Goal: Task Accomplishment & Management: Use online tool/utility

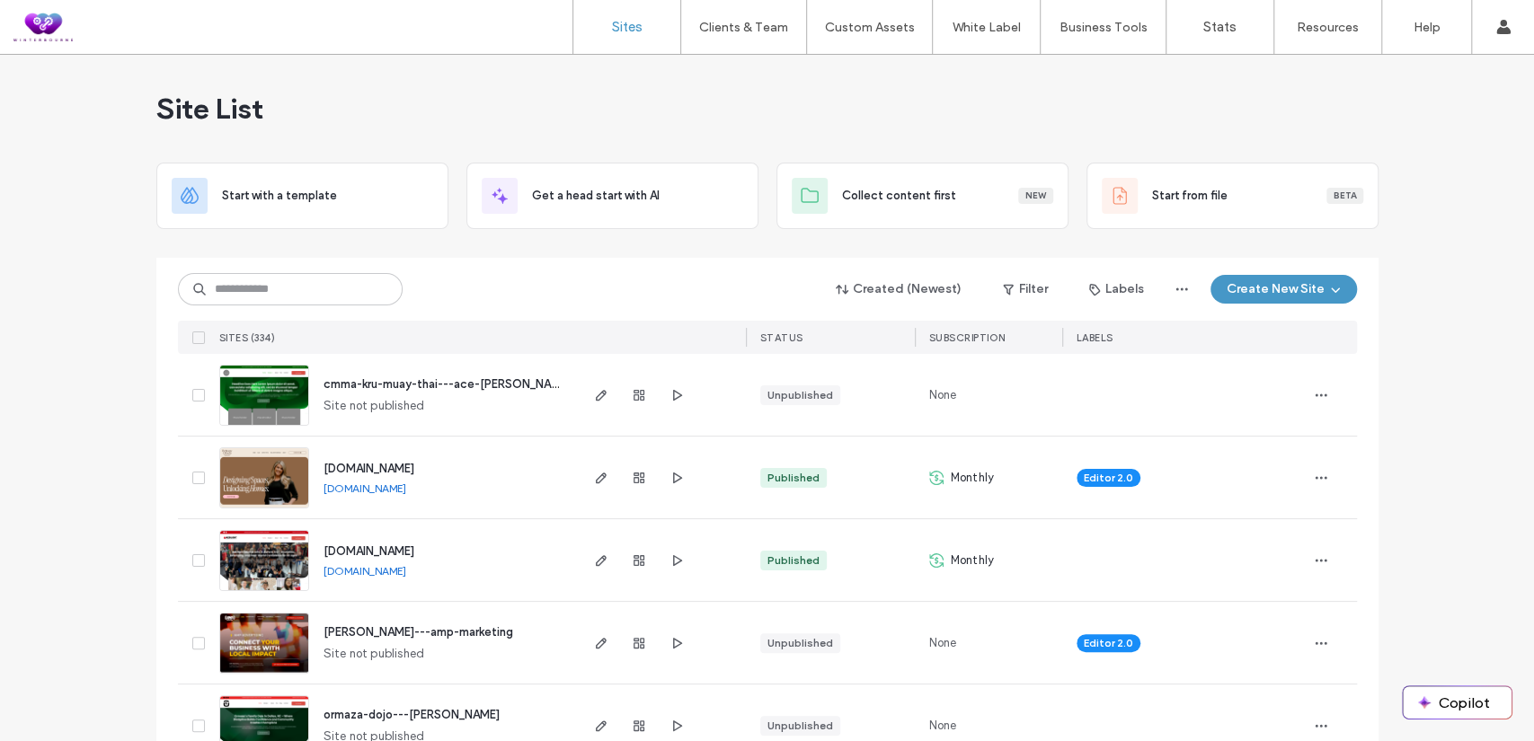
click at [377, 384] on span "cmma-kru-muay-thai---ace-[PERSON_NAME]" at bounding box center [447, 383] width 247 height 13
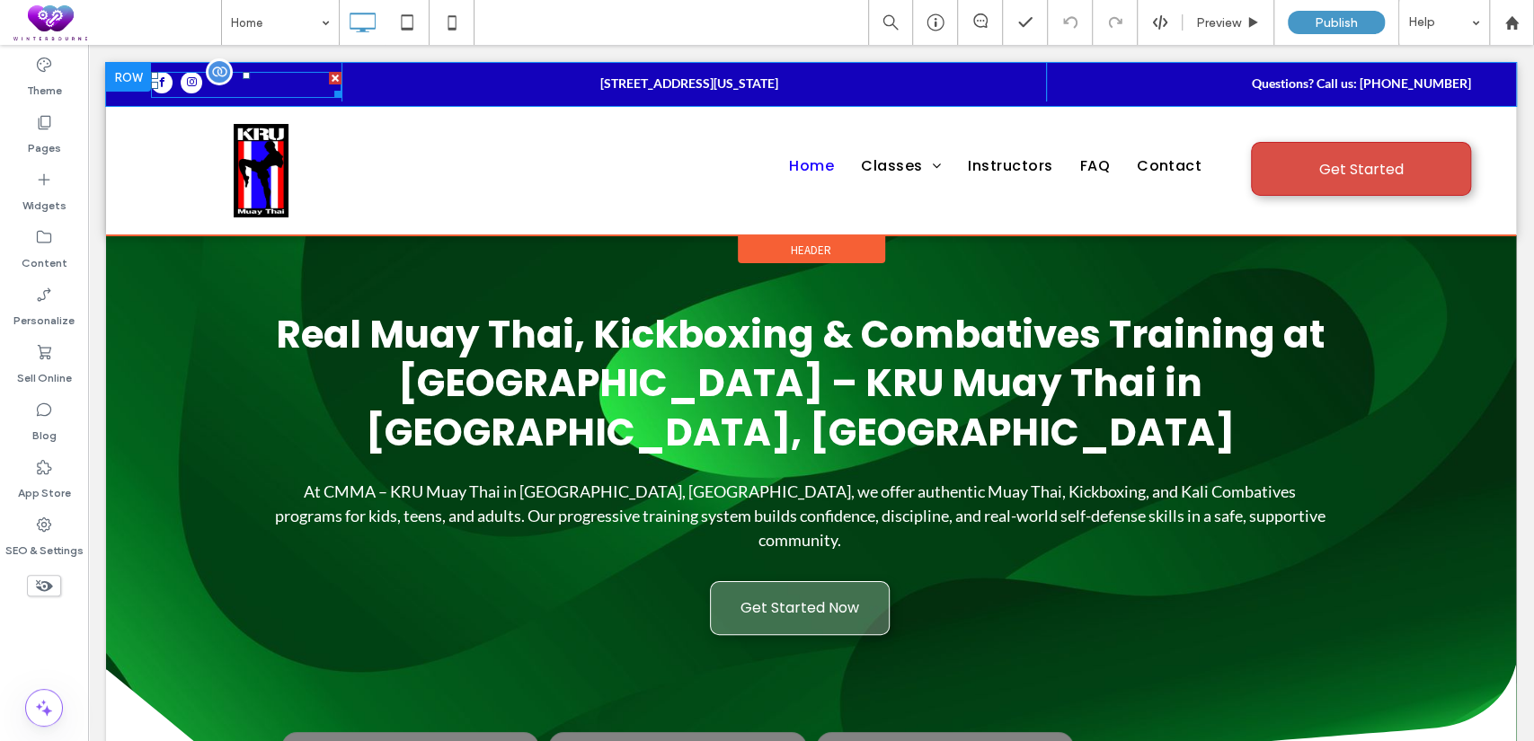
click at [158, 81] on span "facebook" at bounding box center [162, 83] width 22 height 22
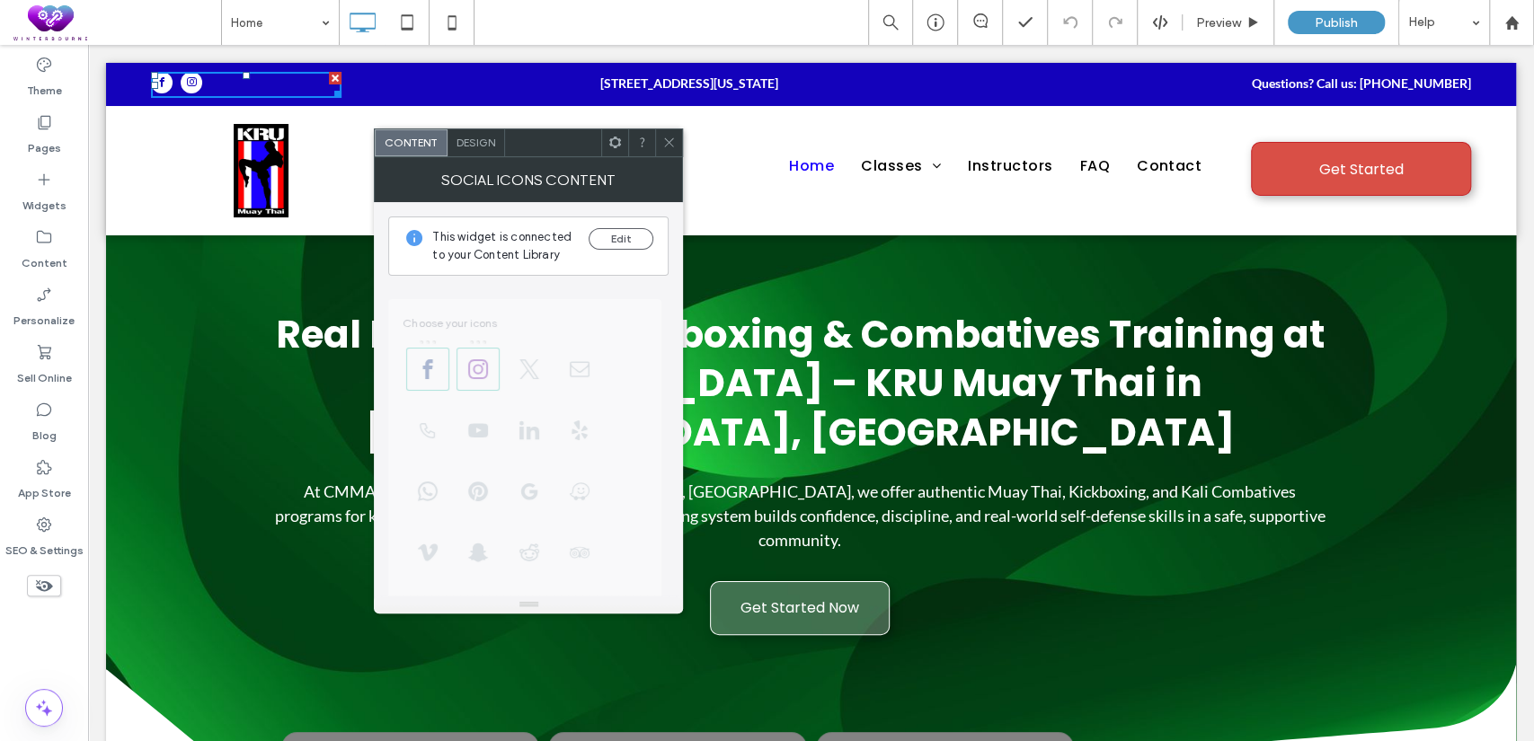
click at [672, 141] on icon at bounding box center [668, 142] width 13 height 13
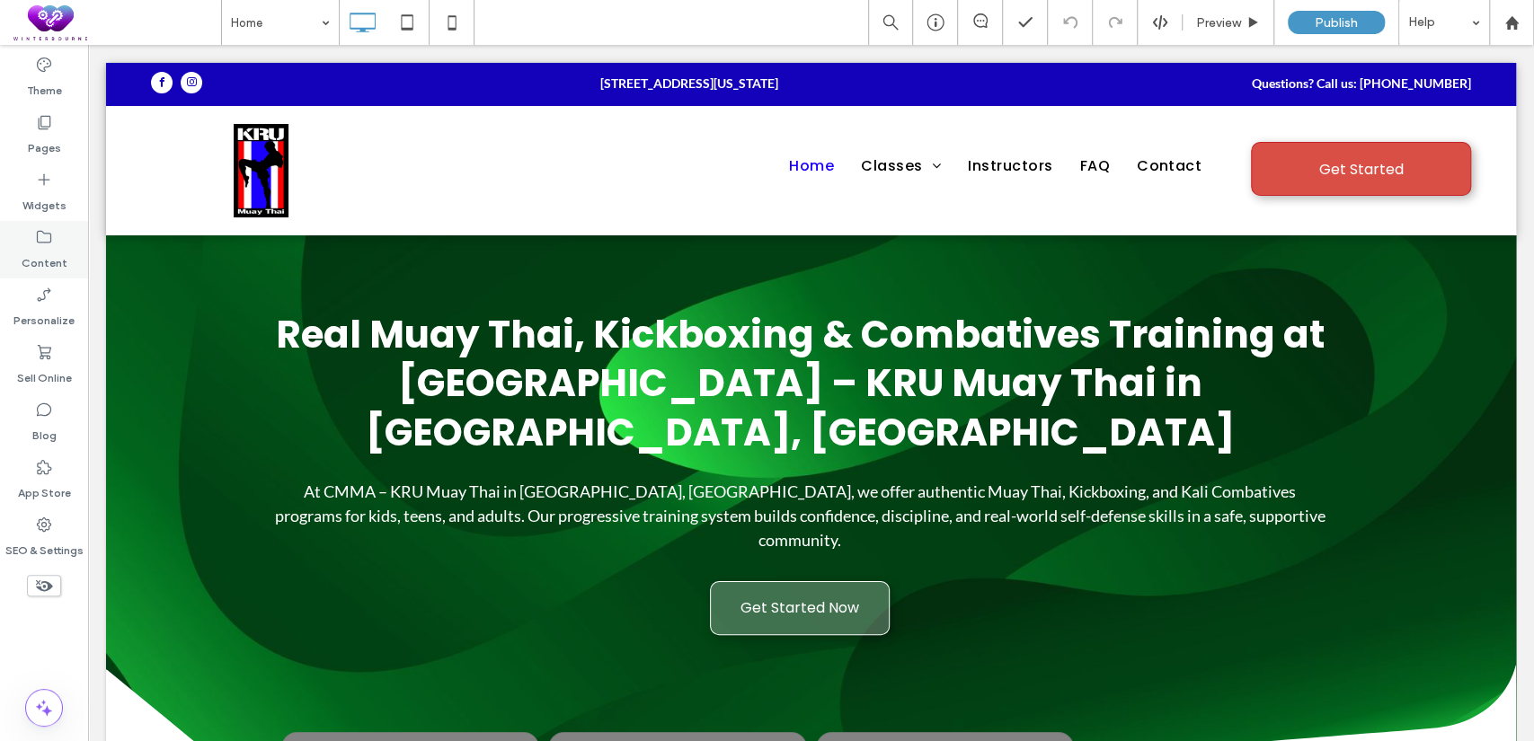
click at [40, 242] on icon at bounding box center [44, 237] width 18 height 18
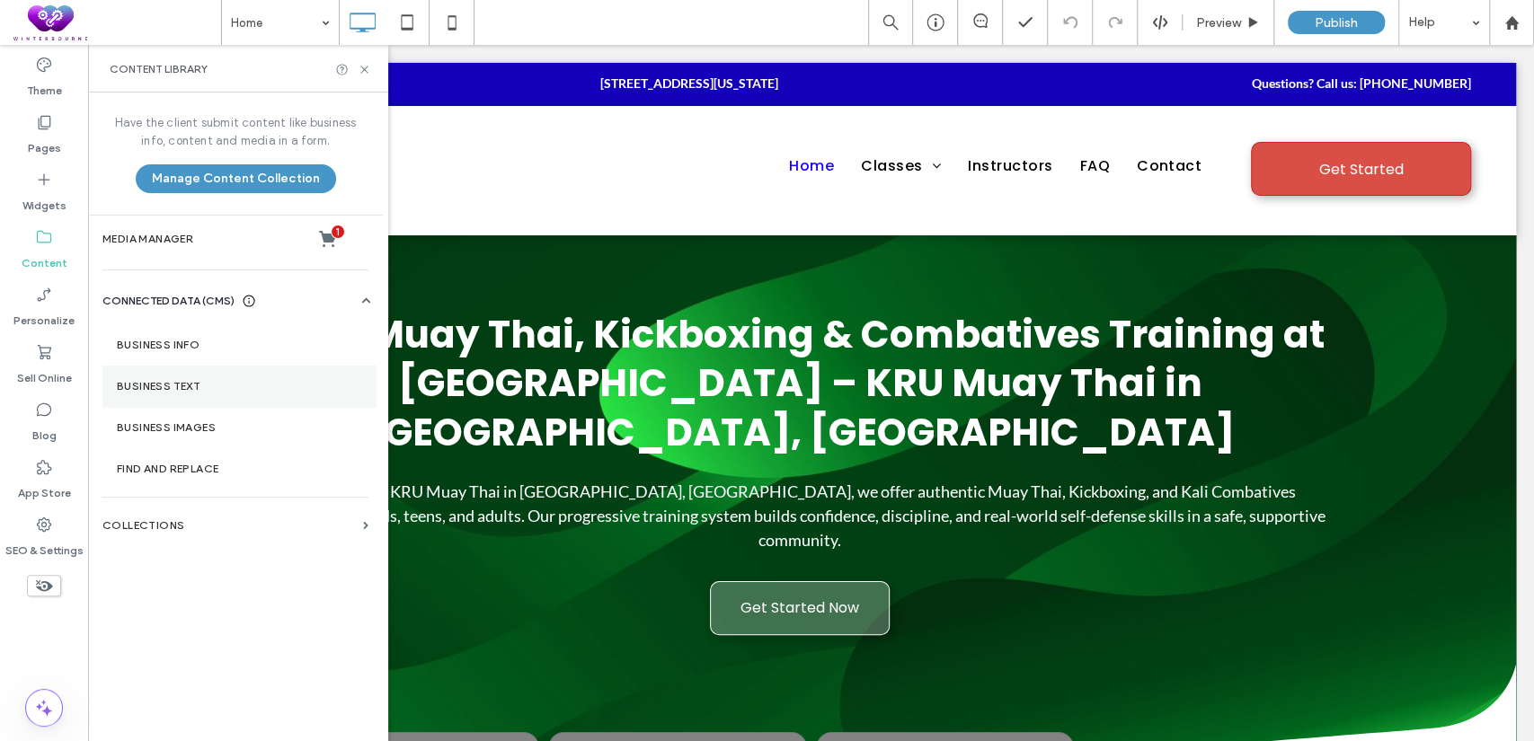
click at [138, 383] on label "Business Text" at bounding box center [239, 386] width 244 height 13
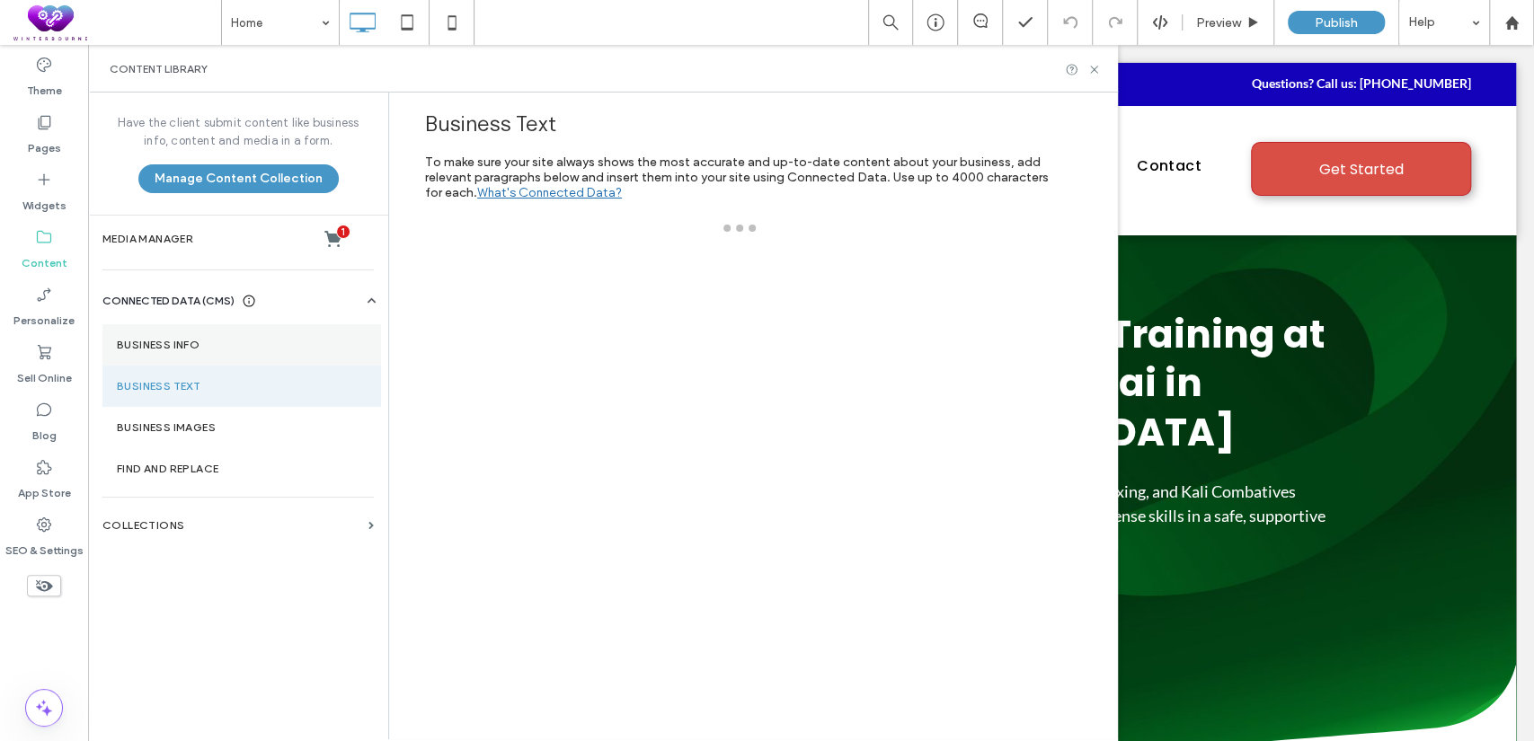
click at [144, 342] on label "Business Info" at bounding box center [242, 345] width 250 height 13
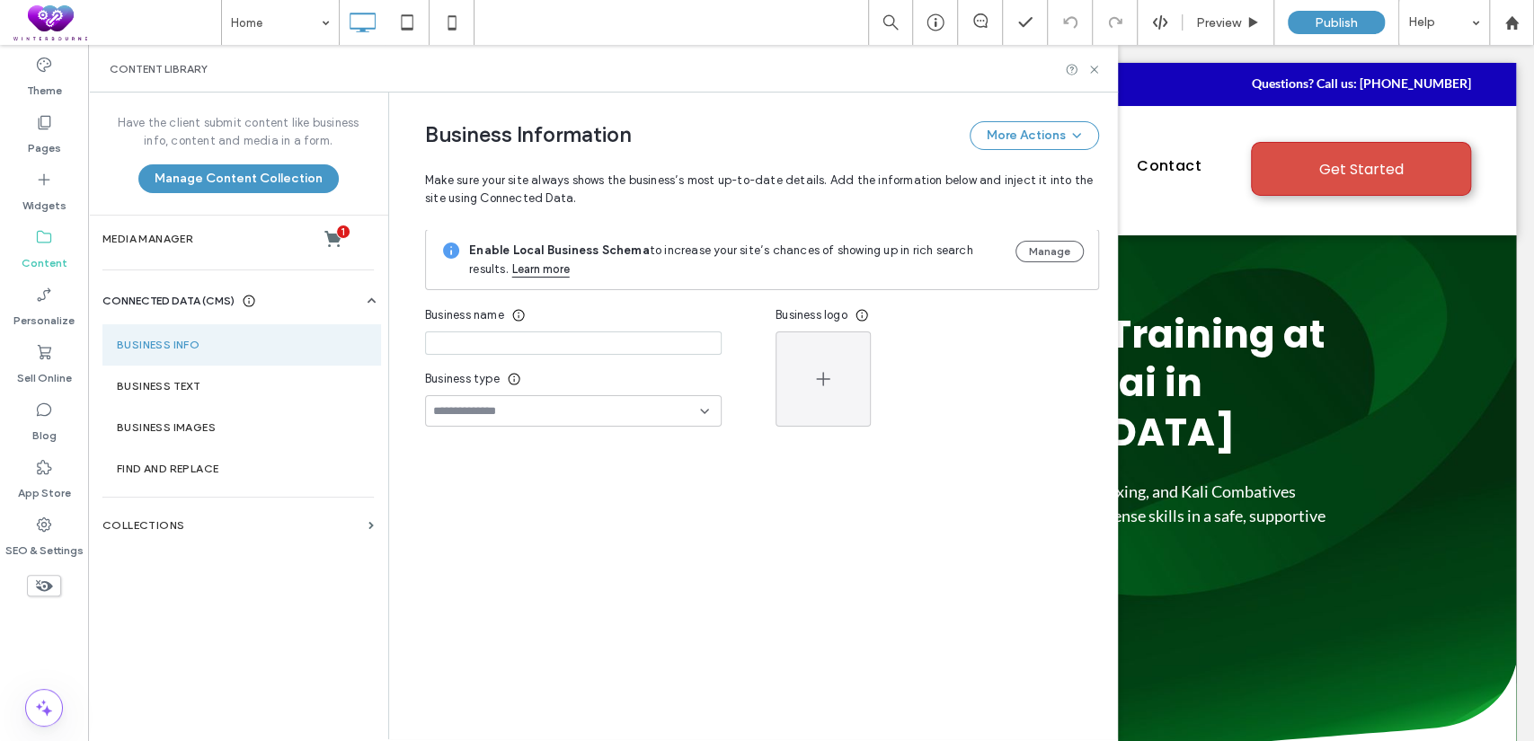
type input "**********"
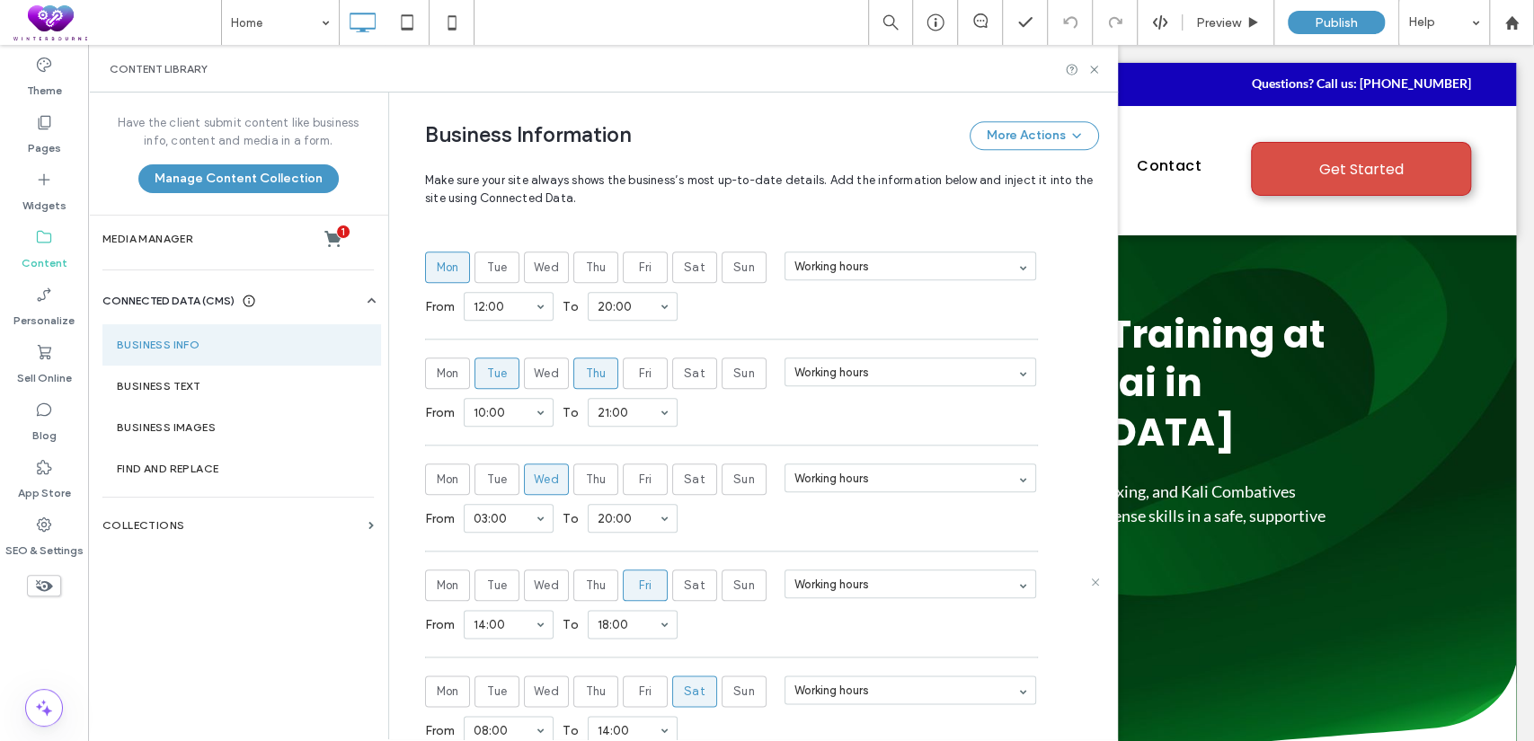
scroll to position [755, 0]
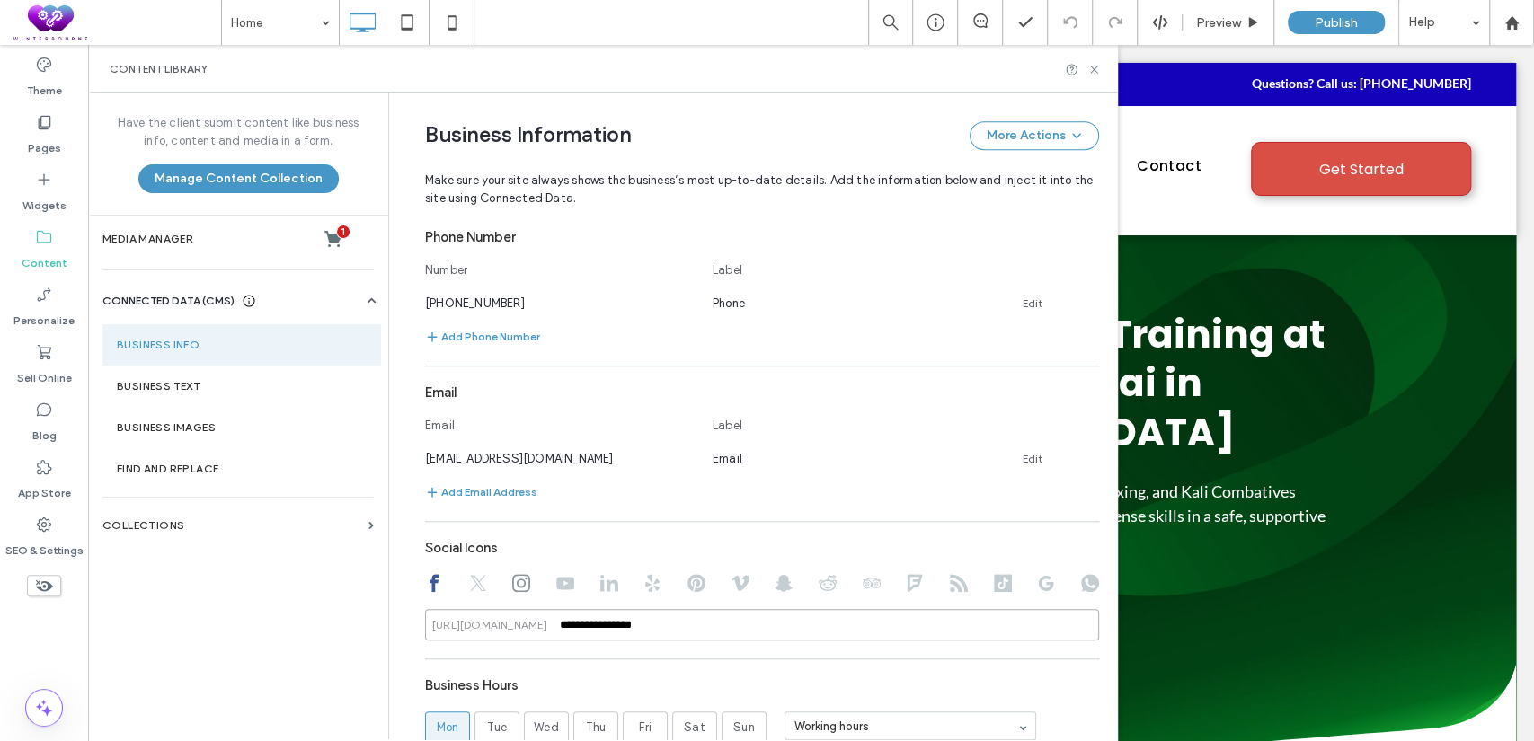
drag, startPoint x: 602, startPoint y: 628, endPoint x: 524, endPoint y: 630, distance: 78.2
click at [524, 630] on div "**********" at bounding box center [762, 624] width 674 height 31
click at [1094, 66] on icon at bounding box center [1093, 69] width 13 height 13
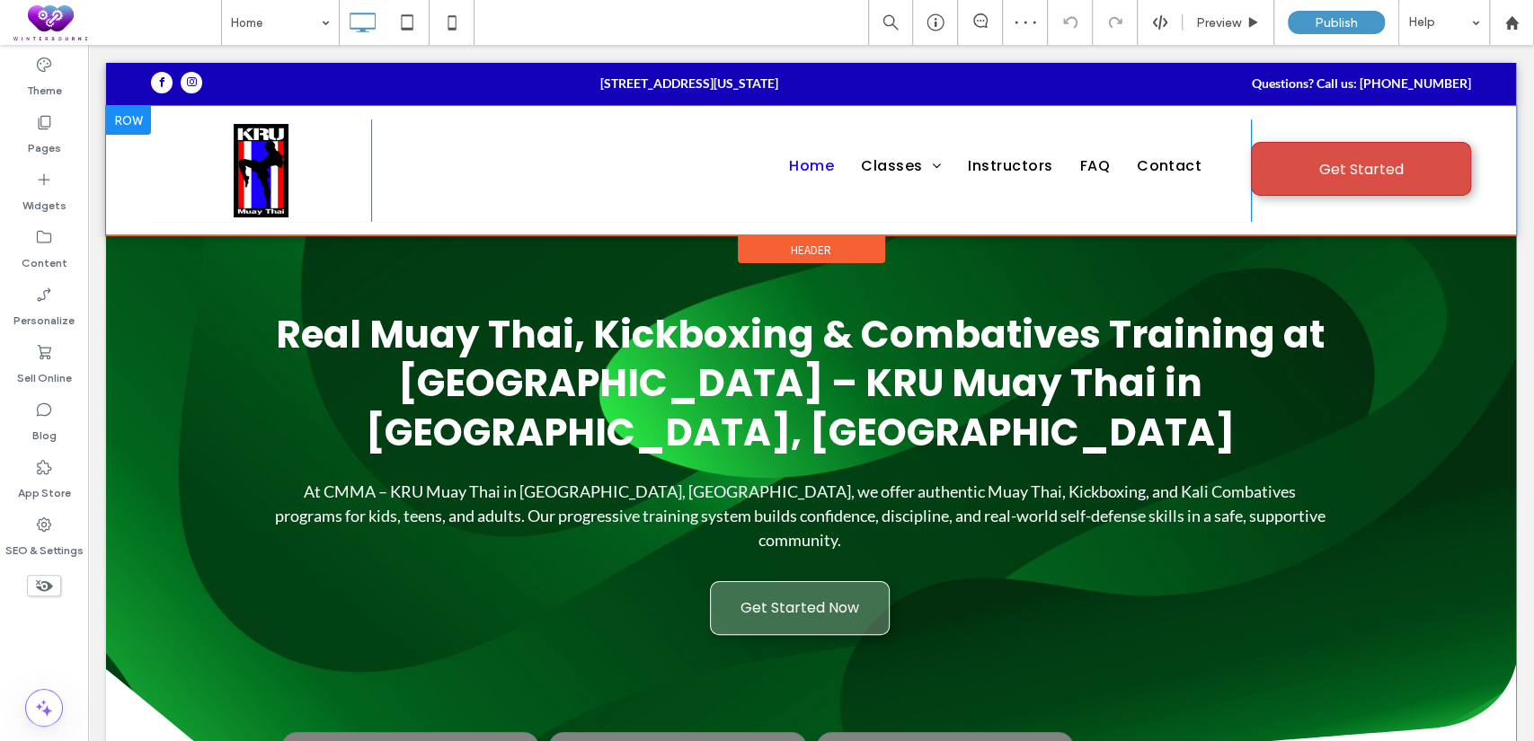
scroll to position [0, 0]
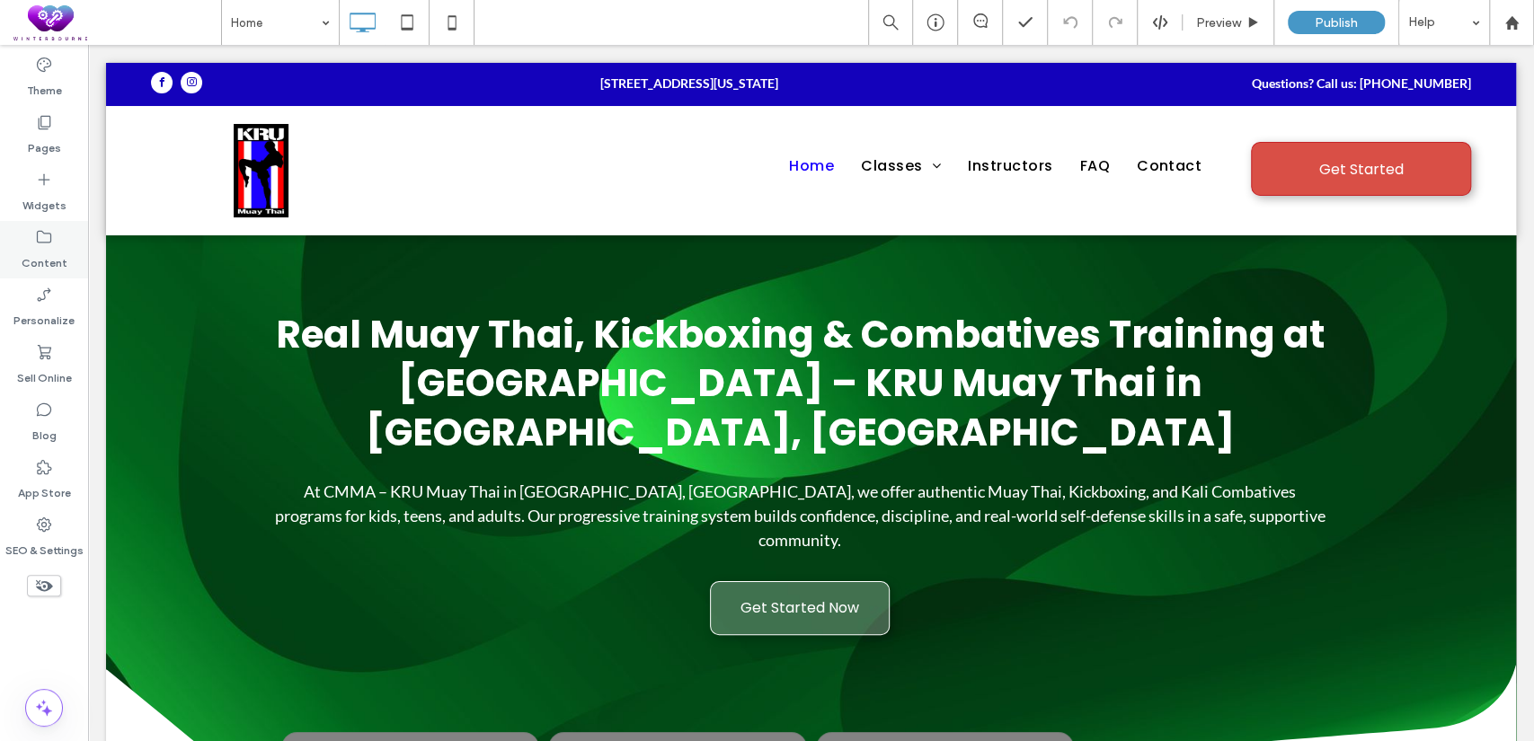
click at [38, 255] on label "Content" at bounding box center [45, 258] width 46 height 25
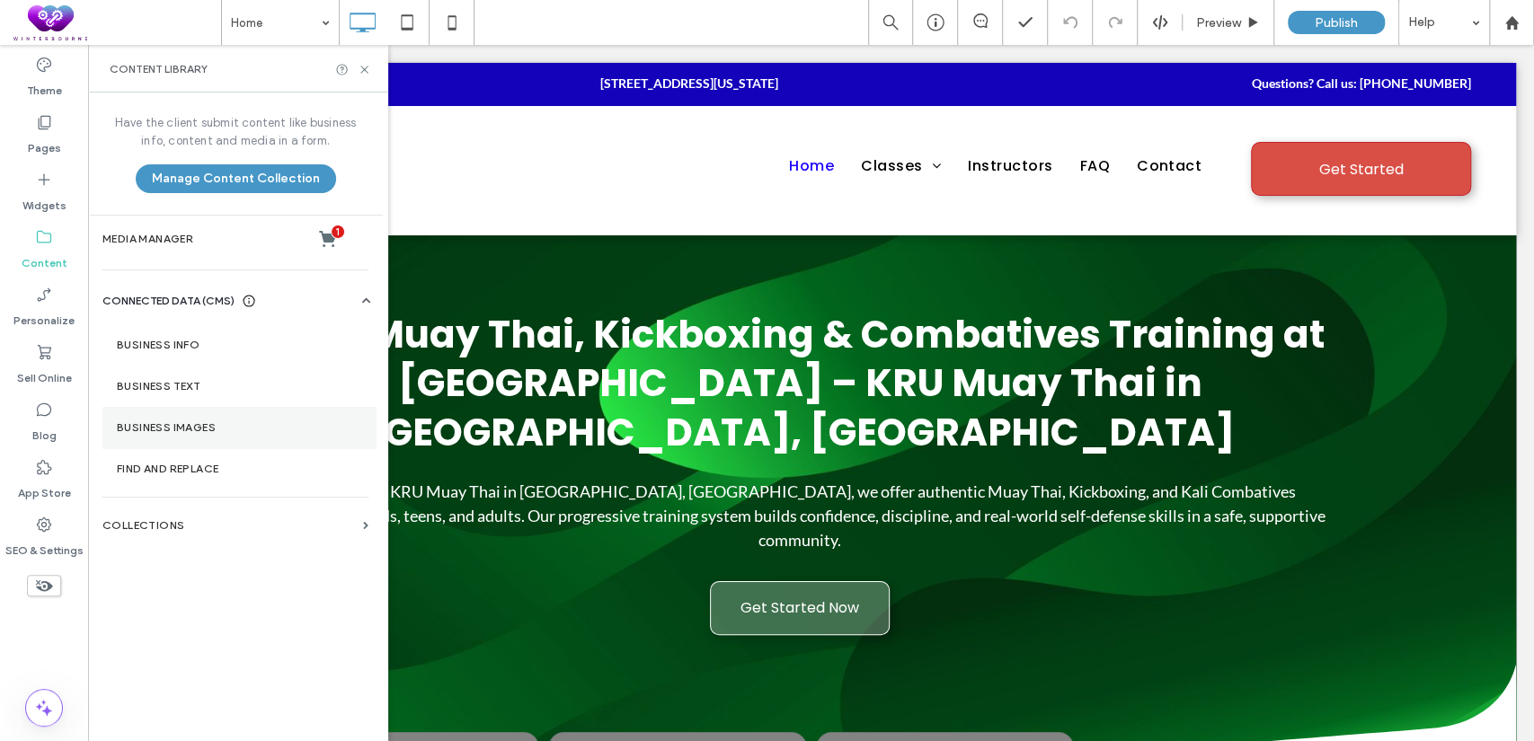
click at [174, 430] on label "Business Images" at bounding box center [239, 427] width 244 height 13
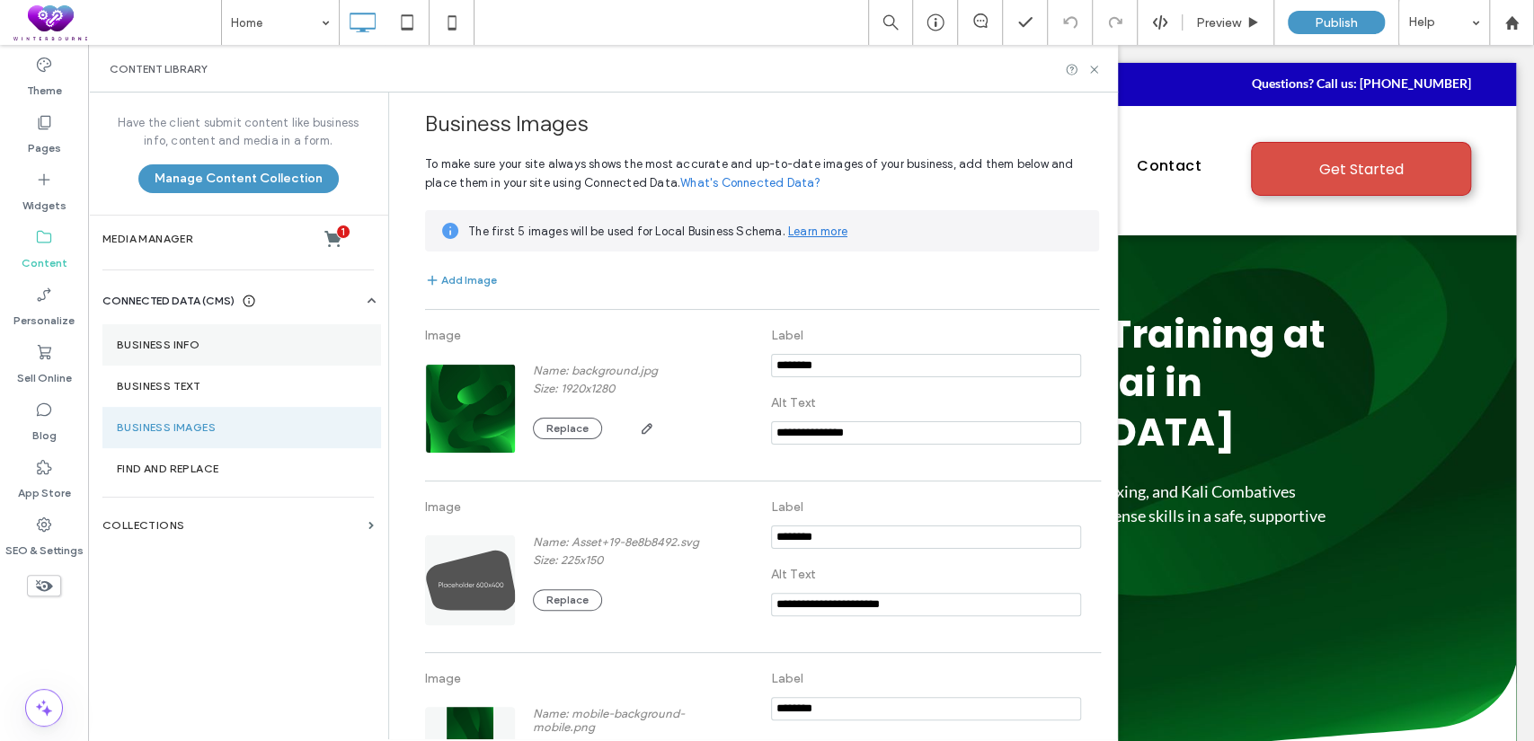
click at [172, 350] on label "Business Info" at bounding box center [242, 345] width 250 height 13
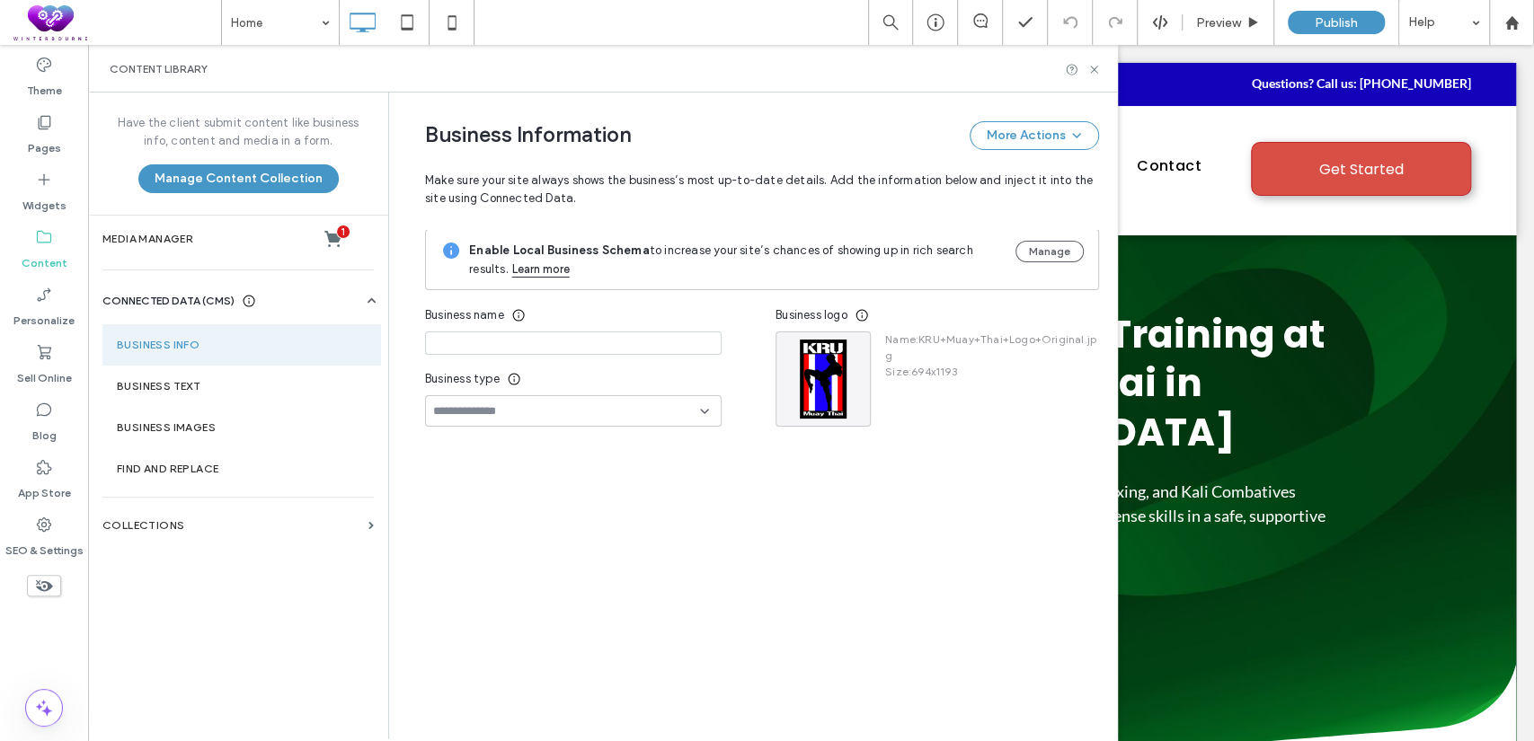
type input "**********"
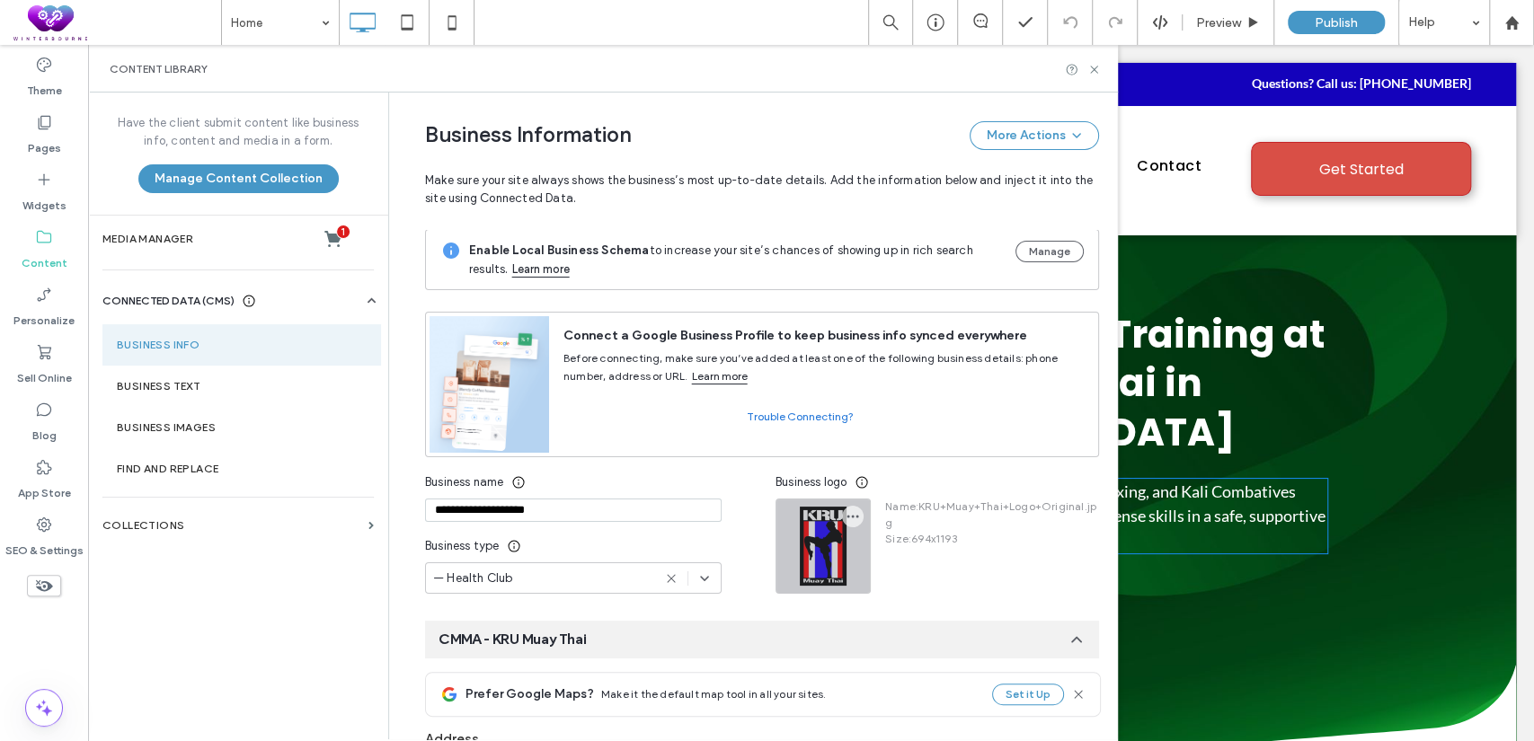
scroll to position [221, 0]
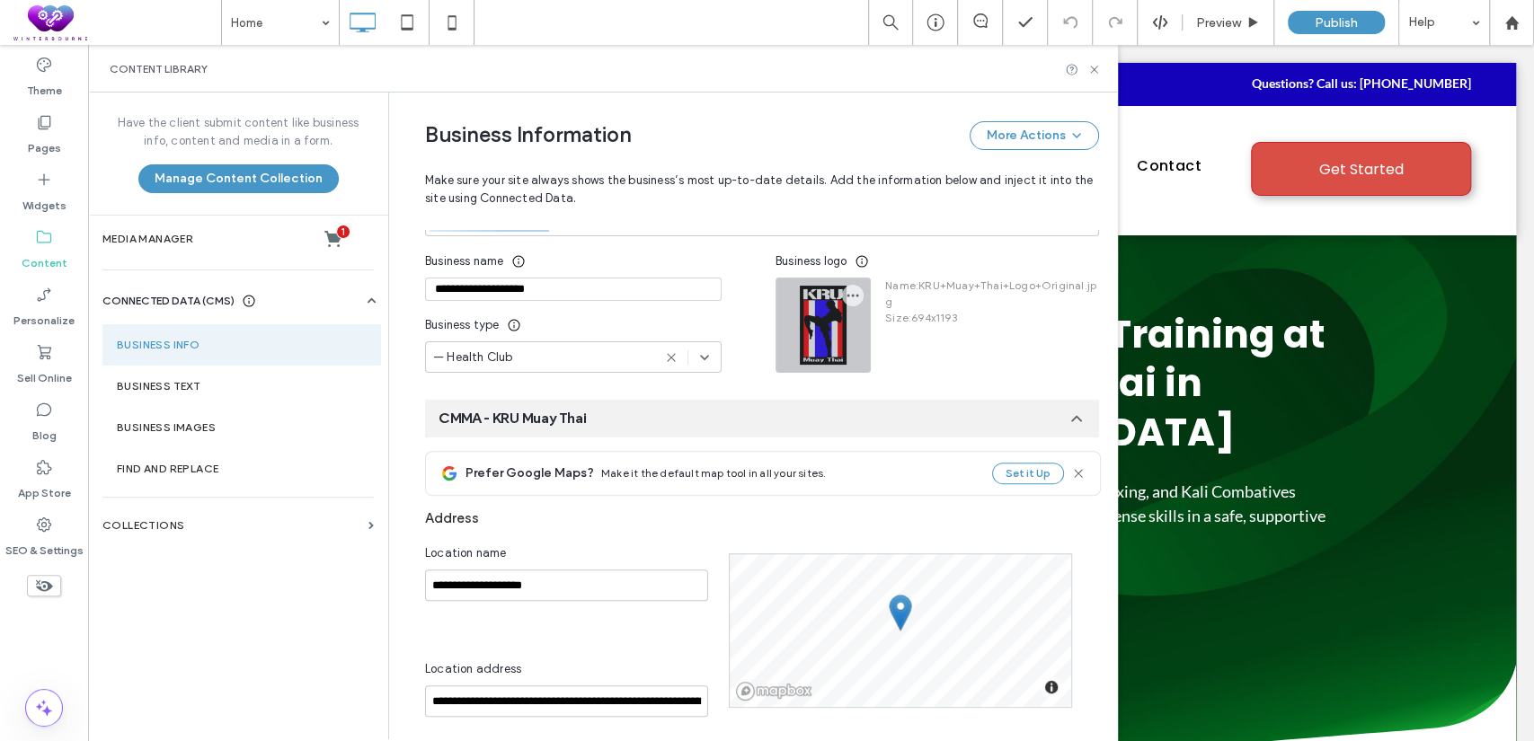
click at [821, 315] on div at bounding box center [822, 325] width 93 height 93
click at [846, 297] on icon "button" at bounding box center [853, 295] width 14 height 14
click at [898, 251] on div "Business logo" at bounding box center [938, 261] width 324 height 32
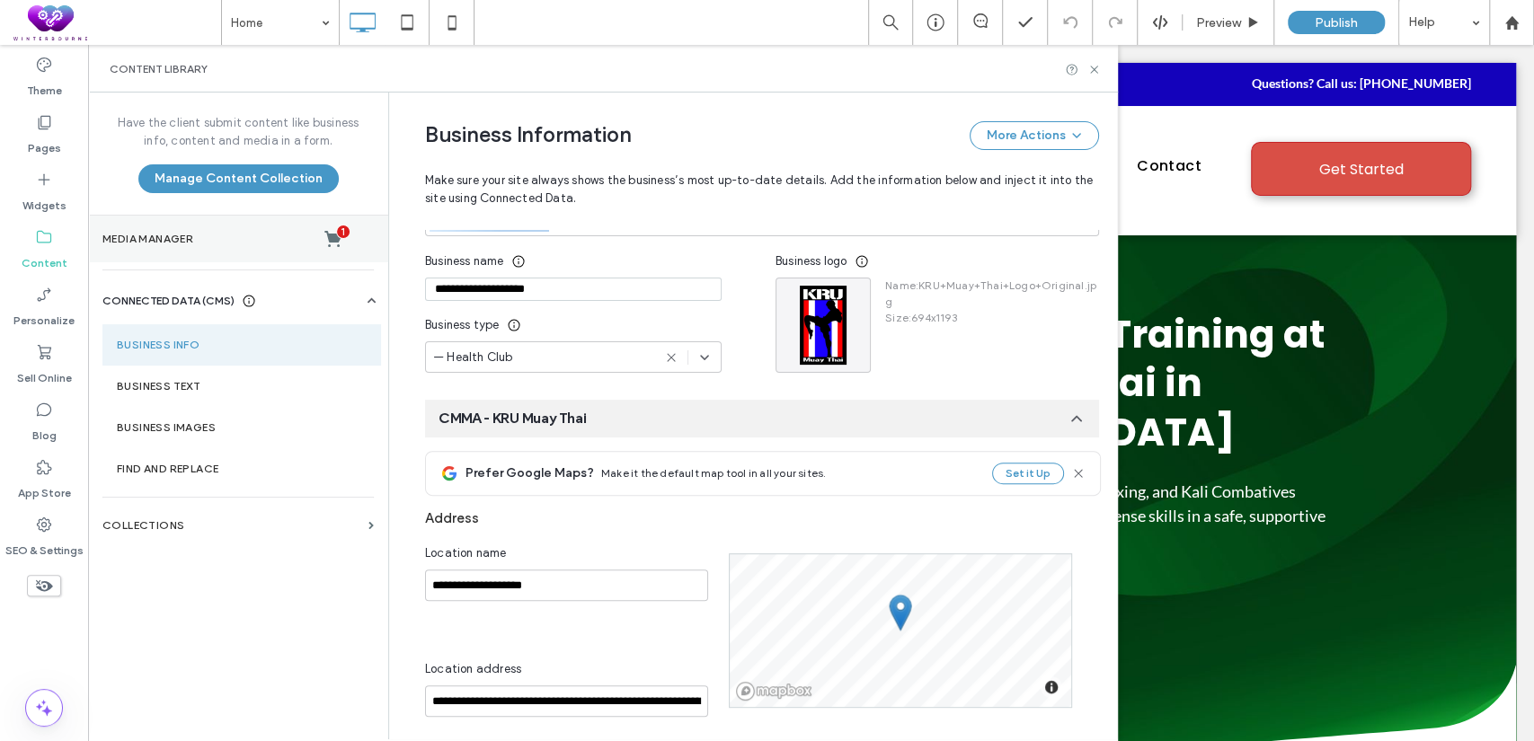
click at [164, 244] on label "Media Manager 1" at bounding box center [237, 239] width 271 height 18
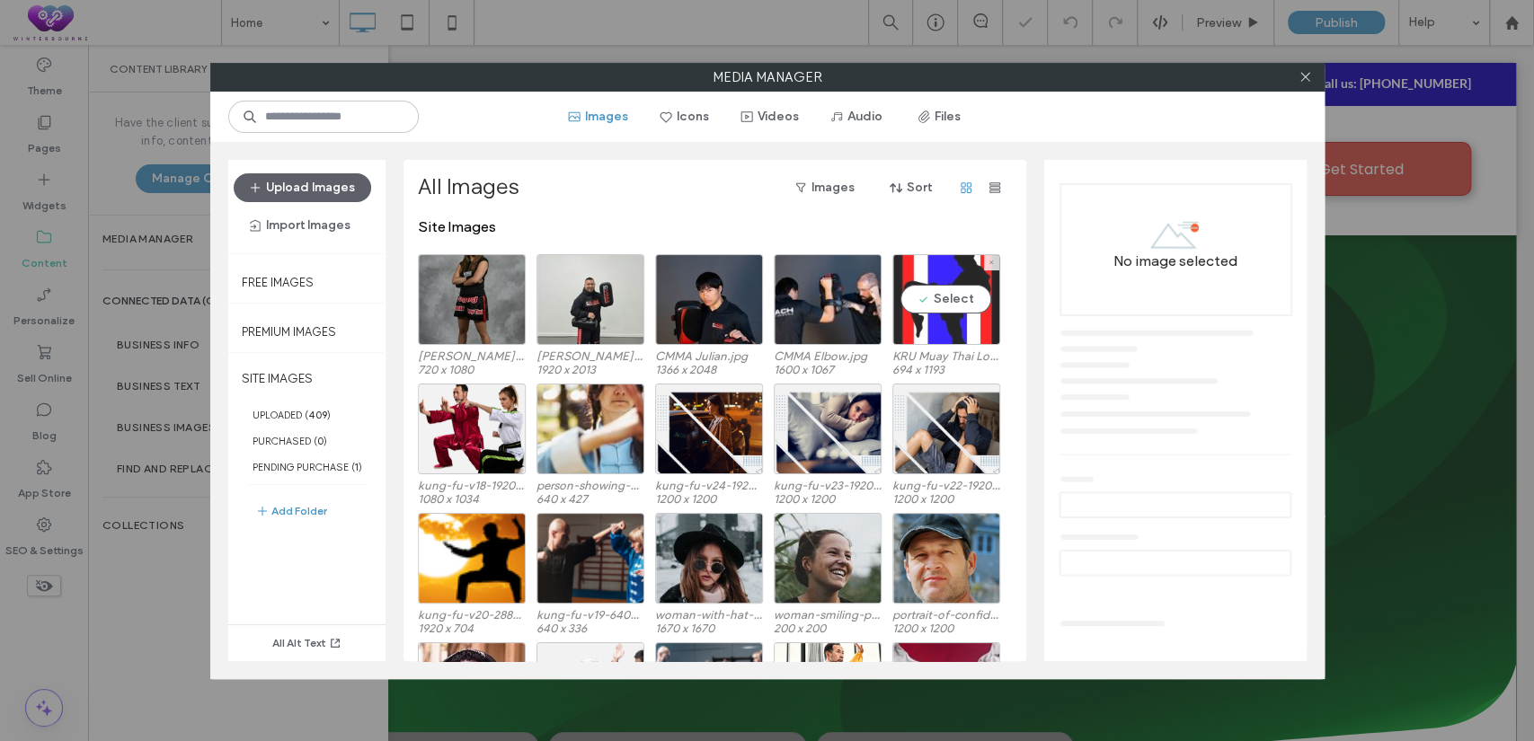
click at [942, 309] on div "Select" at bounding box center [946, 299] width 108 height 91
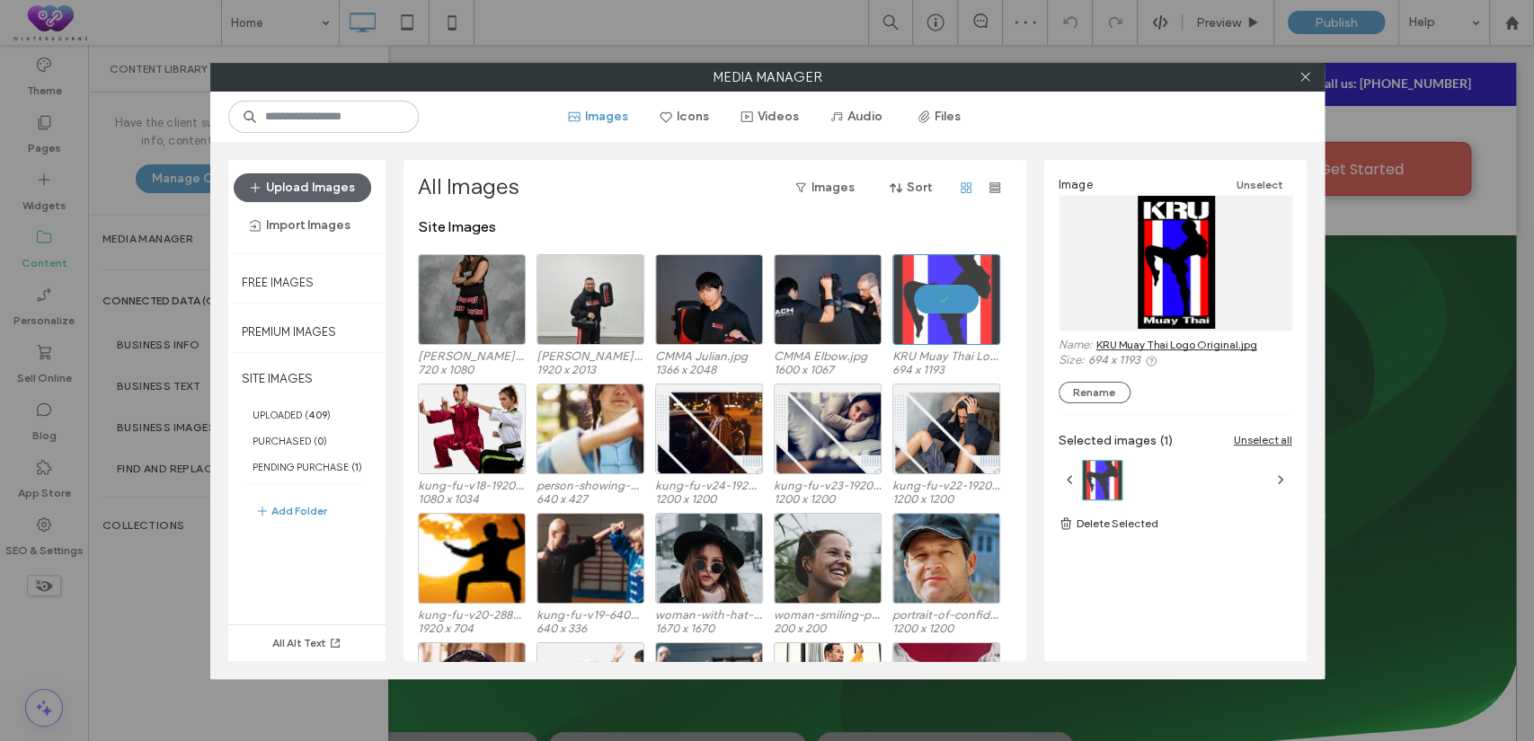
click at [1172, 342] on link "KRU Muay Thai Logo Original.jpg" at bounding box center [1176, 344] width 161 height 13
click at [1302, 71] on icon at bounding box center [1305, 76] width 13 height 13
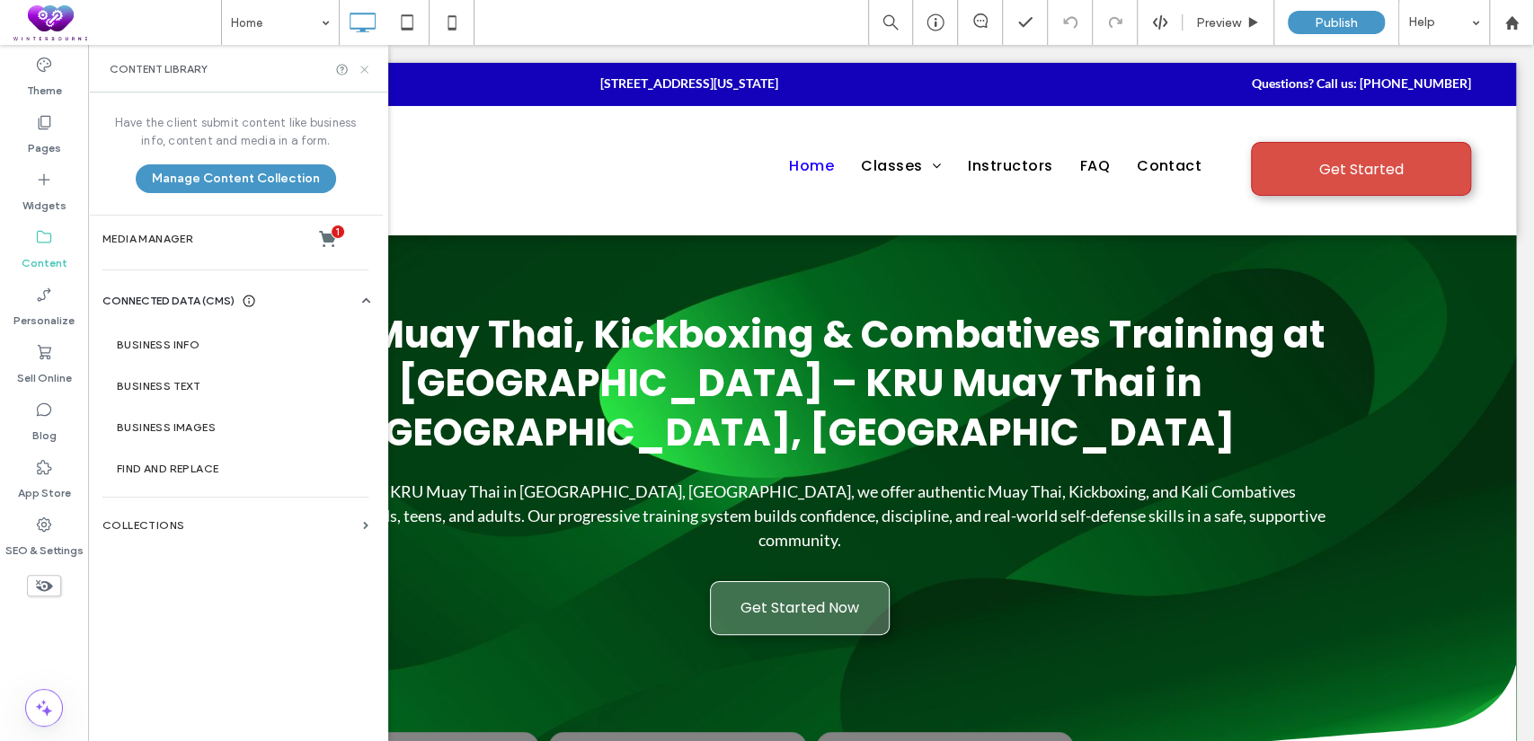
click at [367, 71] on use at bounding box center [363, 69] width 7 height 7
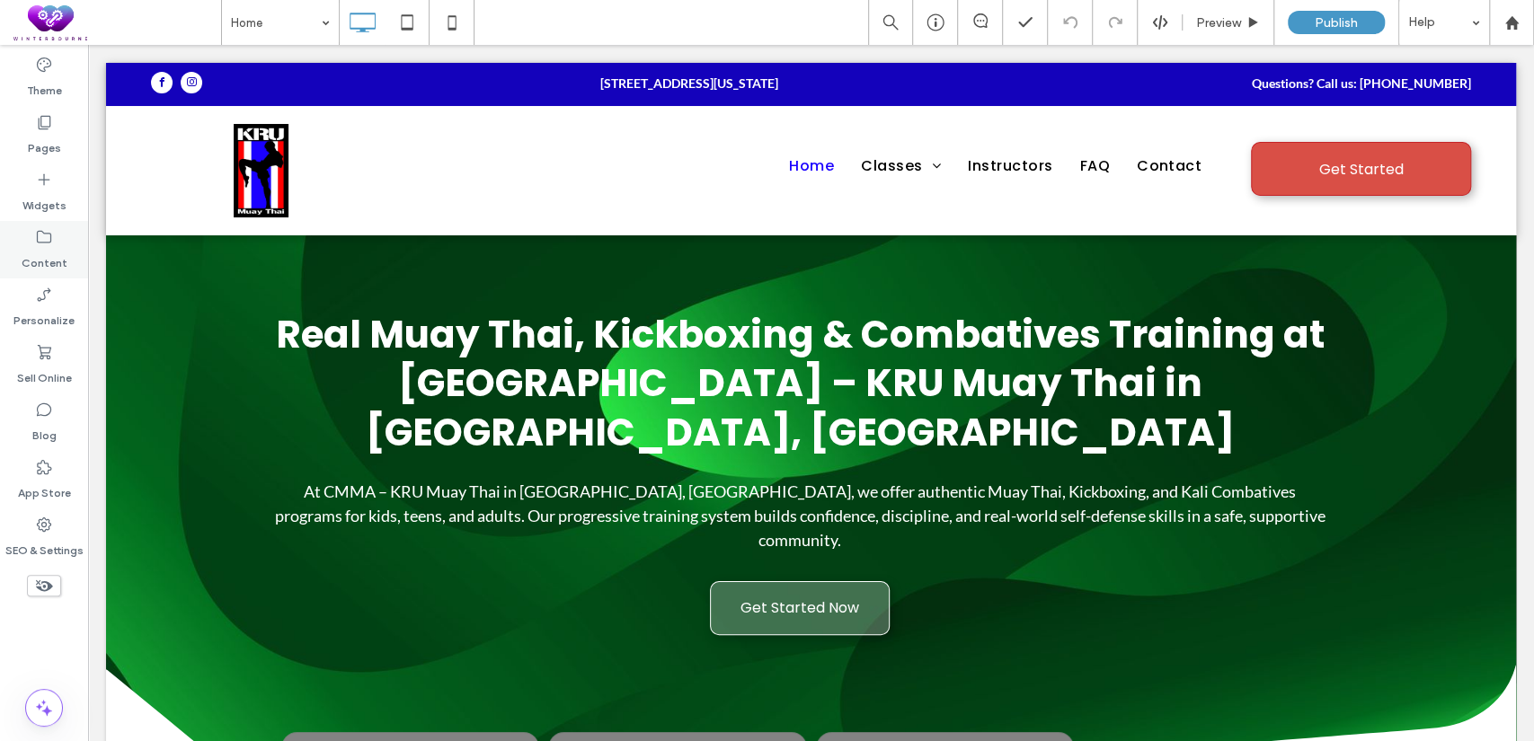
click at [53, 250] on label "Content" at bounding box center [45, 258] width 46 height 25
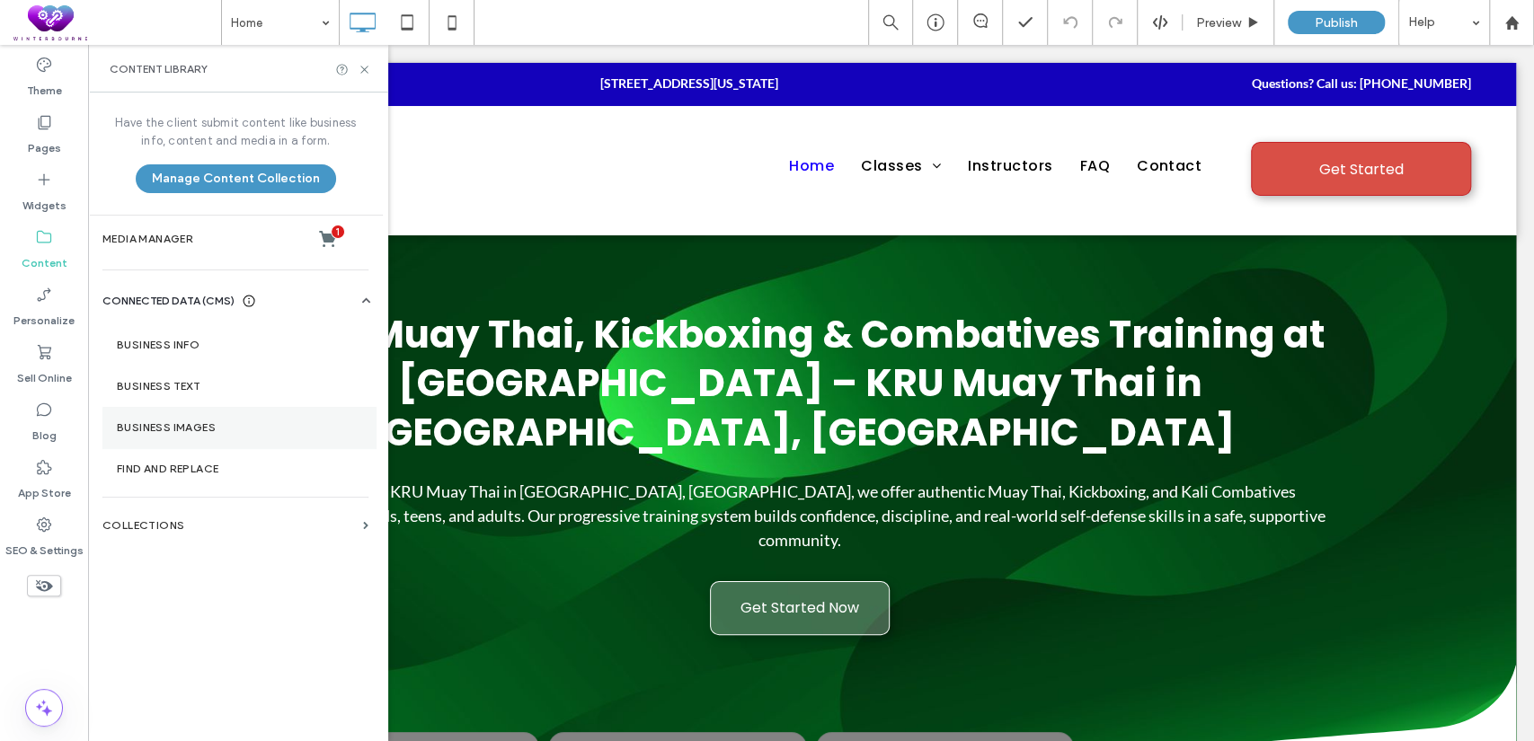
click at [178, 415] on section "Business Images" at bounding box center [238, 427] width 273 height 41
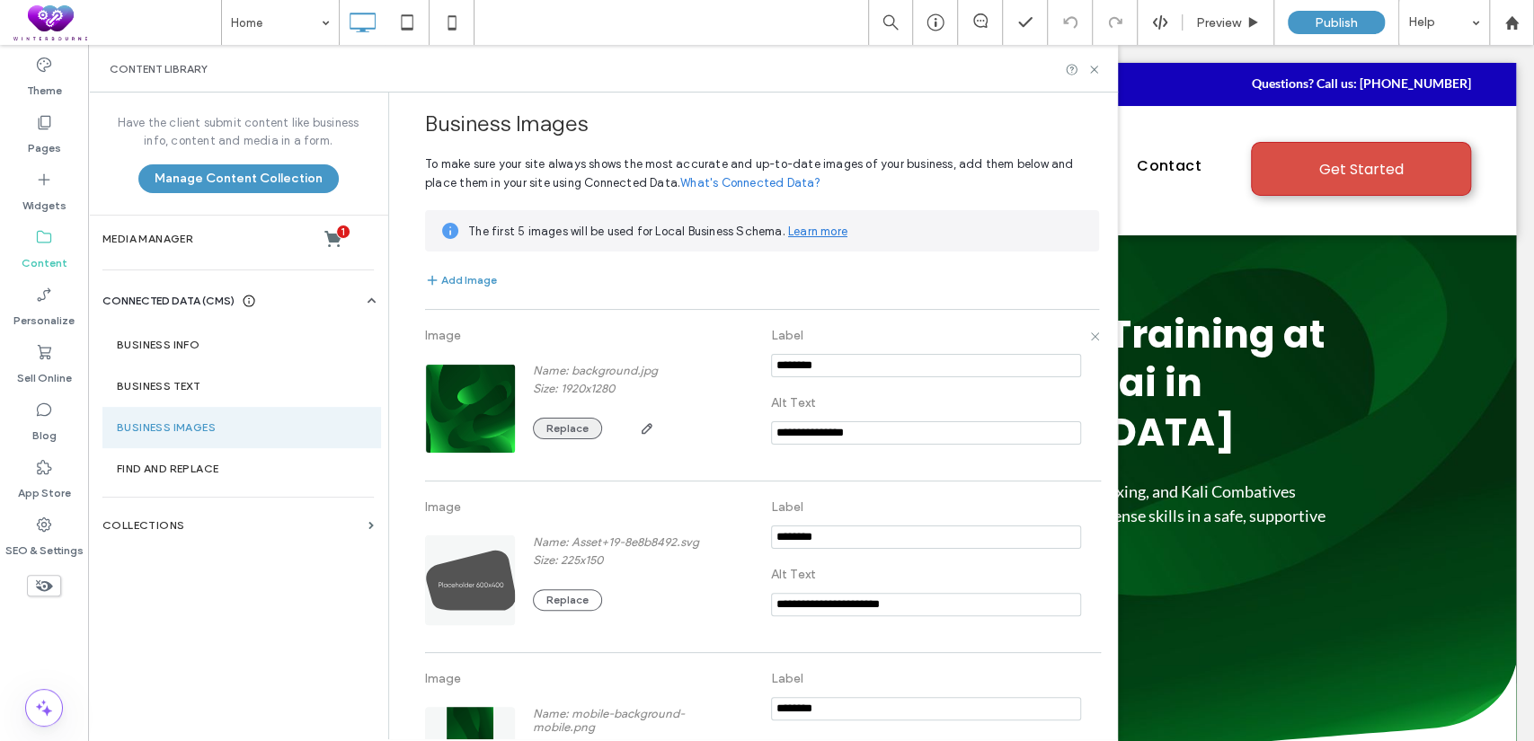
click at [576, 431] on button "Replace" at bounding box center [567, 429] width 69 height 22
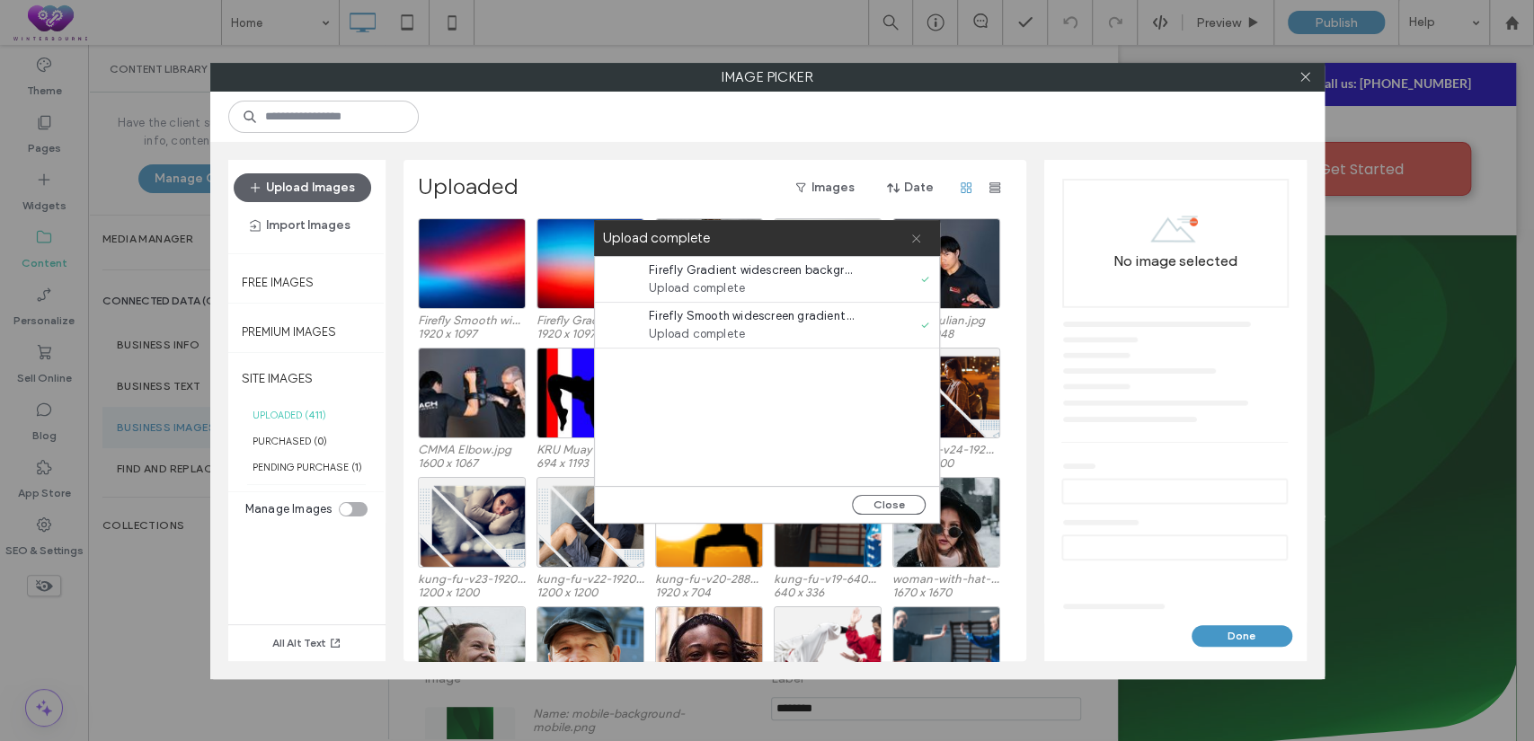
click at [919, 245] on span at bounding box center [916, 238] width 12 height 36
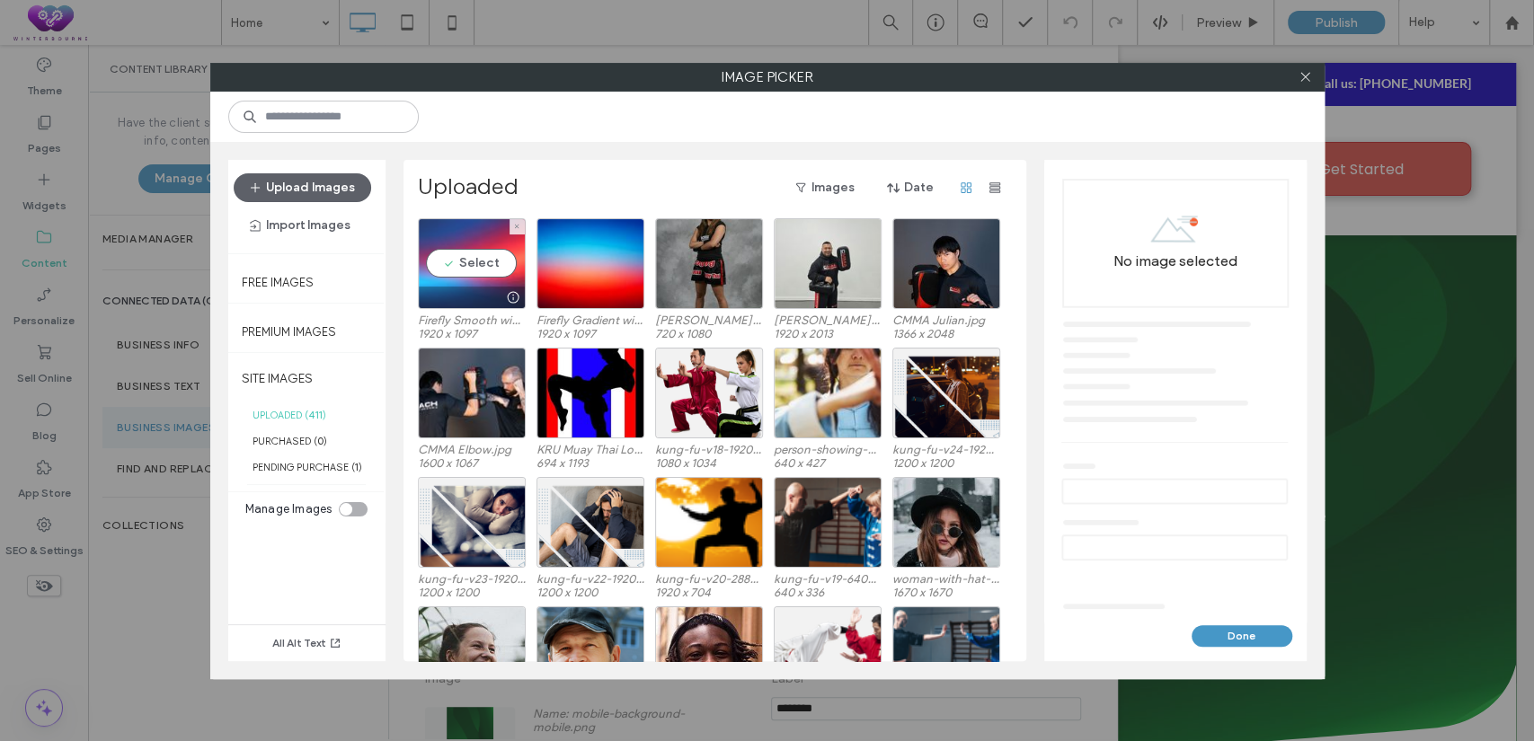
click at [457, 256] on div "Select" at bounding box center [472, 263] width 108 height 91
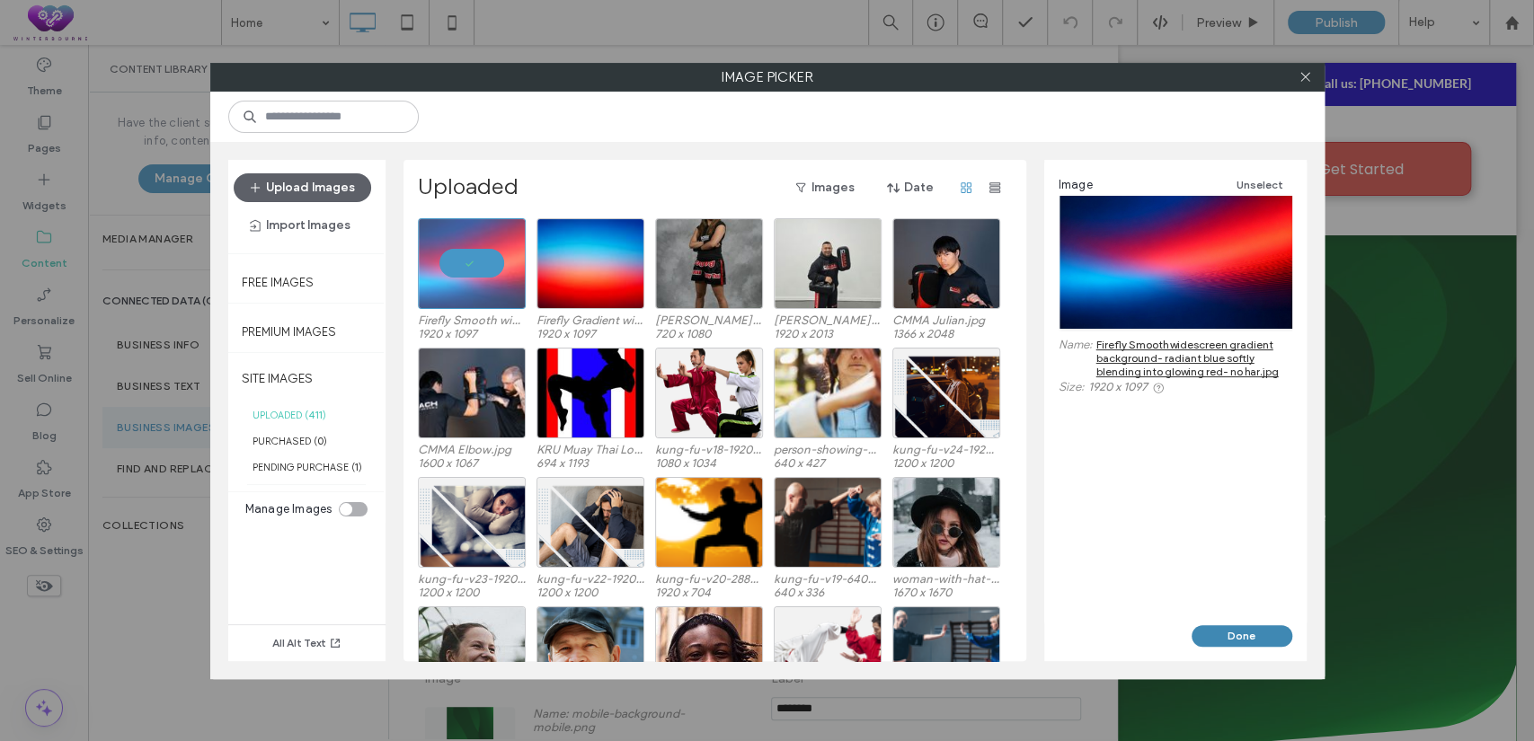
click at [1221, 638] on button "Done" at bounding box center [1242, 637] width 101 height 22
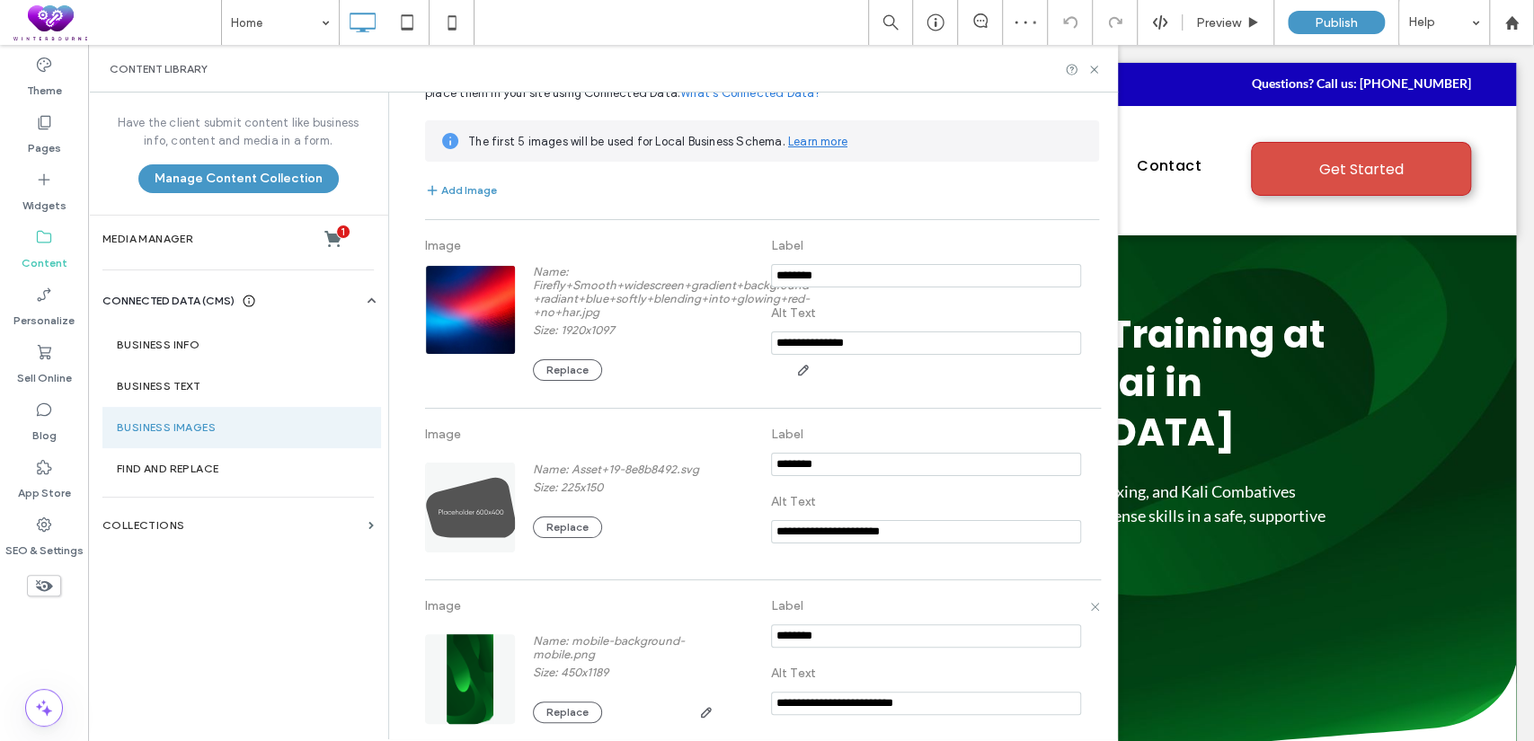
scroll to position [333, 0]
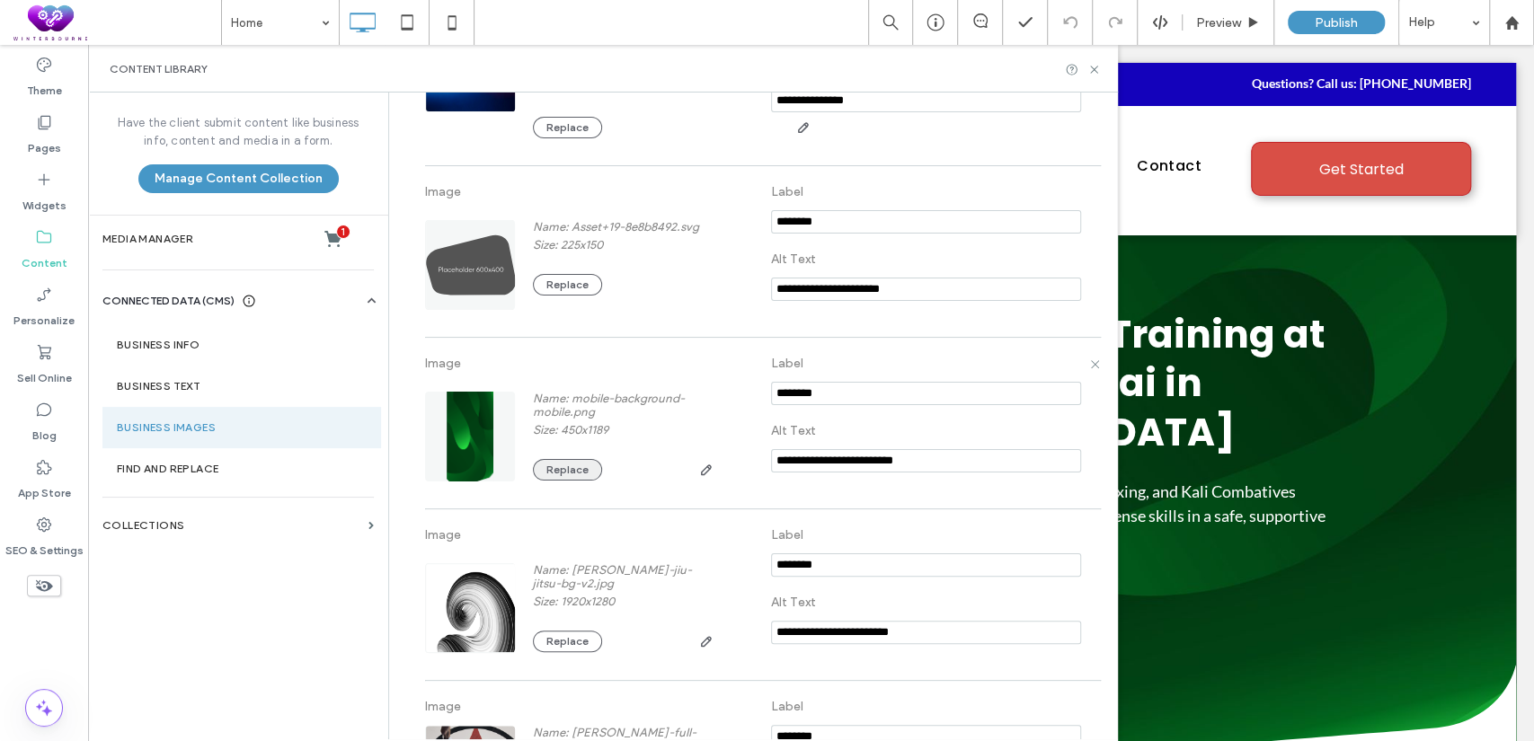
click at [571, 480] on button "Replace" at bounding box center [567, 470] width 69 height 22
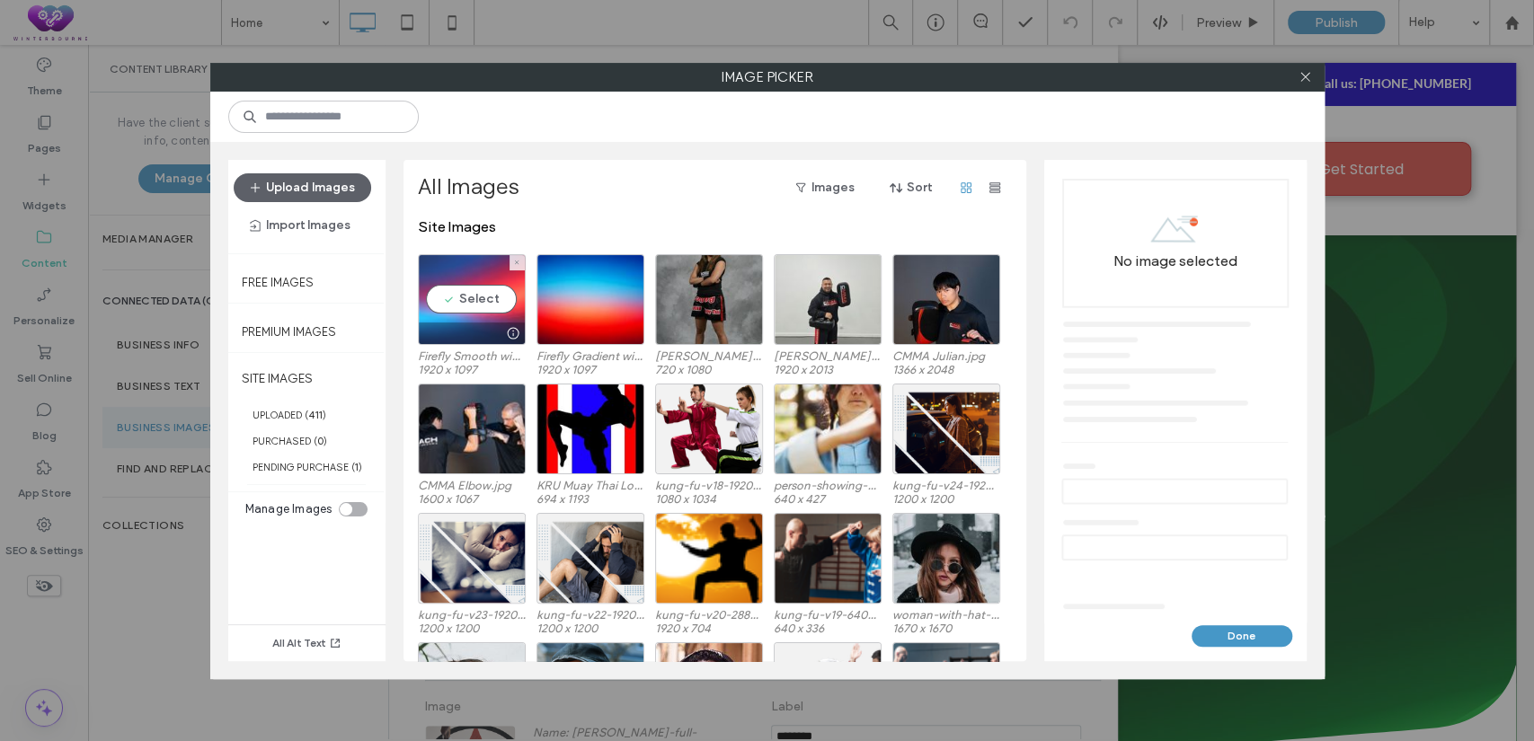
click at [471, 308] on div "Select" at bounding box center [472, 299] width 108 height 91
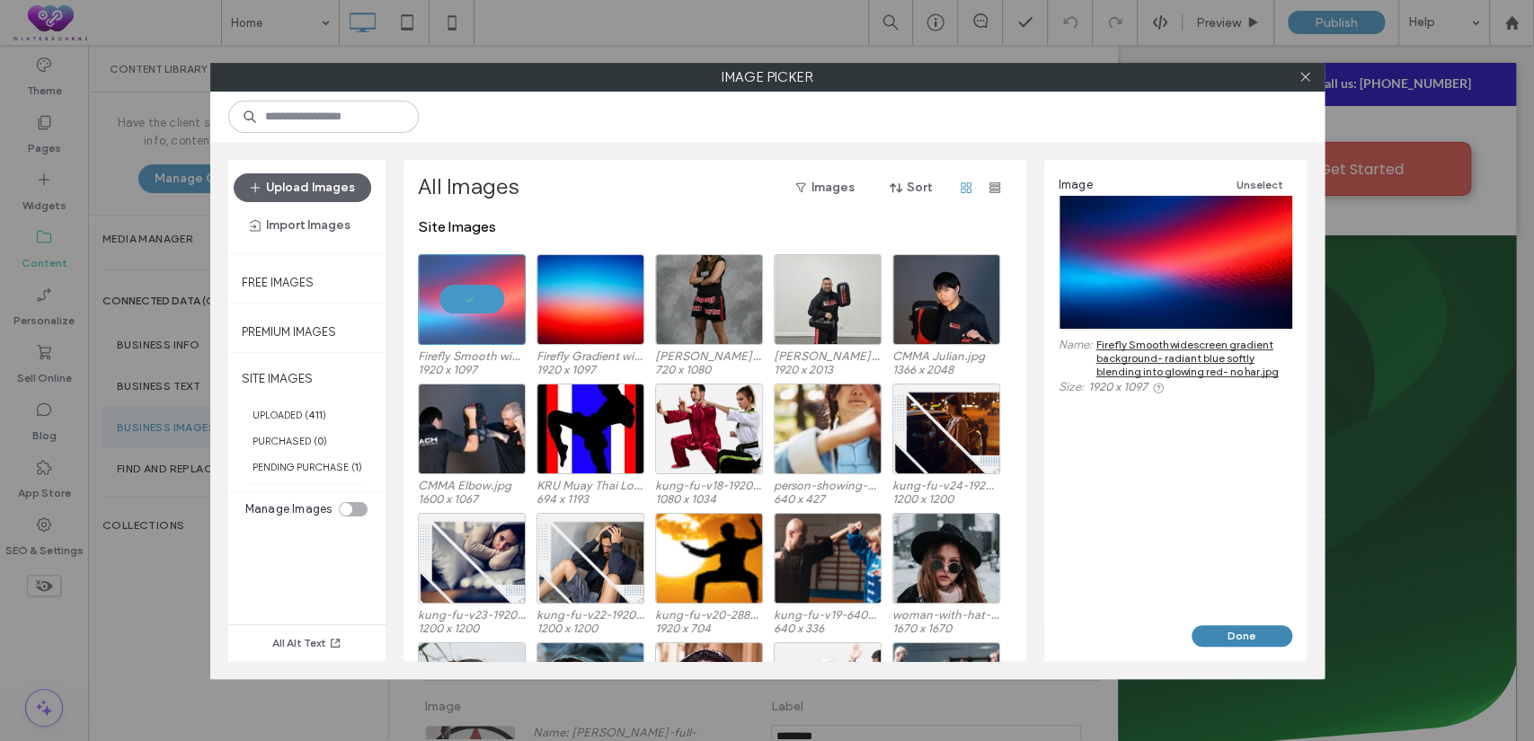
click at [1207, 638] on button "Done" at bounding box center [1242, 637] width 101 height 22
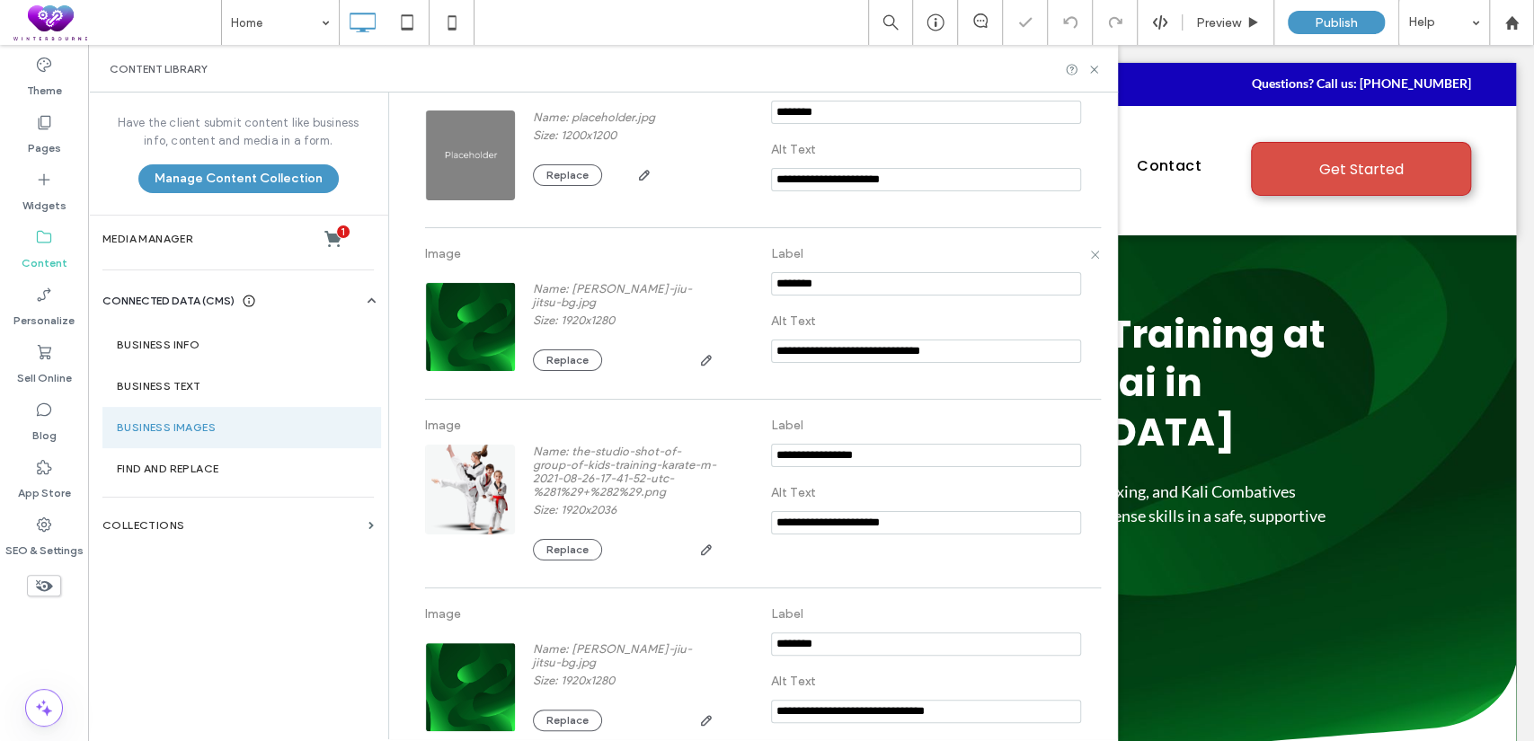
scroll to position [1165, 0]
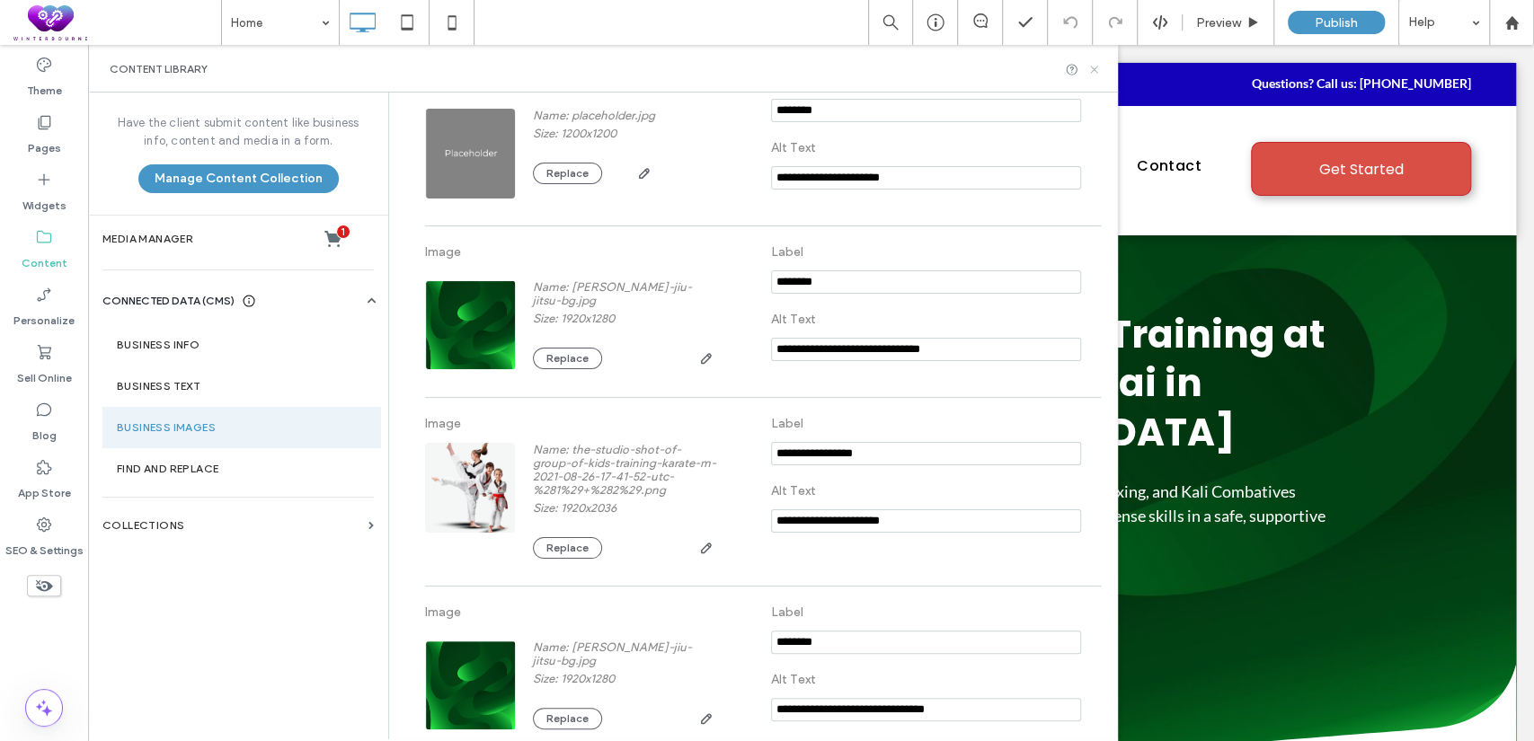
click at [1095, 67] on use at bounding box center [1093, 69] width 7 height 7
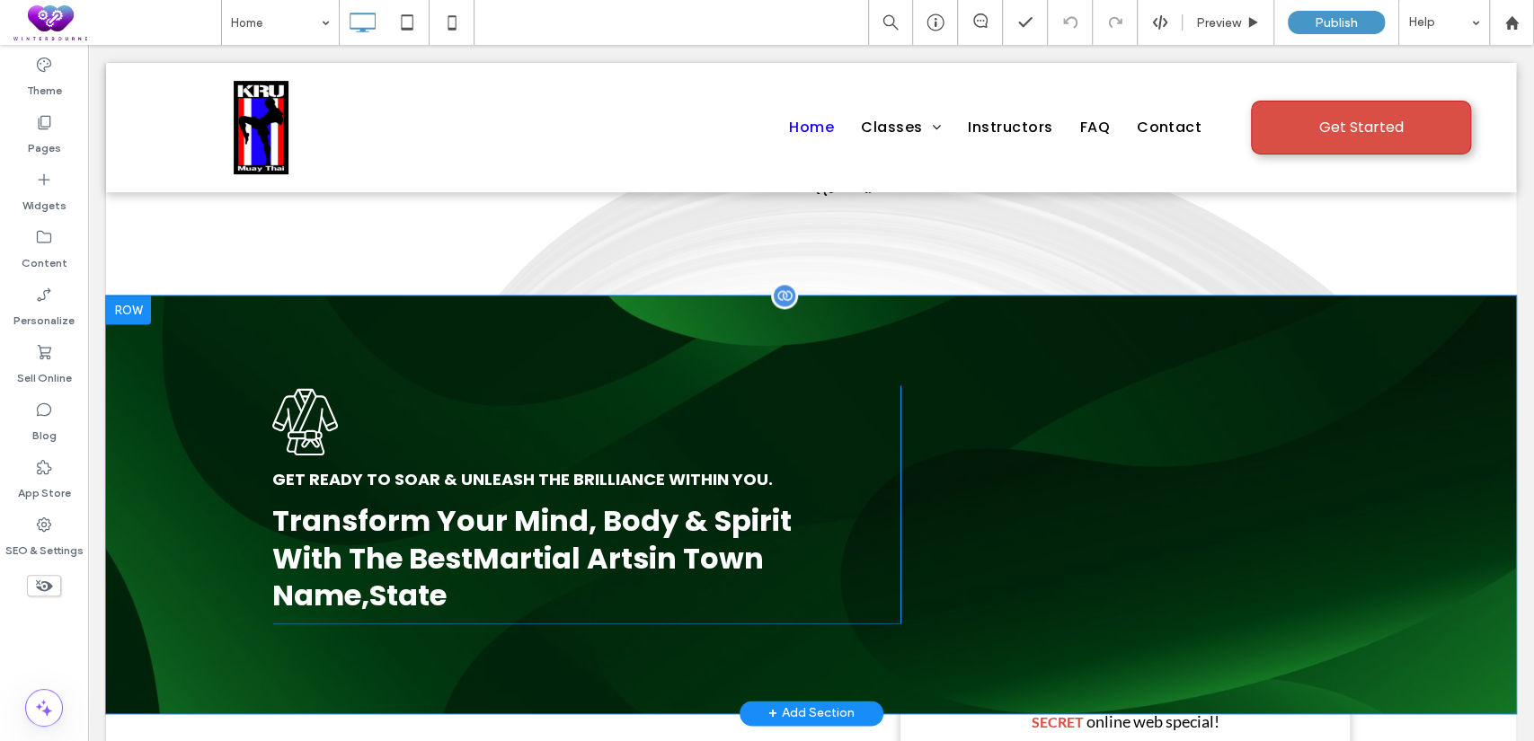
scroll to position [1497, 0]
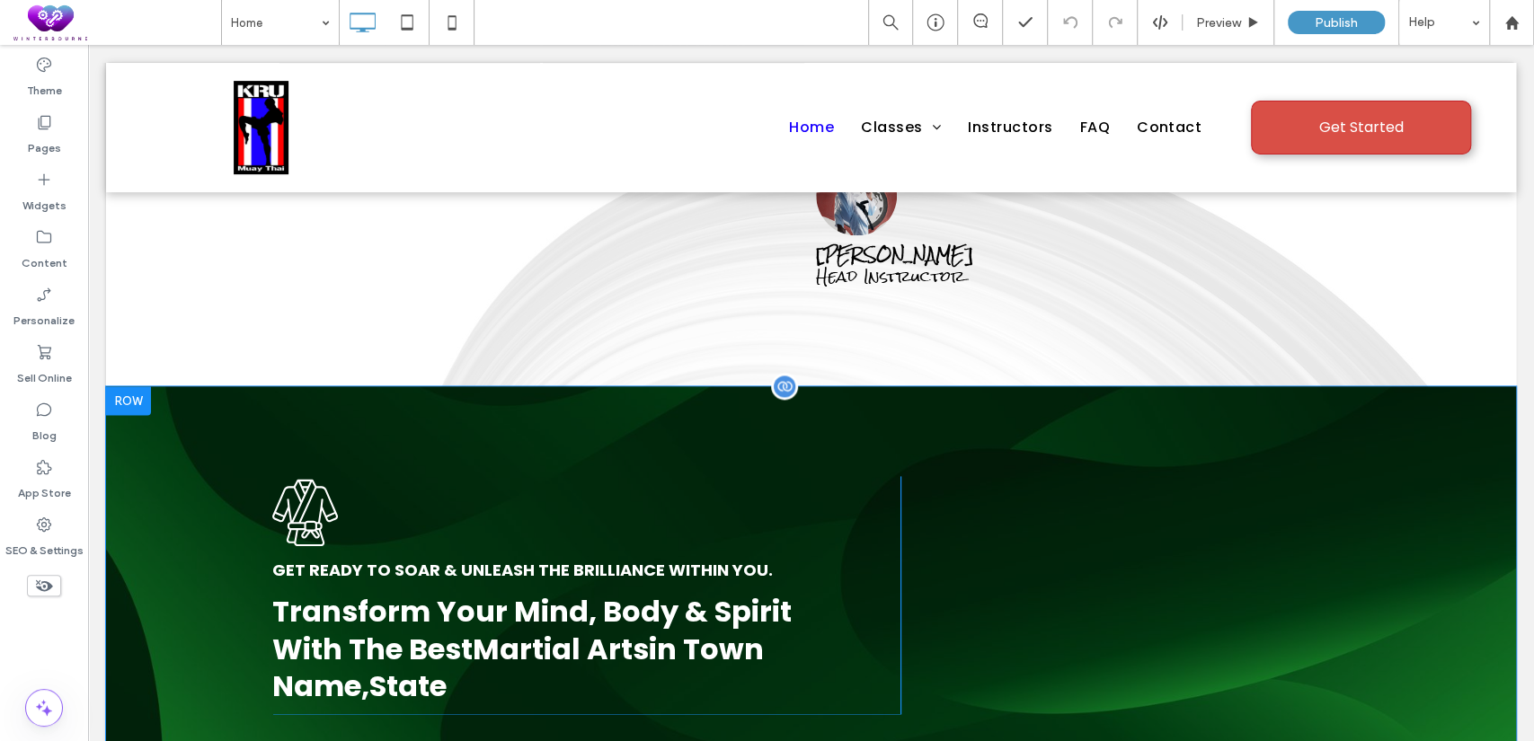
click at [126, 386] on div at bounding box center [128, 400] width 45 height 29
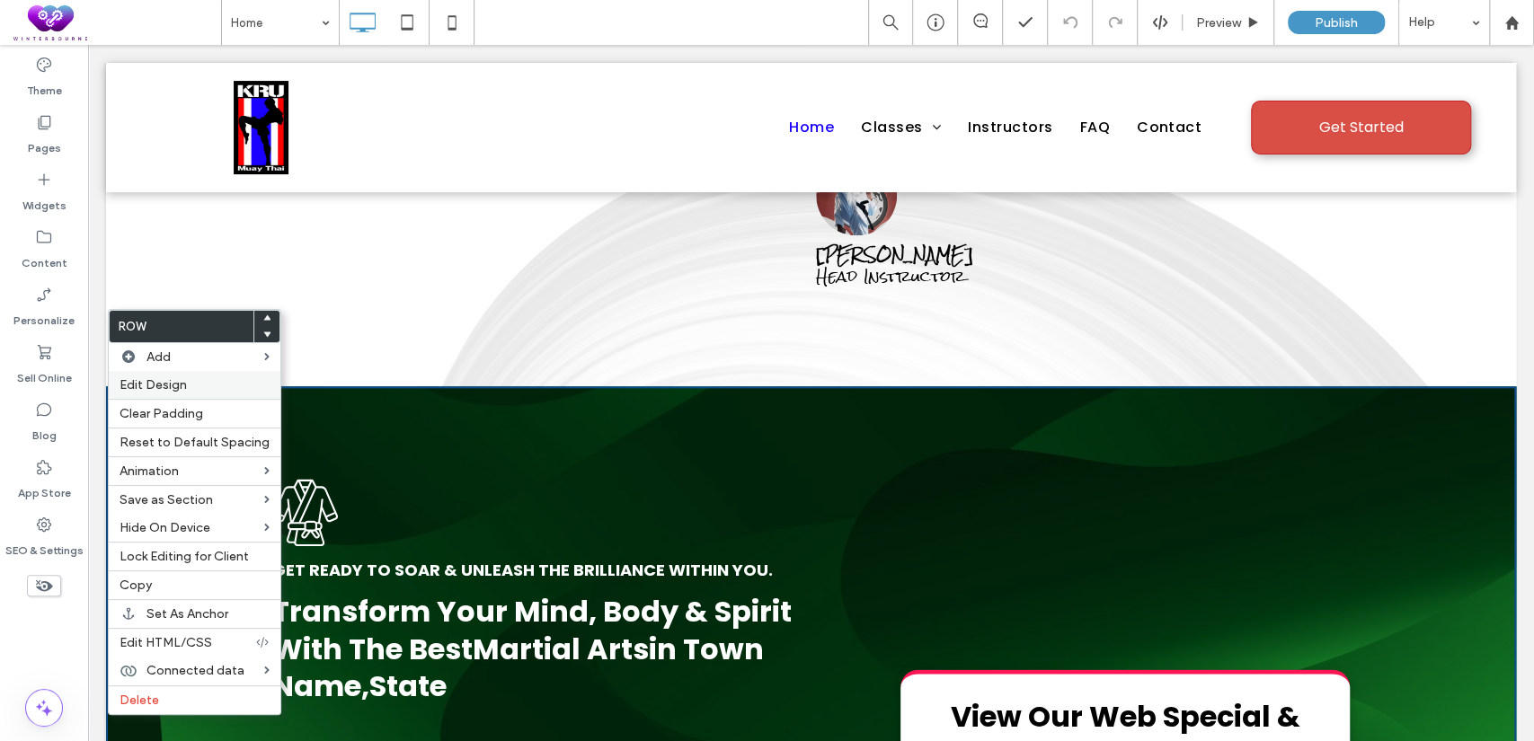
click at [185, 377] on div "Edit Design" at bounding box center [195, 385] width 172 height 28
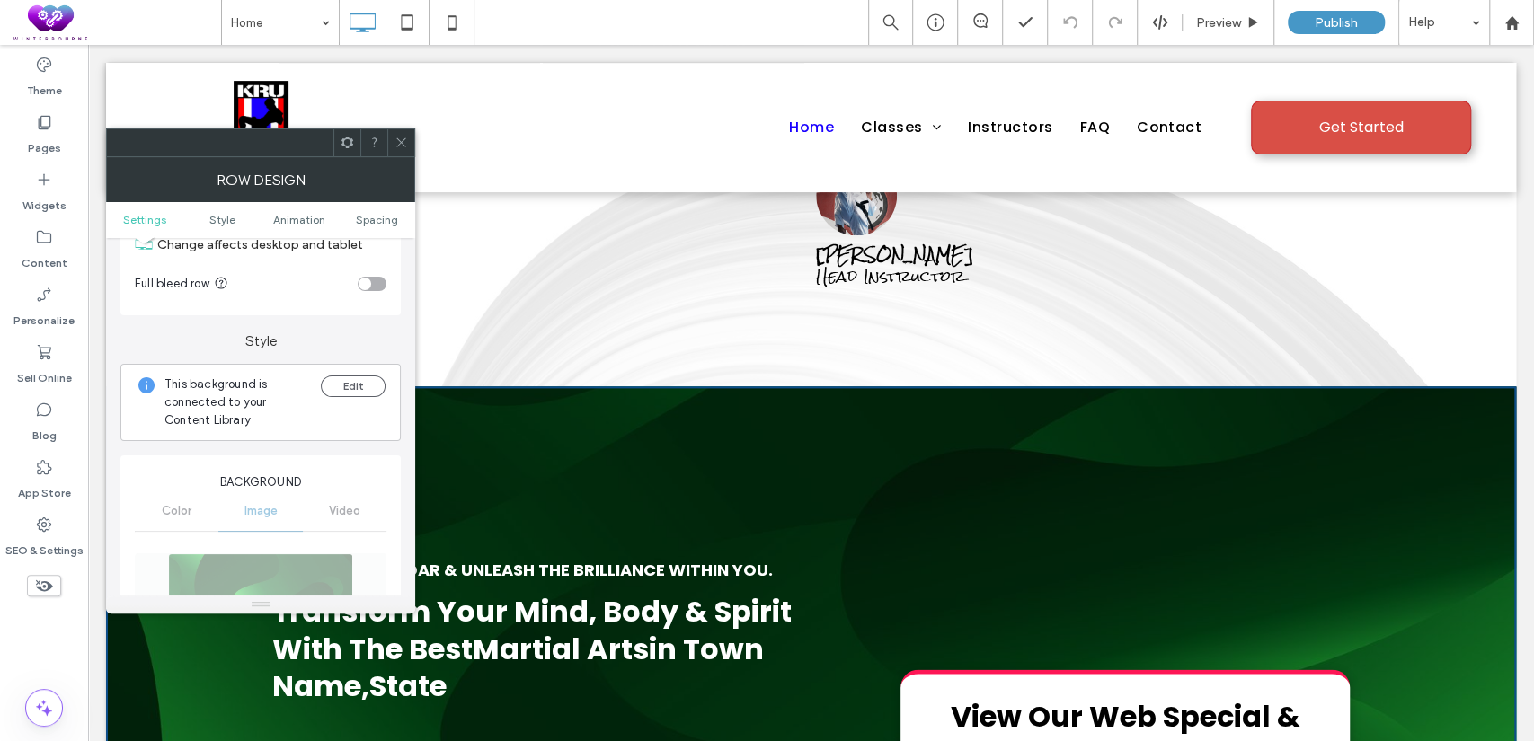
scroll to position [165, 0]
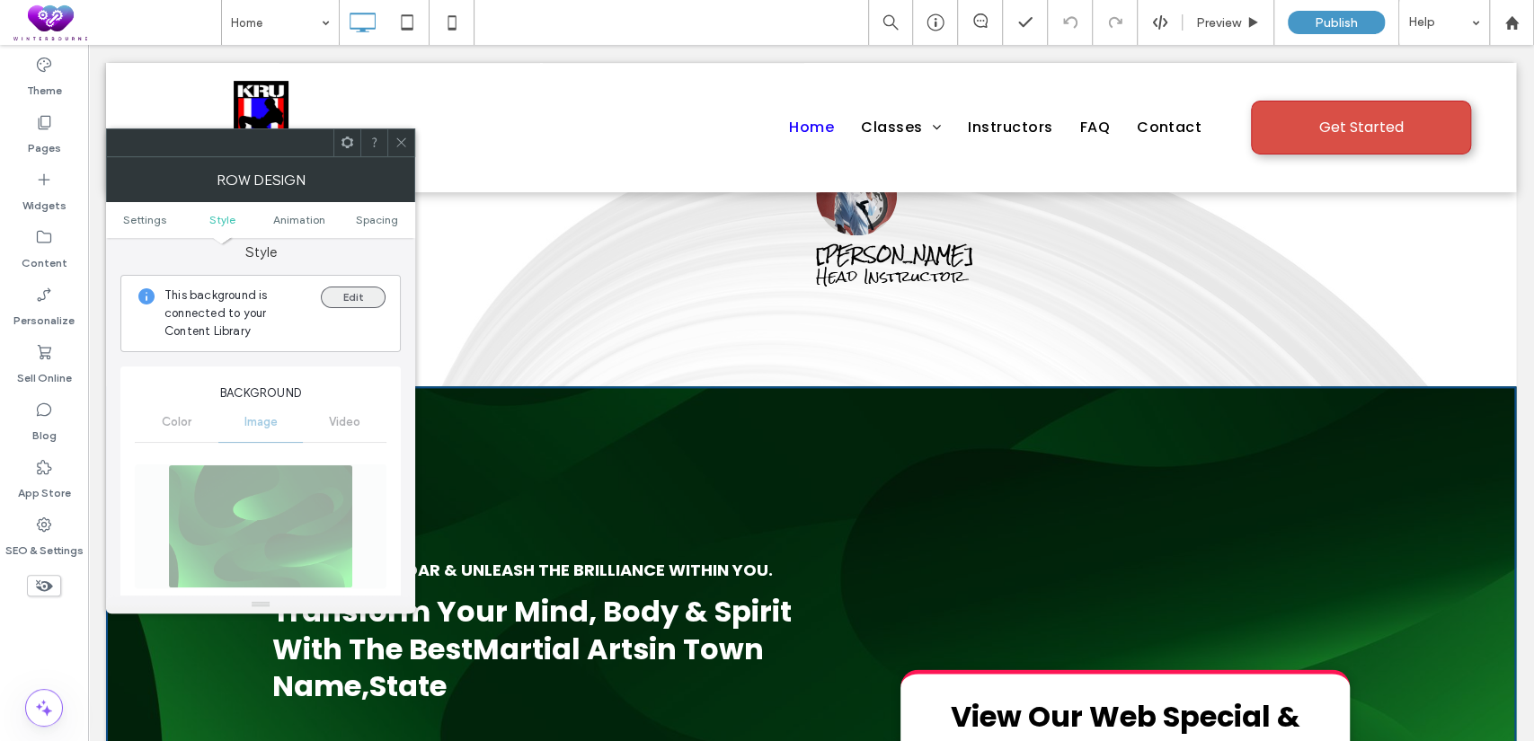
click at [350, 297] on button "Edit" at bounding box center [353, 298] width 65 height 22
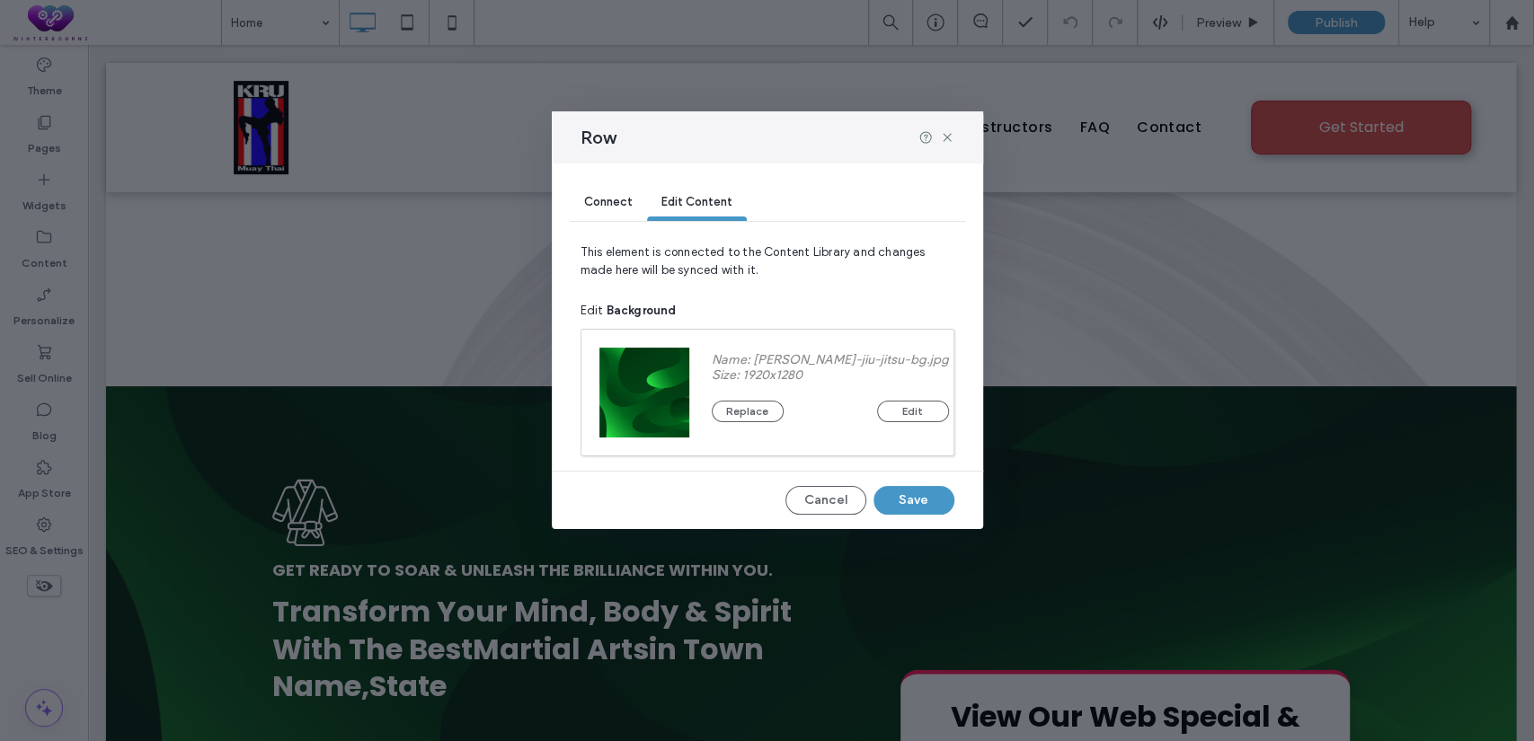
click at [609, 199] on span "Connect" at bounding box center [608, 201] width 49 height 13
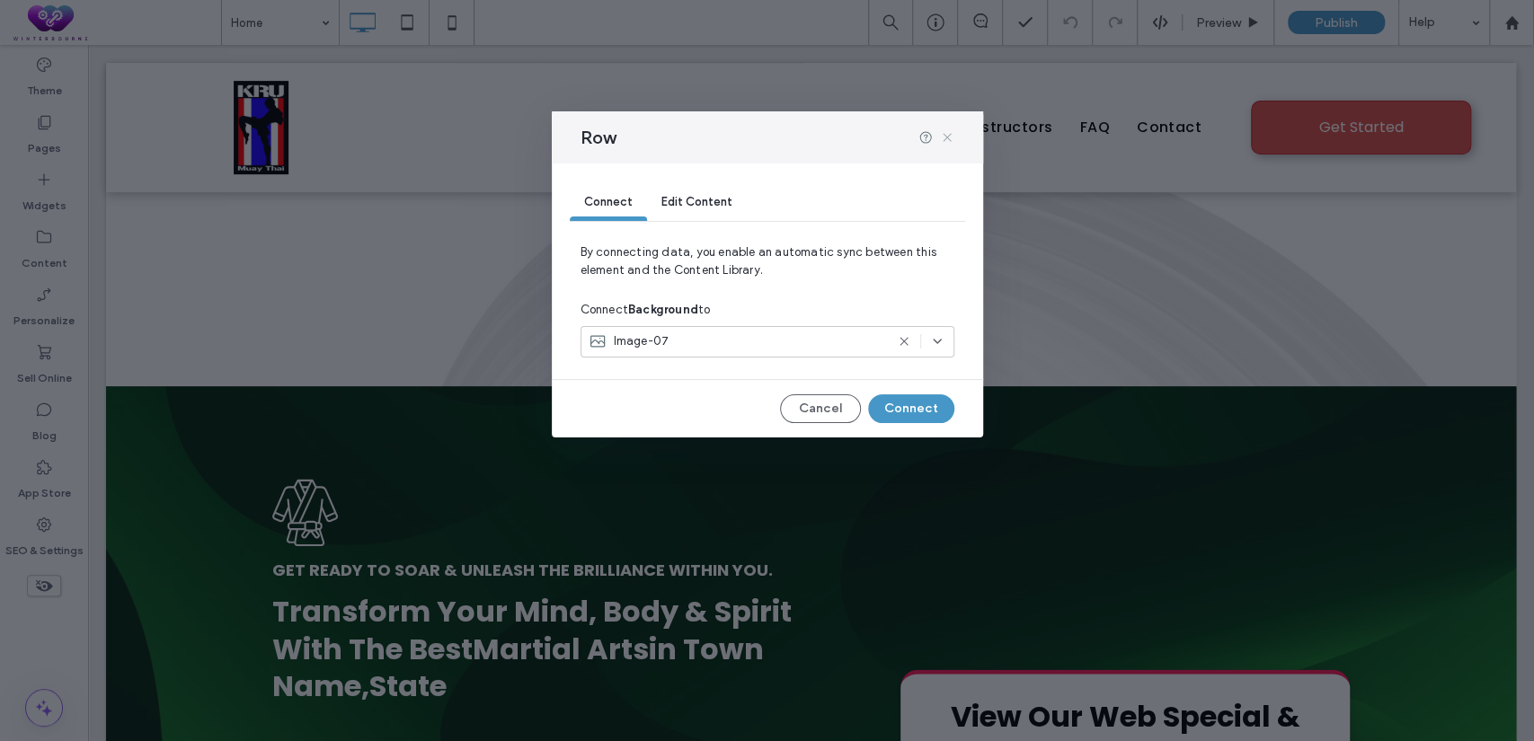
click at [949, 135] on icon at bounding box center [947, 137] width 14 height 14
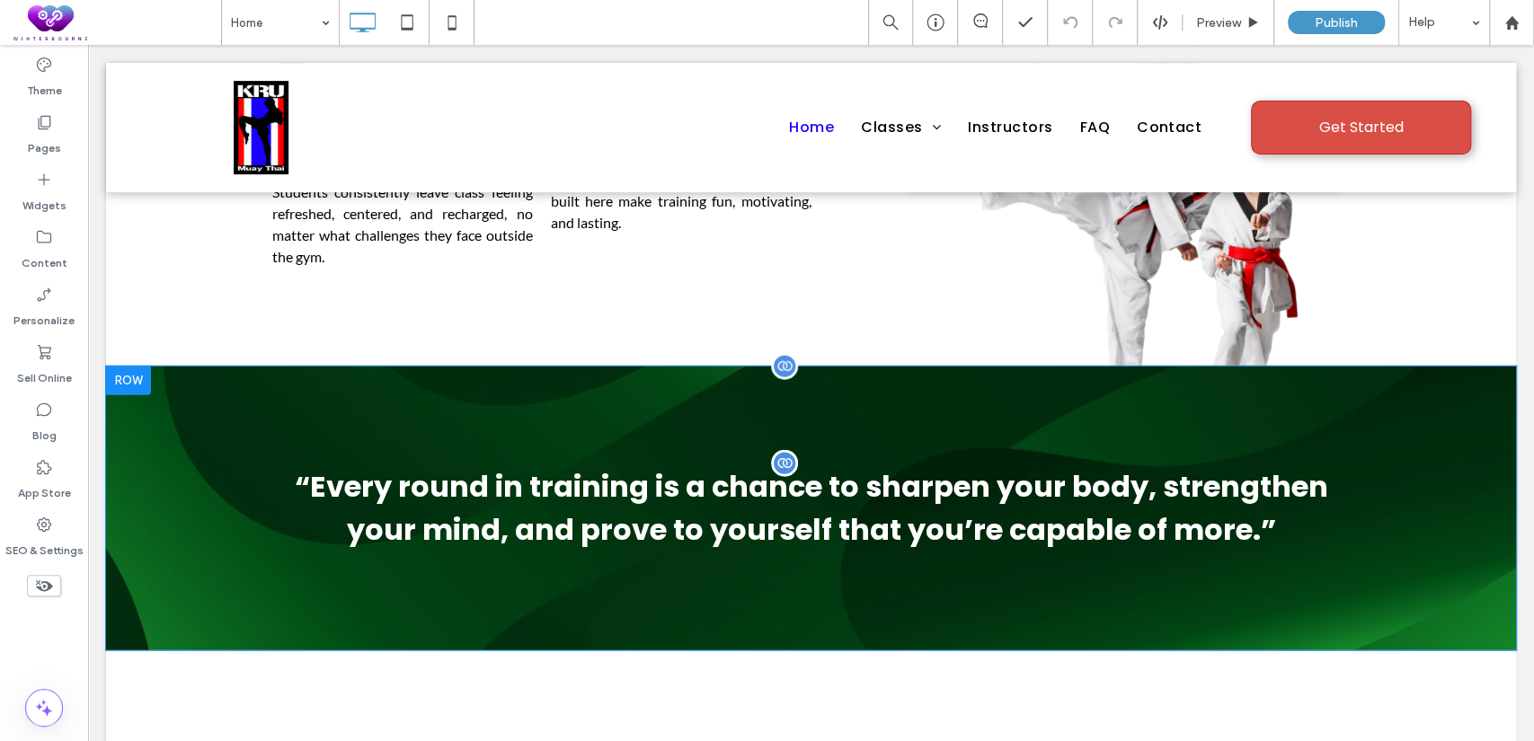
scroll to position [2829, 0]
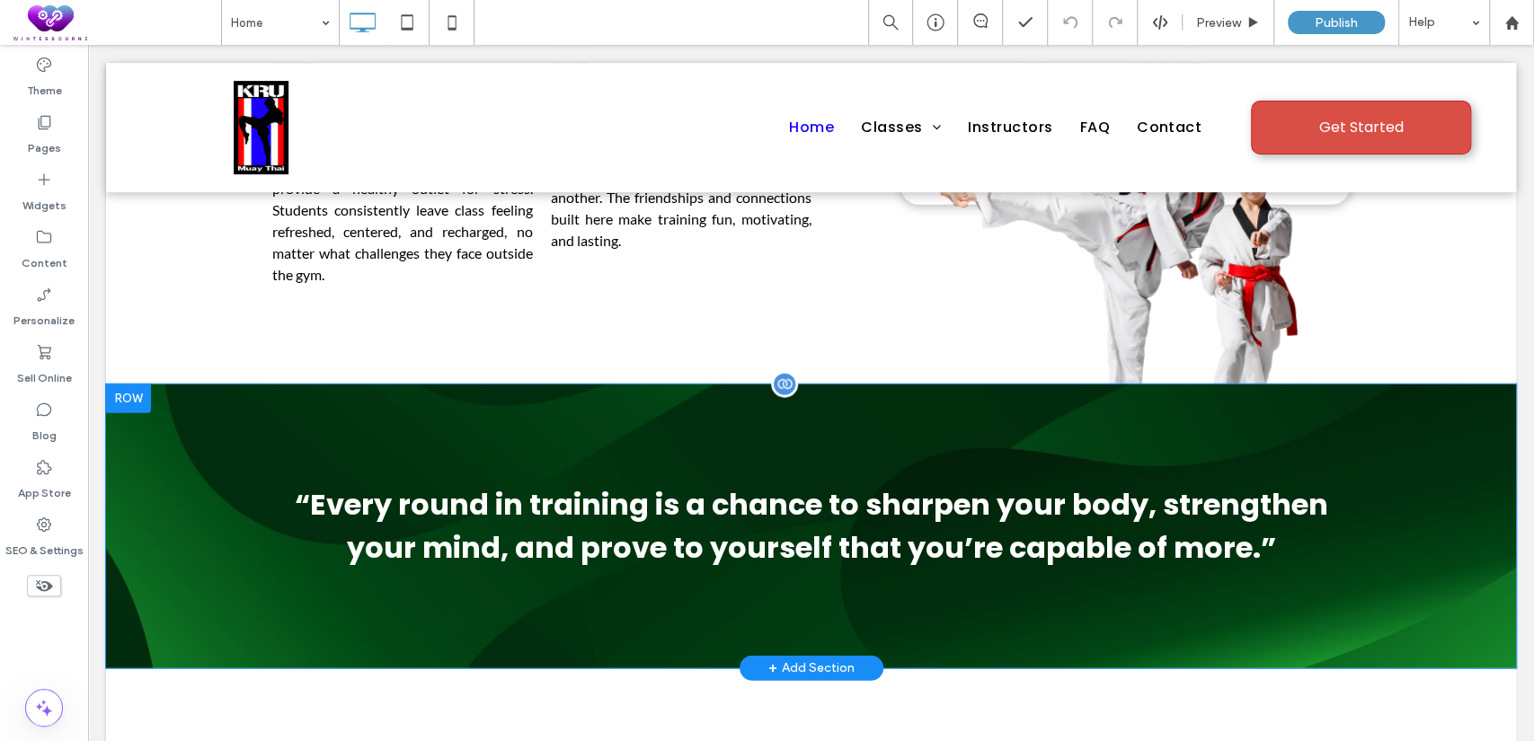
click at [120, 385] on div at bounding box center [128, 399] width 45 height 29
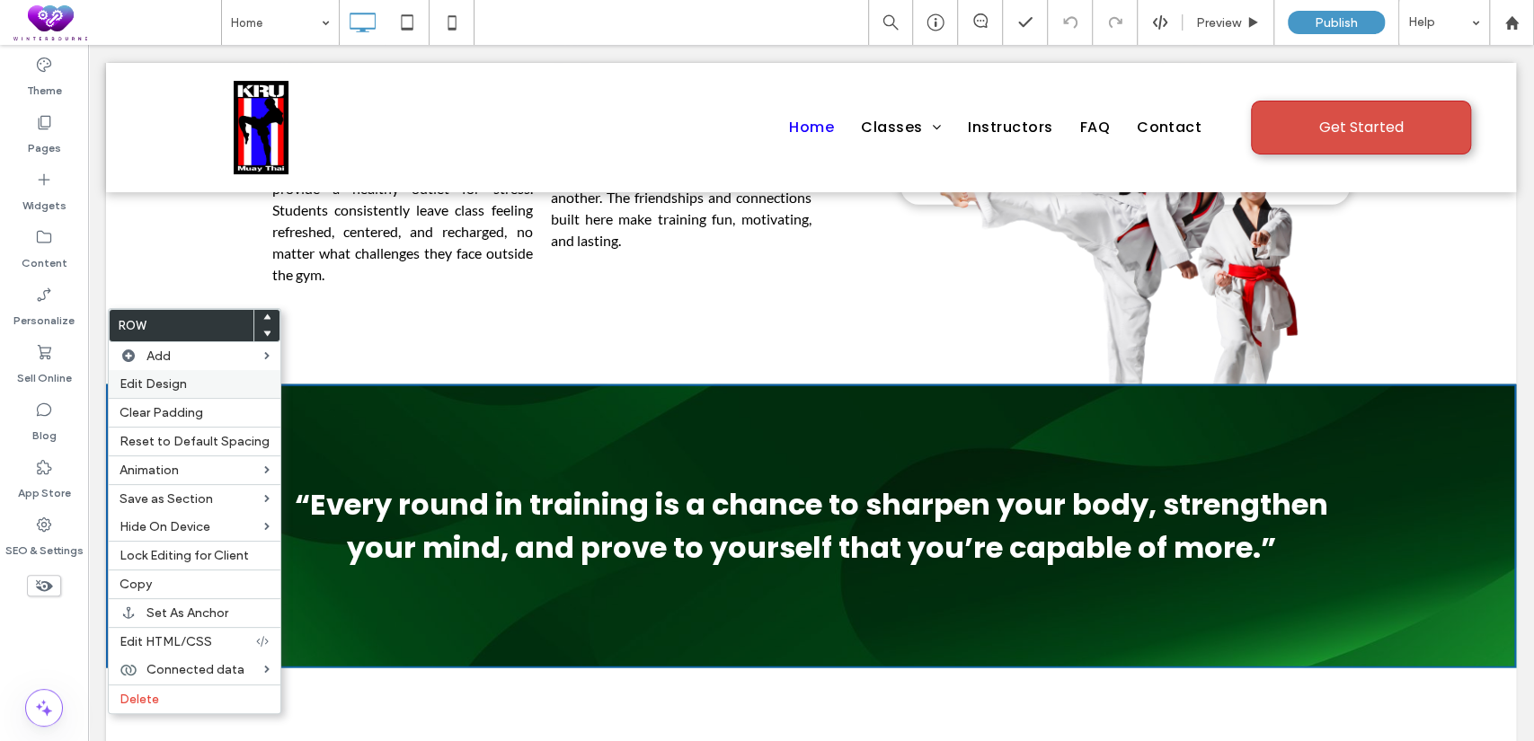
click at [171, 384] on span "Edit Design" at bounding box center [153, 384] width 67 height 15
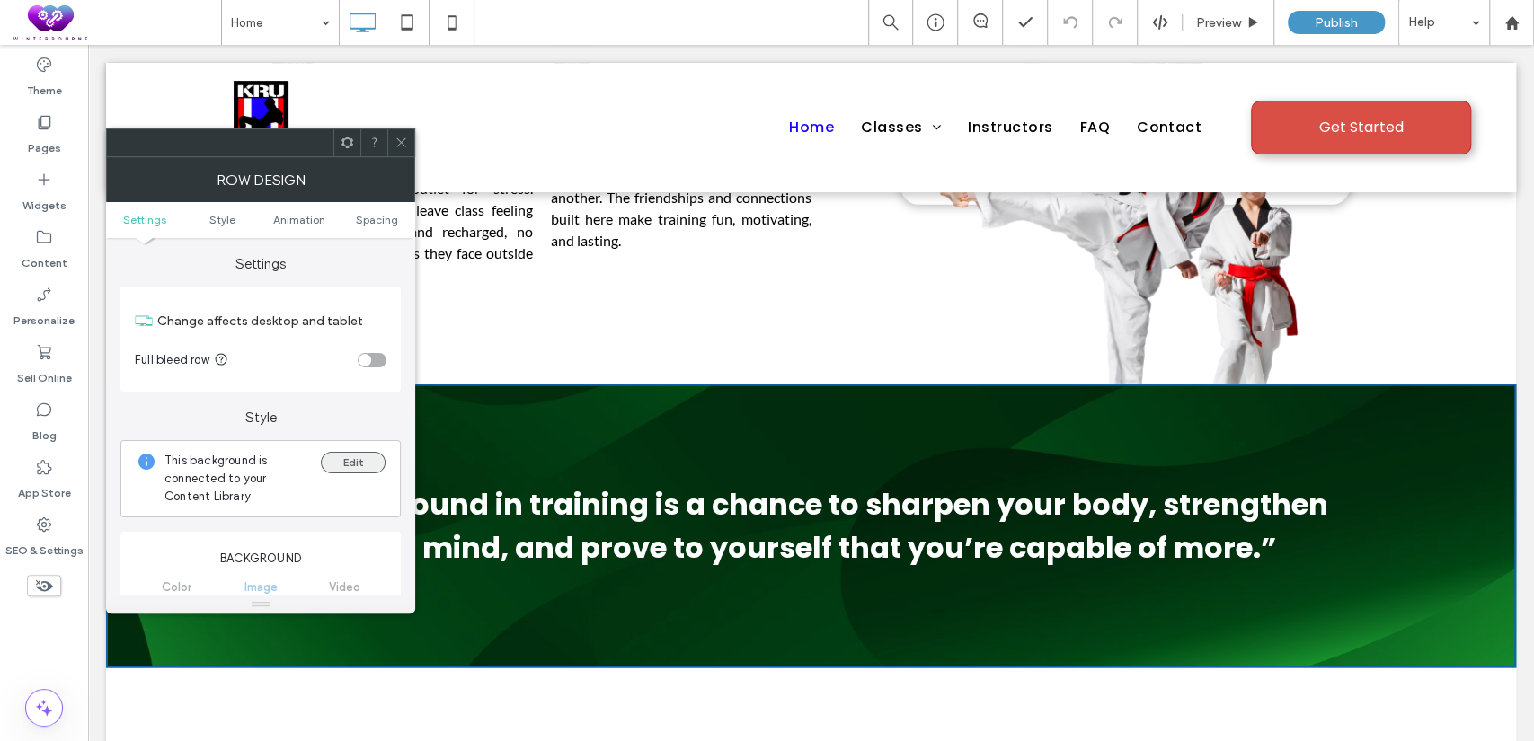
click at [342, 457] on button "Edit" at bounding box center [353, 463] width 65 height 22
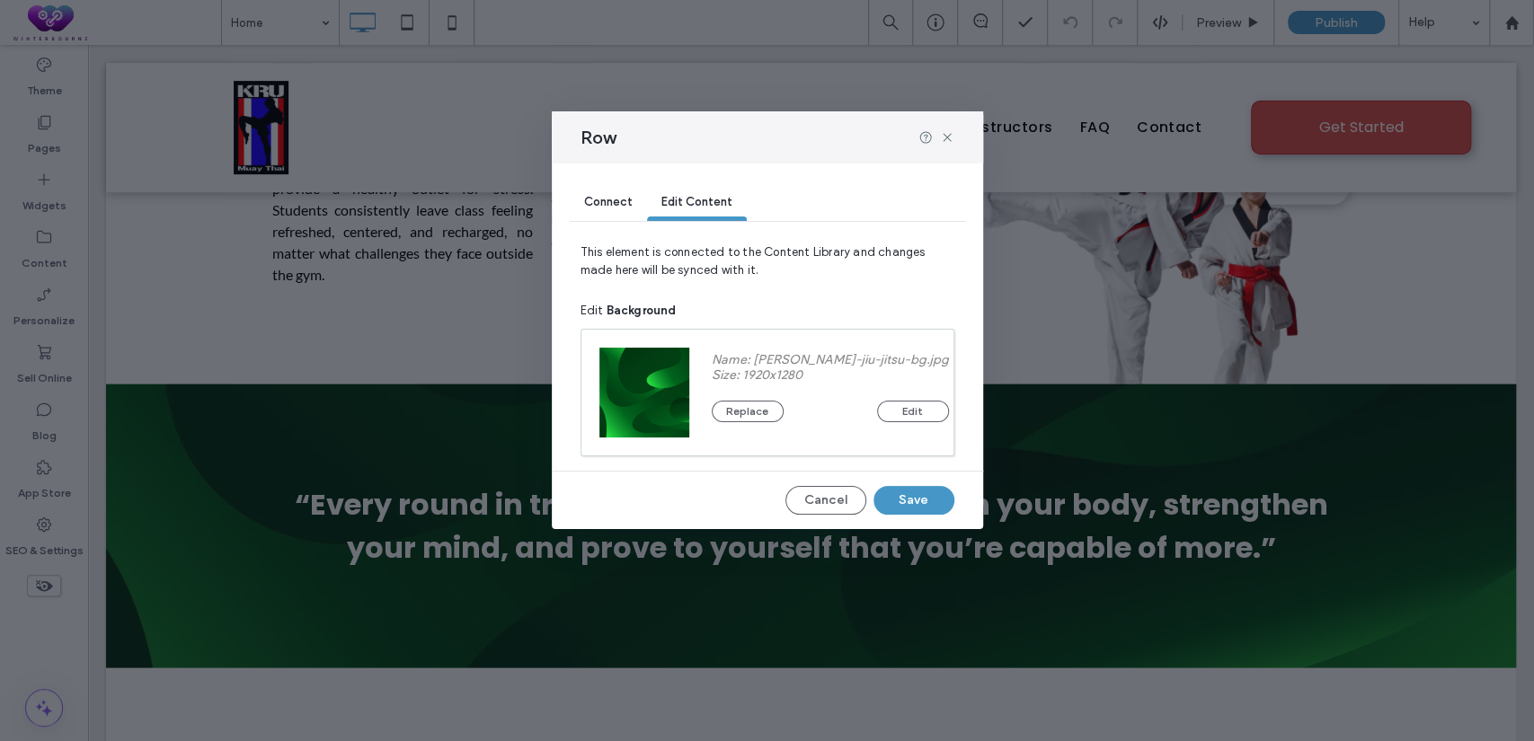
click at [593, 198] on span "Connect" at bounding box center [608, 201] width 49 height 13
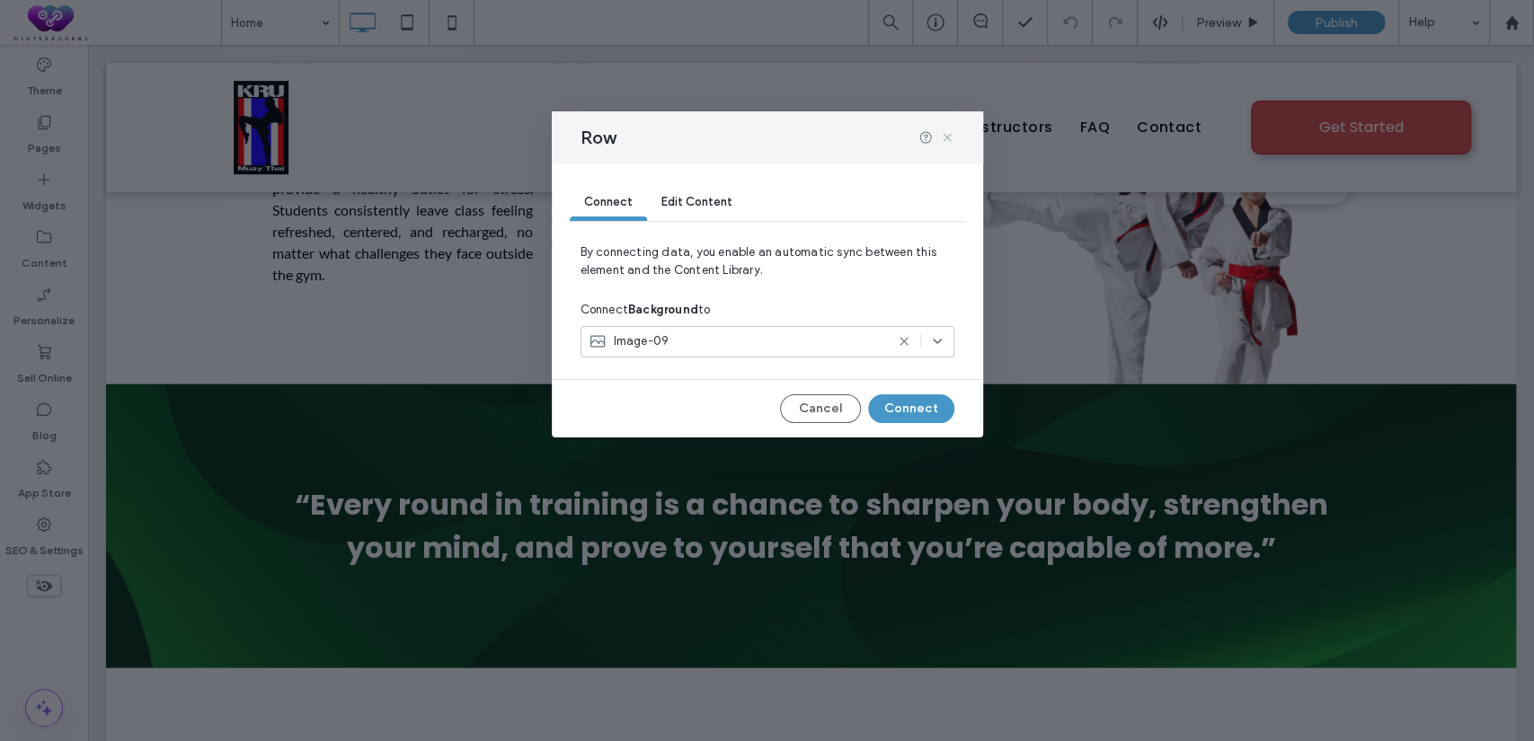
click at [948, 135] on use at bounding box center [947, 137] width 8 height 8
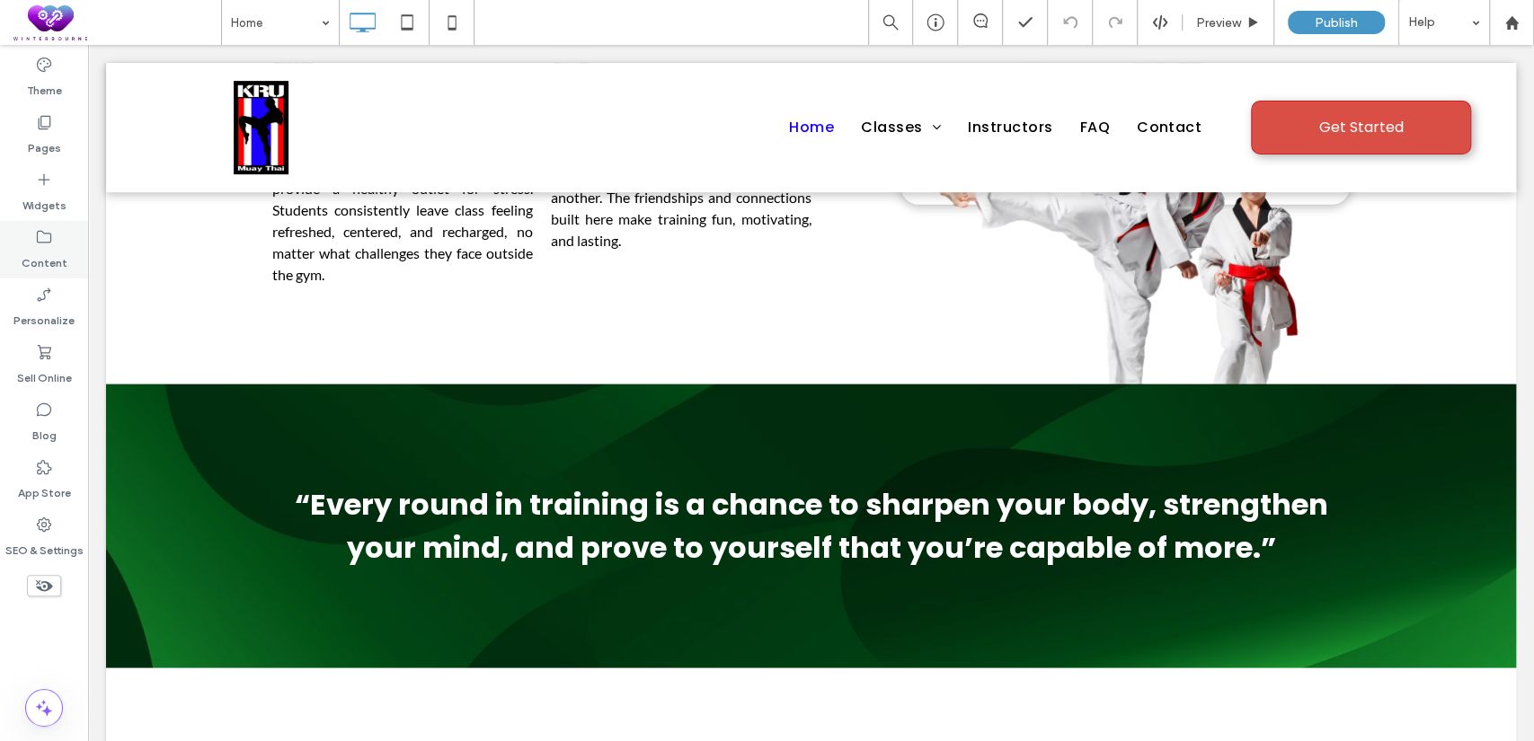
click at [47, 246] on label "Content" at bounding box center [45, 258] width 46 height 25
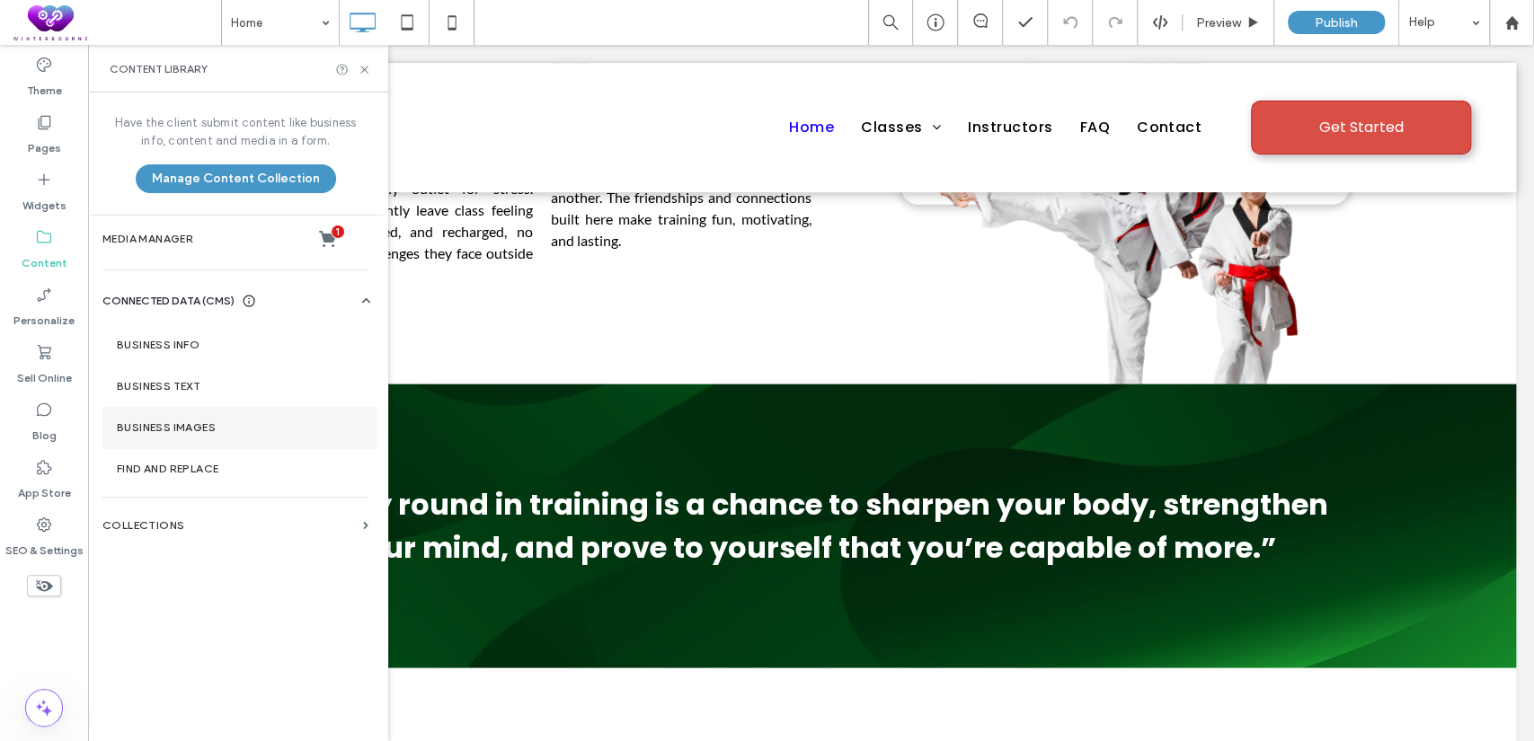
click at [194, 422] on label "Business Images" at bounding box center [239, 427] width 244 height 13
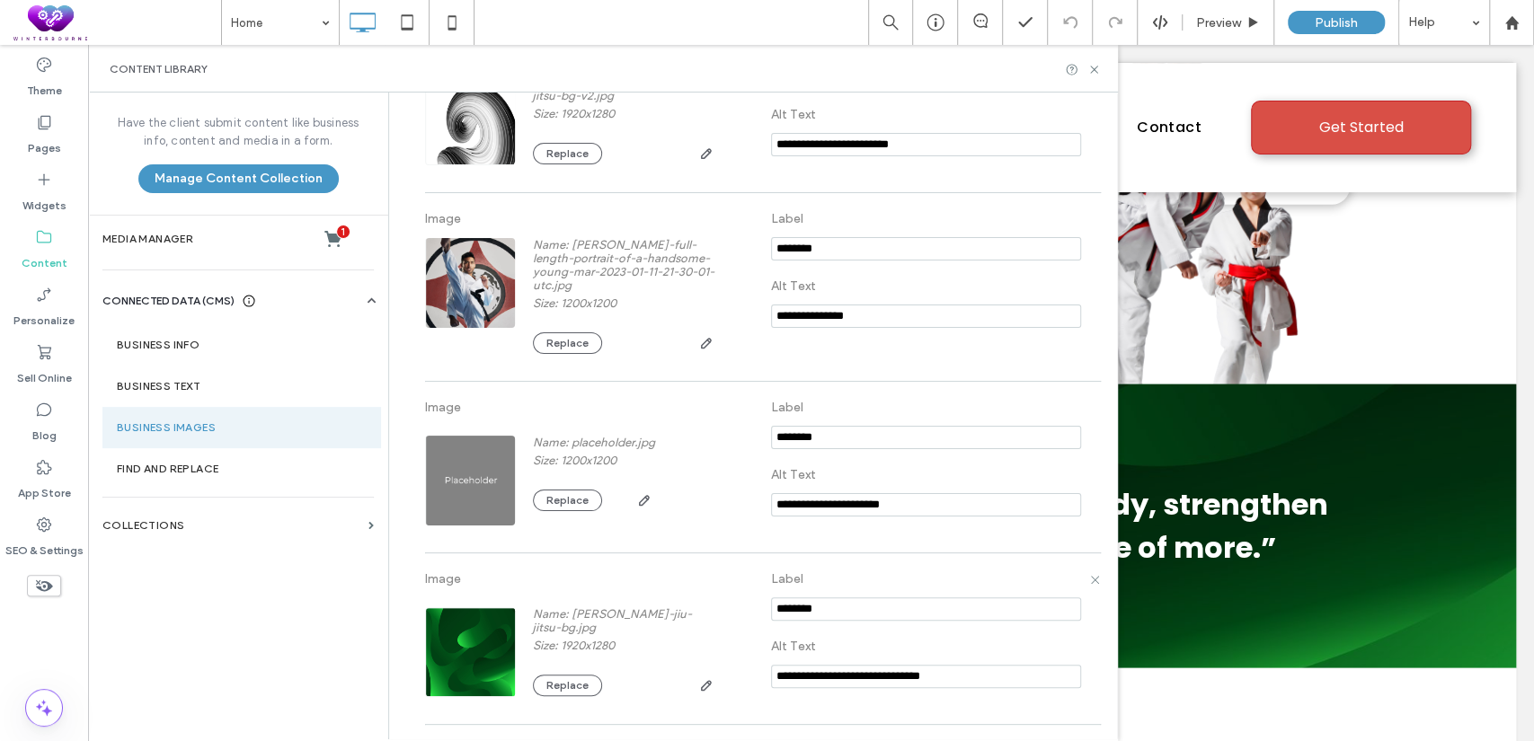
scroll to position [1165, 0]
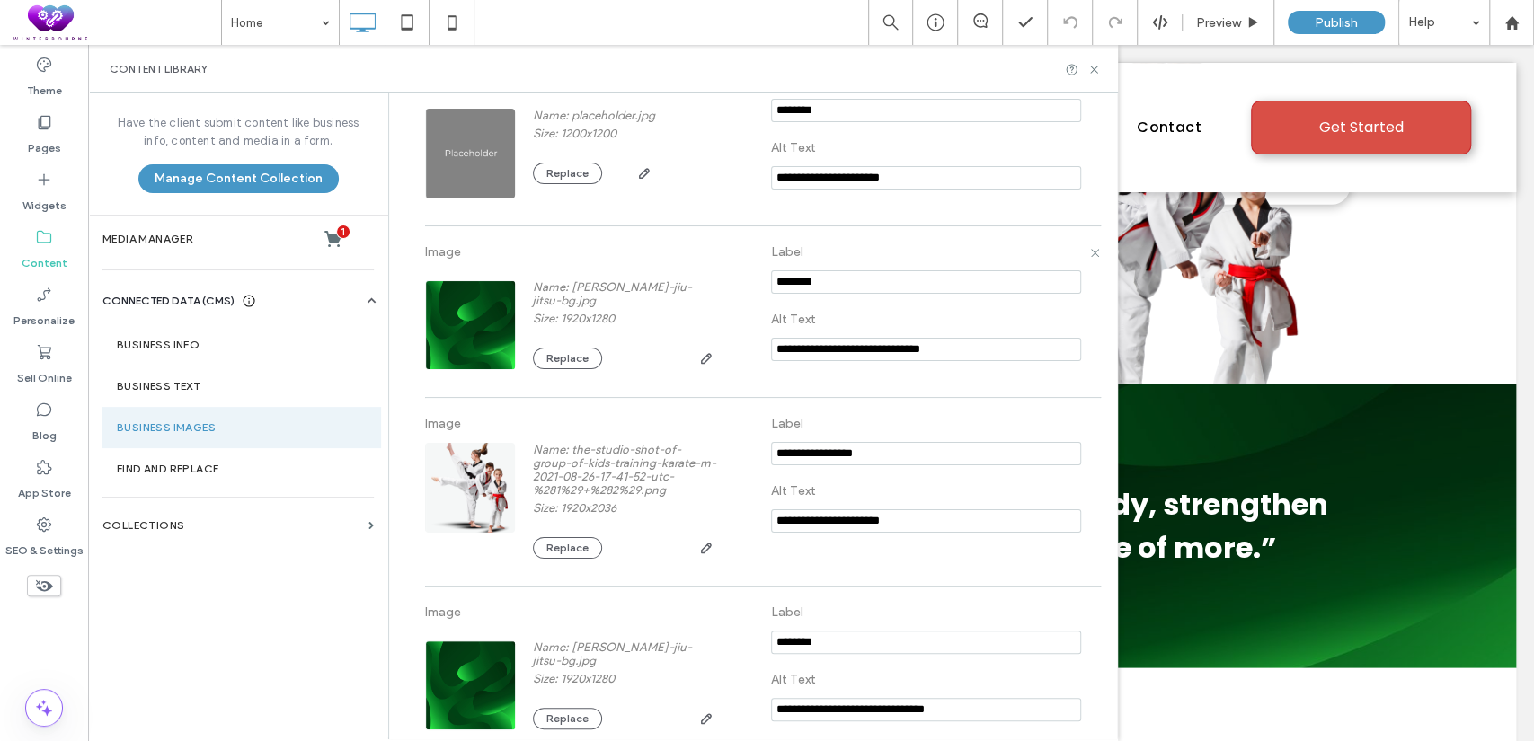
click at [548, 345] on div "Name: carlos-machado-jiu-jitsu-bg.jpg Size: 1920x1280 Replace" at bounding box center [625, 325] width 184 height 90
click at [548, 350] on button "Replace" at bounding box center [567, 359] width 69 height 22
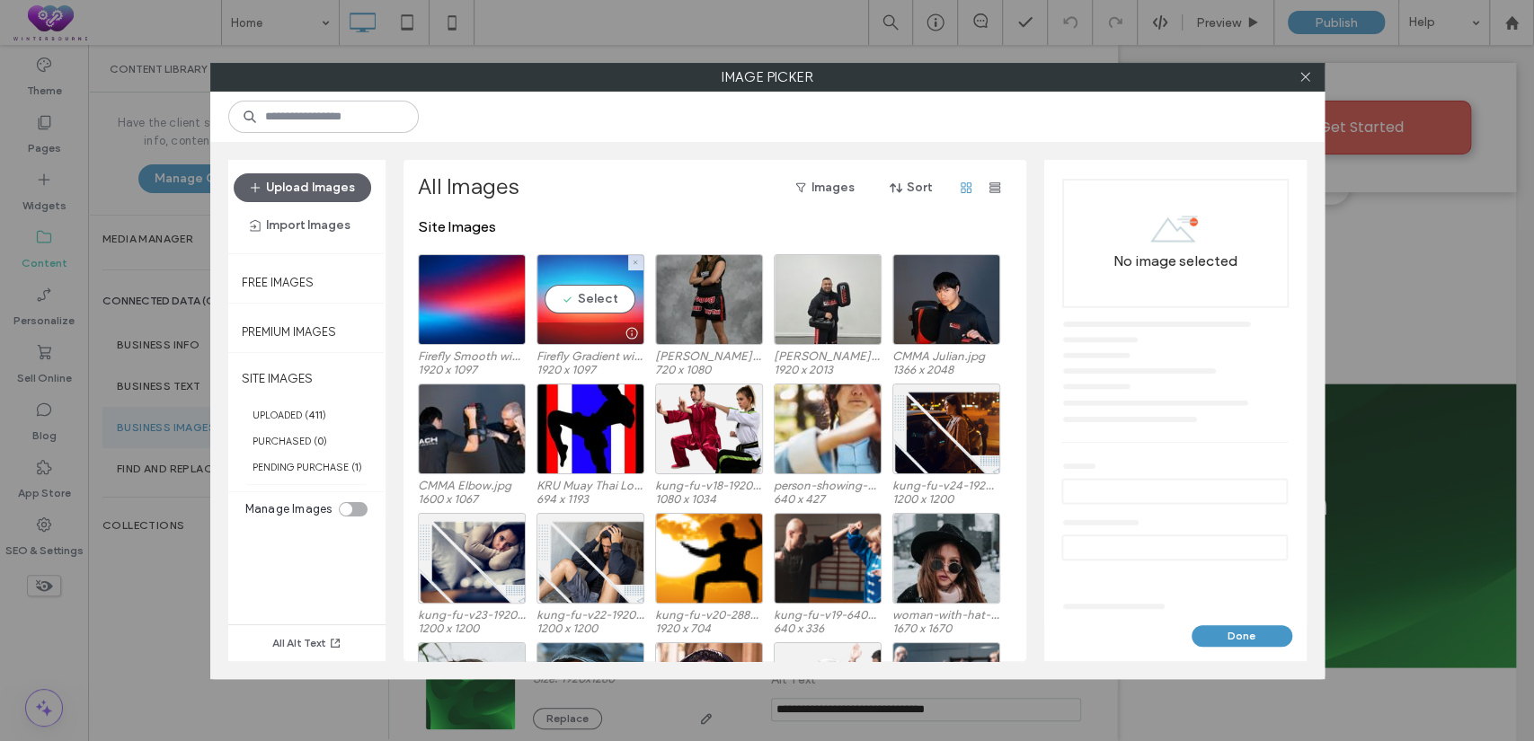
click at [581, 300] on div "Select" at bounding box center [591, 299] width 108 height 91
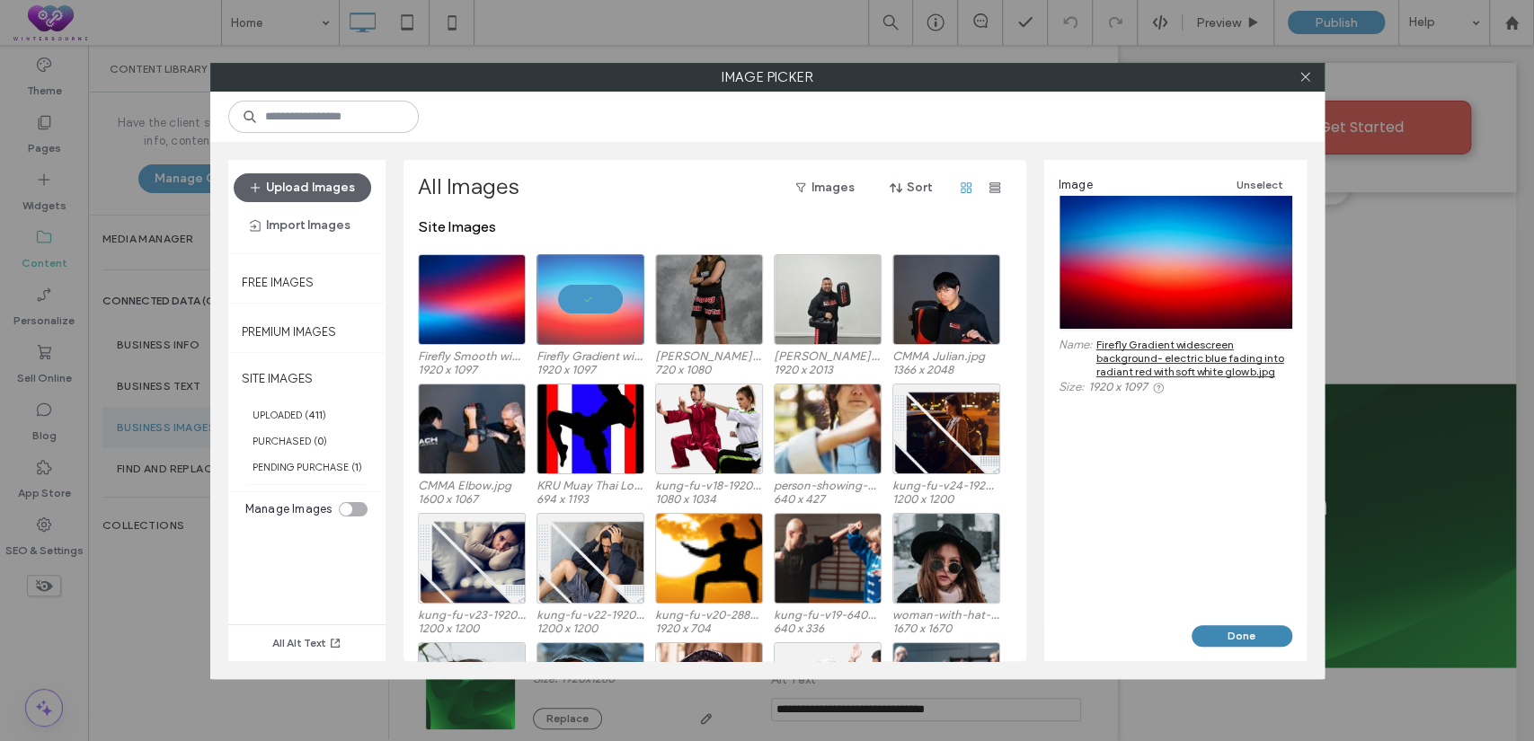
click at [1225, 637] on button "Done" at bounding box center [1242, 637] width 101 height 22
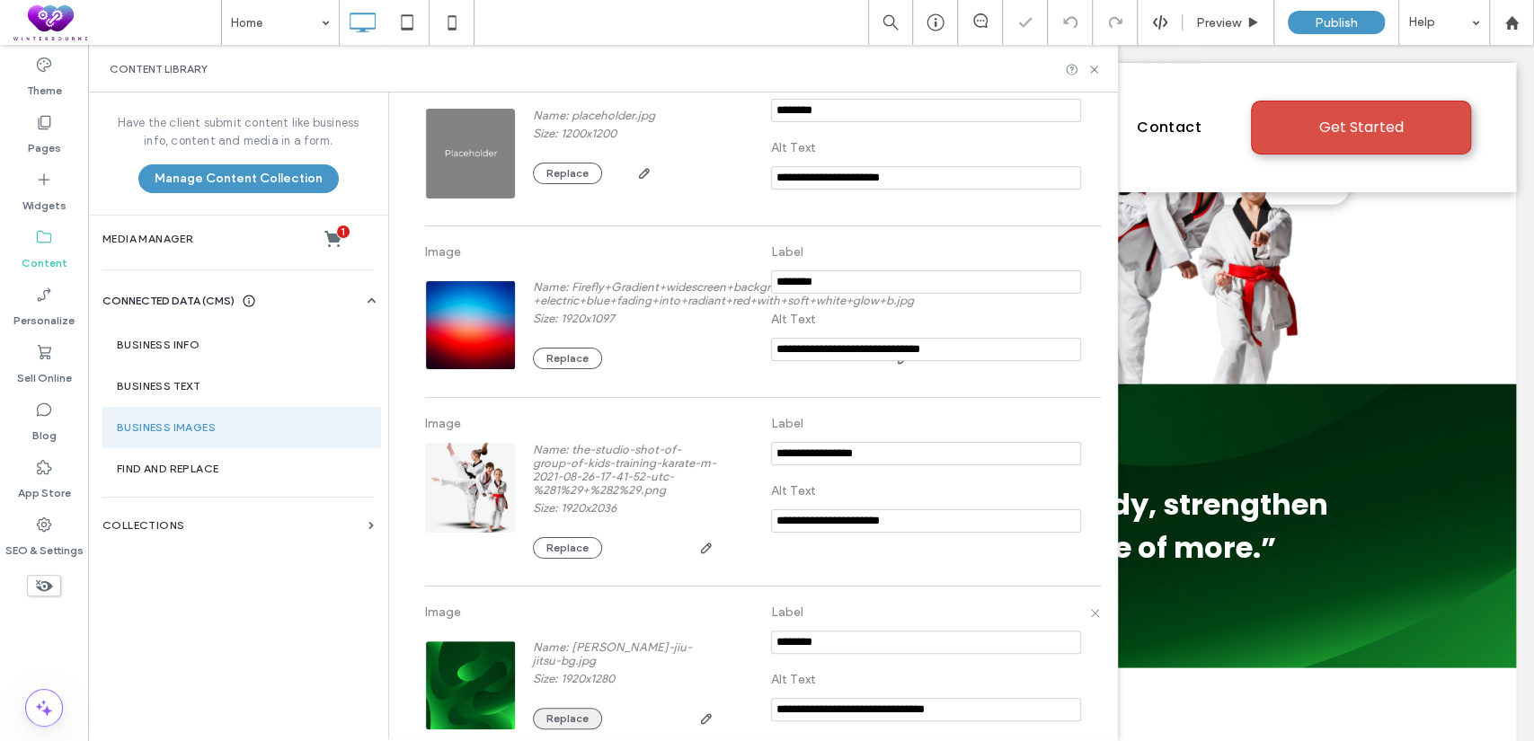
click at [561, 723] on button "Replace" at bounding box center [567, 719] width 69 height 22
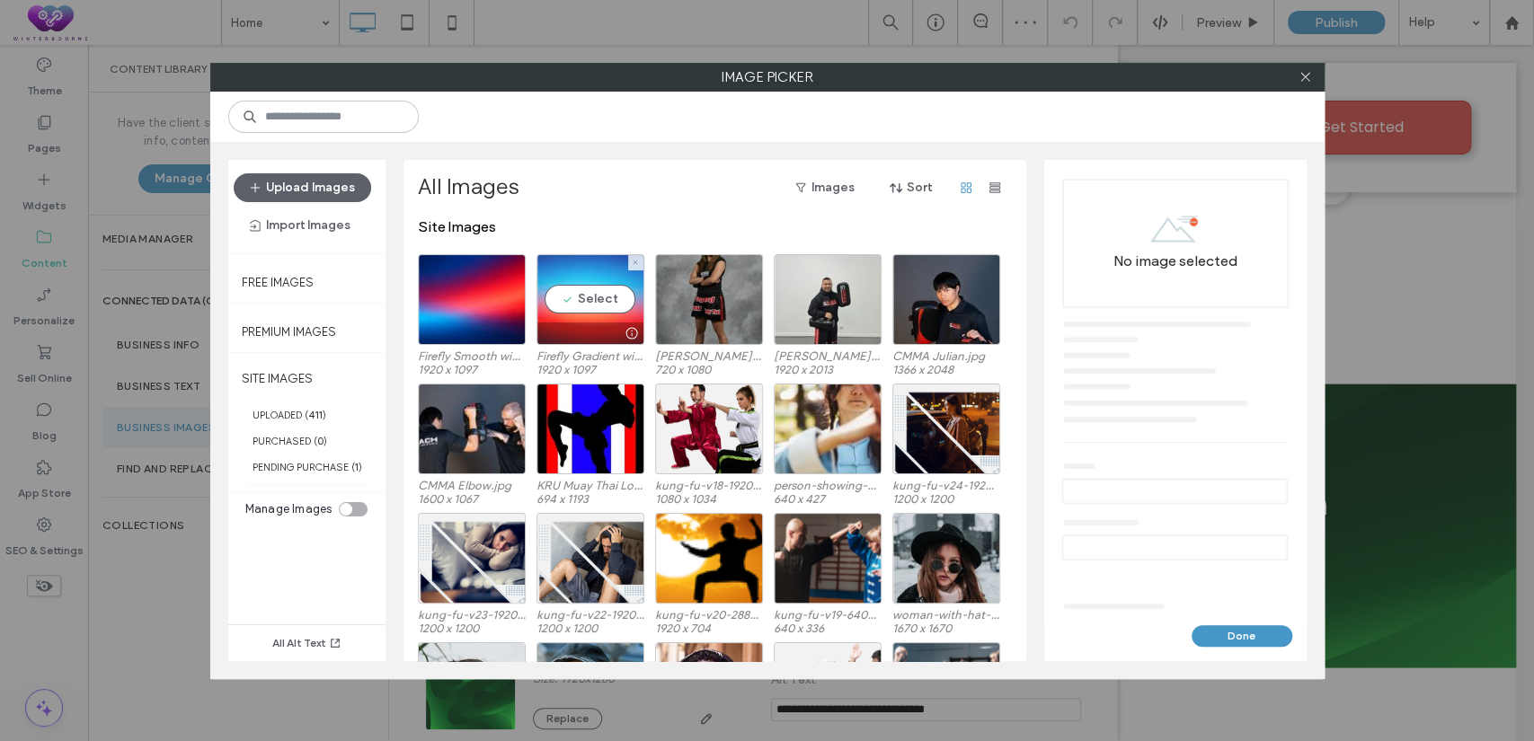
click at [604, 293] on div "Select" at bounding box center [591, 299] width 108 height 91
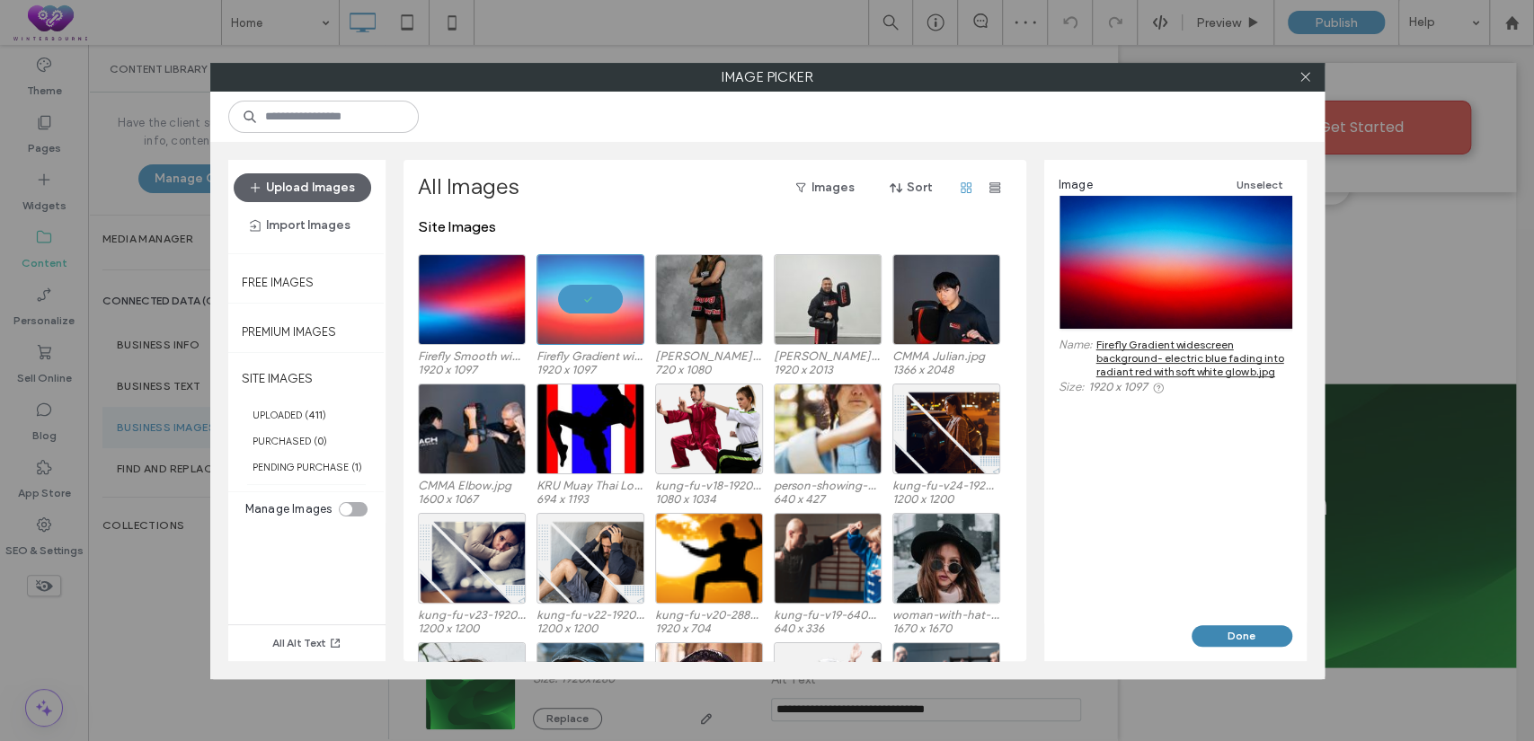
click at [1257, 631] on button "Done" at bounding box center [1242, 637] width 101 height 22
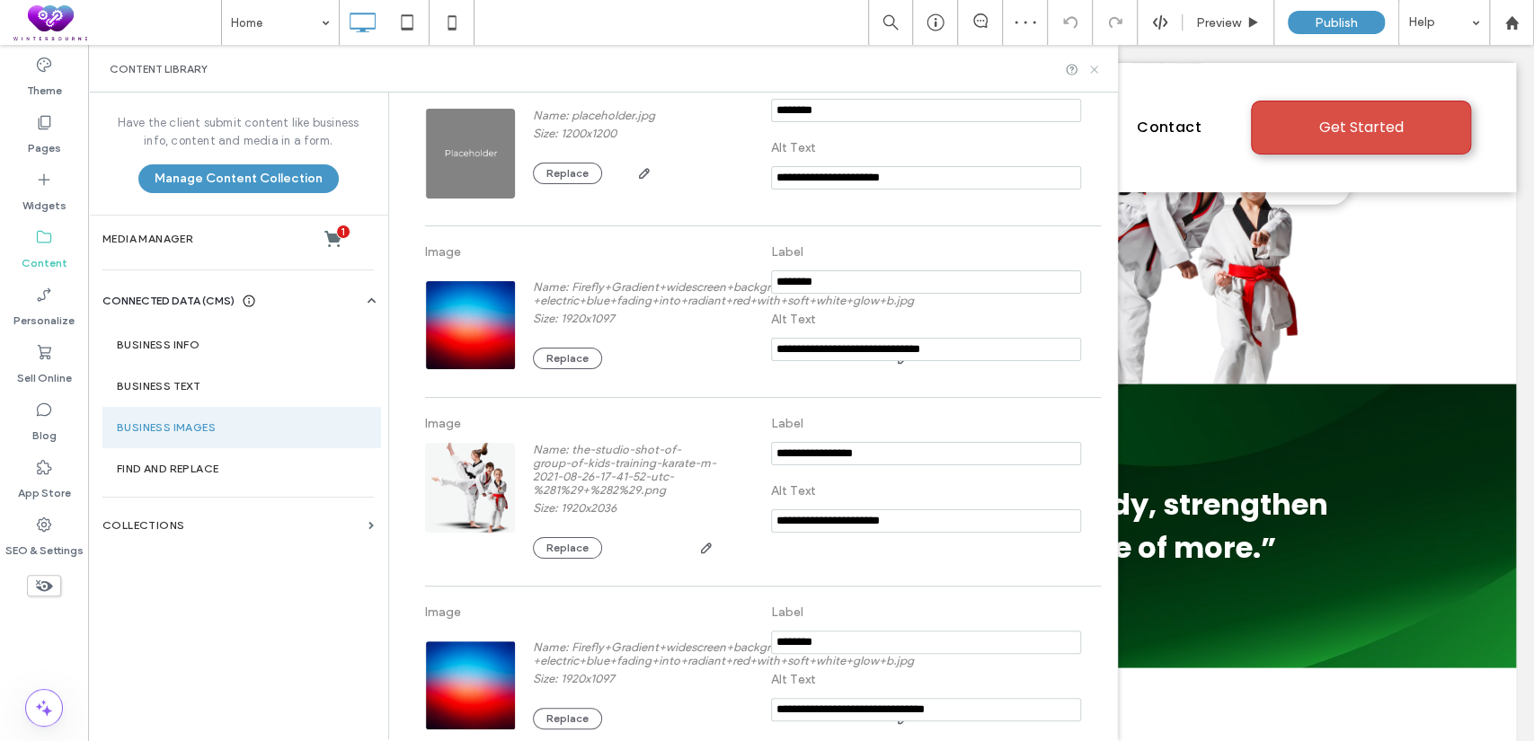
click at [1093, 72] on icon at bounding box center [1093, 69] width 13 height 13
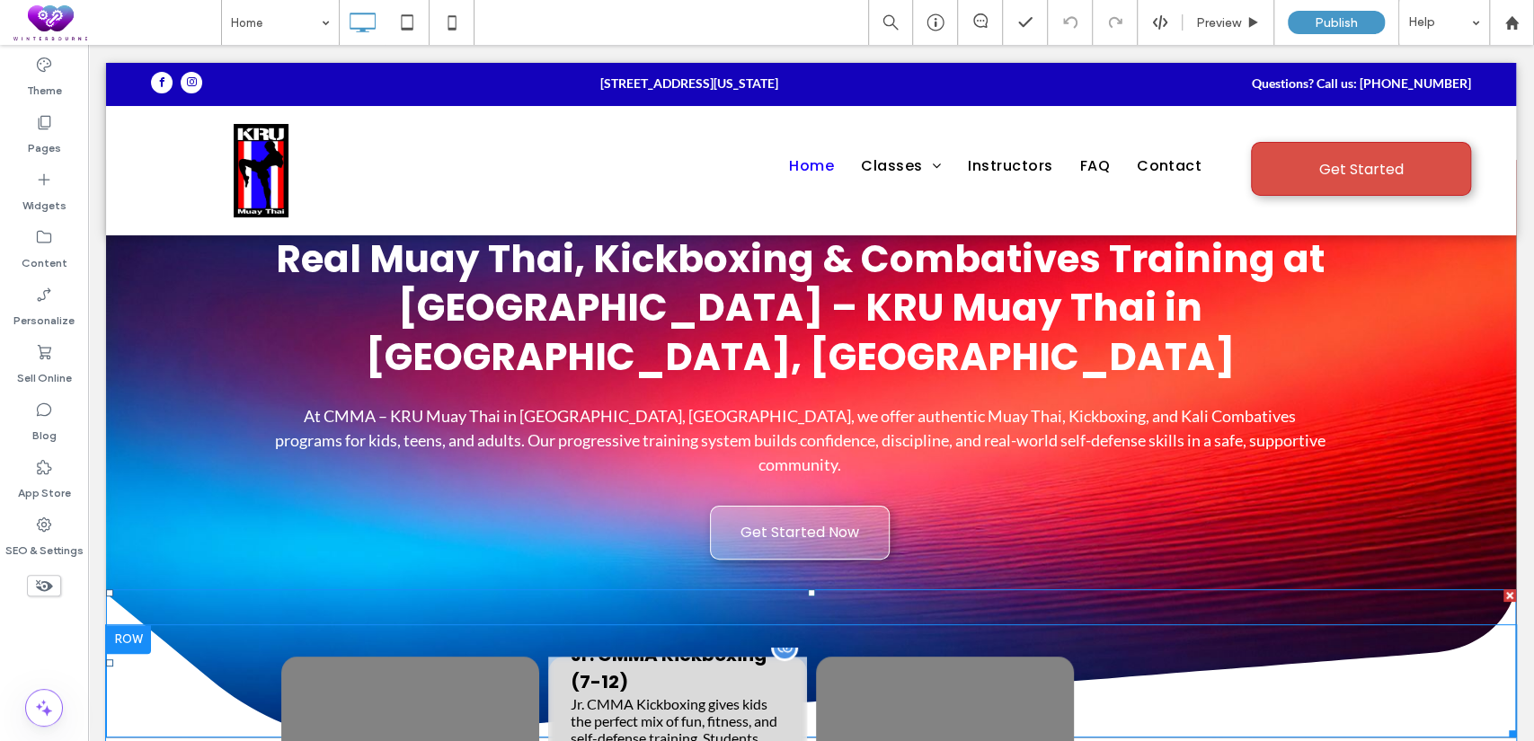
scroll to position [0, 0]
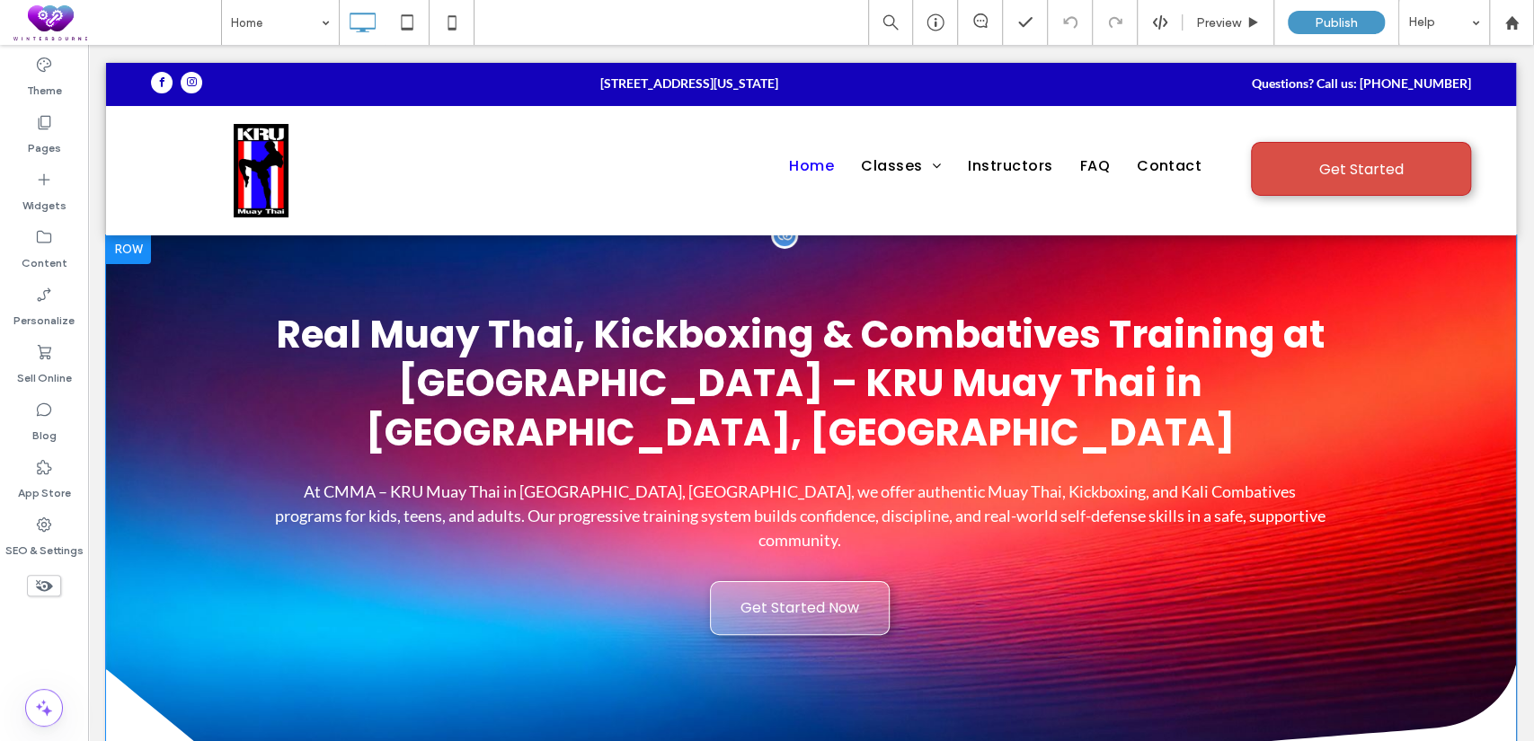
click at [331, 261] on div "Real Muay Thai, Kickboxing & Combatives Training at CMMA – KRU Muay Thai in Dum…" at bounding box center [811, 524] width 1410 height 578
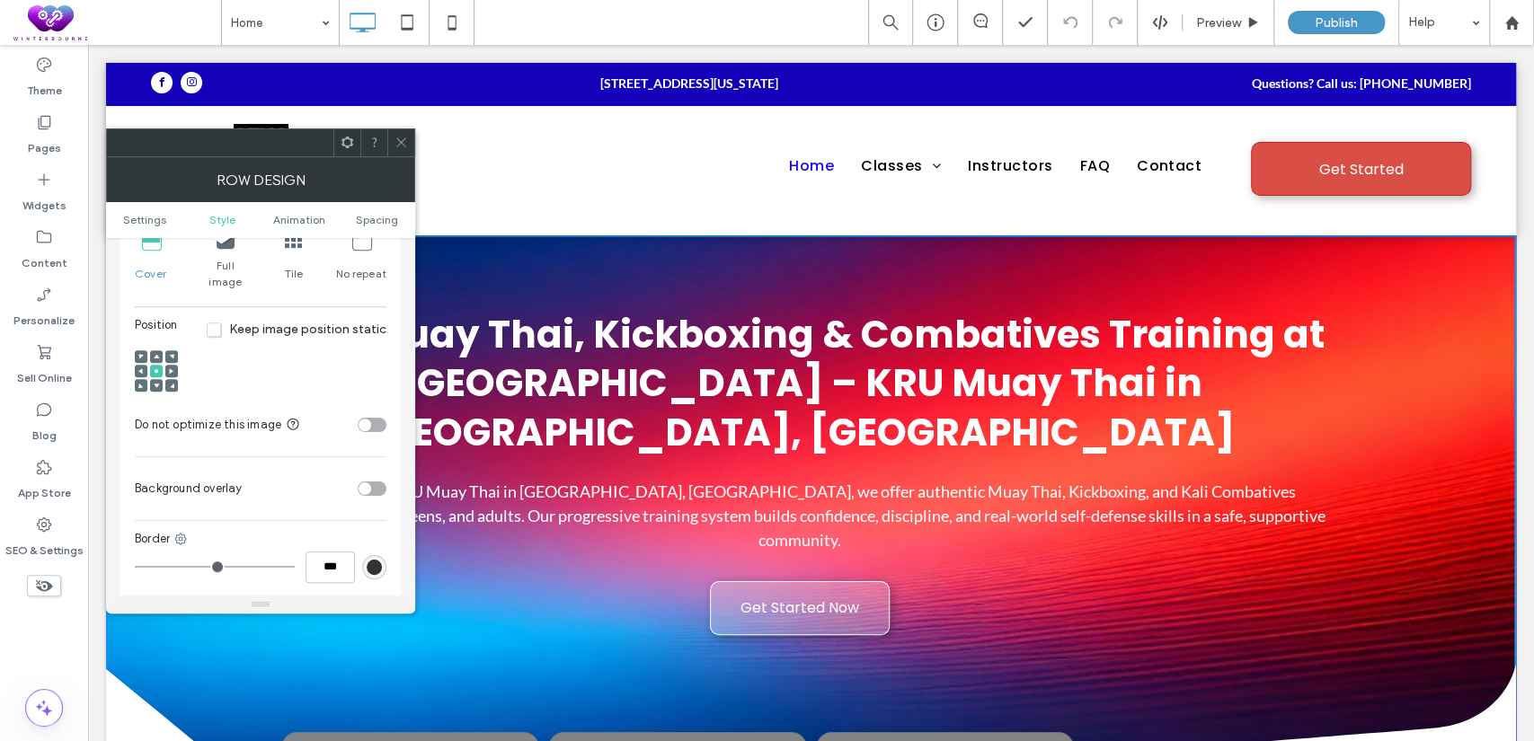
scroll to position [832, 0]
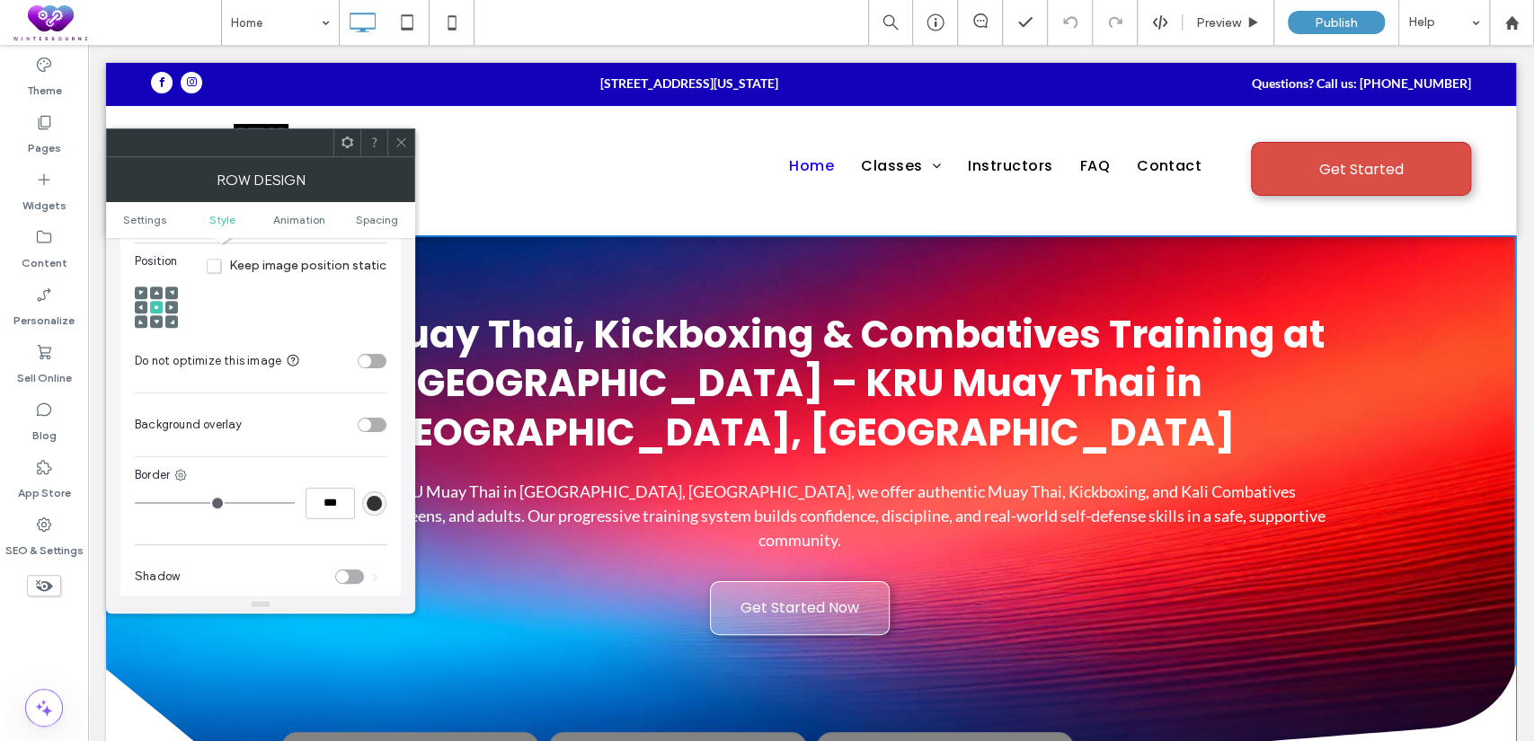
click at [367, 419] on div "toggle" at bounding box center [365, 425] width 13 height 13
click at [376, 457] on div "rgb(255,255,255)" at bounding box center [374, 469] width 24 height 24
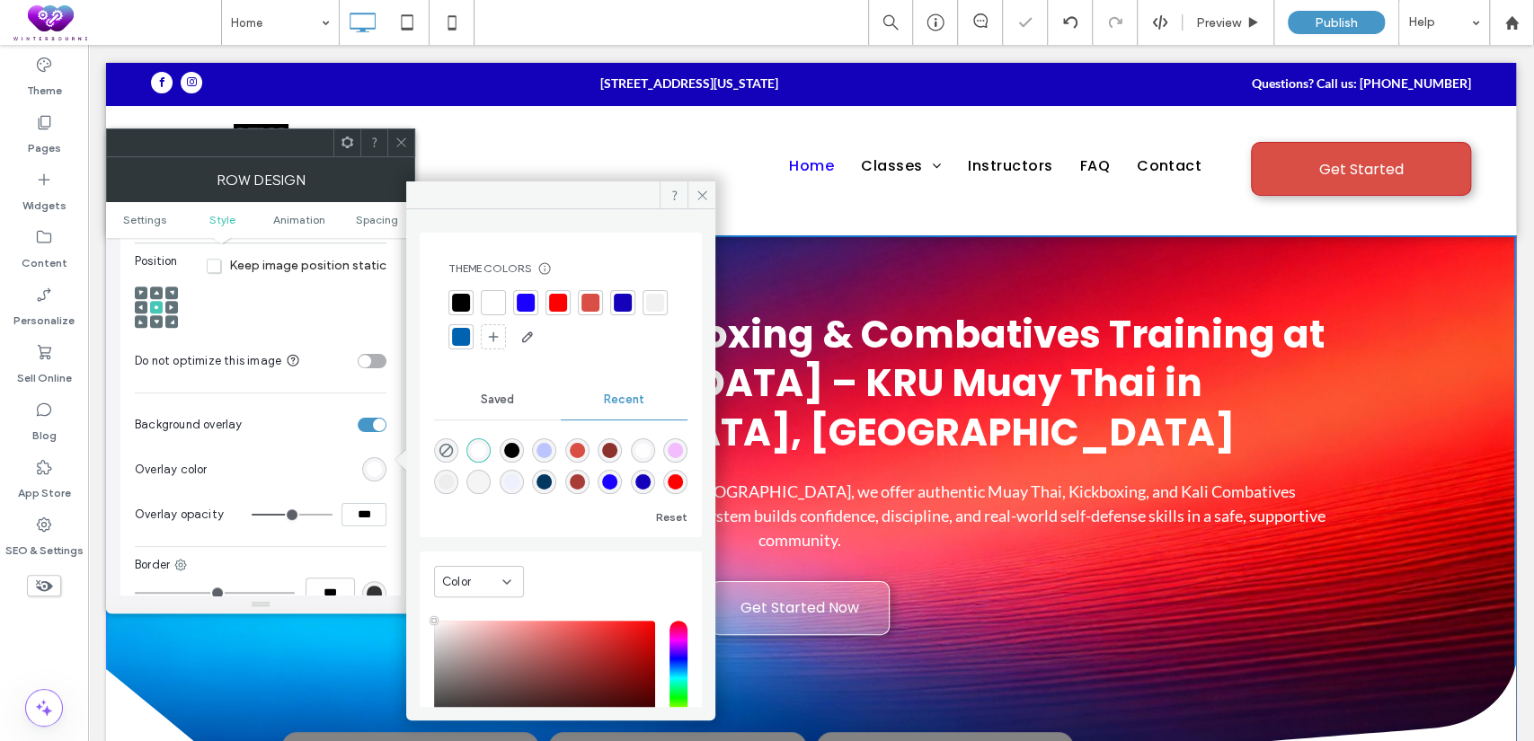
click at [467, 294] on div at bounding box center [461, 303] width 18 height 18
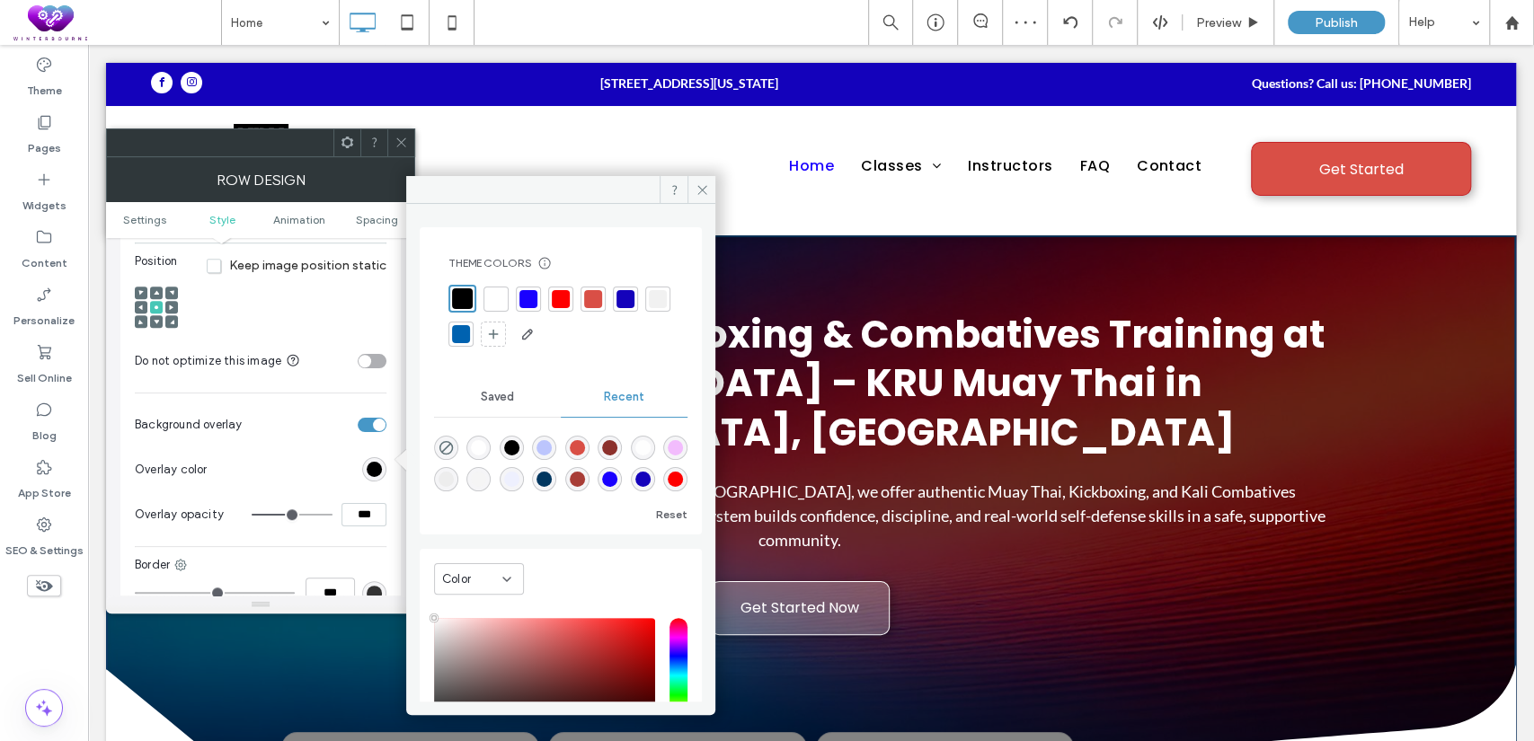
click at [331, 507] on div "***" at bounding box center [319, 514] width 135 height 23
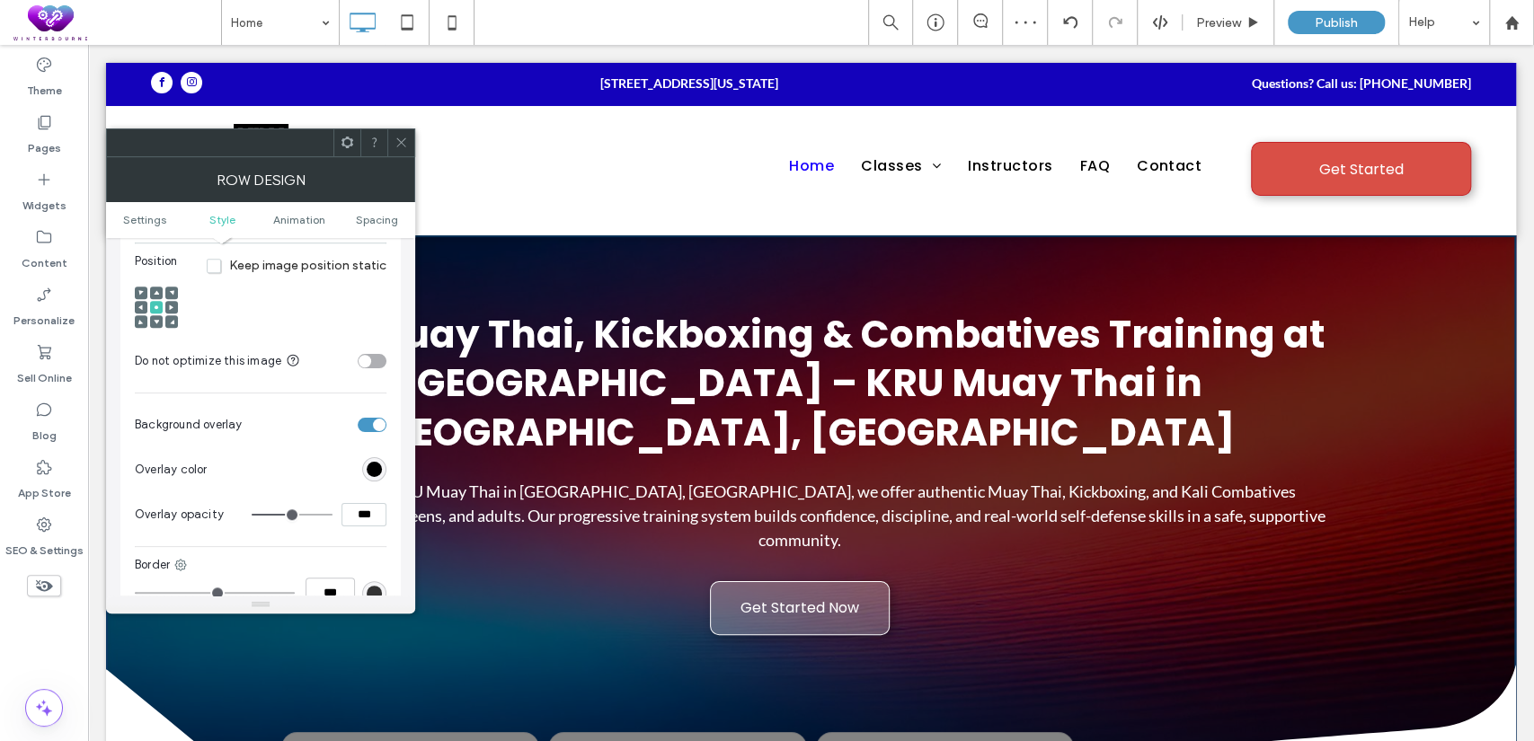
type input "***"
type input "**"
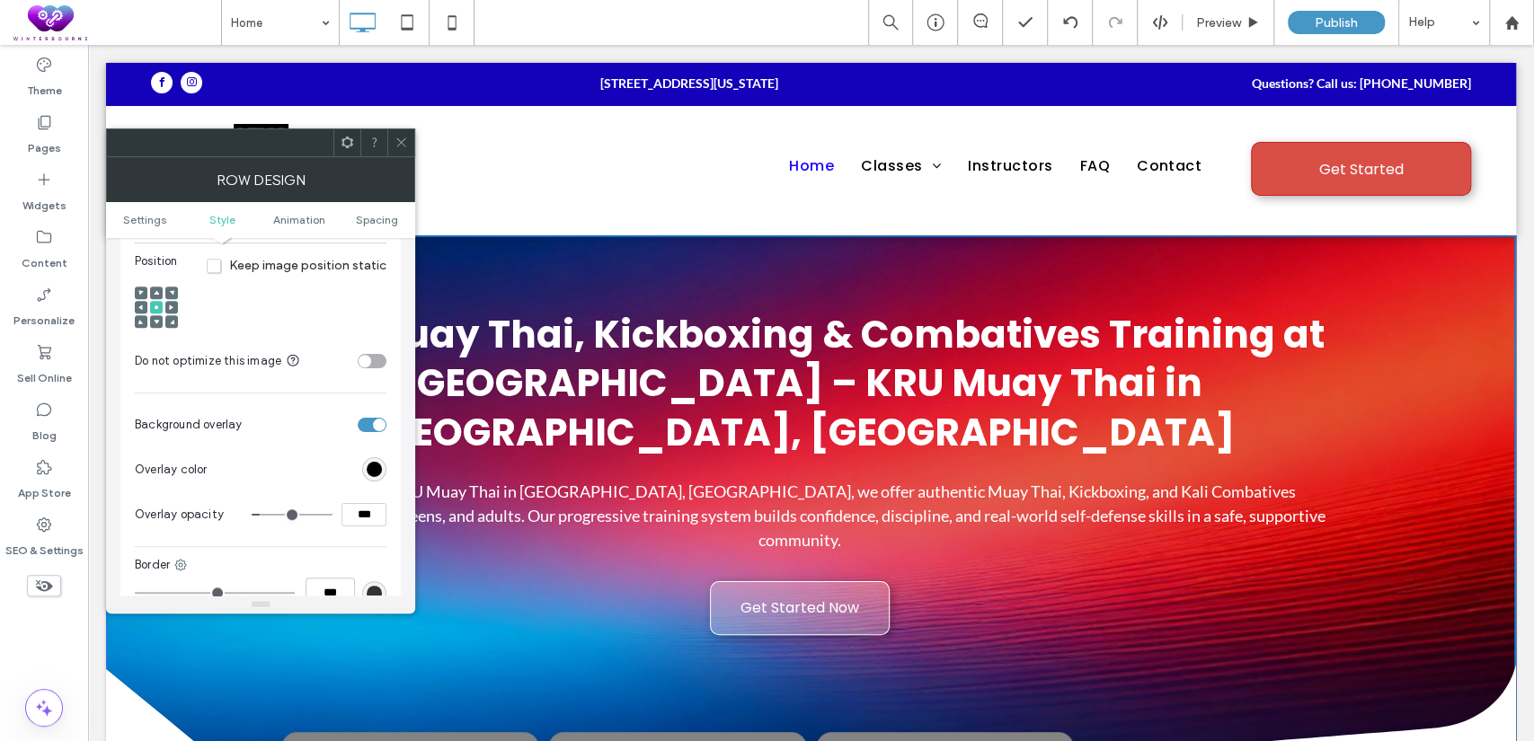
type input "***"
type input "**"
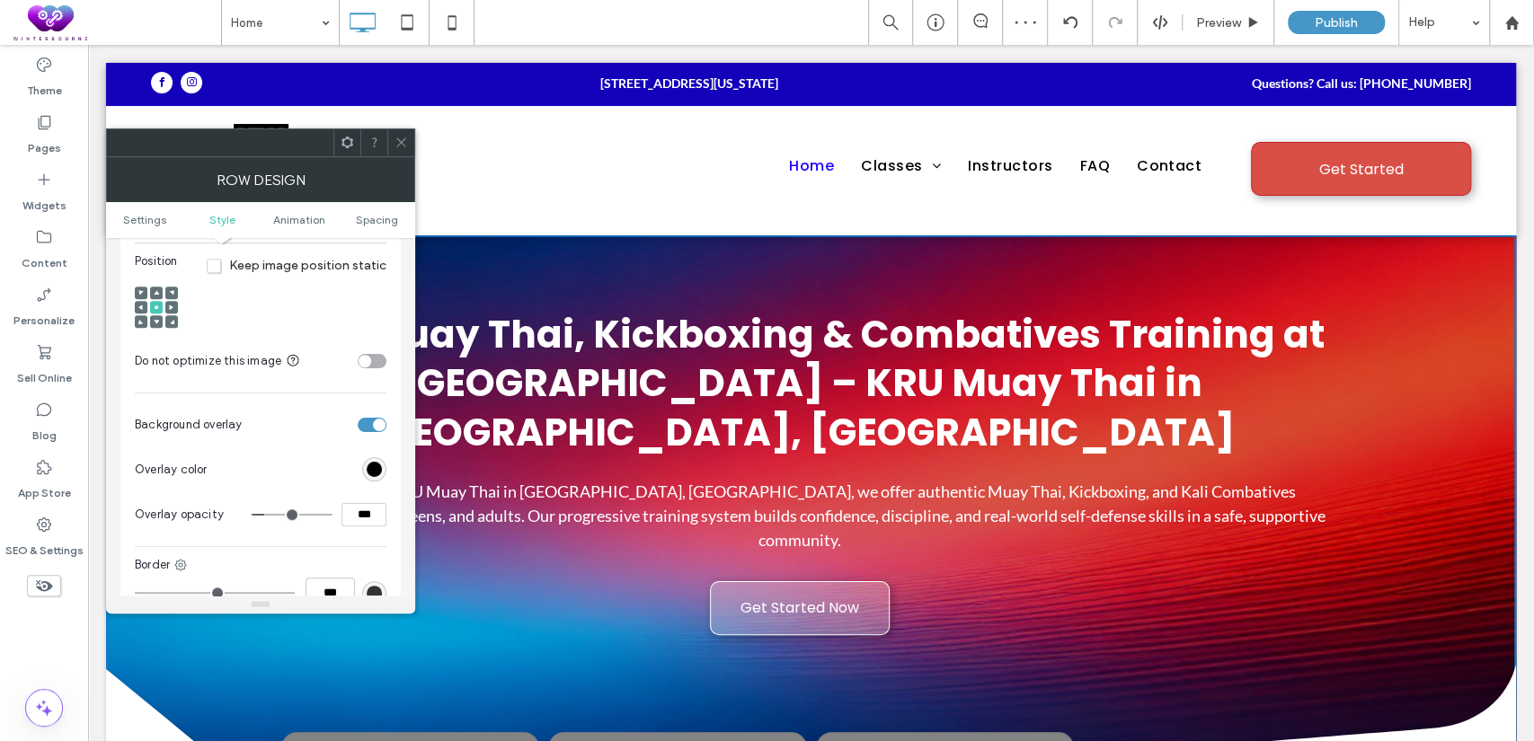
click at [404, 154] on span at bounding box center [401, 142] width 13 height 27
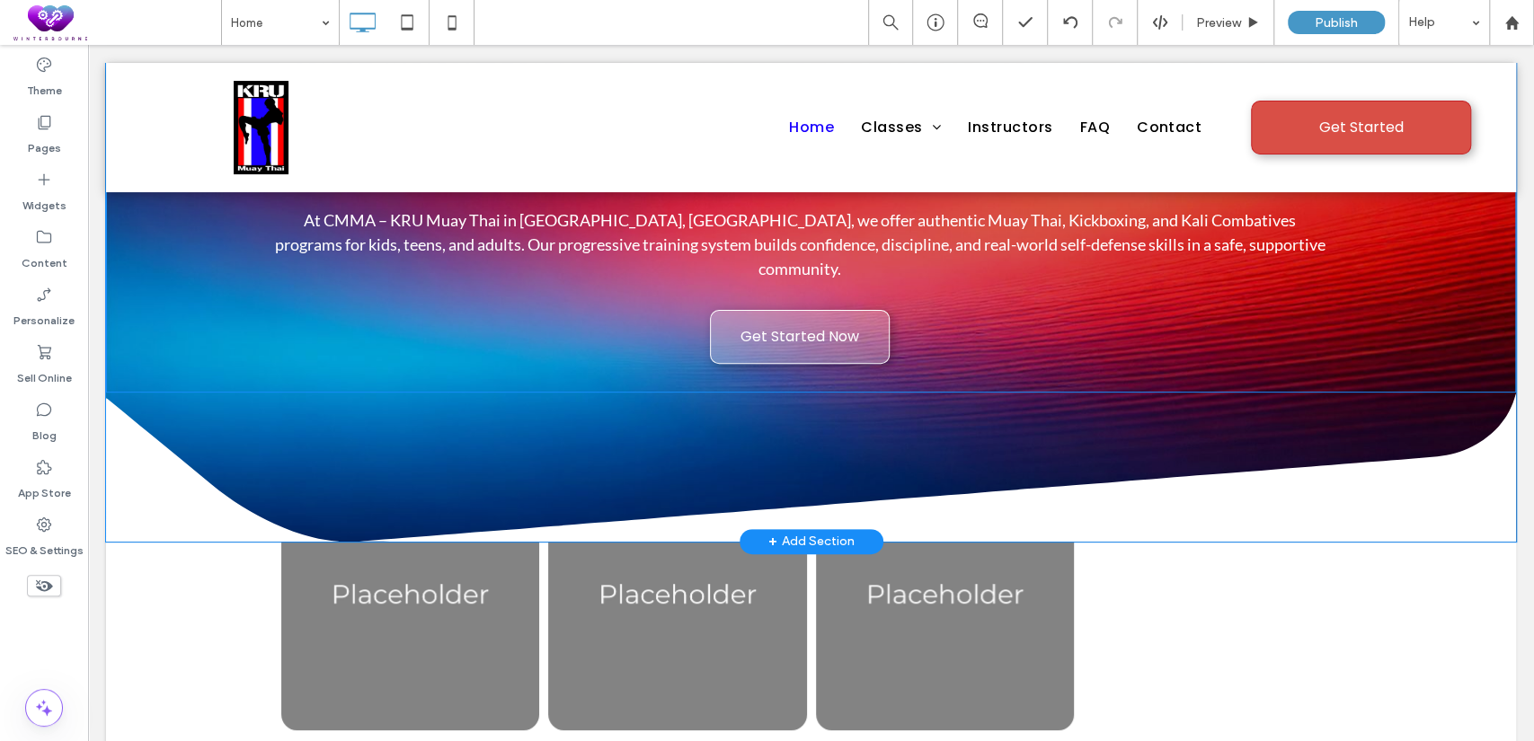
scroll to position [0, 0]
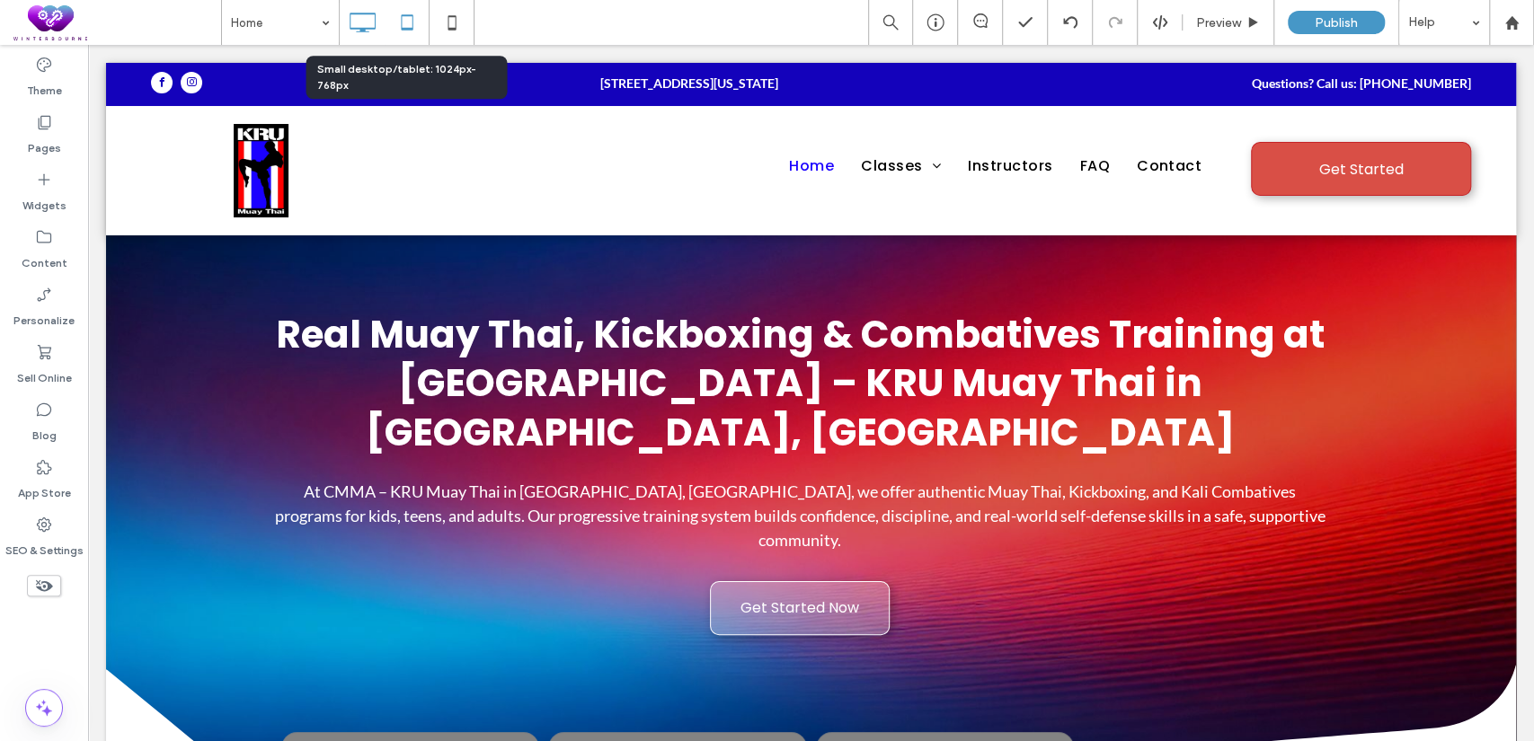
click at [404, 17] on icon at bounding box center [407, 22] width 36 height 36
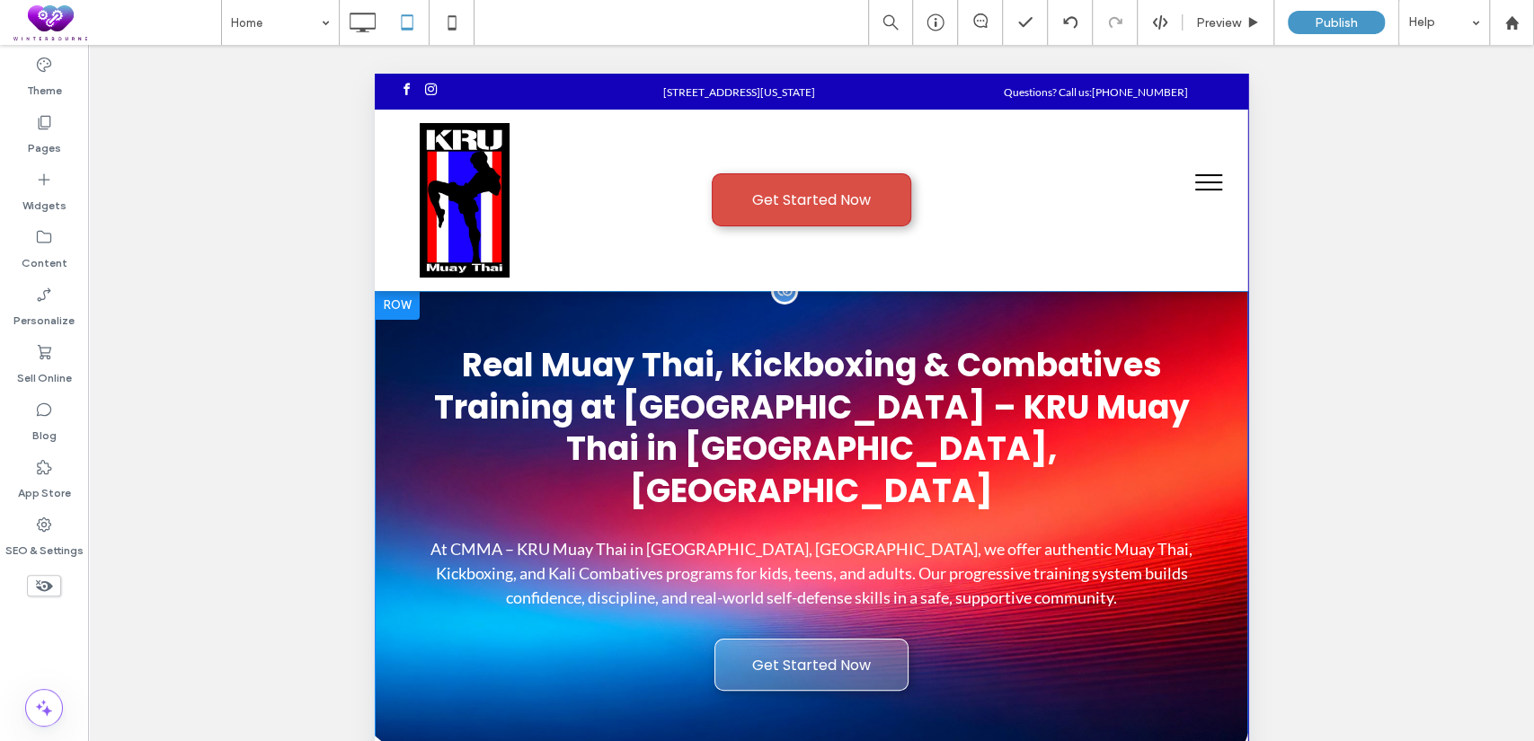
click at [397, 307] on div at bounding box center [396, 305] width 45 height 29
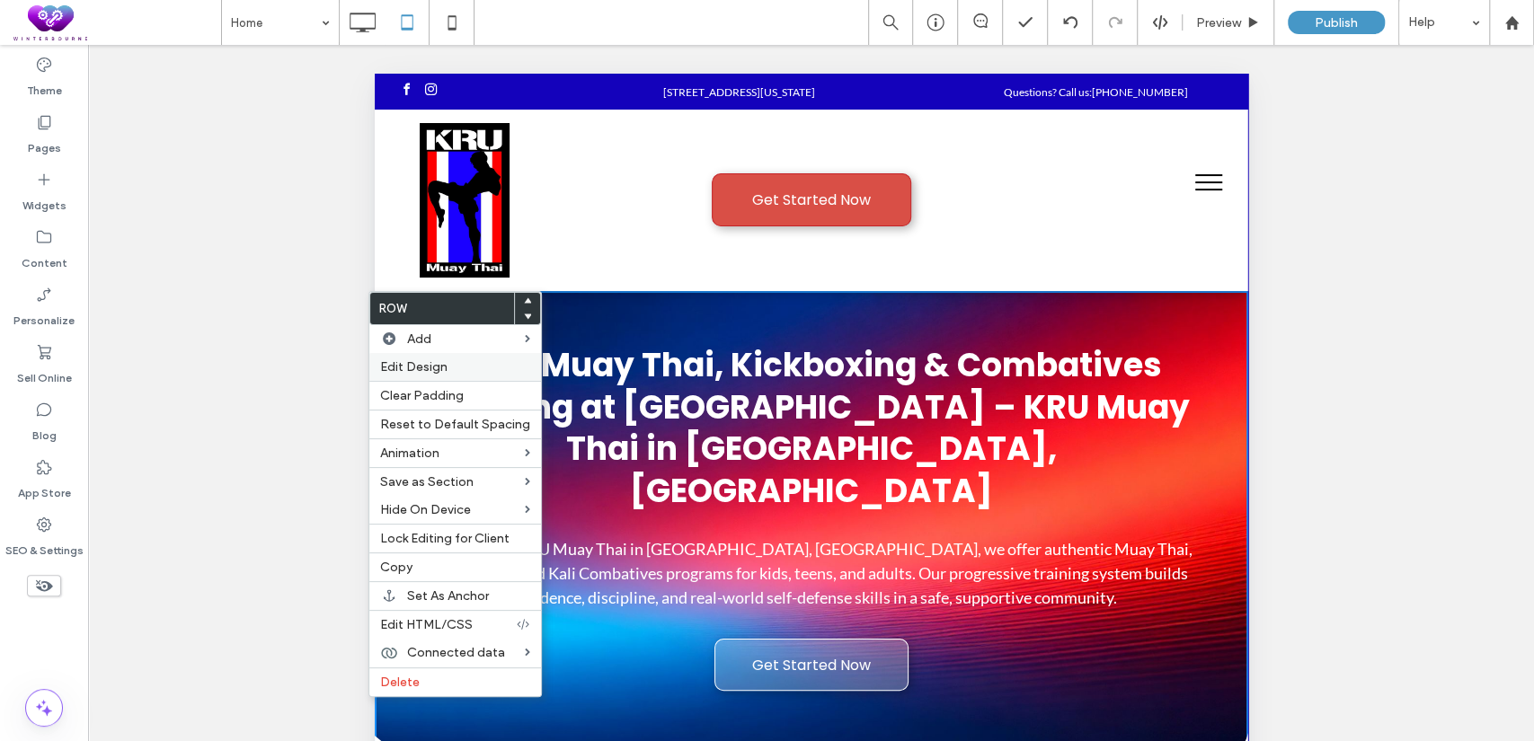
click at [471, 367] on label "Edit Design" at bounding box center [455, 366] width 150 height 15
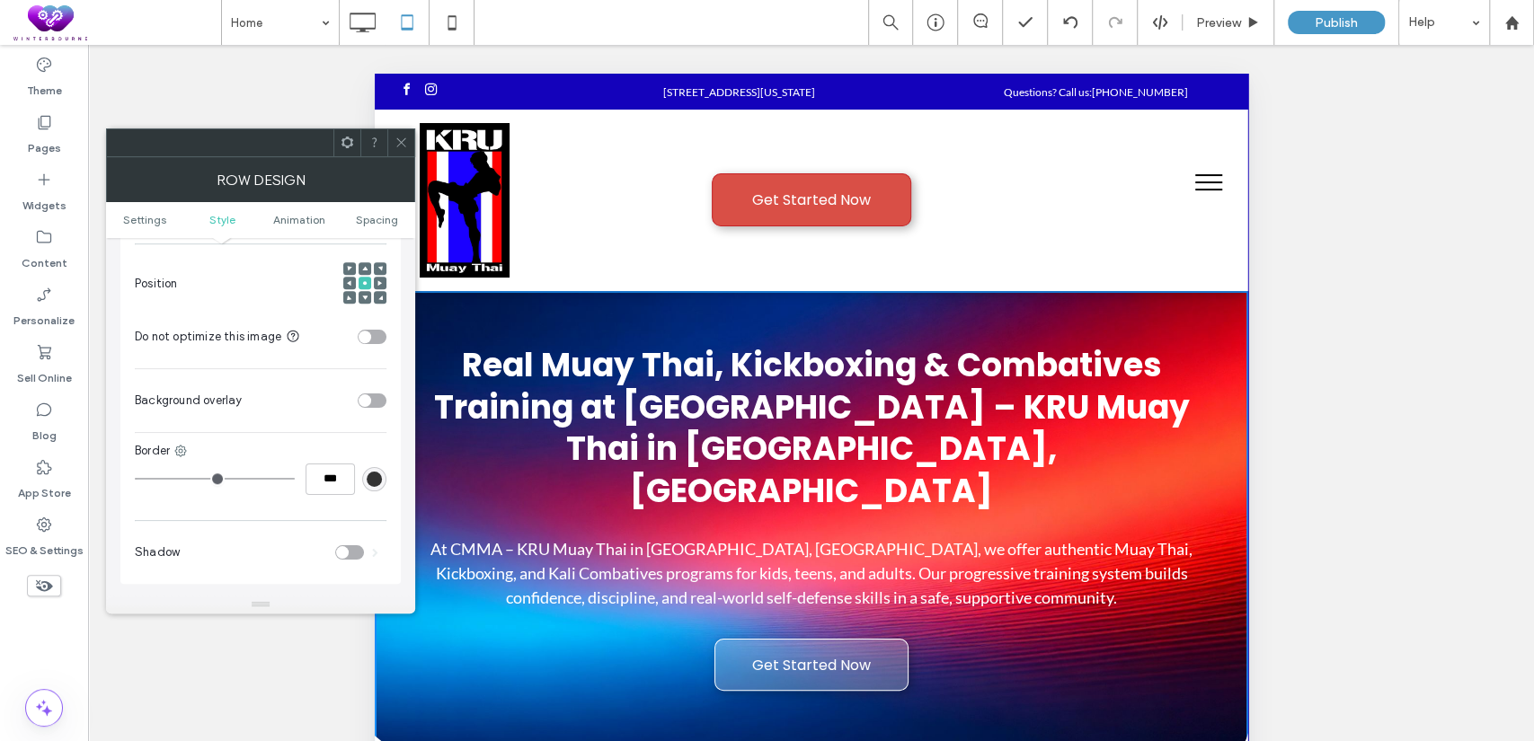
scroll to position [832, 0]
click at [368, 394] on div "toggle" at bounding box center [365, 400] width 13 height 13
click at [371, 437] on div "rgb(255,255,255)" at bounding box center [374, 444] width 15 height 15
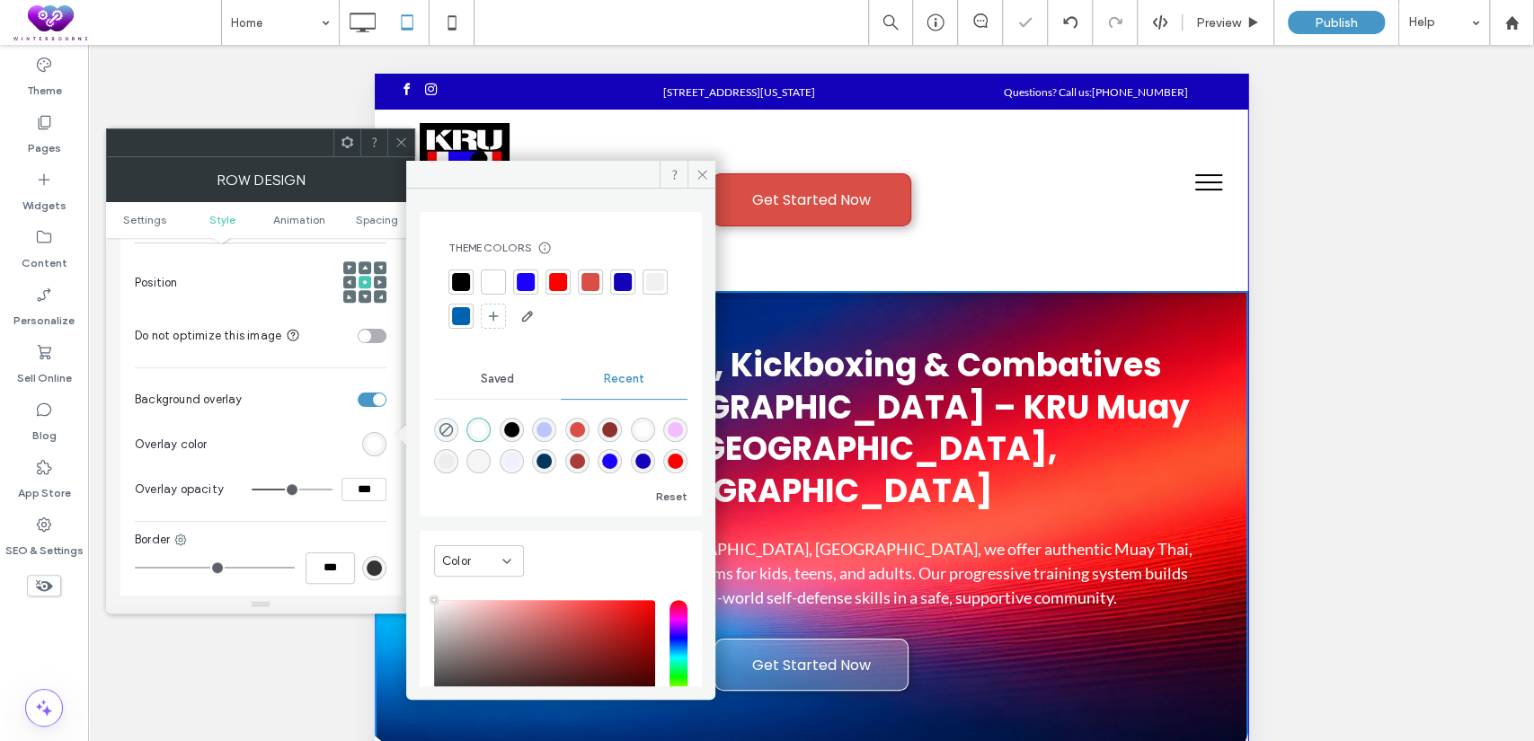
click at [459, 275] on div at bounding box center [461, 282] width 18 height 18
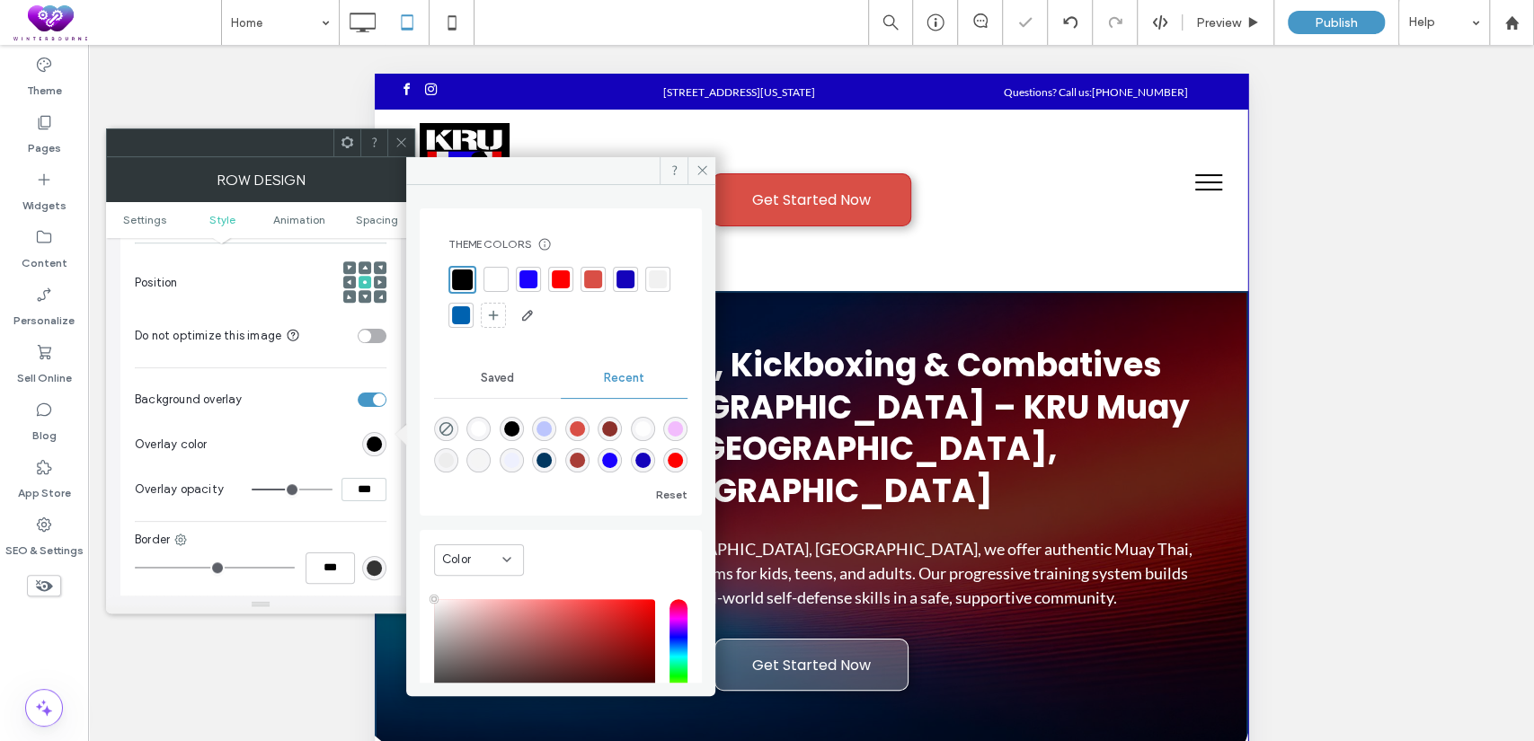
drag, startPoint x: 367, startPoint y: 478, endPoint x: 329, endPoint y: 478, distance: 37.7
click at [329, 478] on div "***" at bounding box center [319, 489] width 135 height 23
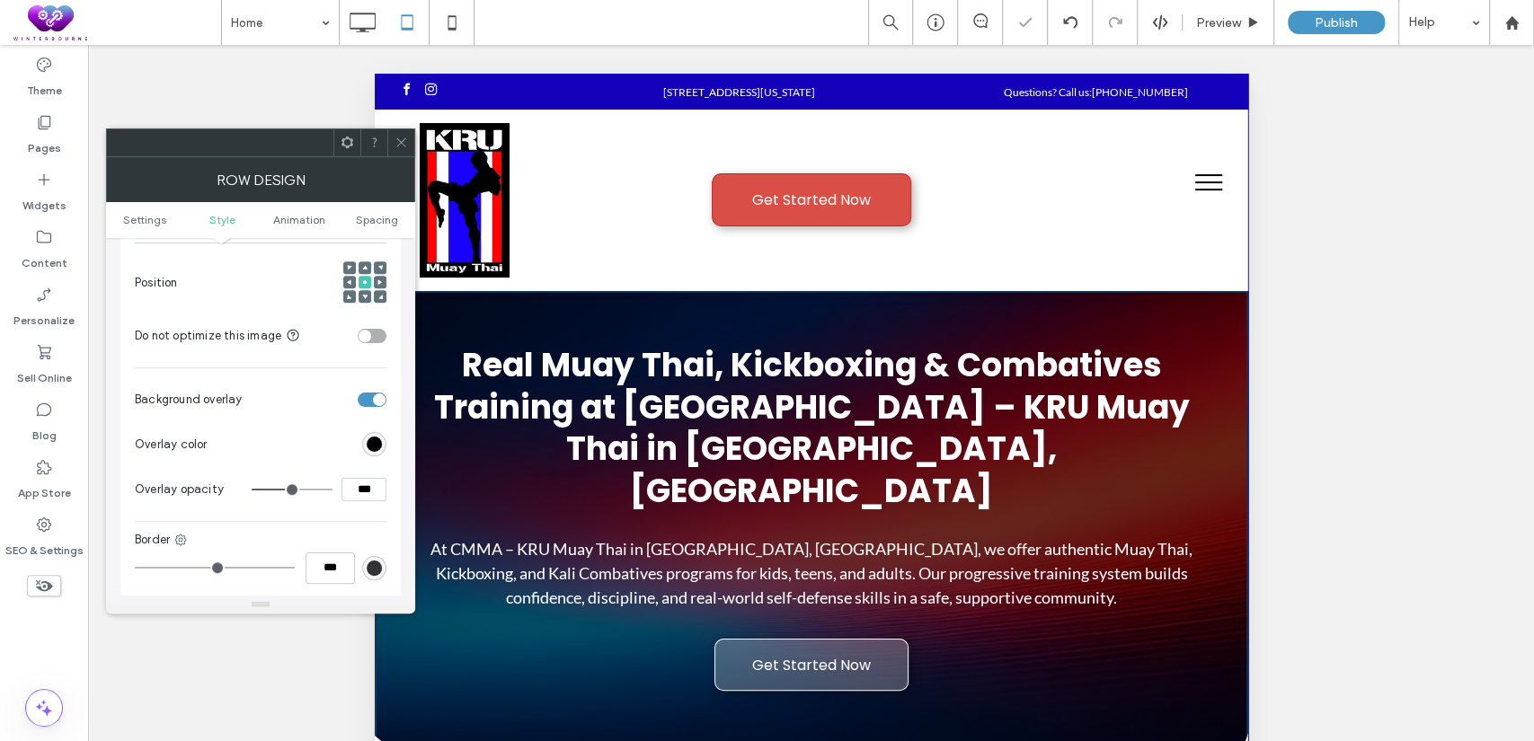
type input "***"
type input "**"
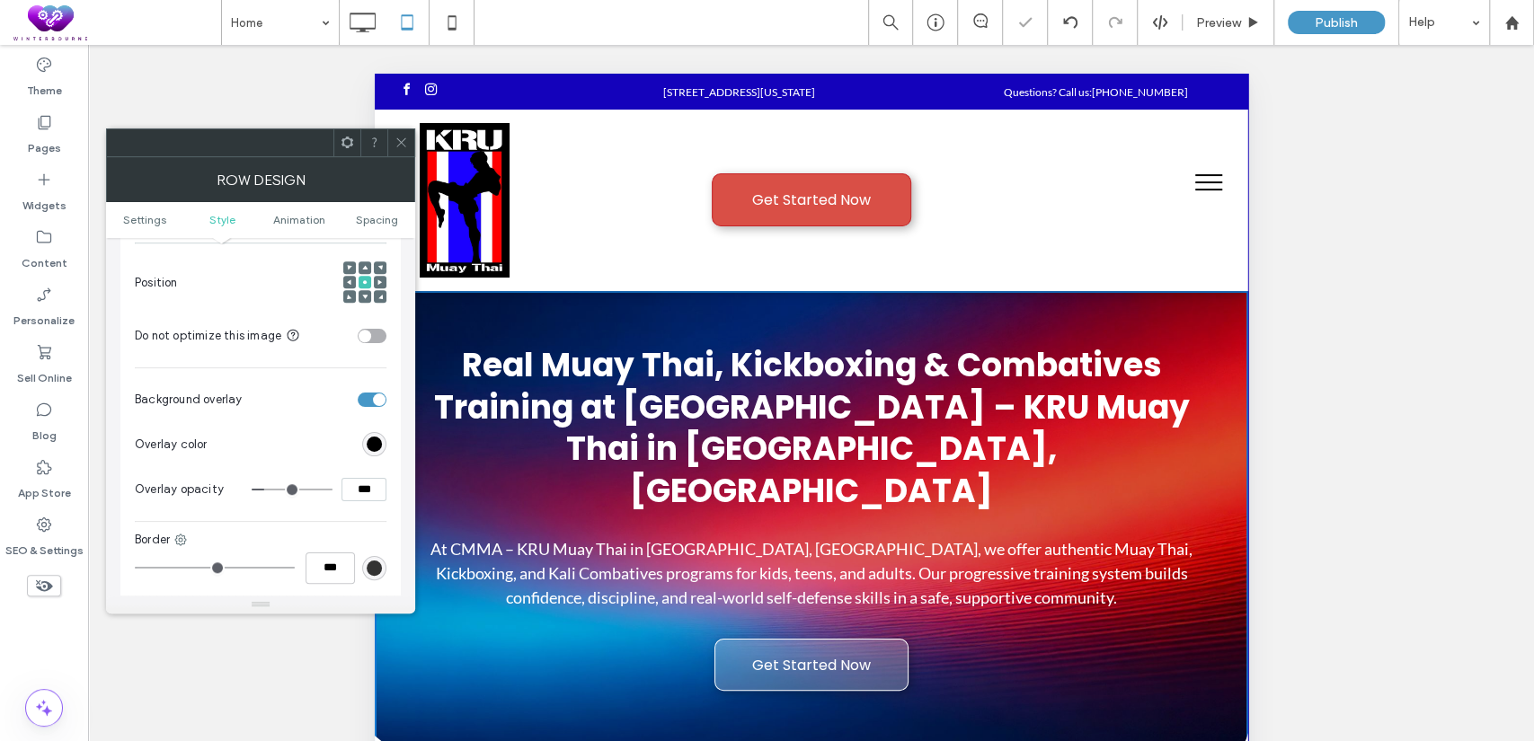
click at [404, 153] on span at bounding box center [401, 142] width 13 height 27
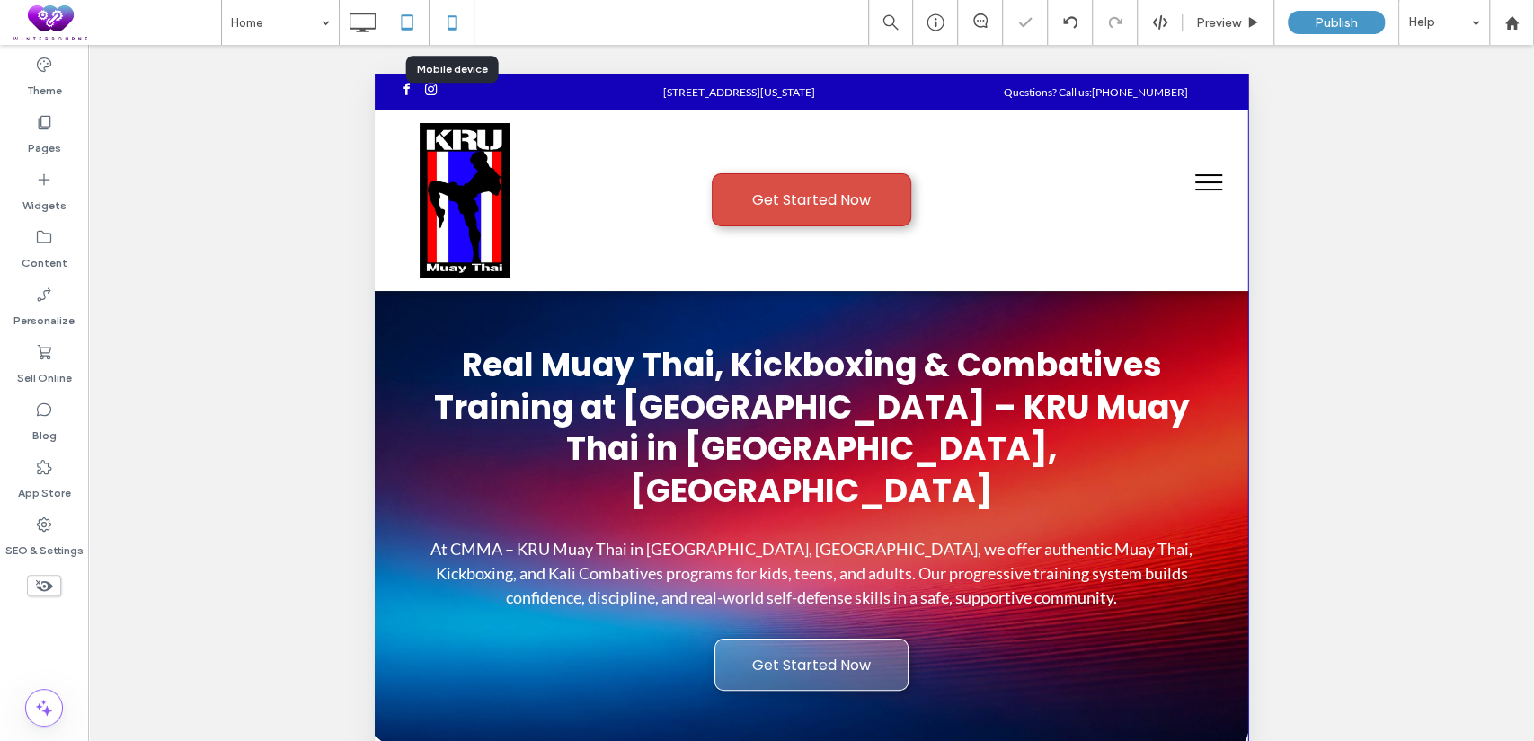
click at [442, 22] on icon at bounding box center [452, 22] width 36 height 36
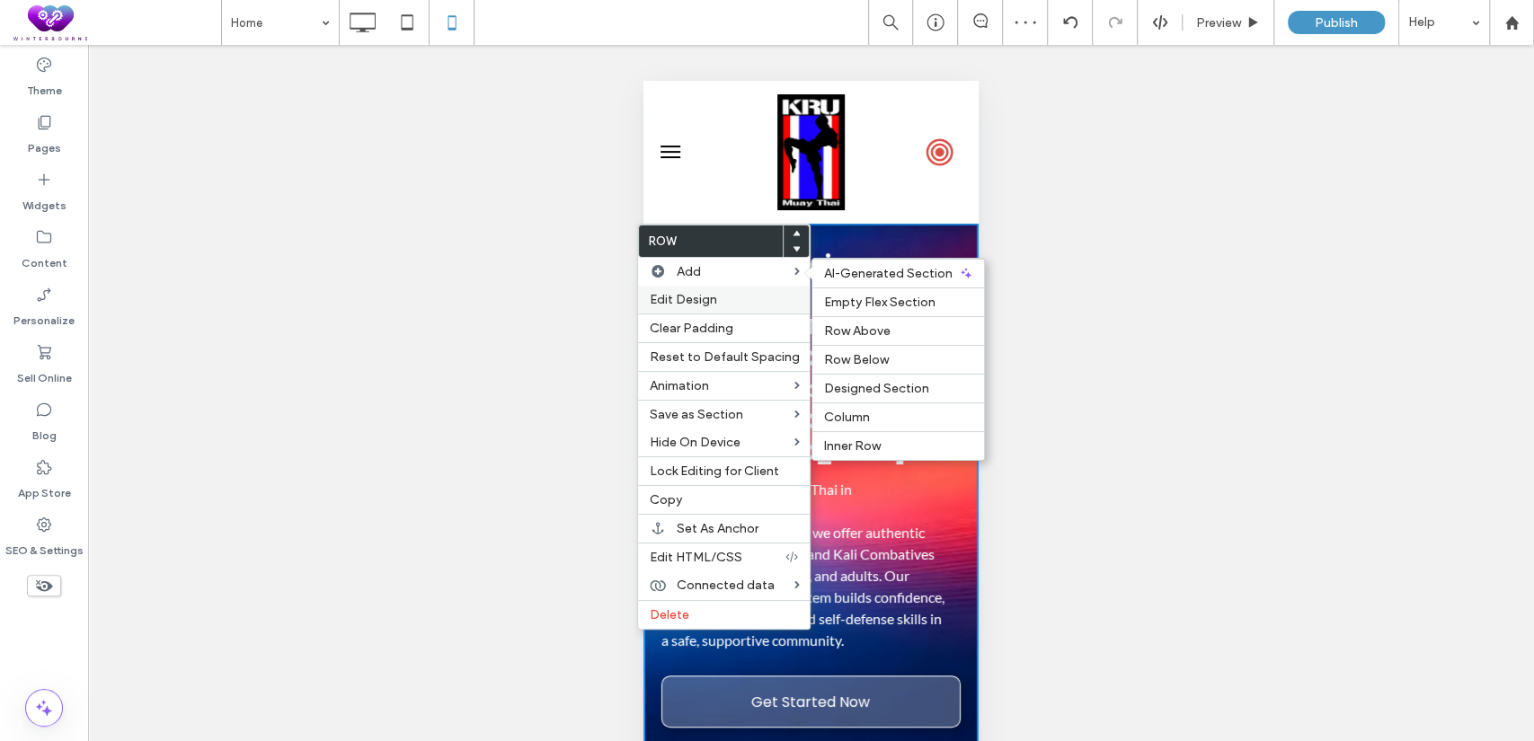
scroll to position [0, 0]
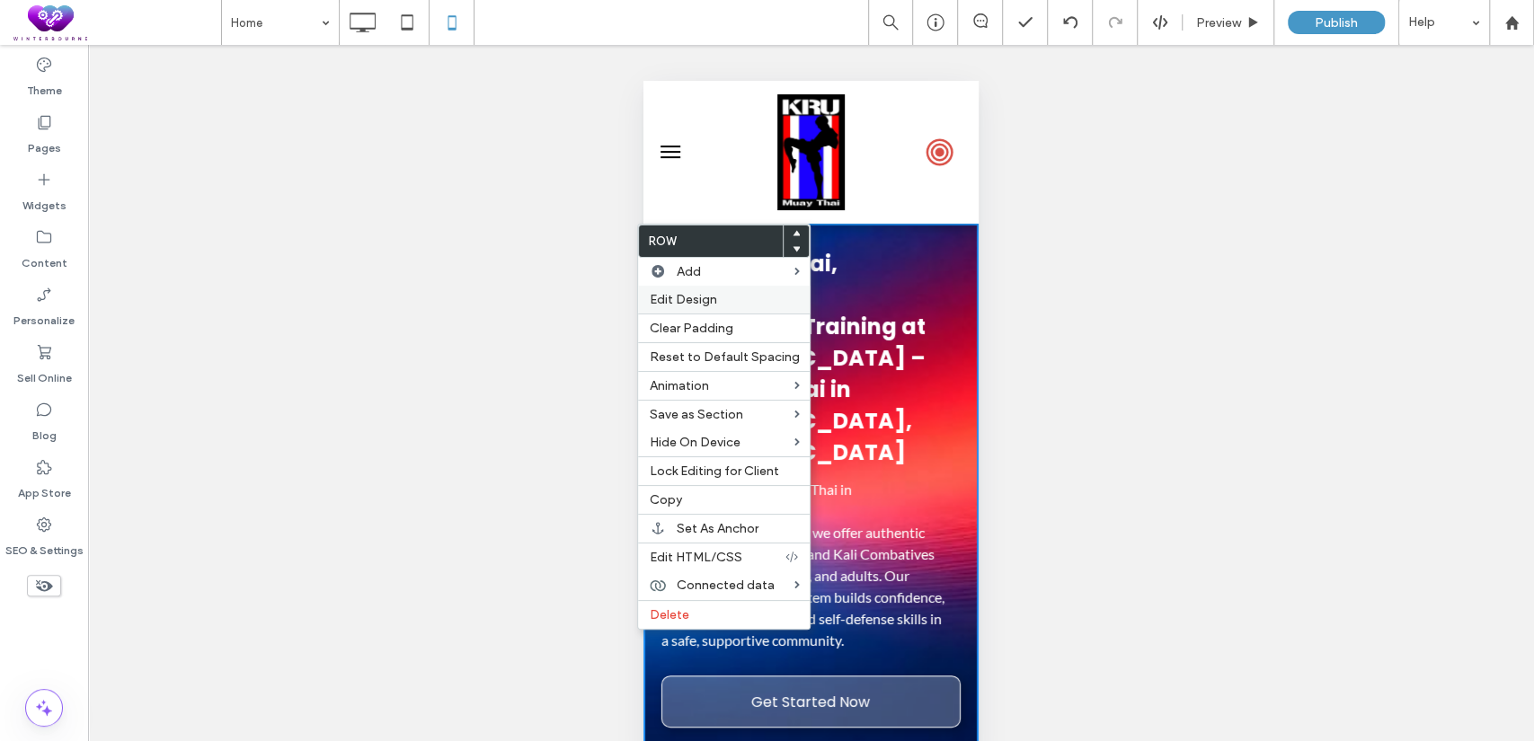
click at [689, 297] on span "Edit Design" at bounding box center [682, 299] width 67 height 15
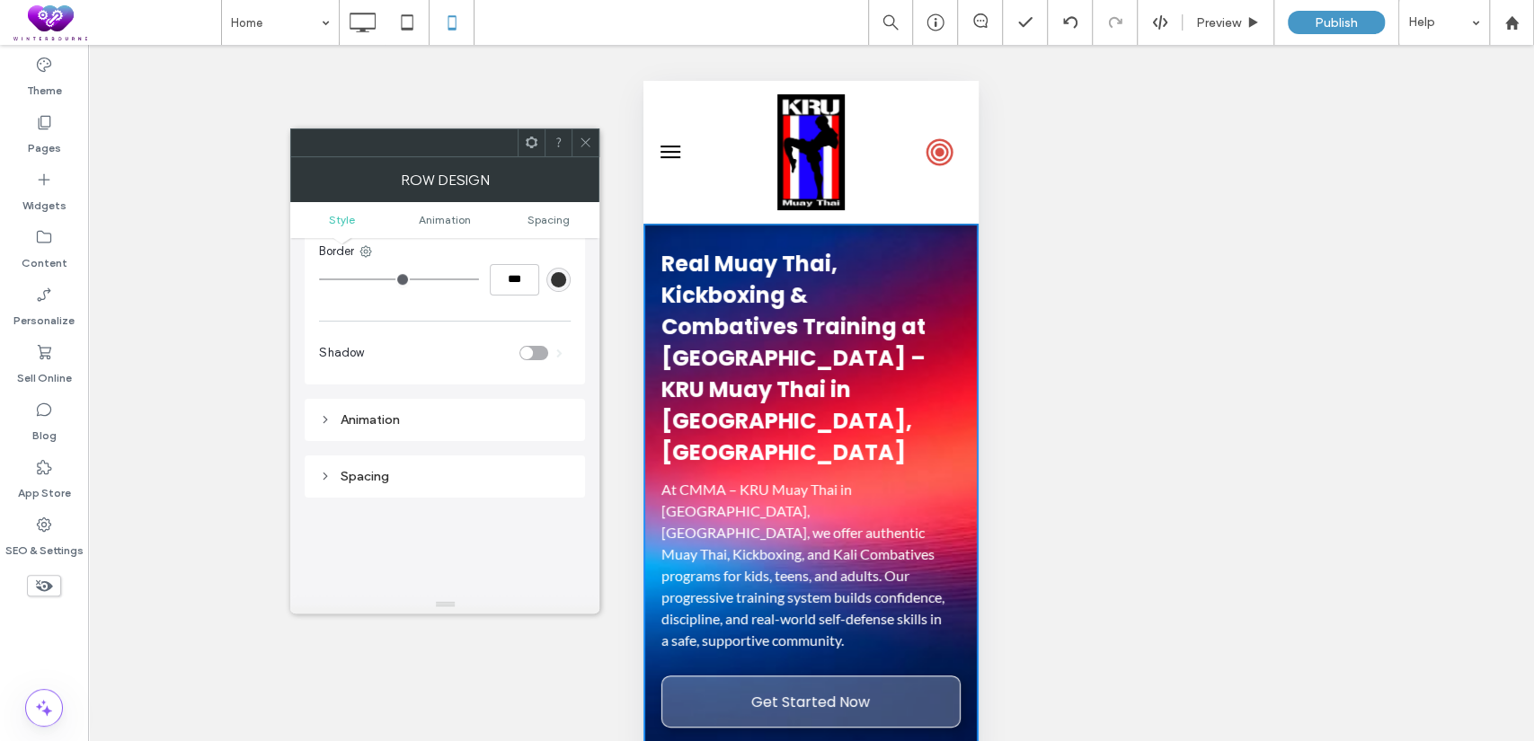
scroll to position [665, 0]
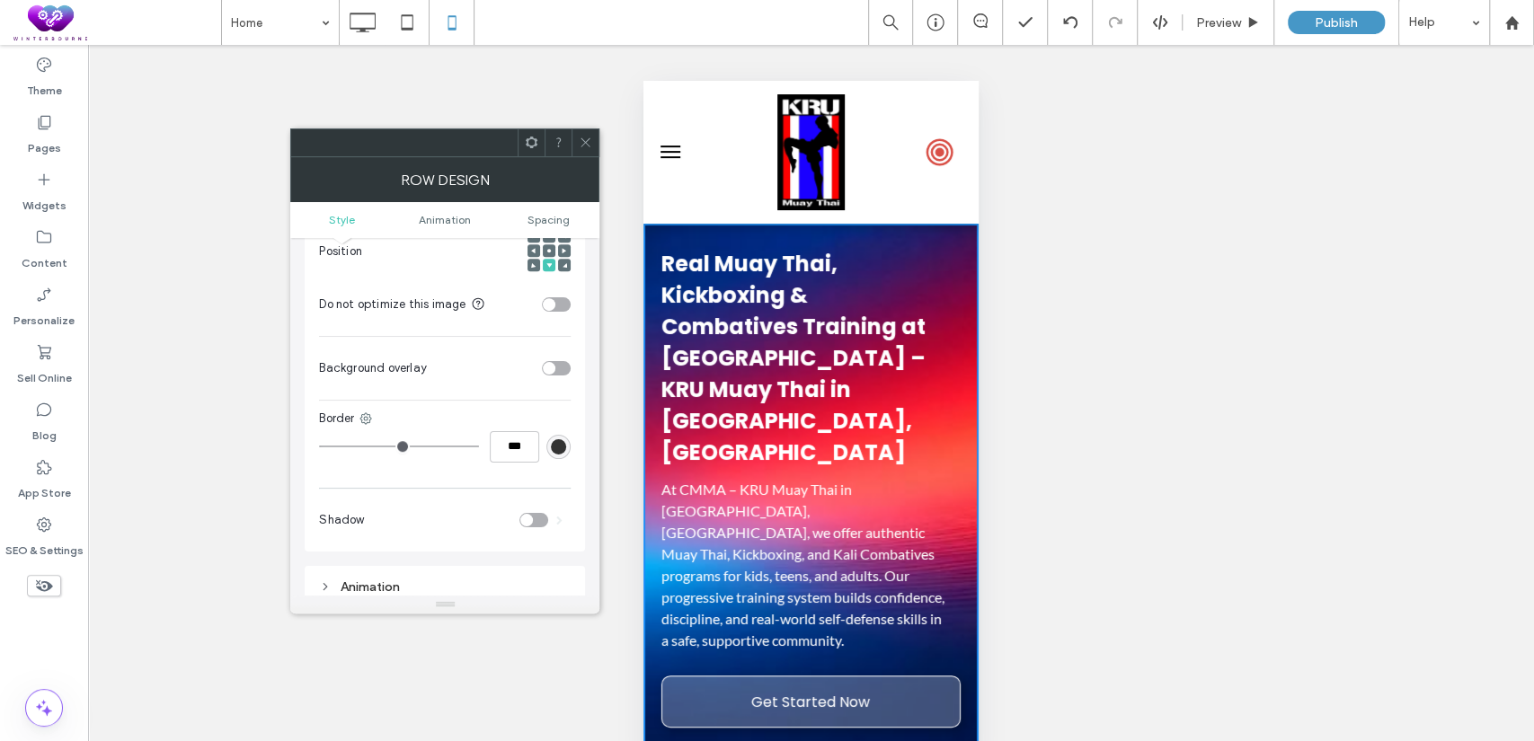
click at [555, 361] on div "toggle" at bounding box center [556, 368] width 29 height 14
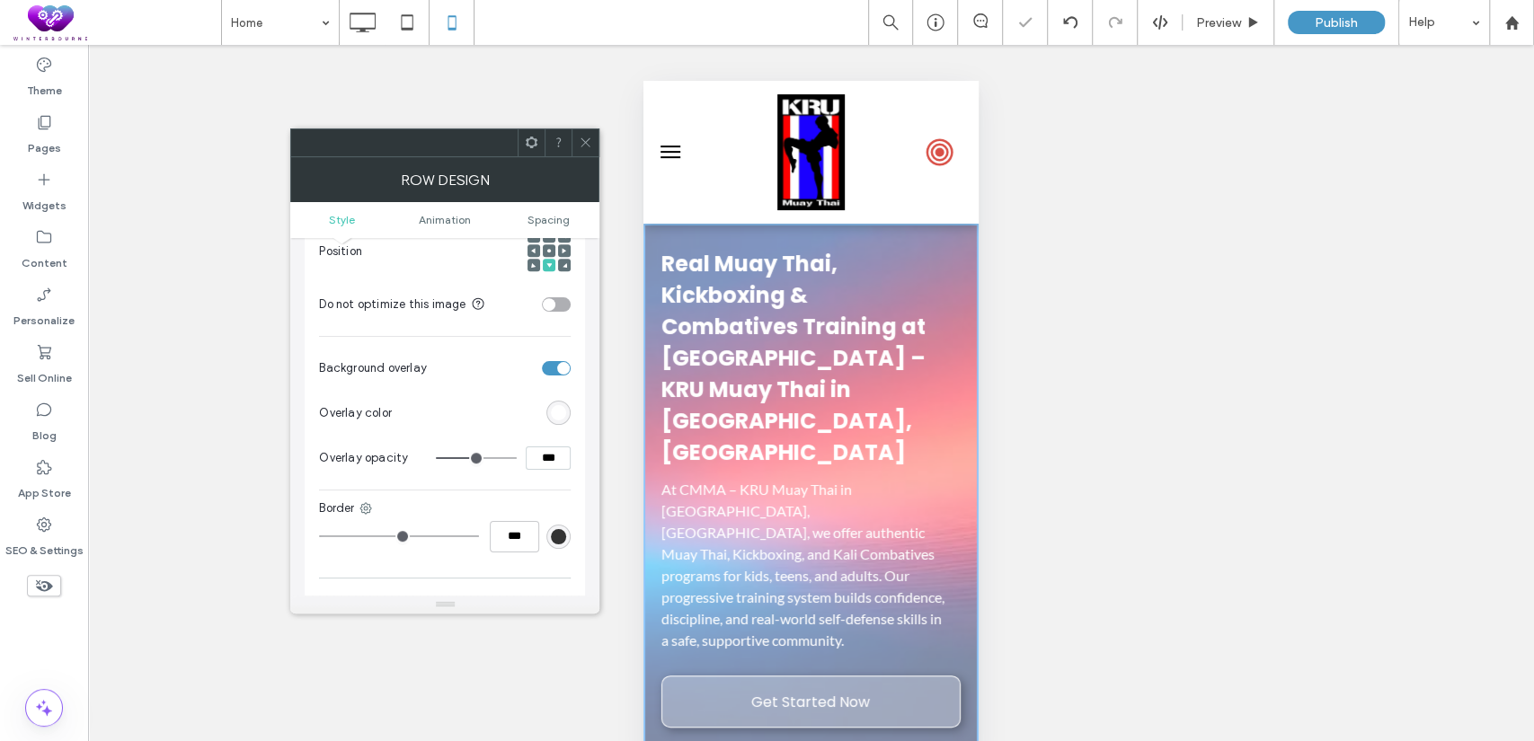
click at [561, 405] on div "rgb(255,255,255)" at bounding box center [558, 412] width 15 height 15
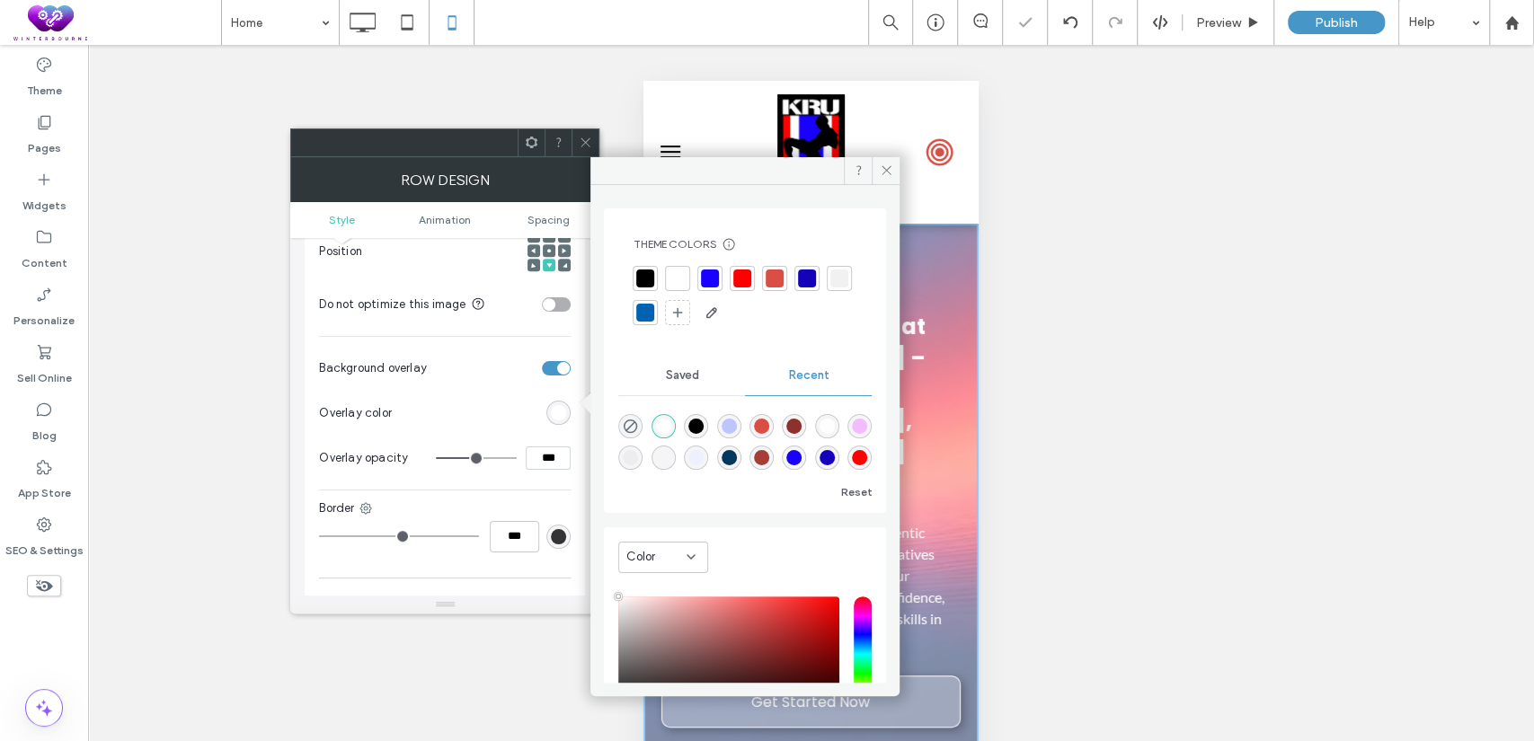
click at [647, 275] on div at bounding box center [645, 279] width 18 height 18
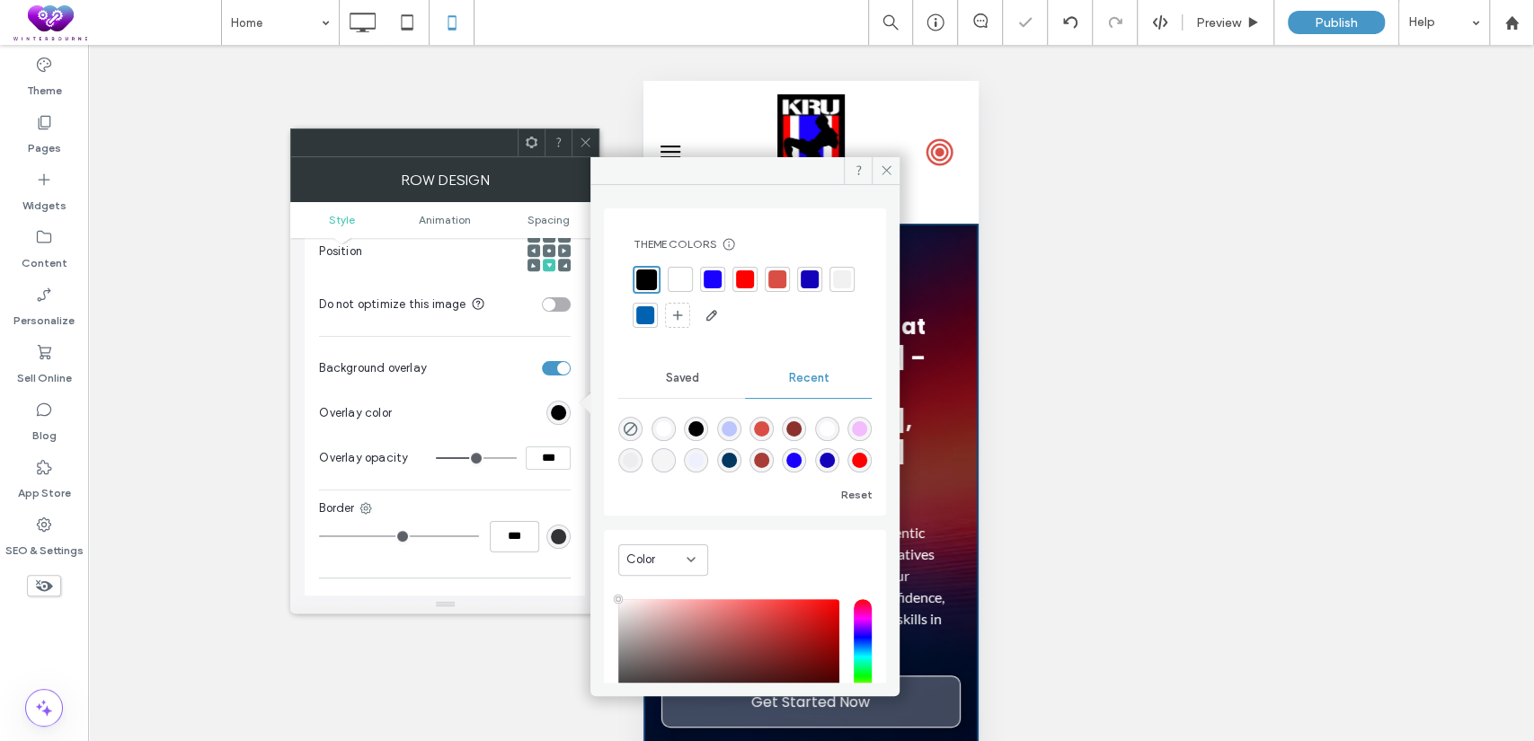
drag, startPoint x: 554, startPoint y: 445, endPoint x: 504, endPoint y: 449, distance: 49.6
click at [504, 449] on div "***" at bounding box center [503, 458] width 135 height 23
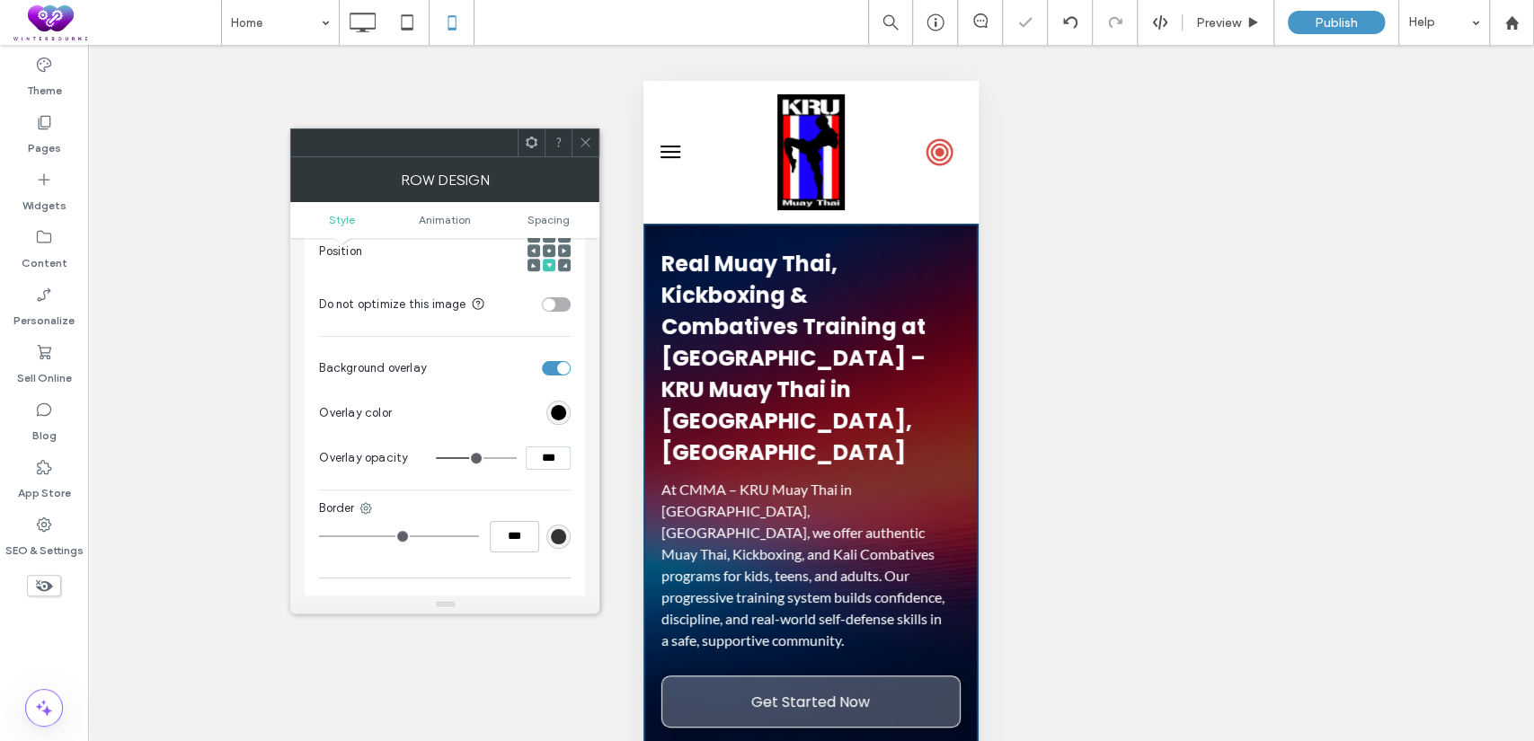
type input "***"
type input "**"
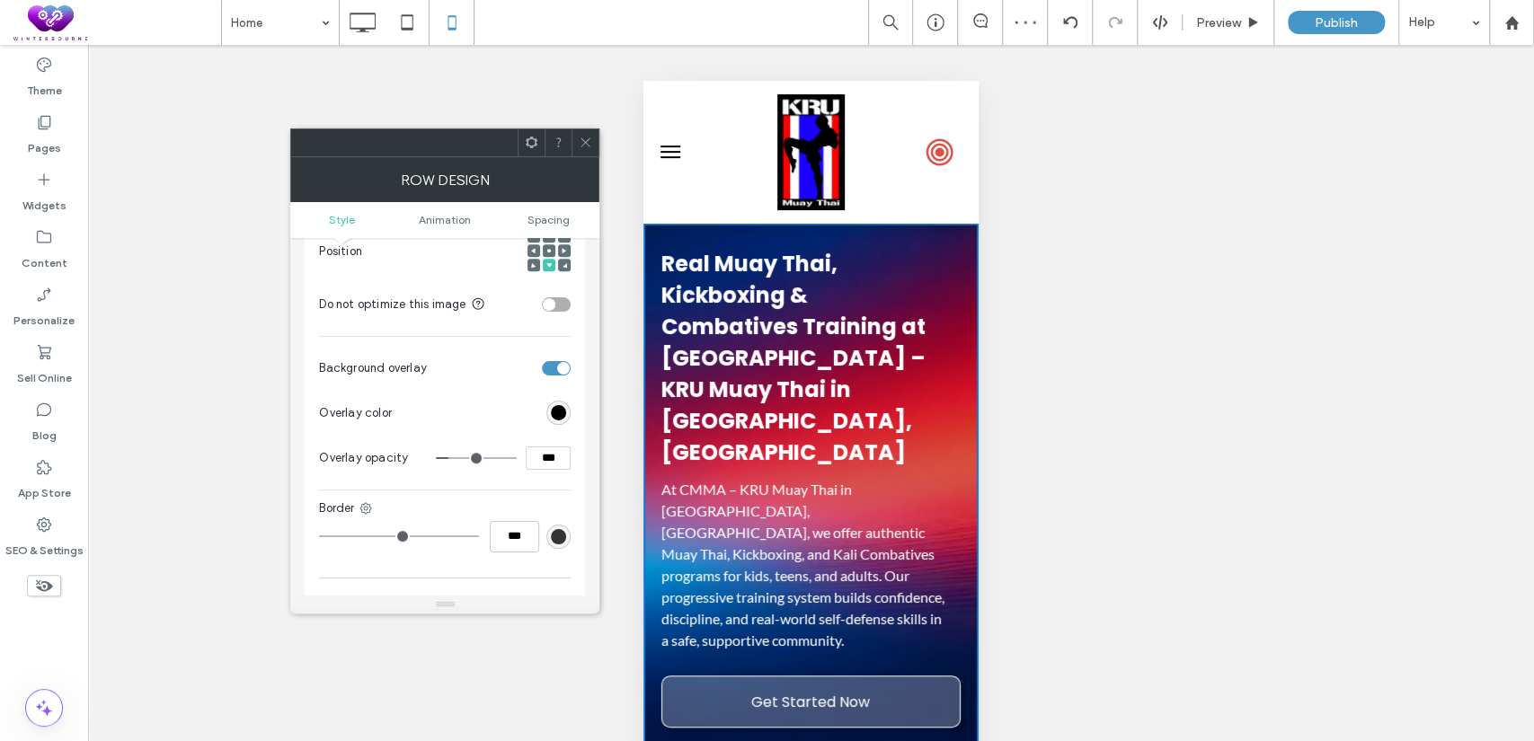
click at [593, 146] on div at bounding box center [585, 142] width 27 height 27
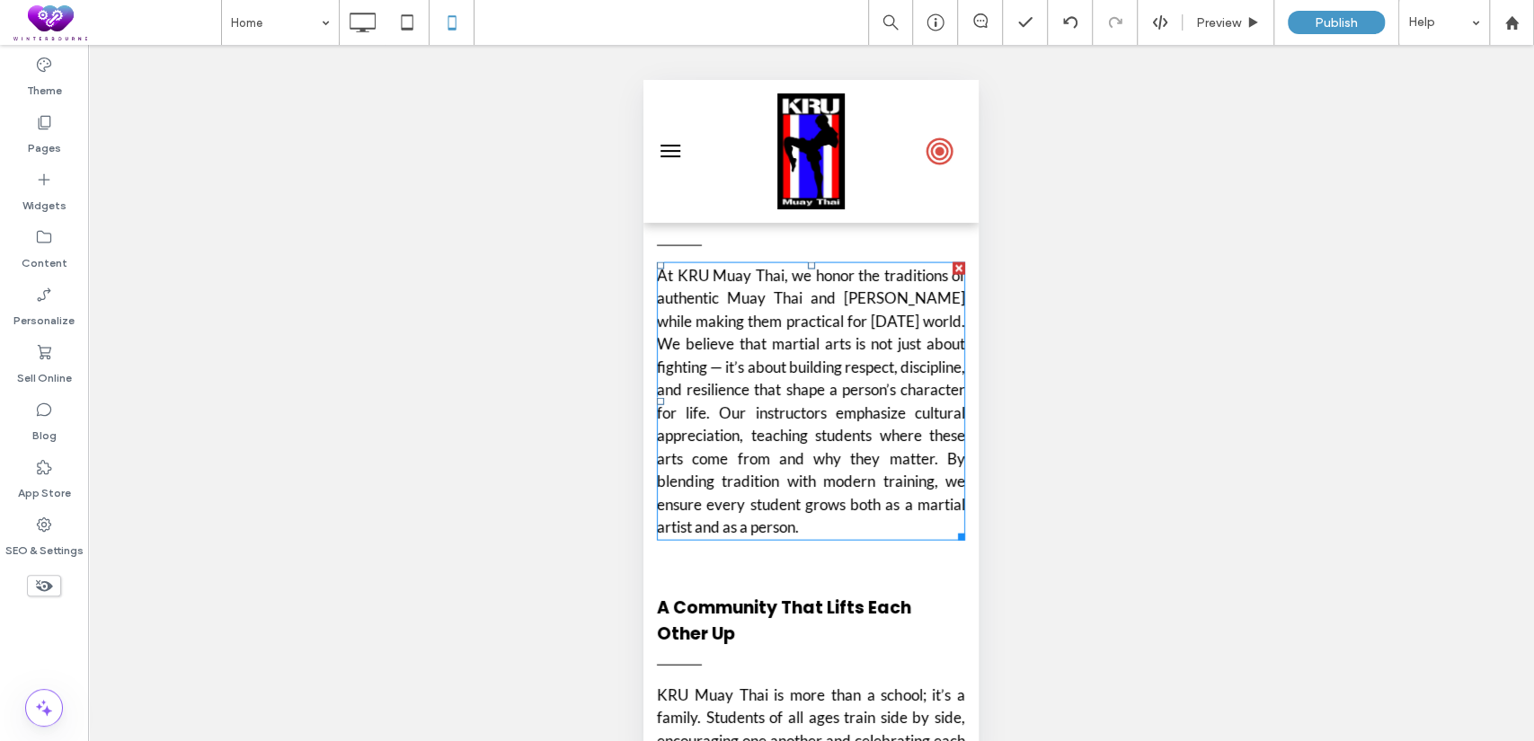
scroll to position [6657, 0]
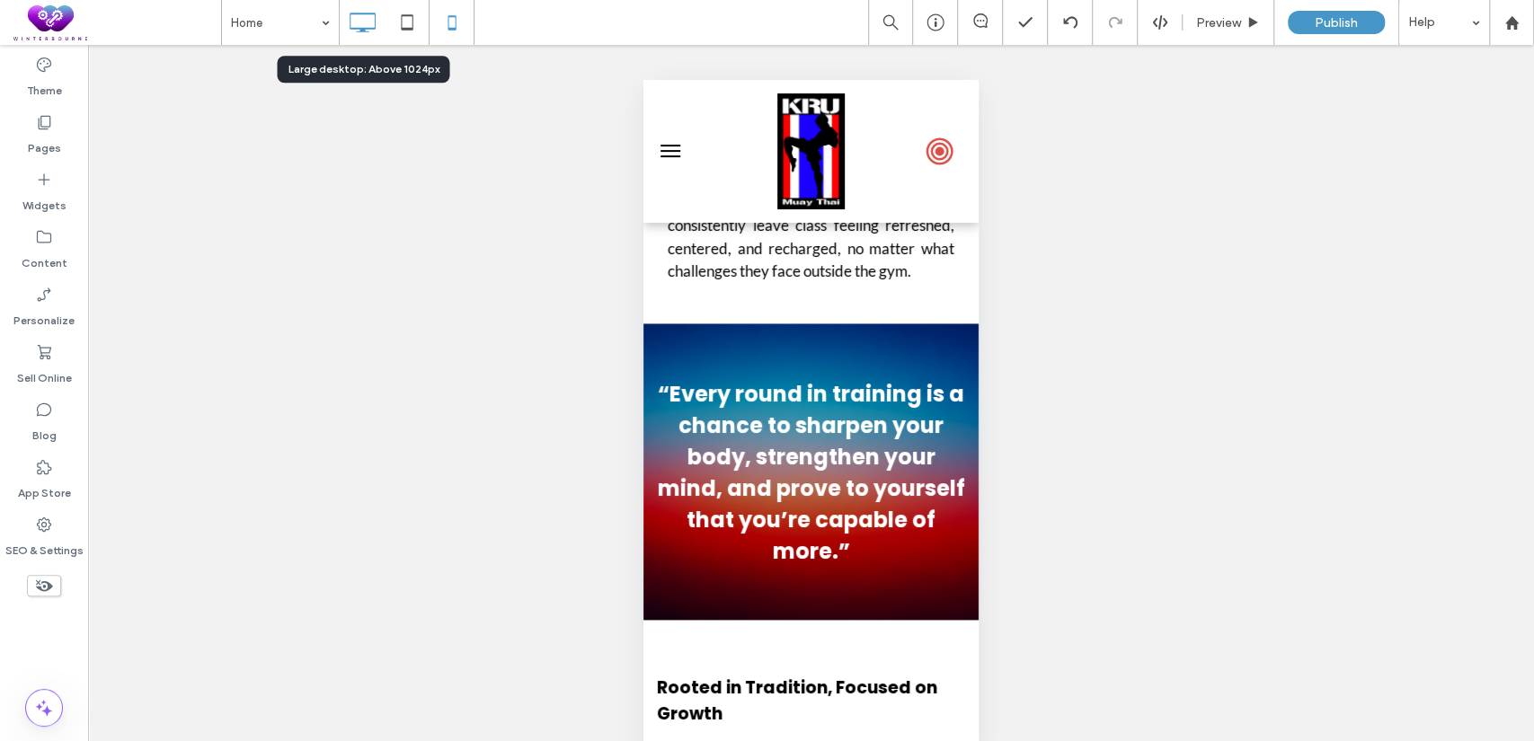
click at [356, 15] on icon at bounding box center [362, 22] width 36 height 36
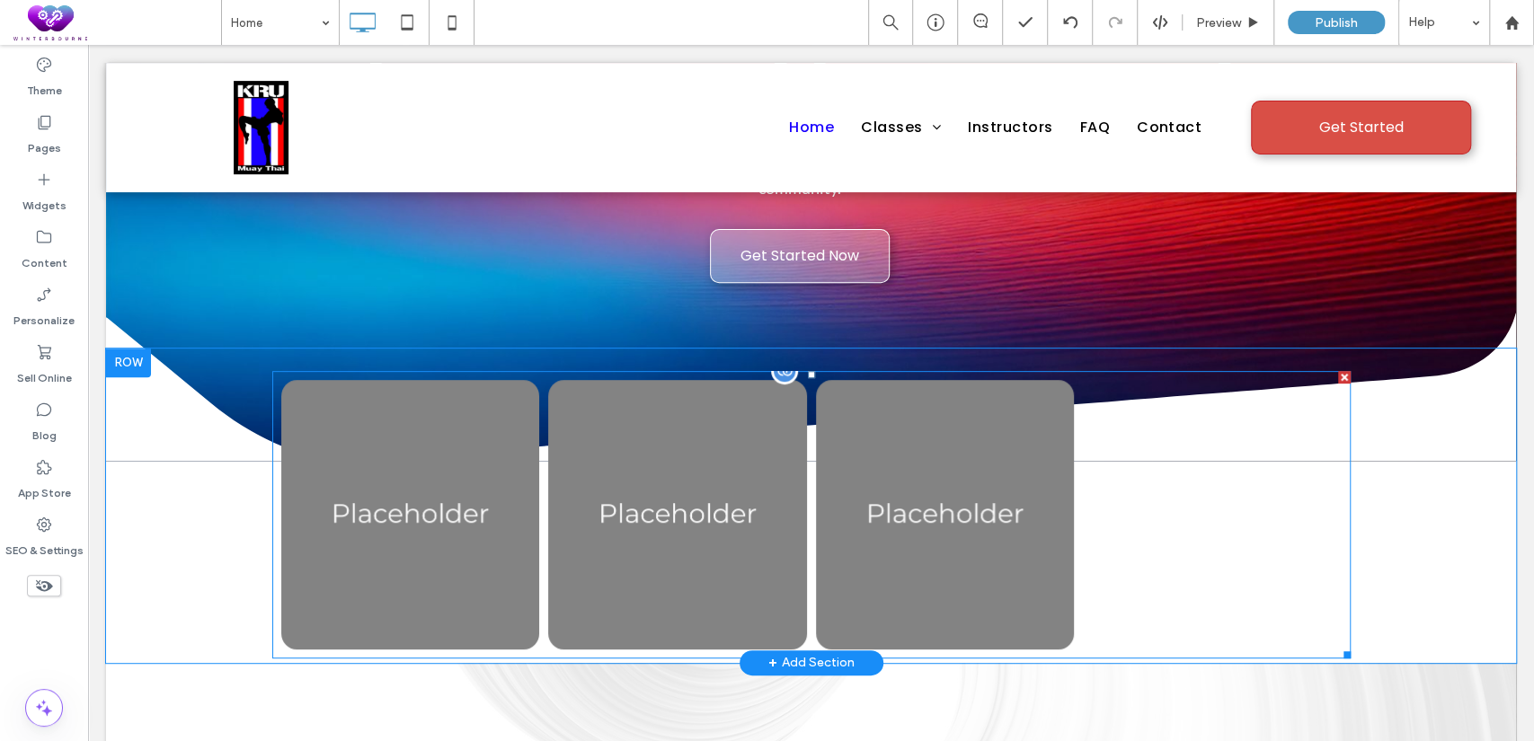
scroll to position [333, 0]
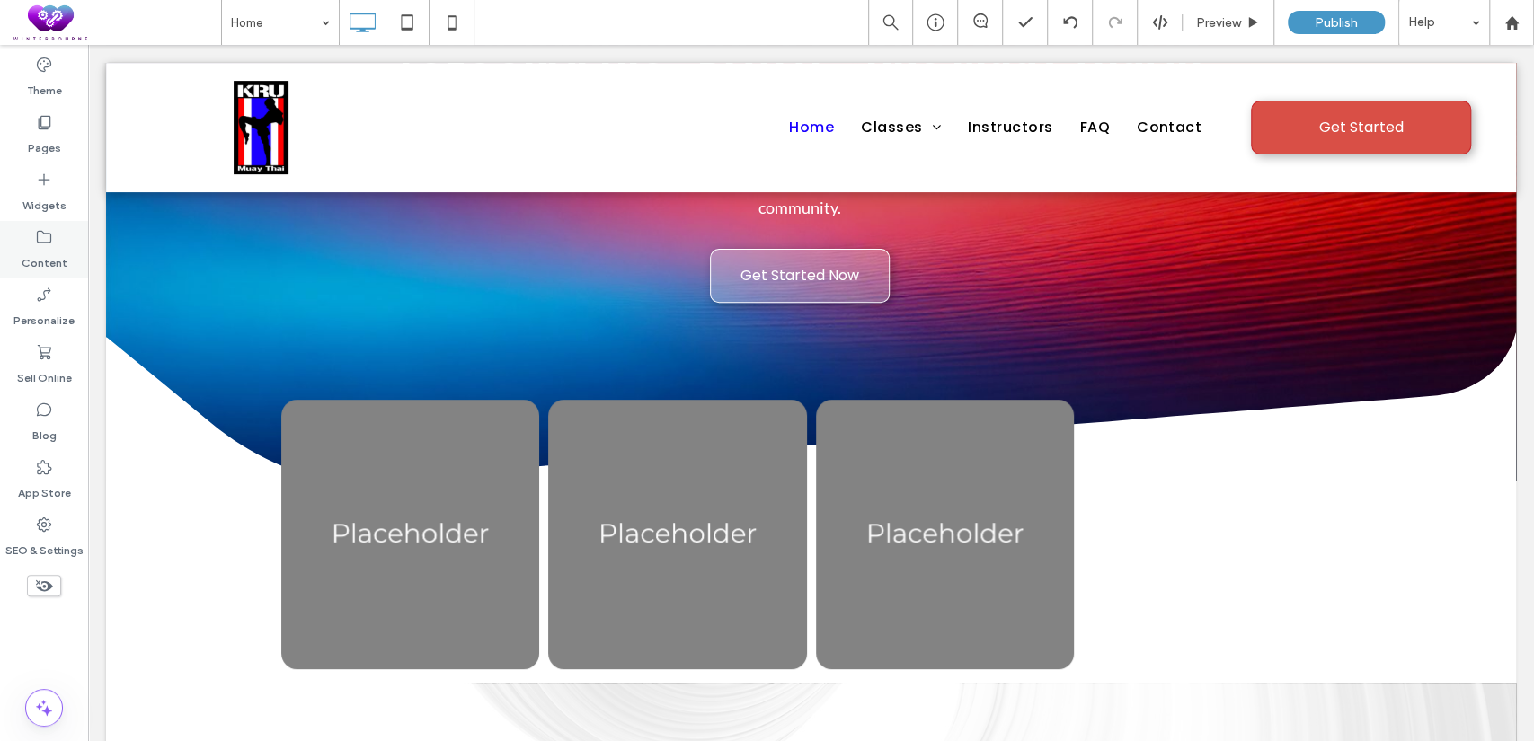
click at [32, 240] on div "Content" at bounding box center [44, 250] width 88 height 58
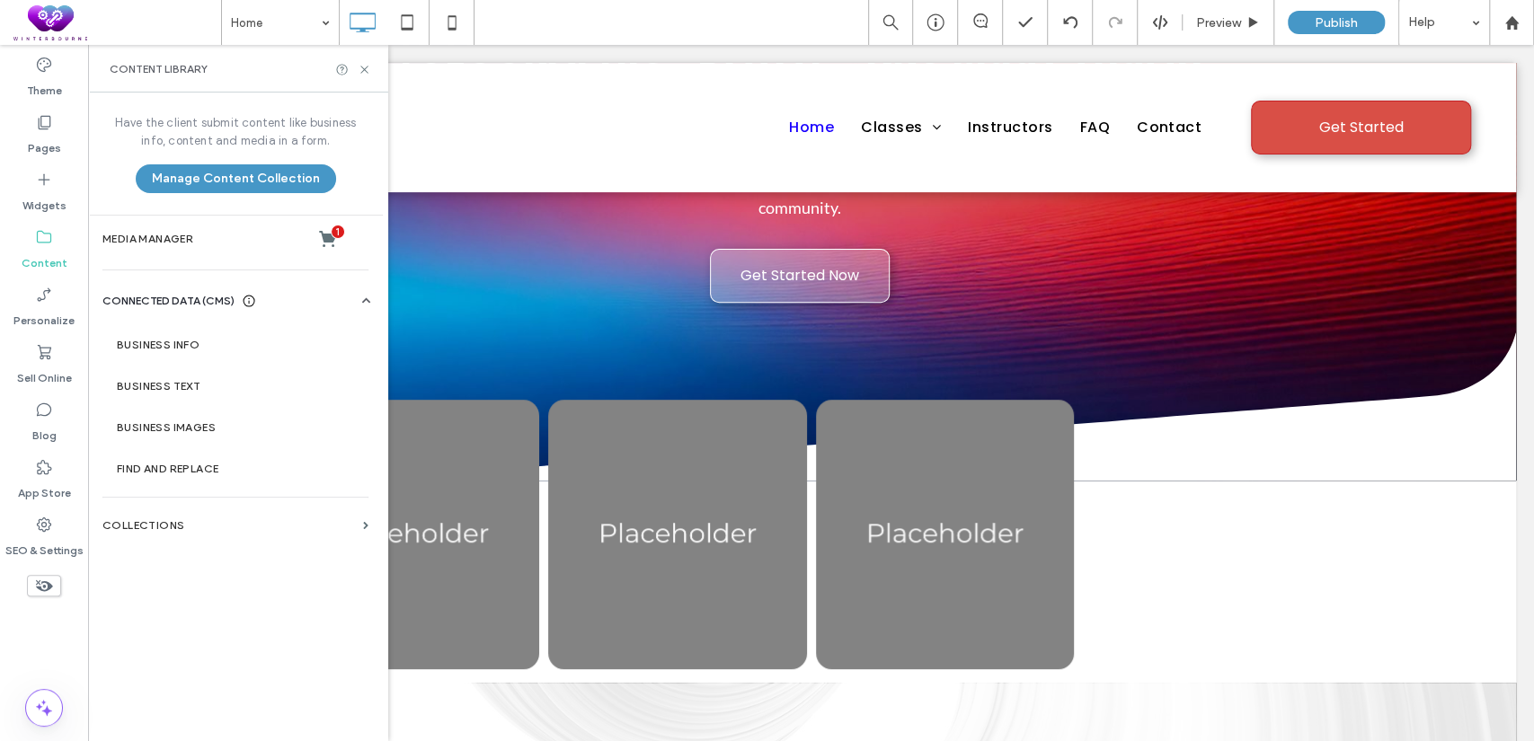
click at [563, 15] on div "Home Preview Publish Help" at bounding box center [877, 22] width 1313 height 45
click at [369, 64] on icon at bounding box center [364, 69] width 13 height 13
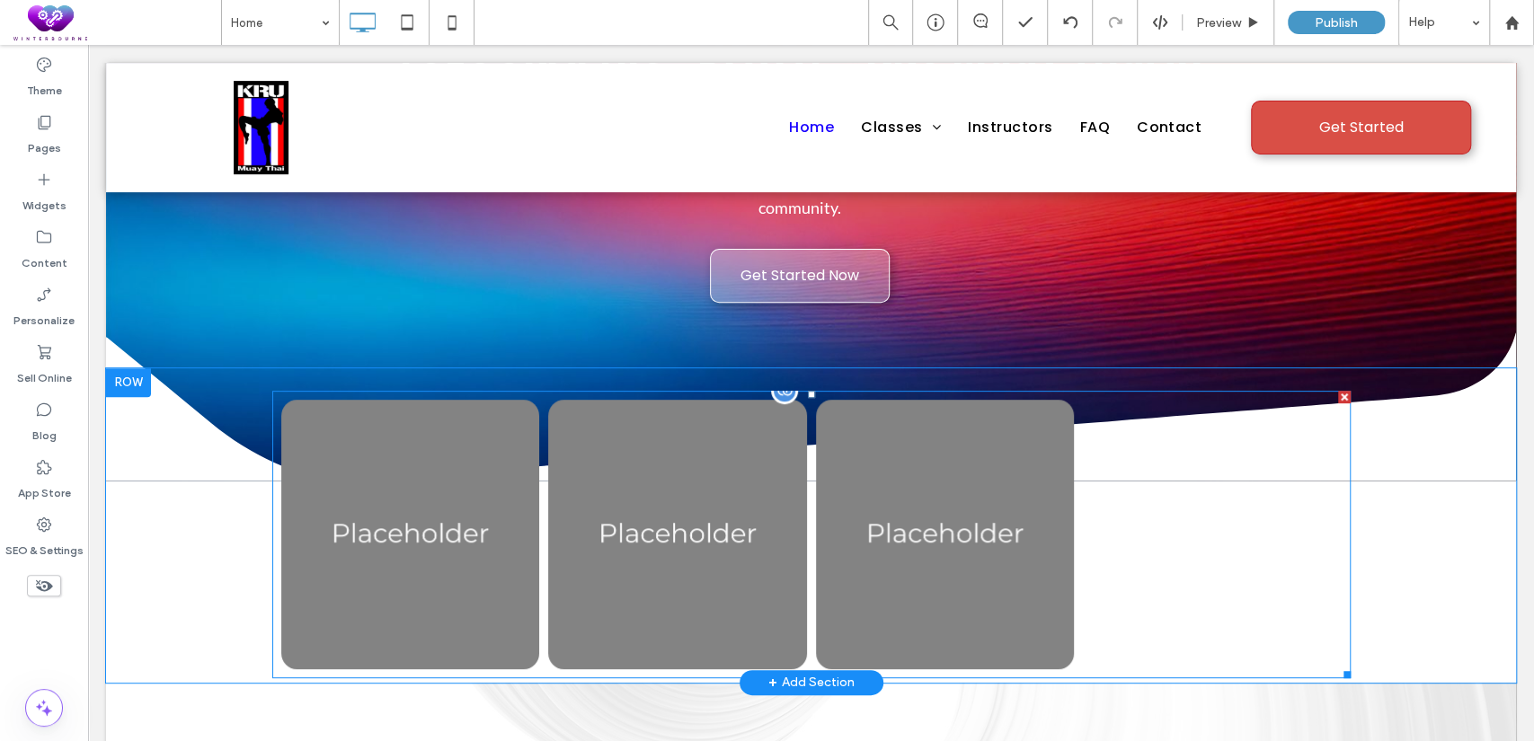
click at [781, 377] on div at bounding box center [784, 390] width 27 height 27
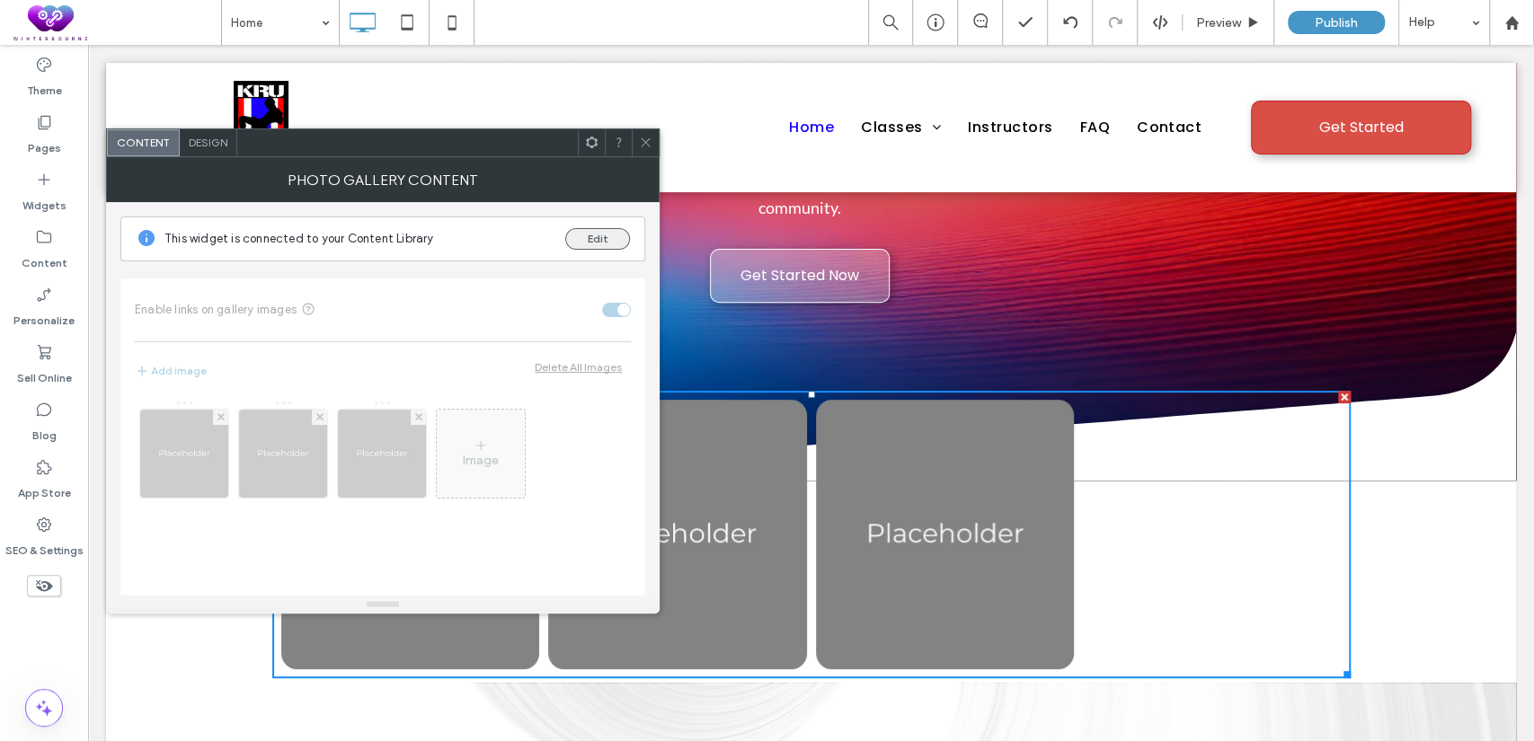
click at [595, 235] on button "Edit" at bounding box center [597, 239] width 65 height 22
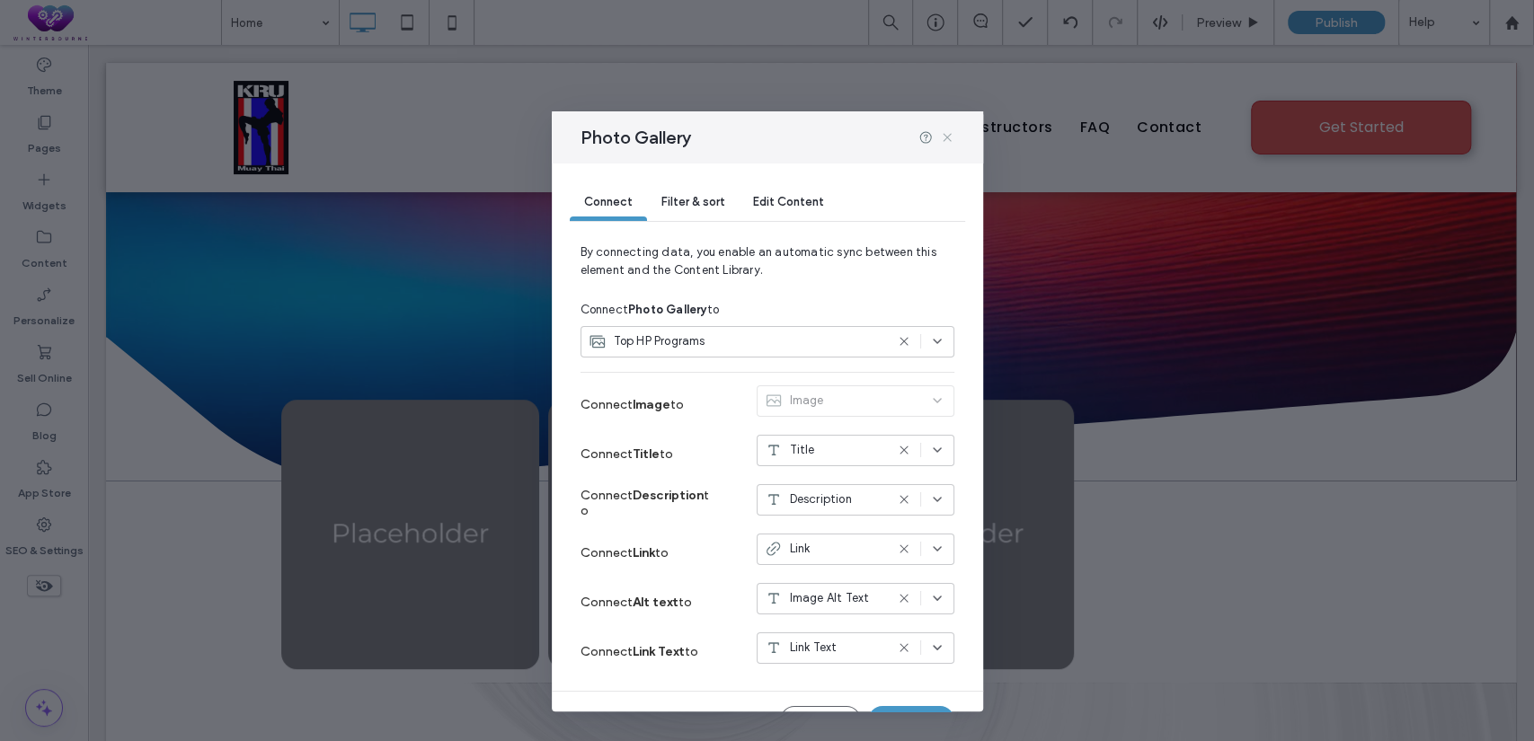
click at [943, 135] on icon at bounding box center [947, 137] width 14 height 14
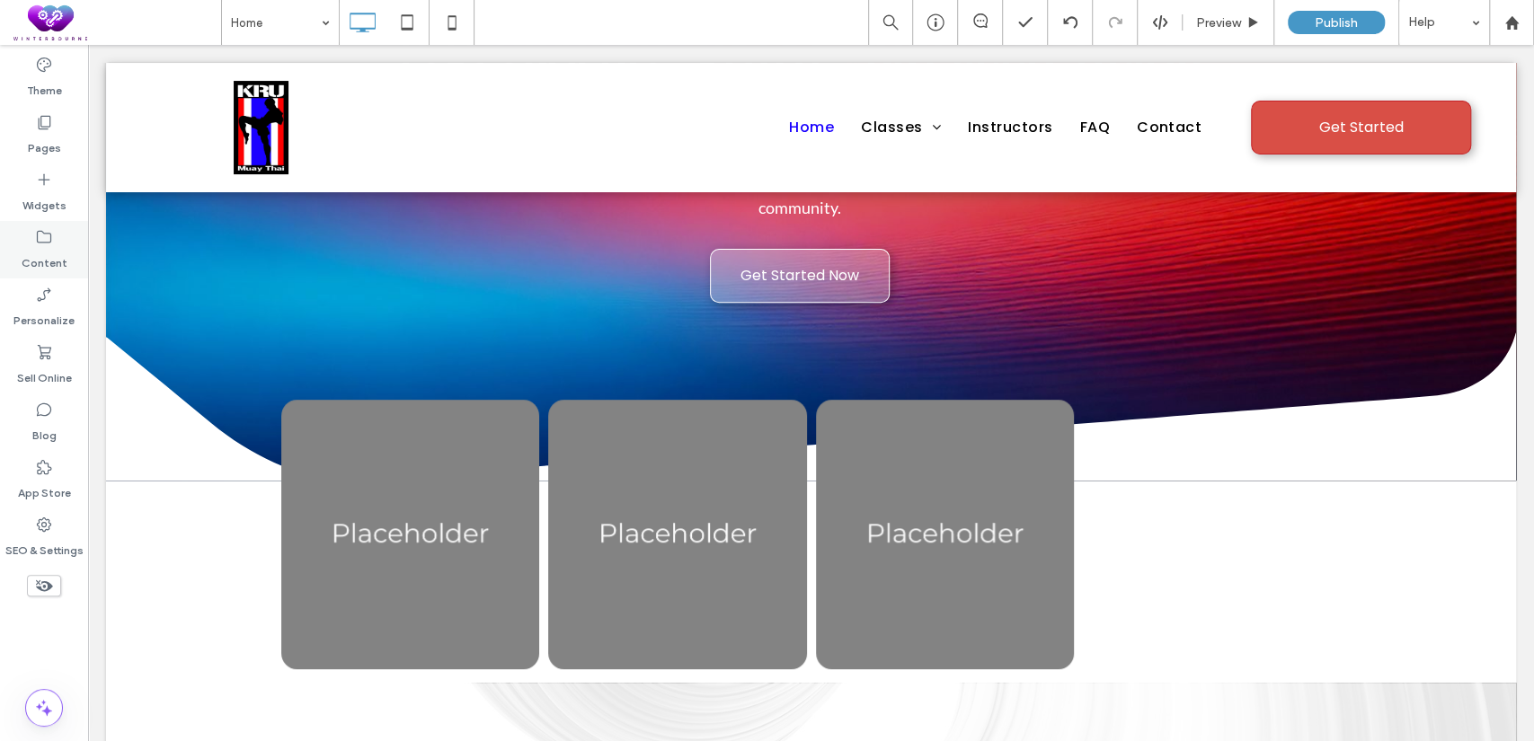
click at [37, 222] on div "Content" at bounding box center [44, 250] width 88 height 58
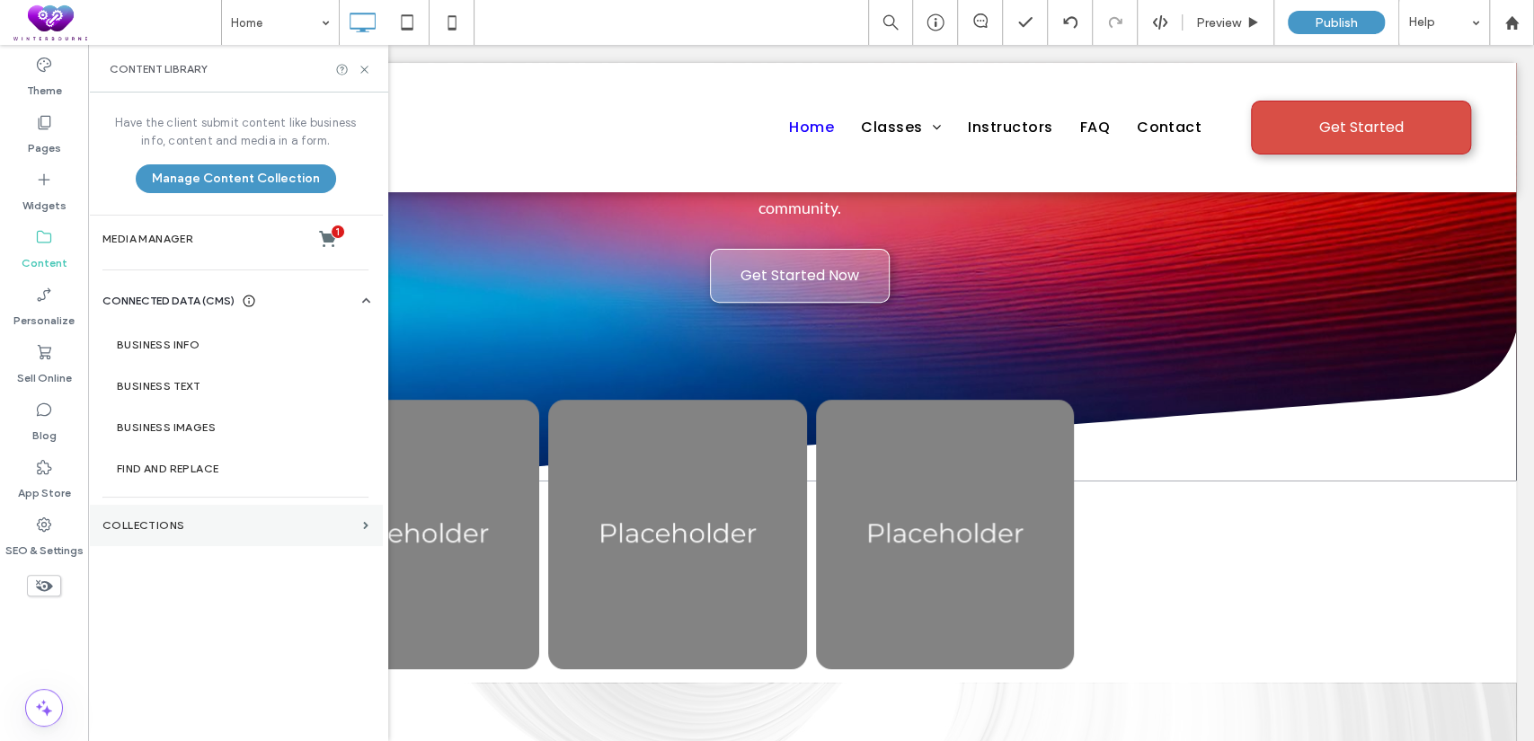
click at [200, 528] on label "Collections" at bounding box center [228, 525] width 253 height 13
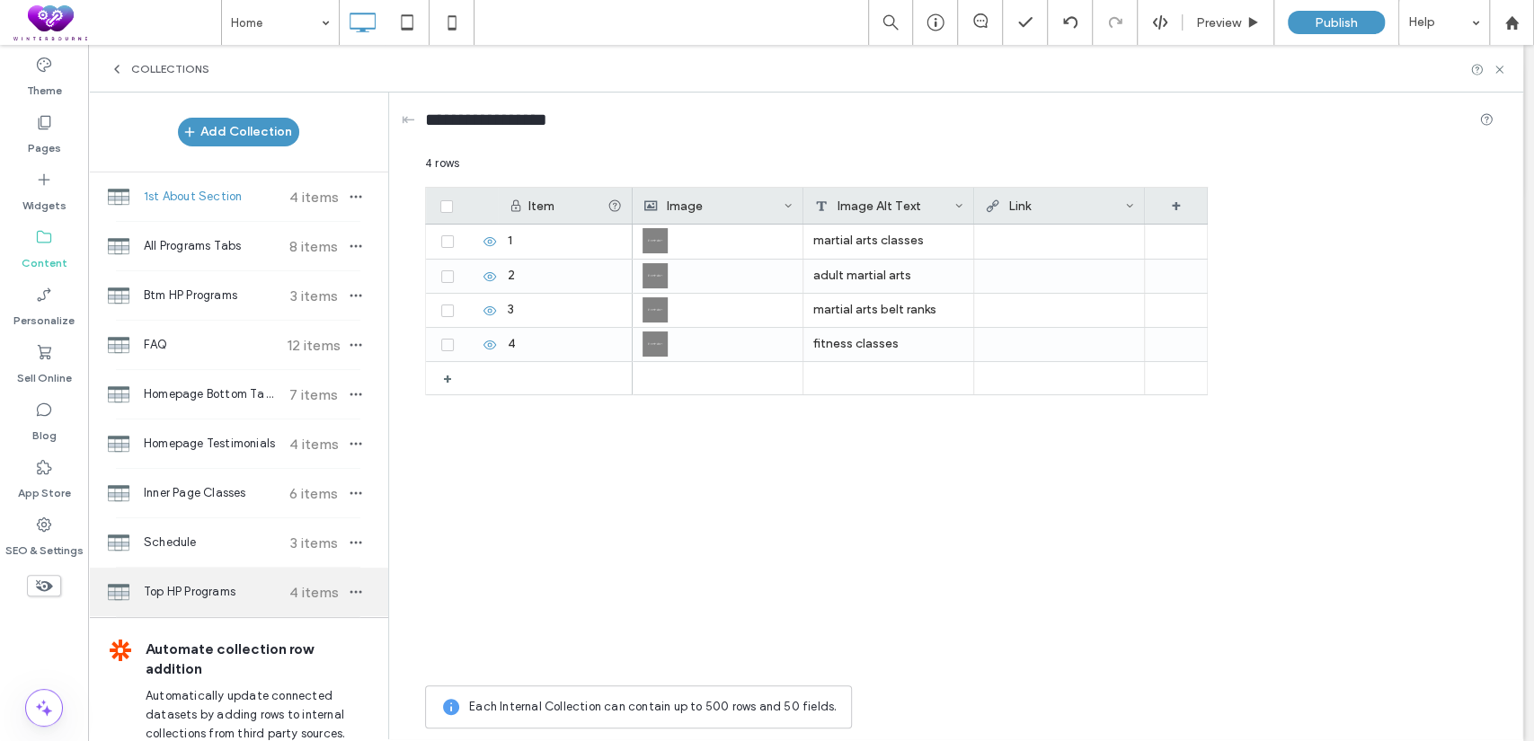
click at [179, 588] on span "Top HP Programs" at bounding box center [211, 592] width 134 height 18
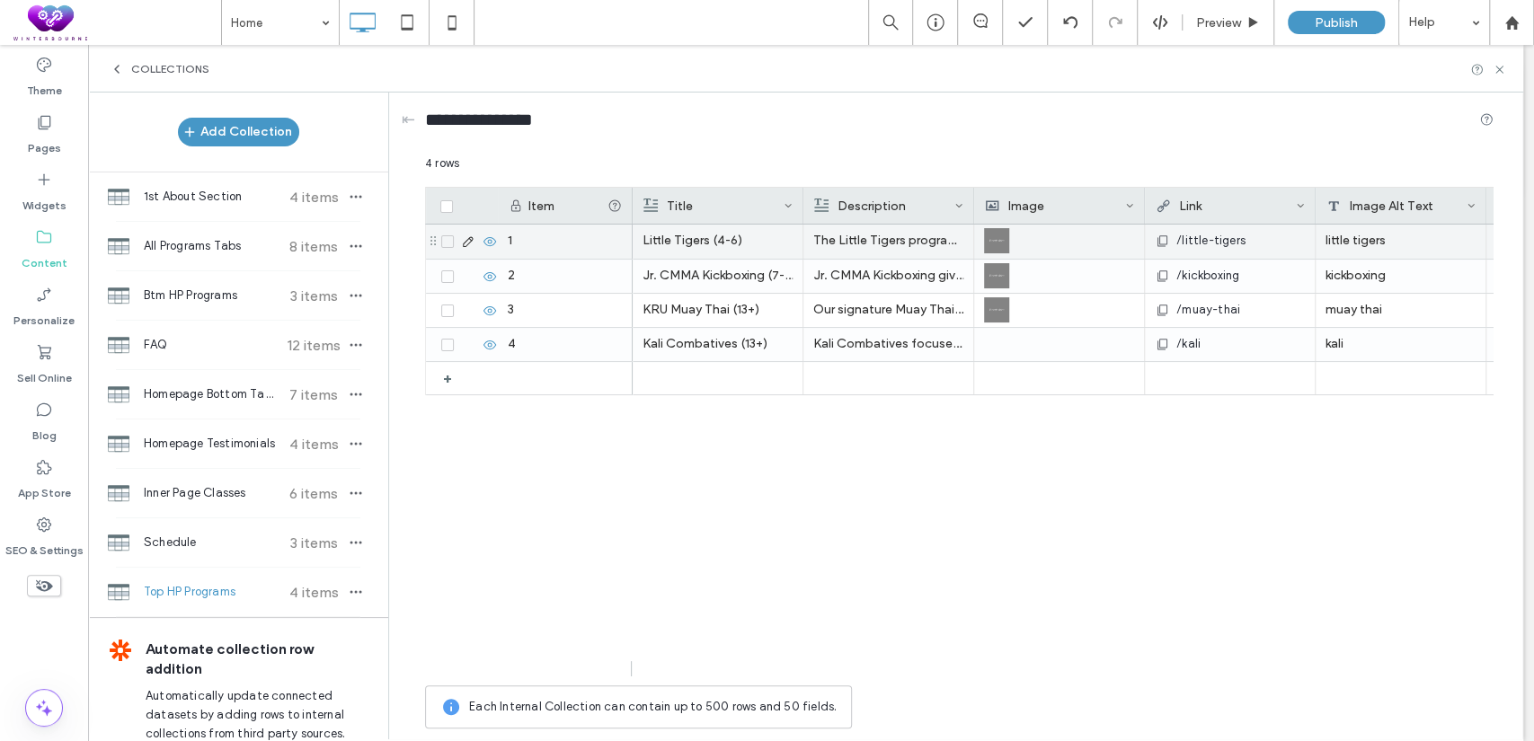
click at [870, 233] on p "The Little Tigers program introduces young children to martial arts through fun…" at bounding box center [888, 241] width 150 height 32
click at [870, 233] on p "The Little Tigers program introduces young children to martial arts through fun…" at bounding box center [888, 242] width 149 height 32
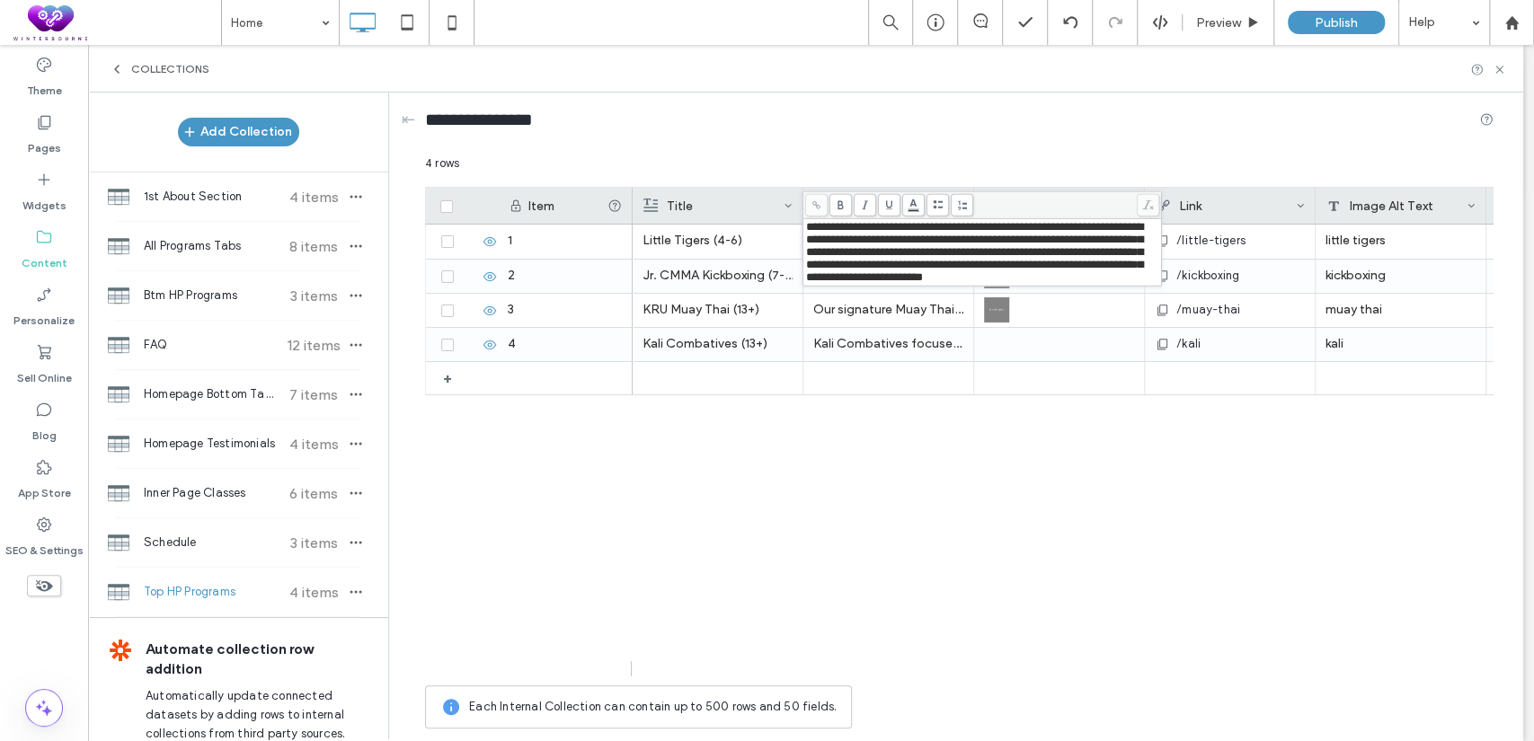
click at [722, 485] on div "Little Tigers (4-6) /little-tigers little tigers Learn More... Jr. CMMA Kickbox…" at bounding box center [1063, 451] width 861 height 452
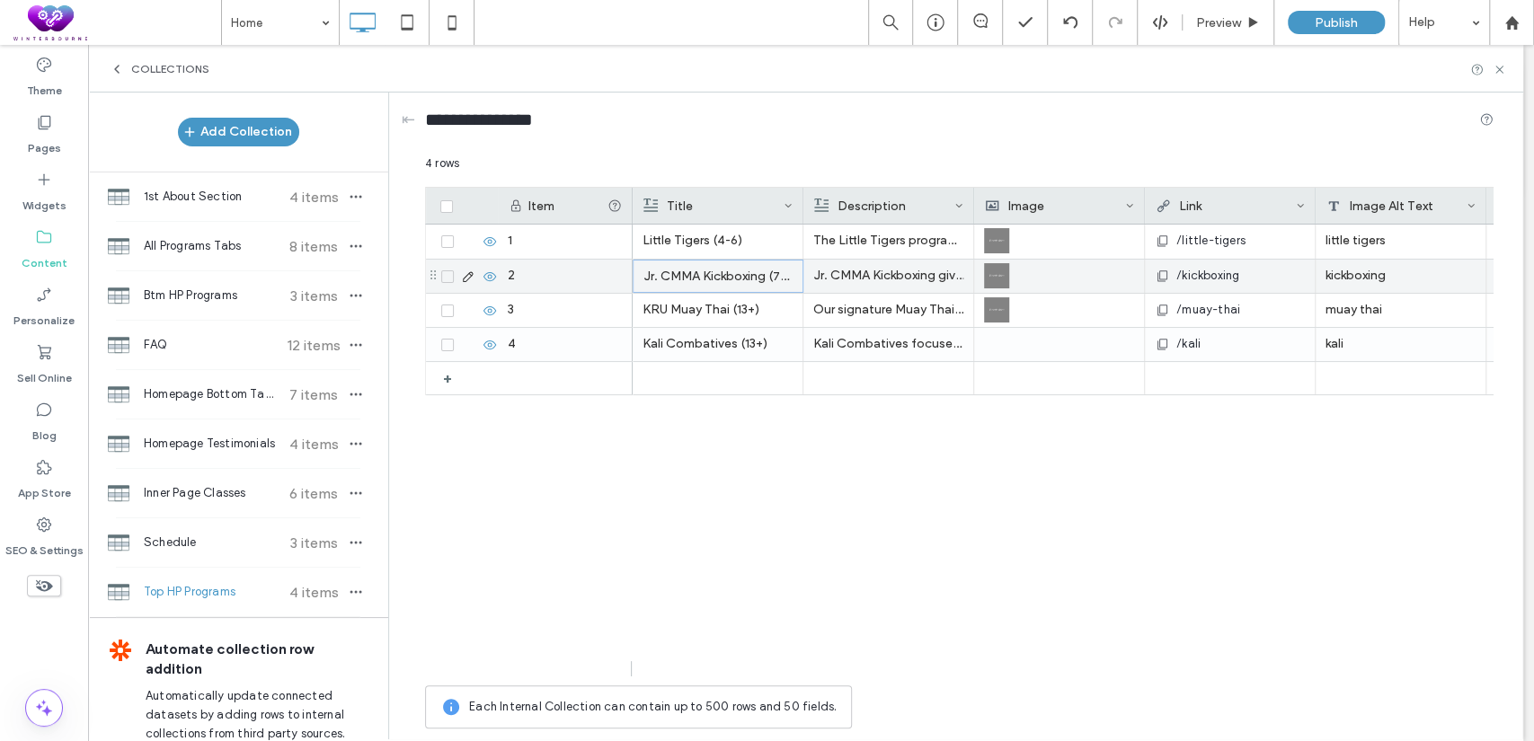
click at [765, 272] on p "Jr. CMMA Kickboxing (7-12)" at bounding box center [717, 277] width 149 height 32
click at [756, 475] on div "Little Tigers (4-6) The Little Tigers program introduces young children to mart…" at bounding box center [1063, 451] width 861 height 452
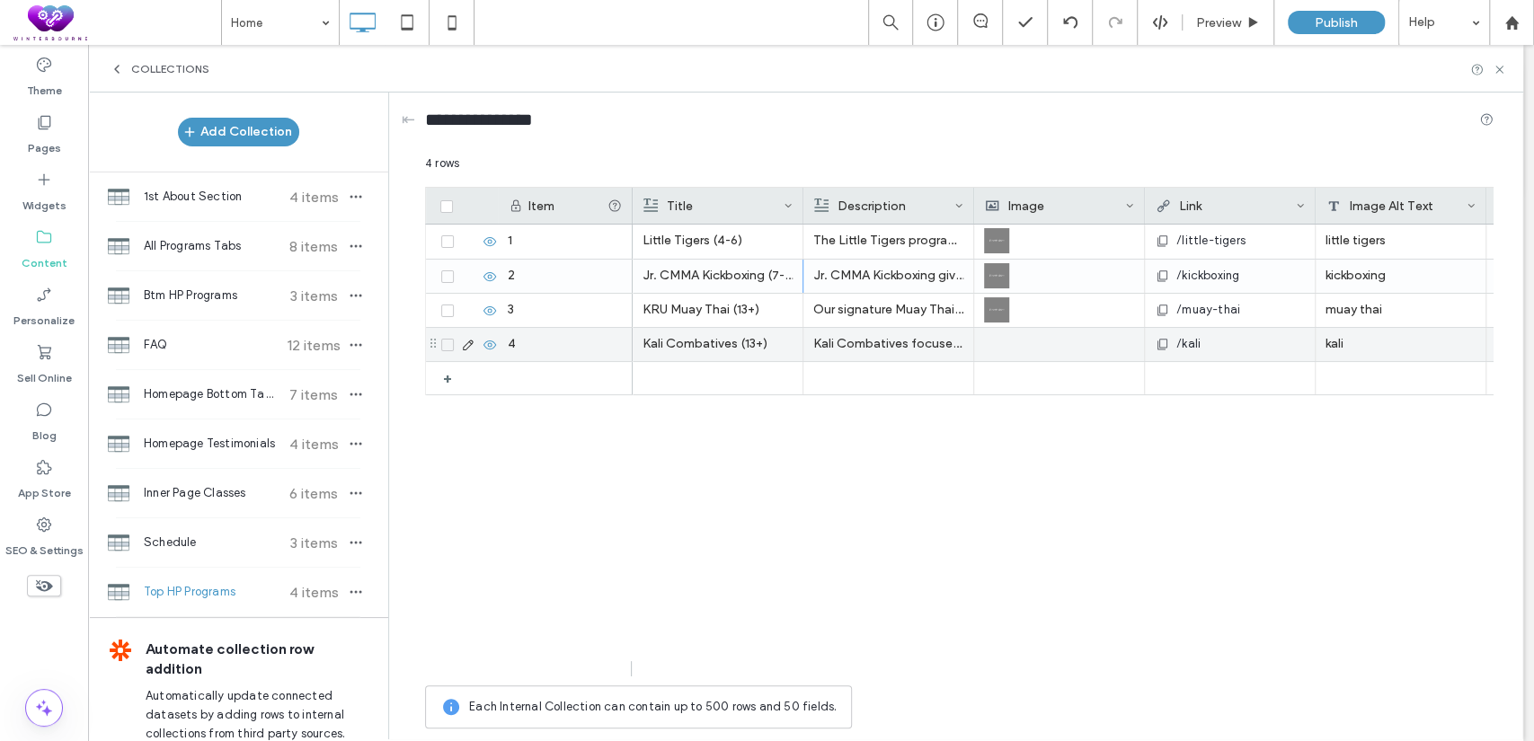
click at [862, 335] on p "Kali Combatives focuses on practical weapons-based martial arts rooted in Filip…" at bounding box center [888, 344] width 150 height 32
click at [864, 333] on p "Kali Combatives focuses on practical weapons-based martial arts rooted in Filip…" at bounding box center [888, 345] width 149 height 32
click at [864, 342] on p "Kali Combatives focuses on practical weapons-based martial arts rooted in Filip…" at bounding box center [888, 345] width 149 height 32
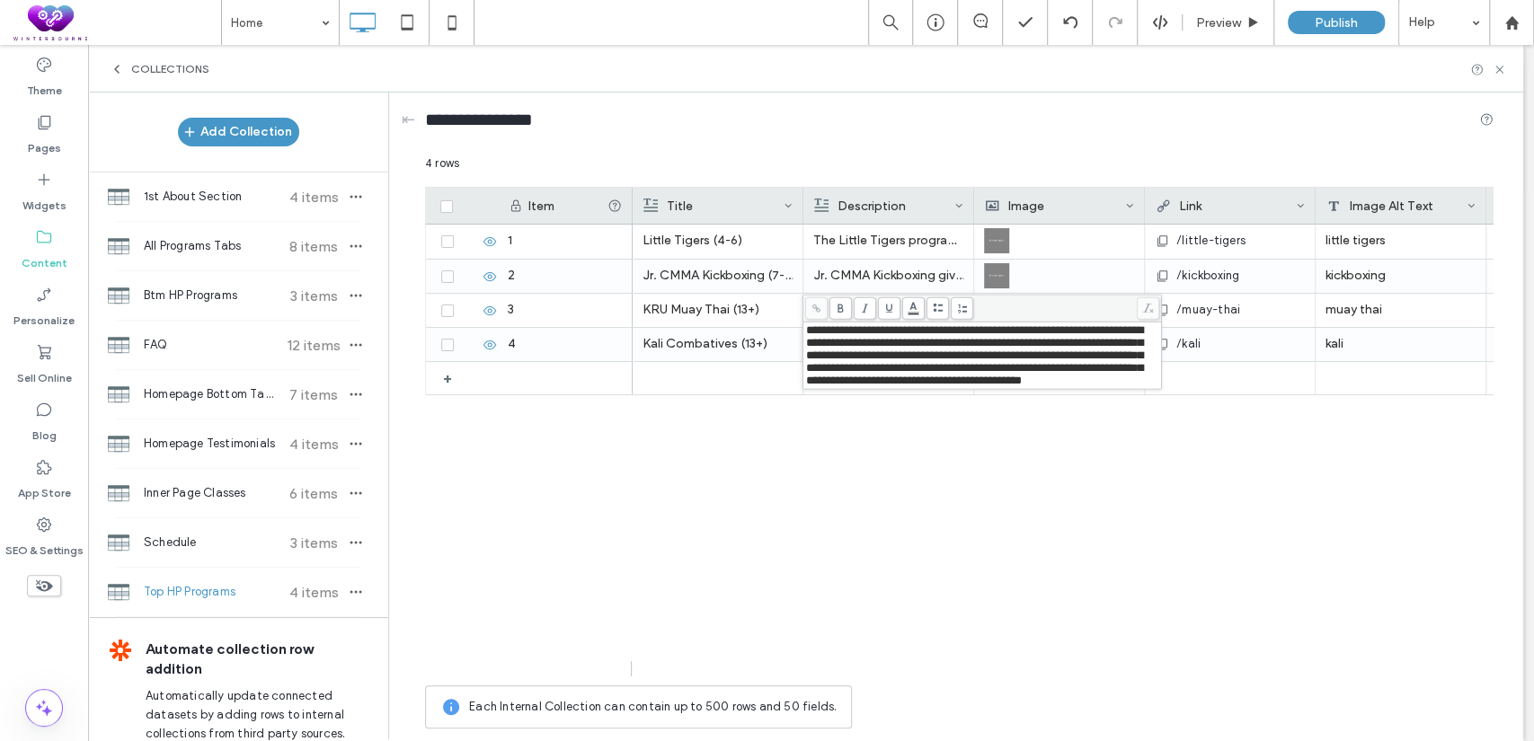
click at [721, 520] on div "Little Tigers (4-6) The Little Tigers program introduces young children to mart…" at bounding box center [1063, 451] width 861 height 452
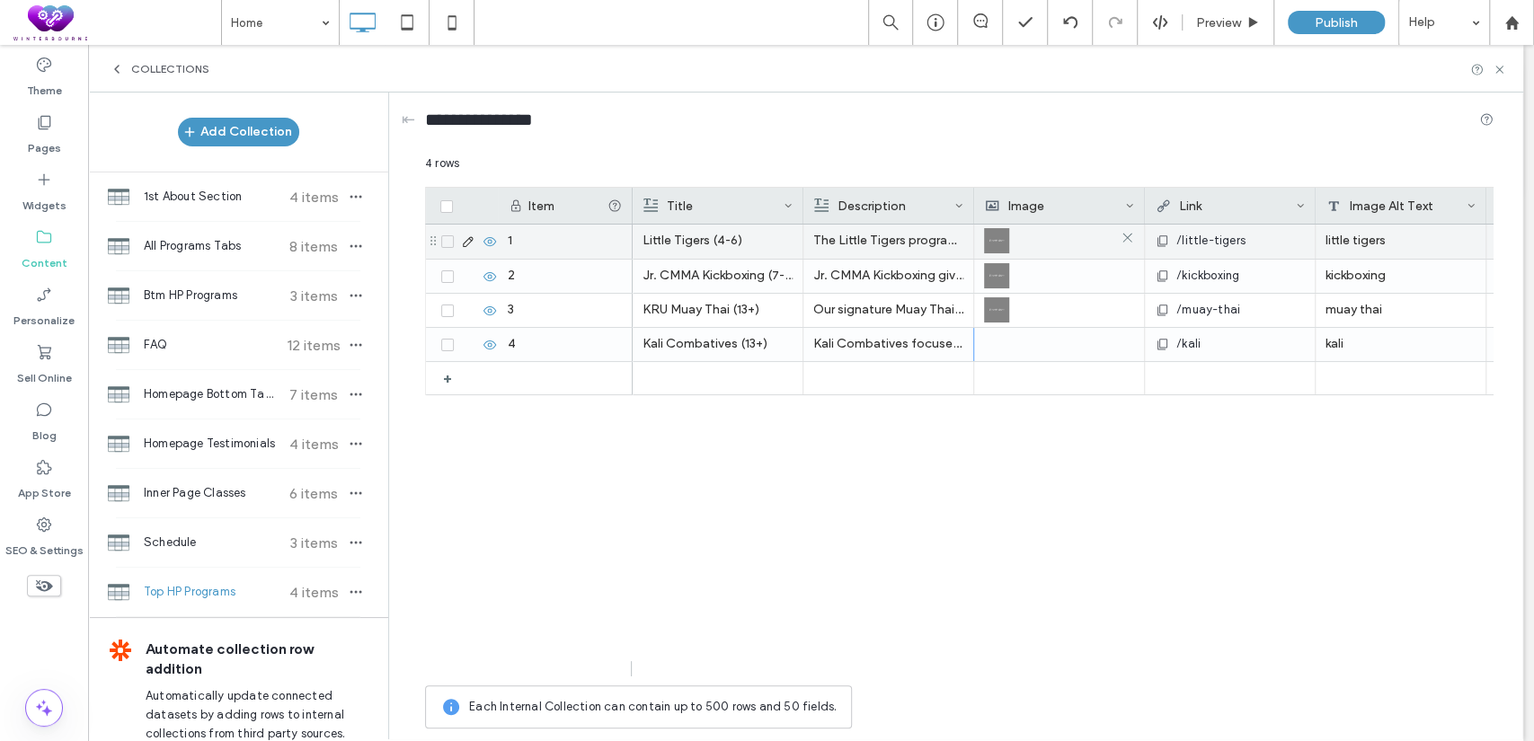
click at [999, 241] on img at bounding box center [996, 240] width 25 height 25
click at [999, 241] on img at bounding box center [997, 241] width 25 height 25
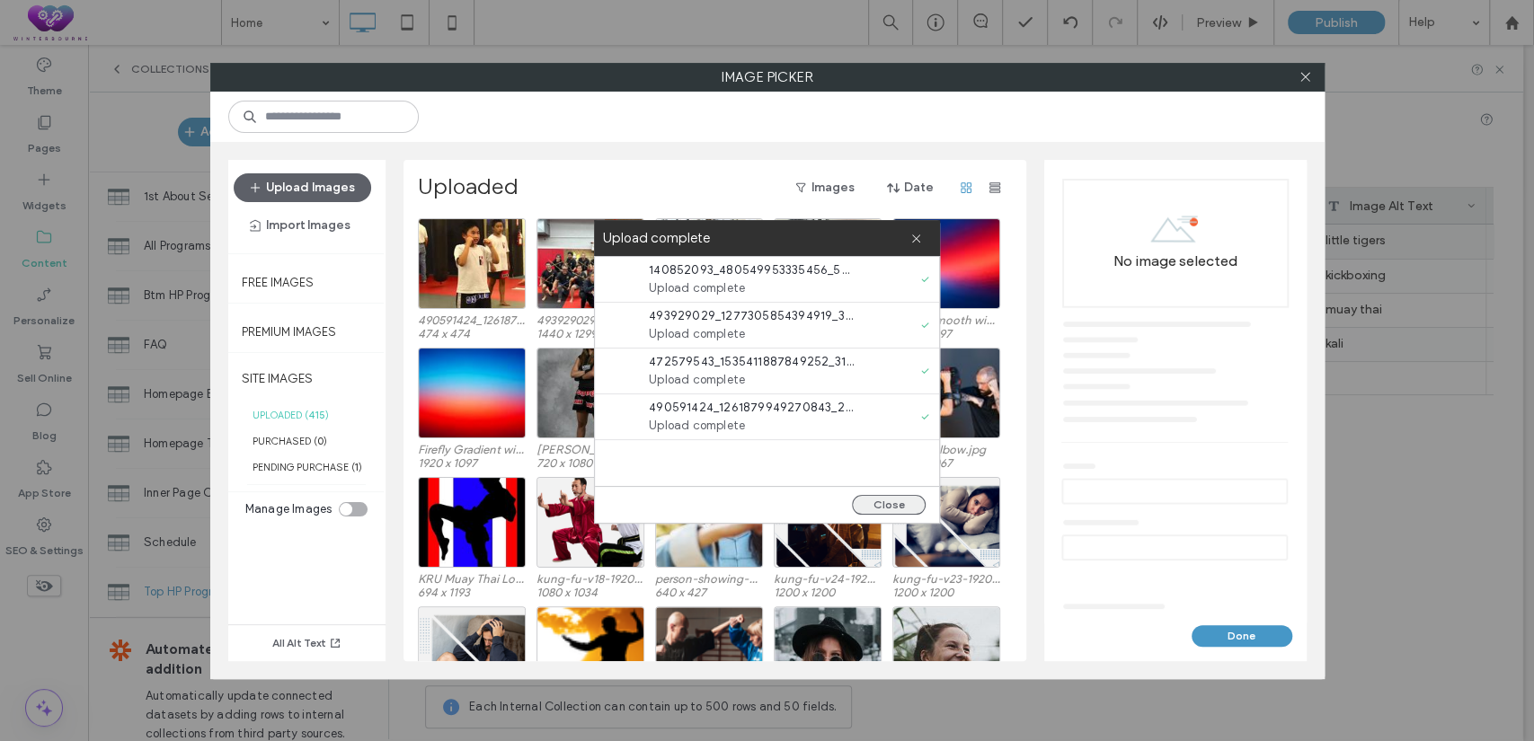
click at [892, 501] on button "Close" at bounding box center [889, 505] width 74 height 20
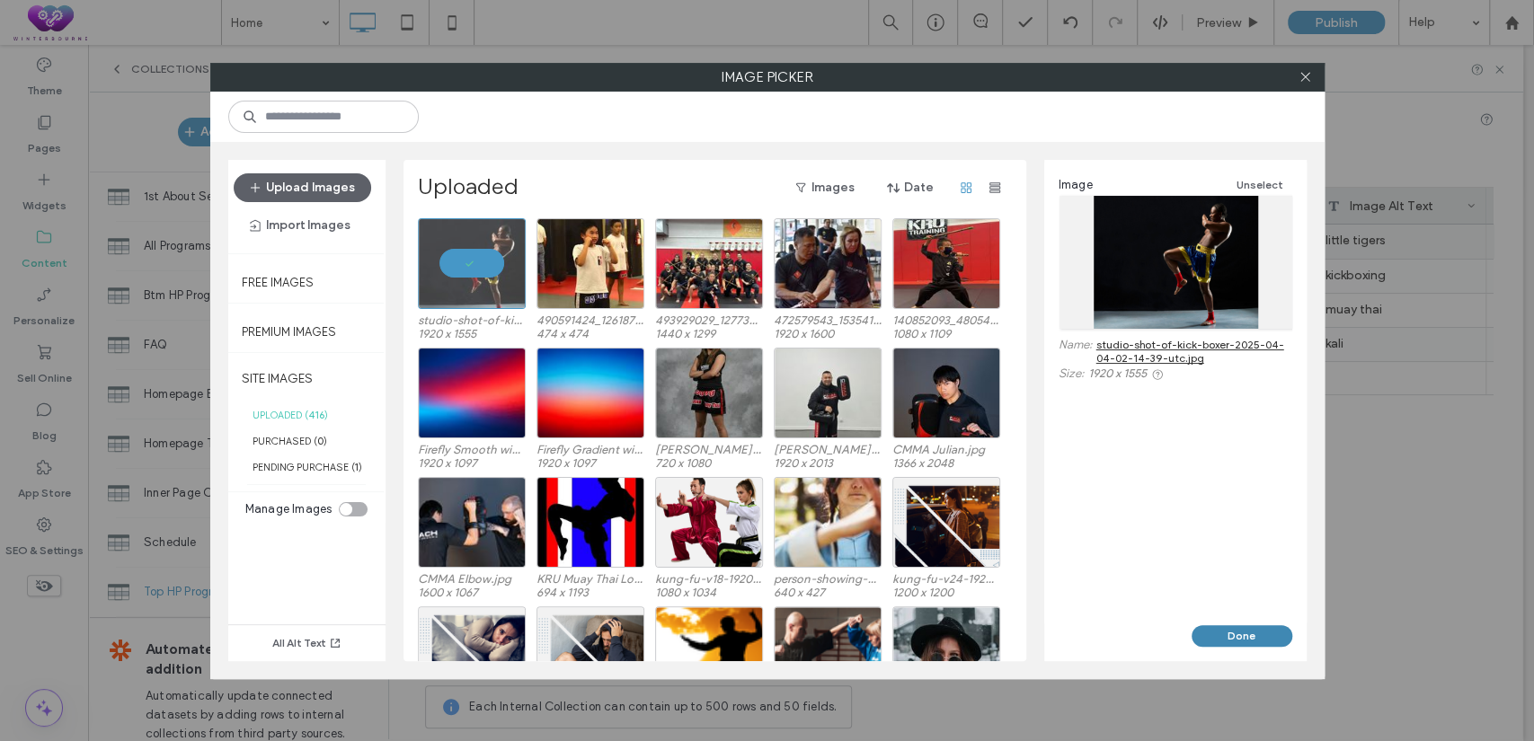
click at [1224, 630] on button "Done" at bounding box center [1242, 637] width 101 height 22
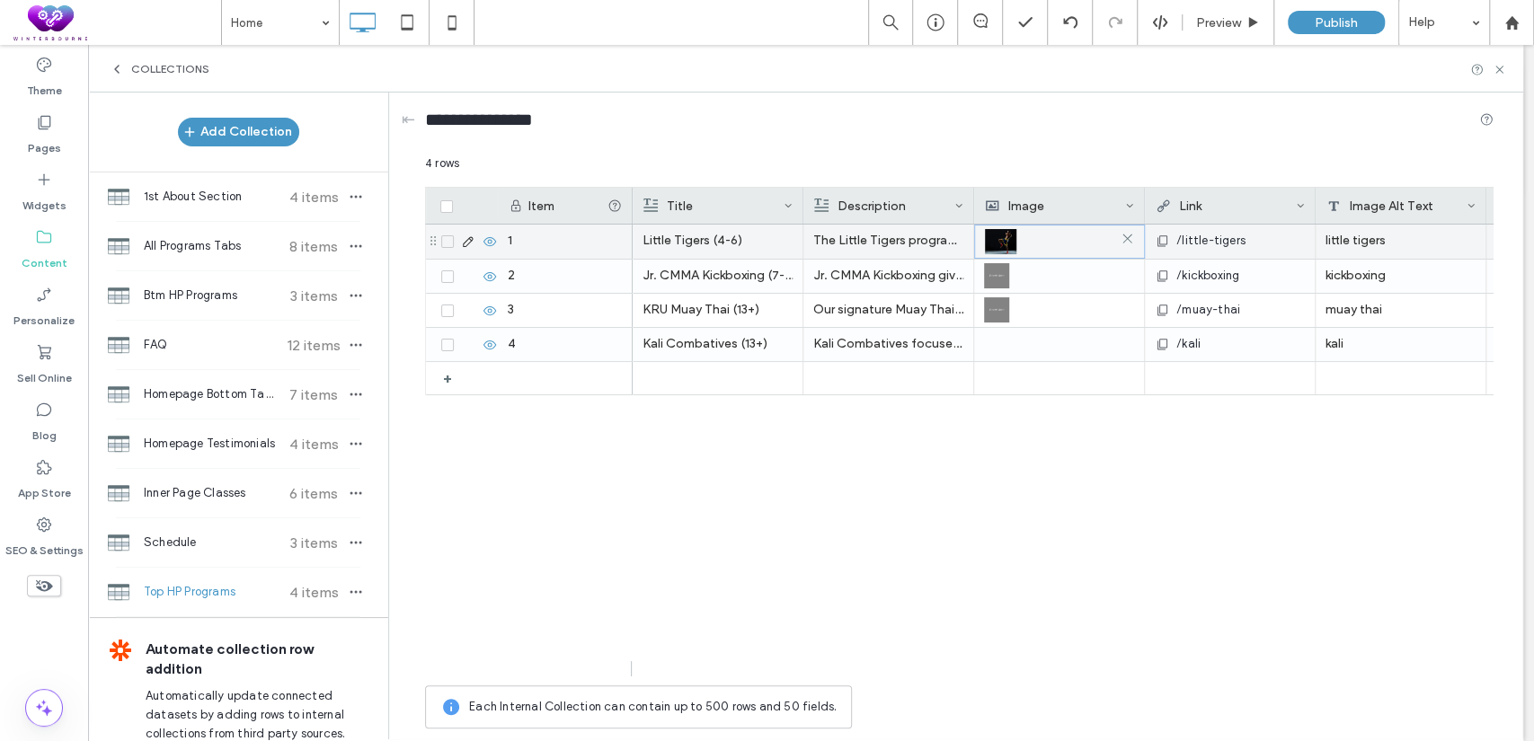
click at [1017, 238] on div at bounding box center [1059, 242] width 149 height 32
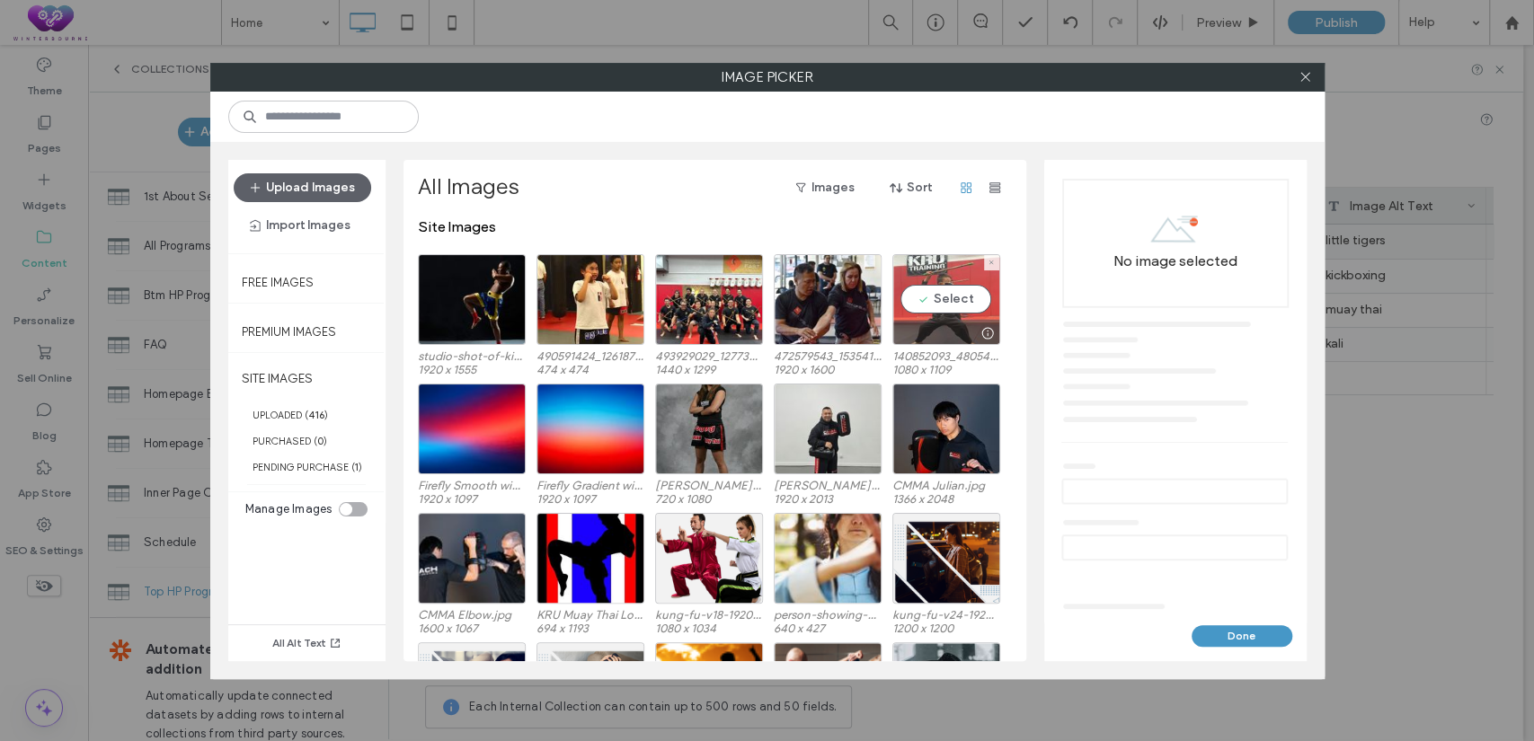
click at [944, 300] on div "Select" at bounding box center [946, 299] width 108 height 91
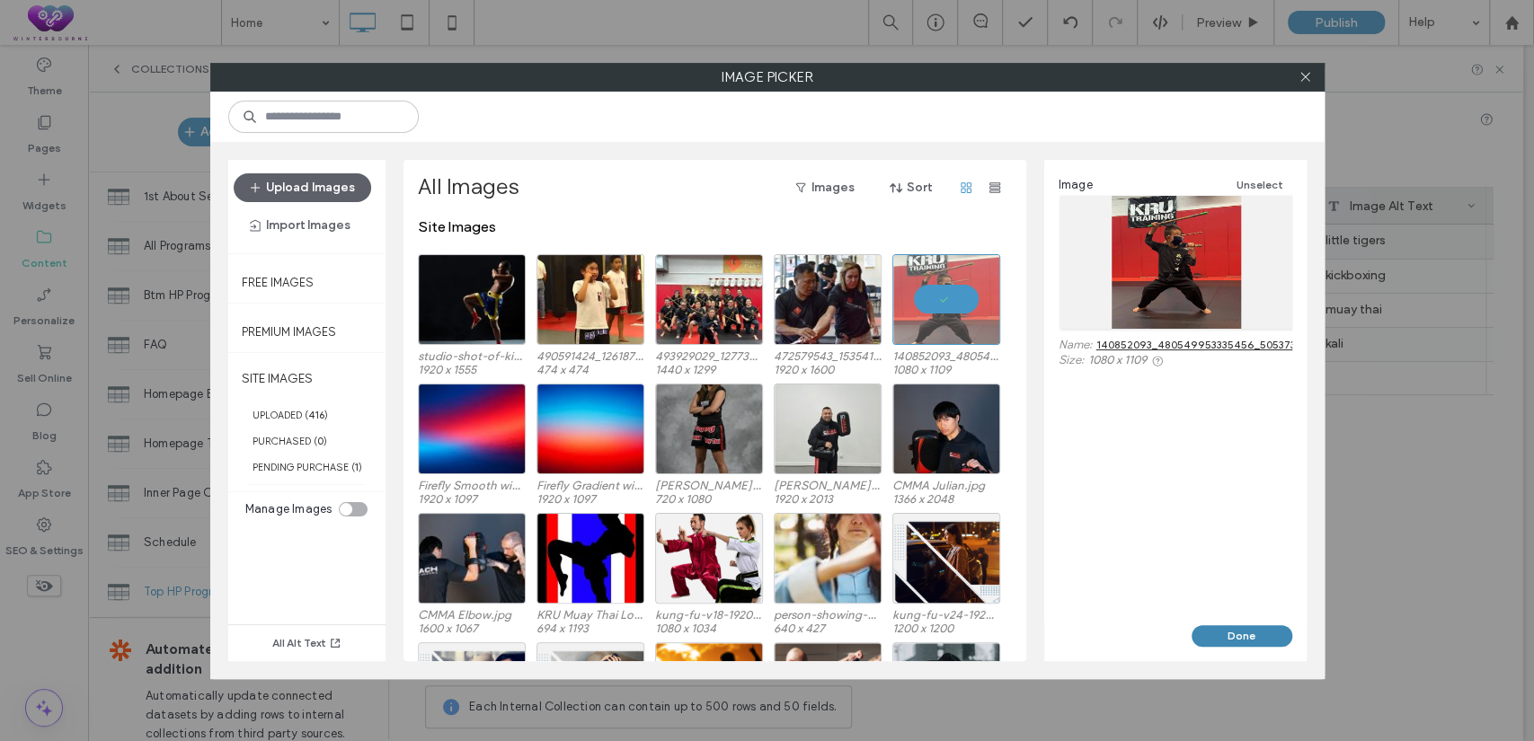
click at [1206, 635] on button "Done" at bounding box center [1242, 637] width 101 height 22
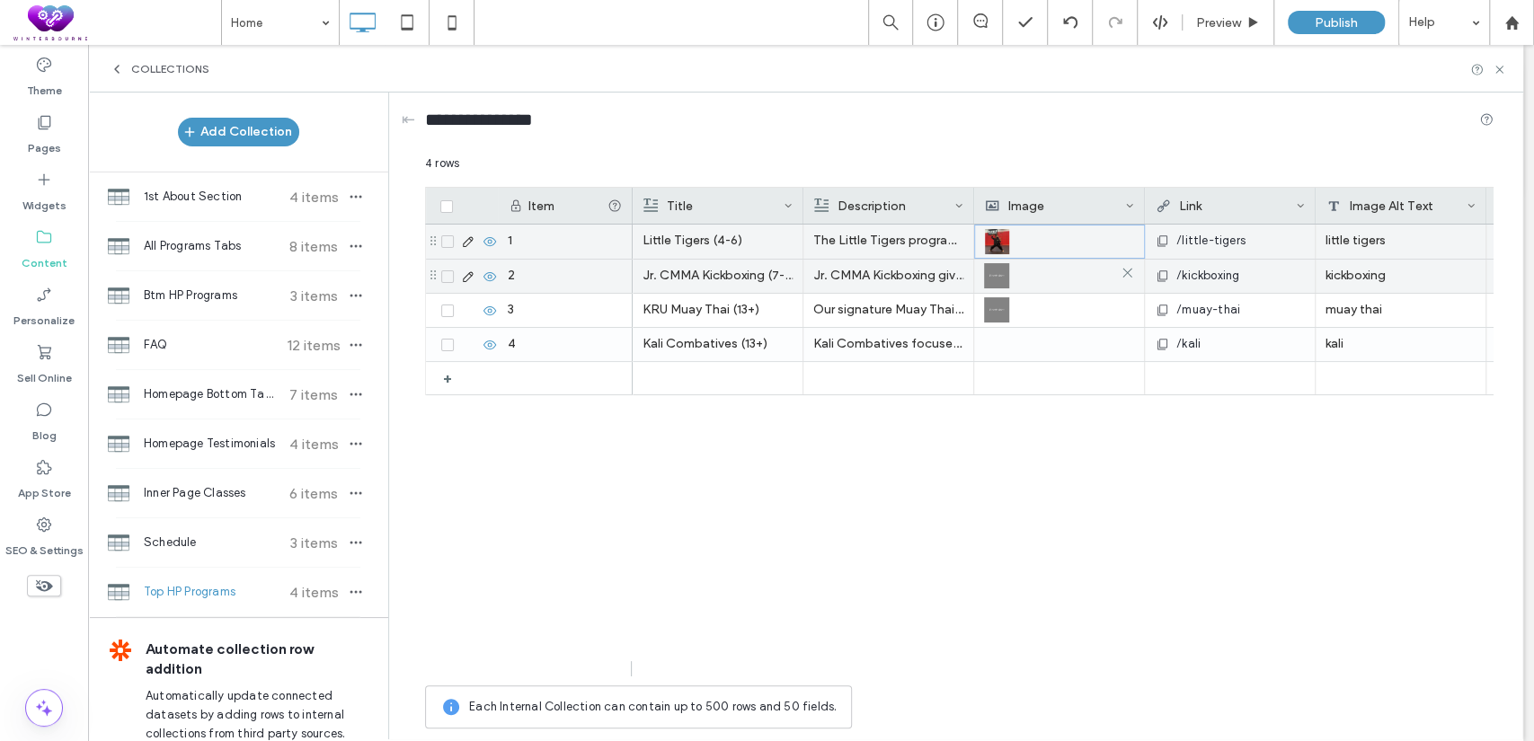
click at [996, 278] on img at bounding box center [996, 275] width 25 height 25
click at [996, 278] on img at bounding box center [997, 276] width 25 height 25
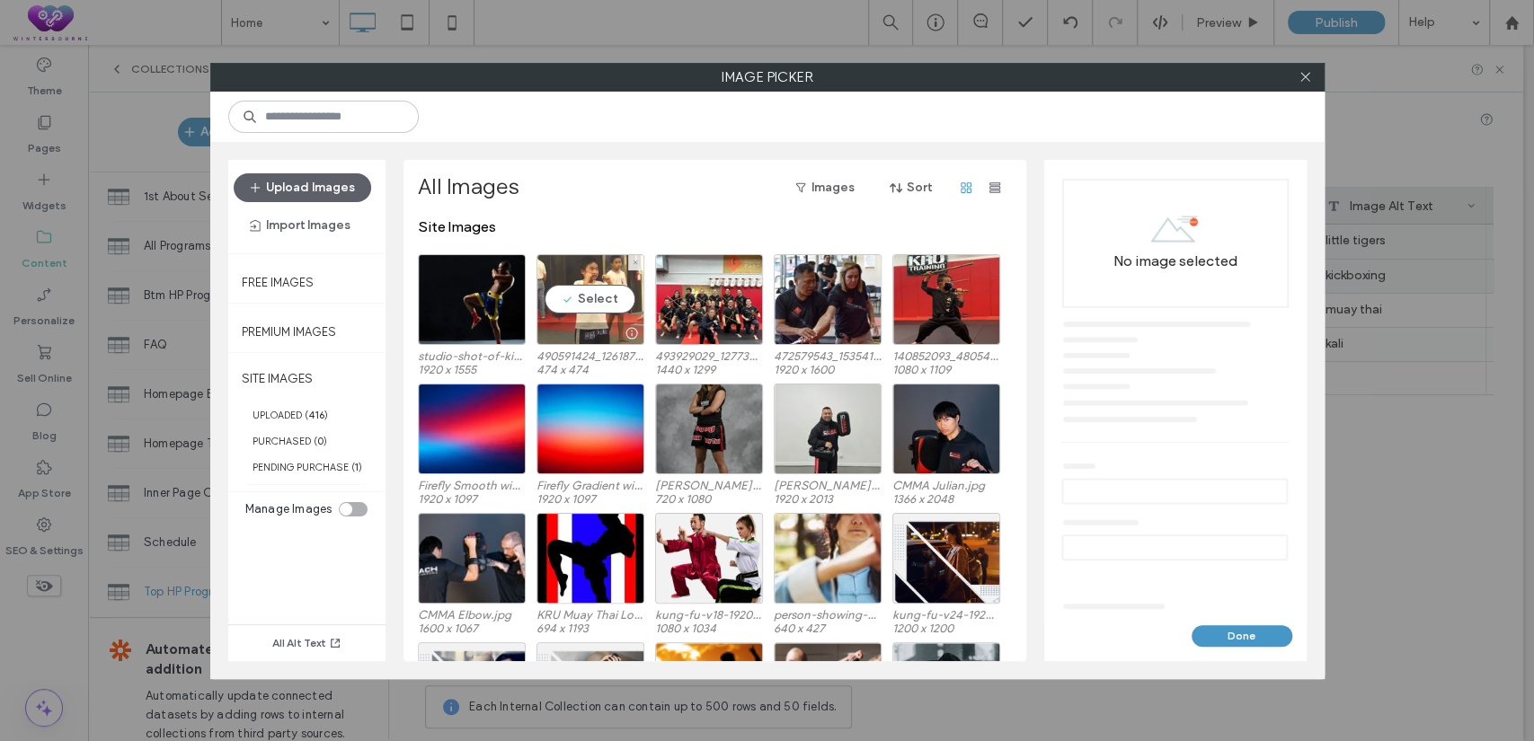
click at [590, 295] on div "Select" at bounding box center [591, 299] width 108 height 91
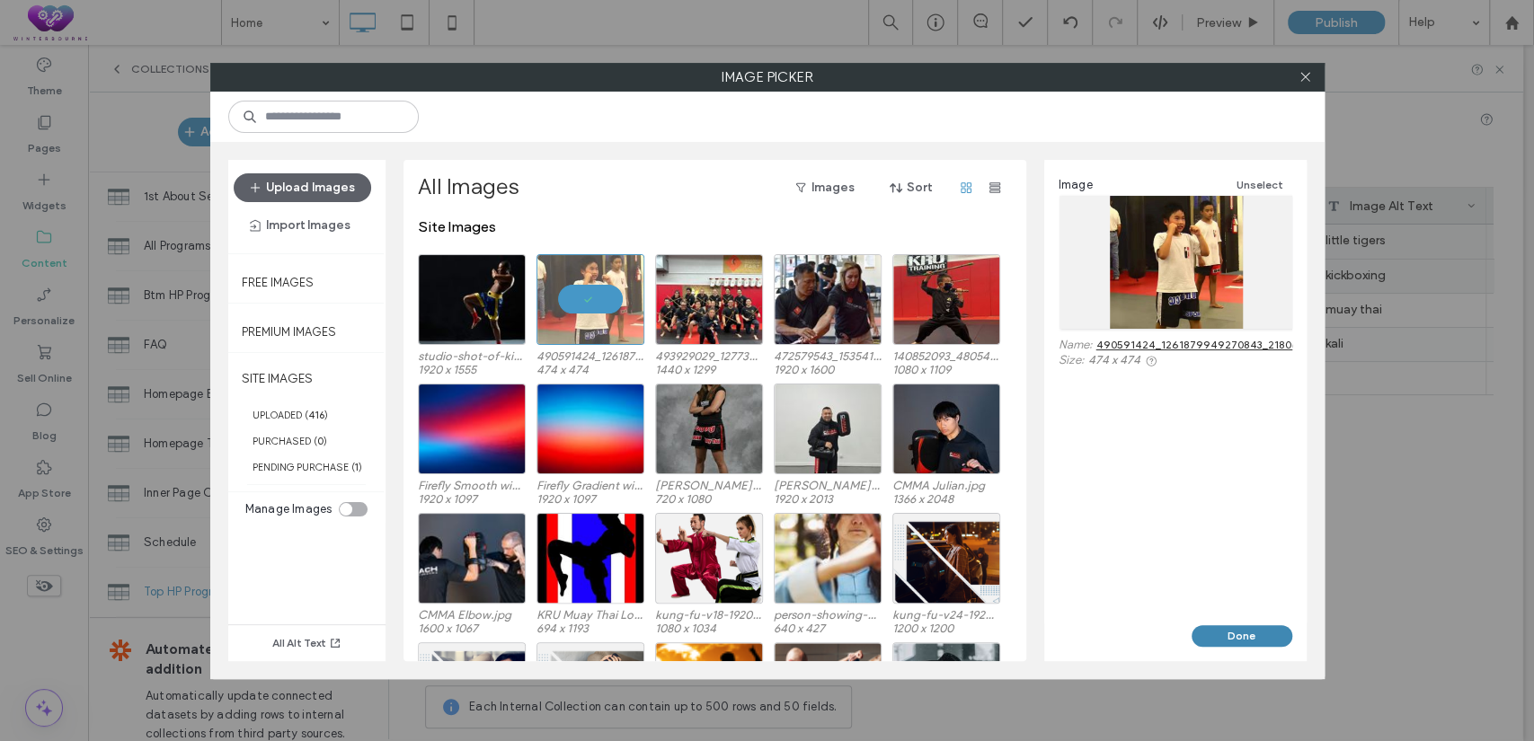
click at [1202, 633] on button "Done" at bounding box center [1242, 637] width 101 height 22
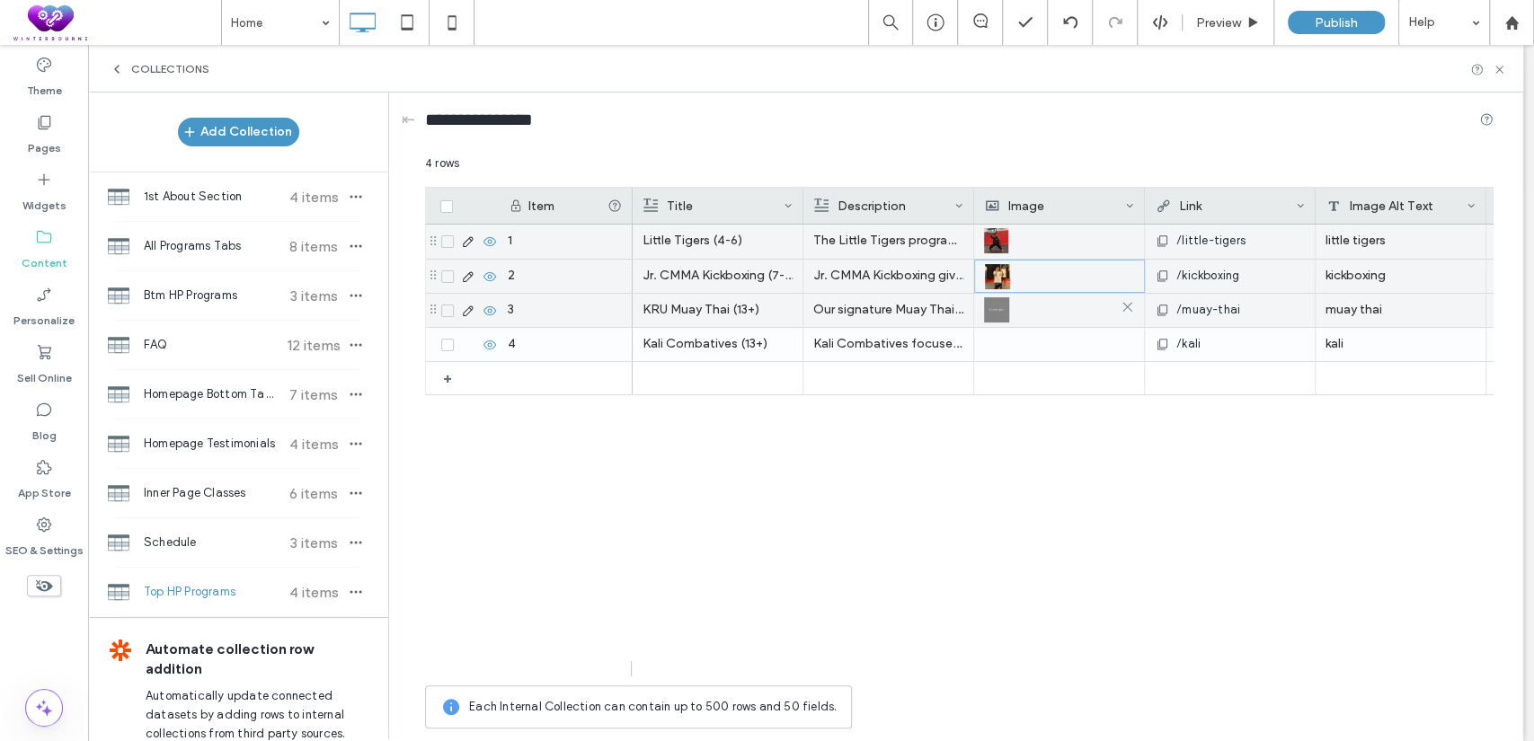
click at [1002, 306] on img at bounding box center [996, 309] width 25 height 25
click at [1002, 306] on img at bounding box center [997, 310] width 25 height 25
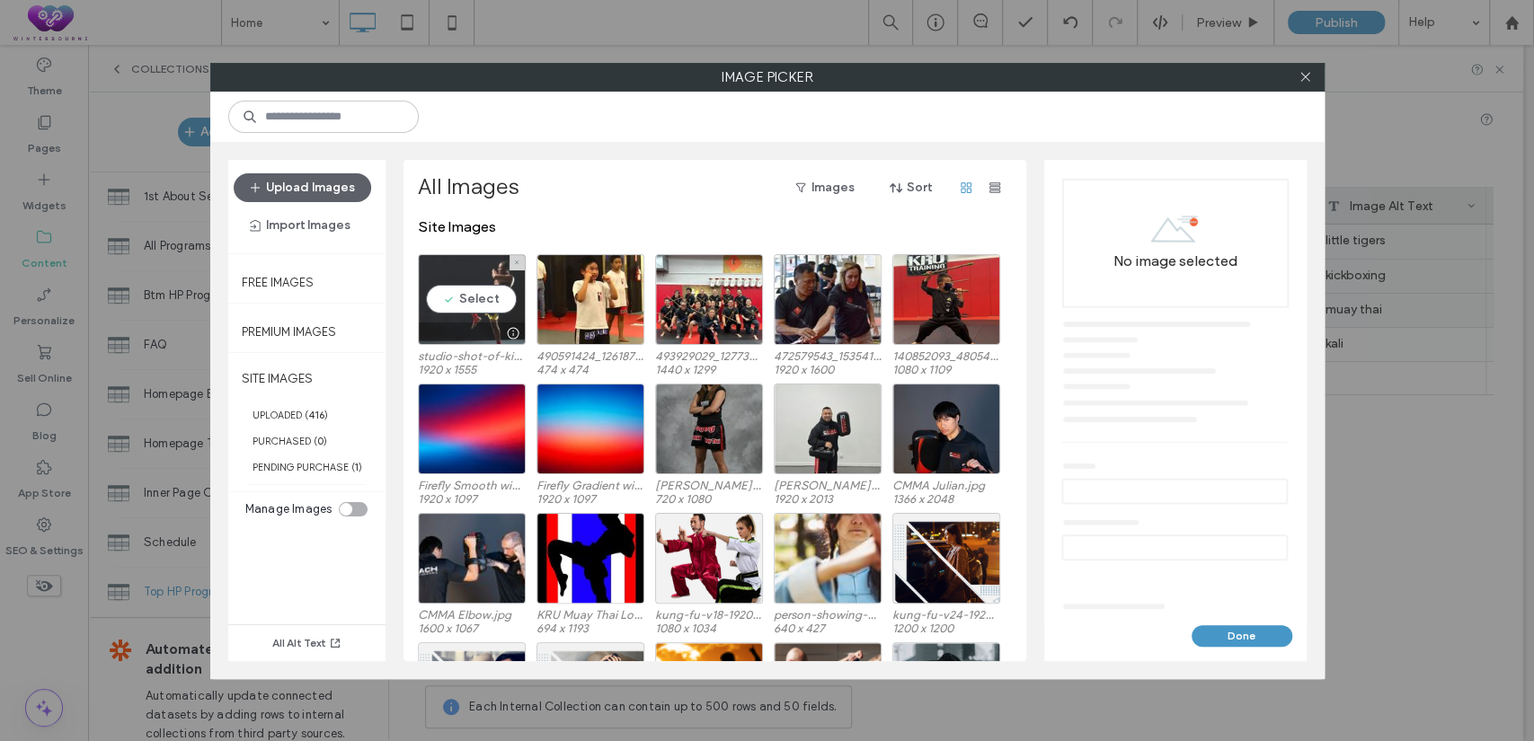
click at [500, 298] on div "Select" at bounding box center [472, 299] width 108 height 91
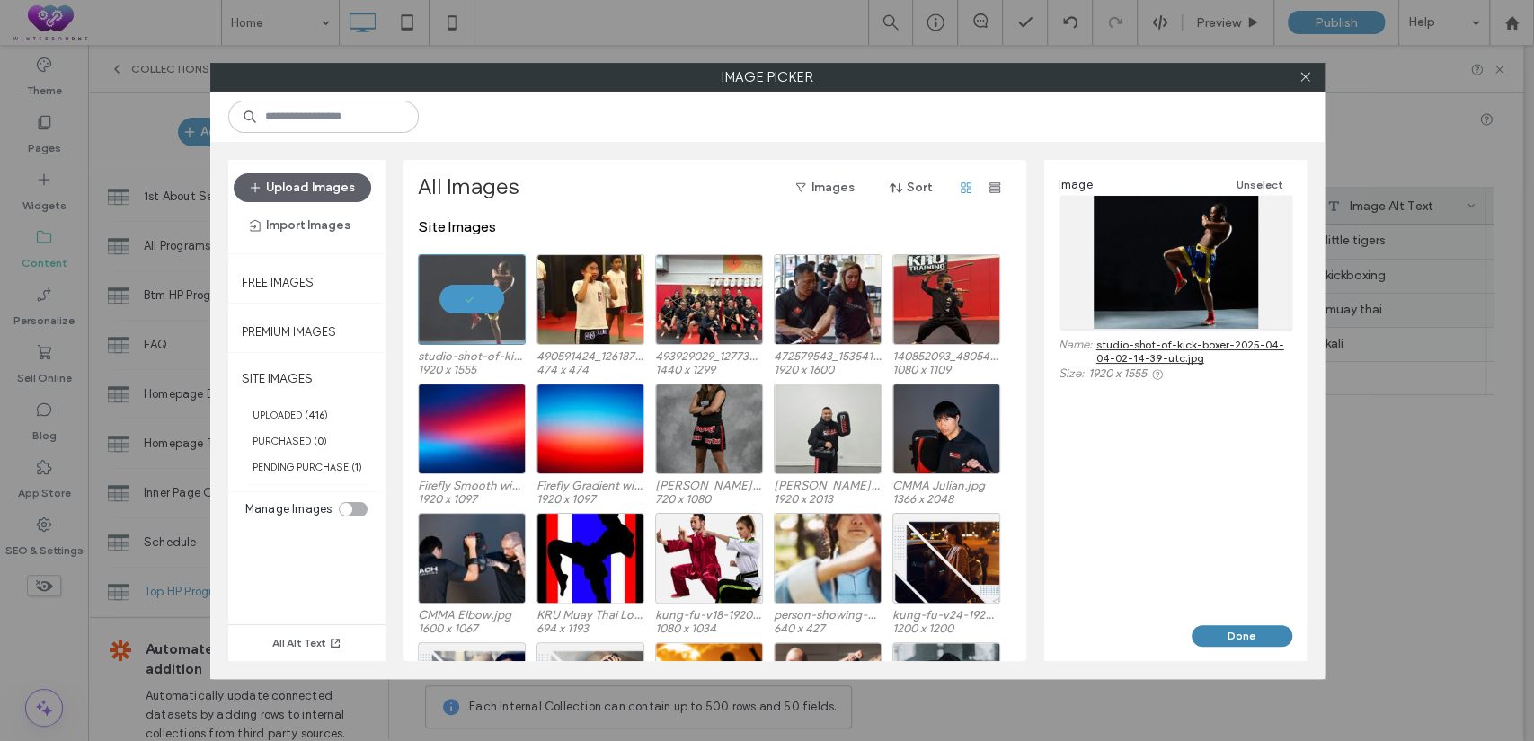
click at [1252, 638] on button "Done" at bounding box center [1242, 637] width 101 height 22
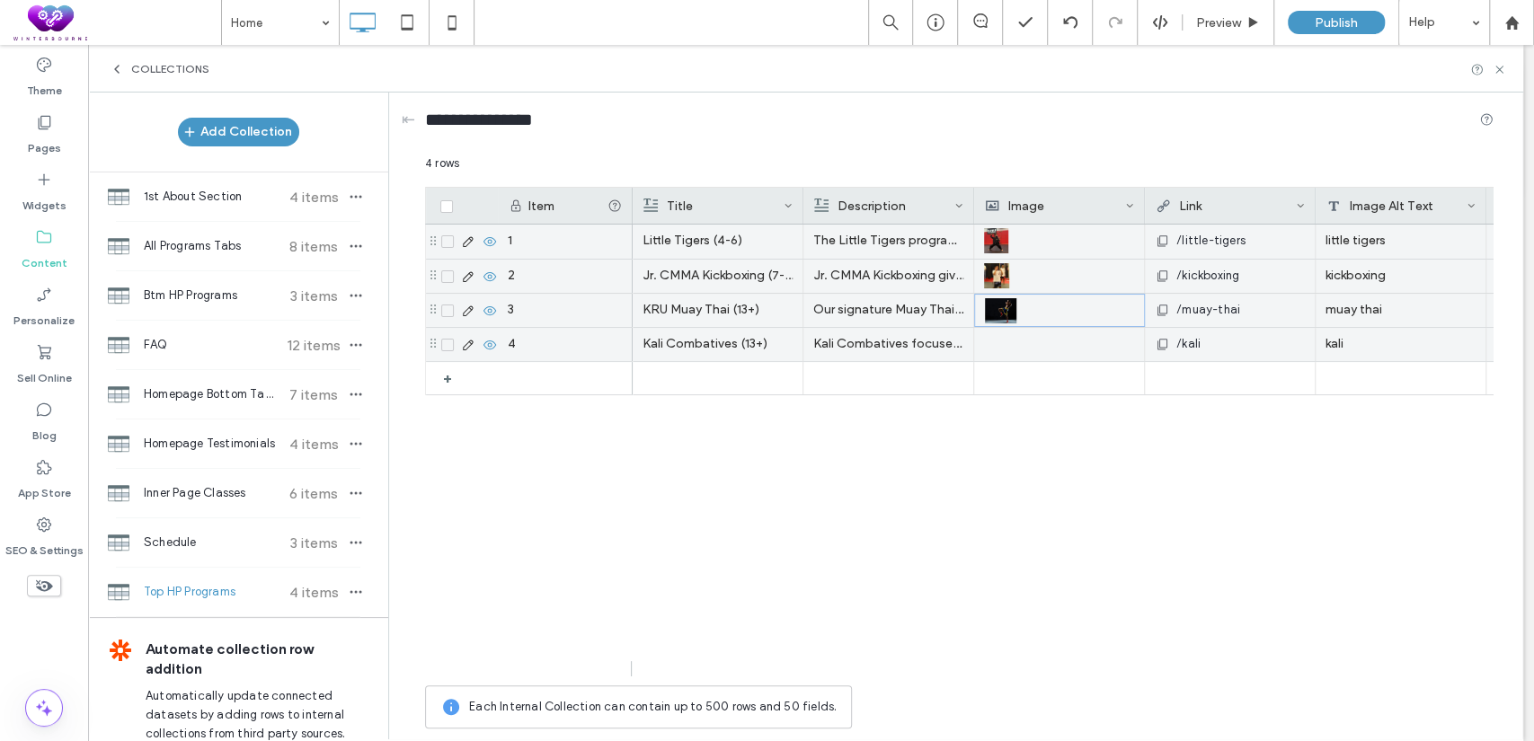
click at [984, 345] on div at bounding box center [1059, 344] width 150 height 33
click at [985, 345] on div at bounding box center [1059, 344] width 149 height 31
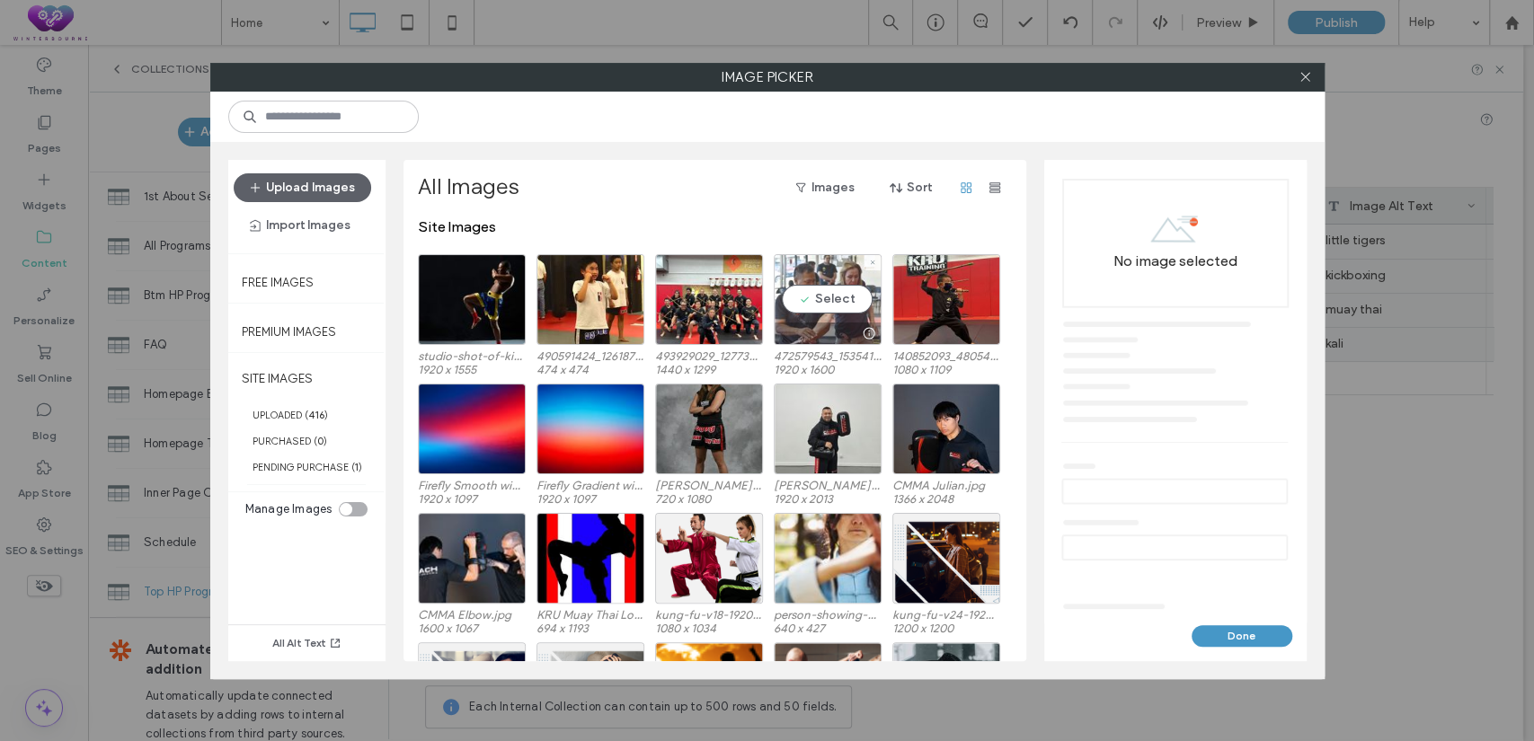
click at [846, 303] on div "Select" at bounding box center [828, 299] width 108 height 91
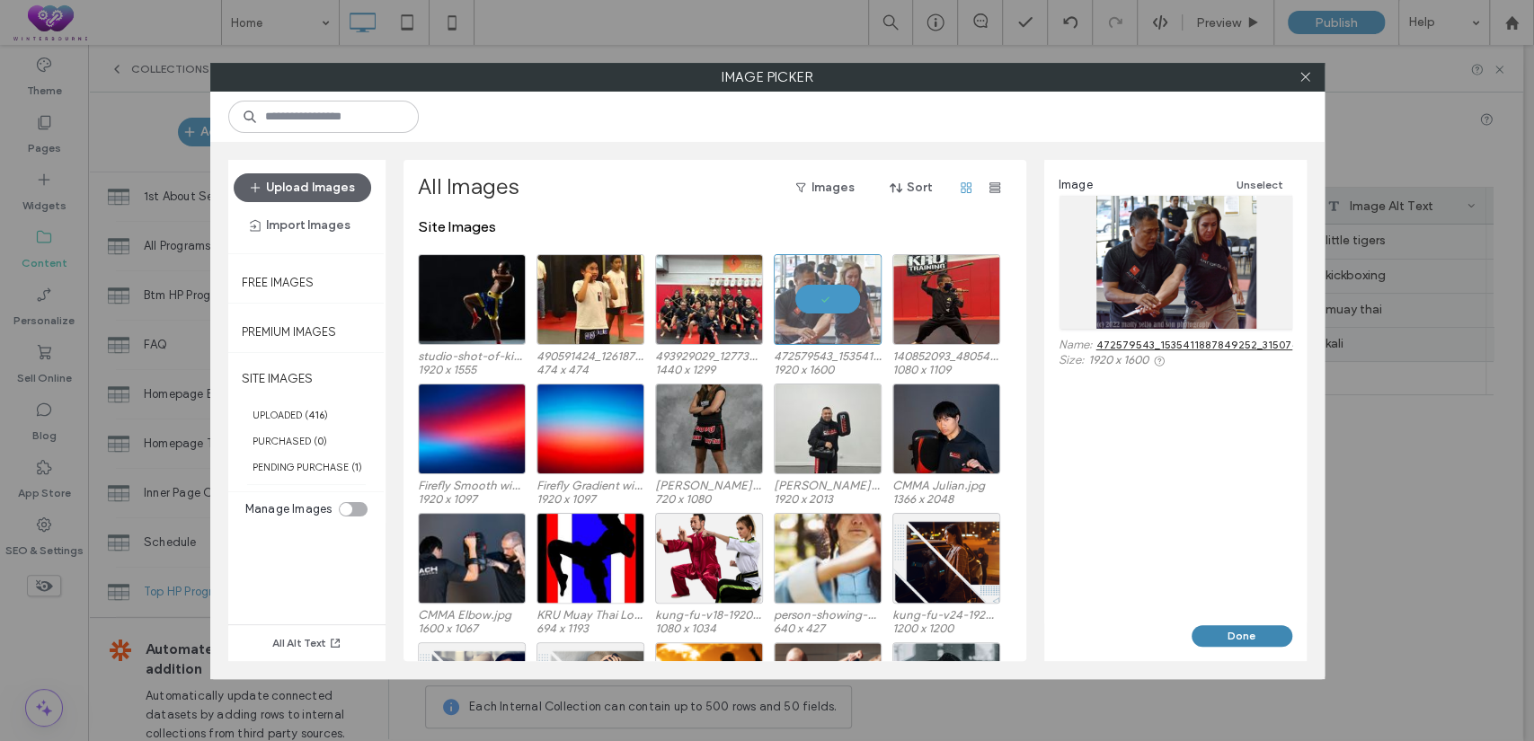
click at [1223, 626] on button "Done" at bounding box center [1242, 637] width 101 height 22
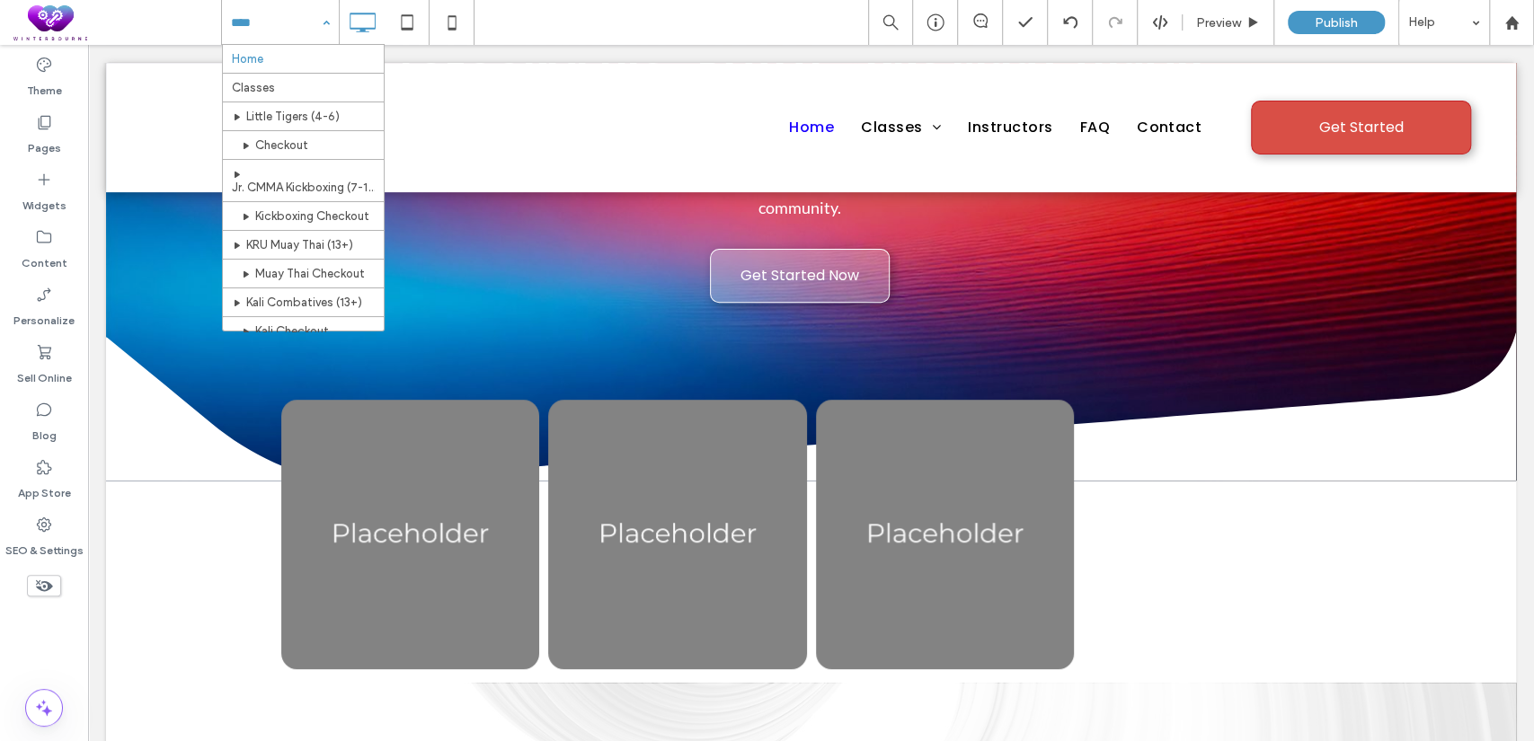
click at [280, 24] on input at bounding box center [276, 22] width 90 height 45
click at [323, 19] on div "Home Classes Little Tigers (4-6) Checkout Jr. CMMA Kickboxing (7-12) Kickboxing…" at bounding box center [280, 22] width 117 height 45
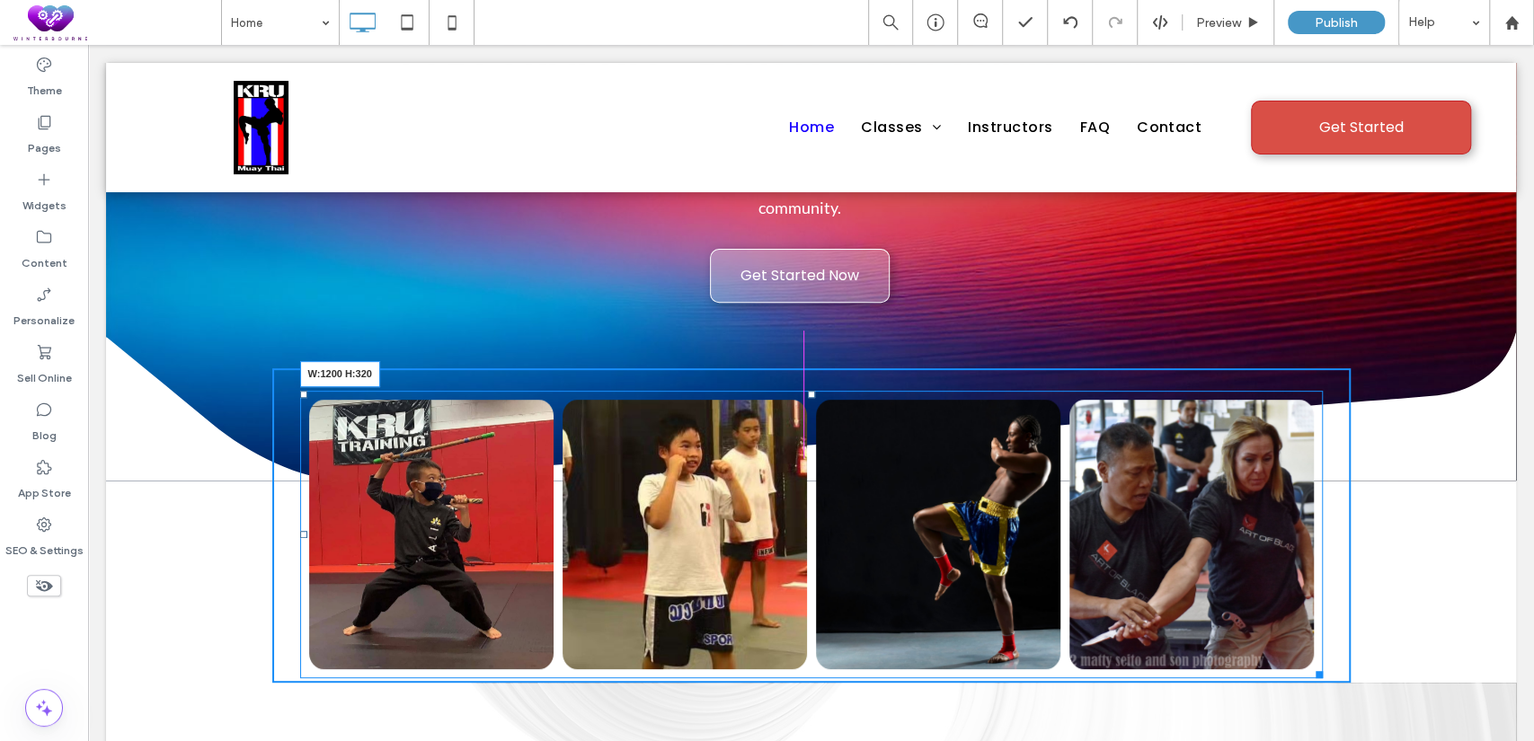
drag, startPoint x: 1312, startPoint y: 593, endPoint x: 1388, endPoint y: 475, distance: 140.6
click at [1388, 475] on div "Little Tigers (4-6) The Little Tigers program introduces young children to mart…" at bounding box center [811, 525] width 1410 height 315
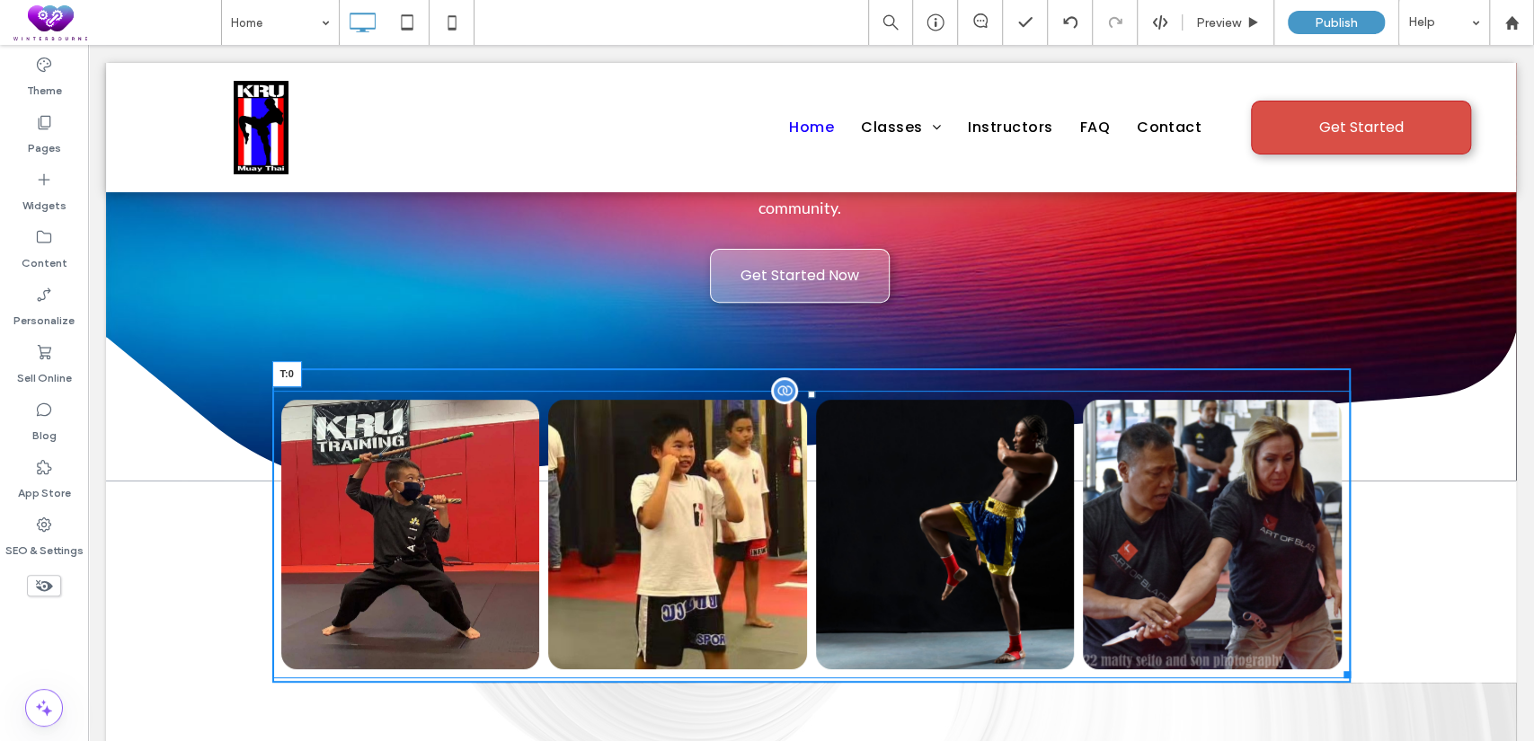
drag, startPoint x: 804, startPoint y: 315, endPoint x: 805, endPoint y: 295, distance: 19.8
click at [808, 391] on div at bounding box center [811, 394] width 7 height 7
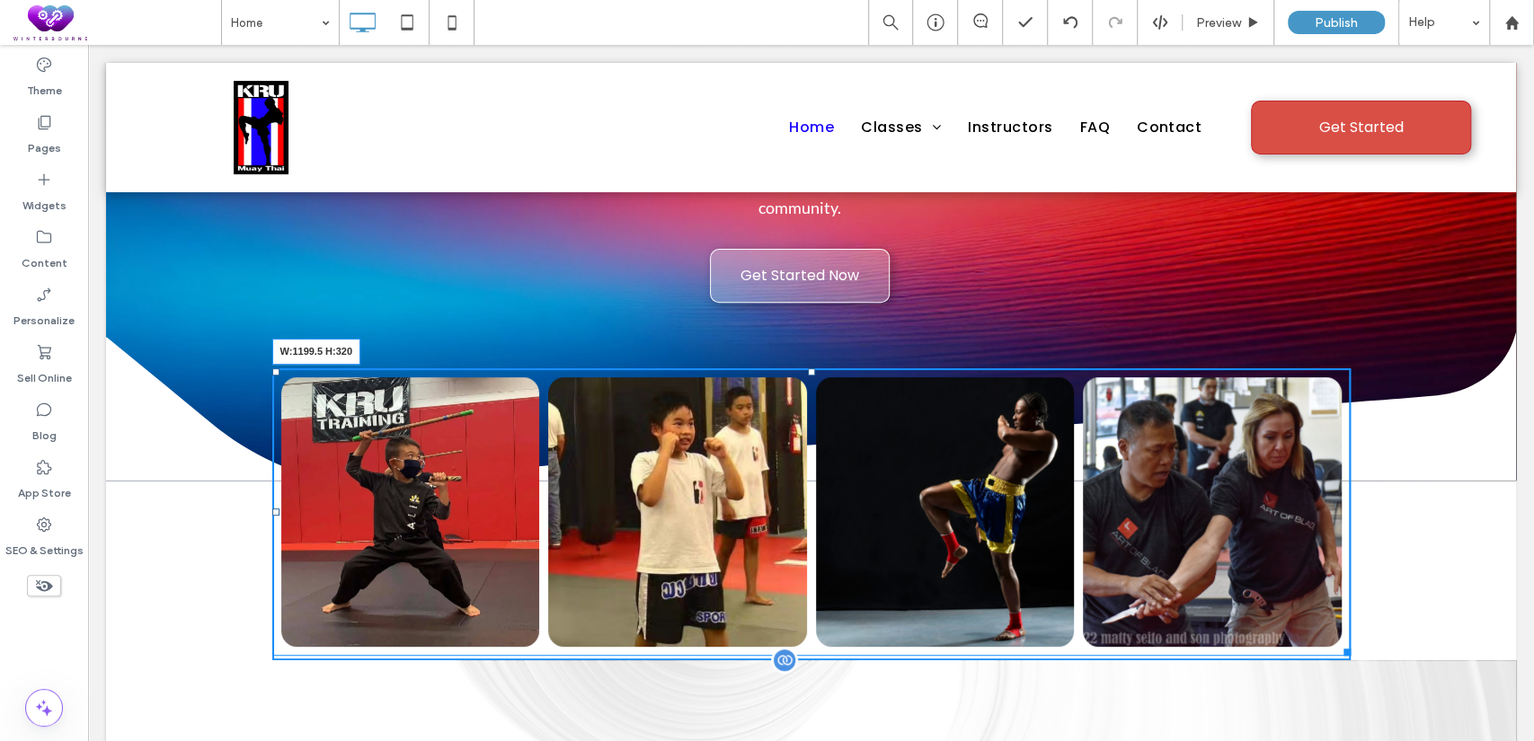
drag, startPoint x: 1337, startPoint y: 575, endPoint x: 1425, endPoint y: 628, distance: 102.8
drag, startPoint x: 1330, startPoint y: 573, endPoint x: 1352, endPoint y: 574, distance: 21.6
click at [1352, 574] on div "Little Tigers (4-6) The Little Tigers program introduces young children to mart…" at bounding box center [811, 514] width 1410 height 292
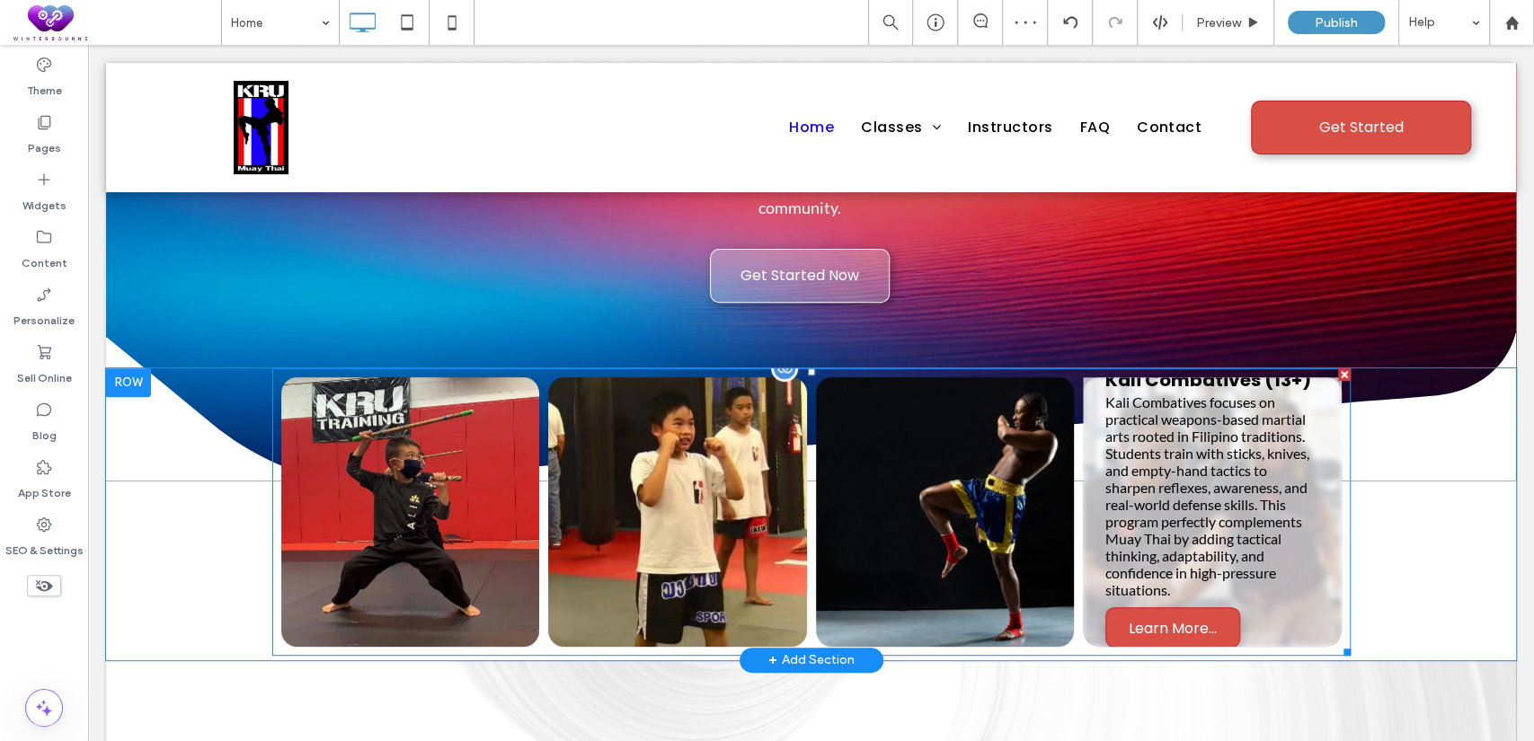
click at [1286, 510] on link at bounding box center [1212, 512] width 259 height 270
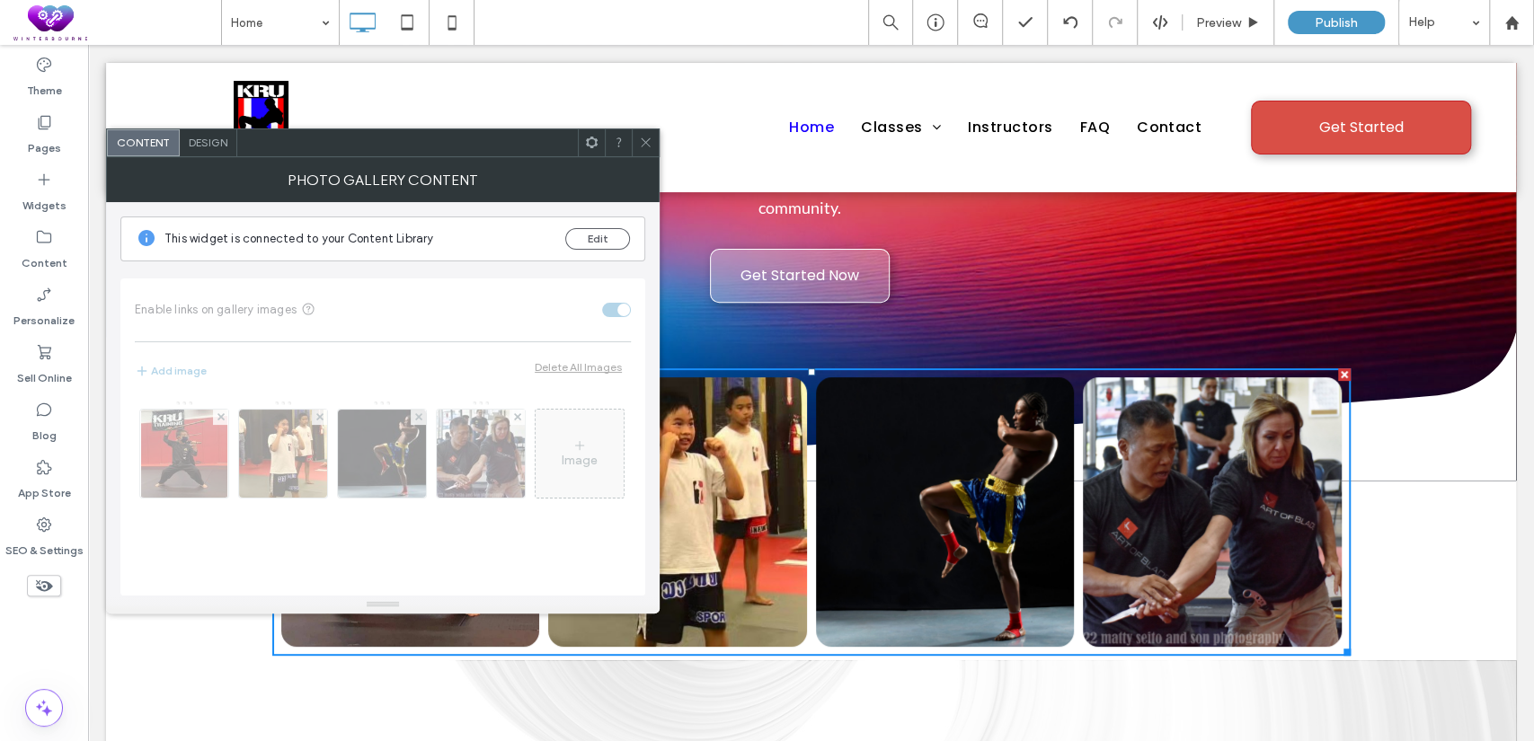
click at [640, 137] on icon at bounding box center [645, 142] width 13 height 13
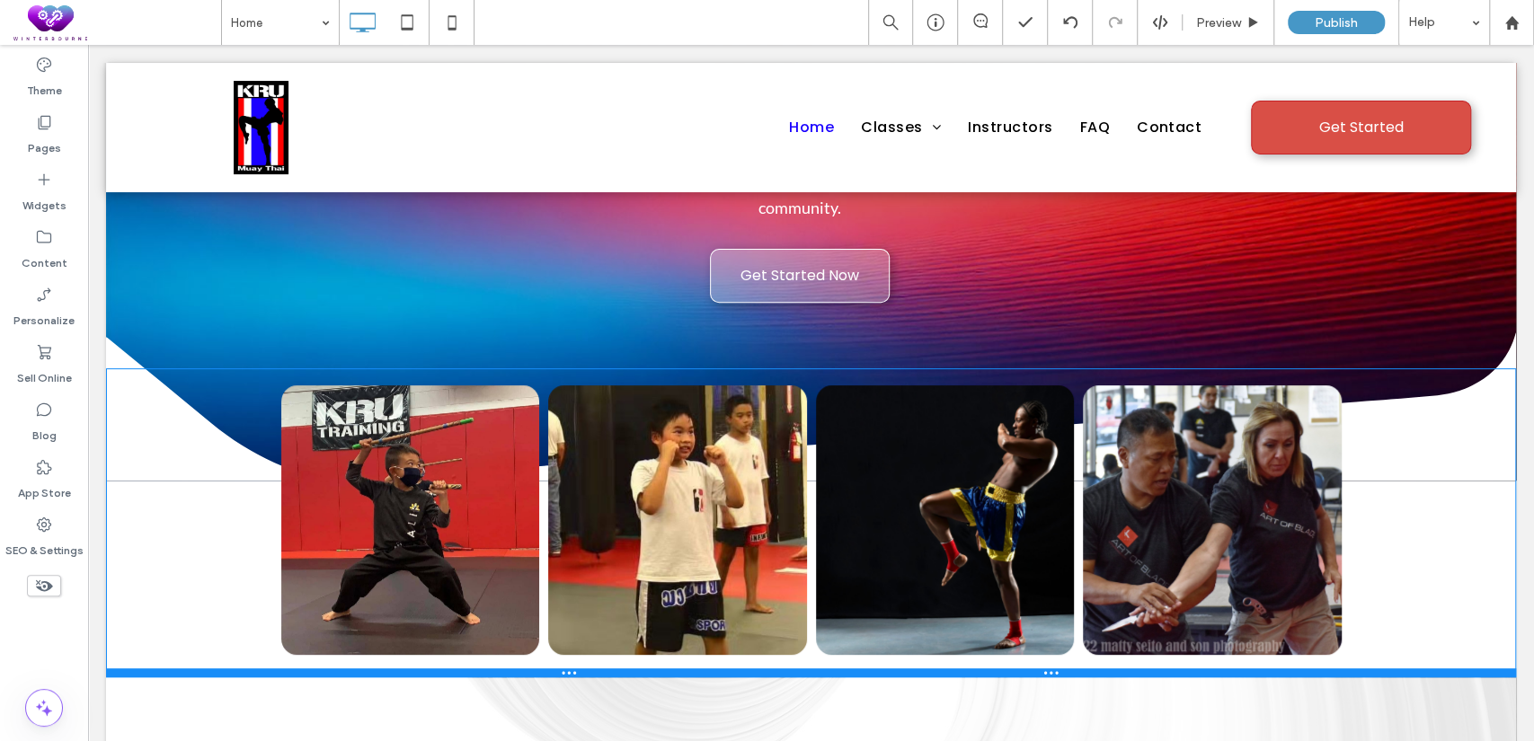
drag, startPoint x: 1398, startPoint y: 580, endPoint x: 1402, endPoint y: 596, distance: 16.6
click at [1402, 669] on div at bounding box center [811, 673] width 1410 height 9
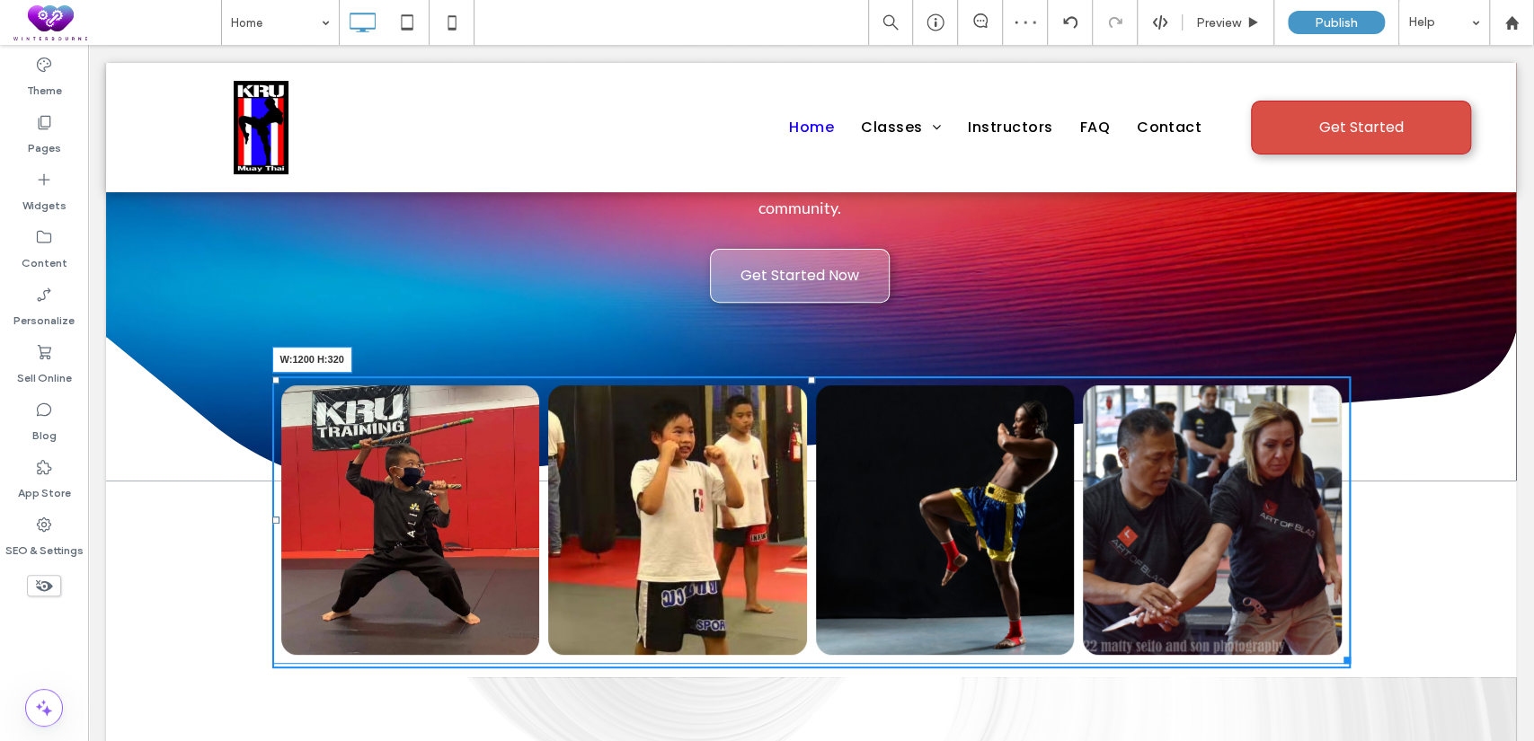
drag, startPoint x: 1336, startPoint y: 582, endPoint x: 1367, endPoint y: 581, distance: 30.6
click at [1367, 581] on div "Little Tigers (4-6) The Little Tigers program introduces young children to mart…" at bounding box center [811, 522] width 1410 height 309
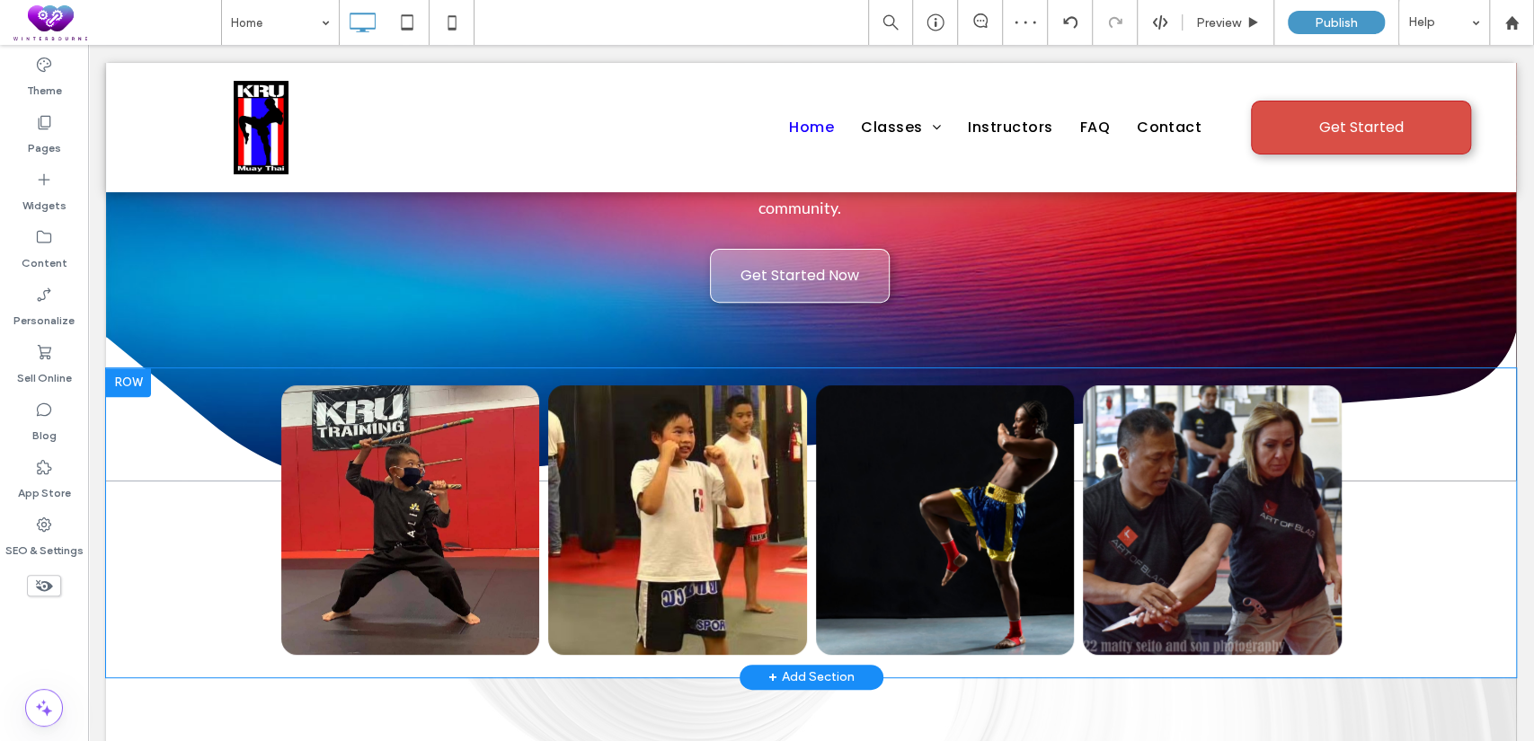
click at [1327, 589] on div "Little Tigers (4-6) The Little Tigers program introduces young children to mart…" at bounding box center [811, 523] width 1078 height 292
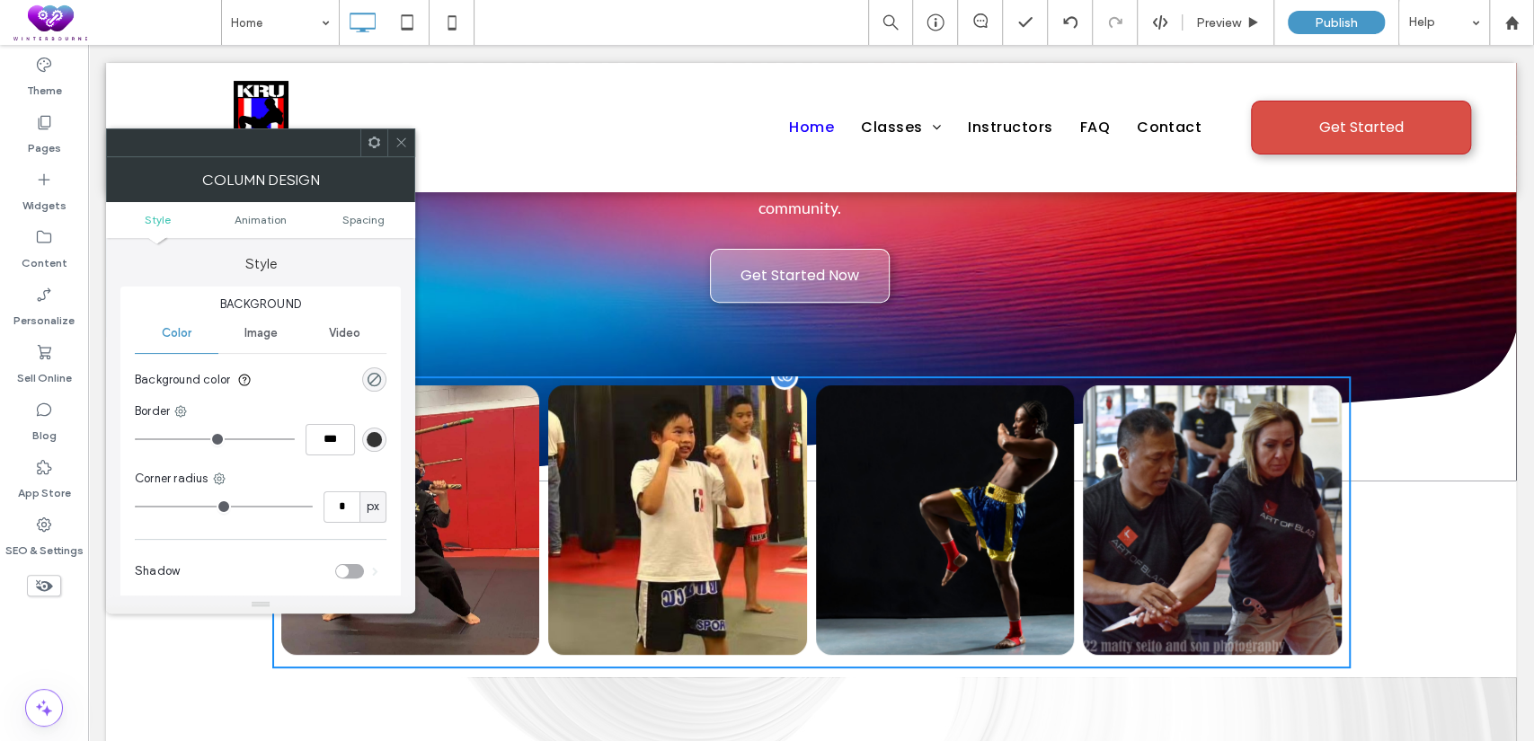
click at [1328, 585] on div "Little Tigers (4-6) The Little Tigers program introduces young children to mart…" at bounding box center [811, 521] width 1078 height 288
click at [403, 140] on use at bounding box center [400, 142] width 9 height 9
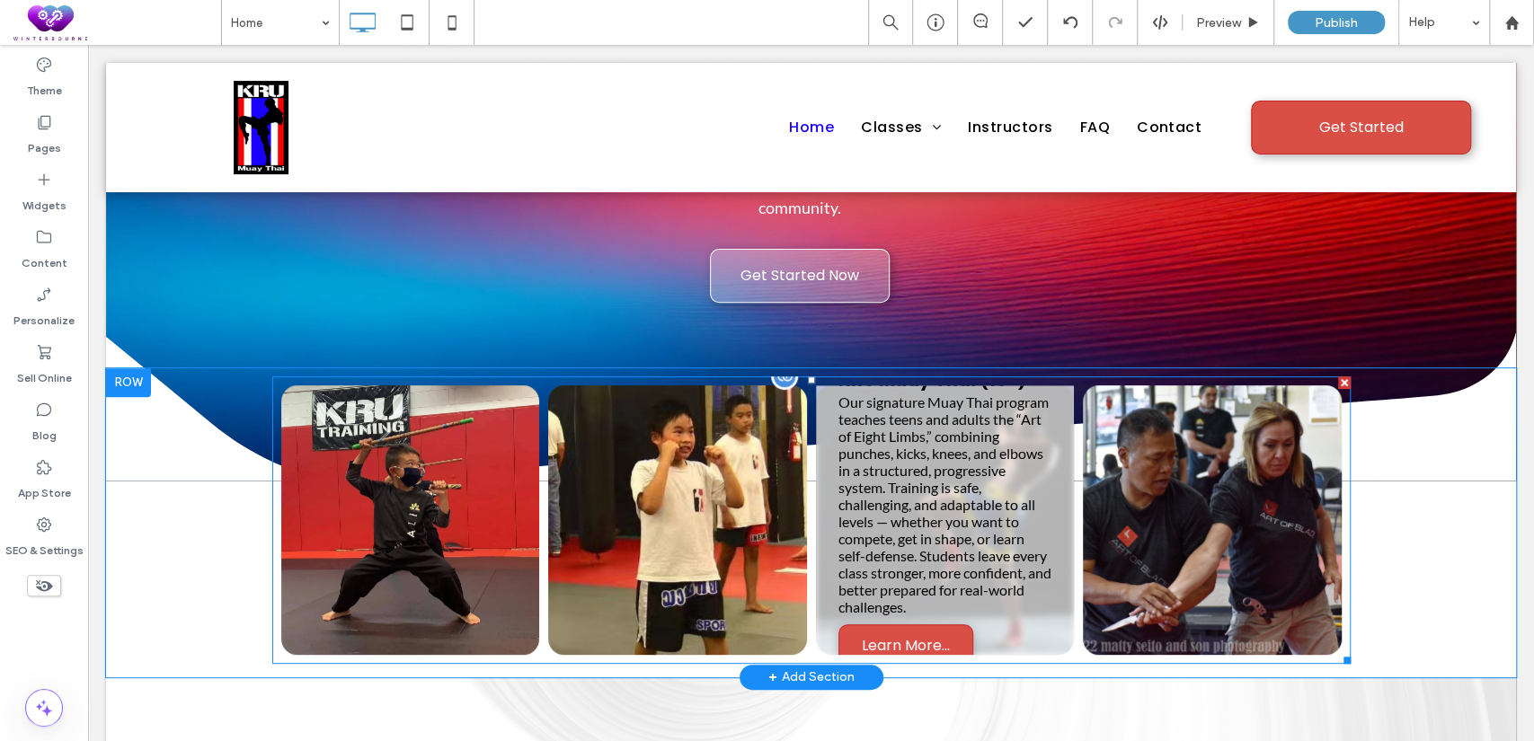
click at [984, 465] on link at bounding box center [945, 521] width 259 height 270
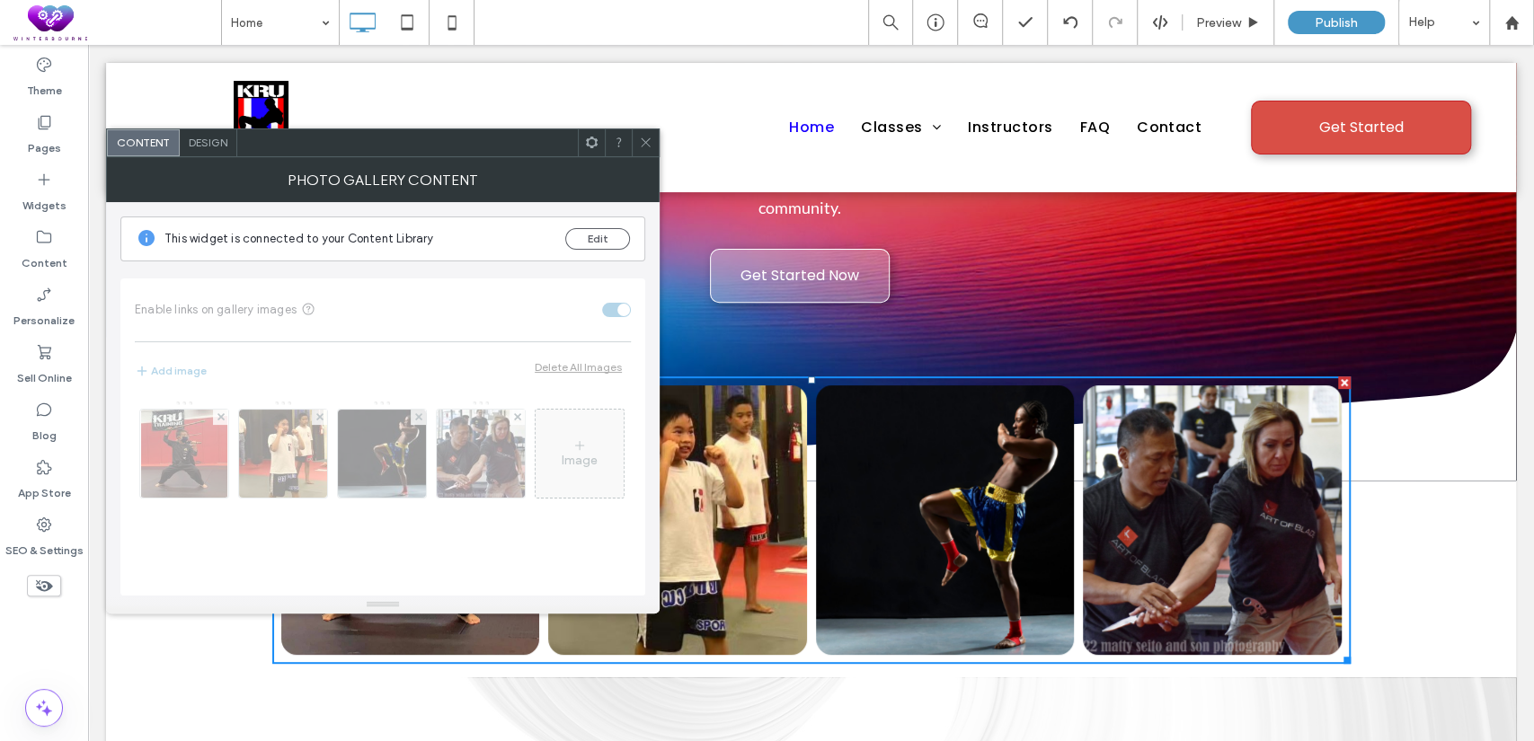
click at [651, 142] on icon at bounding box center [645, 142] width 13 height 13
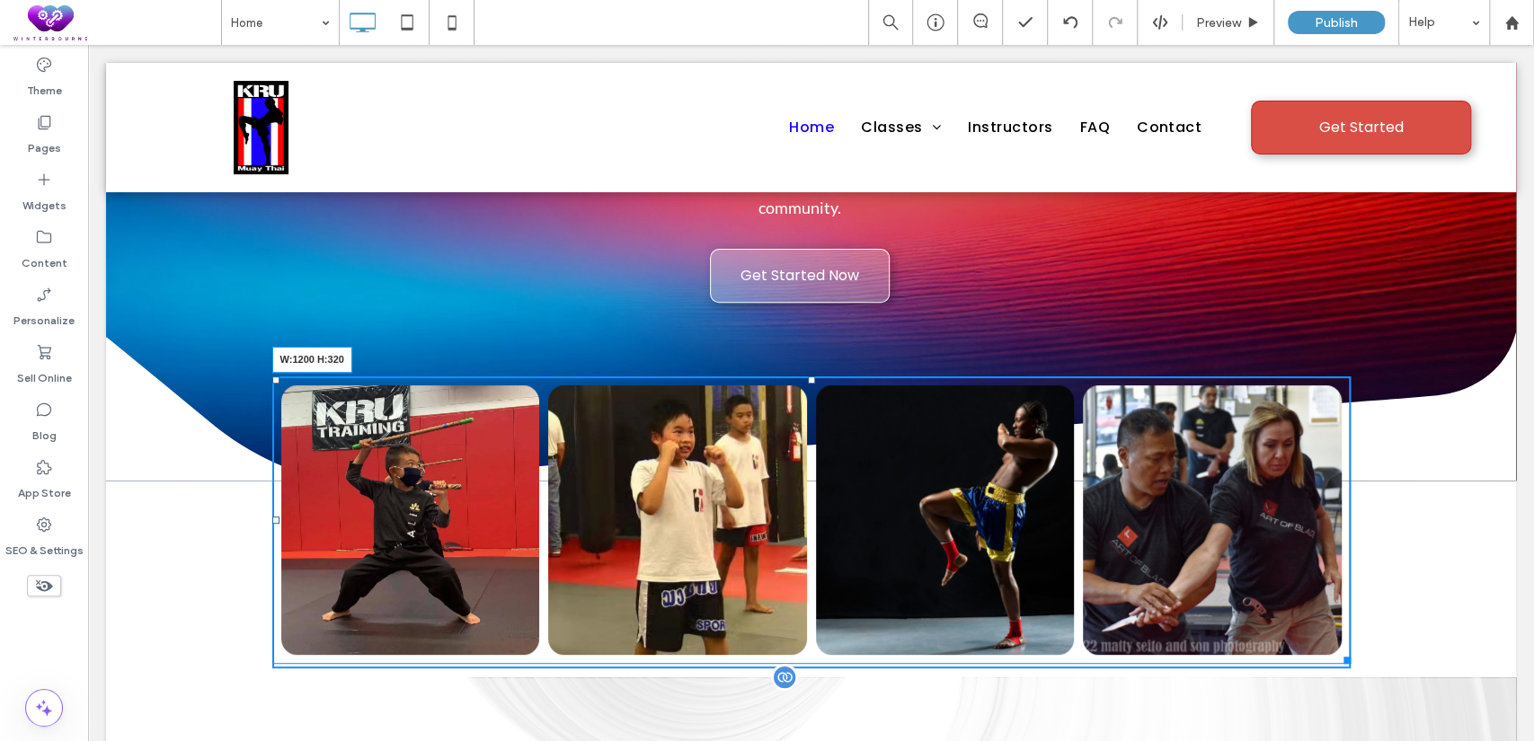
drag, startPoint x: 1337, startPoint y: 582, endPoint x: 1345, endPoint y: 614, distance: 32.5
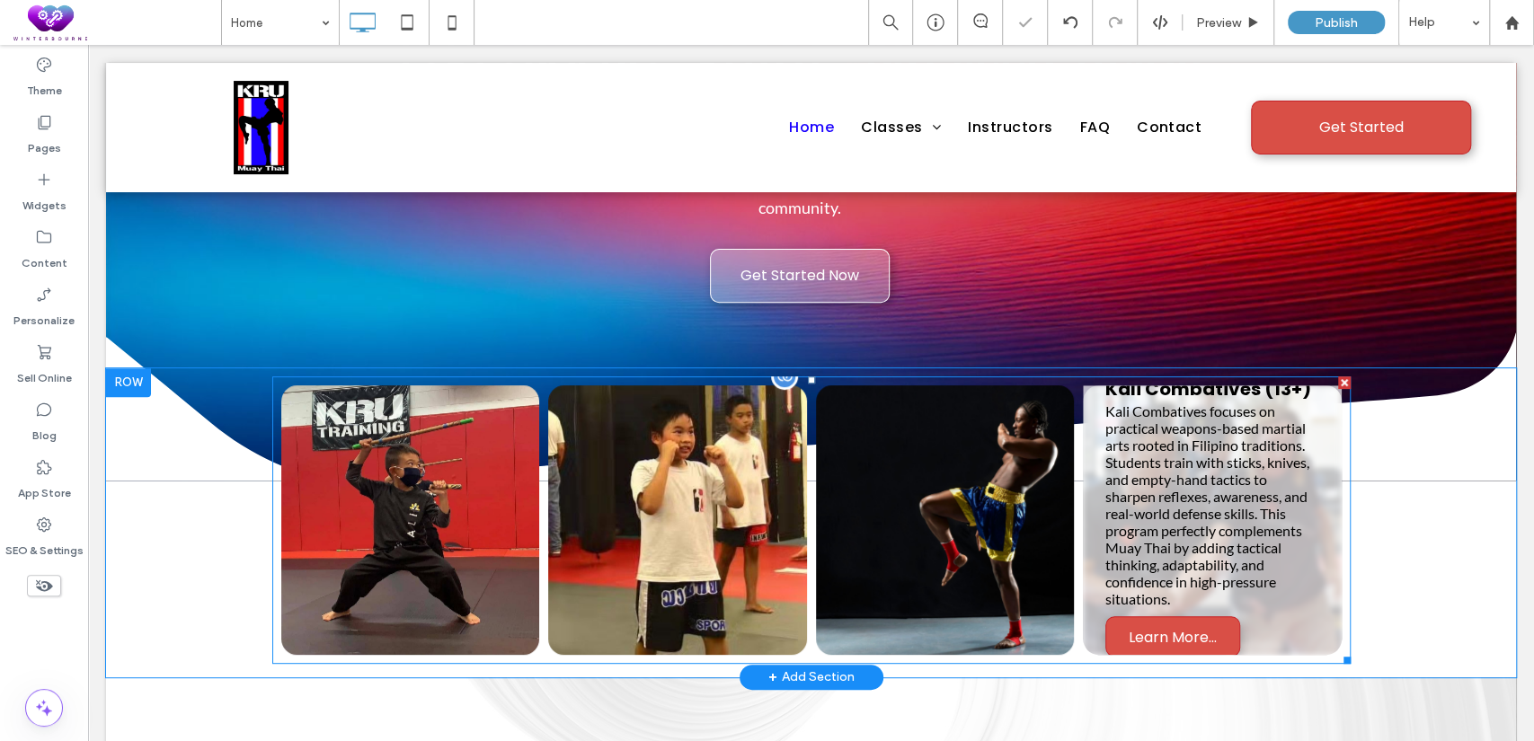
click at [1256, 457] on link at bounding box center [1212, 521] width 259 height 270
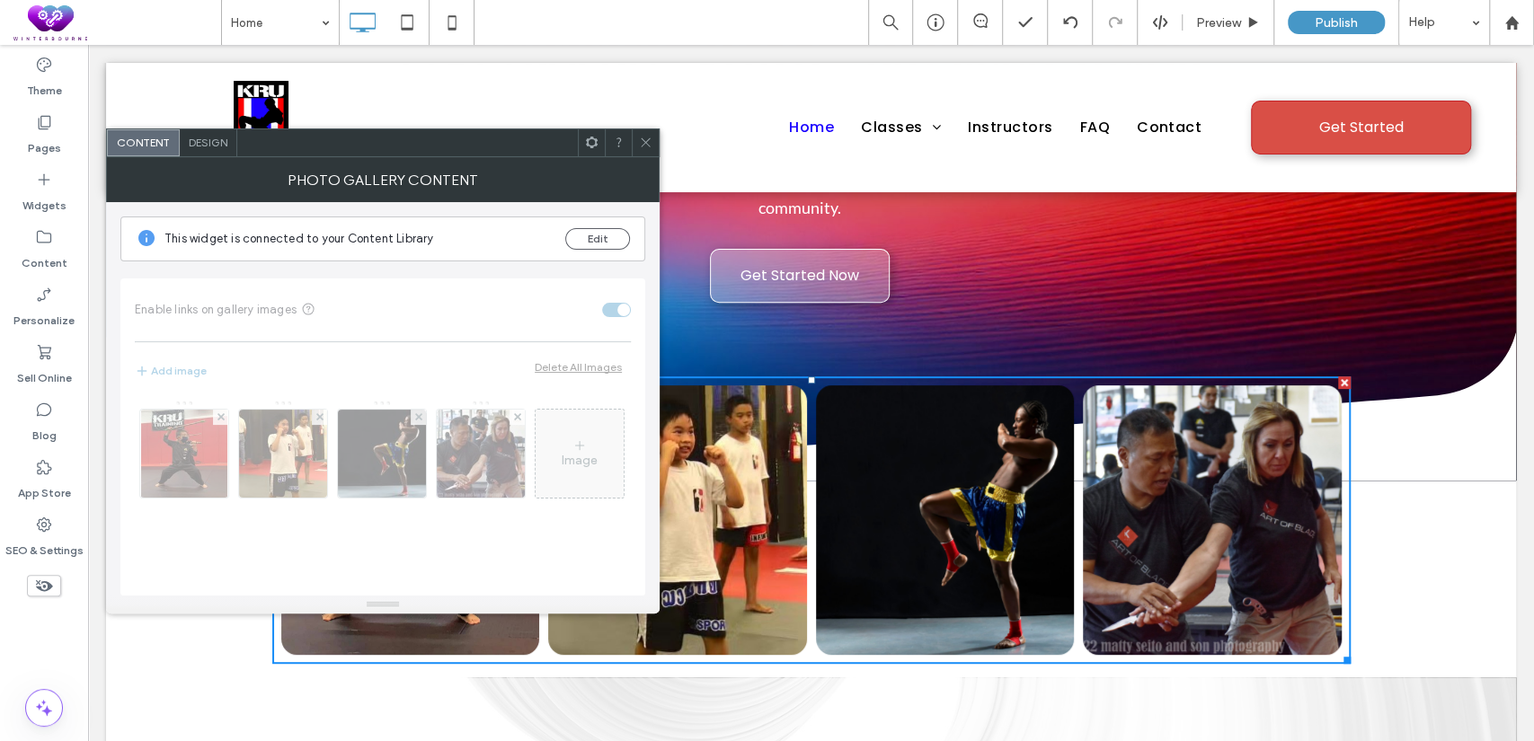
click at [213, 153] on div "Design" at bounding box center [209, 142] width 58 height 27
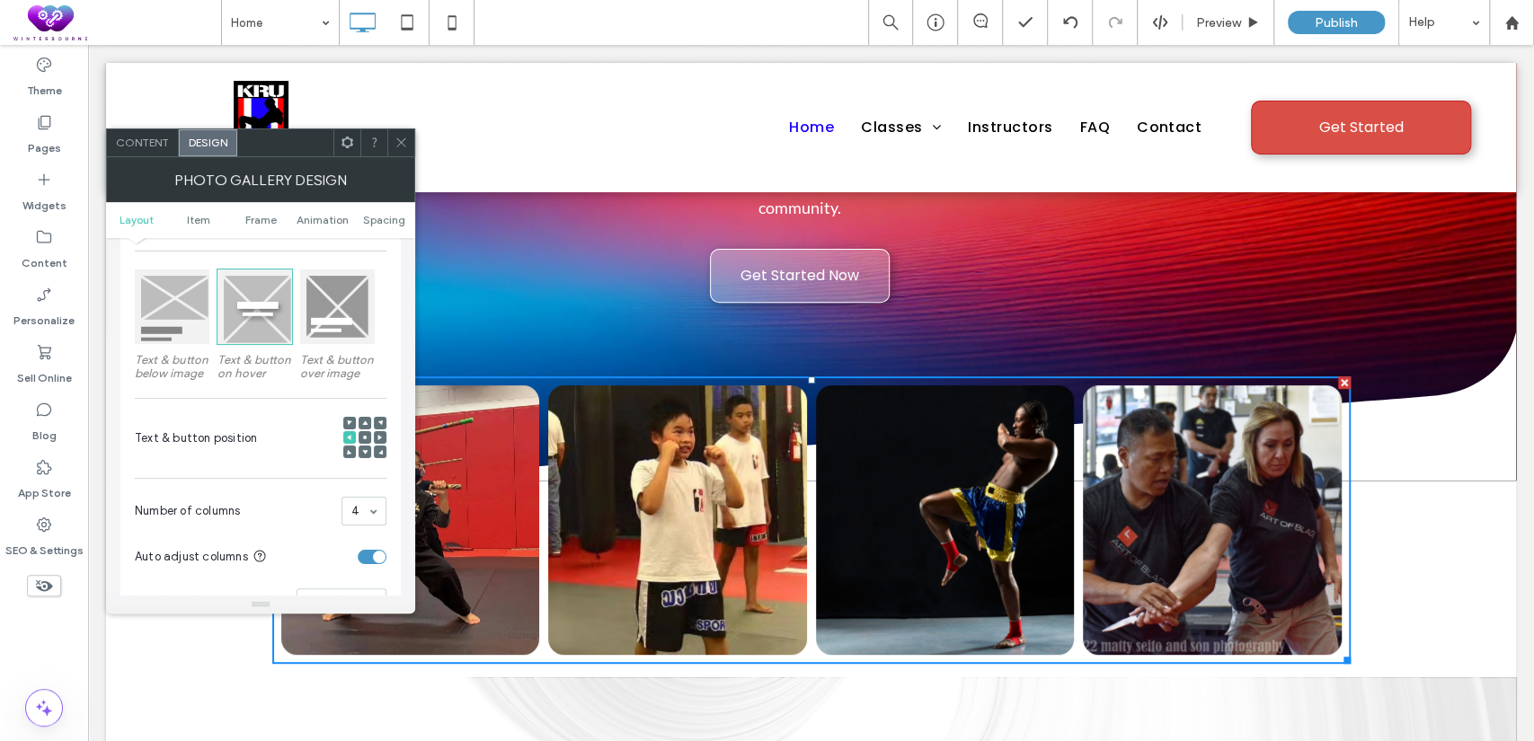
scroll to position [333, 0]
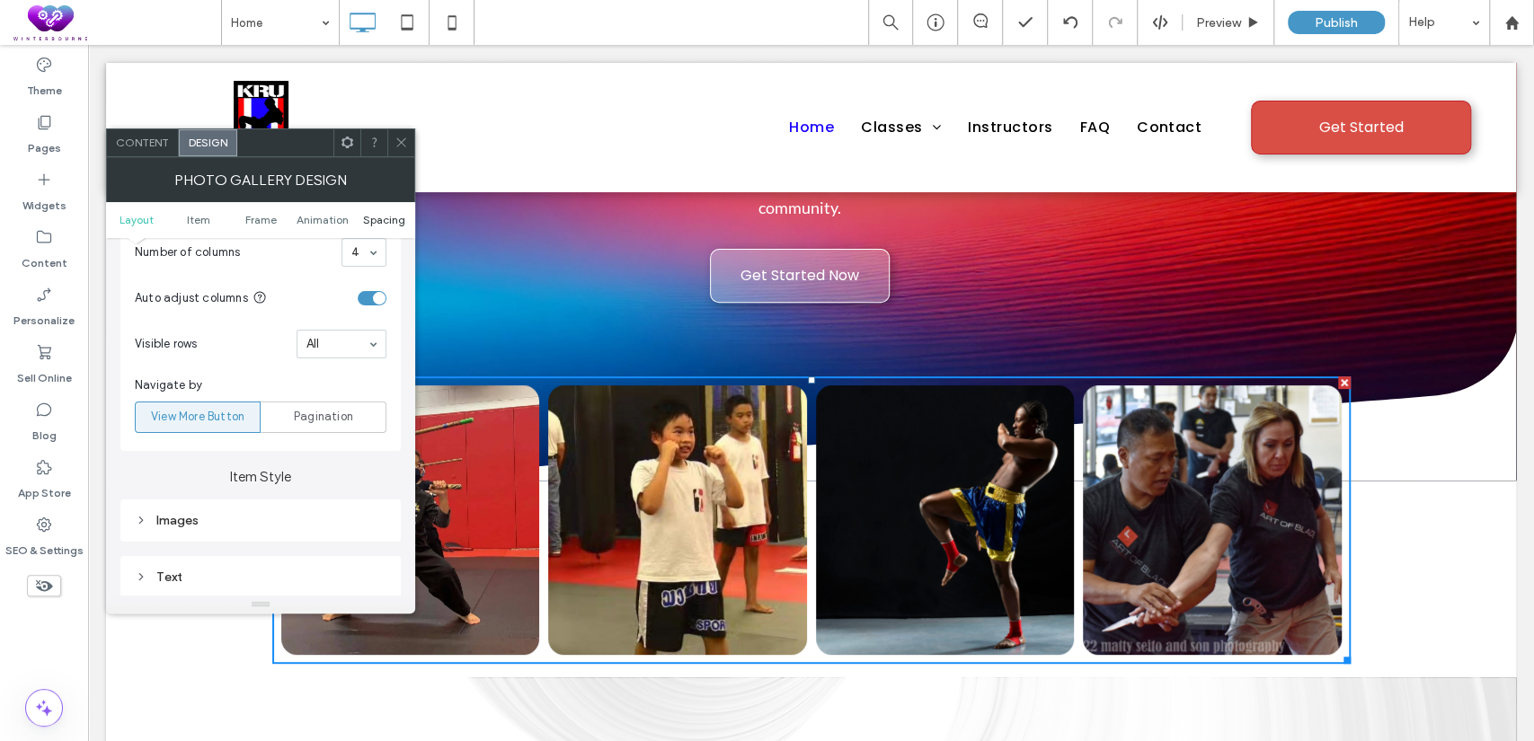
click at [386, 218] on span "Spacing" at bounding box center [384, 219] width 42 height 13
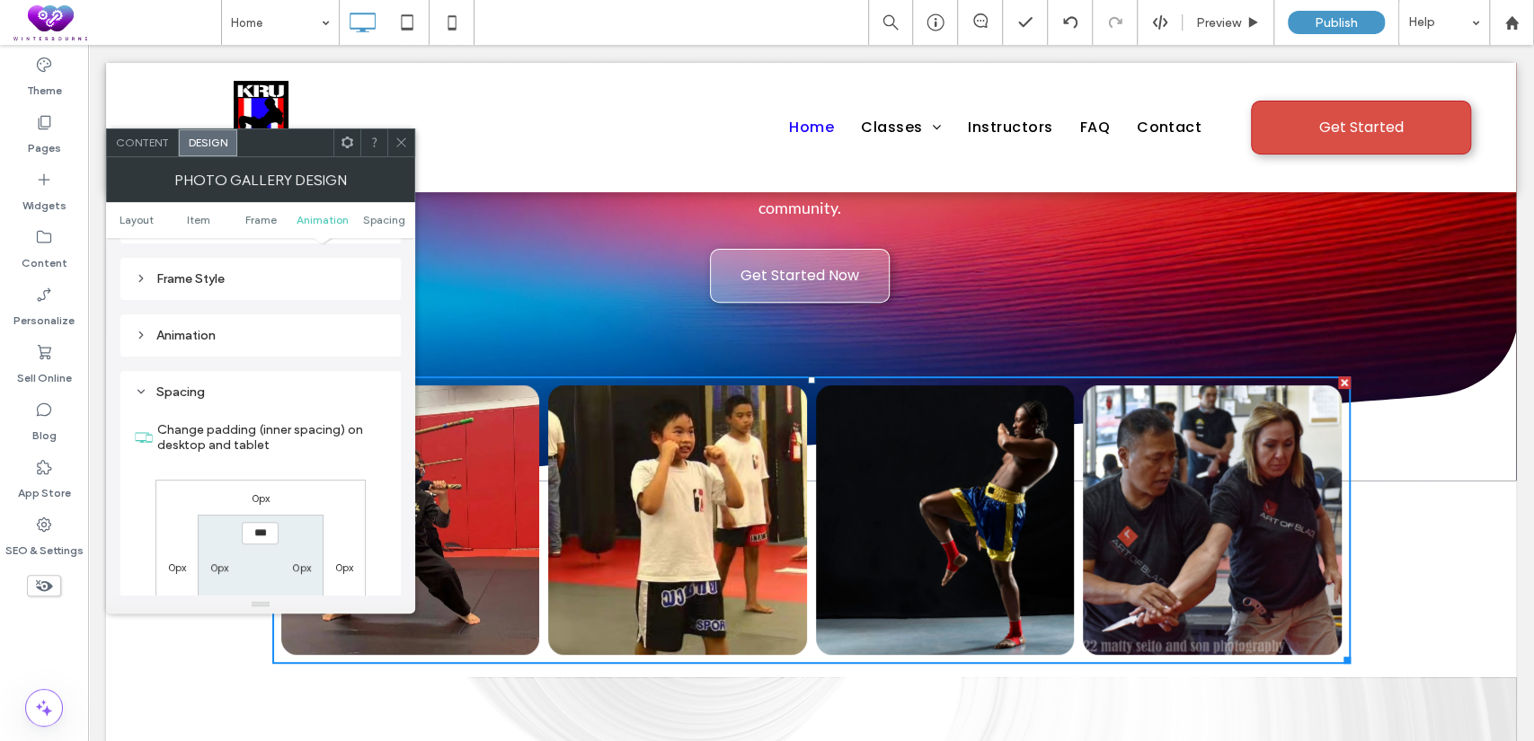
scroll to position [1093, 0]
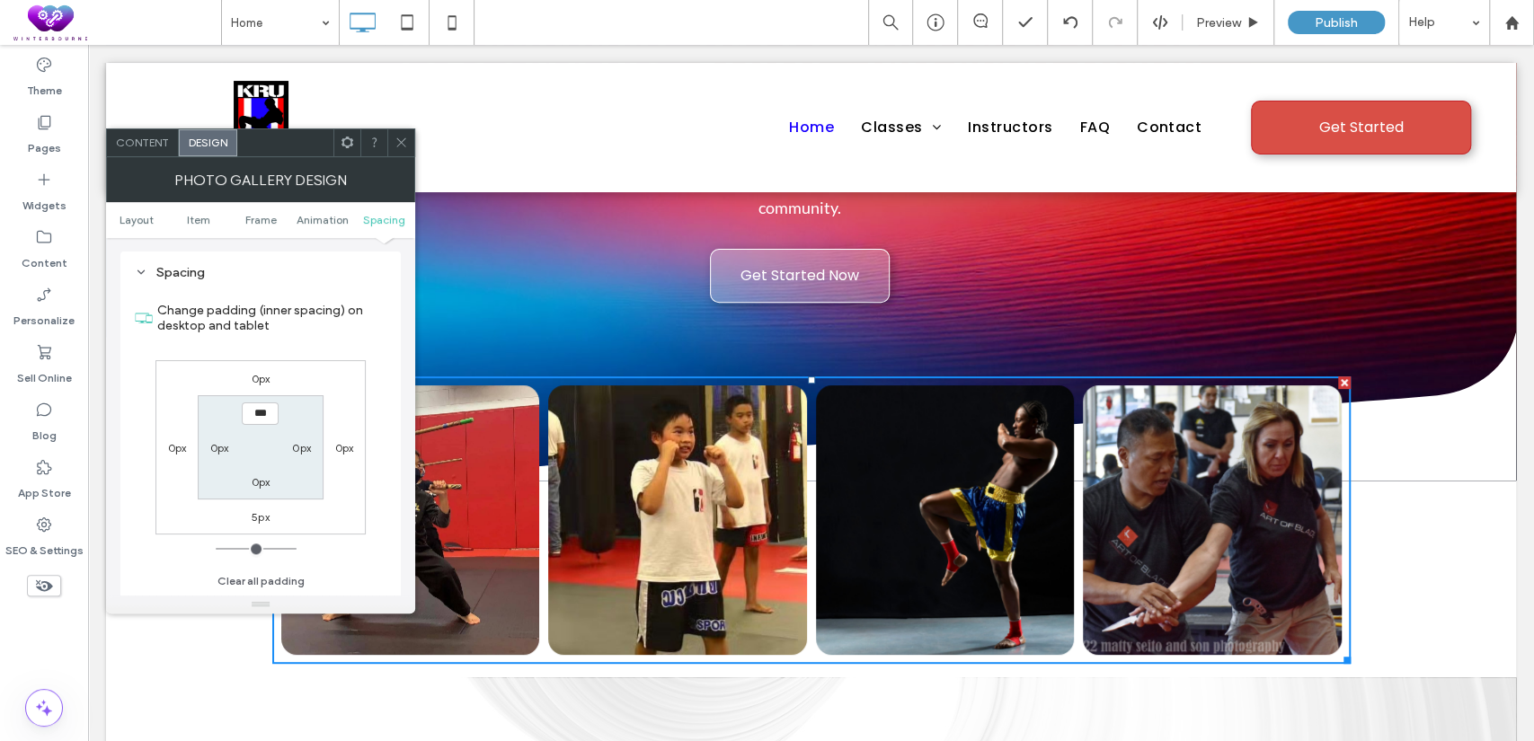
click at [259, 512] on label "5px" at bounding box center [261, 516] width 18 height 13
type input "*"
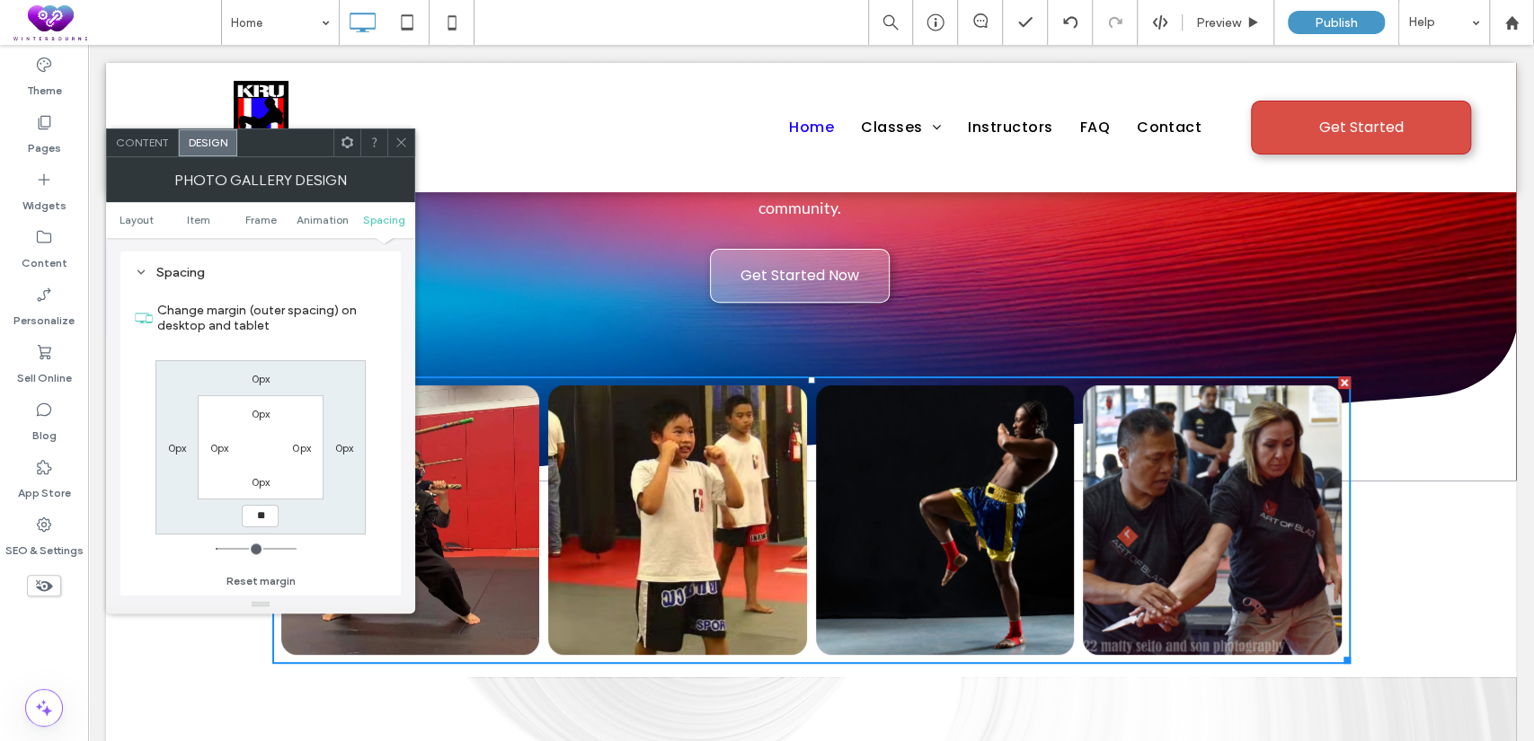
type input "**"
click at [258, 516] on input "****" at bounding box center [260, 516] width 37 height 22
type input "***"
type input "*"
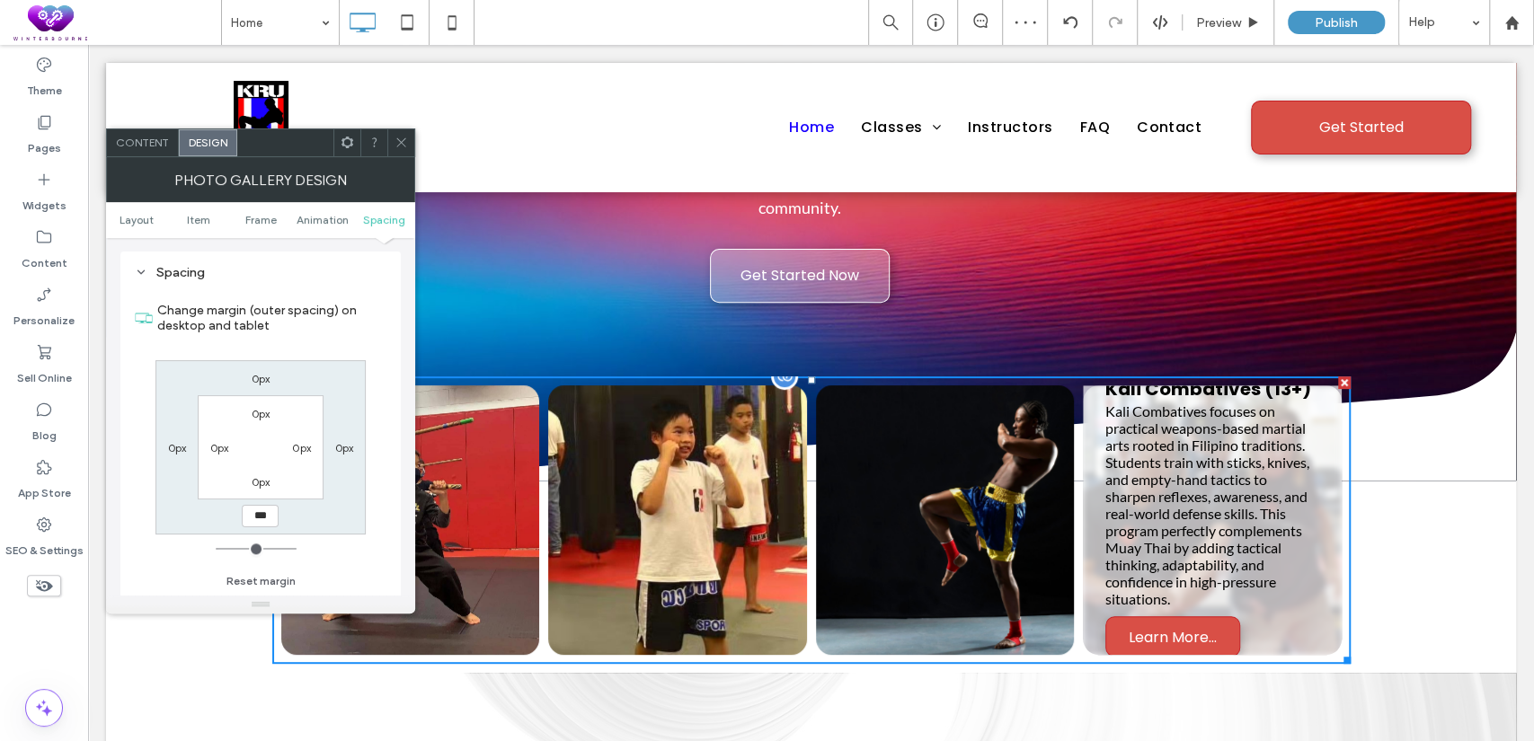
click at [1154, 435] on link at bounding box center [1212, 521] width 259 height 270
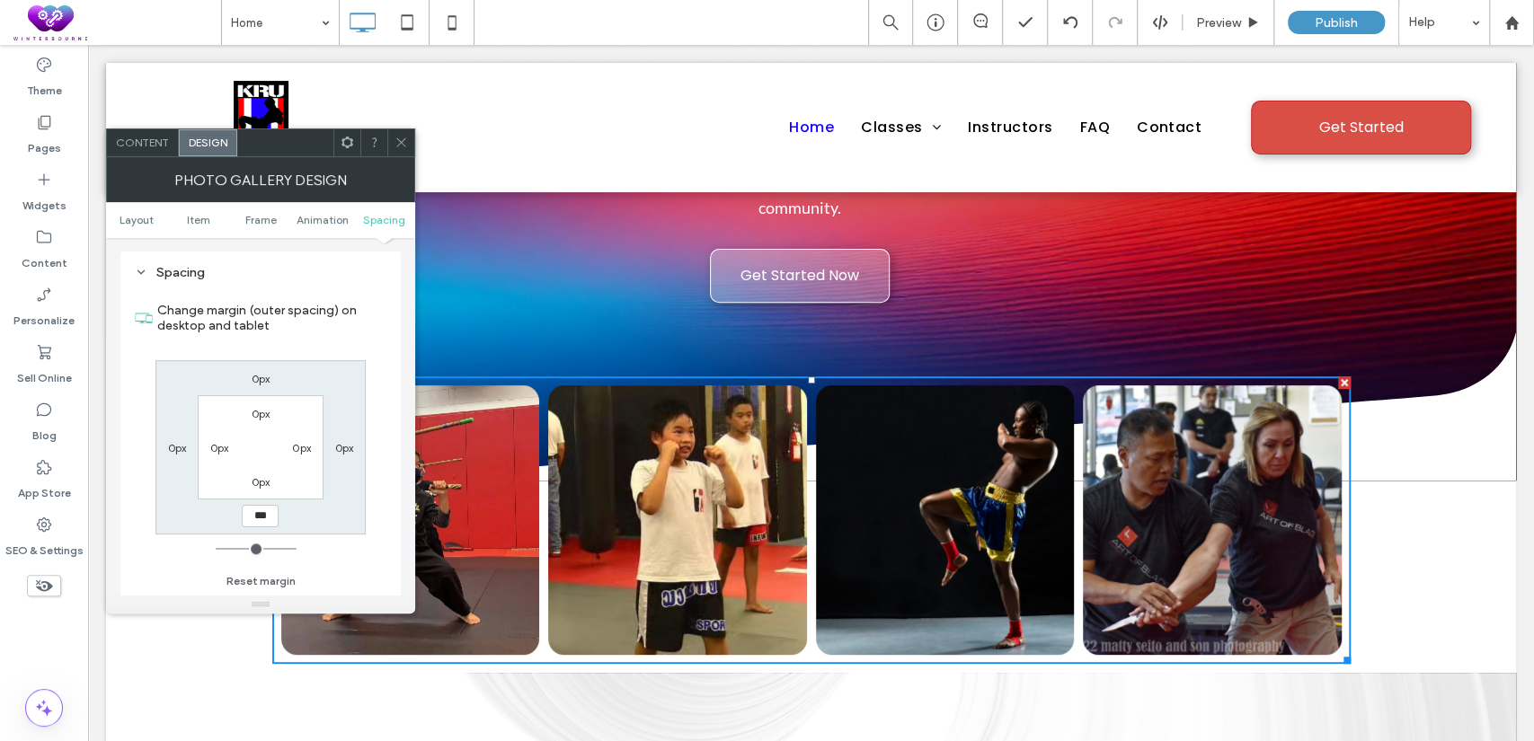
click at [253, 474] on div "0px" at bounding box center [261, 482] width 19 height 18
click at [266, 487] on label "0px" at bounding box center [261, 481] width 19 height 13
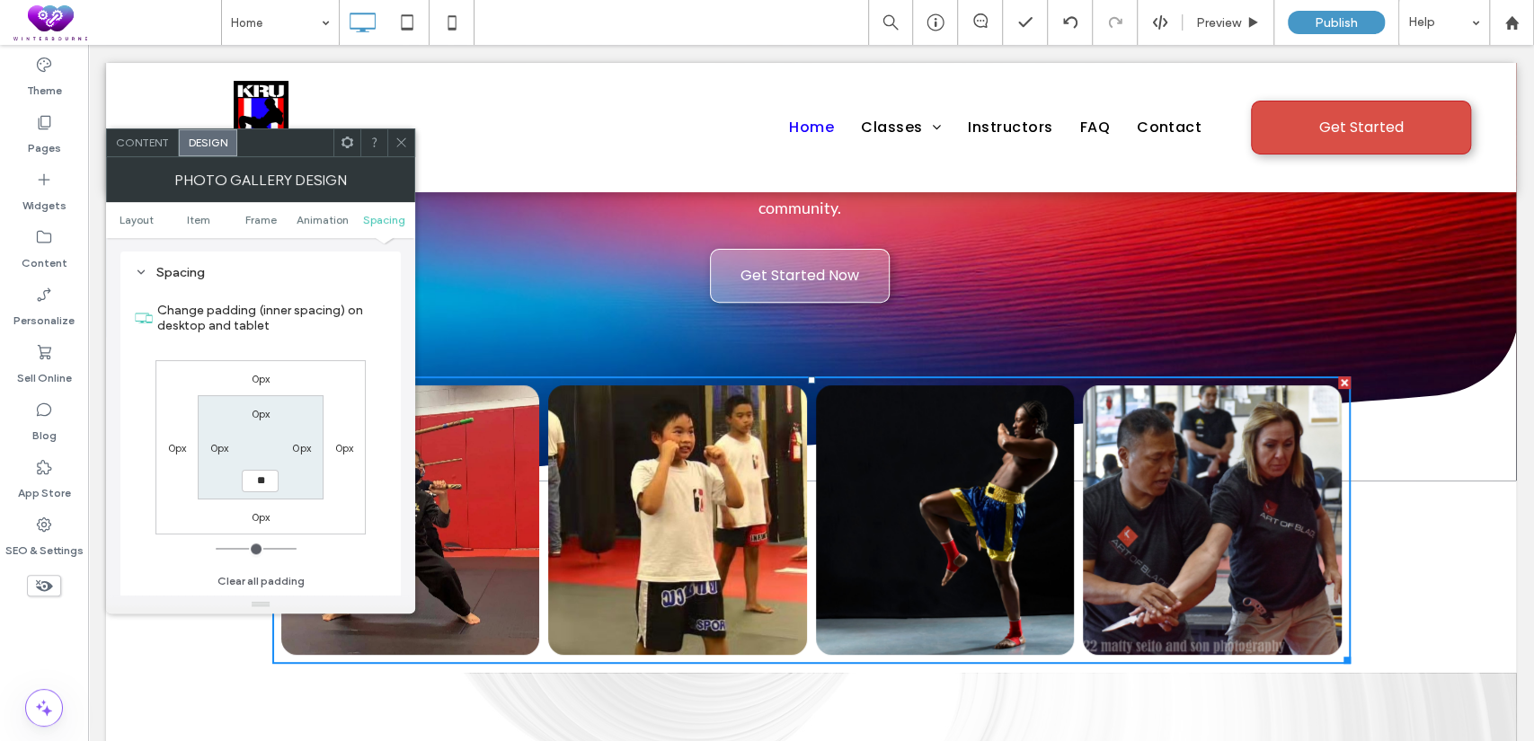
type input "**"
type input "****"
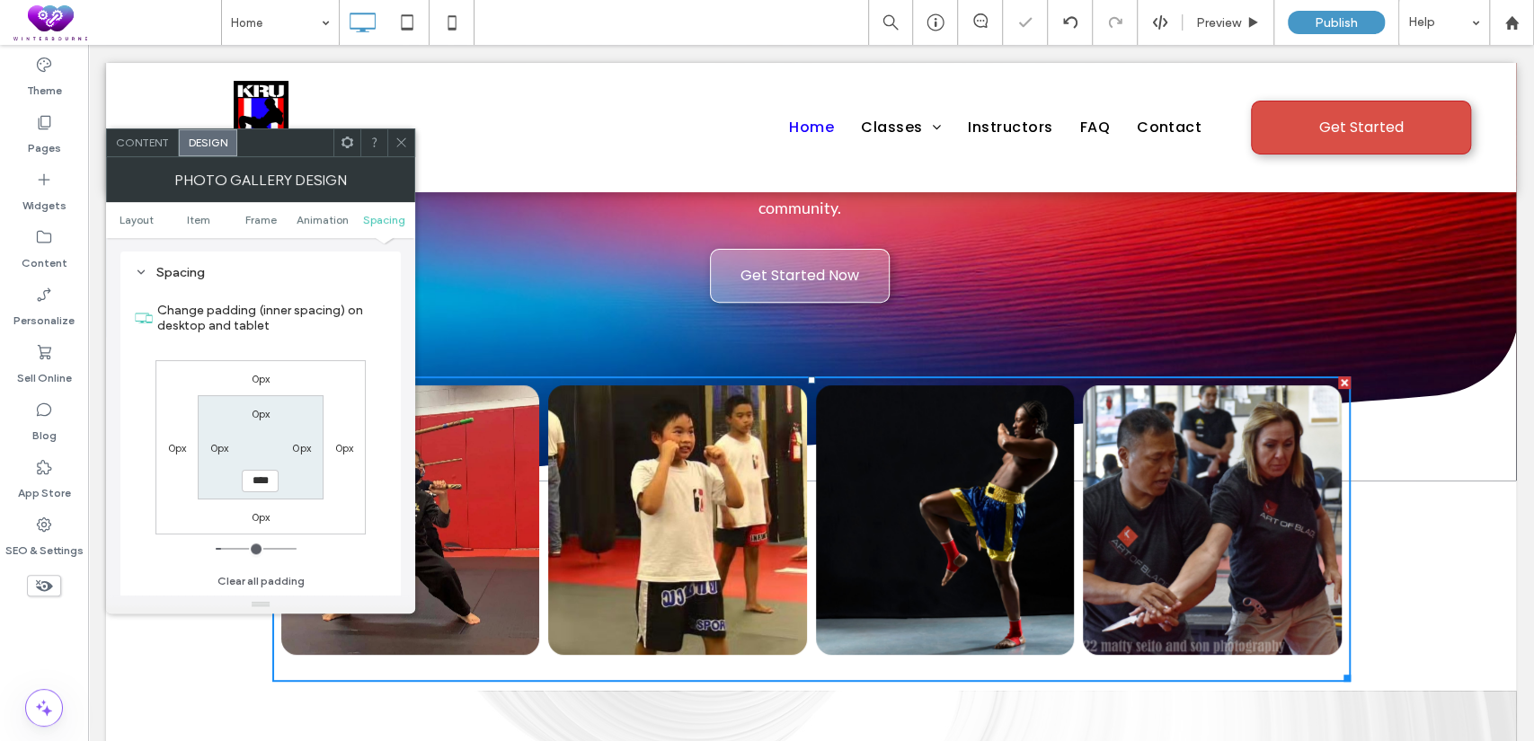
click at [403, 148] on icon at bounding box center [401, 142] width 13 height 13
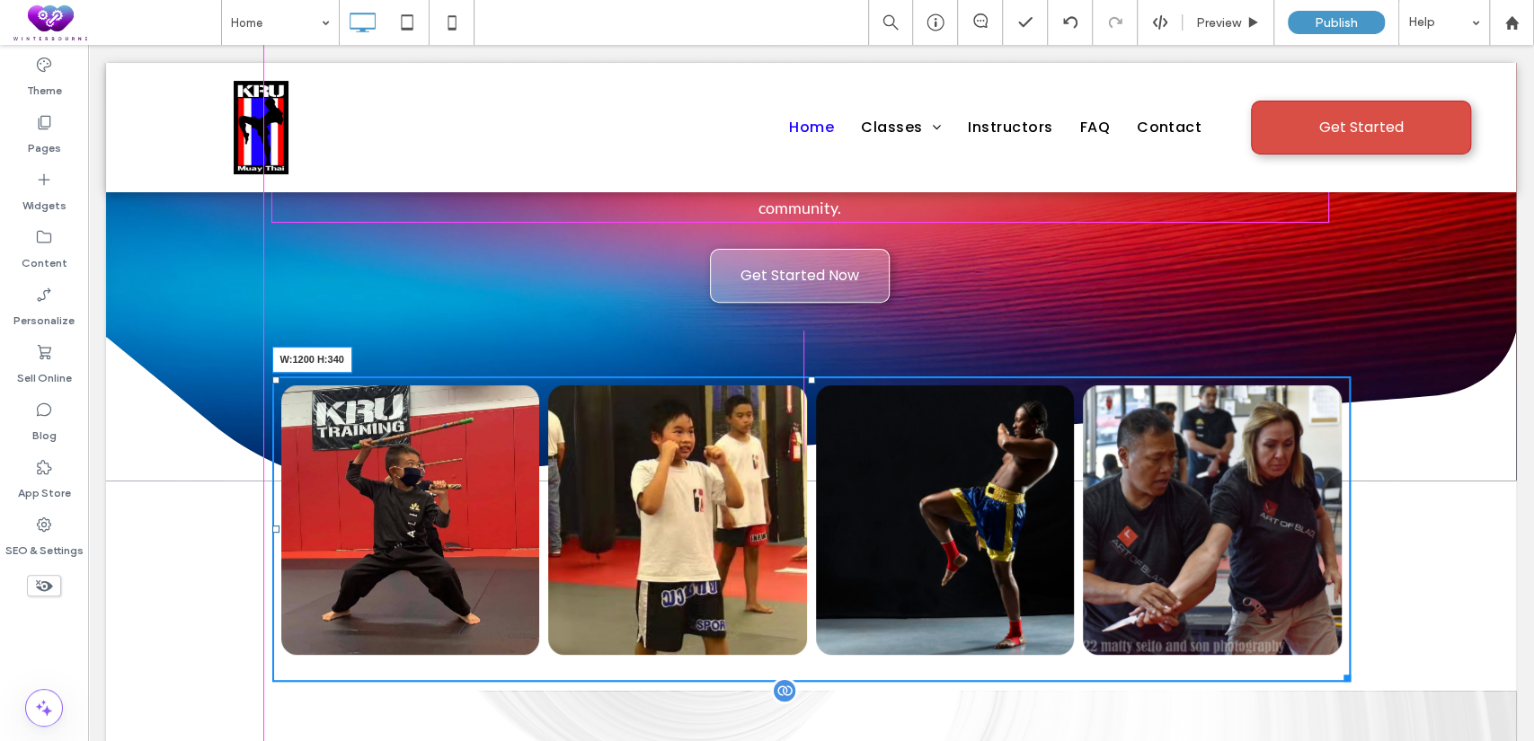
drag, startPoint x: 1327, startPoint y: 612, endPoint x: 1338, endPoint y: 617, distance: 12.1
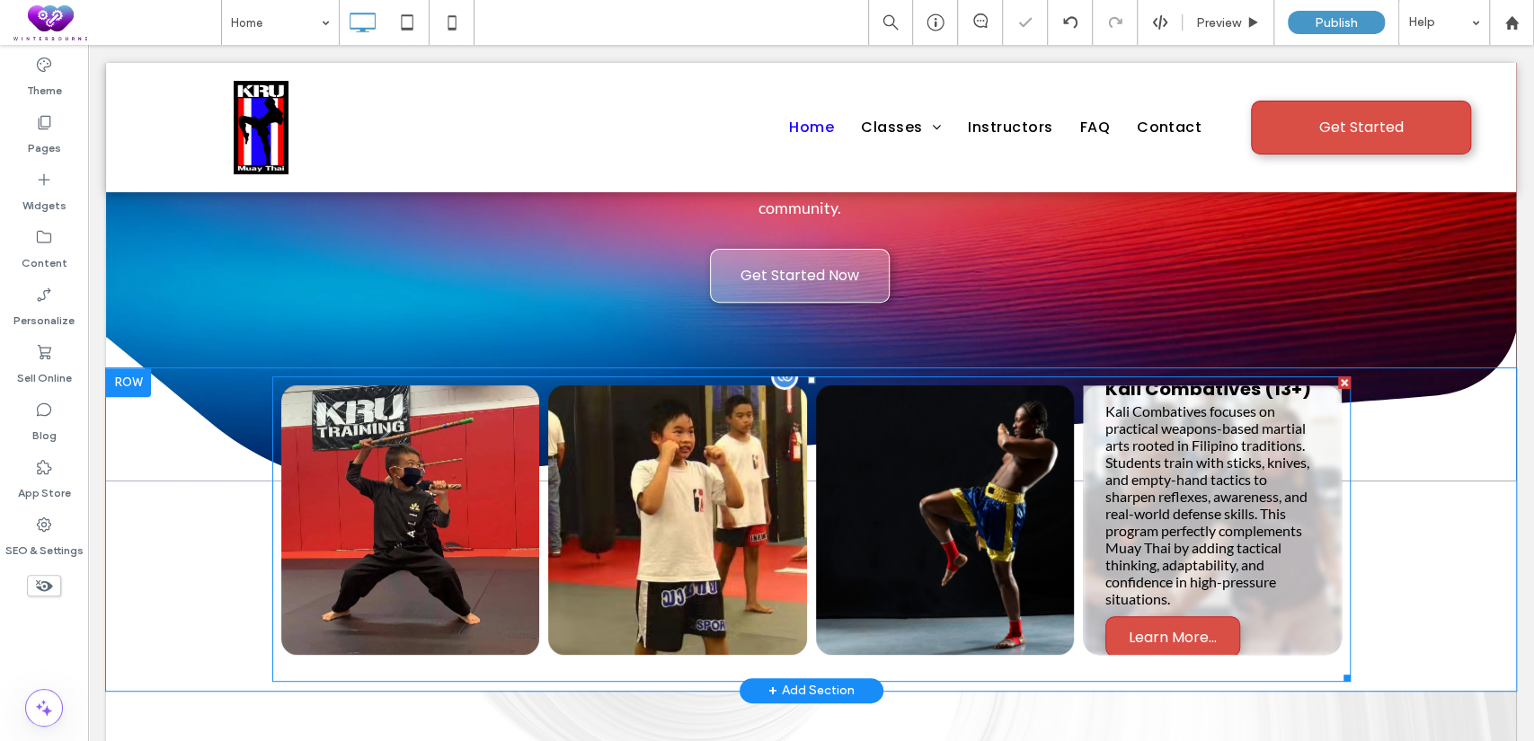
click at [1220, 464] on link at bounding box center [1212, 521] width 259 height 270
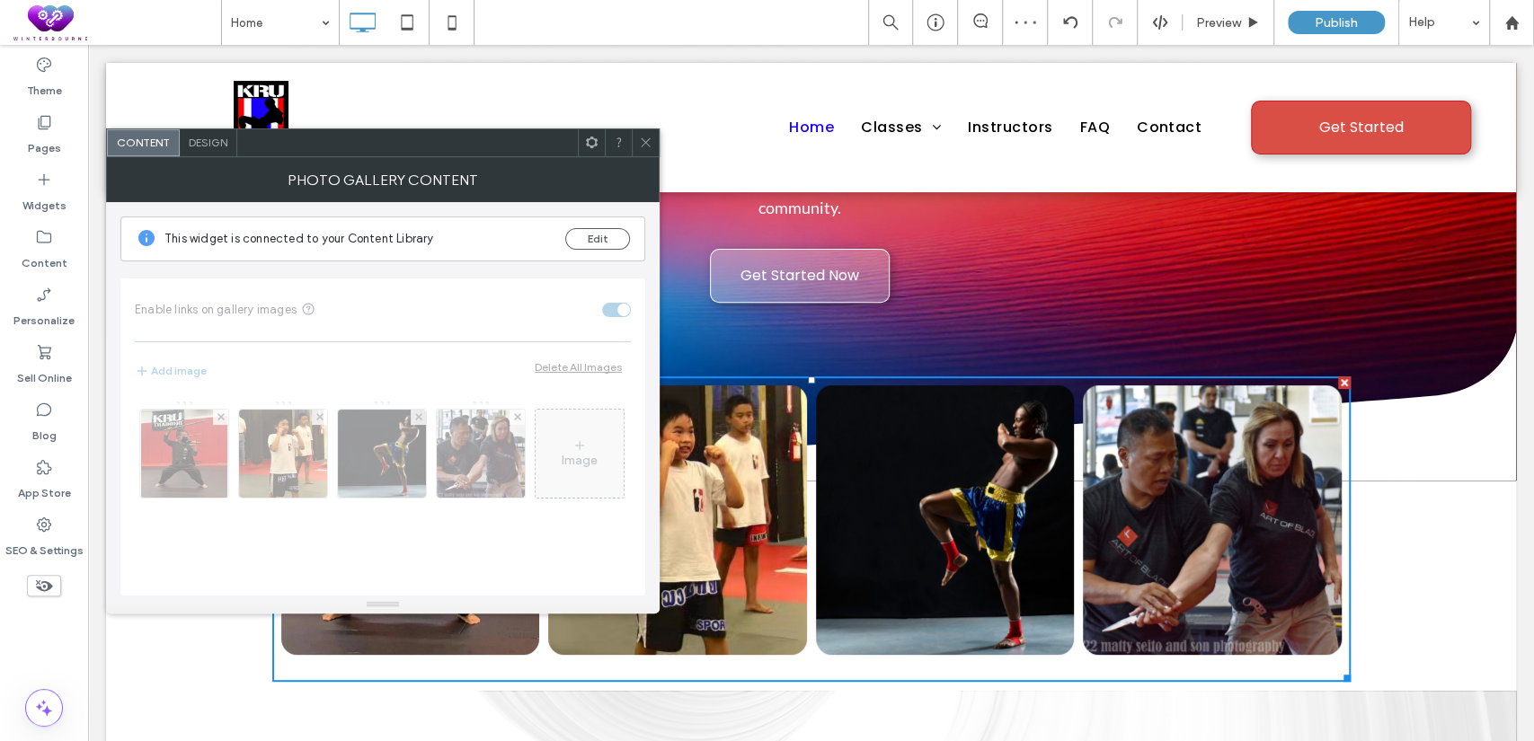
click at [204, 145] on span "Design" at bounding box center [208, 142] width 39 height 13
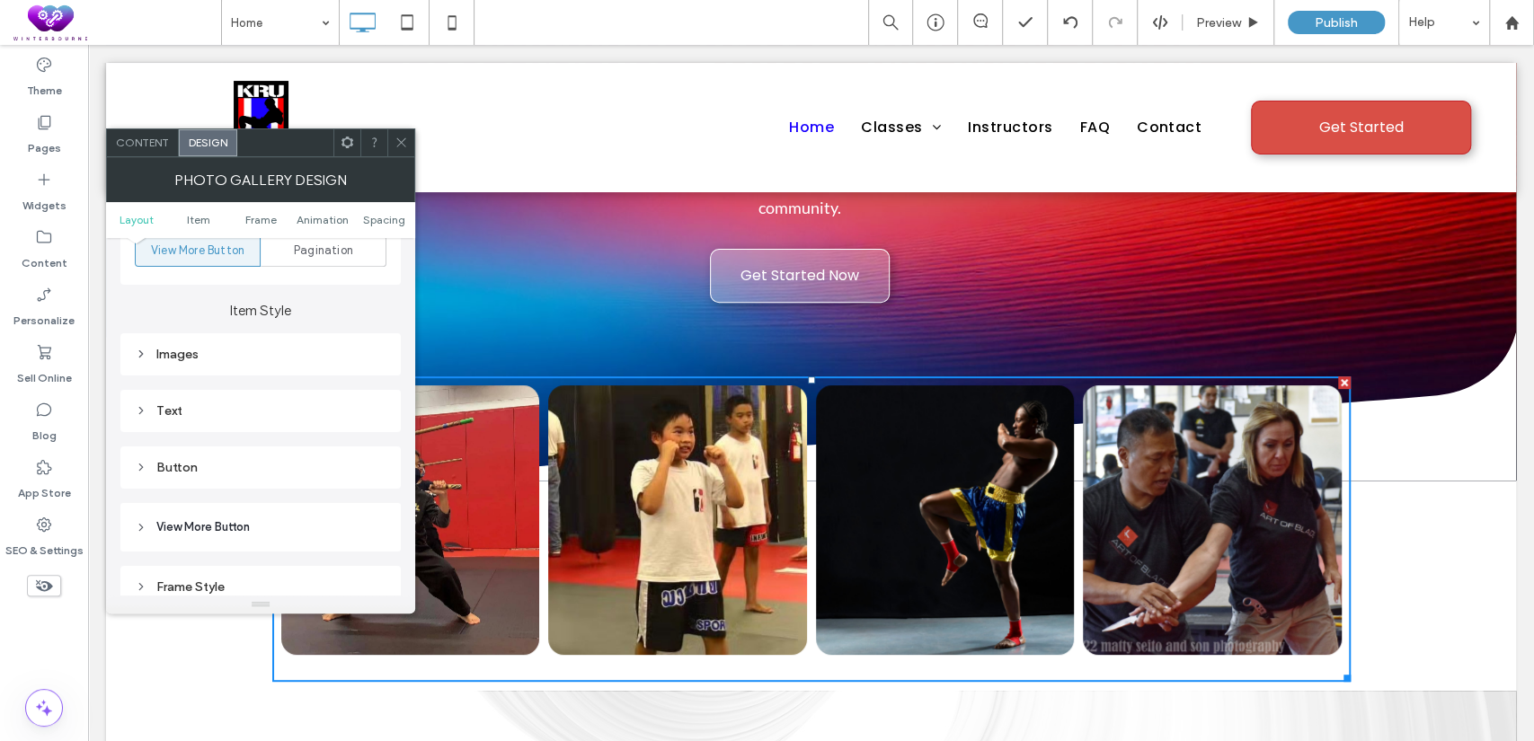
scroll to position [832, 0]
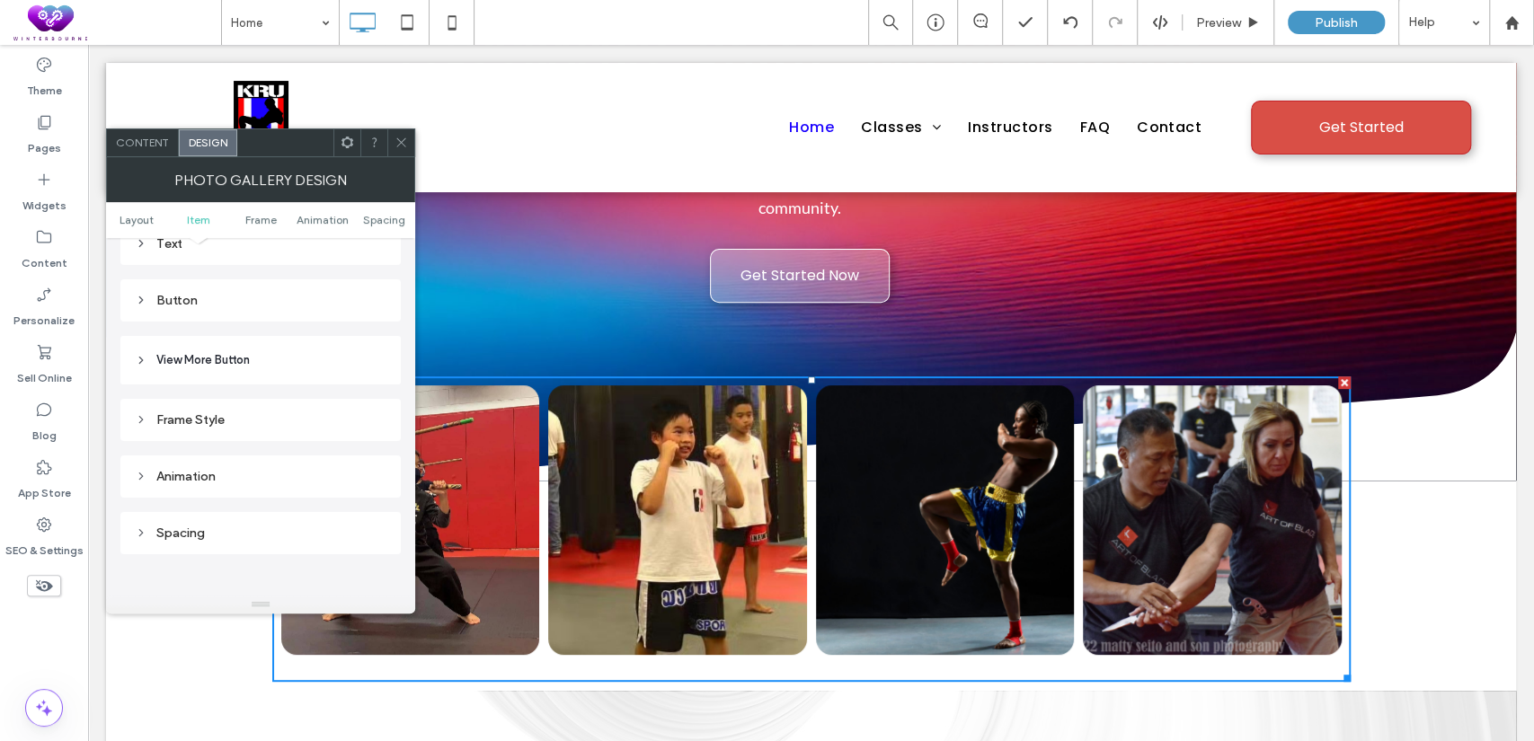
click at [379, 228] on ul "Layout Item Frame Animation Spacing" at bounding box center [260, 220] width 309 height 36
click at [388, 210] on ul "Layout Item Frame Animation Spacing" at bounding box center [260, 220] width 309 height 36
click at [384, 217] on span "Spacing" at bounding box center [384, 219] width 42 height 13
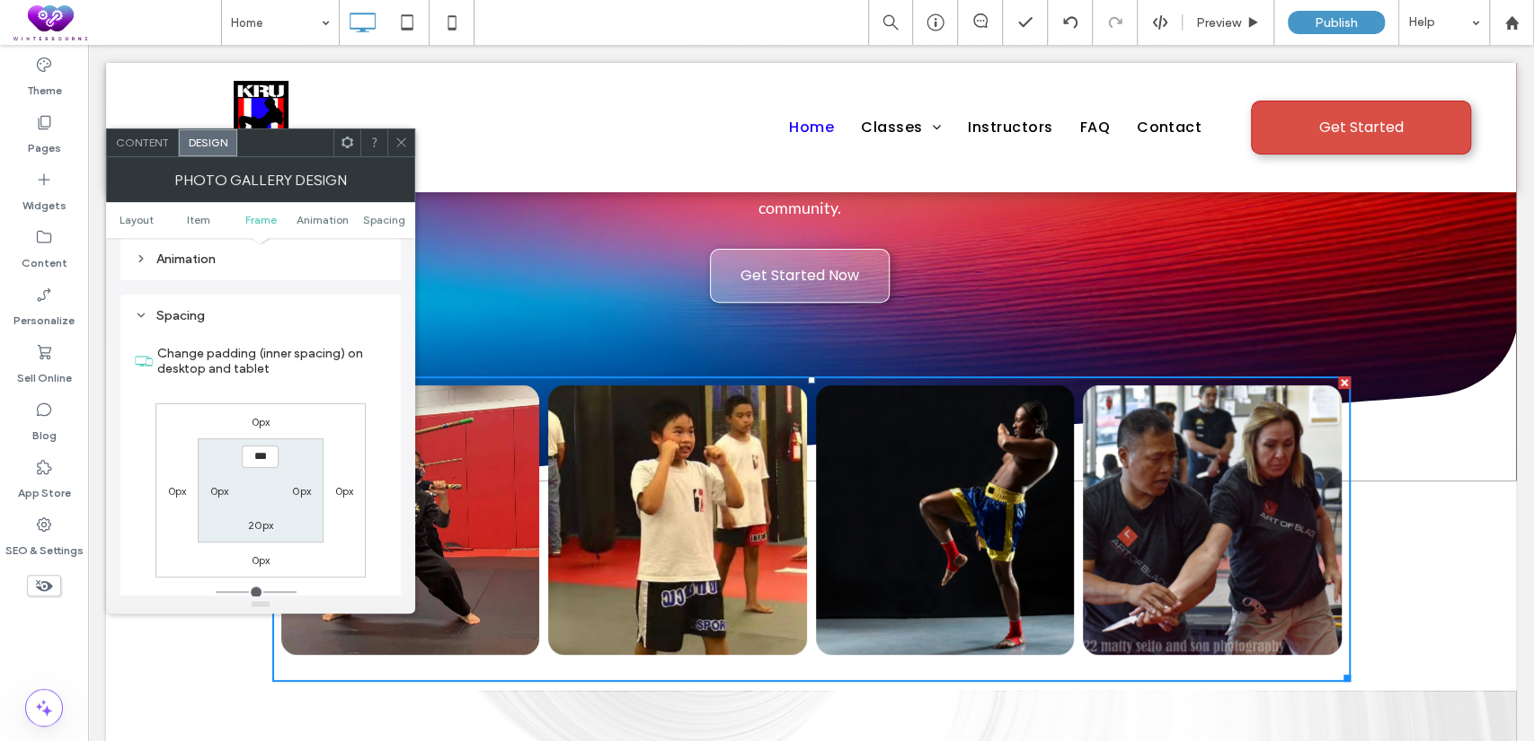
scroll to position [1092, 0]
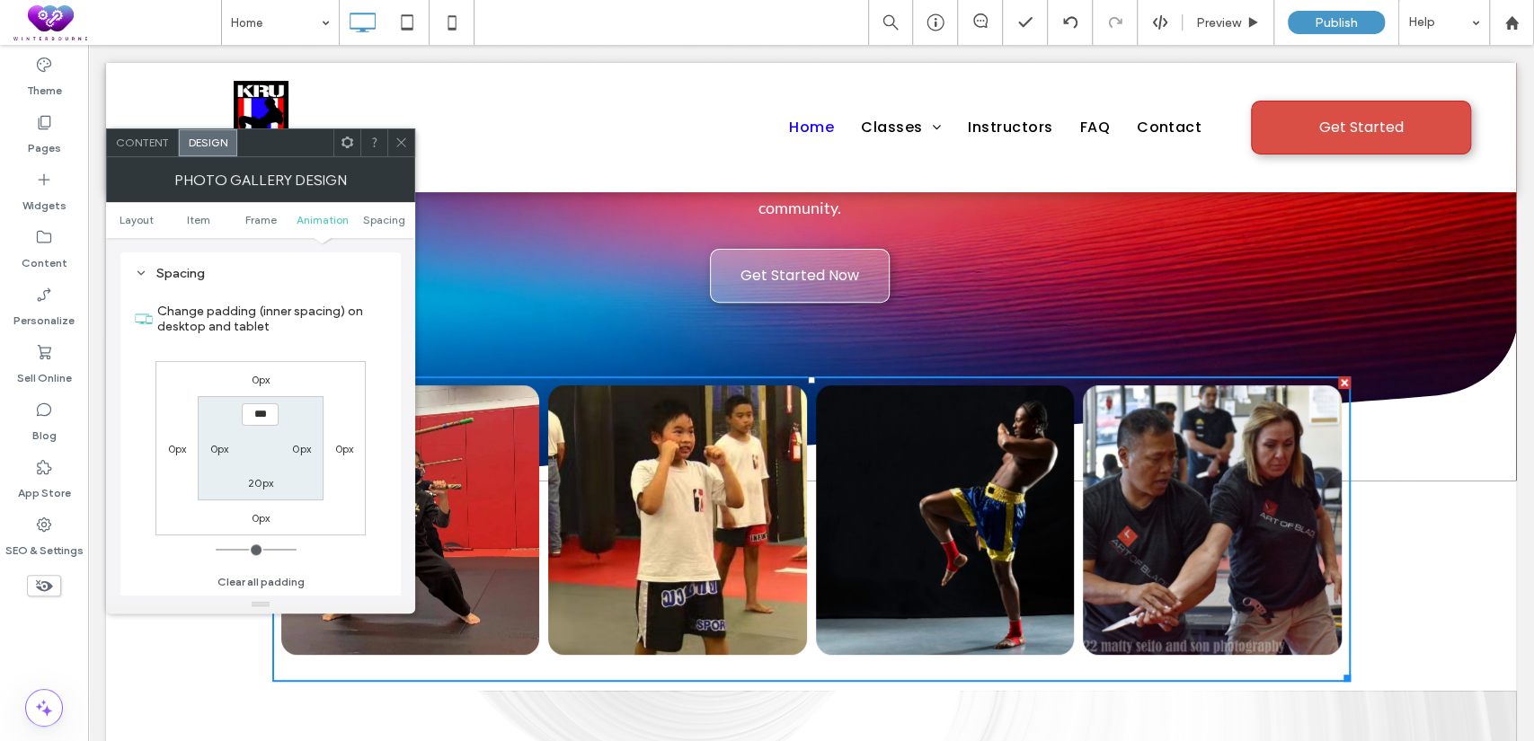
click at [259, 483] on label "20px" at bounding box center [260, 482] width 25 height 13
type input "**"
type input "*"
type input "***"
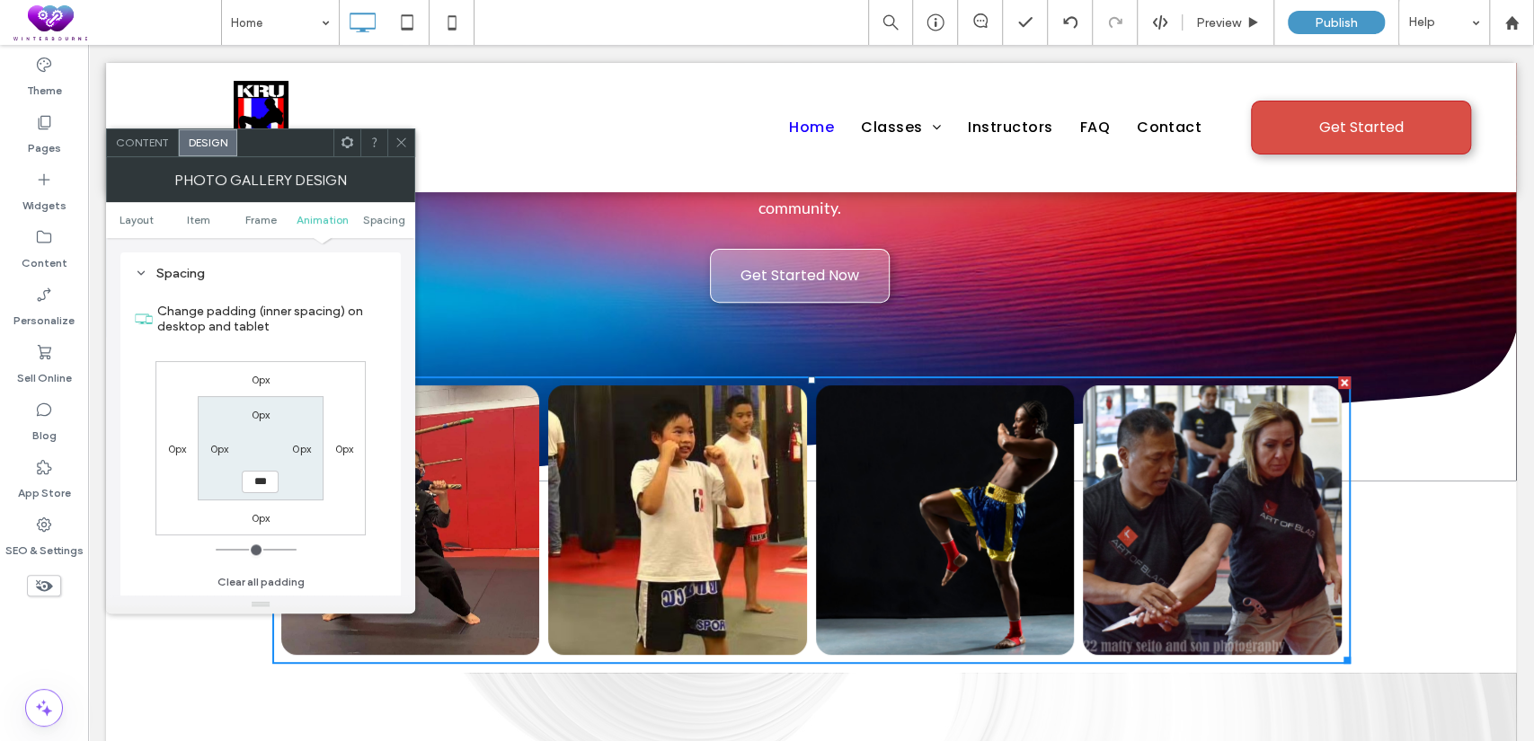
click at [395, 142] on icon at bounding box center [401, 142] width 13 height 13
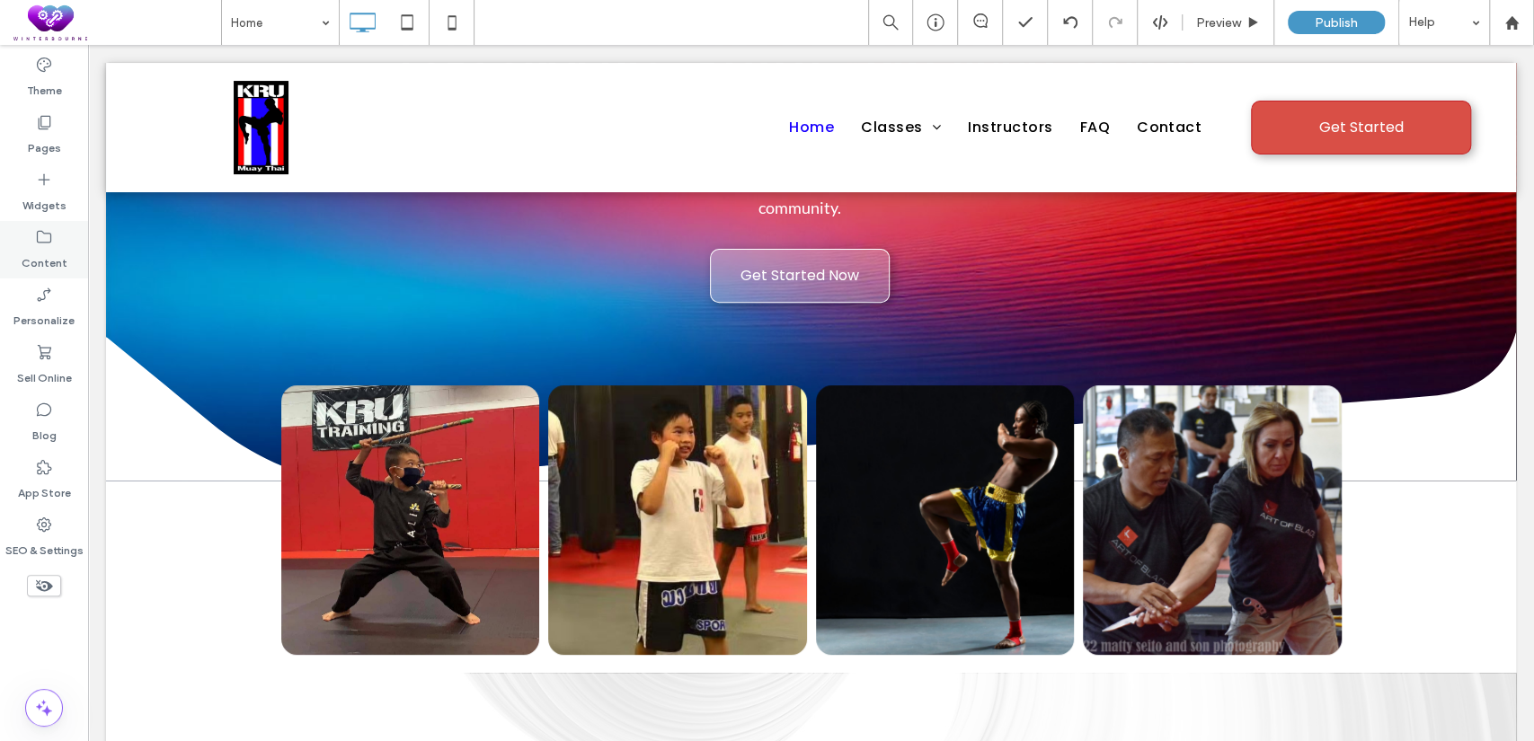
click at [30, 258] on label "Content" at bounding box center [45, 258] width 46 height 25
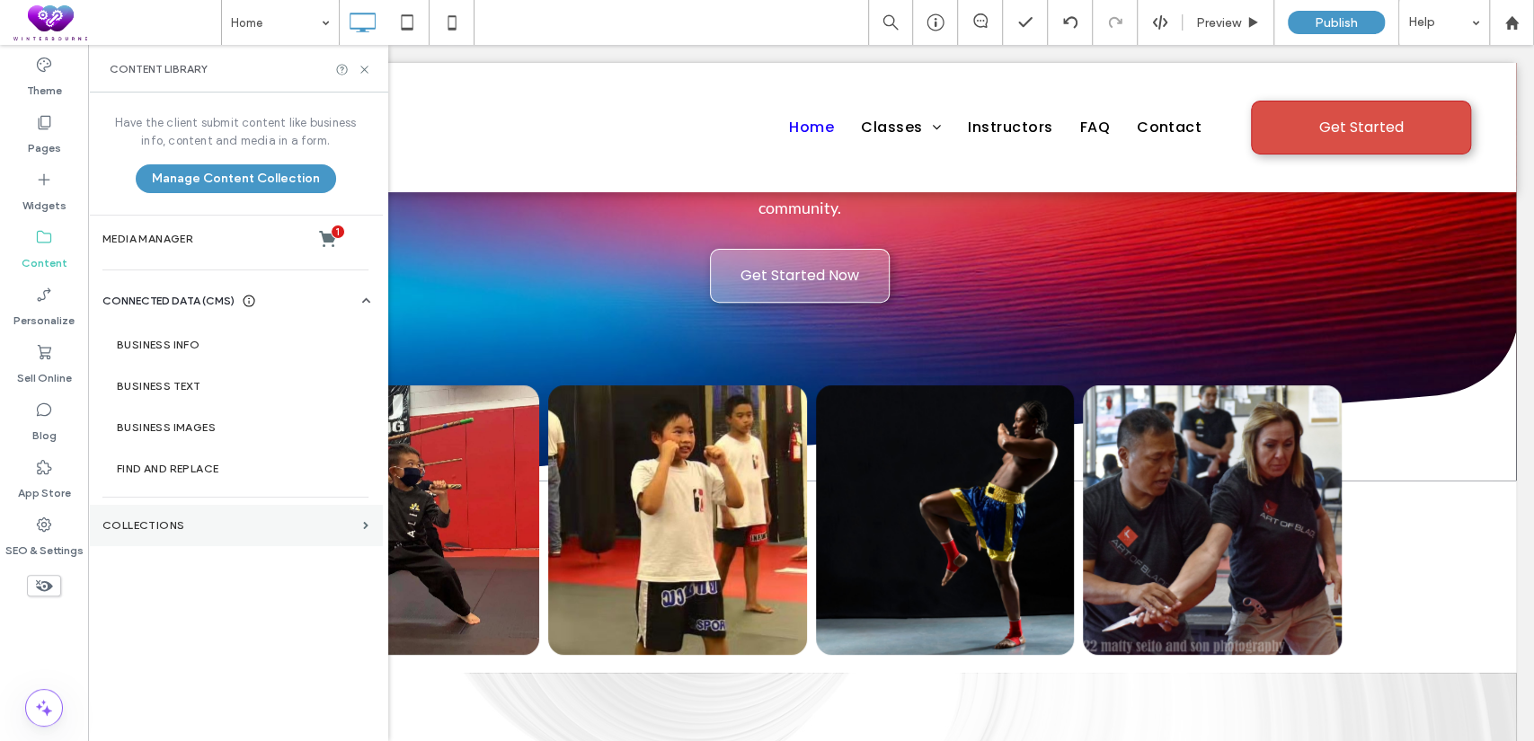
click at [161, 523] on label "Collections" at bounding box center [228, 525] width 253 height 13
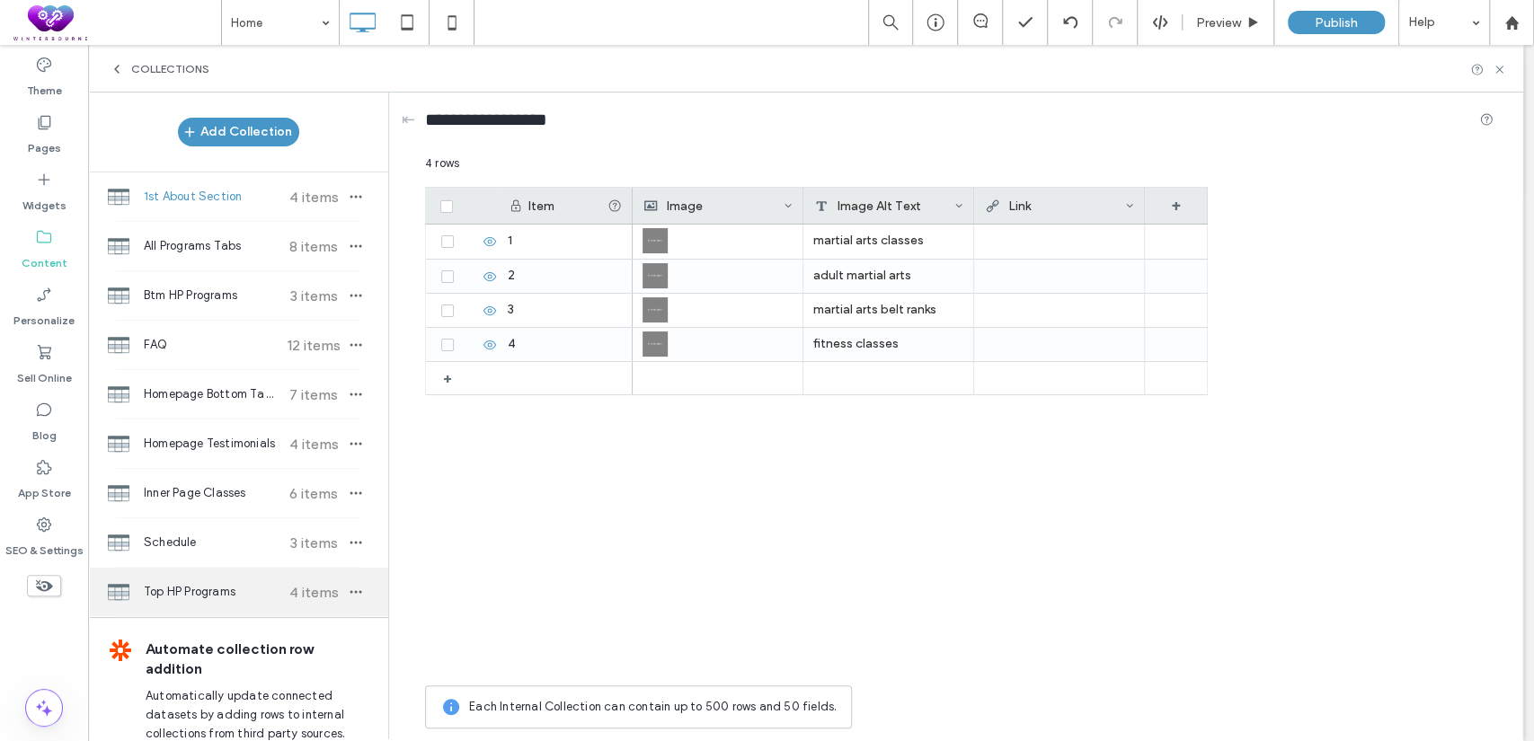
click at [211, 597] on span "Top HP Programs" at bounding box center [211, 592] width 134 height 18
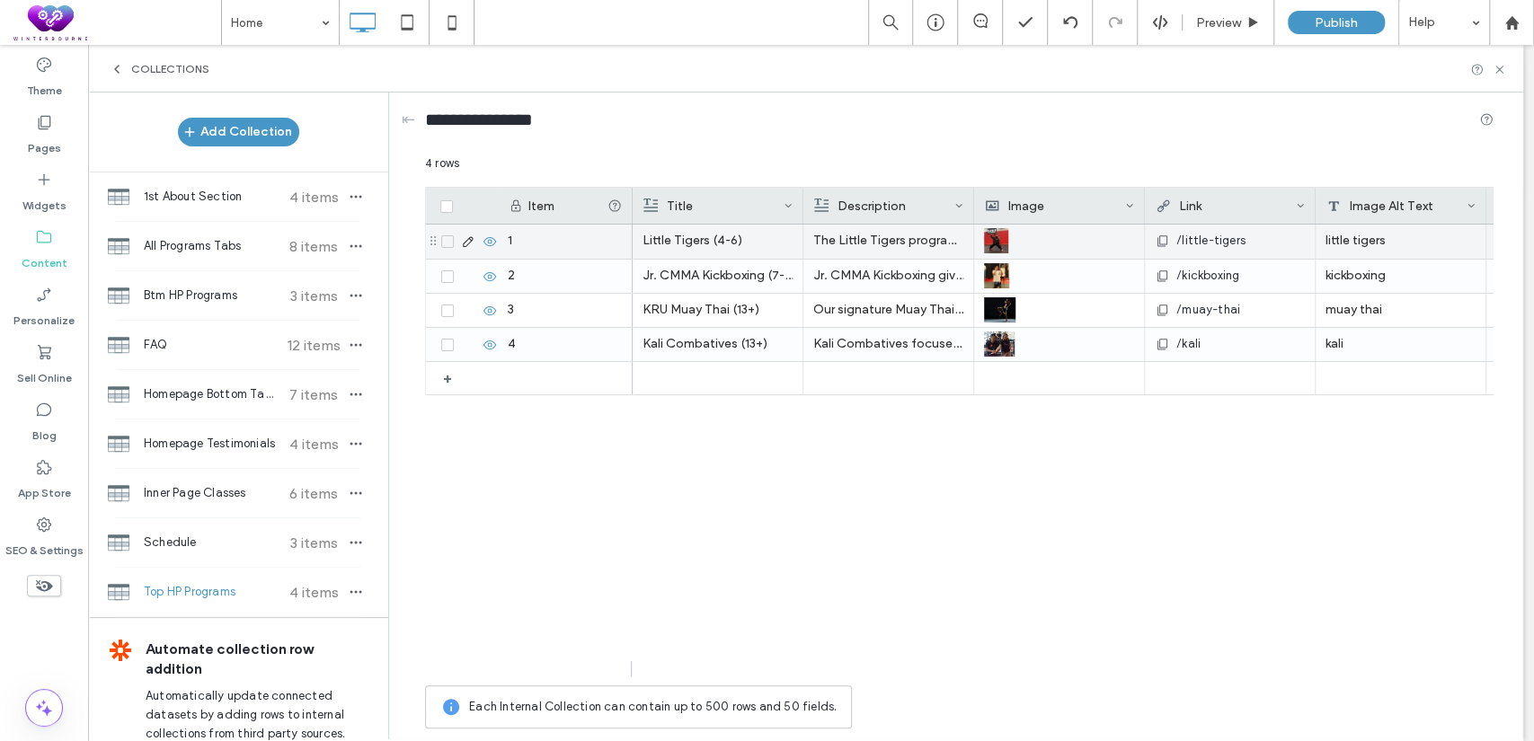
click at [861, 243] on p "The Little Tigers program introduces young children to martial arts through fun…" at bounding box center [888, 241] width 150 height 32
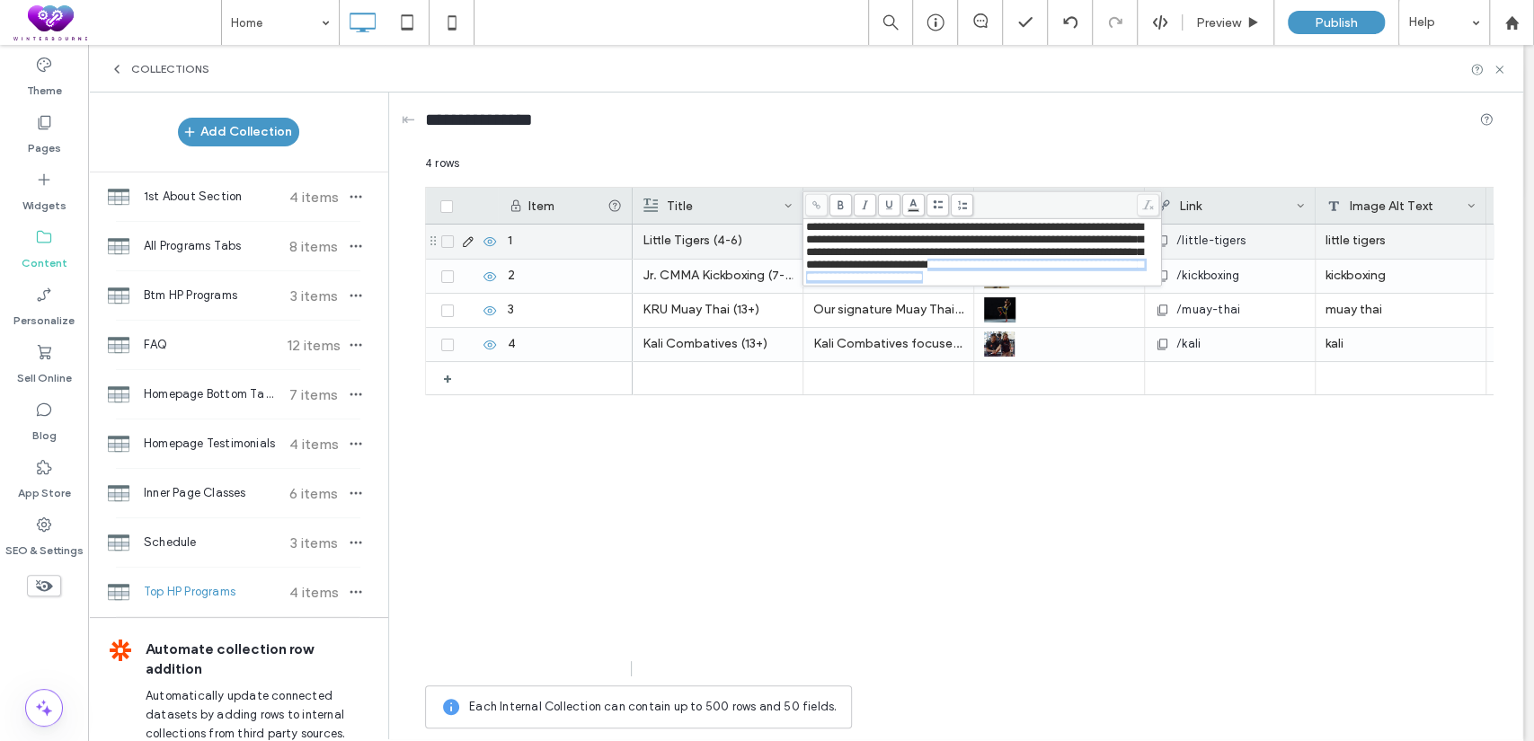
drag, startPoint x: 884, startPoint y: 301, endPoint x: 804, endPoint y: 279, distance: 83.1
click at [805, 279] on div "**********" at bounding box center [982, 252] width 354 height 63
click at [806, 441] on div "Little Tigers (4-6) /little-tigers little tigers Learn More... Jr. CMMA Kickbox…" at bounding box center [1063, 451] width 861 height 452
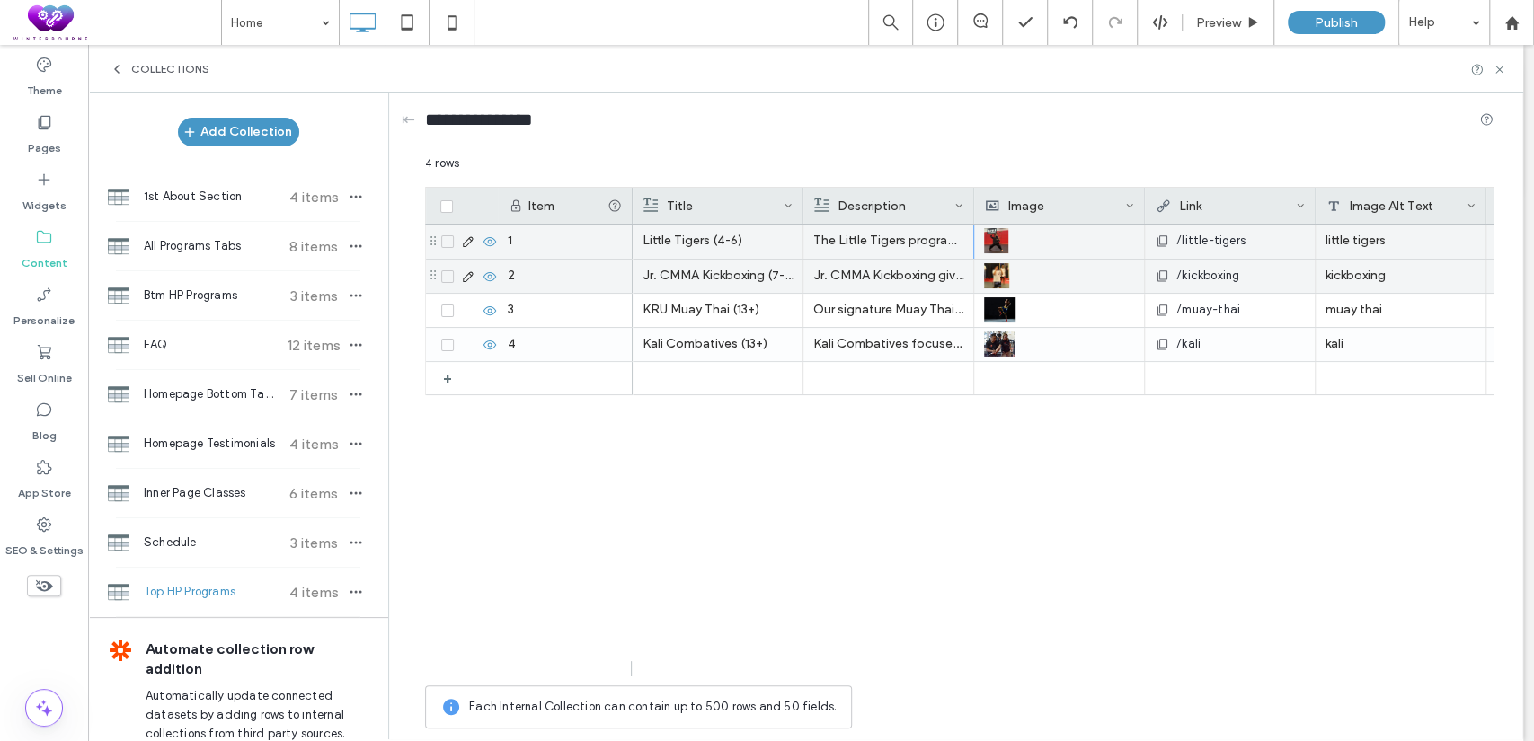
click at [840, 282] on p "Jr. CMMA Kickboxing gives kids the perfect mix of fun, fitness, and self-defens…" at bounding box center [888, 276] width 150 height 32
click at [840, 282] on p "Jr. CMMA Kickboxing gives kids the perfect mix of fun, fitness, and self-defens…" at bounding box center [888, 277] width 149 height 32
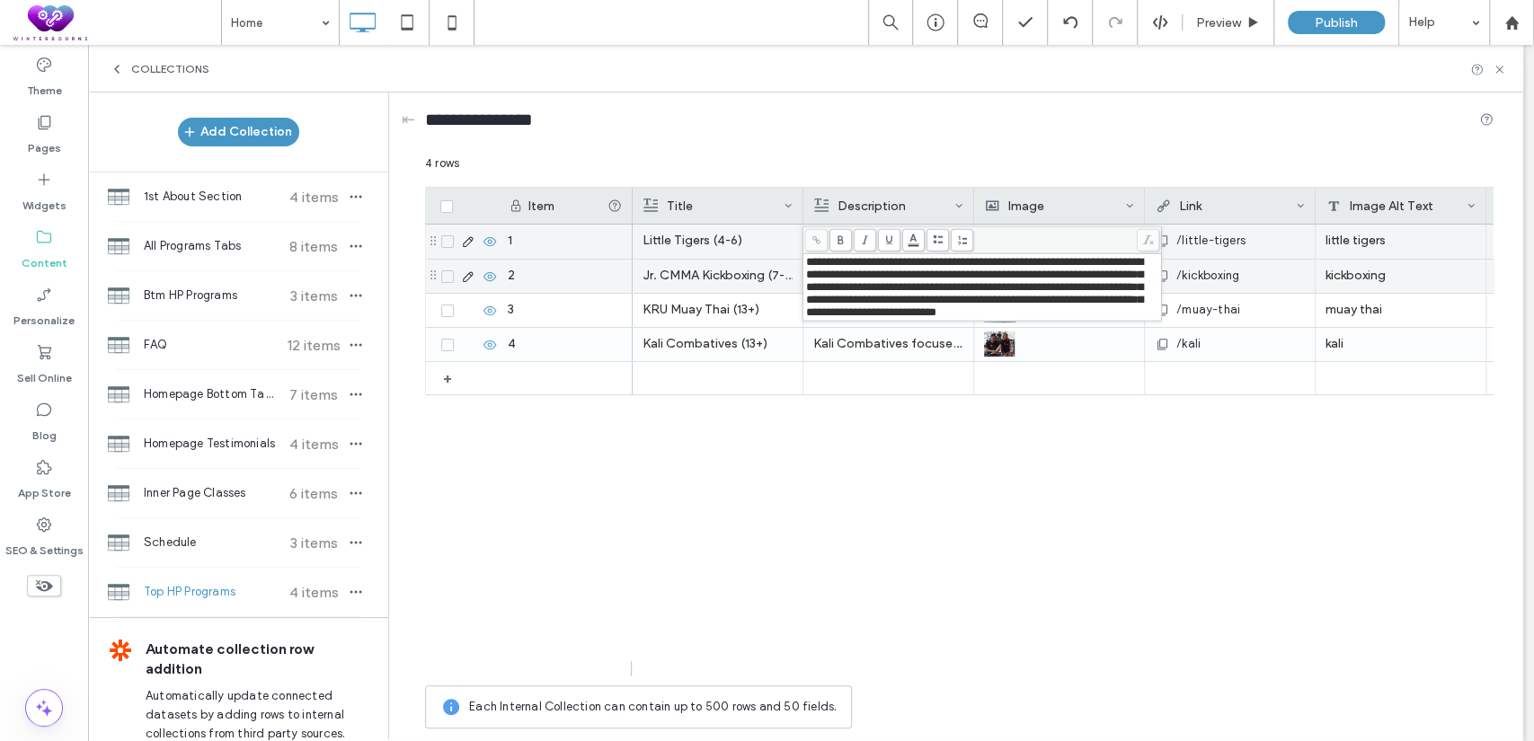
click at [907, 319] on div "**********" at bounding box center [982, 287] width 353 height 63
drag, startPoint x: 904, startPoint y: 331, endPoint x: 901, endPoint y: 306, distance: 25.3
click at [901, 306] on div "**********" at bounding box center [982, 287] width 353 height 63
click at [937, 319] on div "**********" at bounding box center [982, 287] width 353 height 63
drag, startPoint x: 905, startPoint y: 334, endPoint x: 901, endPoint y: 306, distance: 28.1
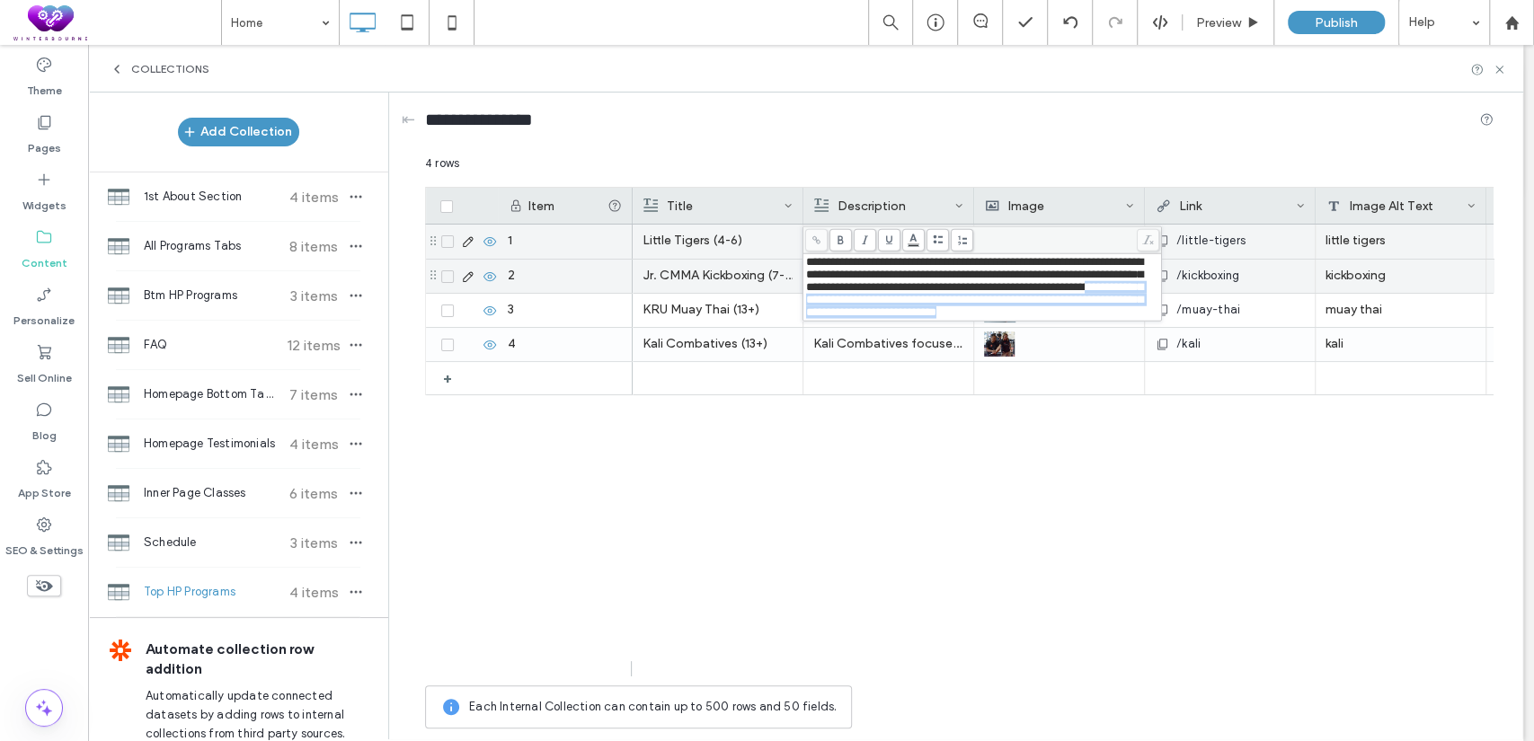
click at [901, 306] on div "**********" at bounding box center [982, 287] width 353 height 63
click at [875, 414] on div "Little Tigers (4-6) The Little Tigers program introduces young children to mart…" at bounding box center [1063, 451] width 861 height 452
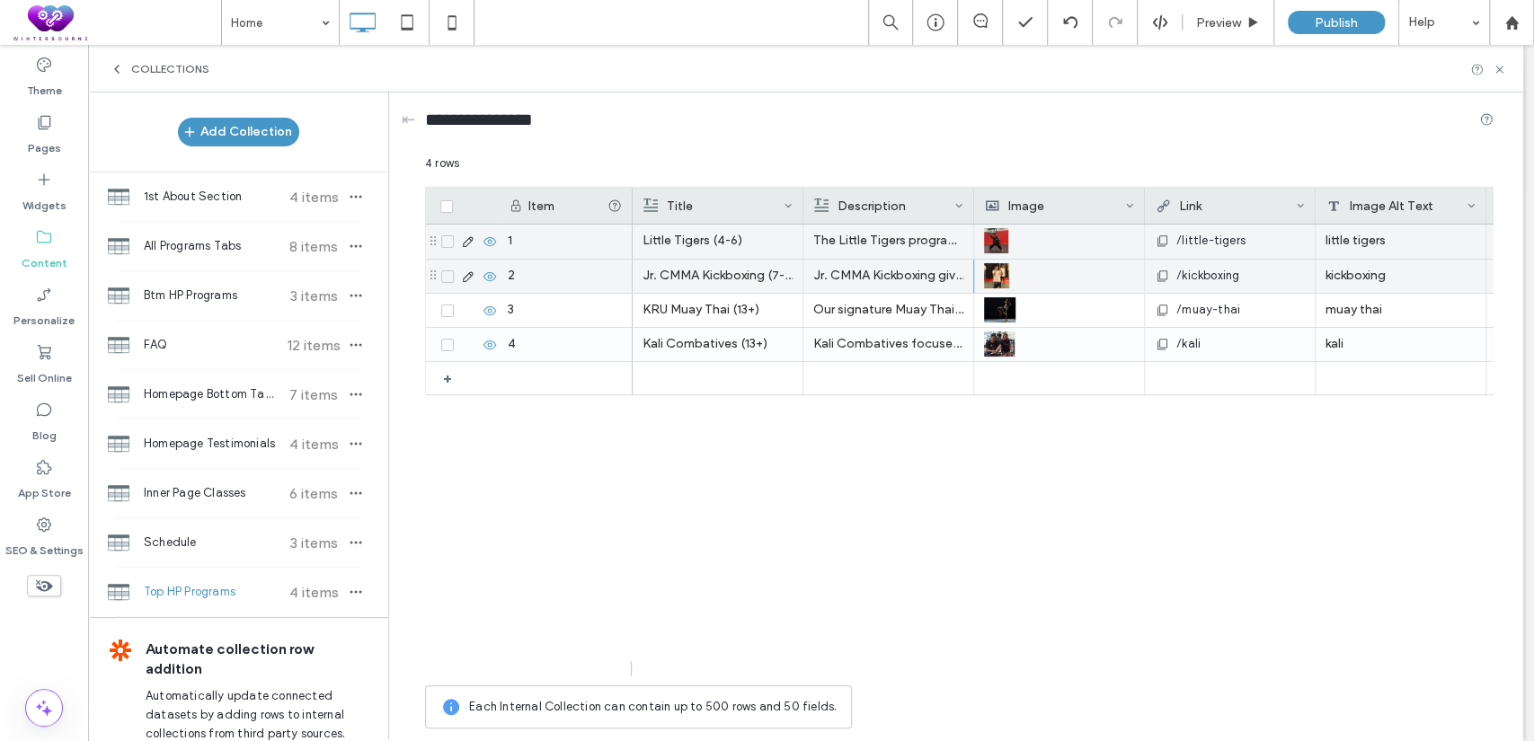
click at [851, 233] on p "The Little Tigers program introduces young children to martial arts through fun…" at bounding box center [888, 241] width 150 height 32
click at [851, 233] on p "The Little Tigers program introduces young children to martial arts through fun…" at bounding box center [888, 242] width 149 height 32
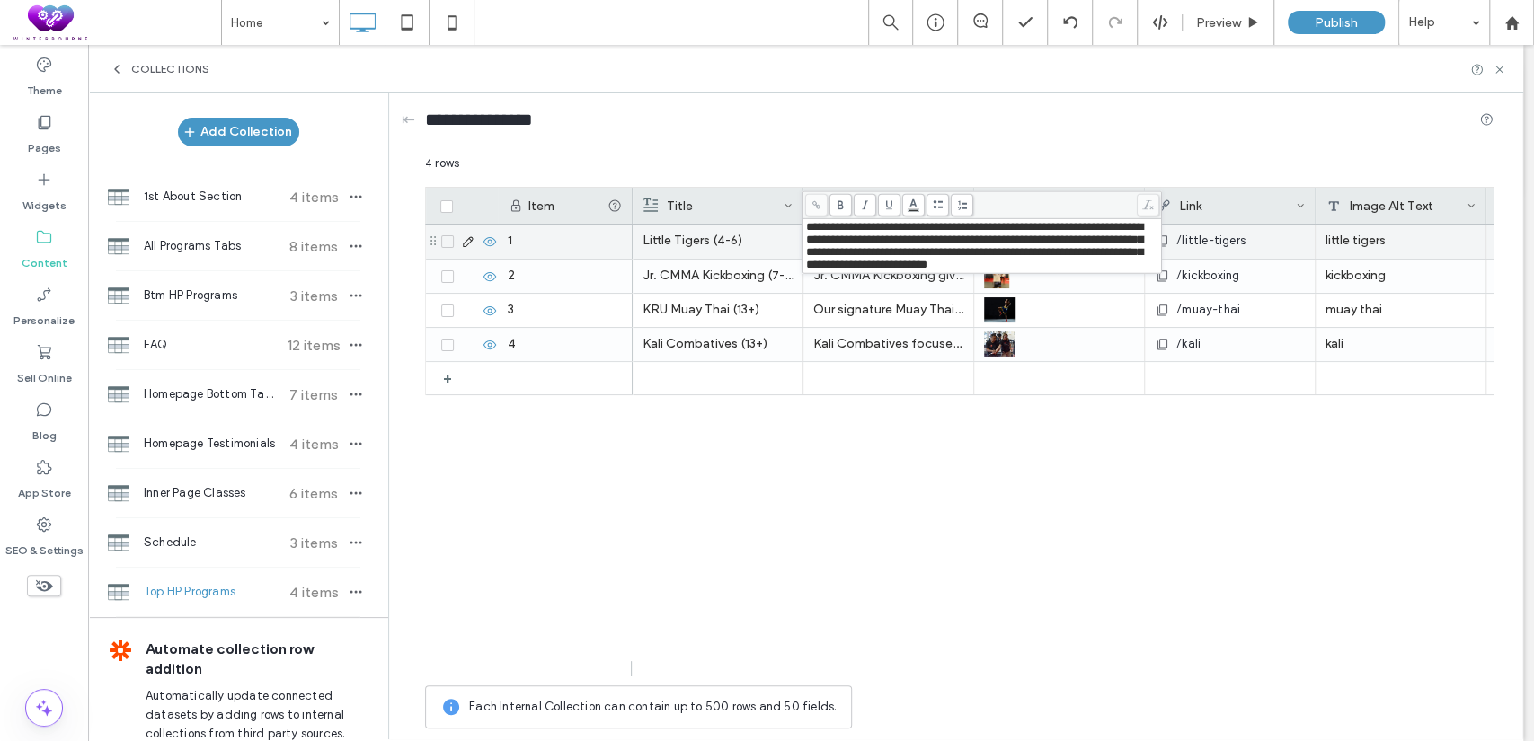
click at [869, 415] on div "Little Tigers (4-6) /little-tigers little tigers Learn More... Jr. CMMA Kickbox…" at bounding box center [1063, 451] width 861 height 452
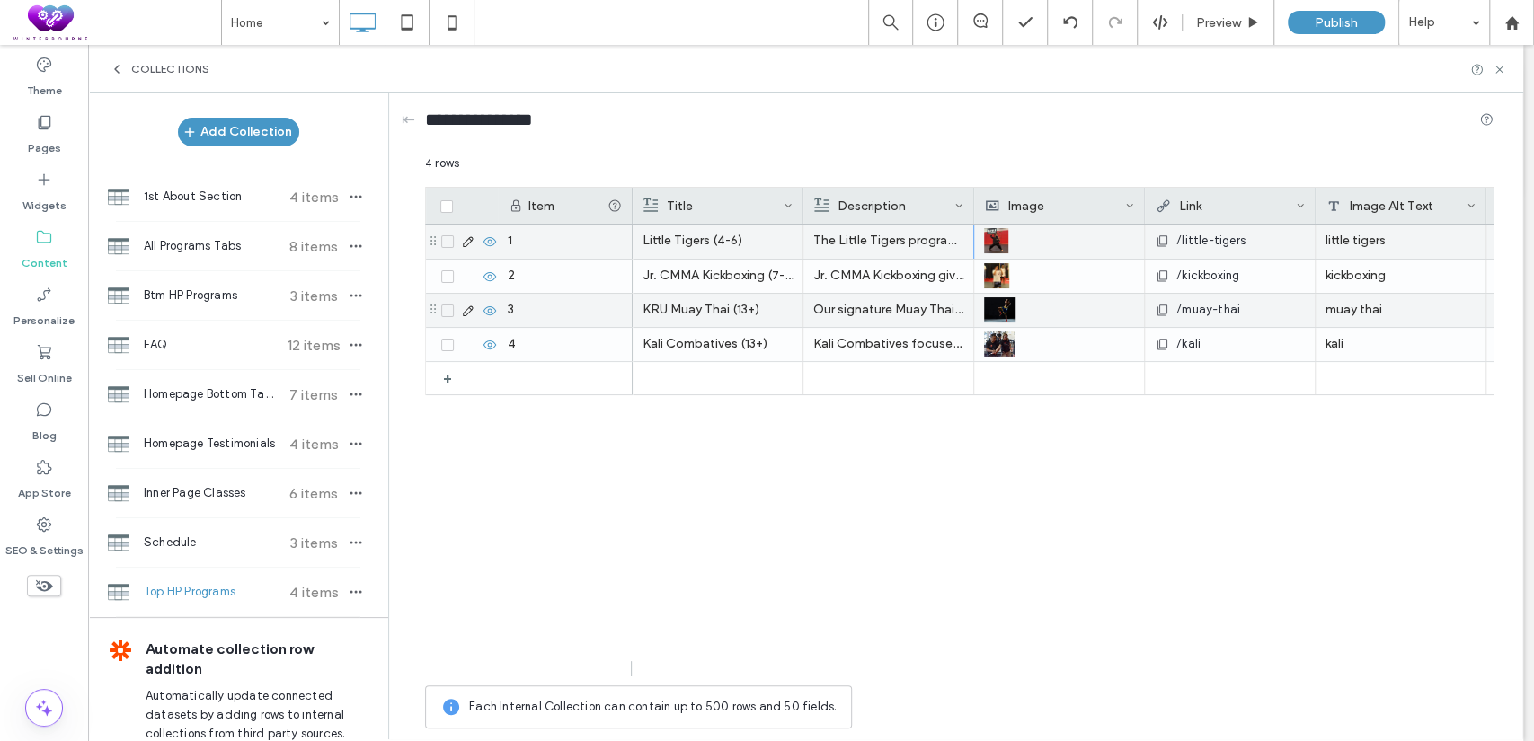
click at [874, 308] on p "Our signature Muay Thai program teaches teens and adults the “Art of Eight Limb…" at bounding box center [888, 310] width 150 height 32
click at [874, 308] on p "Our signature Muay Thai program teaches teens and adults the “Art of Eight Limb…" at bounding box center [888, 311] width 149 height 32
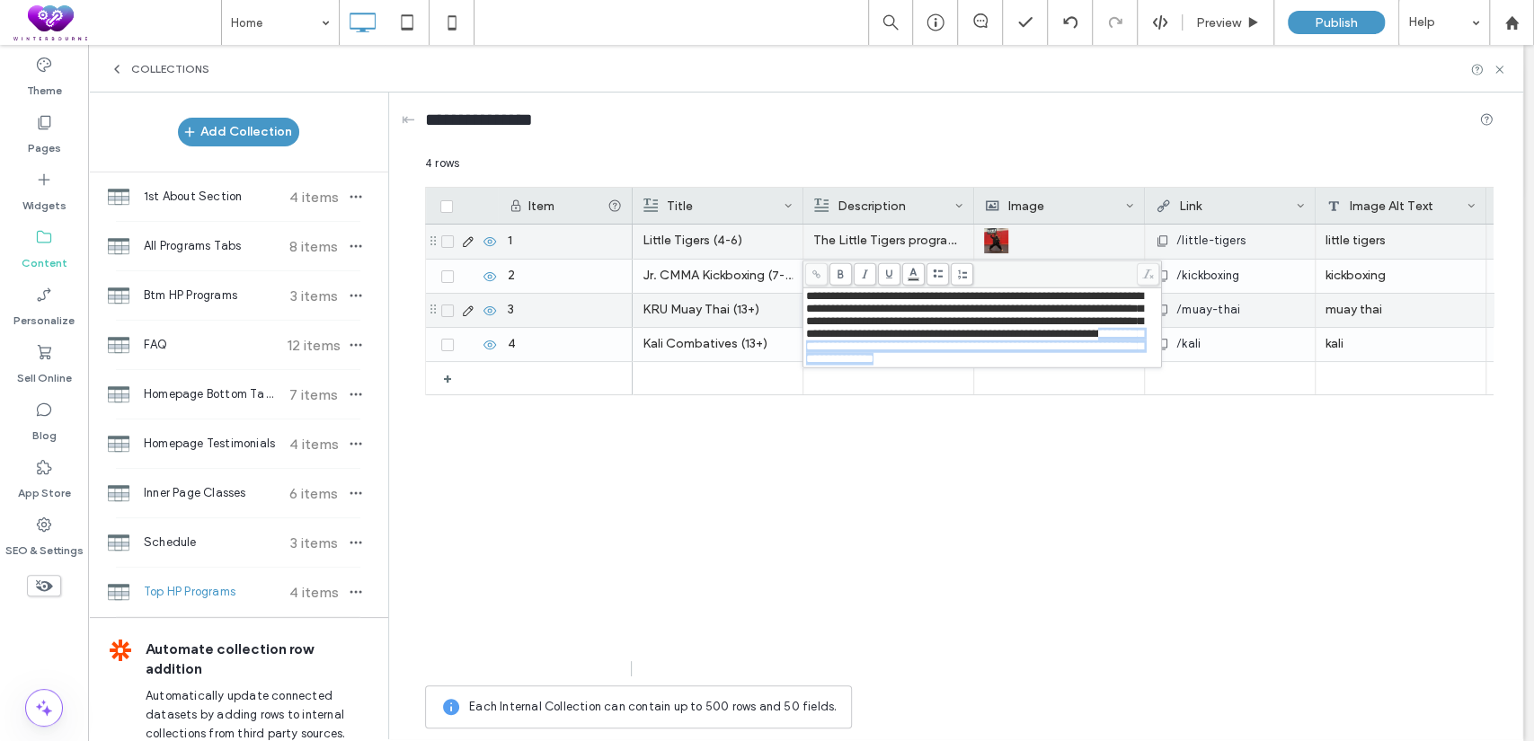
drag, startPoint x: 936, startPoint y: 387, endPoint x: 1045, endPoint y: 354, distance: 114.6
click at [1045, 354] on div "**********" at bounding box center [982, 327] width 353 height 75
click at [943, 422] on div "Little Tigers (4-6) The Little Tigers program introduces young children to mart…" at bounding box center [1063, 451] width 861 height 452
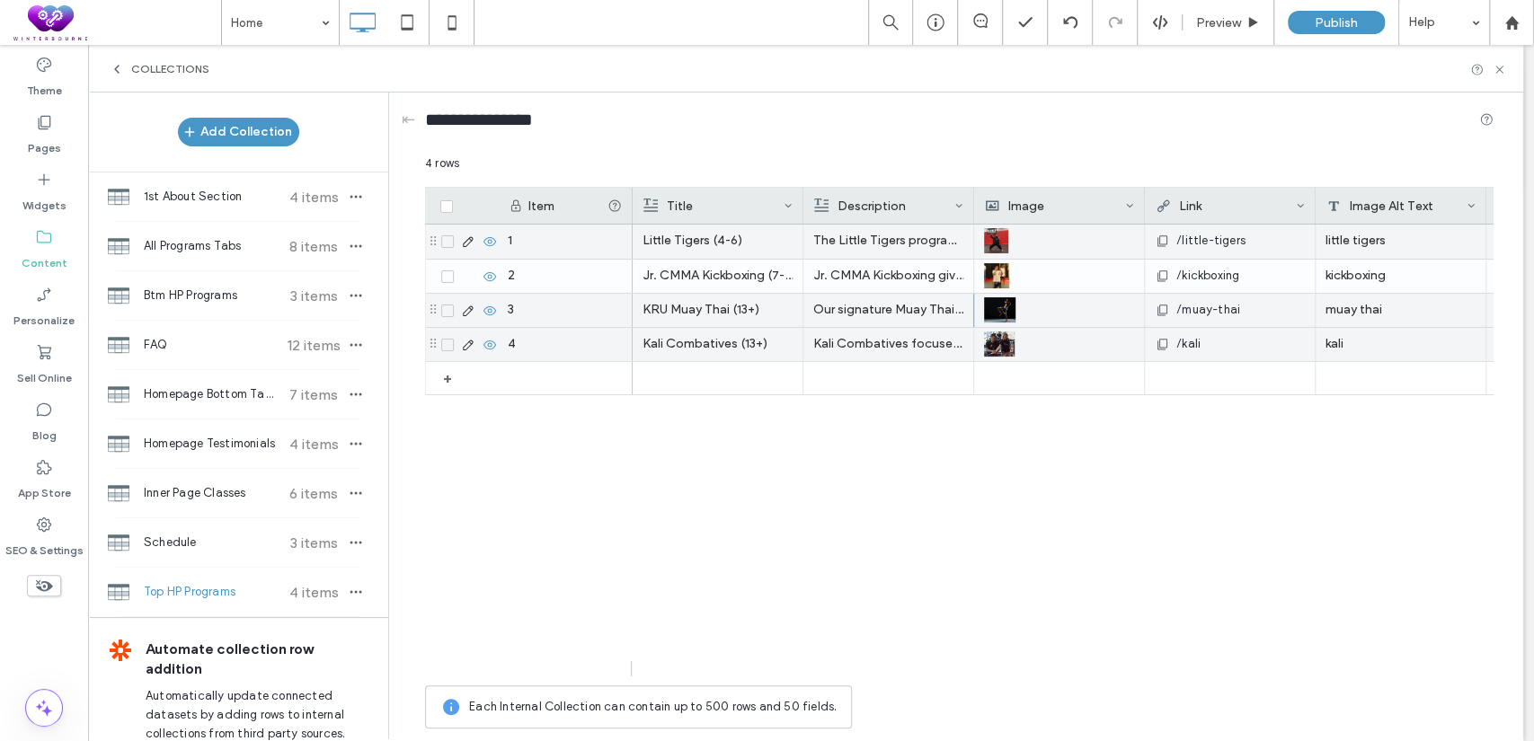
click at [863, 342] on p "Kali Combatives focuses on practical weapons-based martial arts rooted in Filip…" at bounding box center [888, 344] width 150 height 32
click at [863, 342] on p "Kali Combatives focuses on practical weapons-based martial arts rooted in Filip…" at bounding box center [888, 345] width 149 height 32
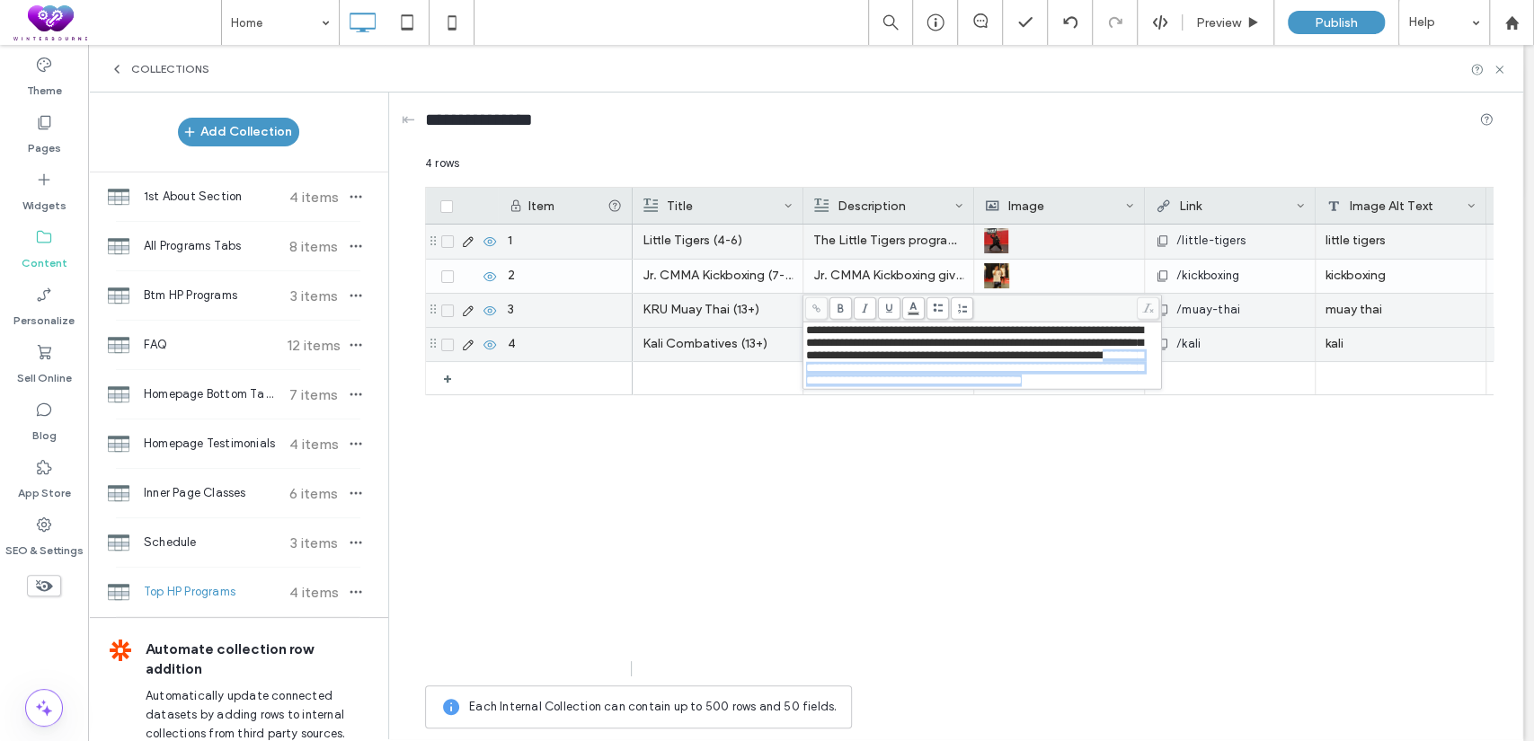
drag, startPoint x: 953, startPoint y: 404, endPoint x: 914, endPoint y: 368, distance: 52.8
click at [914, 368] on div "**********" at bounding box center [982, 355] width 353 height 63
click at [900, 440] on div "Little Tigers (4-6) The Little Tigers program introduces young children to mart…" at bounding box center [1063, 451] width 861 height 452
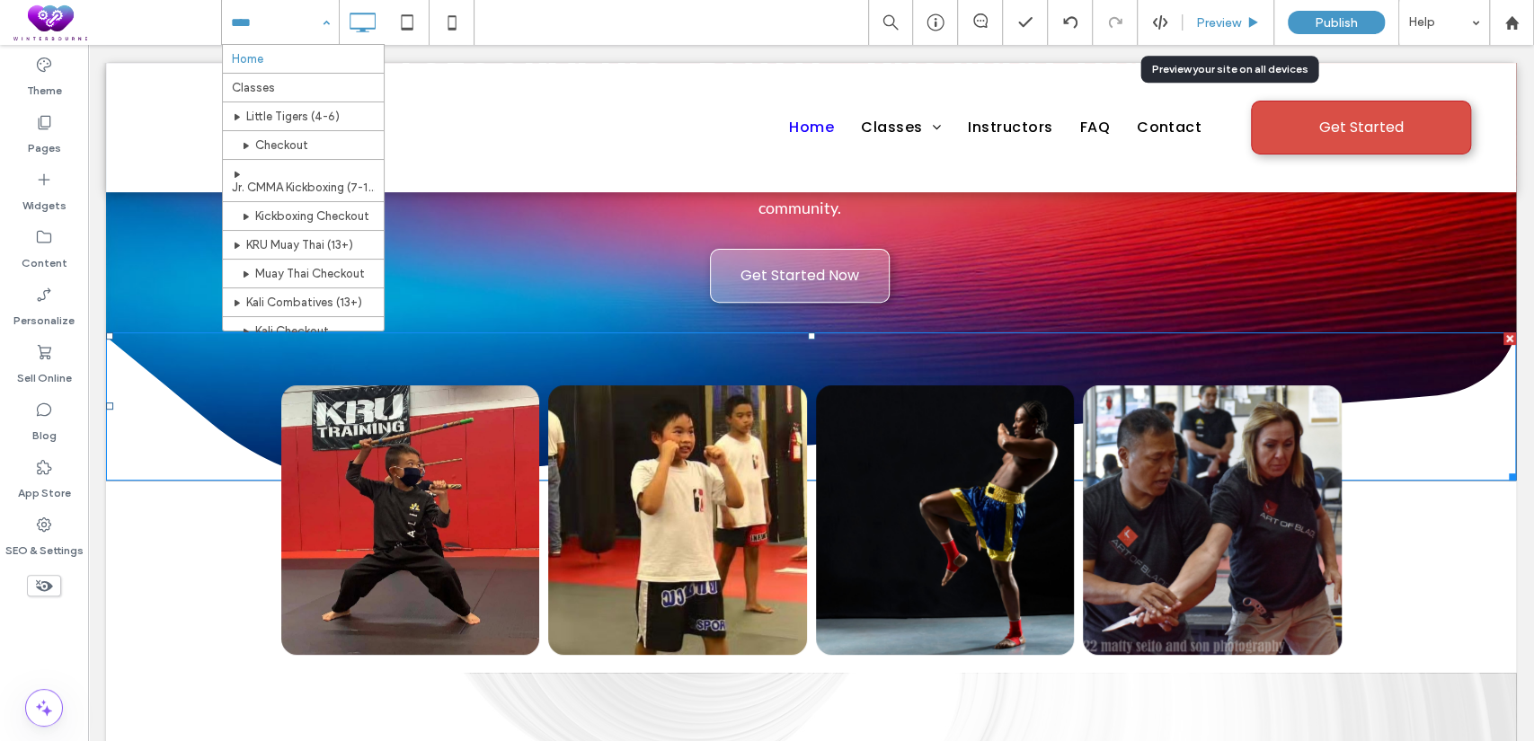
click at [1220, 20] on span "Preview" at bounding box center [1218, 22] width 45 height 15
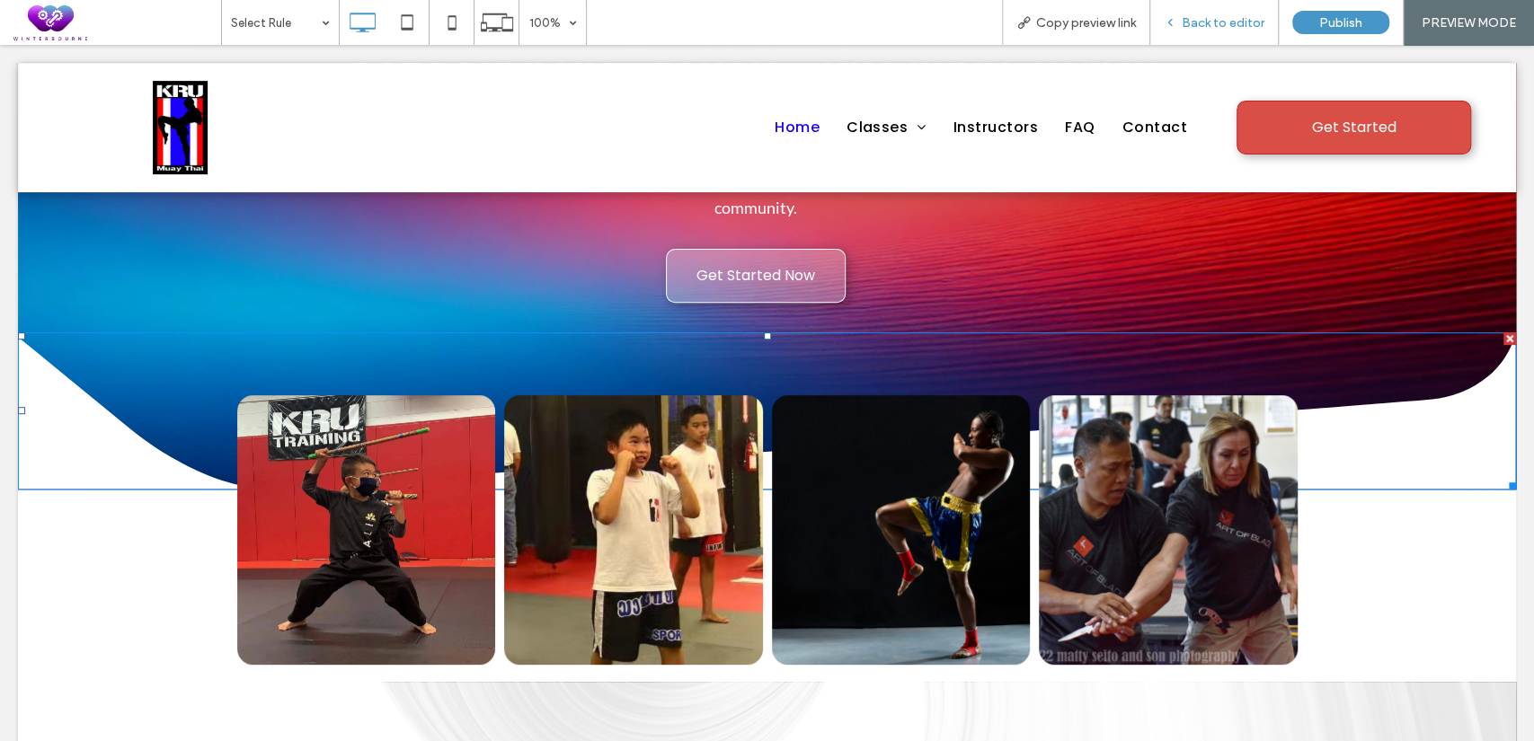
click at [1181, 17] on div "Back to editor" at bounding box center [1214, 22] width 128 height 15
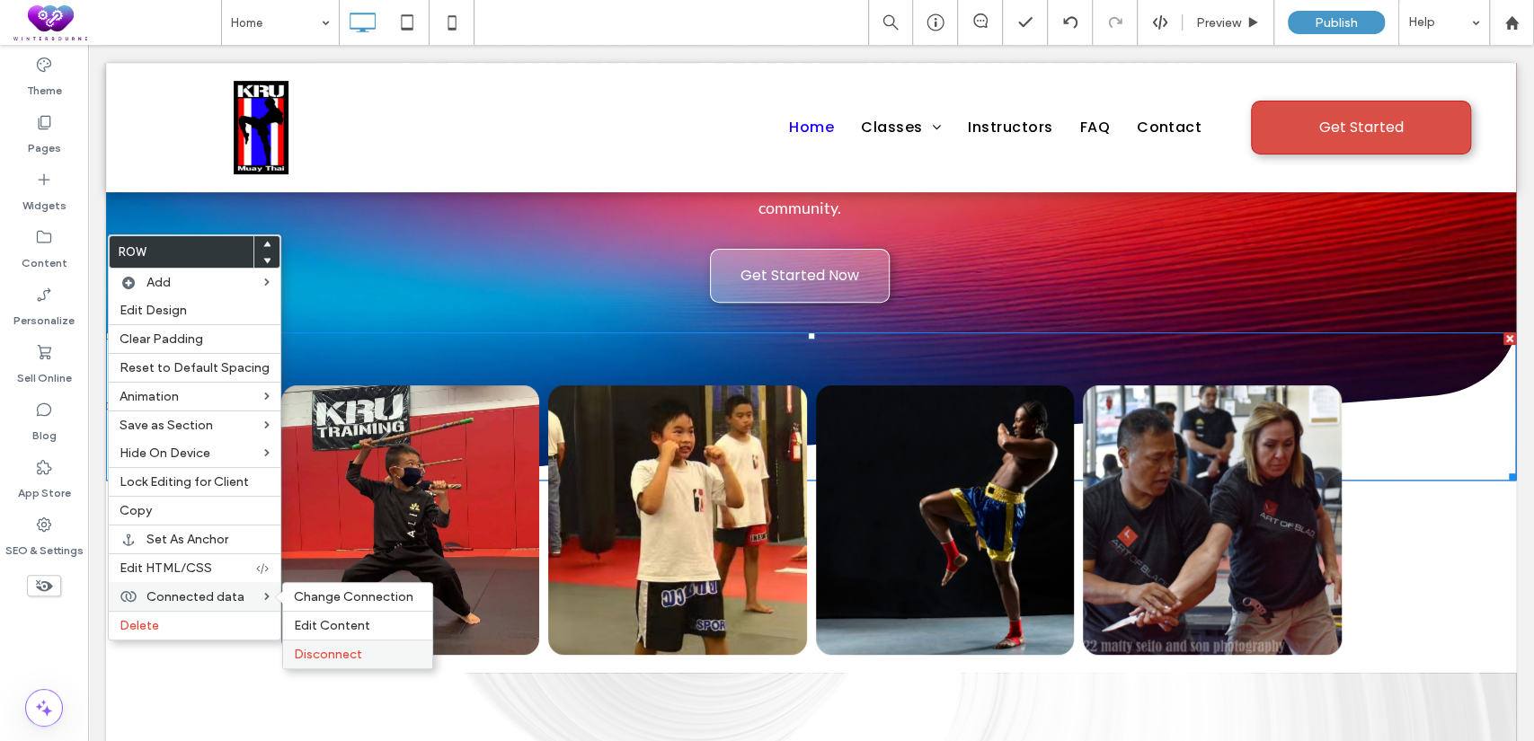
click at [351, 651] on span "Disconnect" at bounding box center [328, 654] width 68 height 15
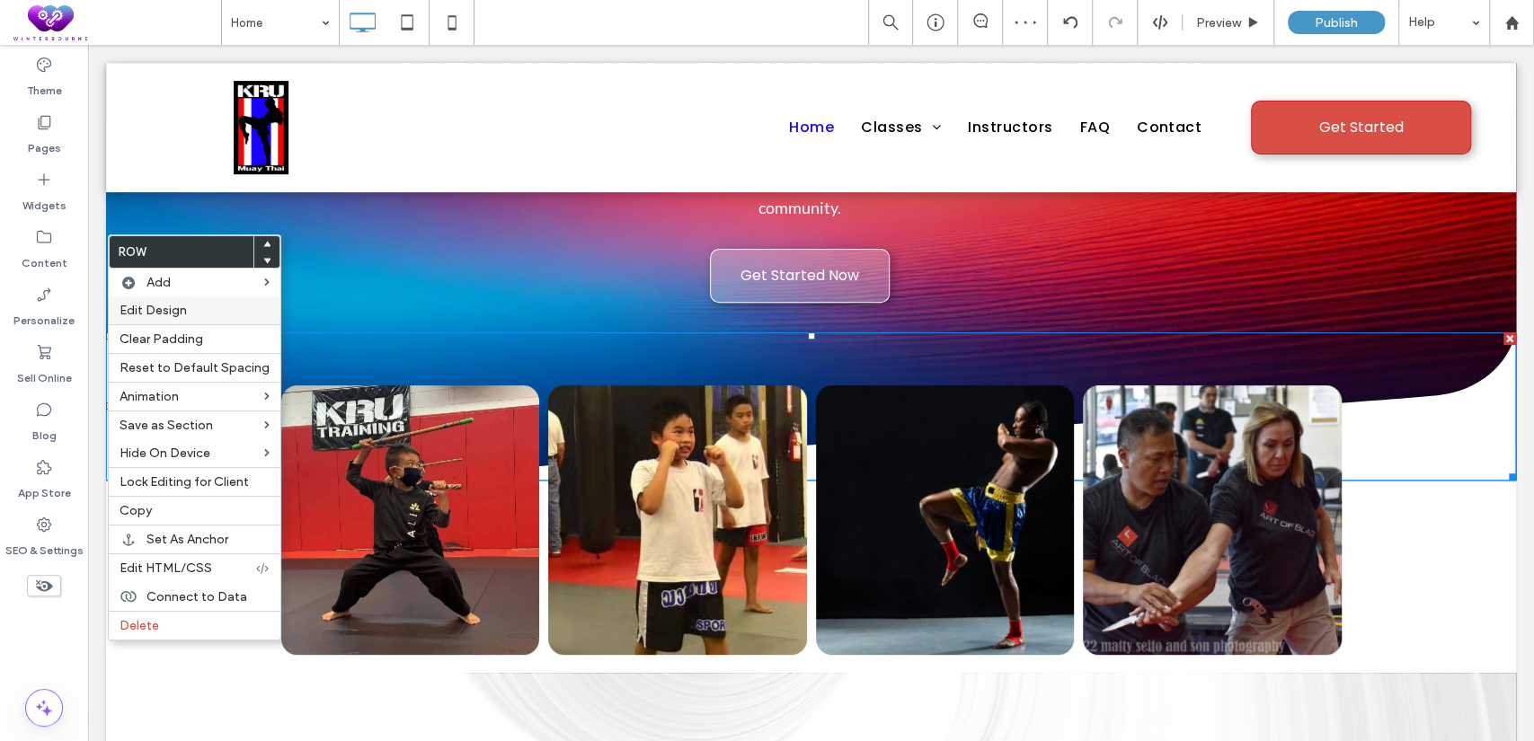
click at [163, 309] on span "Edit Design" at bounding box center [153, 310] width 67 height 15
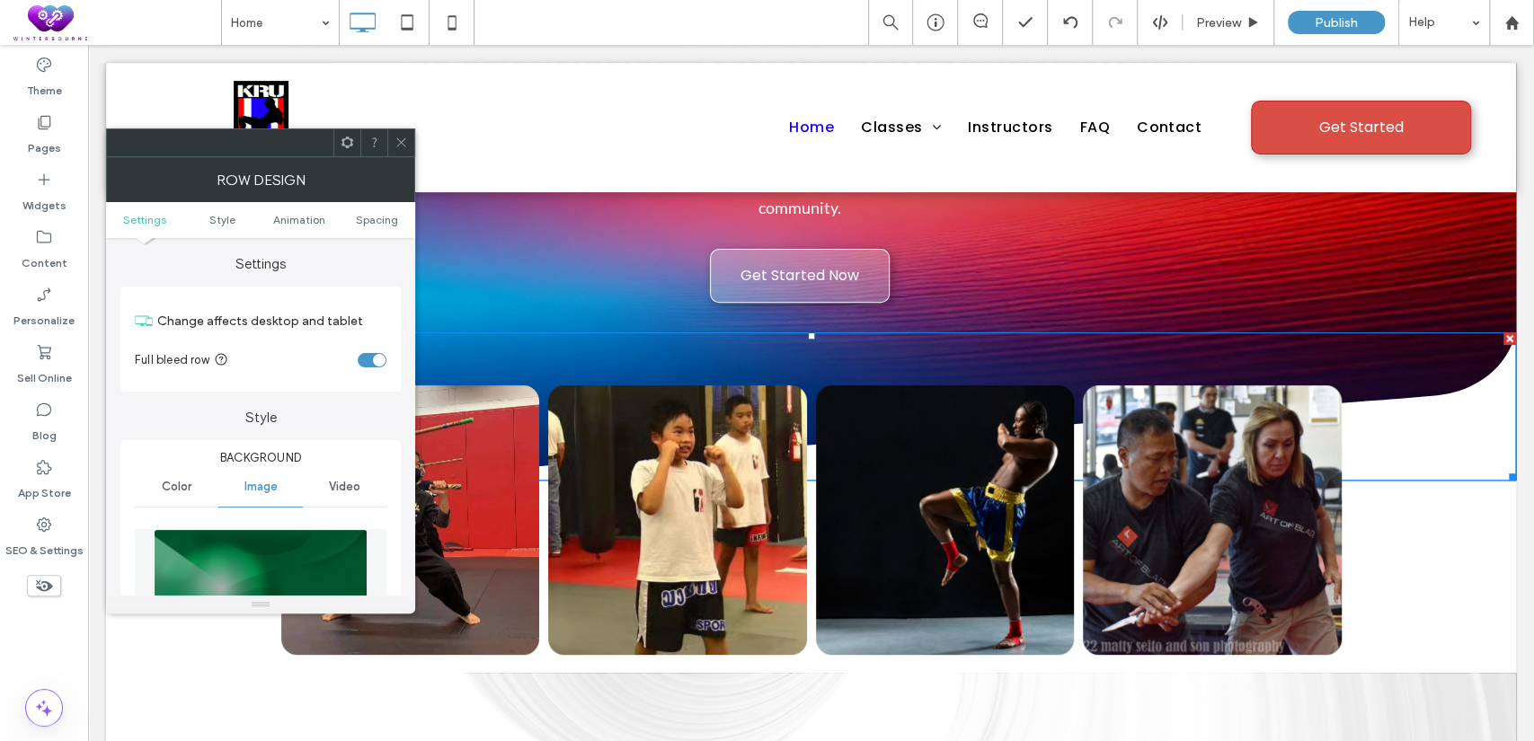
scroll to position [333, 0]
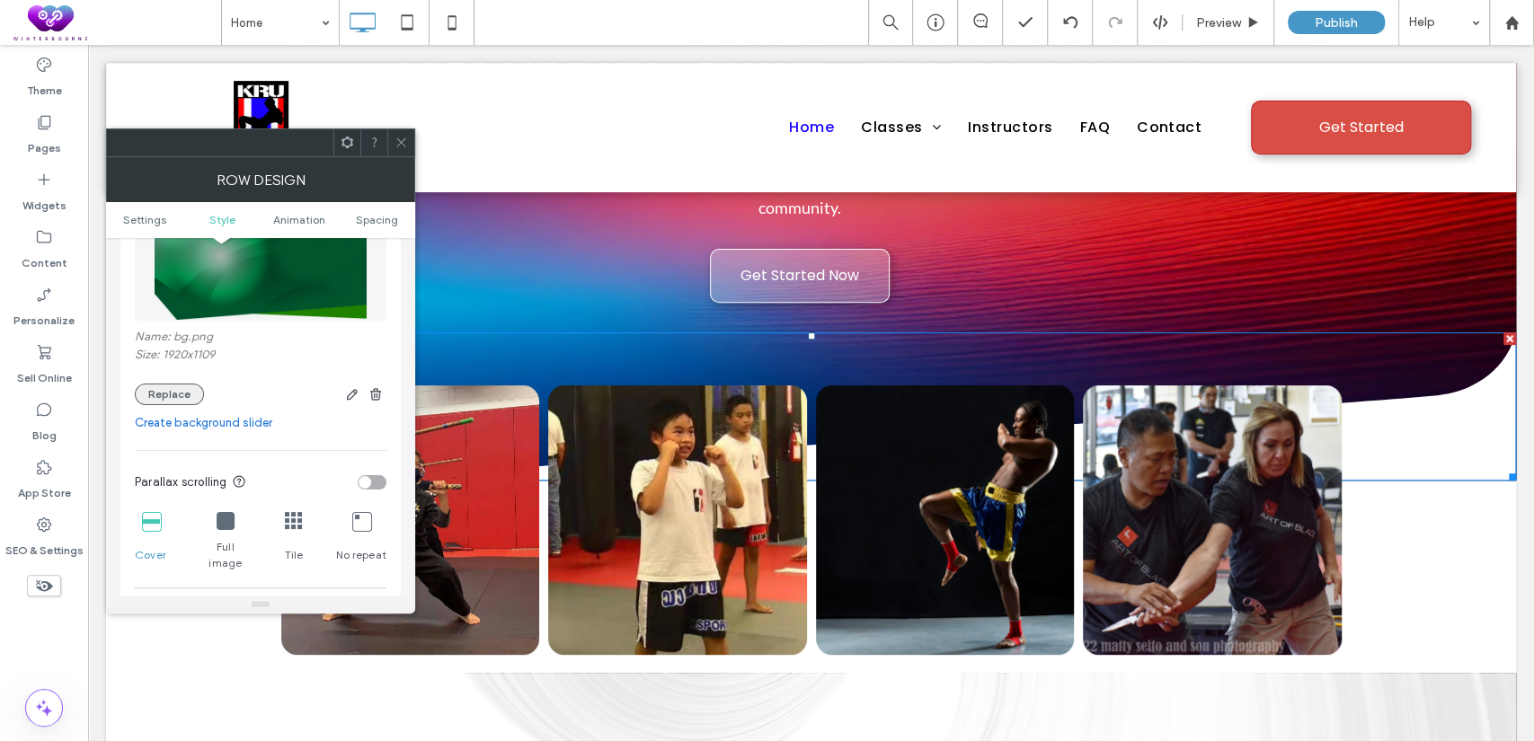
click at [173, 391] on button "Replace" at bounding box center [169, 395] width 69 height 22
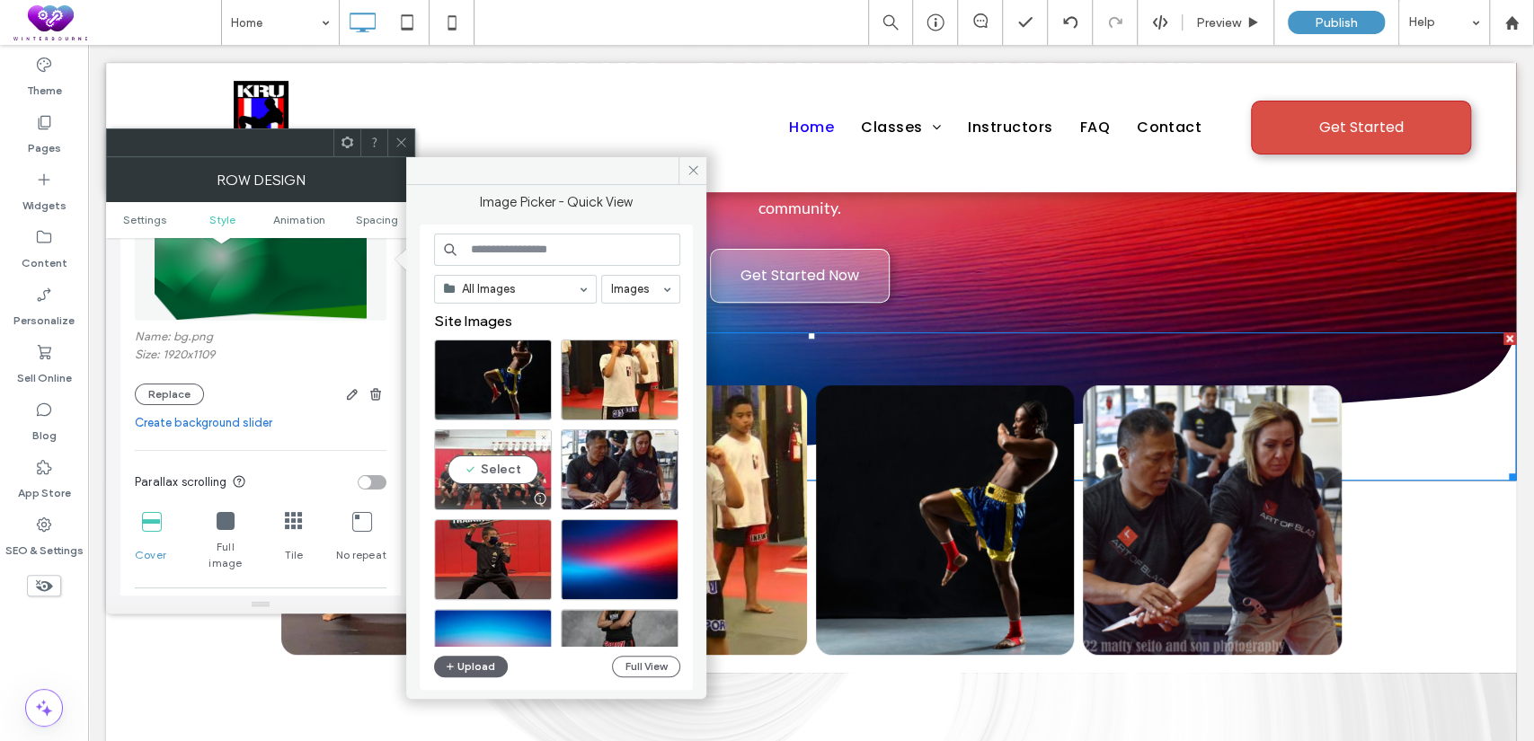
click at [507, 467] on div "Select" at bounding box center [493, 470] width 118 height 81
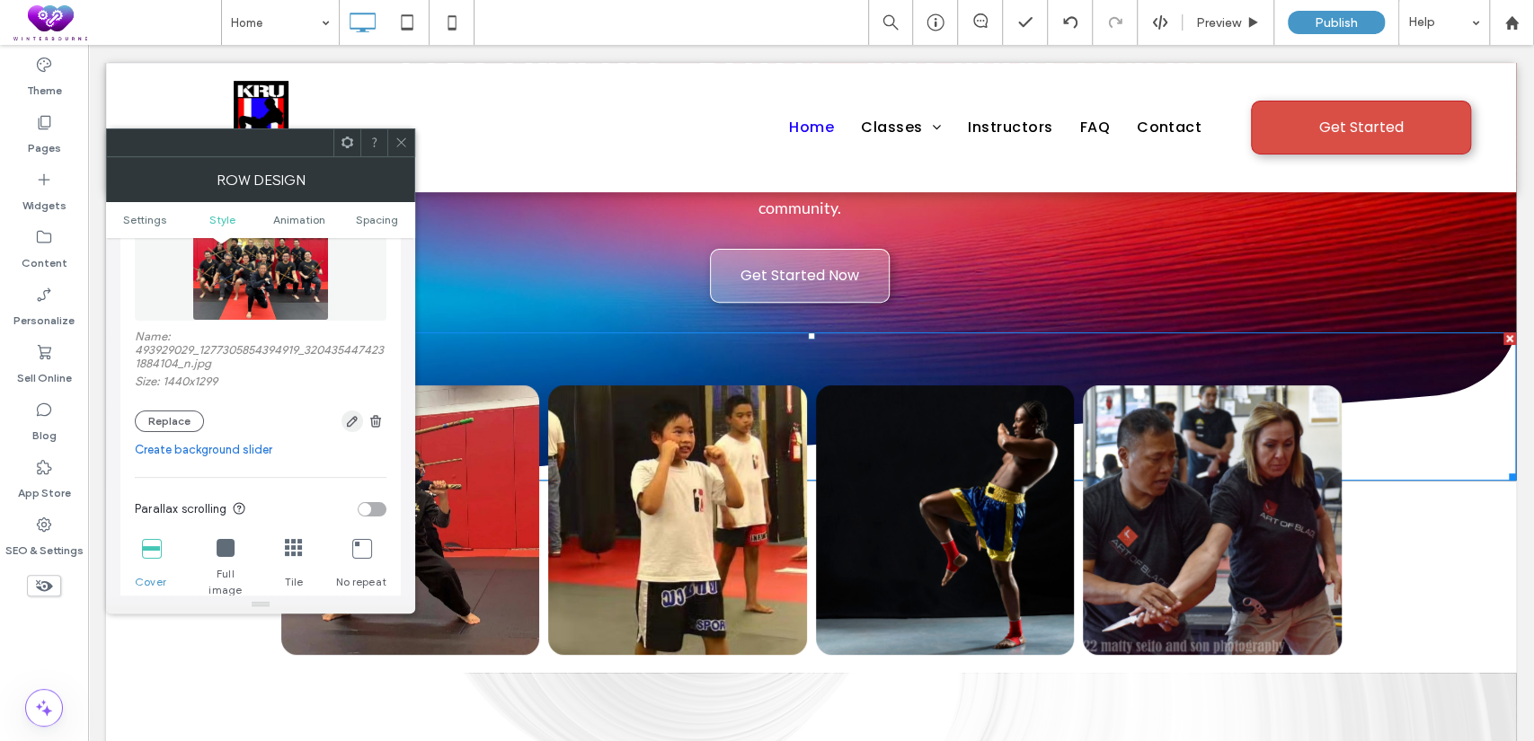
click at [346, 420] on icon "button" at bounding box center [352, 421] width 14 height 14
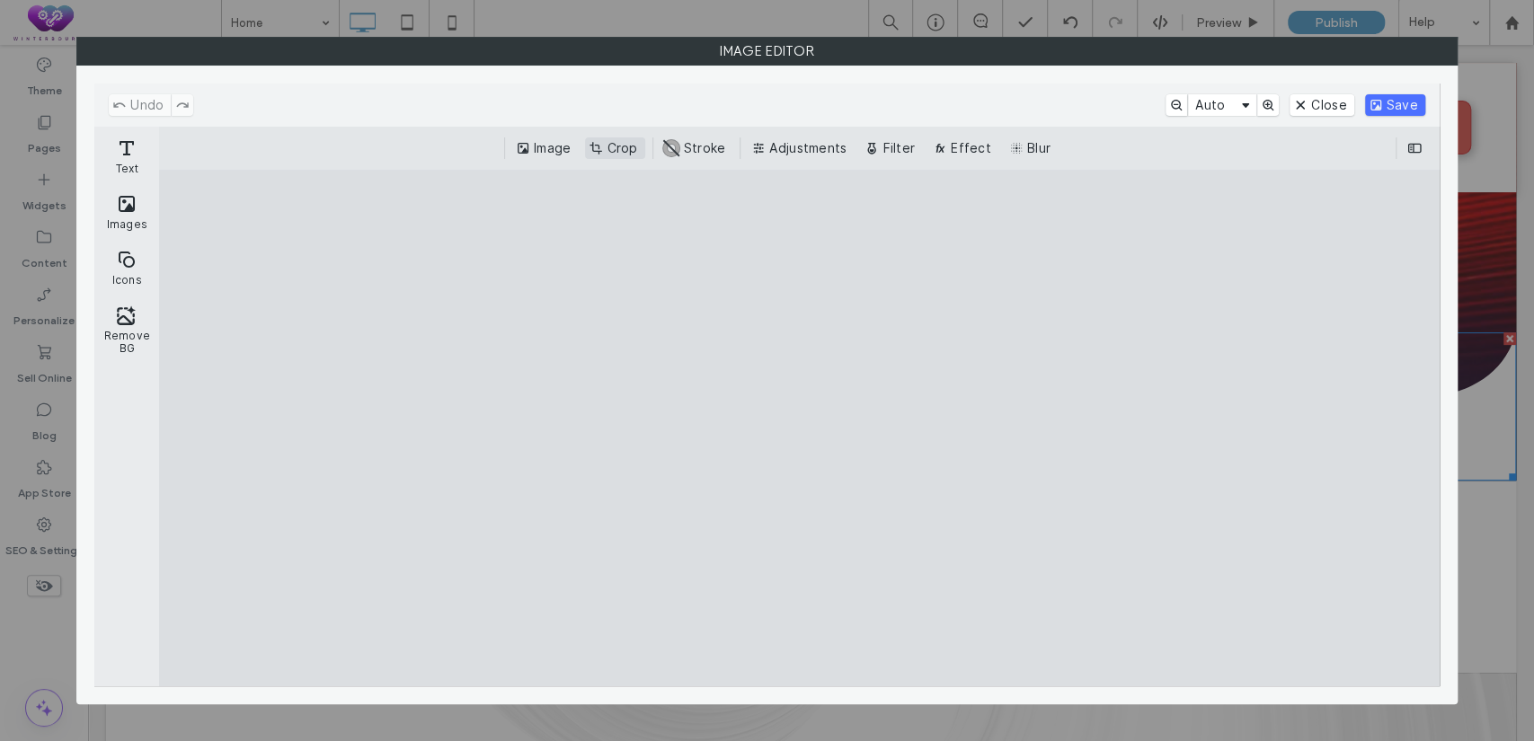
click at [607, 147] on button "Crop" at bounding box center [614, 149] width 59 height 22
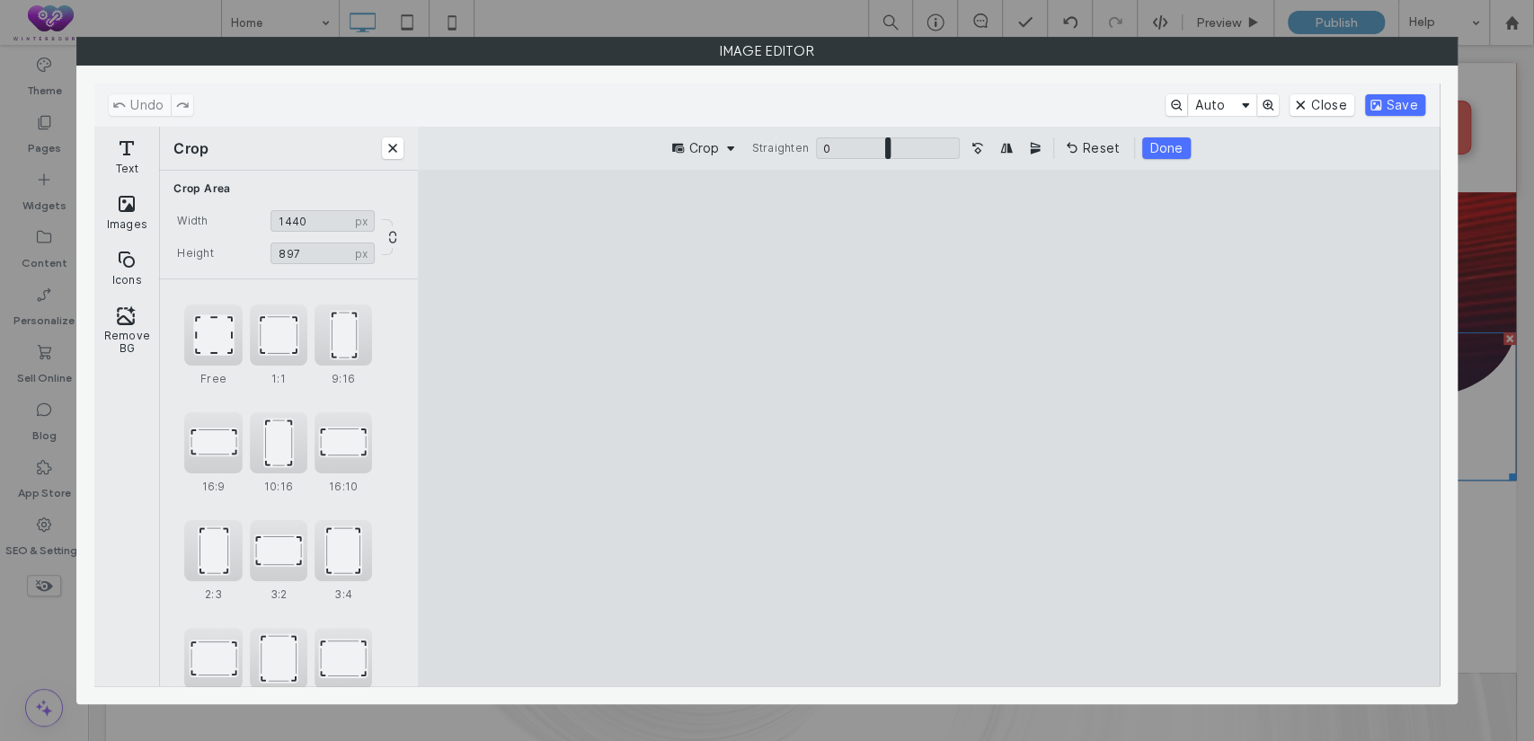
drag, startPoint x: 933, startPoint y: 224, endPoint x: 942, endPoint y: 351, distance: 127.9
click at [928, 429] on cesdk-canvas "Editor canvas" at bounding box center [928, 429] width 0 height 0
drag, startPoint x: 934, startPoint y: 252, endPoint x: 935, endPoint y: 225, distance: 27.0
click at [928, 429] on cesdk-canvas "Editor canvas" at bounding box center [928, 429] width 0 height 0
type input "****"
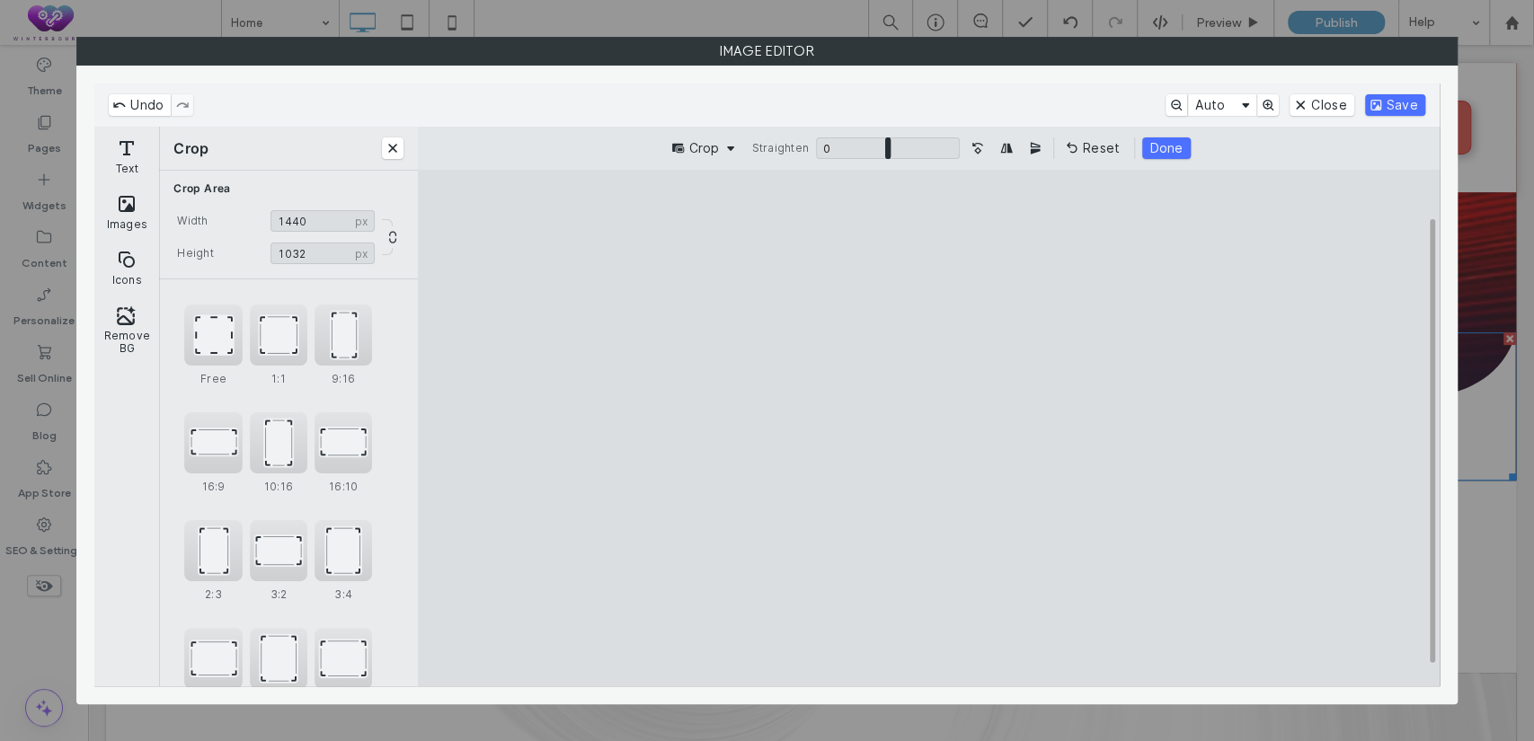
drag, startPoint x: 921, startPoint y: 235, endPoint x: 931, endPoint y: 201, distance: 34.7
click at [928, 429] on cesdk-canvas "Editor canvas" at bounding box center [928, 429] width 0 height 0
click at [1393, 105] on button "Save" at bounding box center [1395, 105] width 60 height 22
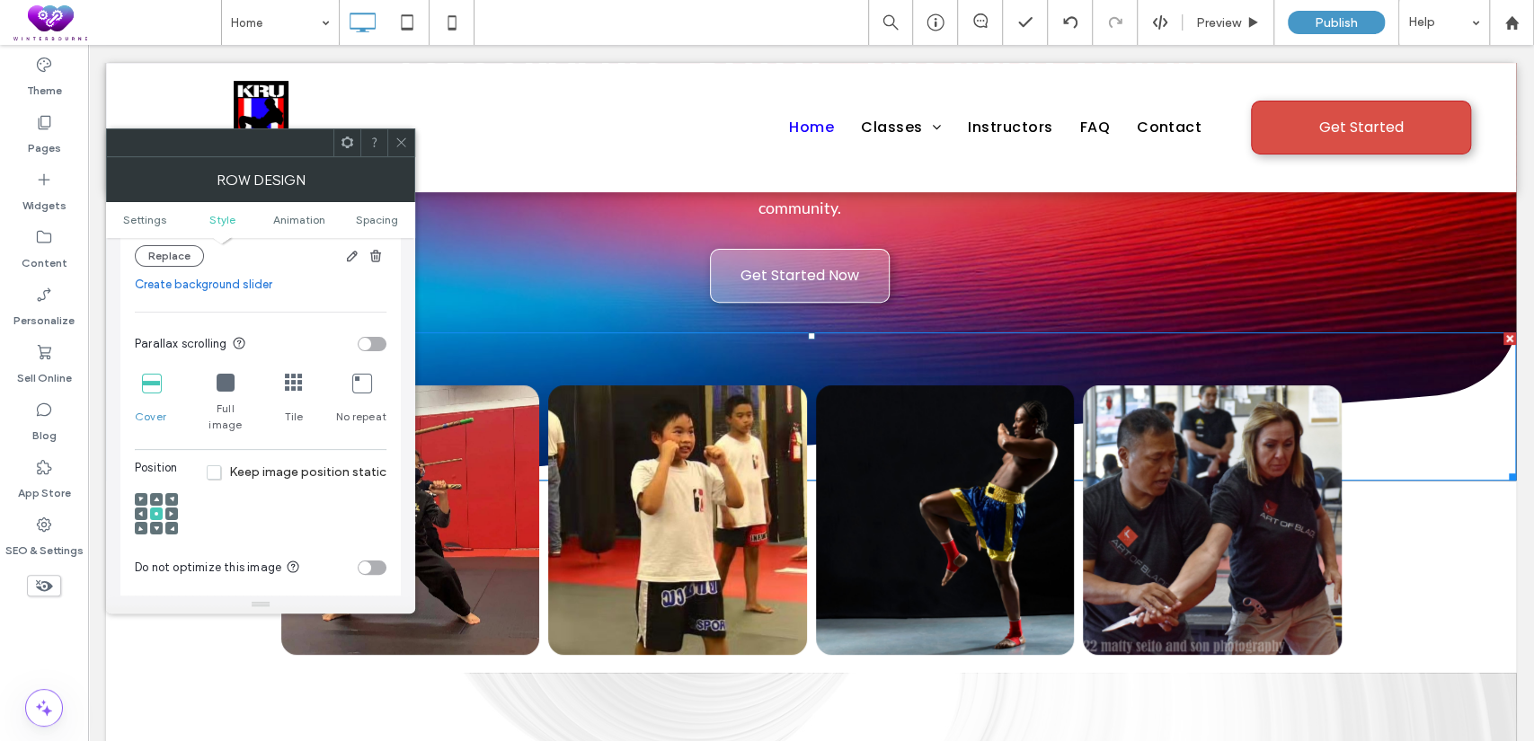
scroll to position [499, 0]
click at [157, 496] on icon at bounding box center [156, 498] width 5 height 5
click at [158, 510] on icon at bounding box center [156, 512] width 5 height 5
click at [349, 257] on use "button" at bounding box center [352, 255] width 11 height 11
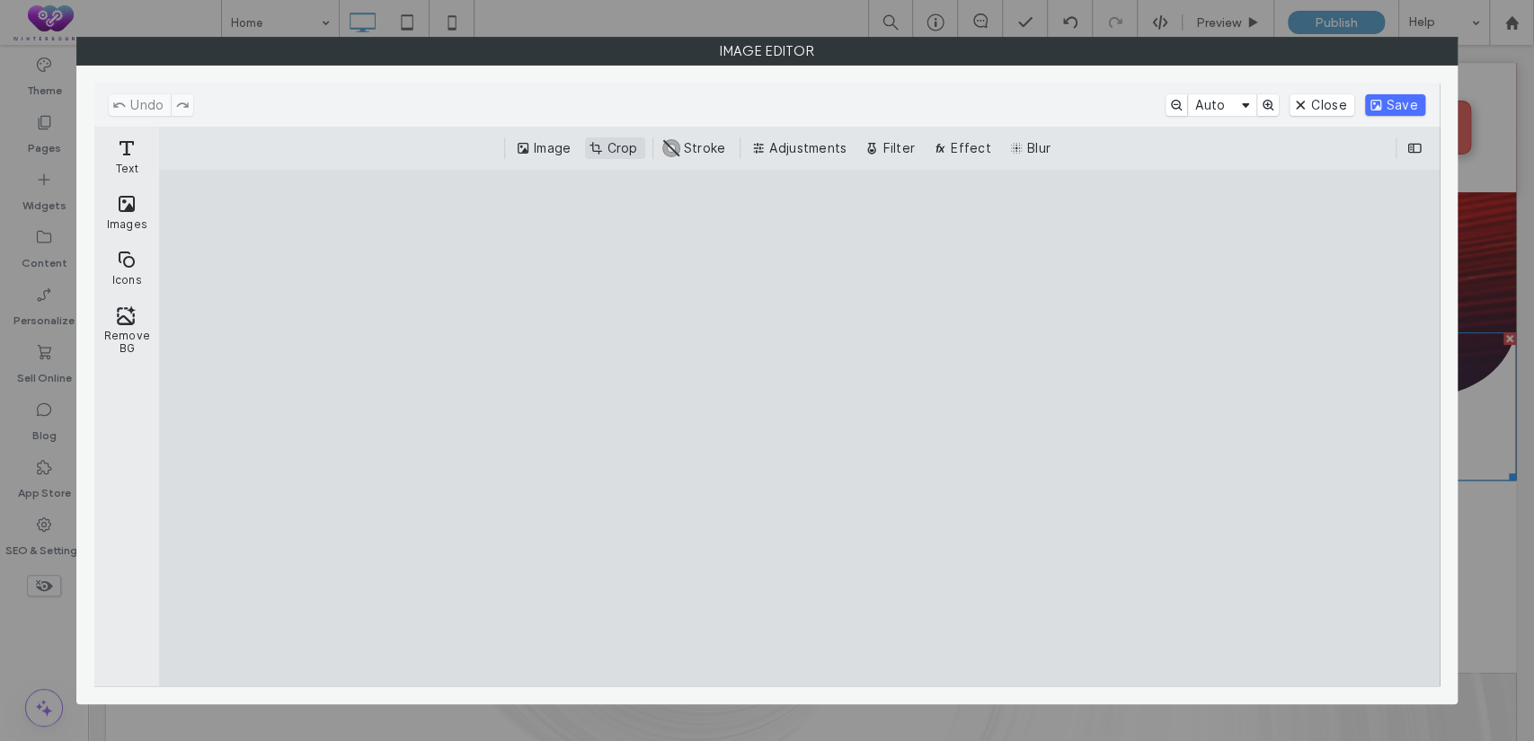
click at [626, 148] on button "Crop" at bounding box center [614, 149] width 59 height 22
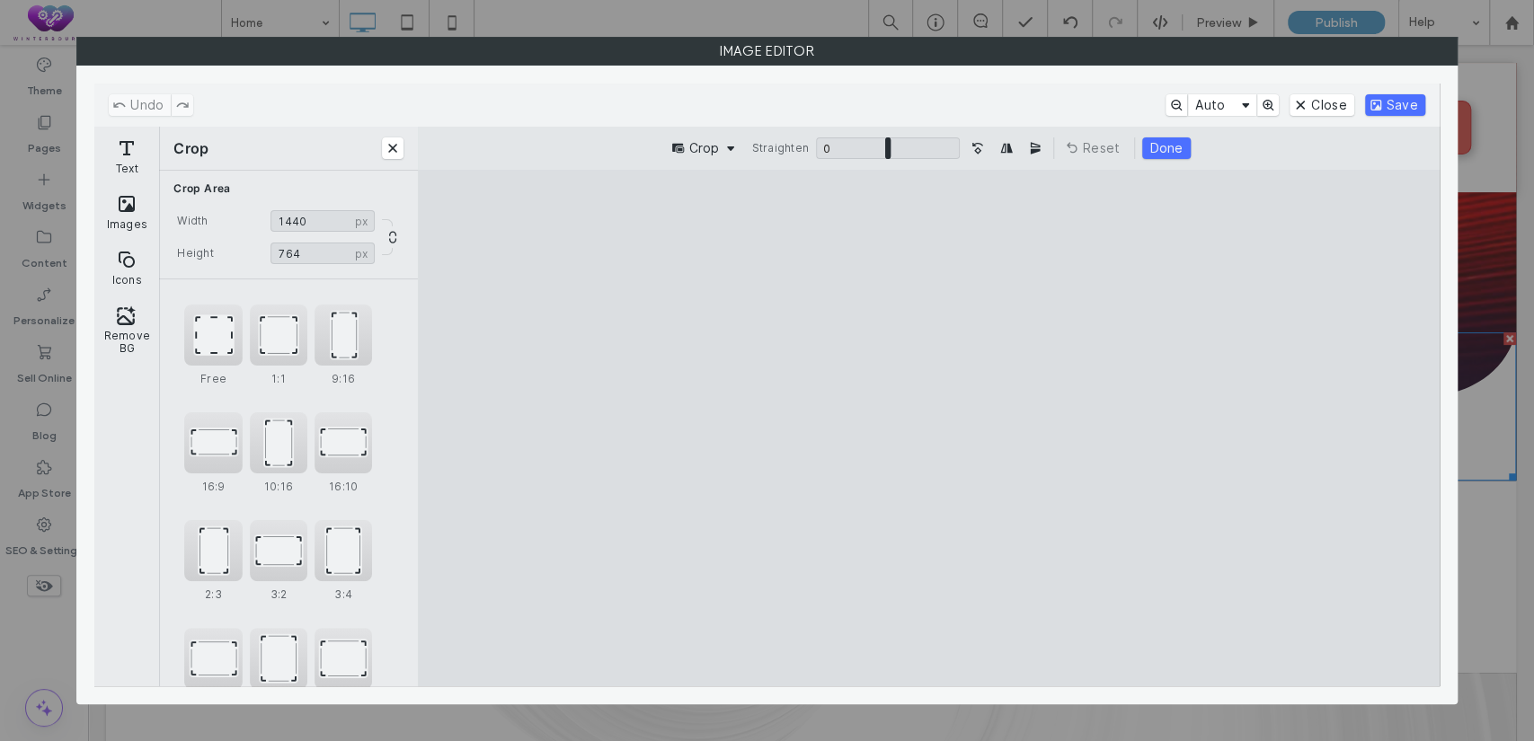
type input "***"
drag, startPoint x: 927, startPoint y: 633, endPoint x: 939, endPoint y: 526, distance: 107.6
click at [928, 429] on cesdk-canvas "Editor canvas" at bounding box center [928, 429] width 0 height 0
click at [1172, 139] on button "Done" at bounding box center [1166, 149] width 48 height 22
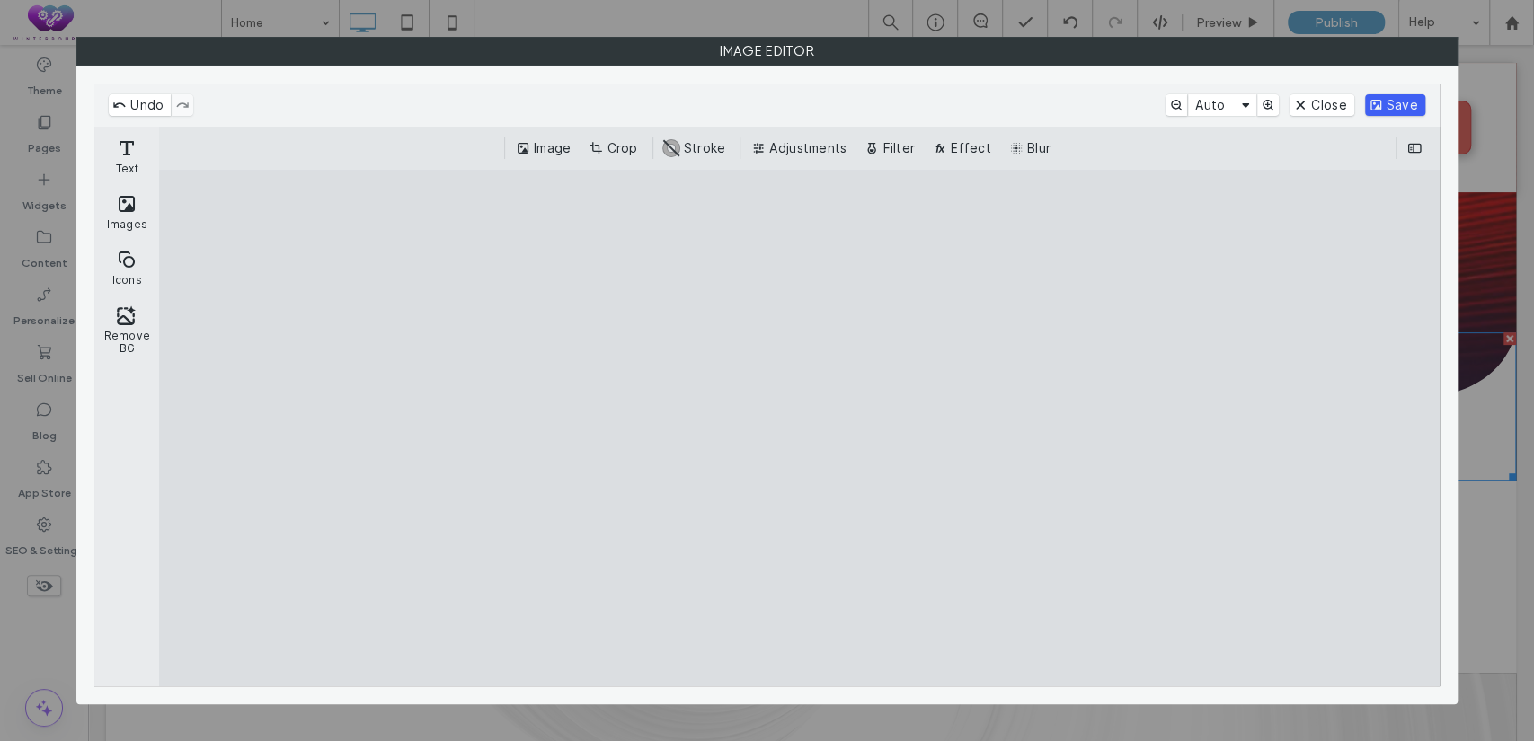
click at [1388, 96] on button "Save" at bounding box center [1395, 105] width 60 height 22
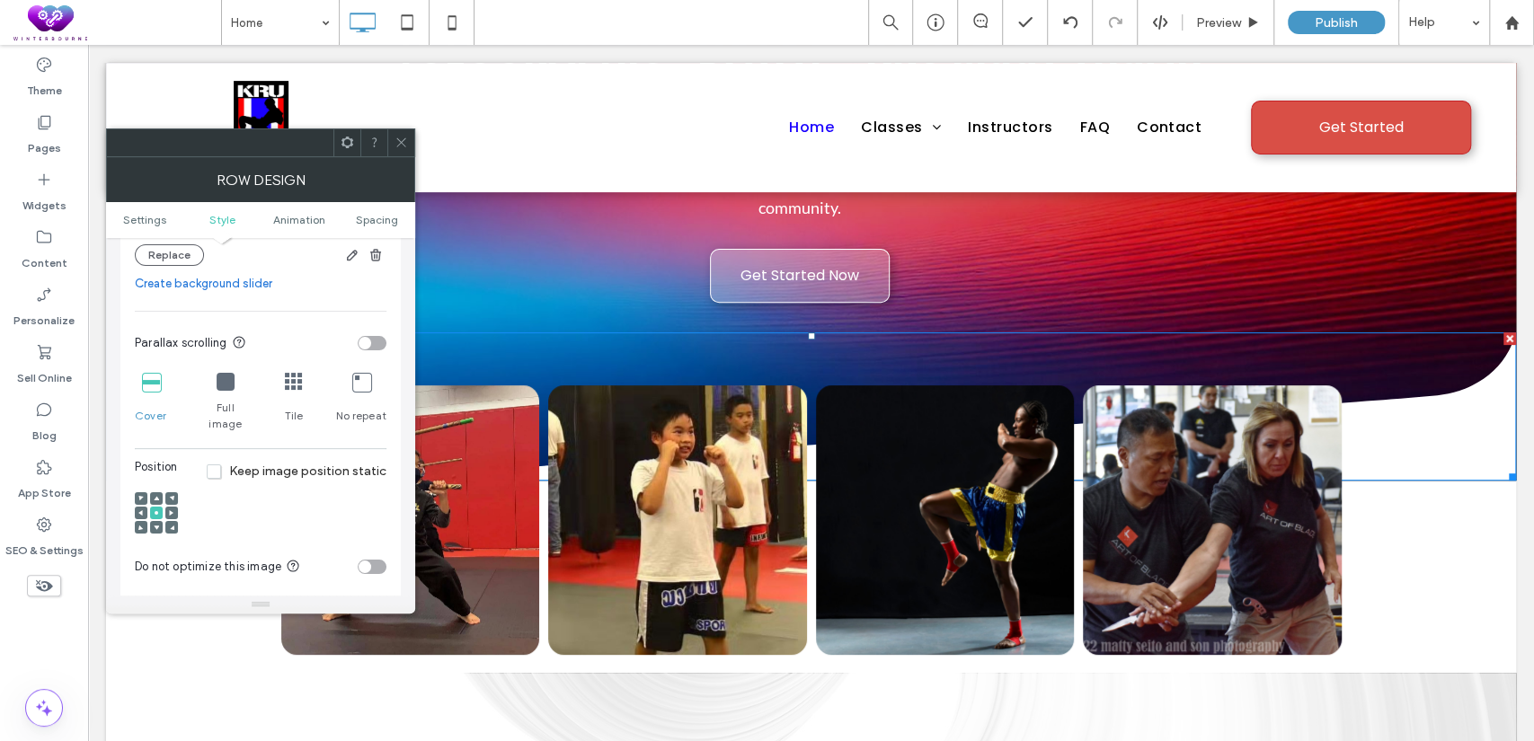
click at [405, 138] on icon at bounding box center [401, 142] width 13 height 13
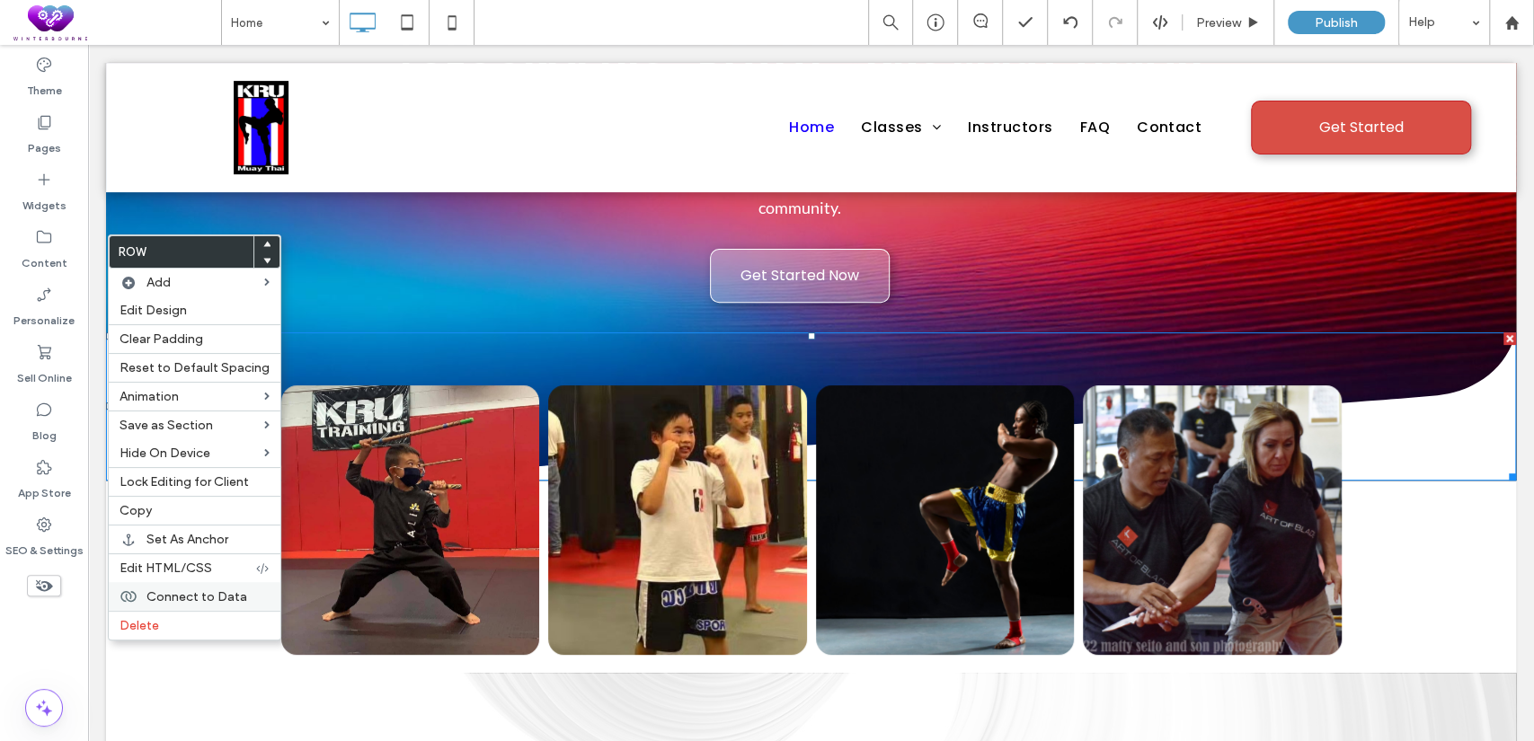
click at [140, 599] on div "Connect to Data" at bounding box center [195, 596] width 172 height 29
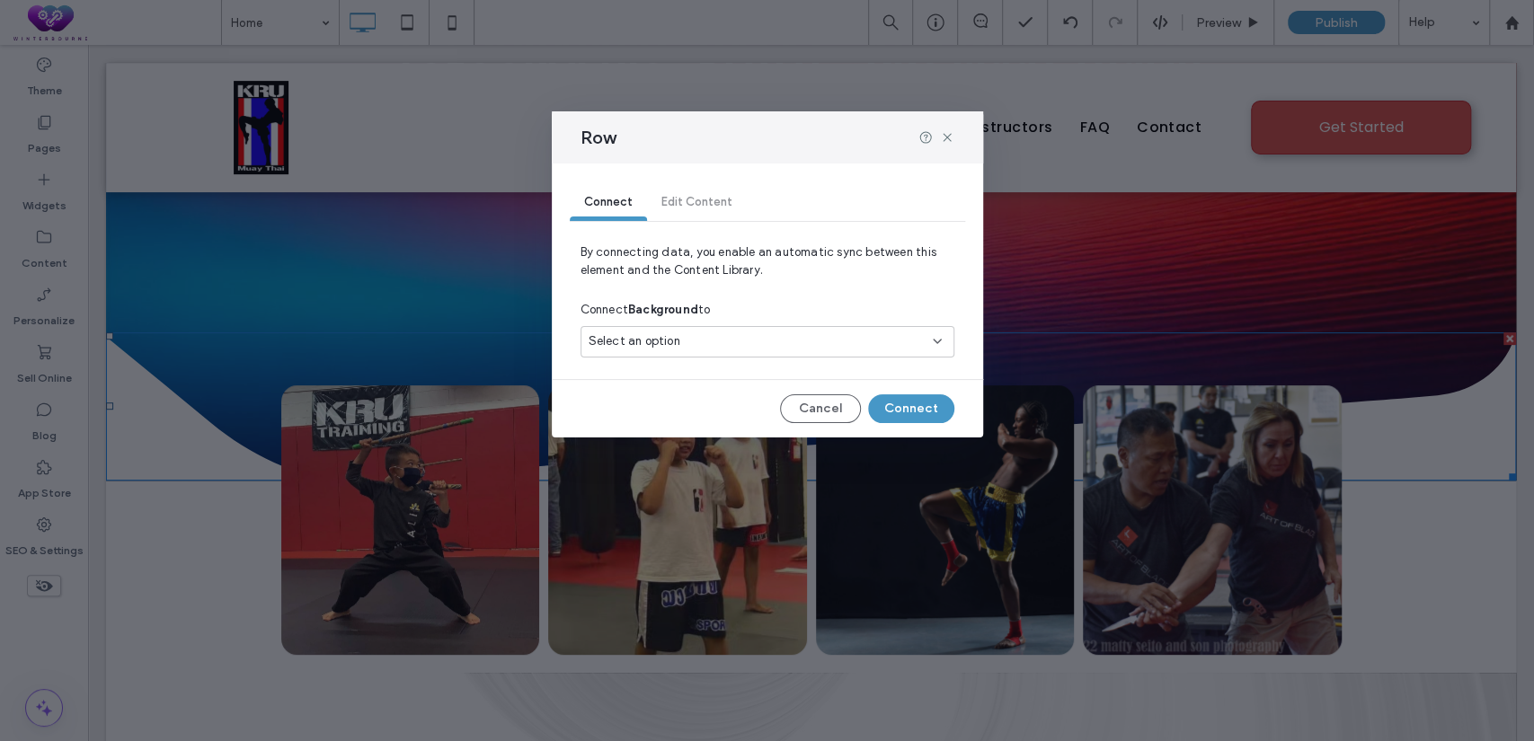
click at [640, 336] on span "Select an option" at bounding box center [635, 342] width 92 height 18
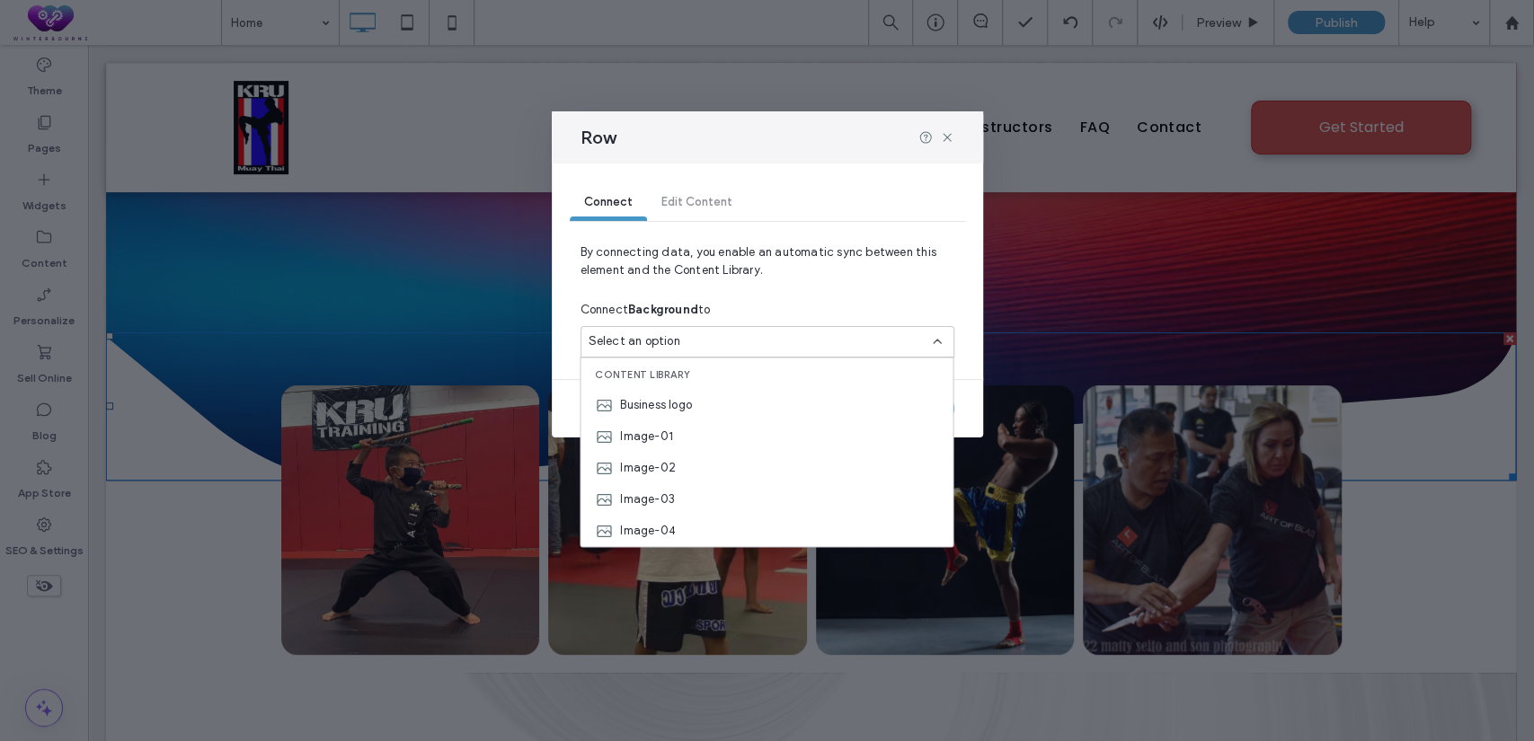
click at [168, 306] on div "Row Connect Edit Content By connecting data, you enable an automatic sync betwe…" at bounding box center [767, 370] width 1534 height 741
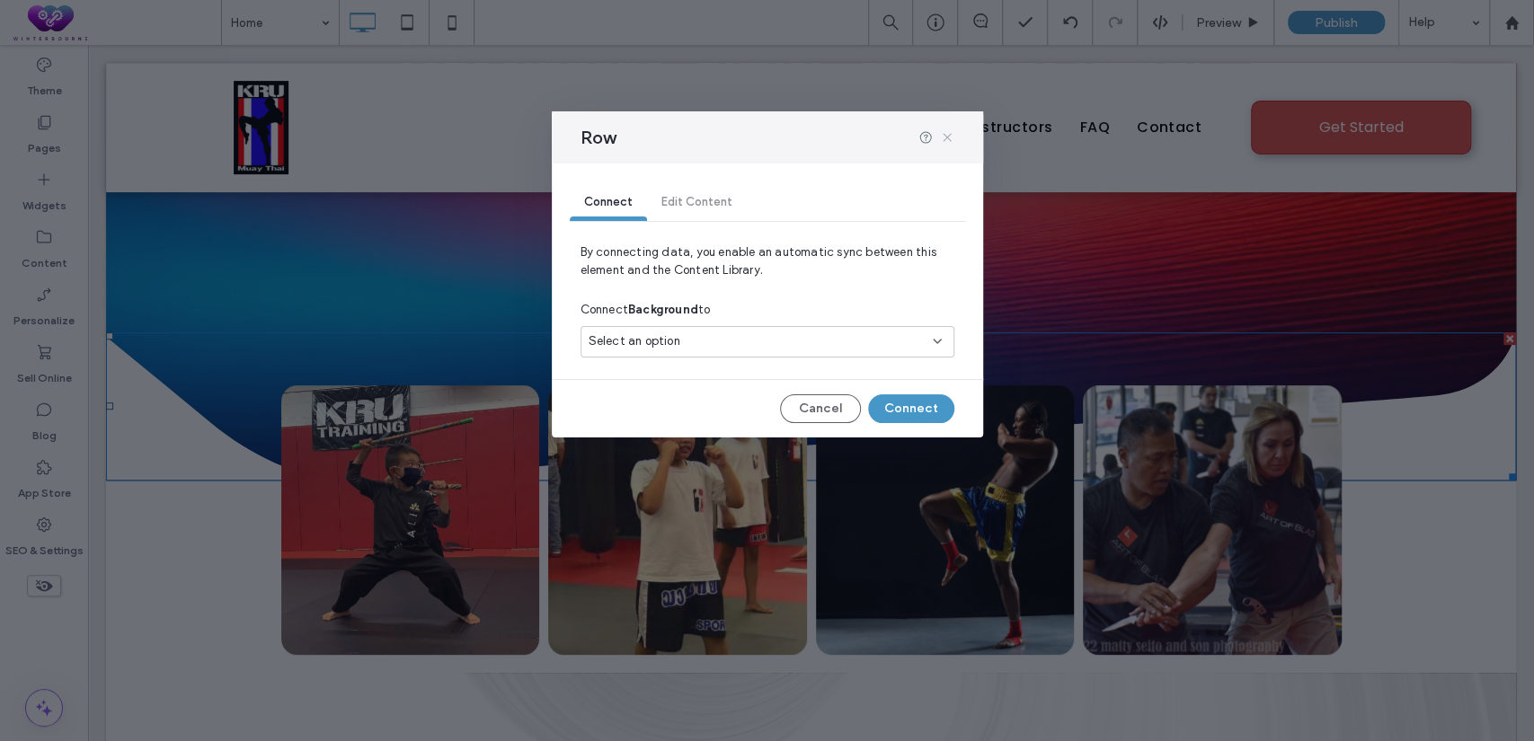
click at [946, 135] on icon at bounding box center [947, 137] width 14 height 14
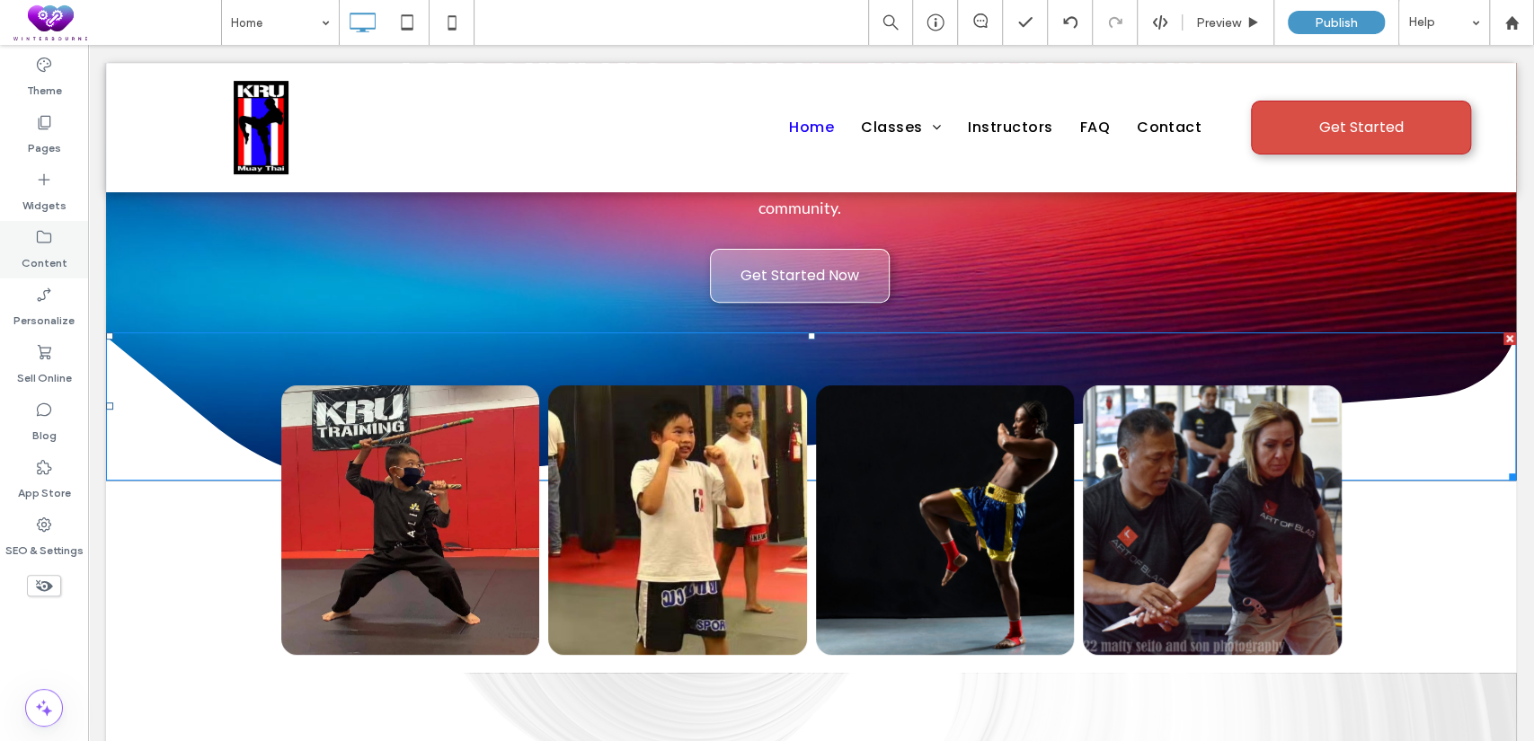
click at [31, 250] on label "Content" at bounding box center [45, 258] width 46 height 25
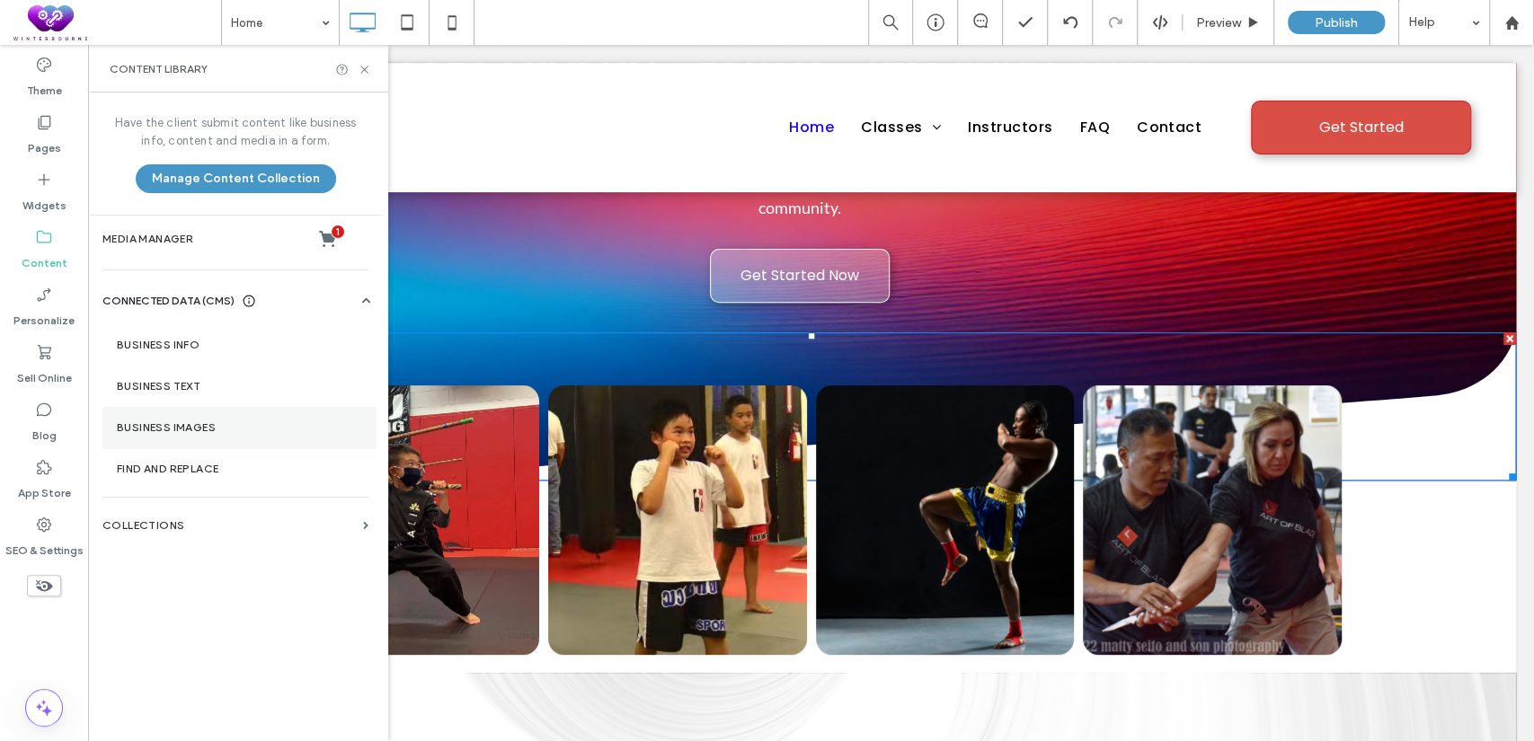
click at [208, 407] on section "Business Images" at bounding box center [238, 427] width 273 height 41
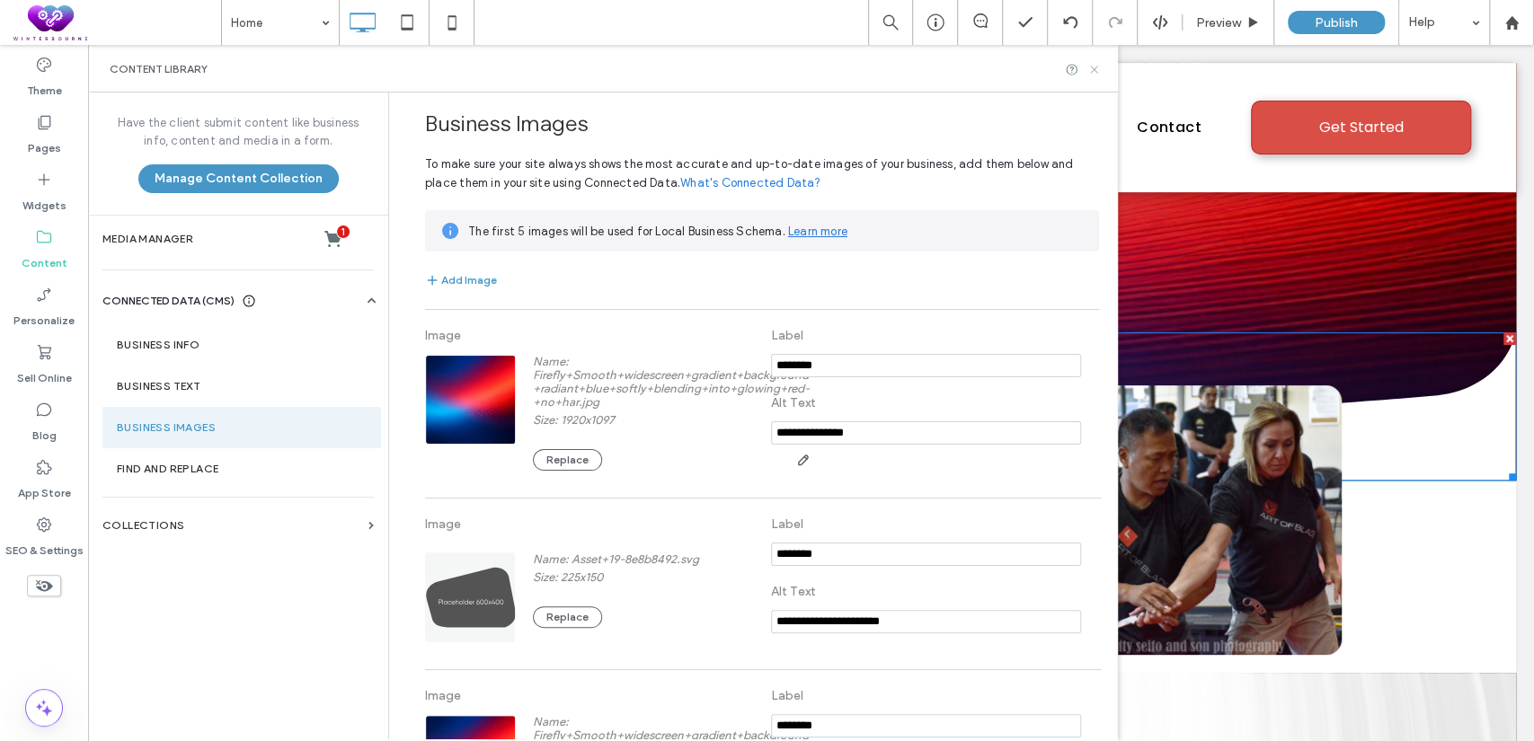
click at [1090, 68] on icon at bounding box center [1093, 69] width 13 height 13
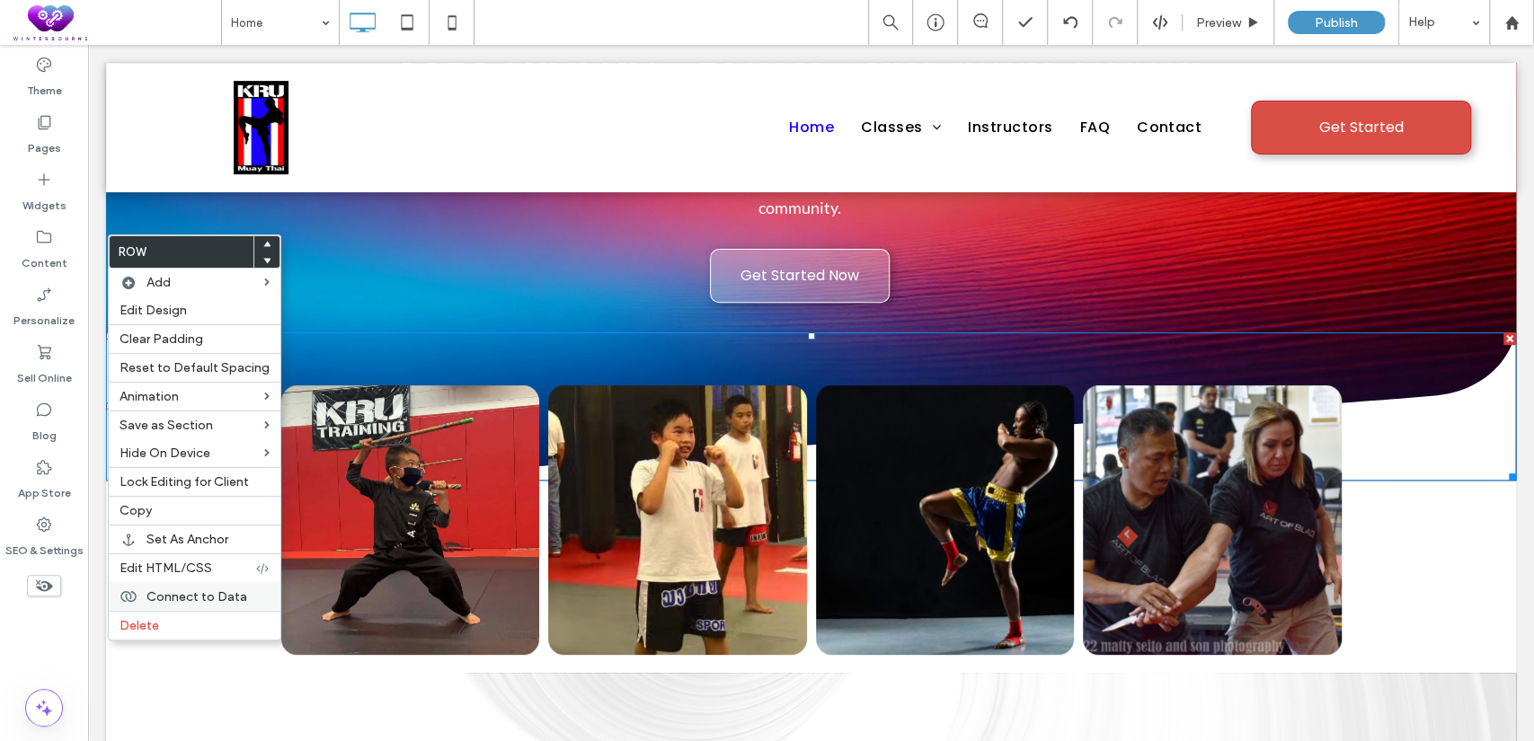
click at [153, 595] on span "Connect to Data" at bounding box center [196, 597] width 101 height 15
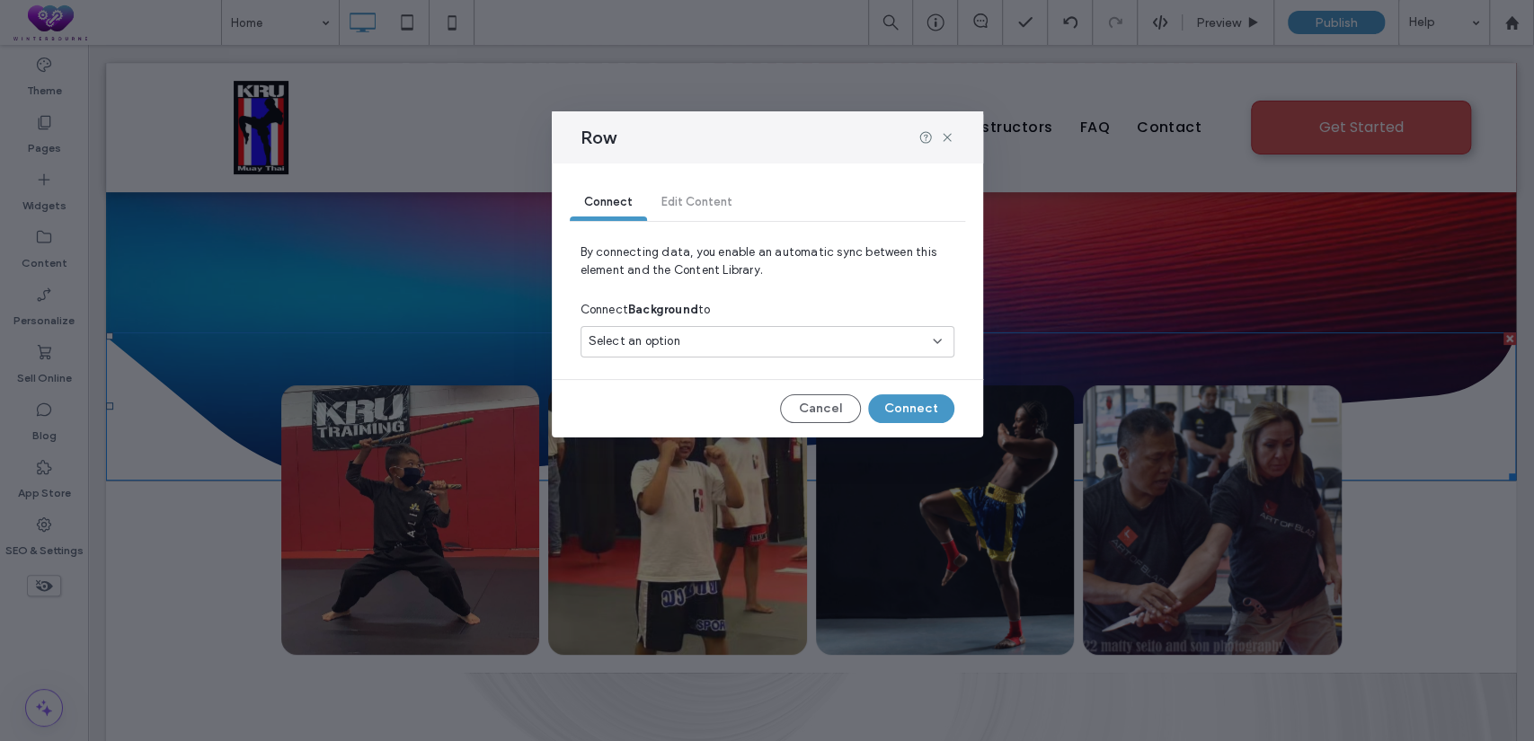
click at [725, 342] on div "Select an option" at bounding box center [757, 342] width 336 height 18
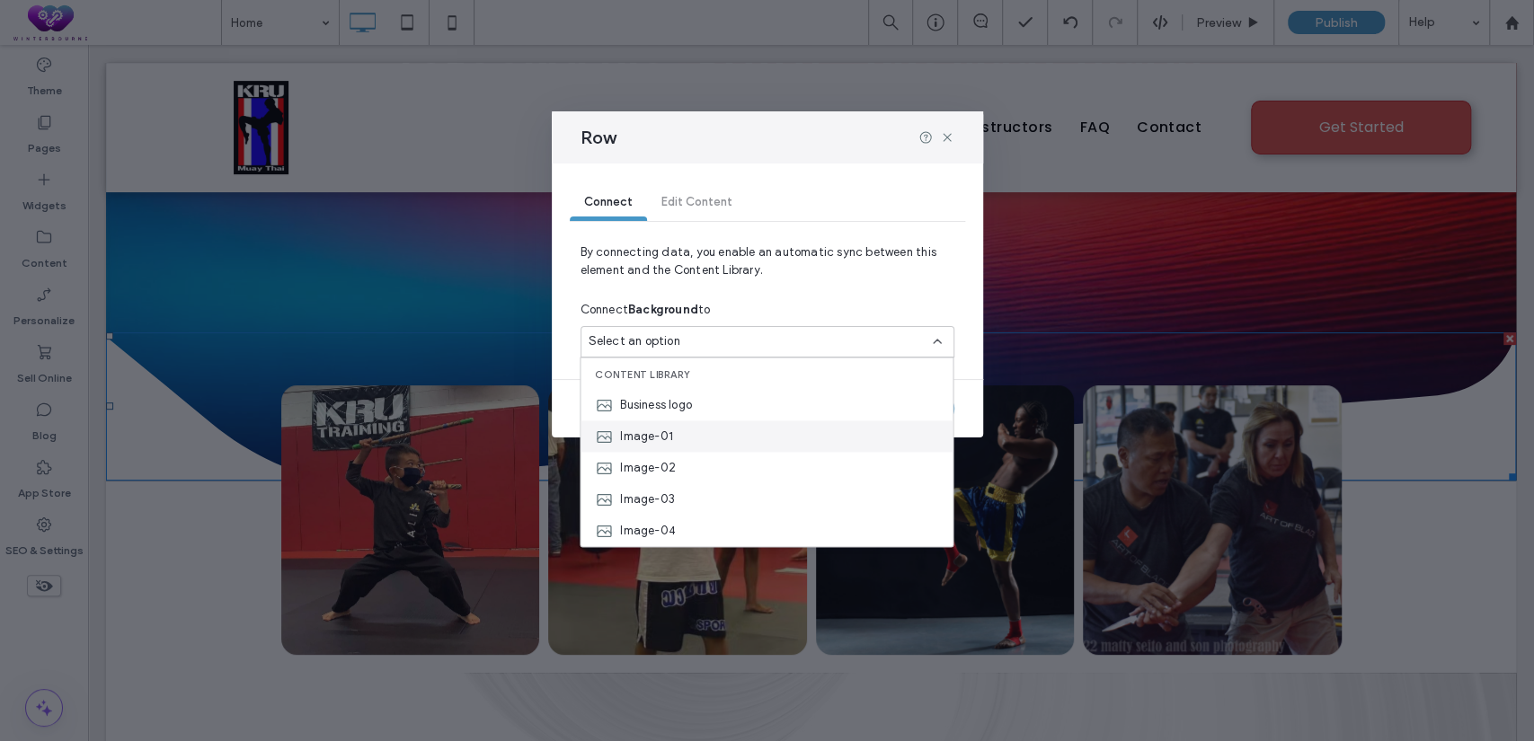
click at [701, 433] on div "Image-01" at bounding box center [767, 436] width 372 height 31
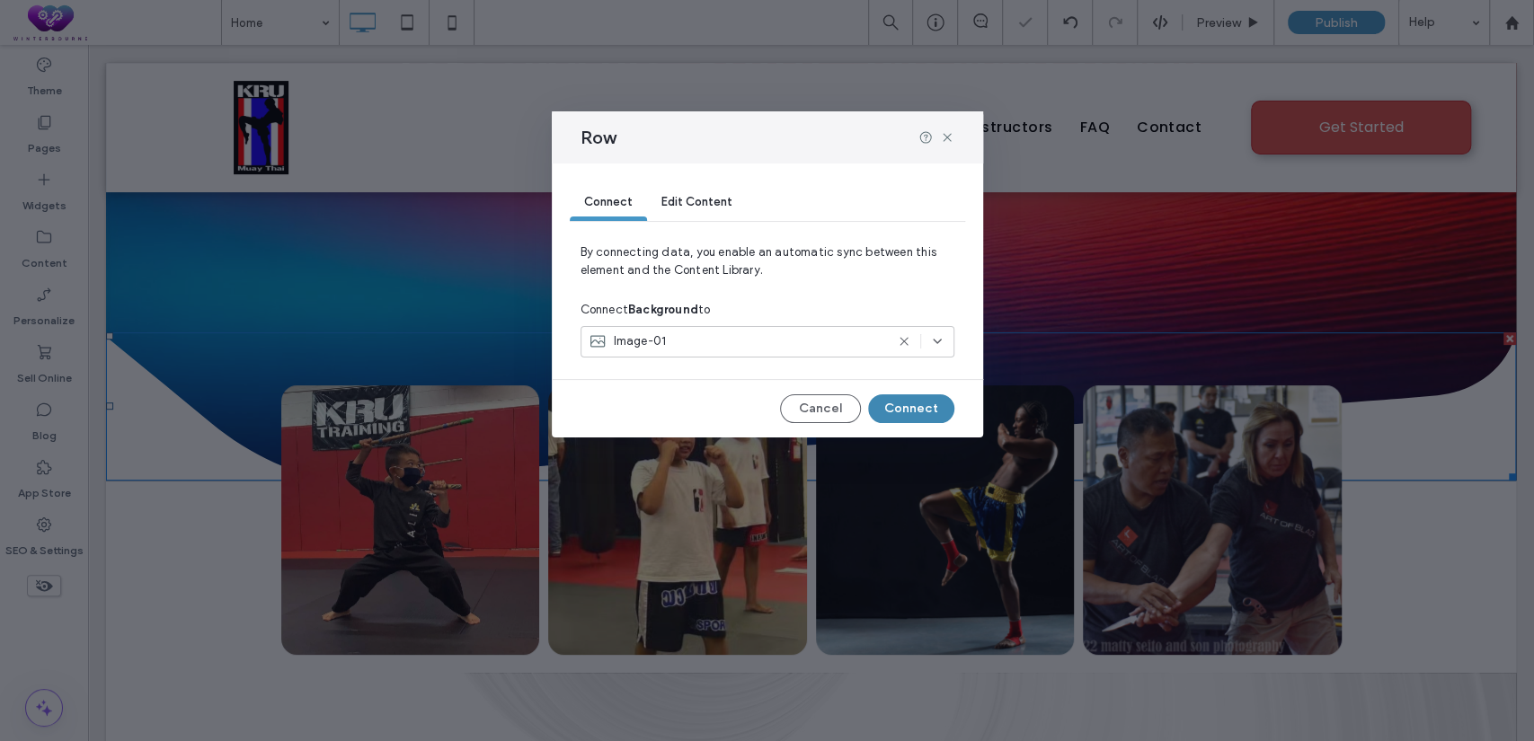
click at [910, 413] on button "Connect" at bounding box center [911, 409] width 86 height 29
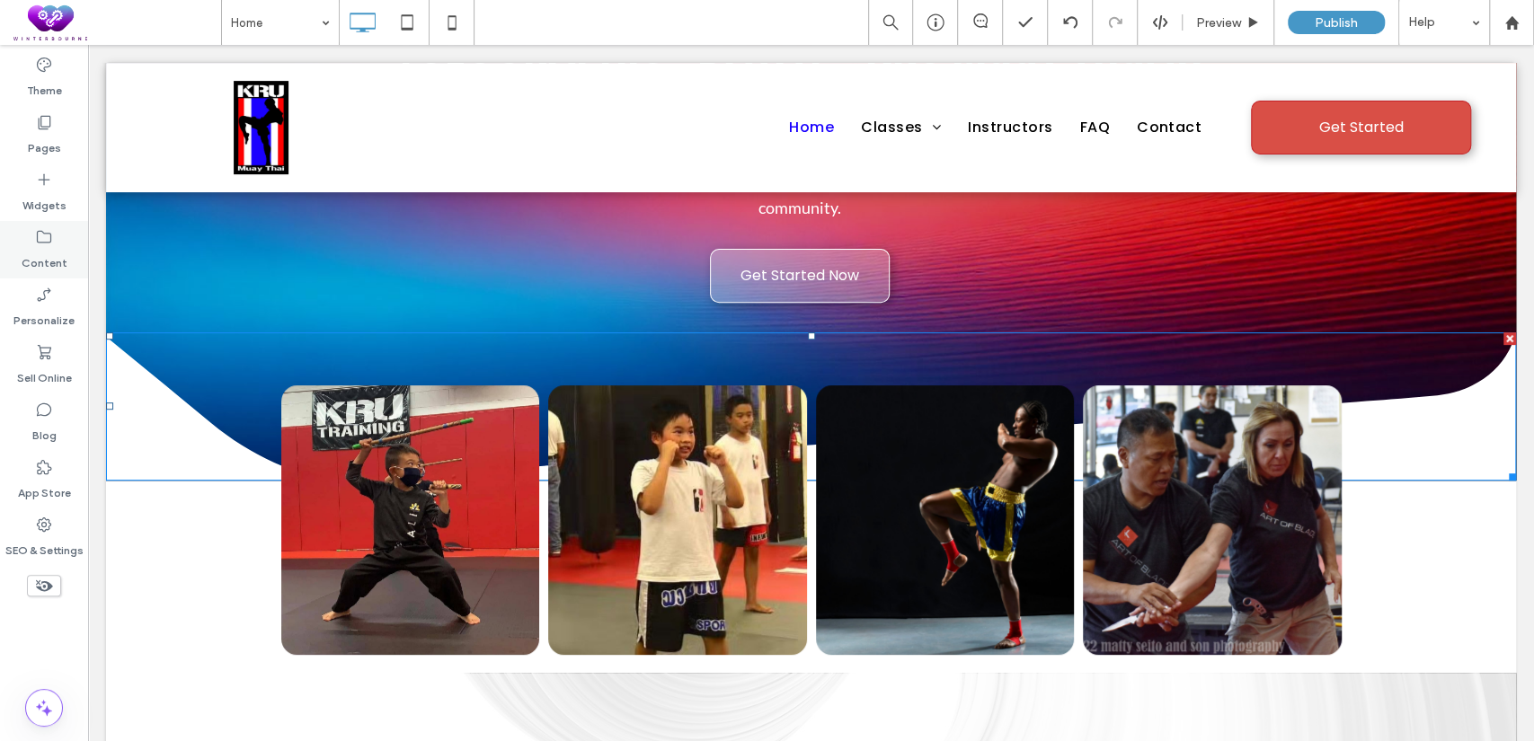
click at [47, 254] on label "Content" at bounding box center [45, 258] width 46 height 25
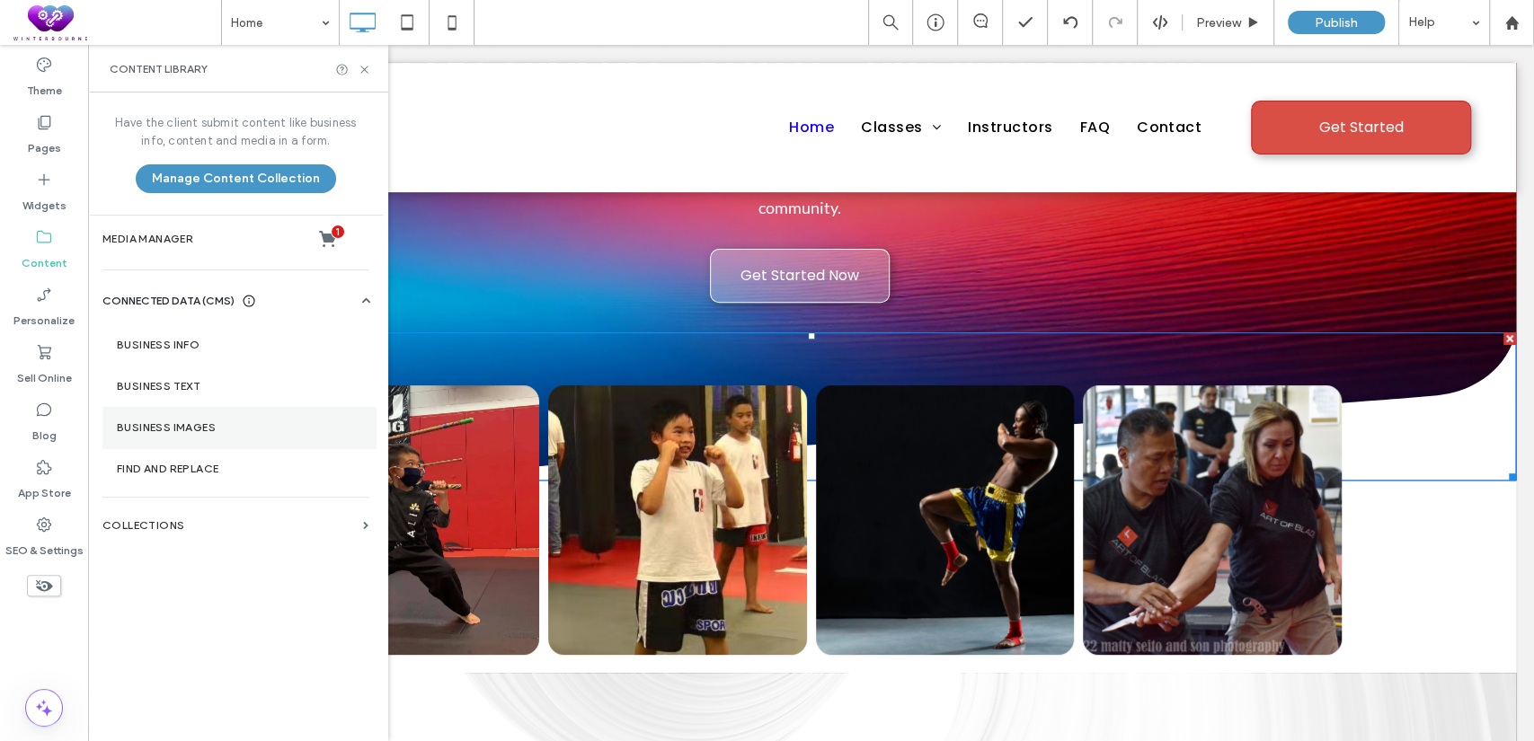
click at [211, 438] on section "Business Images" at bounding box center [238, 427] width 273 height 41
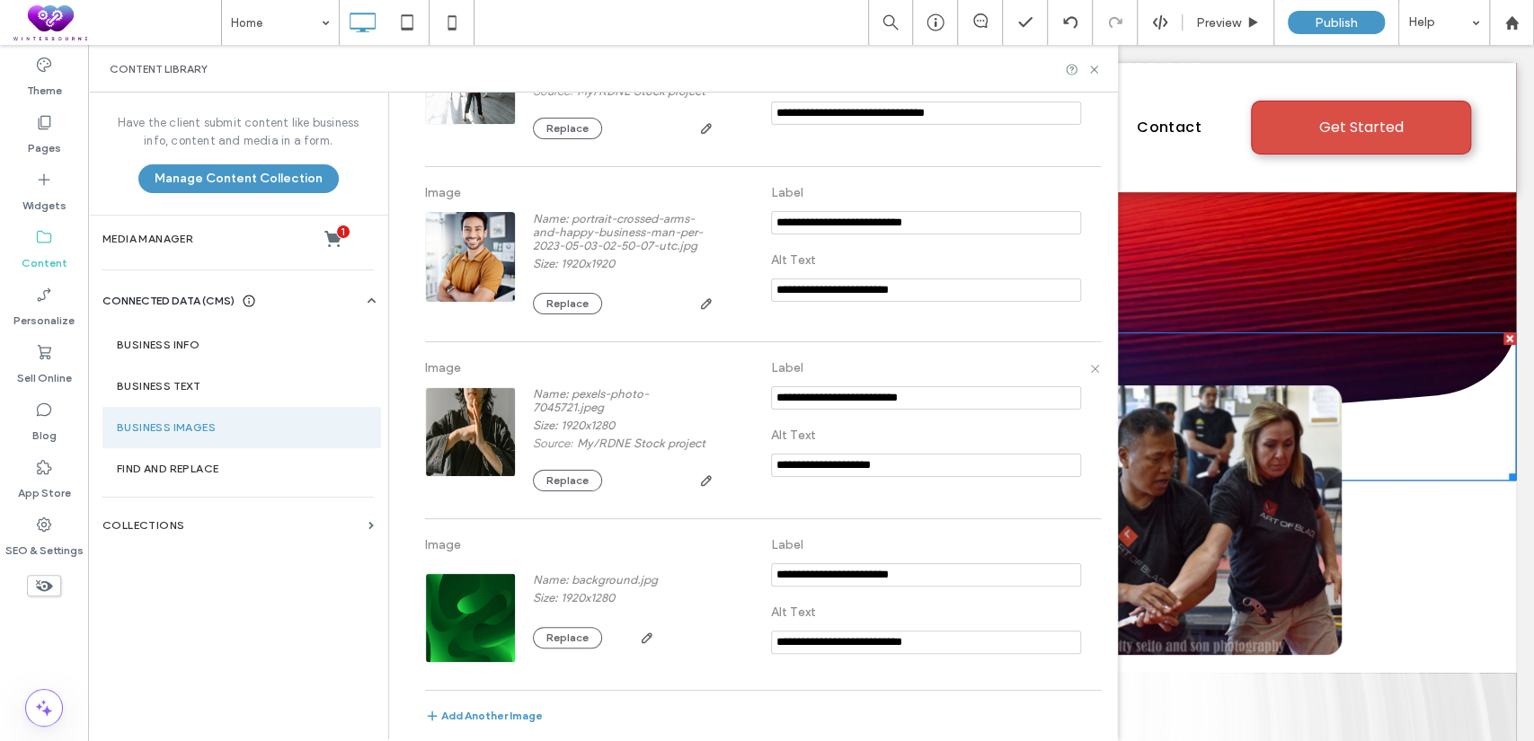
scroll to position [3896, 0]
click at [462, 718] on button "Add Another Image" at bounding box center [484, 720] width 118 height 22
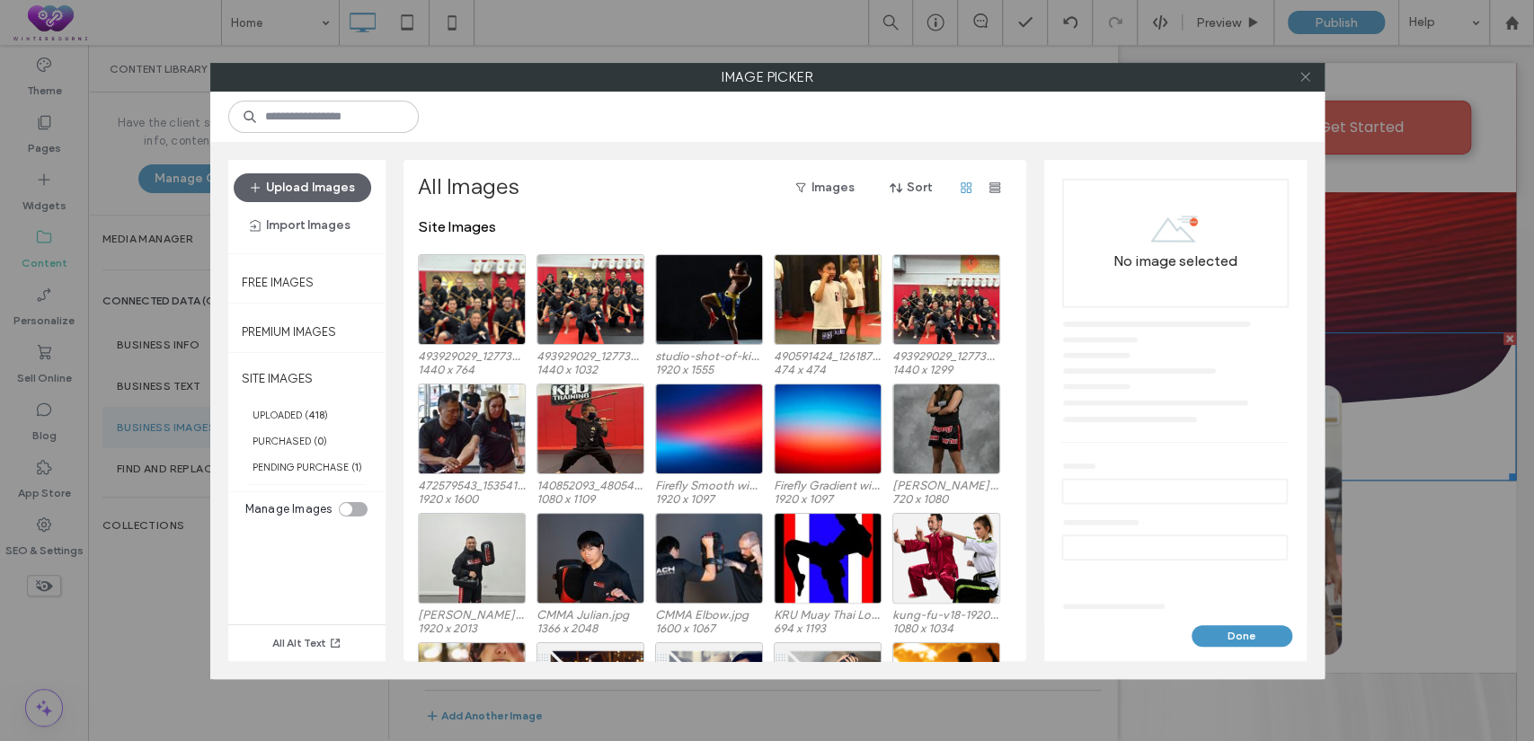
click at [1311, 72] on icon at bounding box center [1305, 76] width 13 height 13
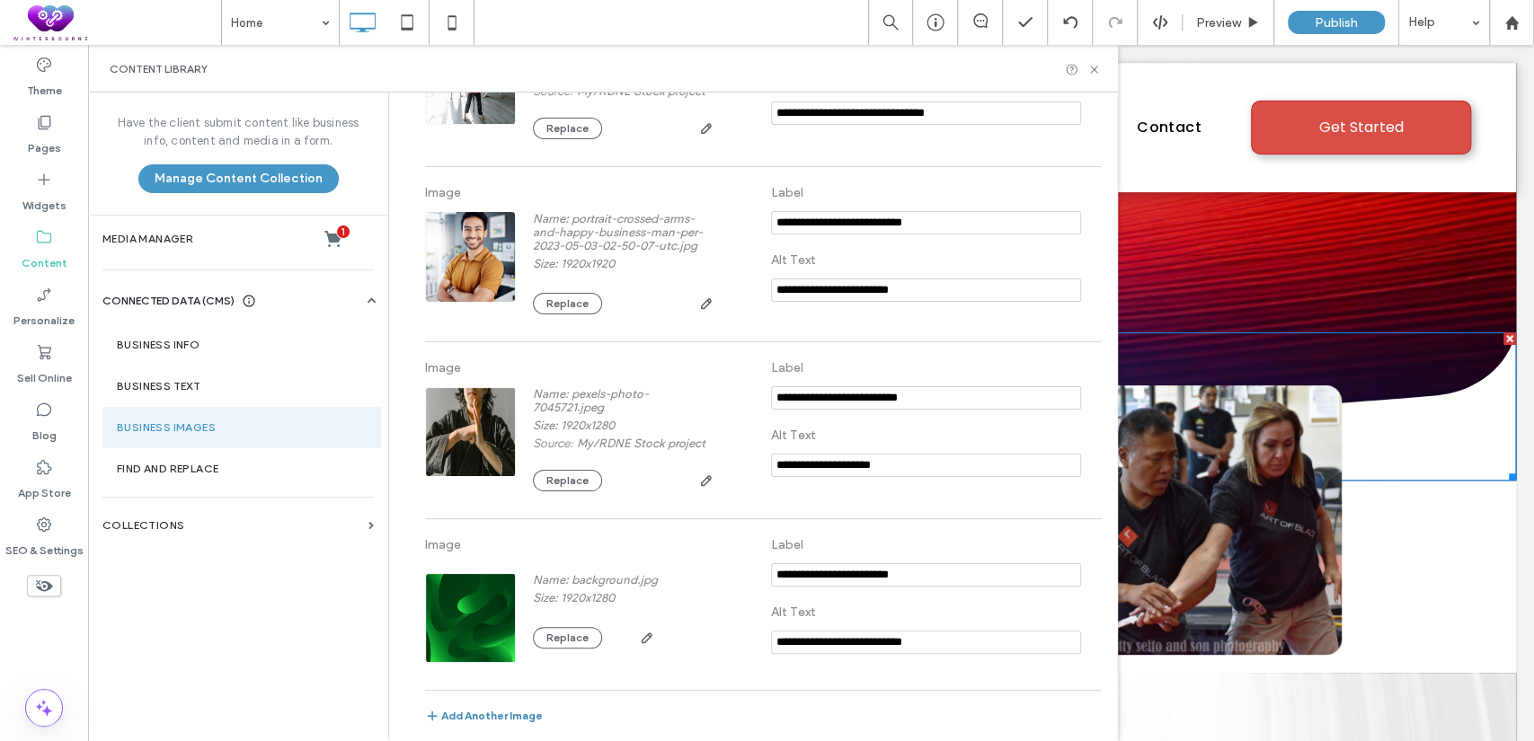
click at [460, 709] on button "Add Another Image" at bounding box center [484, 720] width 118 height 22
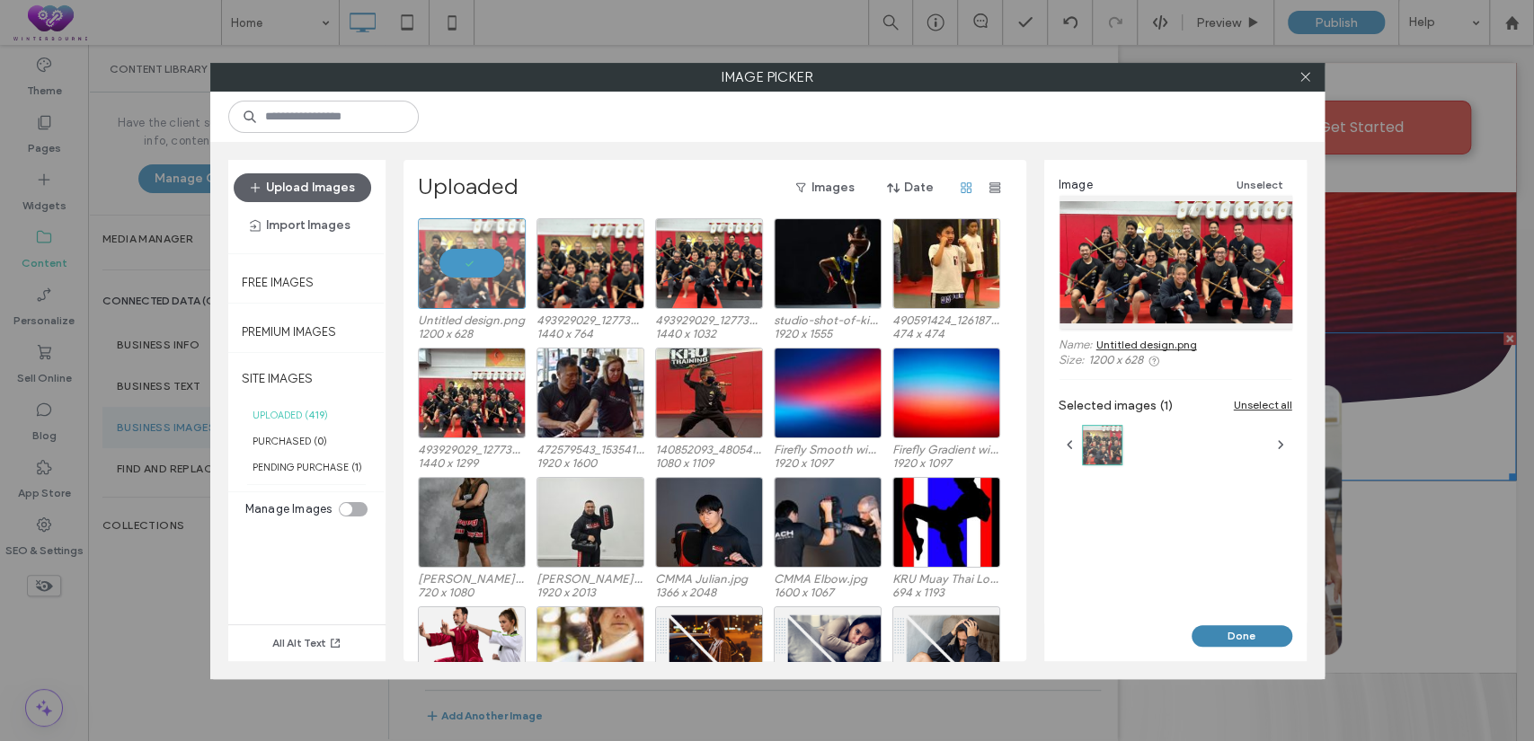
click at [1210, 632] on button "Done" at bounding box center [1242, 637] width 101 height 22
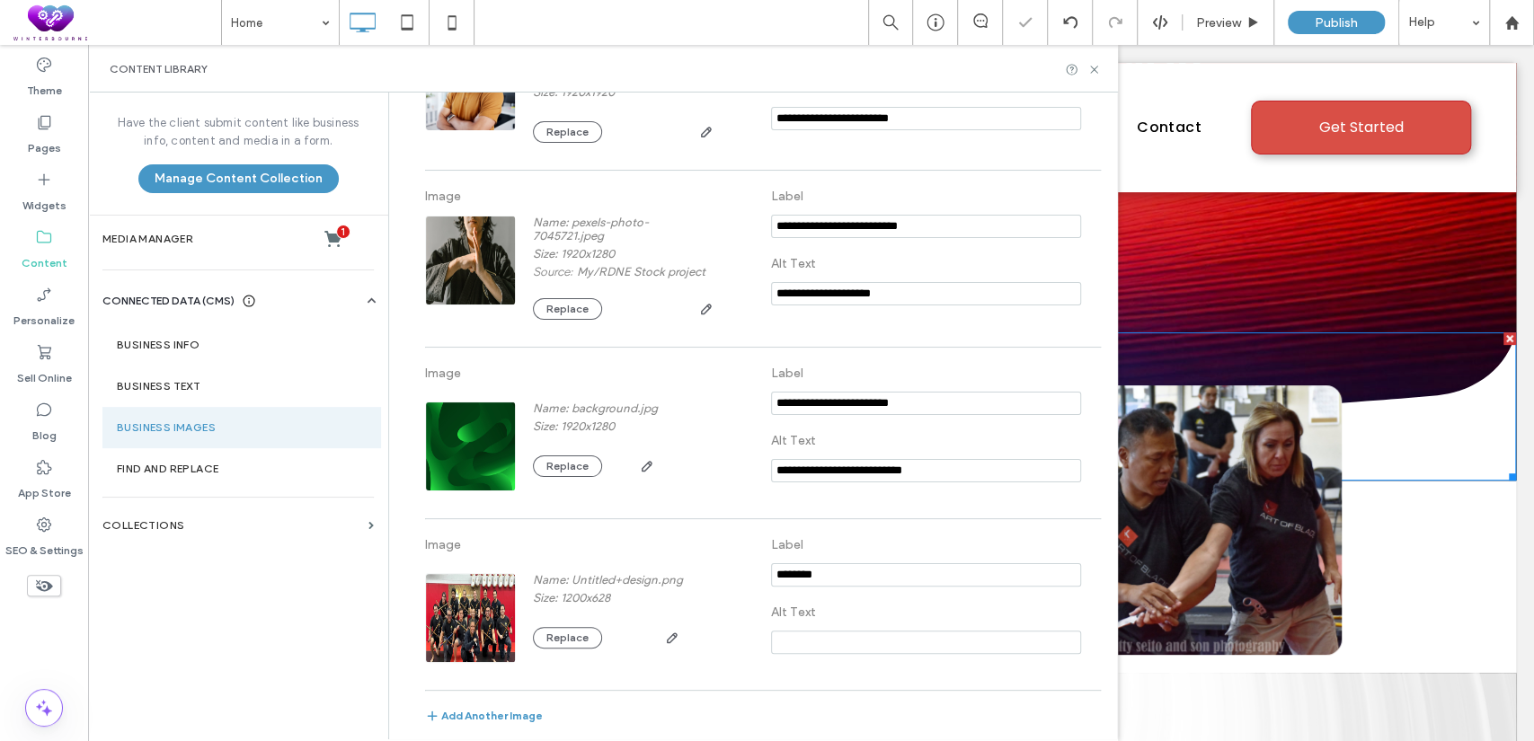
scroll to position [4068, 0]
click at [839, 618] on label "Alt Text" at bounding box center [926, 612] width 310 height 33
click at [1090, 63] on icon at bounding box center [1093, 69] width 13 height 13
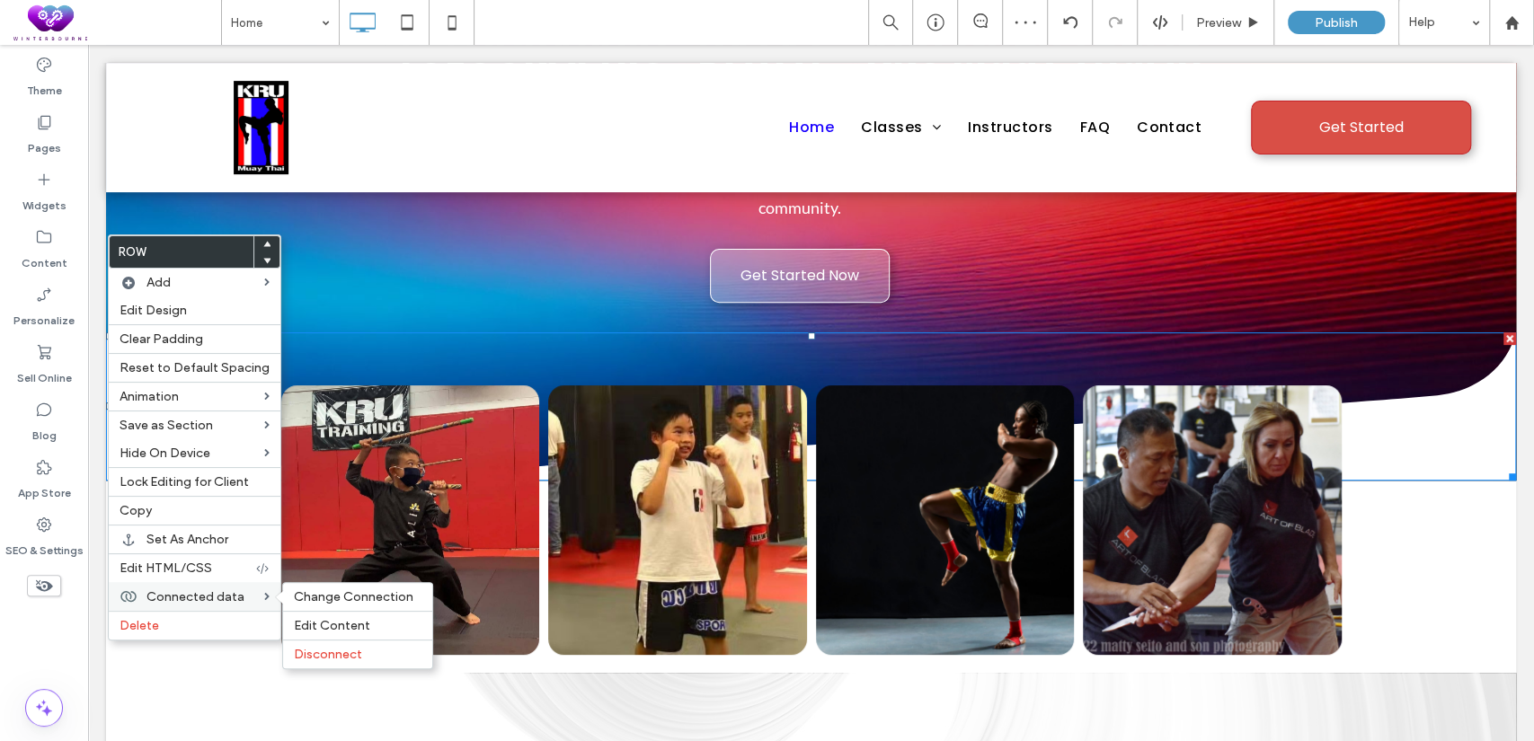
click at [230, 595] on span "Connected data" at bounding box center [195, 597] width 98 height 15
click at [324, 594] on span "Change Connection" at bounding box center [354, 597] width 120 height 15
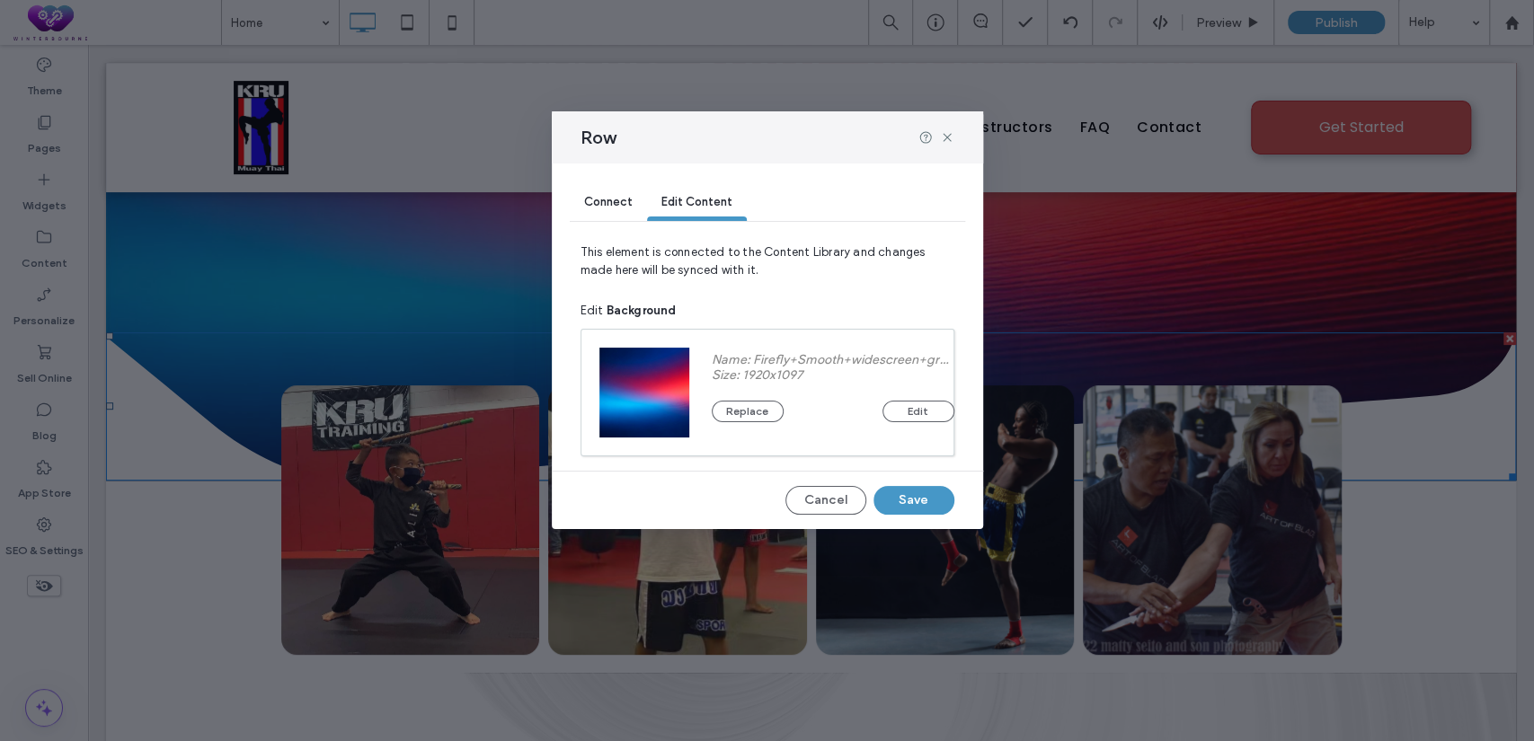
click at [595, 210] on div "Connect" at bounding box center [608, 203] width 77 height 36
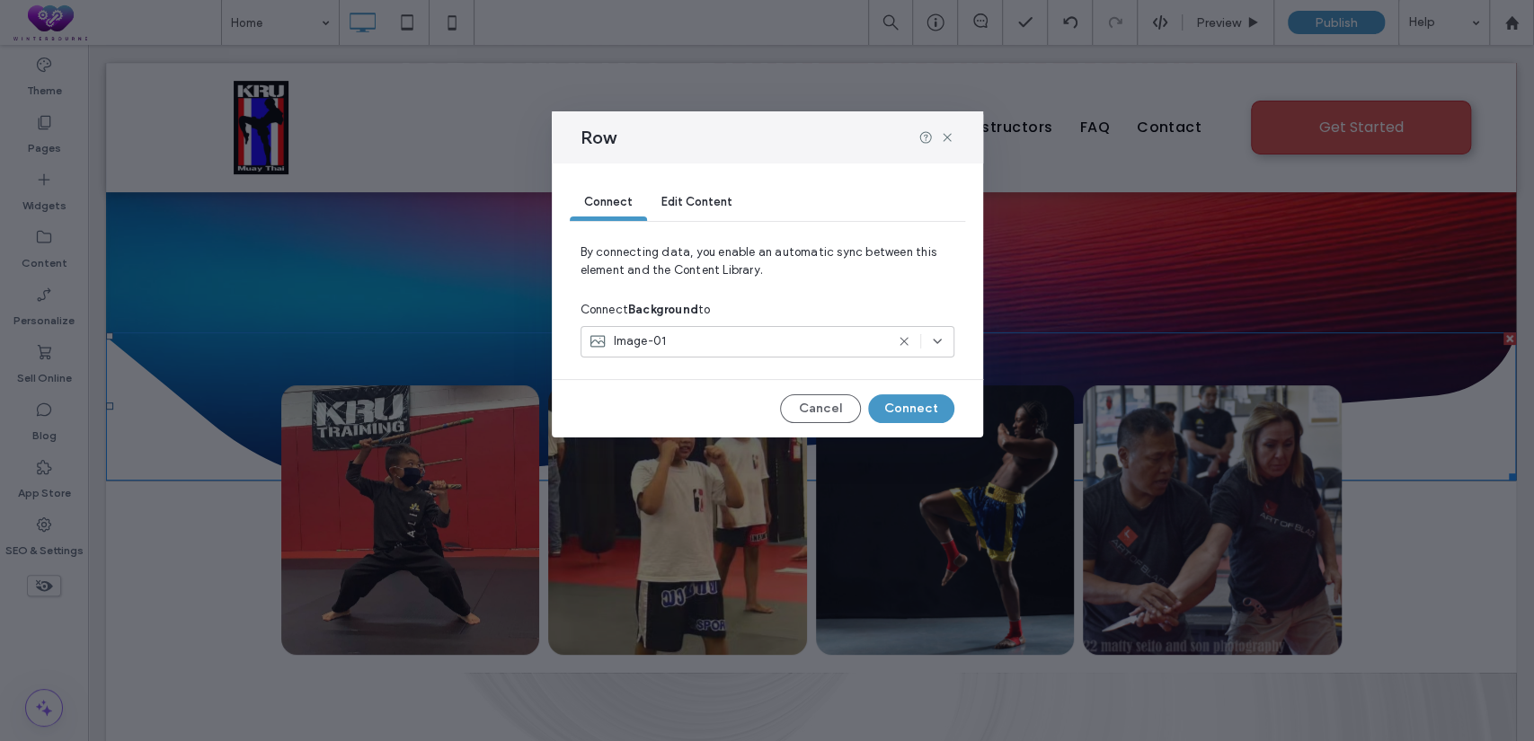
click at [794, 339] on div "Image-01" at bounding box center [737, 342] width 296 height 18
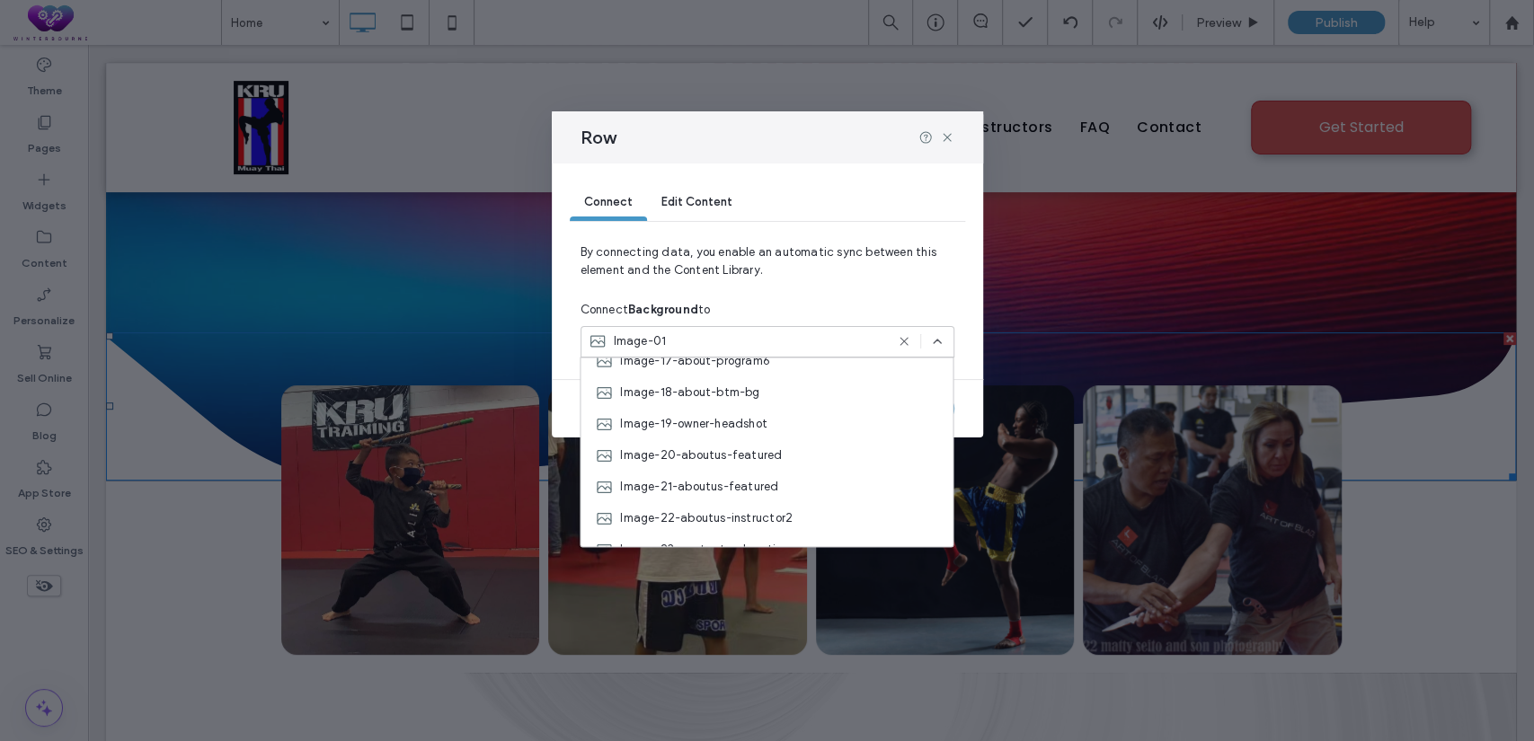
scroll to position [746, 0]
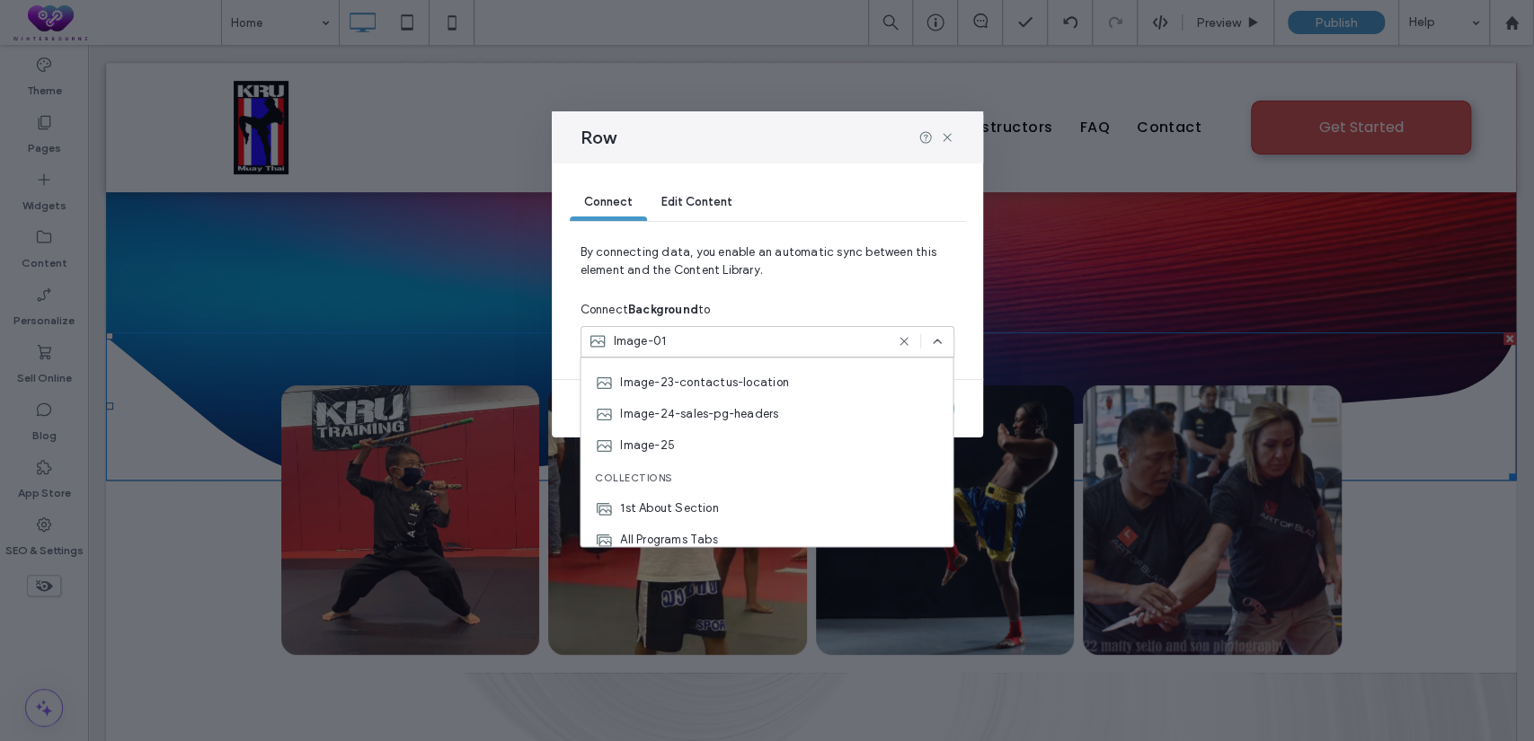
drag, startPoint x: 649, startPoint y: 450, endPoint x: 671, endPoint y: 469, distance: 29.3
click at [649, 449] on span "Image-25" at bounding box center [647, 446] width 55 height 18
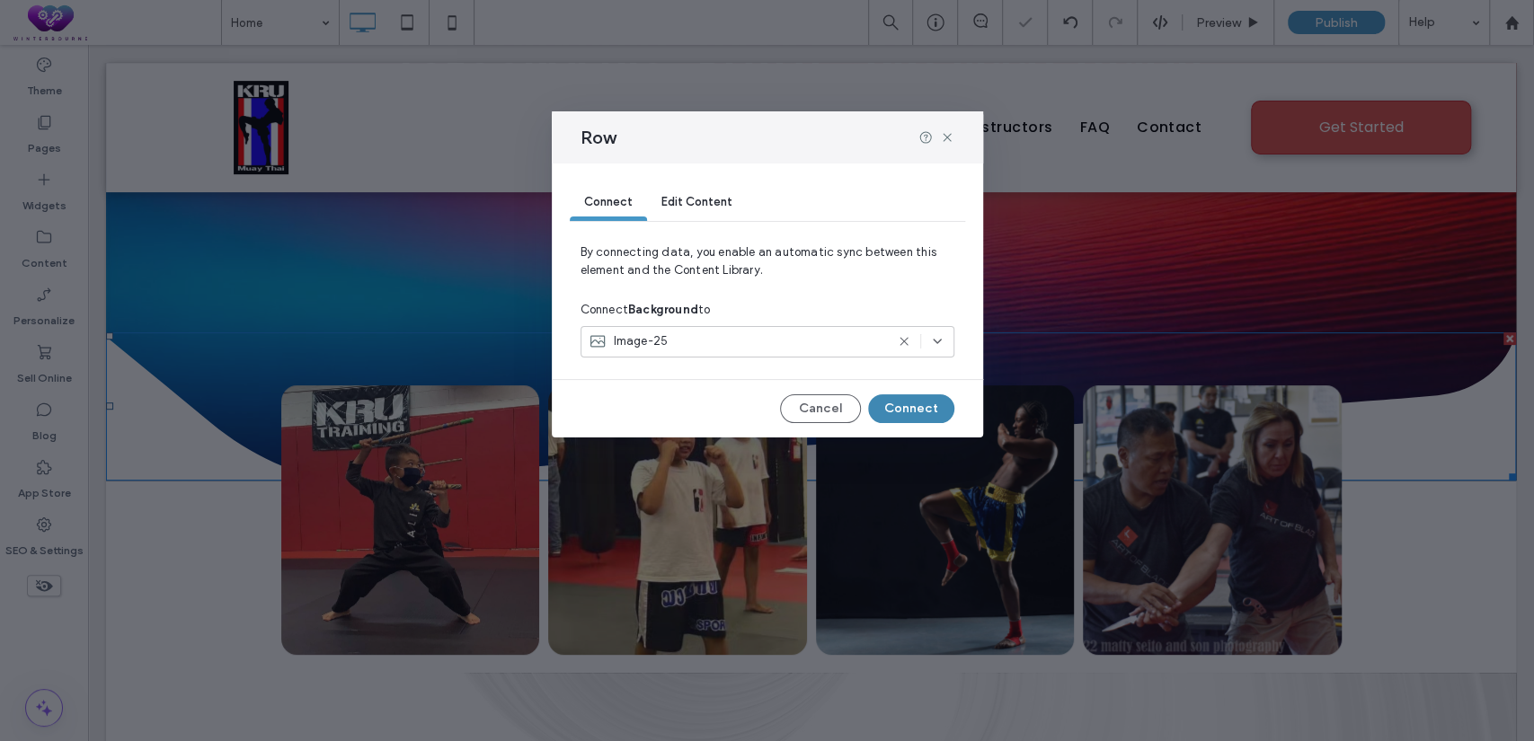
click at [901, 402] on button "Connect" at bounding box center [911, 409] width 86 height 29
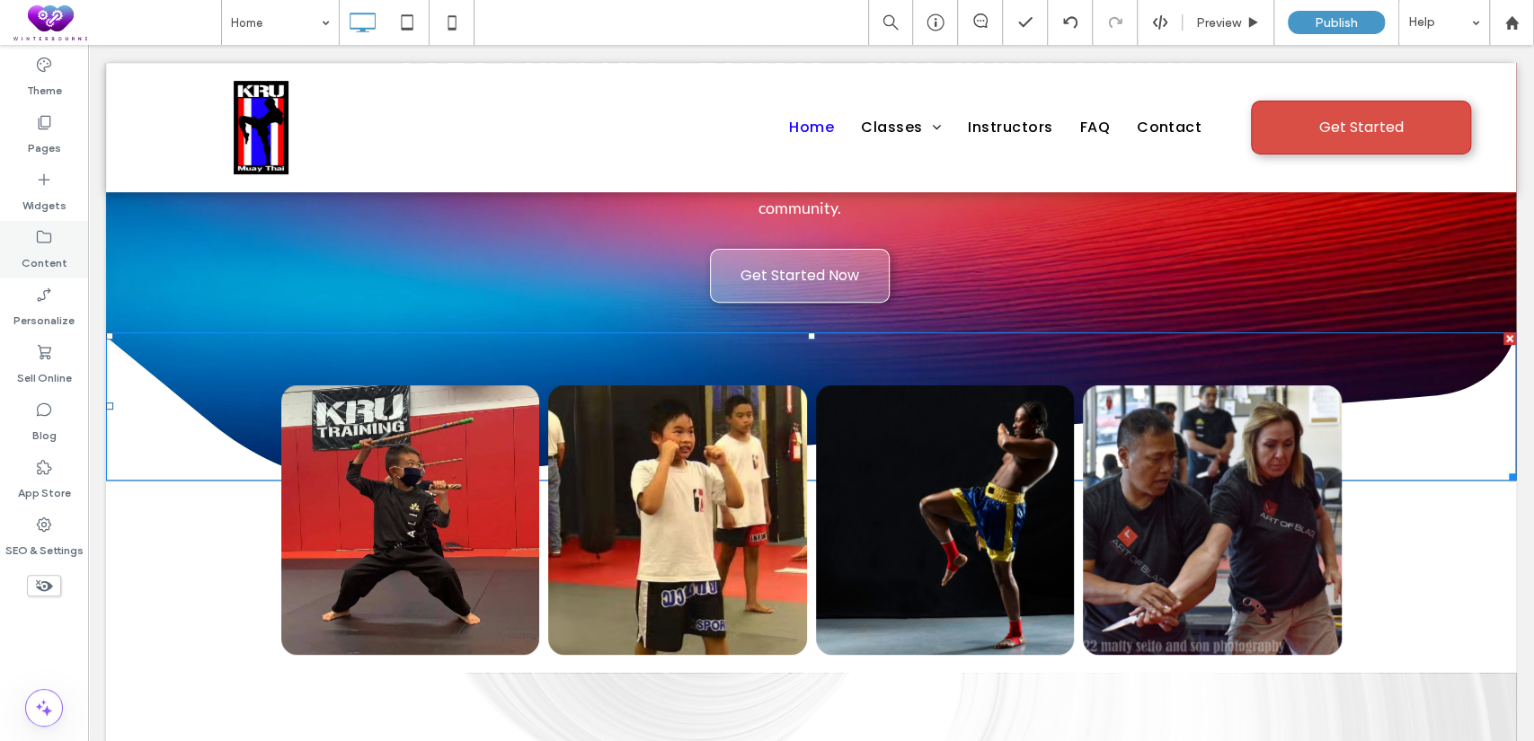
click at [38, 235] on icon at bounding box center [44, 237] width 18 height 18
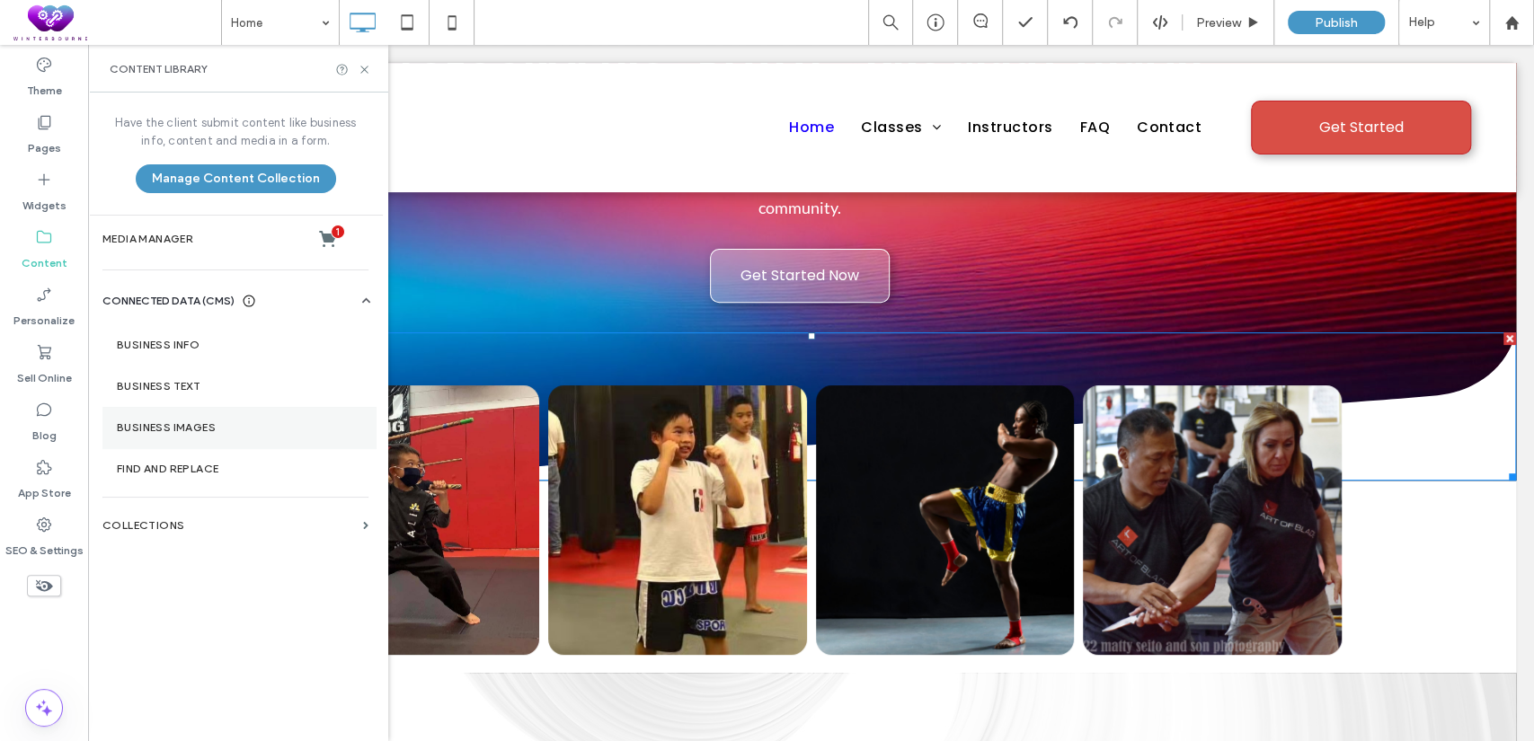
click at [200, 408] on section "Business Images" at bounding box center [238, 427] width 273 height 41
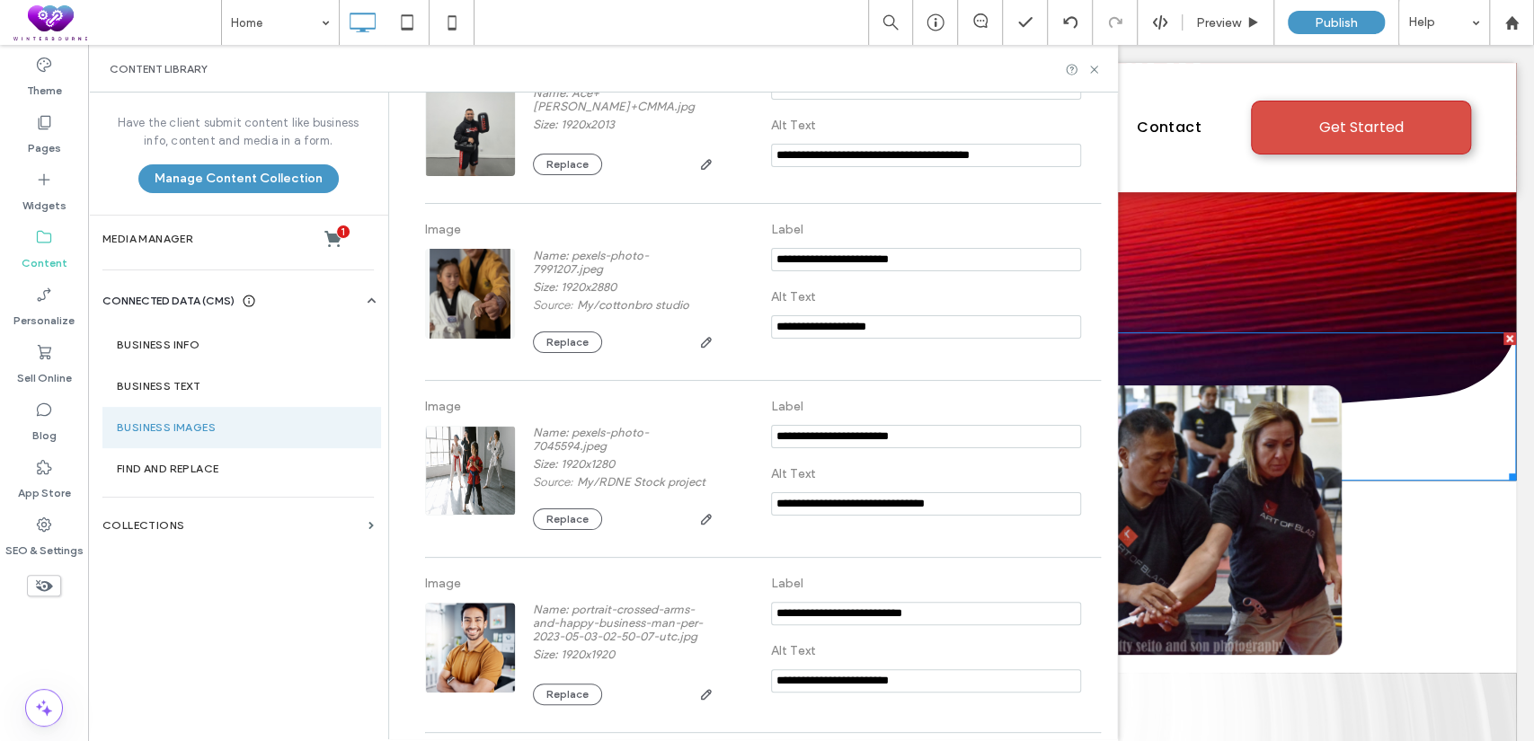
scroll to position [4068, 0]
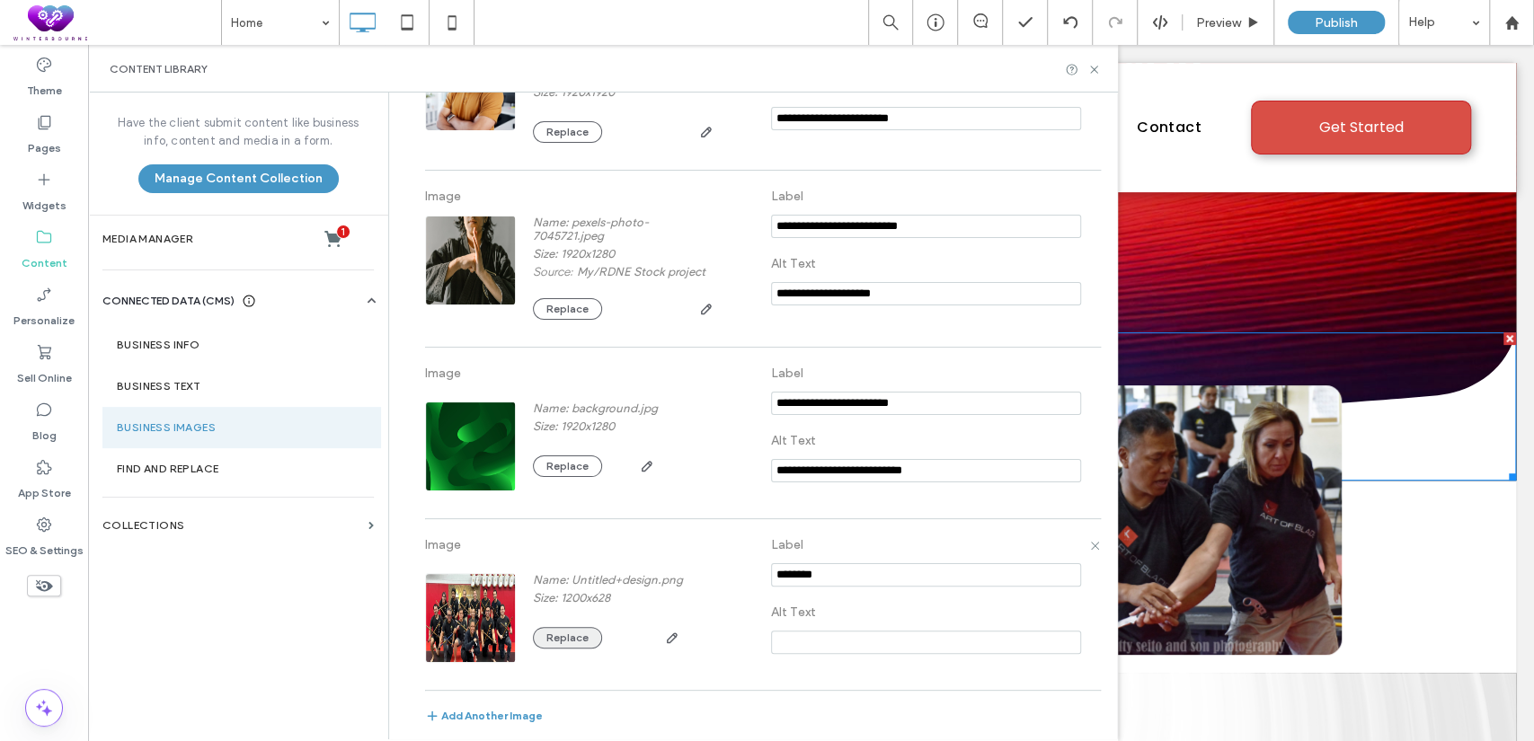
click at [539, 640] on button "Replace" at bounding box center [567, 638] width 69 height 22
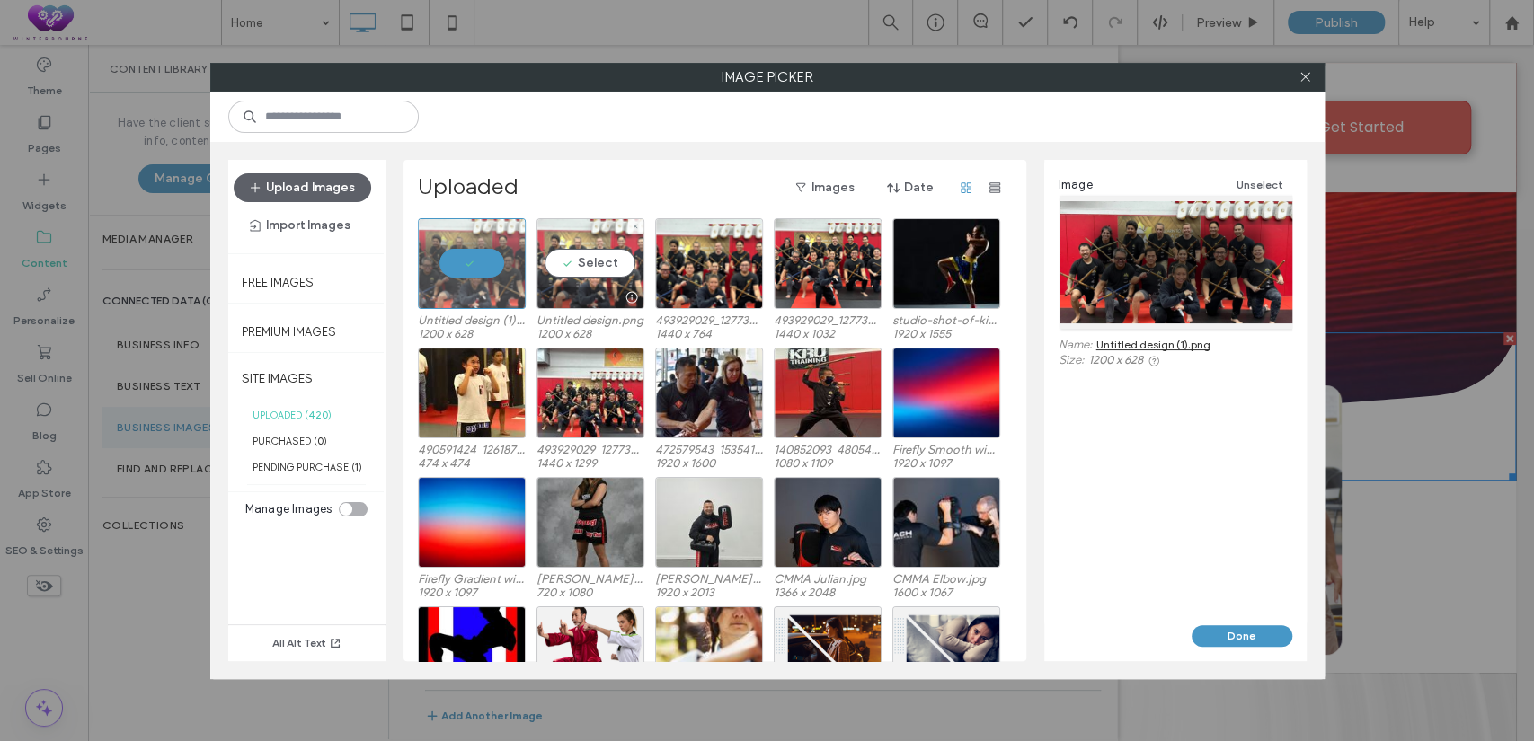
click at [590, 268] on div "Select" at bounding box center [591, 263] width 108 height 91
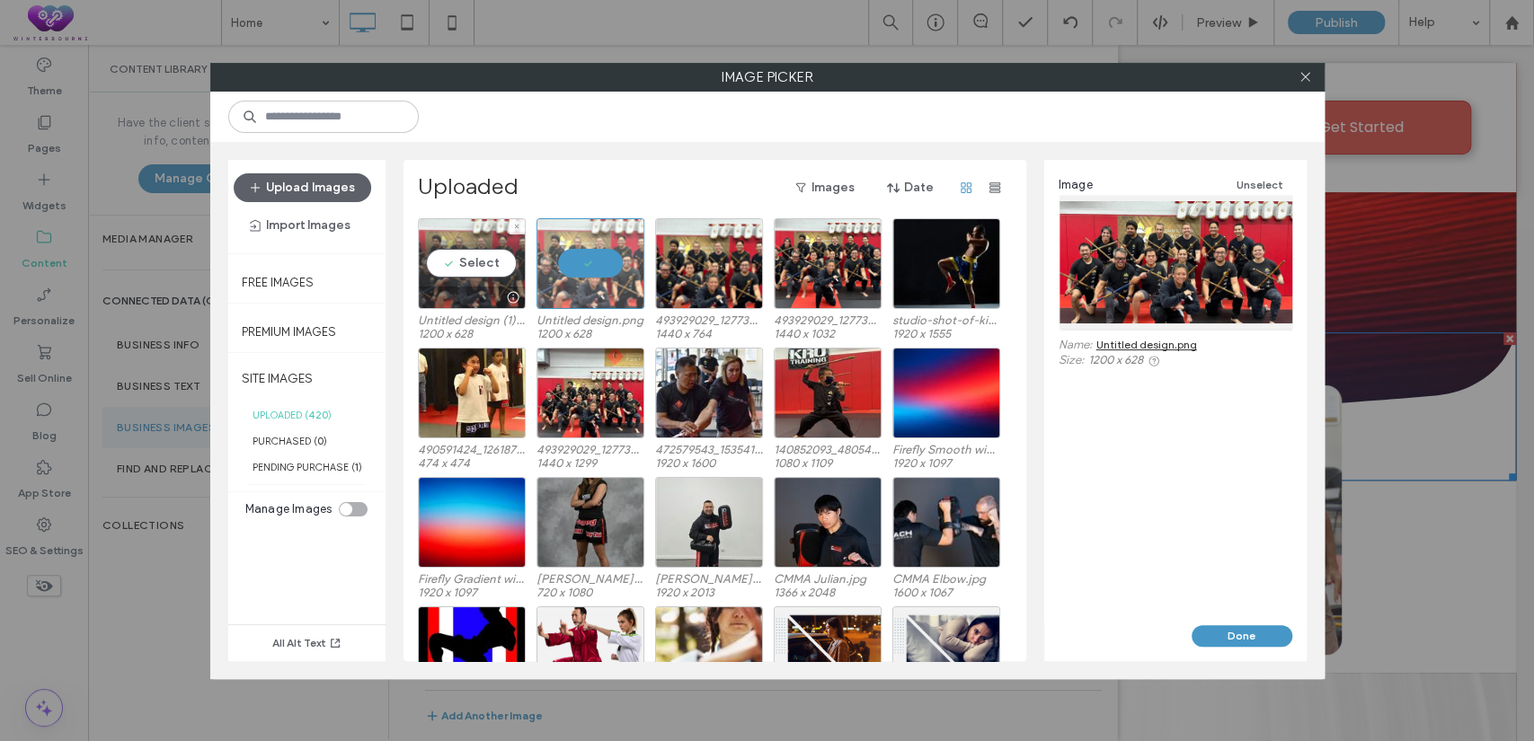
click at [468, 267] on div "Select" at bounding box center [472, 263] width 108 height 91
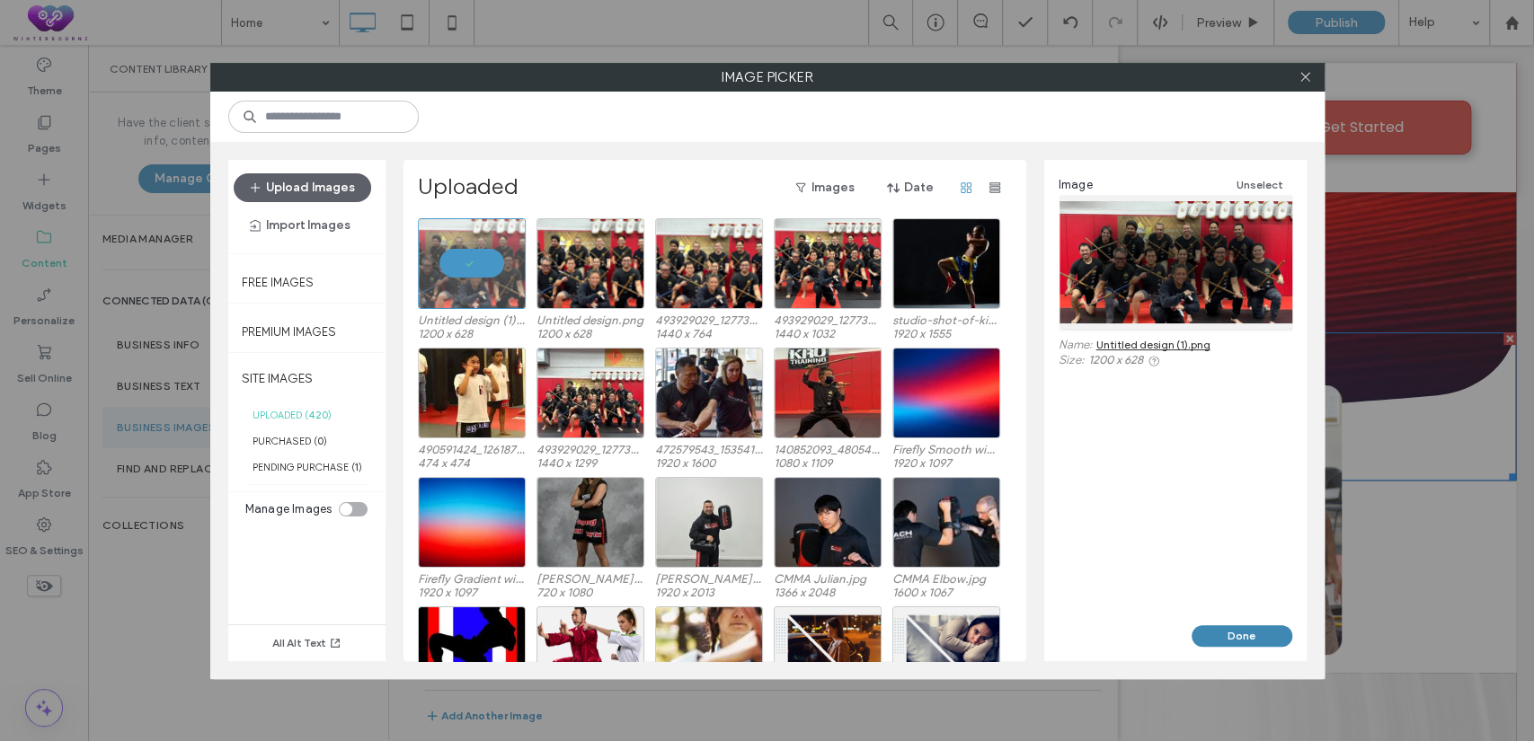
click at [1236, 629] on button "Done" at bounding box center [1242, 637] width 101 height 22
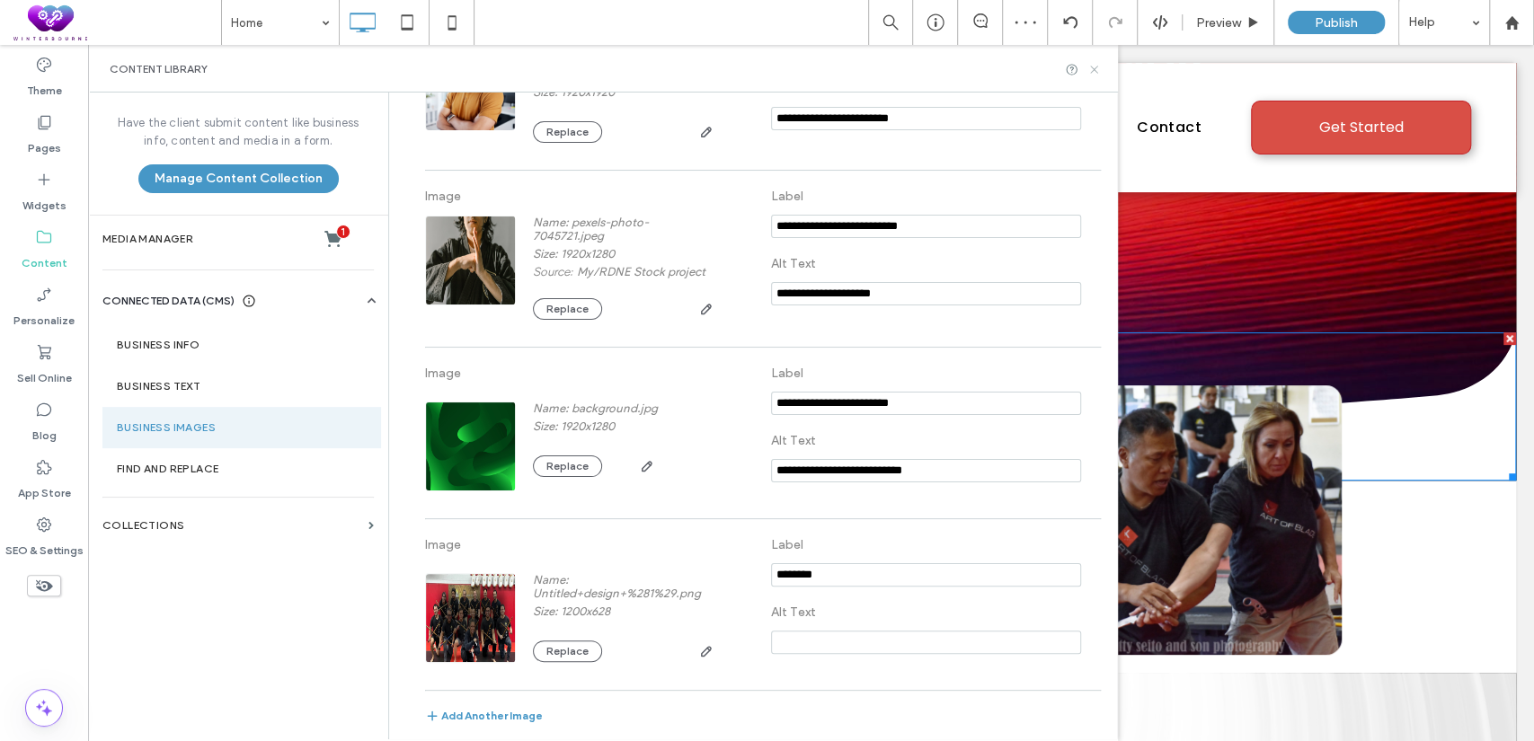
click at [1099, 74] on icon at bounding box center [1093, 69] width 13 height 13
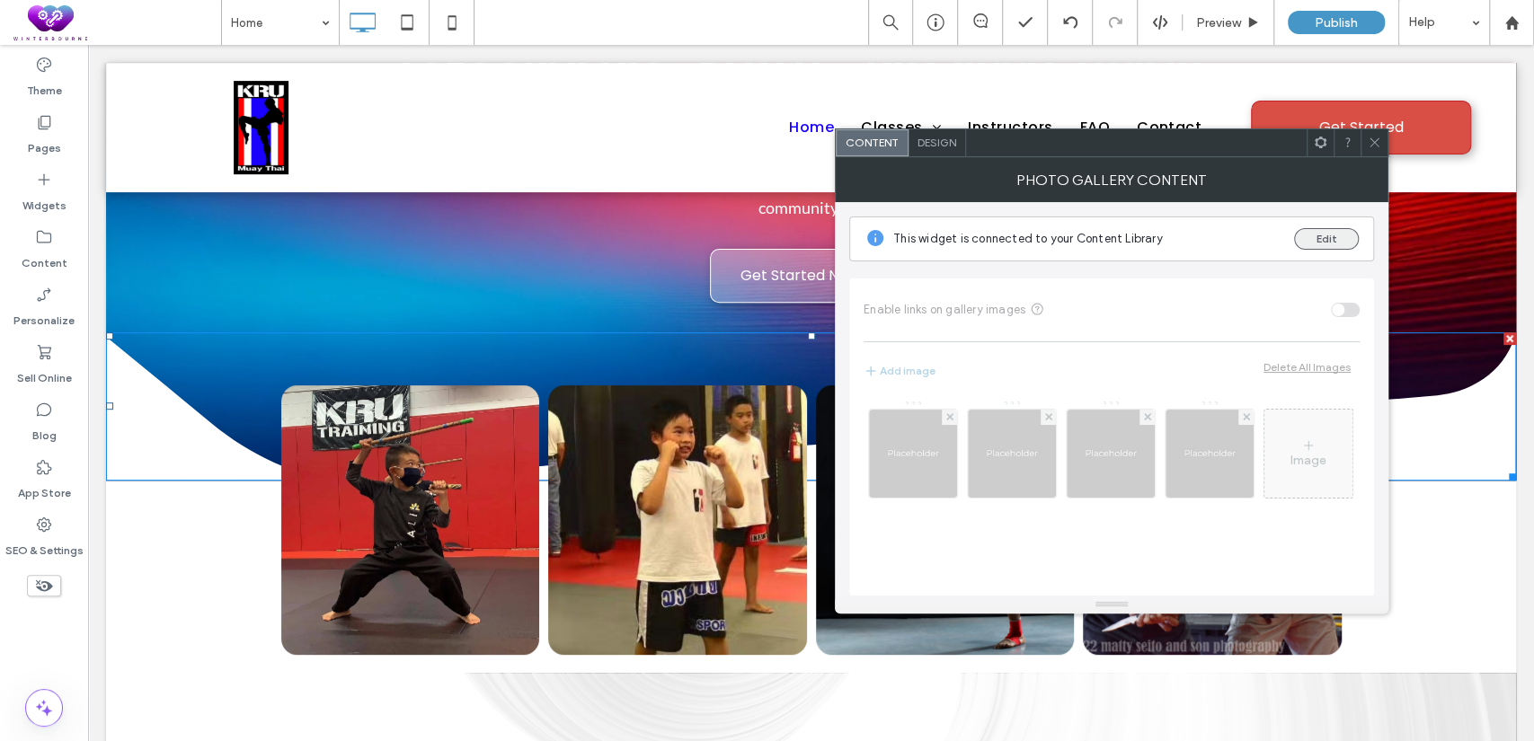
click at [1323, 235] on button "Edit" at bounding box center [1326, 239] width 65 height 22
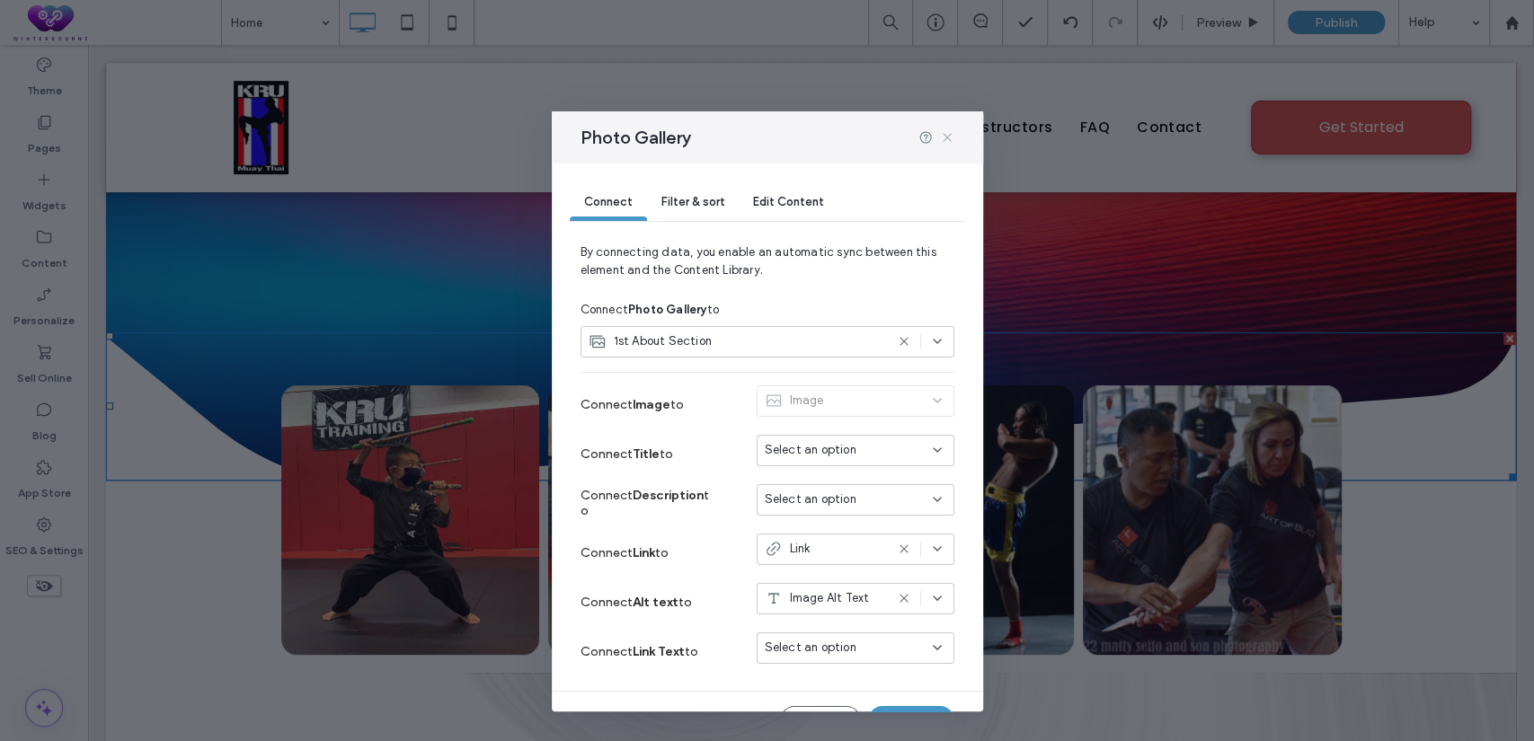
click at [951, 135] on icon at bounding box center [947, 137] width 14 height 14
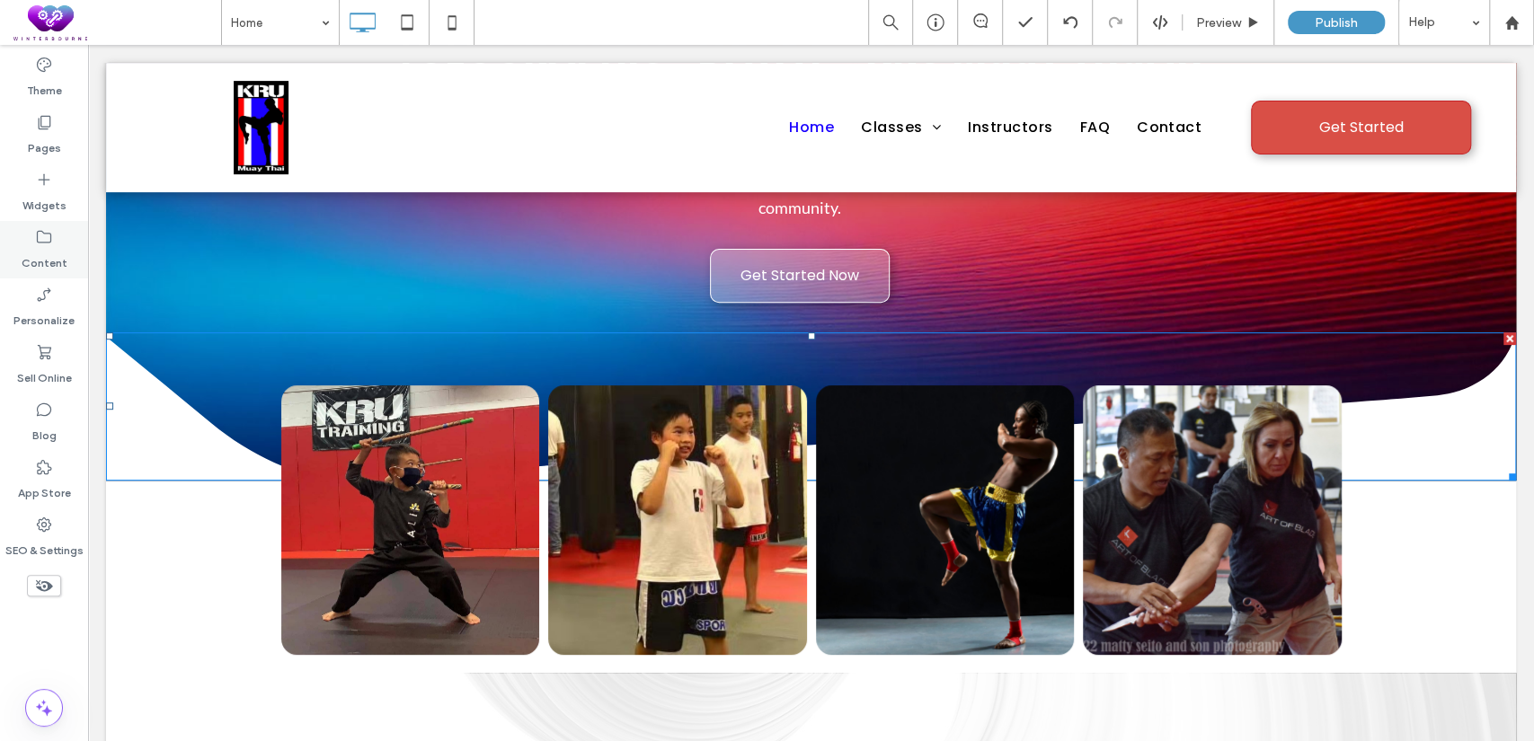
click at [58, 244] on div "Content" at bounding box center [44, 250] width 88 height 58
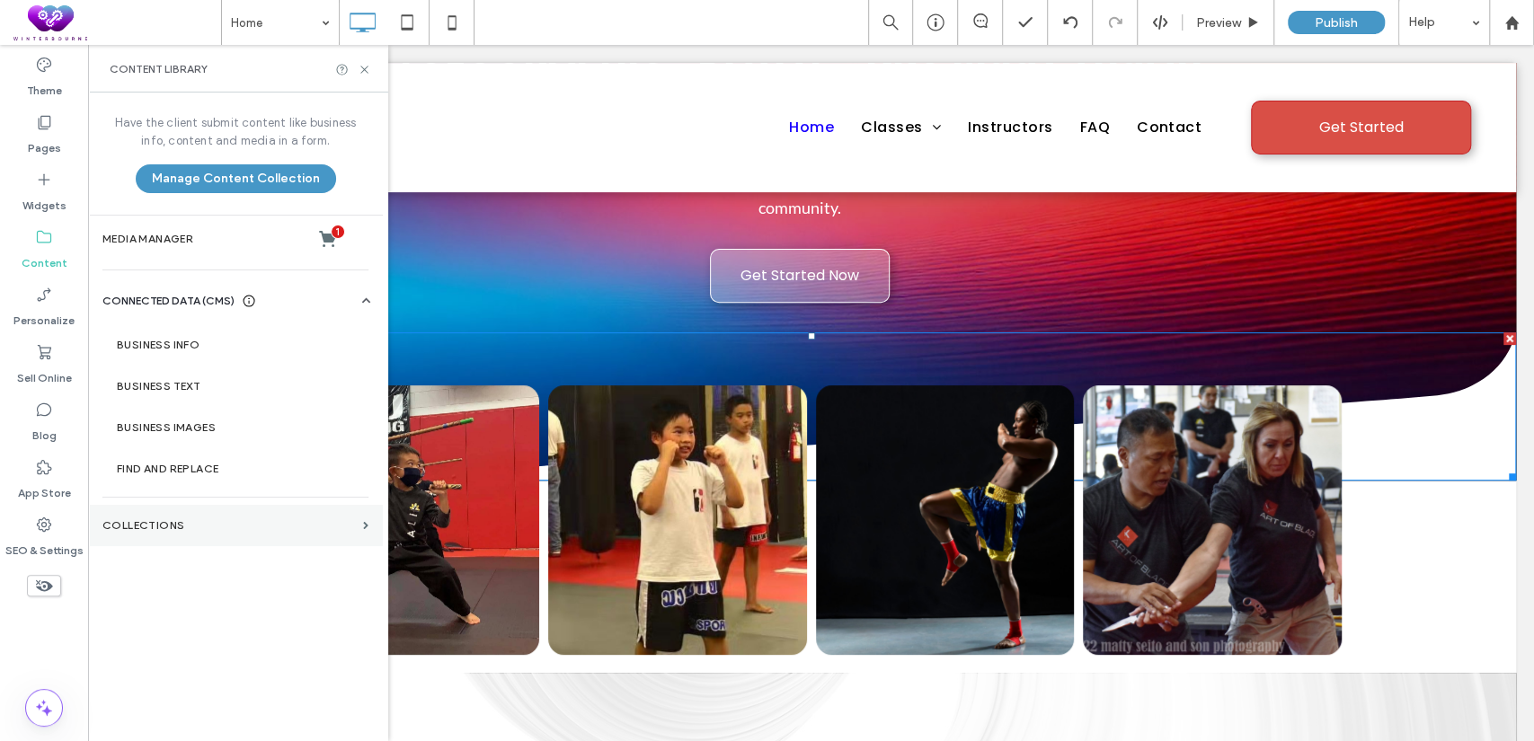
click at [212, 515] on section "Collections" at bounding box center [235, 525] width 295 height 41
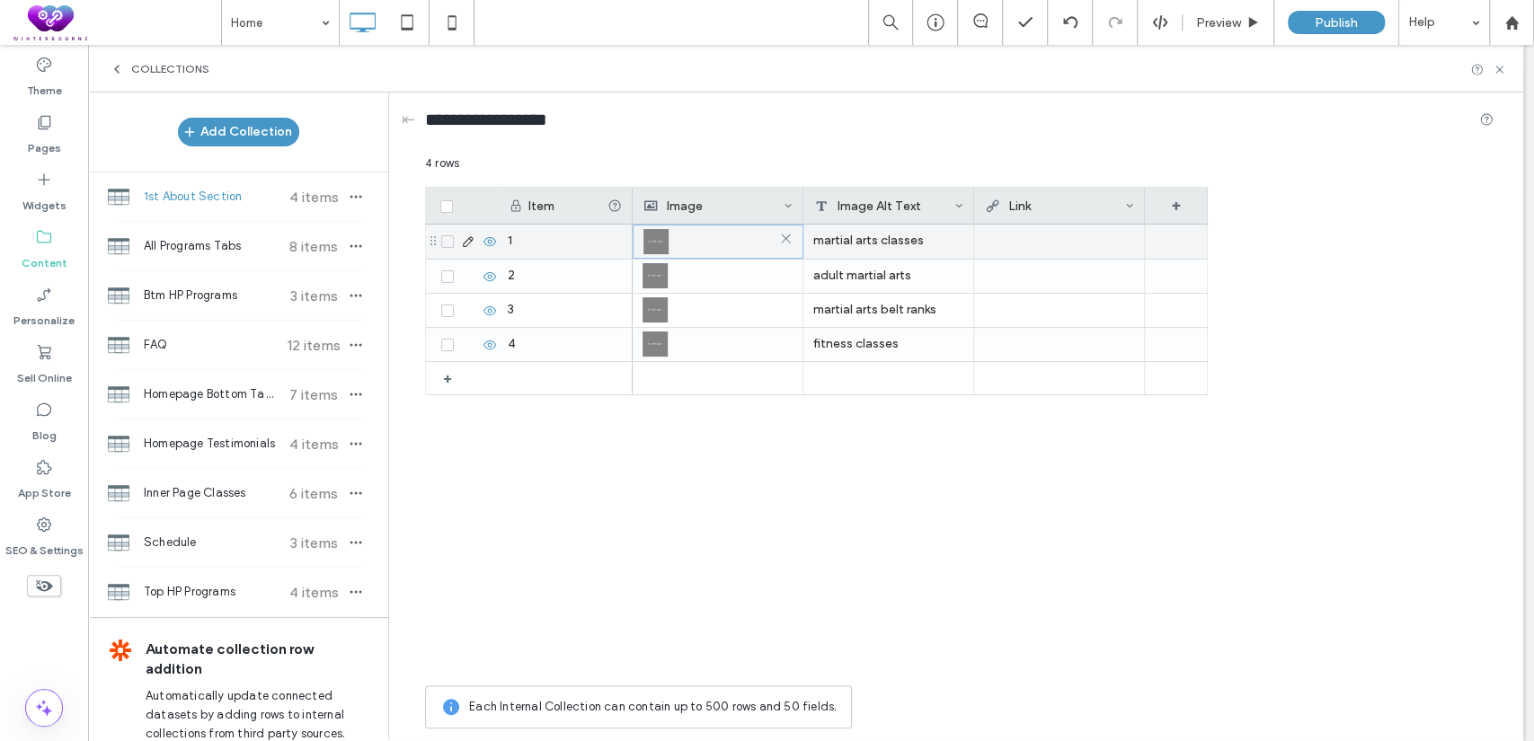
click at [661, 235] on img at bounding box center [655, 241] width 25 height 25
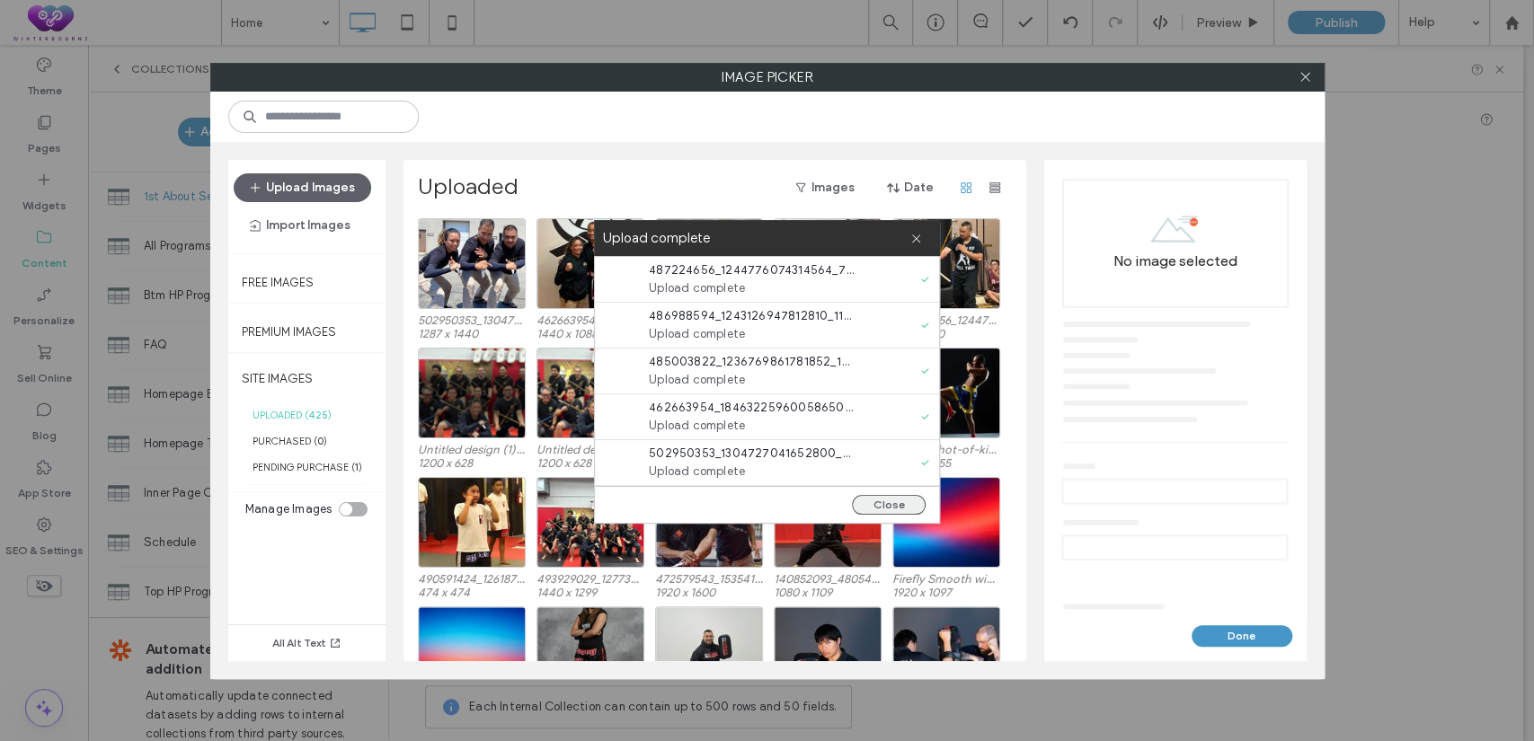
click at [892, 496] on button "Close" at bounding box center [889, 505] width 74 height 20
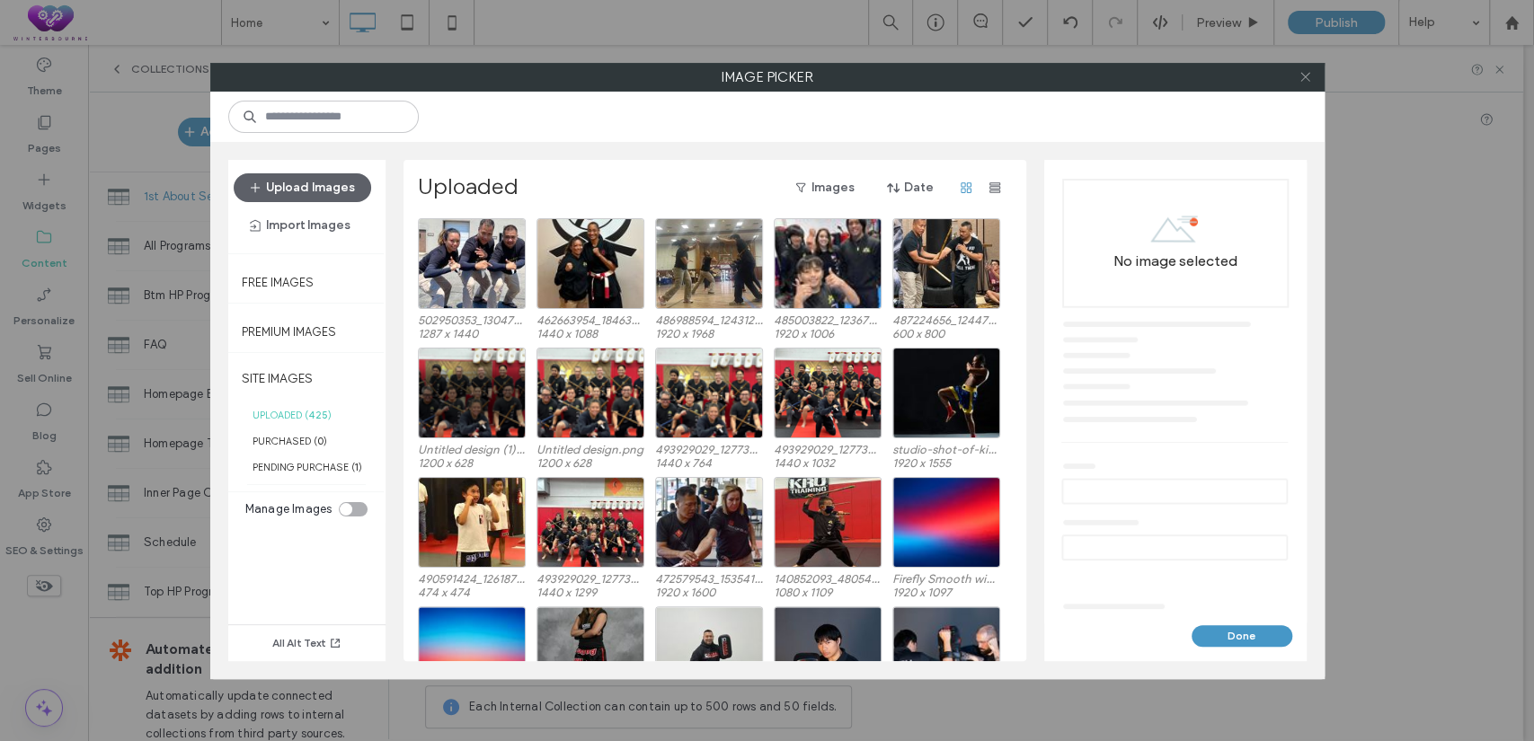
click at [1306, 84] on span at bounding box center [1305, 77] width 13 height 27
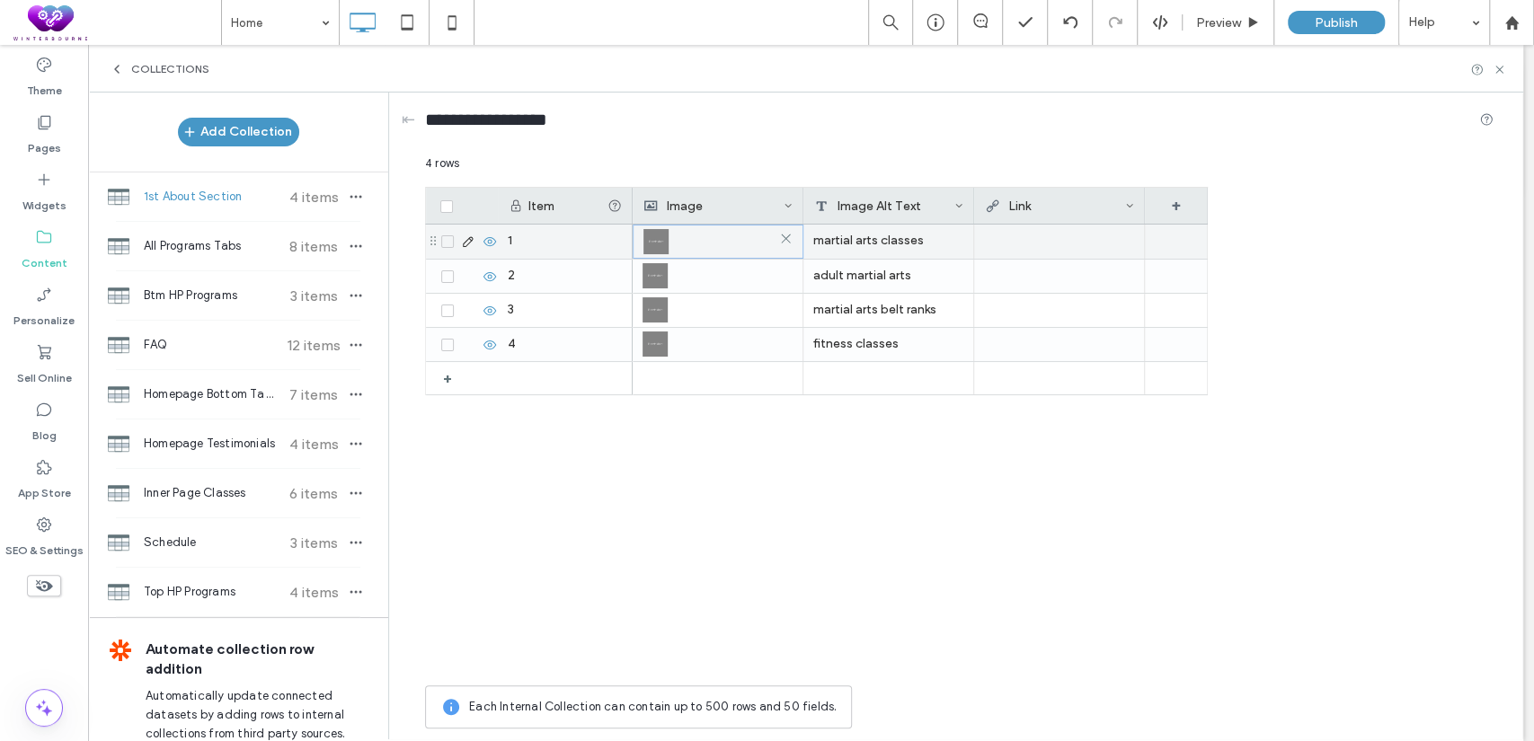
click at [655, 243] on img at bounding box center [655, 241] width 25 height 25
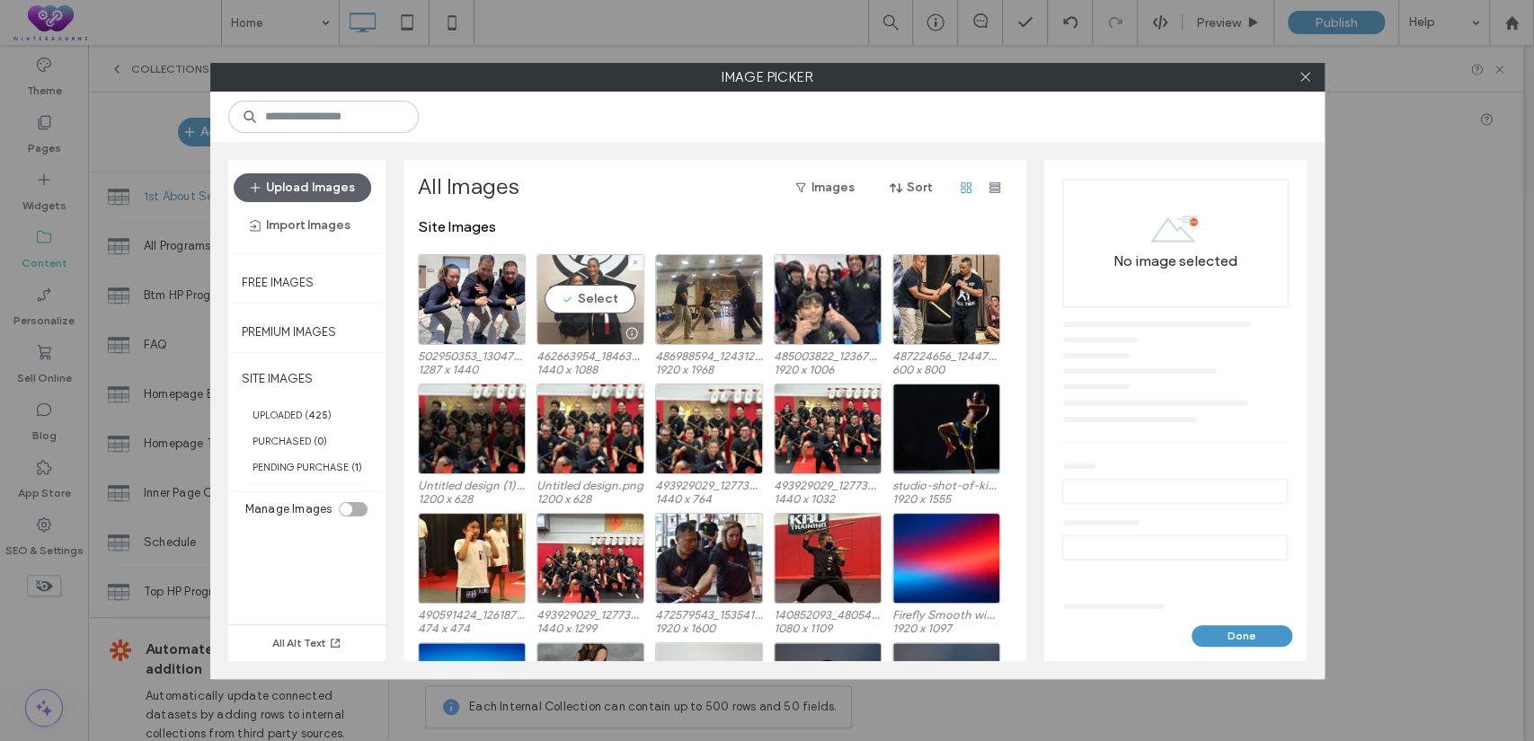
click at [602, 312] on div "Select" at bounding box center [591, 299] width 108 height 91
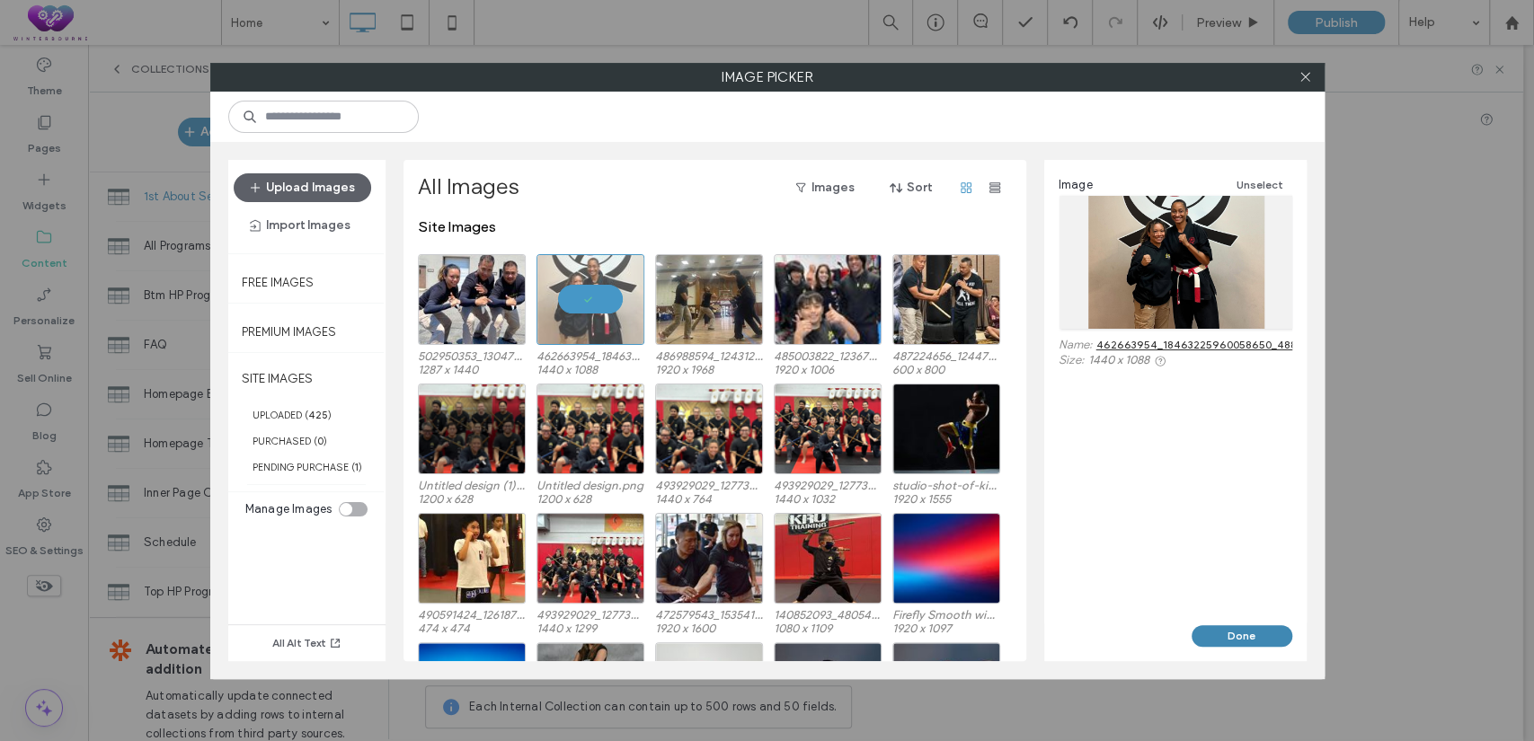
click at [1222, 634] on button "Done" at bounding box center [1242, 637] width 101 height 22
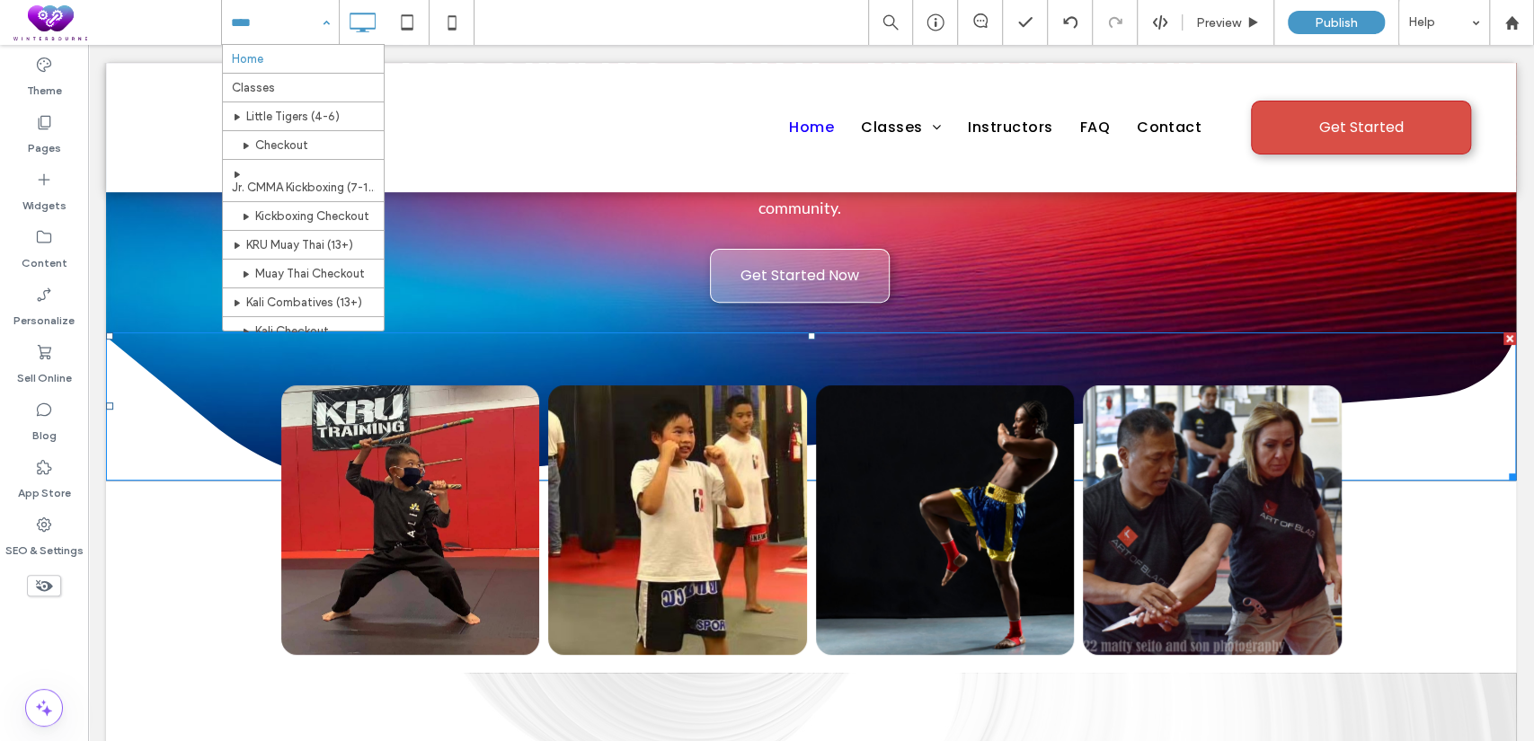
click at [326, 19] on div "Home Classes Little Tigers (4-6) Checkout Jr. CMMA Kickboxing (7-12) Kickboxing…" at bounding box center [280, 22] width 117 height 45
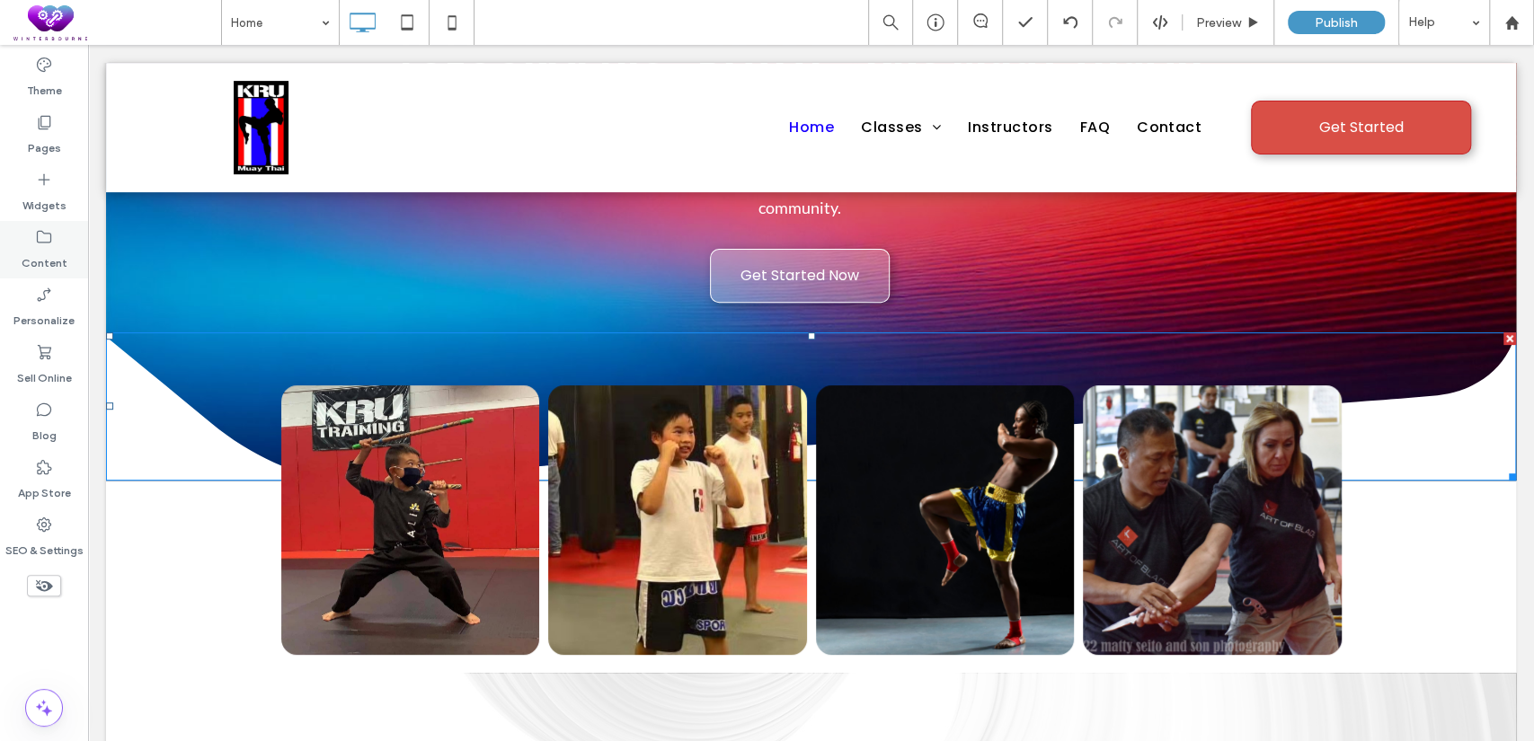
click at [42, 250] on label "Content" at bounding box center [45, 258] width 46 height 25
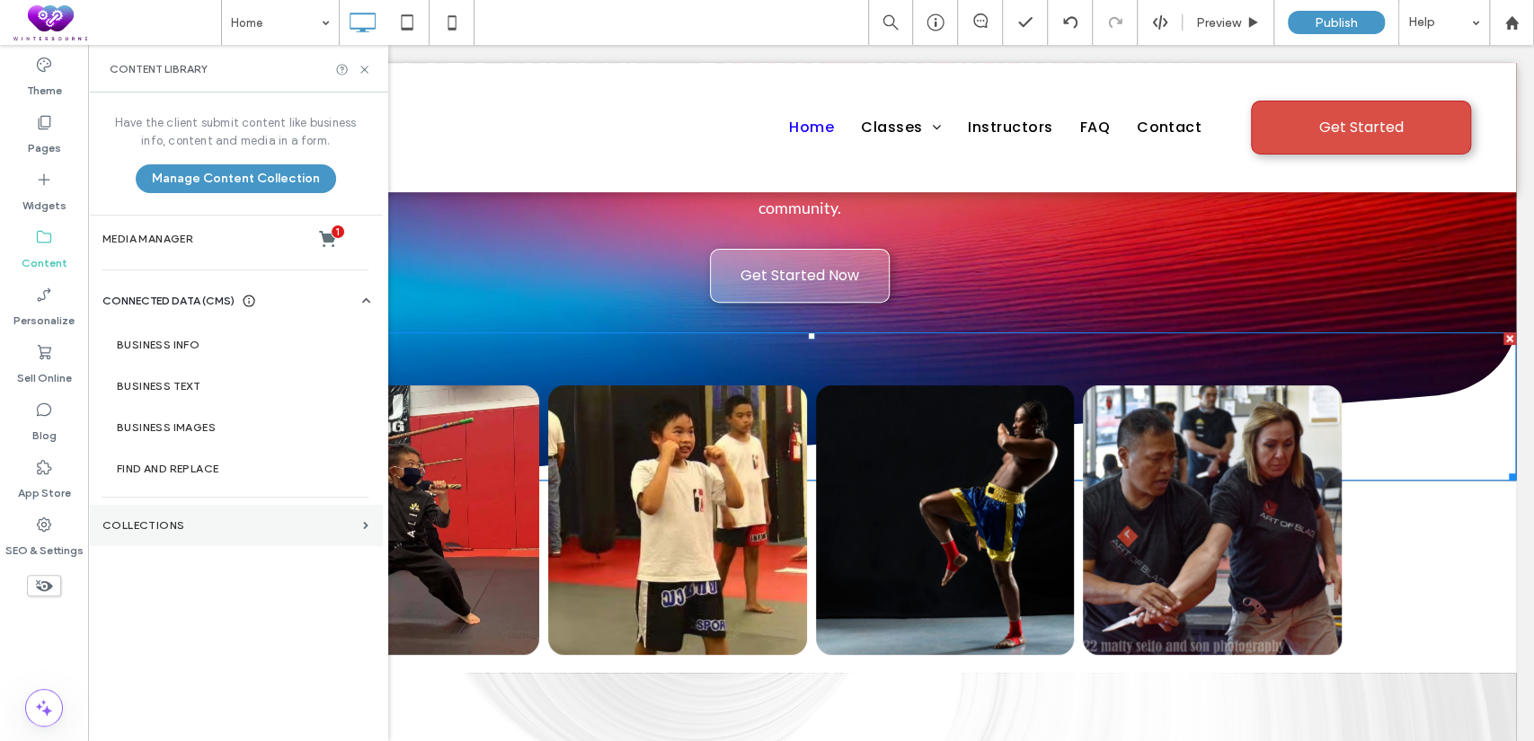
click at [184, 513] on section "Collections" at bounding box center [235, 525] width 295 height 41
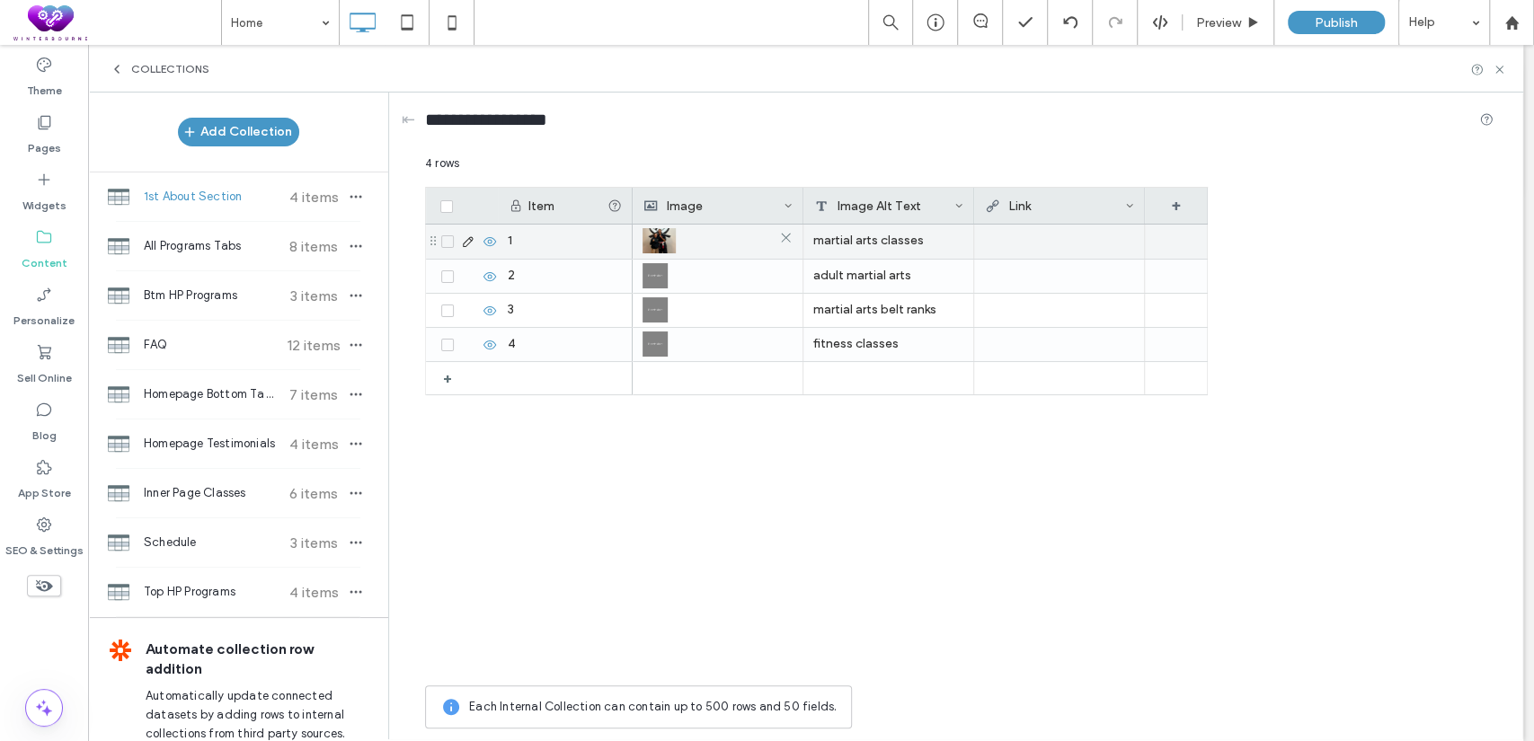
click at [653, 237] on img at bounding box center [659, 240] width 33 height 25
click at [653, 237] on img at bounding box center [659, 241] width 33 height 25
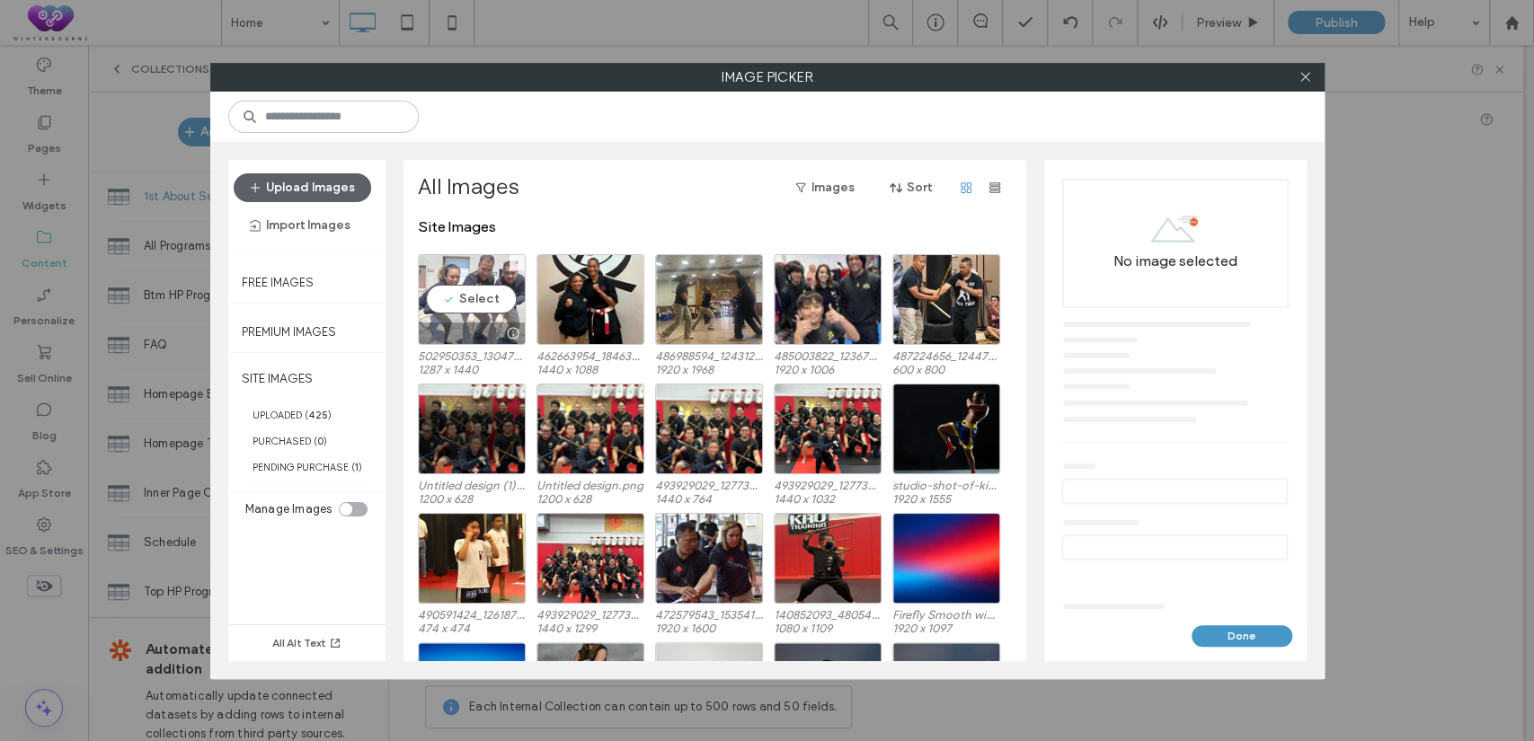
click at [466, 300] on div "Select" at bounding box center [472, 299] width 108 height 91
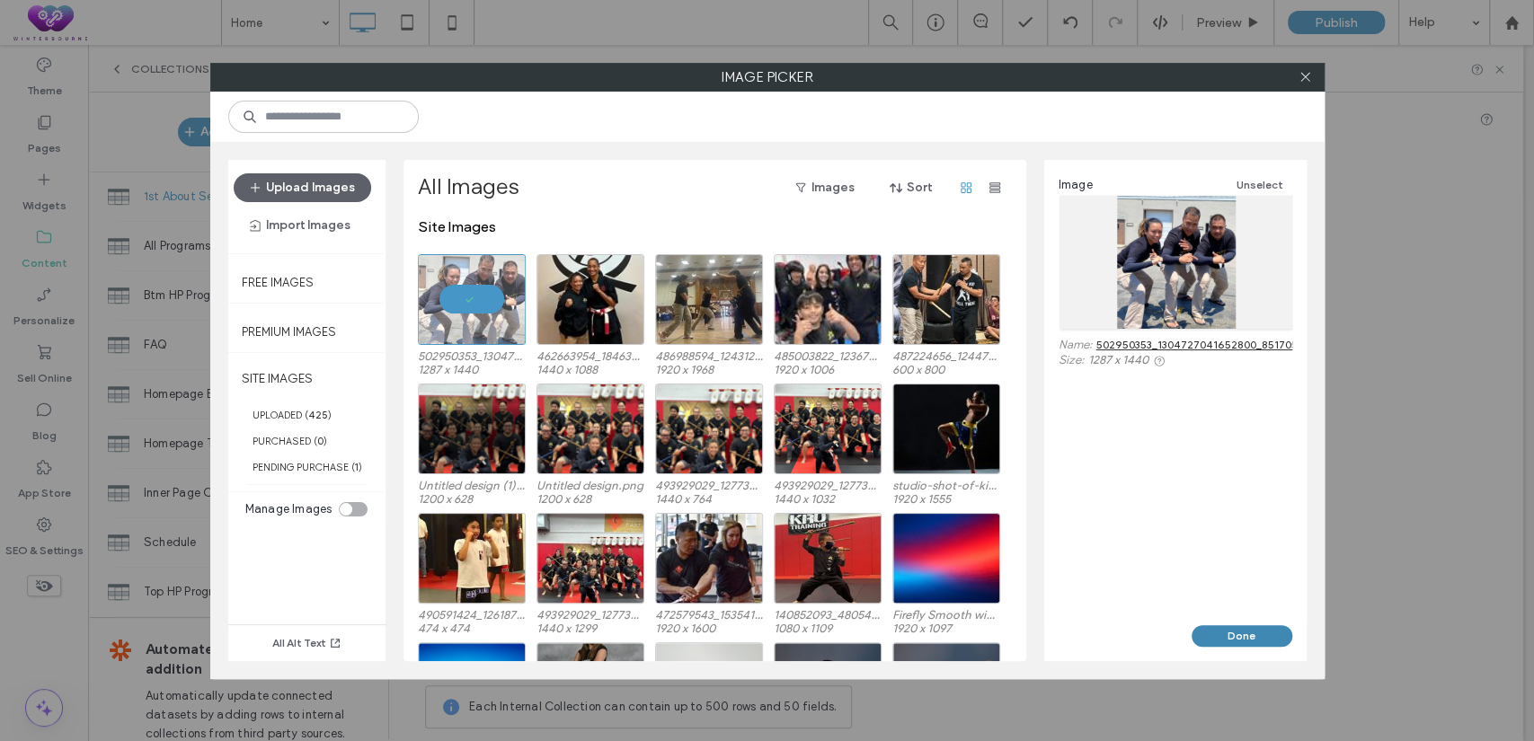
click at [1258, 627] on button "Done" at bounding box center [1242, 637] width 101 height 22
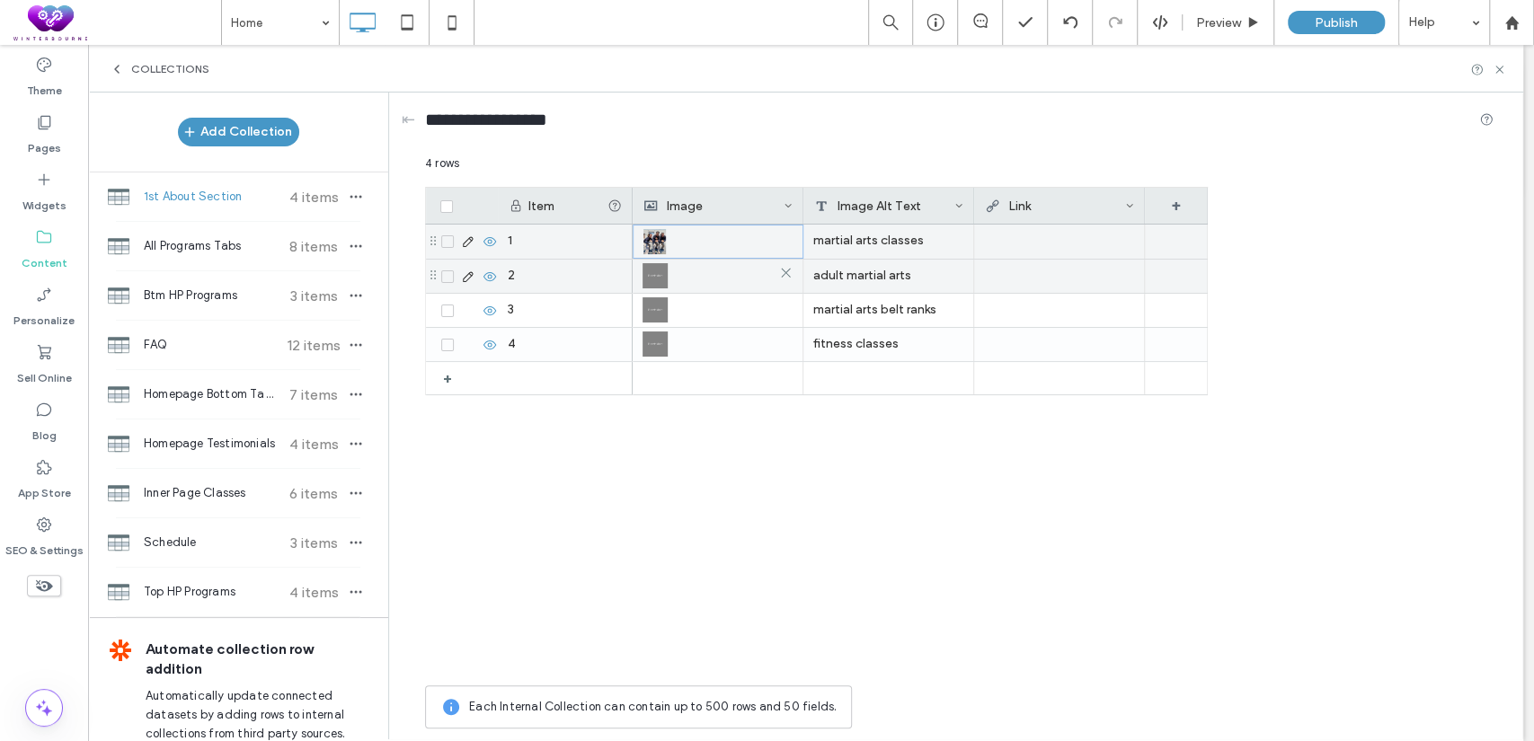
click at [649, 280] on img at bounding box center [655, 275] width 25 height 25
click at [649, 280] on img at bounding box center [655, 276] width 25 height 25
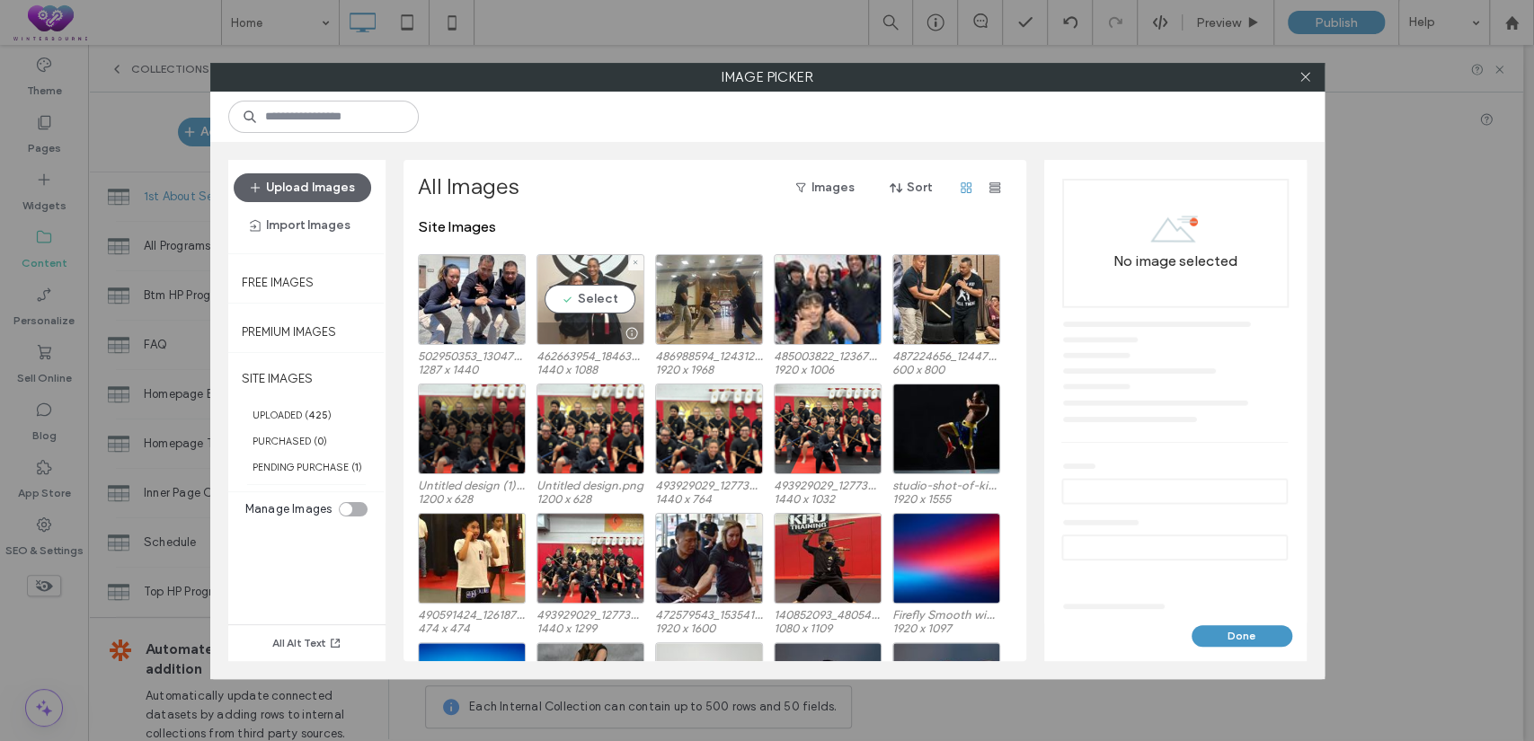
click at [608, 293] on div "Select" at bounding box center [591, 299] width 108 height 91
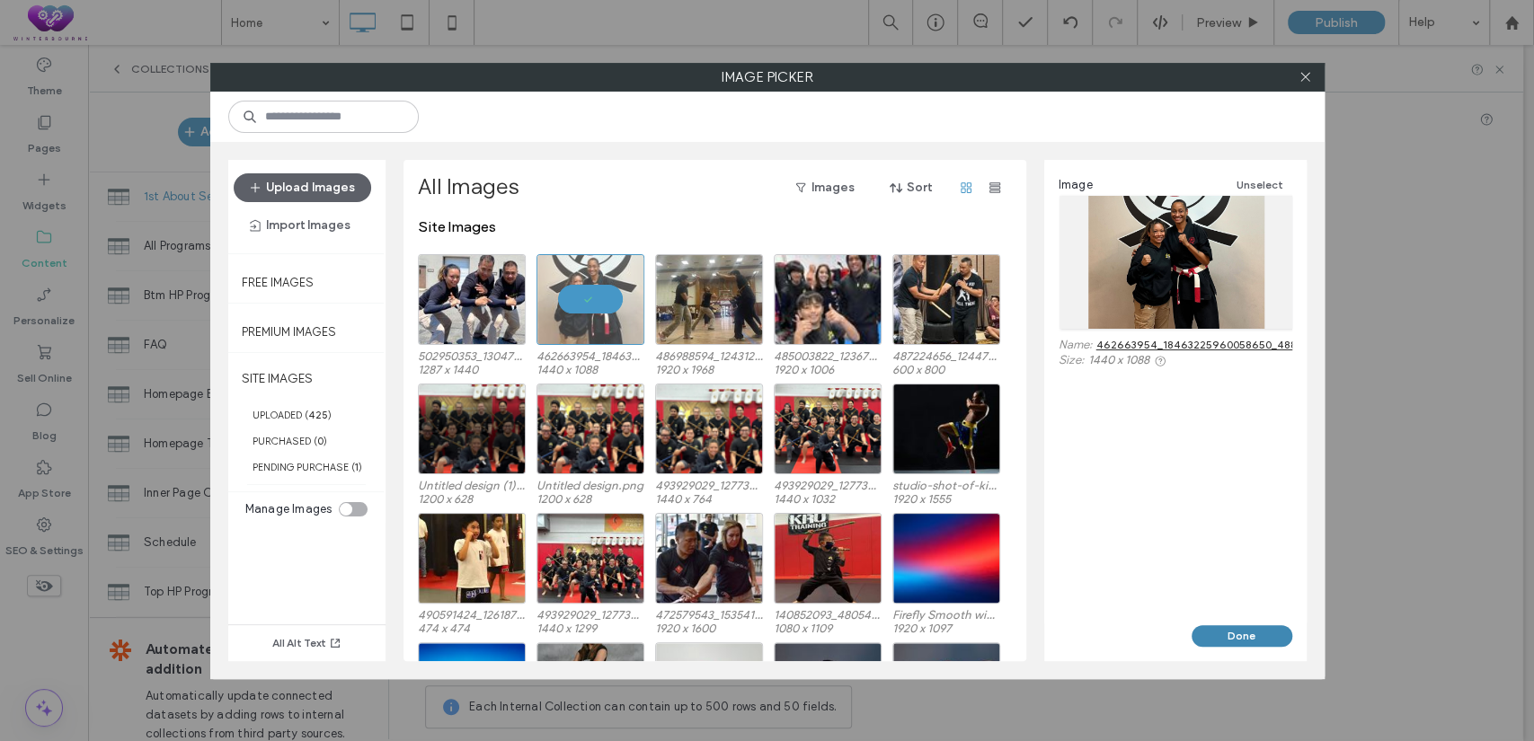
click at [1228, 632] on button "Done" at bounding box center [1242, 637] width 101 height 22
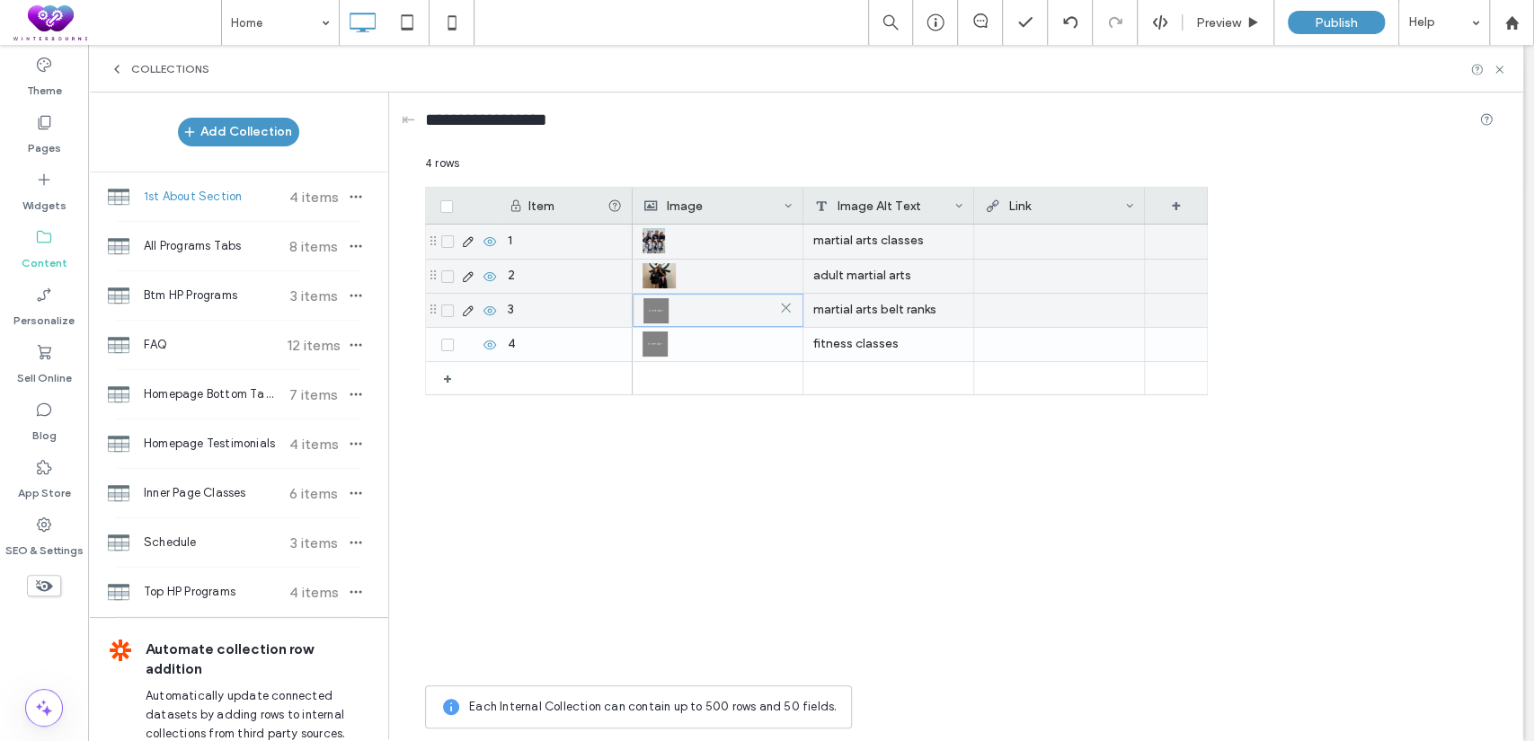
click at [661, 313] on img at bounding box center [655, 310] width 25 height 25
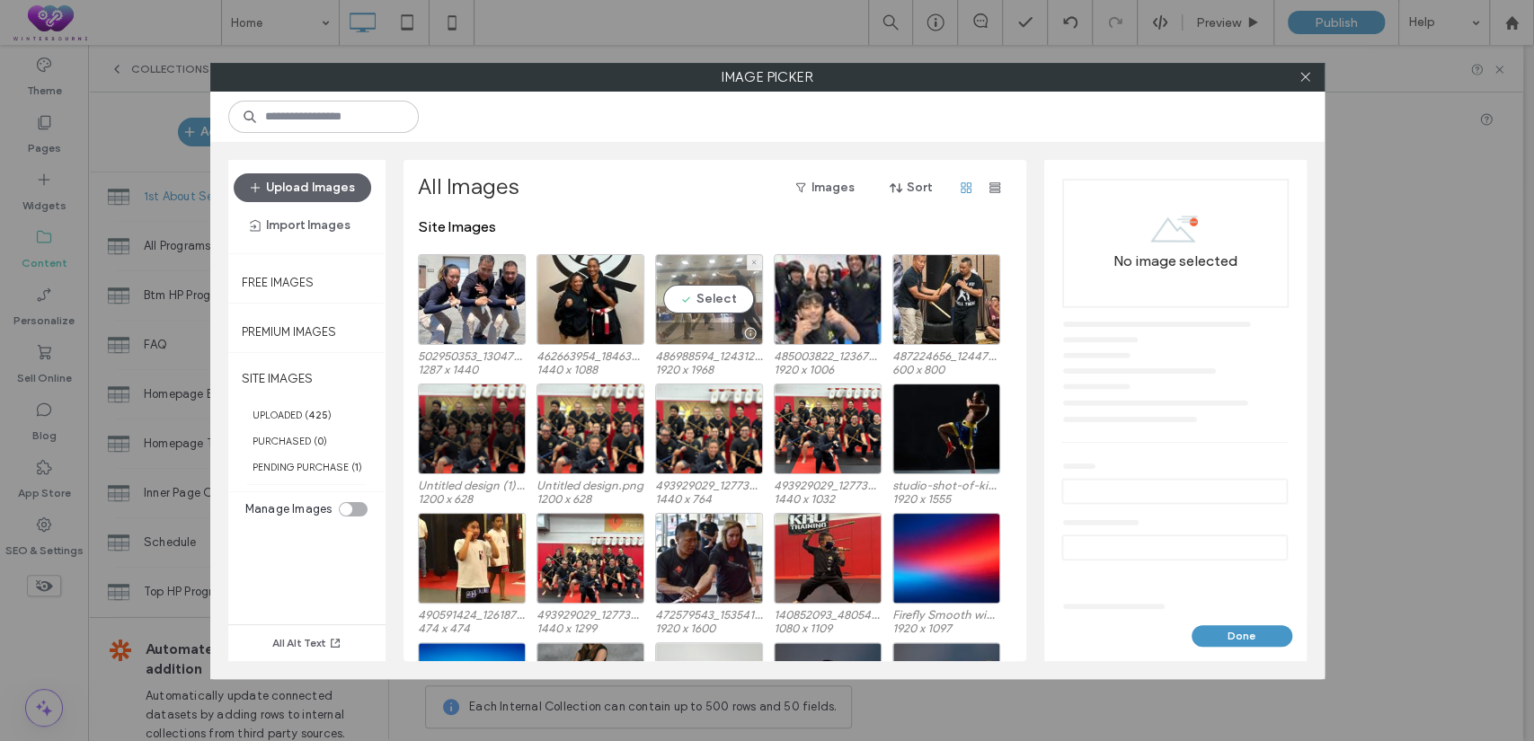
click at [728, 290] on div "Select" at bounding box center [709, 299] width 108 height 91
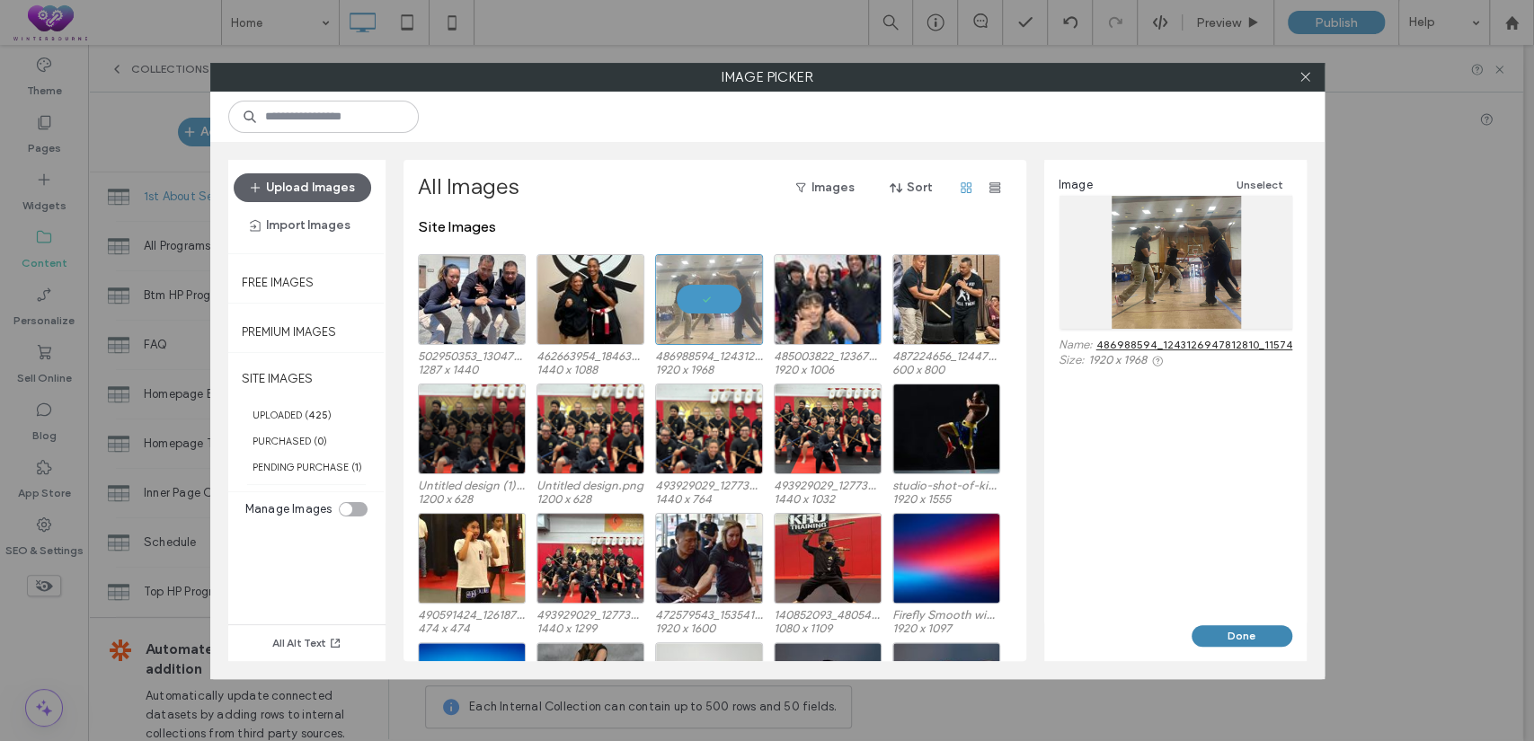
click at [1251, 632] on button "Done" at bounding box center [1242, 637] width 101 height 22
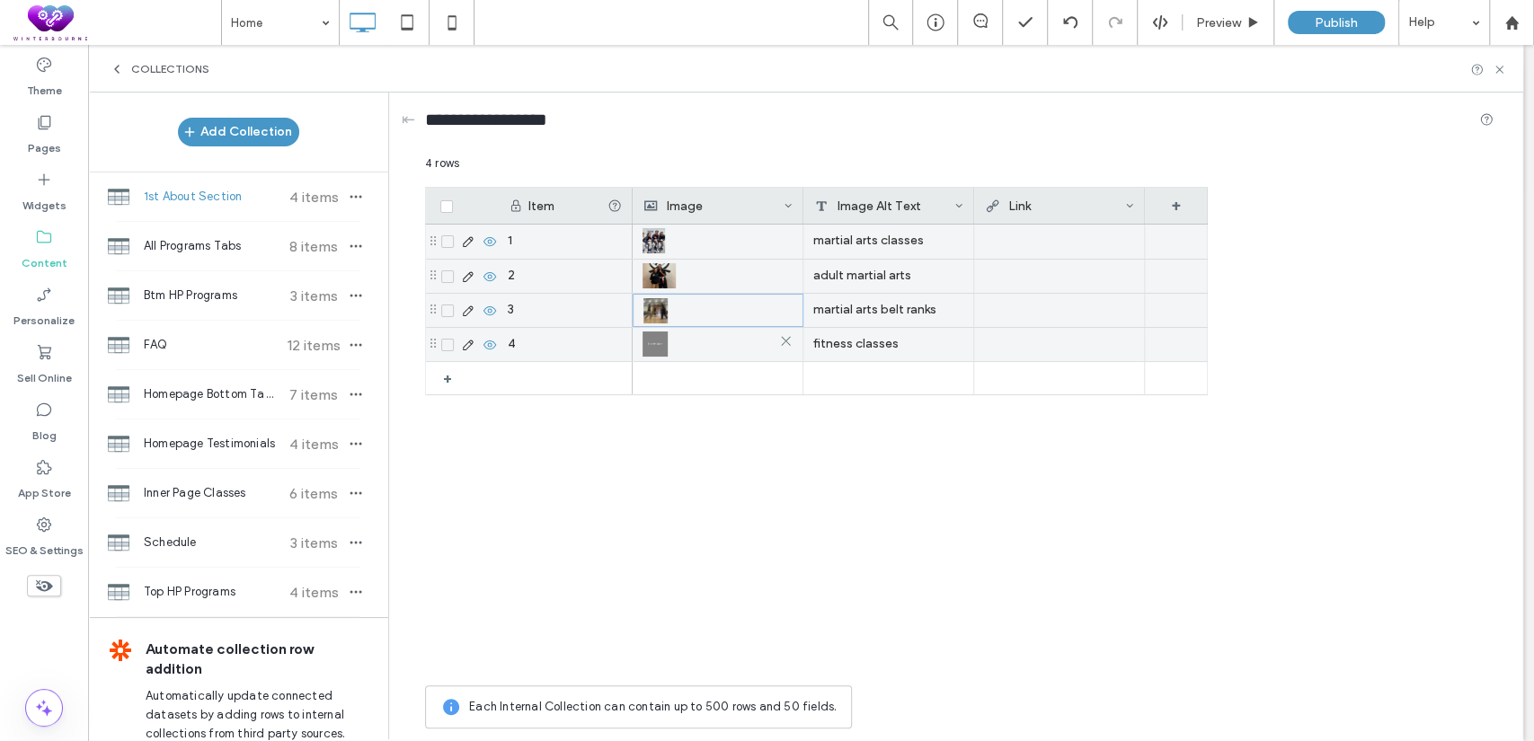
click at [670, 344] on div at bounding box center [718, 344] width 150 height 32
click at [670, 344] on div at bounding box center [717, 345] width 149 height 32
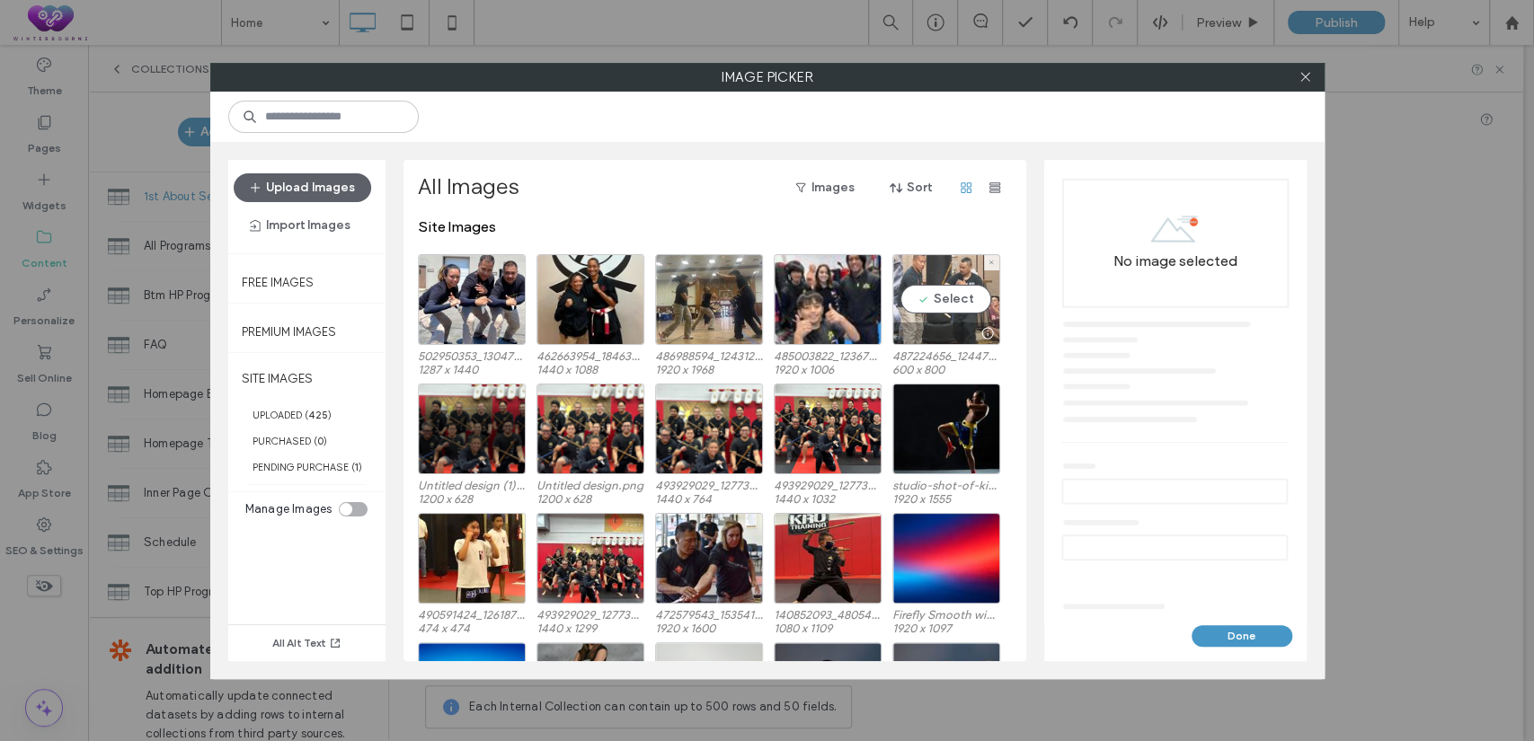
click at [926, 290] on div "Select" at bounding box center [946, 299] width 108 height 91
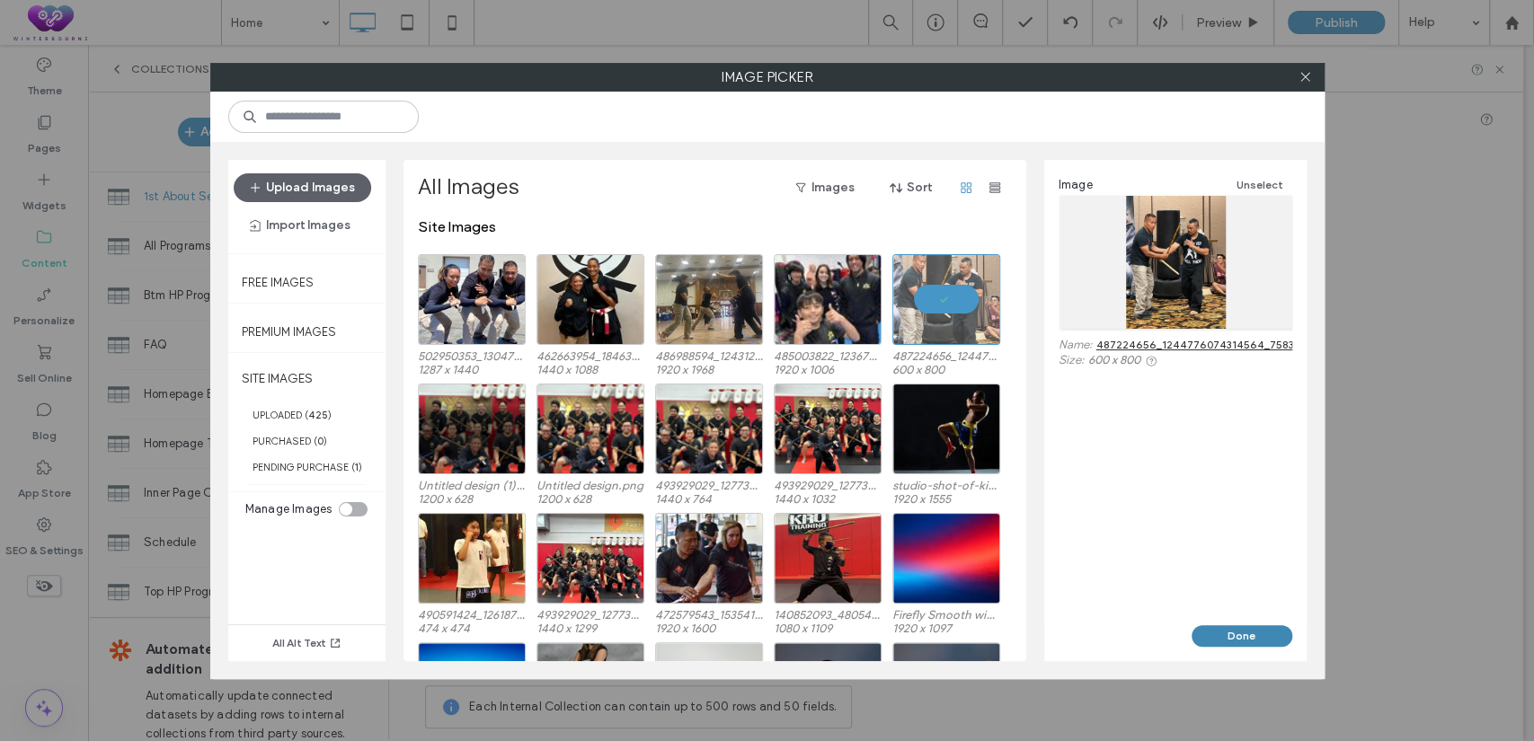
click at [1248, 626] on button "Done" at bounding box center [1242, 637] width 101 height 22
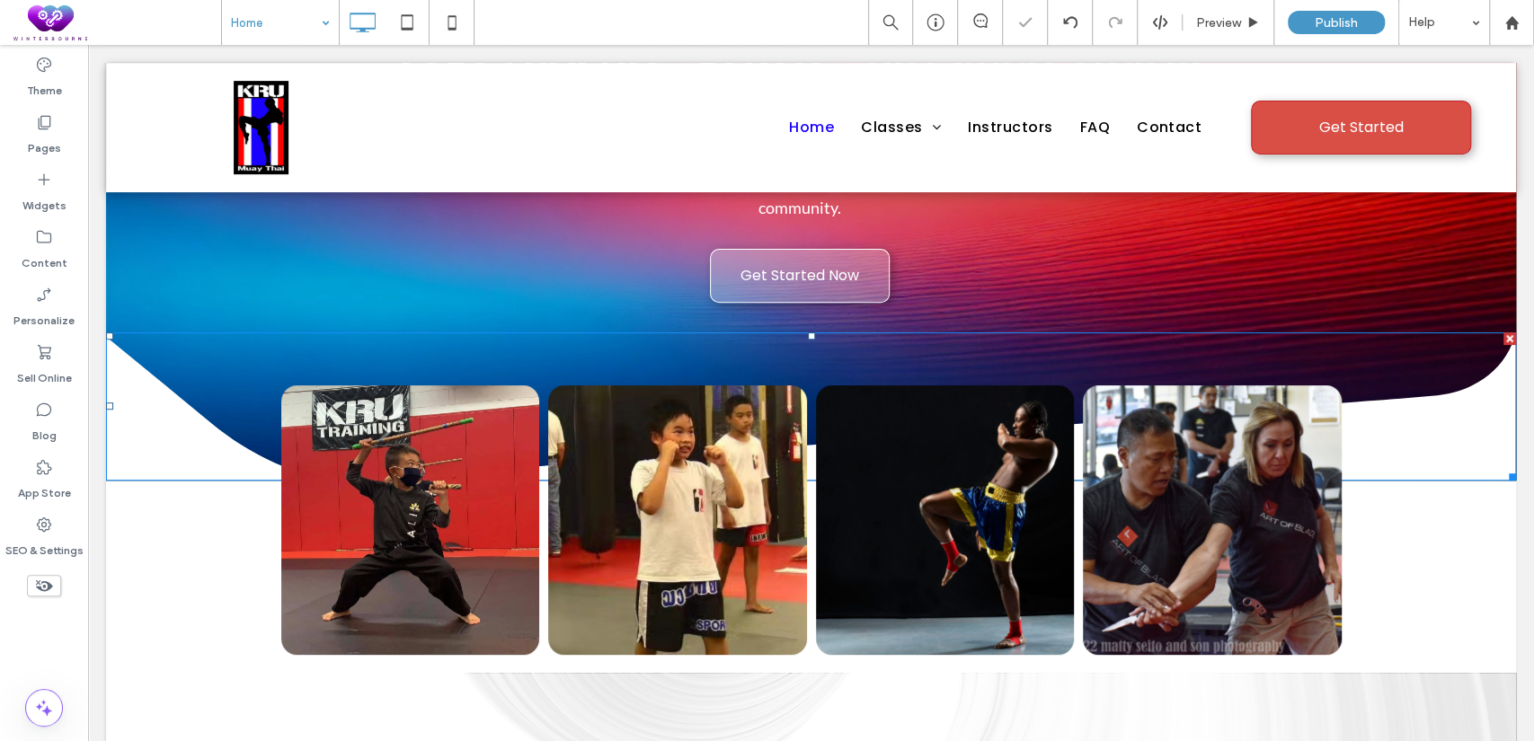
click at [320, 22] on div "Home" at bounding box center [280, 22] width 117 height 45
click at [50, 250] on label "Content" at bounding box center [45, 258] width 46 height 25
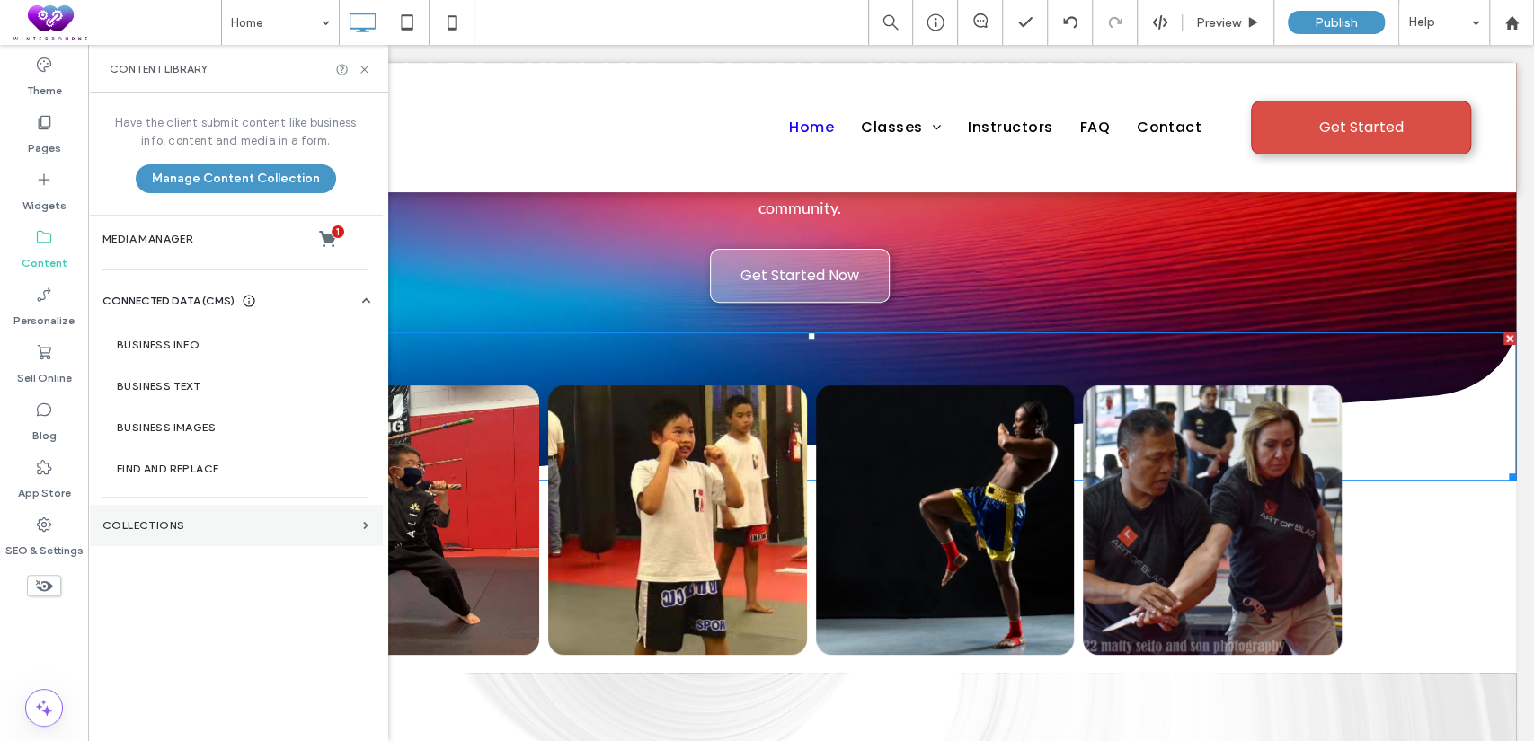
click at [163, 510] on section "Collections" at bounding box center [235, 525] width 295 height 41
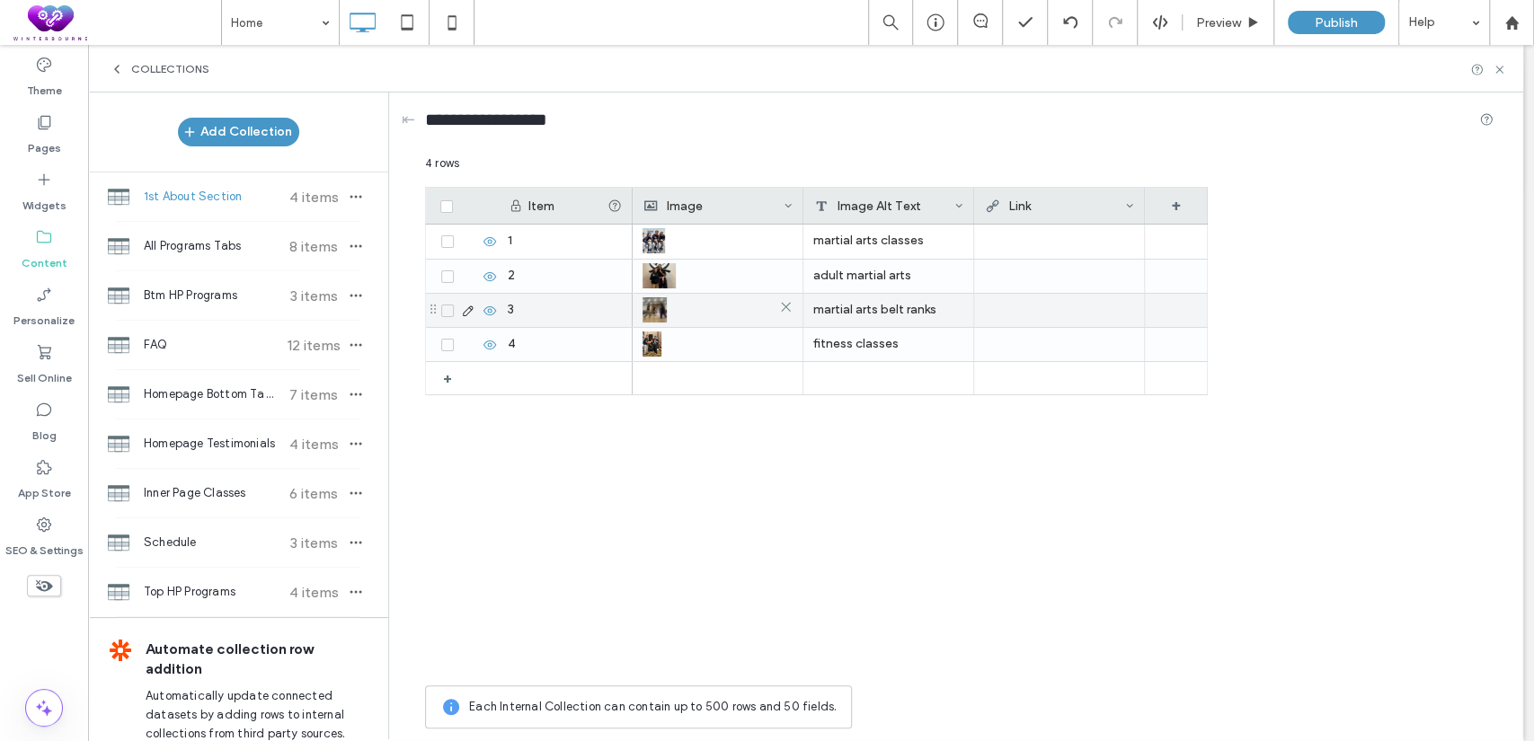
click at [653, 313] on img at bounding box center [655, 309] width 24 height 25
click at [653, 313] on img at bounding box center [655, 310] width 24 height 25
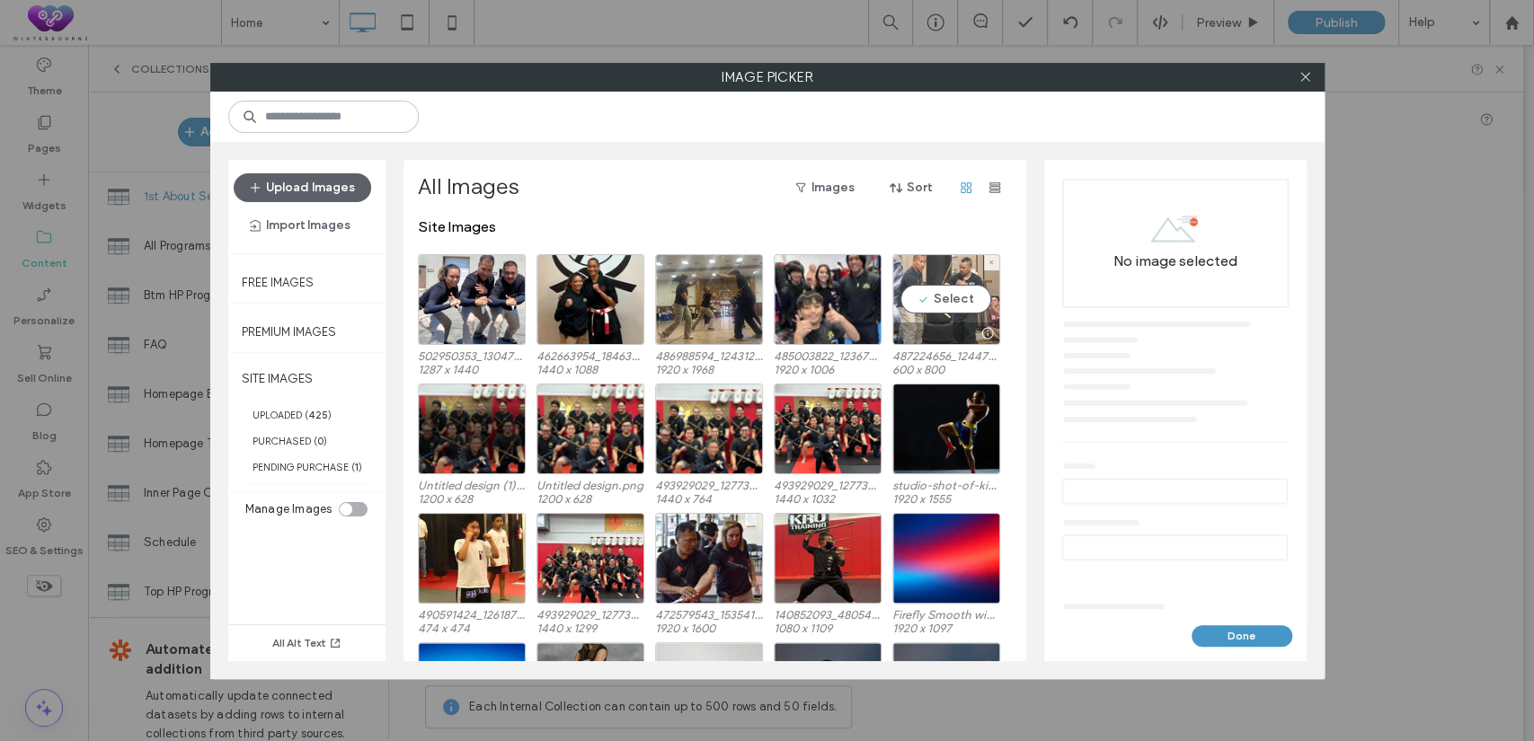
click at [921, 301] on div "Select" at bounding box center [946, 299] width 108 height 91
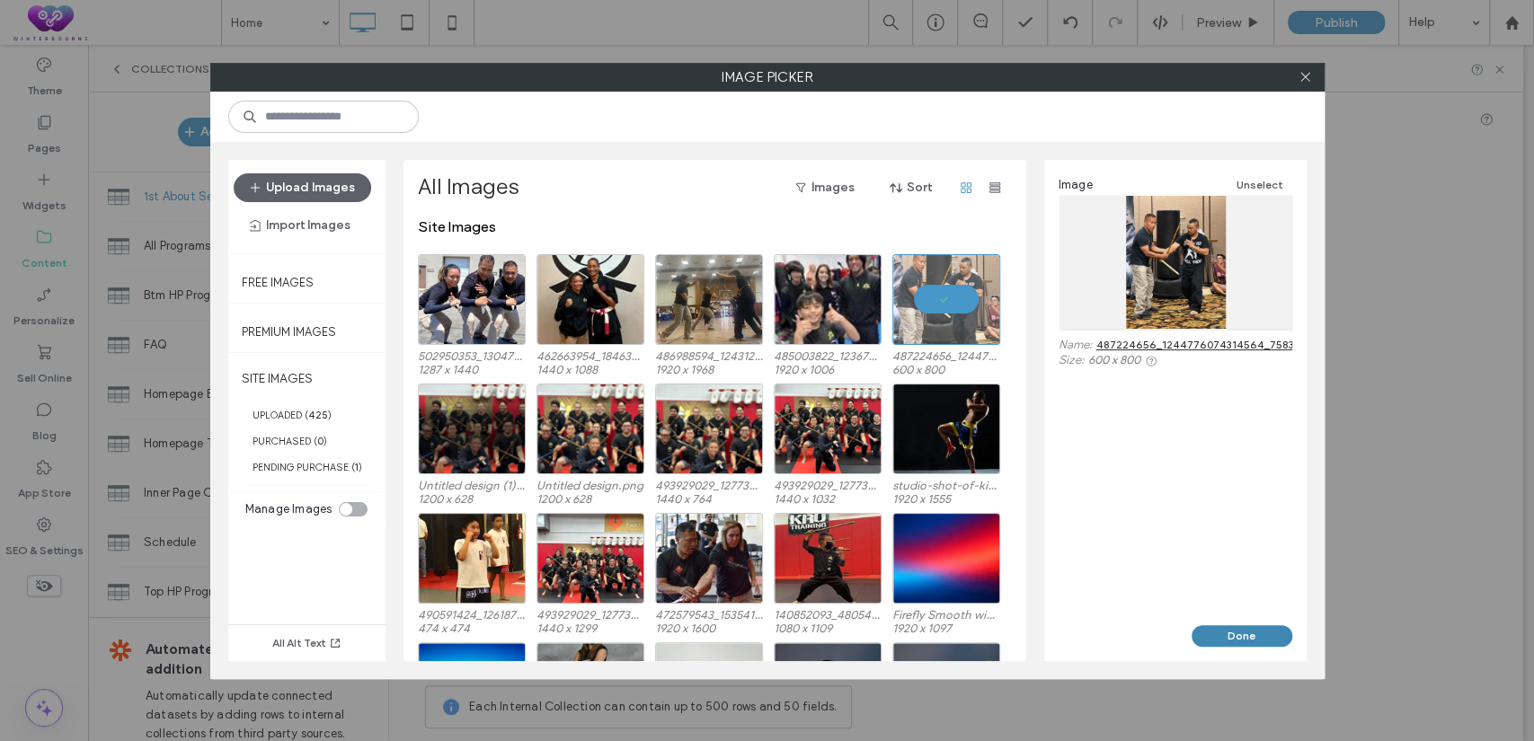
click at [1203, 642] on button "Done" at bounding box center [1242, 637] width 101 height 22
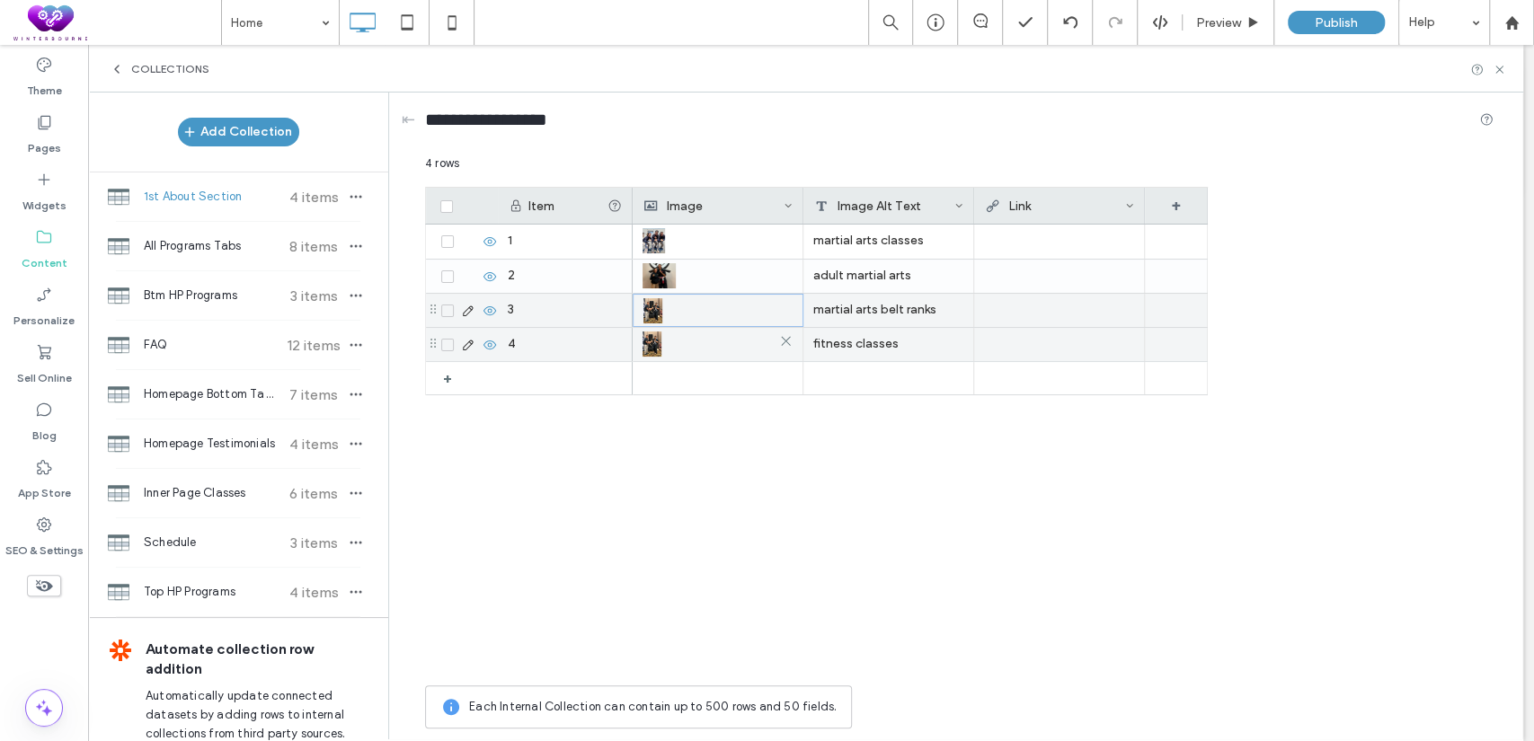
click at [658, 333] on img at bounding box center [652, 344] width 19 height 25
click at [658, 333] on img at bounding box center [652, 345] width 19 height 25
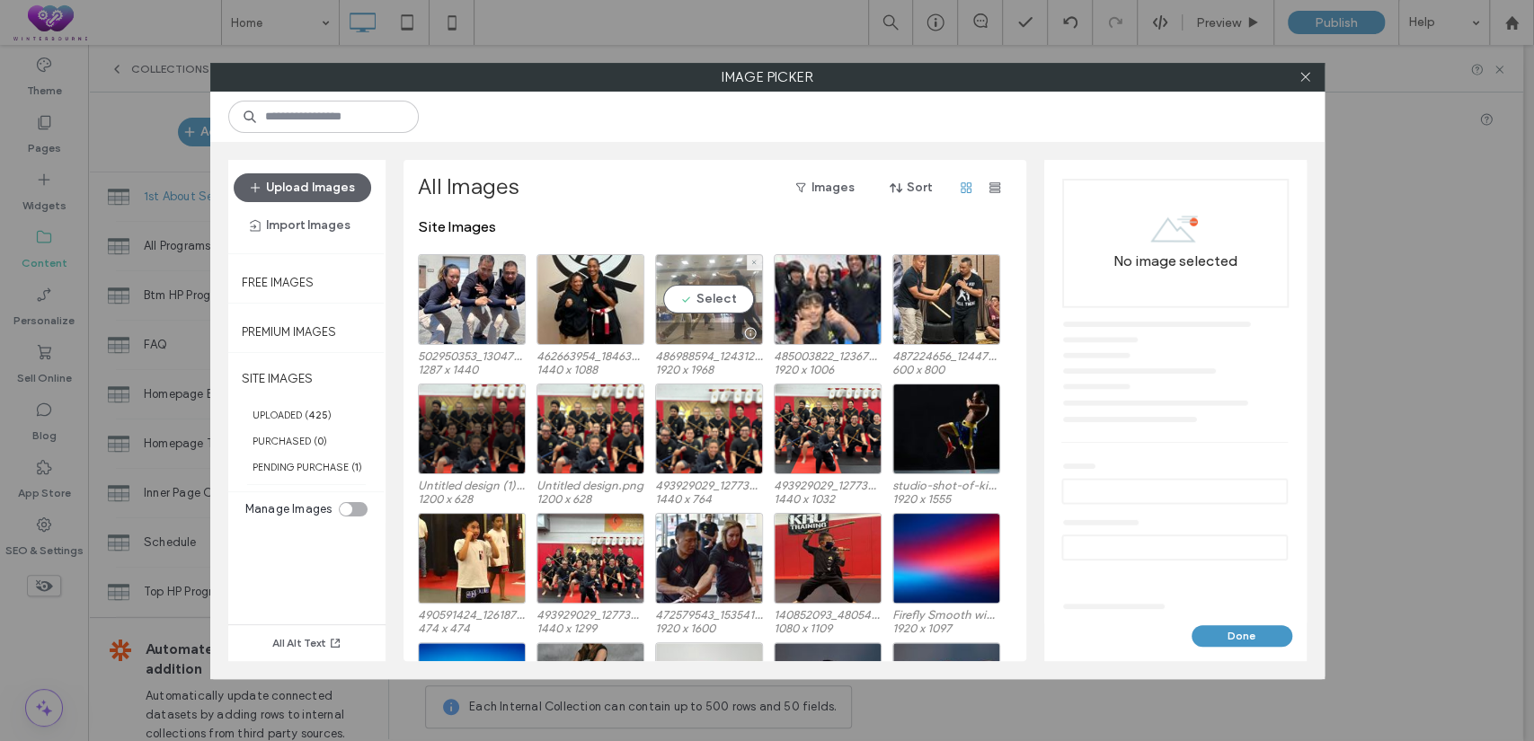
click at [705, 307] on div "Select" at bounding box center [709, 299] width 108 height 91
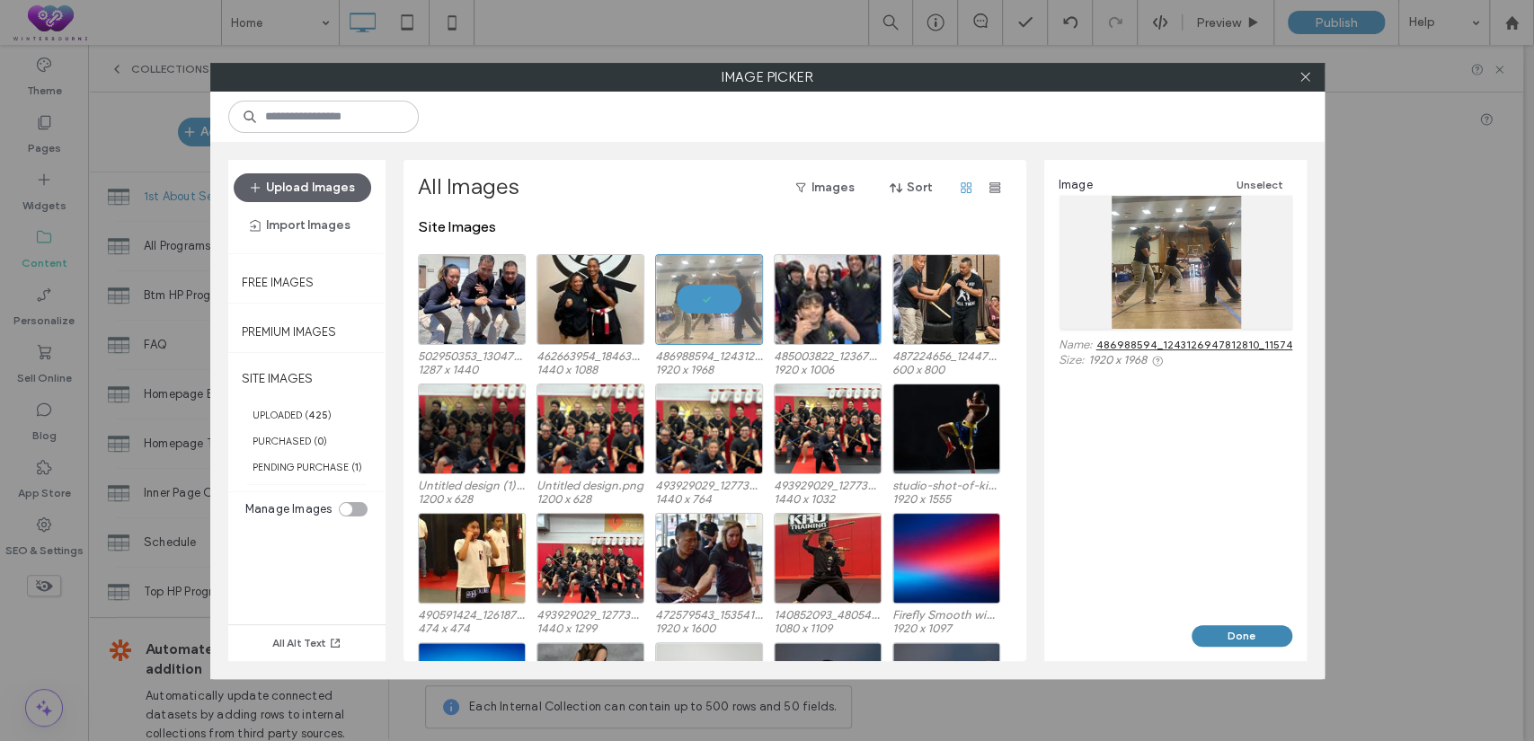
click at [1234, 628] on button "Done" at bounding box center [1242, 637] width 101 height 22
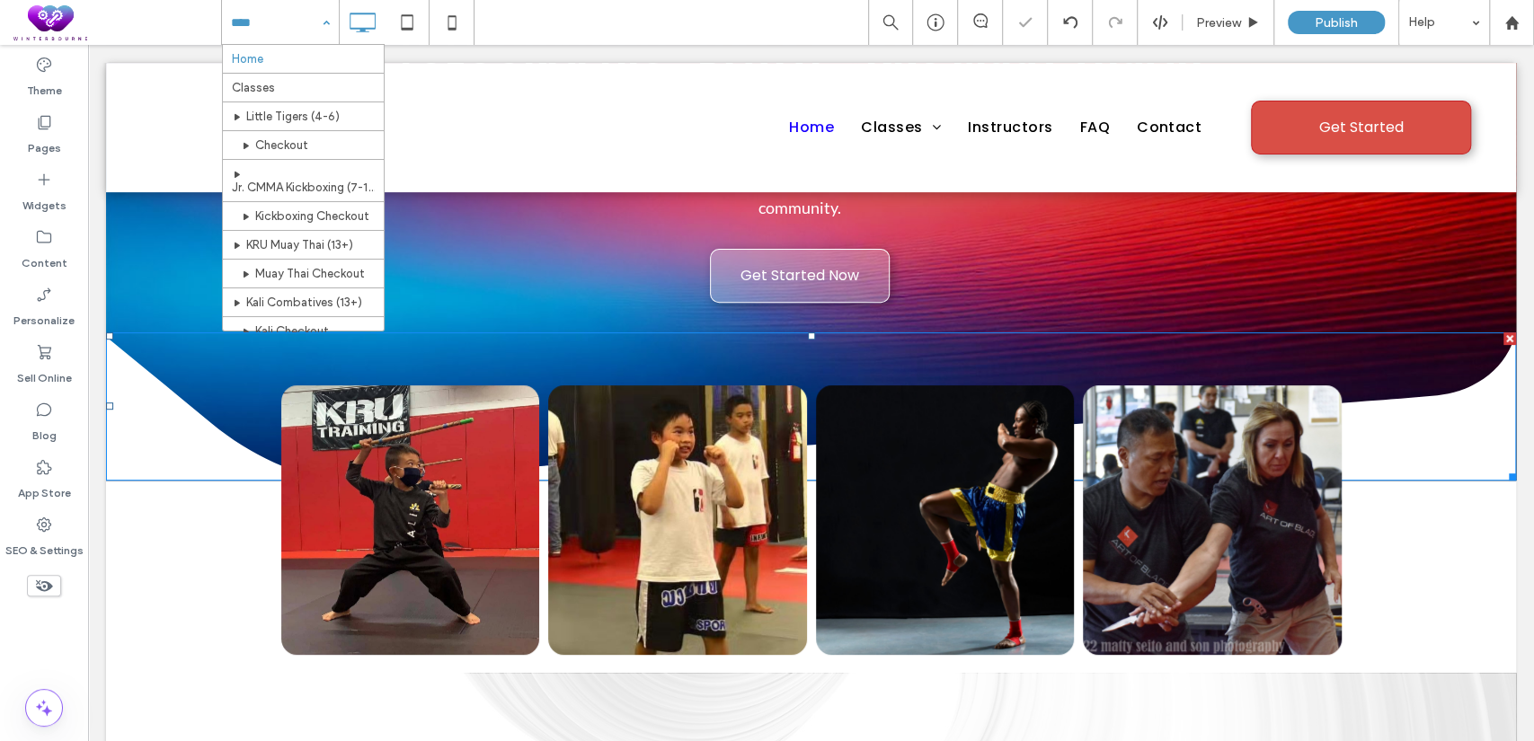
click at [317, 13] on div "Home Classes Little Tigers (4-6) Checkout Jr. CMMA Kickboxing (7-12) Kickboxing…" at bounding box center [280, 22] width 117 height 45
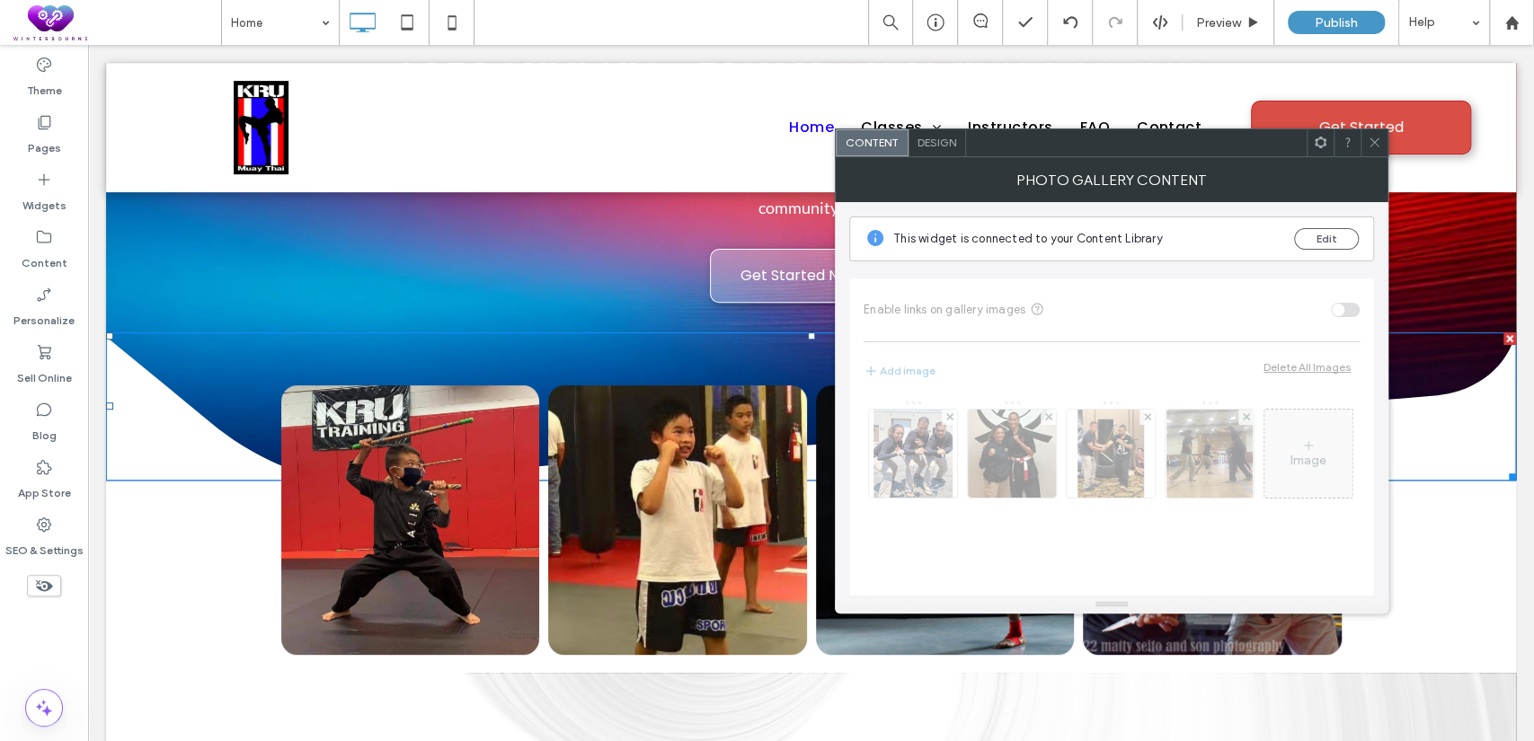
click at [1369, 138] on icon at bounding box center [1374, 142] width 13 height 13
click at [28, 251] on label "Content" at bounding box center [45, 258] width 46 height 25
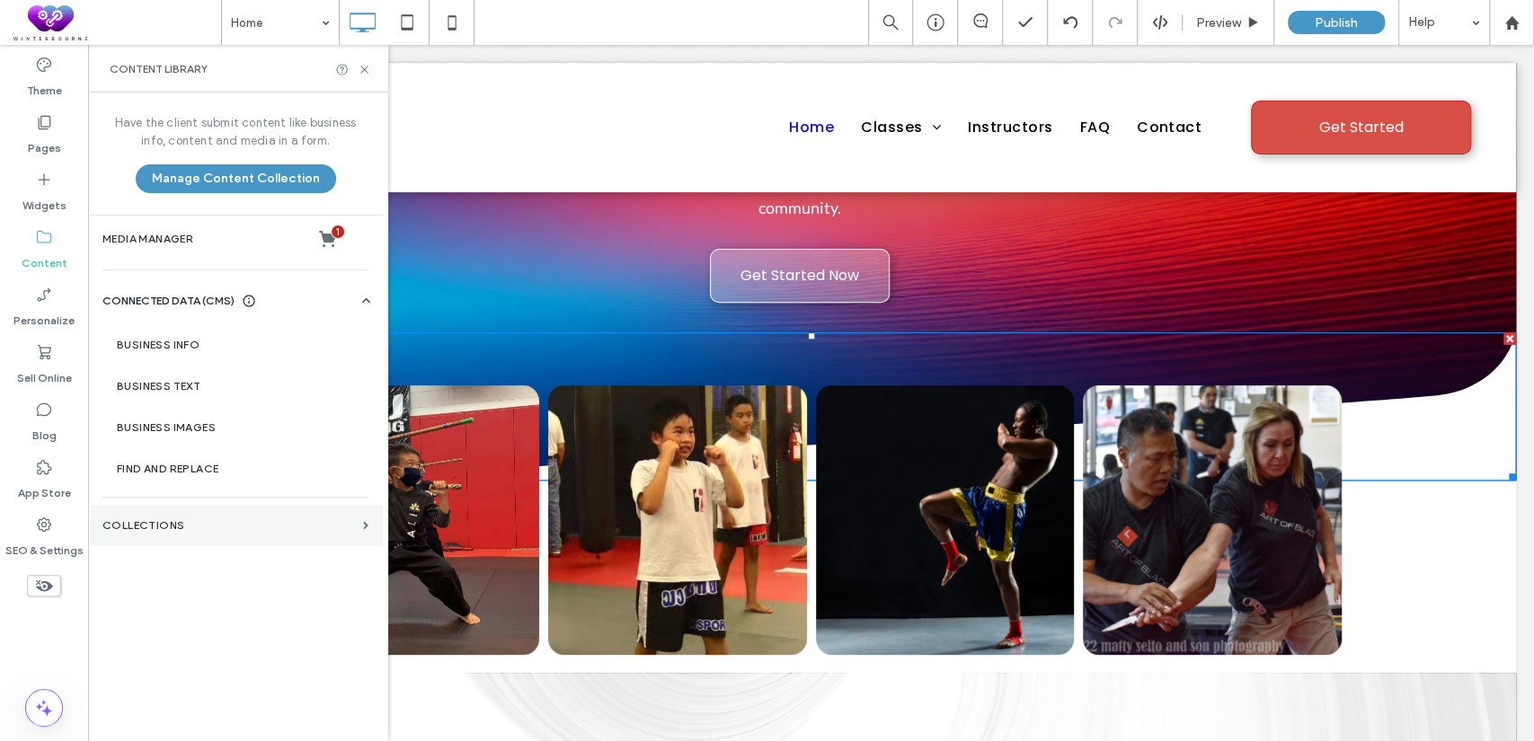
click at [233, 516] on section "Collections" at bounding box center [235, 525] width 295 height 41
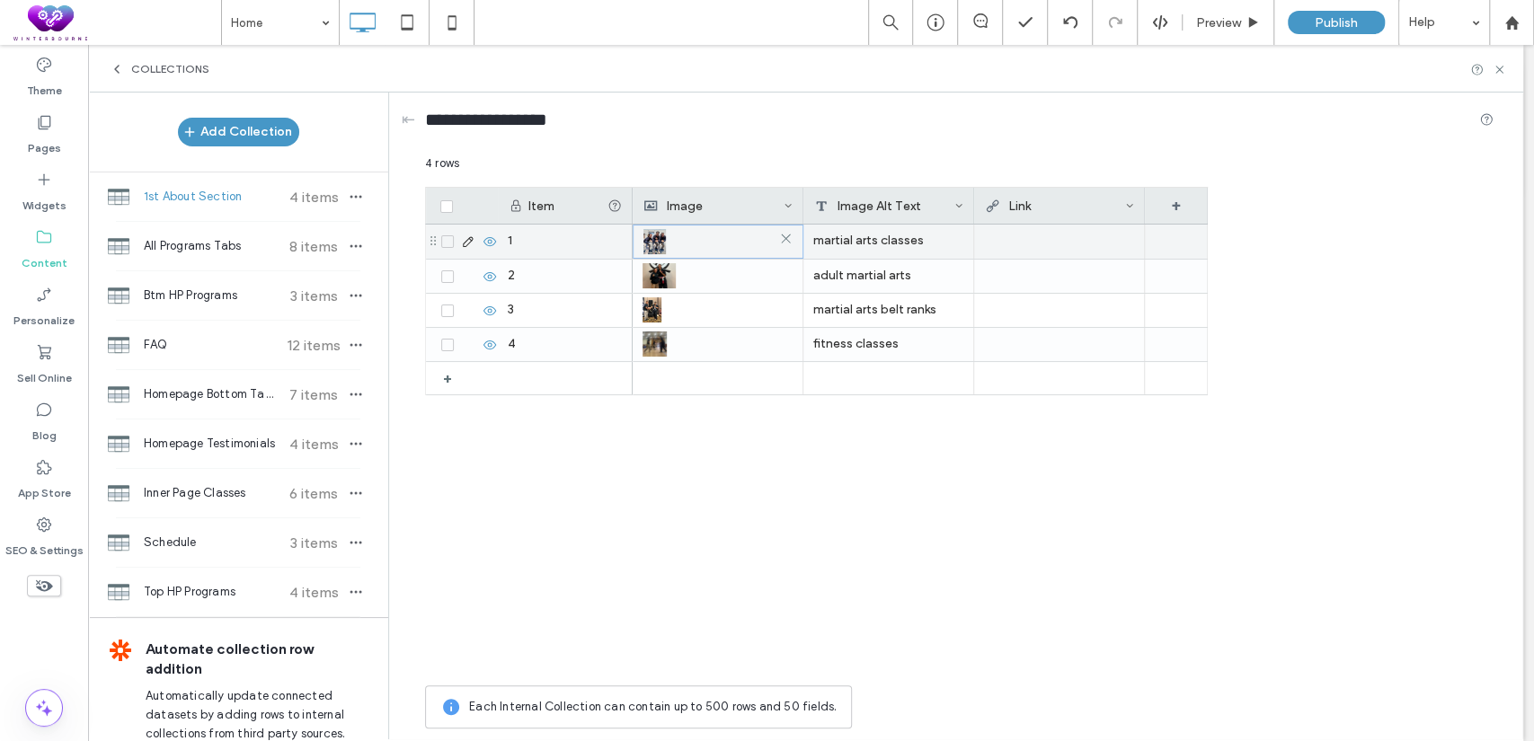
click at [654, 243] on img at bounding box center [654, 241] width 22 height 25
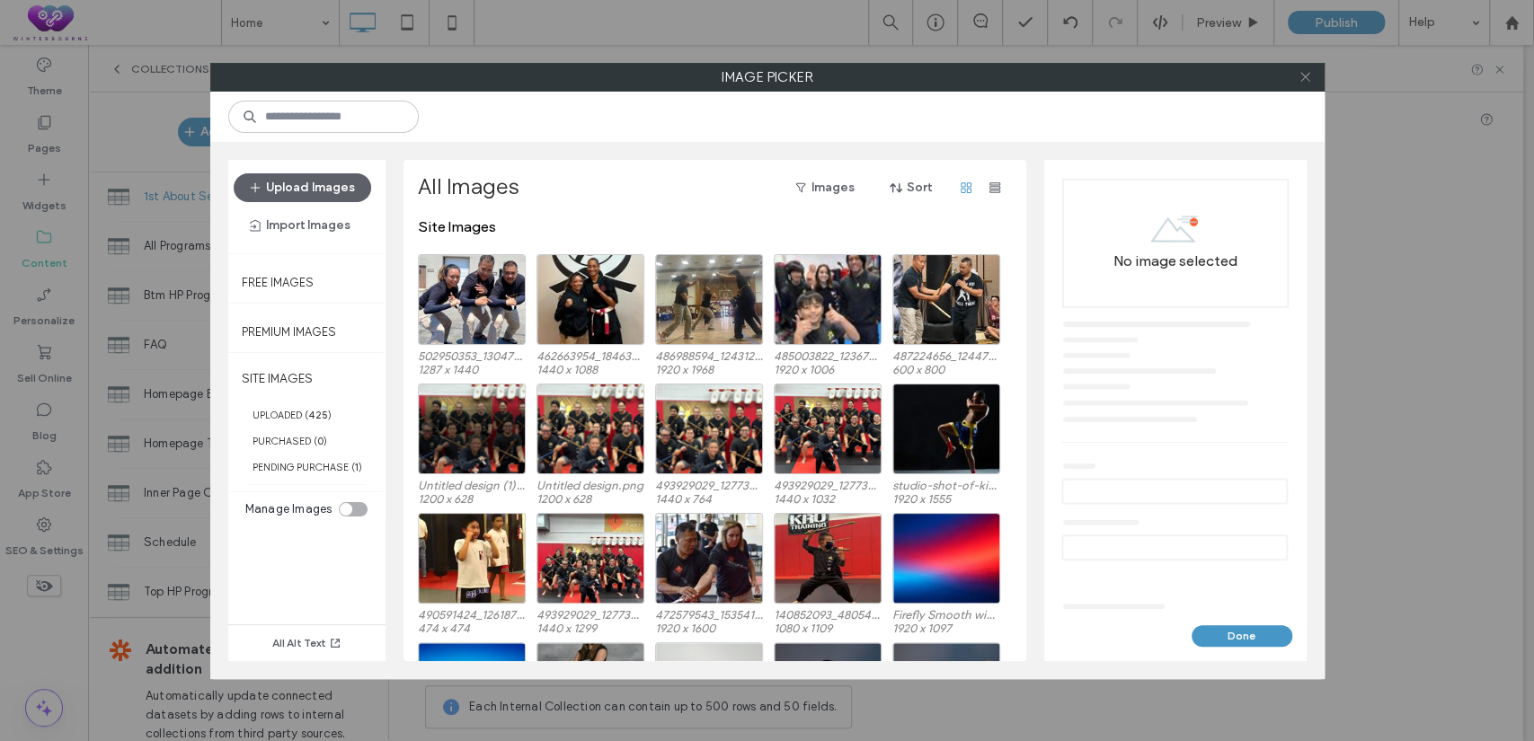
click at [1301, 82] on icon at bounding box center [1305, 76] width 13 height 13
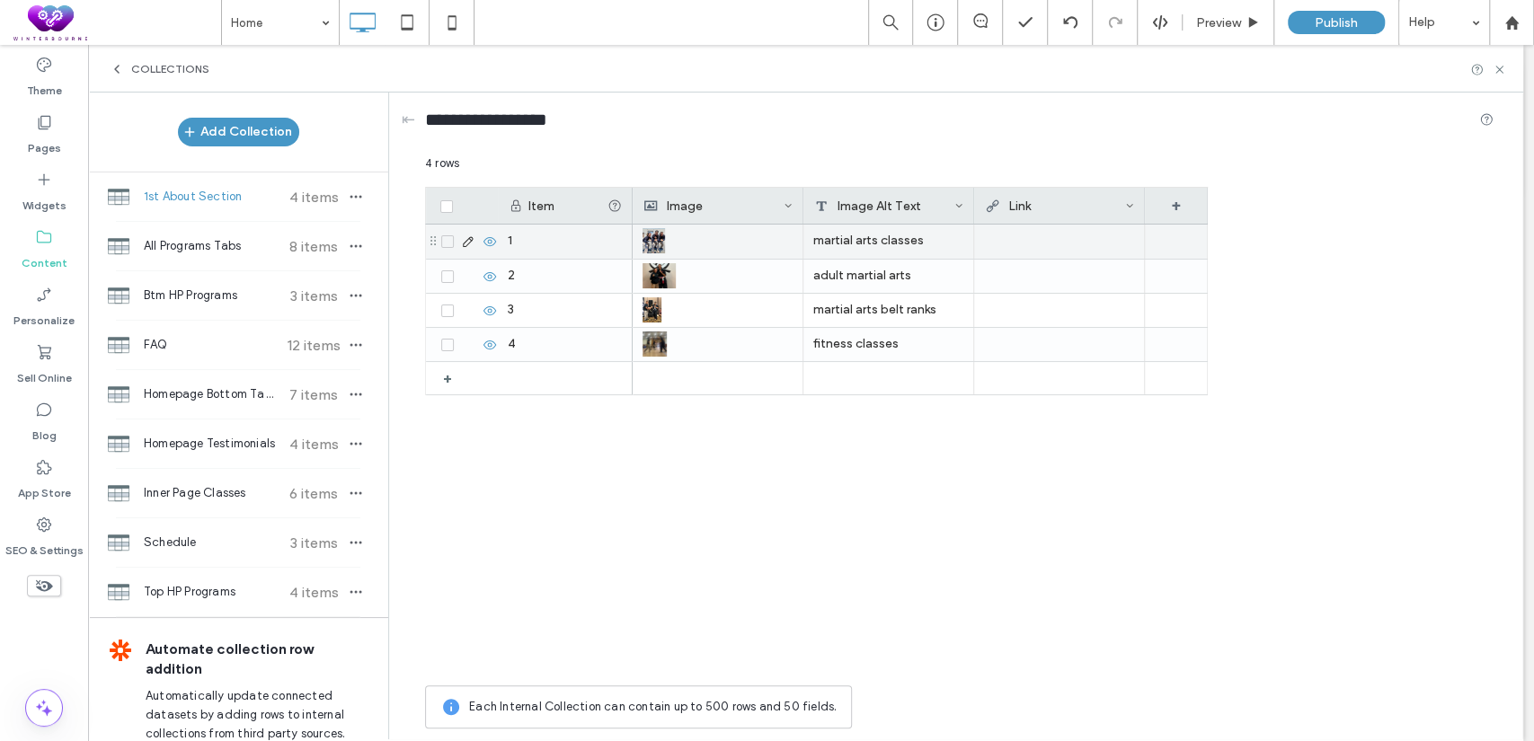
click at [469, 235] on icon at bounding box center [468, 242] width 14 height 14
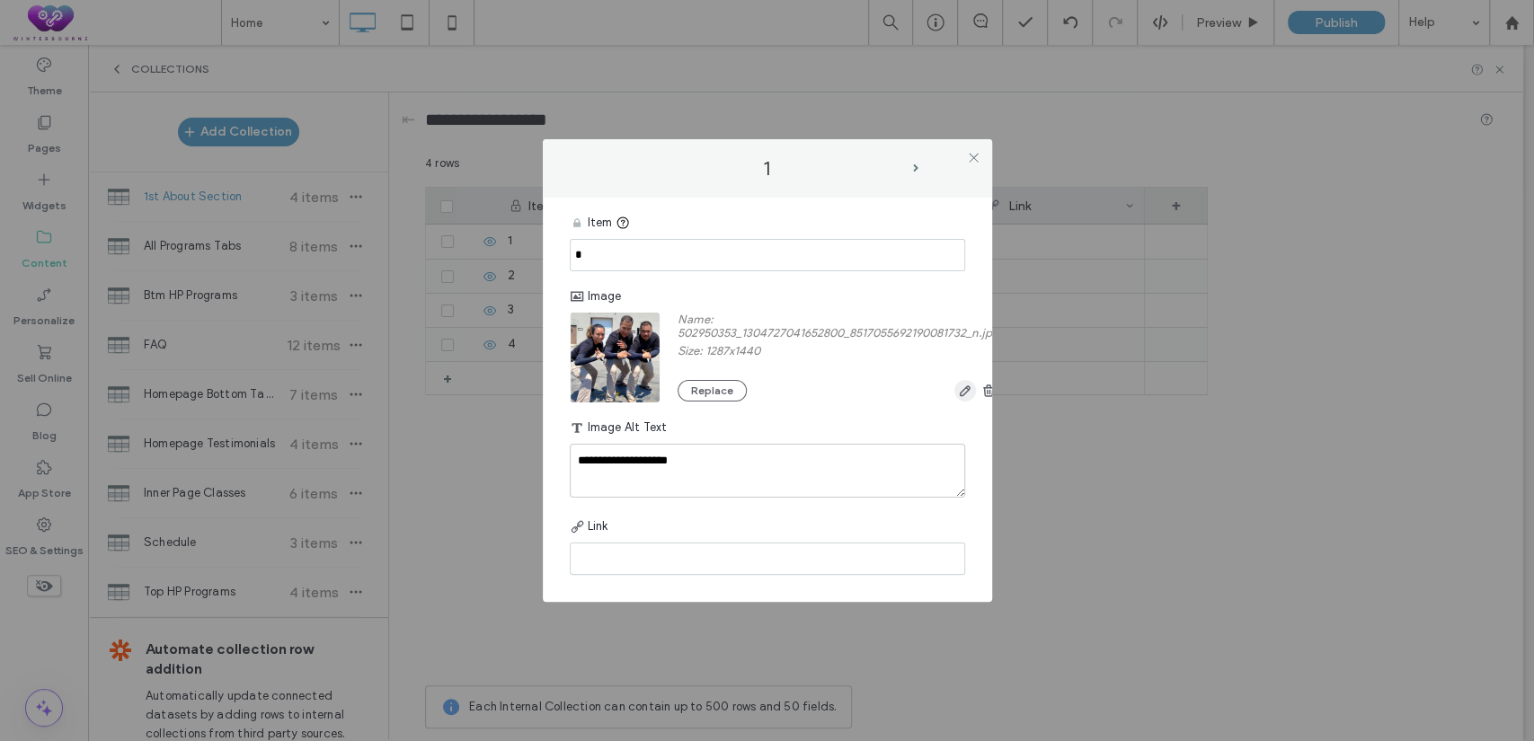
click at [972, 393] on icon "button" at bounding box center [965, 391] width 14 height 14
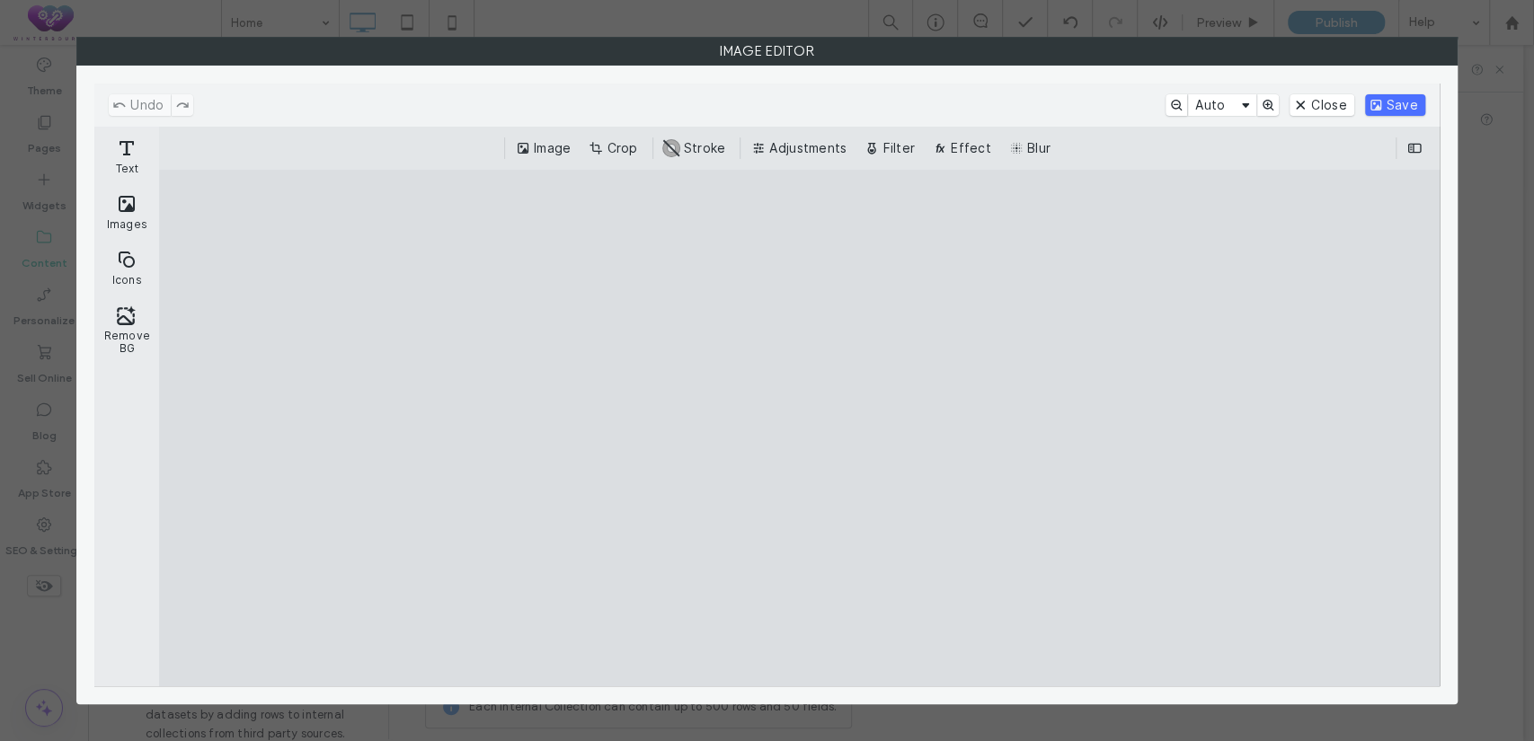
click at [799, 429] on cesdk-canvas "Editor canvas" at bounding box center [799, 429] width 0 height 0
click at [642, 147] on button "Crop" at bounding box center [614, 149] width 59 height 22
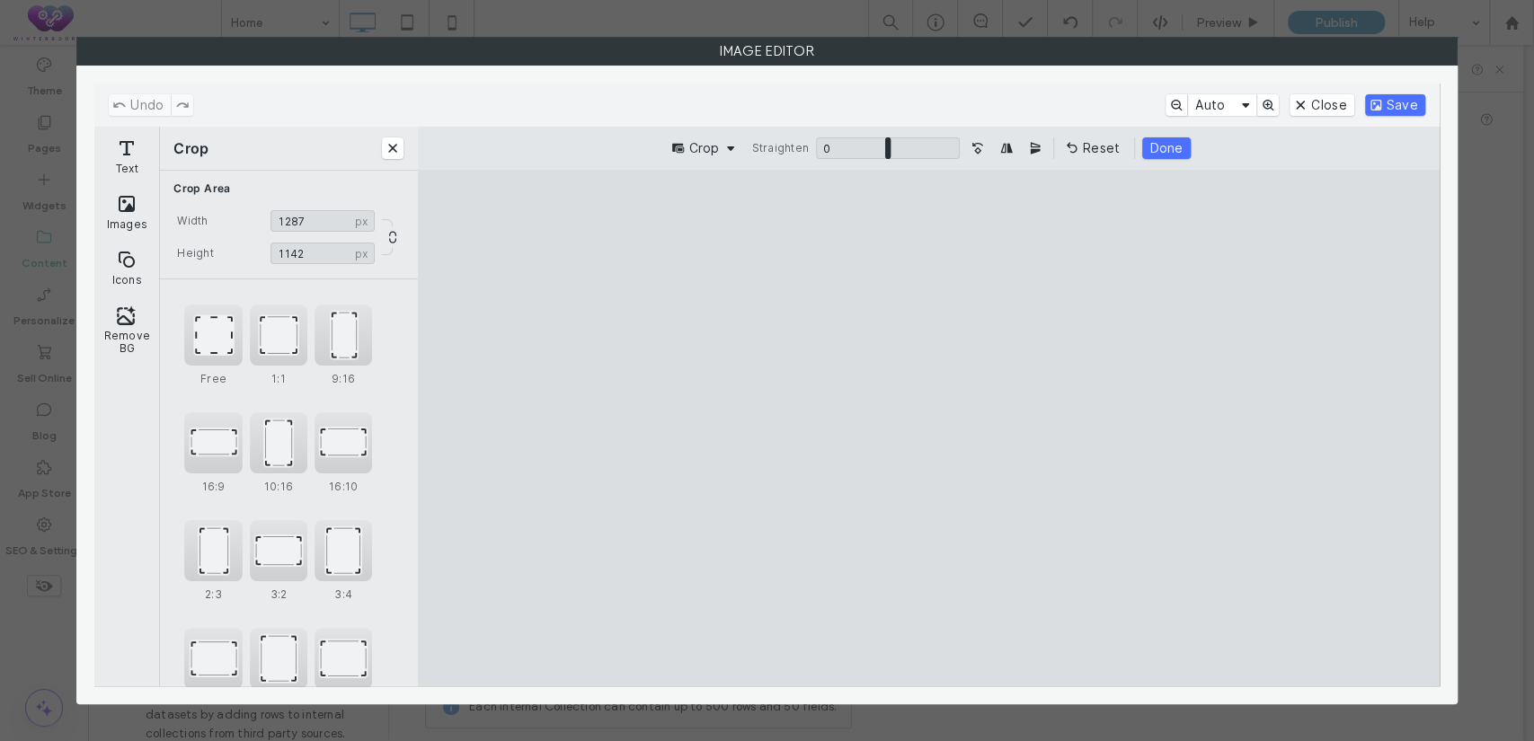
type input "****"
drag, startPoint x: 936, startPoint y: 639, endPoint x: 944, endPoint y: 538, distance: 101.0
click at [928, 429] on cesdk-canvas "Editor canvas" at bounding box center [928, 429] width 0 height 0
click at [1374, 95] on button "Save" at bounding box center [1395, 105] width 60 height 22
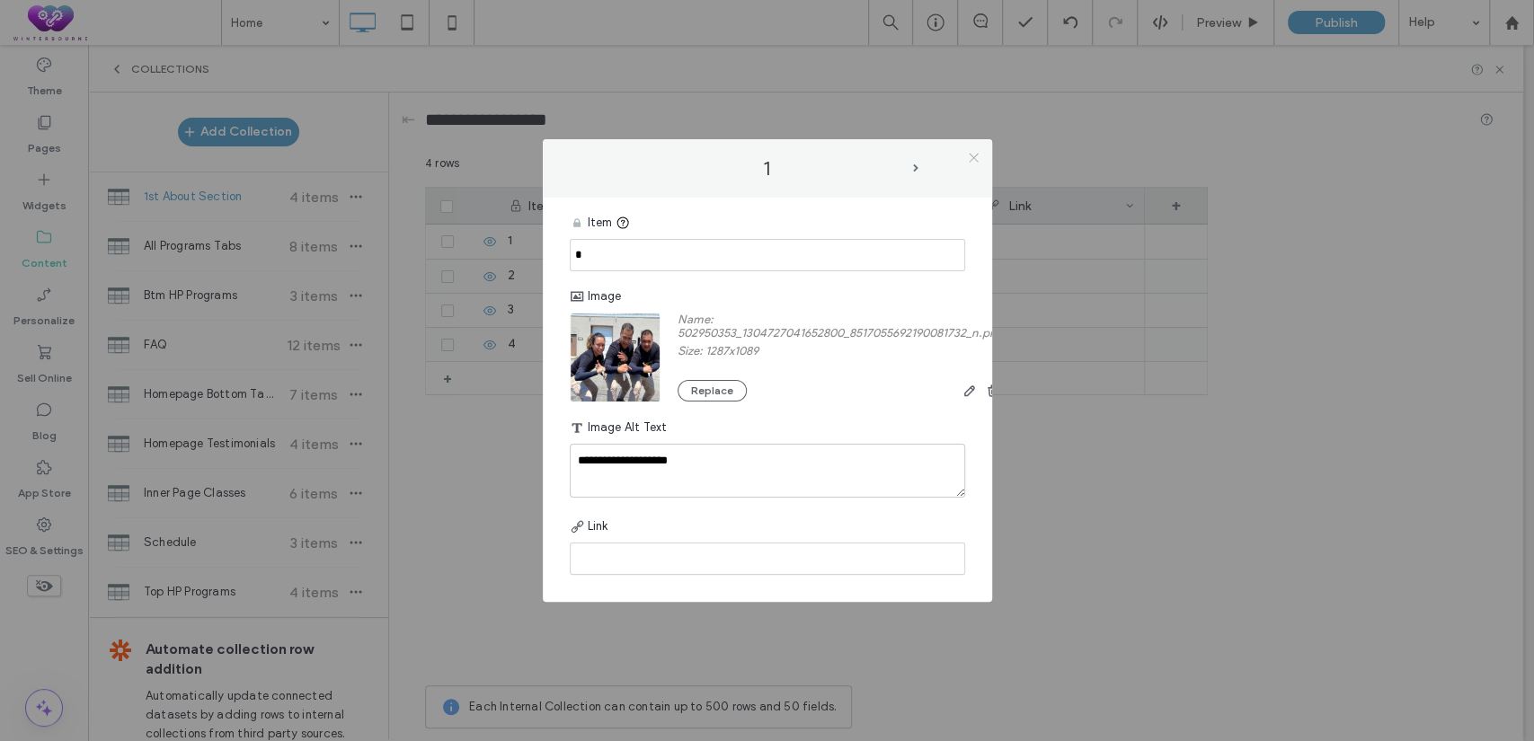
click at [978, 154] on icon at bounding box center [973, 157] width 13 height 13
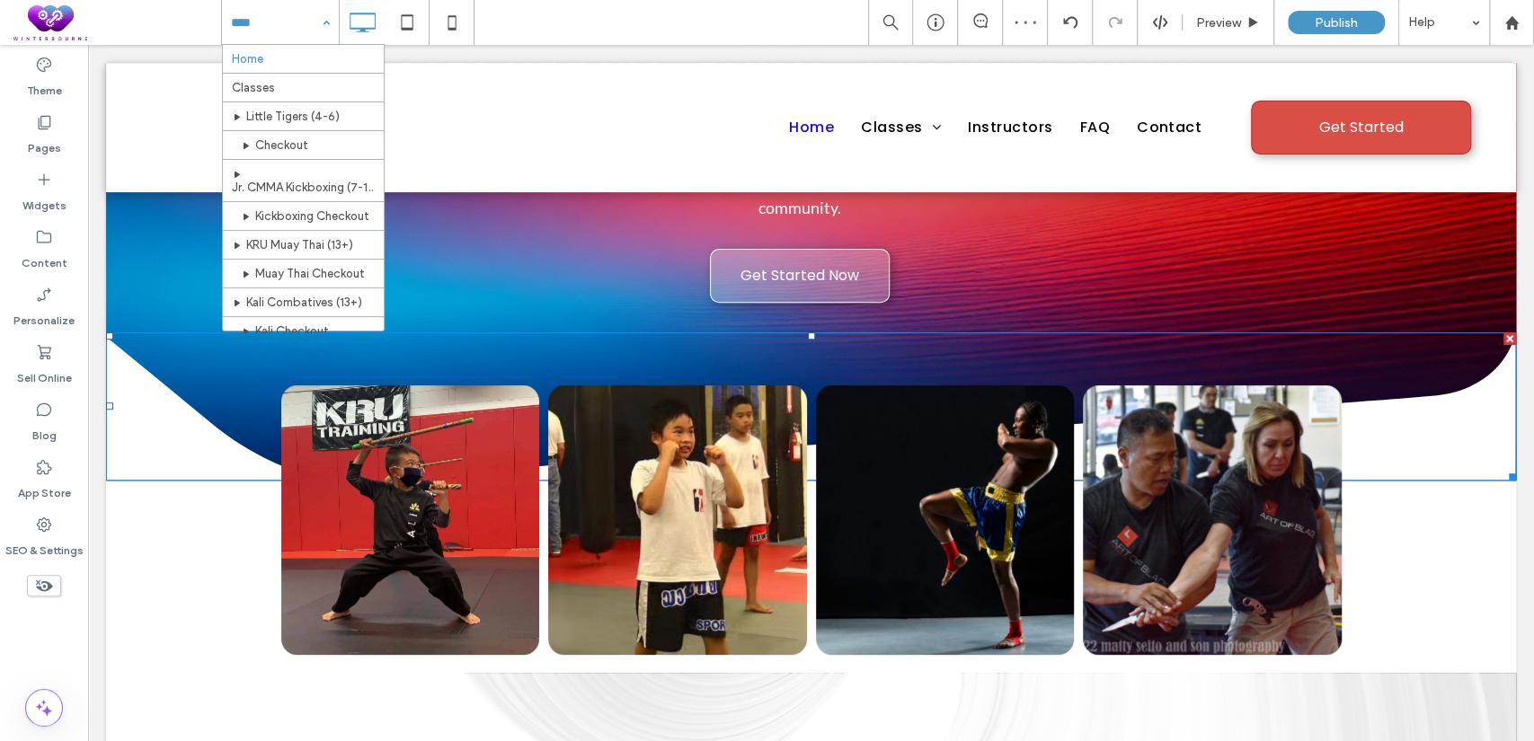
click at [324, 20] on div "Home Classes Little Tigers (4-6) Checkout Jr. CMMA Kickboxing (7-12) Kickboxing…" at bounding box center [280, 22] width 117 height 45
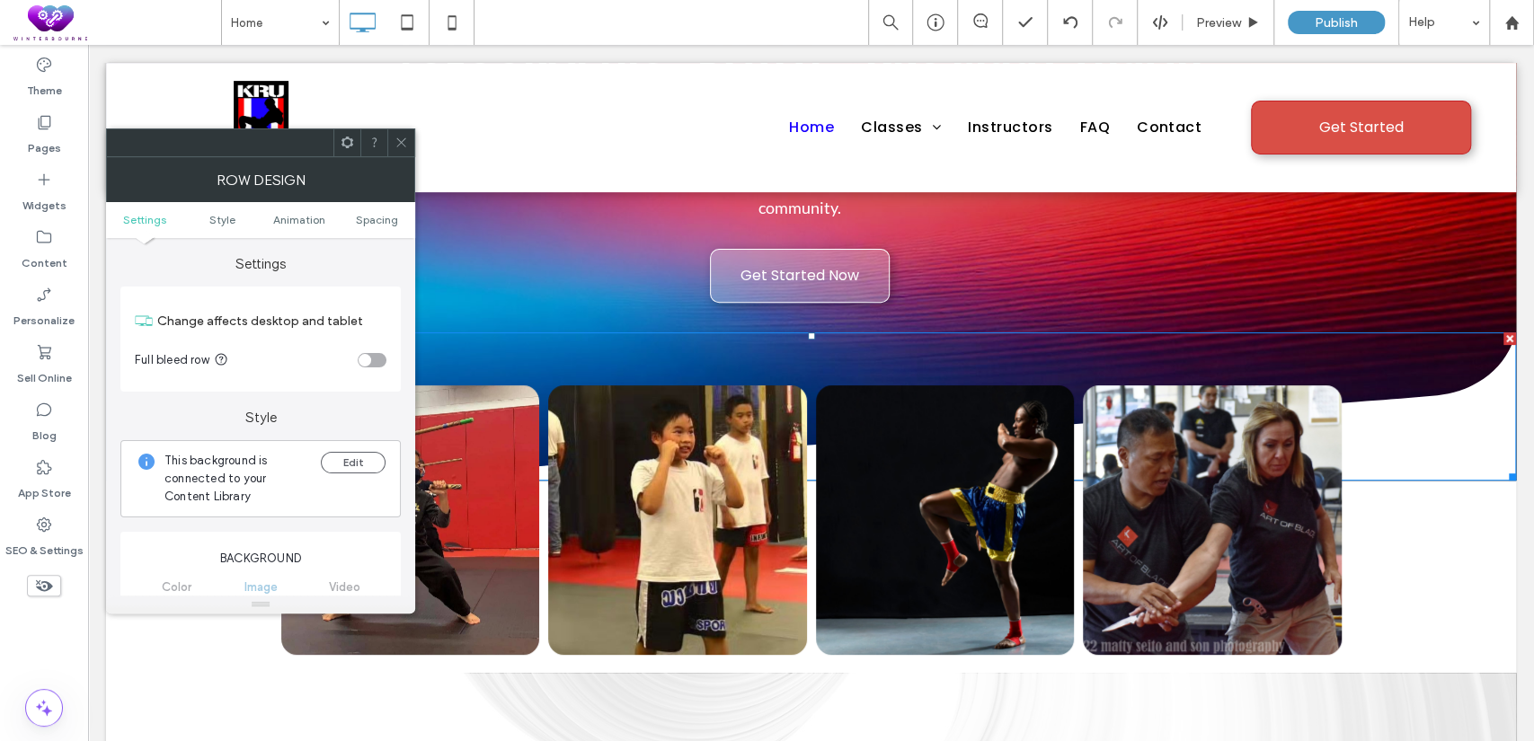
click at [395, 131] on span at bounding box center [401, 142] width 13 height 27
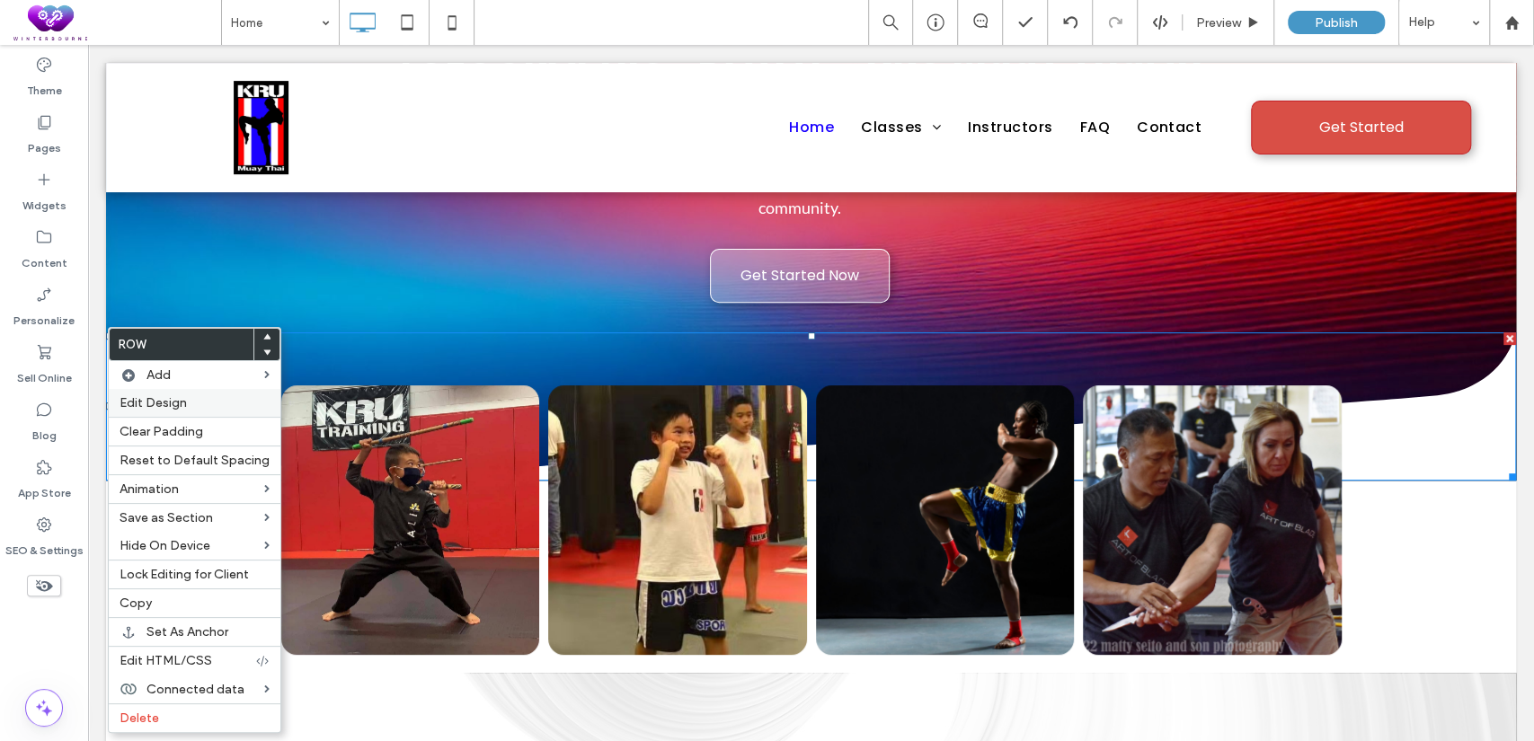
click at [174, 404] on span "Edit Design" at bounding box center [153, 402] width 67 height 15
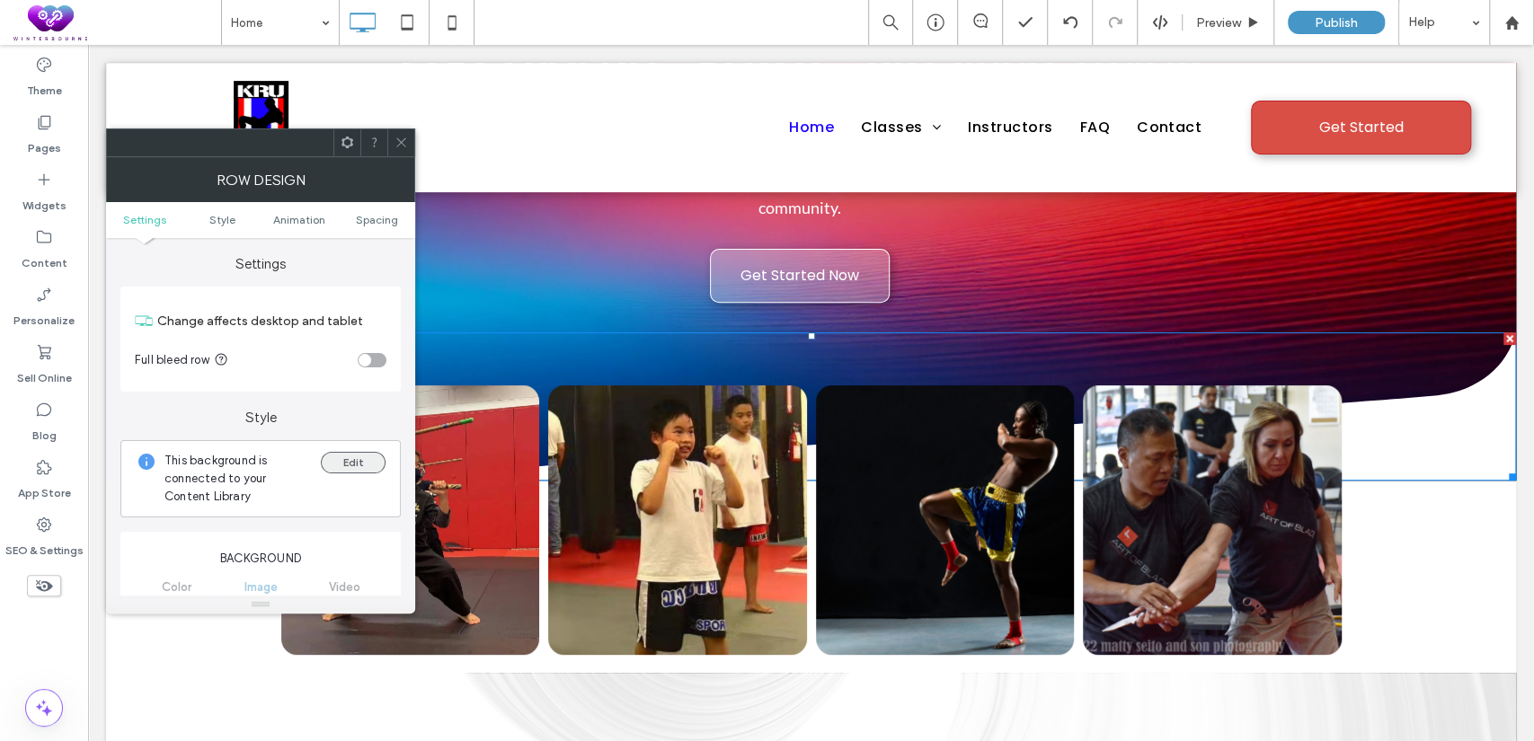
click at [352, 458] on button "Edit" at bounding box center [353, 463] width 65 height 22
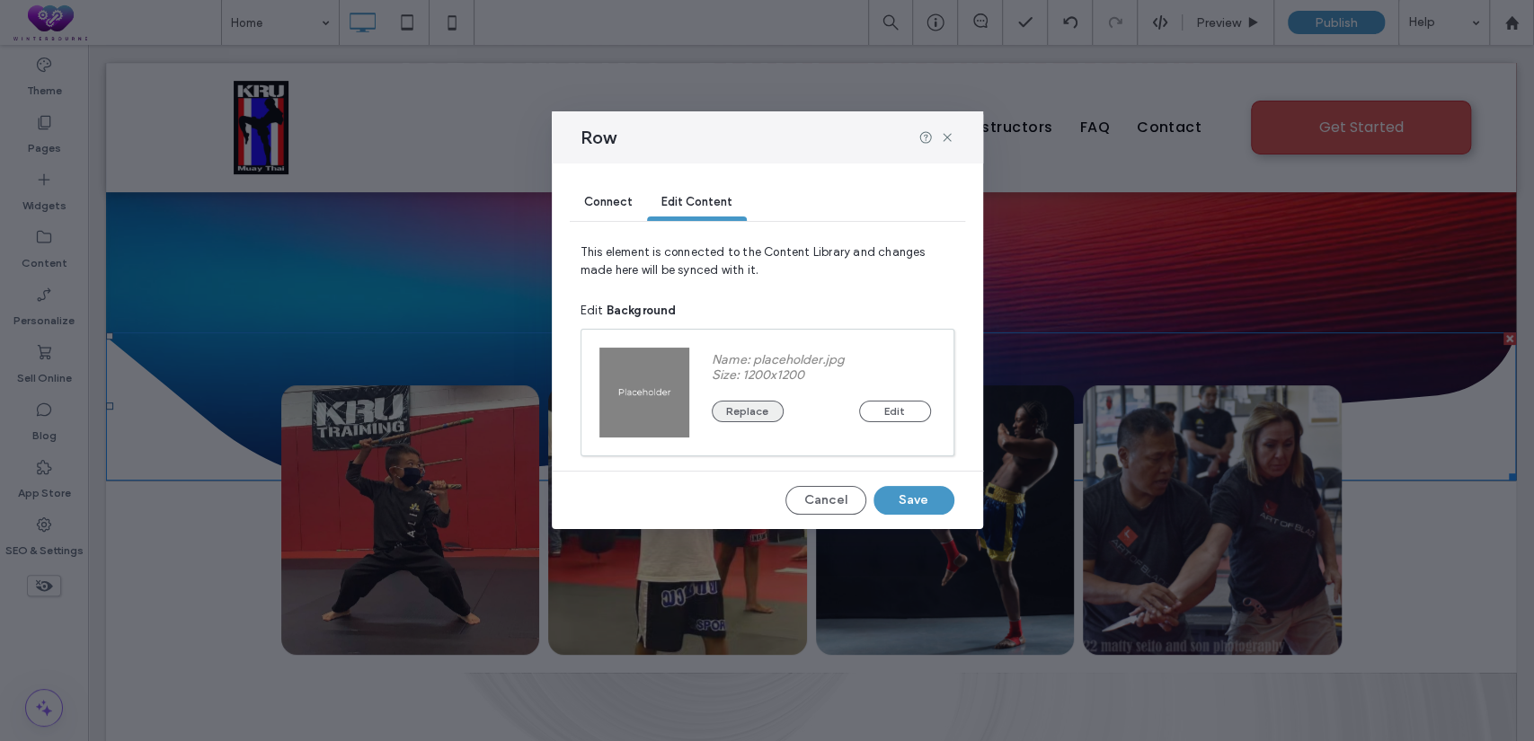
click at [742, 402] on button "Replace" at bounding box center [748, 412] width 72 height 22
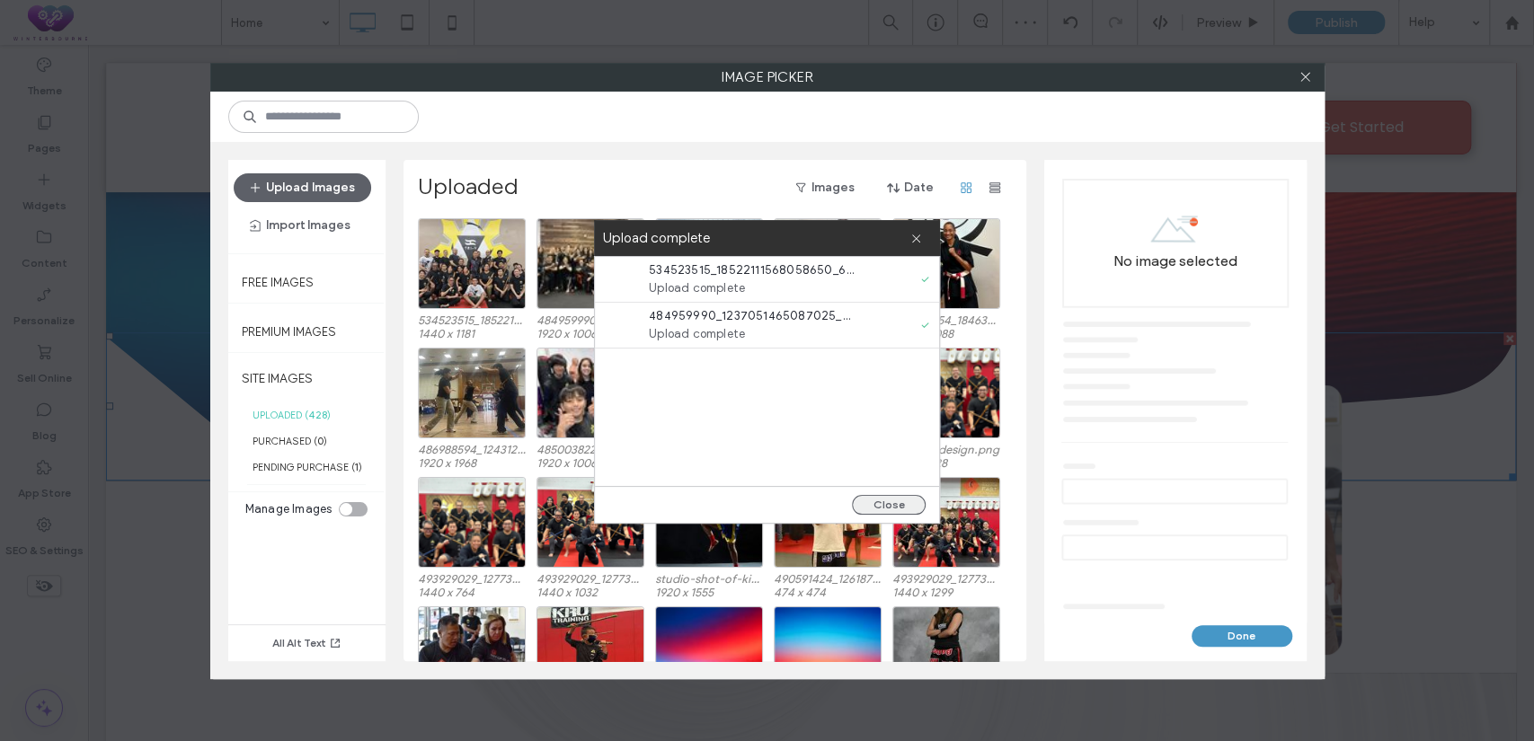
click at [877, 504] on button "Close" at bounding box center [889, 505] width 74 height 20
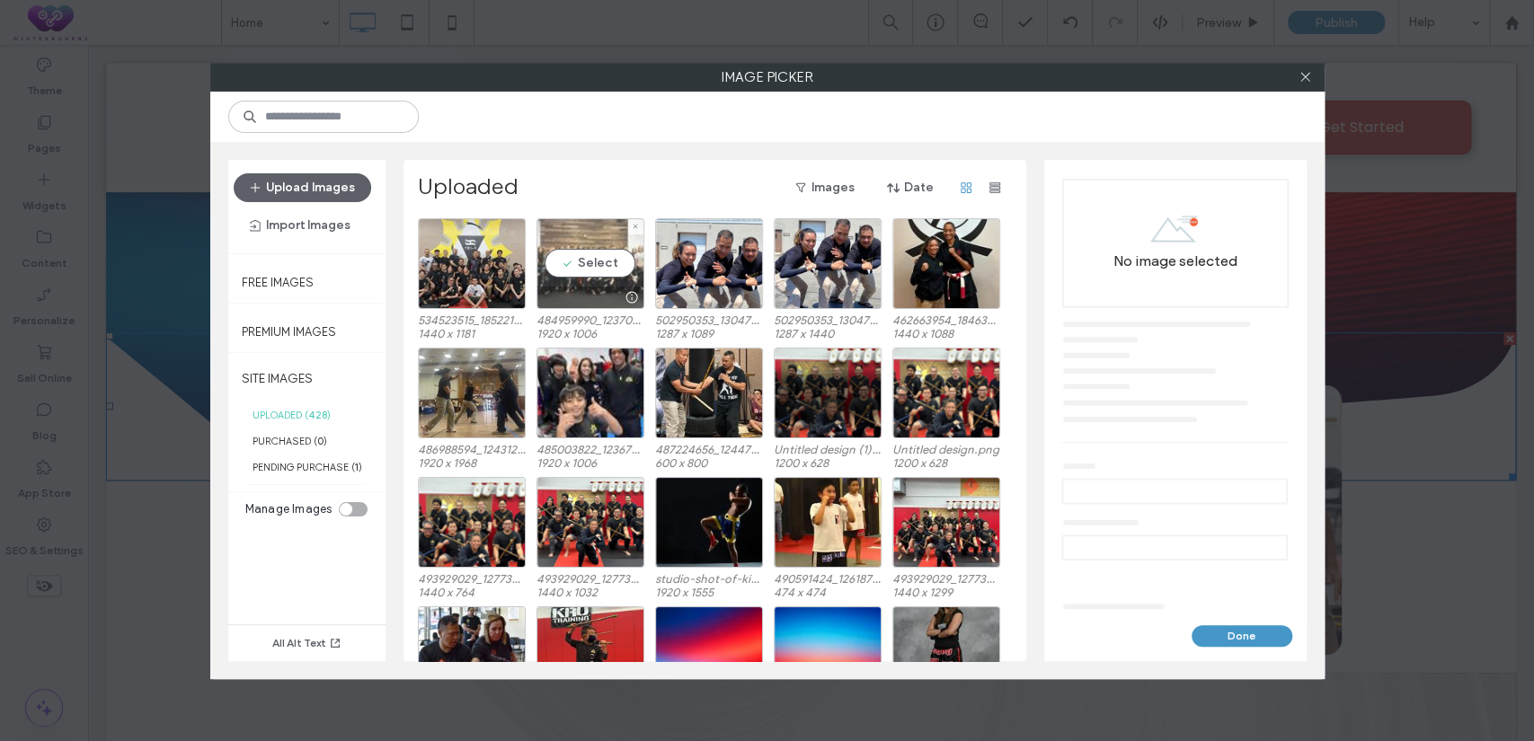
click at [570, 257] on div "Select" at bounding box center [591, 263] width 108 height 91
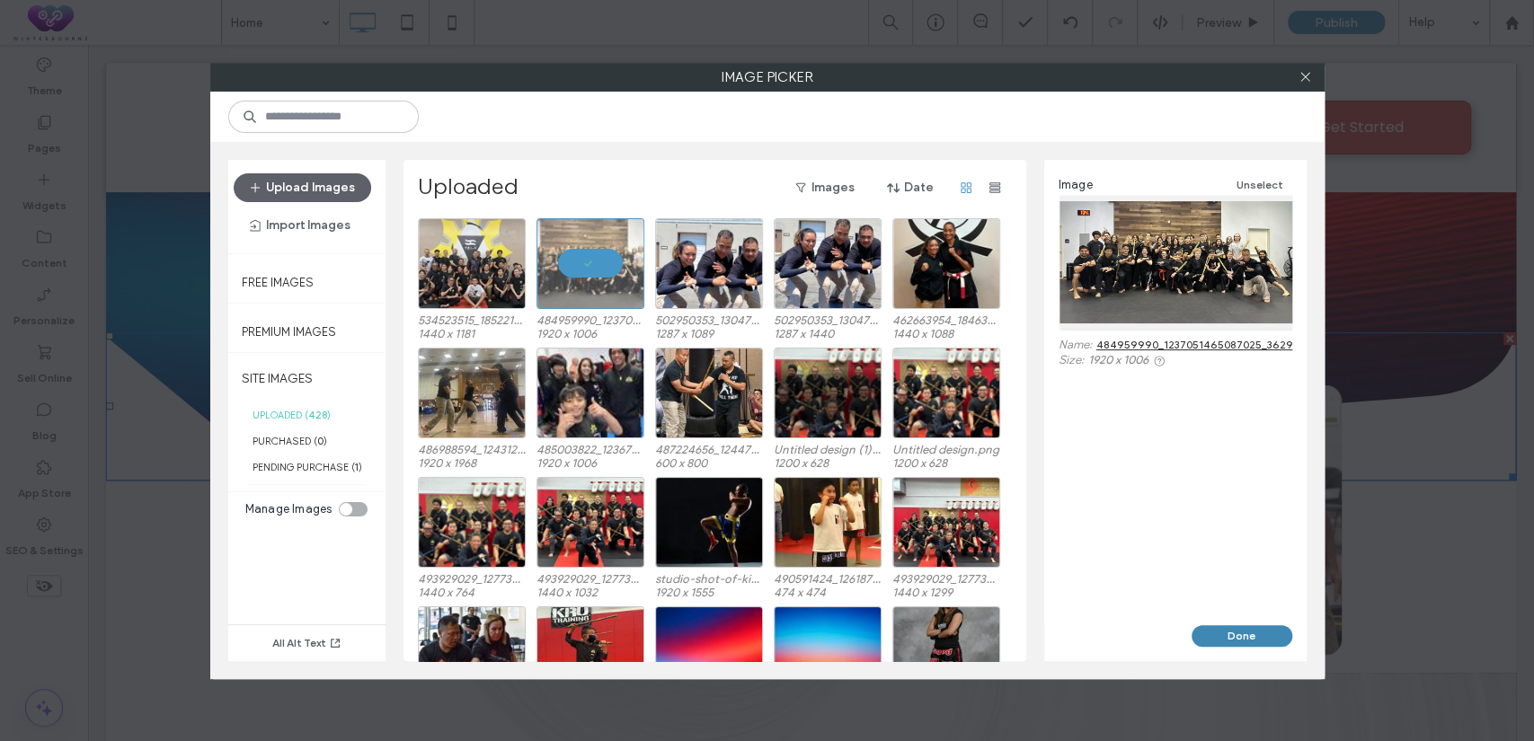
click at [1207, 630] on button "Done" at bounding box center [1242, 637] width 101 height 22
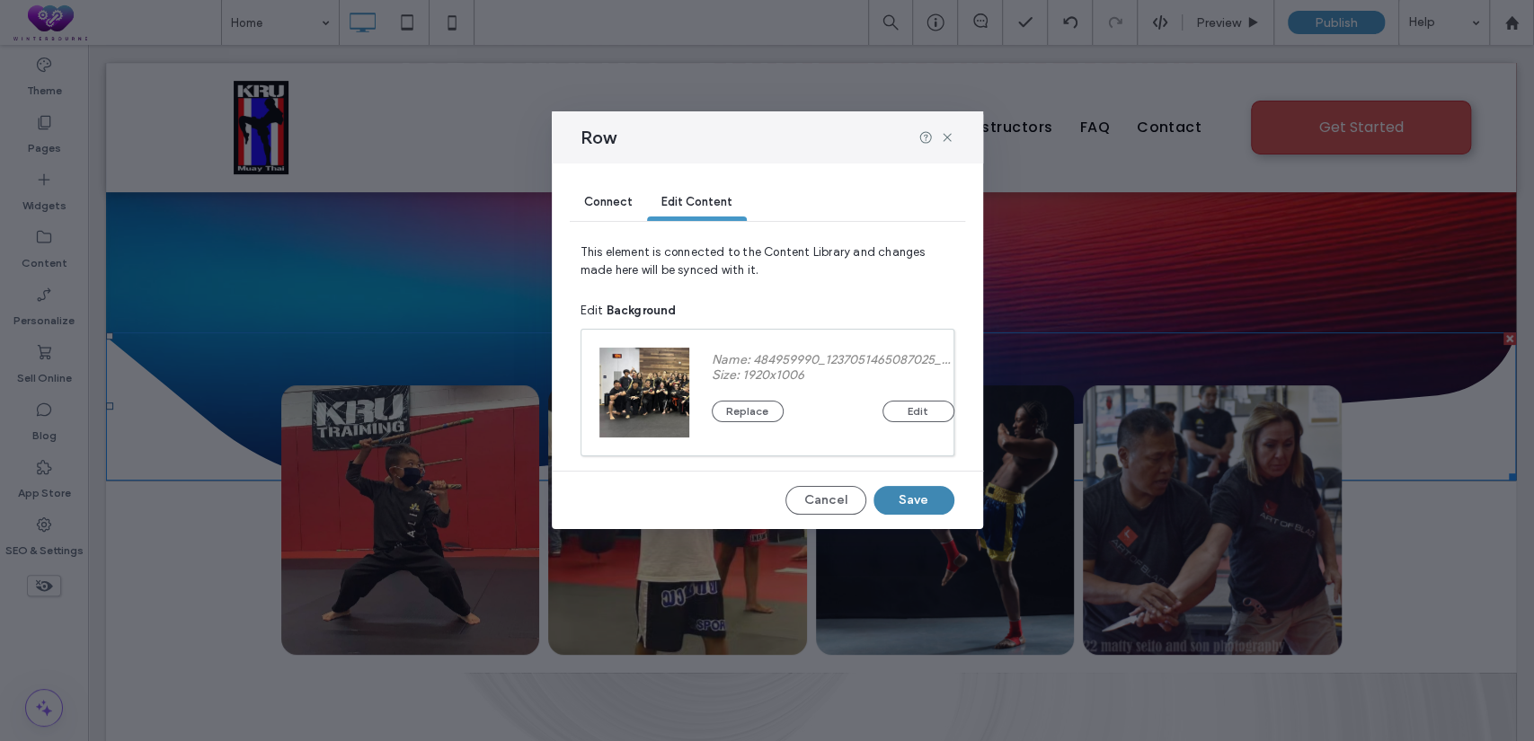
click at [901, 501] on button "Save" at bounding box center [914, 500] width 81 height 29
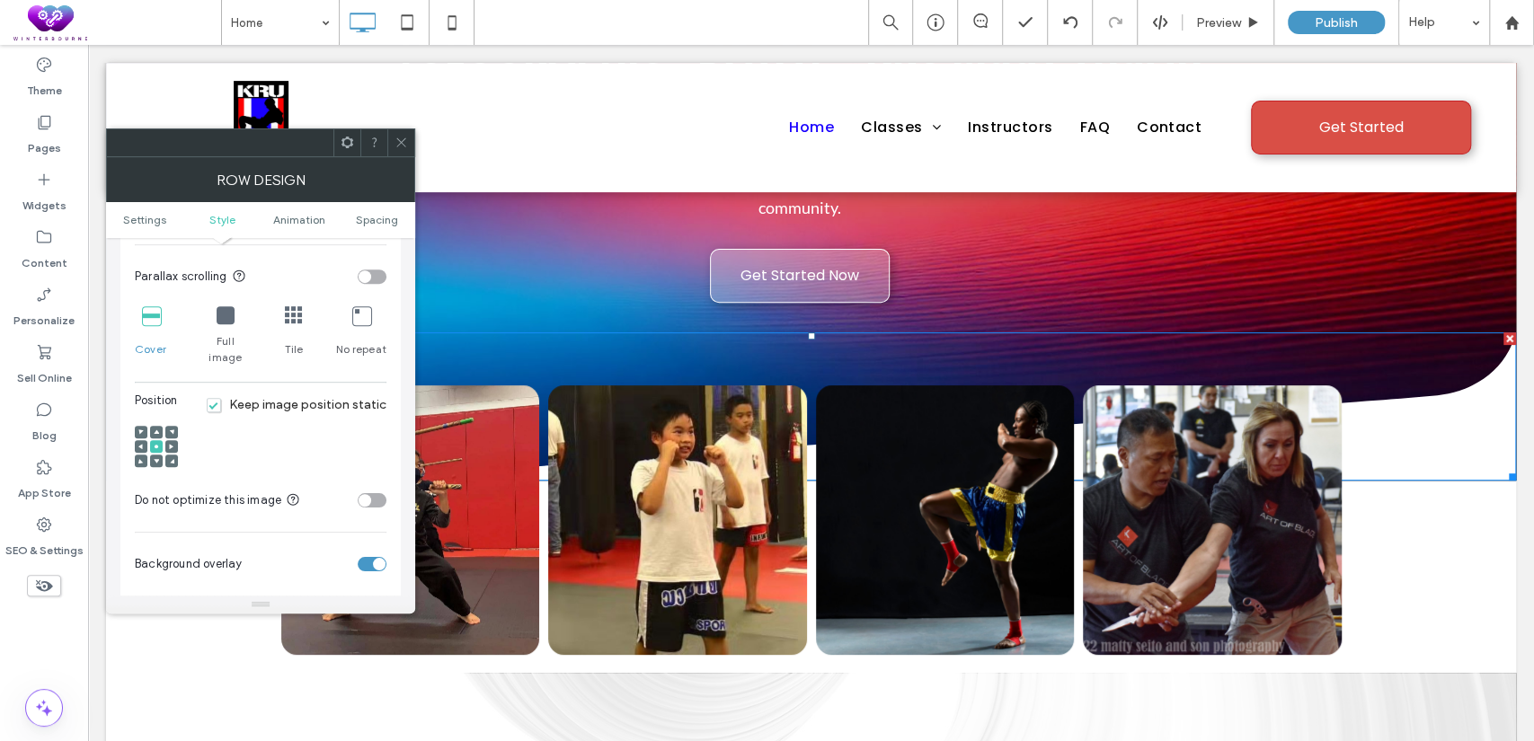
scroll to position [665, 0]
click at [361, 284] on div "toggle" at bounding box center [365, 277] width 13 height 13
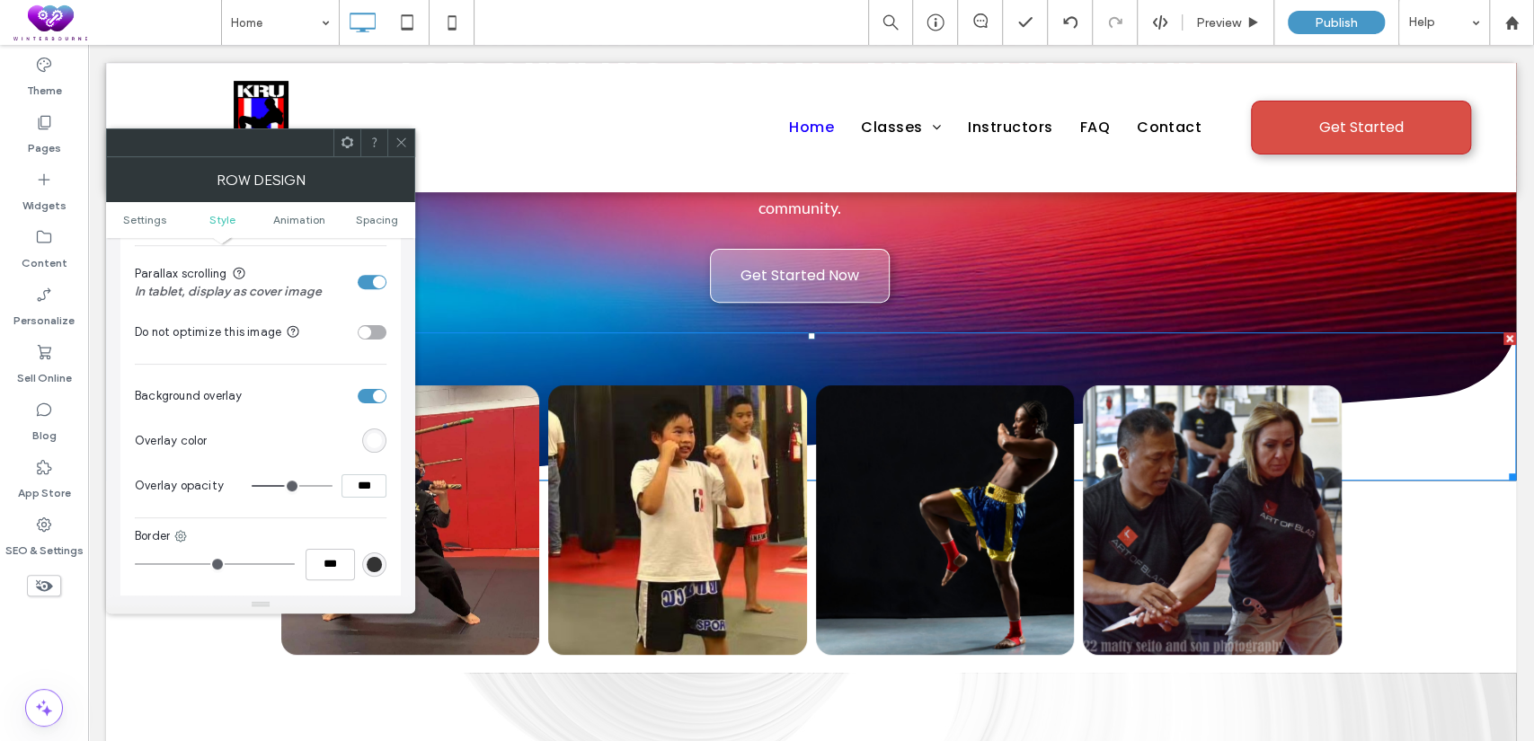
click at [399, 140] on use at bounding box center [400, 142] width 9 height 9
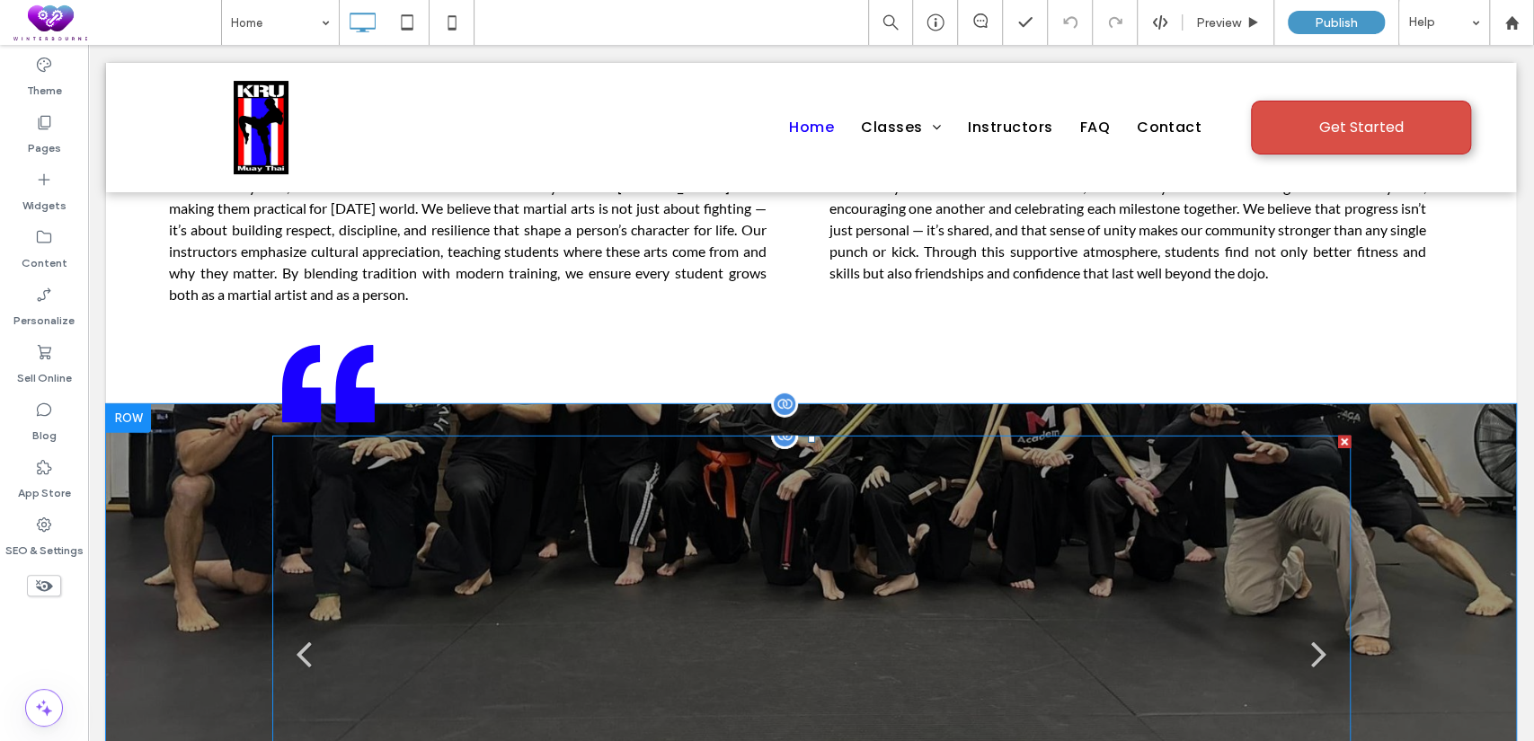
scroll to position [3494, 0]
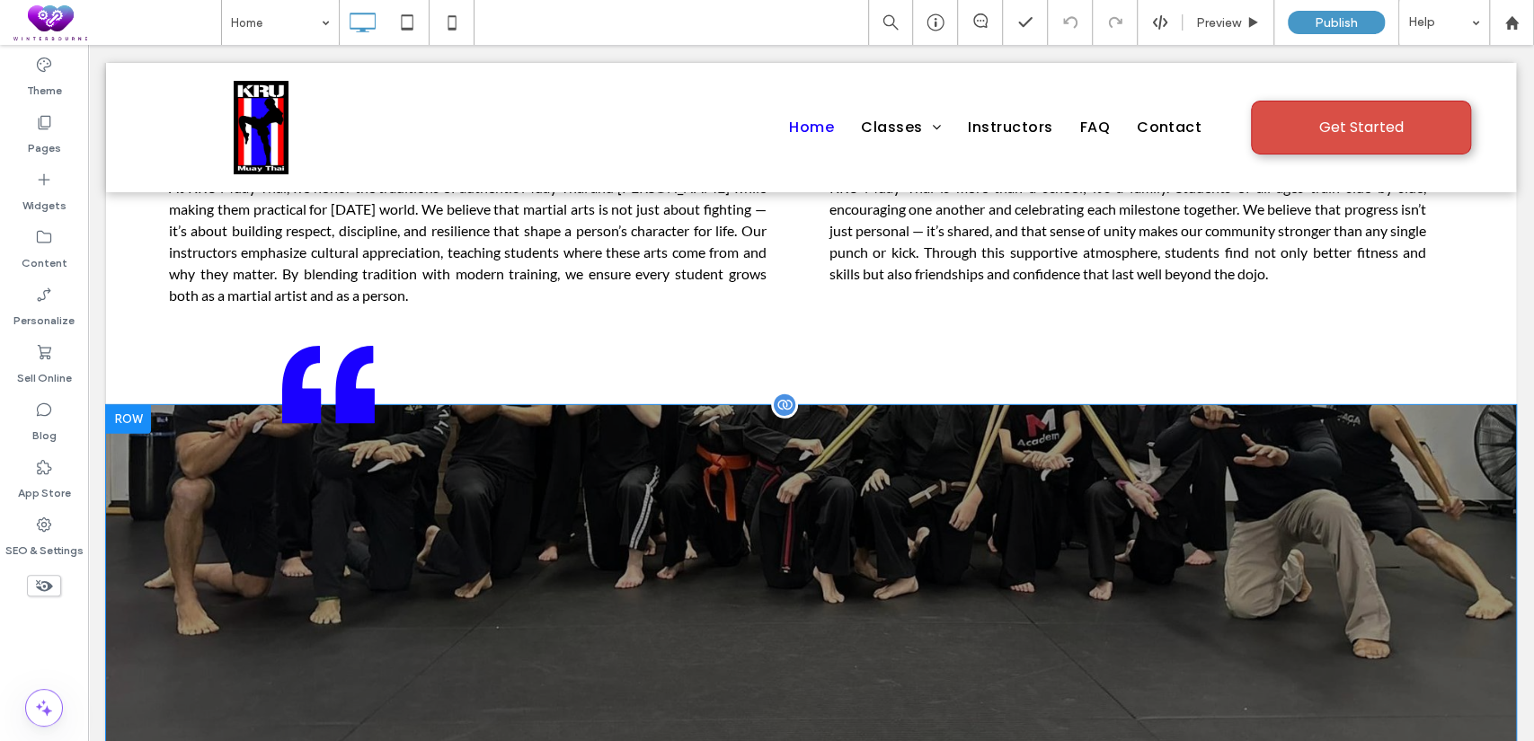
click at [212, 451] on div "quotesArtboard 1 copy 2 "Master Ace is the best. He taught them not only the ma…" at bounding box center [811, 663] width 1410 height 517
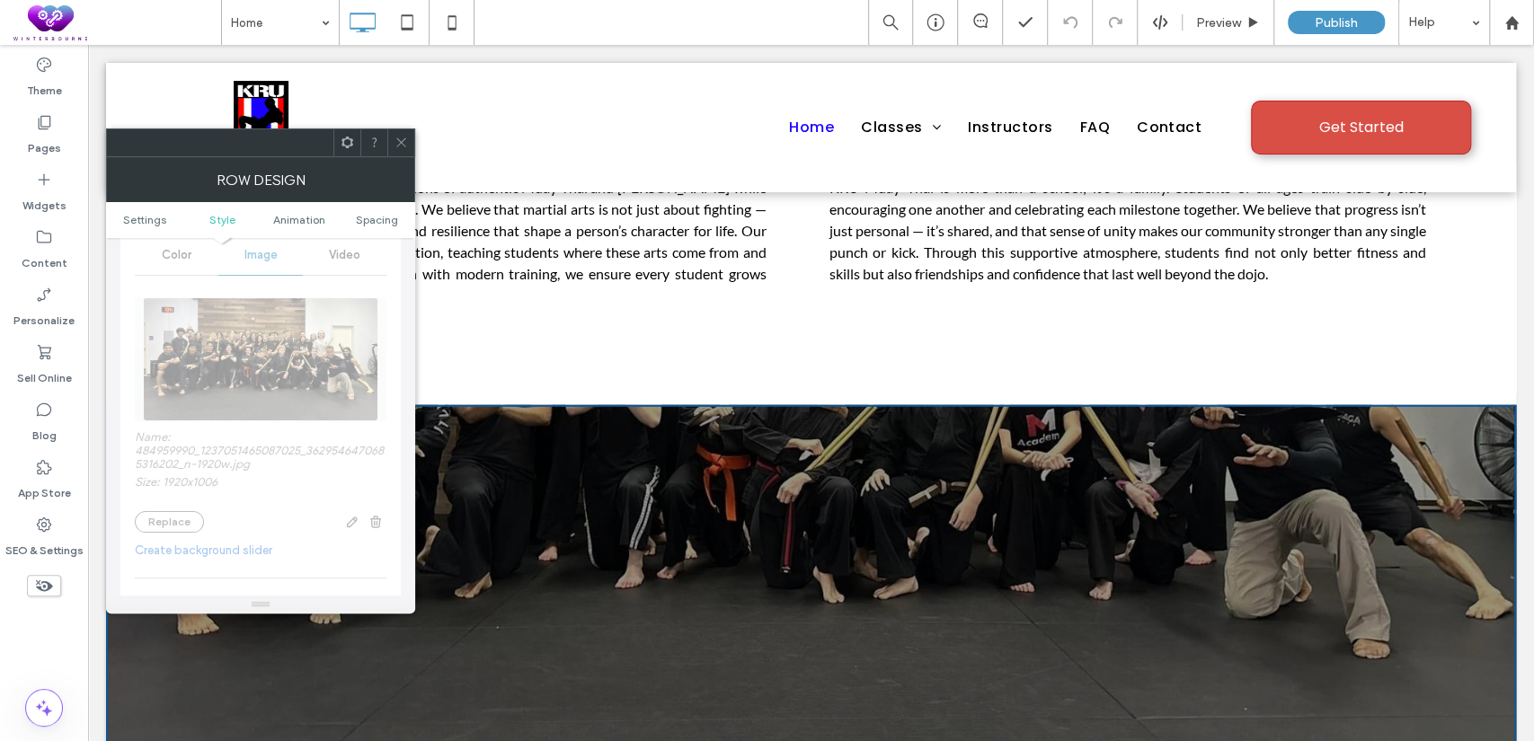
scroll to position [165, 0]
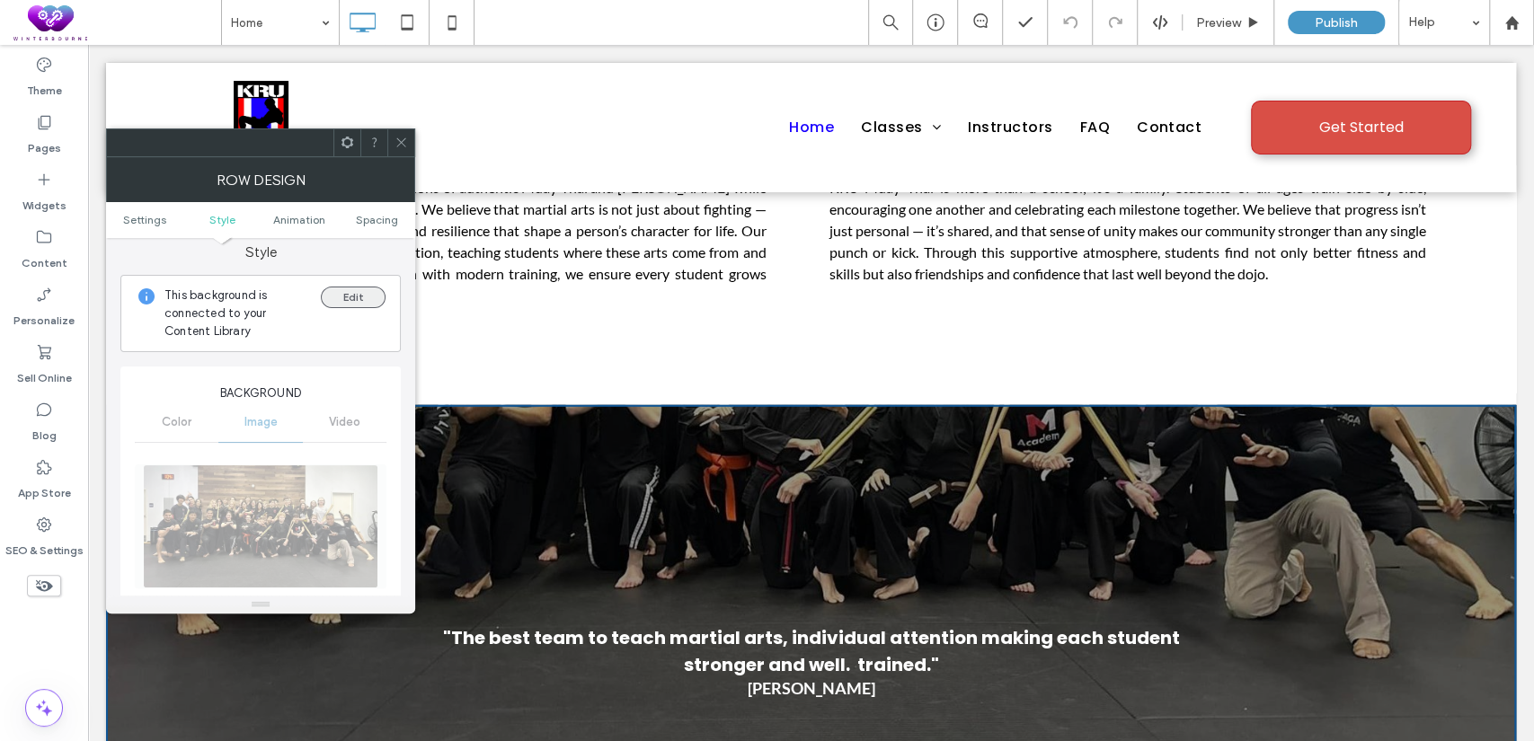
click at [381, 287] on button "Edit" at bounding box center [353, 298] width 65 height 22
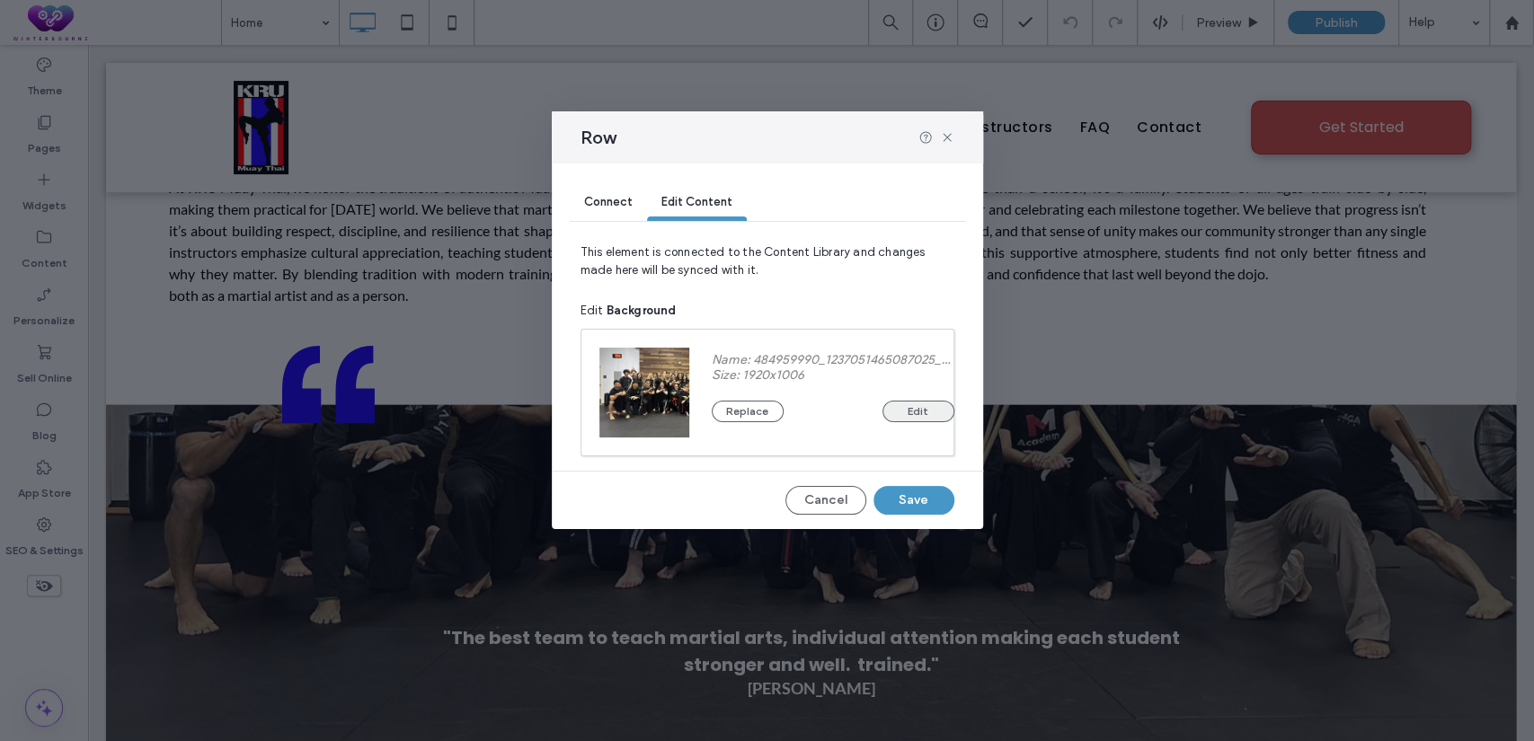
click at [919, 415] on button "Edit" at bounding box center [919, 412] width 72 height 22
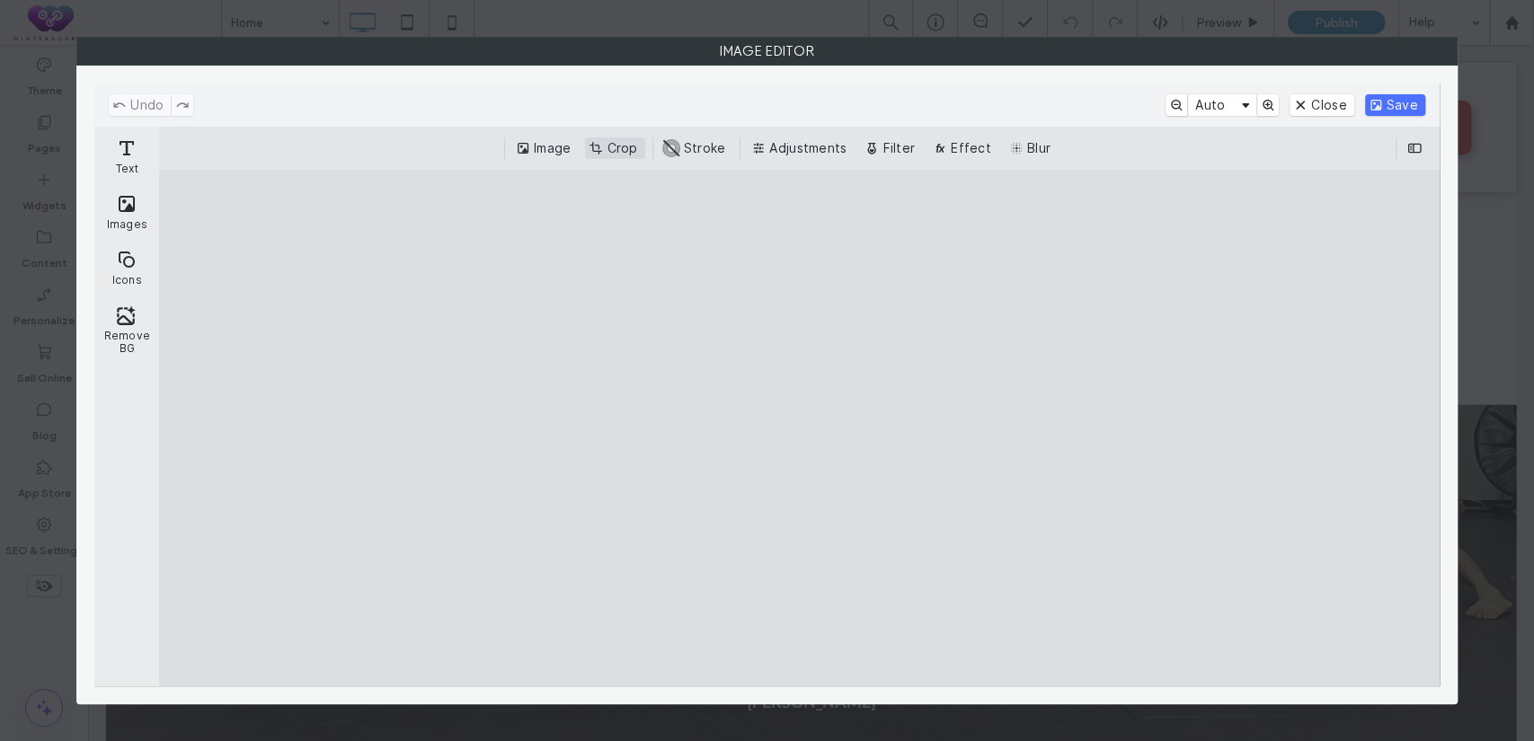
click at [588, 143] on div "Image Crop #ABABAB Stroke Adjustments Filter Effect Blur" at bounding box center [798, 149] width 1251 height 22
click at [597, 144] on button "Crop" at bounding box center [614, 149] width 59 height 22
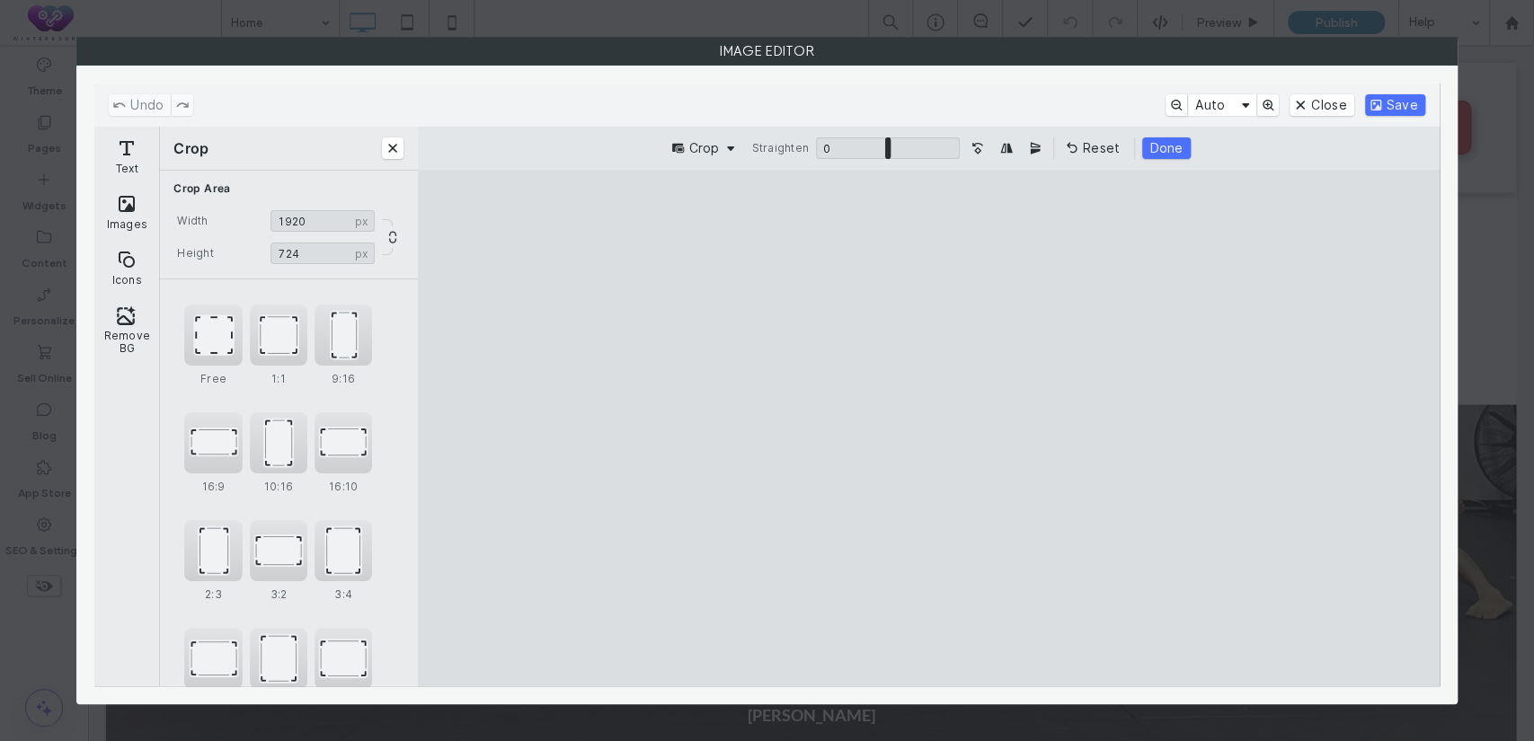
drag, startPoint x: 927, startPoint y: 636, endPoint x: 986, endPoint y: 512, distance: 137.1
click at [928, 429] on cesdk-canvas "Editor canvas" at bounding box center [928, 429] width 0 height 0
type input "***"
click at [1177, 140] on button "Done" at bounding box center [1166, 149] width 48 height 22
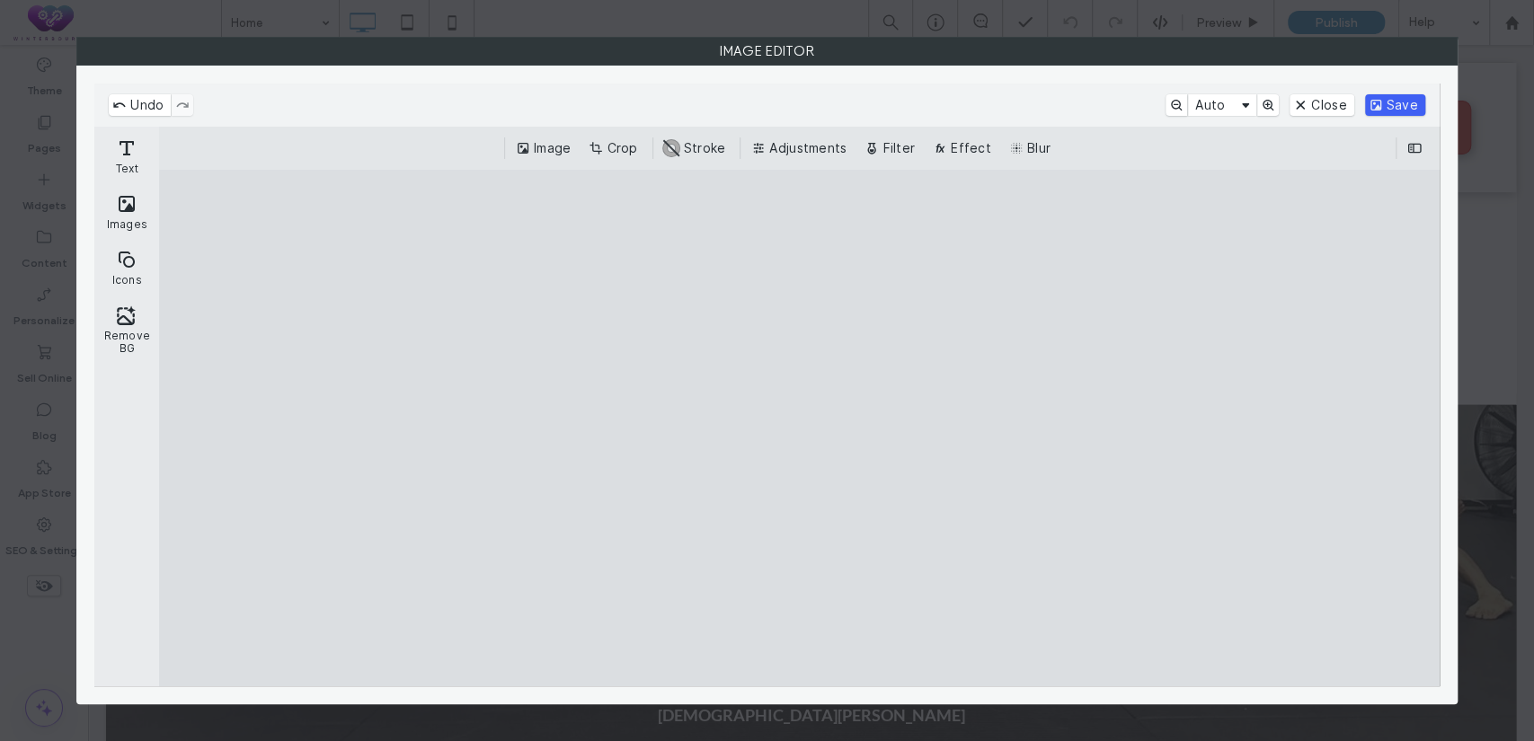
click at [1389, 106] on button "Save" at bounding box center [1395, 105] width 60 height 22
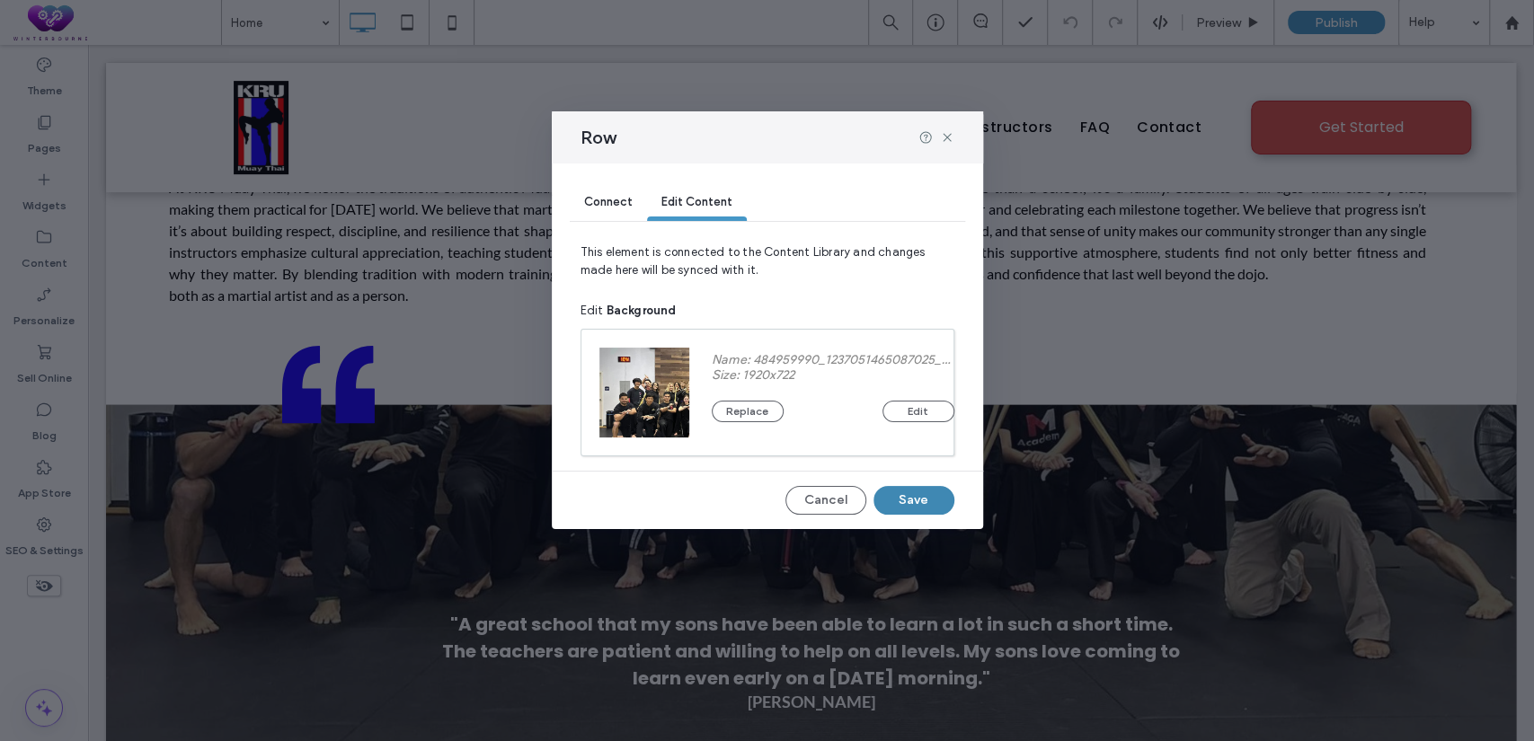
click at [906, 501] on button "Save" at bounding box center [914, 500] width 81 height 29
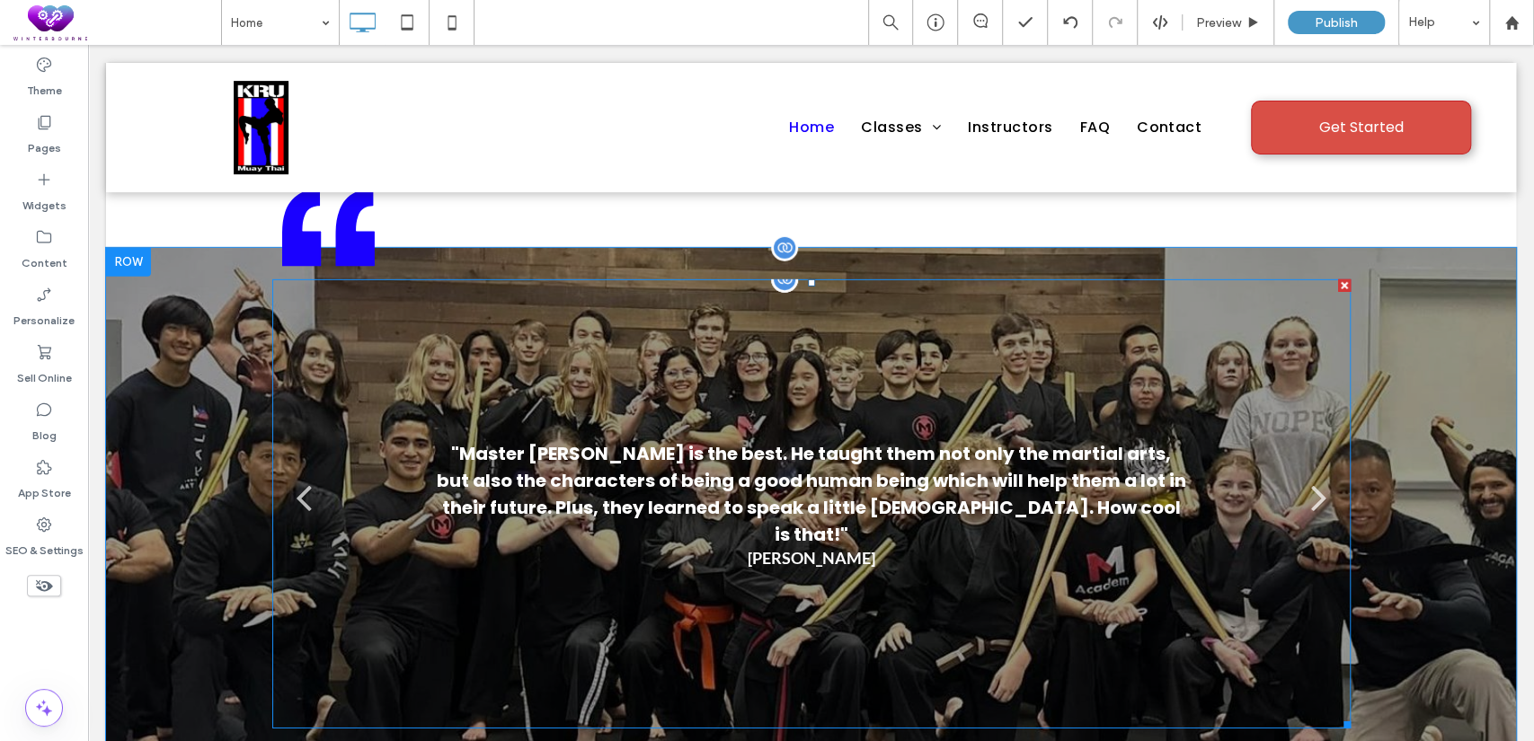
scroll to position [3660, 0]
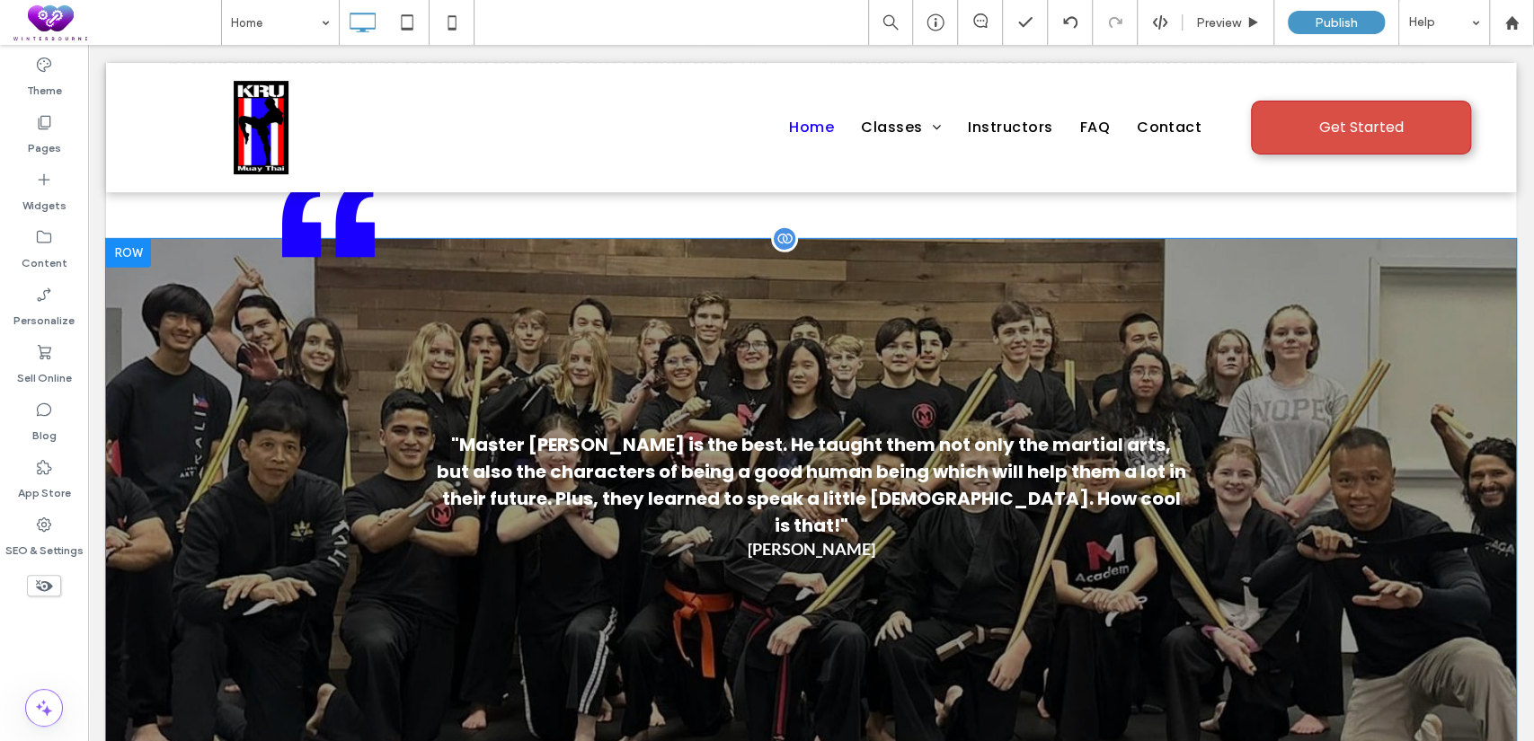
click at [179, 334] on div "quotesArtboard 1 copy 2 "Master Ace is the best. He taught them not only the ma…" at bounding box center [811, 497] width 1410 height 517
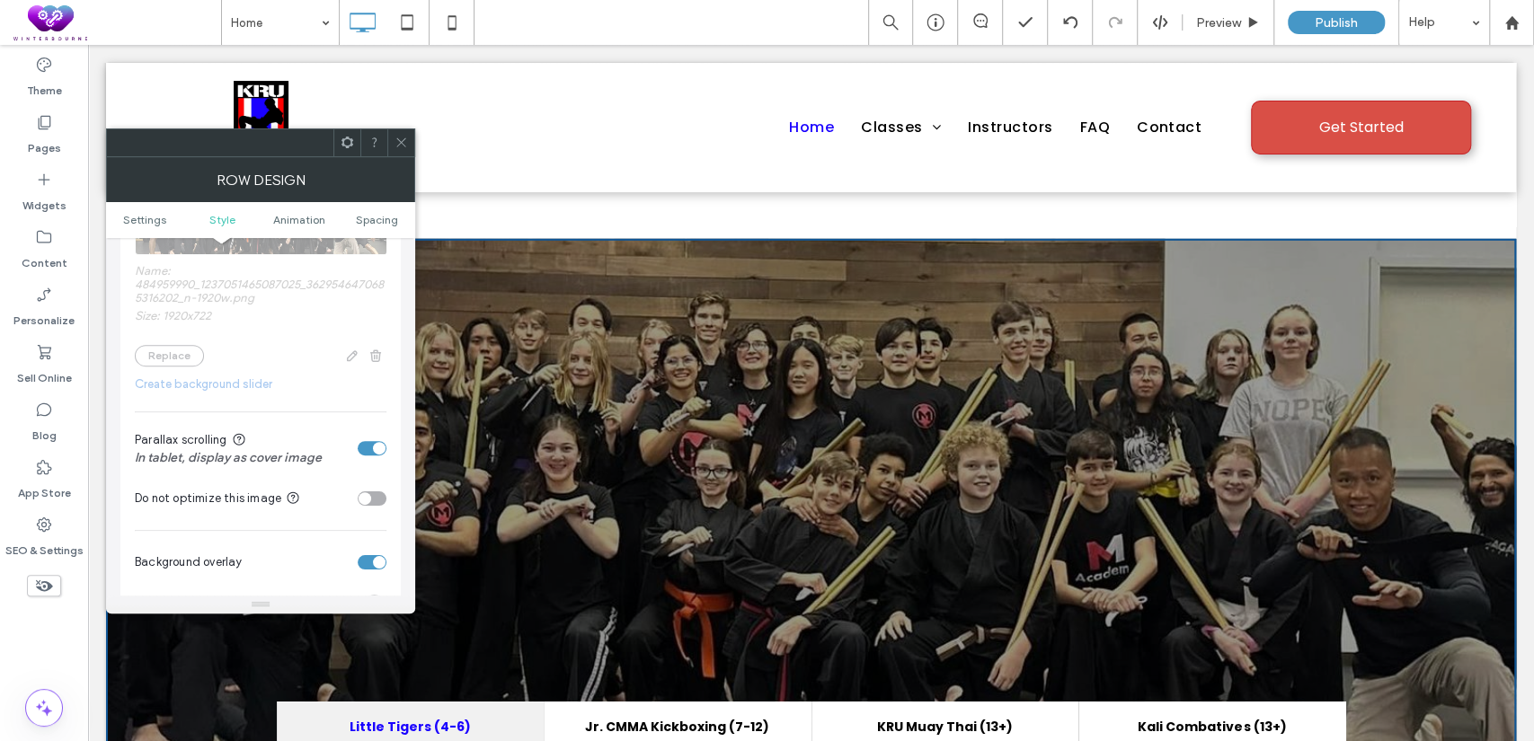
scroll to position [665, 0]
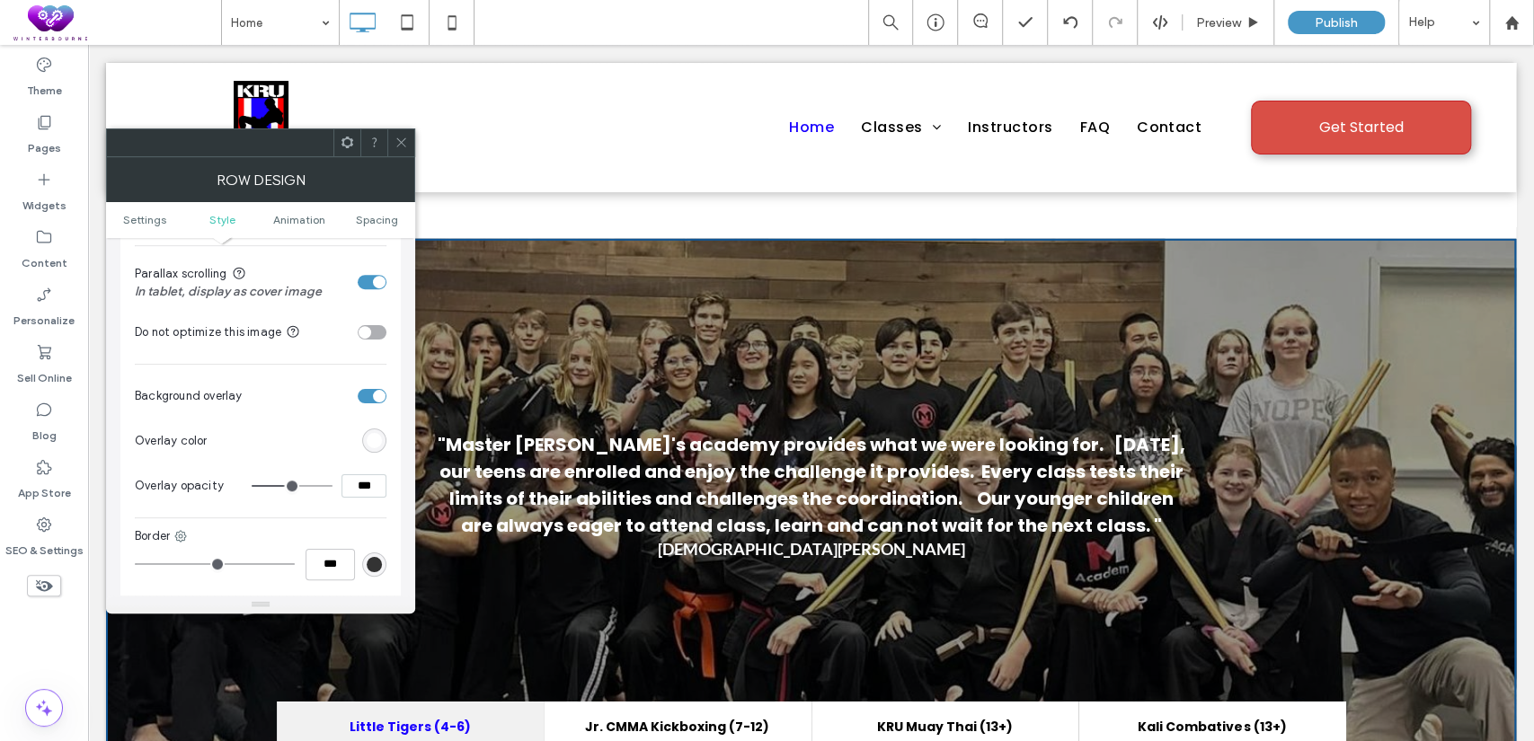
click at [372, 445] on div "rgb(255,255,255)" at bounding box center [374, 440] width 15 height 15
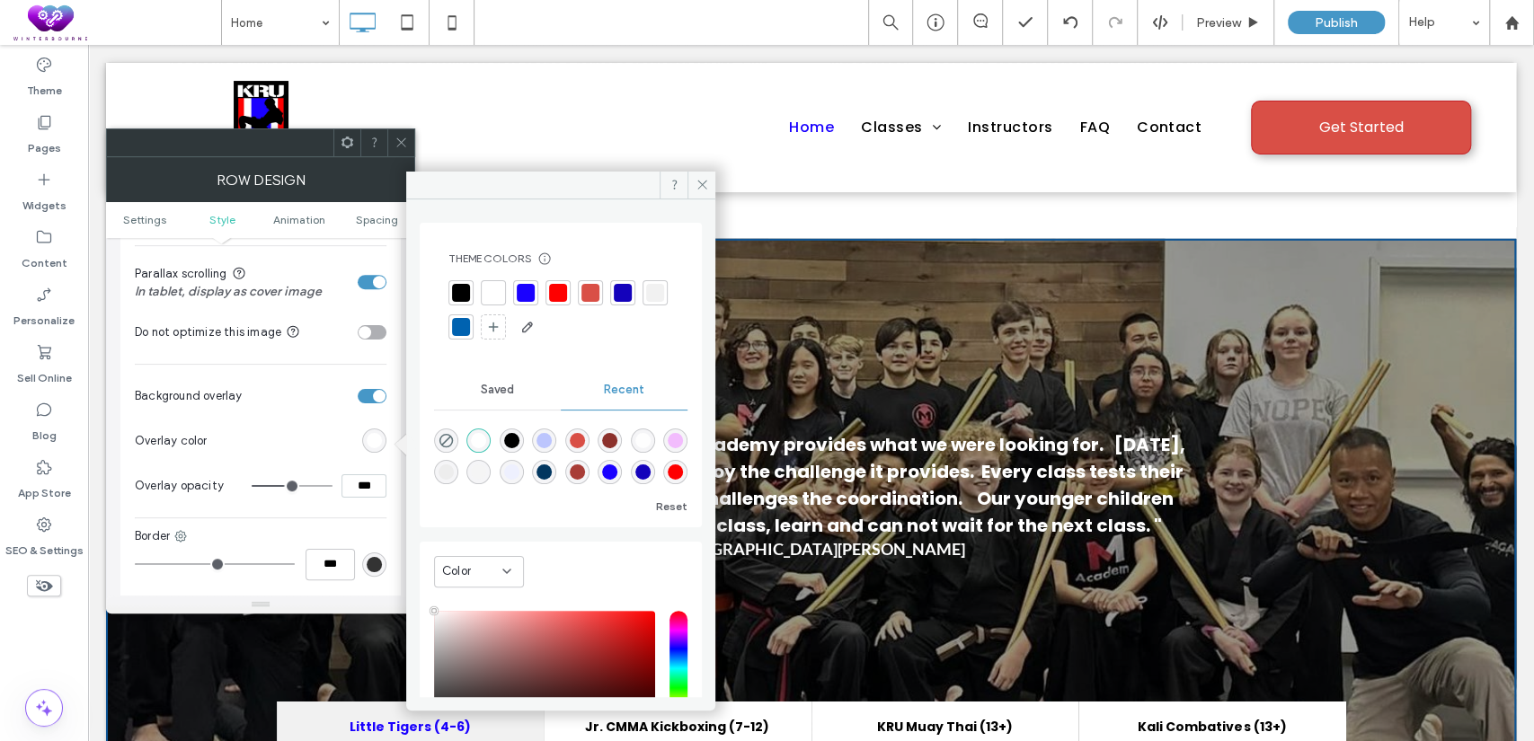
click at [464, 286] on div at bounding box center [461, 293] width 18 height 18
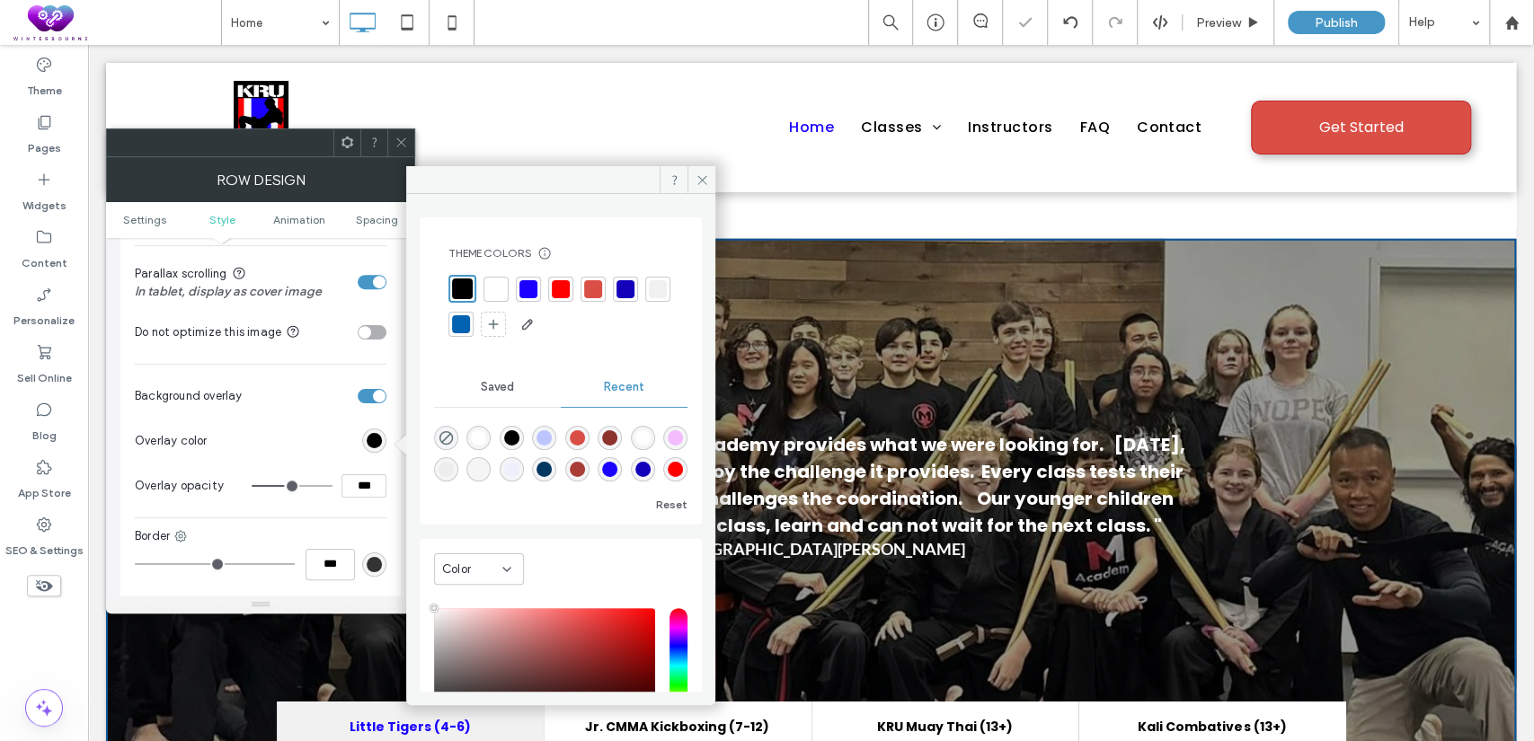
drag, startPoint x: 365, startPoint y: 488, endPoint x: 342, endPoint y: 491, distance: 22.6
click at [342, 491] on input "***" at bounding box center [364, 486] width 45 height 23
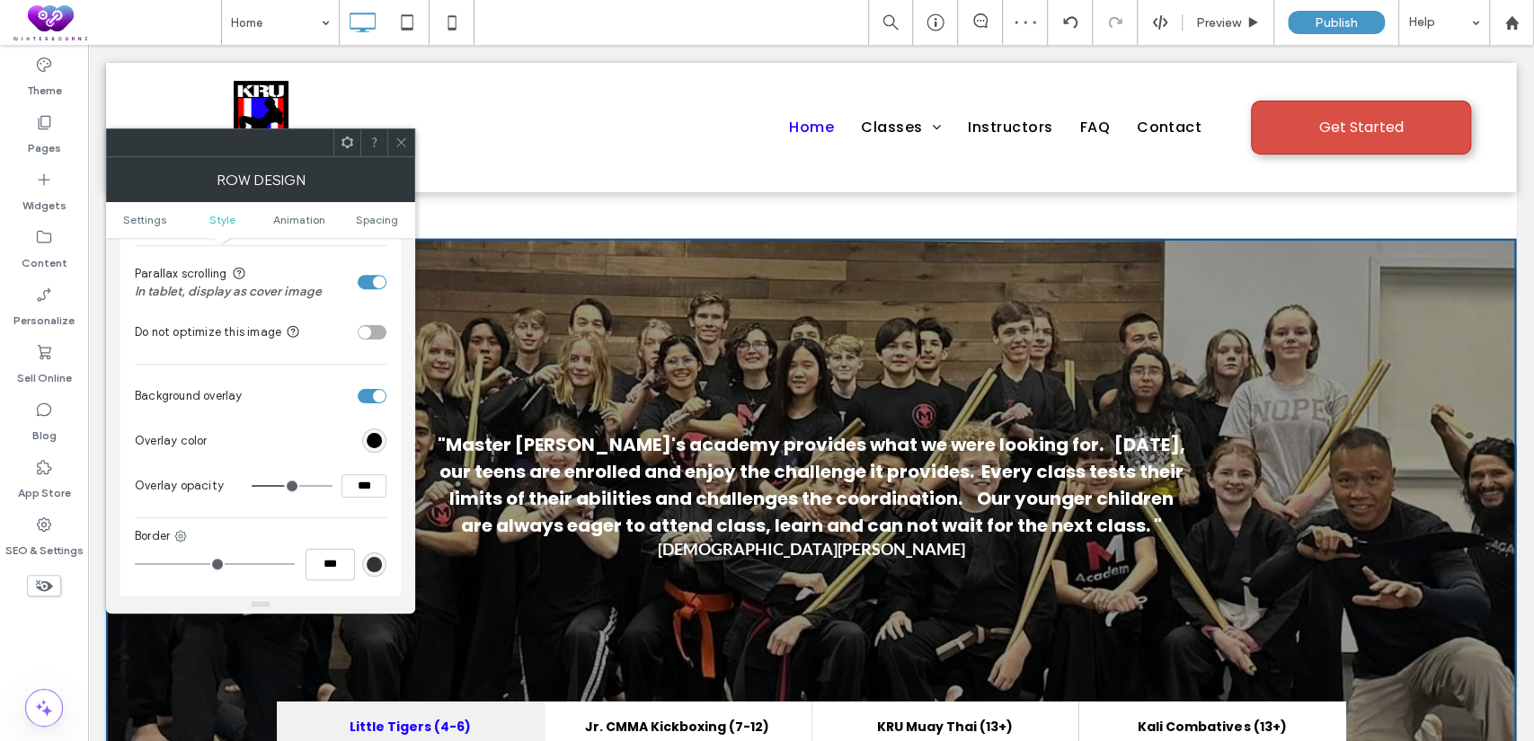
type input "***"
type input "**"
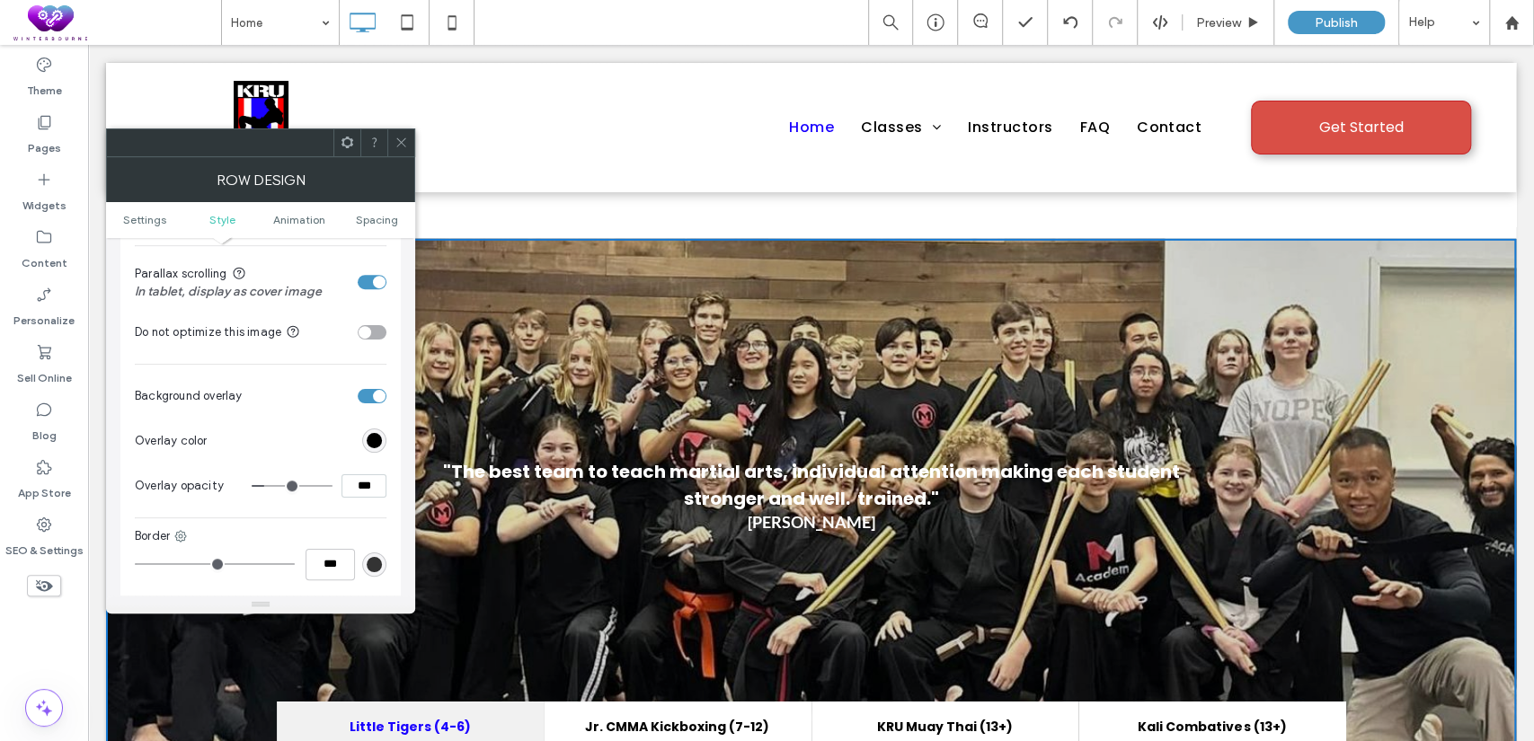
drag, startPoint x: 361, startPoint y: 486, endPoint x: 338, endPoint y: 491, distance: 23.8
click at [338, 491] on div "***" at bounding box center [319, 486] width 135 height 23
type input "***"
type input "**"
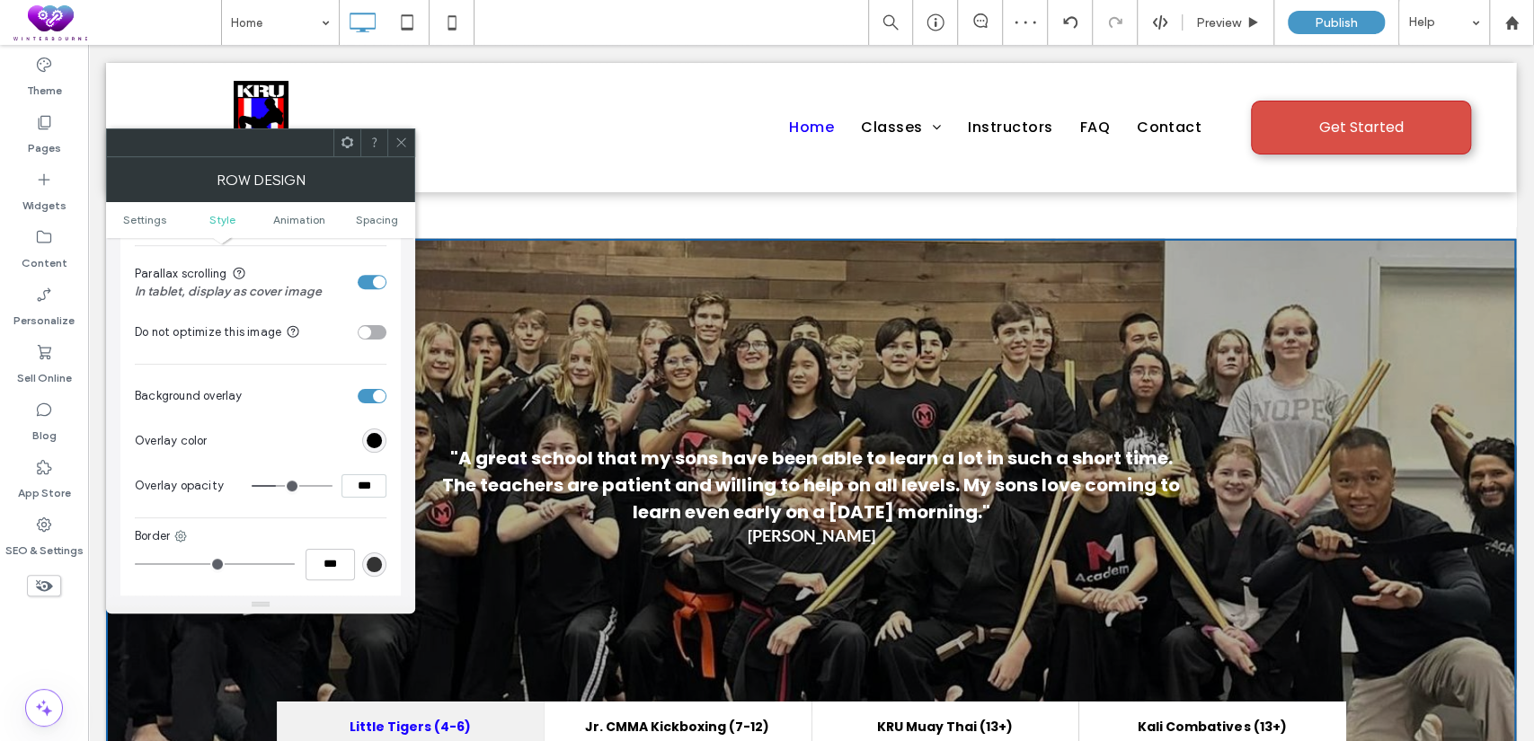
drag, startPoint x: 368, startPoint y: 486, endPoint x: 340, endPoint y: 488, distance: 27.9
click at [340, 488] on div "***" at bounding box center [319, 486] width 135 height 23
type input "***"
type input "**"
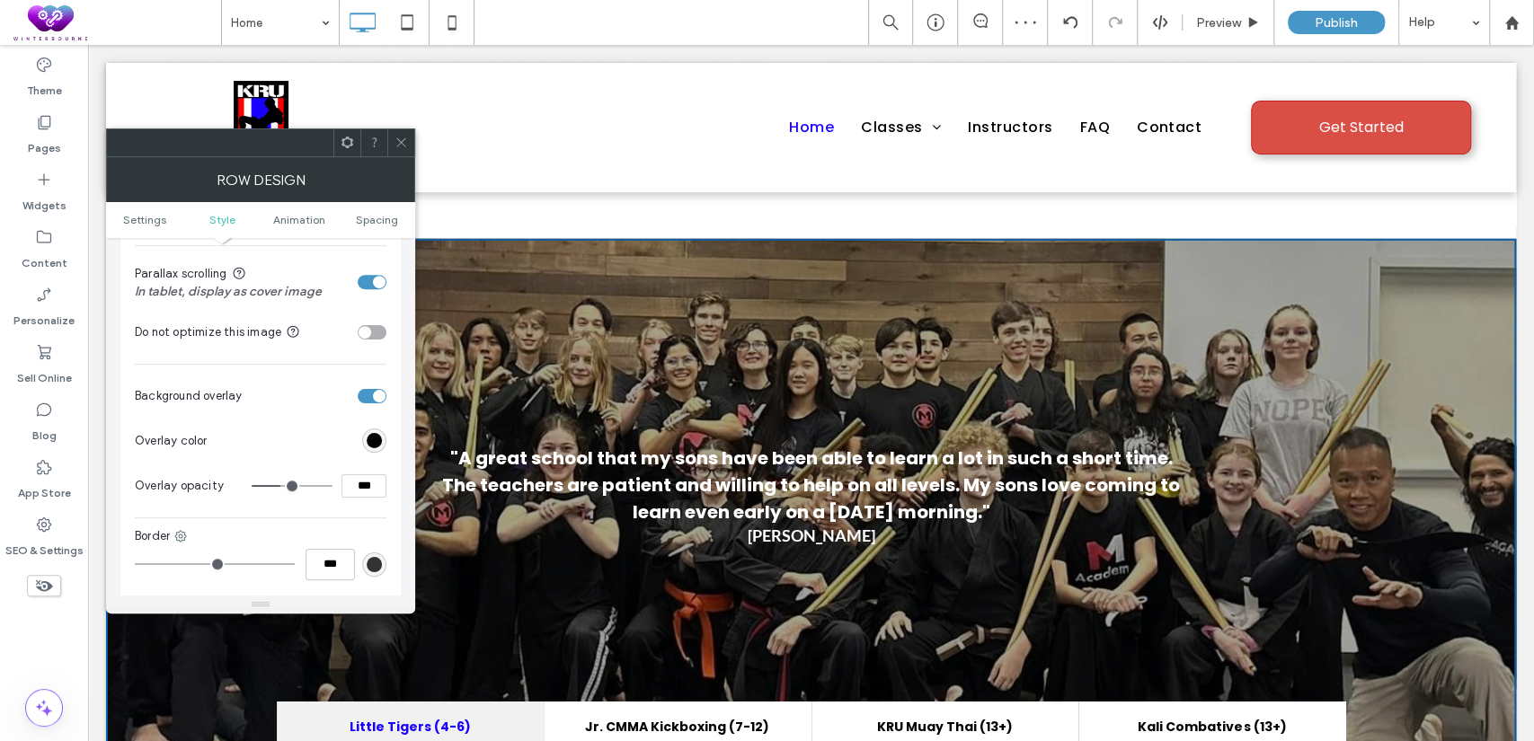
click at [403, 154] on span at bounding box center [401, 142] width 13 height 27
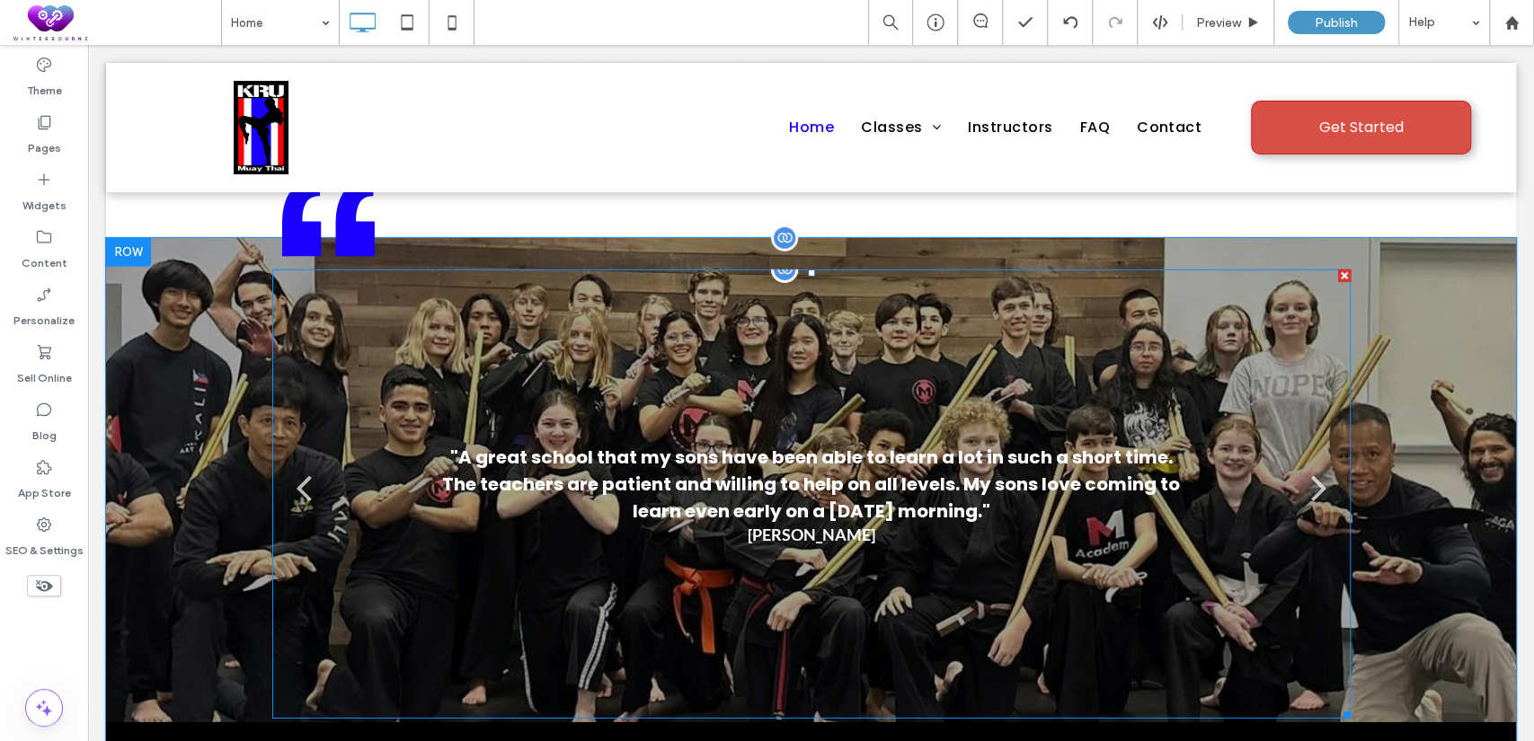
scroll to position [3660, 0]
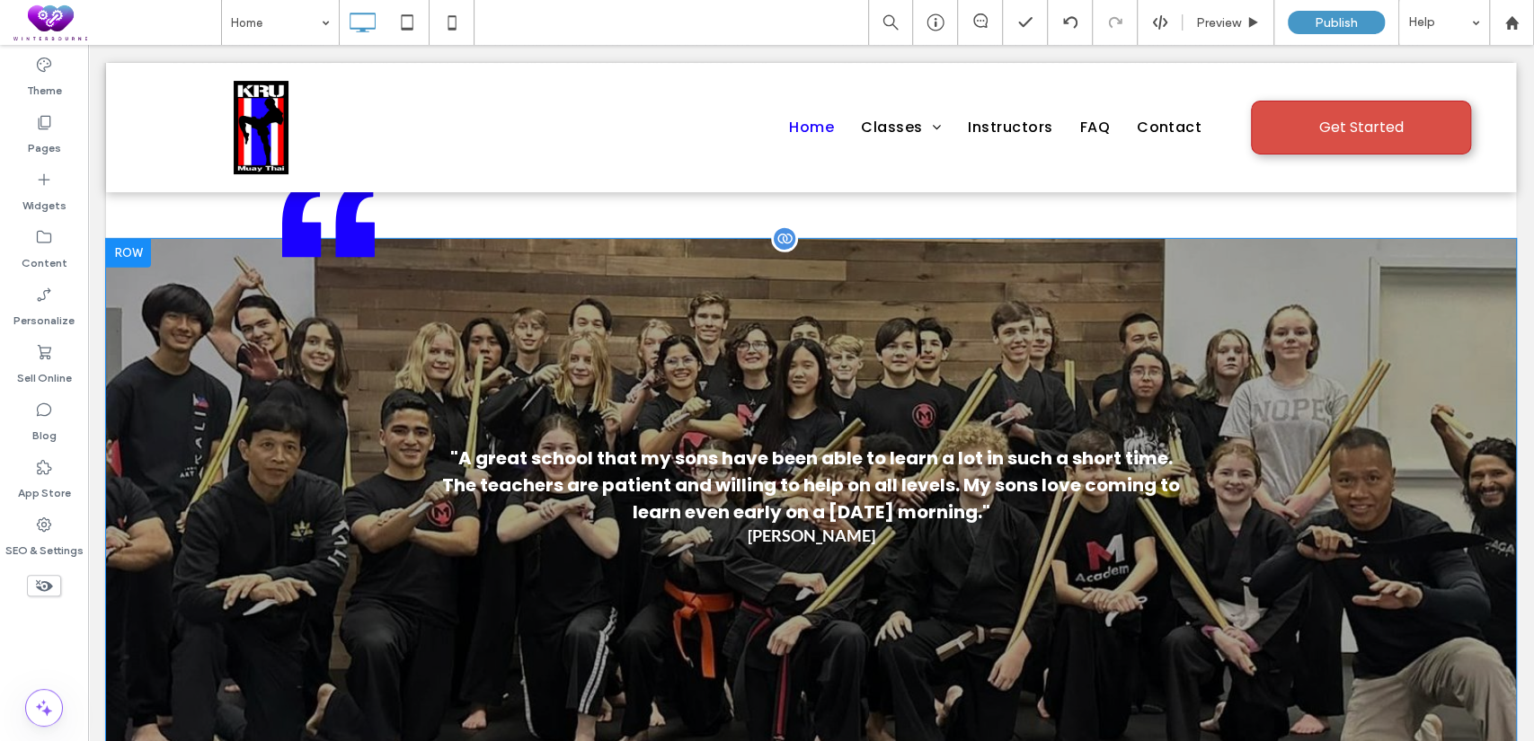
click at [209, 459] on div "quotesArtboard 1 copy 2 "Master Ace is the best. He taught them not only the ma…" at bounding box center [811, 497] width 1410 height 517
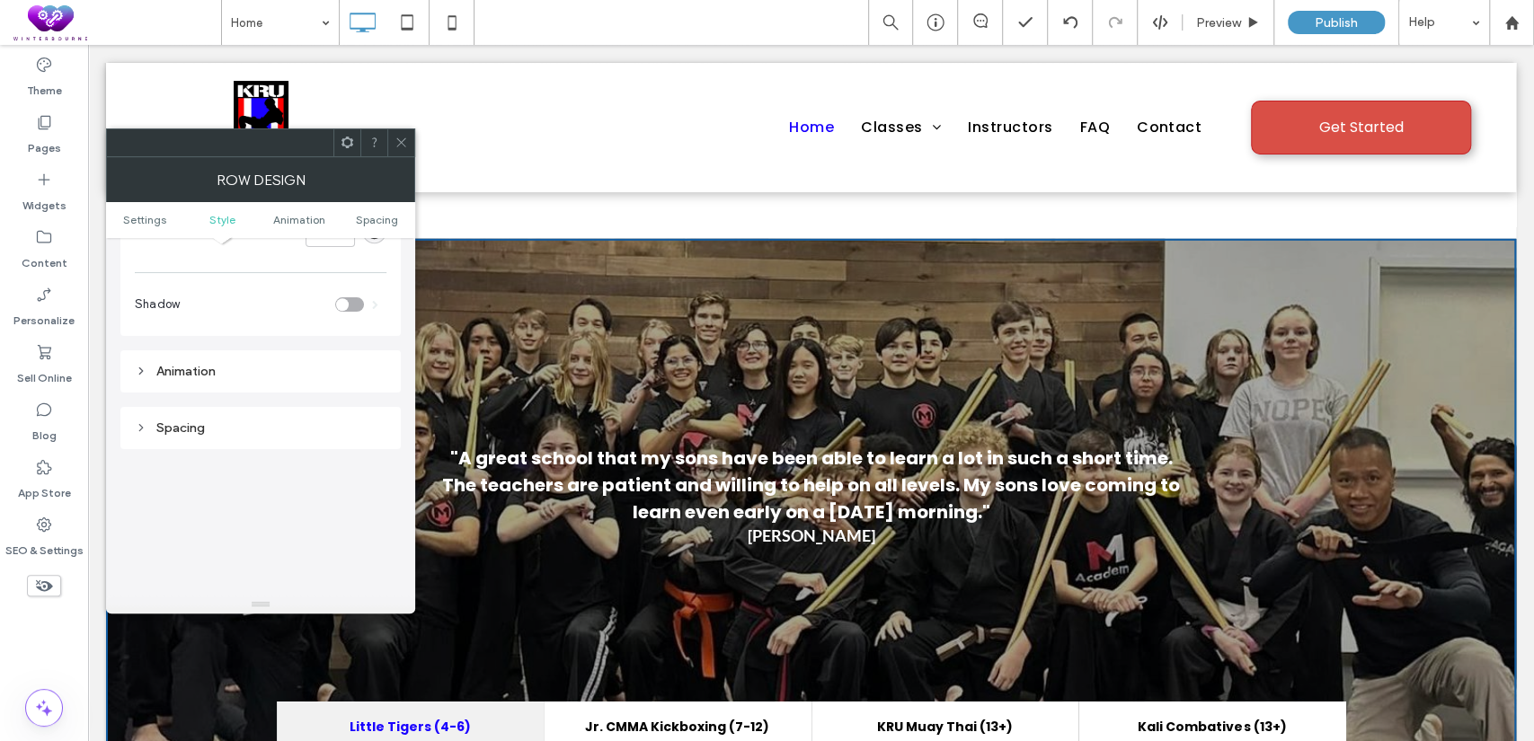
scroll to position [832, 0]
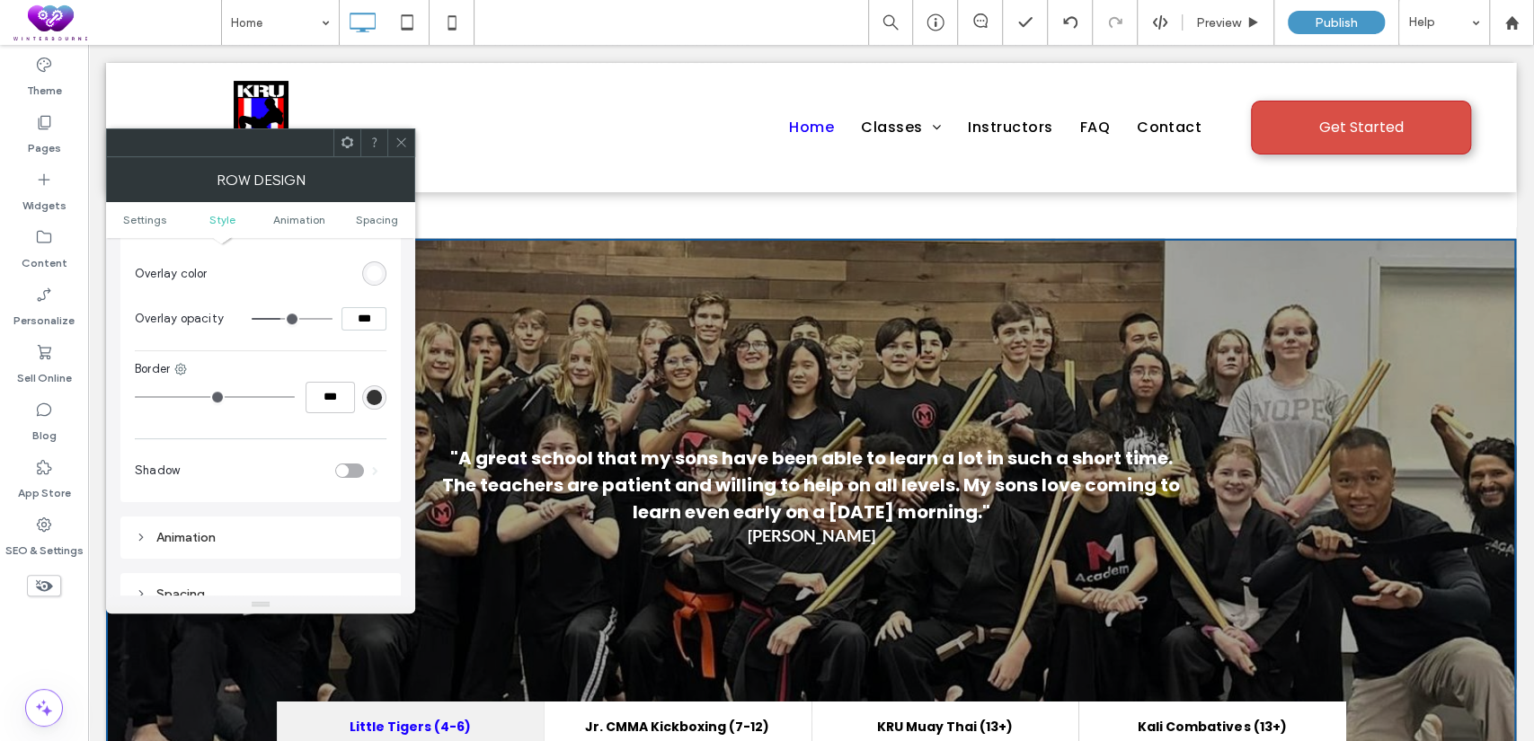
drag, startPoint x: 367, startPoint y: 327, endPoint x: 333, endPoint y: 326, distance: 33.3
click at [333, 326] on div "***" at bounding box center [319, 318] width 135 height 23
type input "***"
type input "**"
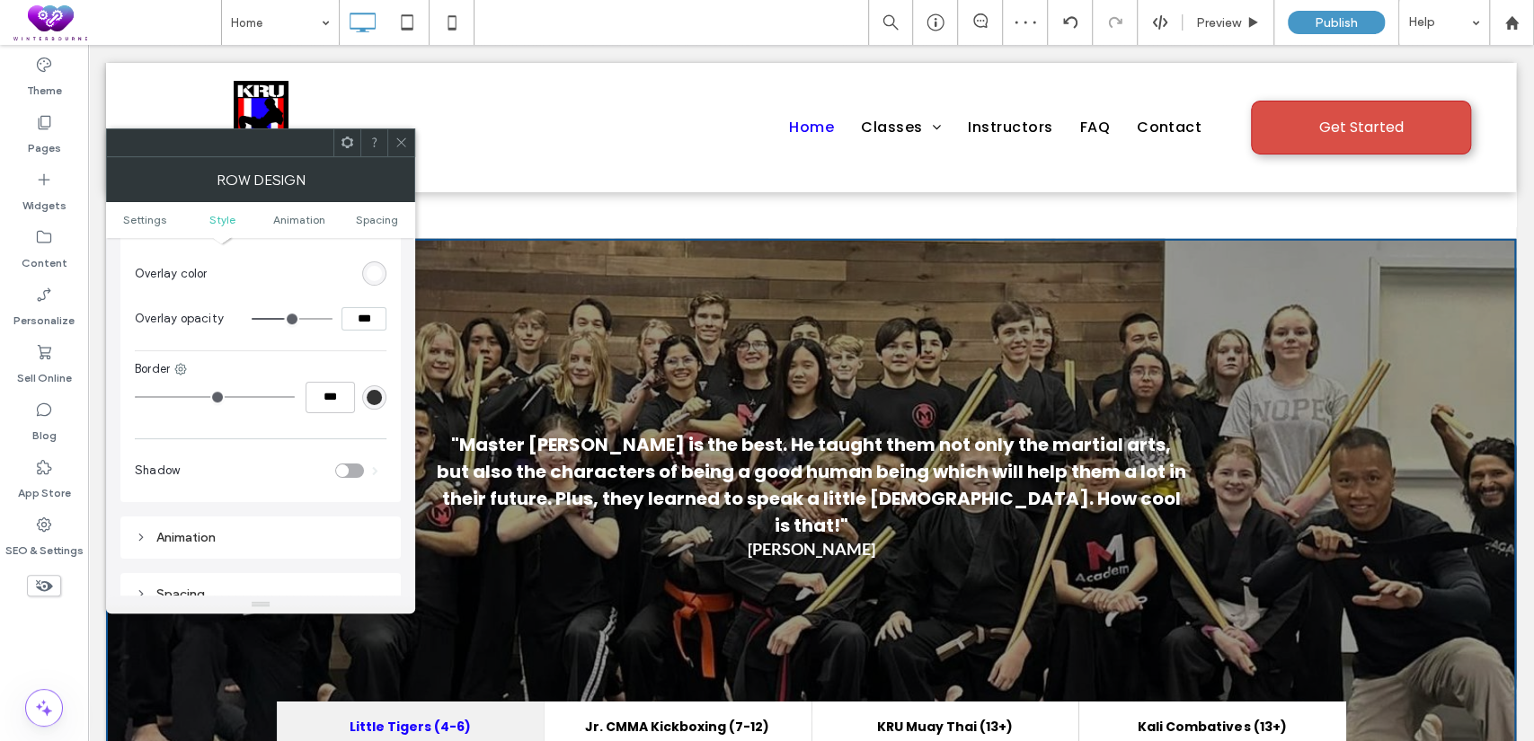
click at [396, 142] on icon at bounding box center [401, 142] width 13 height 13
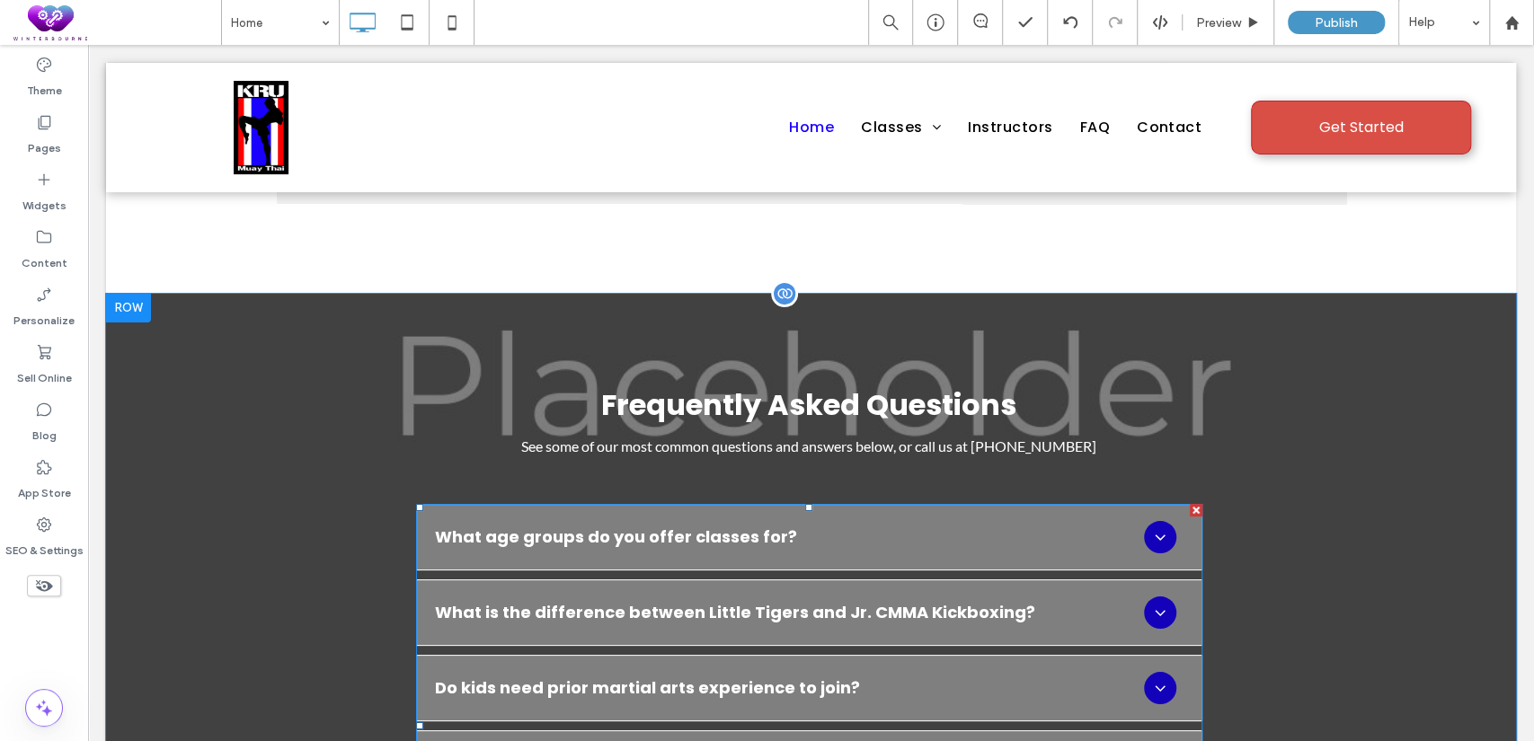
scroll to position [4494, 0]
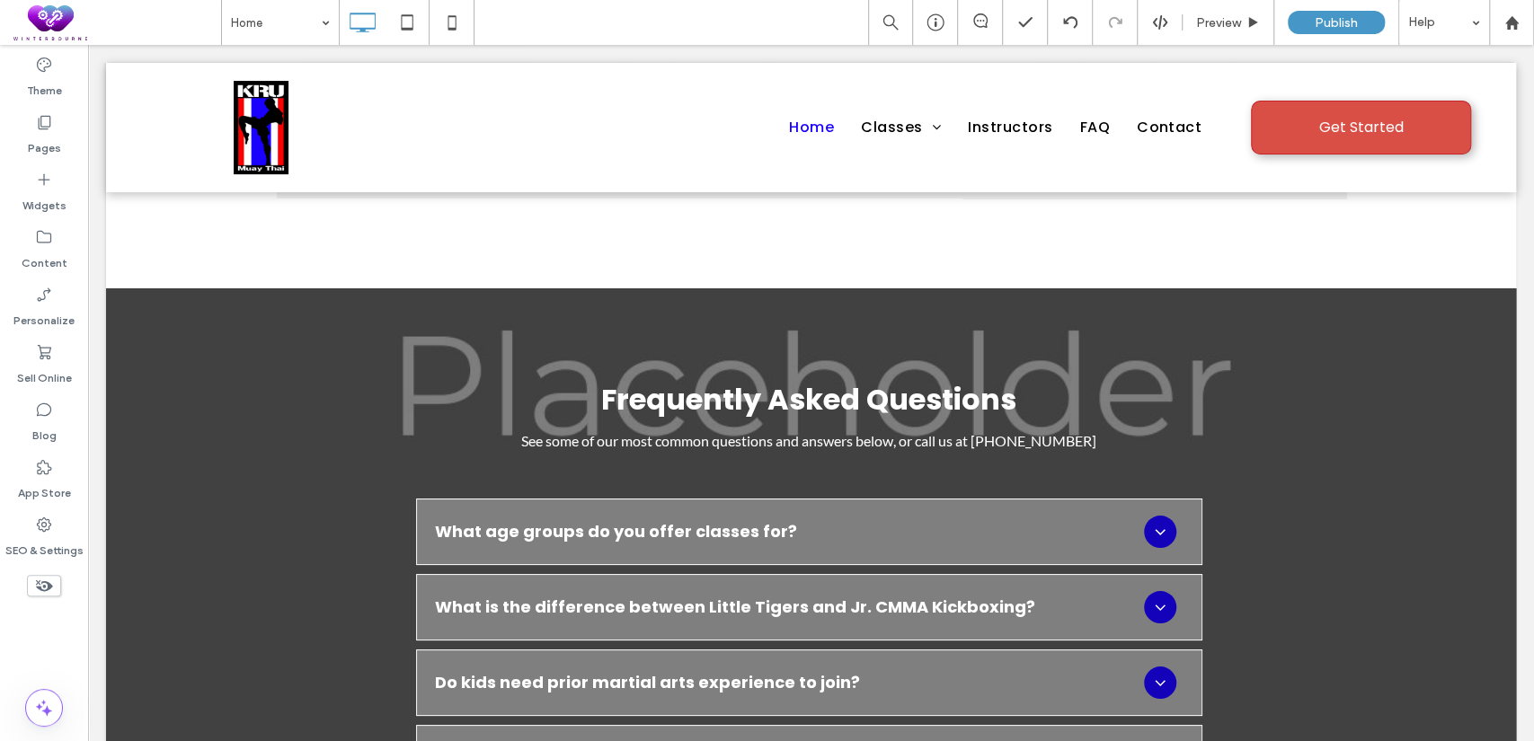
click at [129, 342] on div "Frequently Asked Questions See some of our most common questions and answers be…" at bounding box center [811, 713] width 1410 height 851
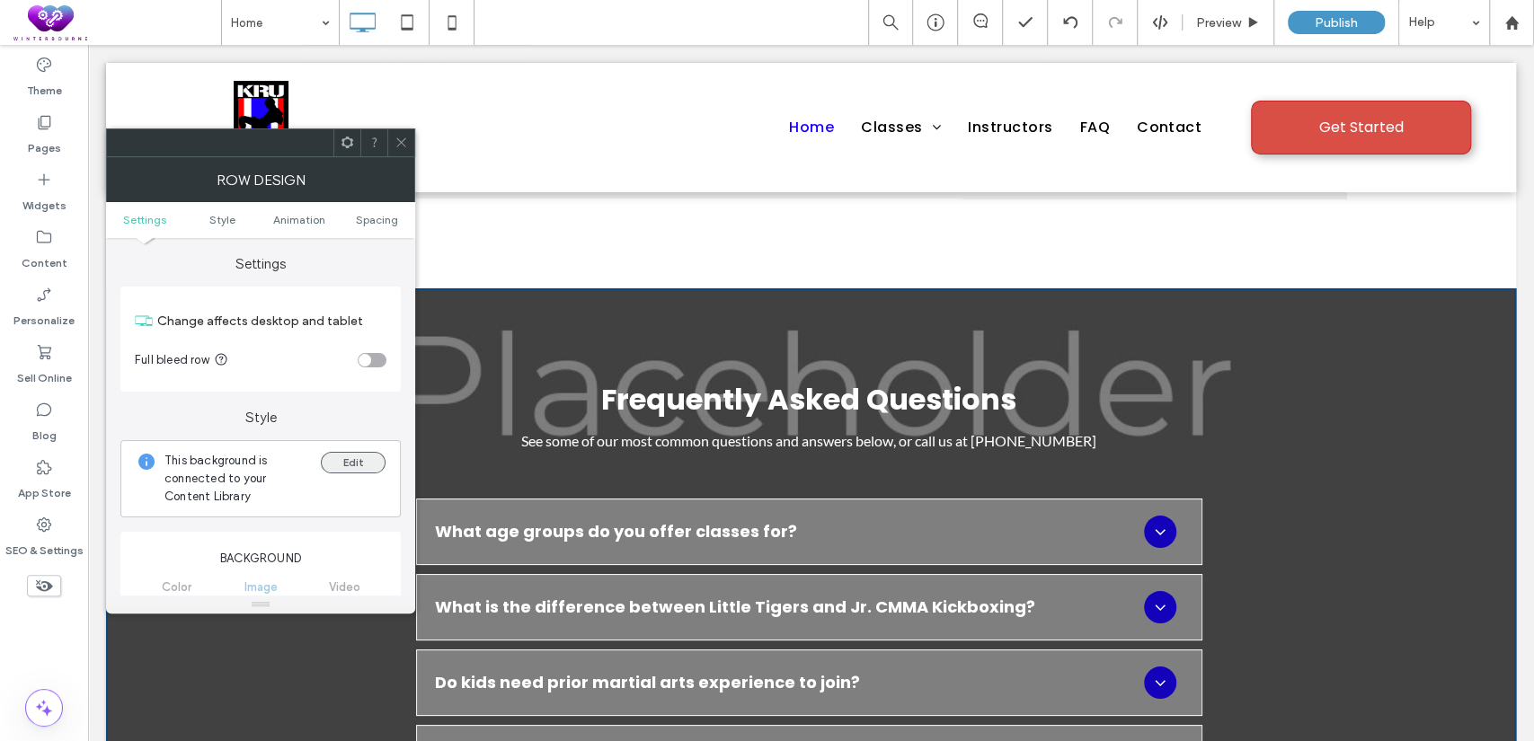
click at [334, 452] on button "Edit" at bounding box center [353, 463] width 65 height 22
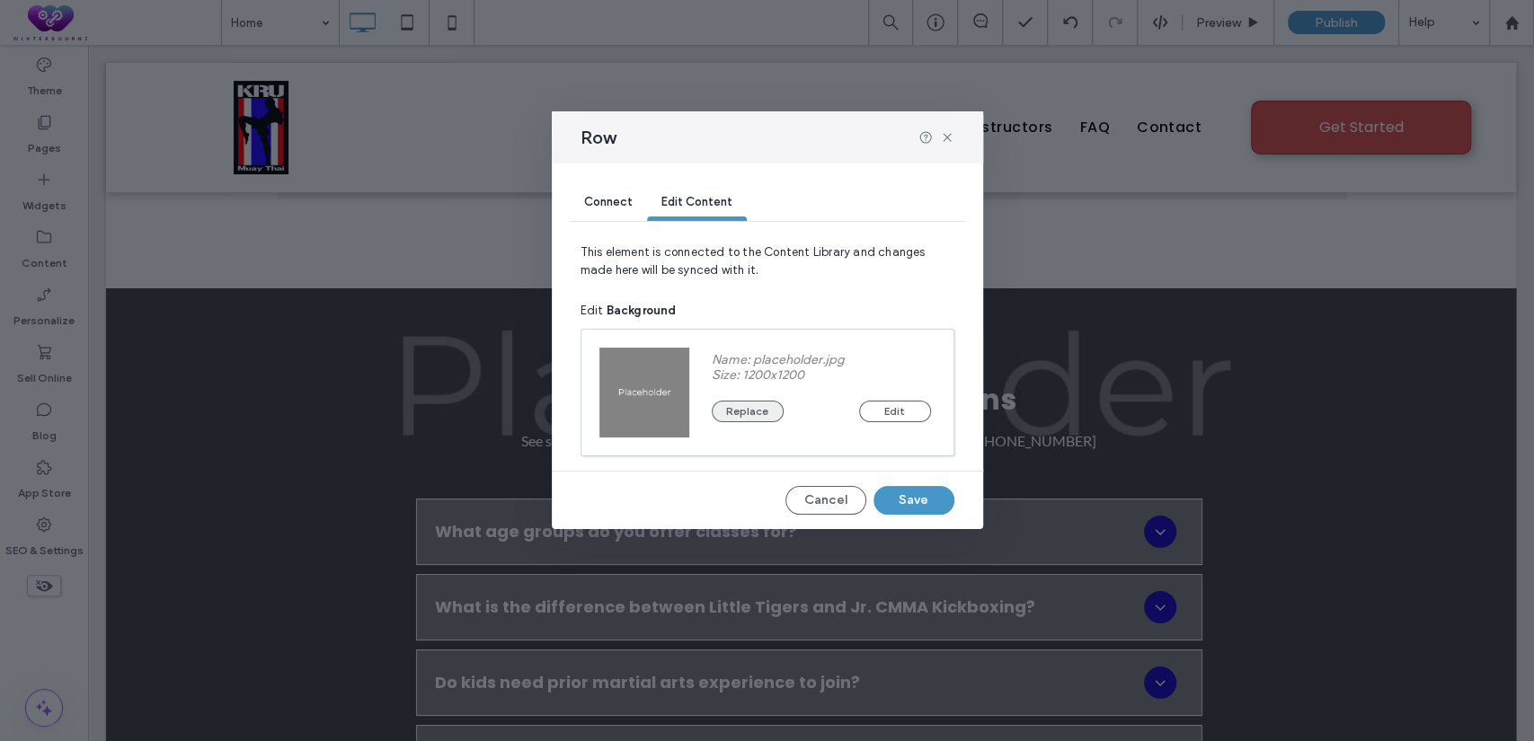
click at [718, 413] on button "Replace" at bounding box center [748, 412] width 72 height 22
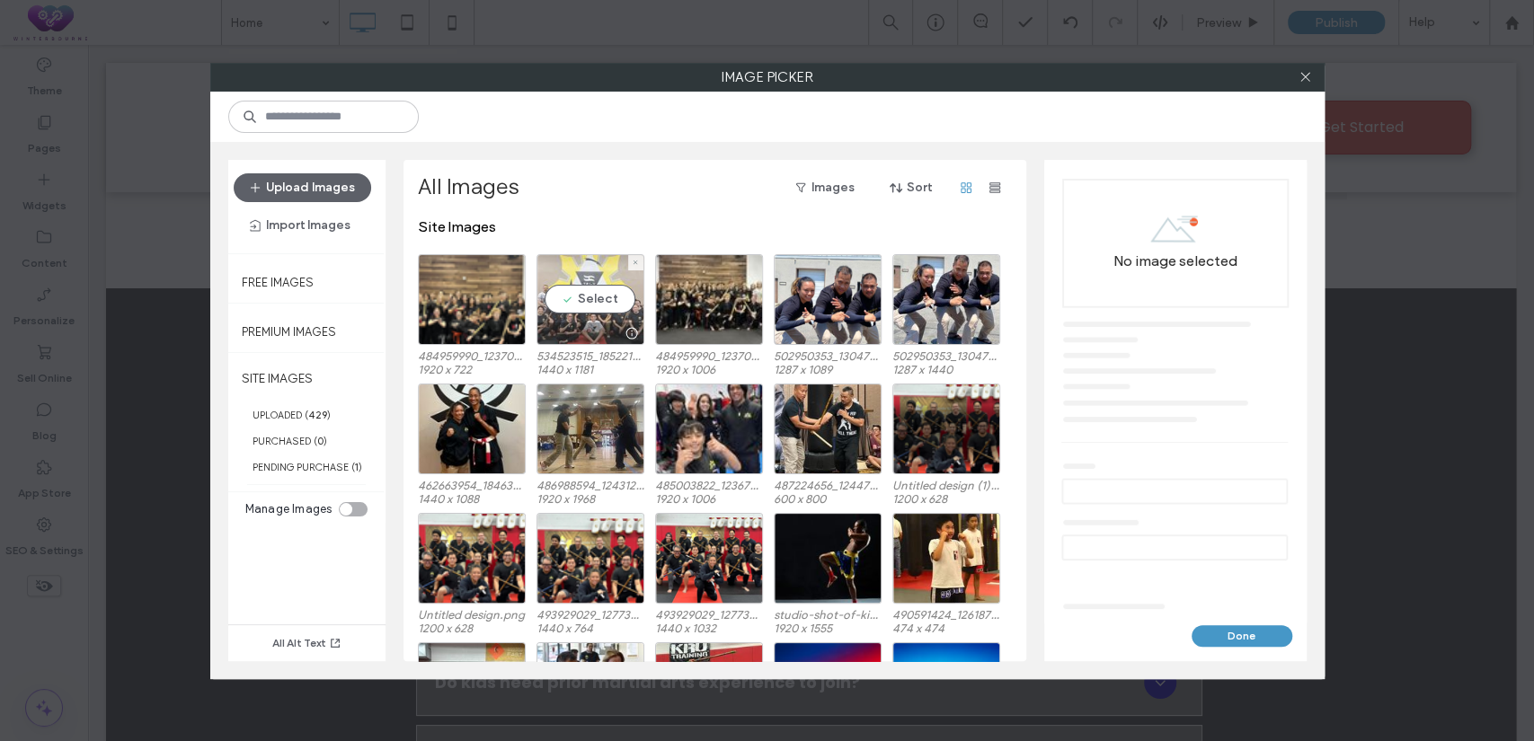
click at [575, 296] on div "Select" at bounding box center [591, 299] width 108 height 91
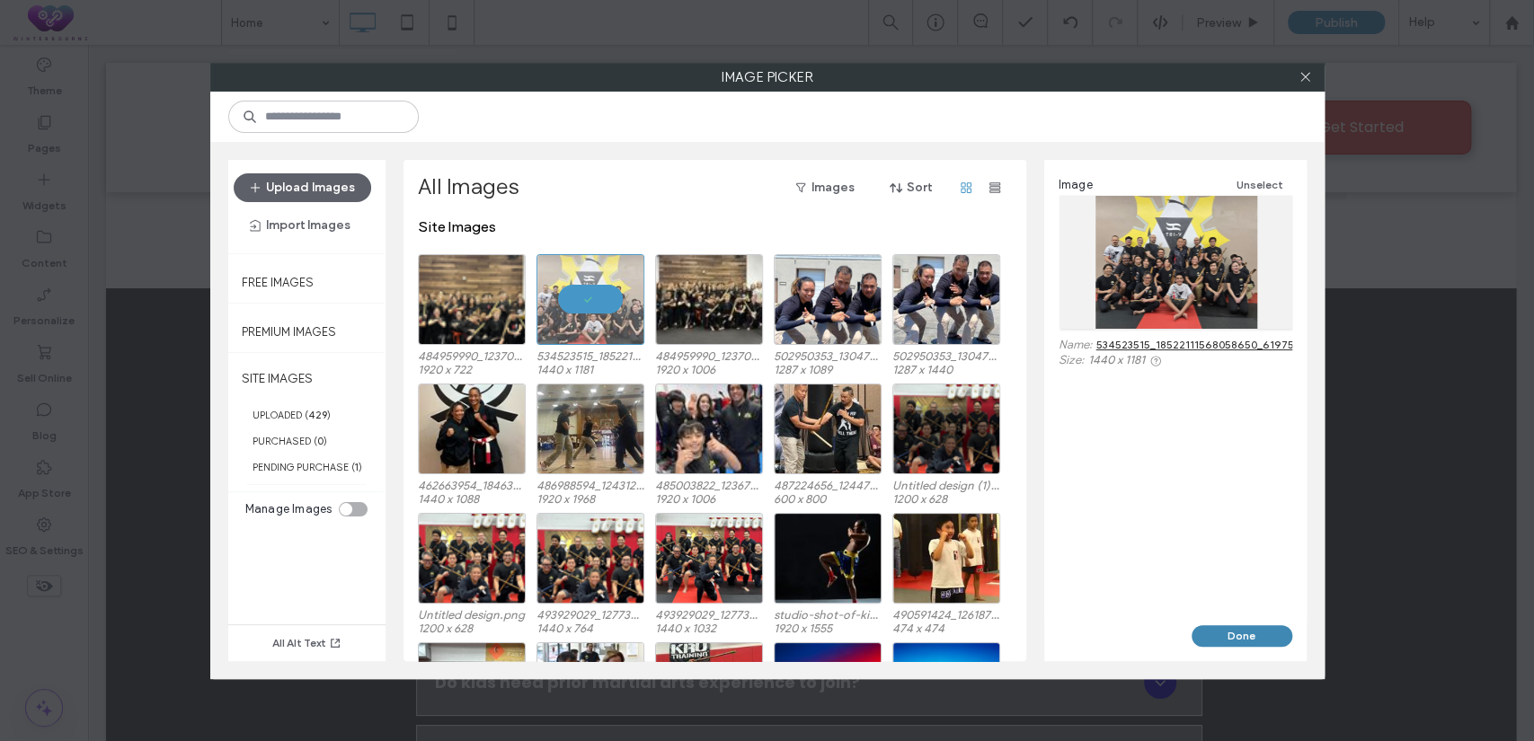
click at [1207, 645] on button "Done" at bounding box center [1242, 637] width 101 height 22
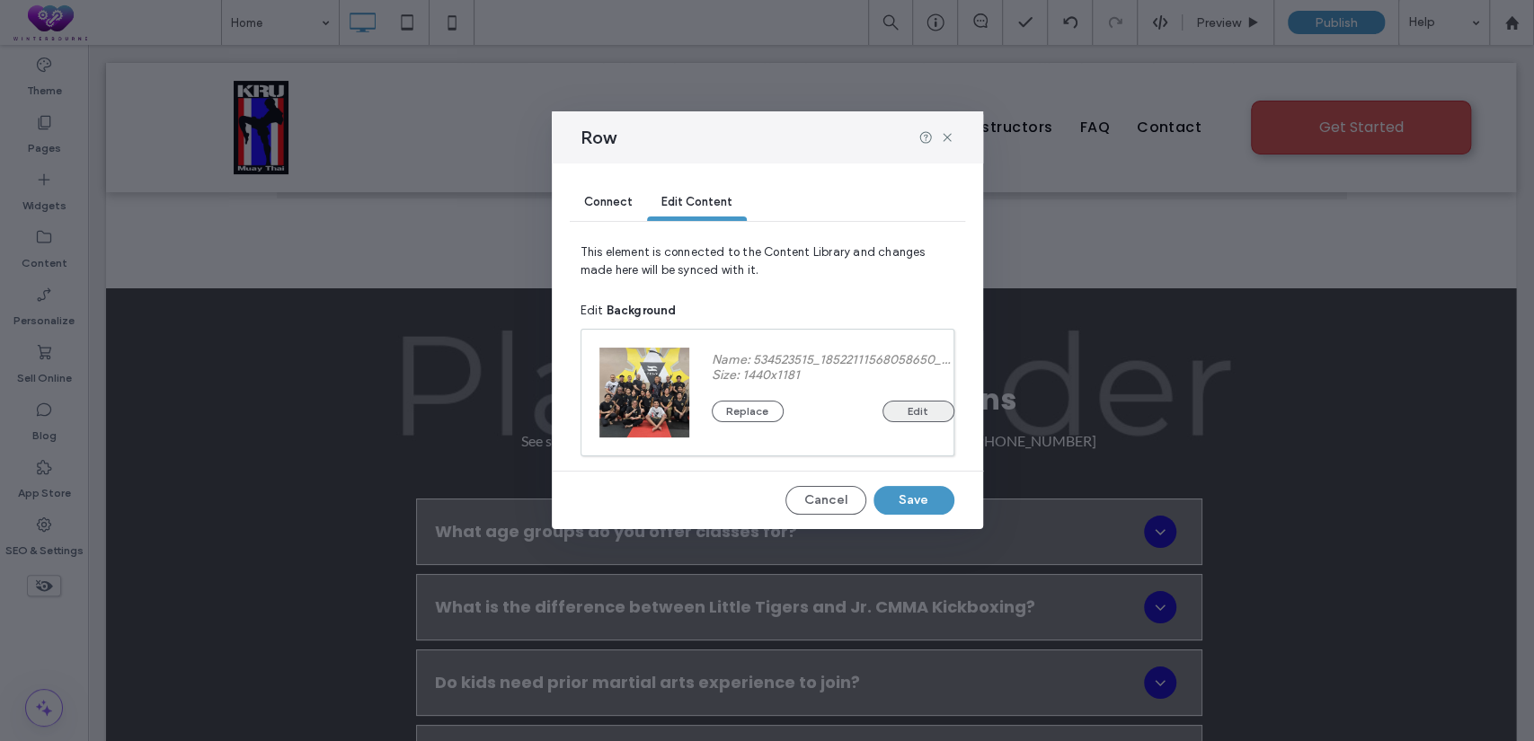
click at [925, 408] on button "Edit" at bounding box center [919, 412] width 72 height 22
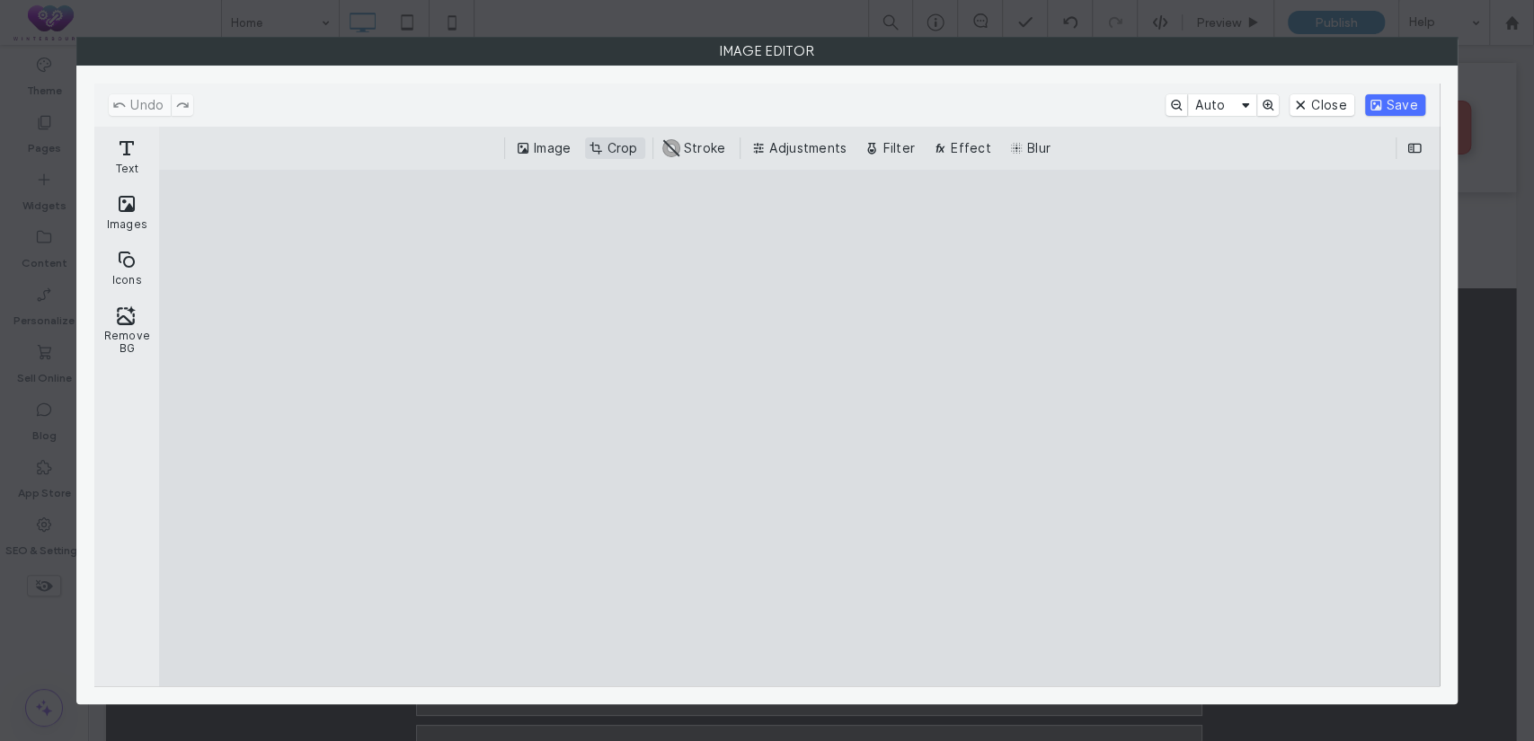
click at [643, 151] on button "Crop" at bounding box center [614, 149] width 59 height 22
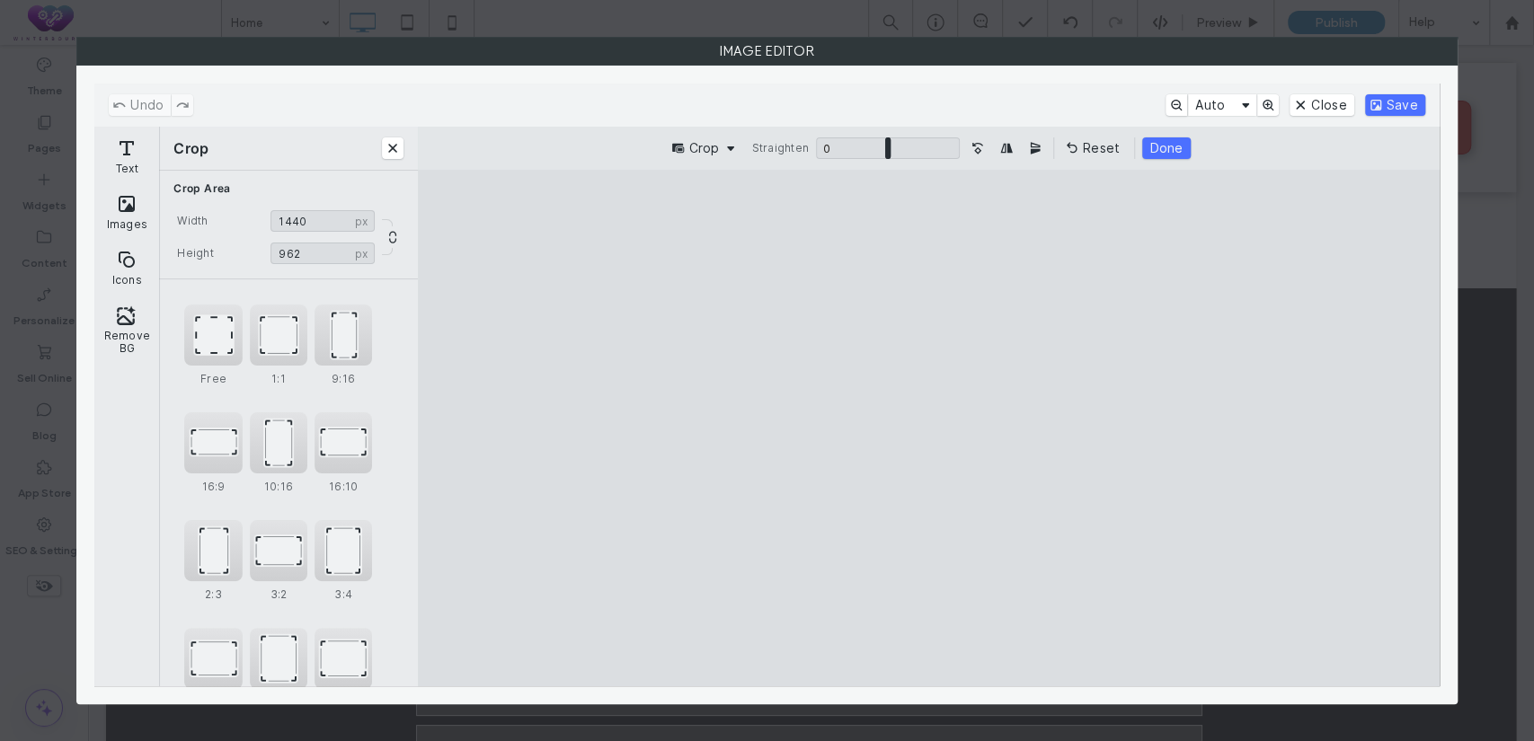
drag, startPoint x: 927, startPoint y: 226, endPoint x: 935, endPoint y: 302, distance: 76.7
click at [928, 429] on cesdk-canvas "Editor canvas" at bounding box center [928, 429] width 0 height 0
type input "***"
drag, startPoint x: 935, startPoint y: 647, endPoint x: 953, endPoint y: 573, distance: 75.9
click at [928, 429] on cesdk-canvas "Editor canvas" at bounding box center [928, 429] width 0 height 0
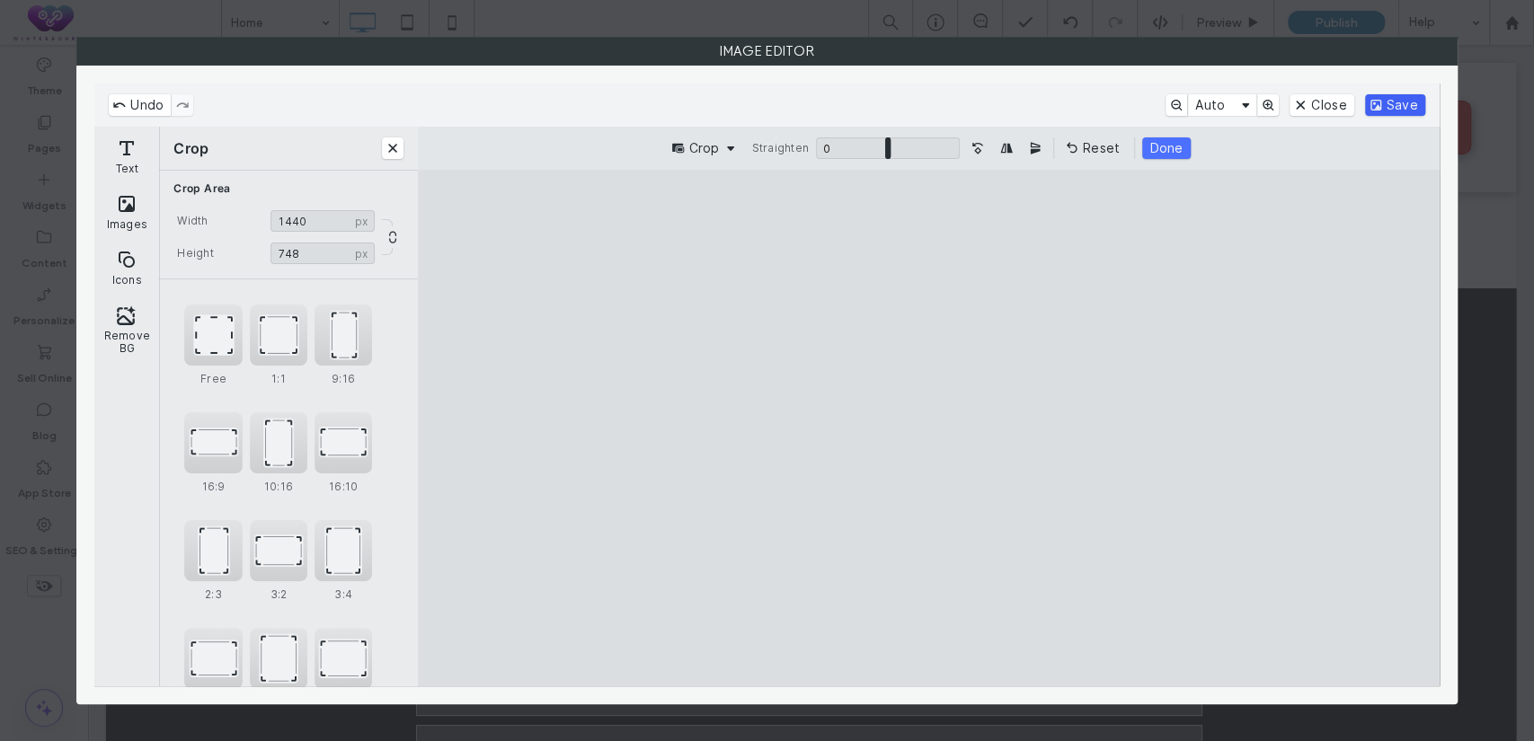
click at [1380, 111] on button "Save" at bounding box center [1395, 105] width 60 height 22
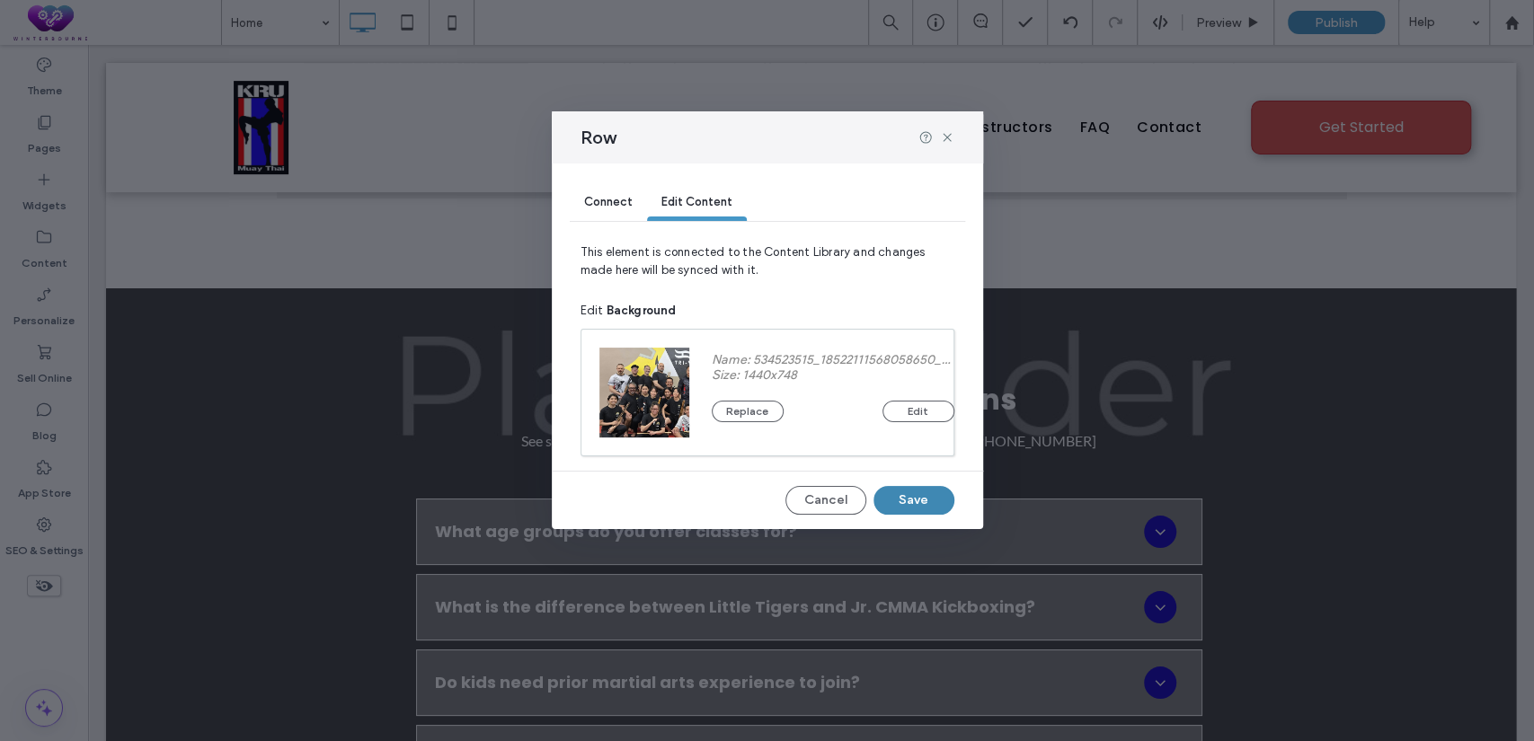
click at [921, 509] on button "Save" at bounding box center [914, 500] width 81 height 29
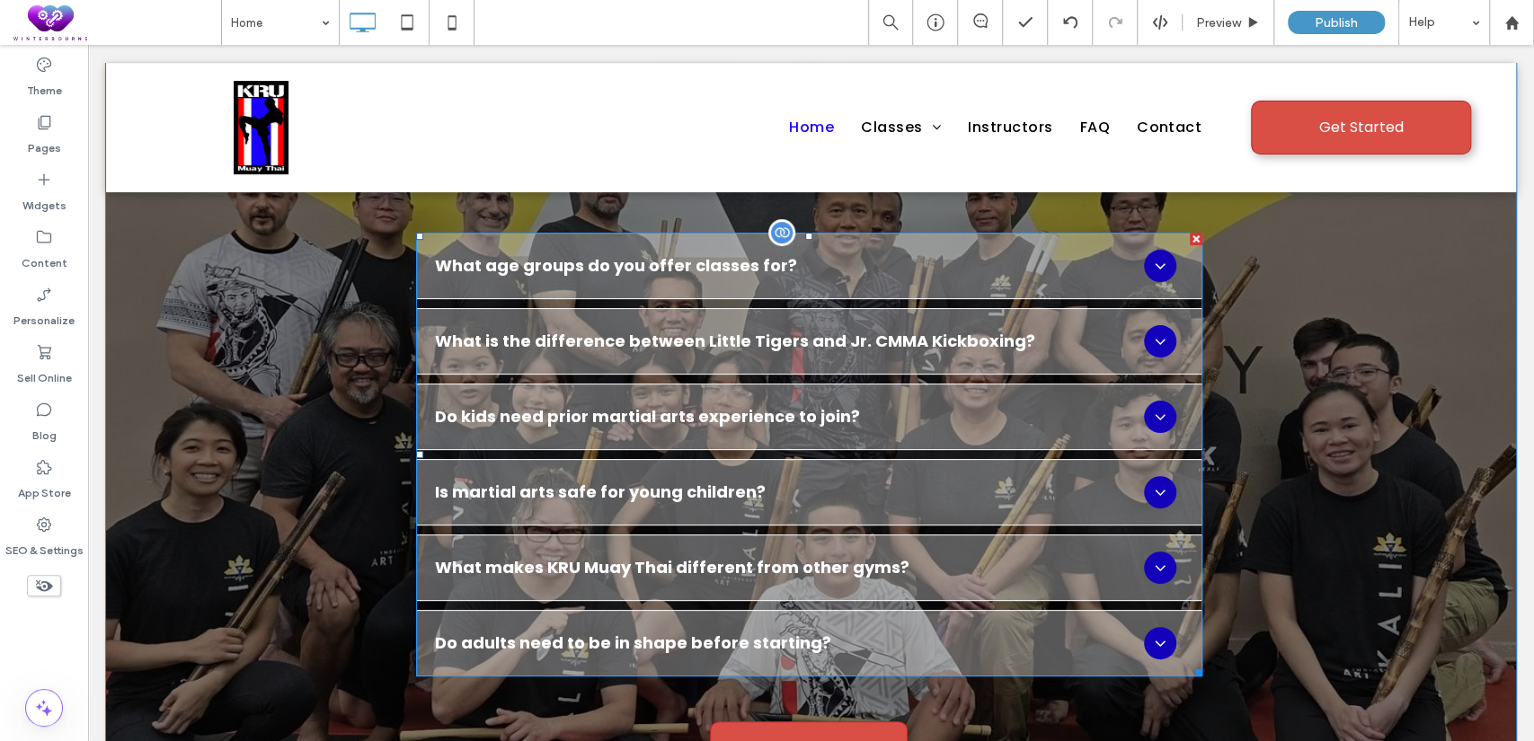
scroll to position [4659, 0]
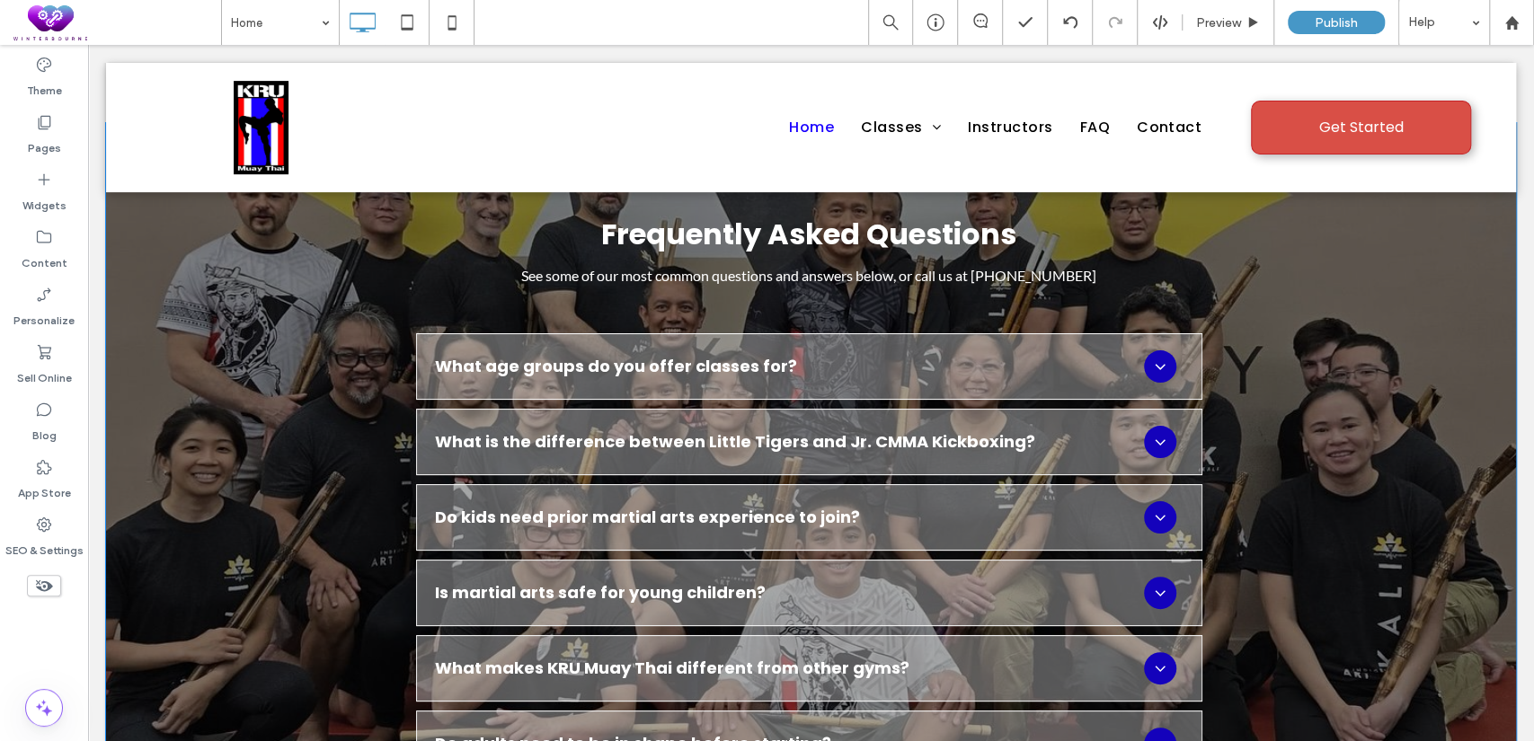
click at [219, 434] on div "Frequently Asked Questions See some of our most common questions and answers be…" at bounding box center [811, 548] width 1410 height 851
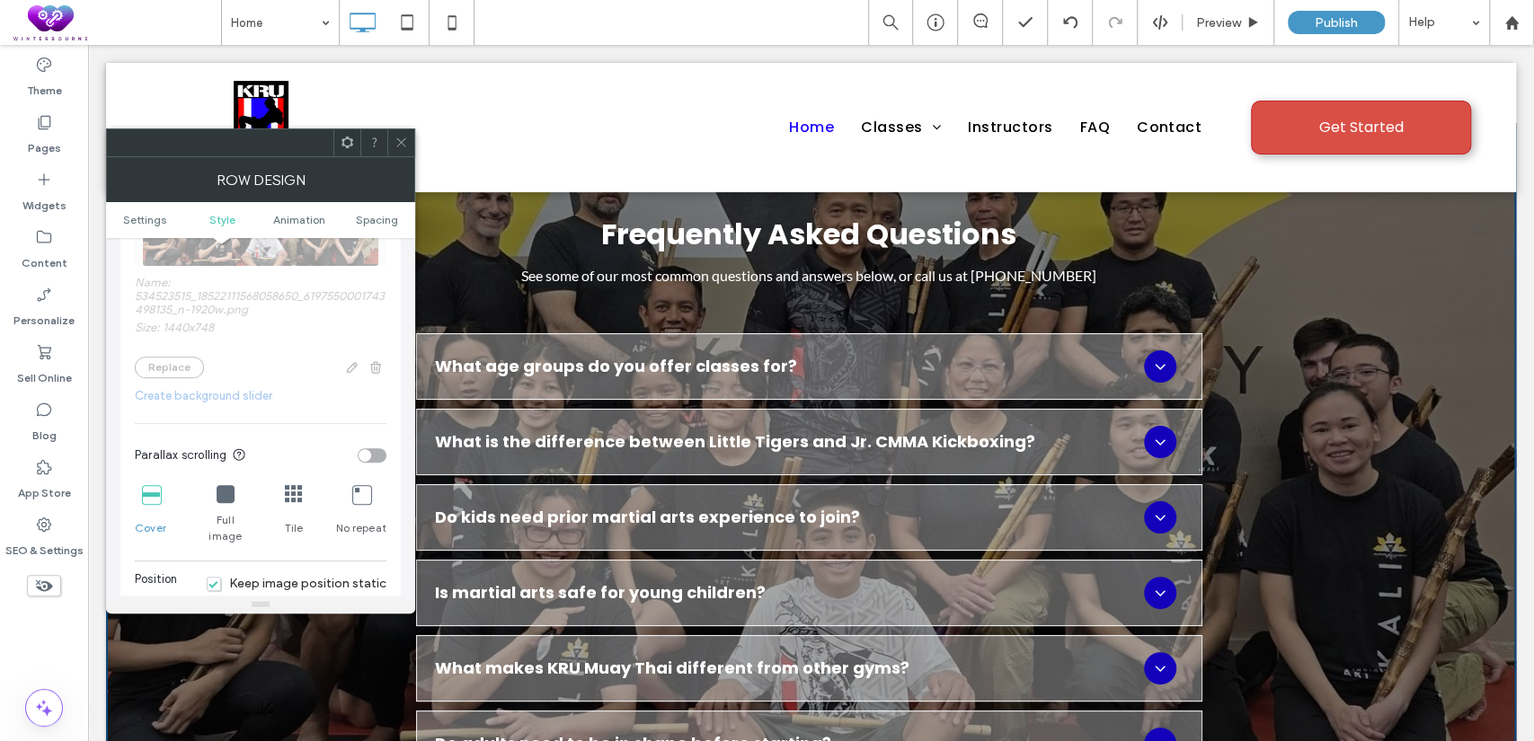
scroll to position [499, 0]
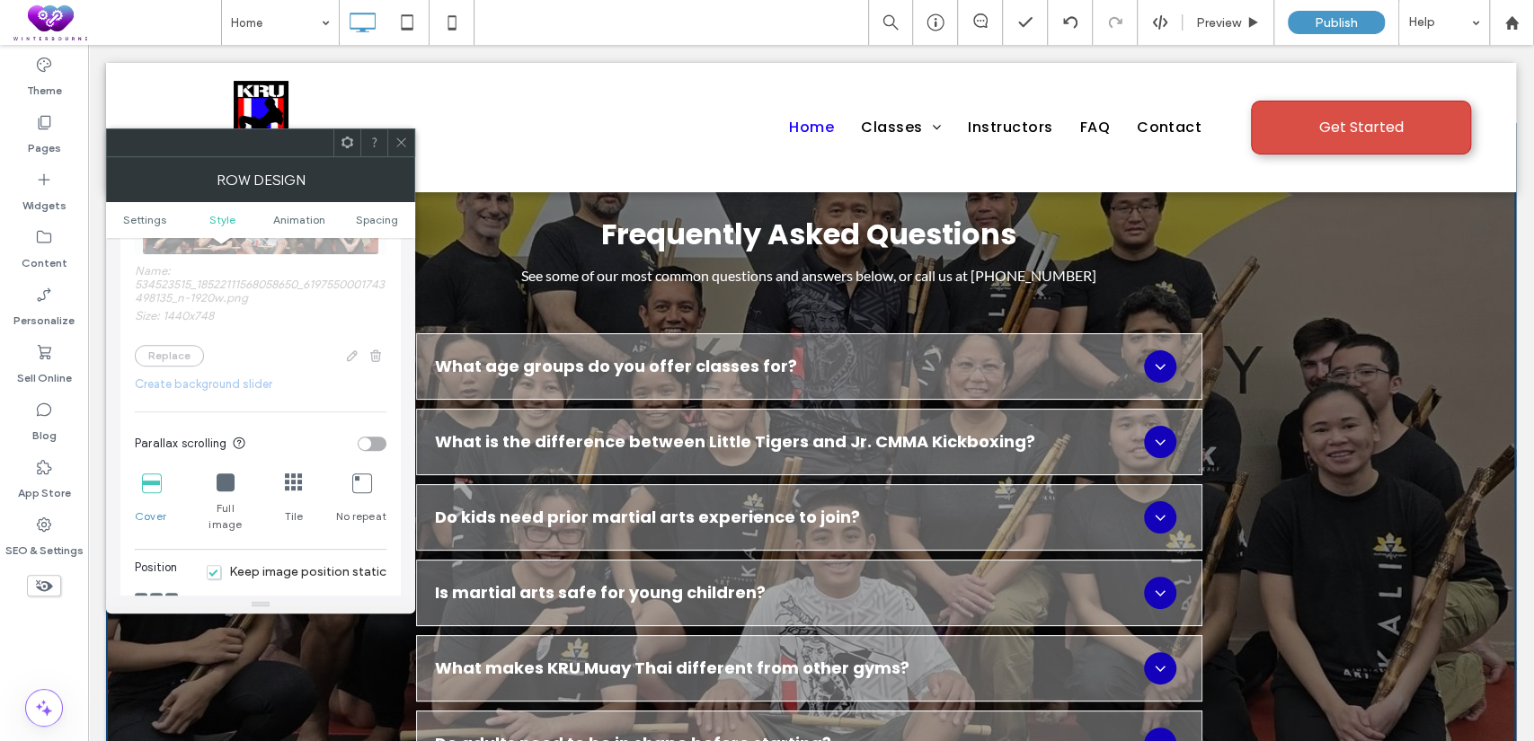
click at [367, 440] on div "toggle" at bounding box center [365, 444] width 13 height 13
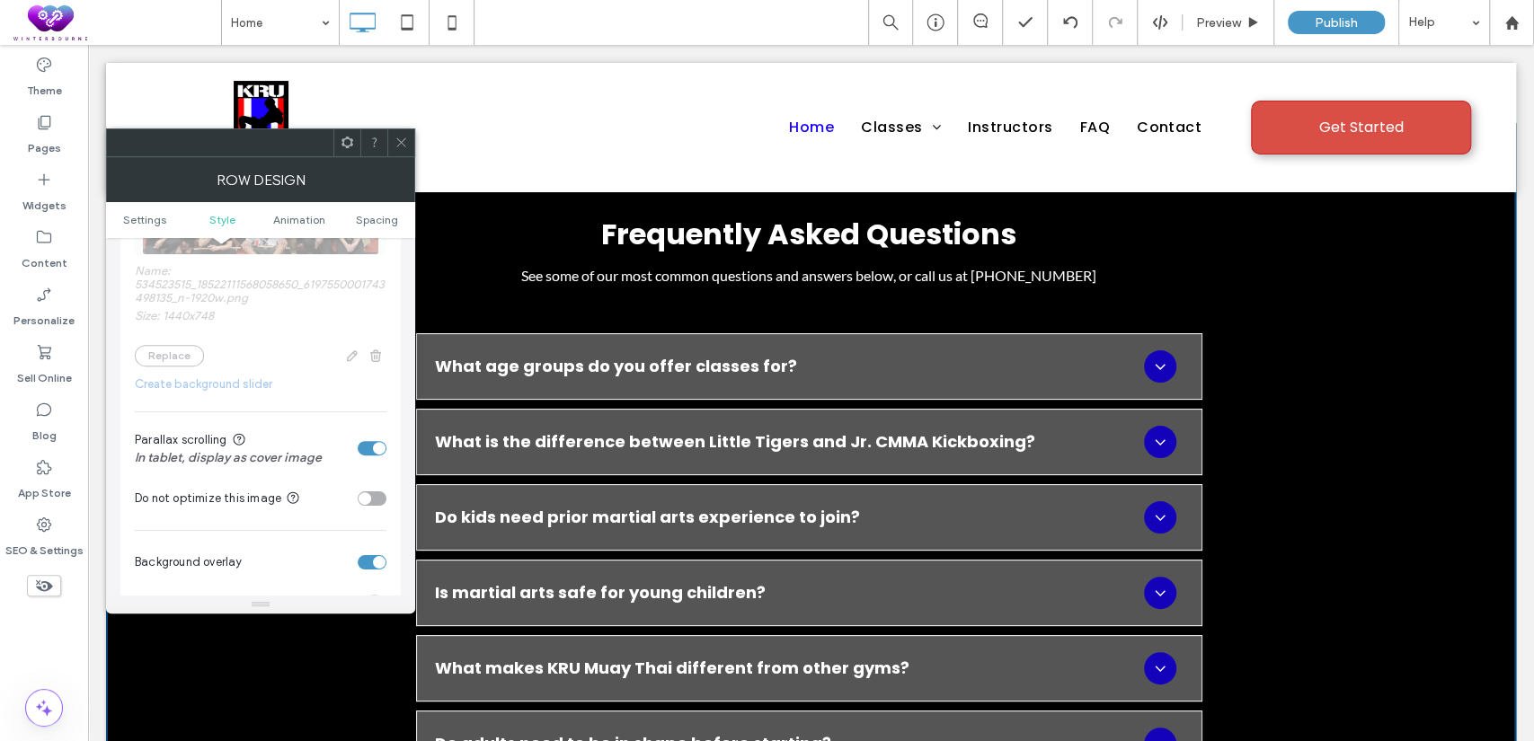
click at [407, 139] on icon at bounding box center [401, 142] width 13 height 13
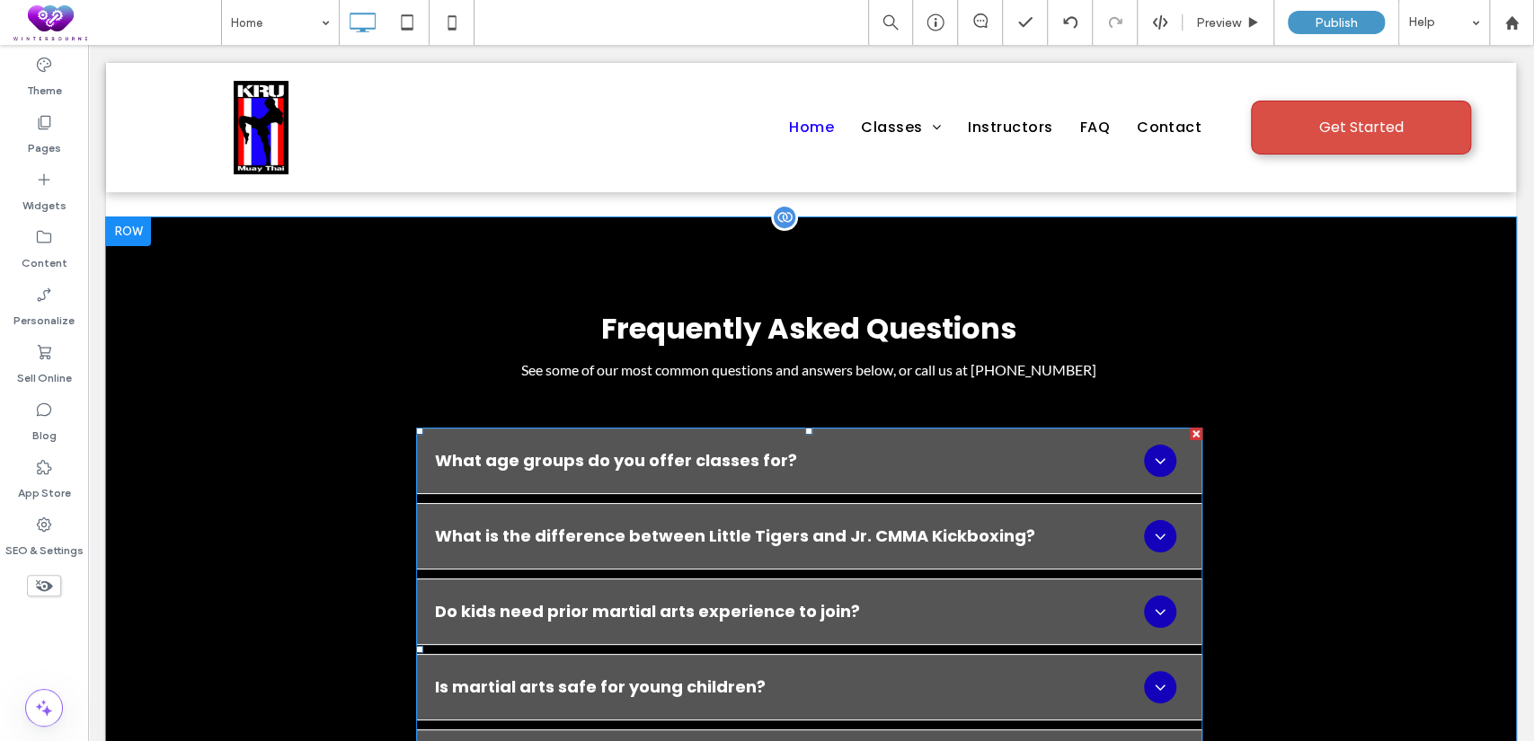
scroll to position [4422, 0]
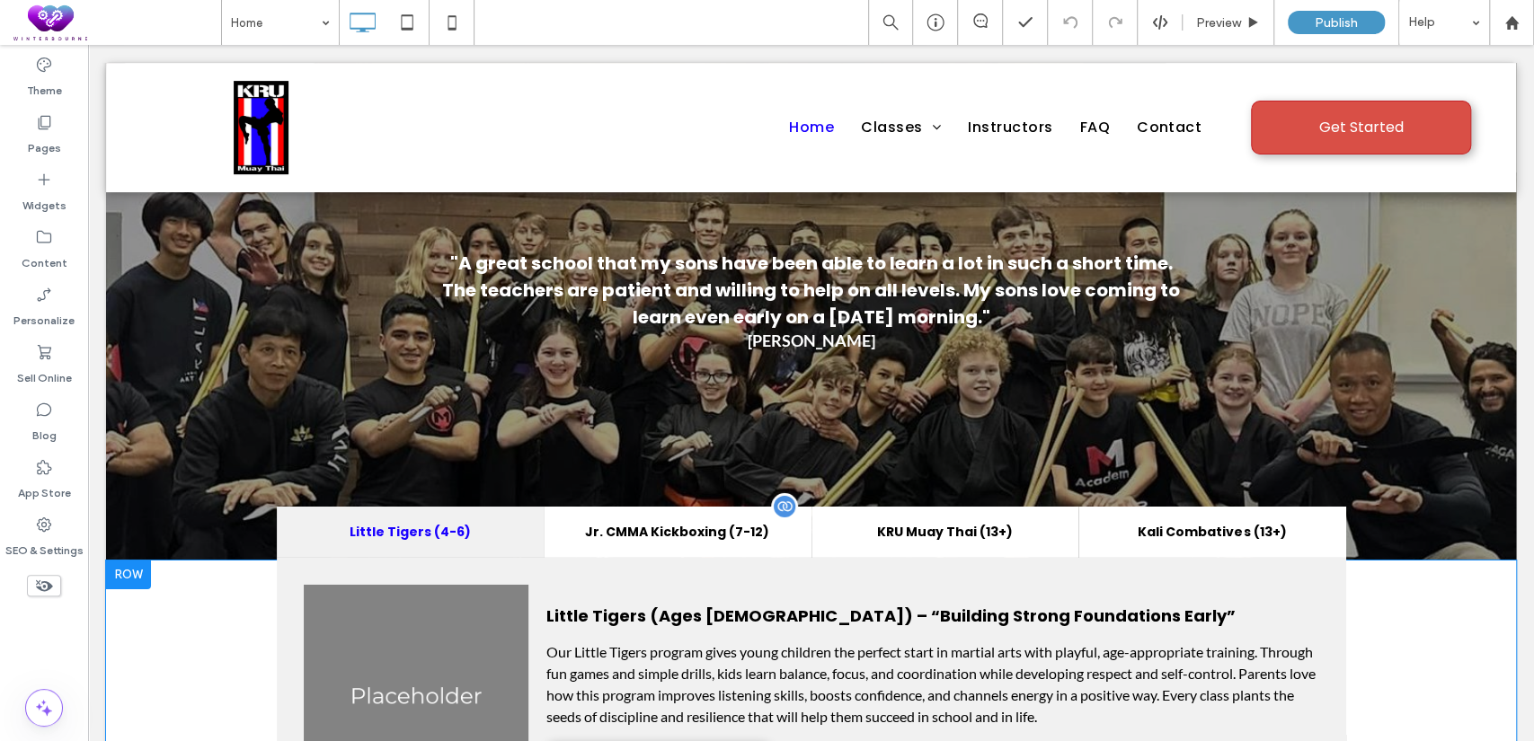
scroll to position [3828, 0]
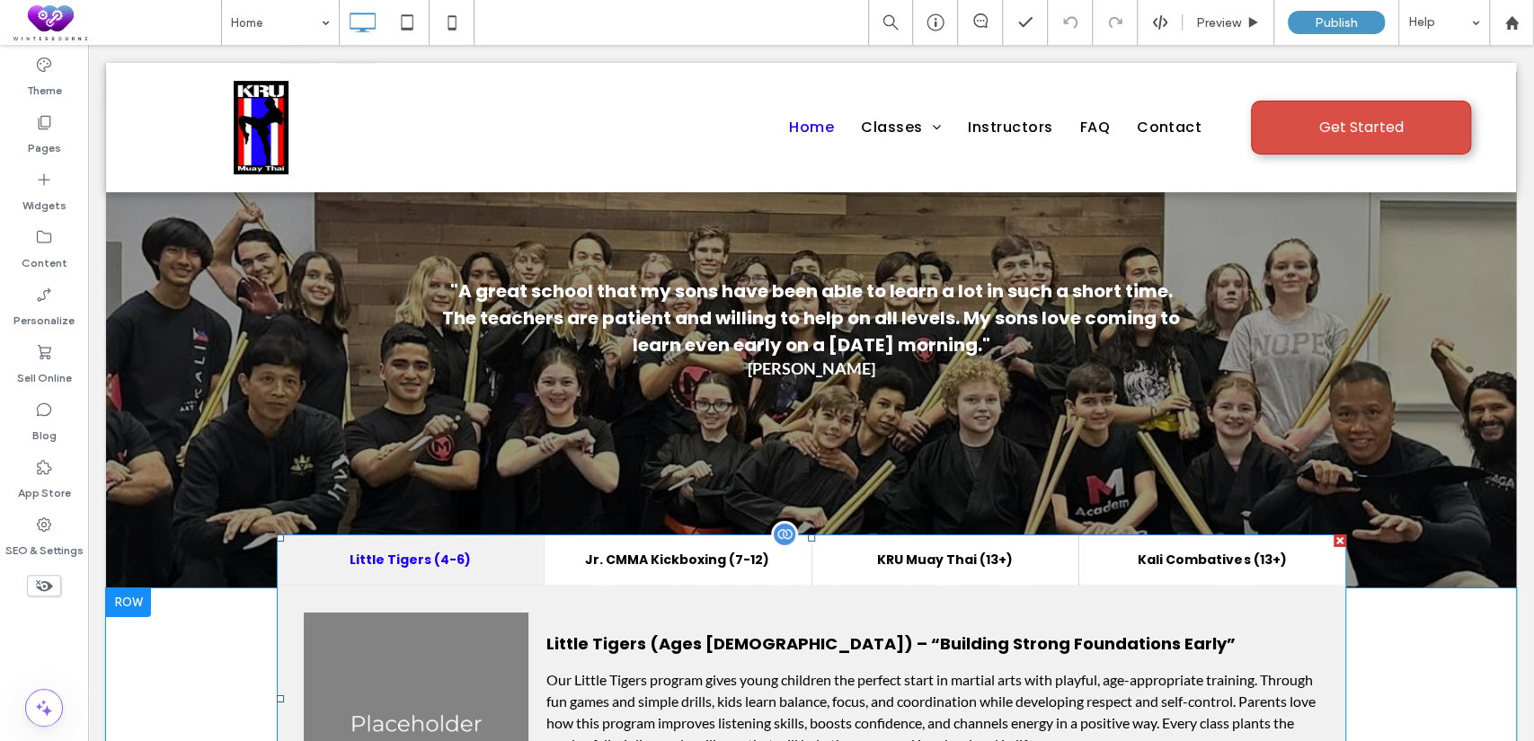
click at [780, 521] on div at bounding box center [784, 534] width 27 height 27
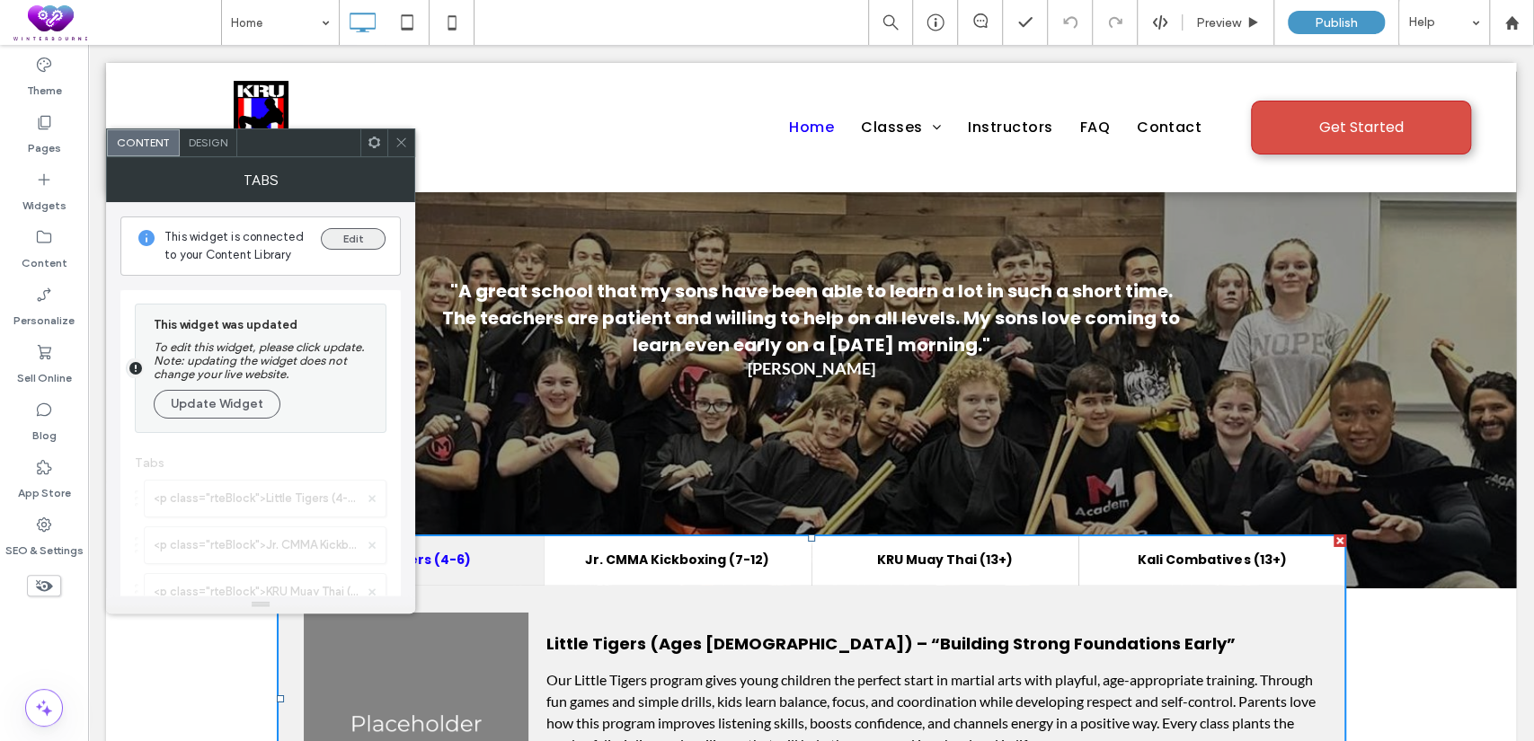
click at [343, 238] on button "Edit" at bounding box center [353, 239] width 65 height 22
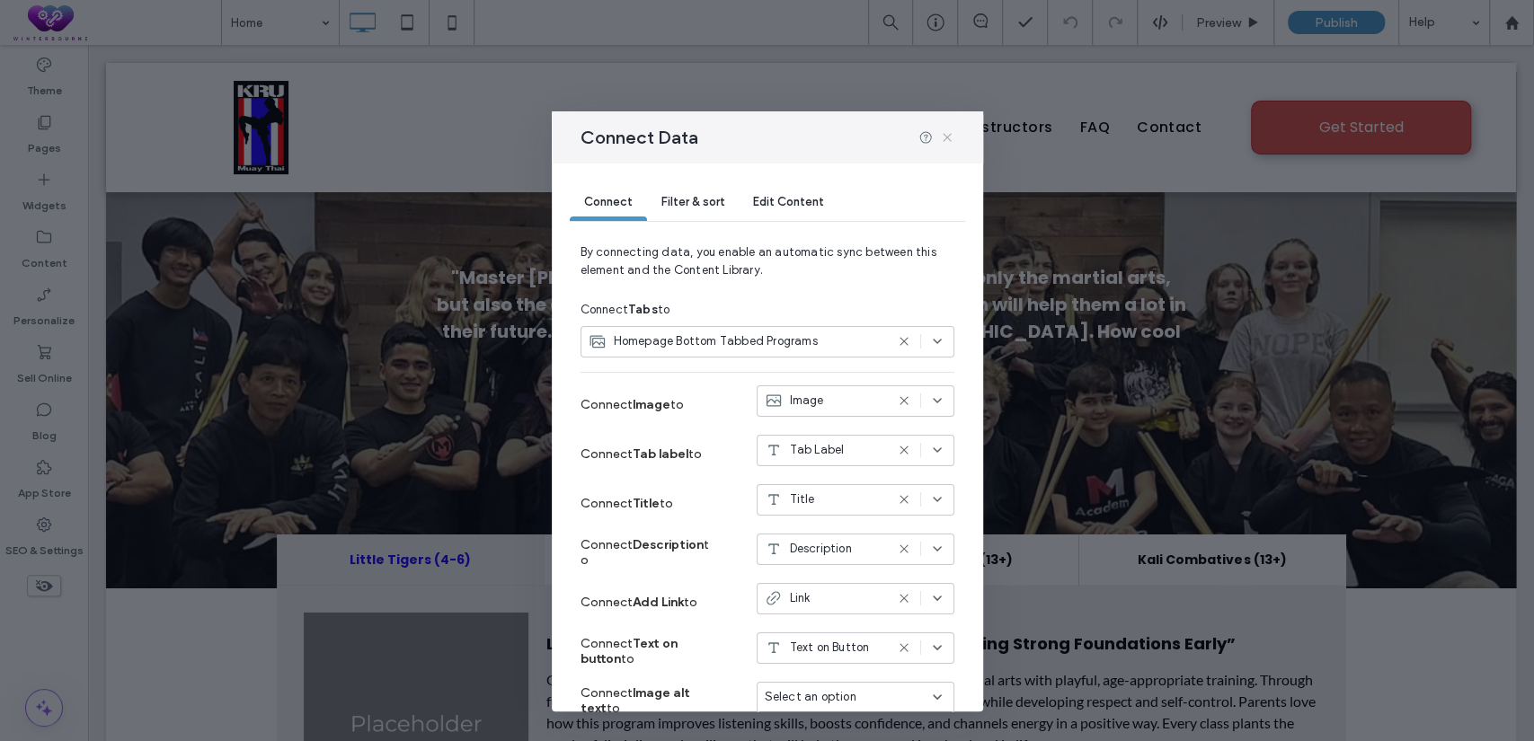
click at [943, 130] on icon at bounding box center [947, 137] width 14 height 14
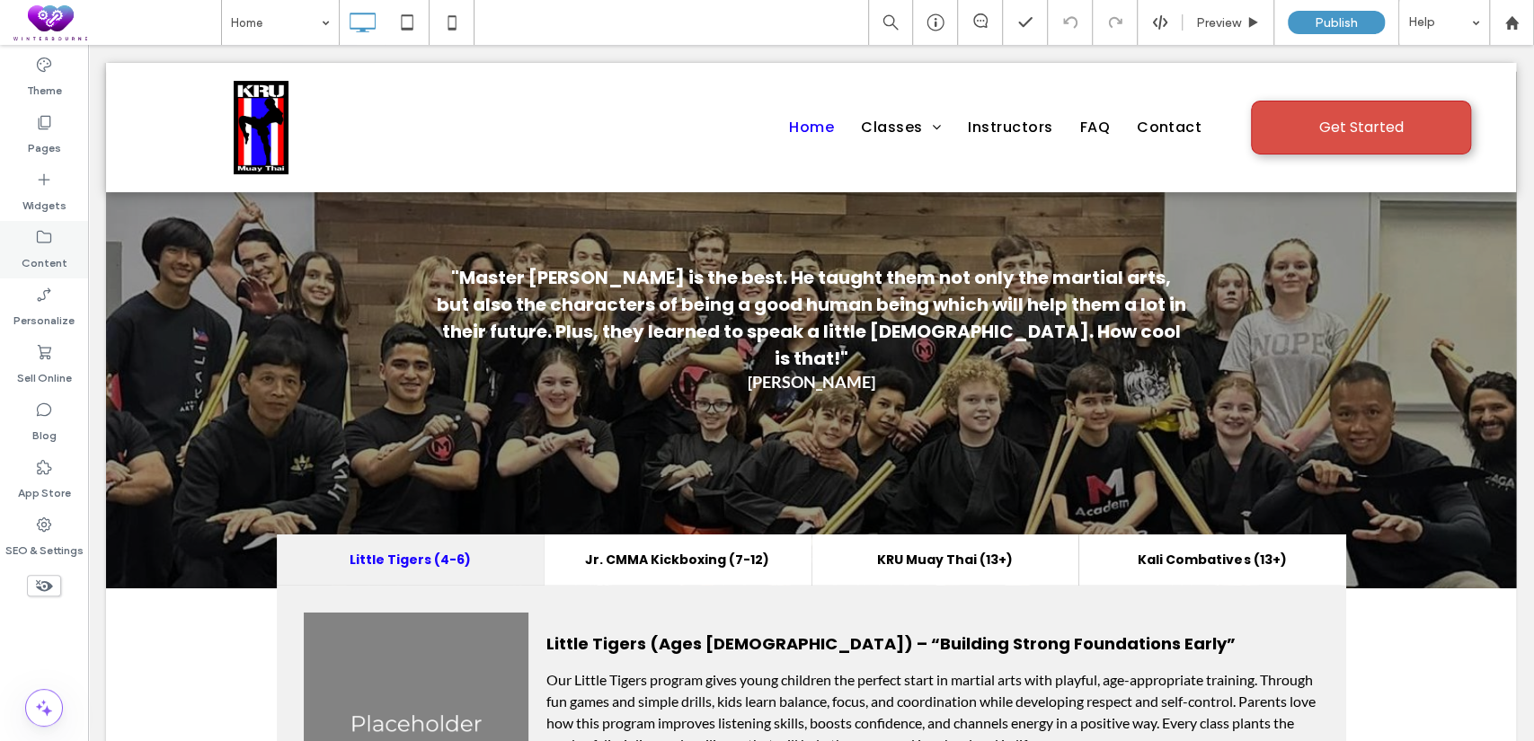
click at [40, 262] on label "Content" at bounding box center [45, 258] width 46 height 25
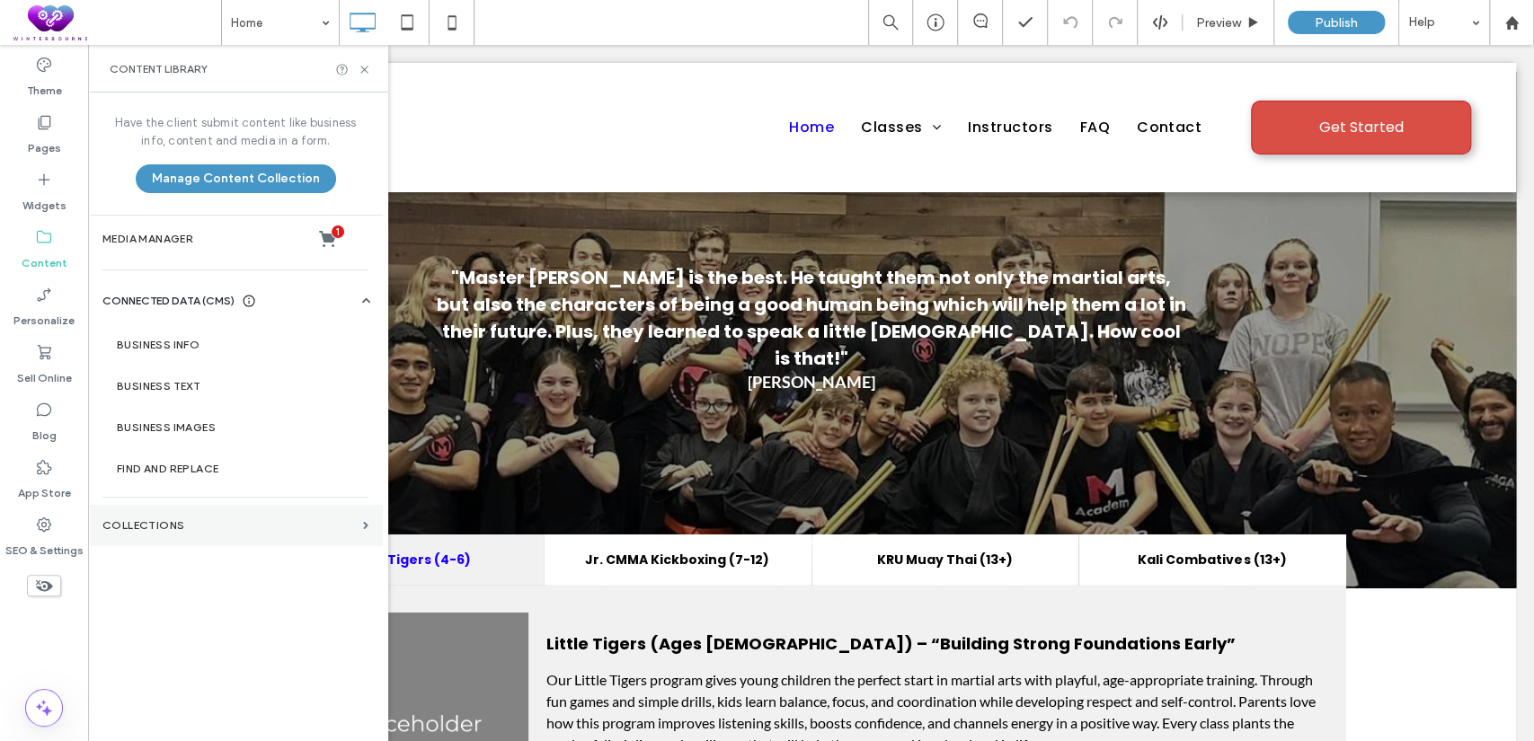
click at [173, 516] on section "Collections" at bounding box center [235, 525] width 295 height 41
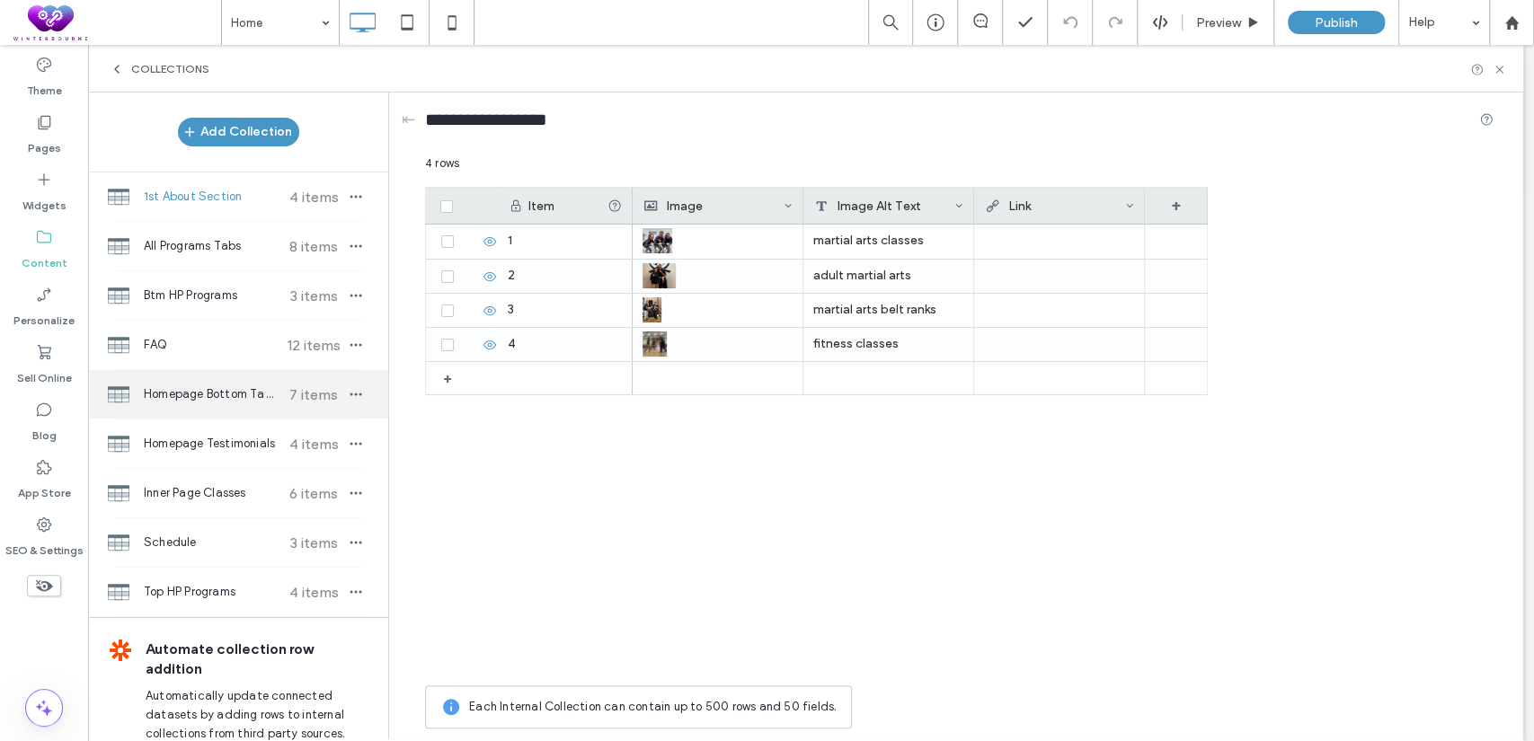
click at [187, 404] on div "Homepage Bottom Tabbed Programs 7 items" at bounding box center [238, 394] width 300 height 49
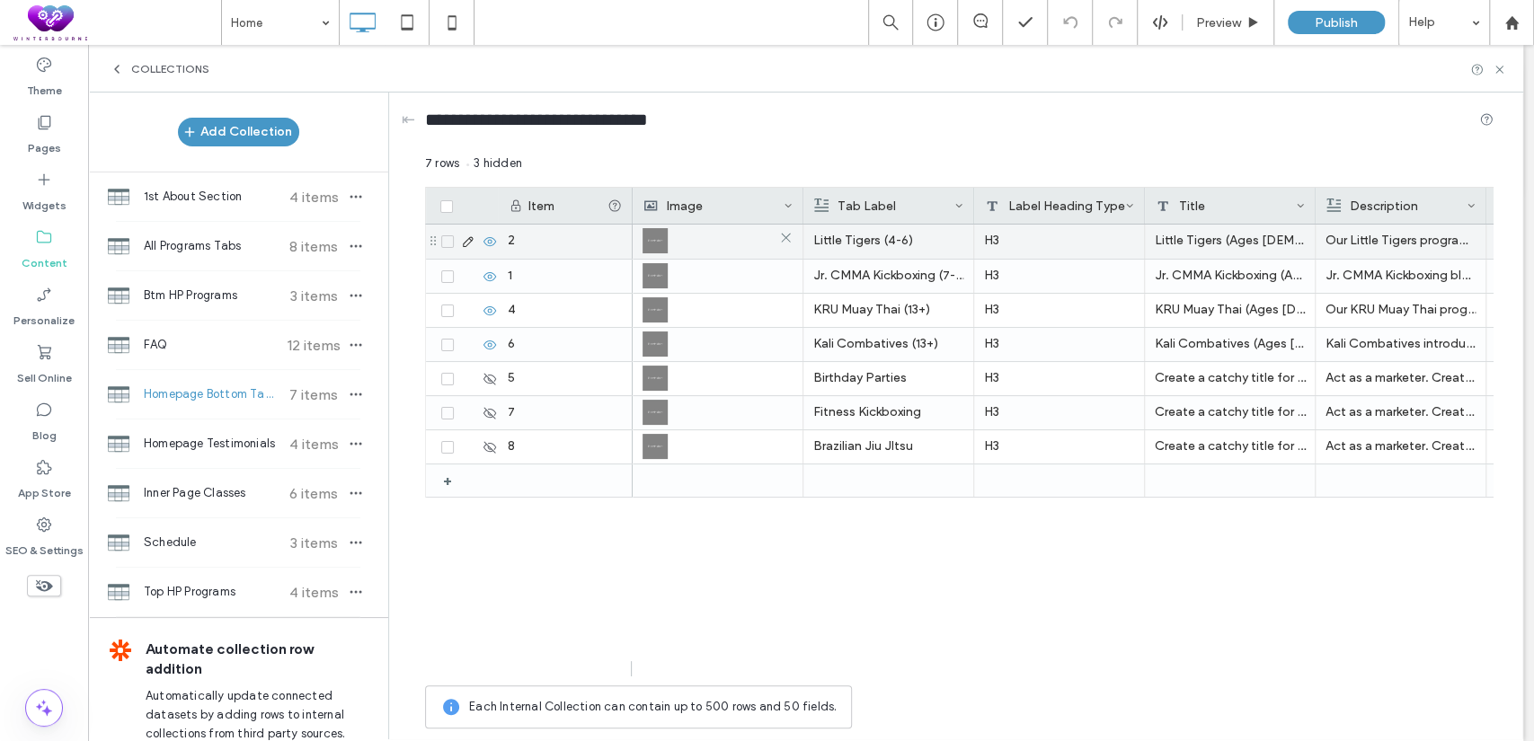
click at [665, 241] on img at bounding box center [655, 240] width 25 height 25
click at [665, 241] on img at bounding box center [655, 241] width 25 height 25
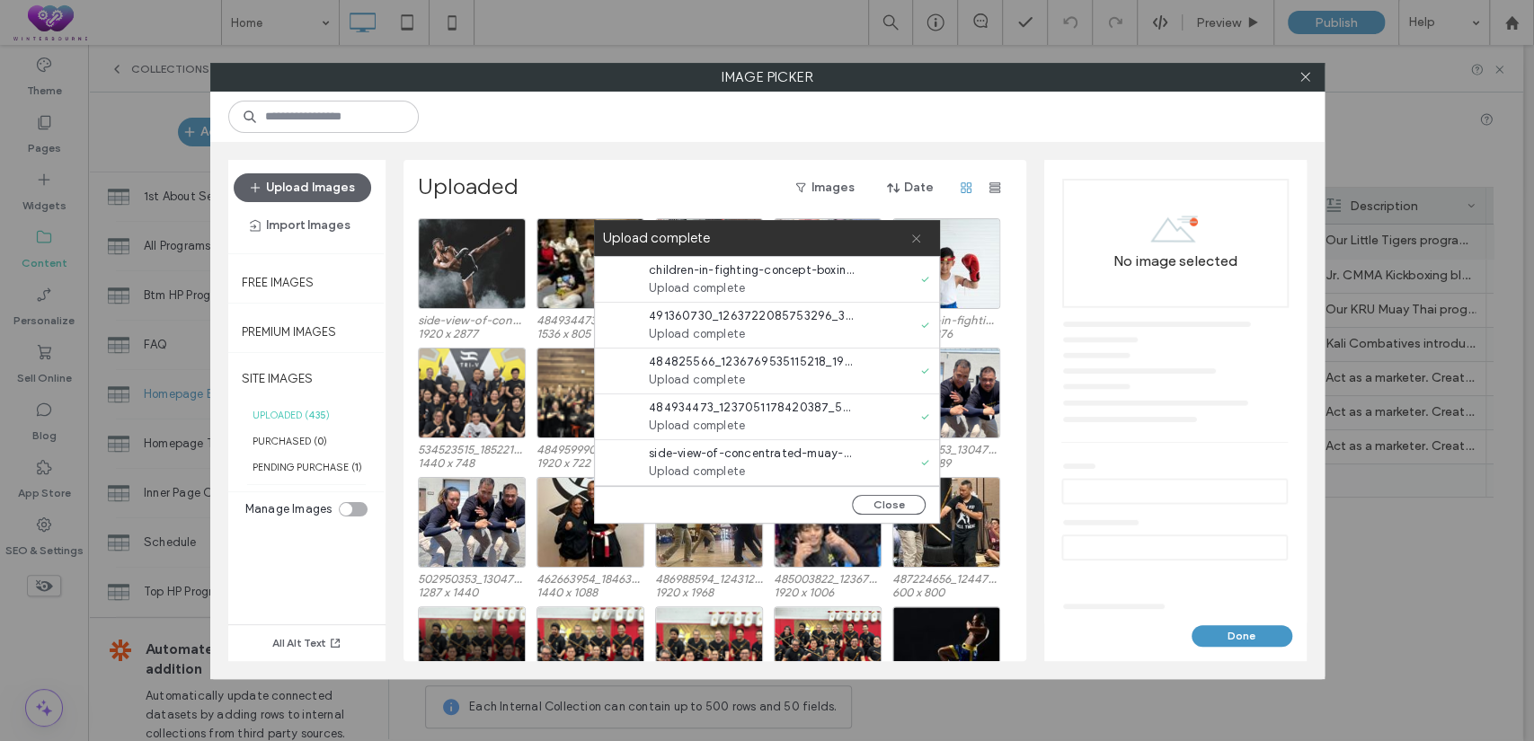
click at [918, 239] on use at bounding box center [916, 239] width 8 height 8
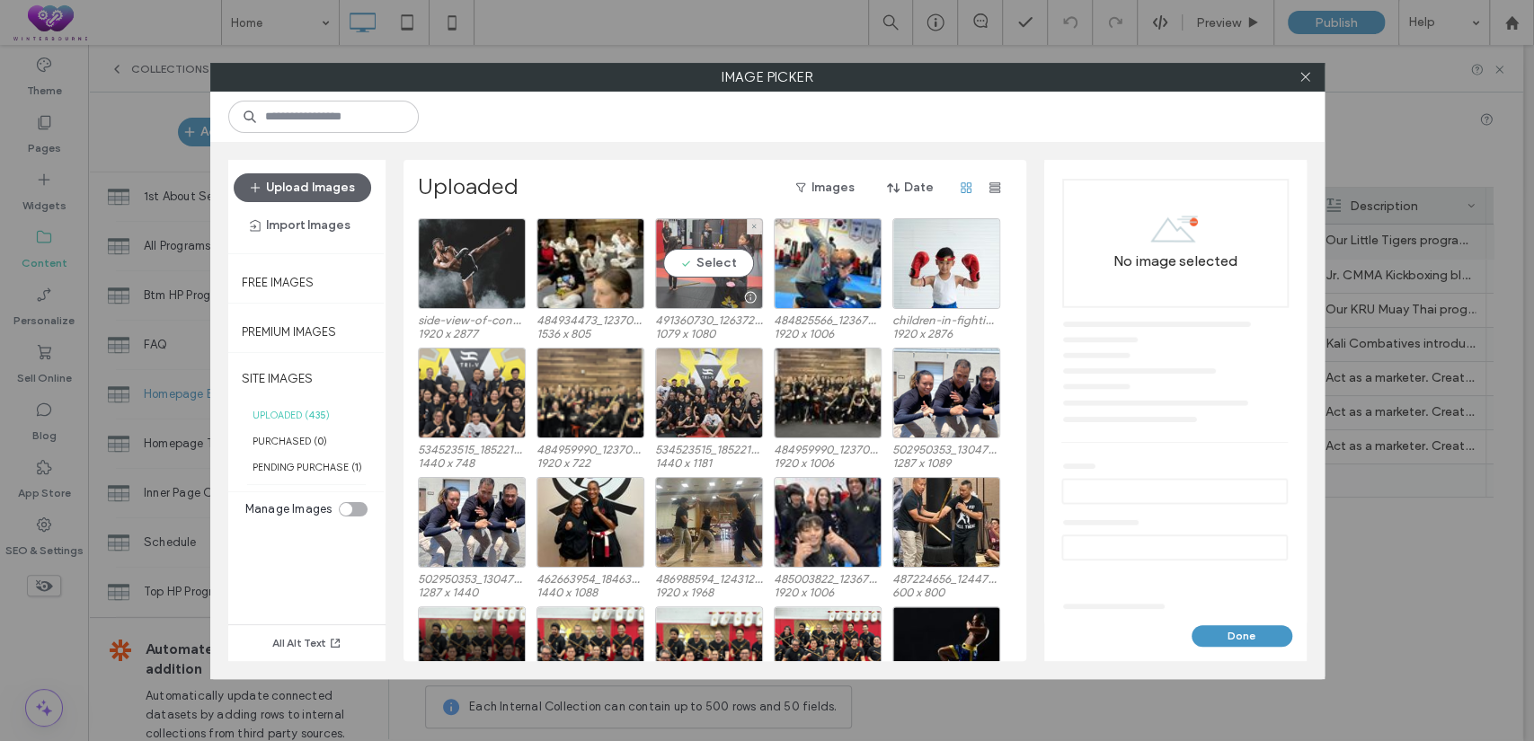
click at [720, 262] on div "Select" at bounding box center [709, 263] width 108 height 91
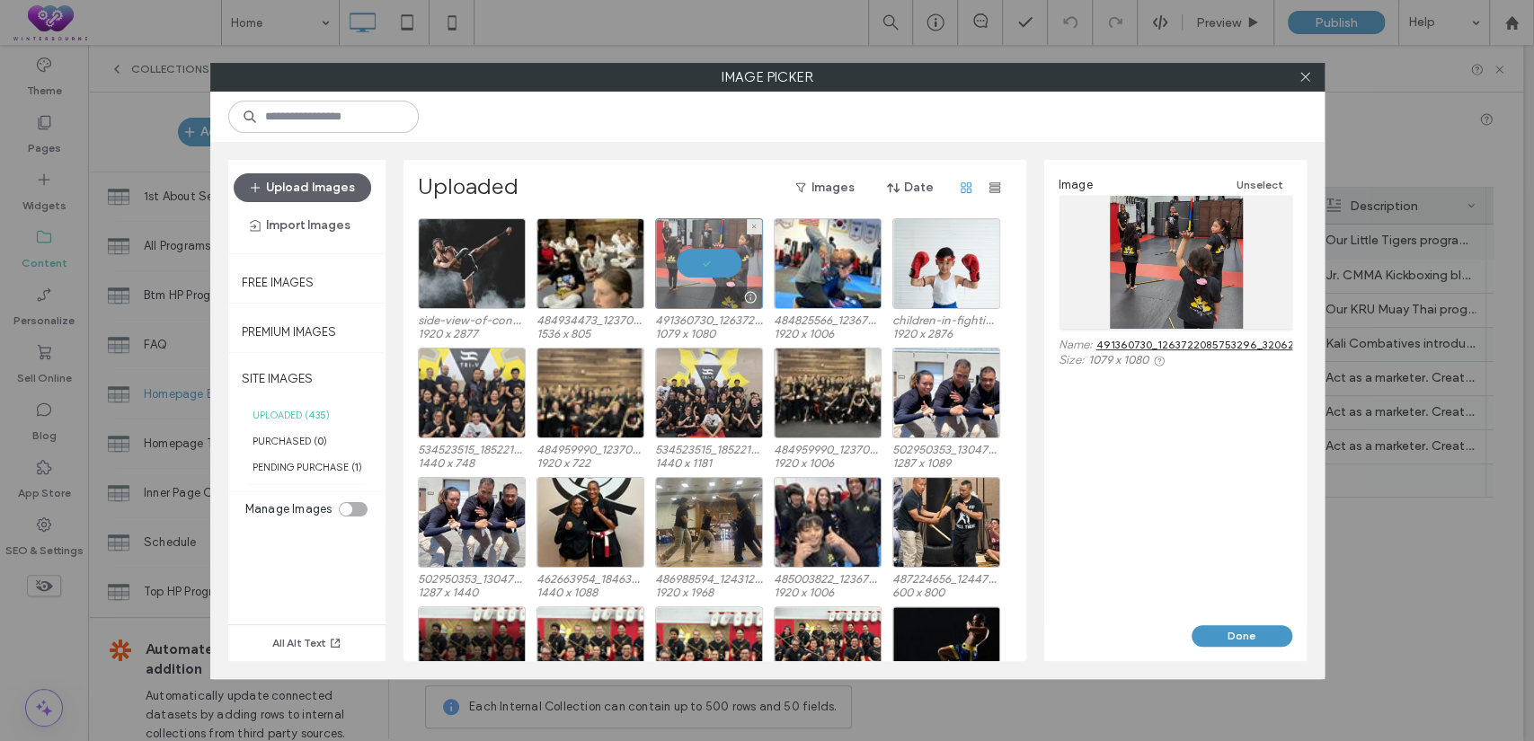
click at [720, 262] on div at bounding box center [709, 263] width 108 height 91
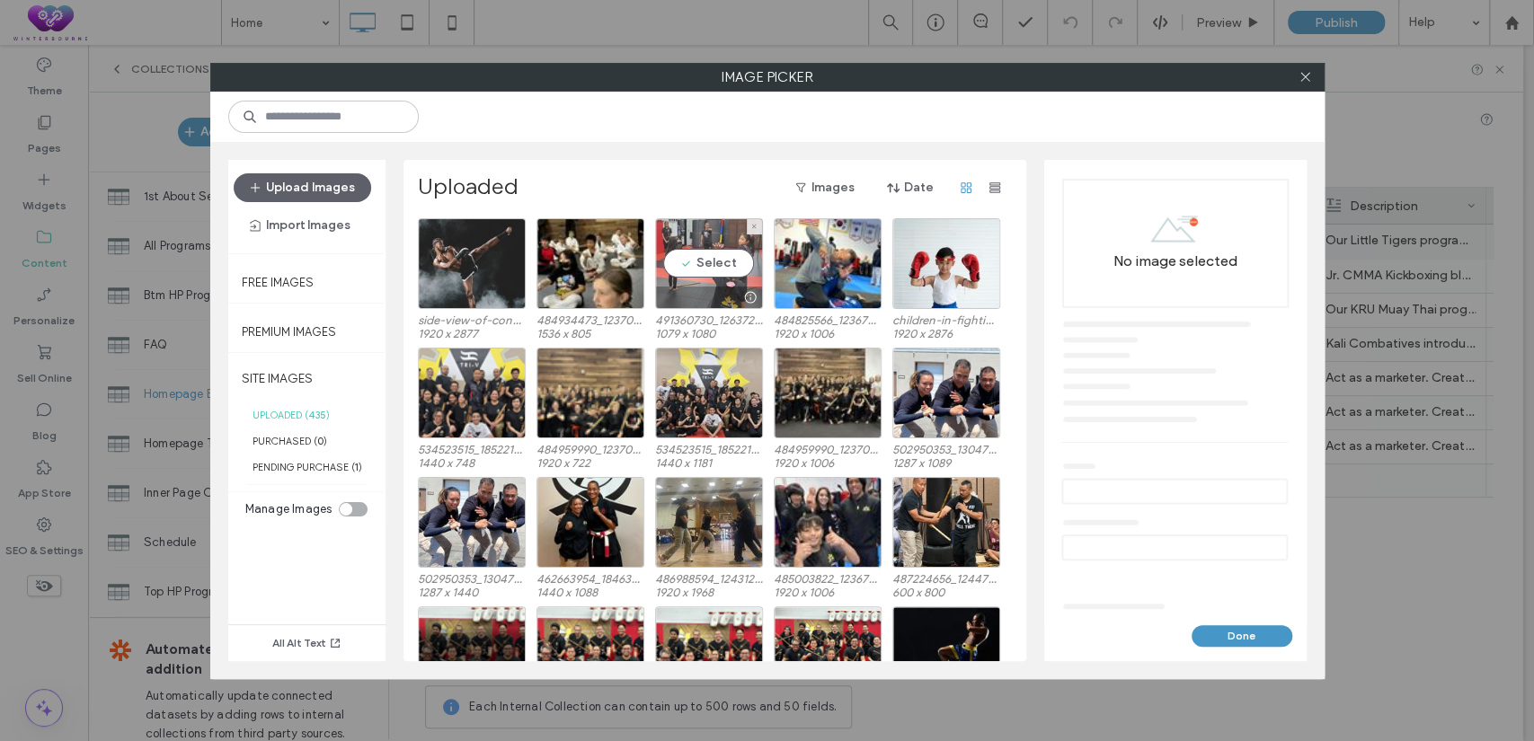
click at [720, 262] on div "Select" at bounding box center [709, 263] width 108 height 91
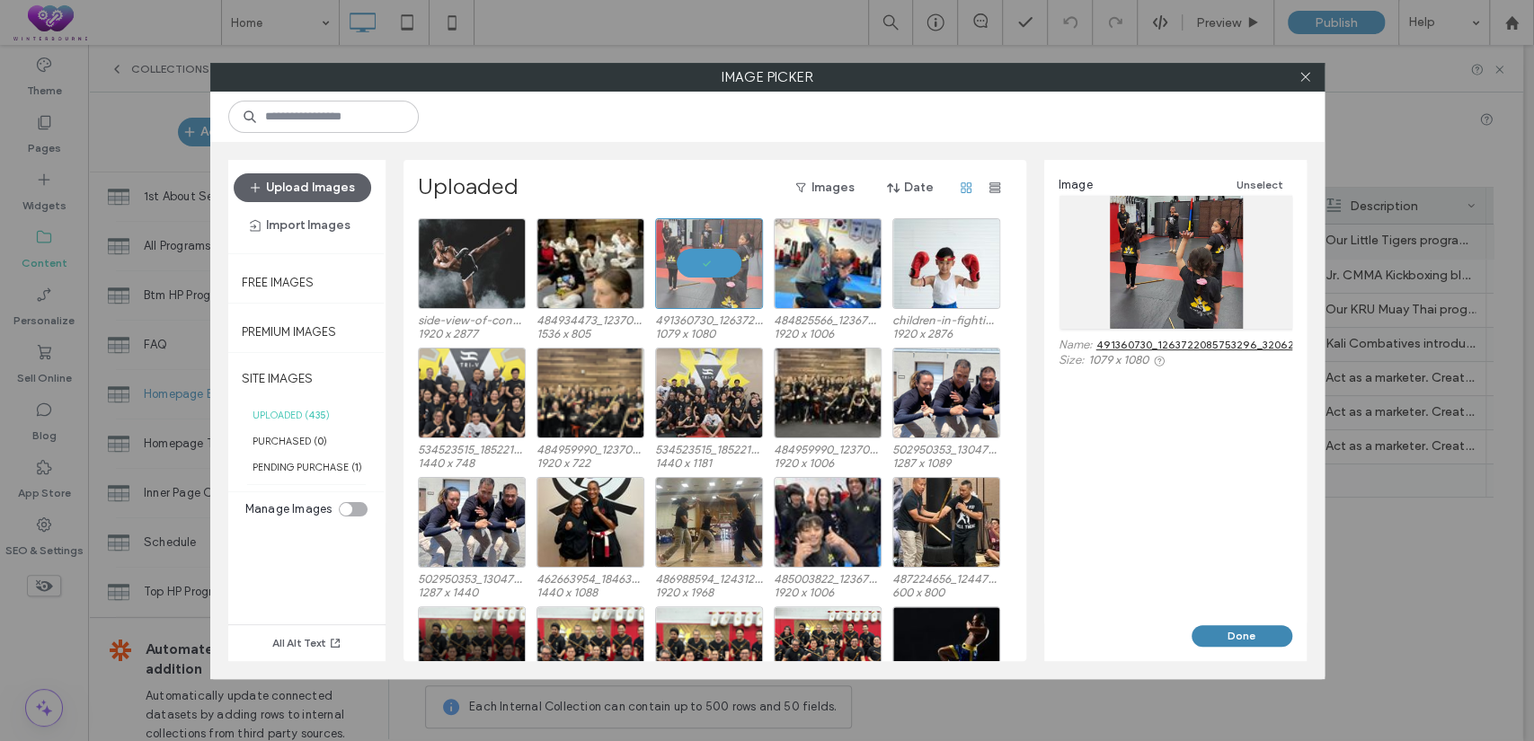
click at [1220, 641] on button "Done" at bounding box center [1242, 637] width 101 height 22
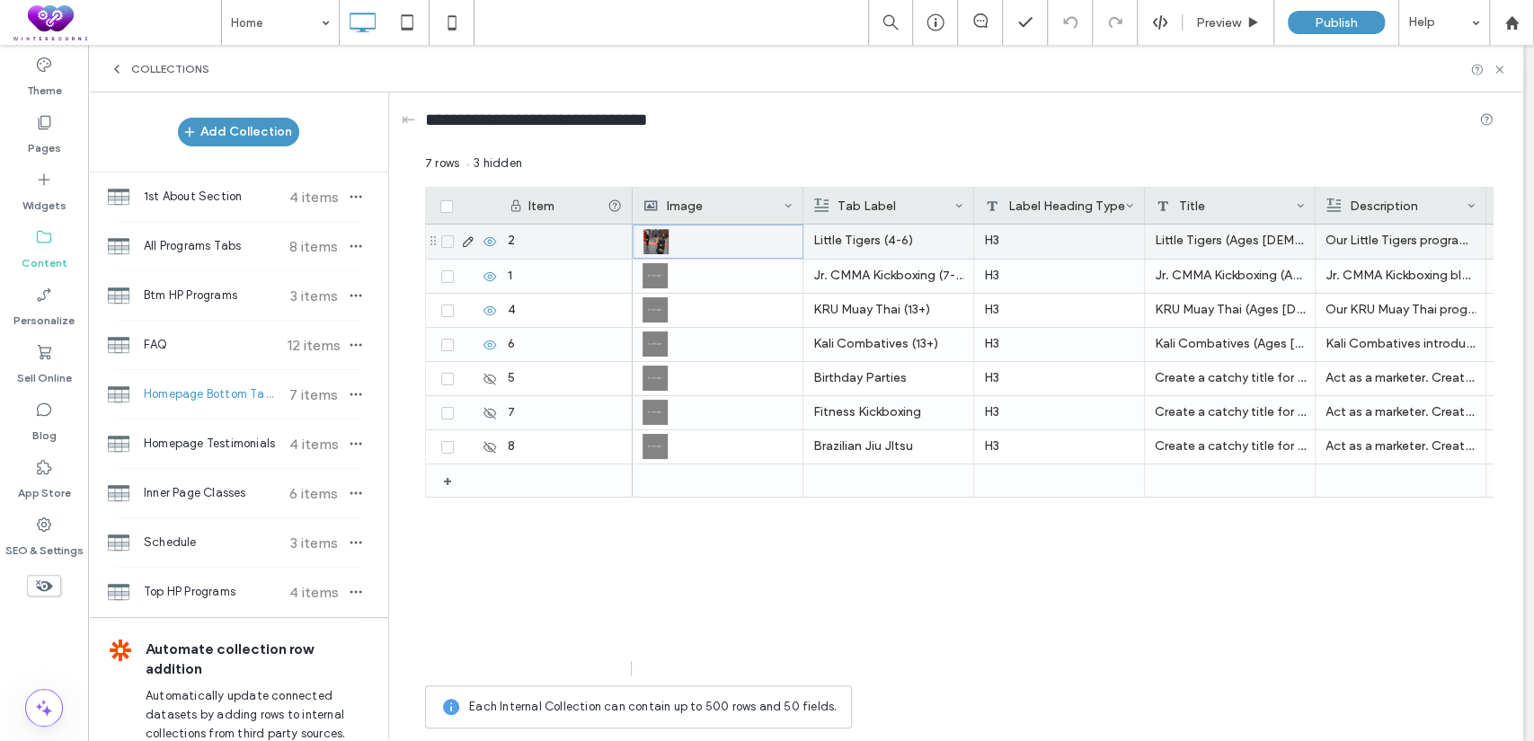
click at [465, 241] on icon at bounding box center [468, 242] width 14 height 14
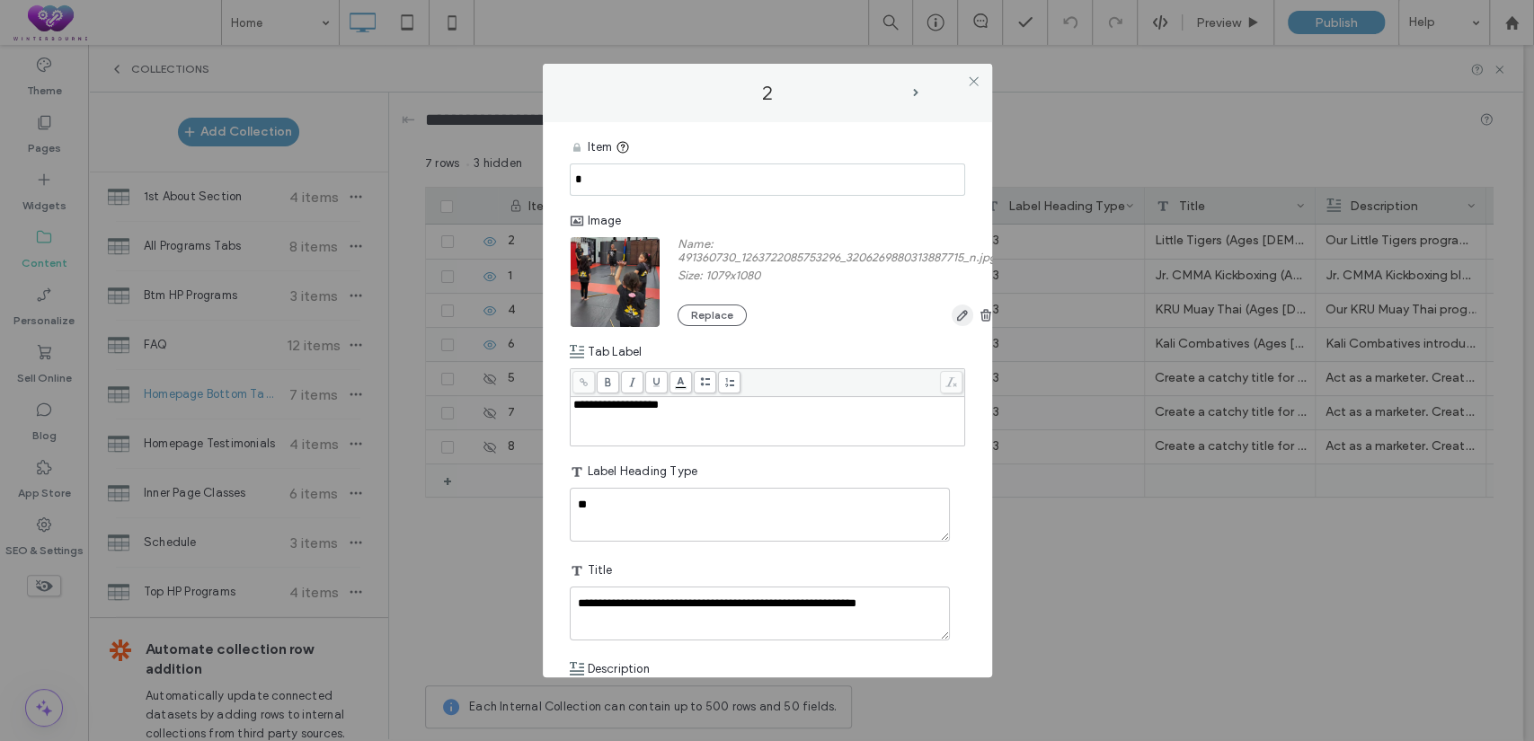
click at [965, 318] on icon "button" at bounding box center [962, 315] width 14 height 14
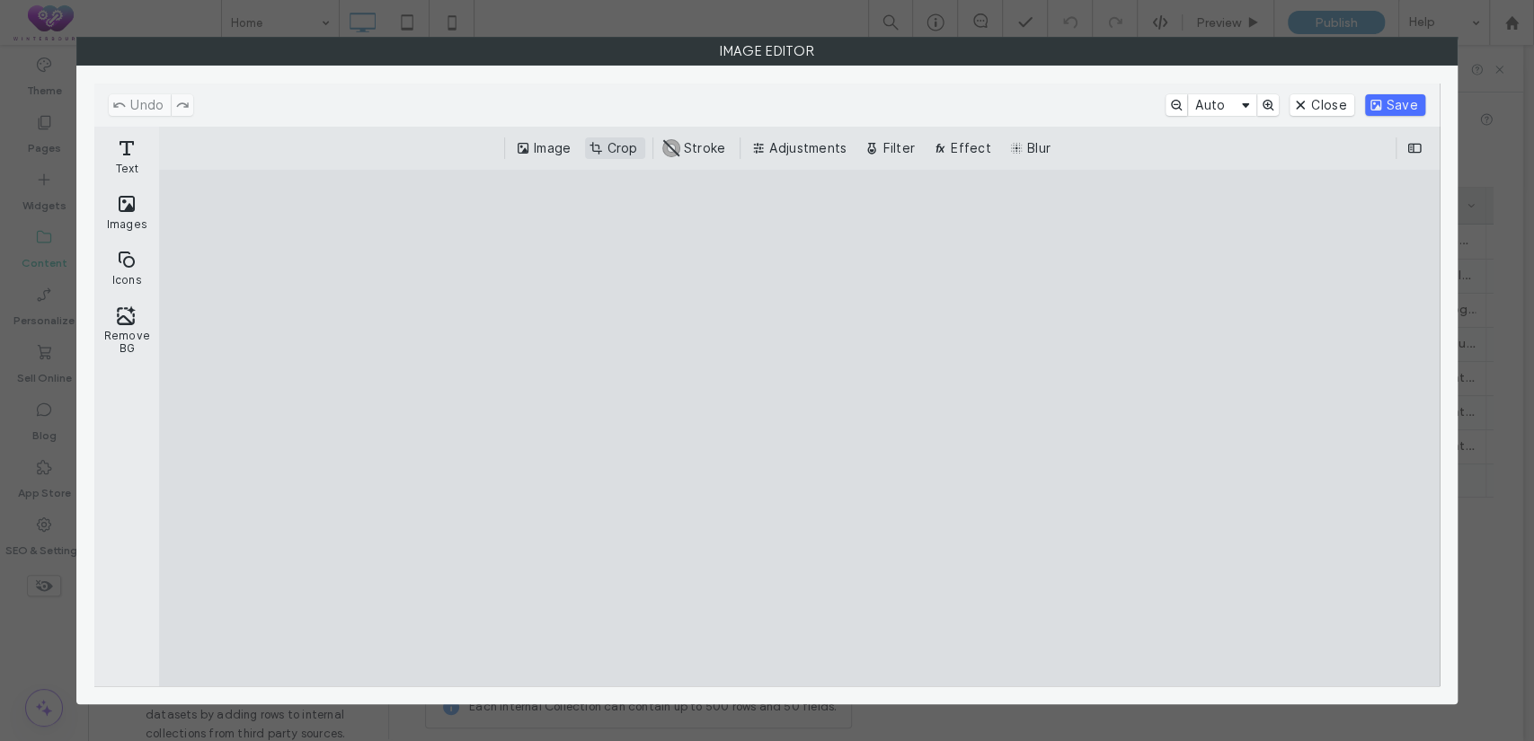
click at [617, 146] on button "Crop" at bounding box center [614, 149] width 59 height 22
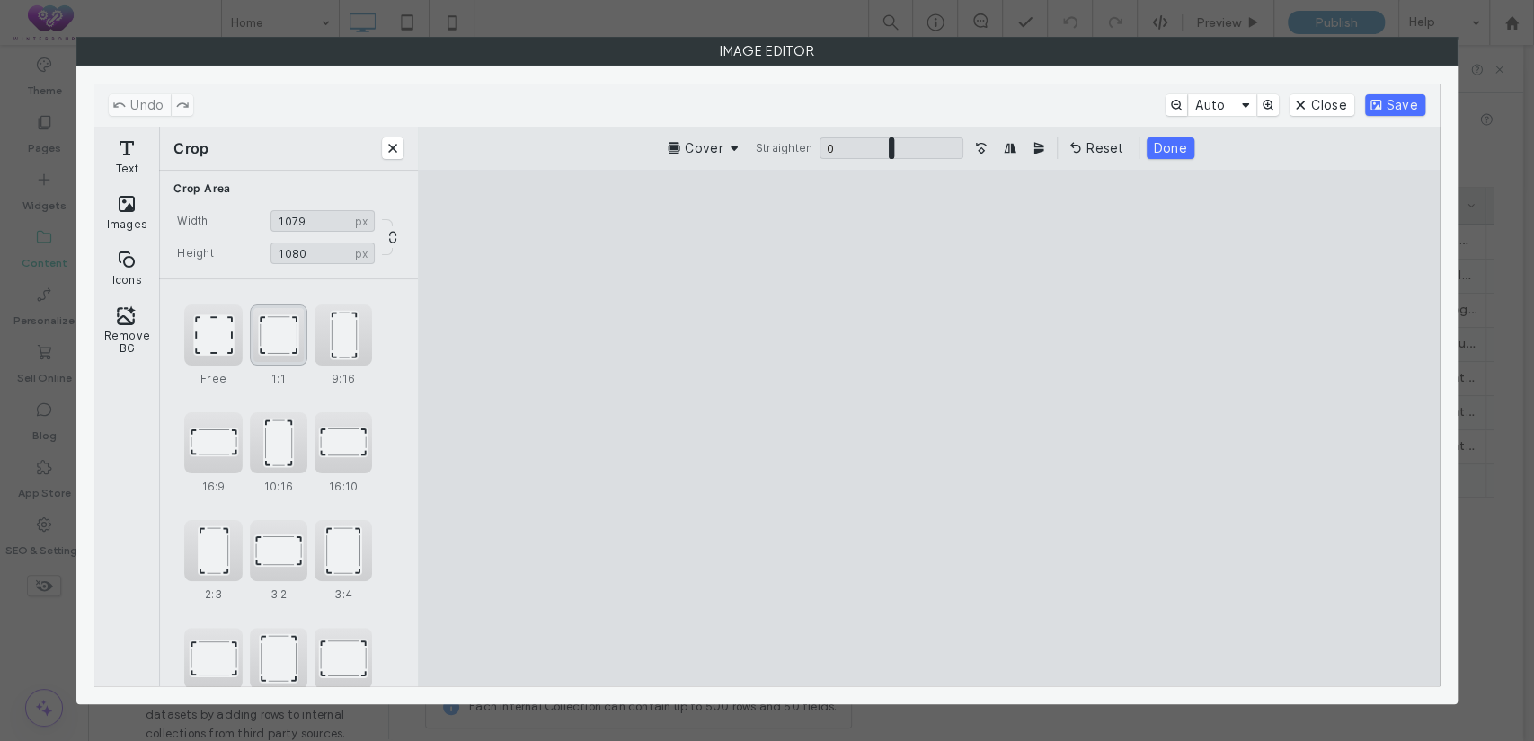
click at [270, 332] on div "1:1" at bounding box center [279, 335] width 58 height 61
type input "****"
click at [1161, 149] on button "Done" at bounding box center [1171, 149] width 48 height 22
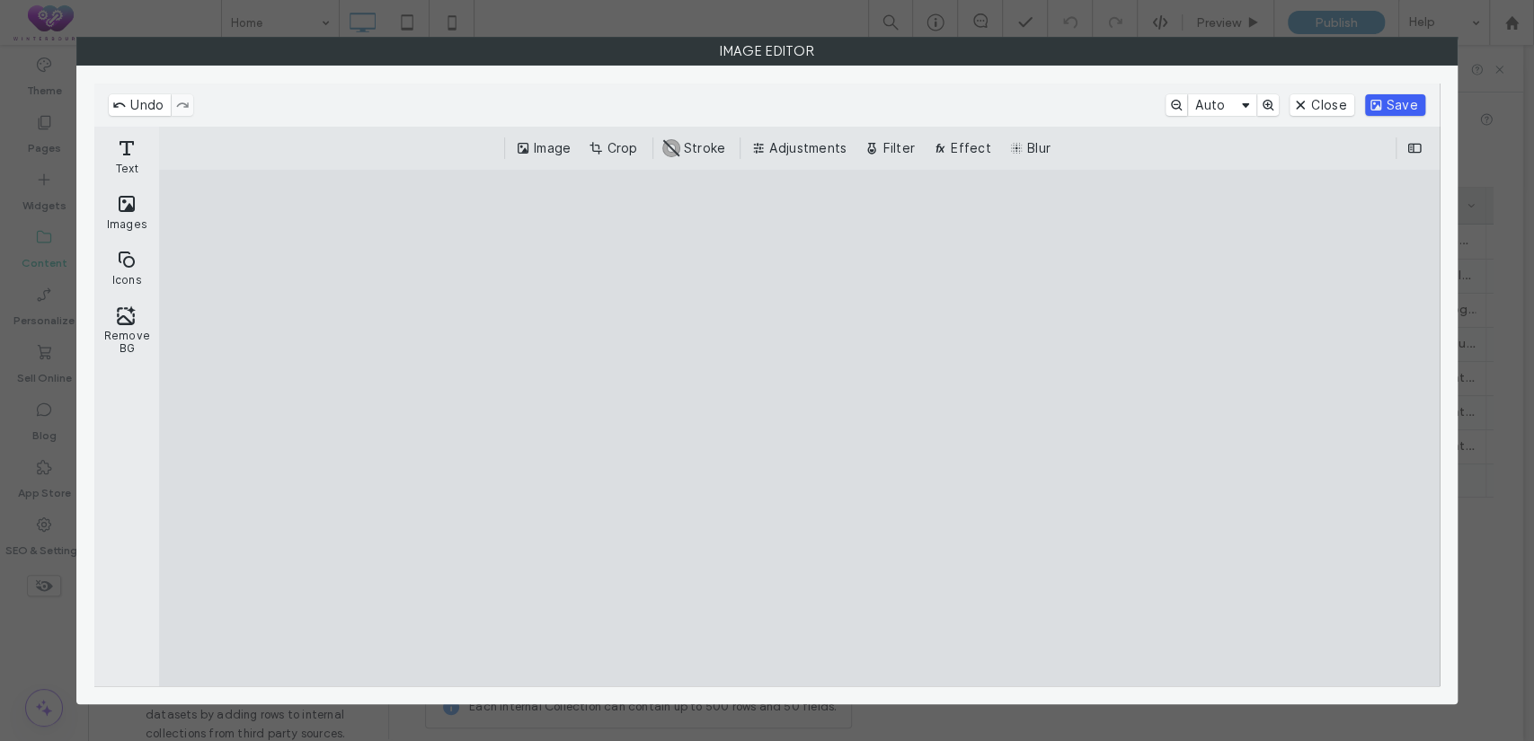
click at [1374, 104] on button "Save" at bounding box center [1395, 105] width 60 height 22
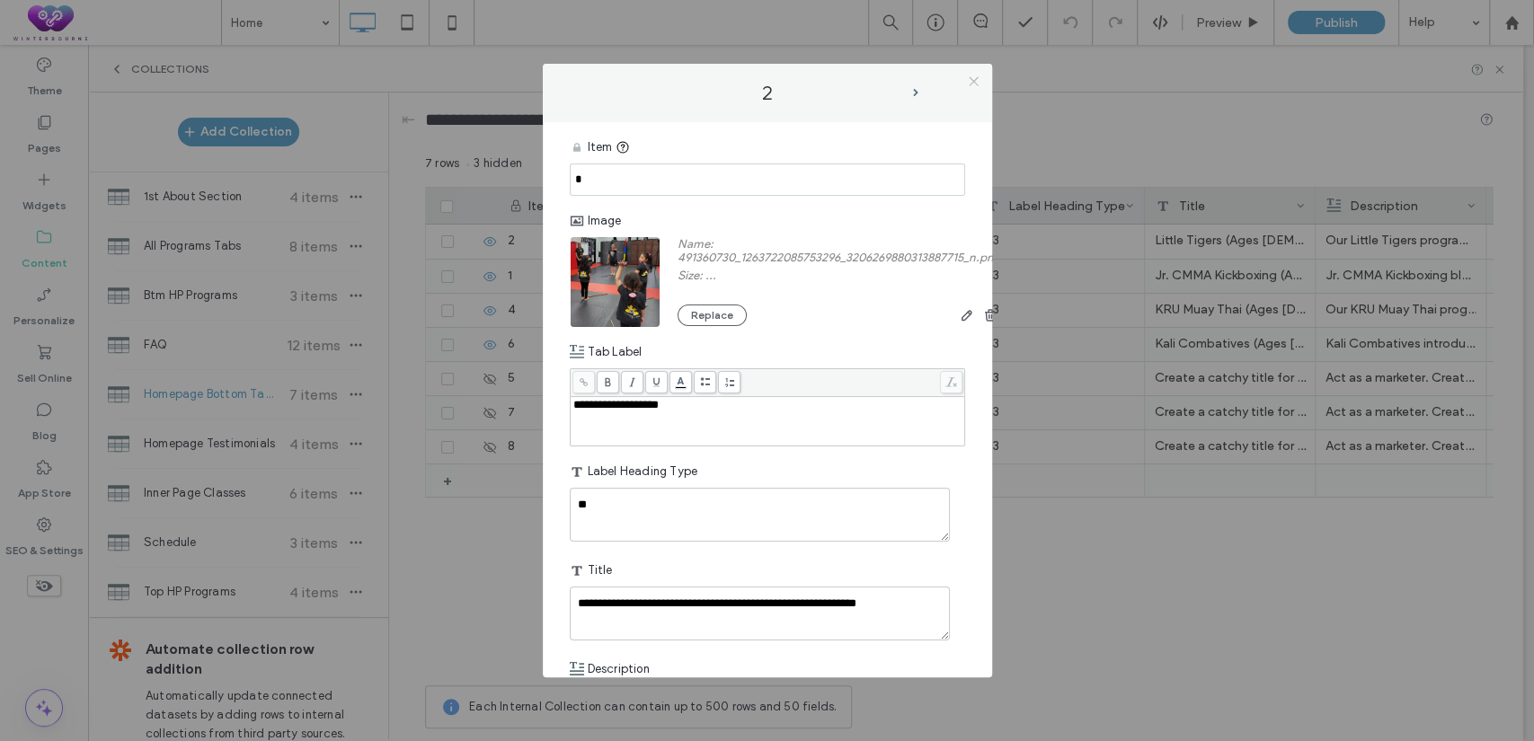
click at [975, 77] on icon at bounding box center [973, 81] width 13 height 13
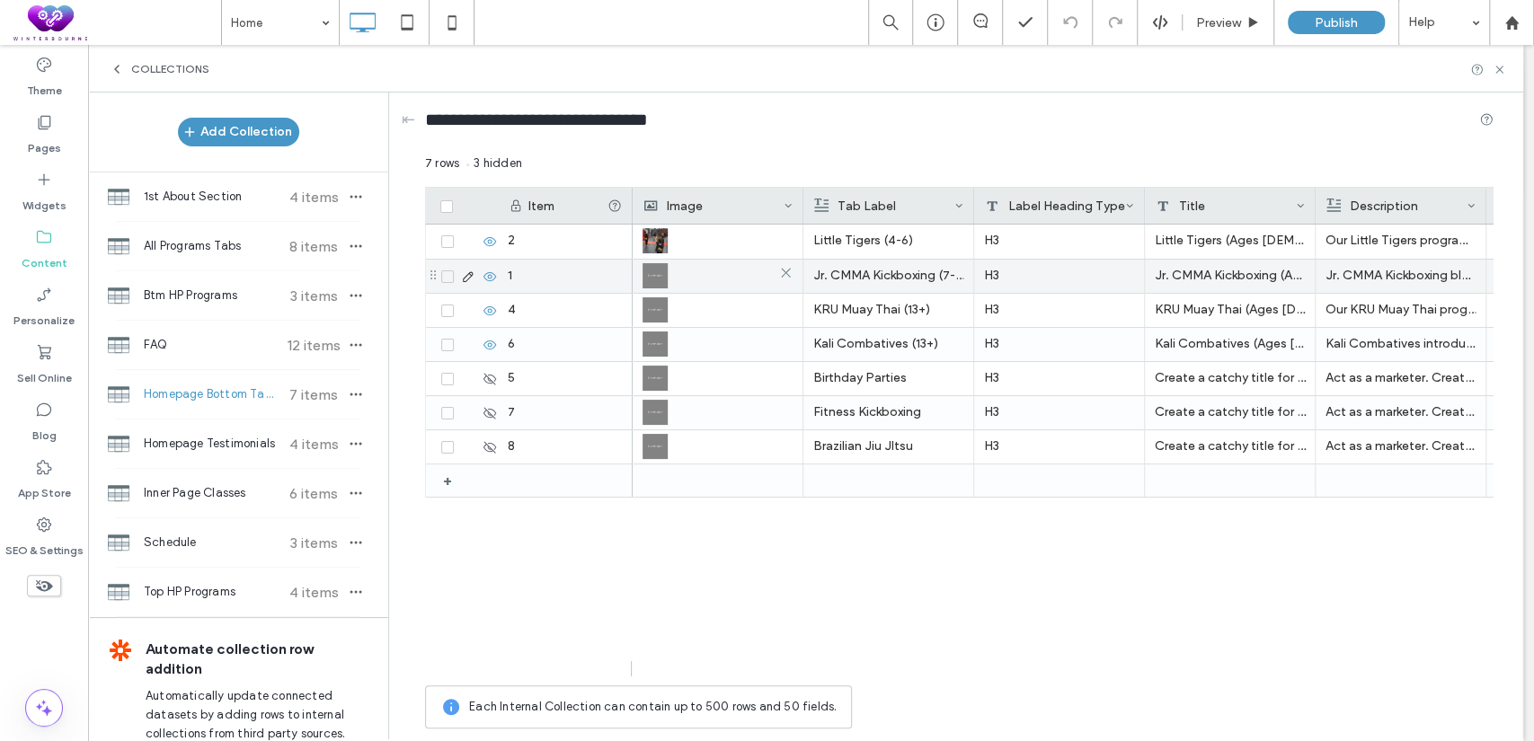
click at [661, 271] on img at bounding box center [655, 275] width 25 height 25
click at [661, 271] on img at bounding box center [655, 276] width 25 height 25
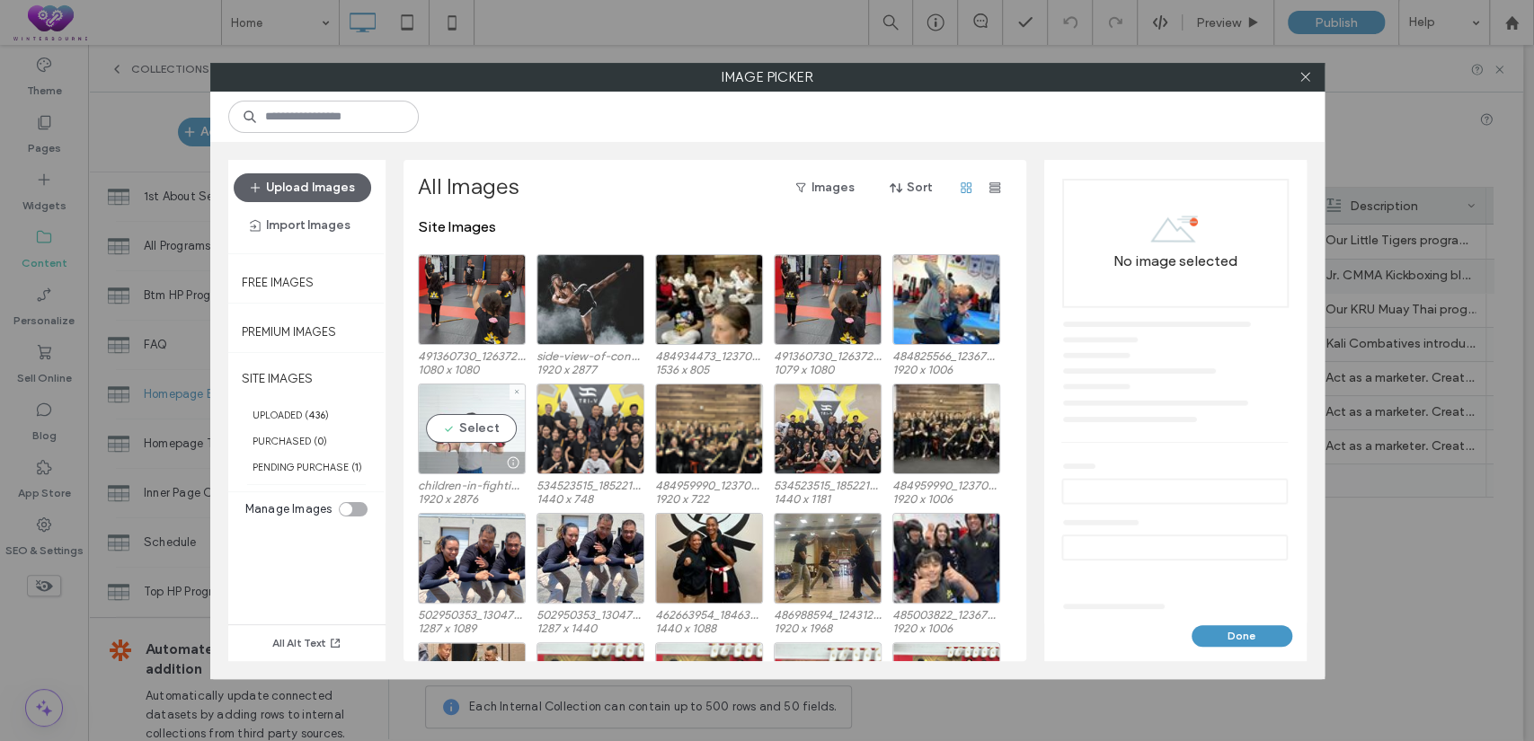
click at [472, 429] on div "Select" at bounding box center [472, 429] width 108 height 91
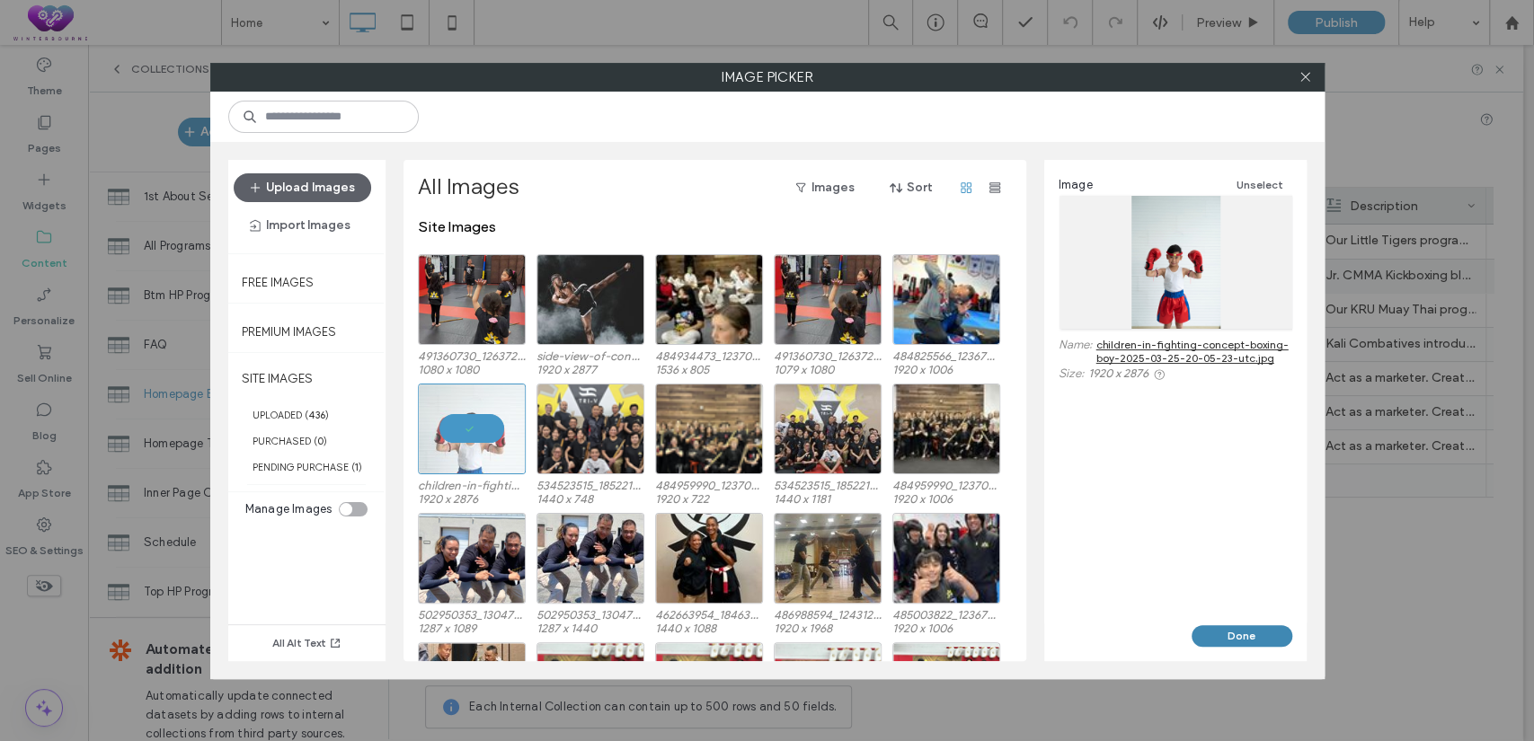
click at [1226, 629] on button "Done" at bounding box center [1242, 637] width 101 height 22
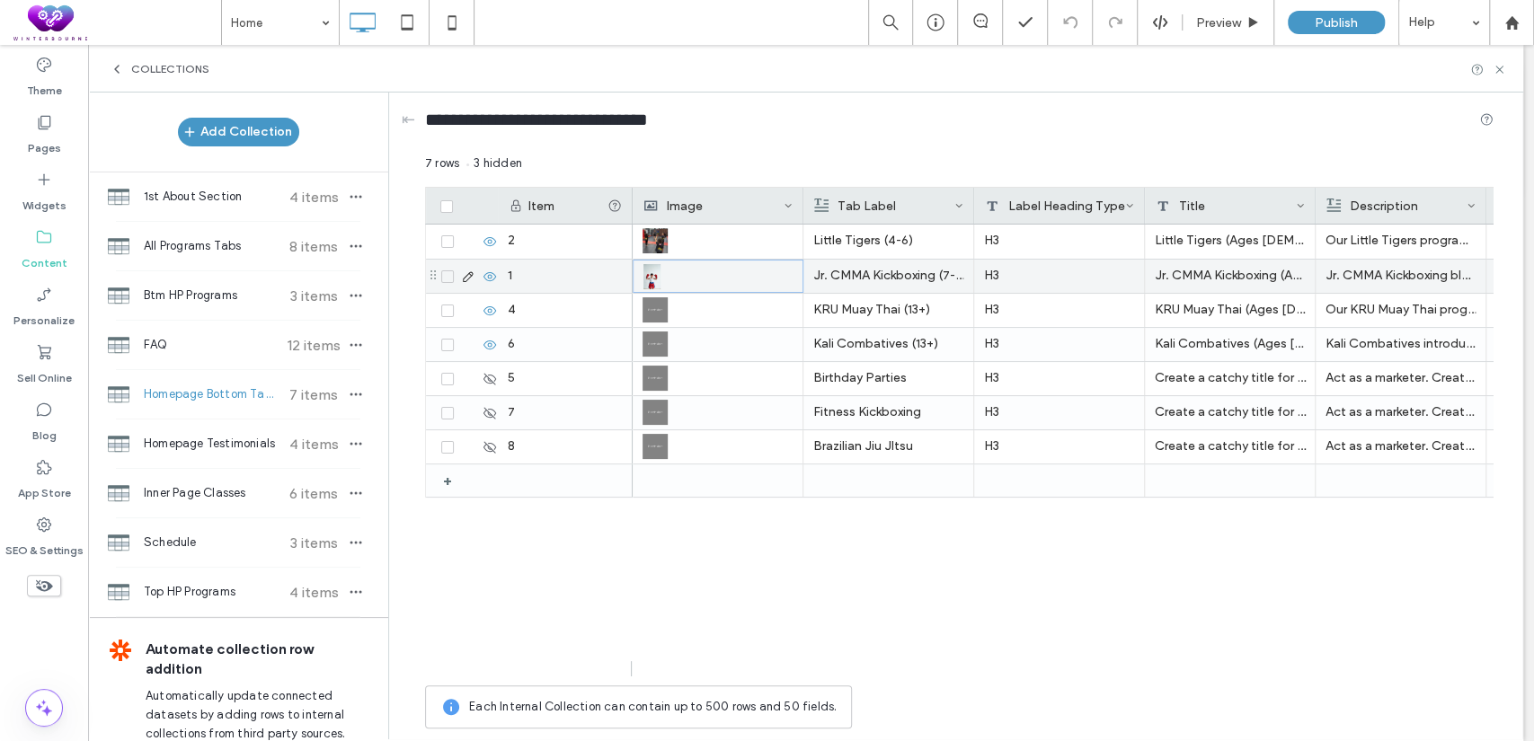
click at [464, 271] on icon at bounding box center [468, 277] width 14 height 14
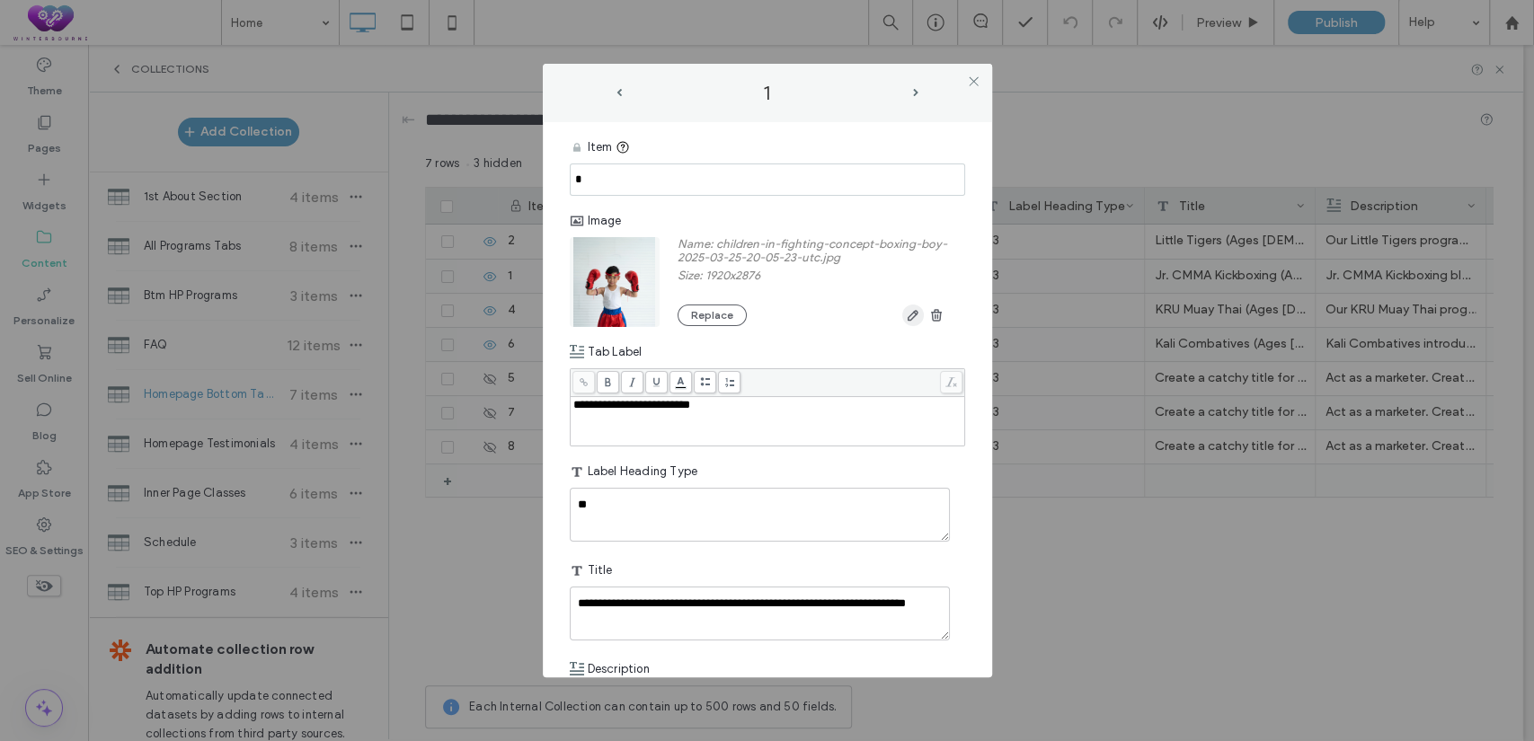
click at [906, 319] on icon "button" at bounding box center [913, 315] width 14 height 14
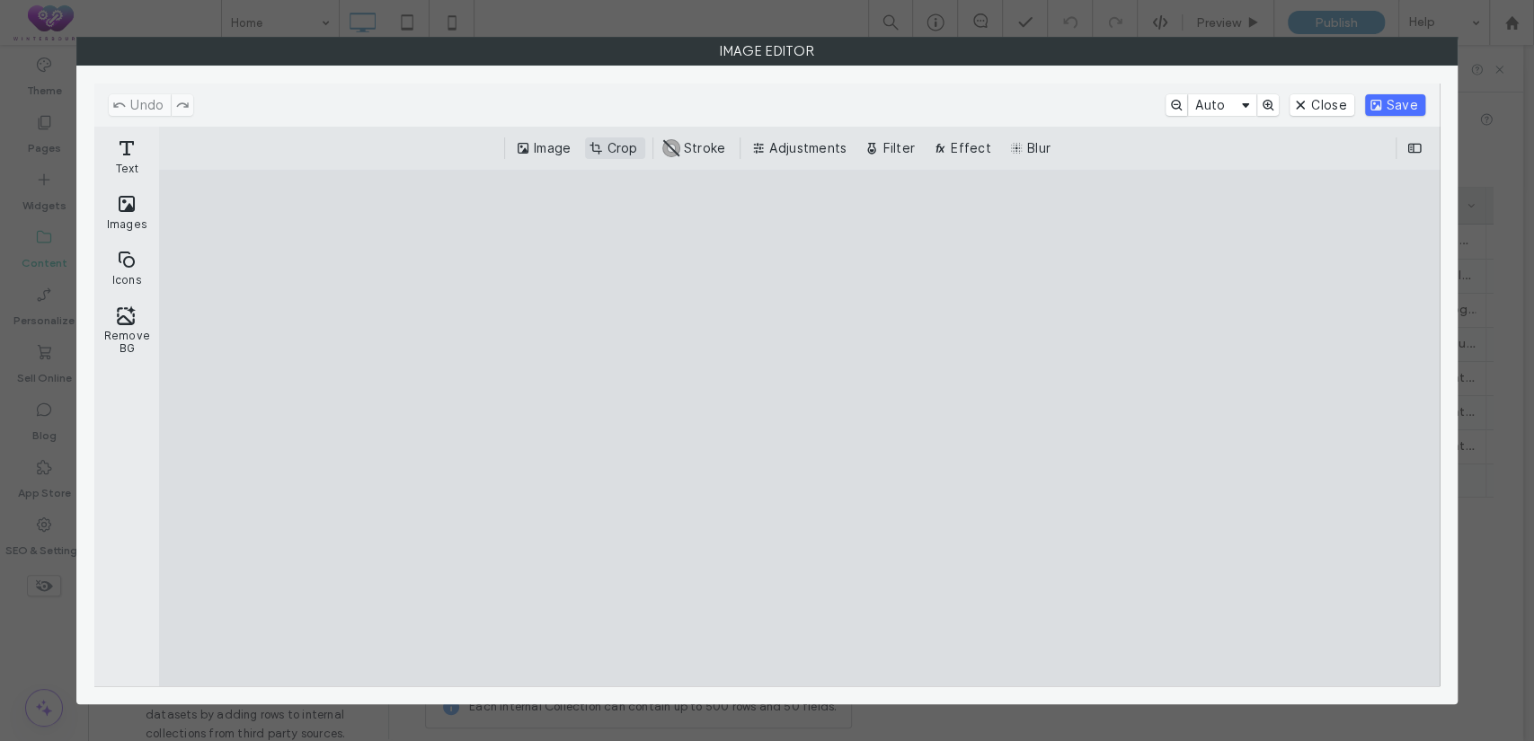
click at [612, 150] on button "Crop" at bounding box center [614, 149] width 59 height 22
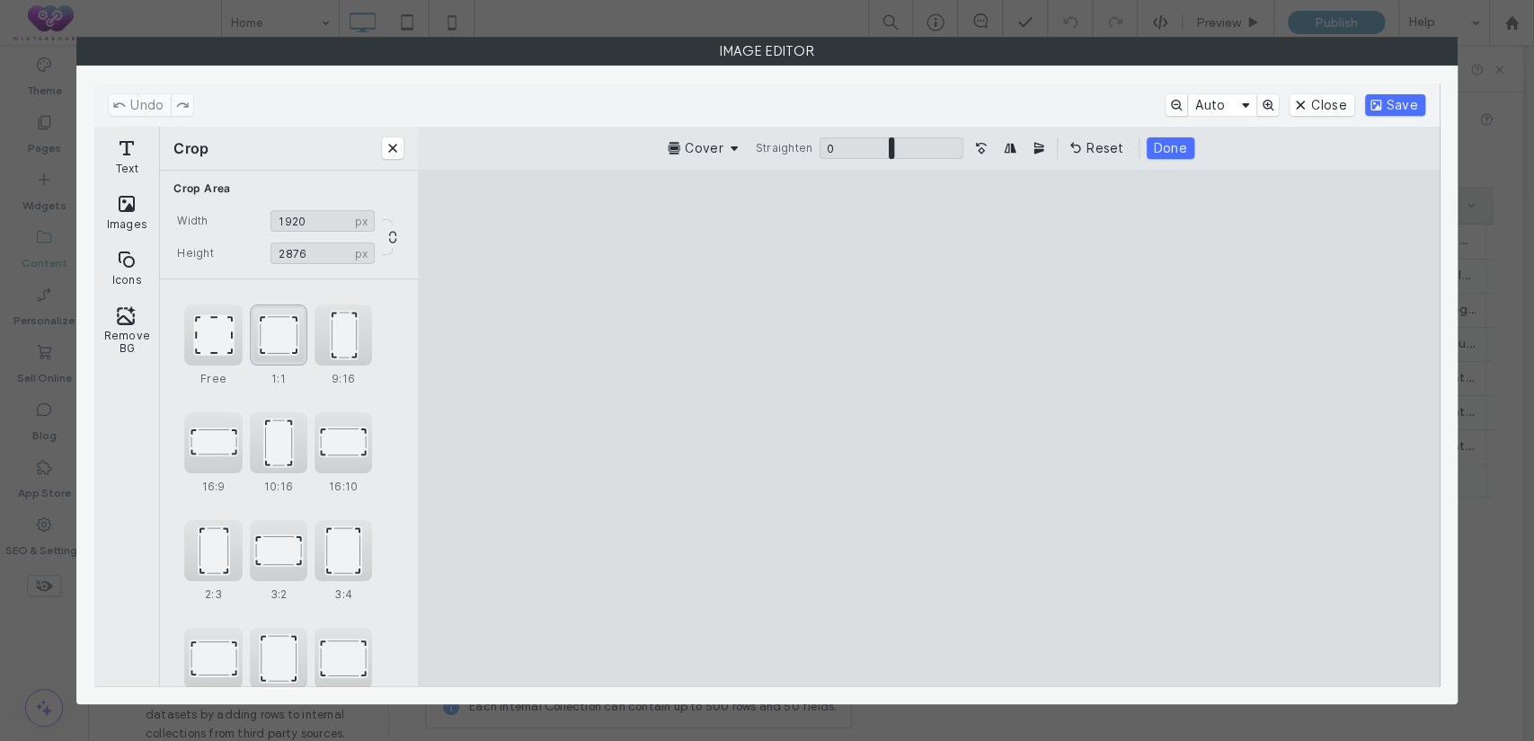
click at [297, 338] on div "1:1" at bounding box center [279, 335] width 58 height 61
type input "****"
drag, startPoint x: 964, startPoint y: 430, endPoint x: 1015, endPoint y: 379, distance: 71.2
click at [928, 429] on cesdk-canvas "Editor canvas" at bounding box center [928, 429] width 0 height 0
click at [1160, 150] on button "Done" at bounding box center [1166, 149] width 48 height 22
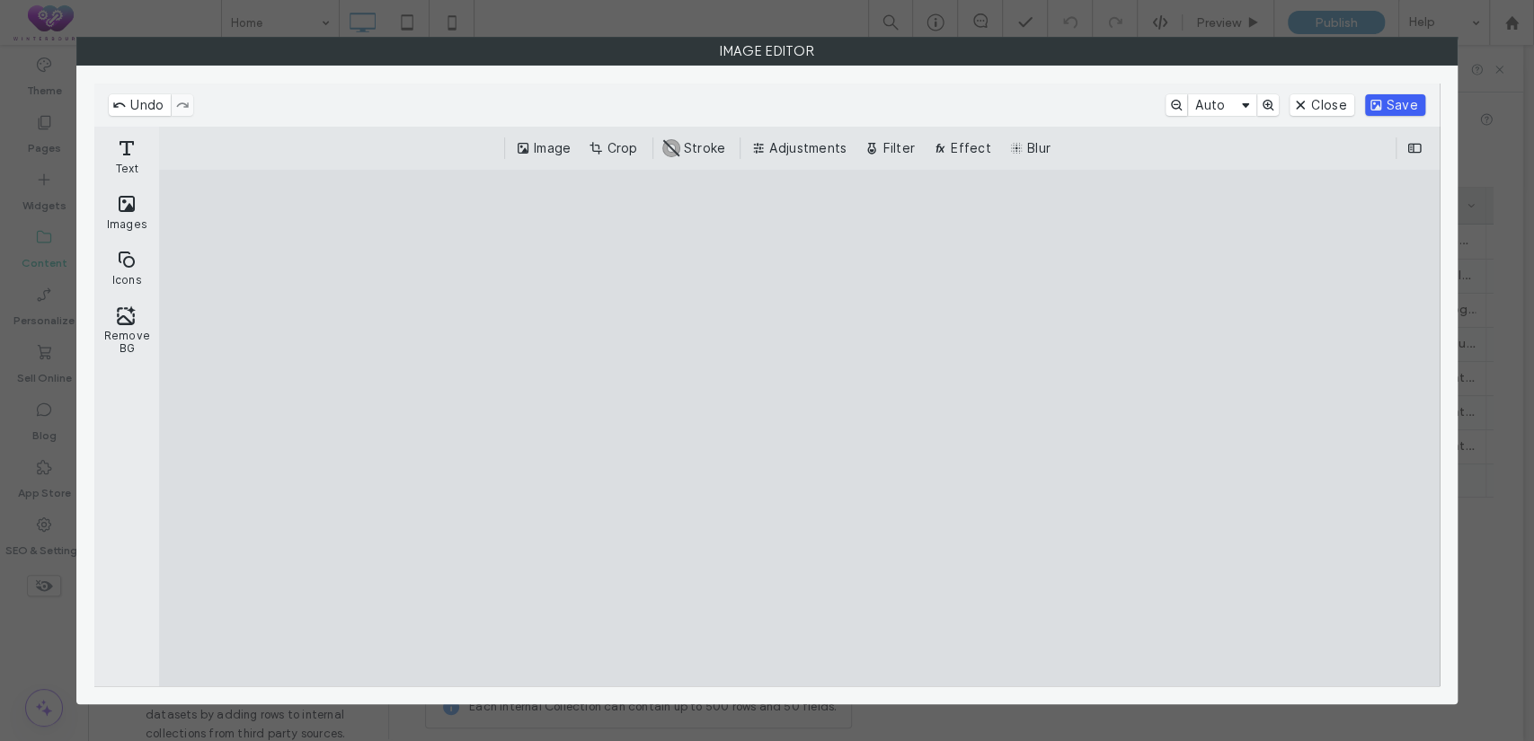
click at [1391, 99] on button "Save" at bounding box center [1395, 105] width 60 height 22
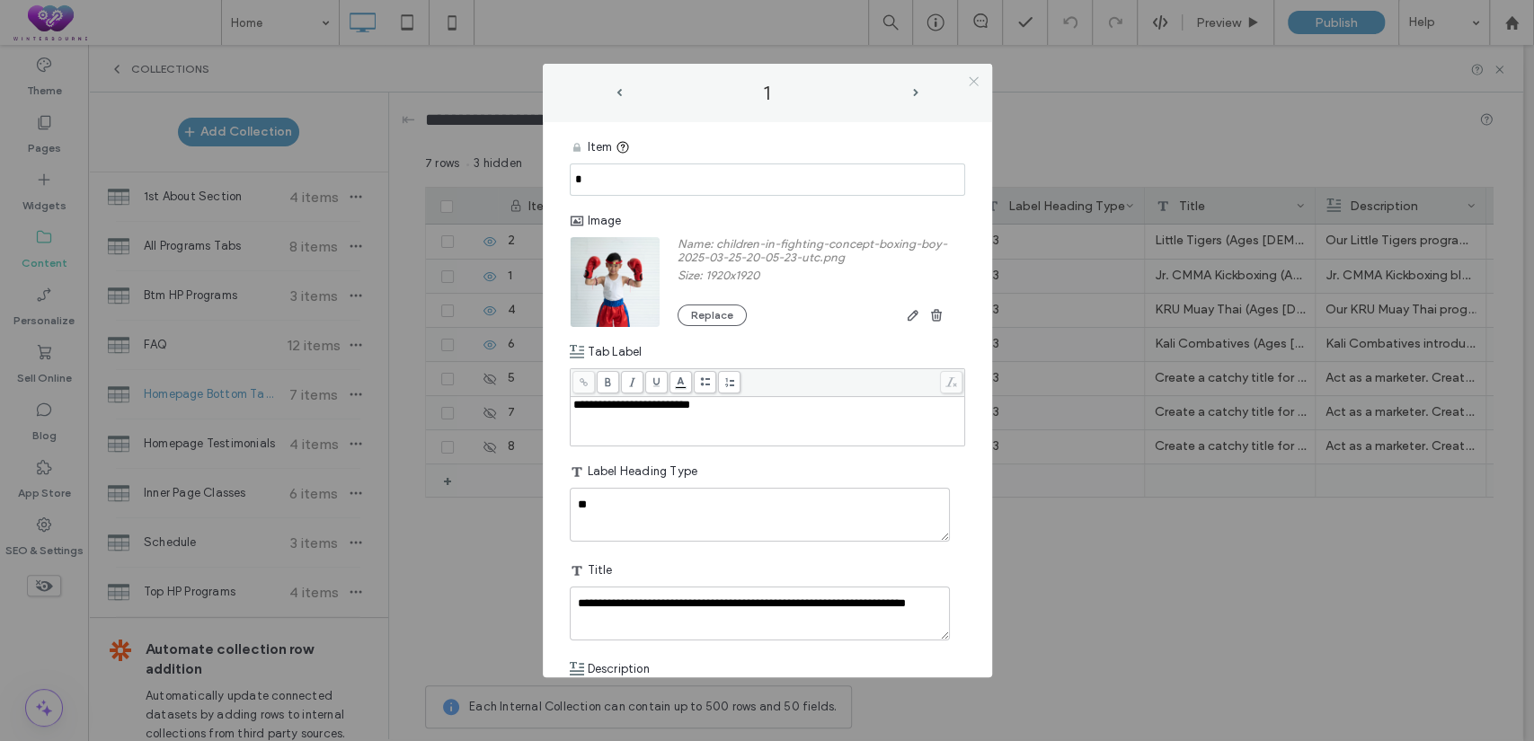
click at [979, 84] on icon at bounding box center [973, 81] width 13 height 13
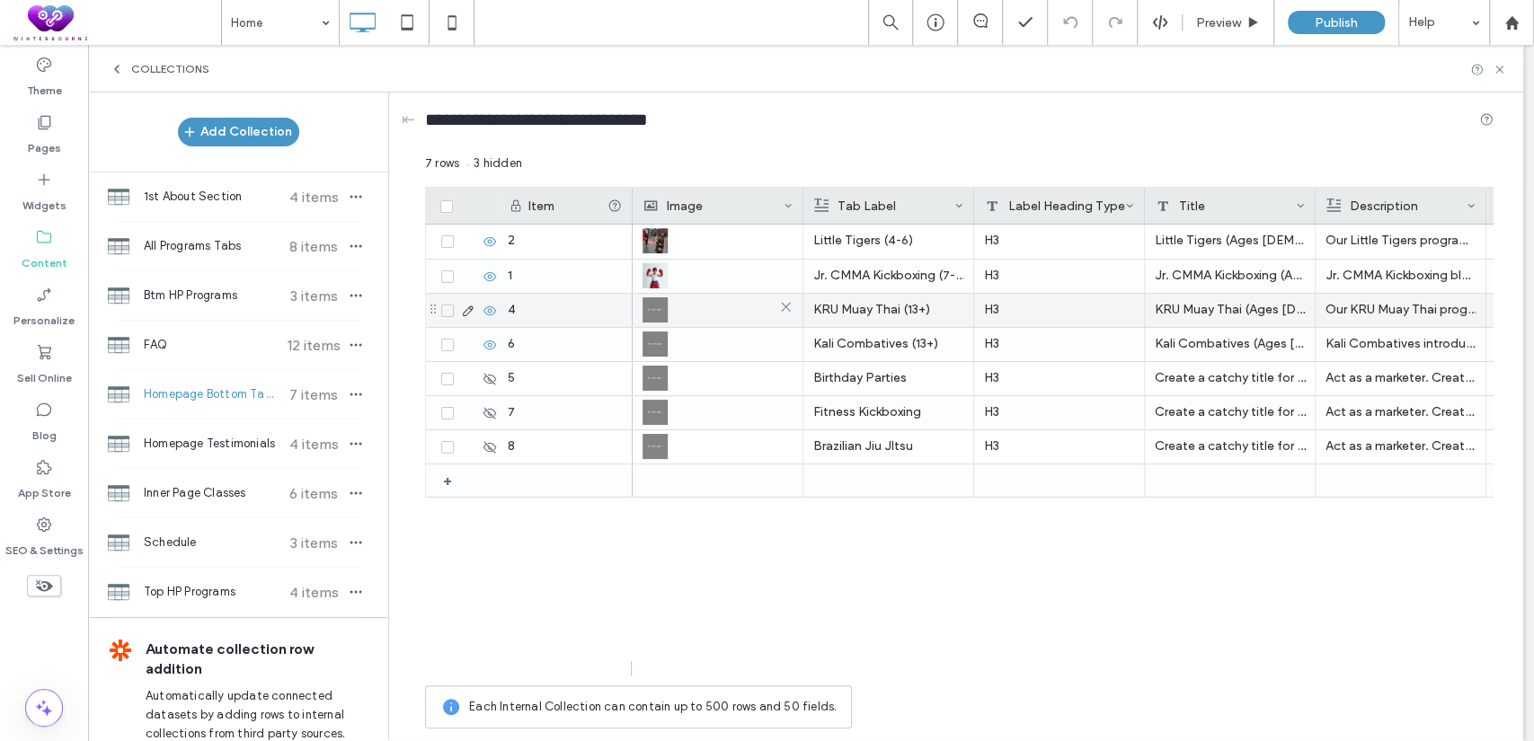
click at [646, 306] on img at bounding box center [655, 309] width 25 height 25
click at [646, 306] on img at bounding box center [655, 310] width 25 height 25
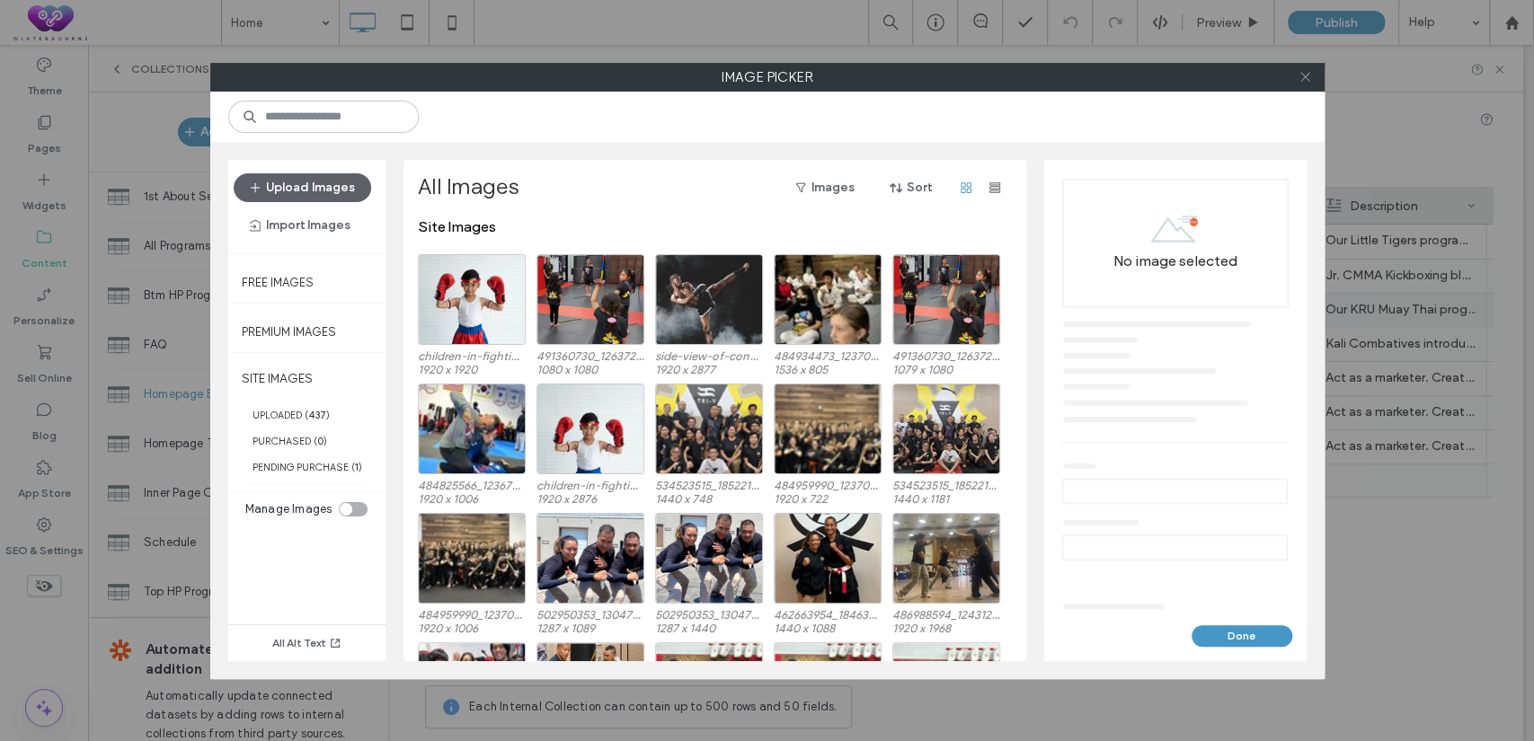
click at [1306, 80] on icon at bounding box center [1305, 76] width 13 height 13
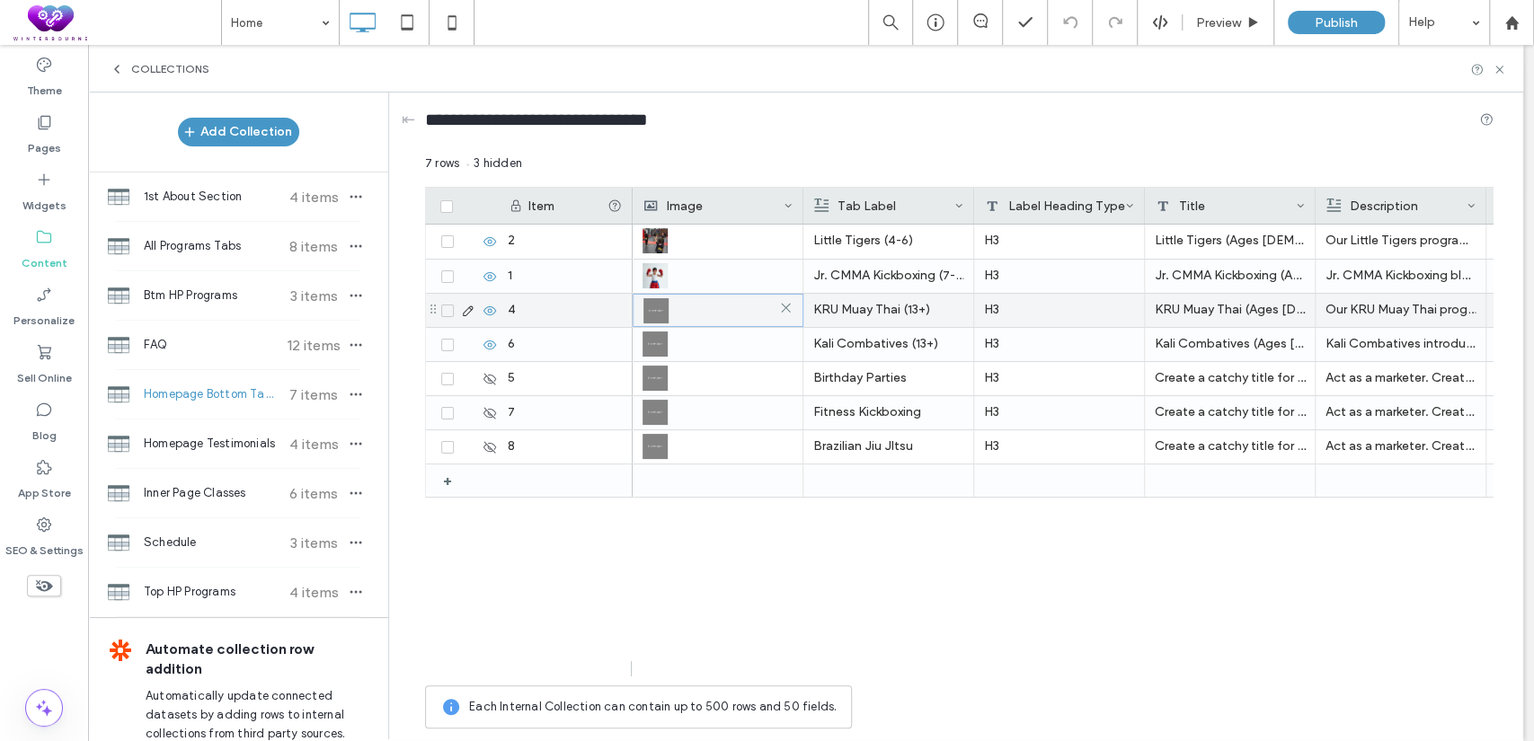
click at [643, 314] on img at bounding box center [655, 310] width 25 height 25
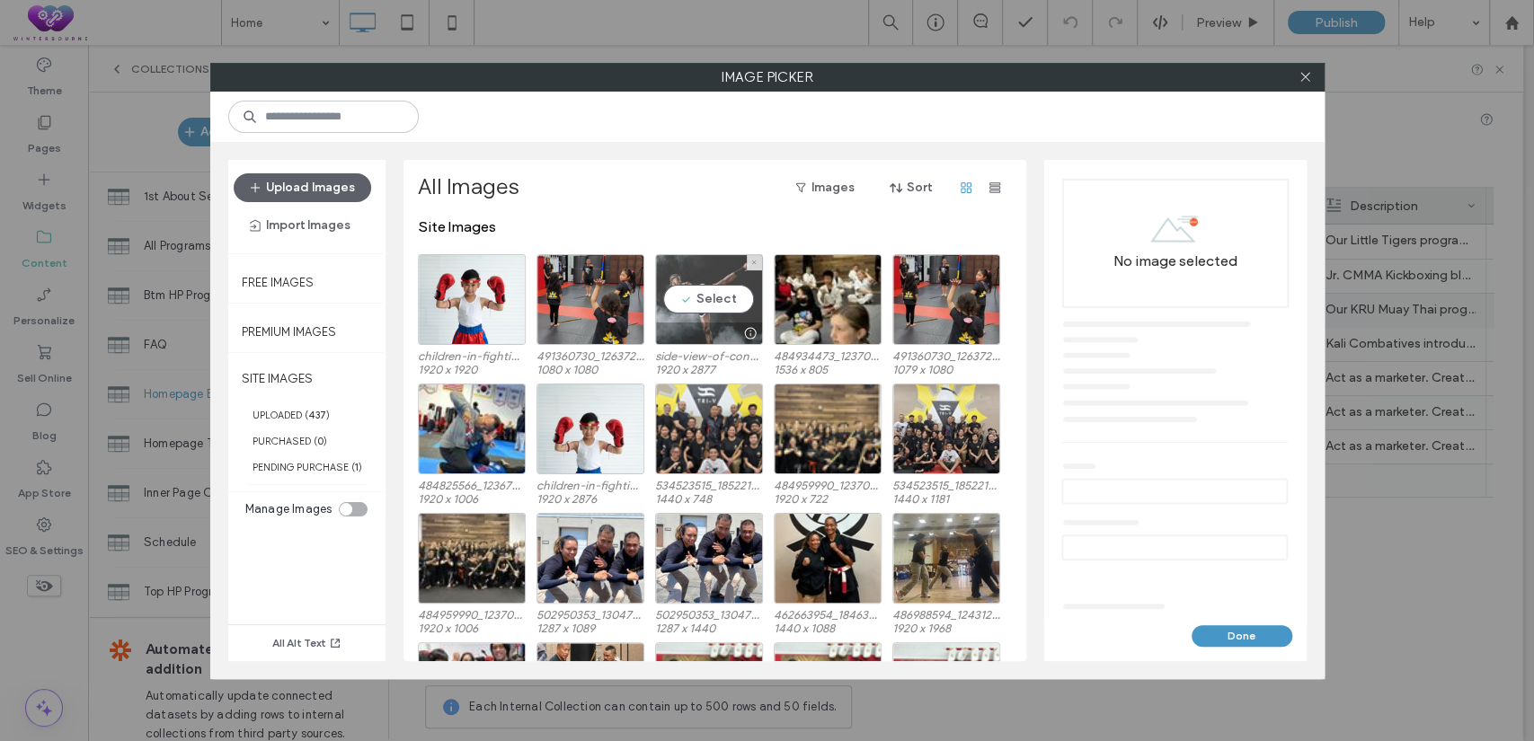
click at [733, 287] on div "Select" at bounding box center [709, 299] width 108 height 91
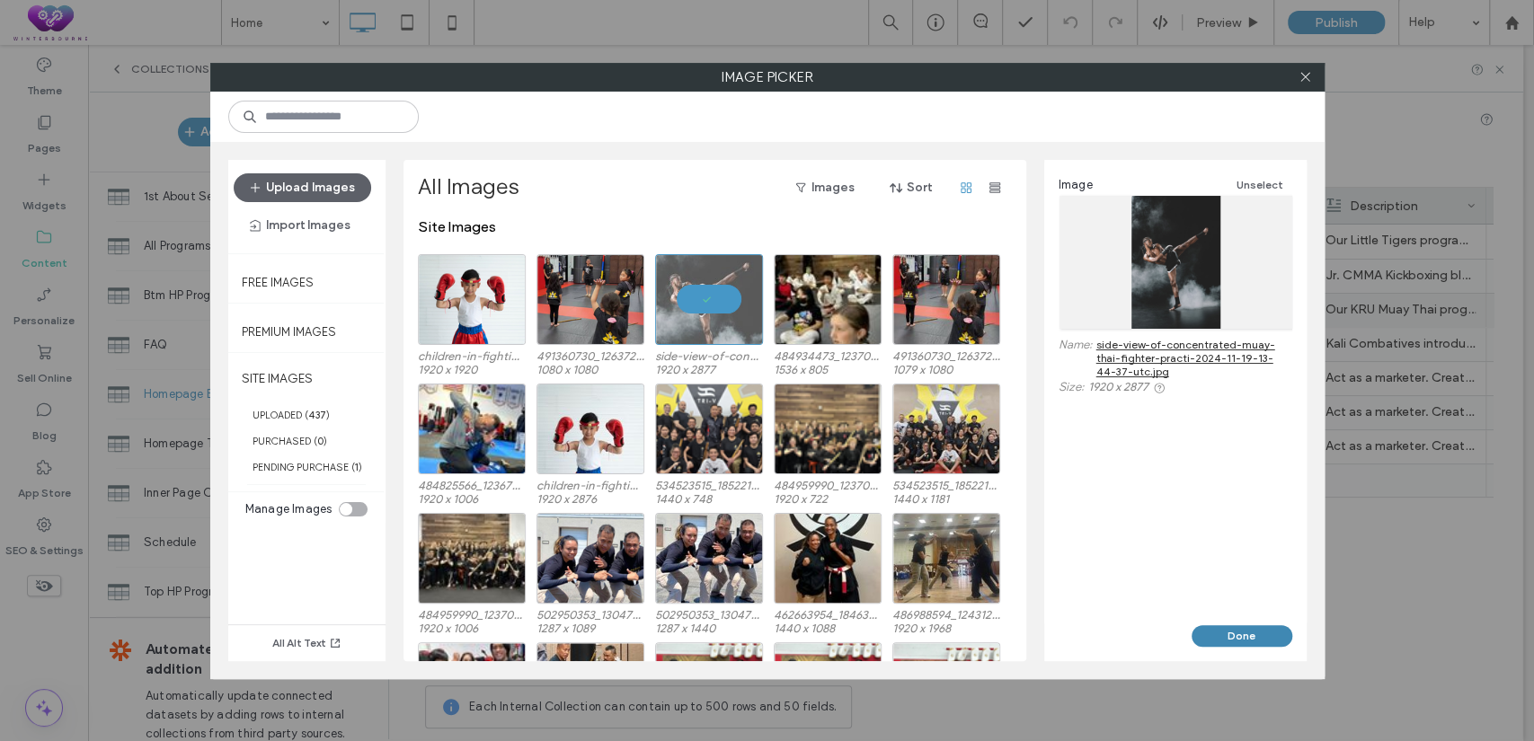
click at [1233, 634] on button "Done" at bounding box center [1242, 637] width 101 height 22
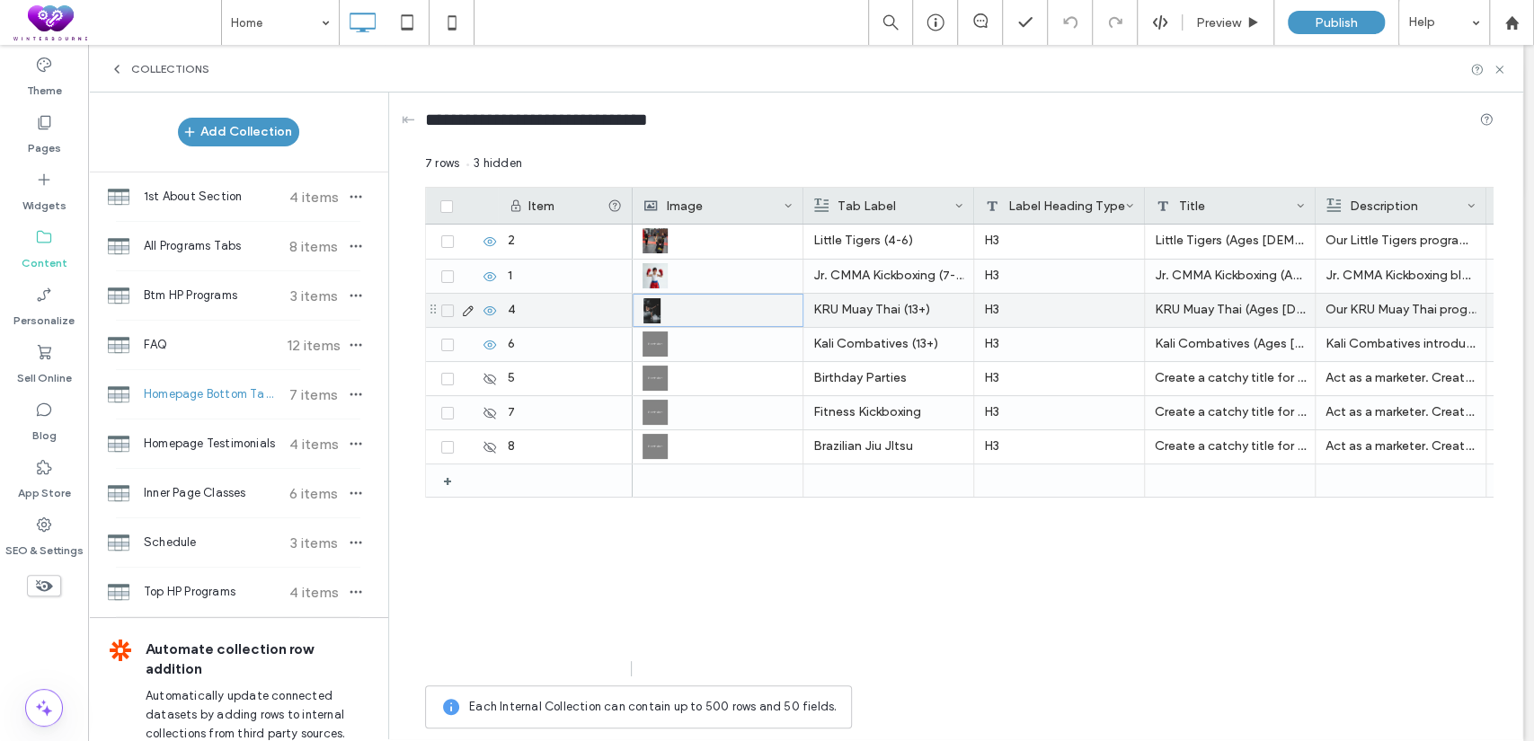
click at [469, 309] on icon at bounding box center [468, 311] width 14 height 14
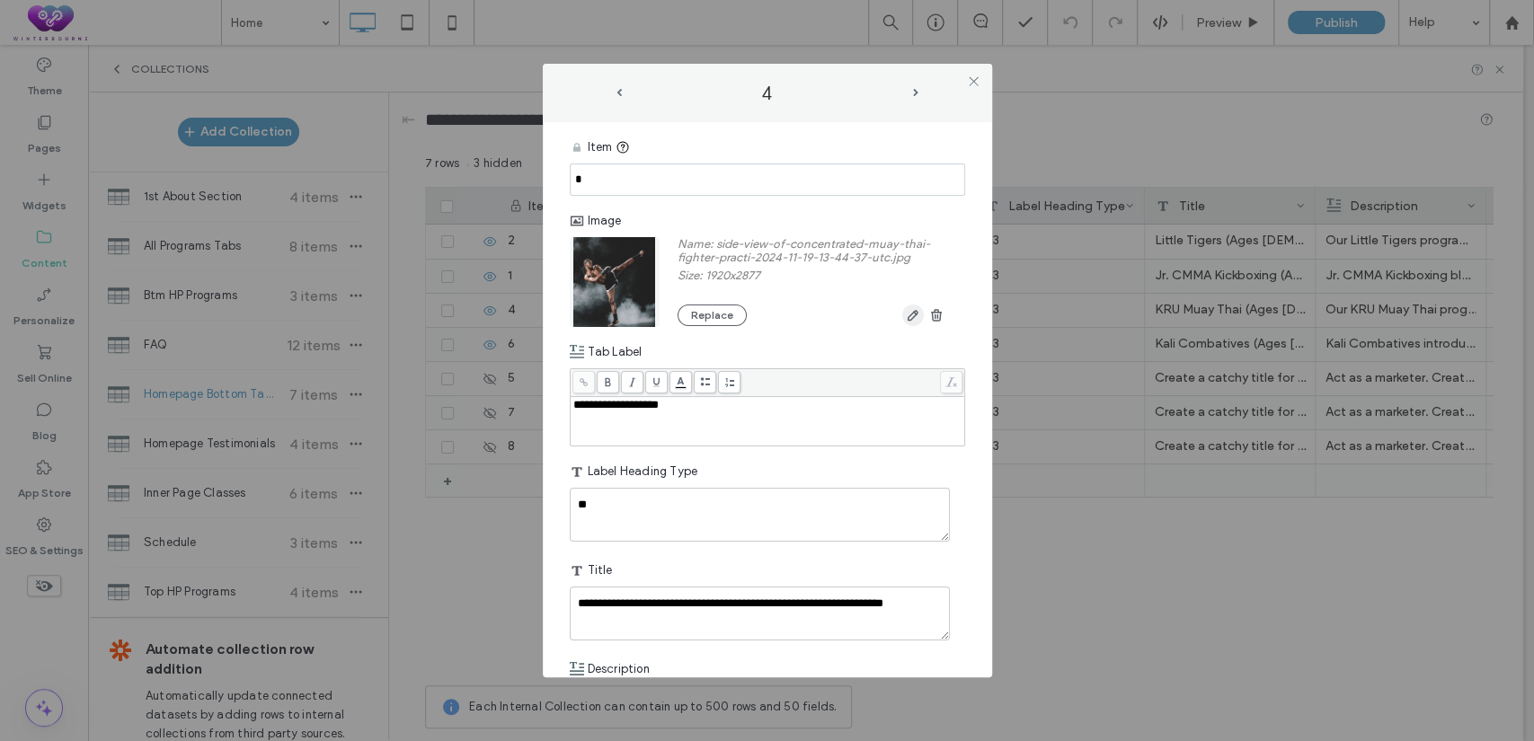
click at [906, 316] on icon "button" at bounding box center [913, 315] width 14 height 14
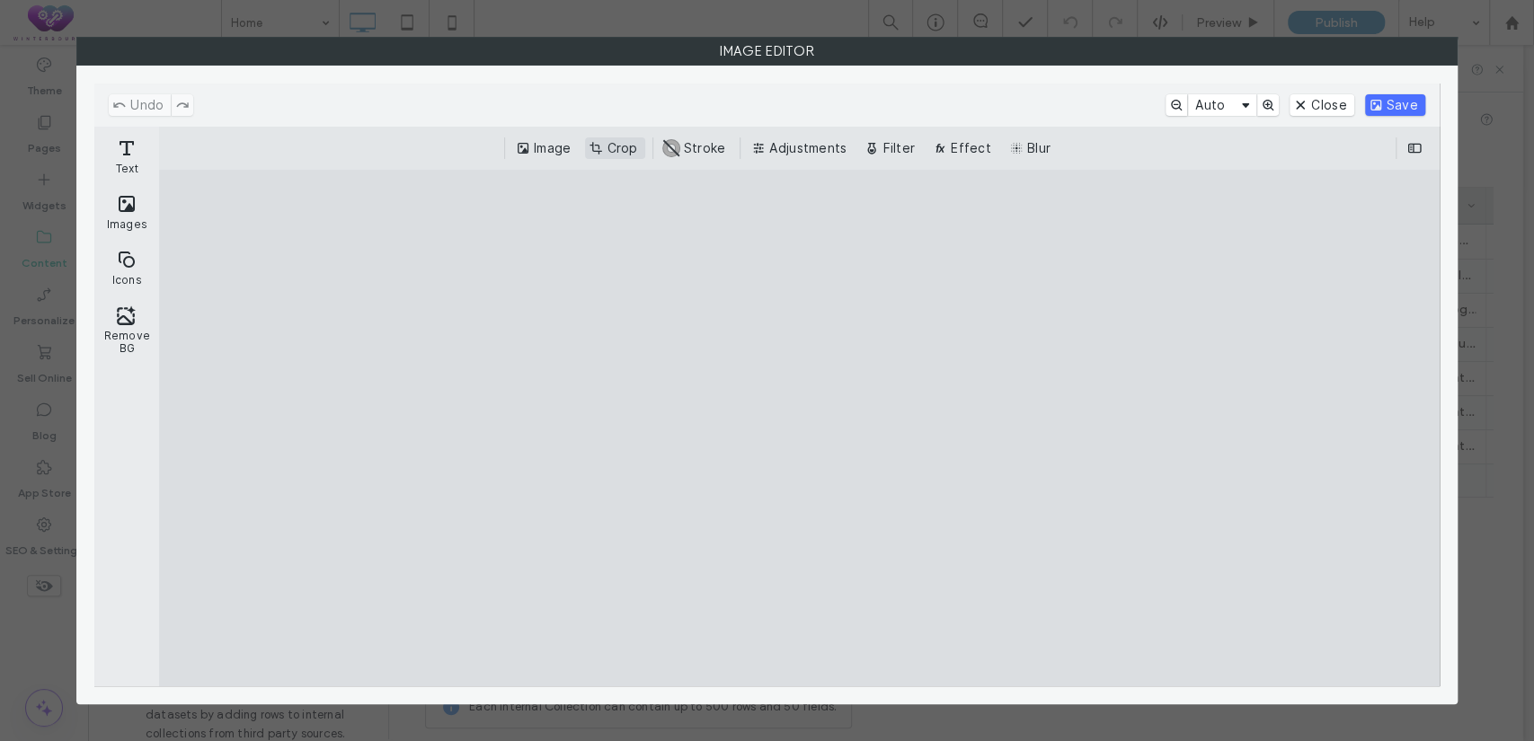
click at [611, 152] on button "Crop" at bounding box center [614, 149] width 59 height 22
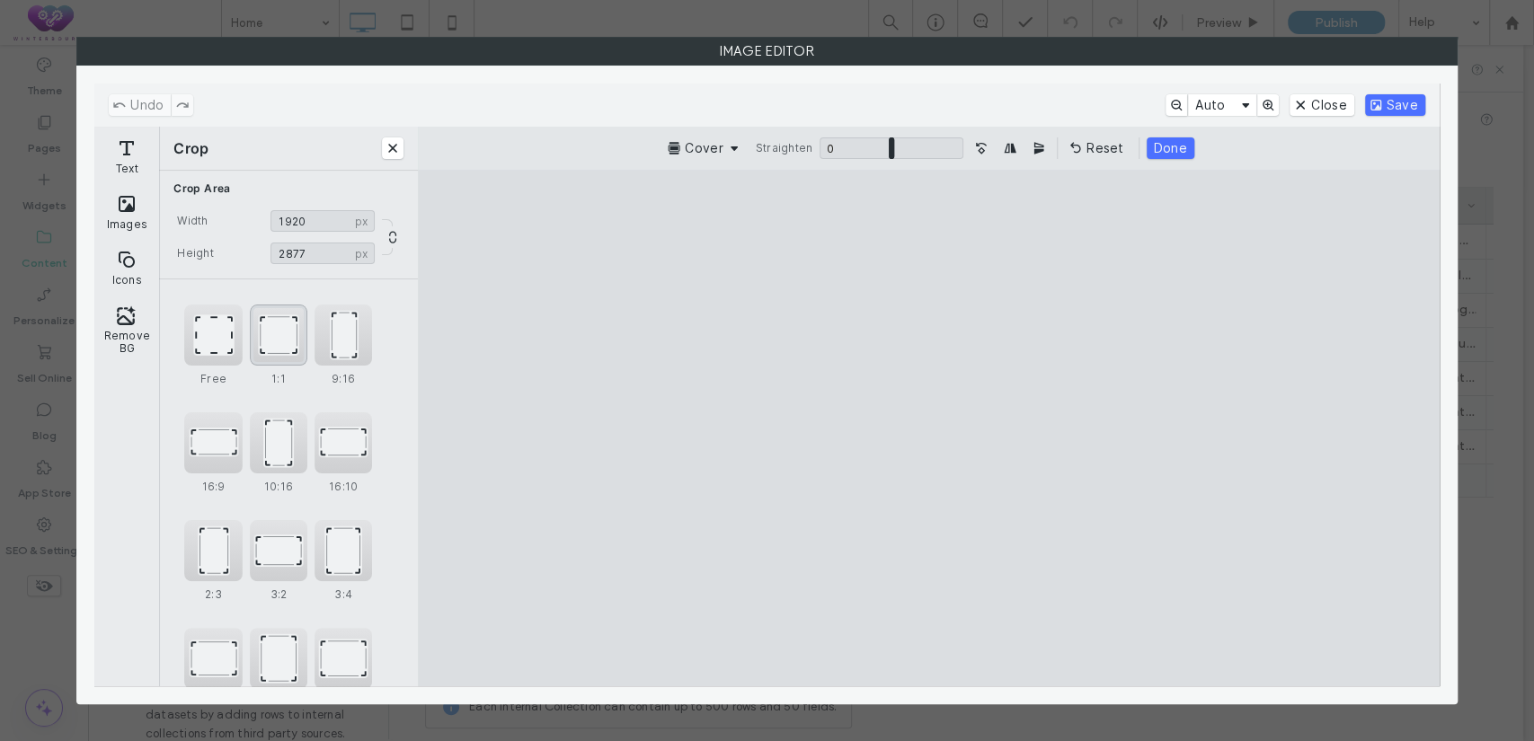
click at [277, 345] on div "1:1" at bounding box center [279, 335] width 58 height 61
type input "****"
drag, startPoint x: 969, startPoint y: 472, endPoint x: 987, endPoint y: 444, distance: 33.2
click at [928, 429] on cesdk-canvas "Editor canvas" at bounding box center [928, 429] width 0 height 0
click at [1392, 104] on button "Save" at bounding box center [1395, 105] width 60 height 22
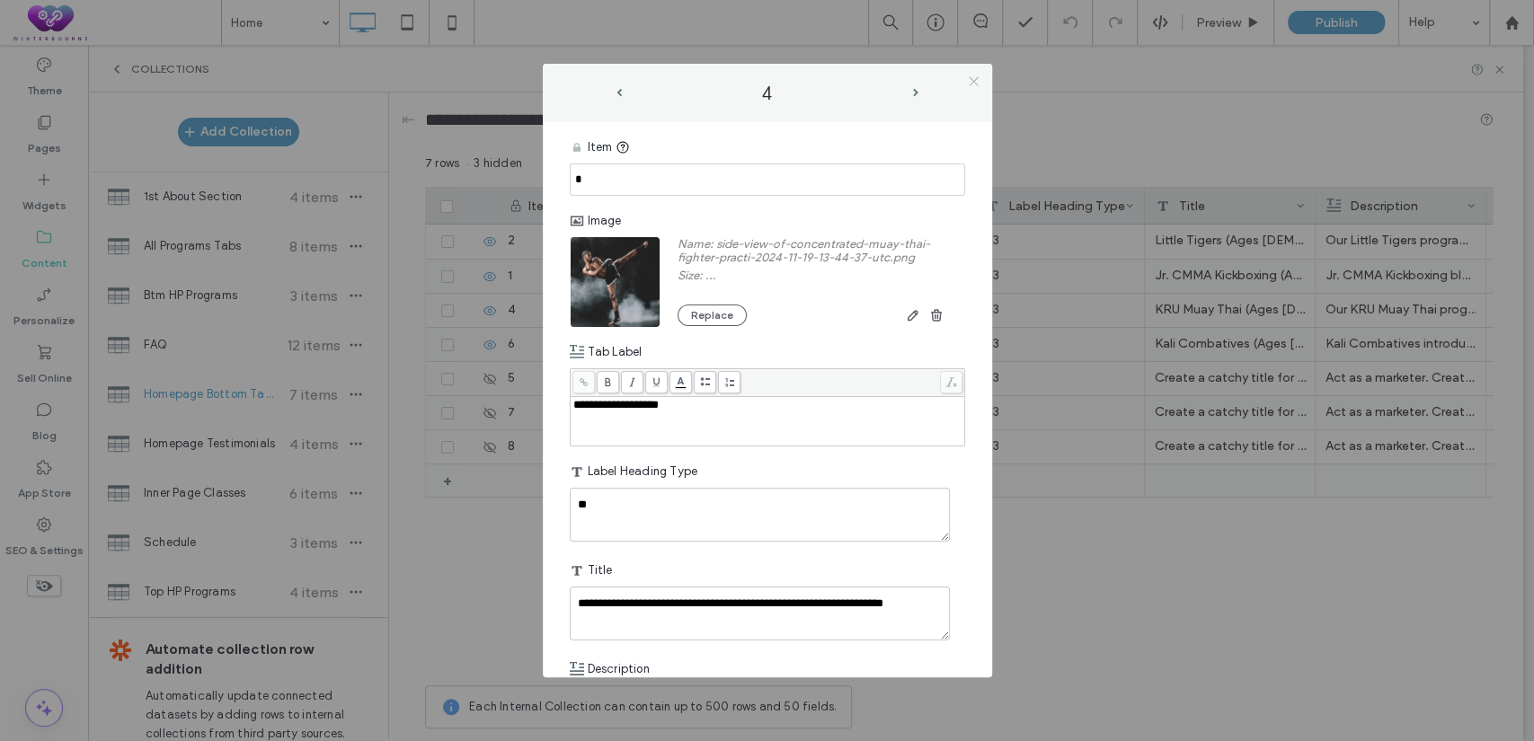
click at [980, 83] on icon at bounding box center [973, 81] width 13 height 13
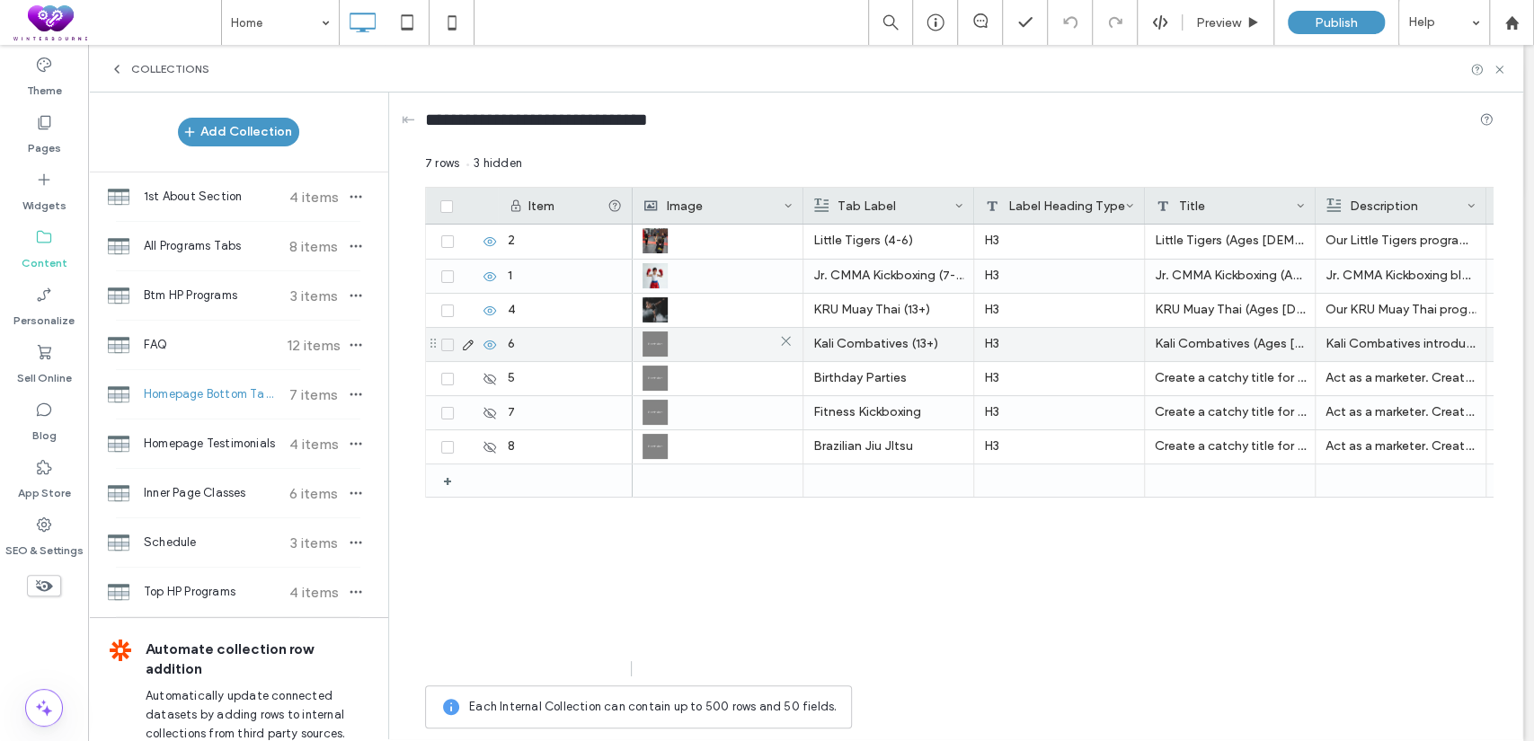
click at [654, 343] on img at bounding box center [655, 344] width 25 height 25
click at [646, 339] on img at bounding box center [655, 345] width 25 height 25
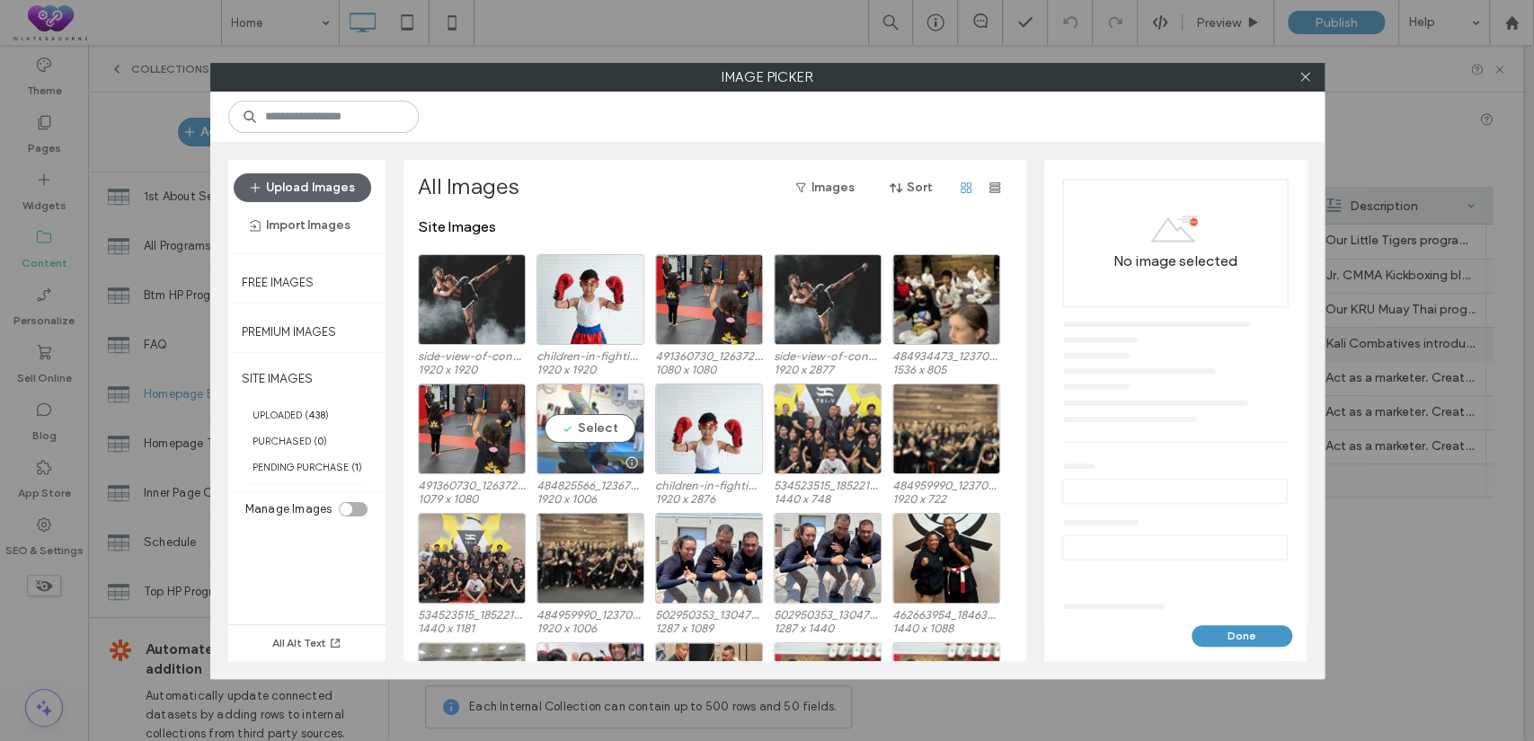
click at [589, 430] on div "Select" at bounding box center [591, 429] width 108 height 91
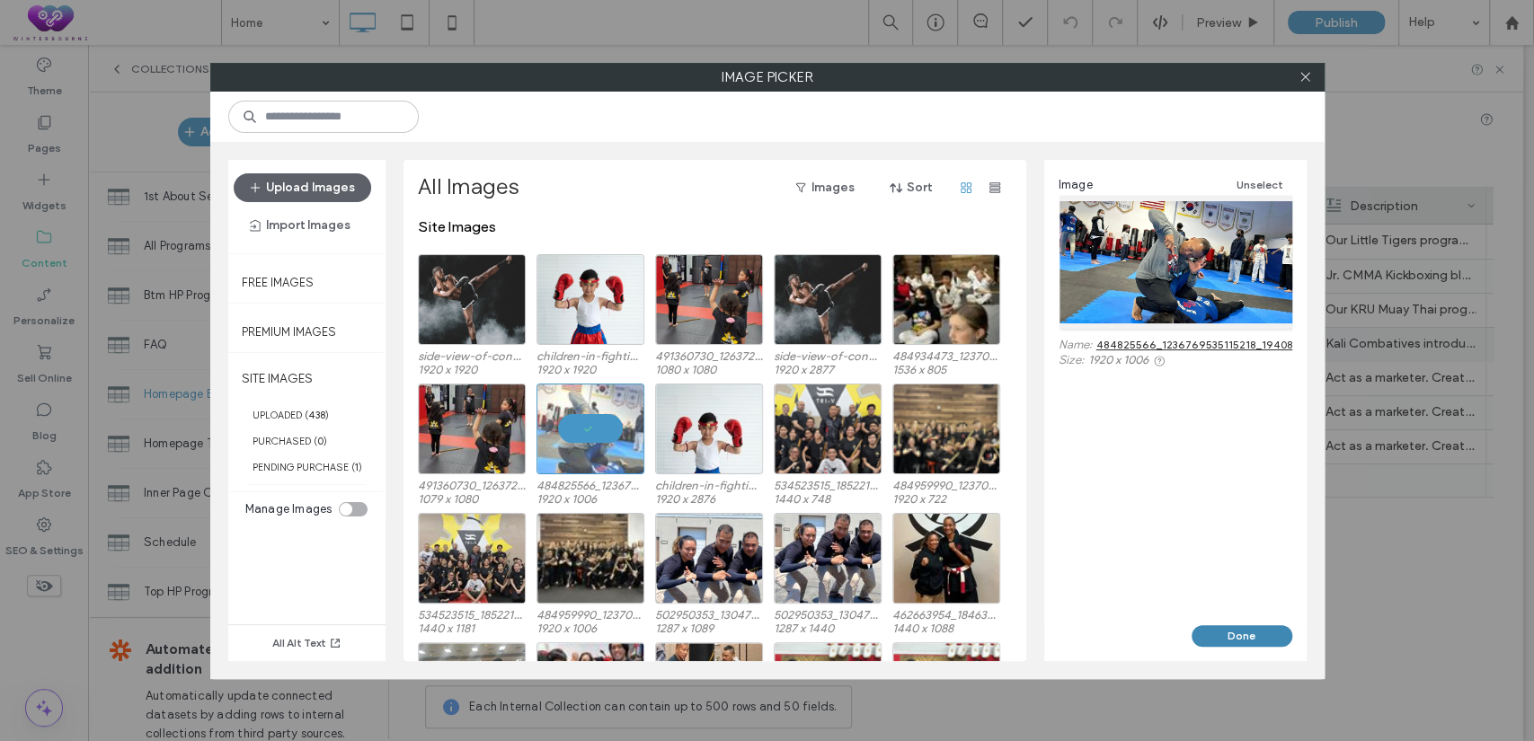
click at [1228, 635] on button "Done" at bounding box center [1242, 637] width 101 height 22
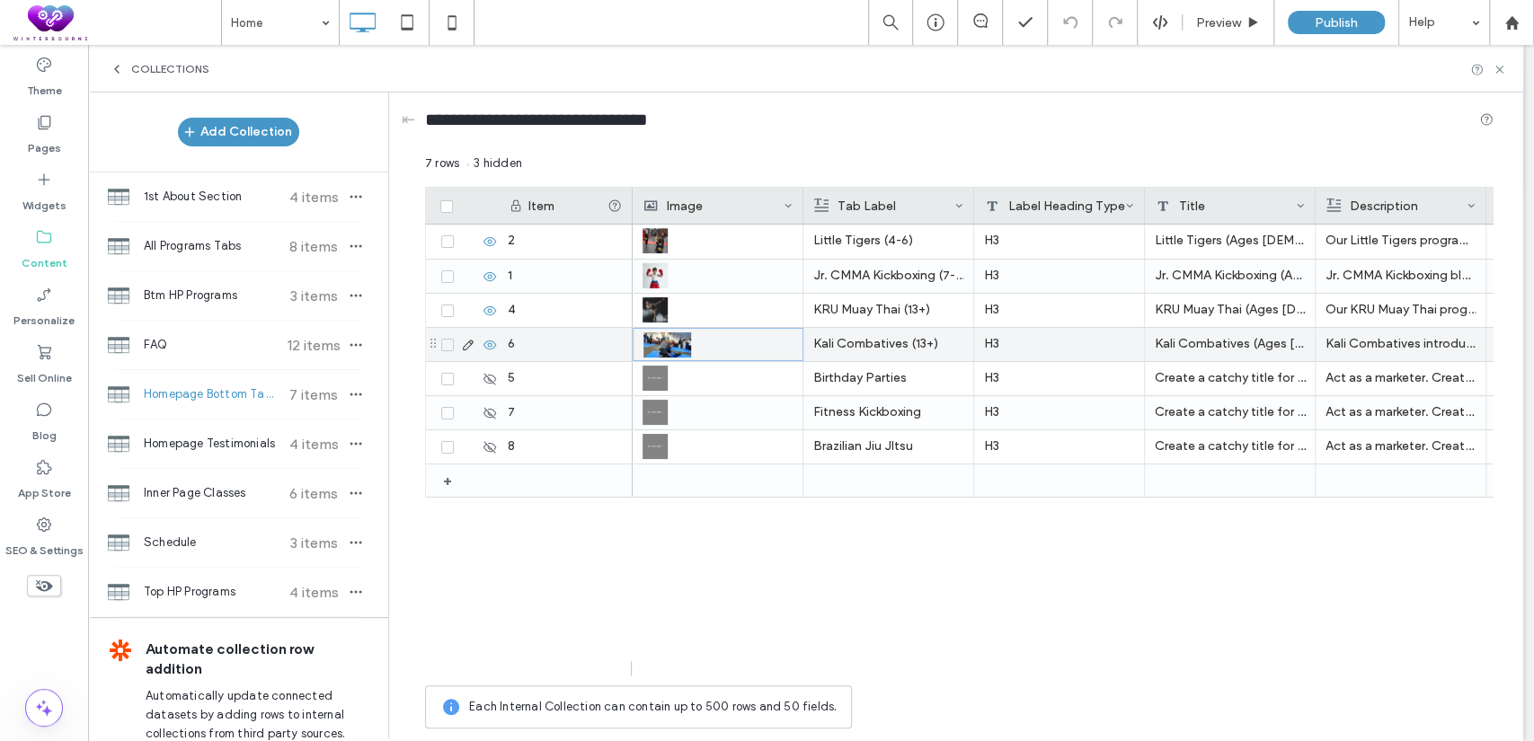
click at [467, 342] on icon at bounding box center [468, 345] width 14 height 14
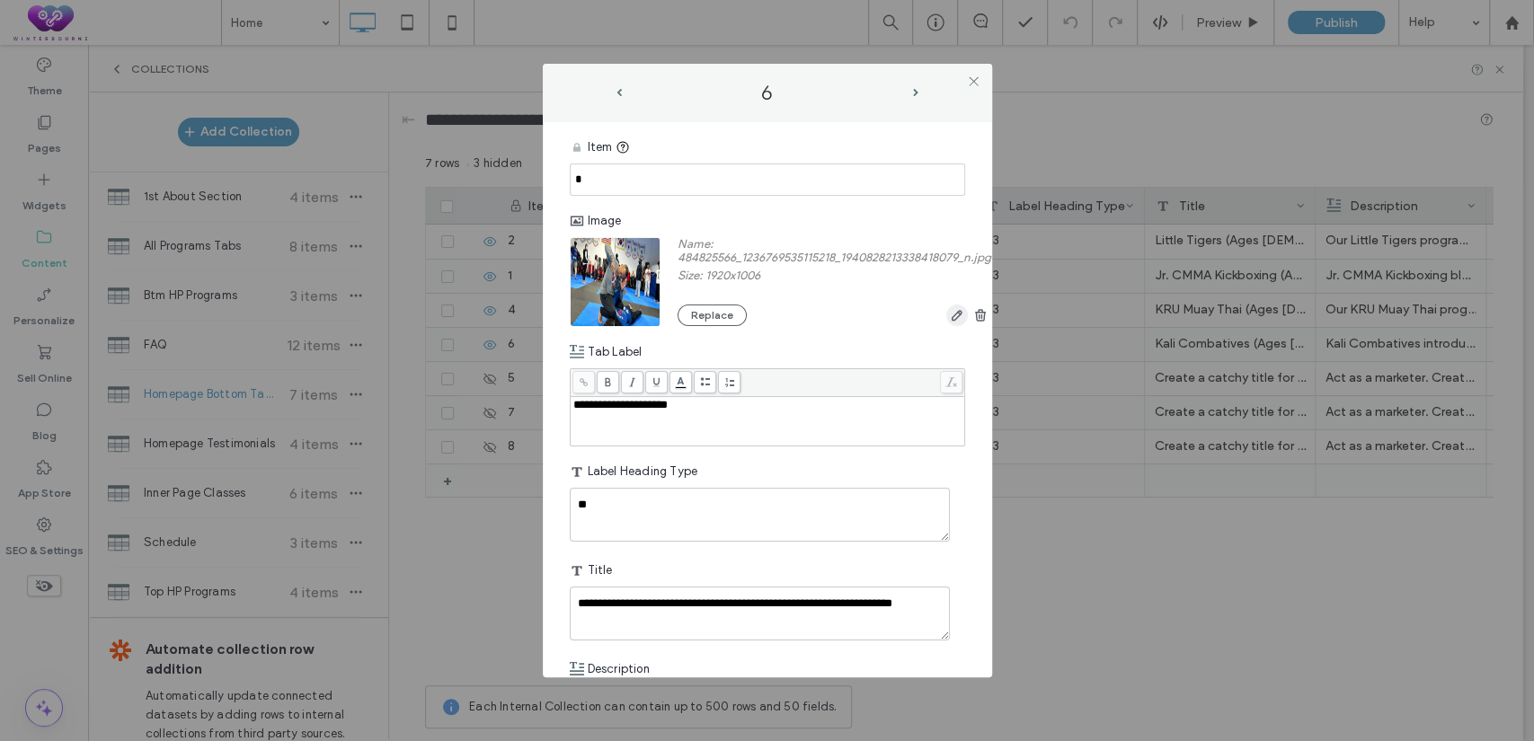
click at [964, 312] on icon "button" at bounding box center [957, 315] width 14 height 14
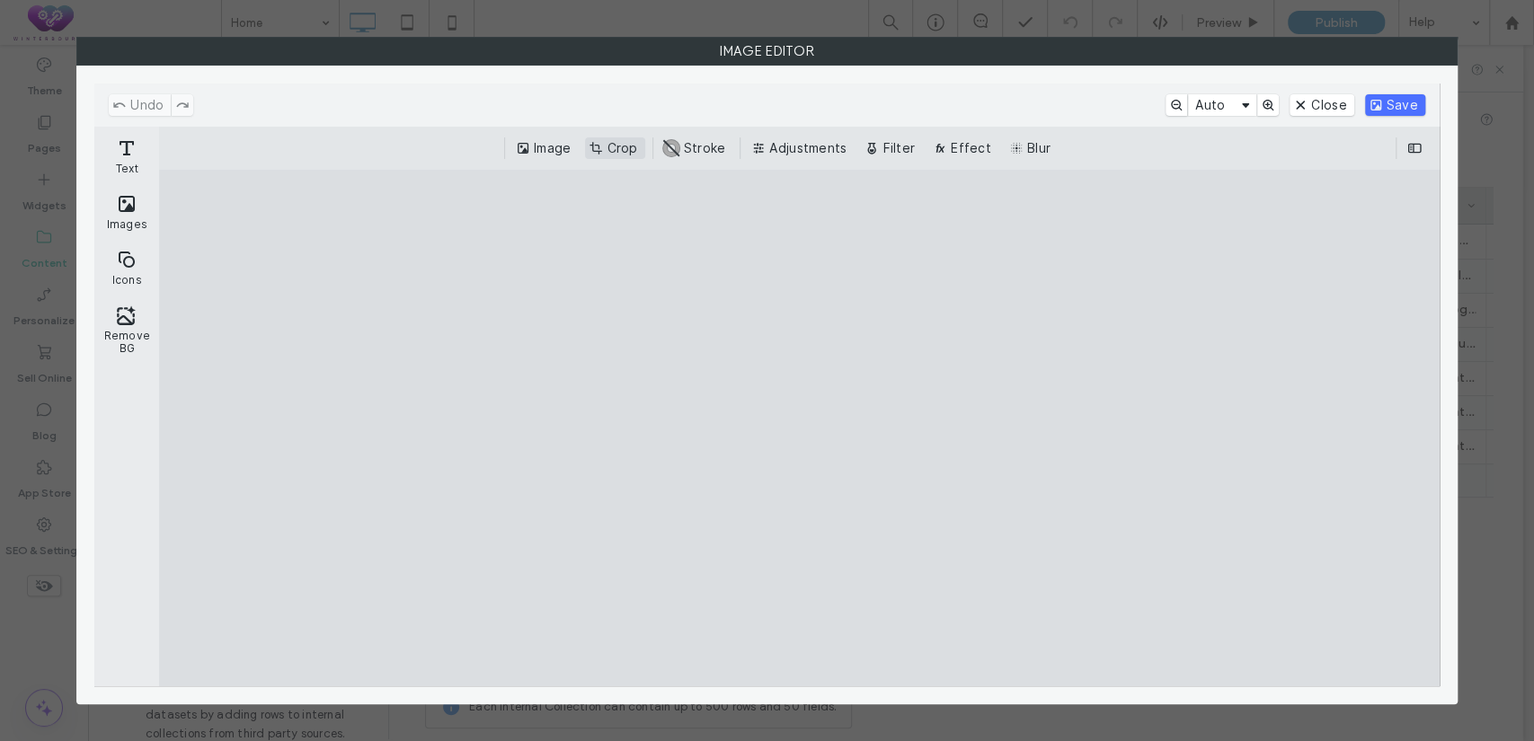
click at [605, 143] on button "Crop" at bounding box center [614, 149] width 59 height 22
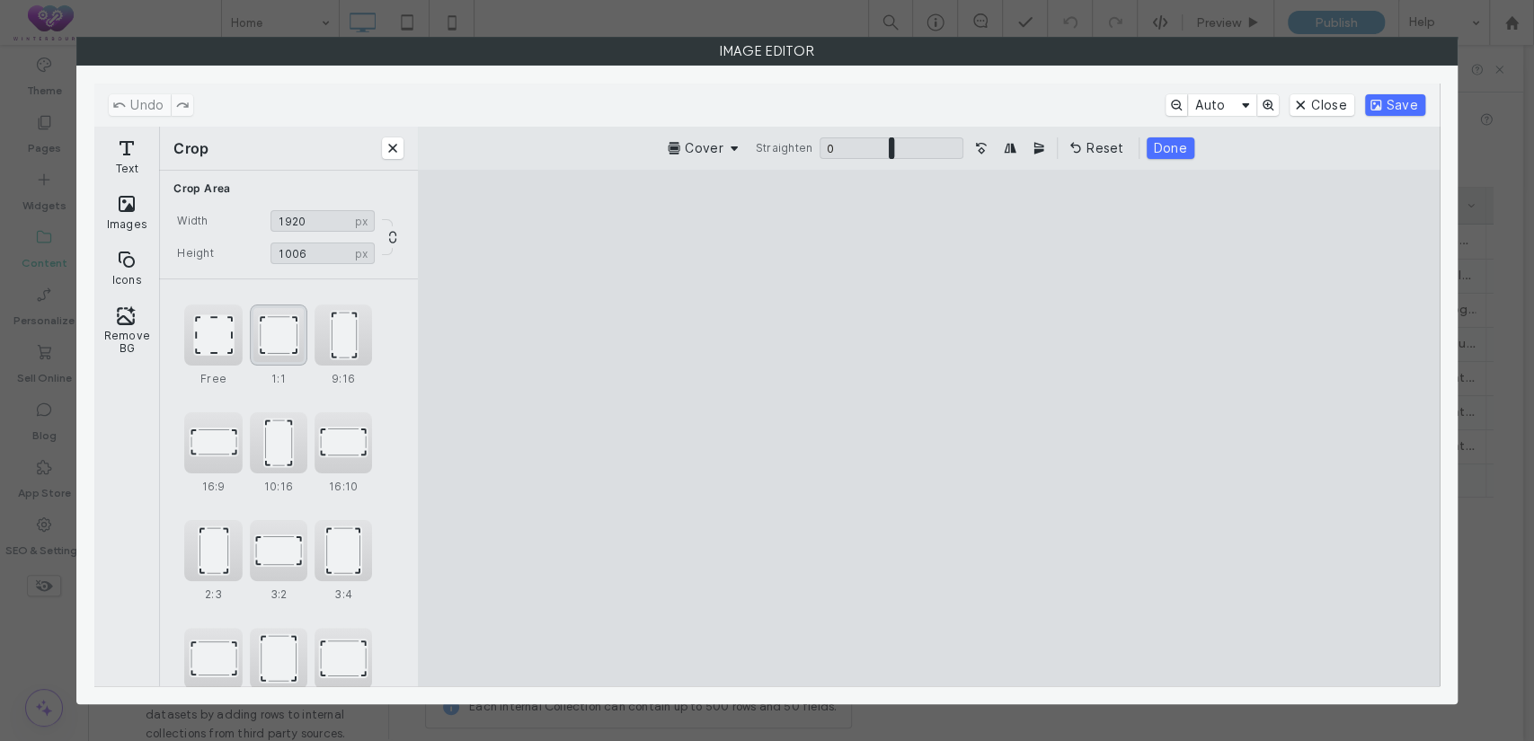
click at [272, 351] on div "1:1" at bounding box center [279, 335] width 58 height 61
type input "****"
drag, startPoint x: 980, startPoint y: 514, endPoint x: 936, endPoint y: 515, distance: 43.1
click at [928, 429] on cesdk-canvas "Editor canvas" at bounding box center [928, 429] width 0 height 0
click at [1379, 106] on button "Save" at bounding box center [1395, 105] width 60 height 22
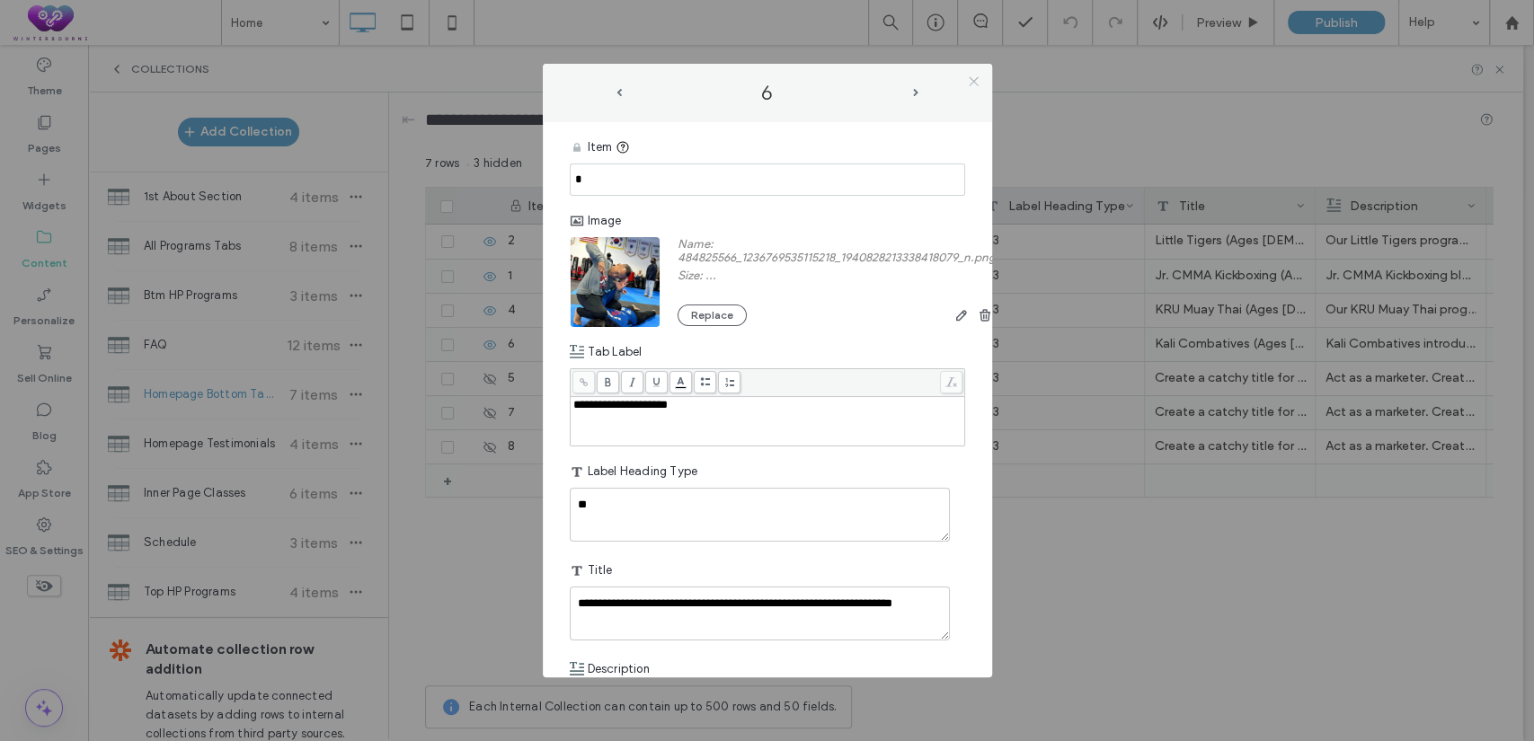
click at [978, 80] on icon at bounding box center [973, 81] width 13 height 13
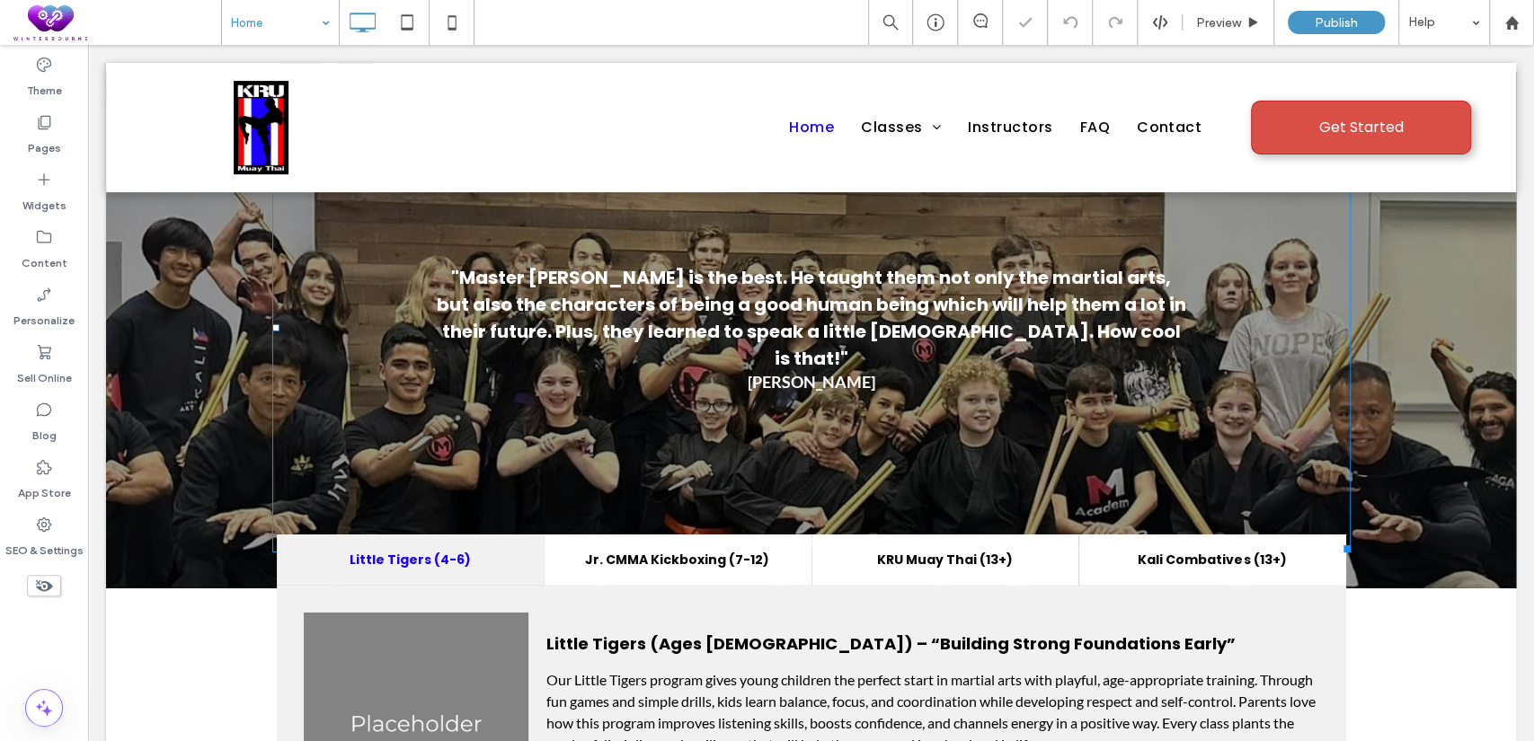
click at [324, 16] on div "Home" at bounding box center [280, 22] width 117 height 45
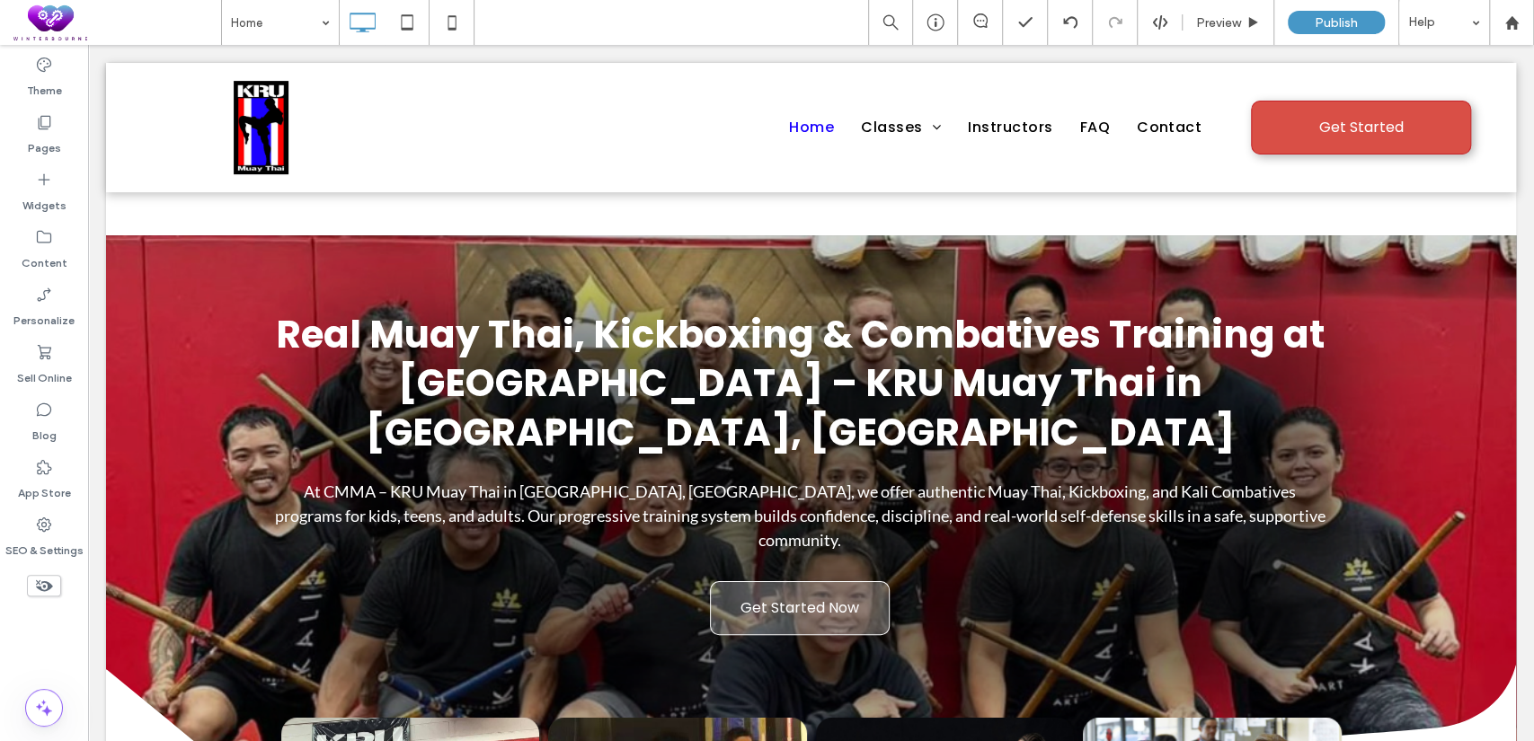
scroll to position [3994, 0]
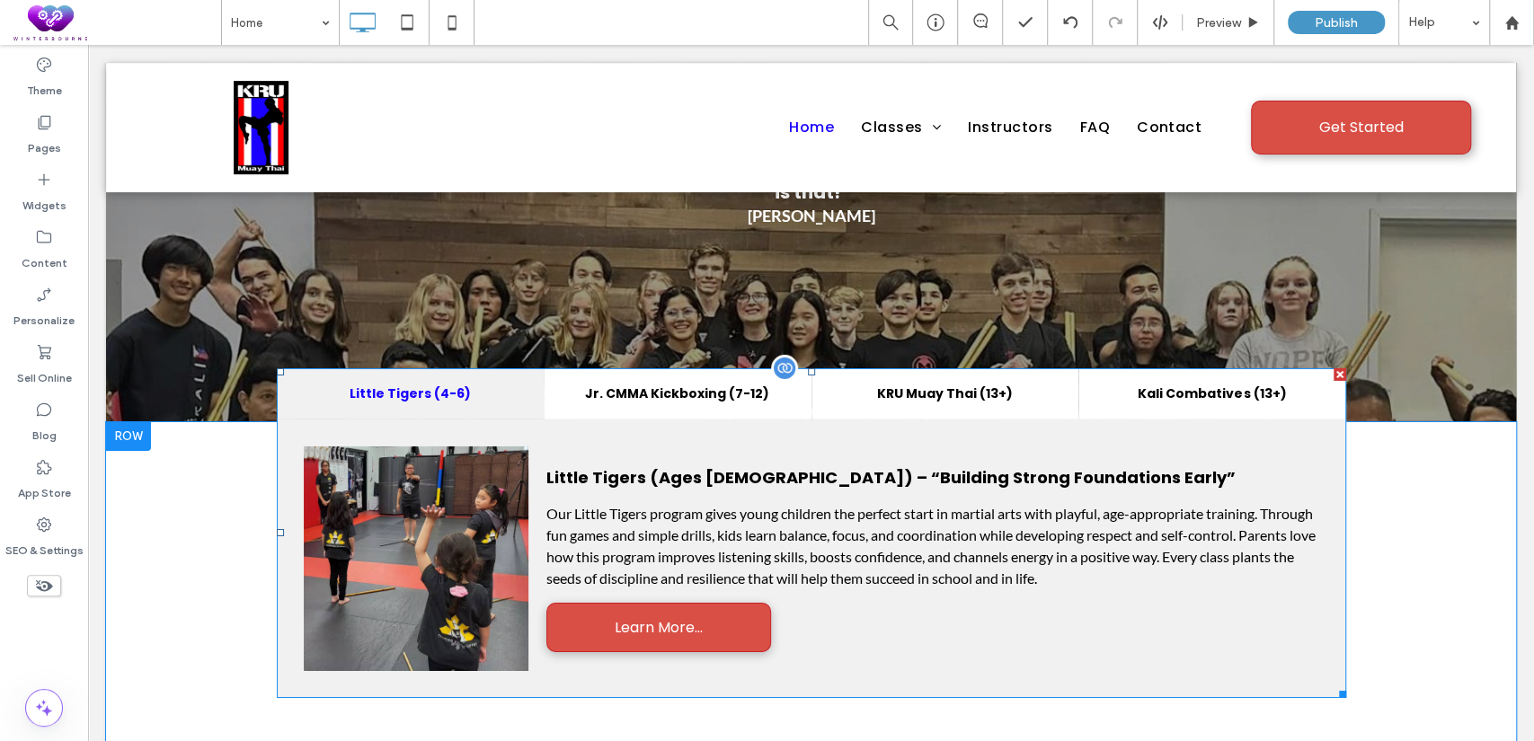
click at [643, 368] on span at bounding box center [811, 533] width 1069 height 330
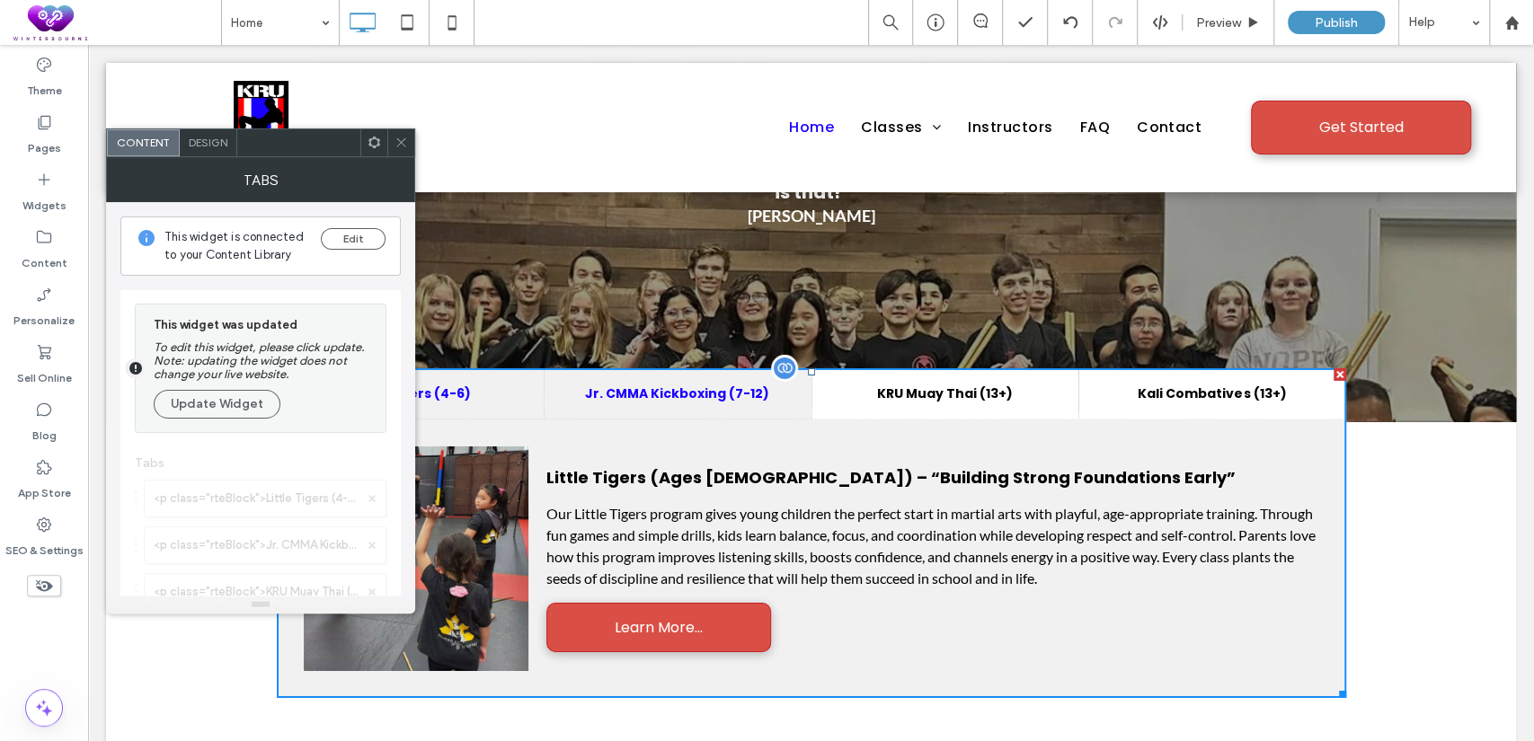
click at [645, 385] on h4 "Jr. CMMA Kickboxing (7-12)" at bounding box center [677, 394] width 235 height 19
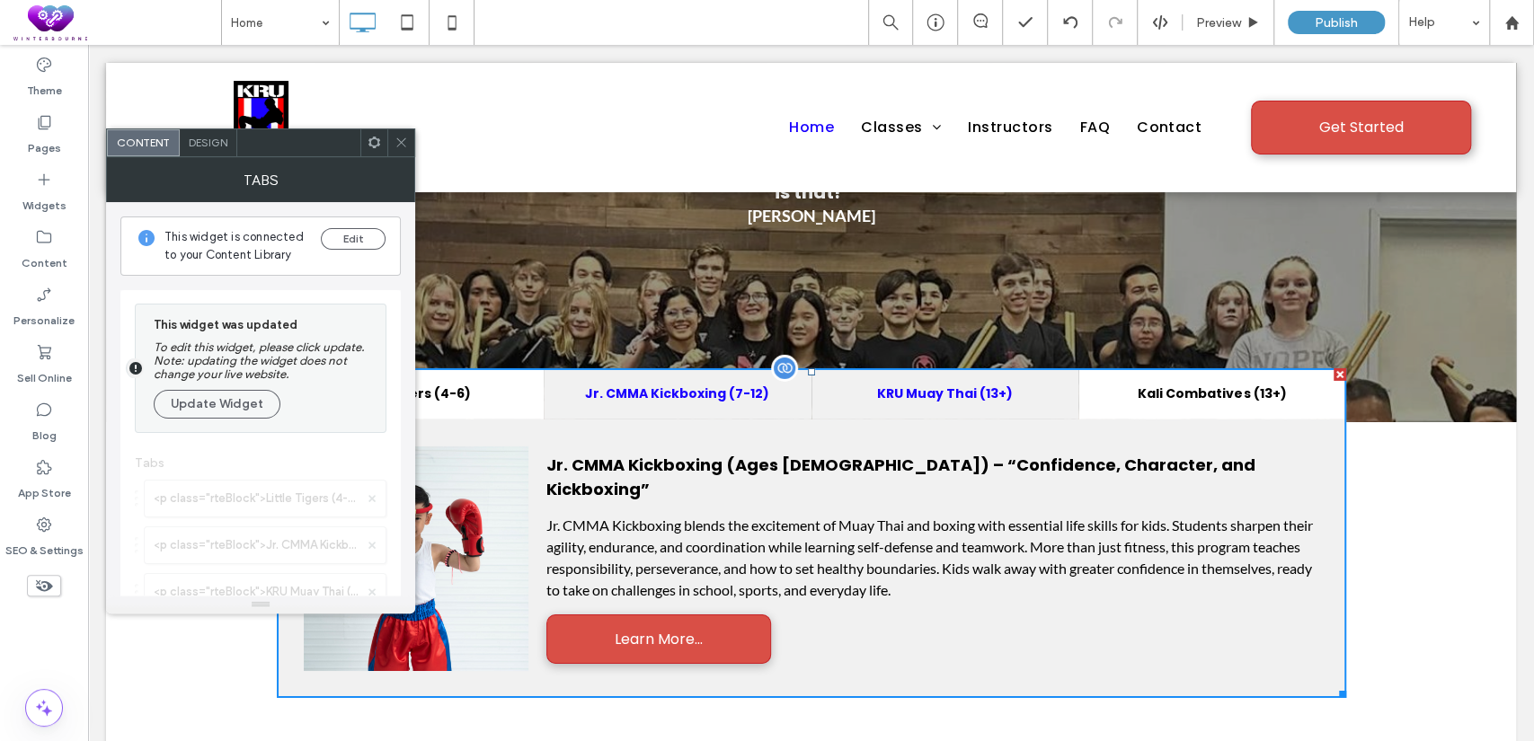
click at [917, 385] on h4 "KRU Muay Thai (13+)" at bounding box center [945, 394] width 235 height 19
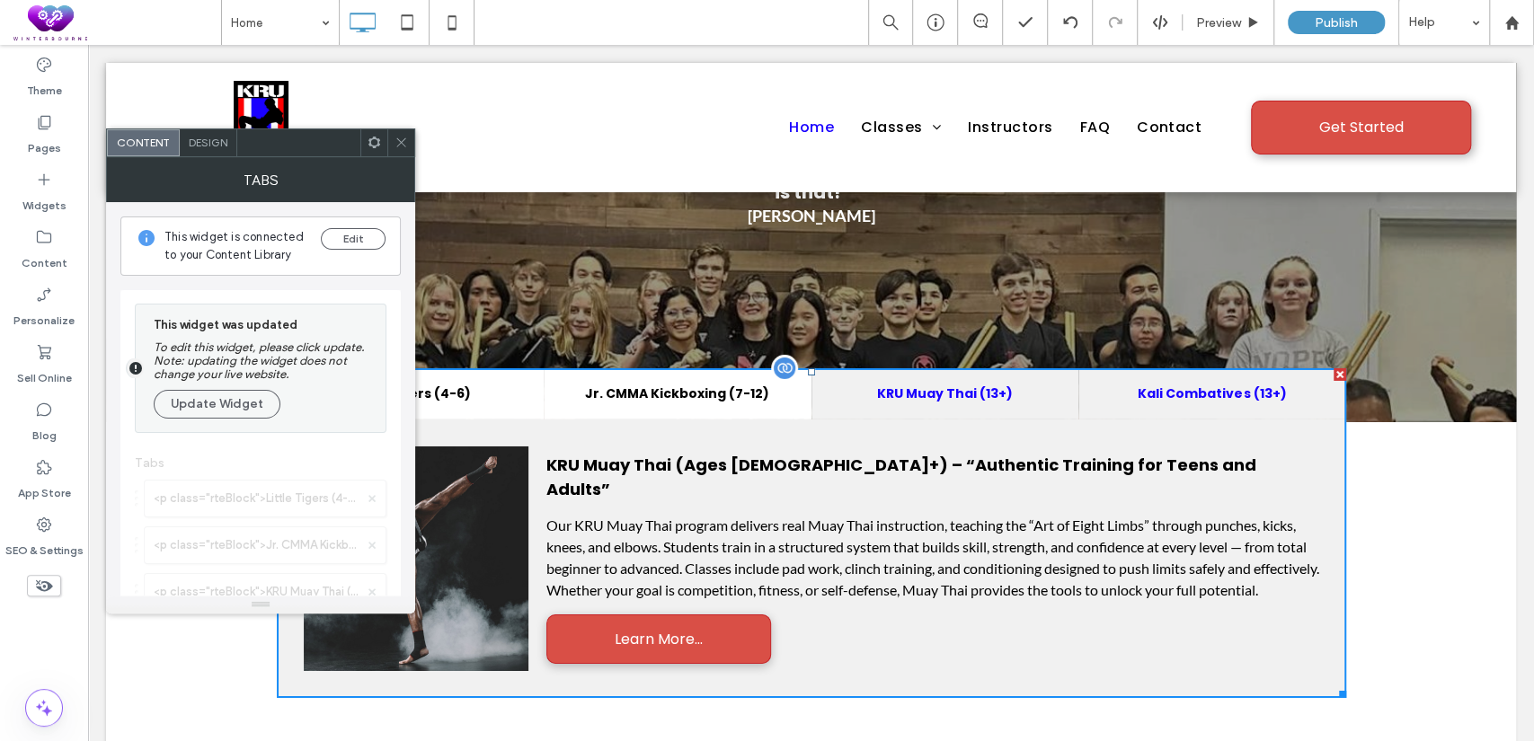
click at [1158, 385] on h4 "Kali Combatives (13+)" at bounding box center [1212, 394] width 235 height 19
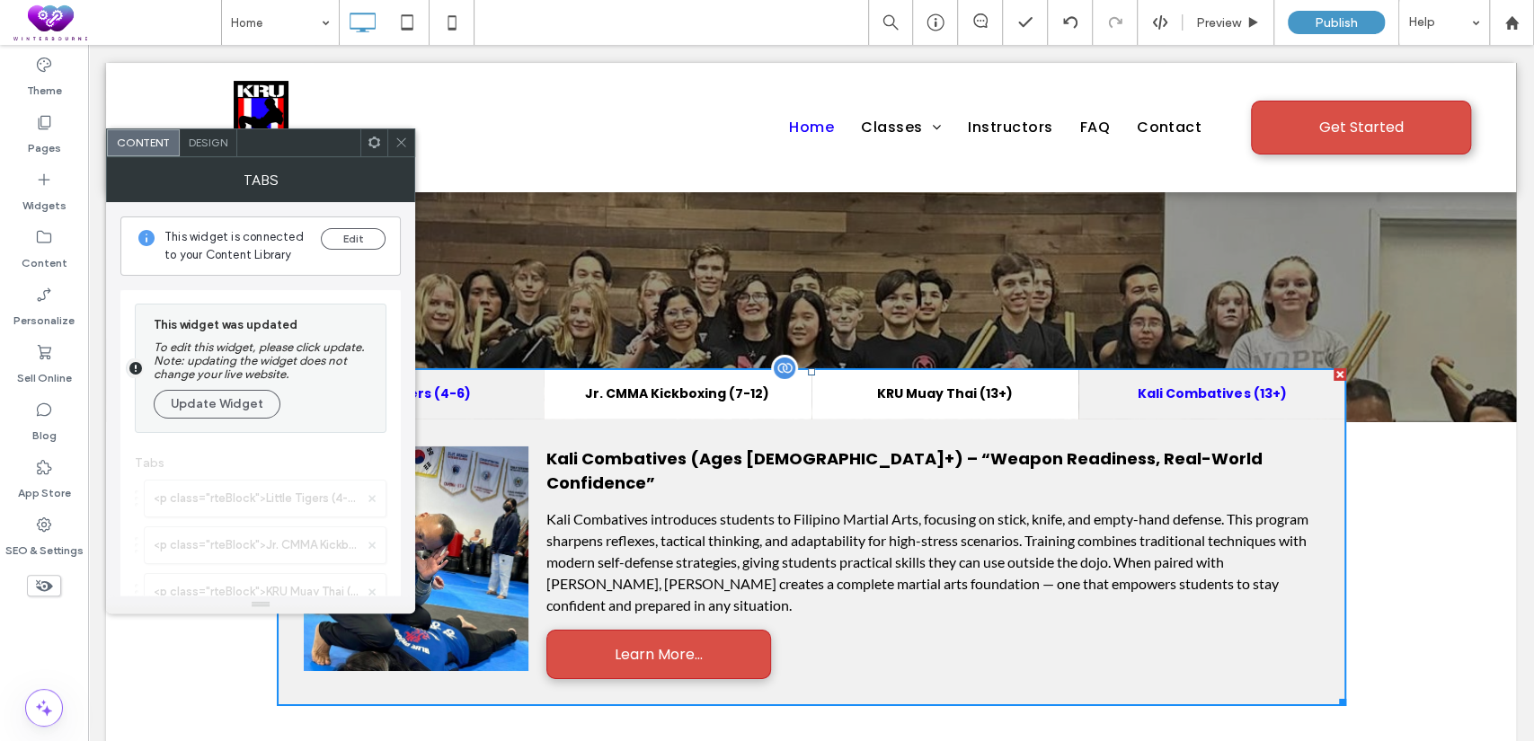
click at [449, 385] on h4 "Little Tigers (4-6)" at bounding box center [410, 394] width 235 height 19
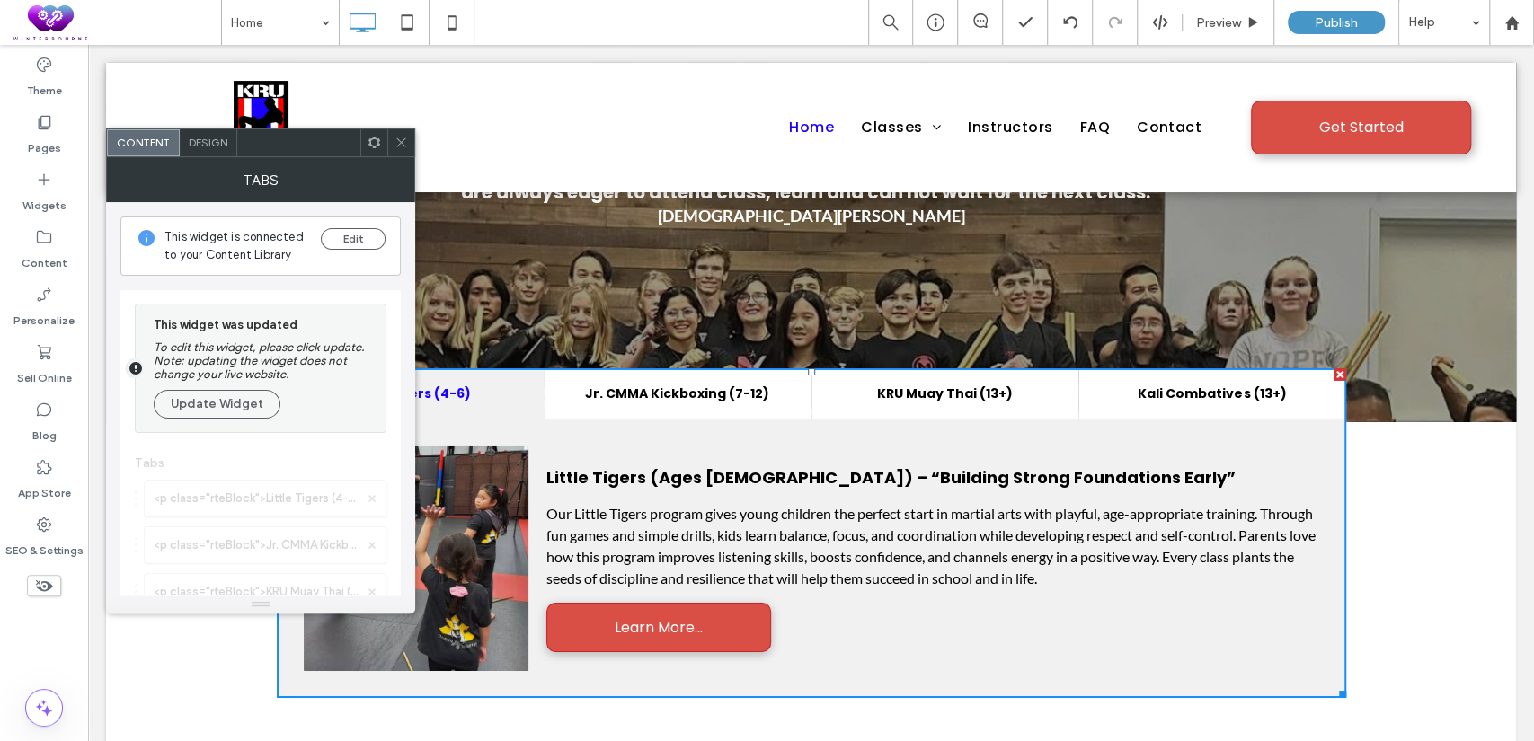
click at [398, 149] on span at bounding box center [401, 142] width 13 height 27
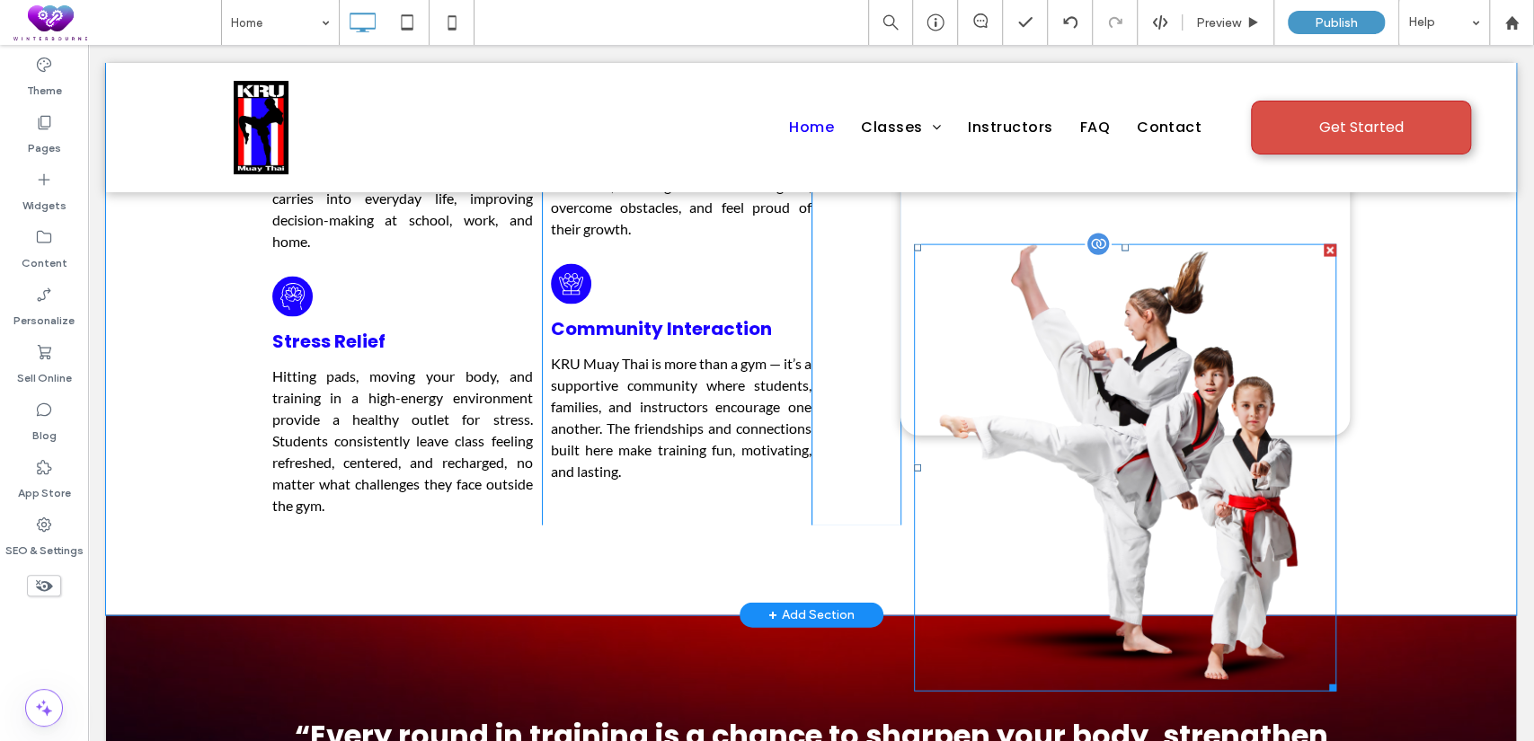
scroll to position [2591, 0]
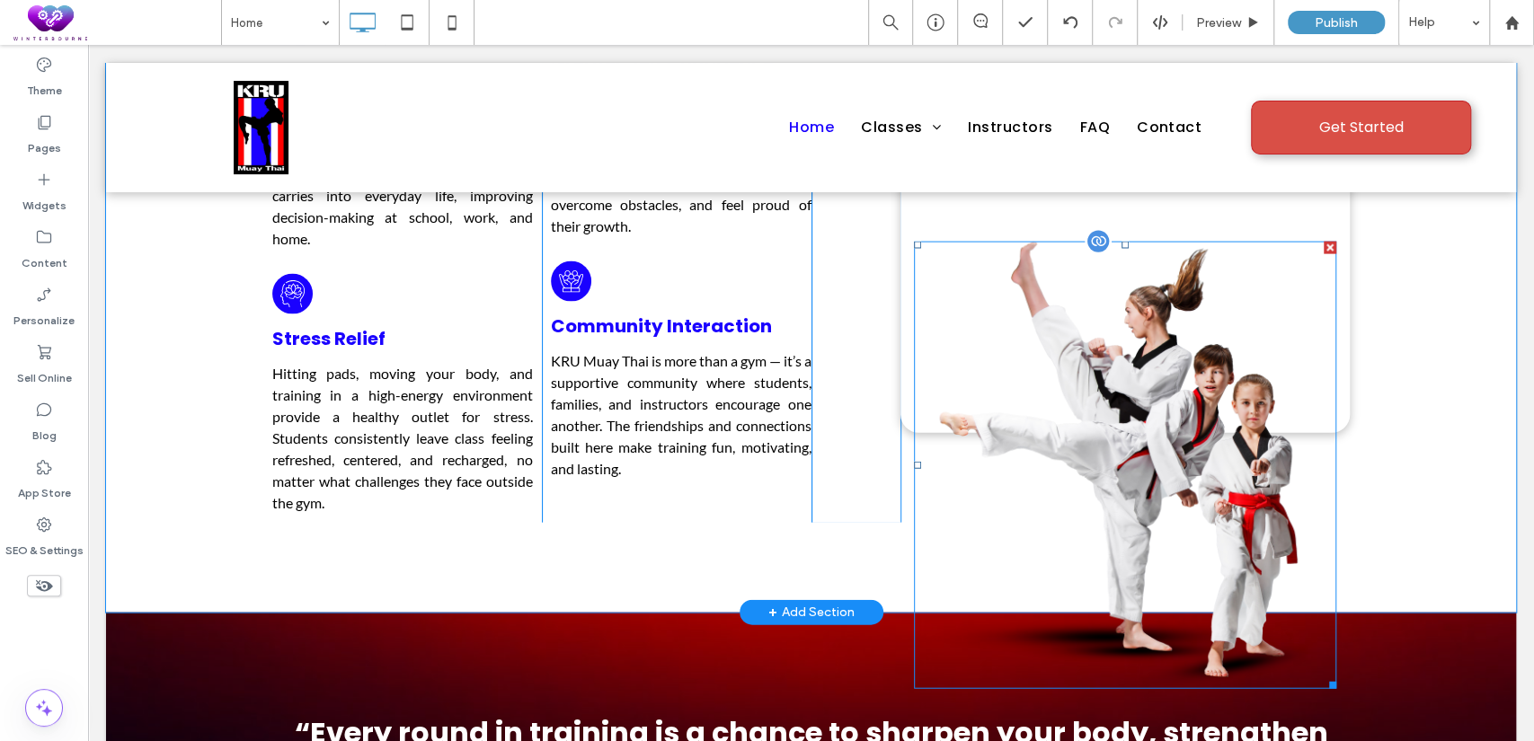
click at [1024, 374] on img at bounding box center [1125, 466] width 422 height 448
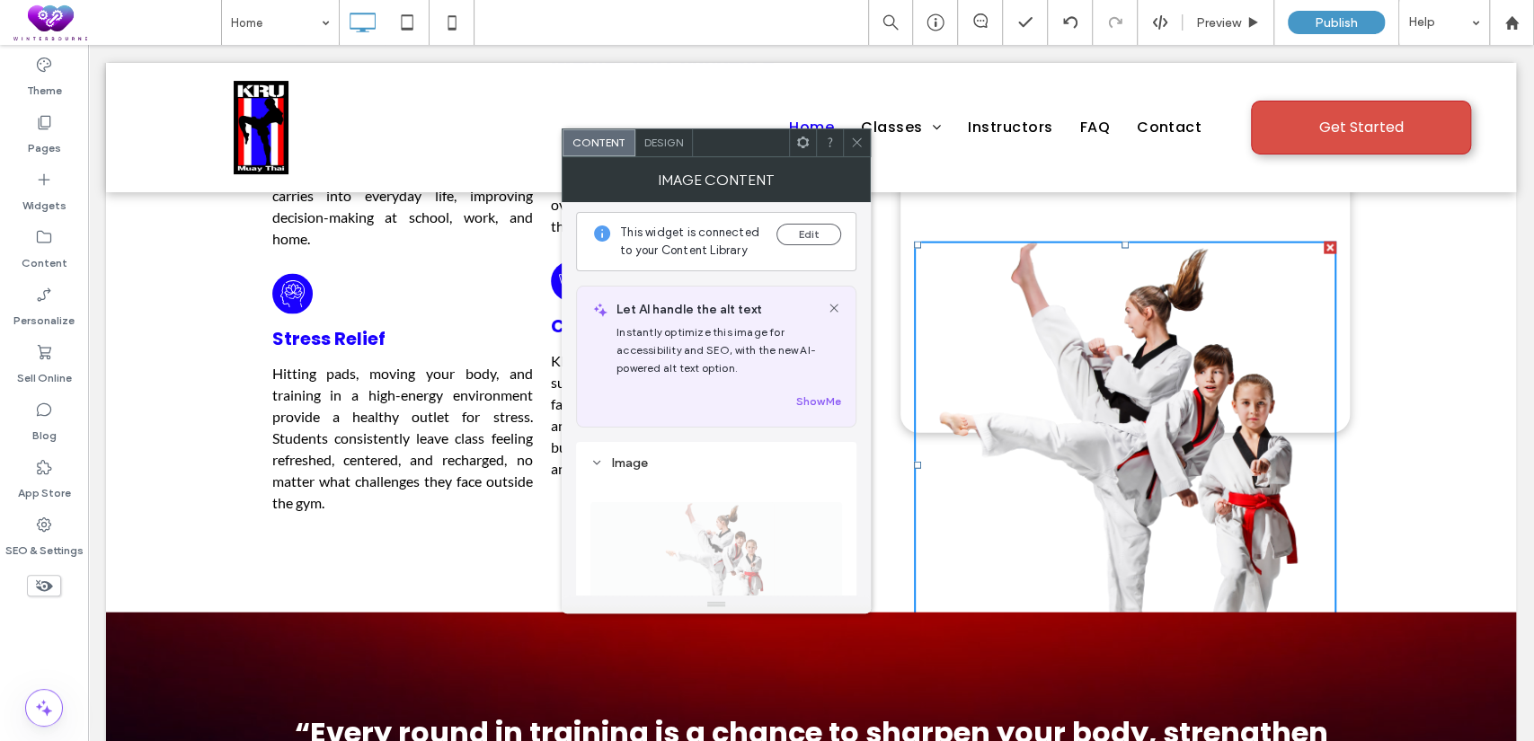
scroll to position [0, 0]
click at [805, 228] on button "Edit" at bounding box center [808, 239] width 65 height 22
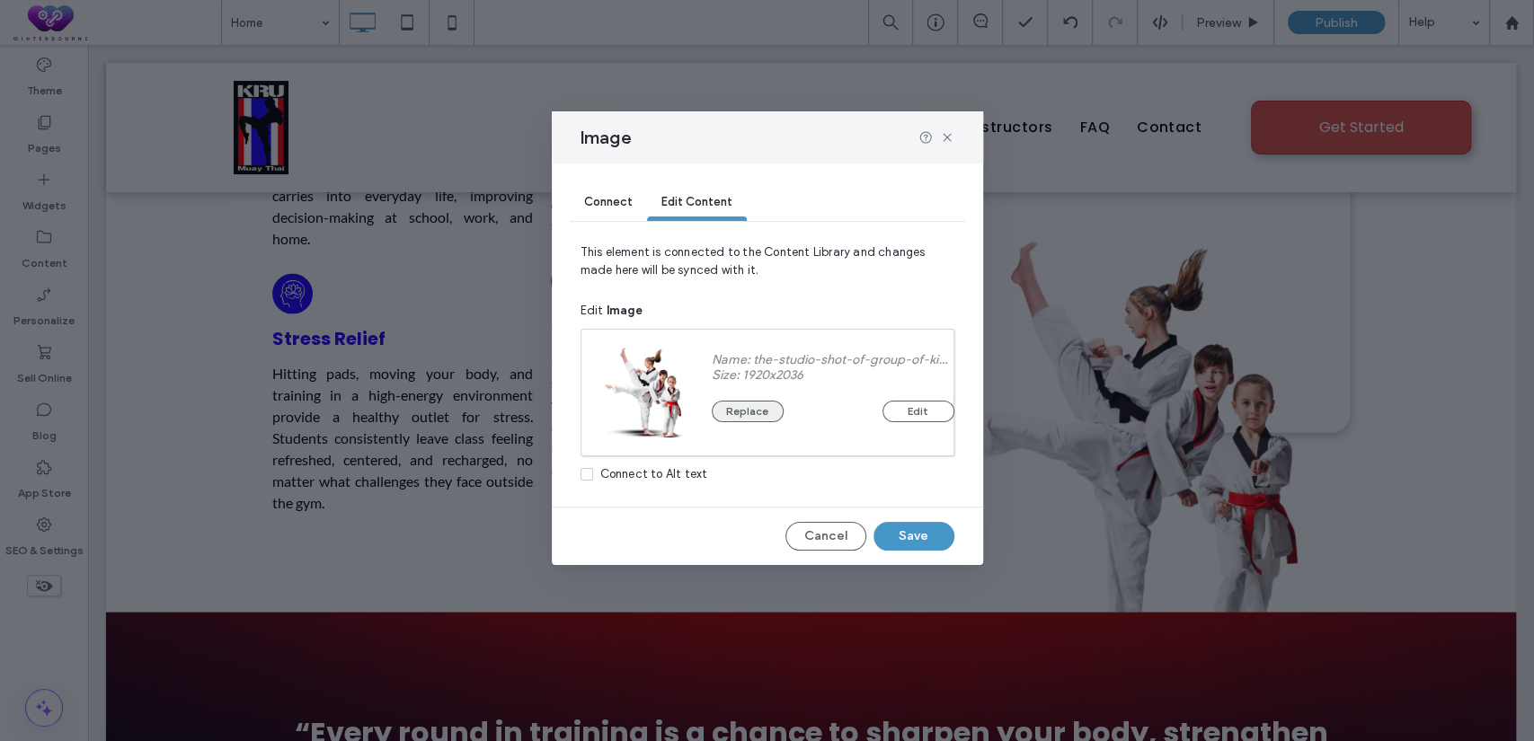
click at [771, 406] on button "Replace" at bounding box center [748, 412] width 72 height 22
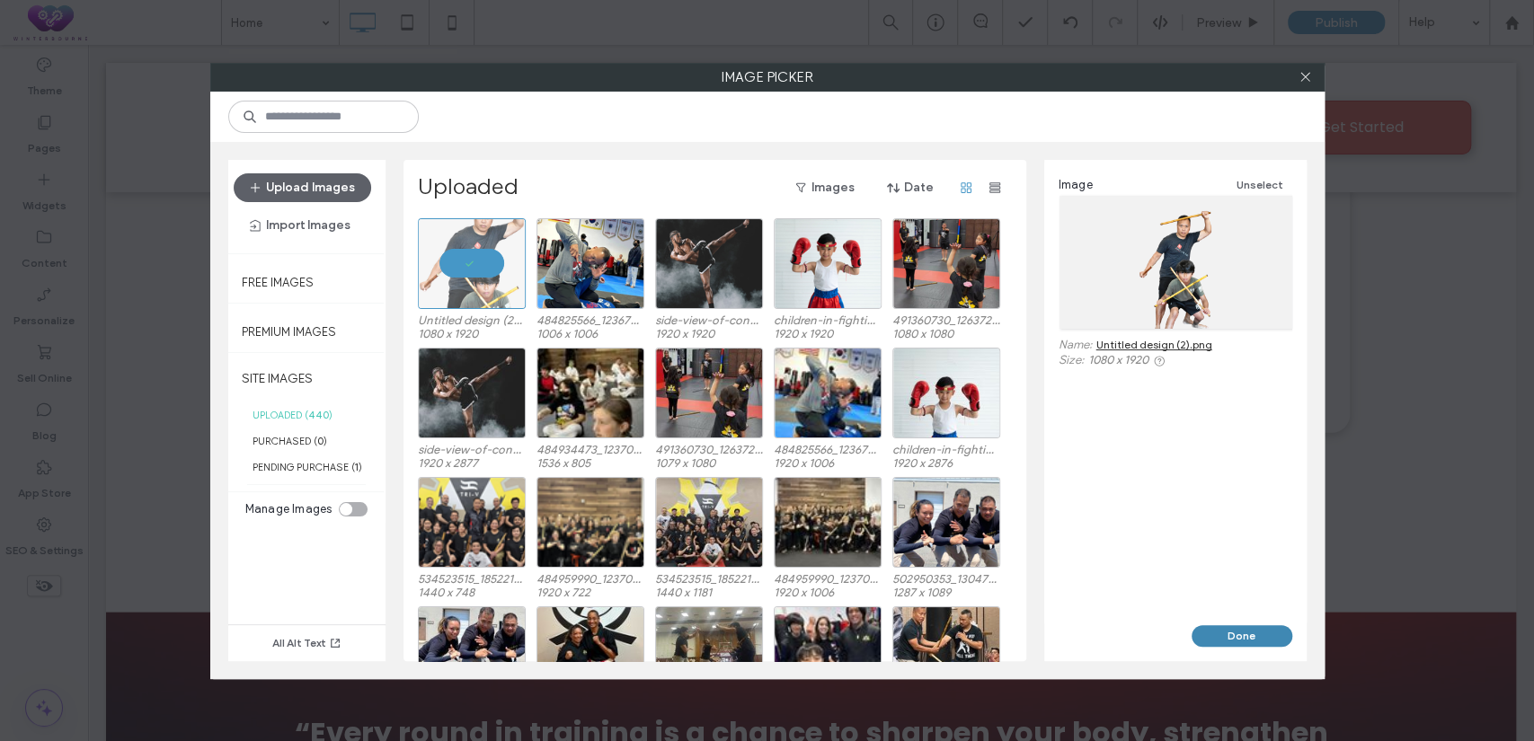
click at [1277, 630] on button "Done" at bounding box center [1242, 637] width 101 height 22
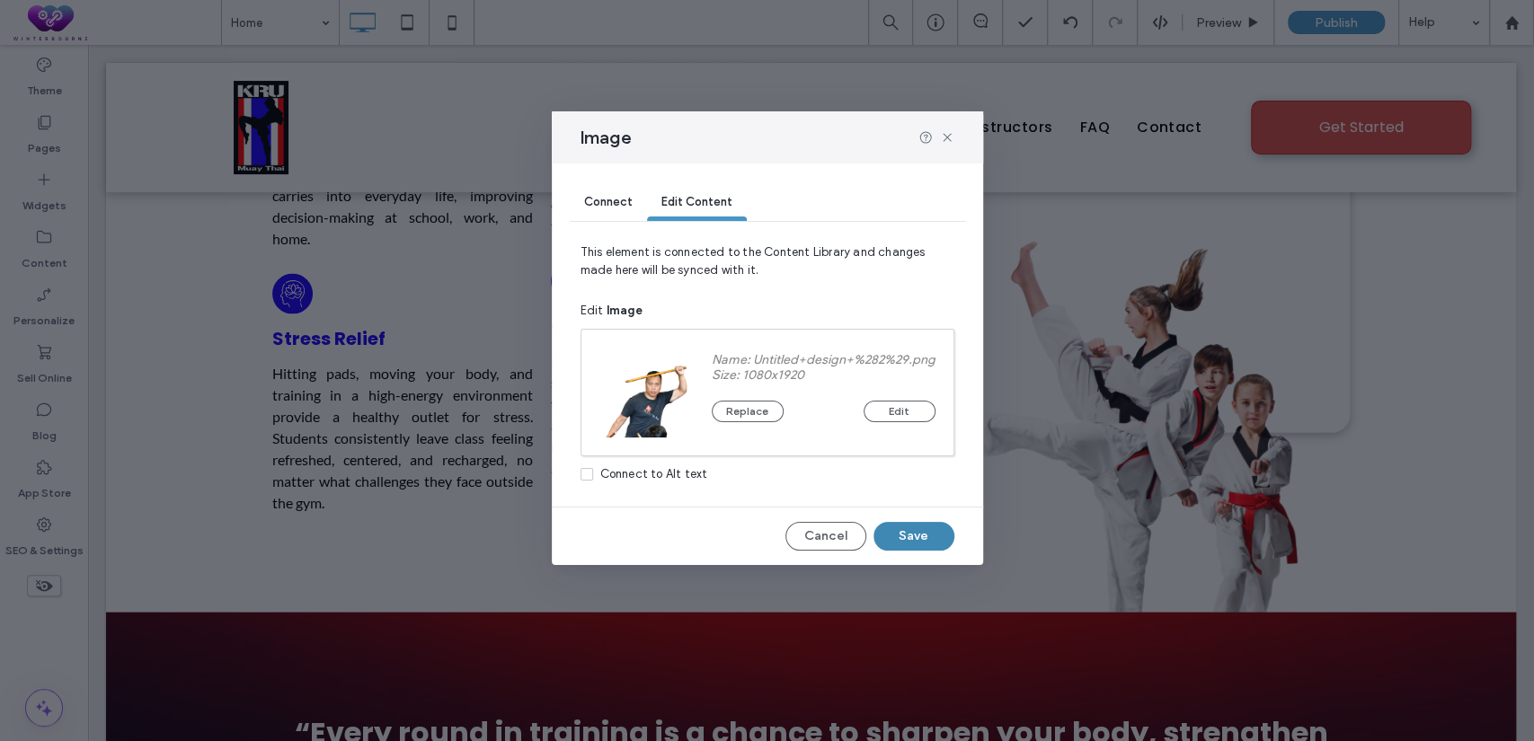
click at [933, 535] on button "Save" at bounding box center [914, 536] width 81 height 29
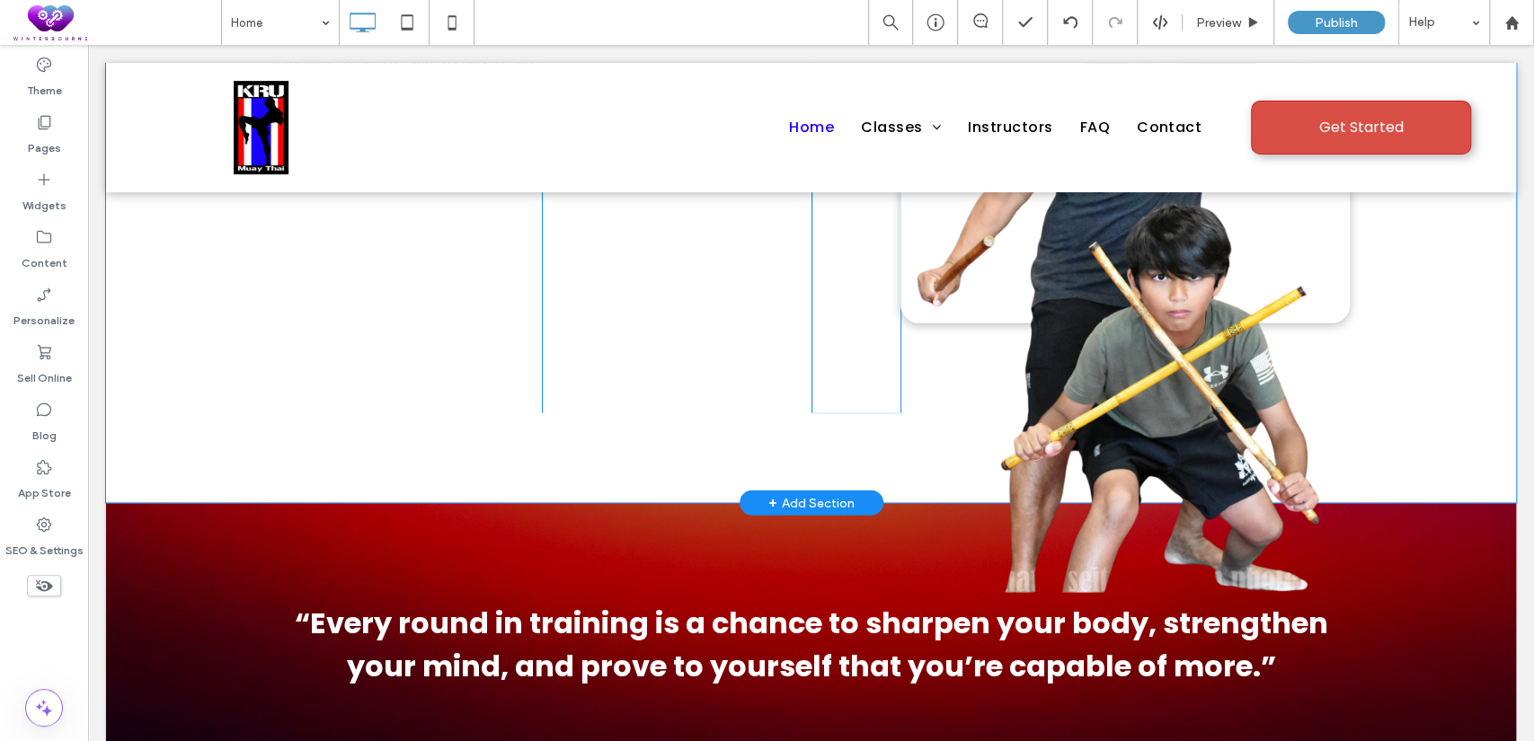
scroll to position [2995, 0]
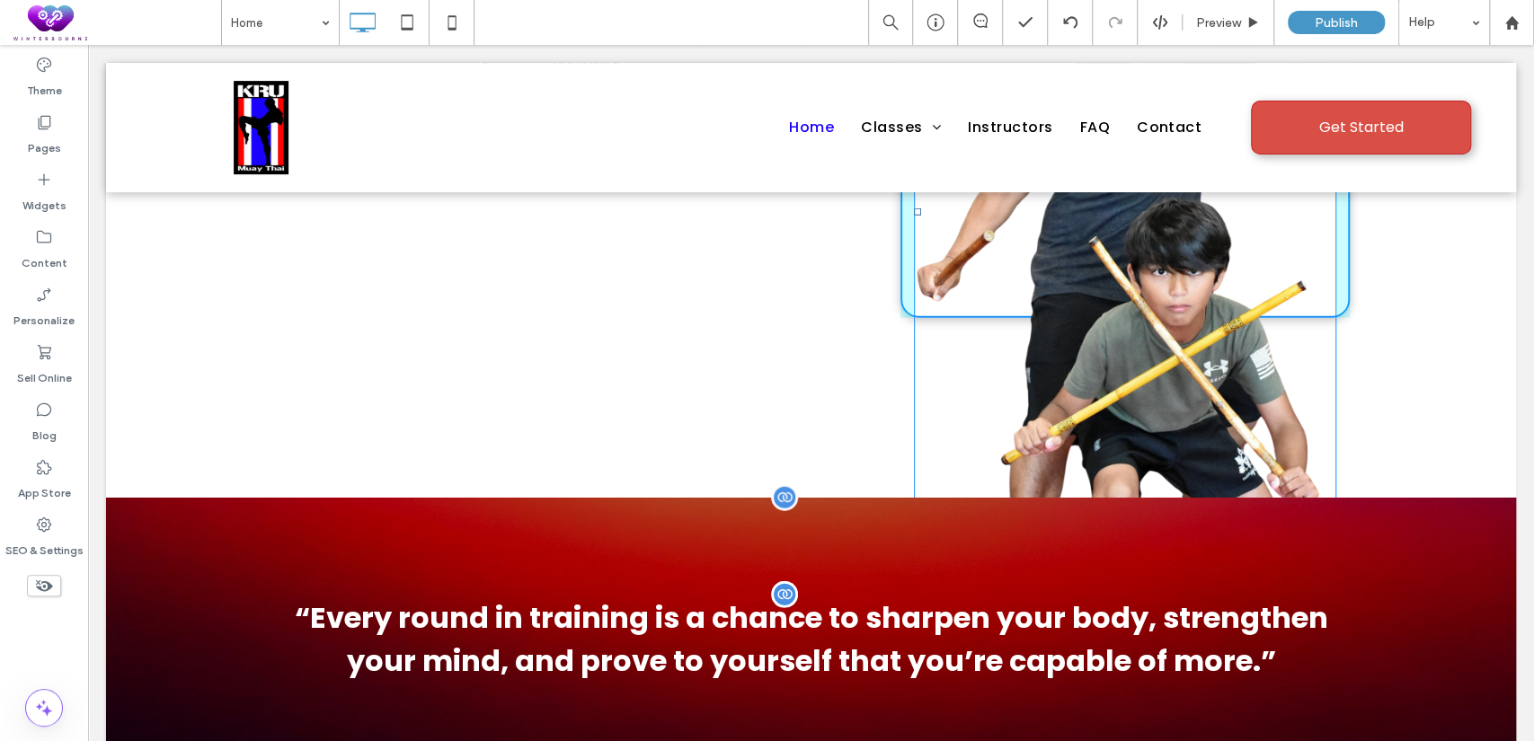
drag, startPoint x: 1327, startPoint y: 509, endPoint x: 1278, endPoint y: 414, distance: 106.1
click at [1278, 414] on div "Real Muay Thai, Kickboxing & Combatives Training at CMMA – KRU Muay Thai in Dum…" at bounding box center [811, 388] width 1410 height 6296
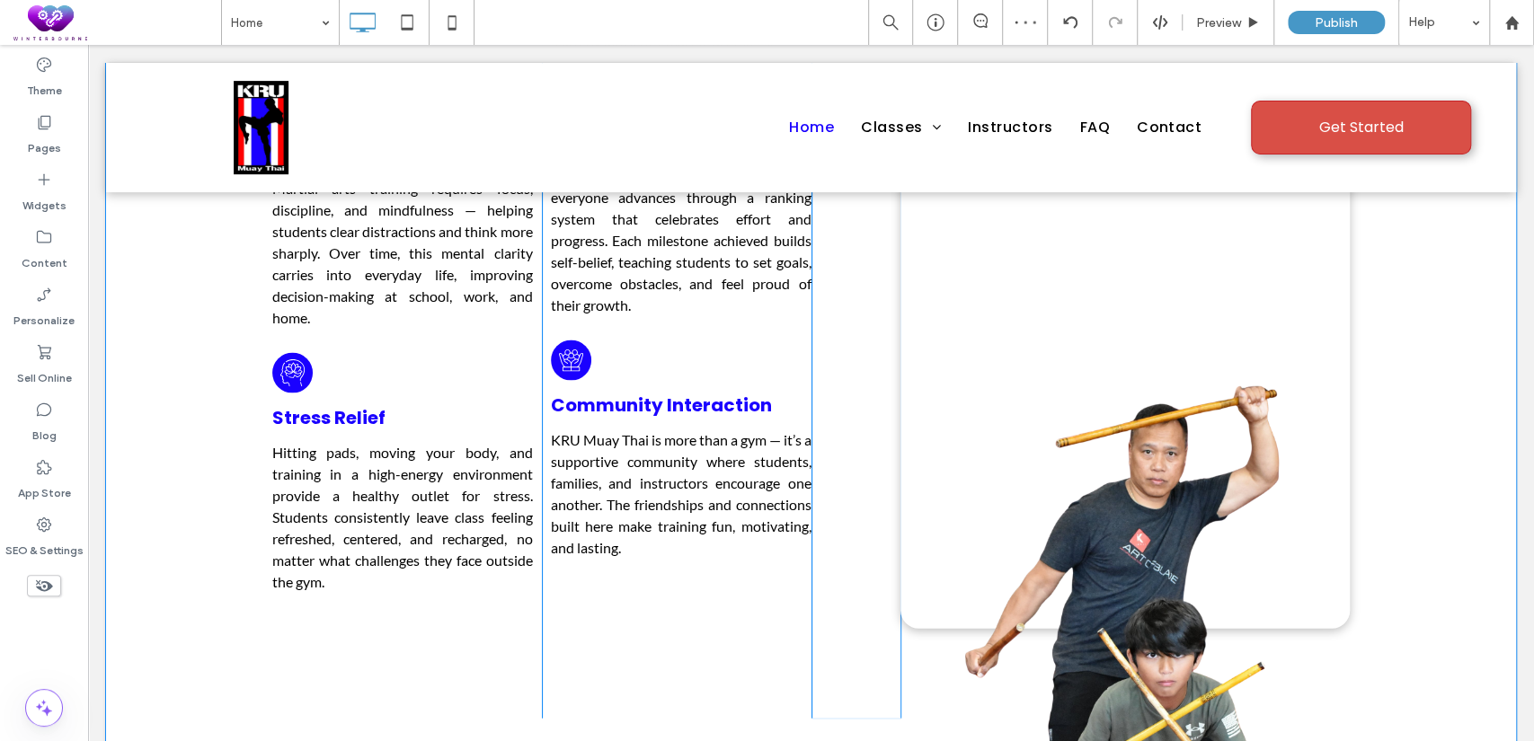
scroll to position [2662, 0]
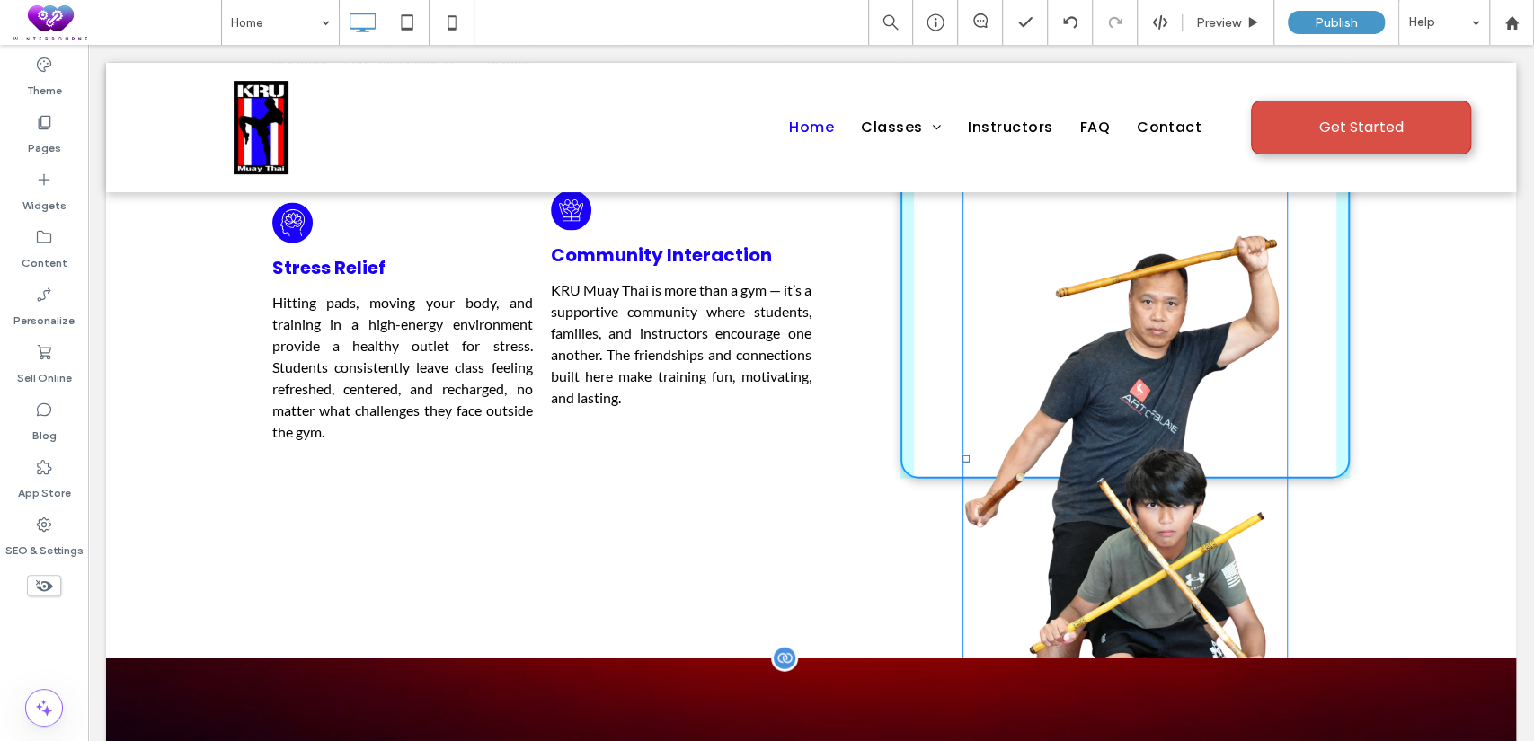
drag, startPoint x: 1278, startPoint y: 670, endPoint x: 1254, endPoint y: 569, distance: 103.5
click at [1254, 569] on div "Real Muay Thai, Kickboxing & Combatives Training at CMMA – KRU Muay Thai in Dum…" at bounding box center [811, 634] width 1410 height 6123
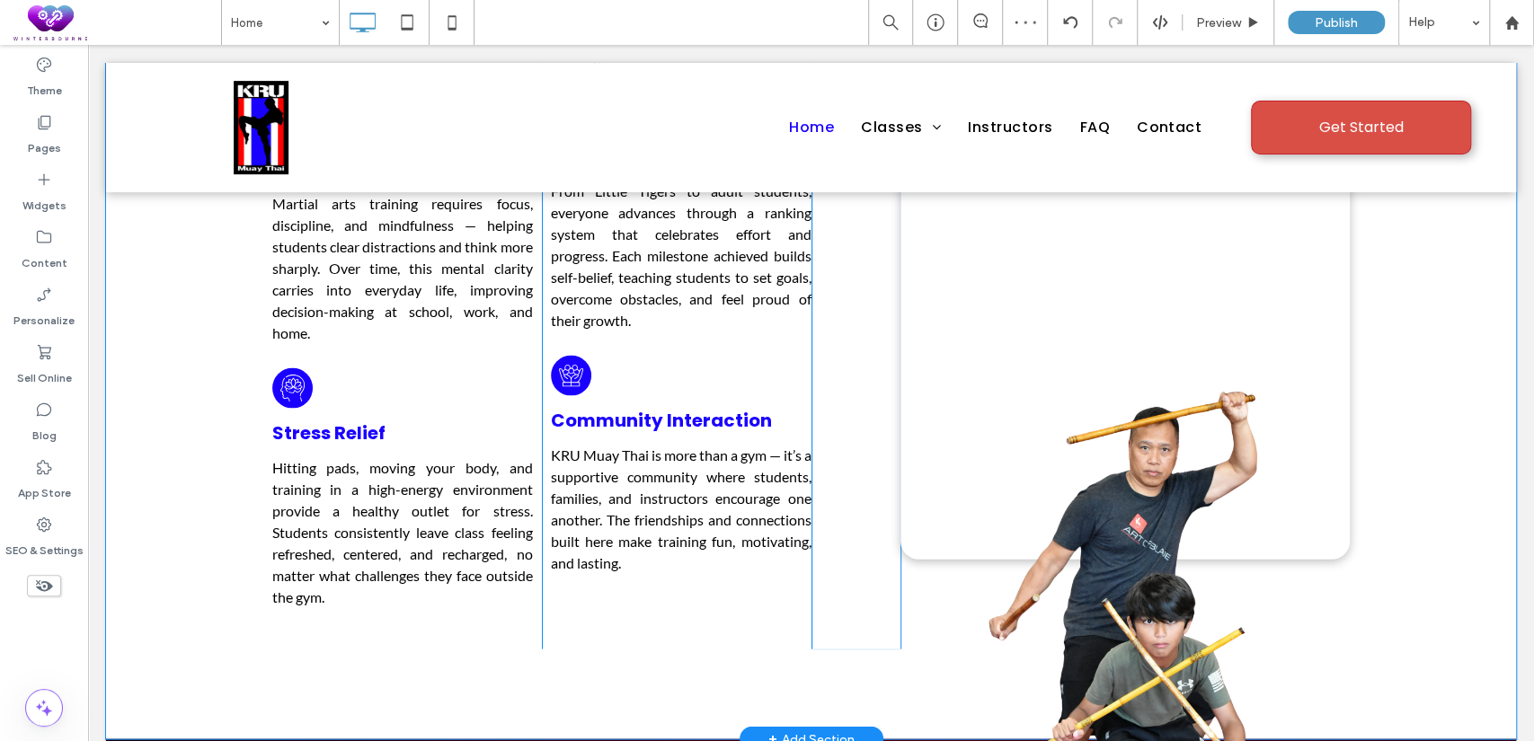
scroll to position [2496, 0]
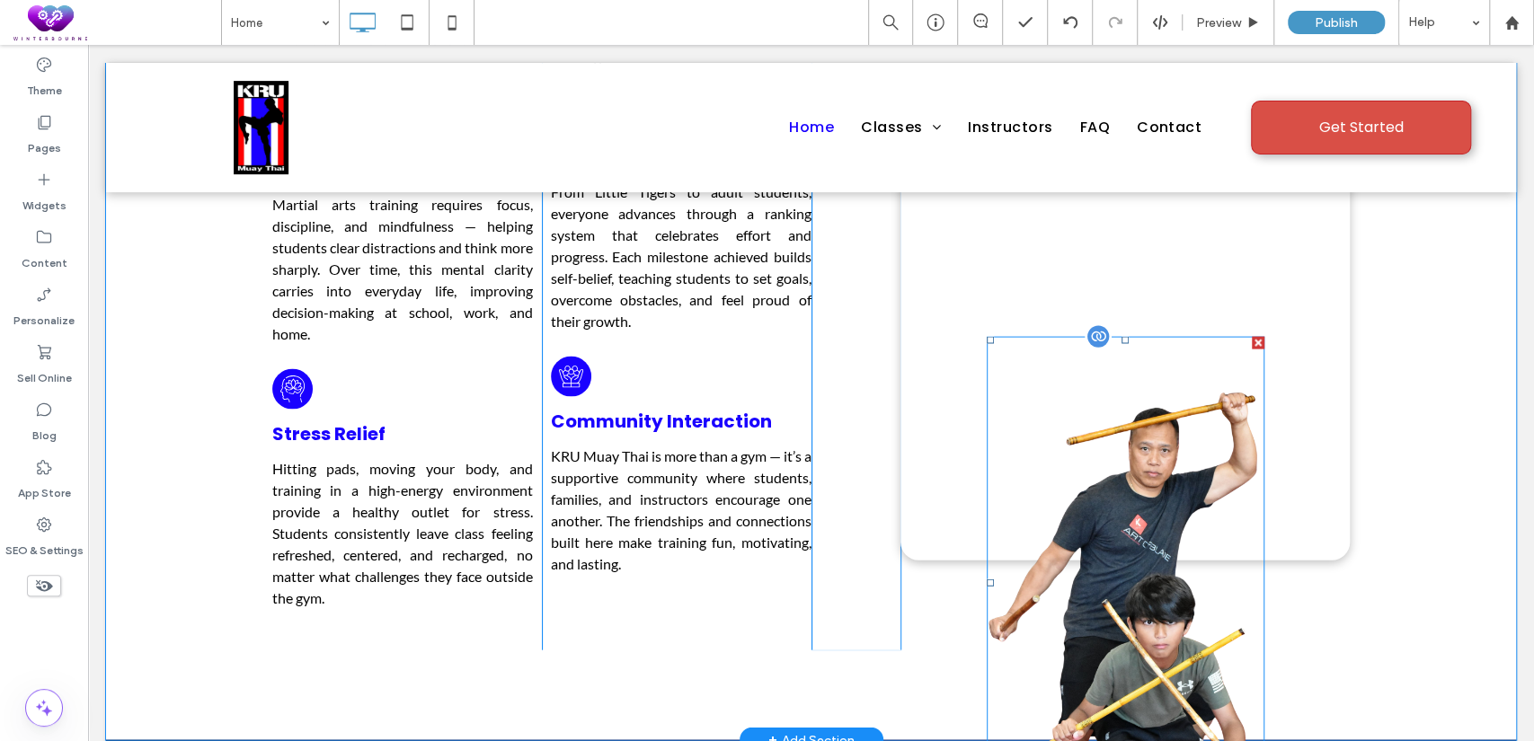
click at [1099, 435] on img at bounding box center [1126, 583] width 278 height 493
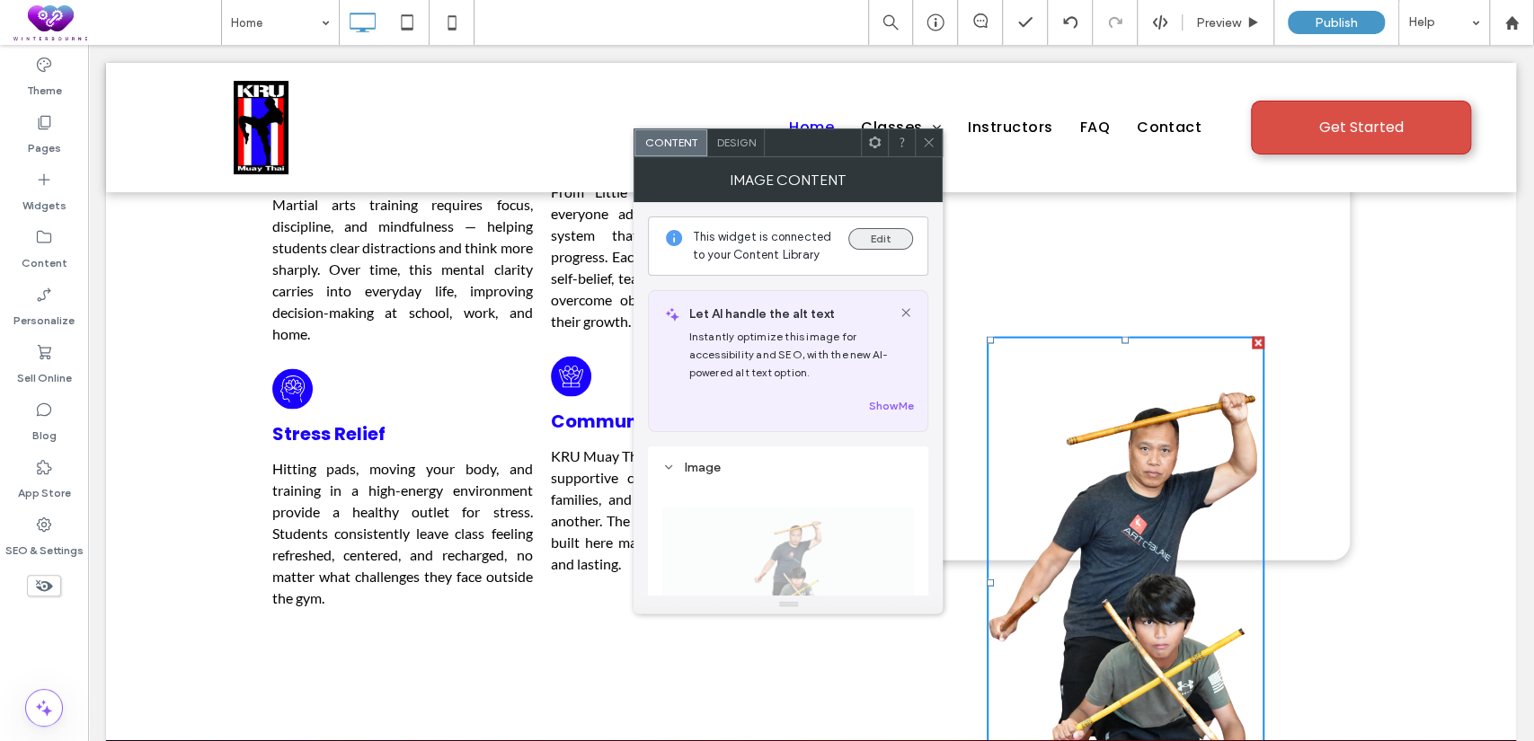
click at [873, 247] on button "Edit" at bounding box center [880, 239] width 65 height 22
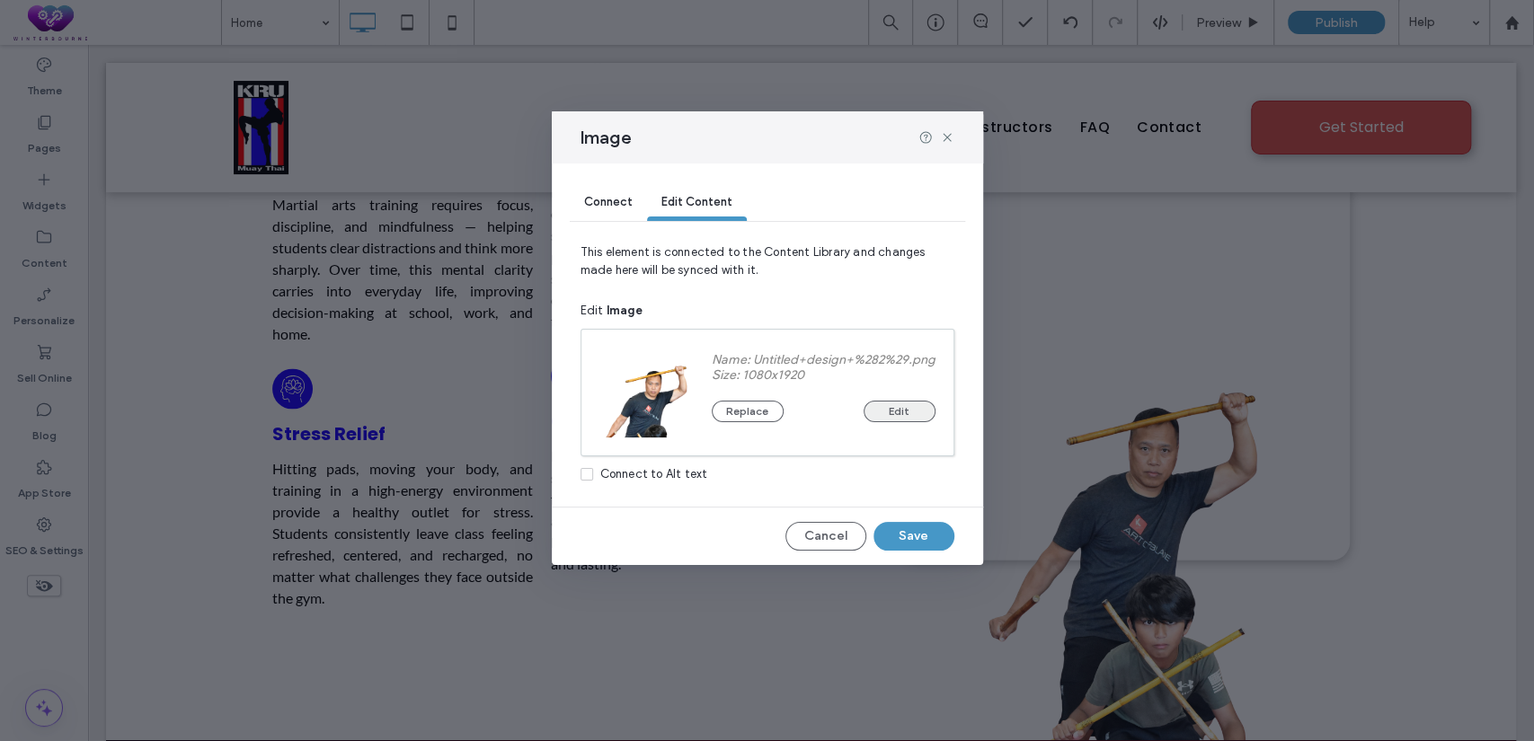
click at [909, 408] on button "Edit" at bounding box center [900, 412] width 72 height 22
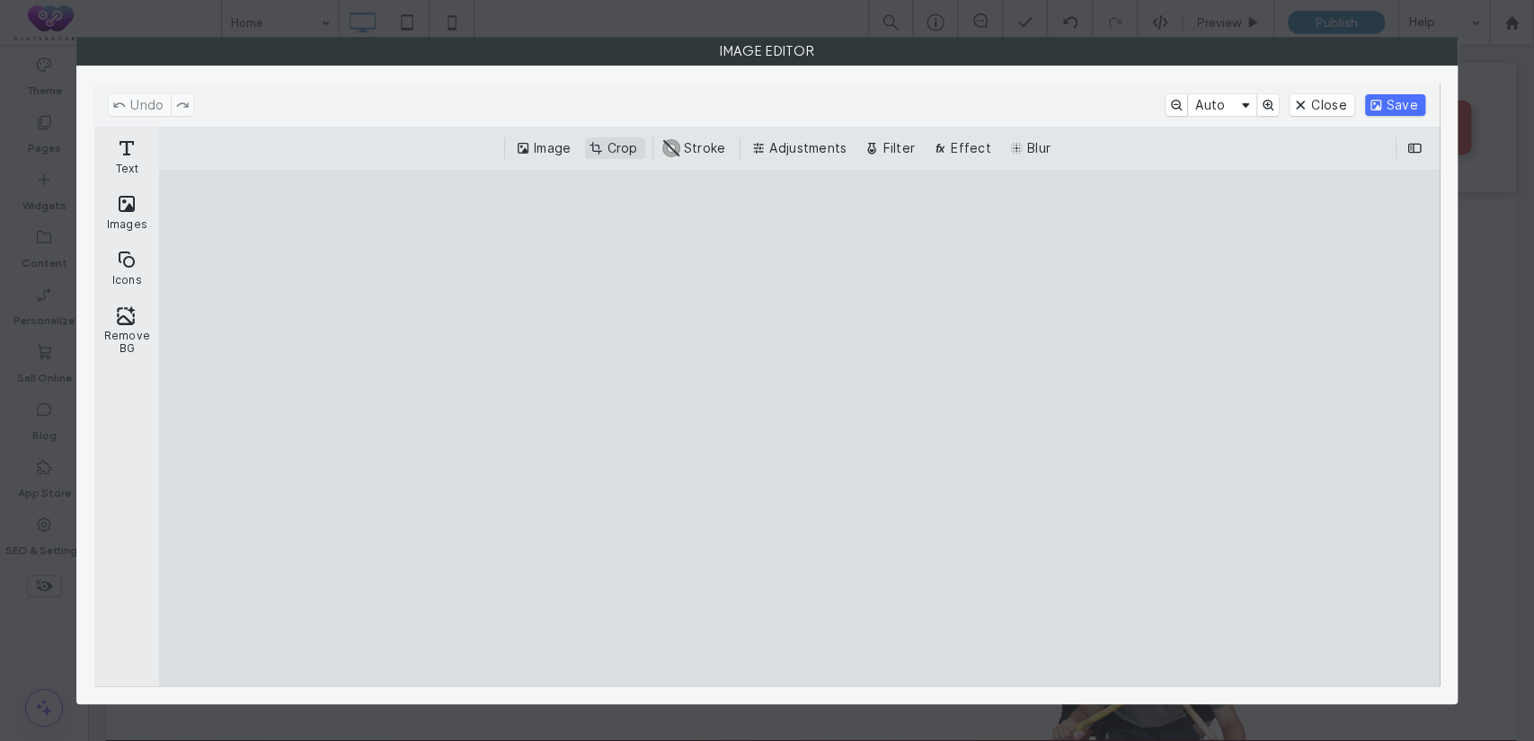
click at [626, 152] on button "Crop" at bounding box center [614, 149] width 59 height 22
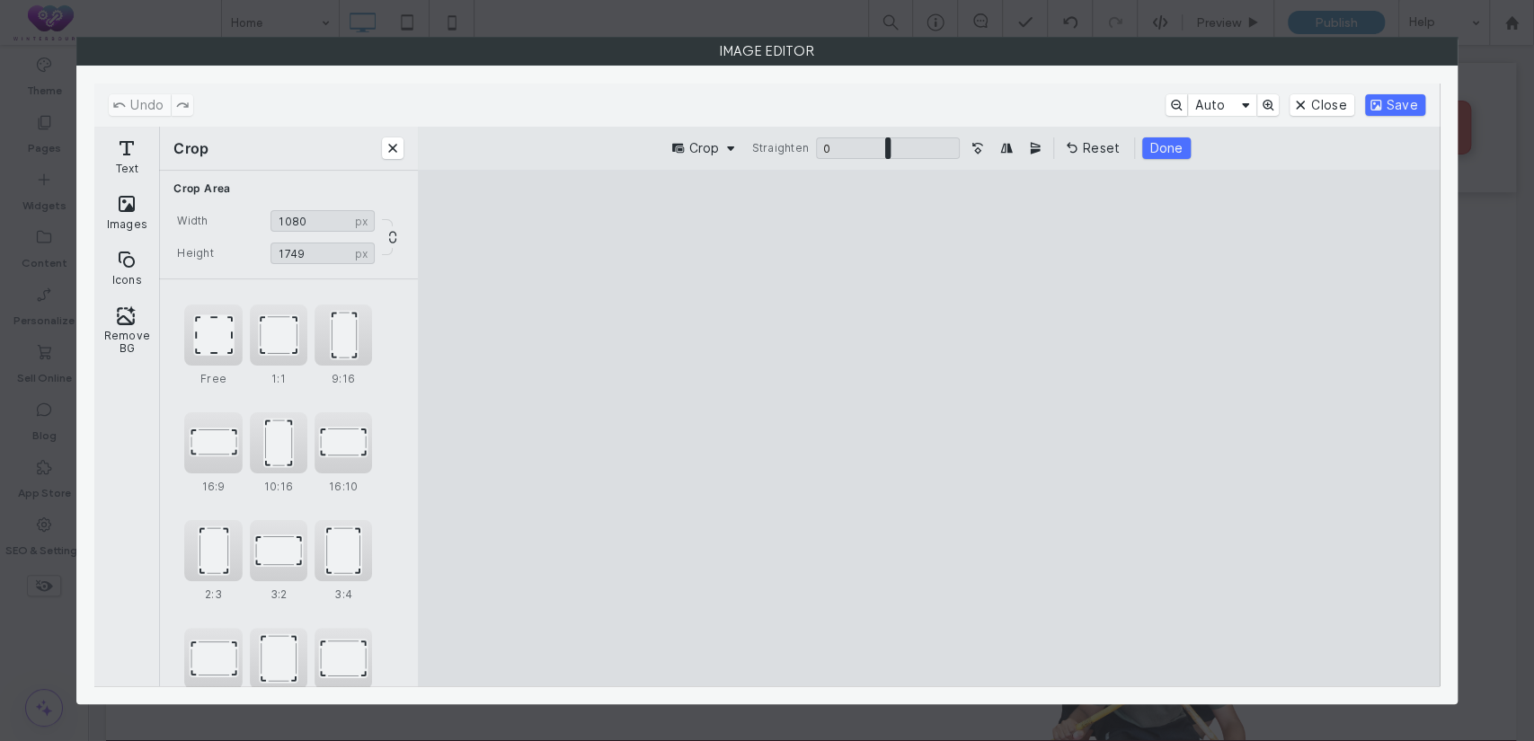
type input "****"
drag, startPoint x: 928, startPoint y: 222, endPoint x: 929, endPoint y: 261, distance: 38.7
click at [928, 429] on cesdk-canvas "Editor canvas" at bounding box center [928, 429] width 0 height 0
drag, startPoint x: 1004, startPoint y: 439, endPoint x: 1002, endPoint y: 339, distance: 100.7
click at [928, 429] on cesdk-canvas "Editor canvas" at bounding box center [928, 429] width 0 height 0
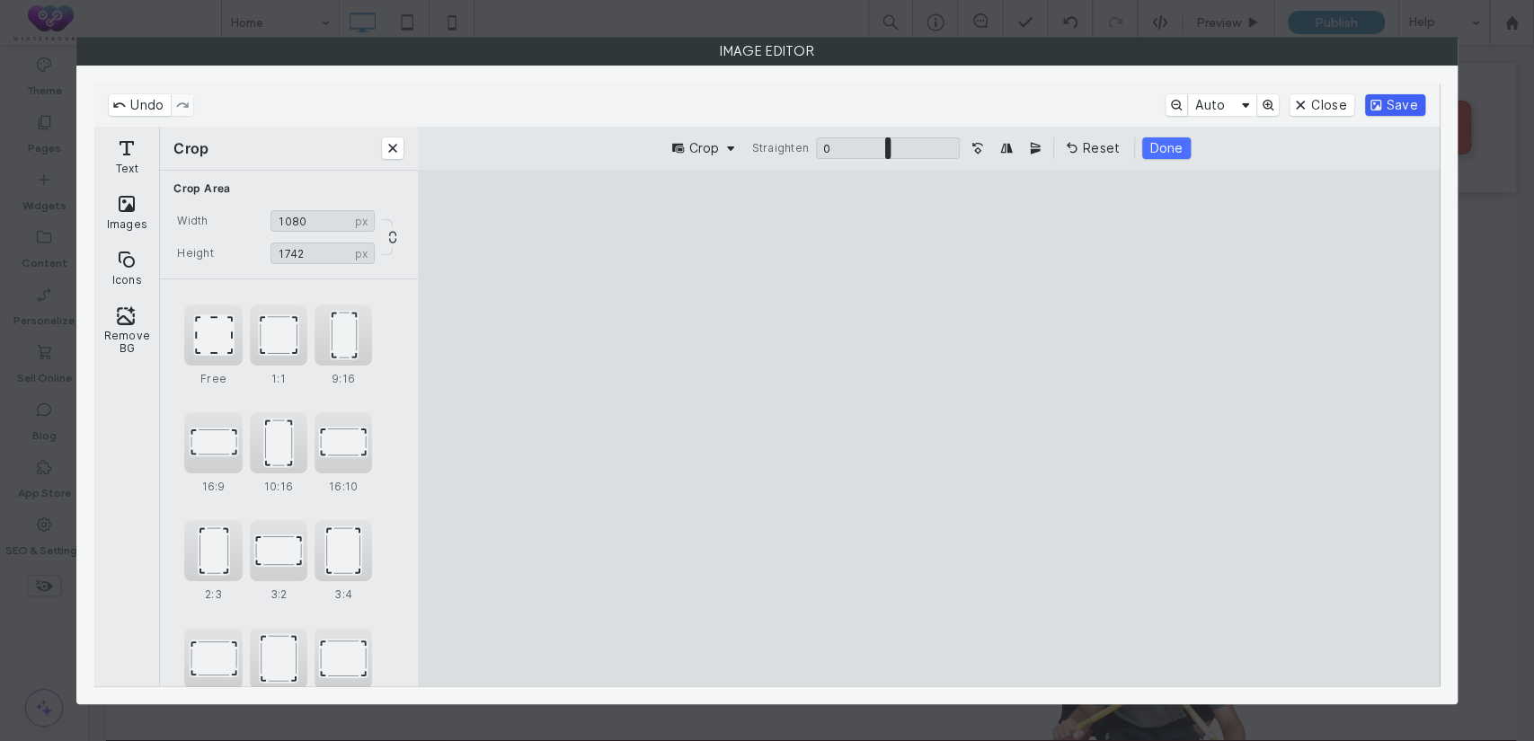
click at [1397, 111] on button "Save" at bounding box center [1395, 105] width 60 height 22
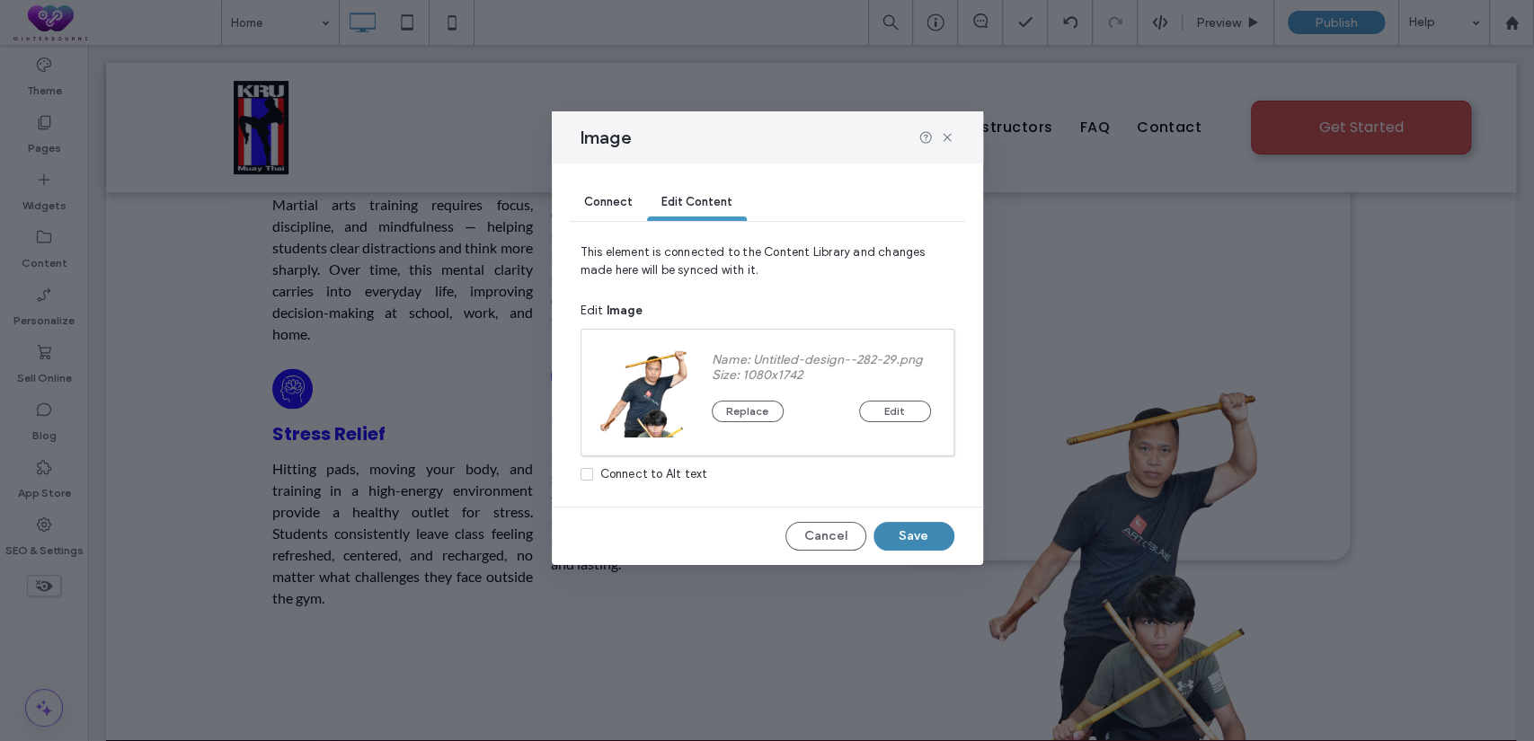
click at [920, 546] on button "Save" at bounding box center [914, 536] width 81 height 29
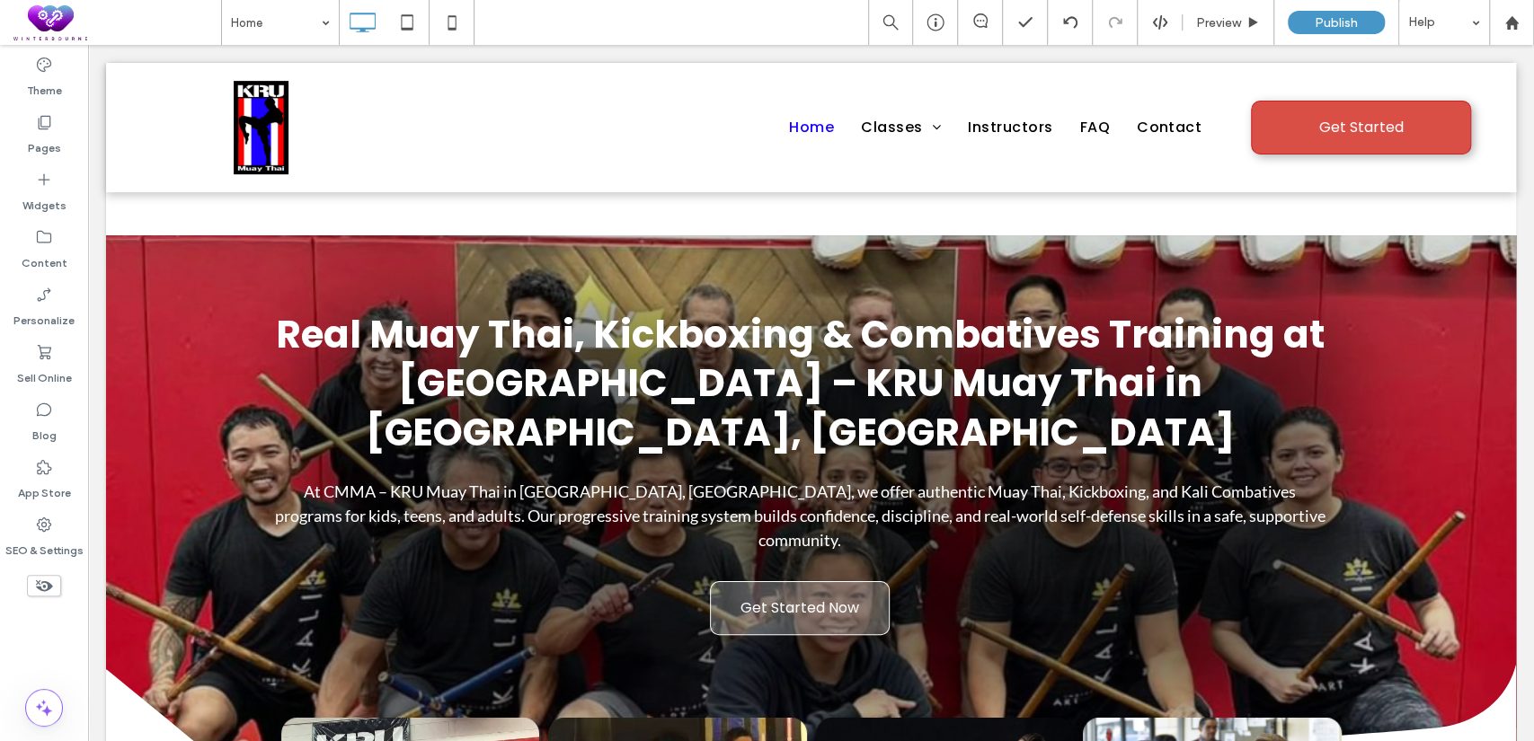
scroll to position [2329, 0]
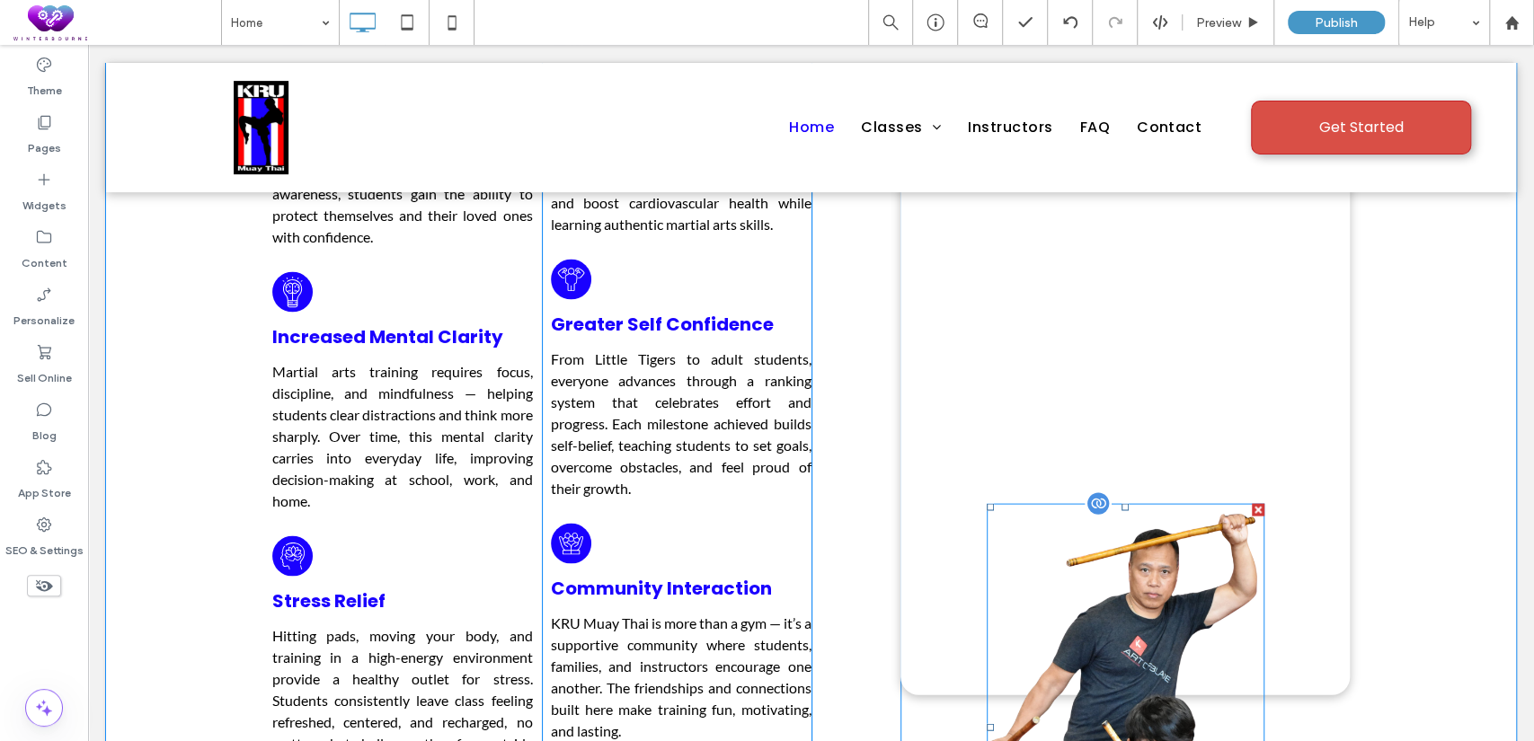
click at [1145, 519] on img at bounding box center [1126, 727] width 278 height 448
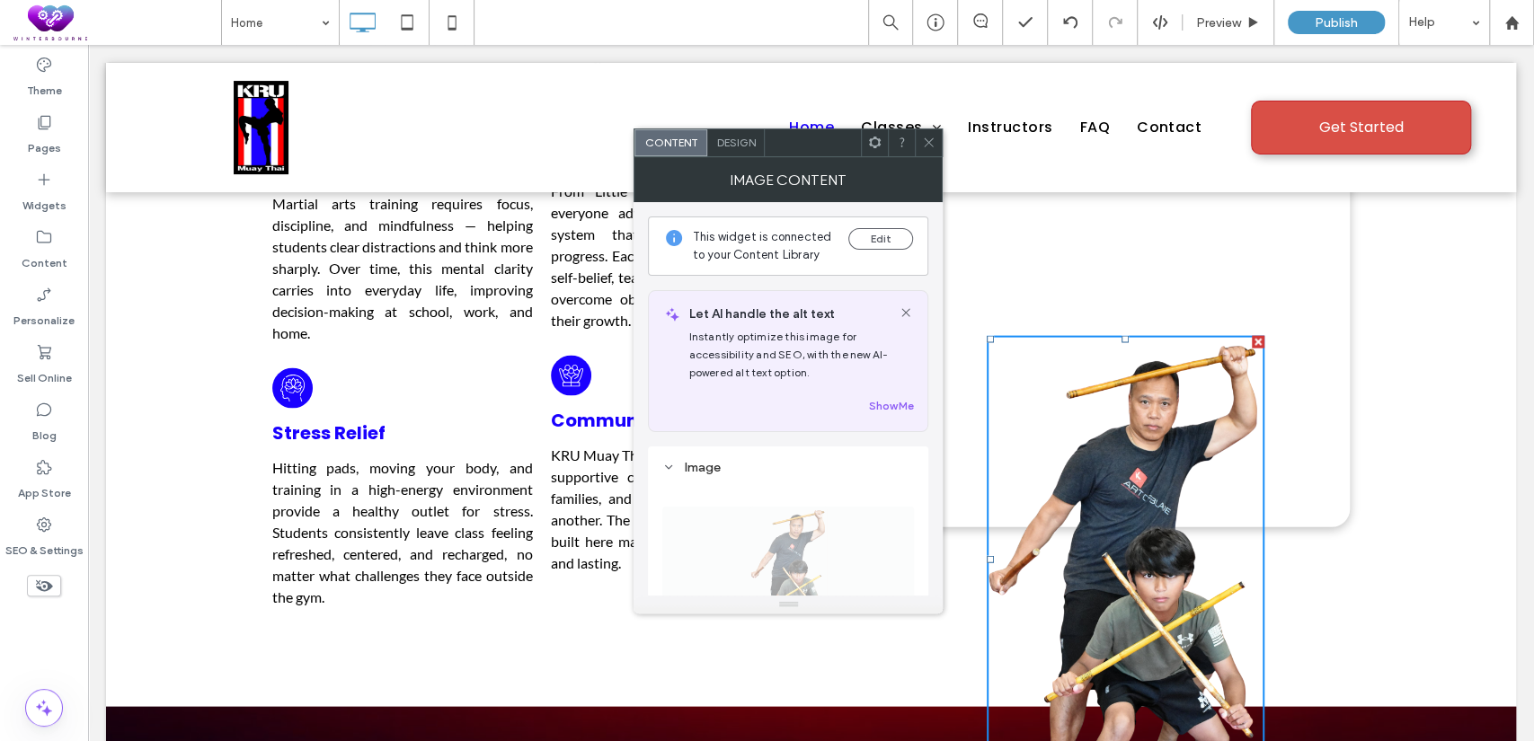
scroll to position [2496, 0]
click at [876, 143] on icon at bounding box center [874, 142] width 13 height 13
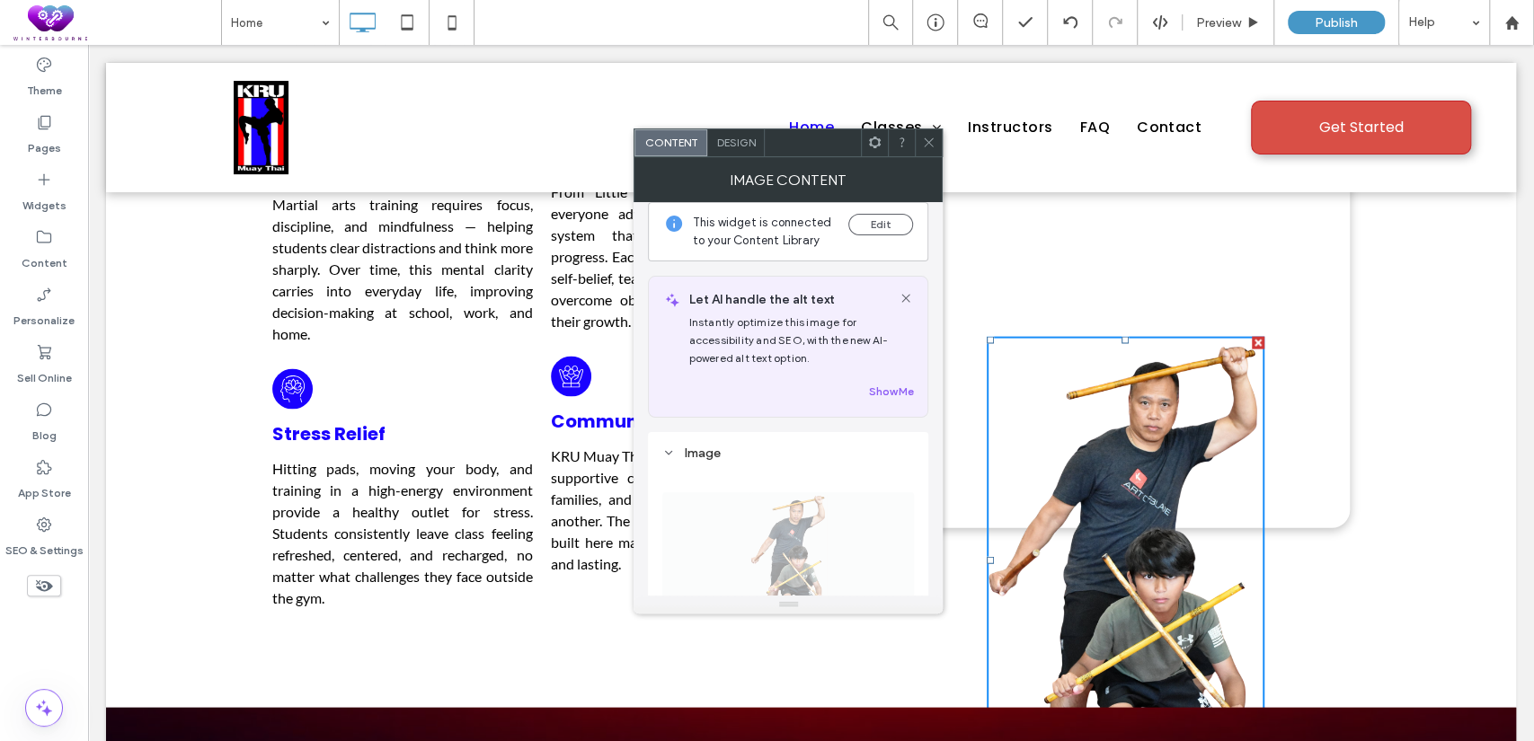
scroll to position [0, 0]
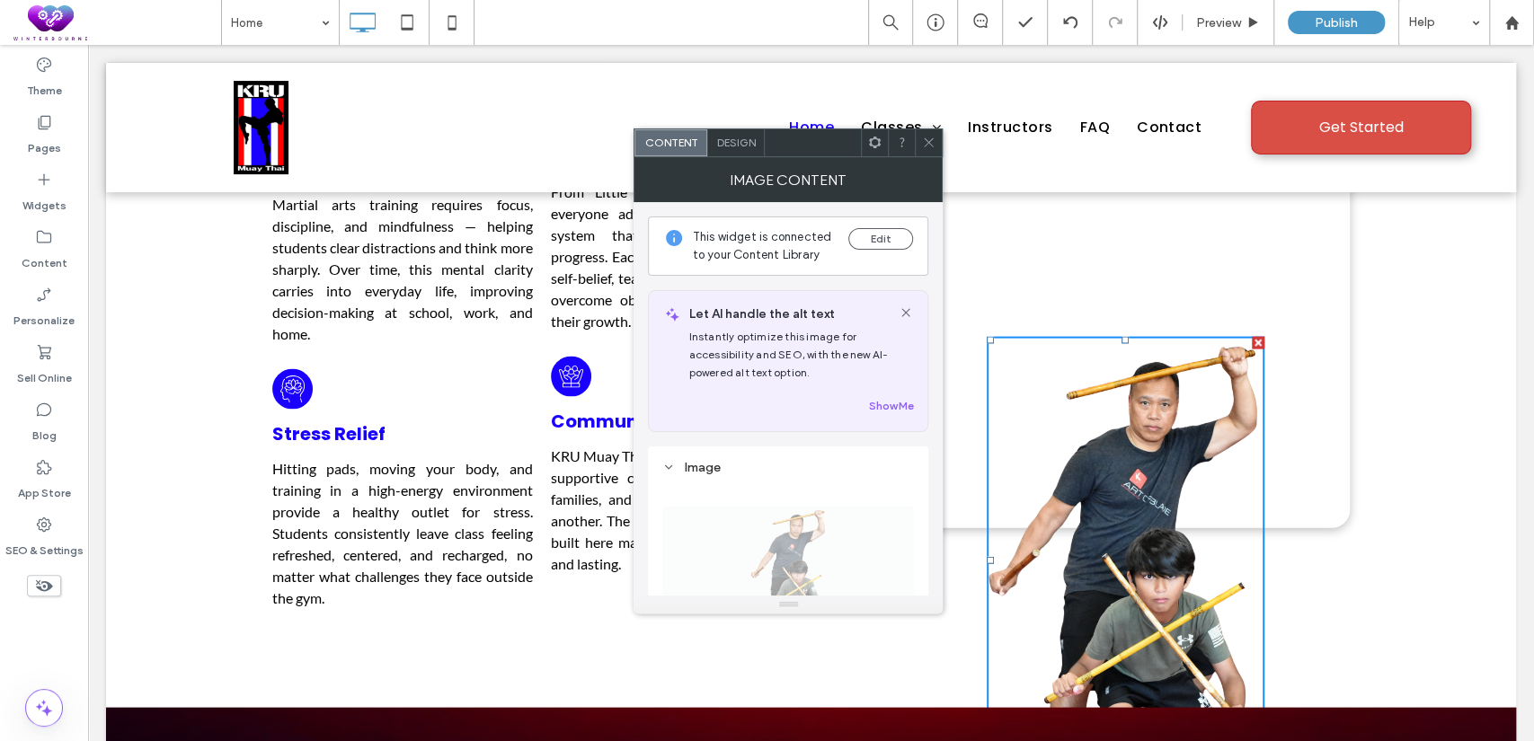
click at [739, 136] on span "Design" at bounding box center [735, 142] width 39 height 13
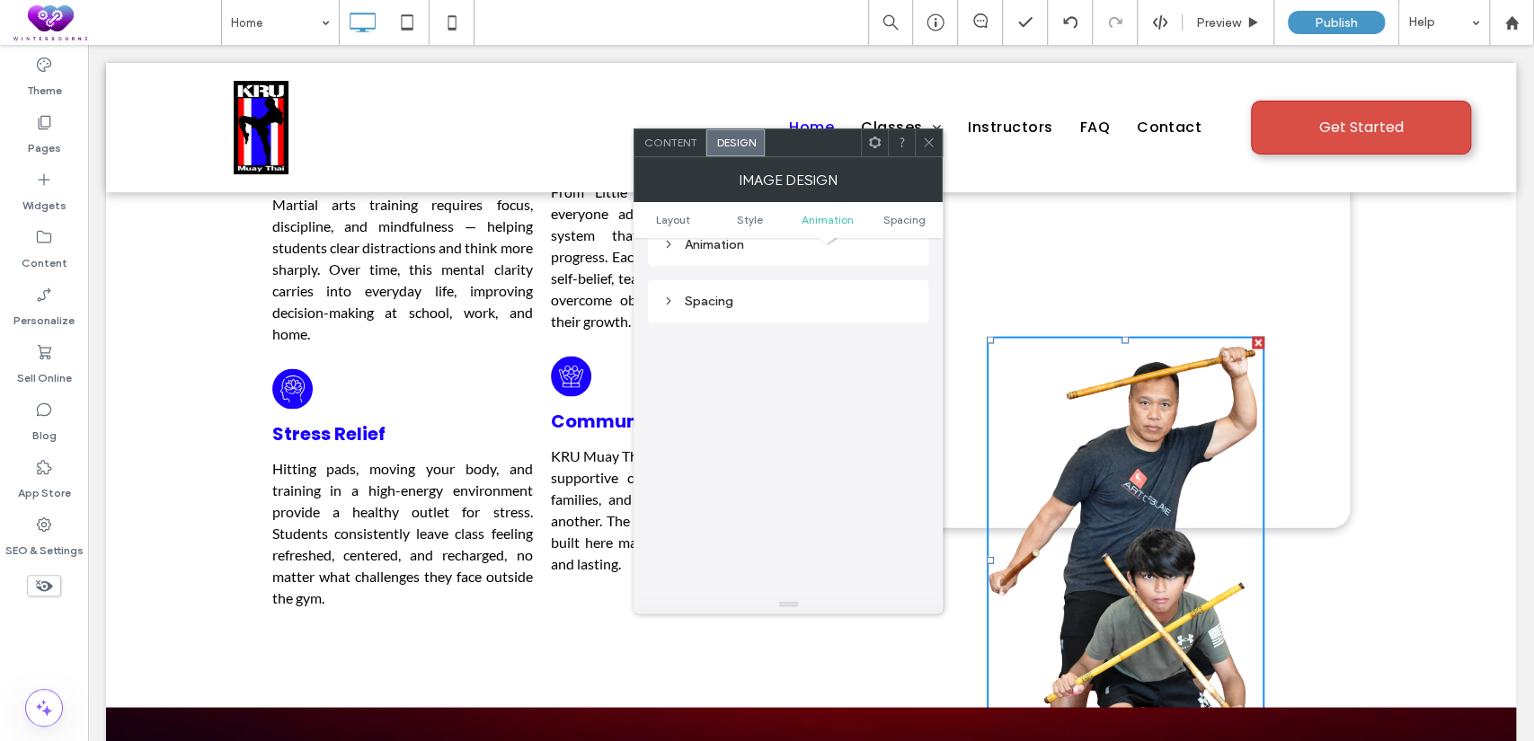
scroll to position [902, 0]
click at [704, 287] on div "Spacing" at bounding box center [788, 275] width 280 height 42
click at [715, 272] on div "Spacing" at bounding box center [788, 275] width 252 height 15
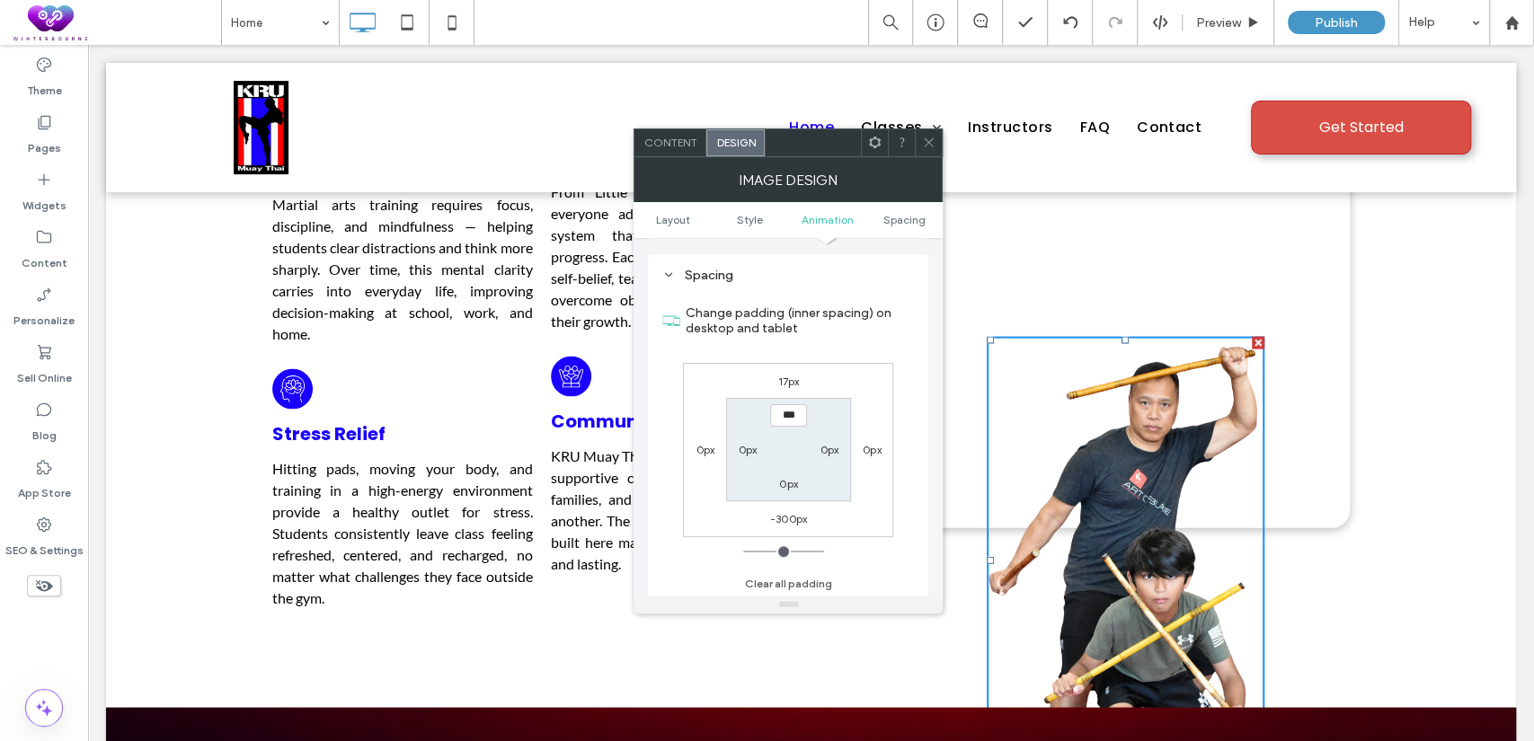
click at [785, 379] on label "17px" at bounding box center [789, 381] width 22 height 13
type input "**"
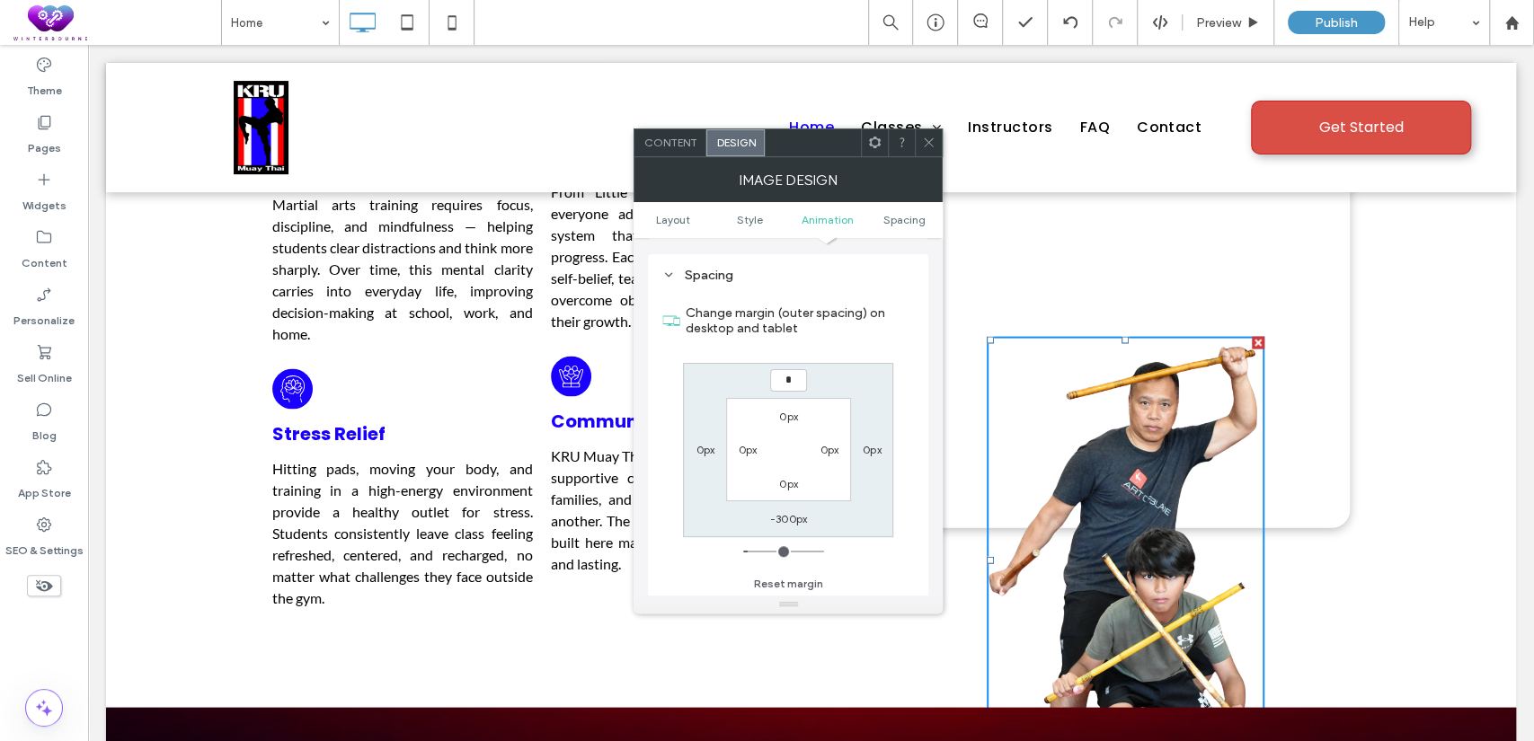
type input "*"
type input "***"
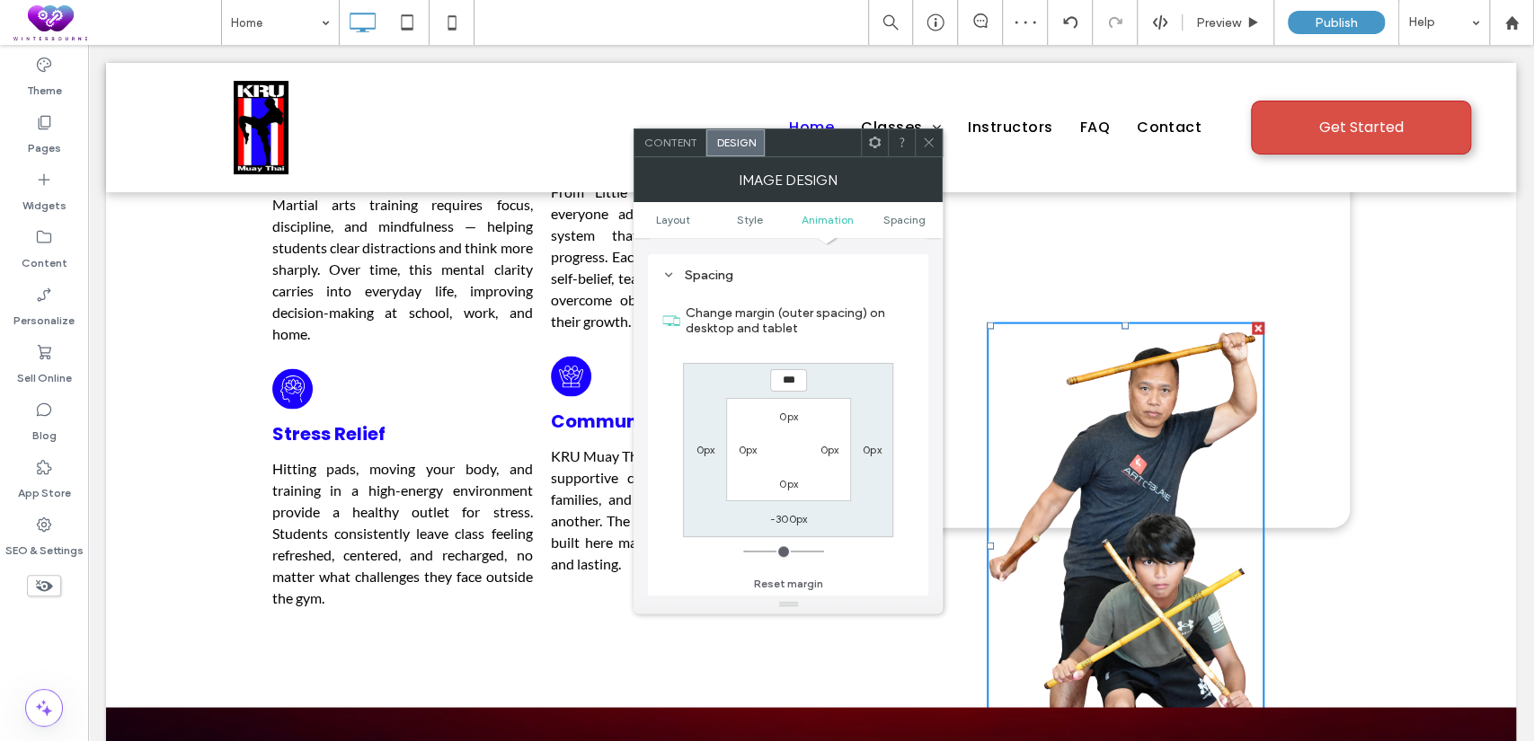
click at [787, 484] on label "0px" at bounding box center [788, 483] width 19 height 13
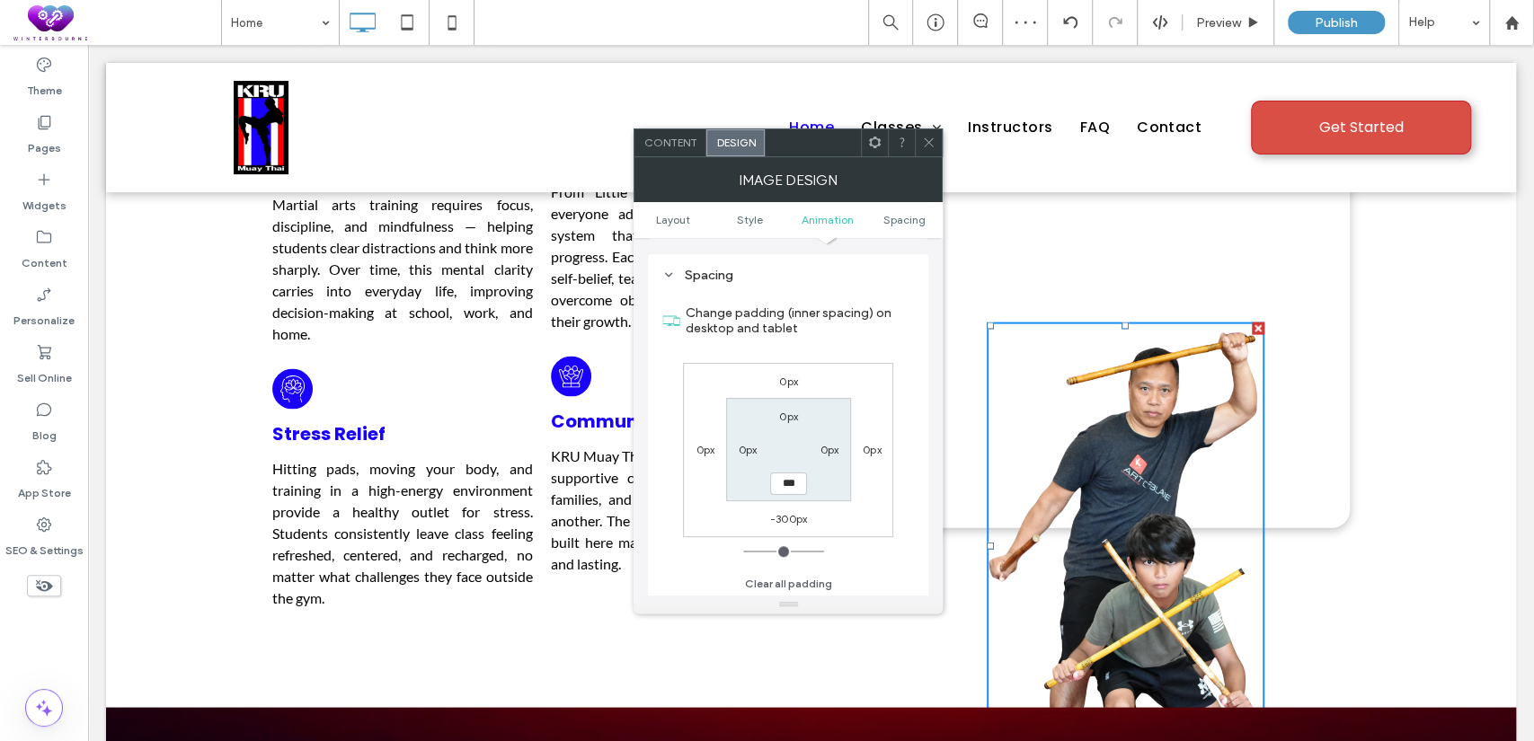
click at [776, 516] on label "-300px" at bounding box center [788, 518] width 37 height 13
type input "*"
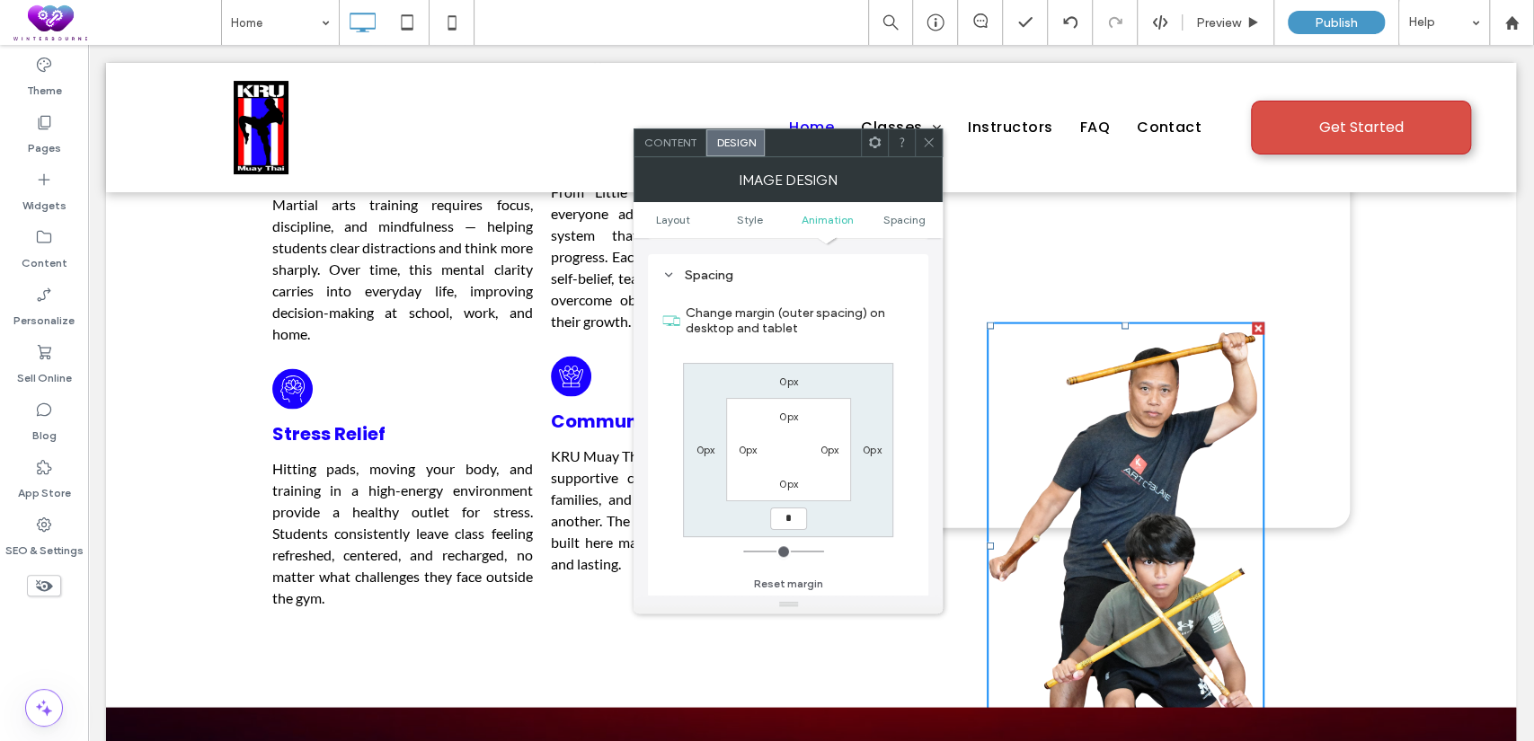
type input "*"
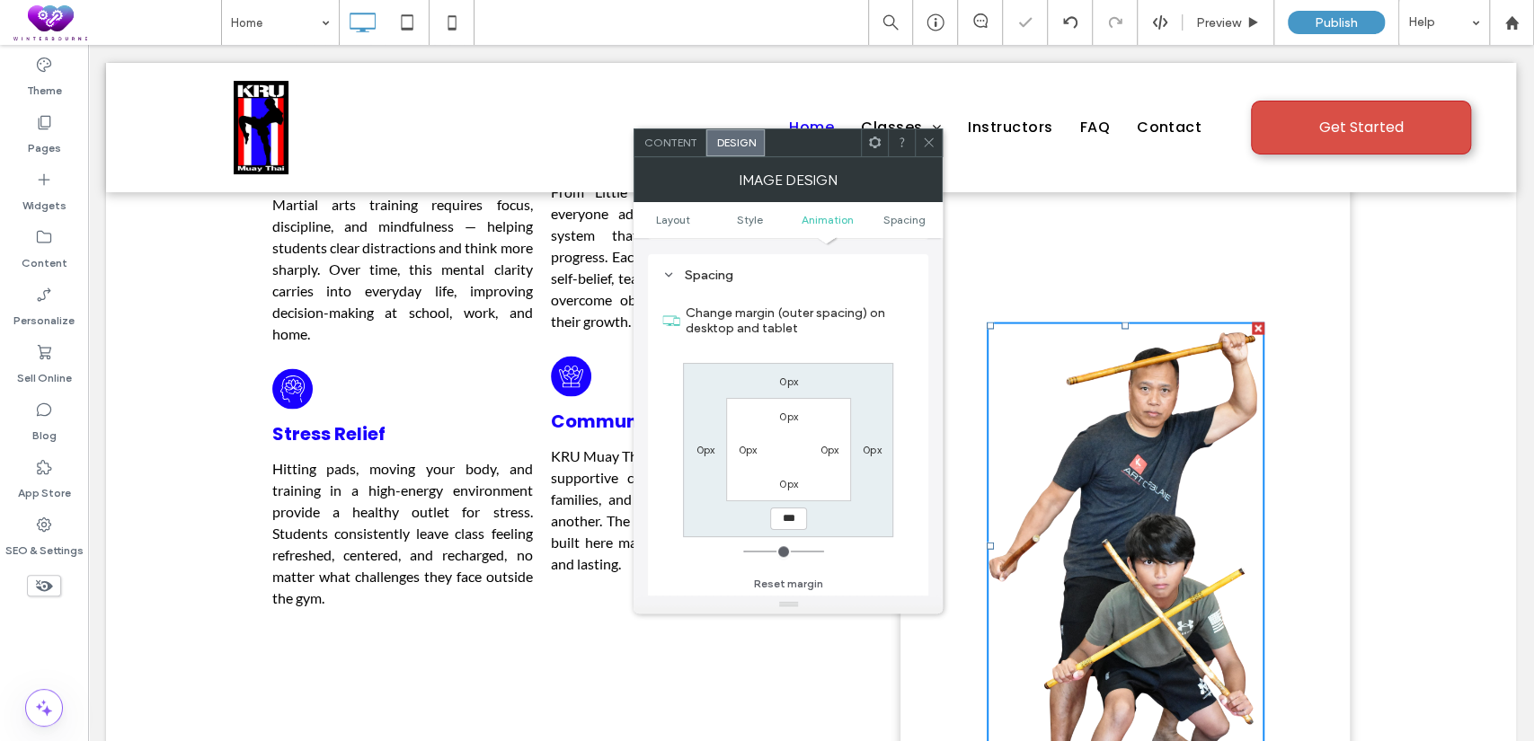
click at [786, 521] on input "***" at bounding box center [788, 519] width 37 height 22
type input "******"
type input "*"
type input "******"
type input "*"
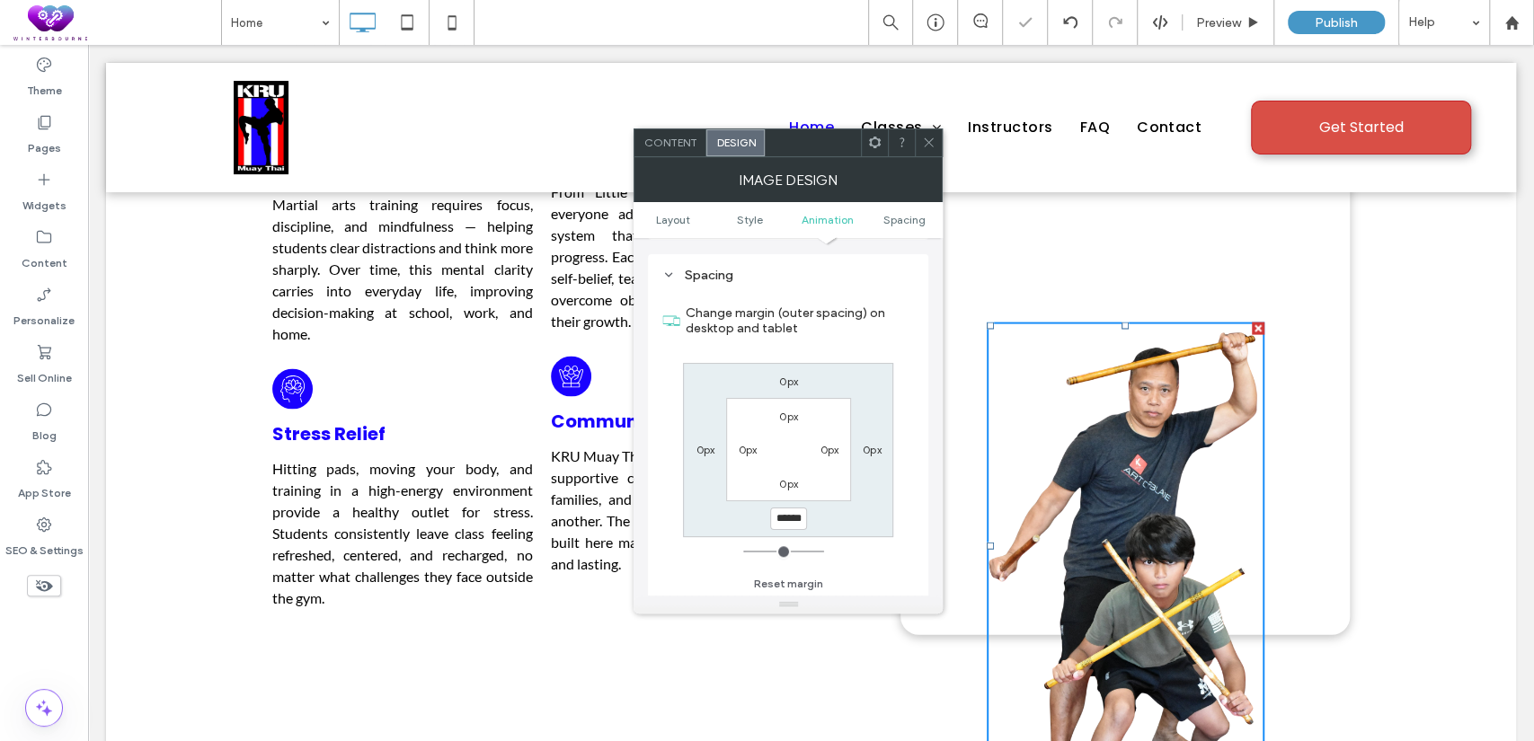
scroll to position [0, 0]
drag, startPoint x: 793, startPoint y: 517, endPoint x: 764, endPoint y: 523, distance: 29.4
click at [764, 523] on div "0px 0px ****** 0px 0px 0px 0px 0px" at bounding box center [788, 450] width 210 height 174
type input "******"
type input "*"
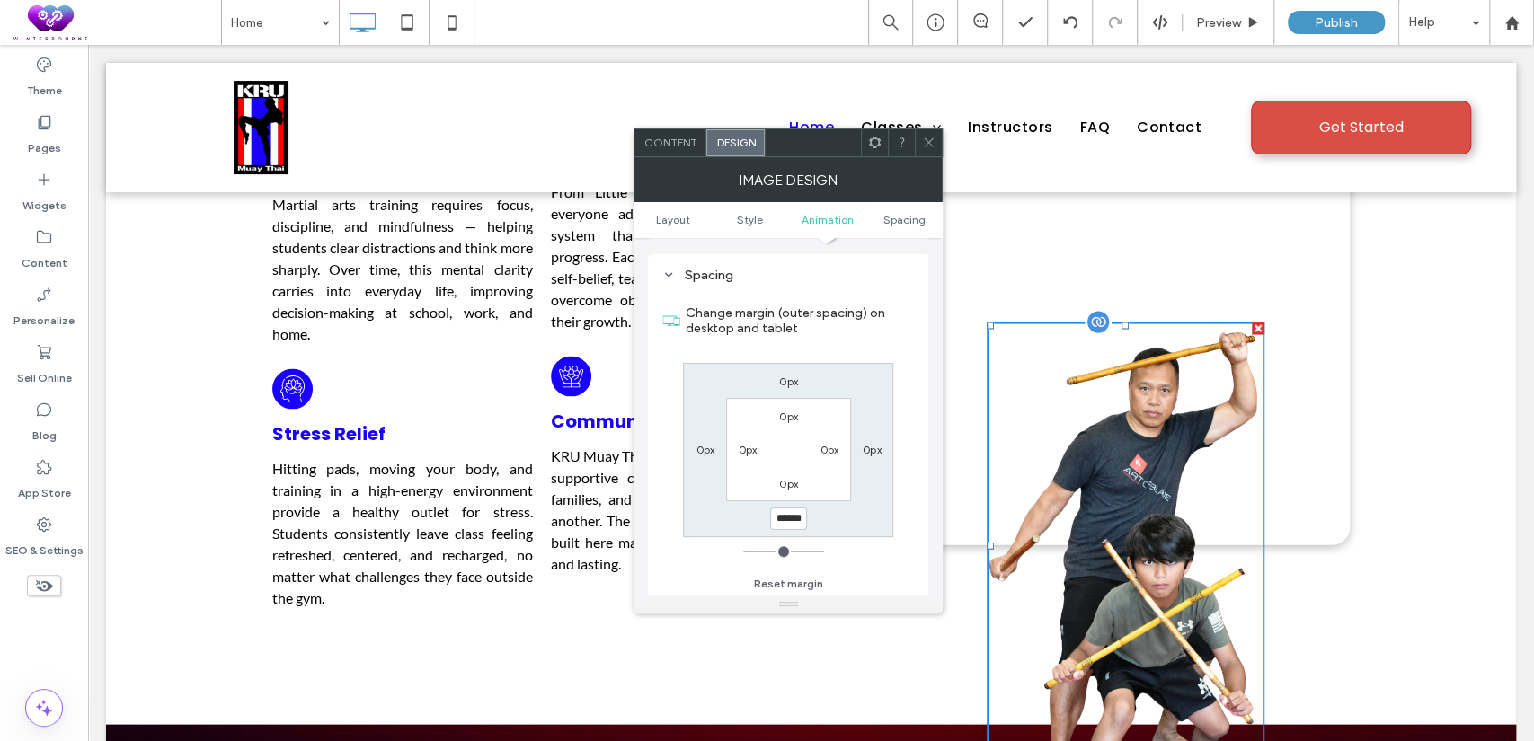
type input "******"
type input "*"
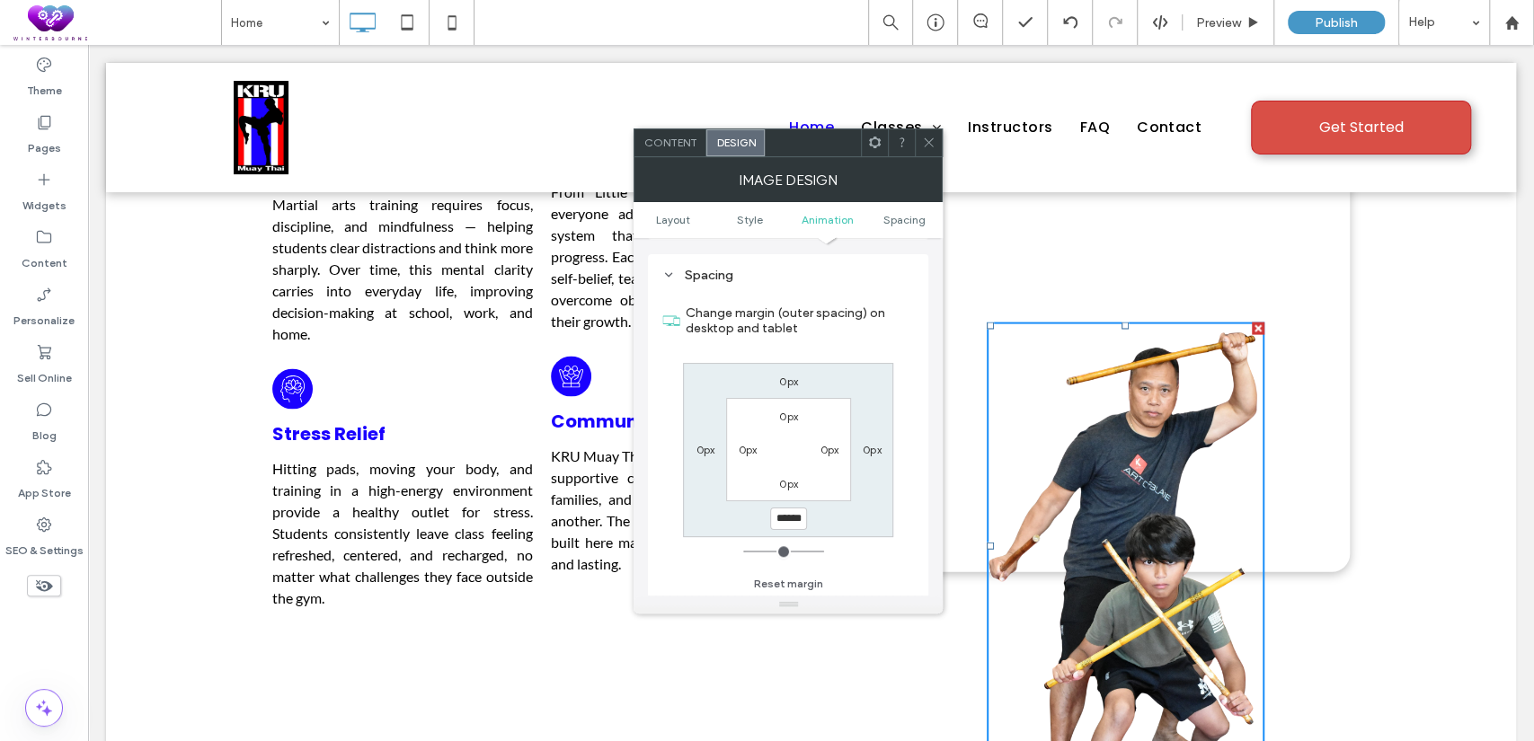
click at [927, 138] on icon at bounding box center [928, 142] width 13 height 13
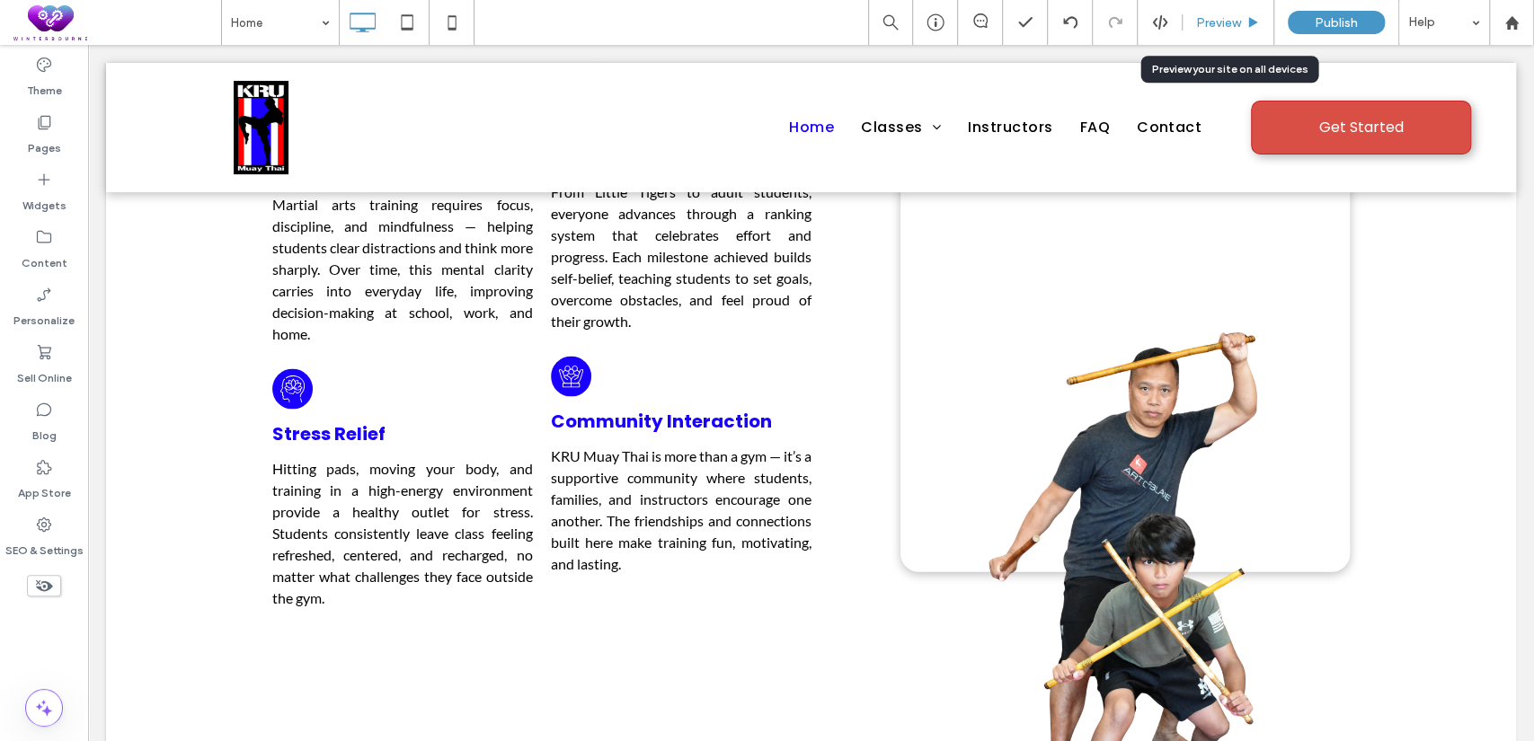
click at [1209, 22] on span "Preview" at bounding box center [1218, 22] width 45 height 15
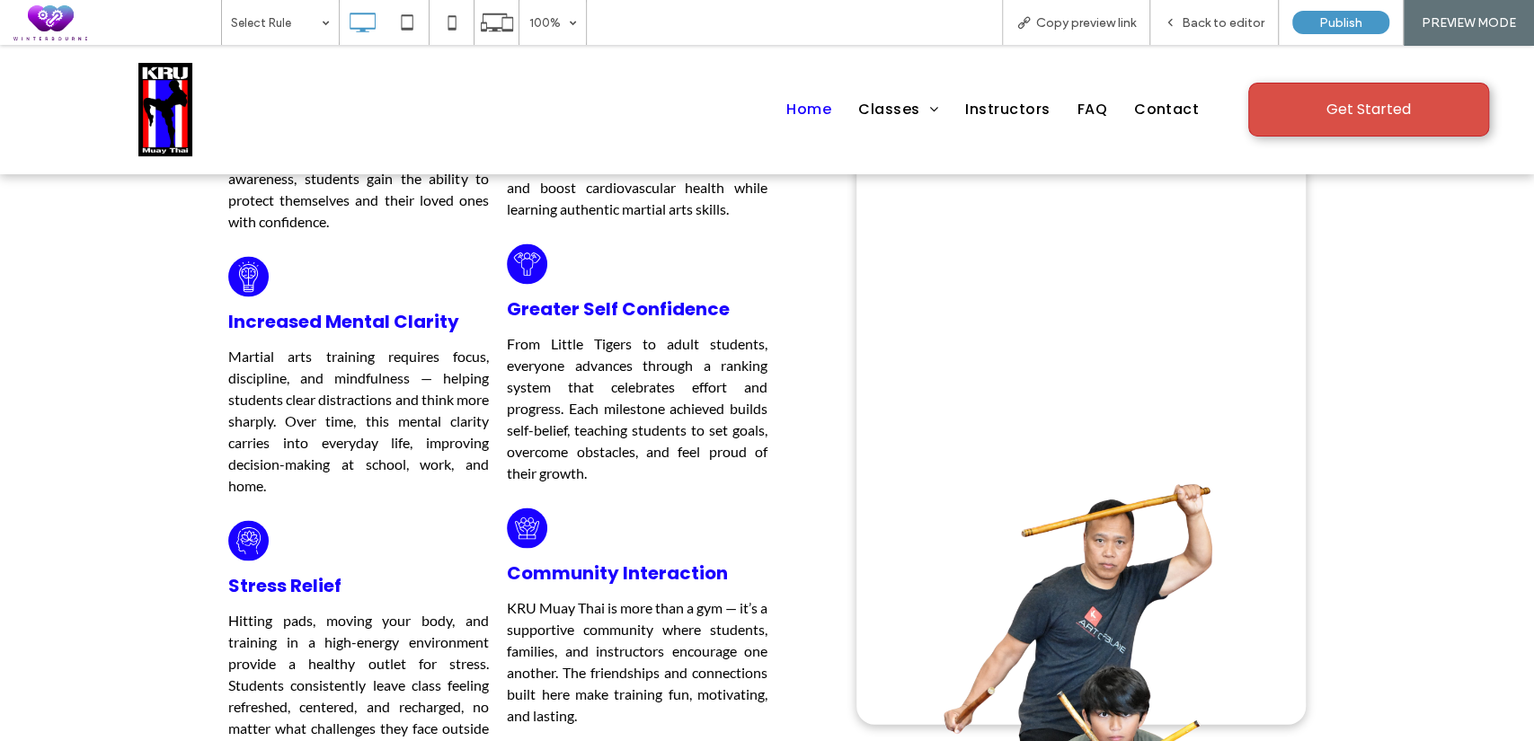
scroll to position [2338, 0]
click at [1193, 15] on span "Back to editor" at bounding box center [1223, 22] width 83 height 15
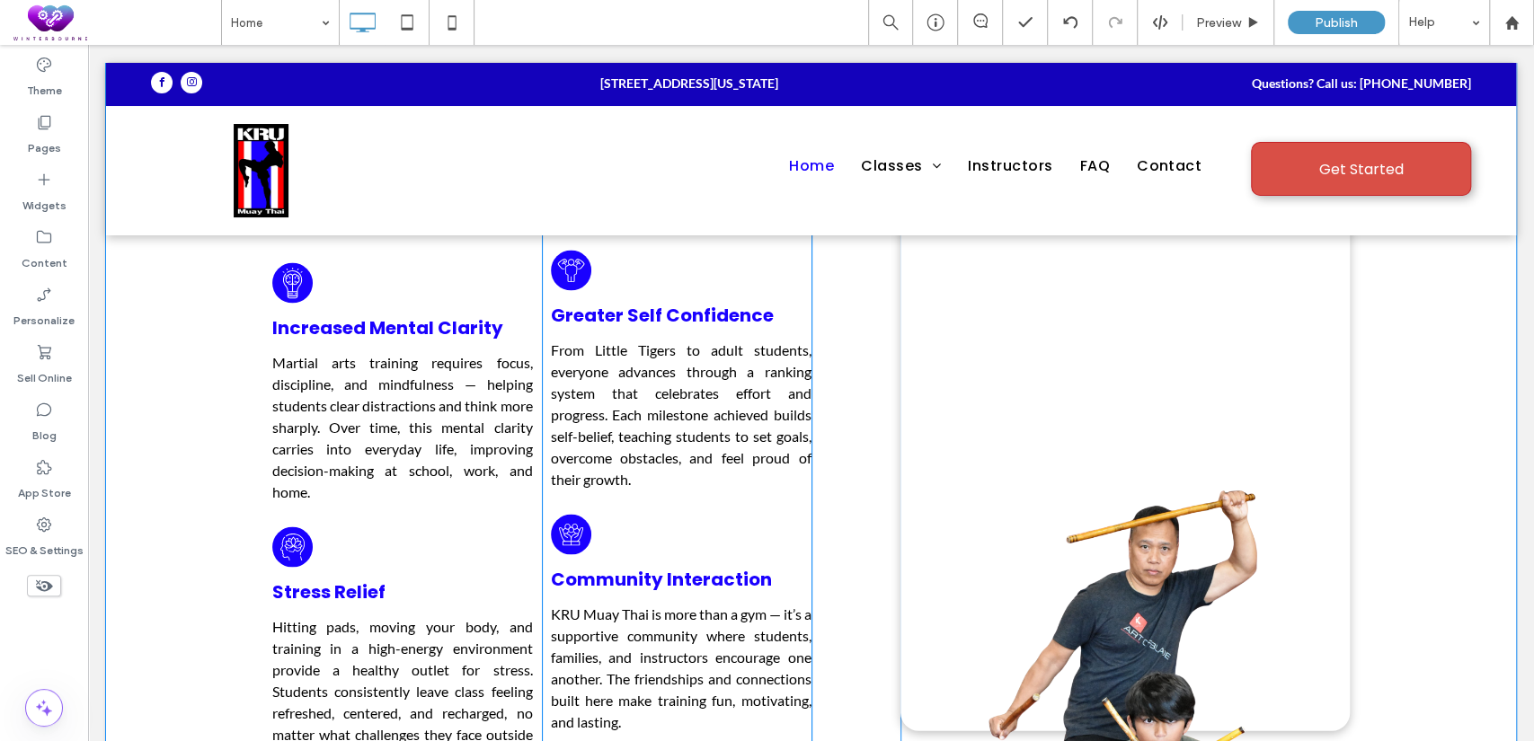
scroll to position [2329, 0]
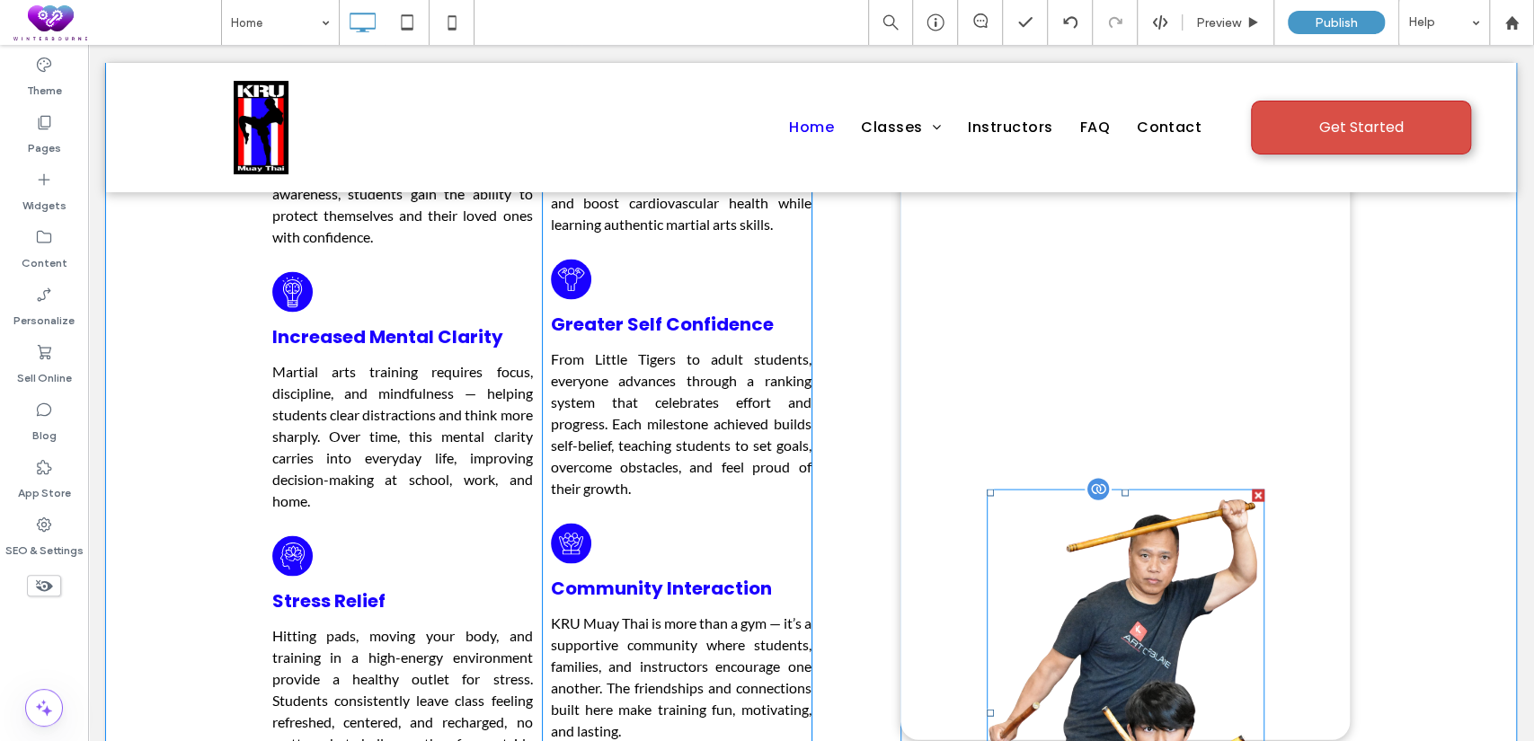
click at [1146, 505] on img at bounding box center [1126, 713] width 278 height 448
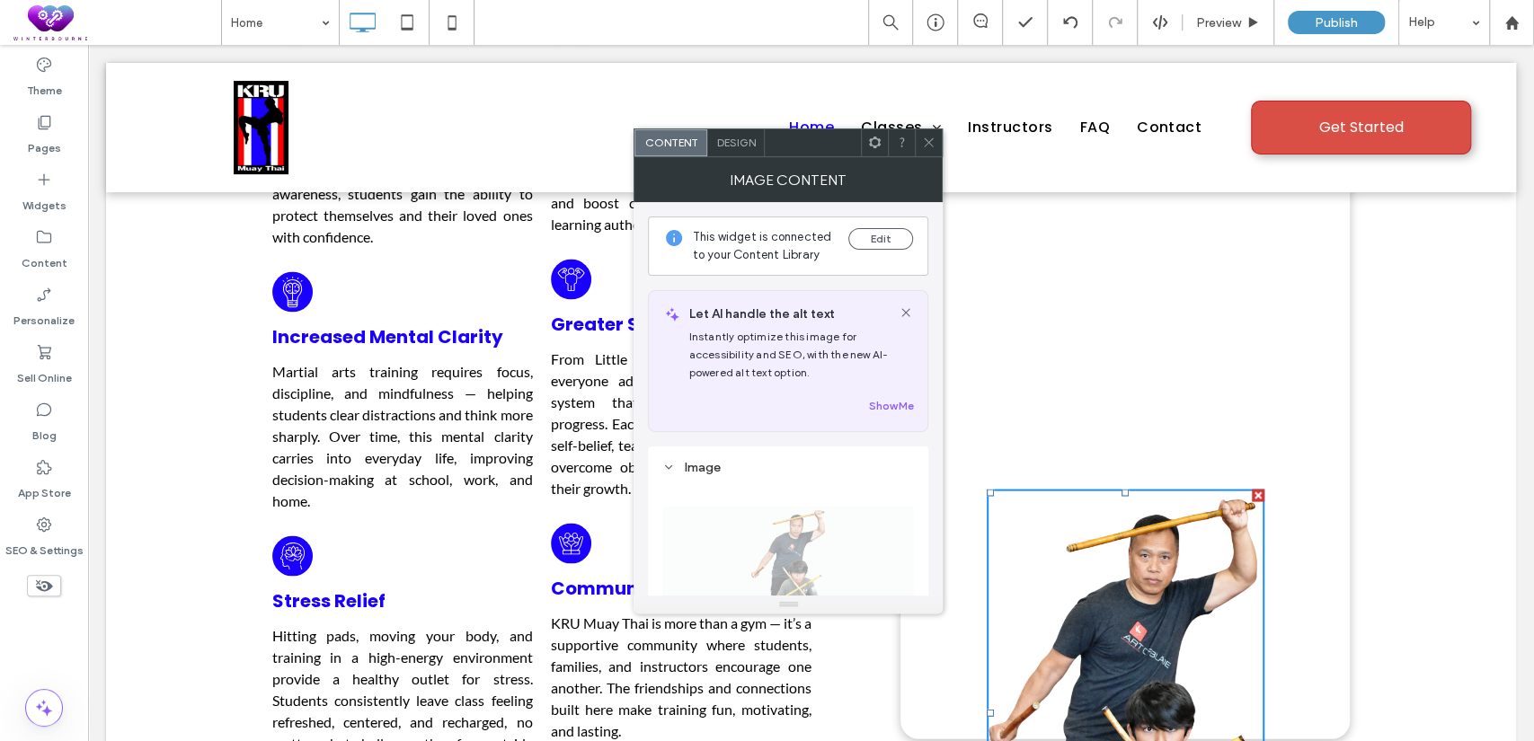
click at [742, 145] on span "Design" at bounding box center [735, 142] width 39 height 13
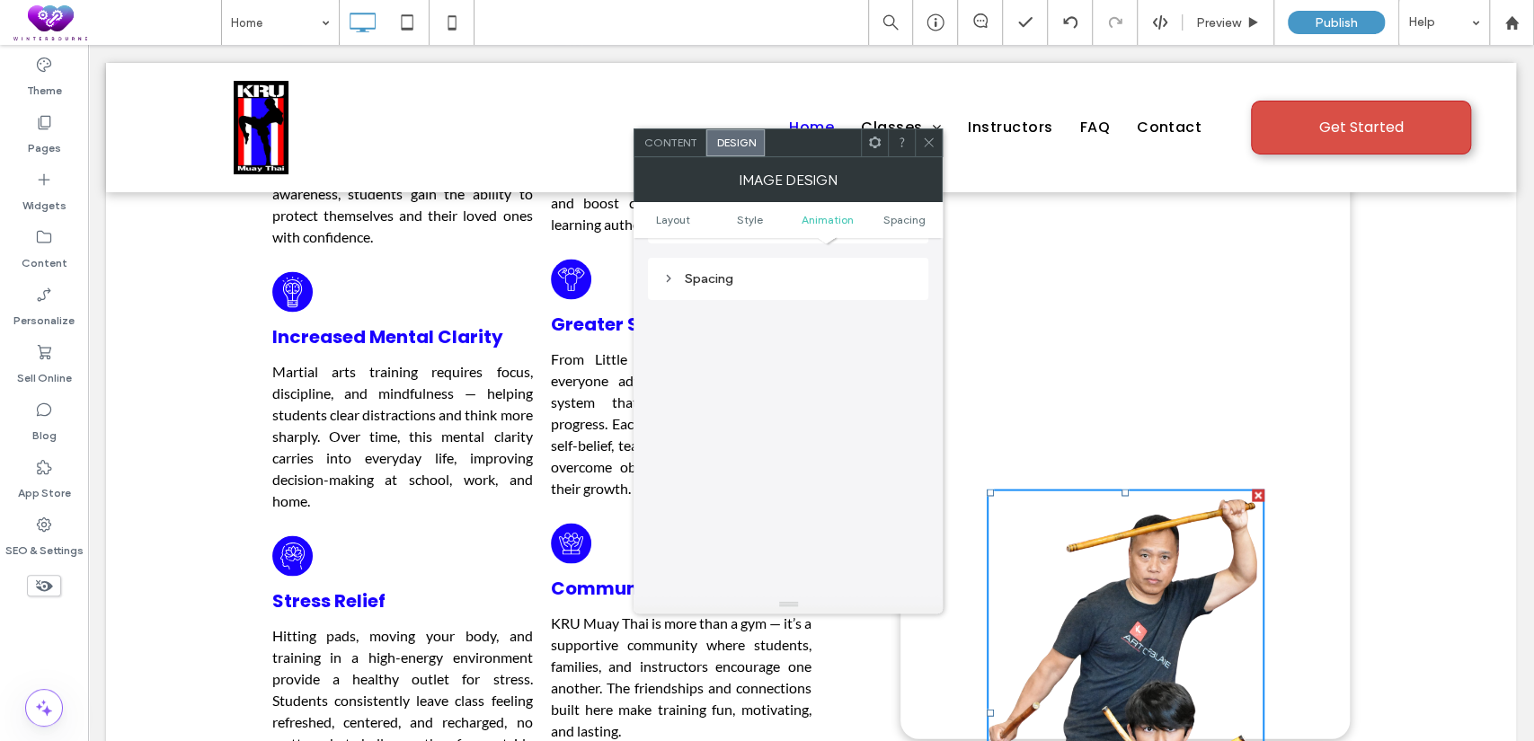
scroll to position [902, 0]
click at [741, 280] on div "Spacing" at bounding box center [788, 275] width 252 height 15
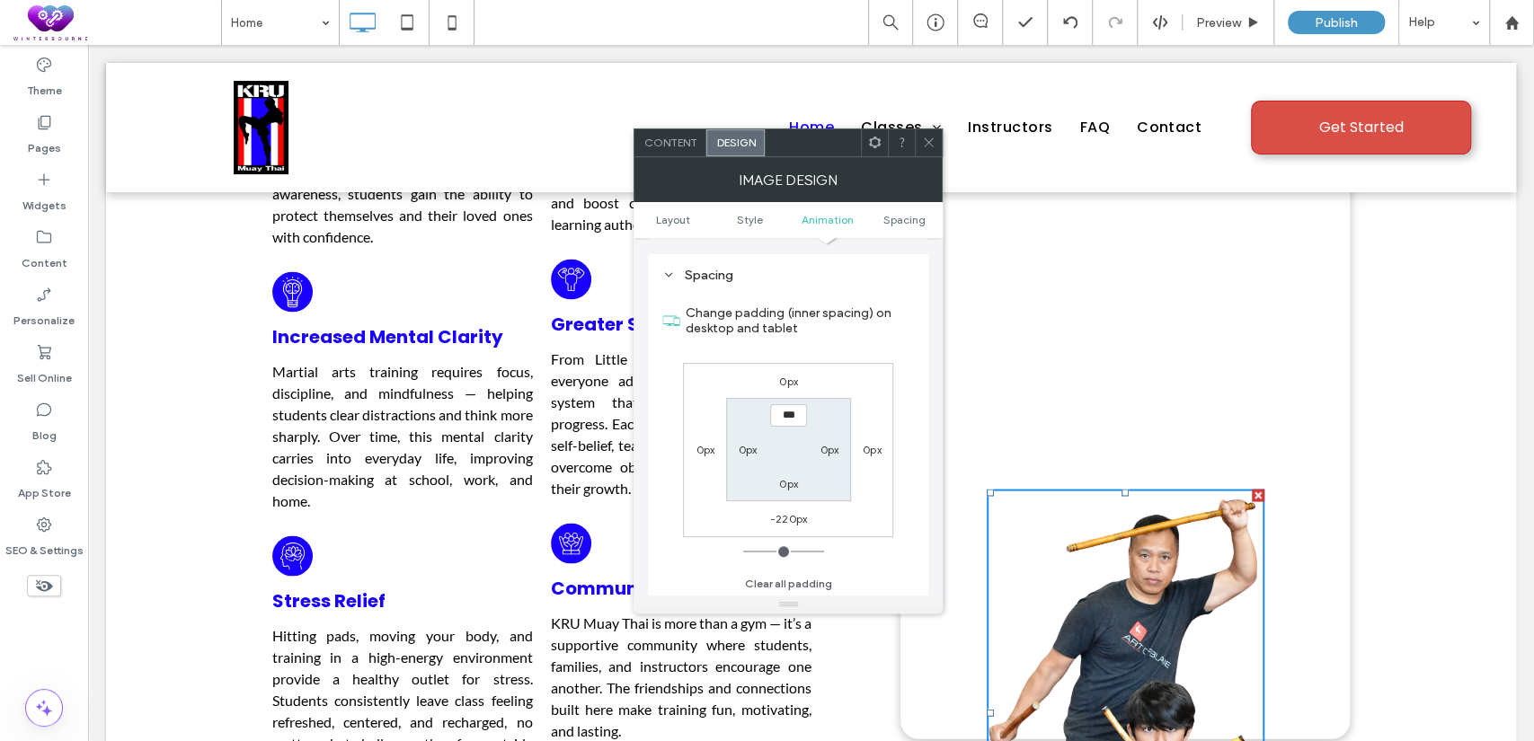
click at [800, 443] on section "*** 0px 0px 0px" at bounding box center [788, 449] width 125 height 103
click at [785, 377] on label "0px" at bounding box center [788, 381] width 19 height 13
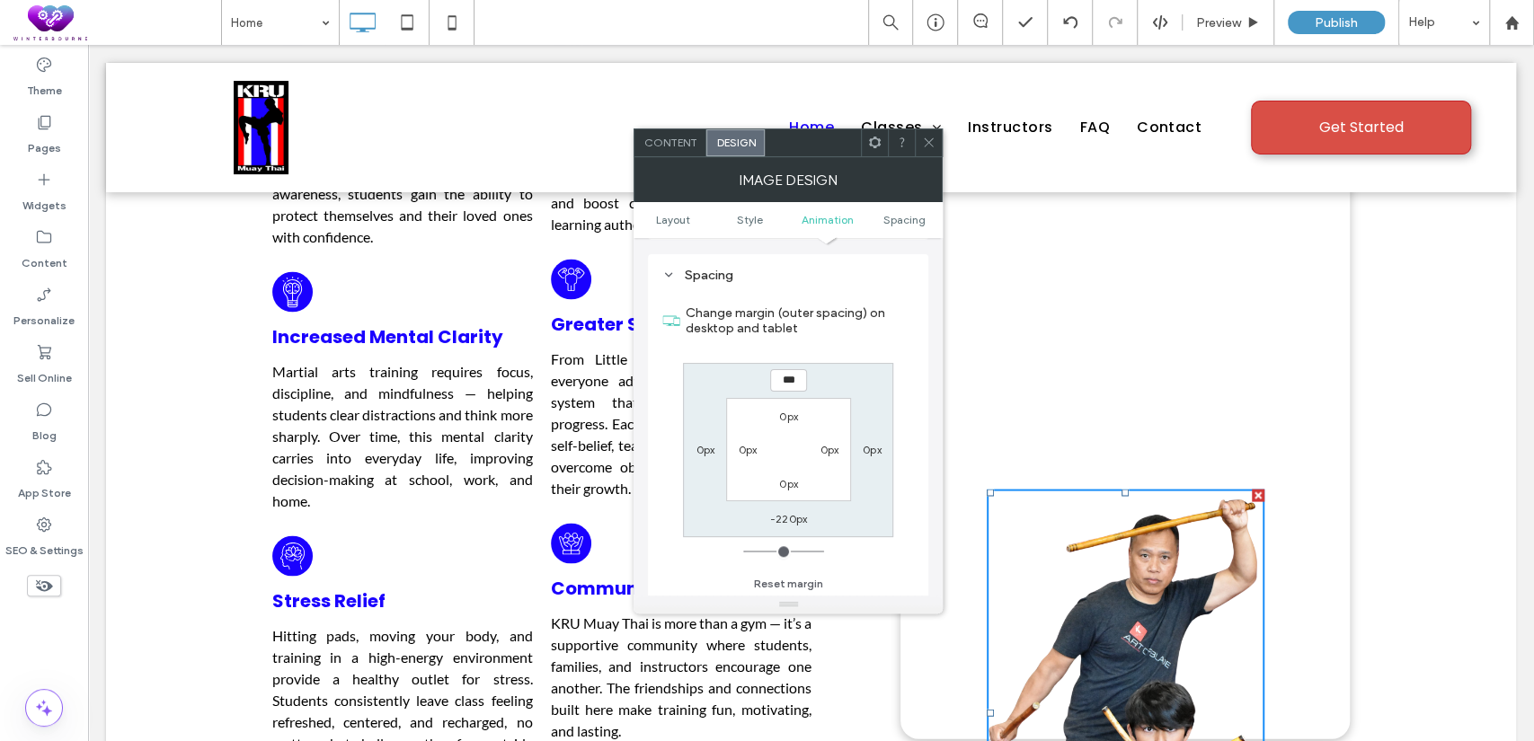
type input "***"
type input "*"
type input "*****"
type input "*"
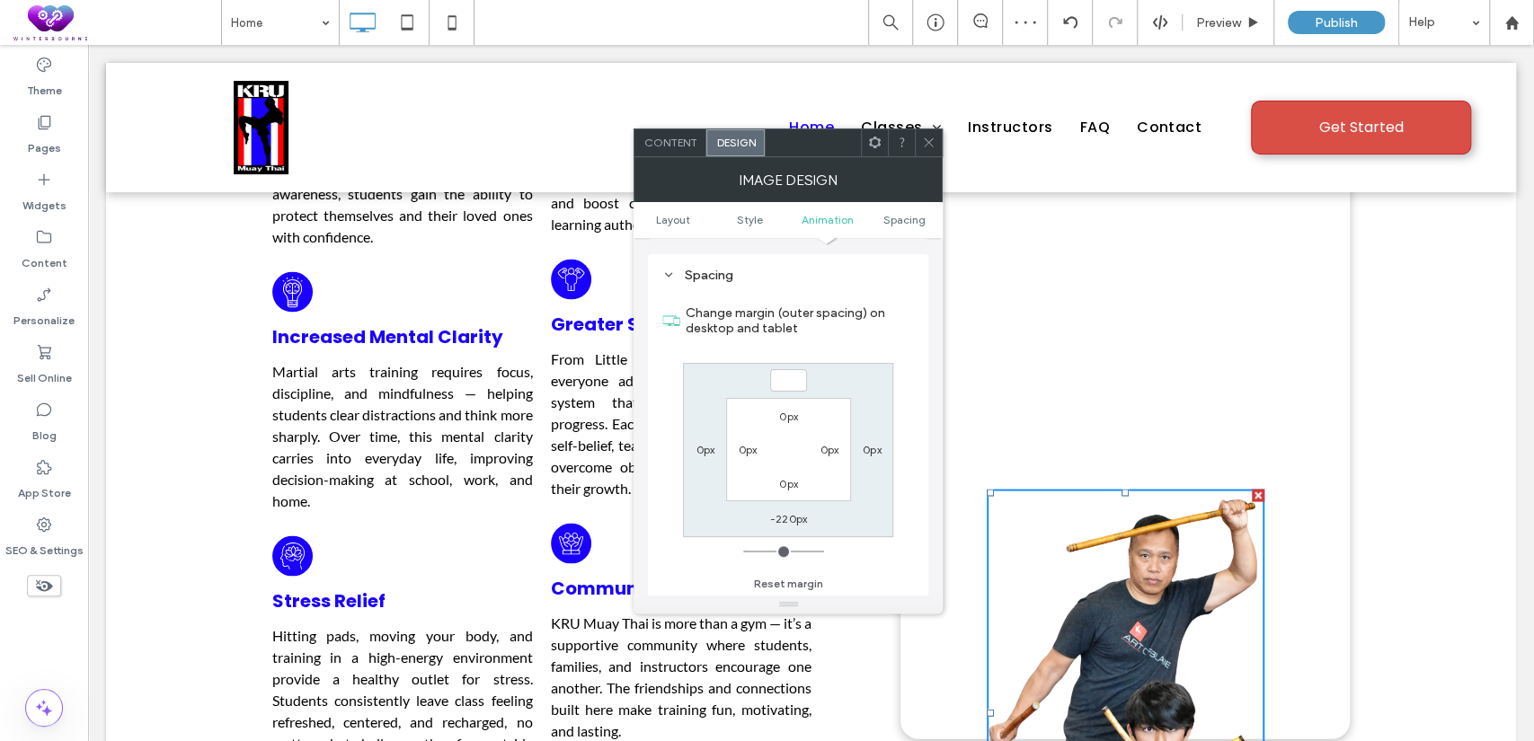
type input "*"
type input "***"
click at [790, 413] on label "0px" at bounding box center [788, 416] width 19 height 13
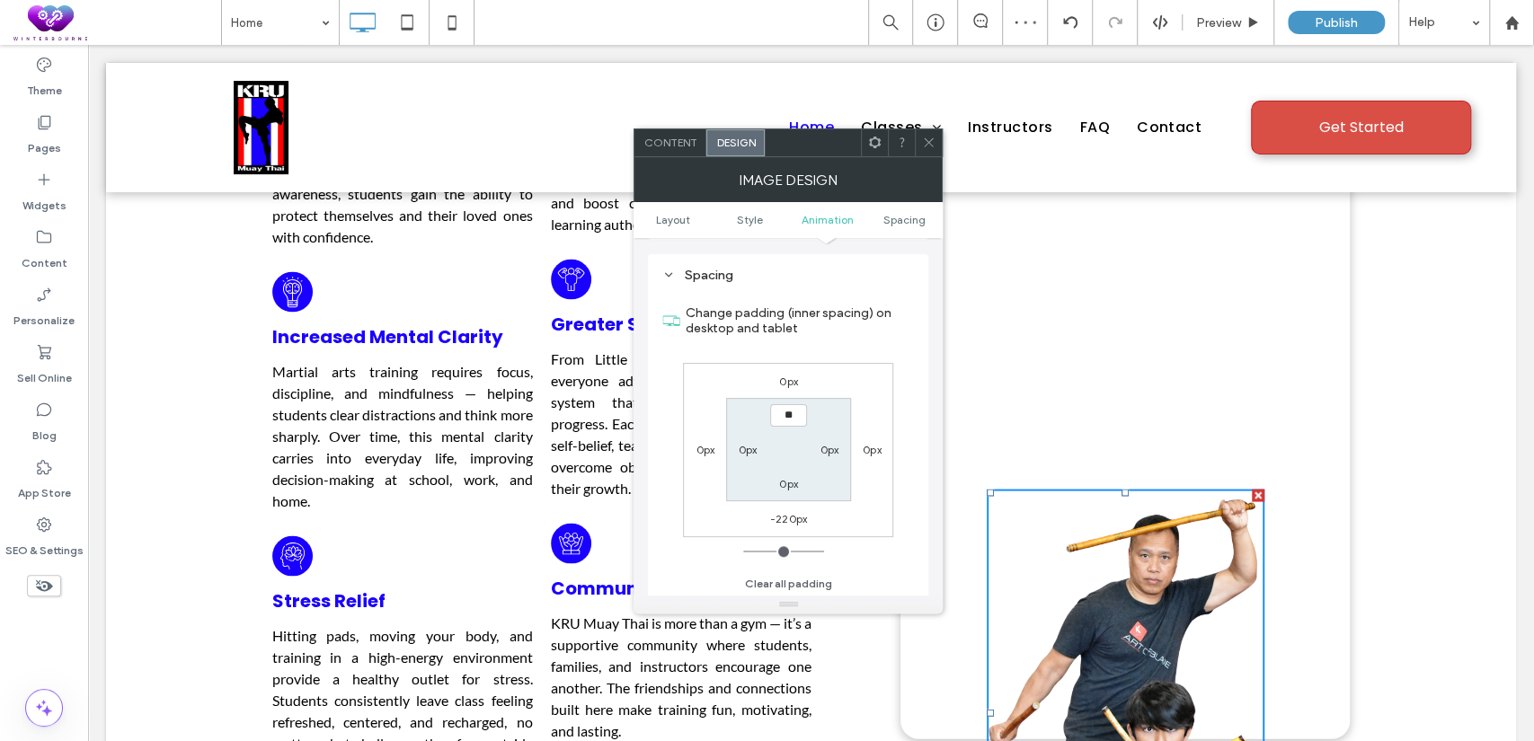
type input "*"
click at [927, 141] on icon at bounding box center [928, 142] width 13 height 13
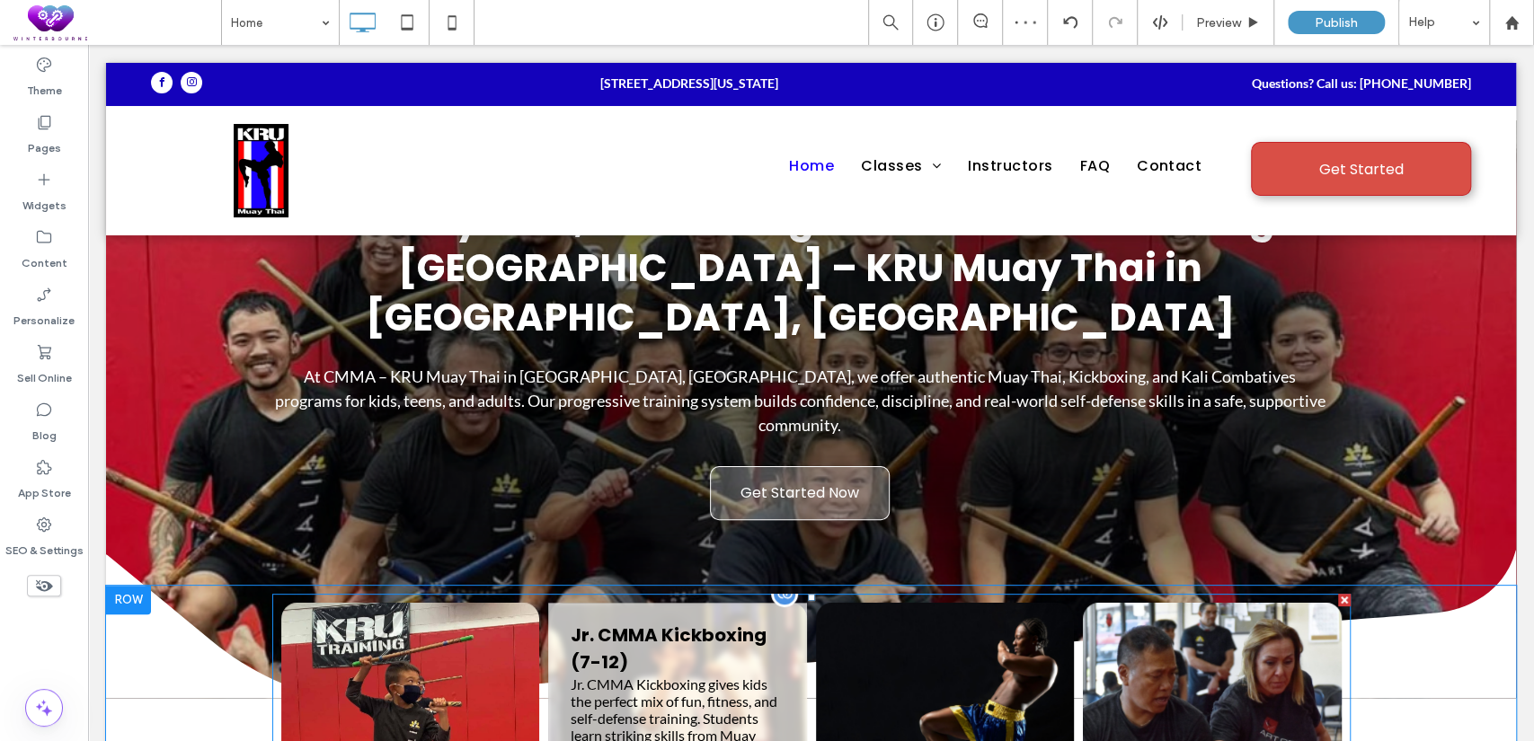
scroll to position [0, 0]
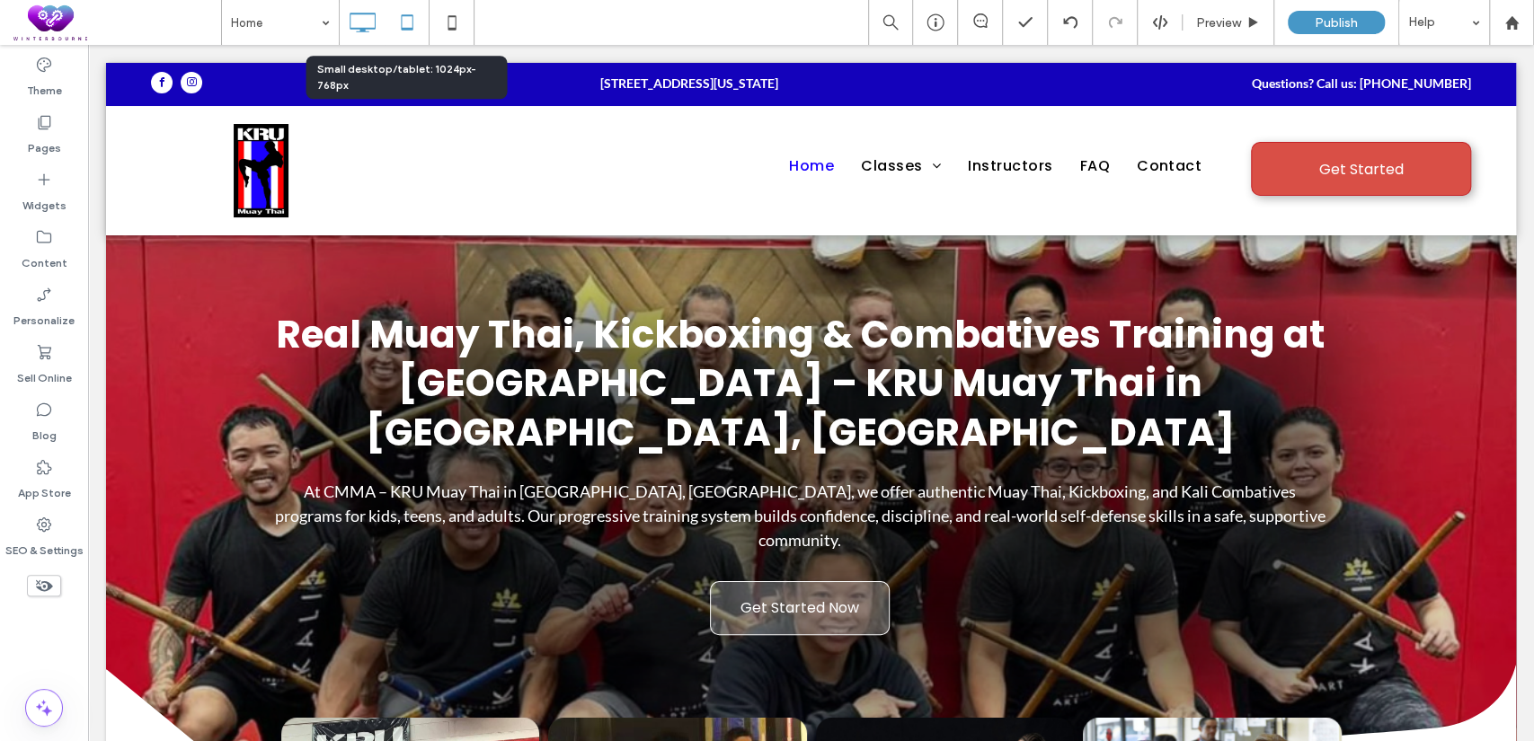
click at [401, 13] on icon at bounding box center [407, 22] width 36 height 36
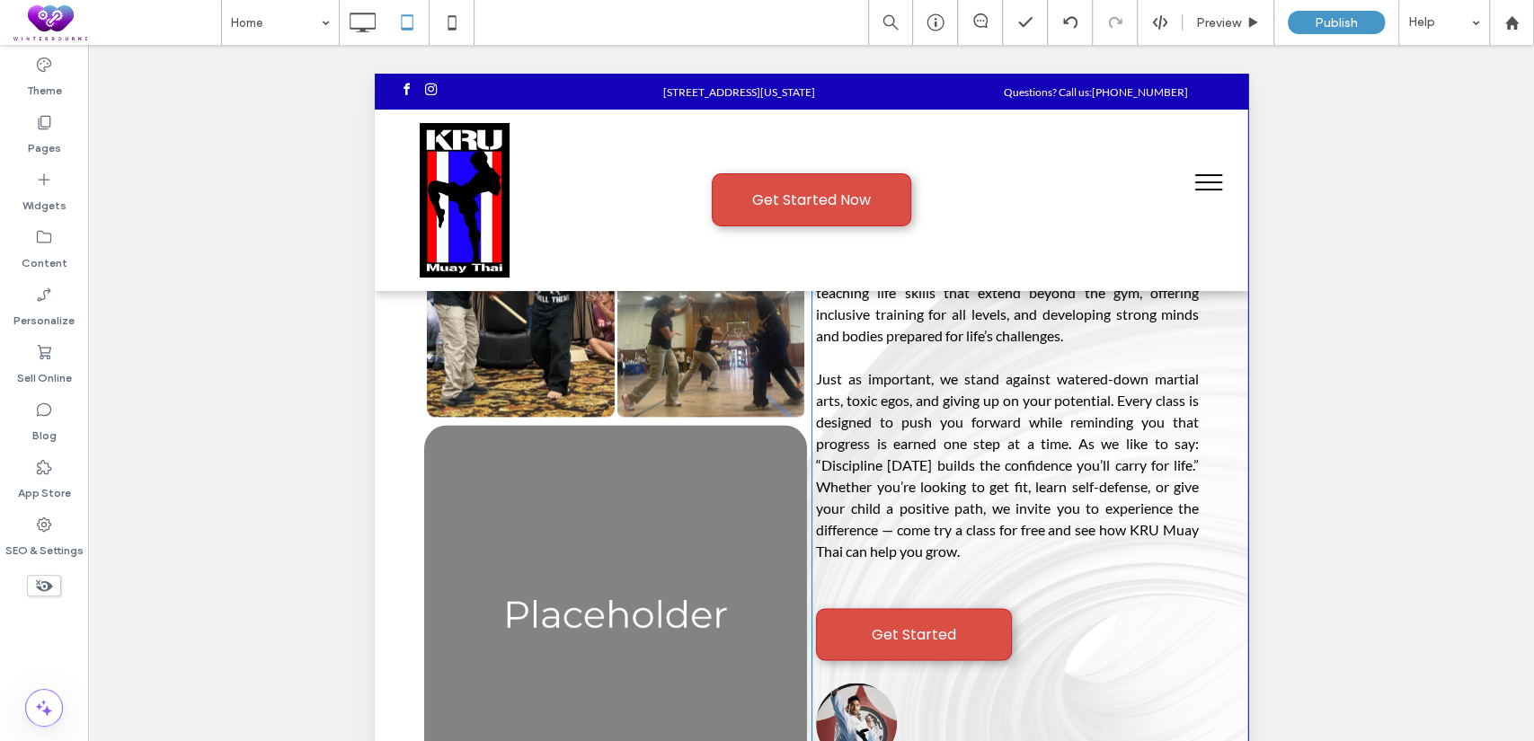
scroll to position [1497, 0]
click at [702, 533] on img at bounding box center [614, 618] width 383 height 383
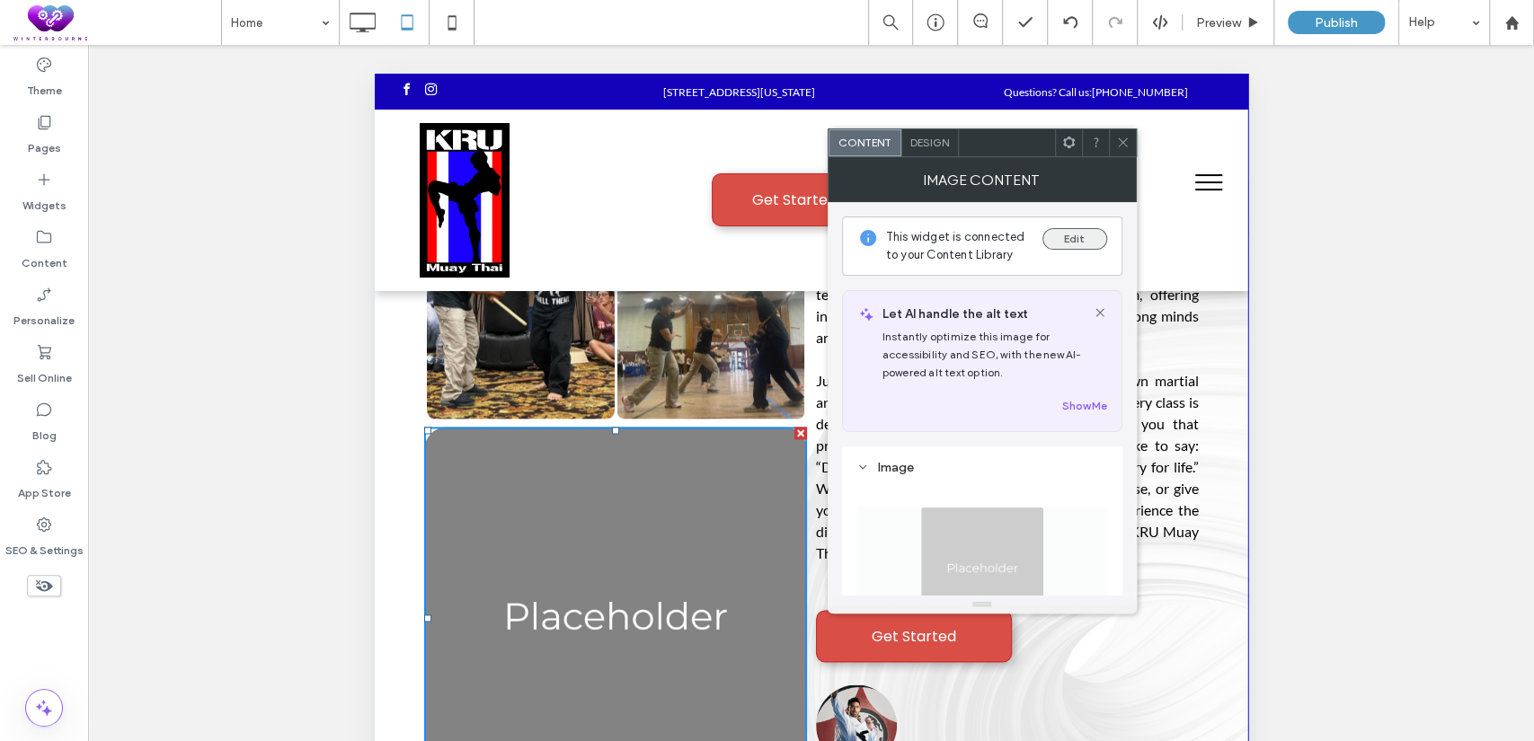
click at [1050, 243] on button "Edit" at bounding box center [1075, 239] width 65 height 22
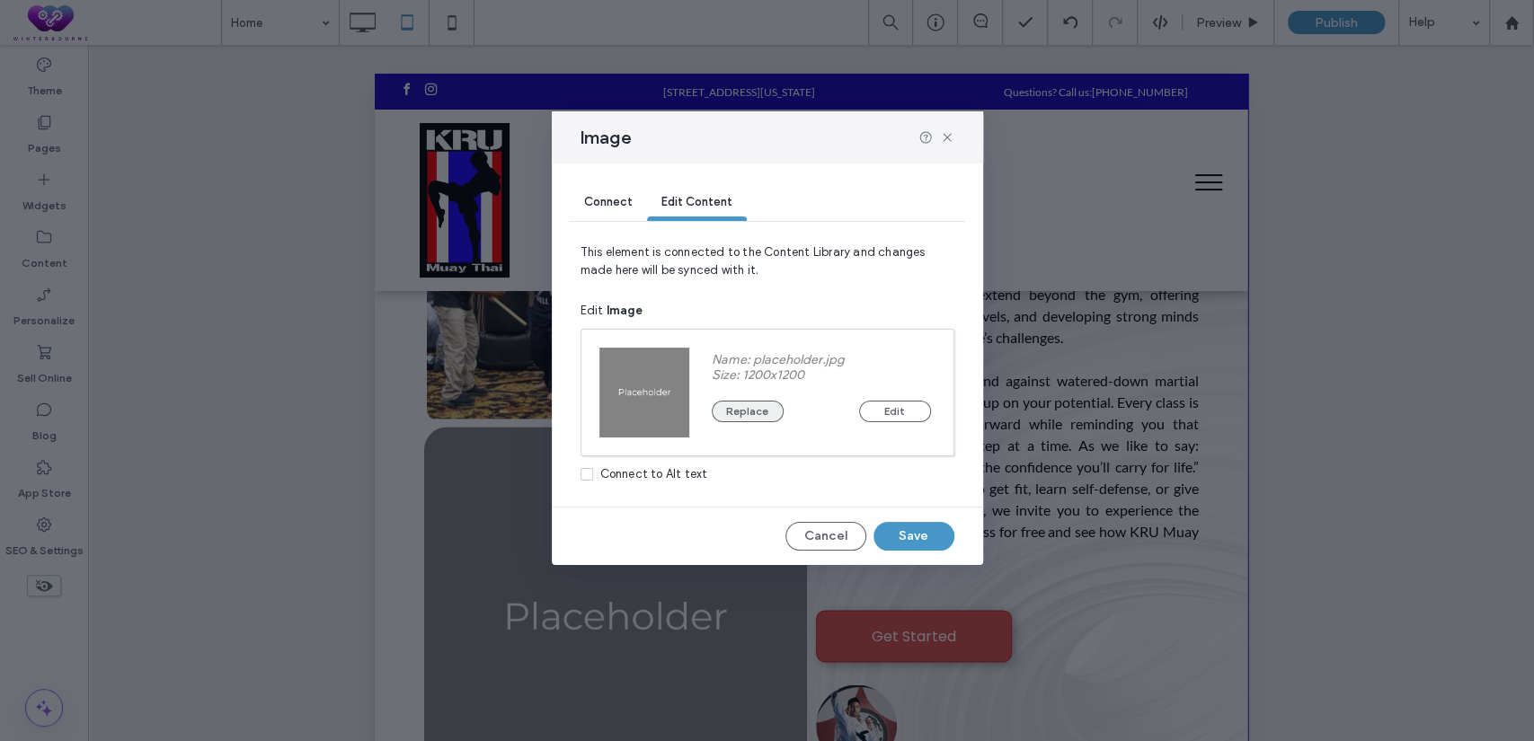
click at [756, 415] on button "Replace" at bounding box center [748, 412] width 72 height 22
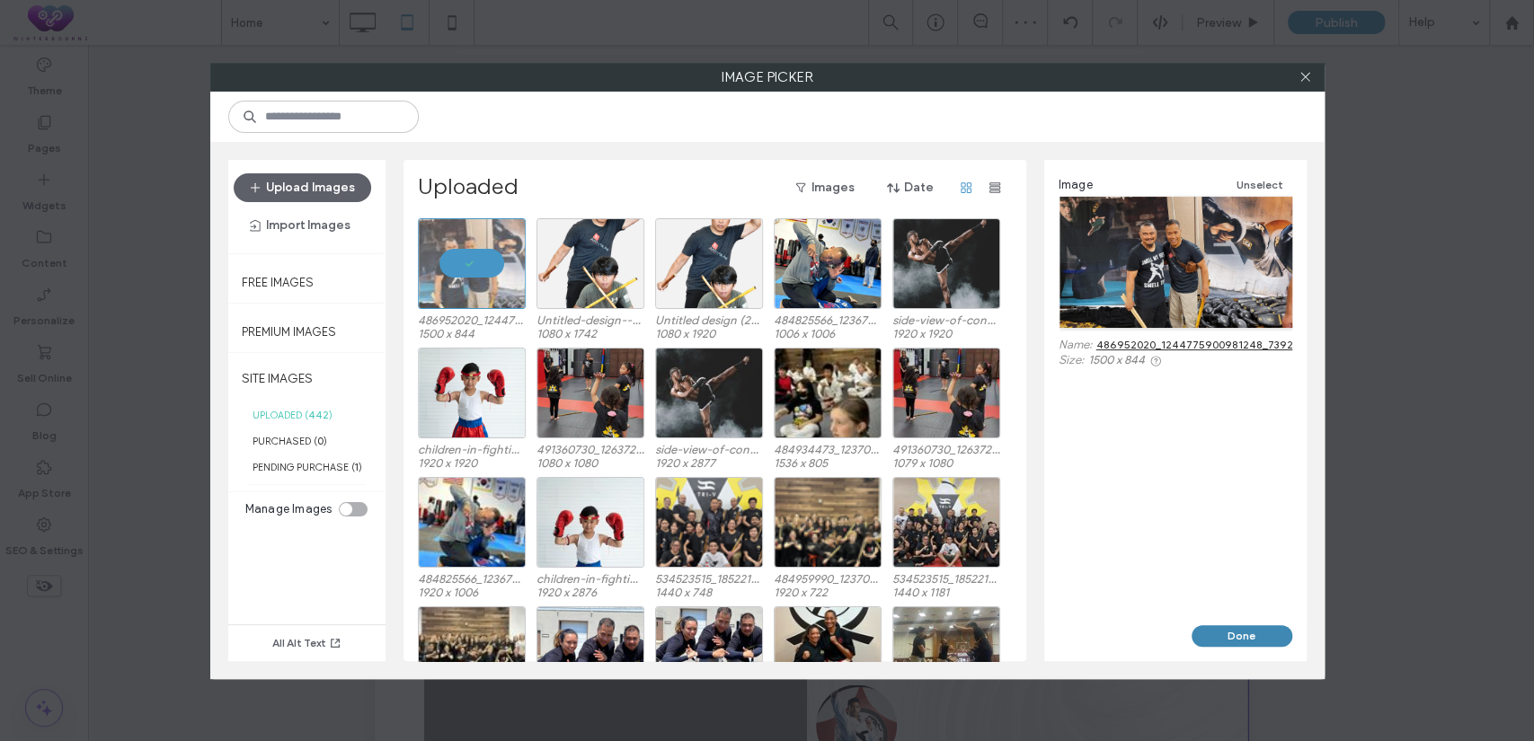
click at [1227, 639] on button "Done" at bounding box center [1242, 637] width 101 height 22
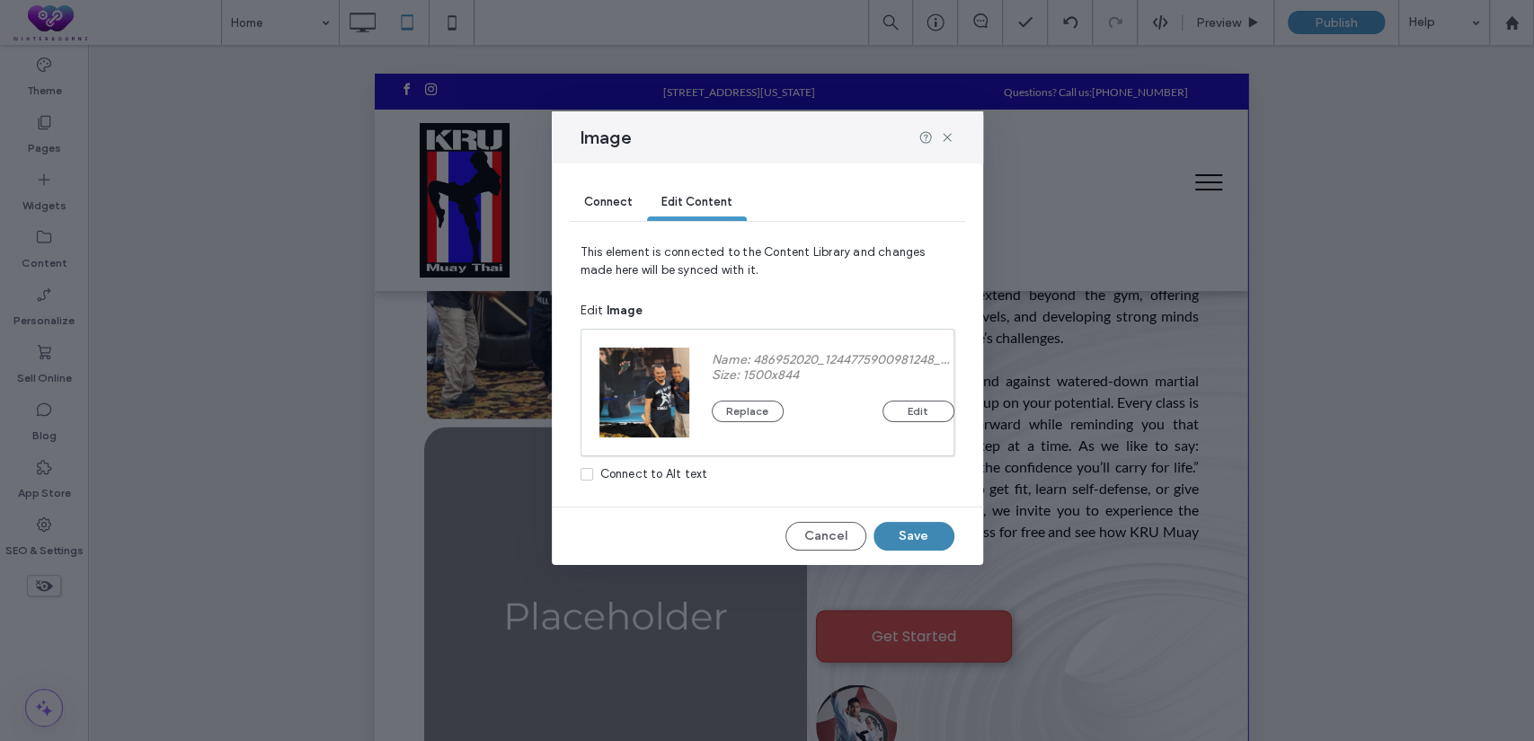
click at [934, 530] on button "Save" at bounding box center [914, 536] width 81 height 29
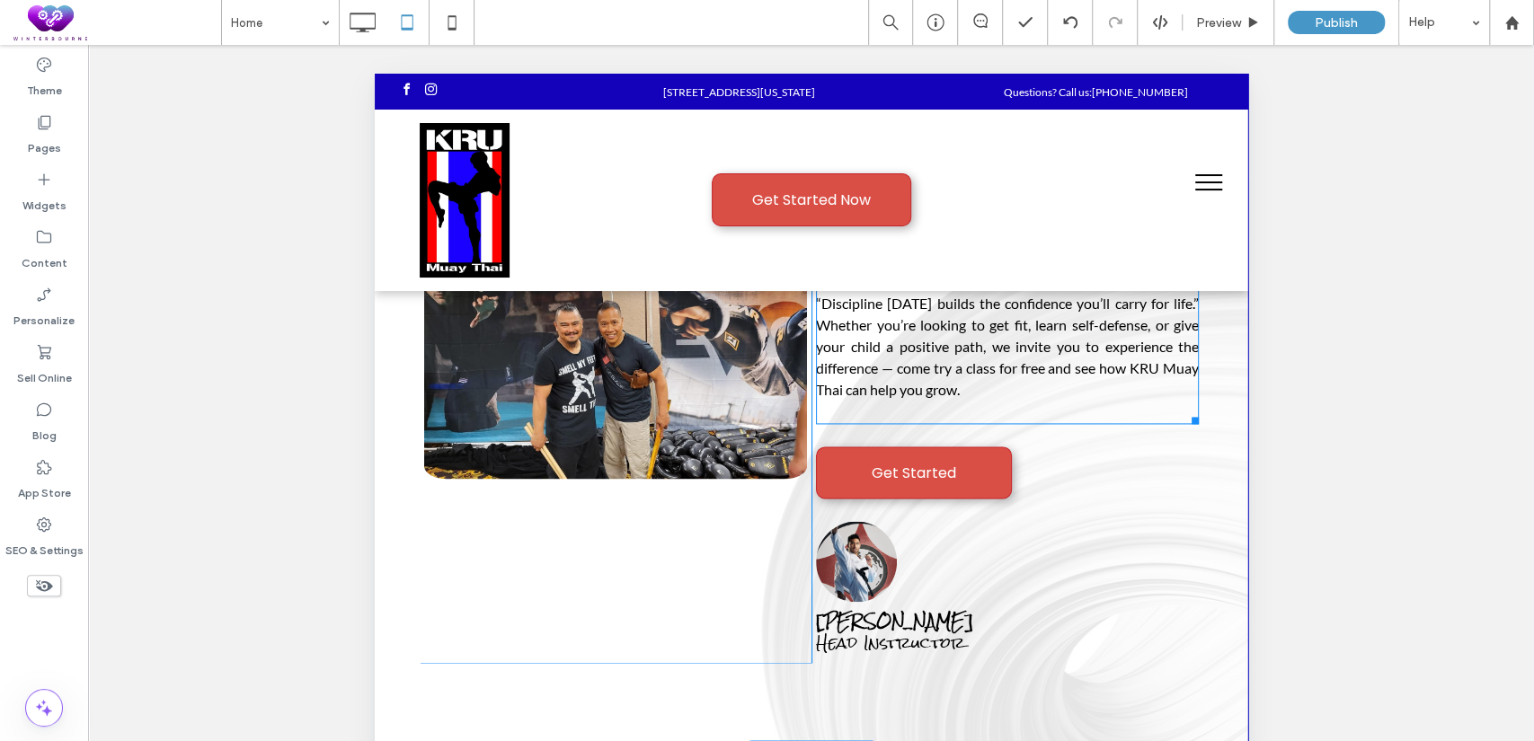
scroll to position [1664, 0]
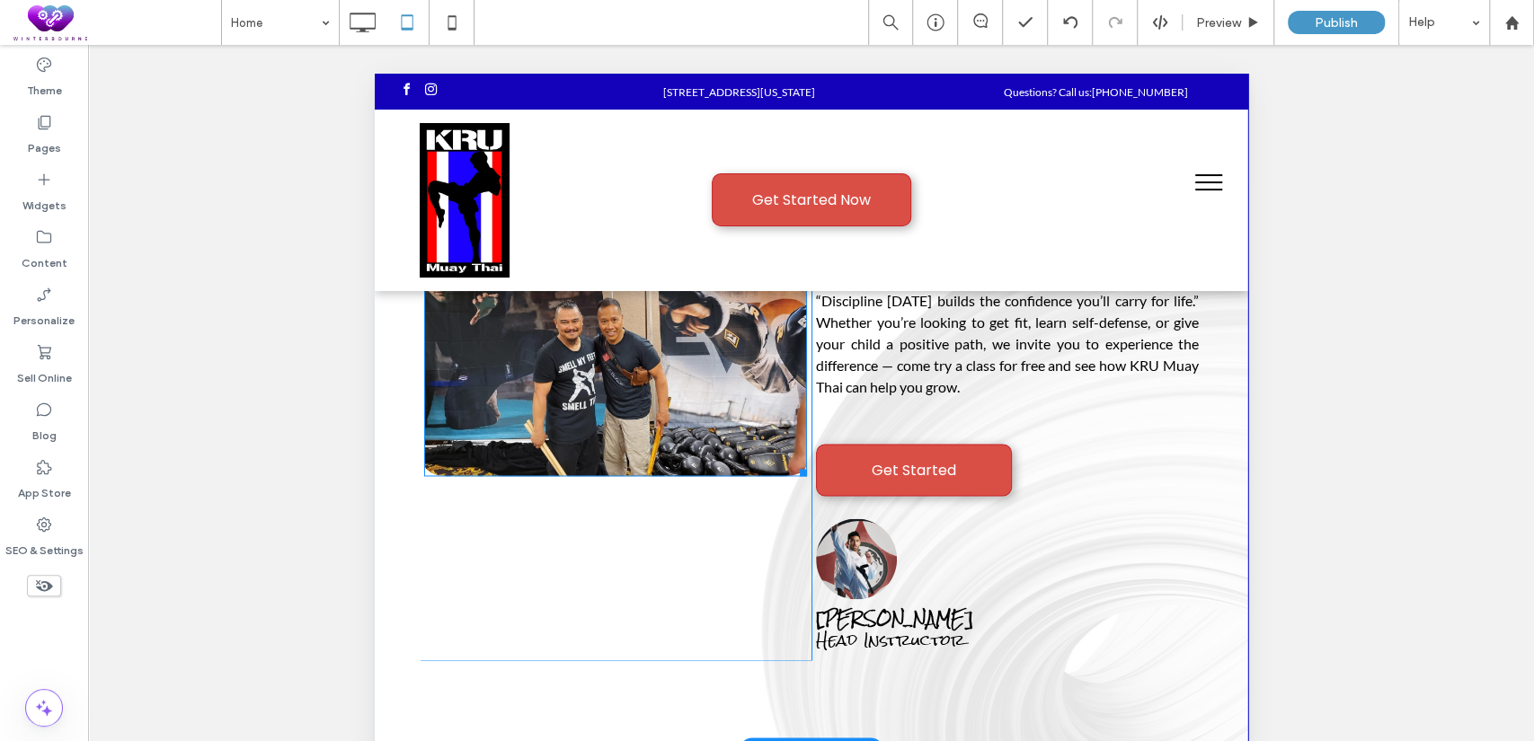
click at [606, 388] on img at bounding box center [614, 369] width 383 height 216
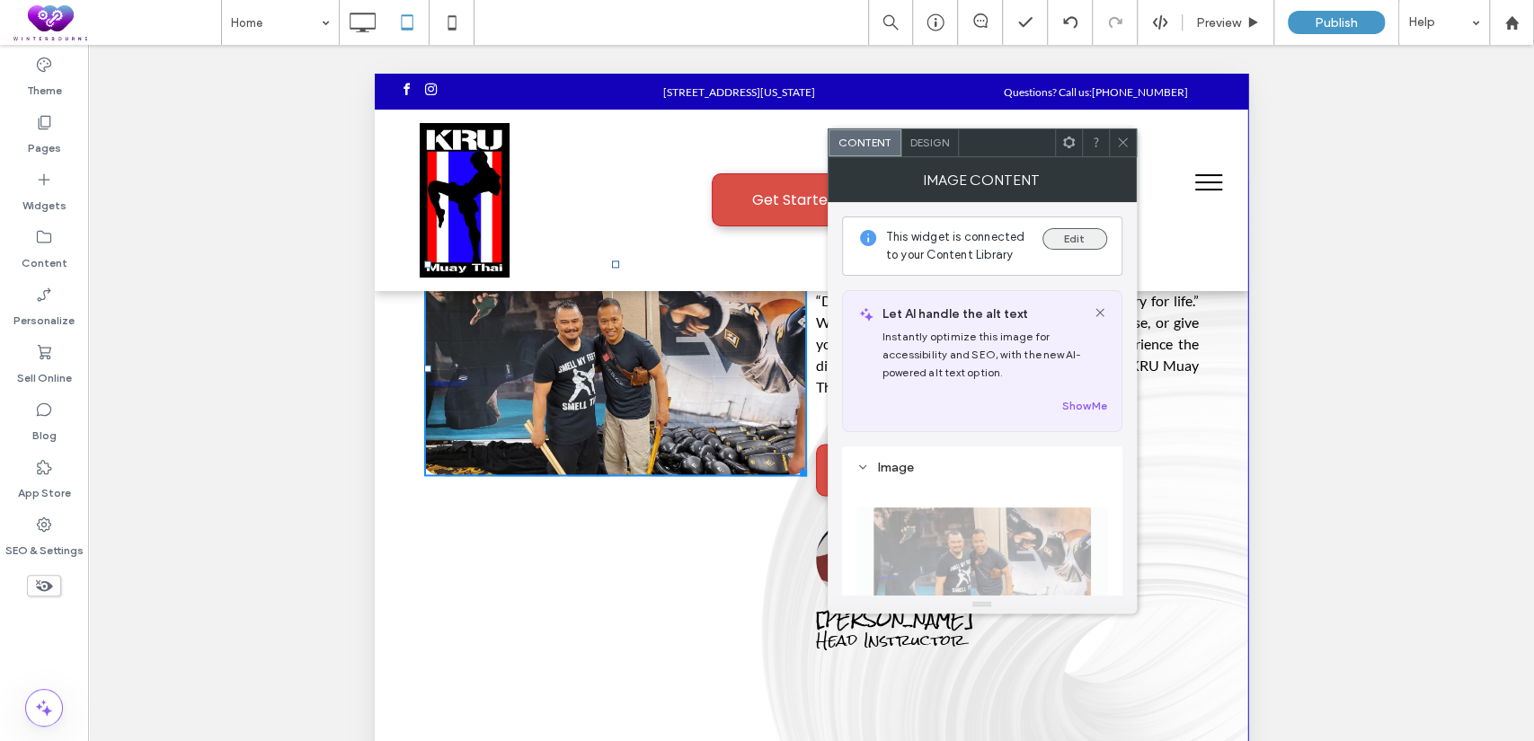
click at [1079, 235] on button "Edit" at bounding box center [1075, 239] width 65 height 22
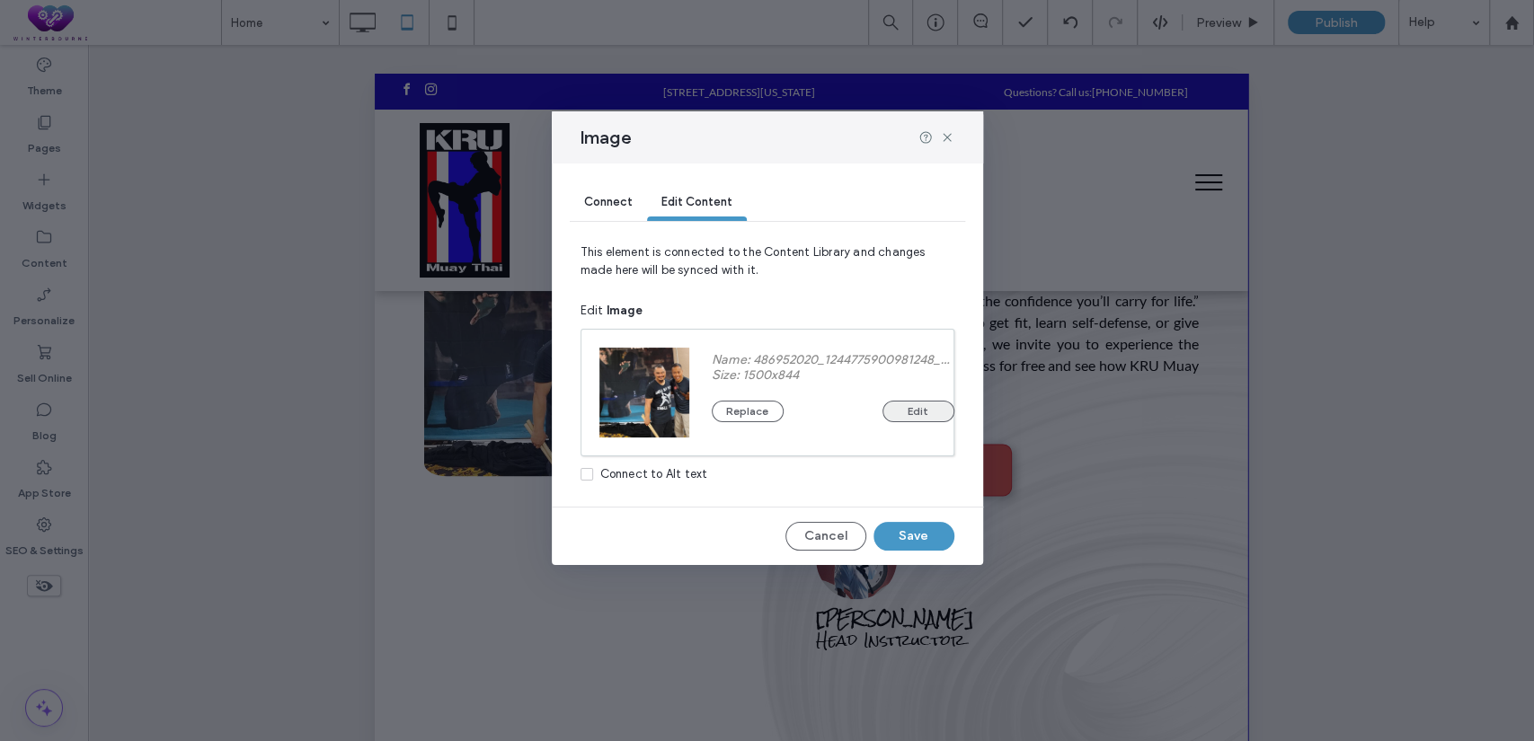
click at [918, 416] on button "Edit" at bounding box center [919, 412] width 72 height 22
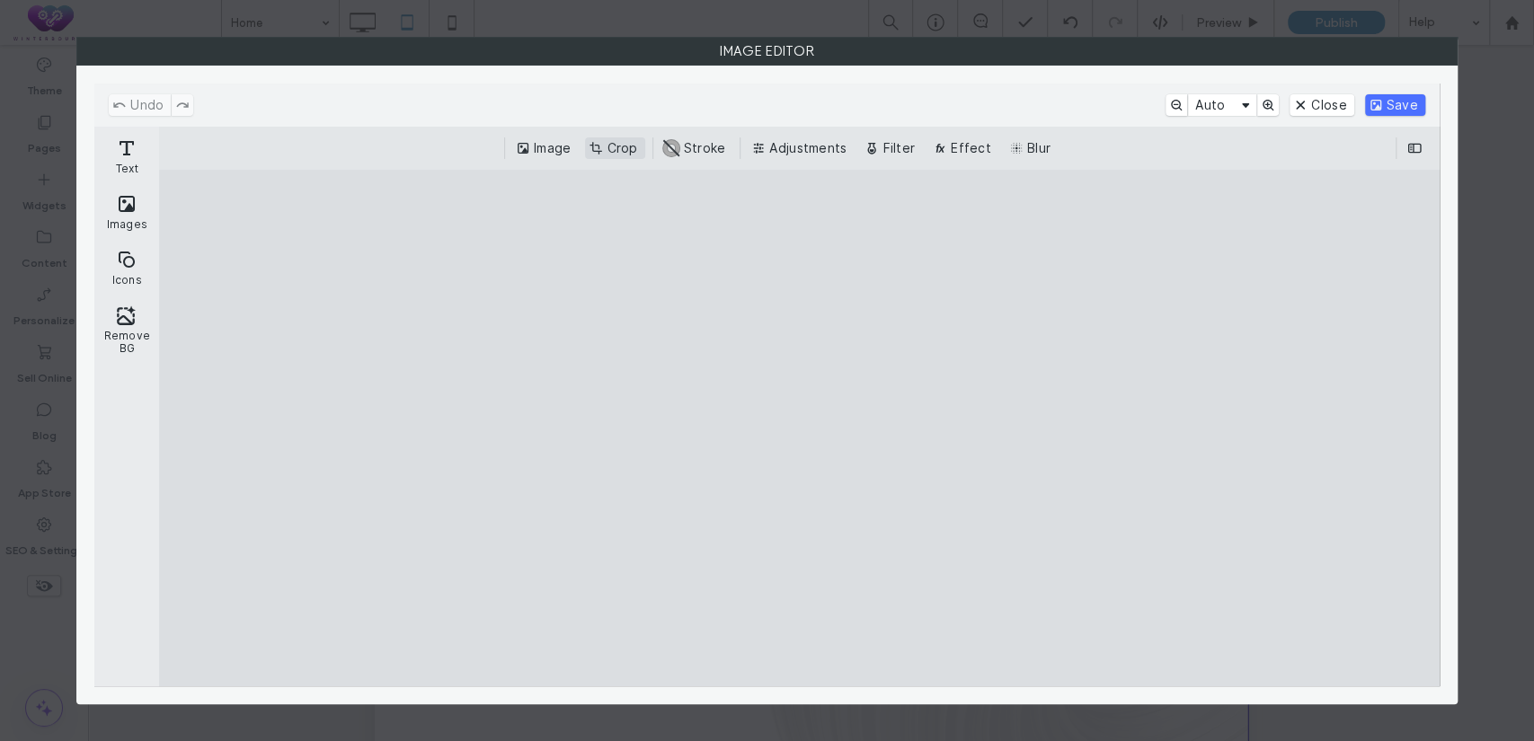
click at [620, 142] on button "Crop" at bounding box center [614, 149] width 59 height 22
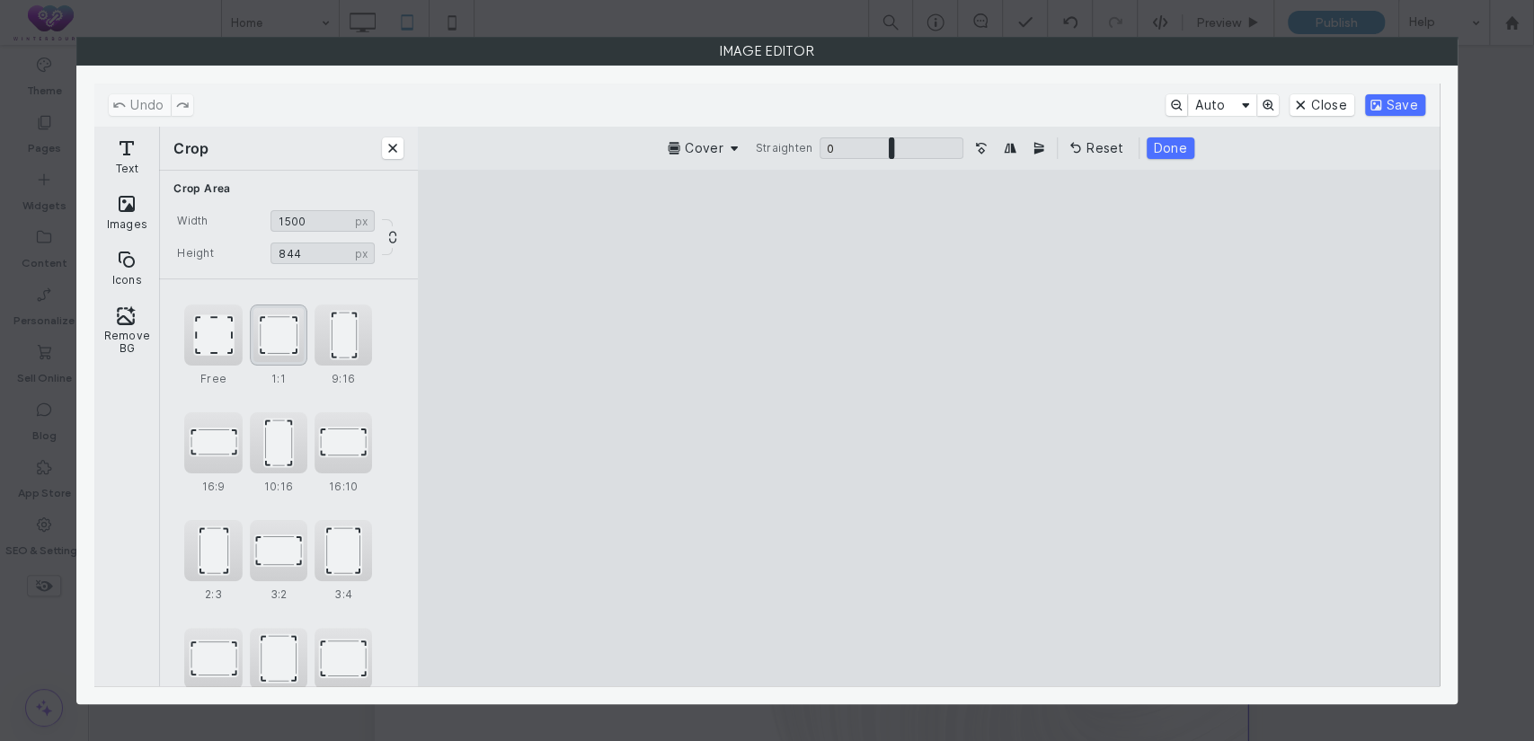
click at [275, 343] on div "1:1" at bounding box center [279, 335] width 58 height 61
type input "***"
drag, startPoint x: 889, startPoint y: 450, endPoint x: 922, endPoint y: 455, distance: 33.6
click at [928, 429] on cesdk-canvas "Editor canvas" at bounding box center [928, 429] width 0 height 0
click at [1158, 140] on button "Done" at bounding box center [1166, 149] width 48 height 22
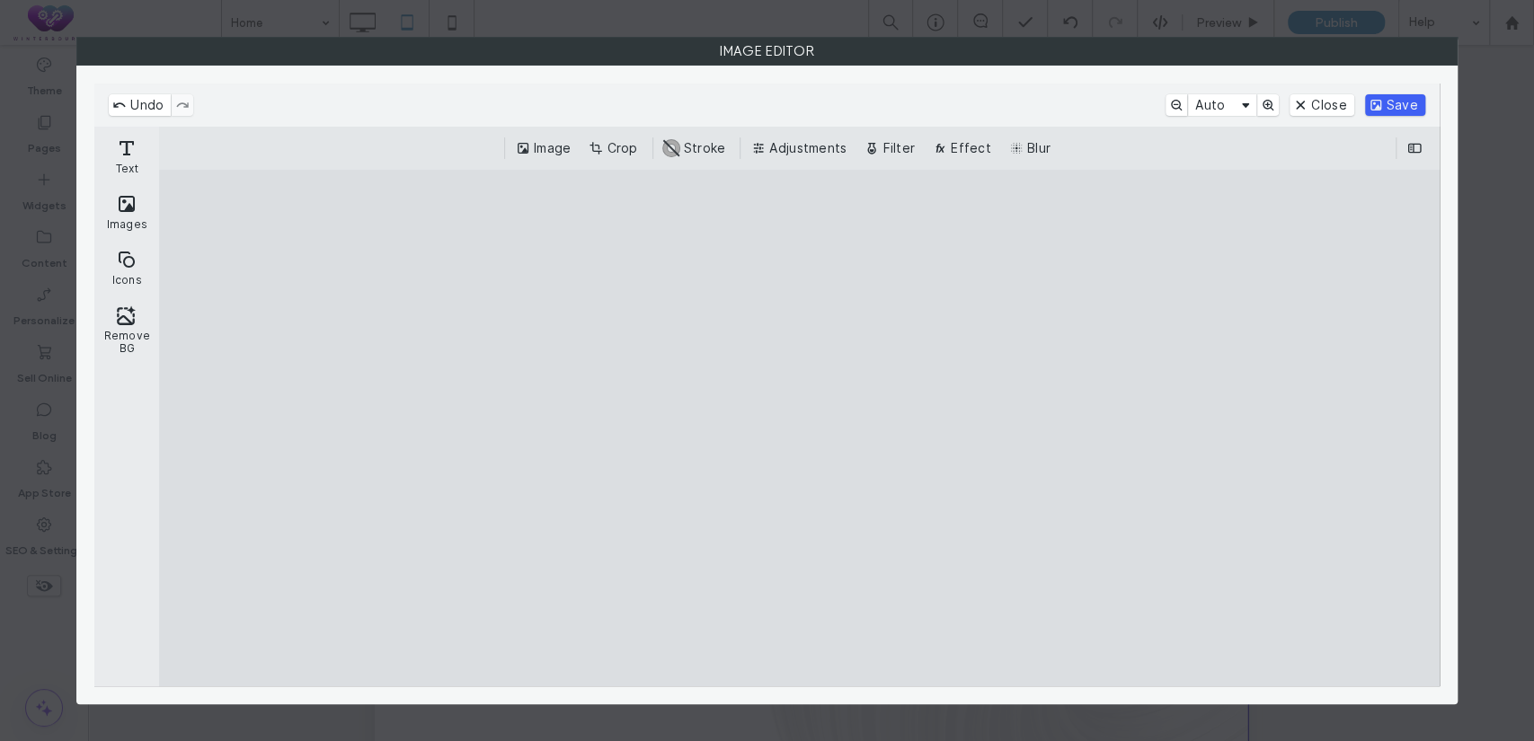
click at [1382, 111] on button "Save" at bounding box center [1395, 105] width 60 height 22
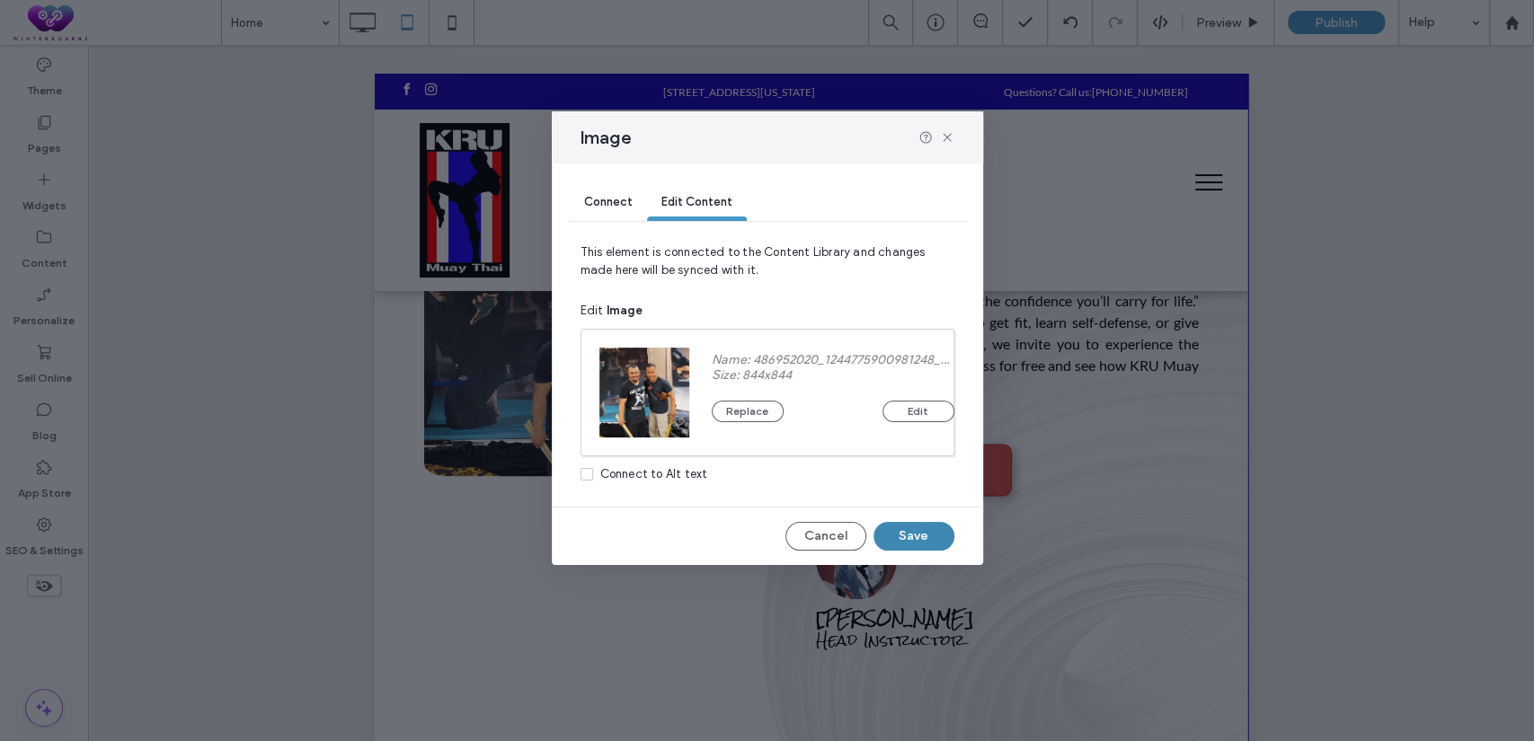
click at [927, 527] on button "Save" at bounding box center [914, 536] width 81 height 29
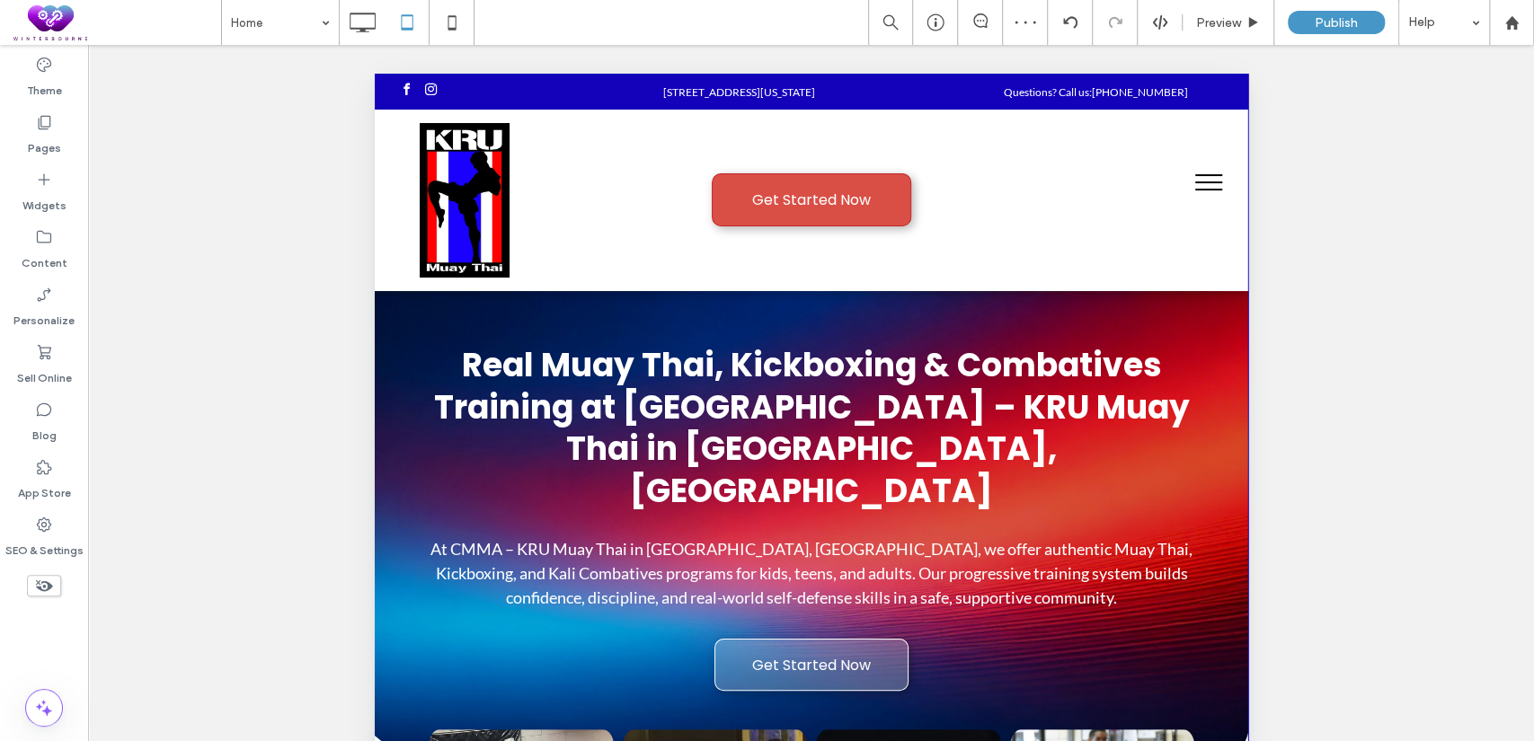
scroll to position [0, 0]
click at [378, 16] on icon at bounding box center [362, 22] width 36 height 36
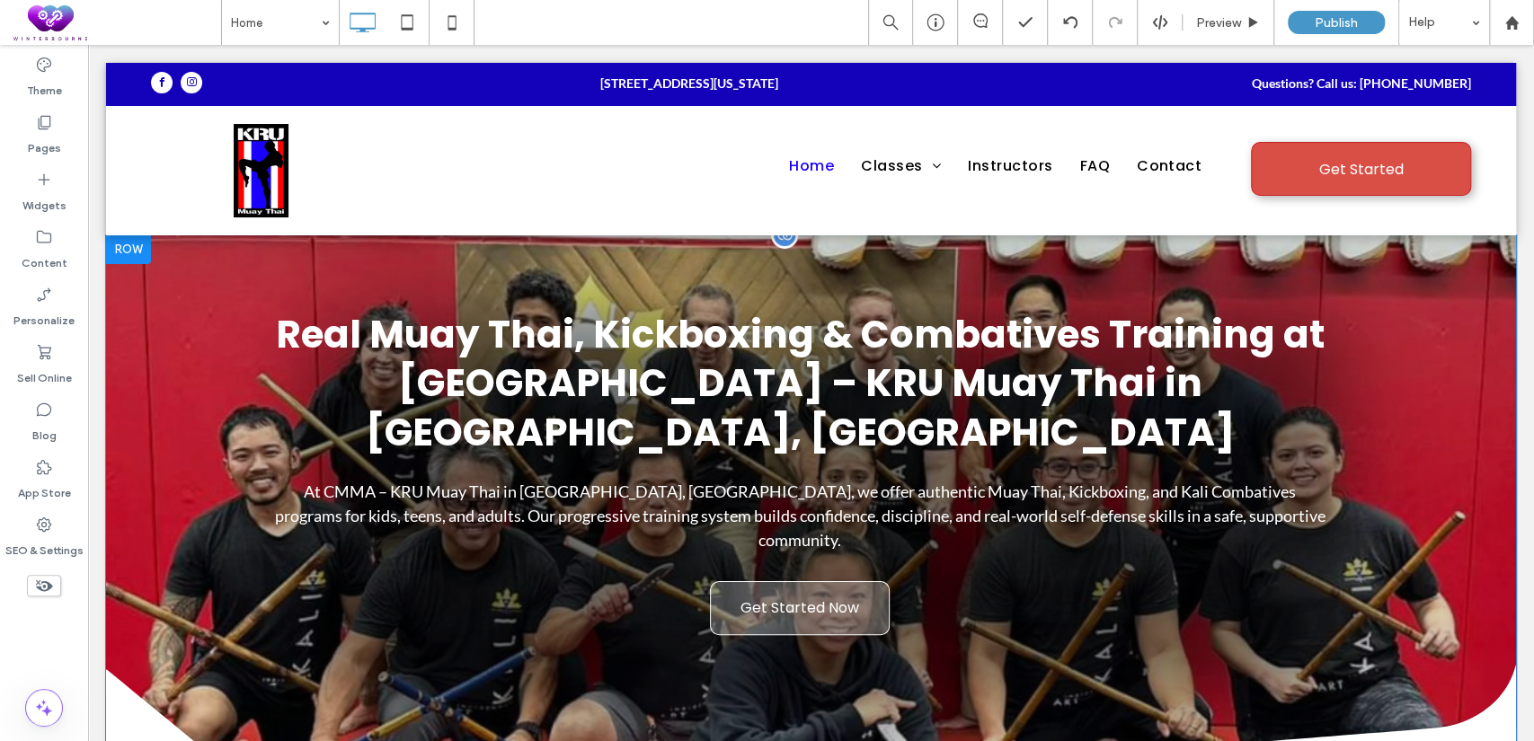
click at [127, 247] on div at bounding box center [128, 249] width 45 height 29
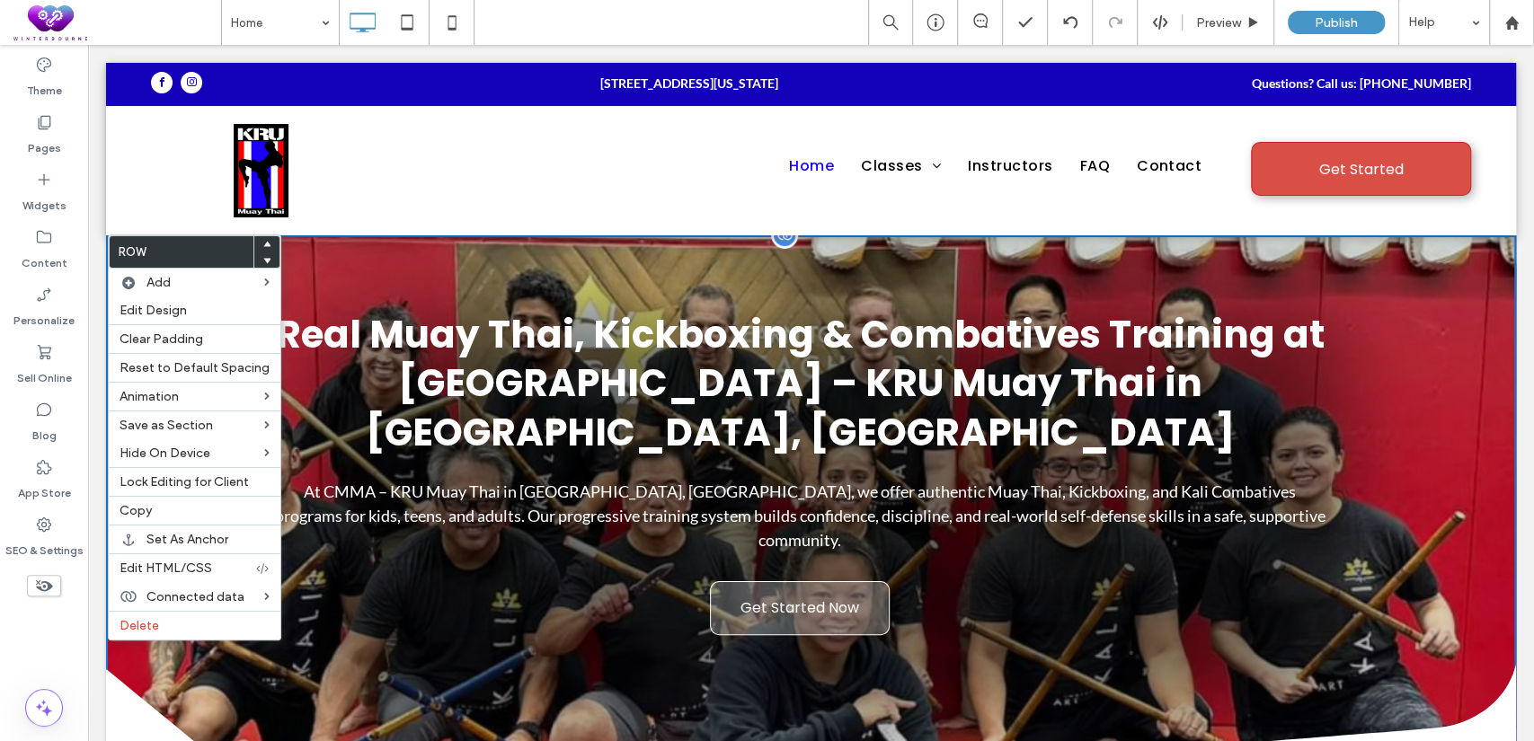
click at [354, 252] on div "Real Muay Thai, Kickboxing & Combatives Training at CMMA – KRU Muay Thai in Dum…" at bounding box center [811, 524] width 1410 height 578
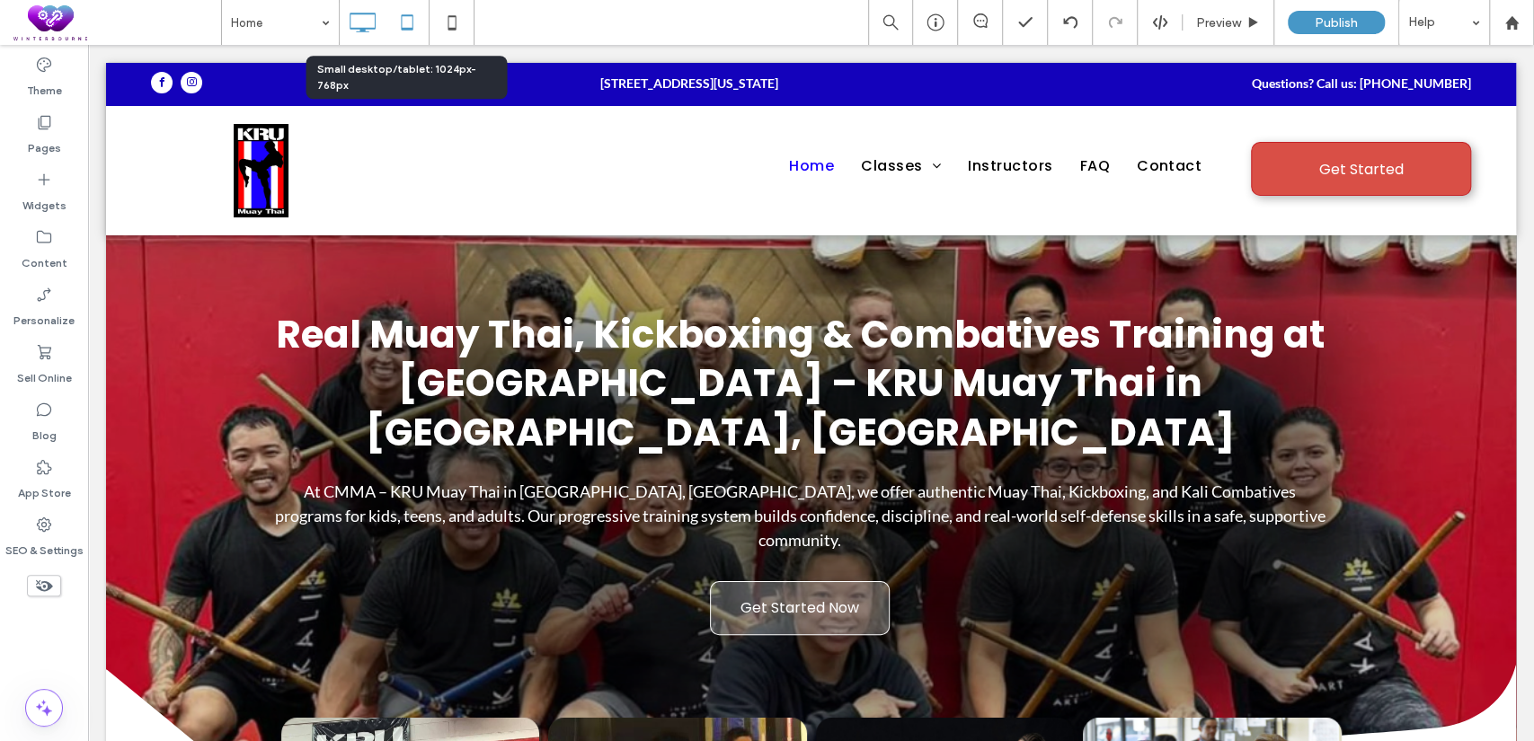
click at [406, 27] on use at bounding box center [407, 21] width 12 height 15
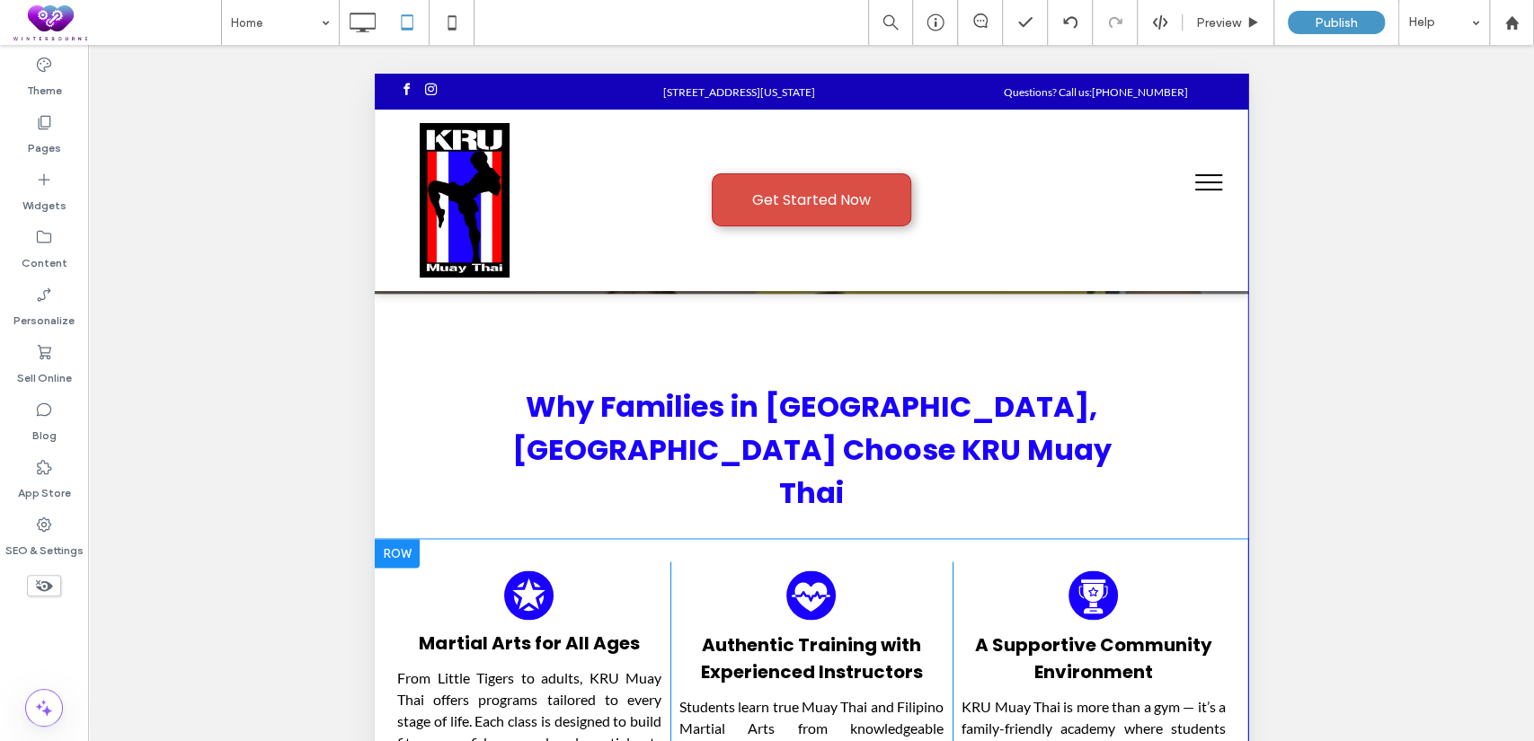
scroll to position [6404, 0]
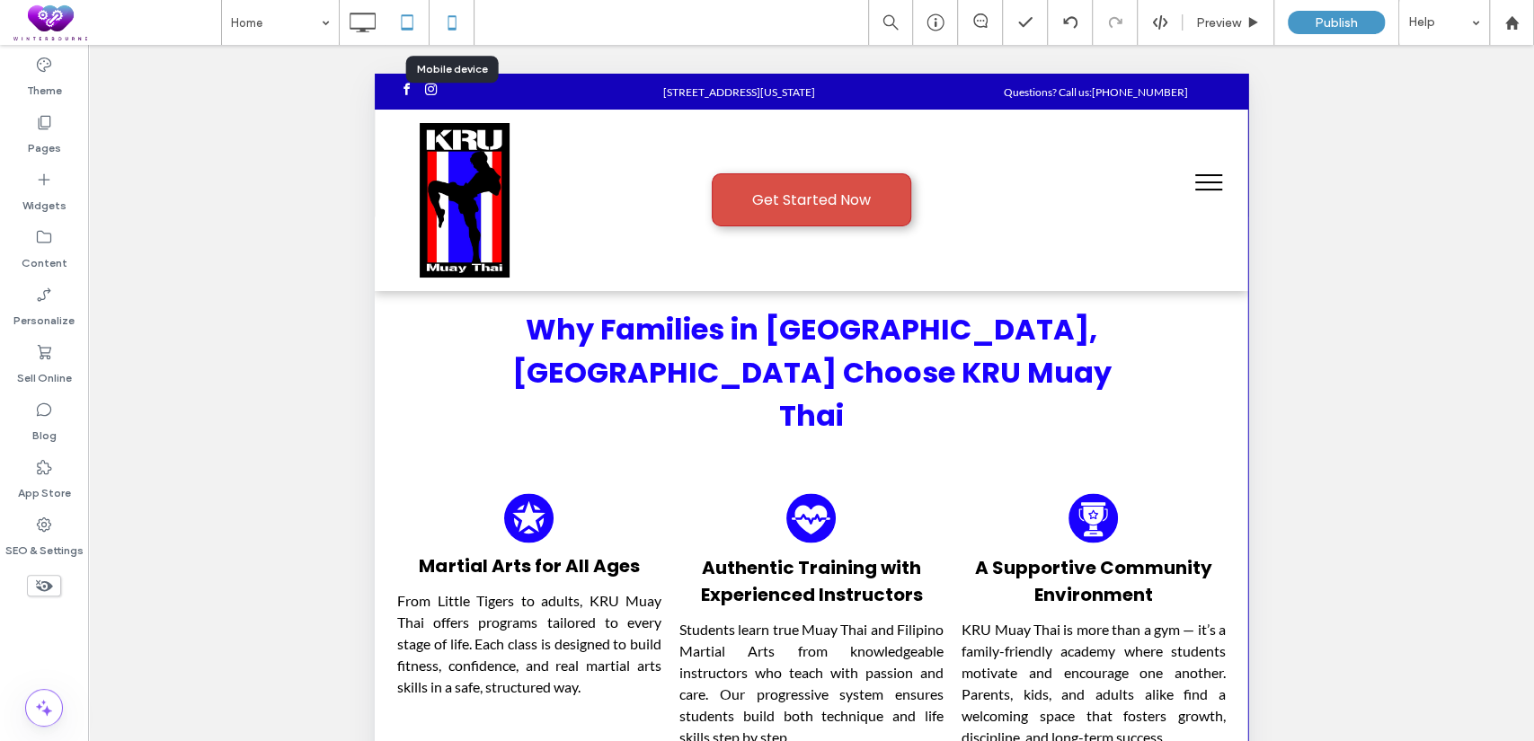
click at [435, 13] on icon at bounding box center [452, 22] width 36 height 36
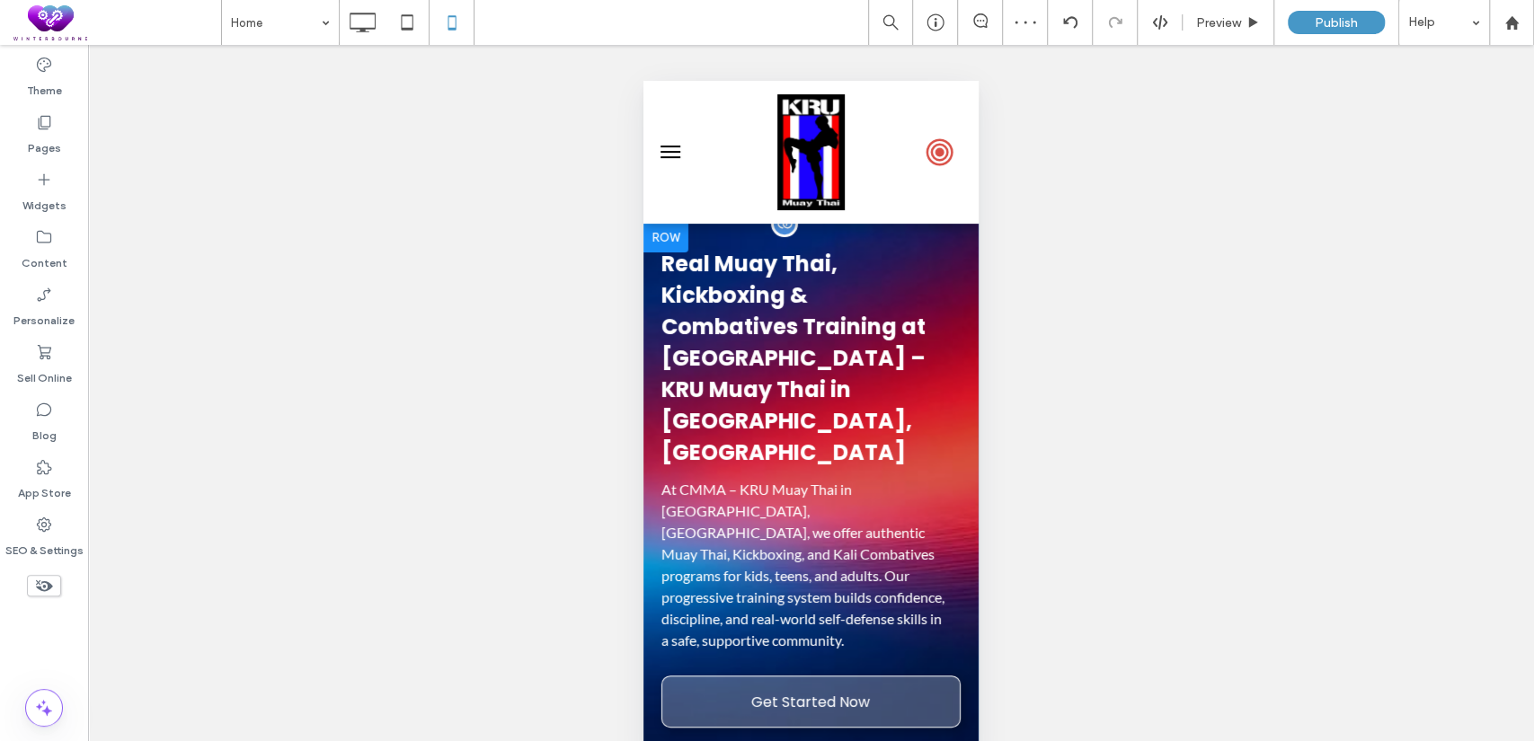
click at [666, 236] on div at bounding box center [665, 238] width 45 height 29
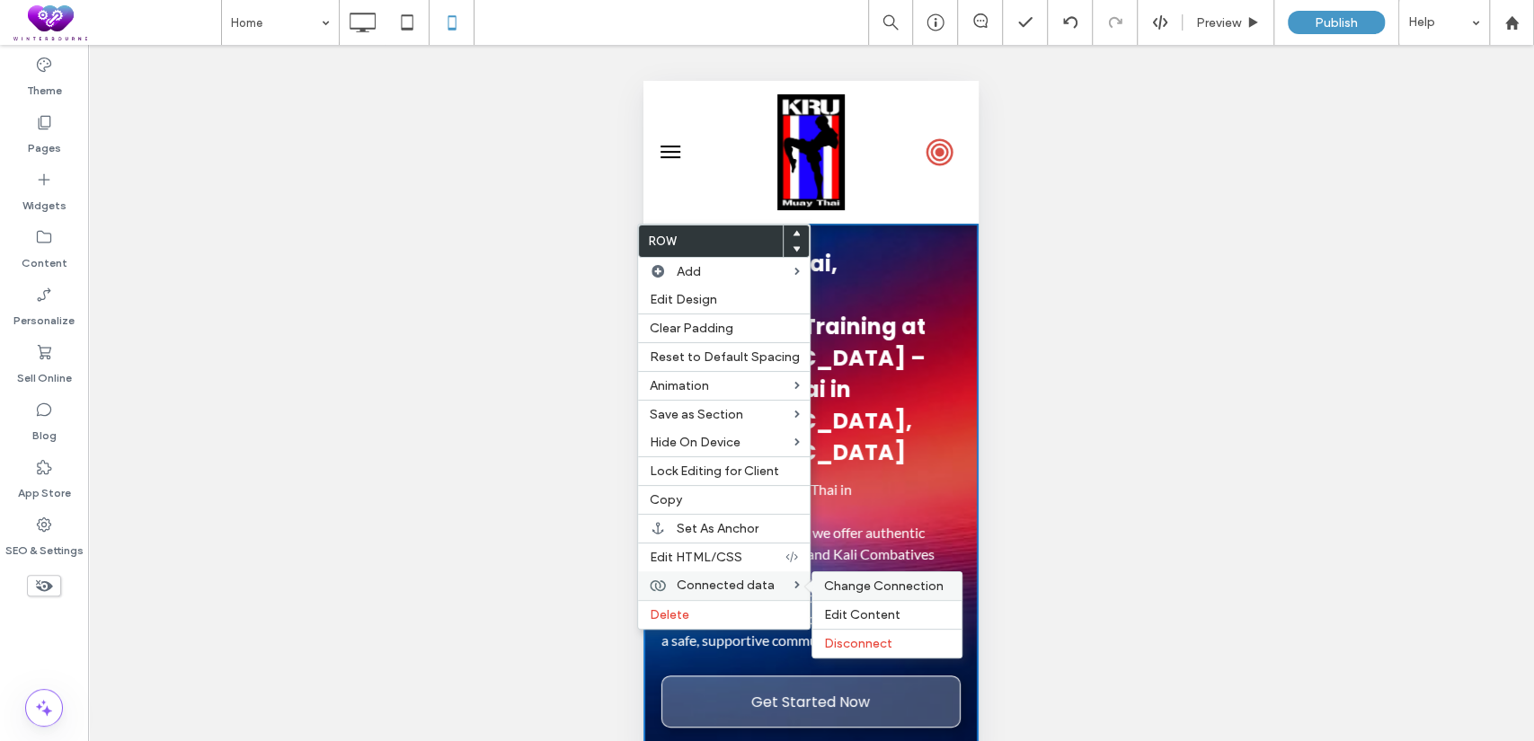
click at [859, 582] on span "Change Connection" at bounding box center [883, 586] width 120 height 15
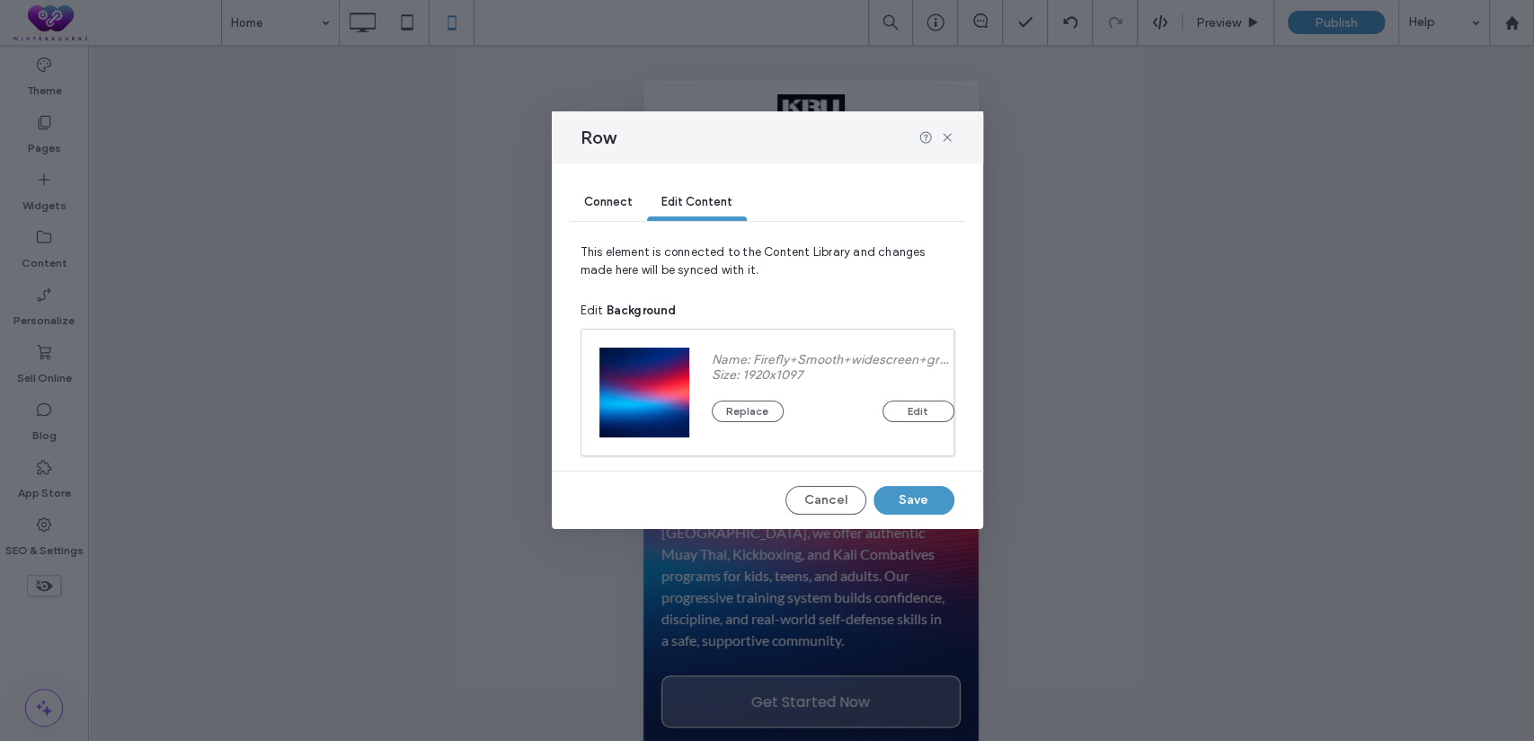
click at [605, 200] on span "Connect" at bounding box center [608, 201] width 49 height 13
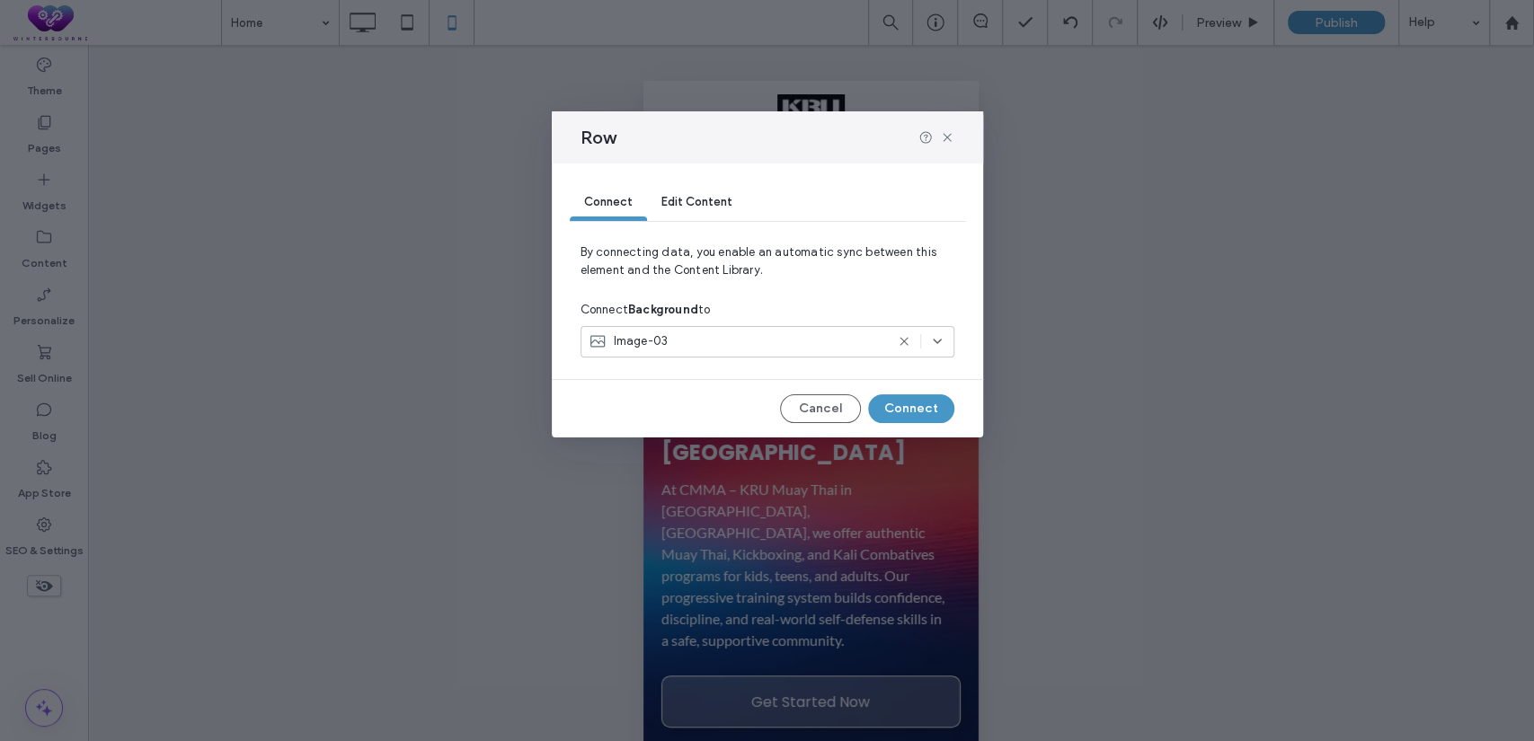
click at [942, 342] on icon at bounding box center [937, 341] width 14 height 14
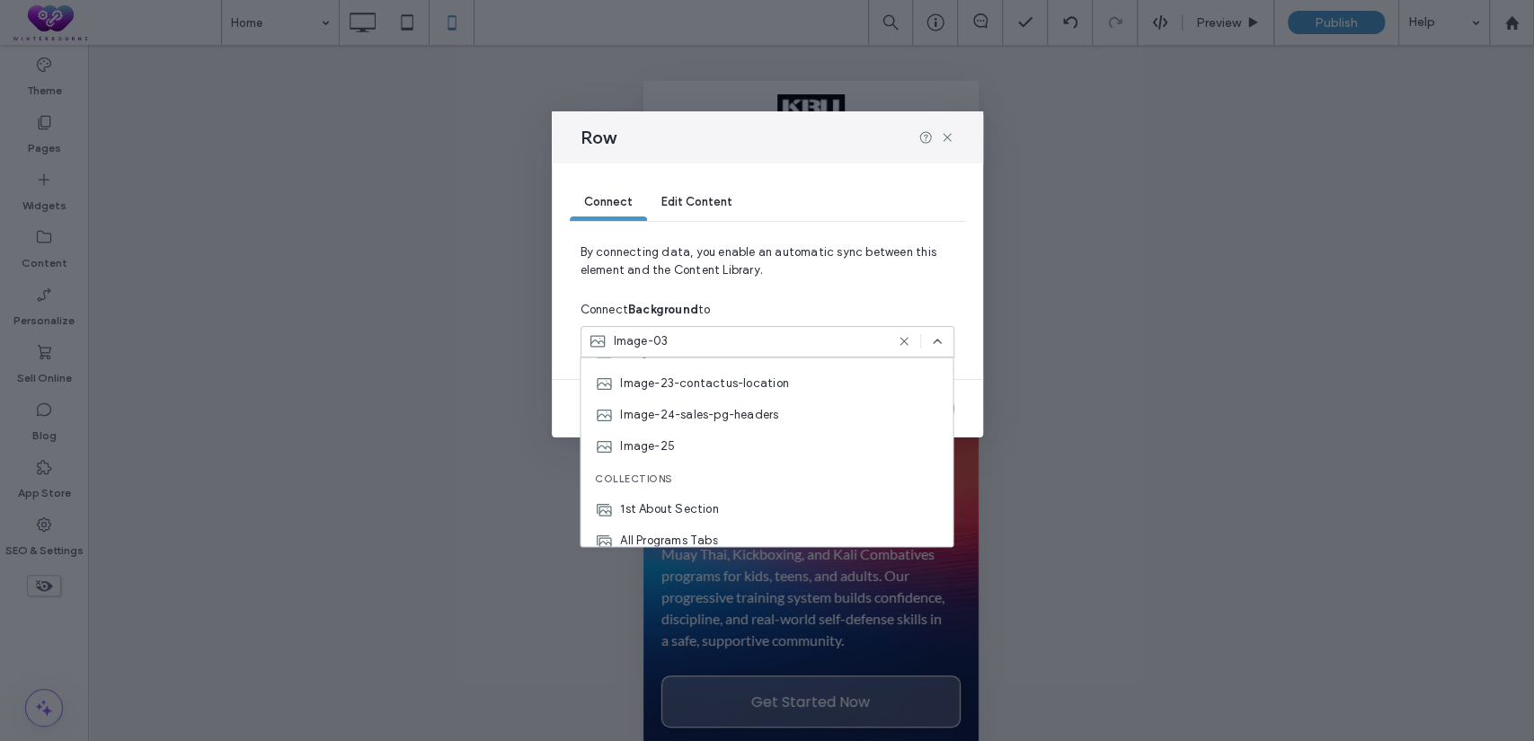
scroll to position [746, 0]
click at [697, 440] on div "Image-25" at bounding box center [767, 445] width 372 height 31
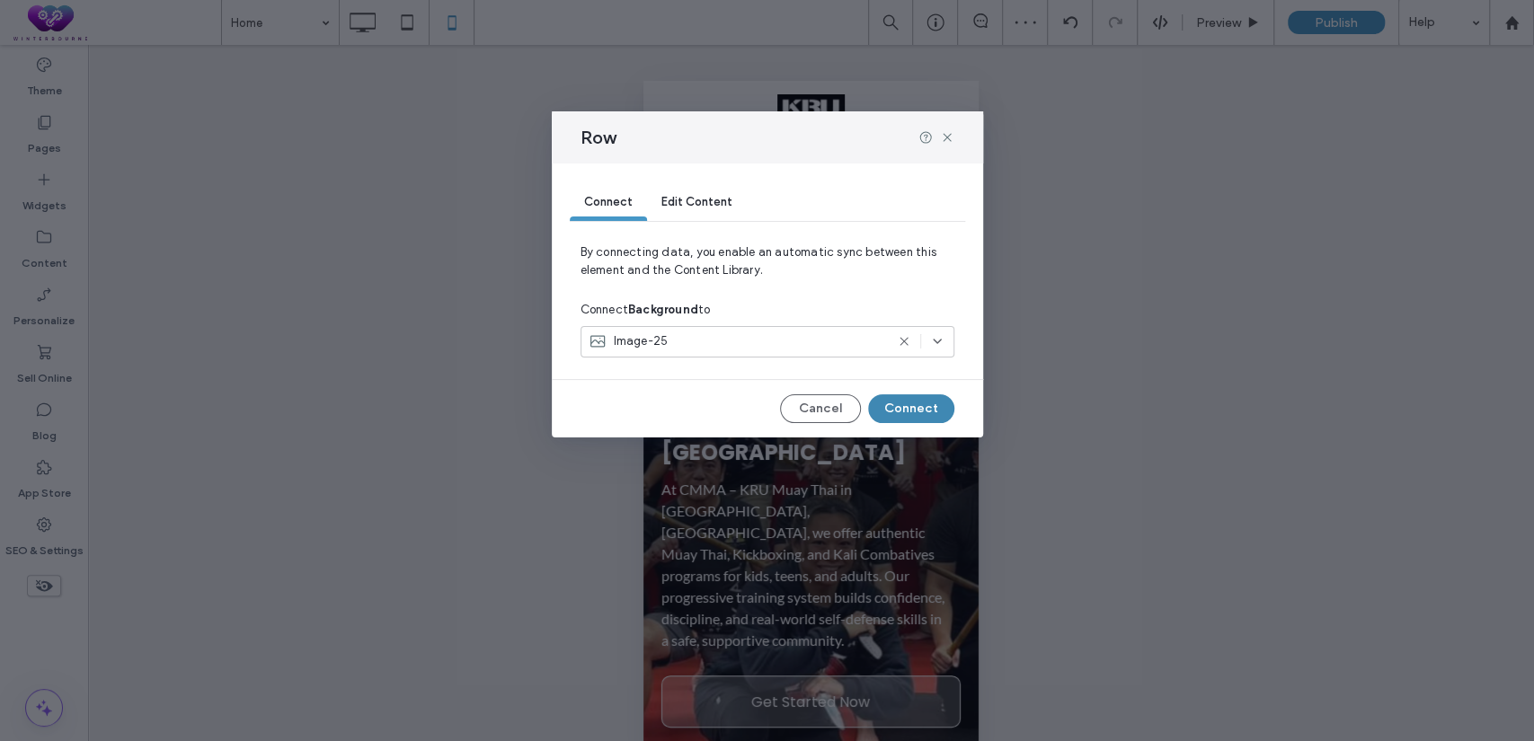
click at [901, 413] on button "Connect" at bounding box center [911, 409] width 86 height 29
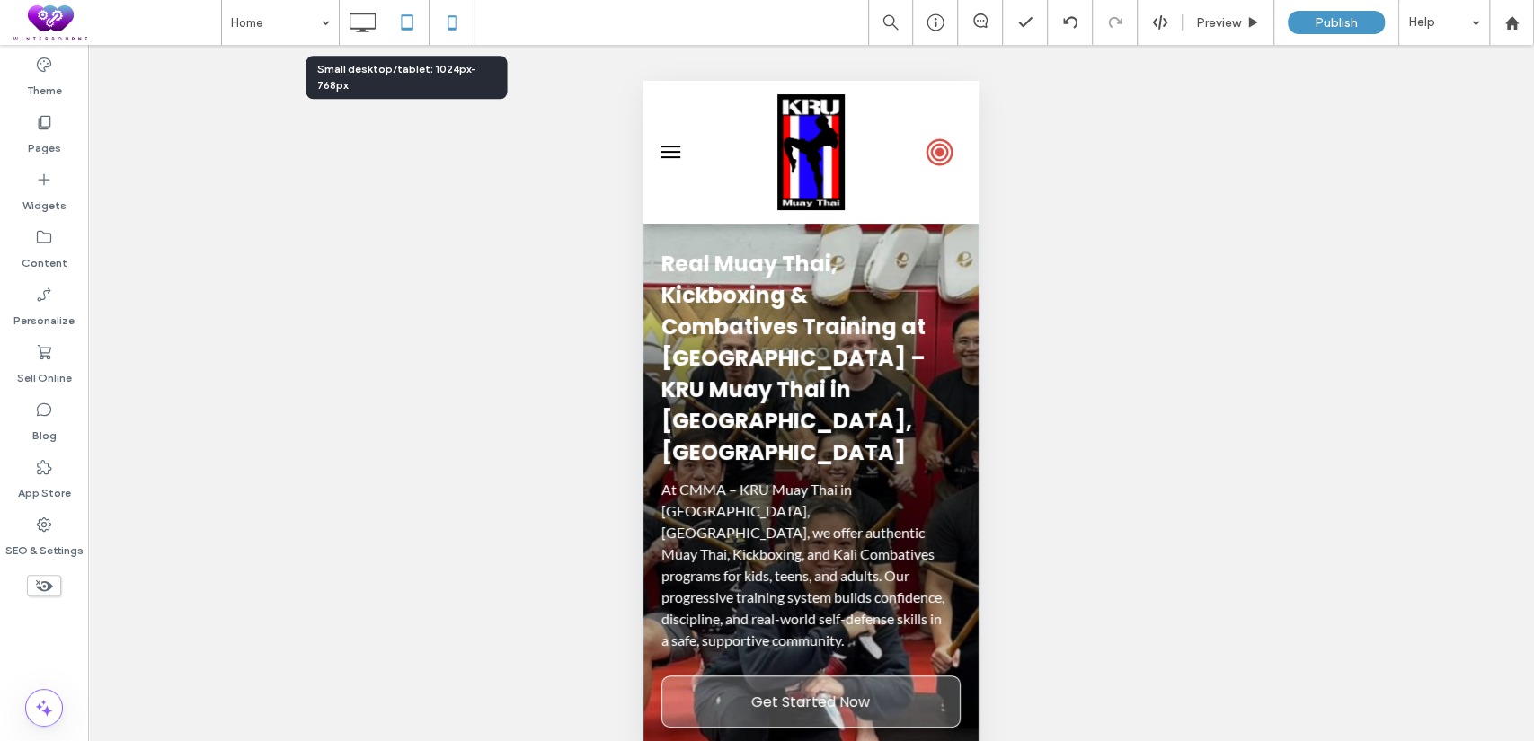
click at [408, 27] on icon at bounding box center [407, 22] width 36 height 36
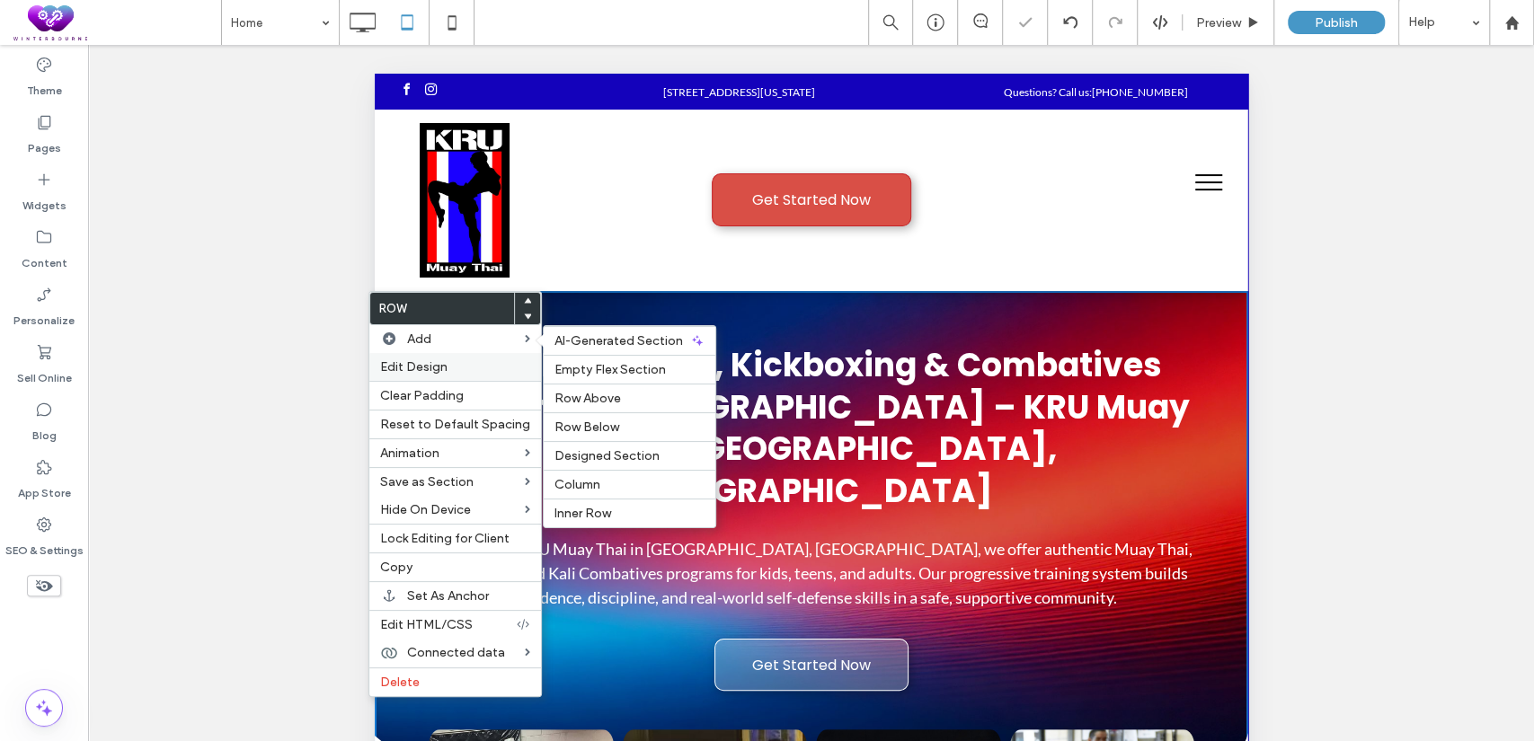
scroll to position [0, 0]
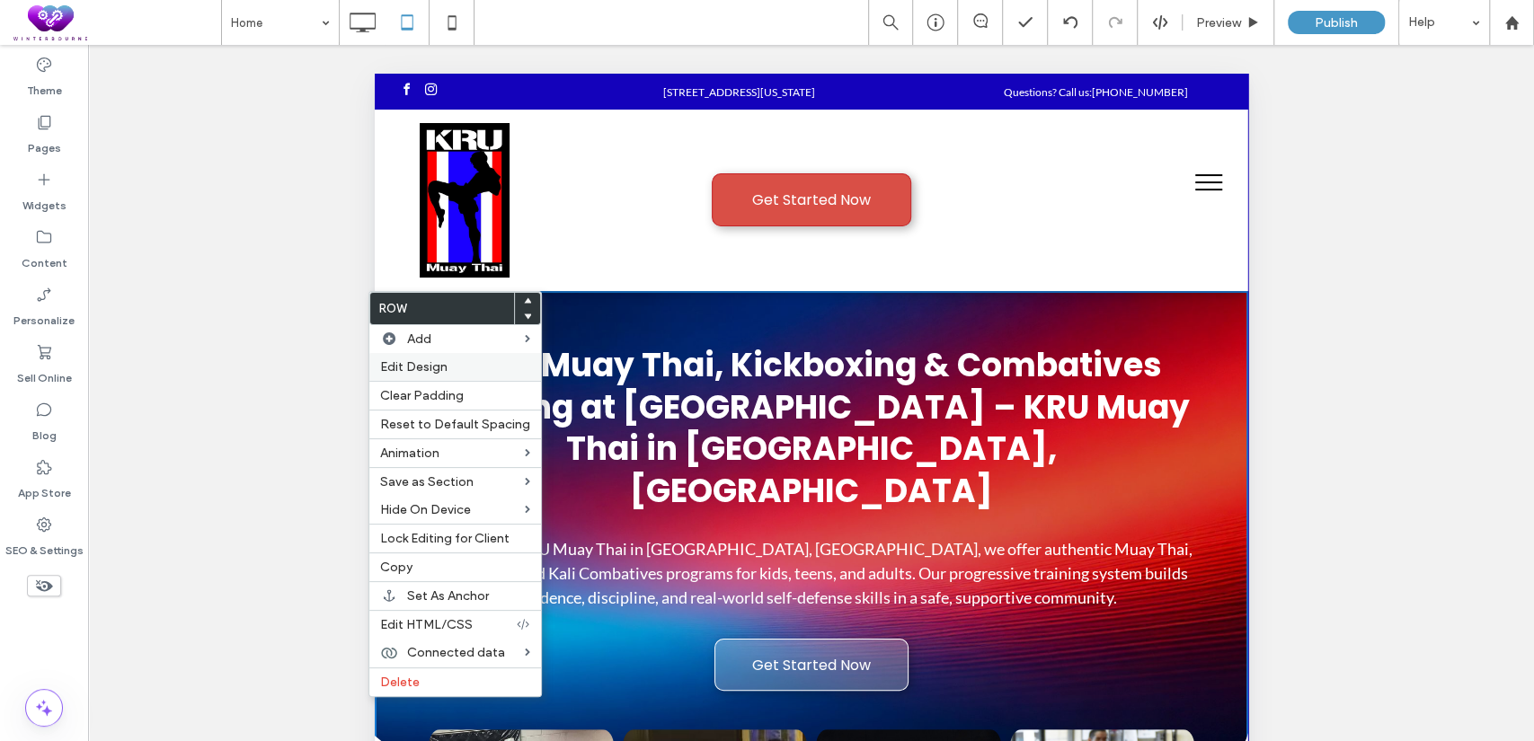
click at [460, 368] on label "Edit Design" at bounding box center [455, 366] width 150 height 15
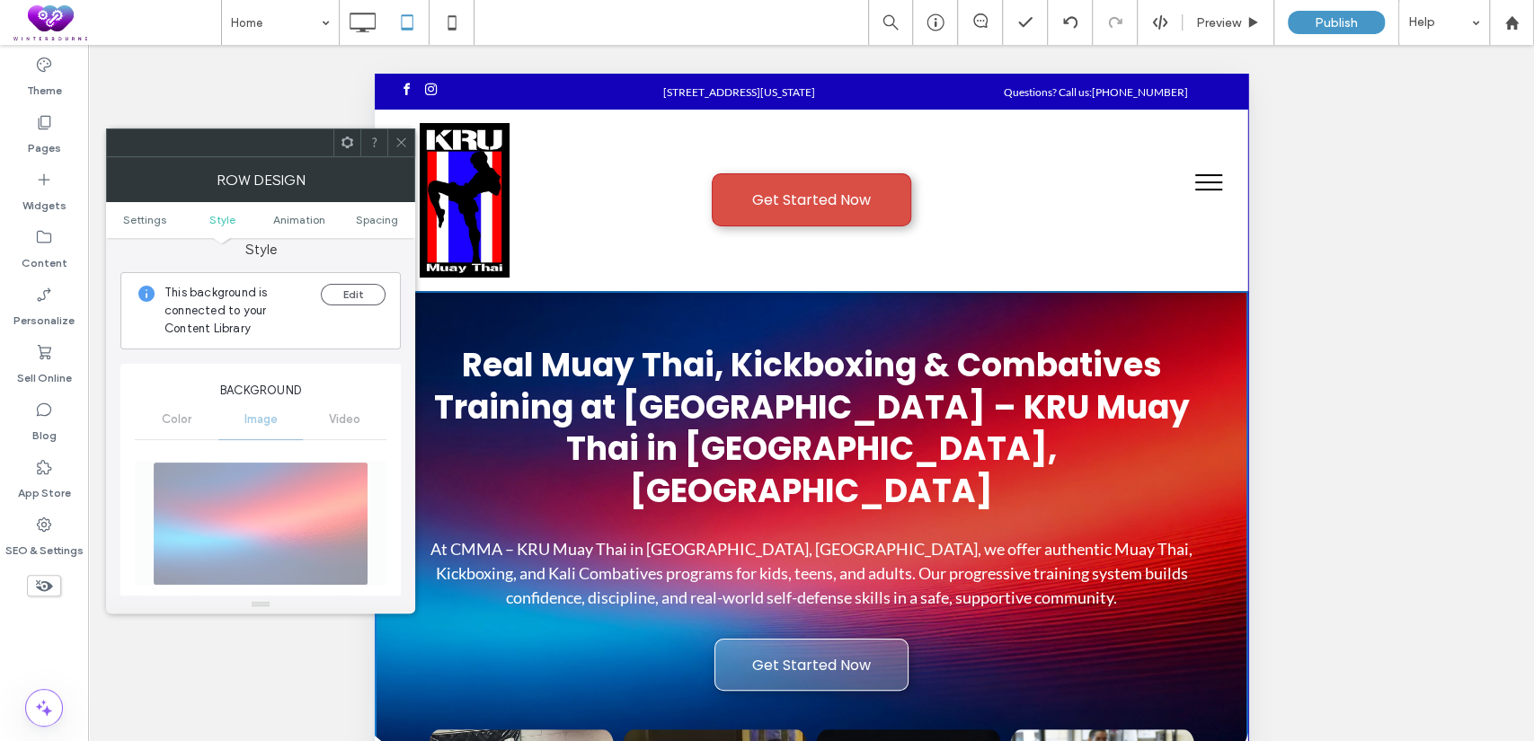
scroll to position [165, 0]
click at [348, 288] on button "Edit" at bounding box center [353, 298] width 65 height 22
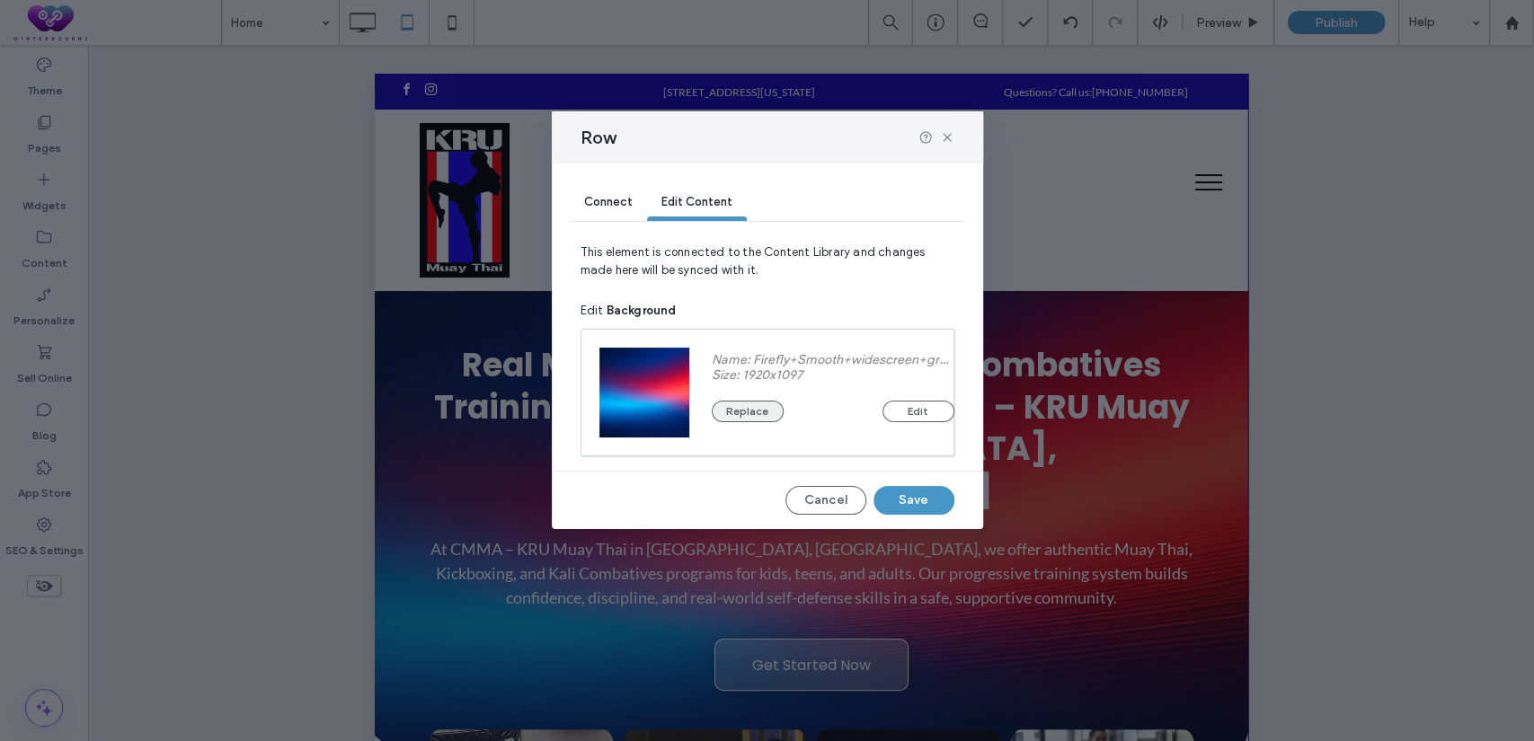
click at [730, 414] on button "Replace" at bounding box center [748, 412] width 72 height 22
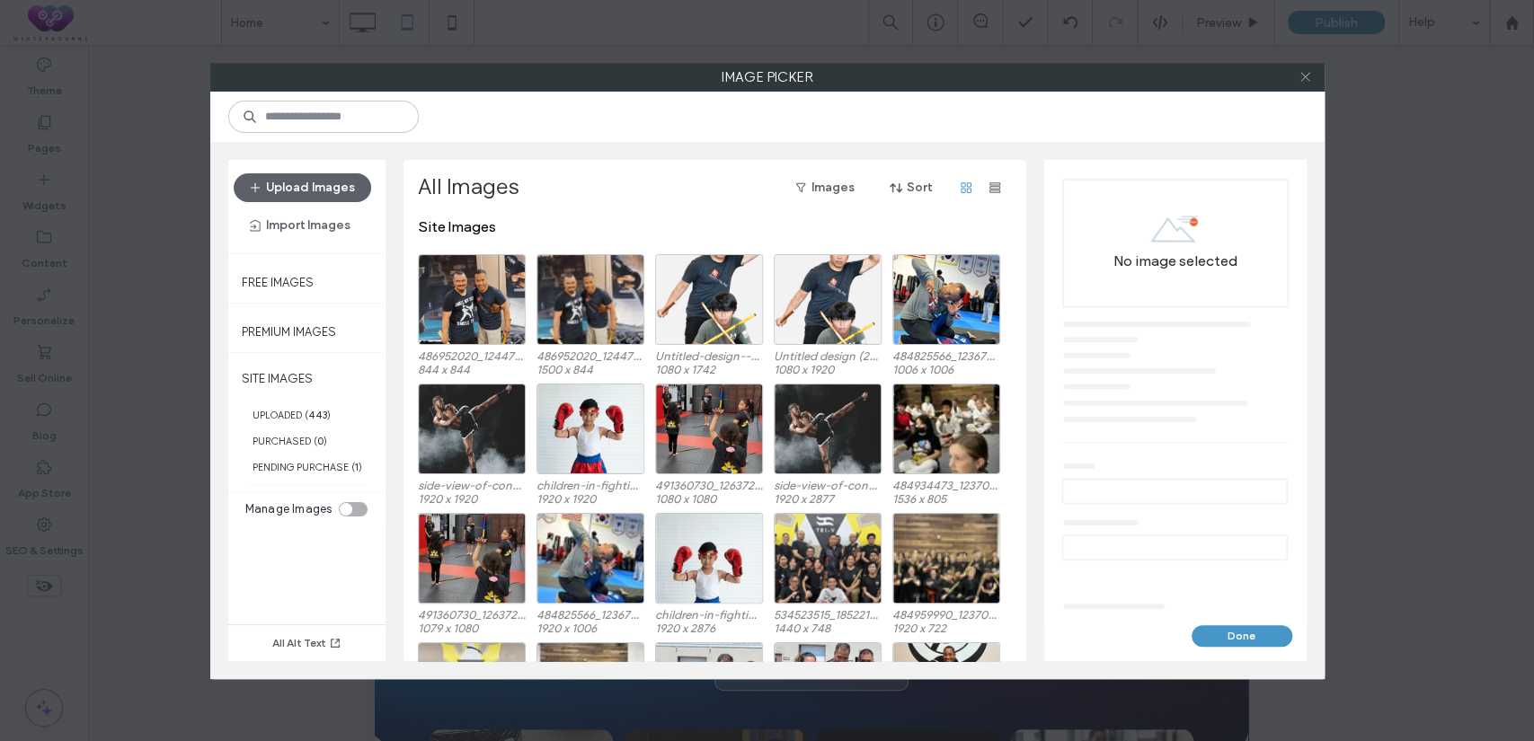
click at [1311, 78] on icon at bounding box center [1305, 76] width 13 height 13
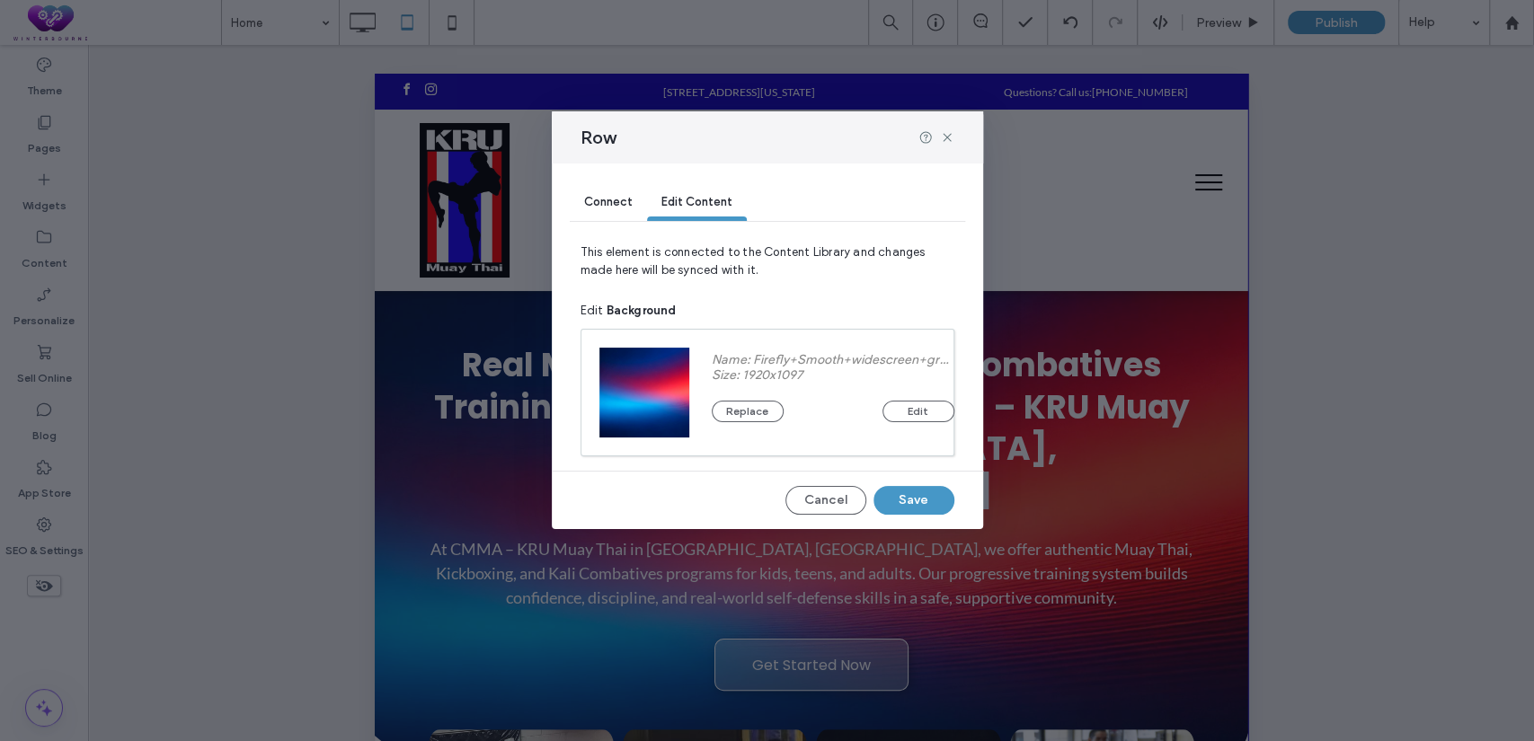
click at [602, 206] on span "Connect" at bounding box center [608, 201] width 49 height 13
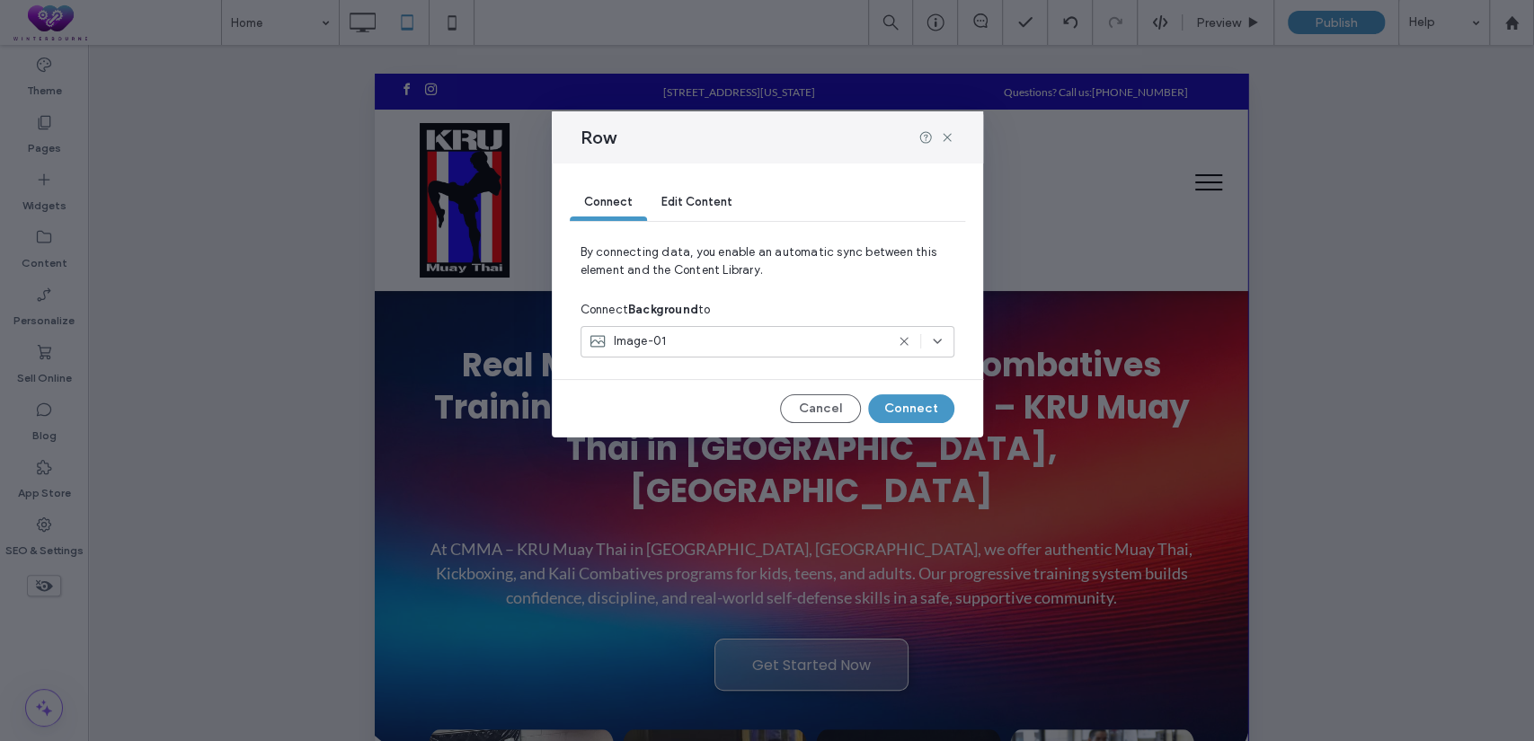
click at [935, 341] on use at bounding box center [937, 342] width 7 height 4
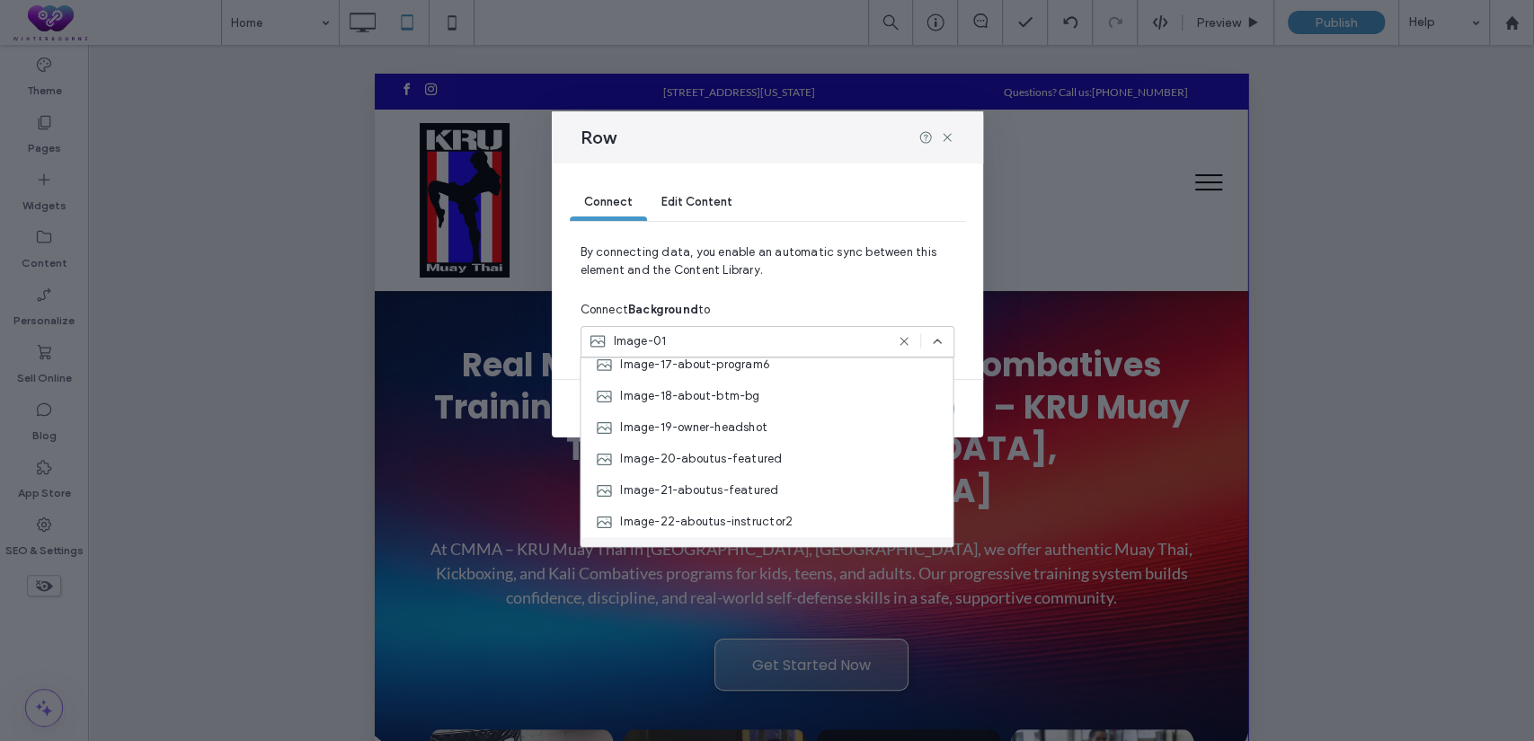
scroll to position [665, 0]
click at [698, 523] on div "Image-25" at bounding box center [767, 525] width 372 height 31
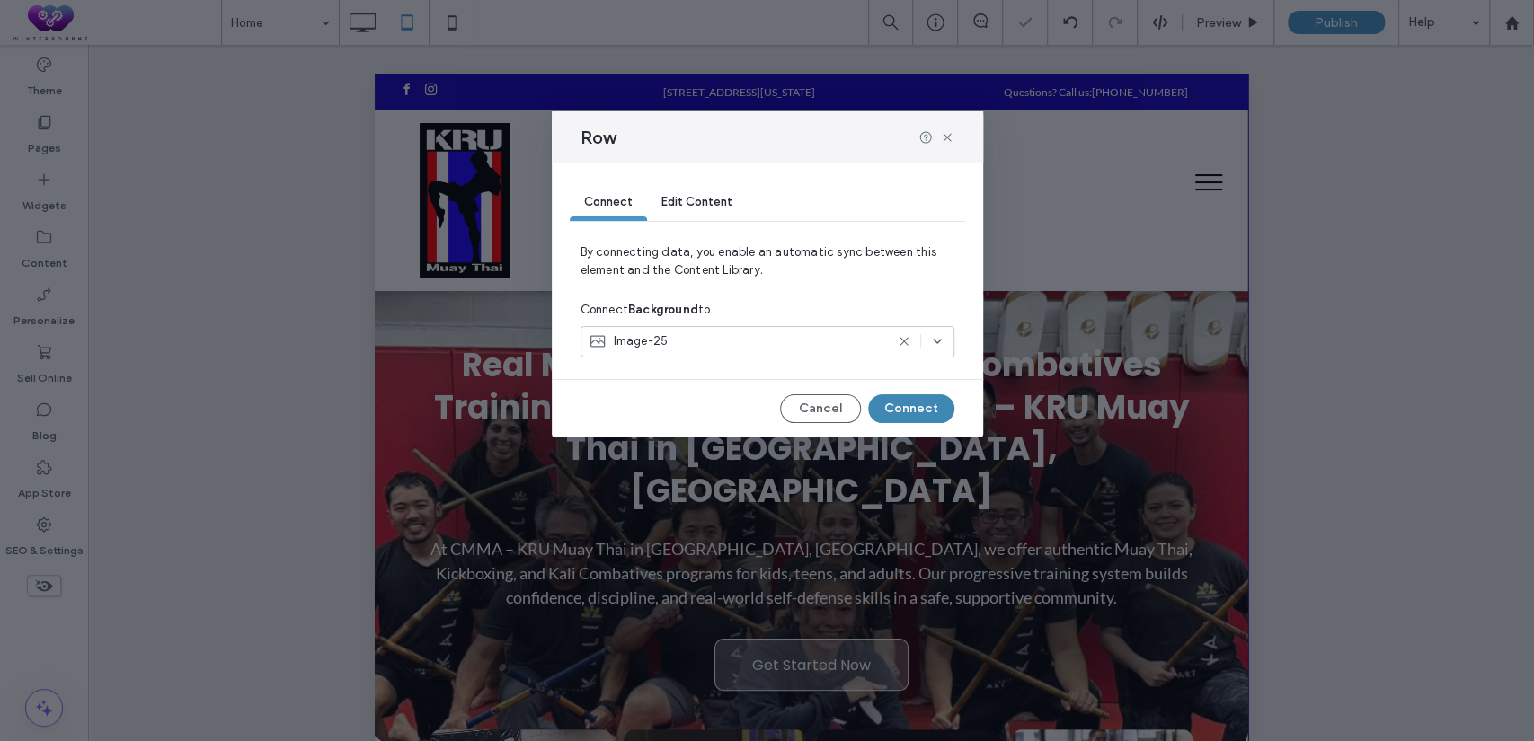
click at [901, 409] on button "Connect" at bounding box center [911, 409] width 86 height 29
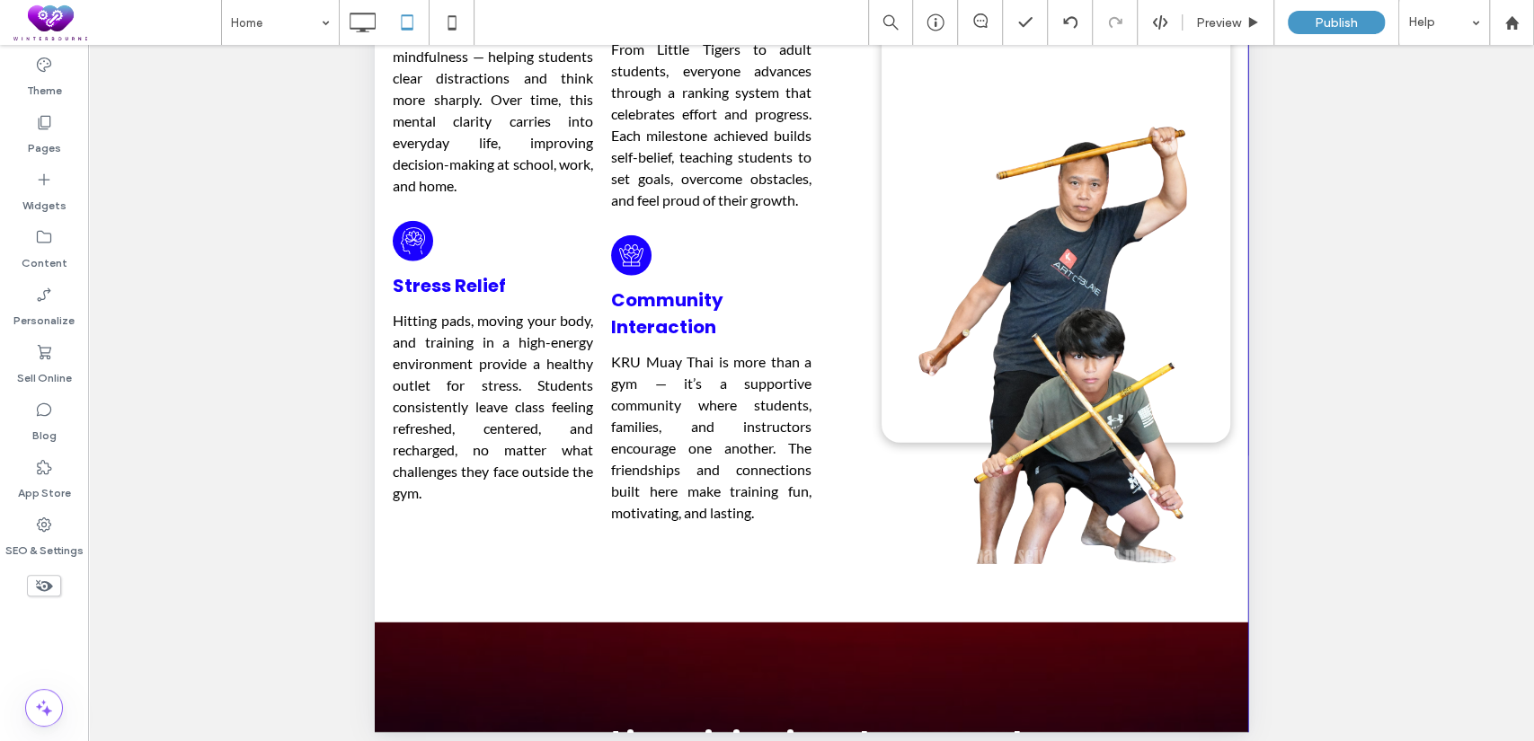
scroll to position [510, 0]
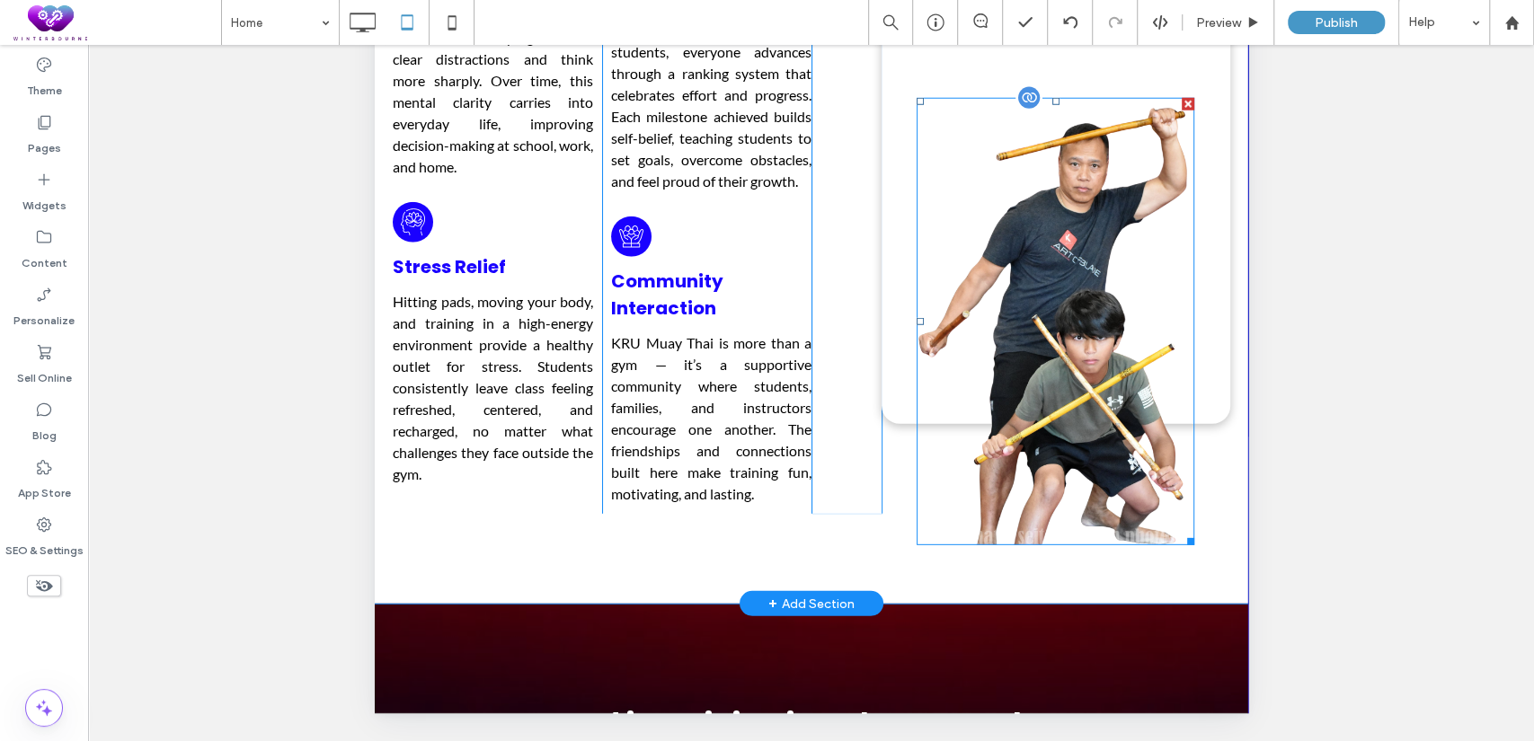
click at [1046, 447] on img at bounding box center [1055, 322] width 278 height 448
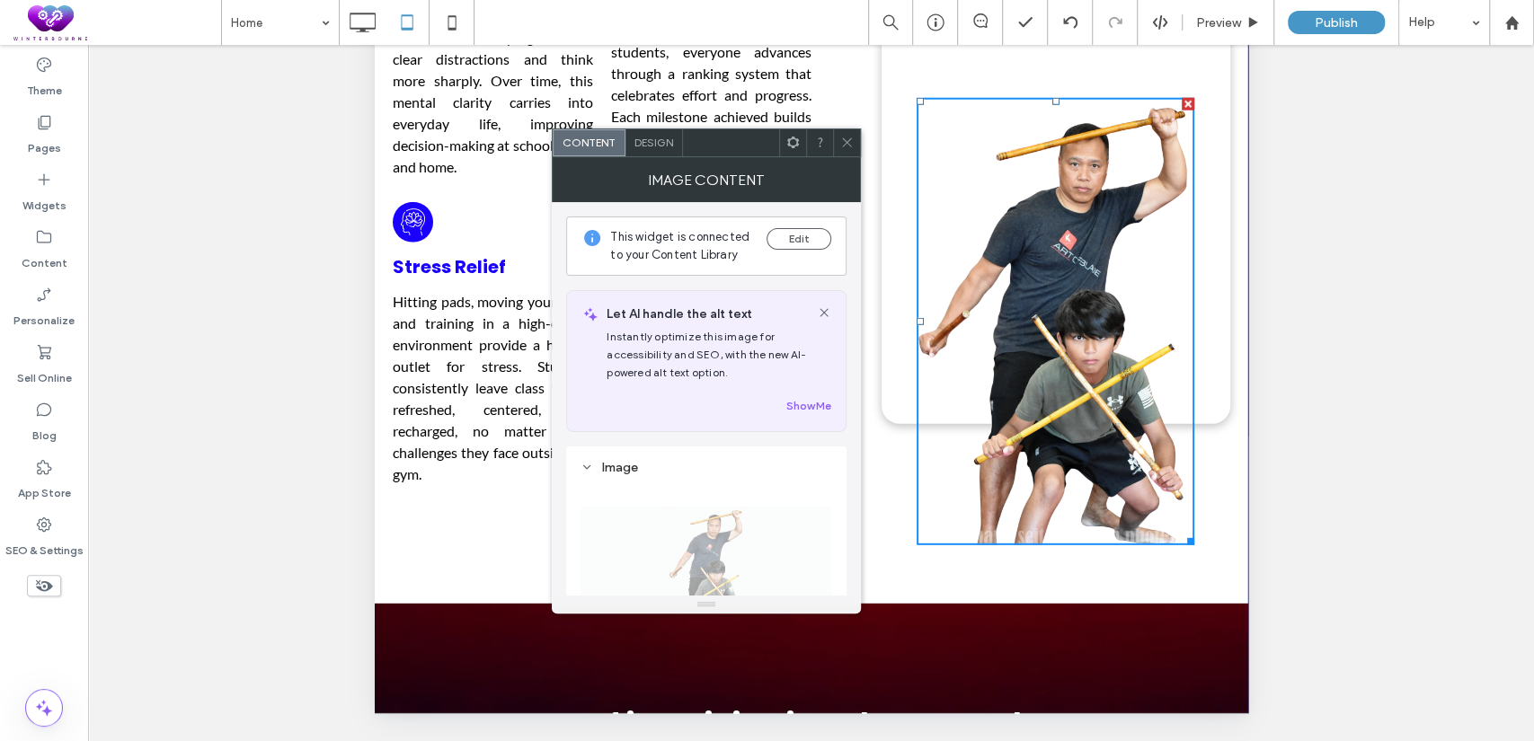
click at [794, 145] on icon at bounding box center [792, 142] width 13 height 13
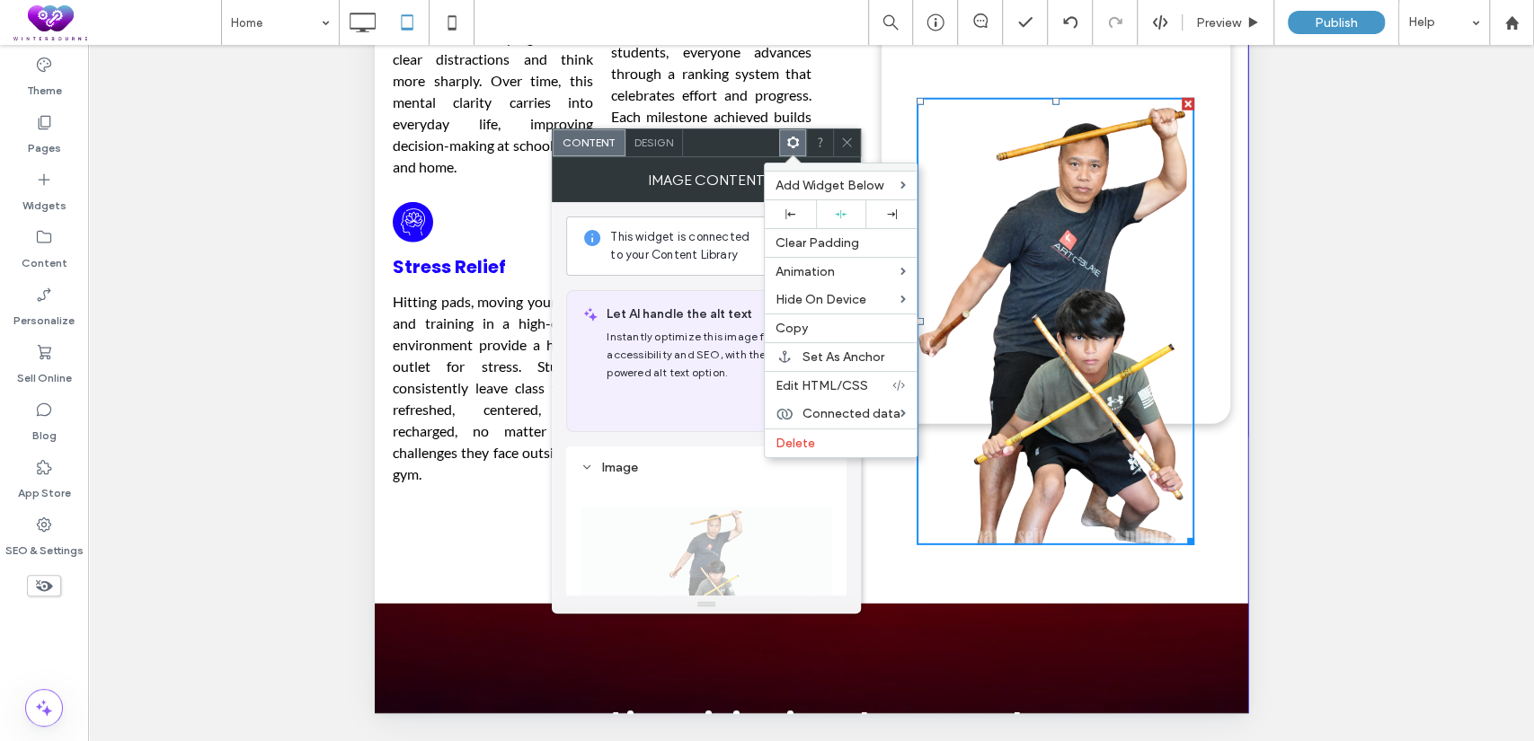
click at [792, 142] on icon at bounding box center [792, 142] width 13 height 13
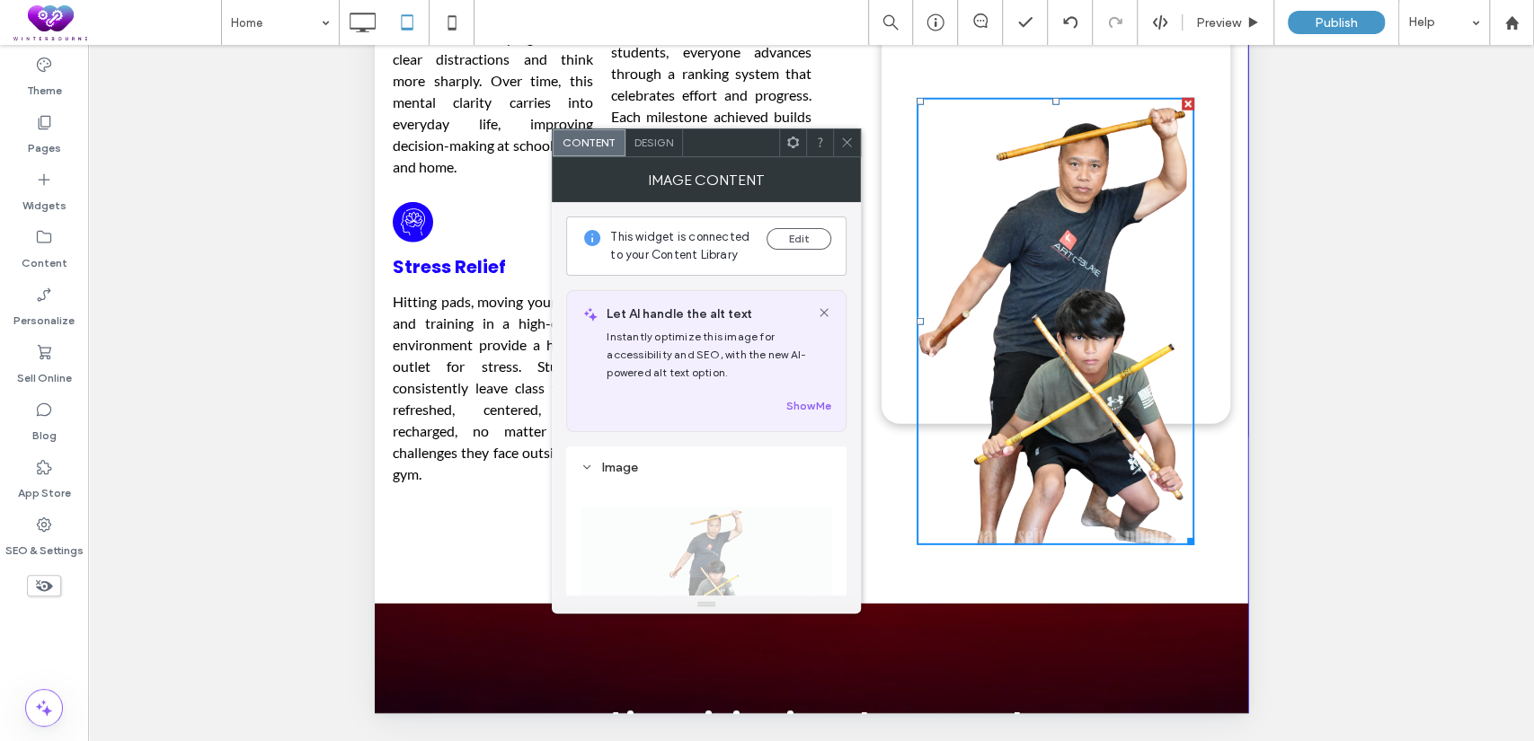
click at [791, 145] on use at bounding box center [793, 143] width 12 height 12
click at [640, 142] on span "Design" at bounding box center [653, 142] width 39 height 13
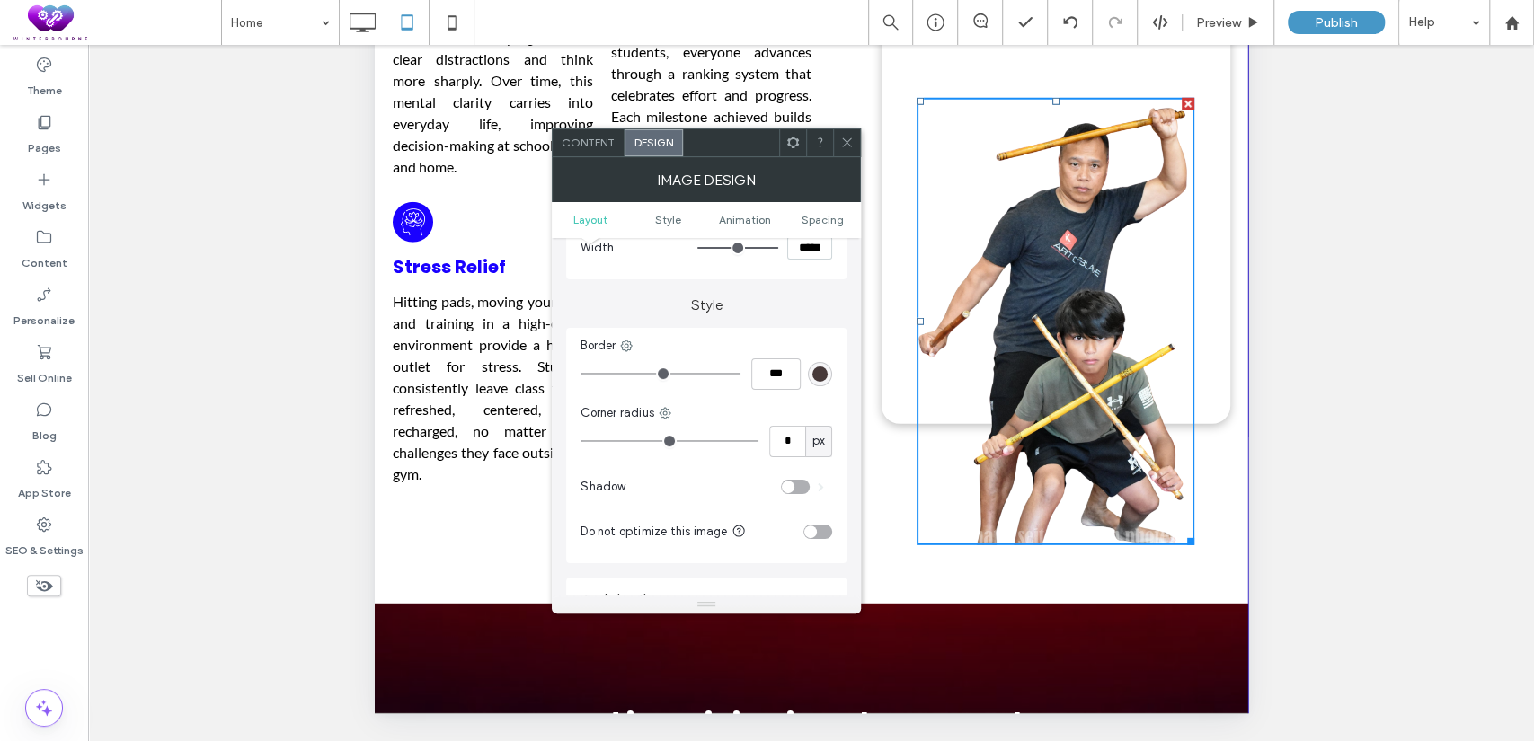
scroll to position [499, 0]
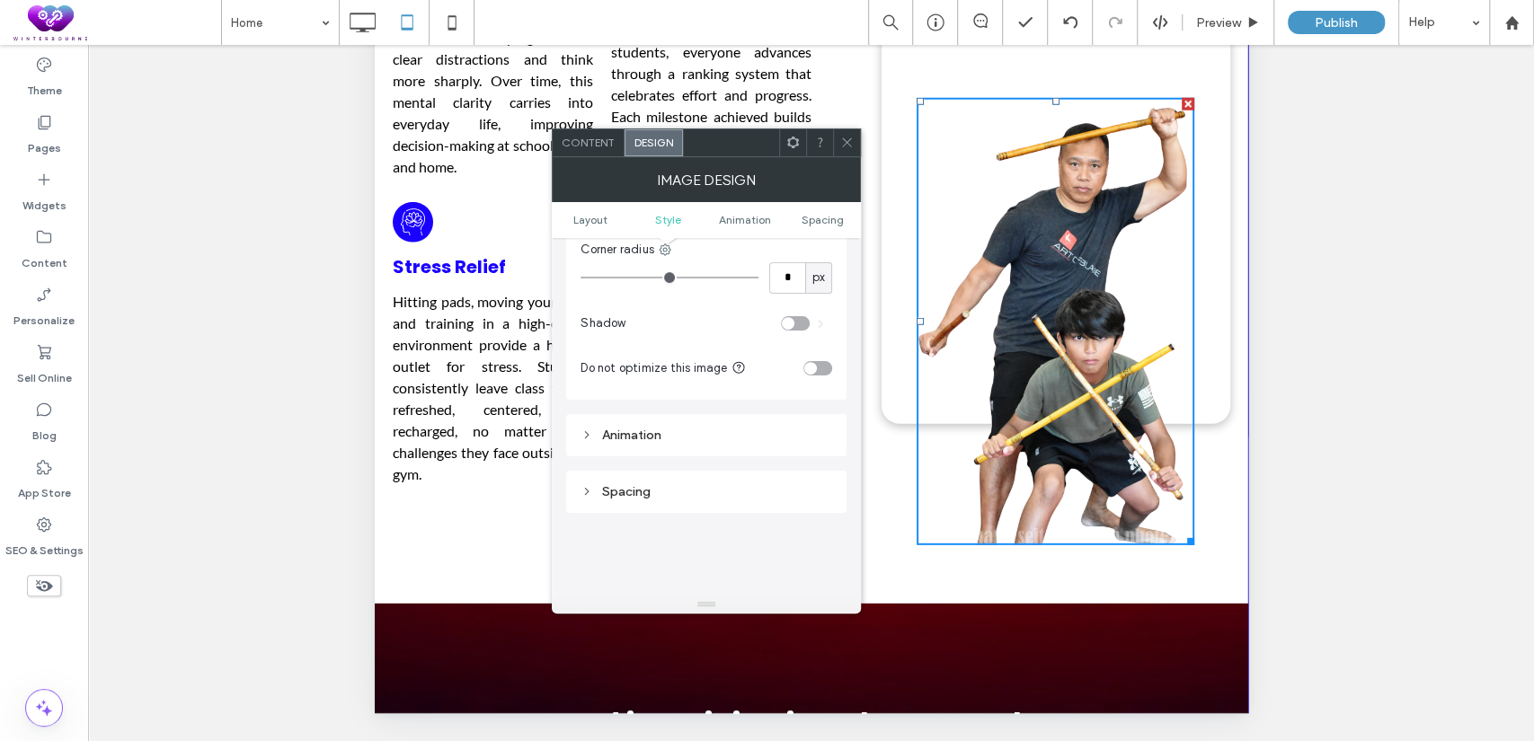
click at [697, 494] on div "Spacing" at bounding box center [707, 491] width 252 height 15
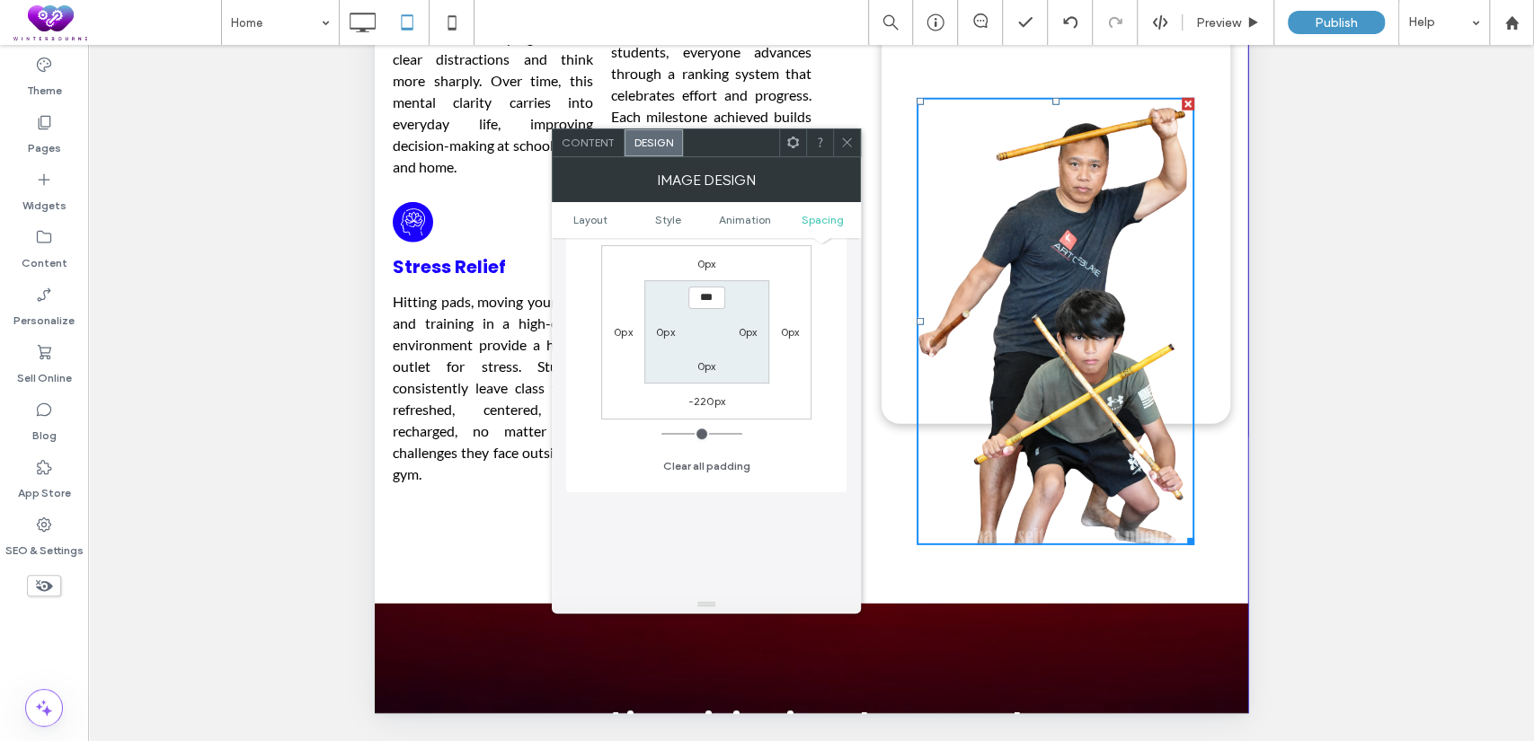
scroll to position [832, 0]
click at [700, 398] on label "-220px" at bounding box center [706, 401] width 37 height 13
type input "*"
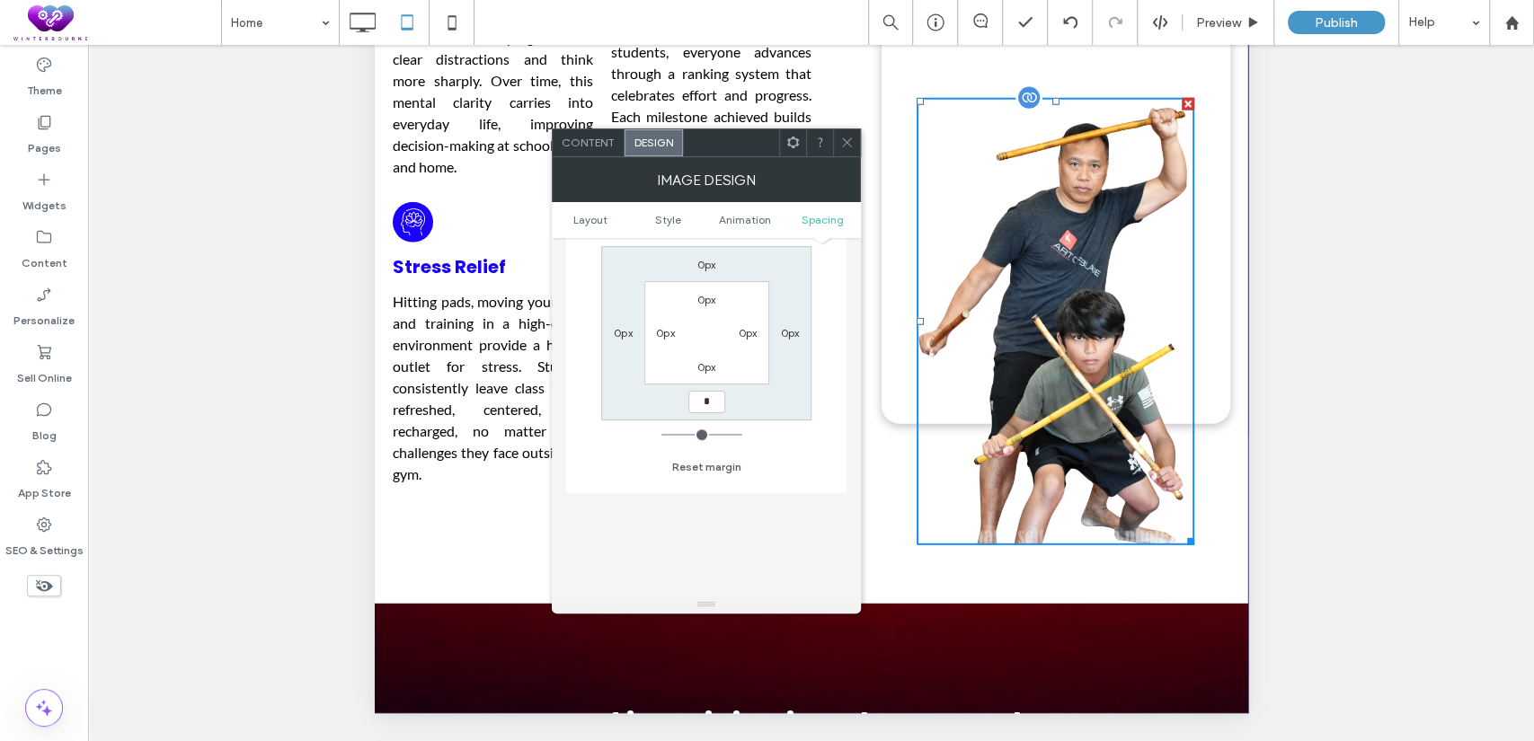
type input "*"
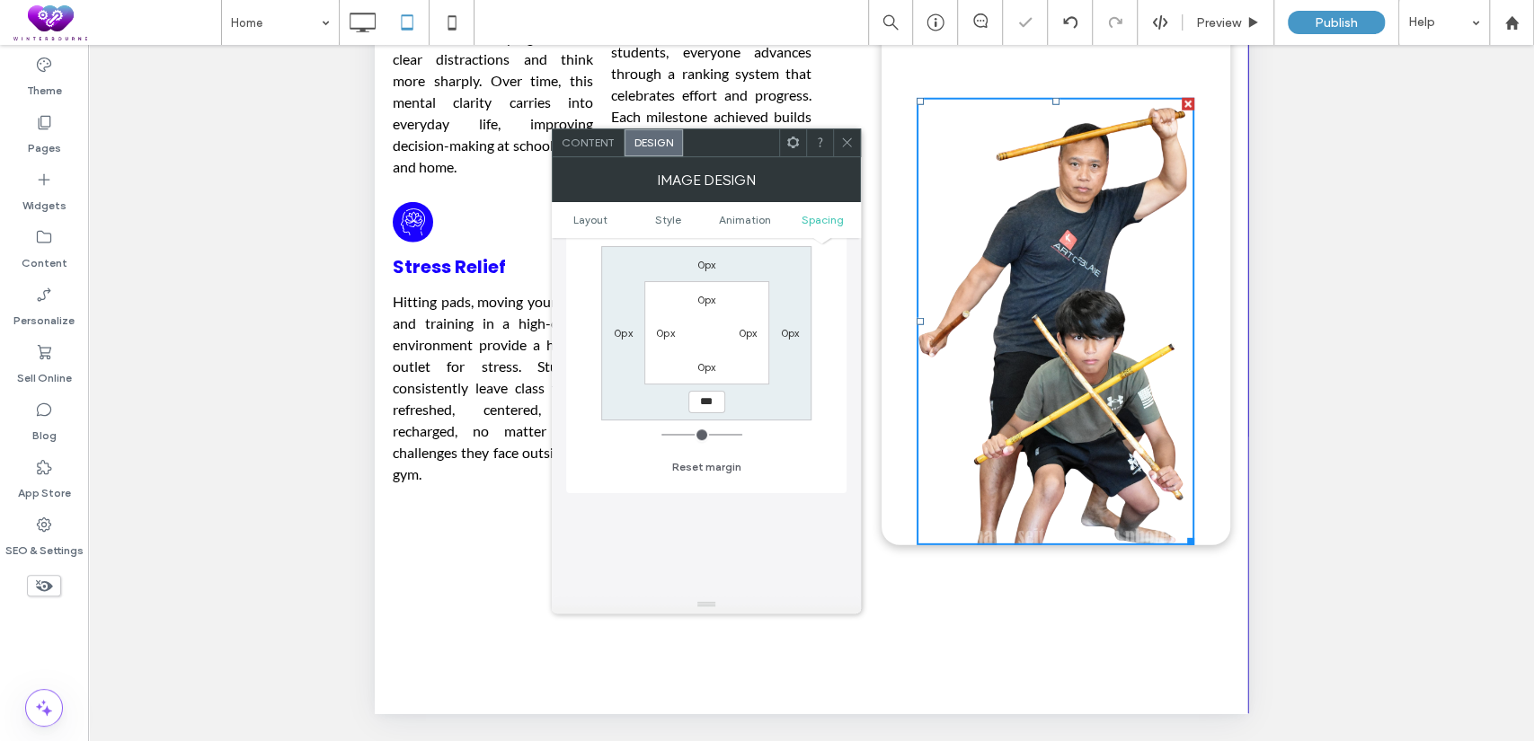
drag, startPoint x: 703, startPoint y: 401, endPoint x: 691, endPoint y: 402, distance: 11.7
click at [691, 402] on input "***" at bounding box center [706, 402] width 37 height 22
type input "******"
type input "*"
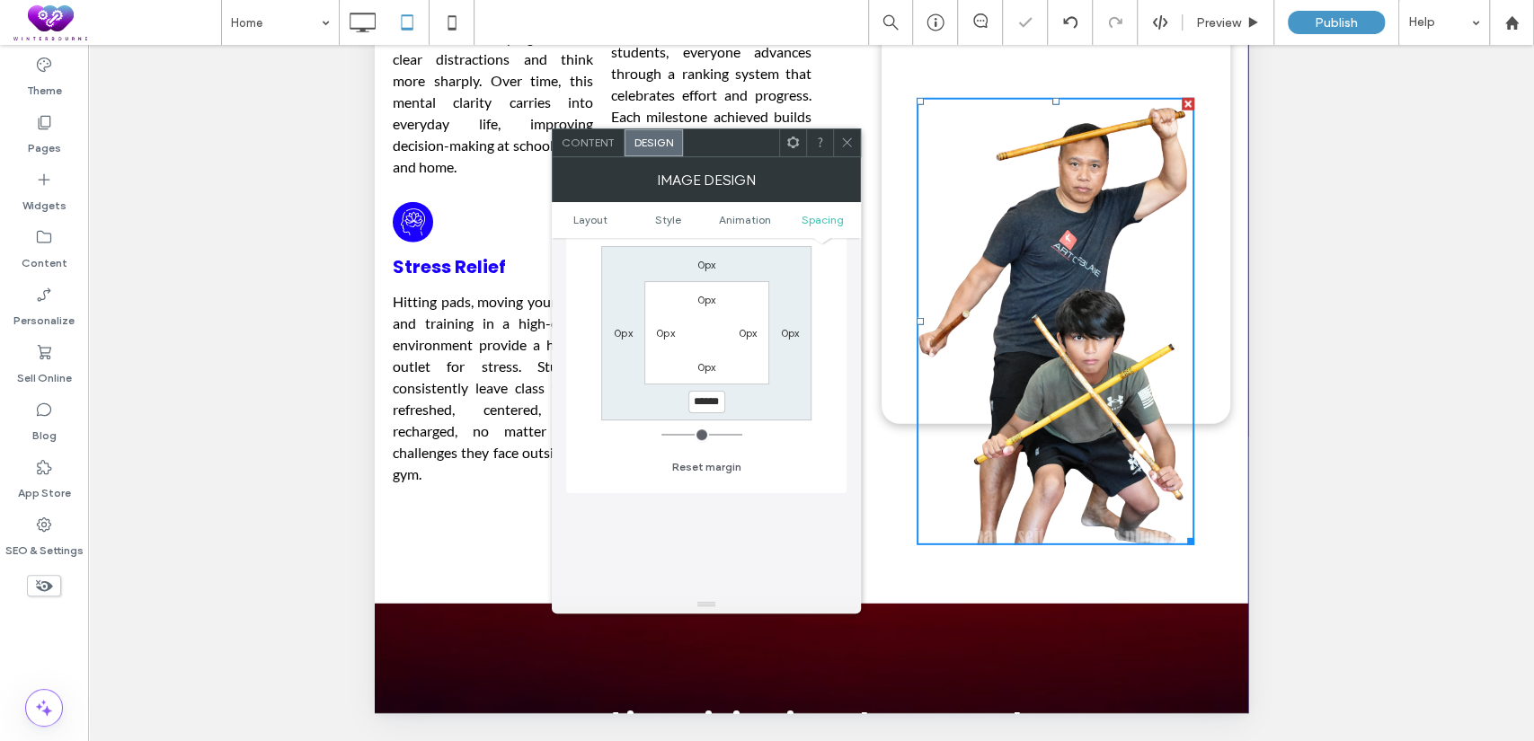
click at [711, 398] on input "******" at bounding box center [706, 402] width 37 height 22
type input "******"
click at [716, 398] on input "******" at bounding box center [706, 402] width 37 height 22
type input "*"
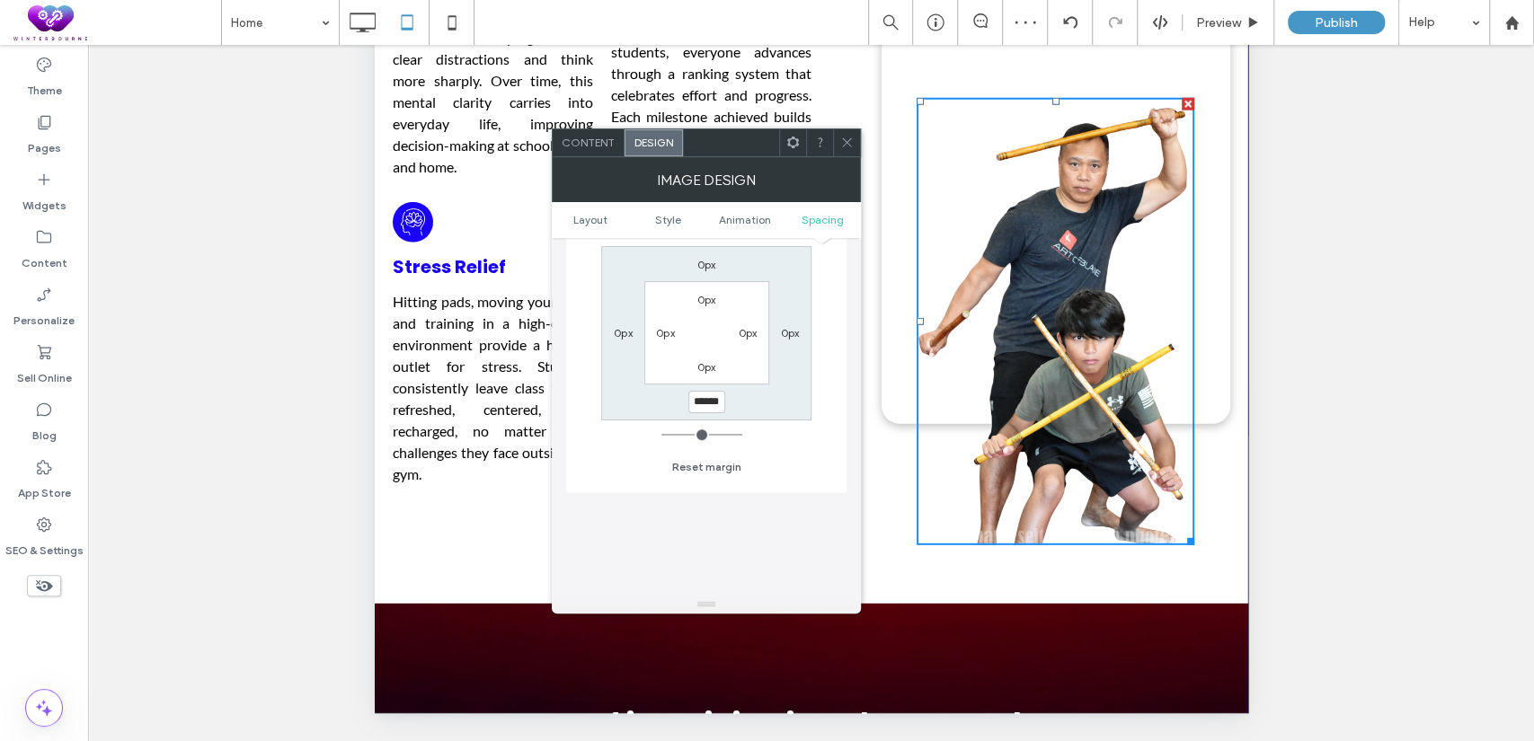
drag, startPoint x: 714, startPoint y: 398, endPoint x: 670, endPoint y: 404, distance: 44.4
click at [670, 404] on div "0px 0px ****** 0px 0px 0px 0px 0px" at bounding box center [706, 333] width 210 height 174
type input "******"
type input "*"
drag, startPoint x: 715, startPoint y: 399, endPoint x: 669, endPoint y: 406, distance: 47.3
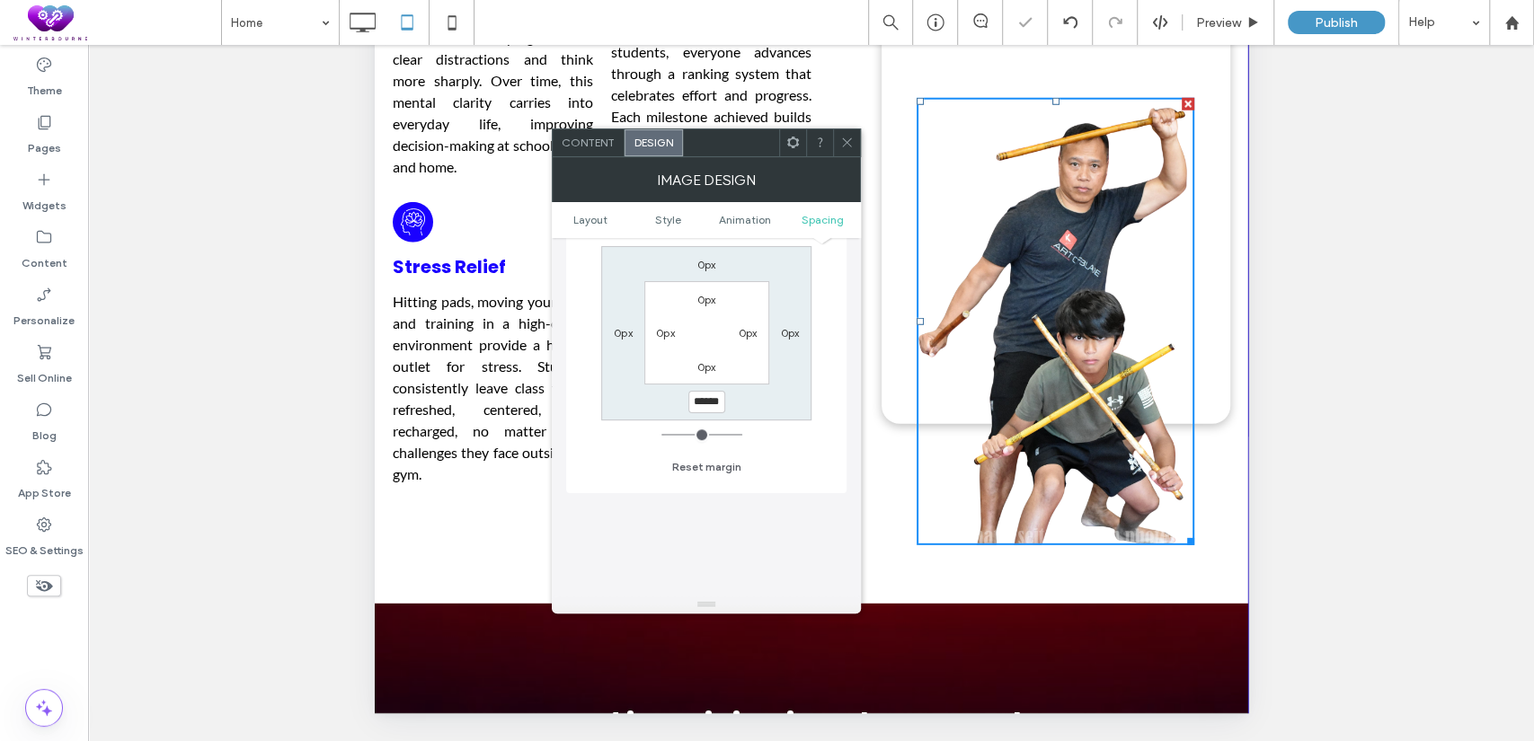
click at [669, 406] on div "0px 0px ****** 0px 0px 0px 0px 0px" at bounding box center [706, 333] width 210 height 174
type input "******"
type input "*"
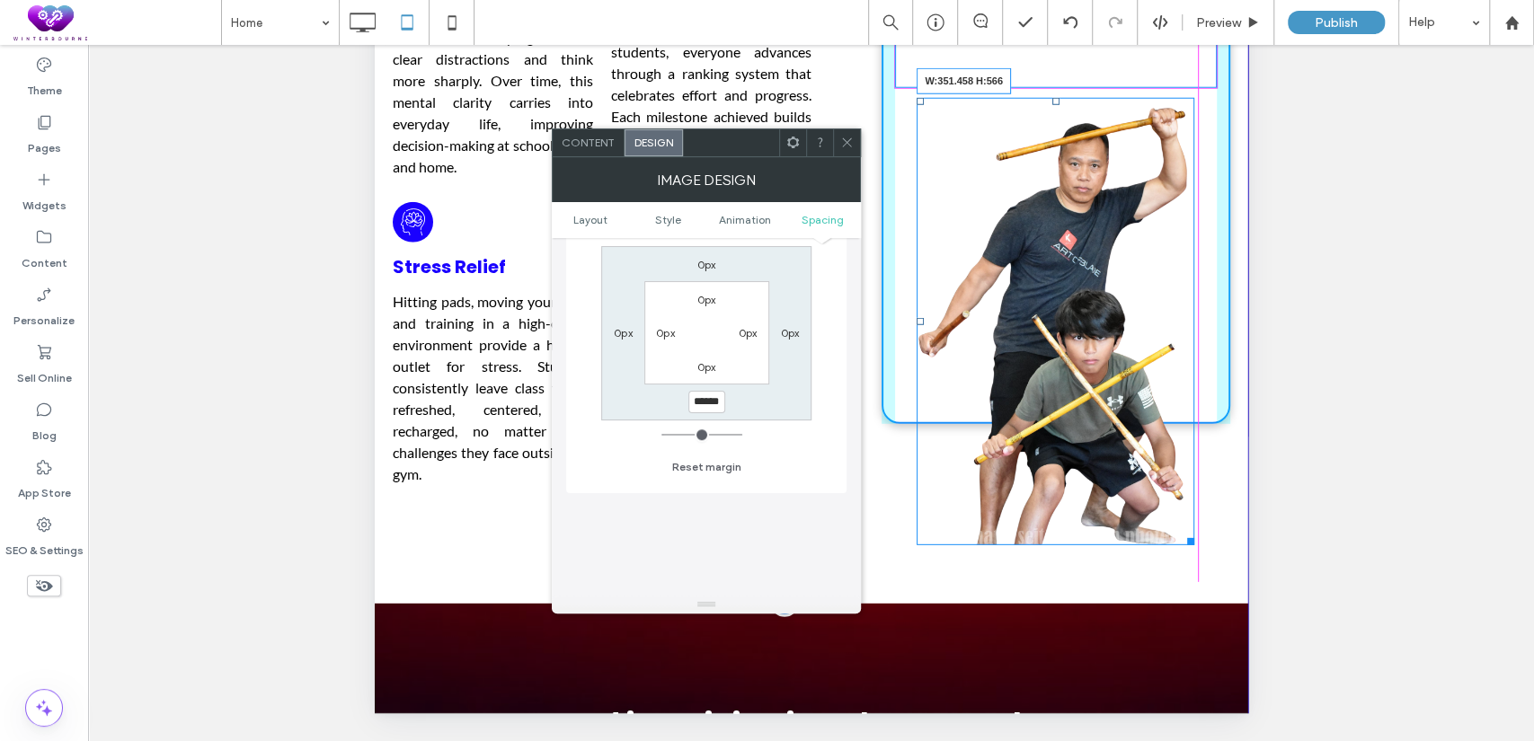
drag, startPoint x: 1178, startPoint y: 519, endPoint x: 1222, endPoint y: 605, distance: 96.9
click at [1222, 605] on div "Real Muay Thai, Kickboxing & Combatives Training at [GEOGRAPHIC_DATA] – KRU Mua…" at bounding box center [811, 432] width 874 height 6960
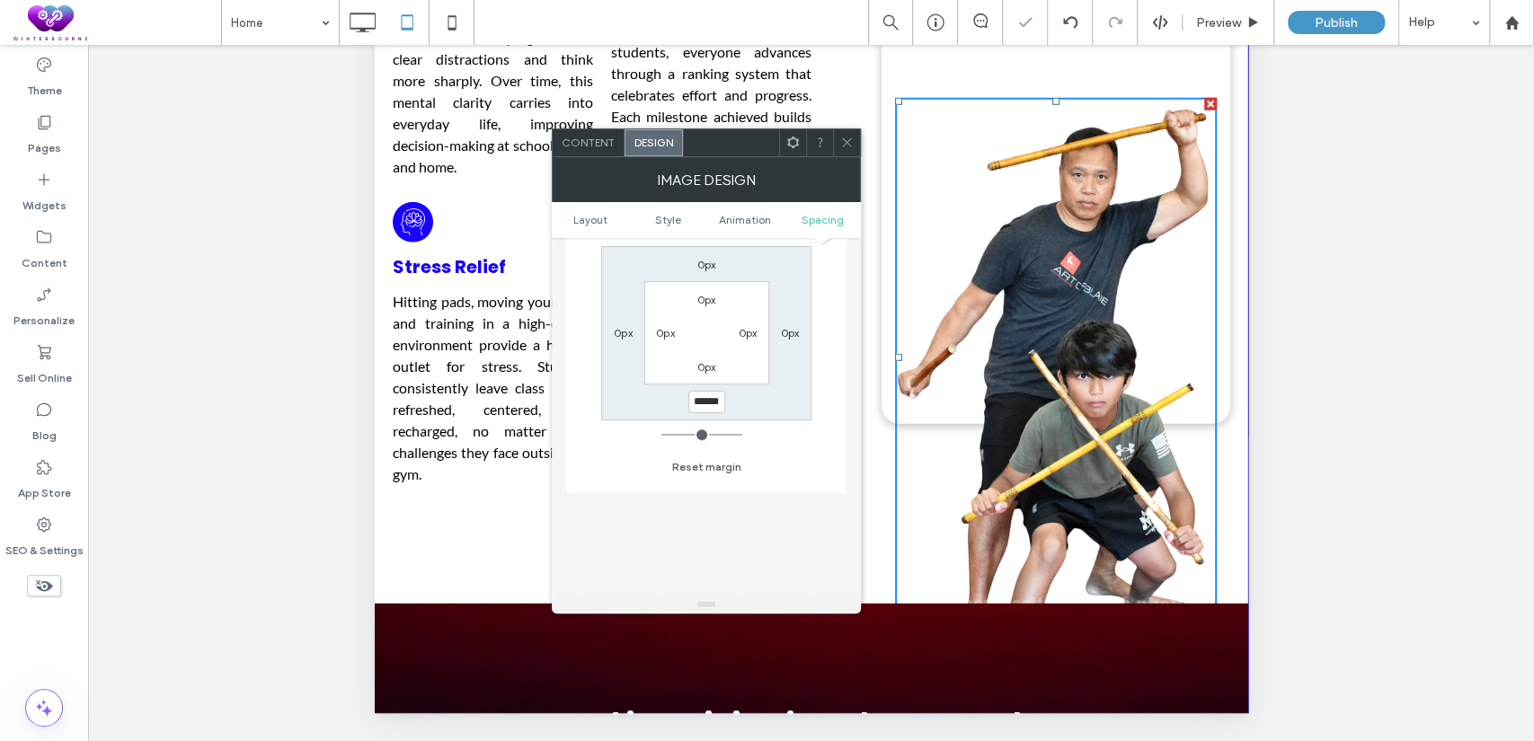
click at [1353, 517] on div at bounding box center [767, 370] width 1534 height 741
click at [763, 408] on div "0px 0px ****** 0px 0px 0px 0px 0px" at bounding box center [706, 333] width 210 height 174
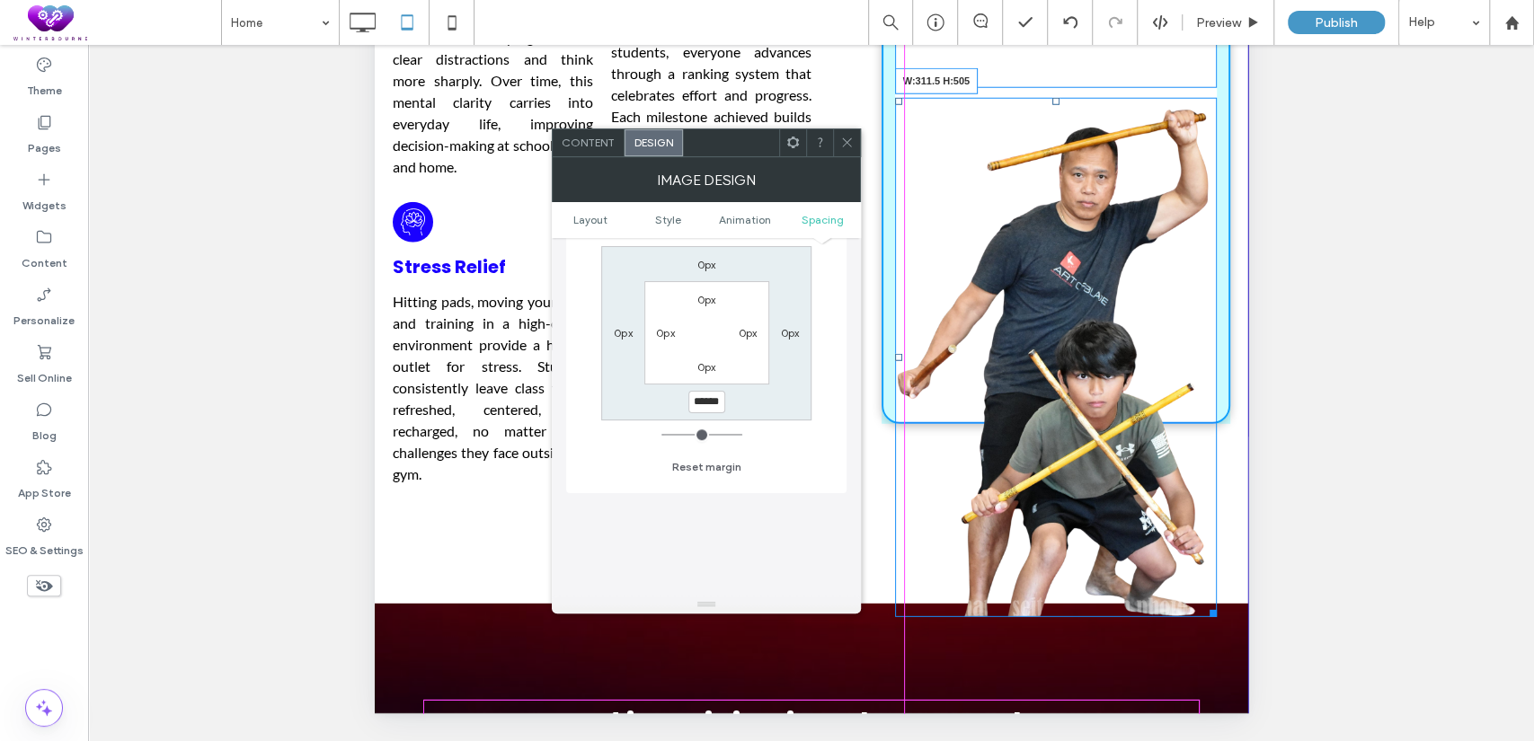
drag, startPoint x: 1200, startPoint y: 576, endPoint x: 1525, endPoint y: 162, distance: 526.8
click at [1183, 562] on div "a black and white icon of a fist in a circle . .cls-1-1760108769{fill:#fff;} Se…" at bounding box center [811, 60] width 874 height 1088
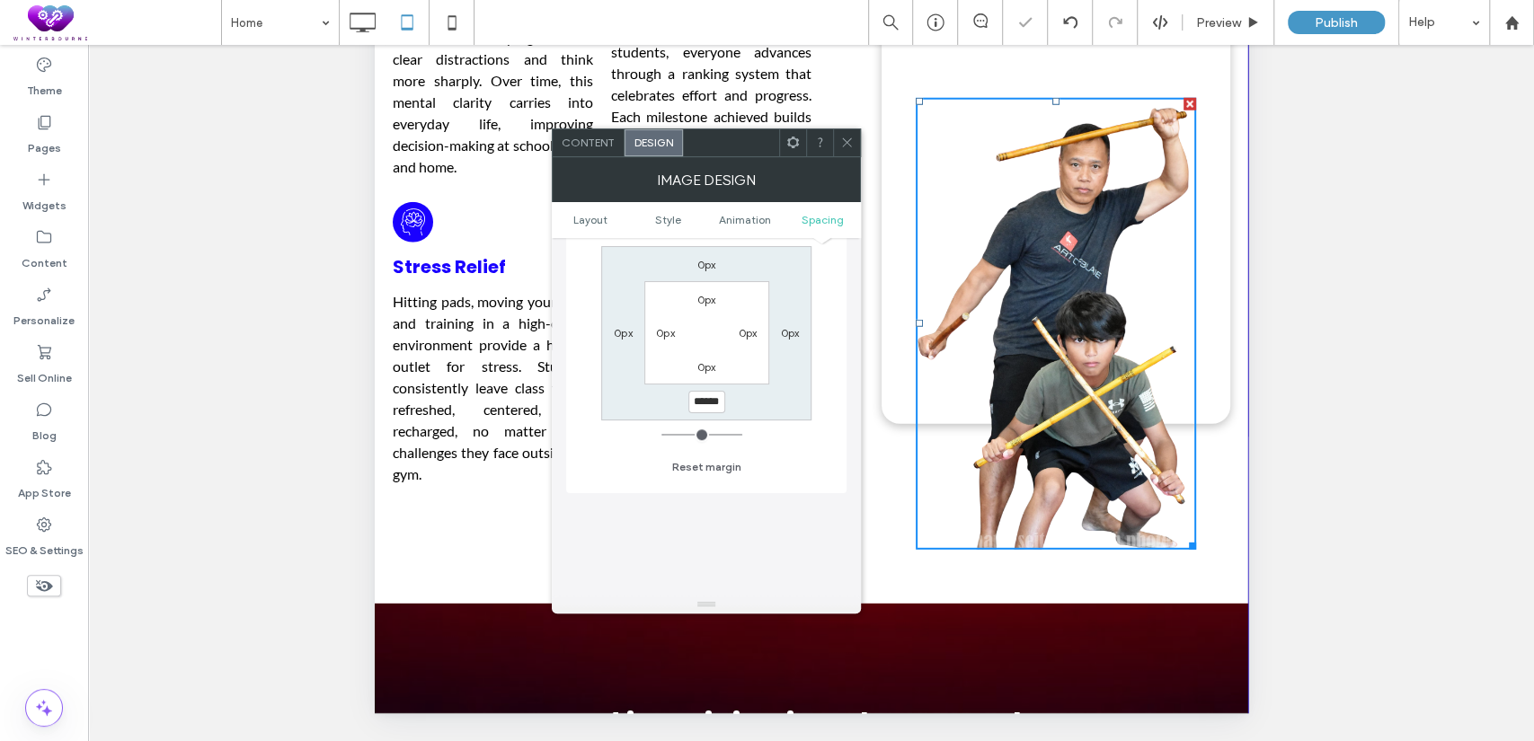
click at [847, 152] on span at bounding box center [846, 142] width 13 height 27
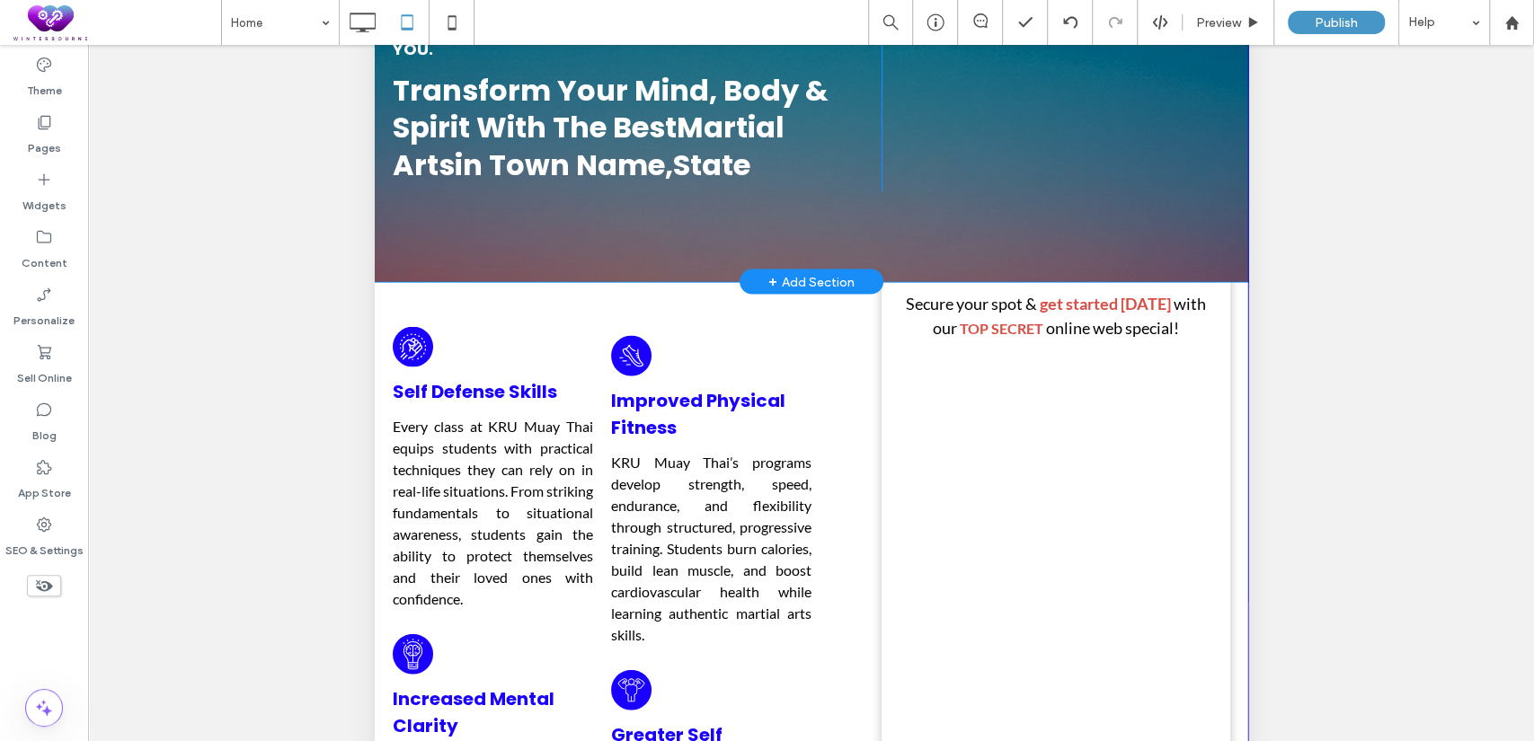
scroll to position [2163, 0]
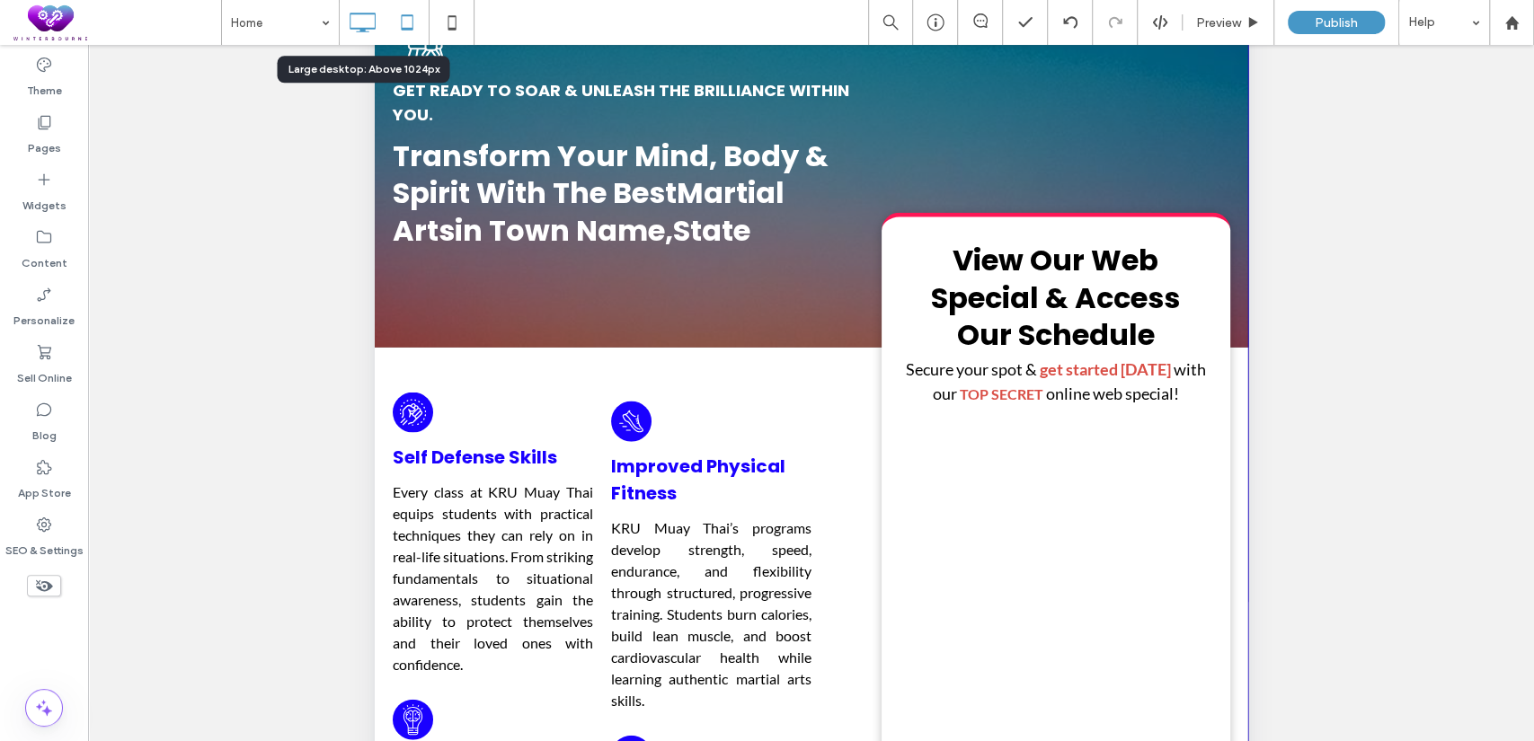
drag, startPoint x: 359, startPoint y: 18, endPoint x: 429, endPoint y: 111, distance: 116.8
click at [359, 18] on icon at bounding box center [362, 22] width 36 height 36
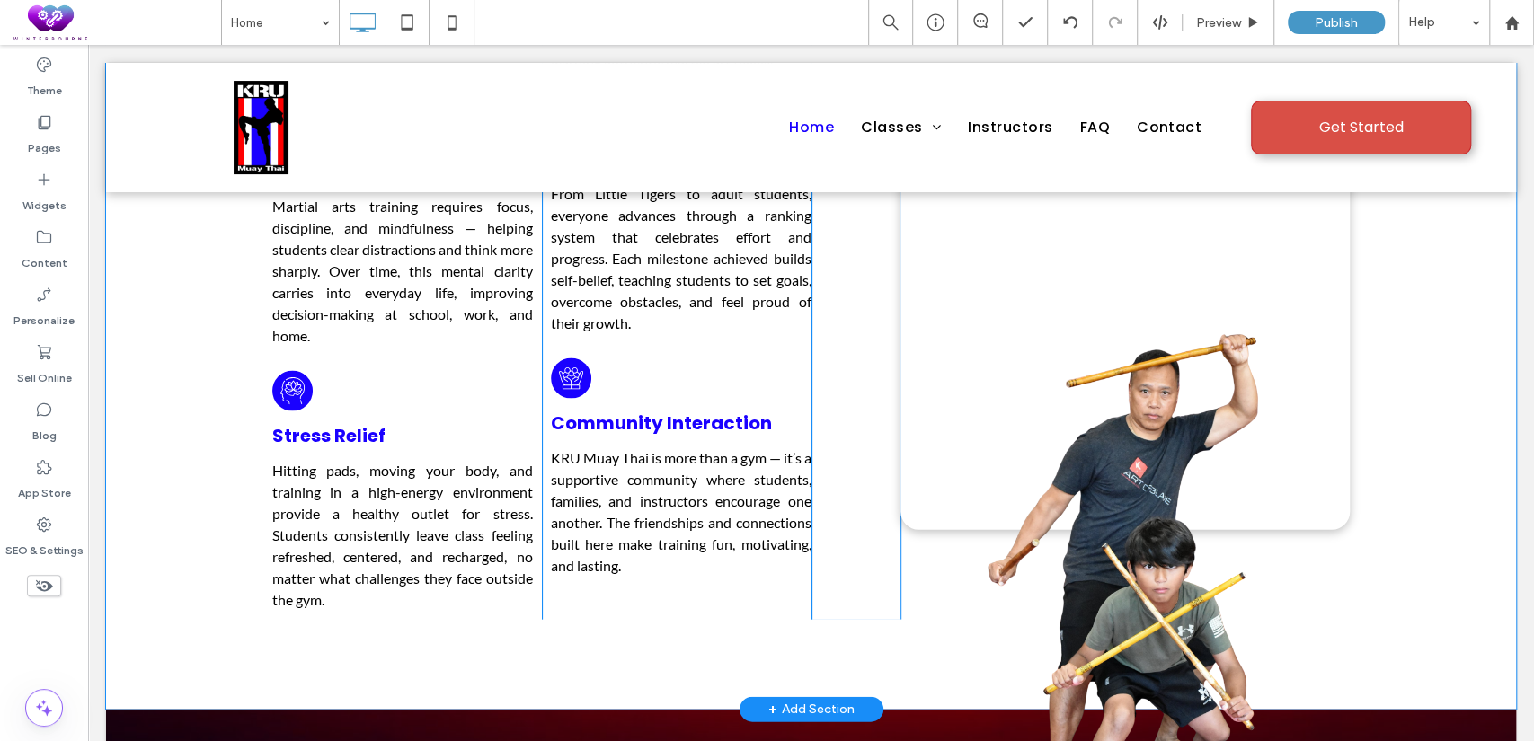
scroll to position [2496, 0]
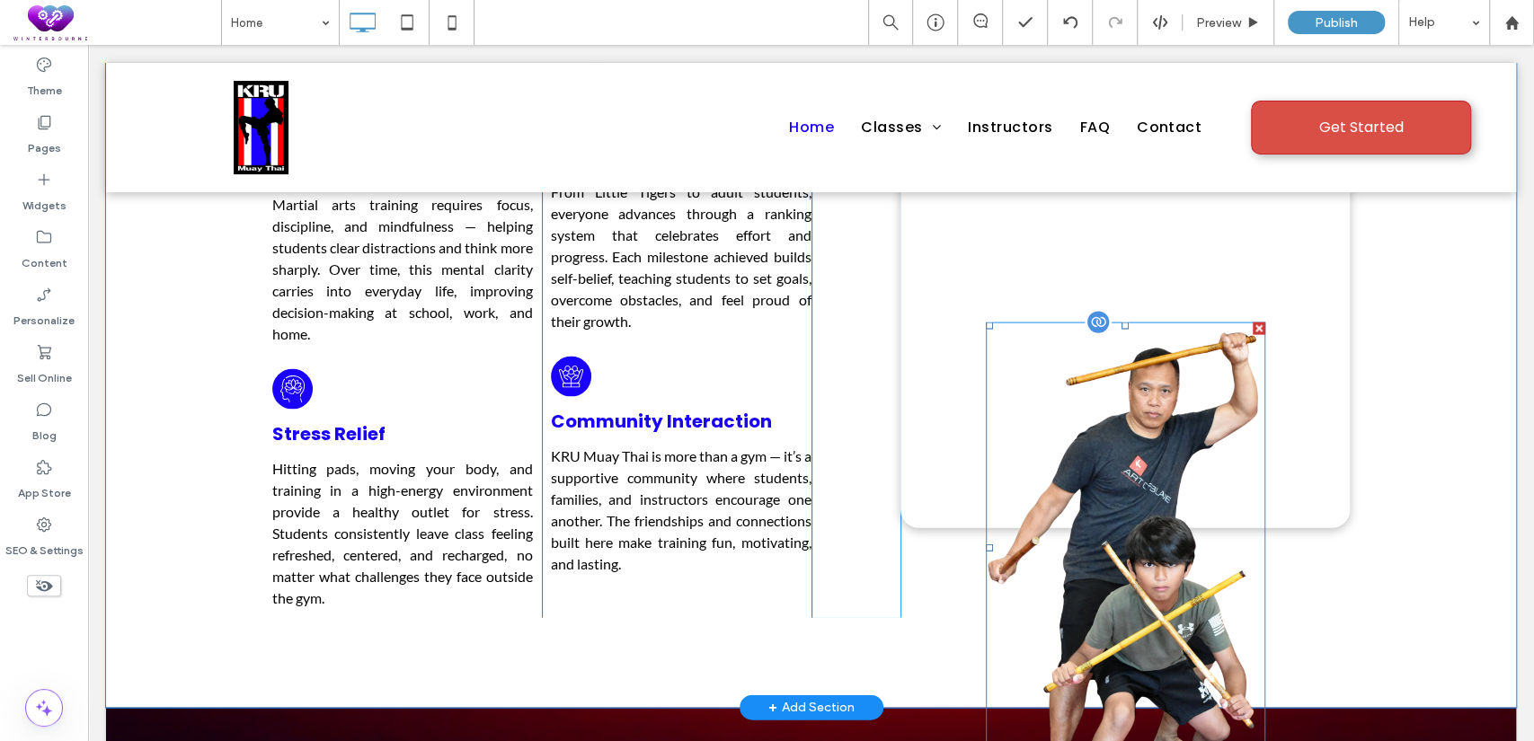
click at [1154, 516] on img at bounding box center [1126, 548] width 280 height 451
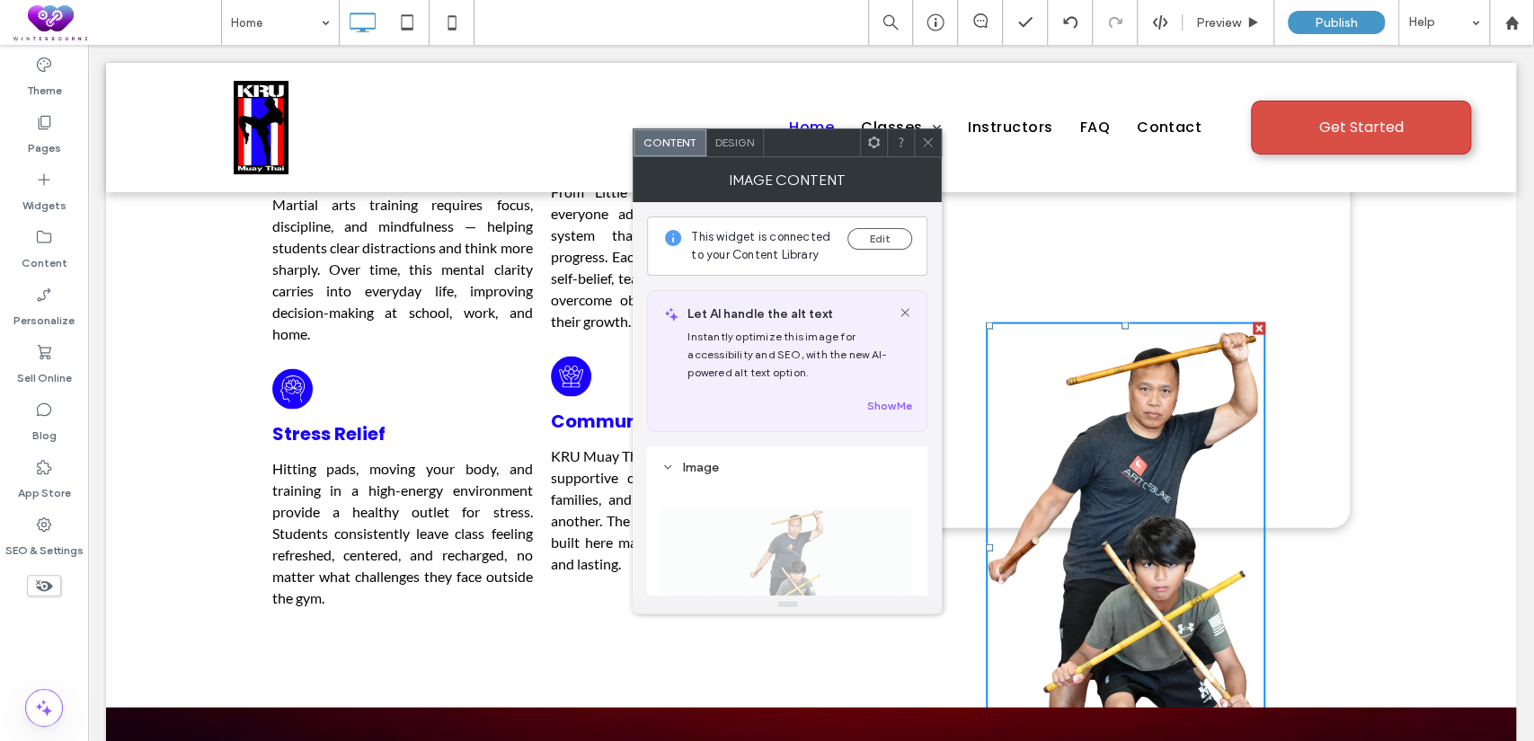
click at [737, 149] on div "Design" at bounding box center [735, 142] width 58 height 27
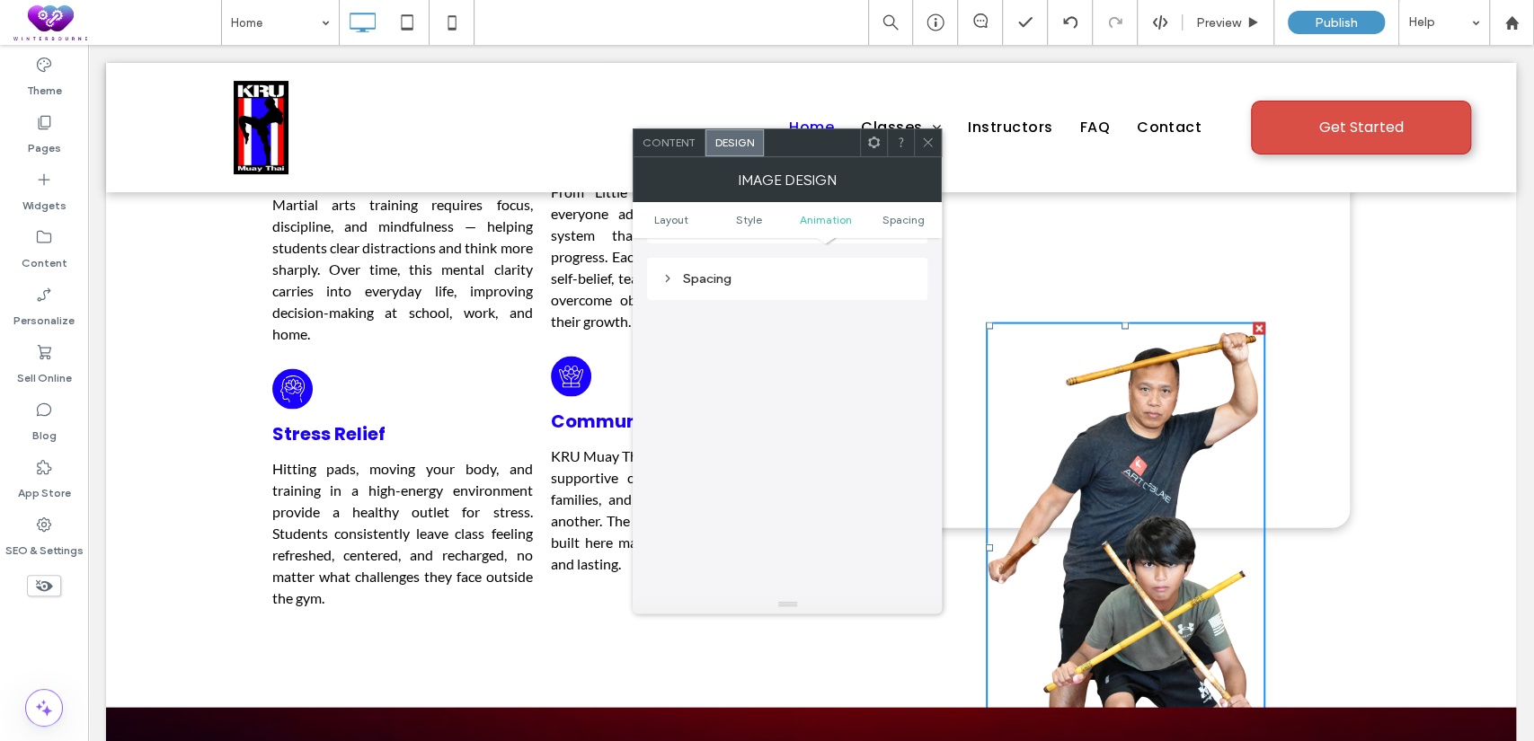
scroll to position [902, 0]
click at [749, 276] on div "Spacing" at bounding box center [787, 275] width 252 height 15
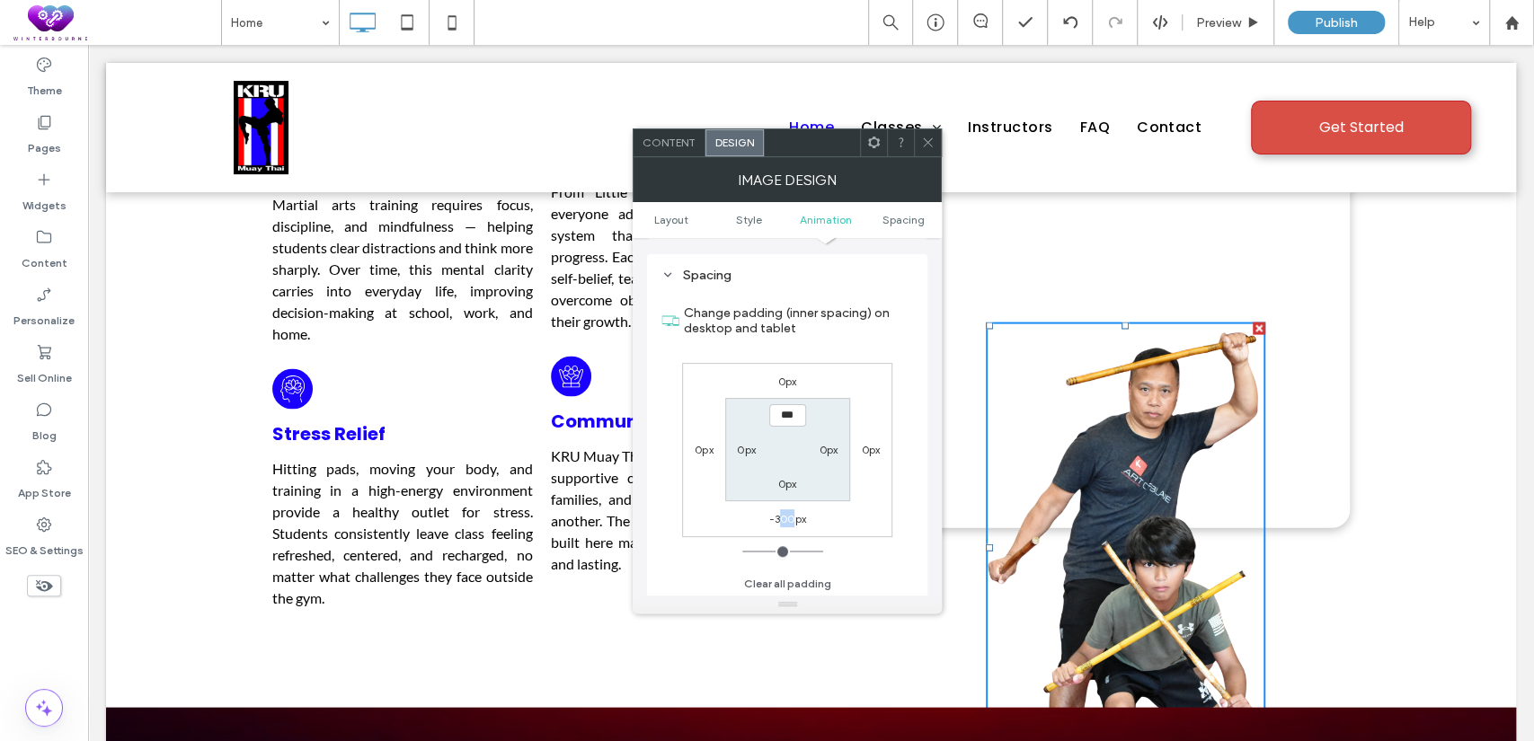
drag, startPoint x: 794, startPoint y: 516, endPoint x: 782, endPoint y: 516, distance: 12.6
click at [782, 516] on label "-300px" at bounding box center [787, 518] width 37 height 13
type input "*"
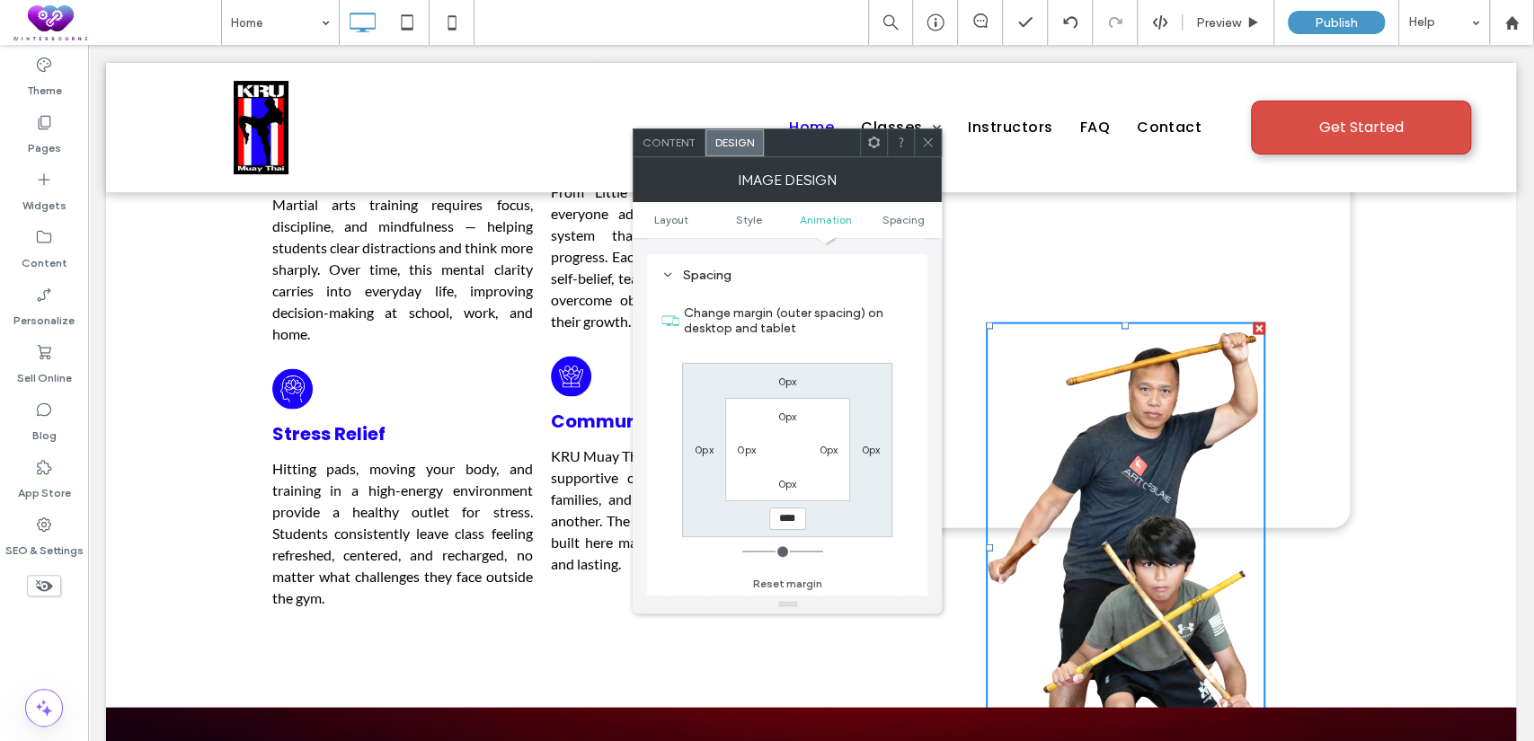
type input "****"
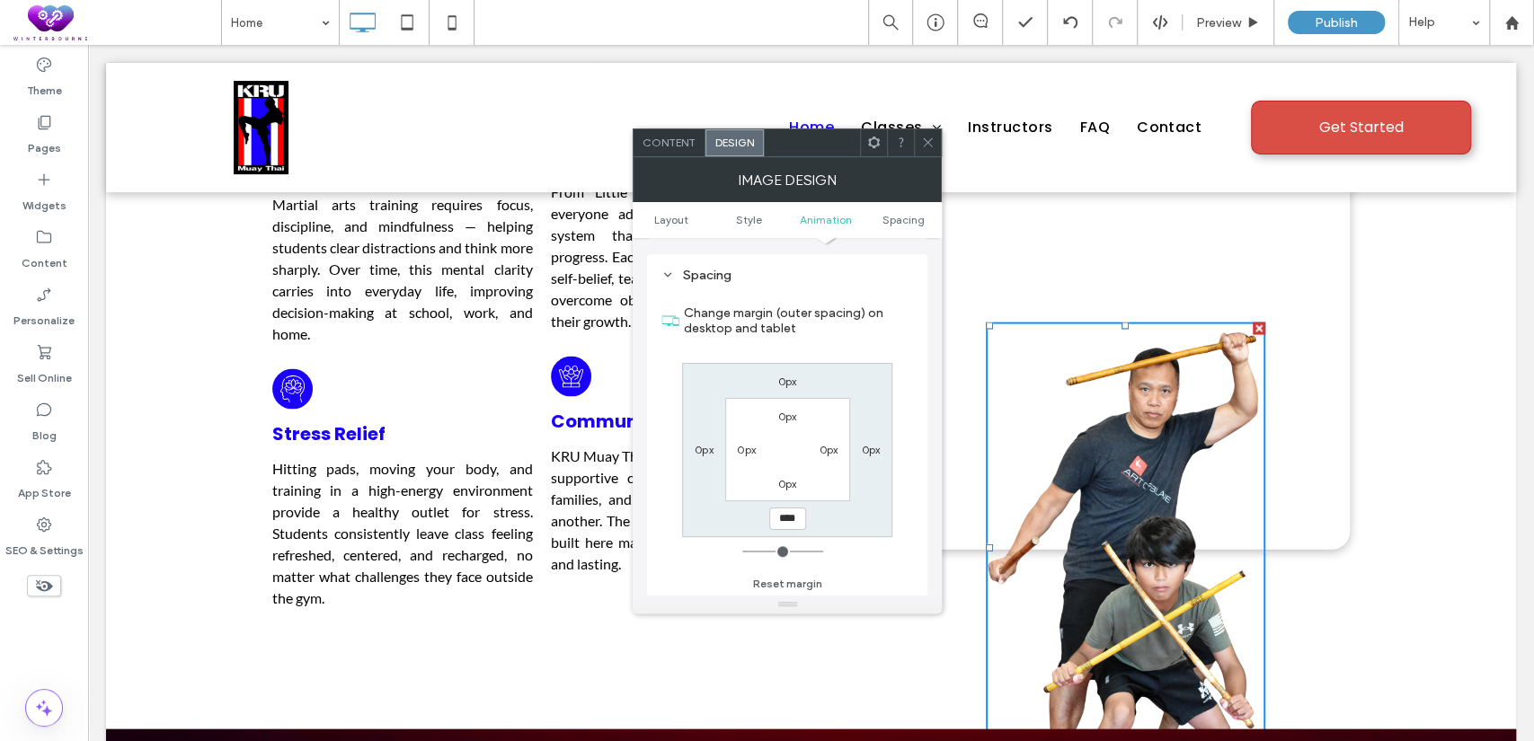
type input "*"
drag, startPoint x: 791, startPoint y: 515, endPoint x: 777, endPoint y: 516, distance: 13.5
click at [777, 516] on input "******" at bounding box center [787, 519] width 37 height 22
type input "******"
type input "*"
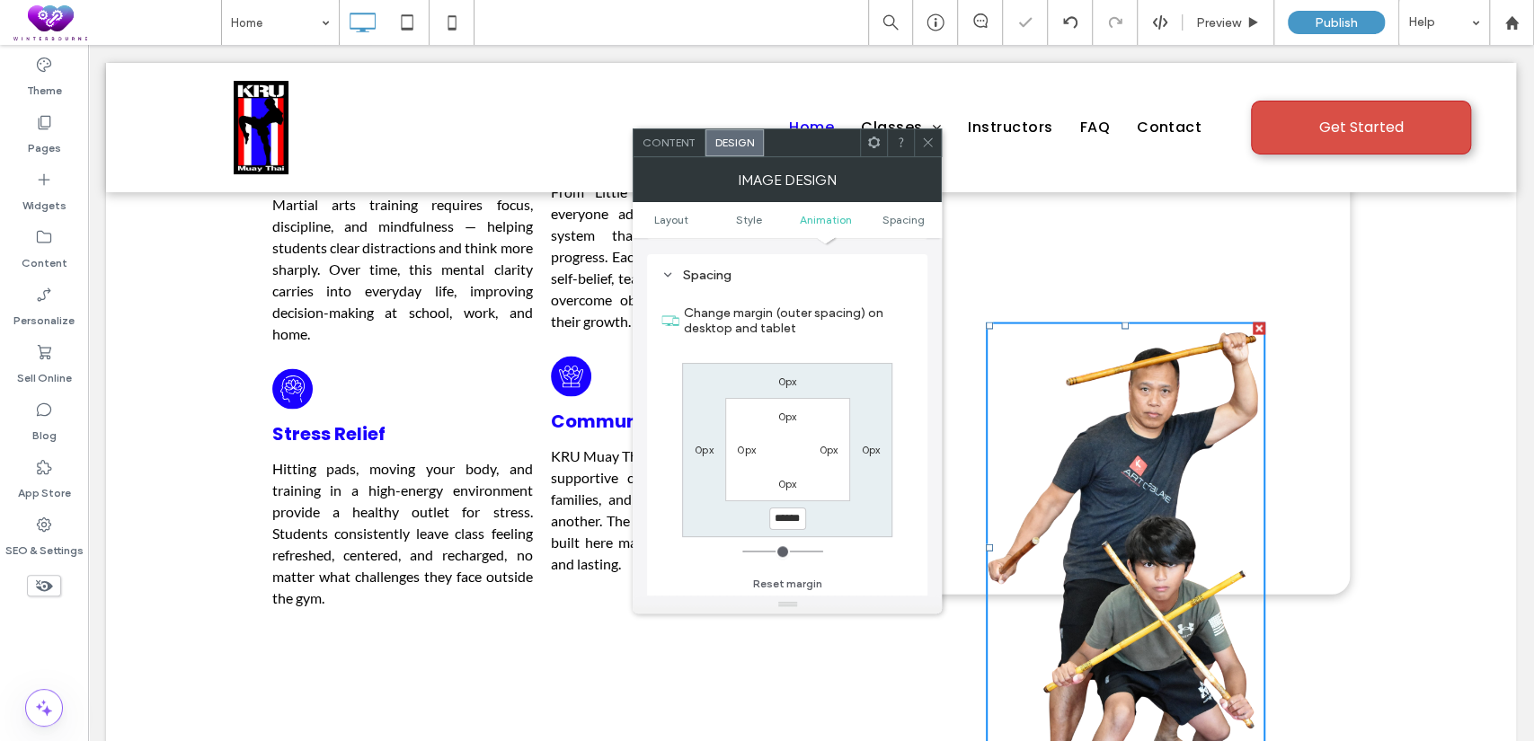
click at [927, 145] on icon at bounding box center [927, 142] width 13 height 13
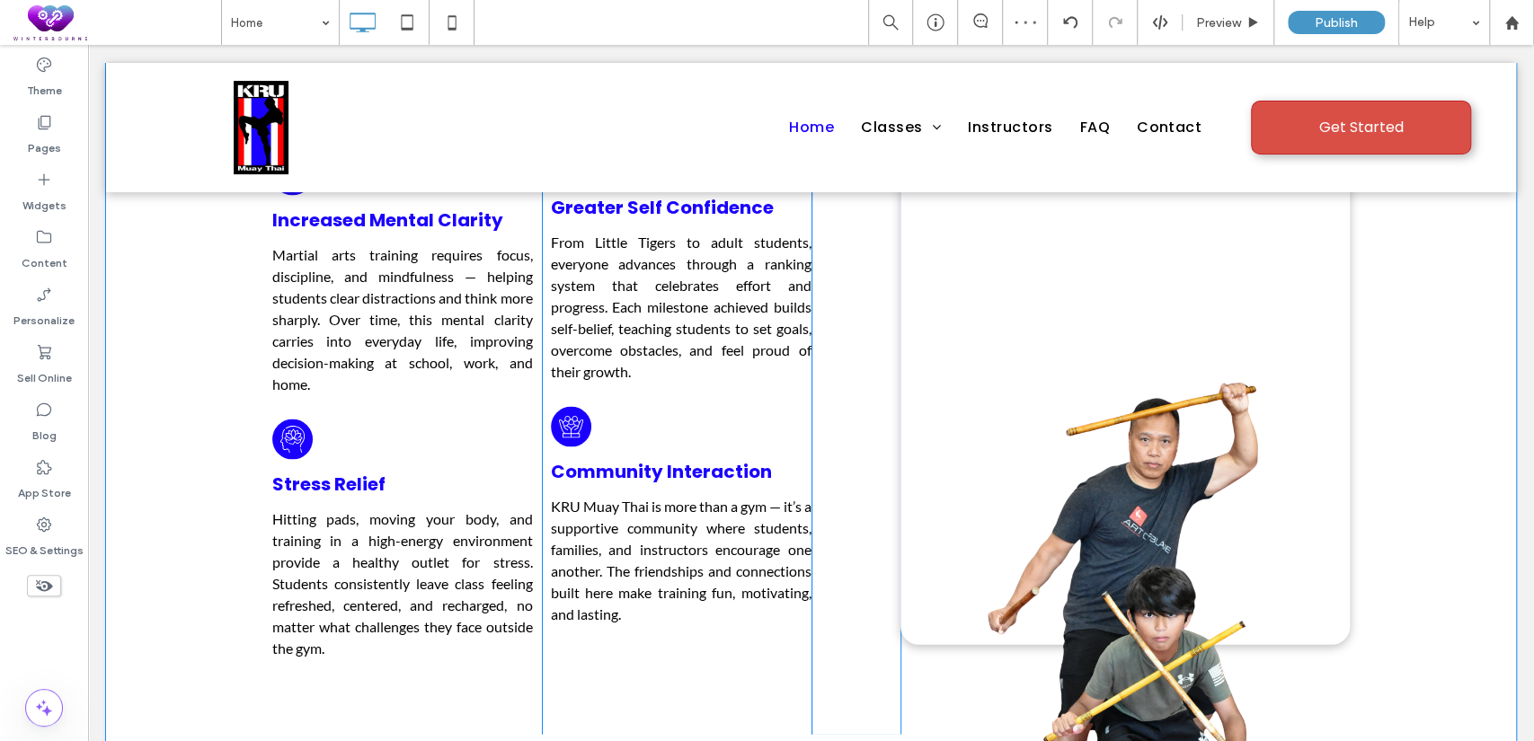
scroll to position [2329, 0]
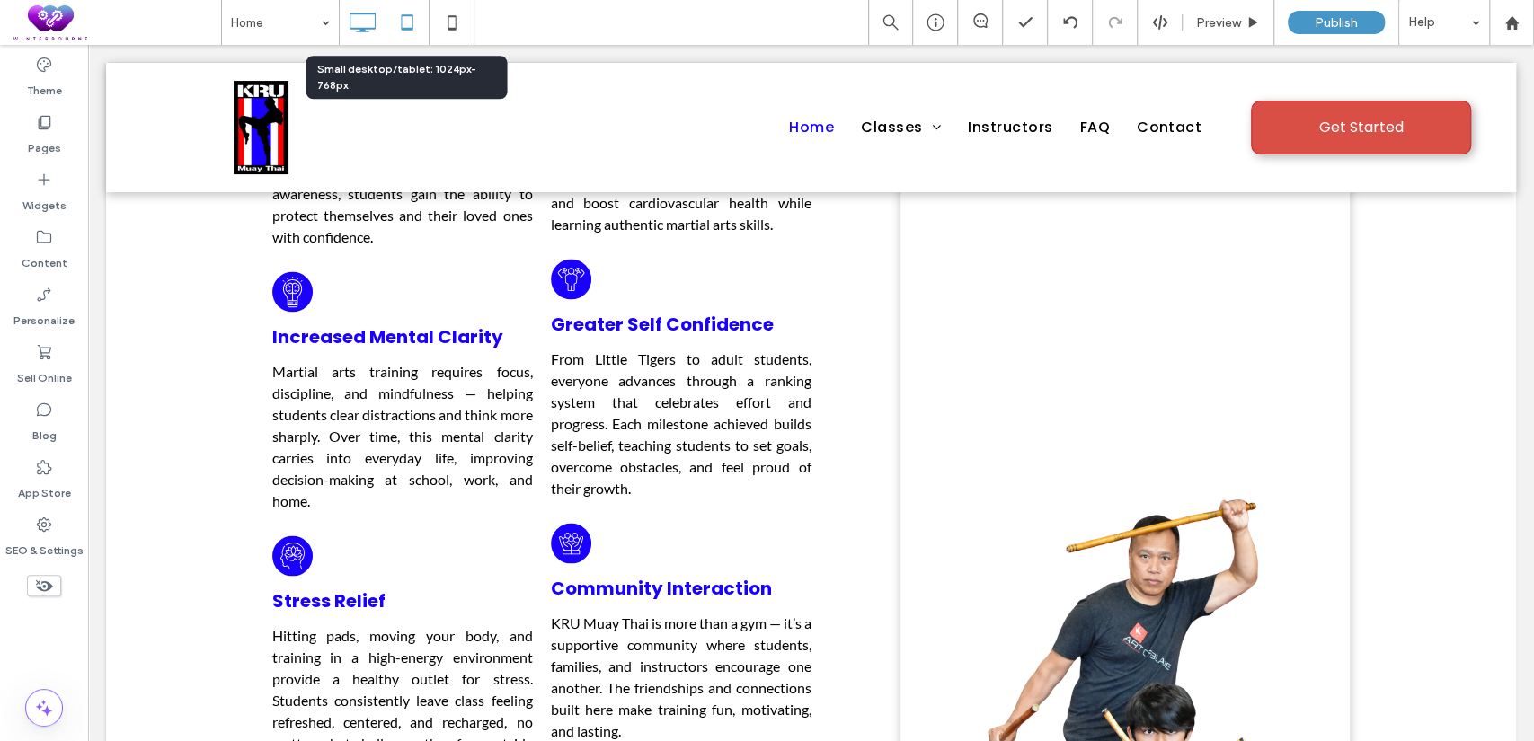
click at [404, 18] on icon at bounding box center [407, 22] width 36 height 36
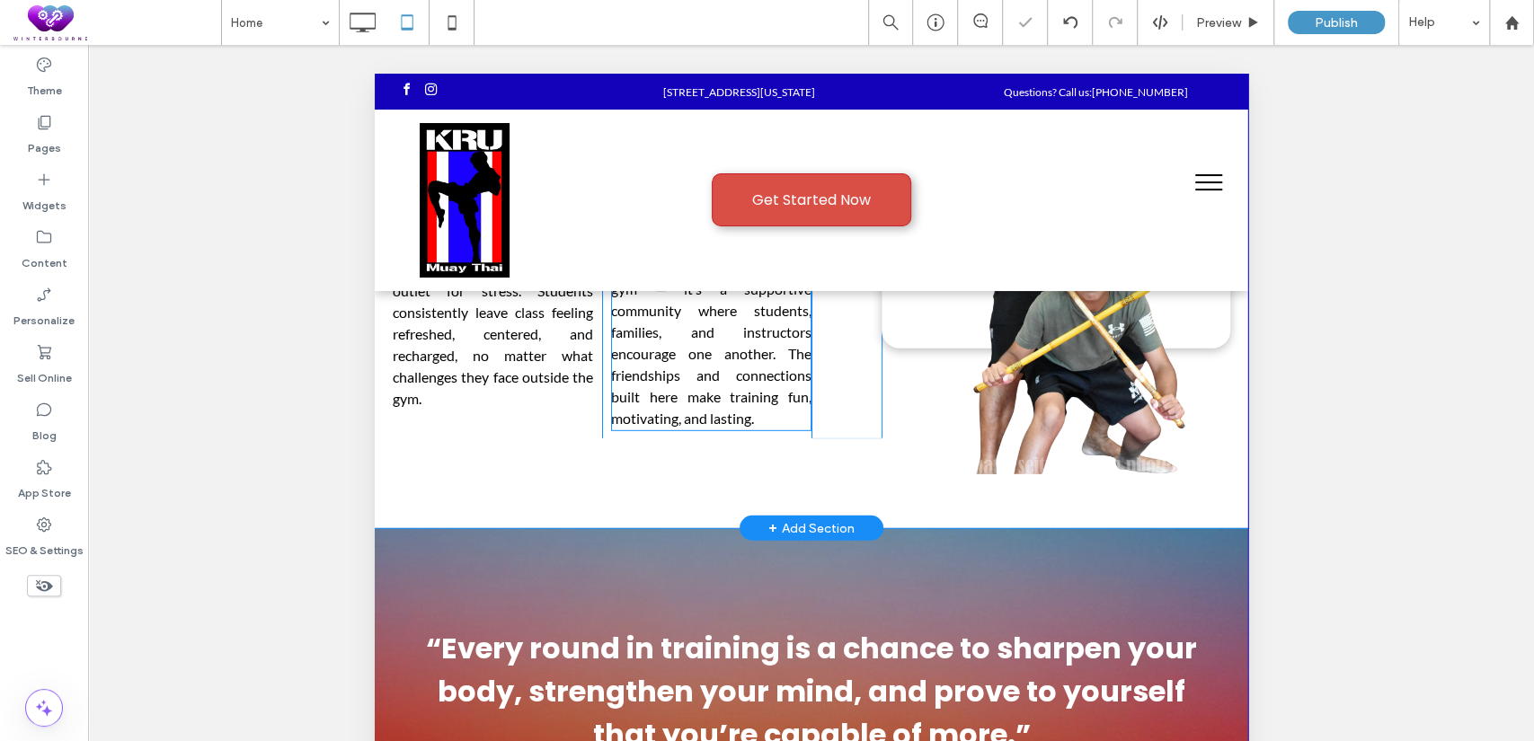
scroll to position [3494, 0]
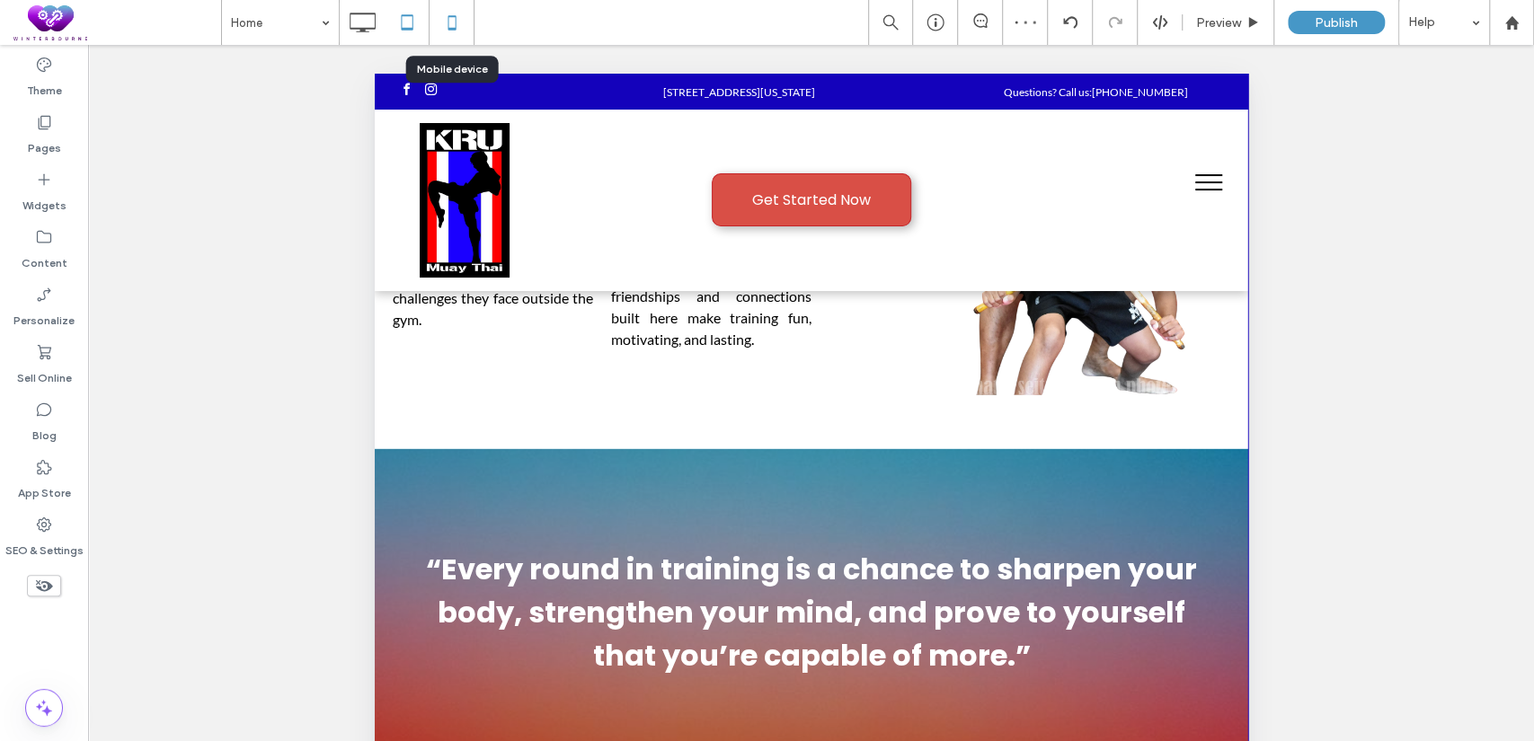
click at [457, 13] on icon at bounding box center [452, 22] width 36 height 36
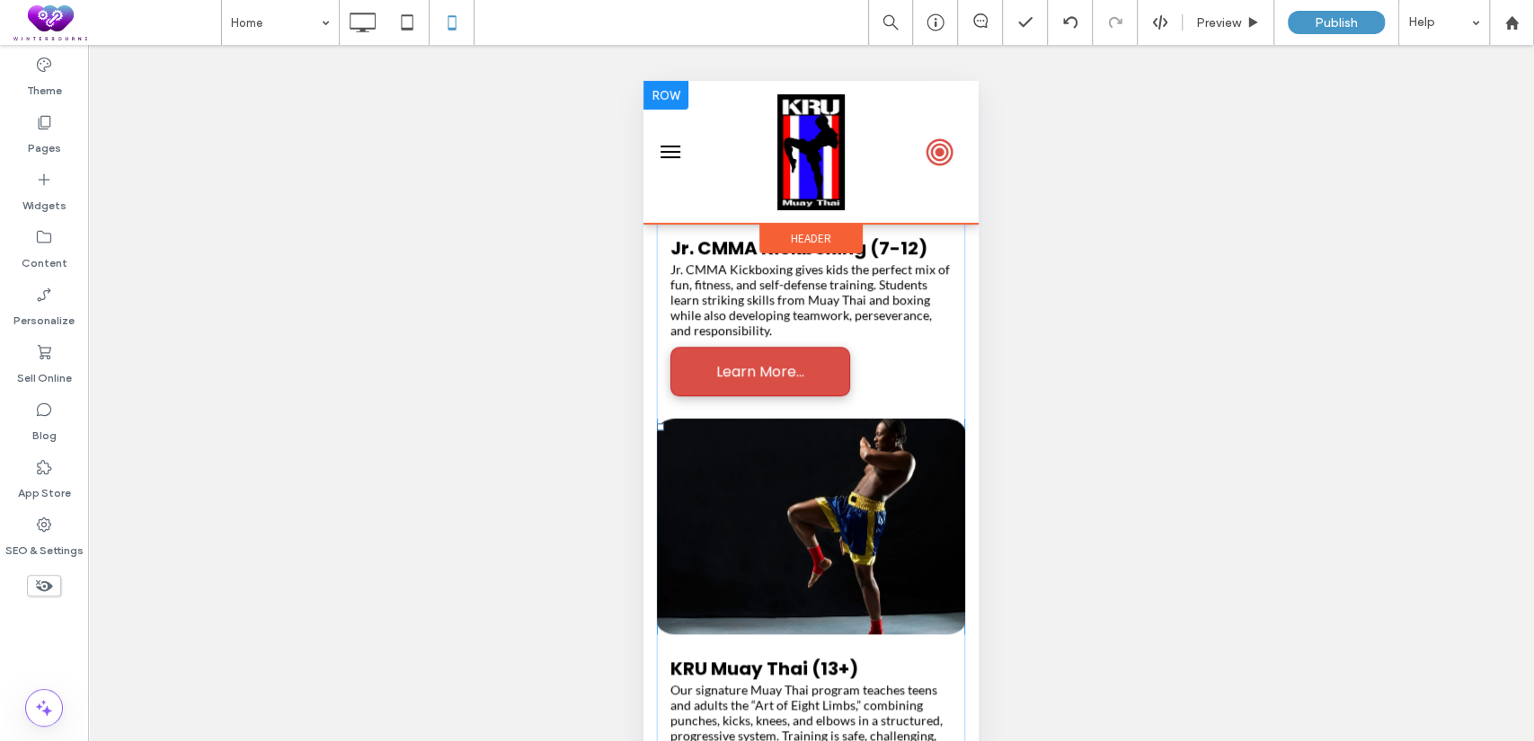
scroll to position [317, 0]
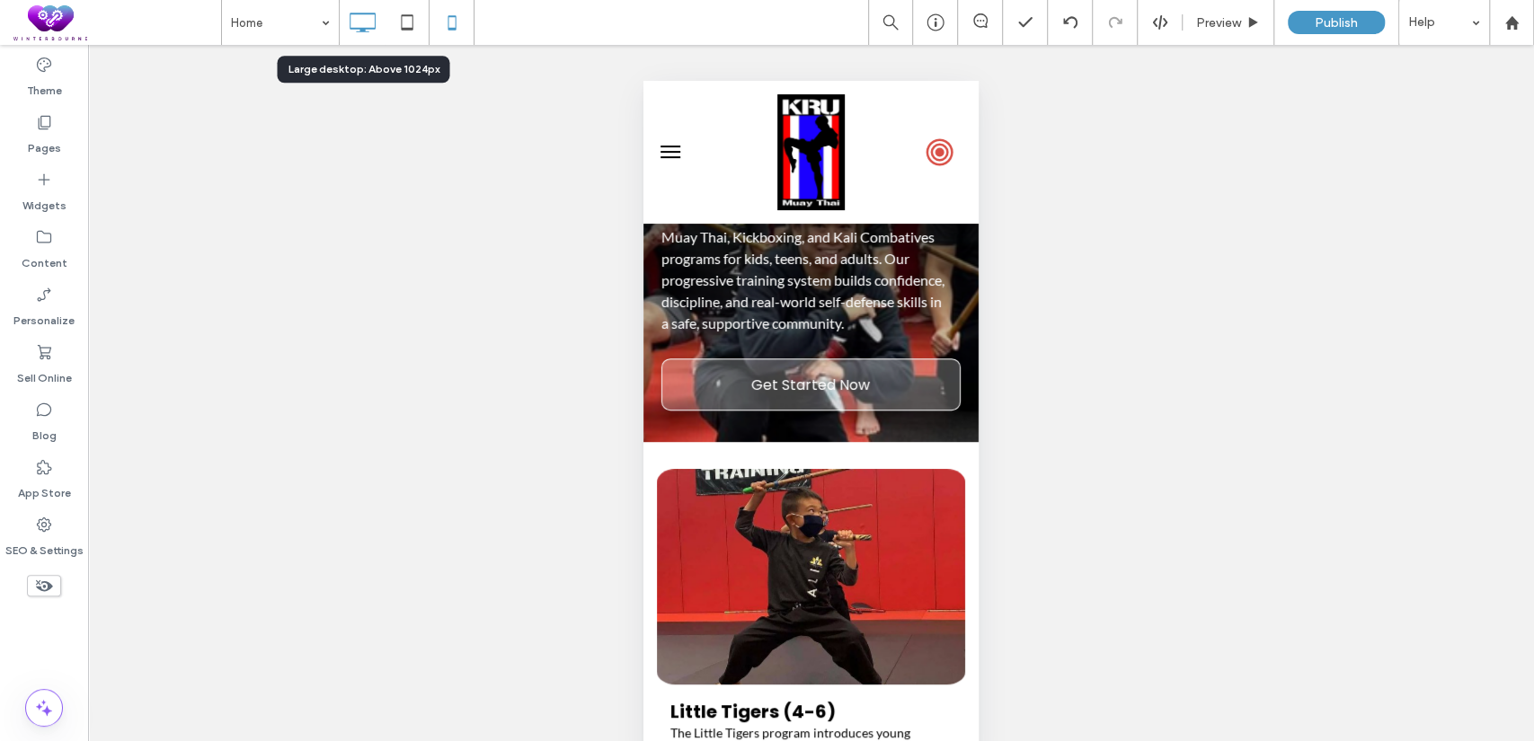
click at [365, 18] on icon at bounding box center [362, 22] width 36 height 36
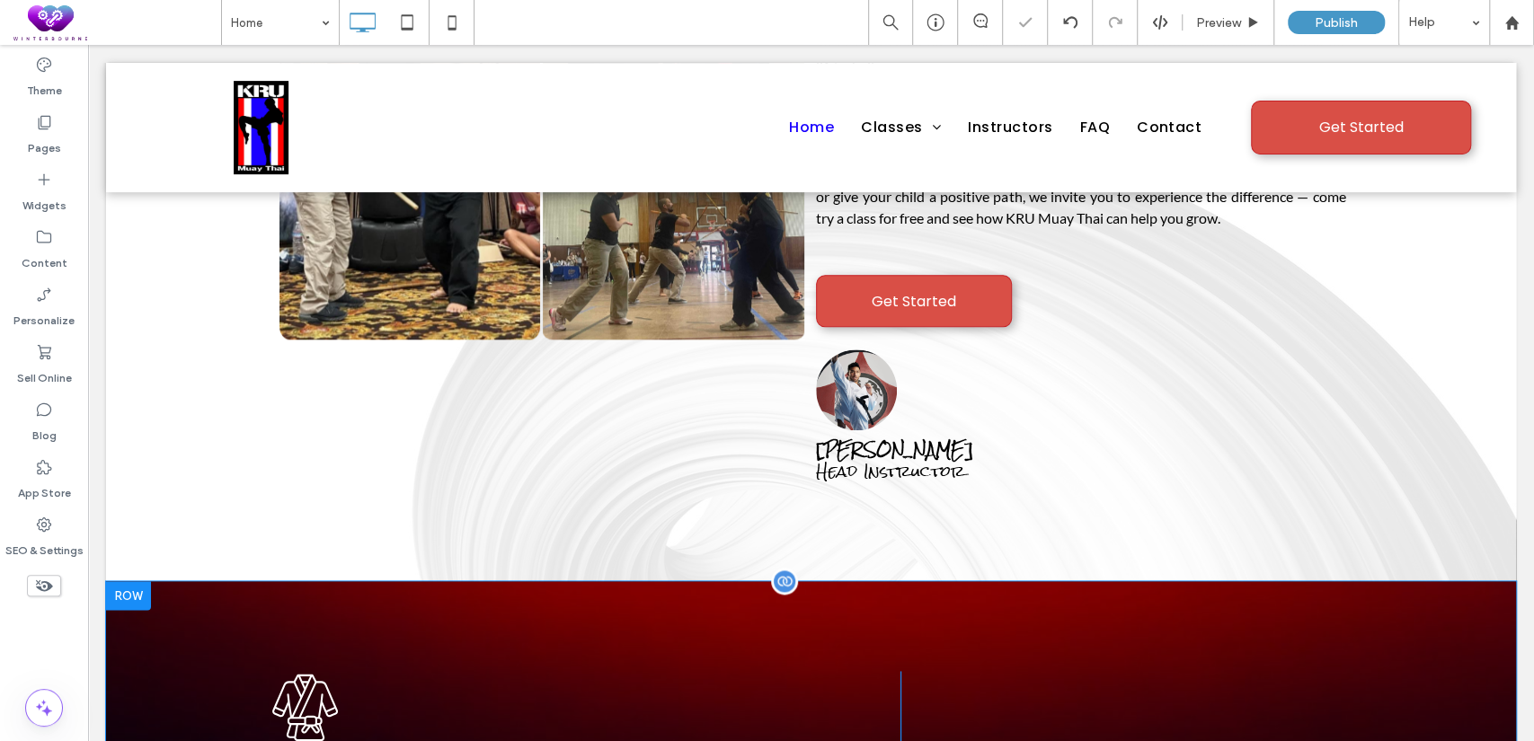
scroll to position [1165, 0]
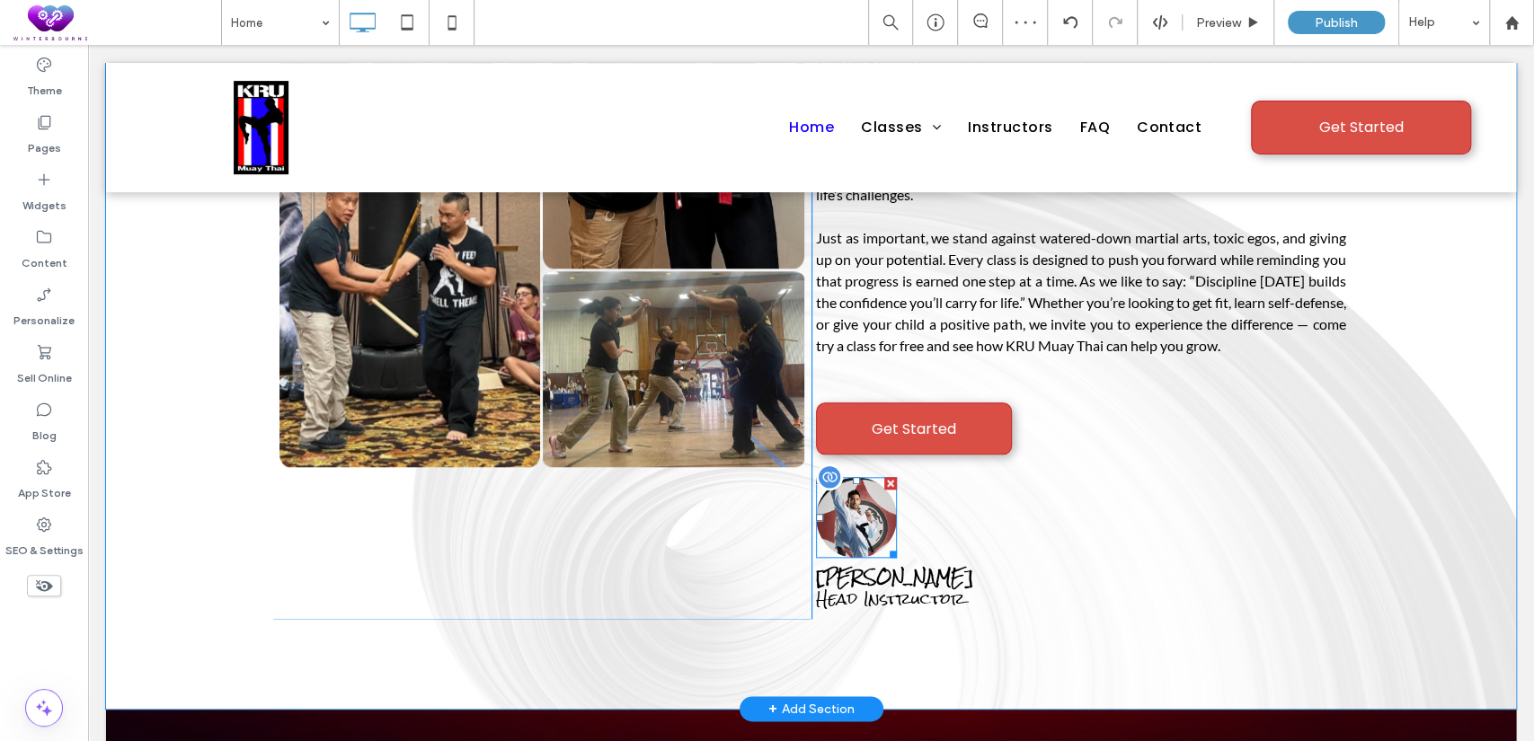
click at [839, 477] on link at bounding box center [856, 517] width 81 height 81
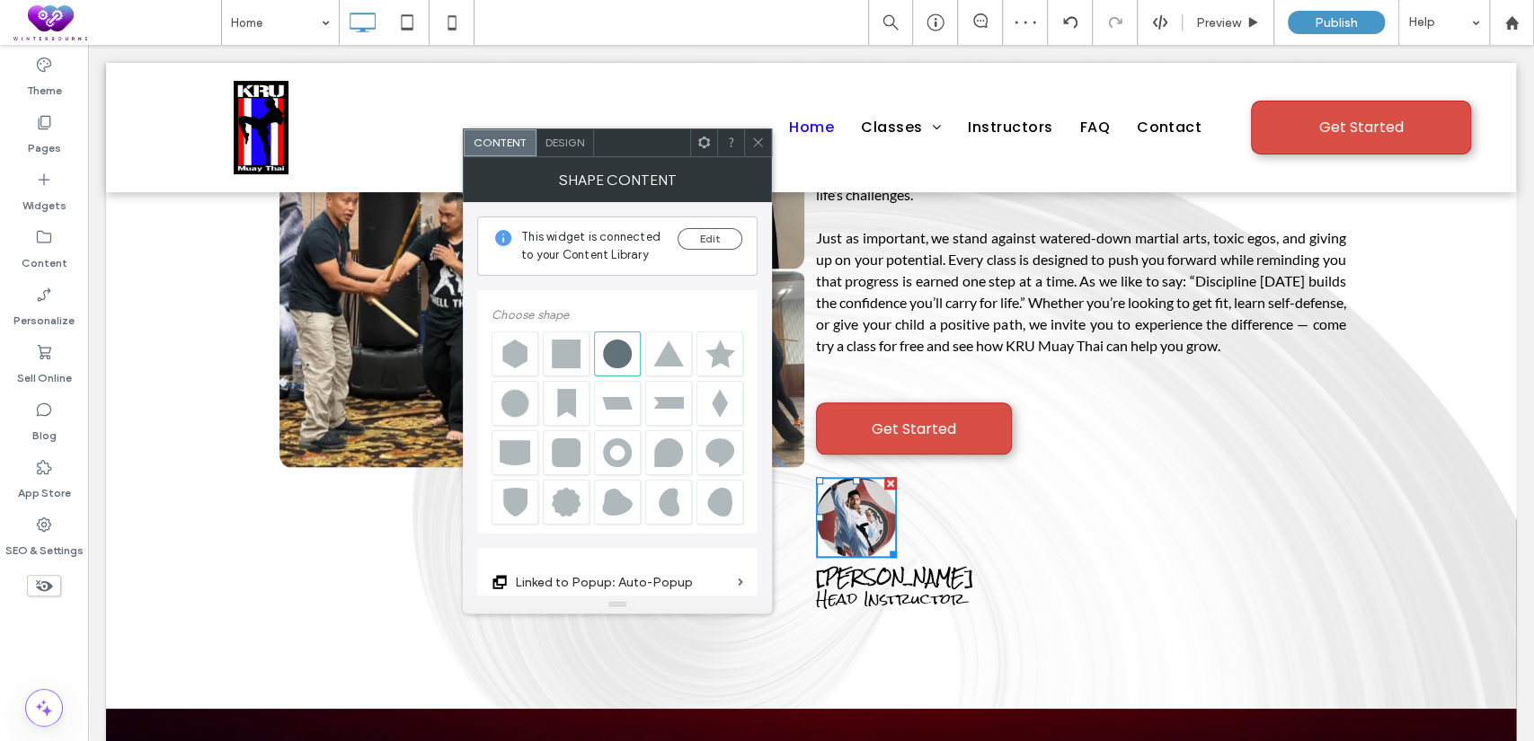
click at [563, 141] on span "Design" at bounding box center [565, 142] width 39 height 13
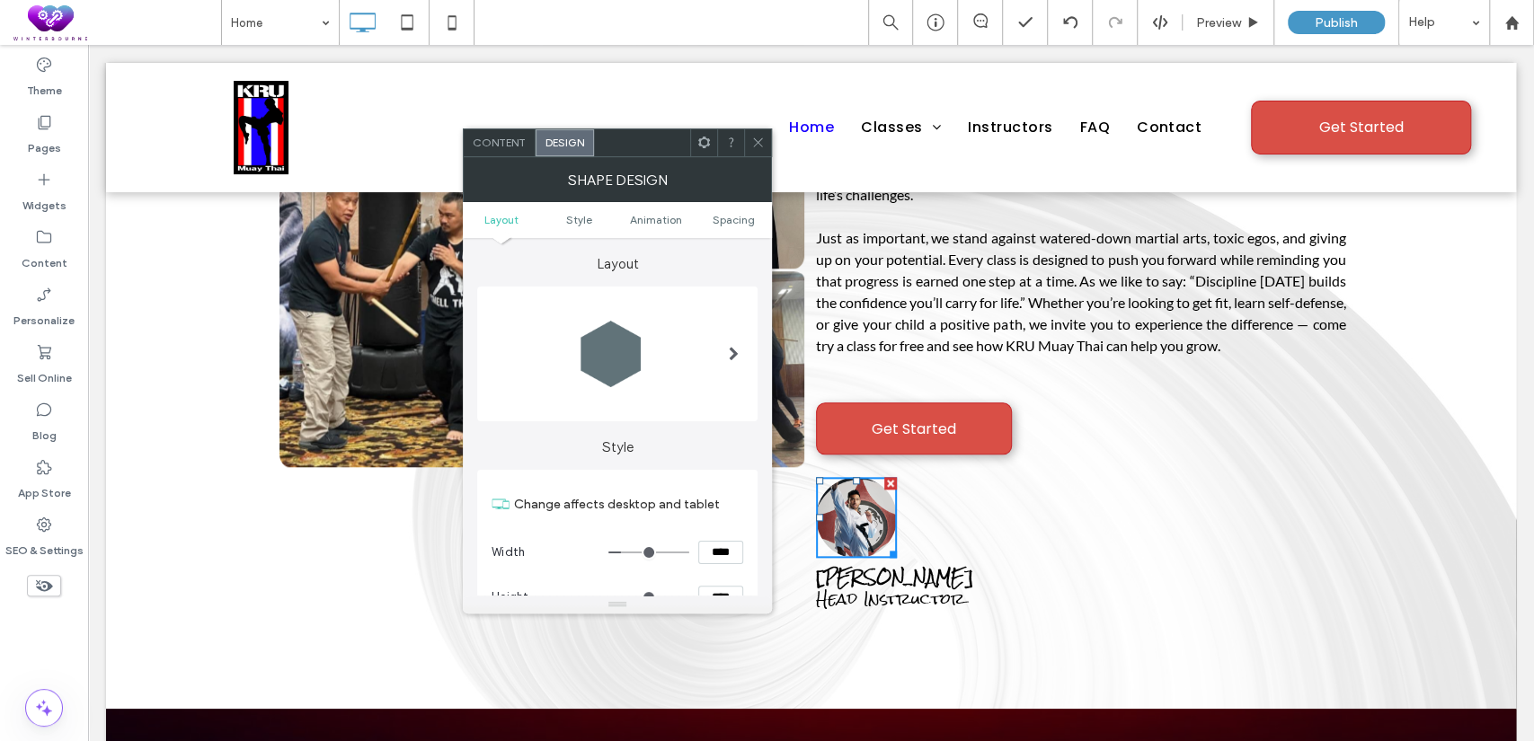
click at [524, 137] on span "Content" at bounding box center [499, 142] width 53 height 13
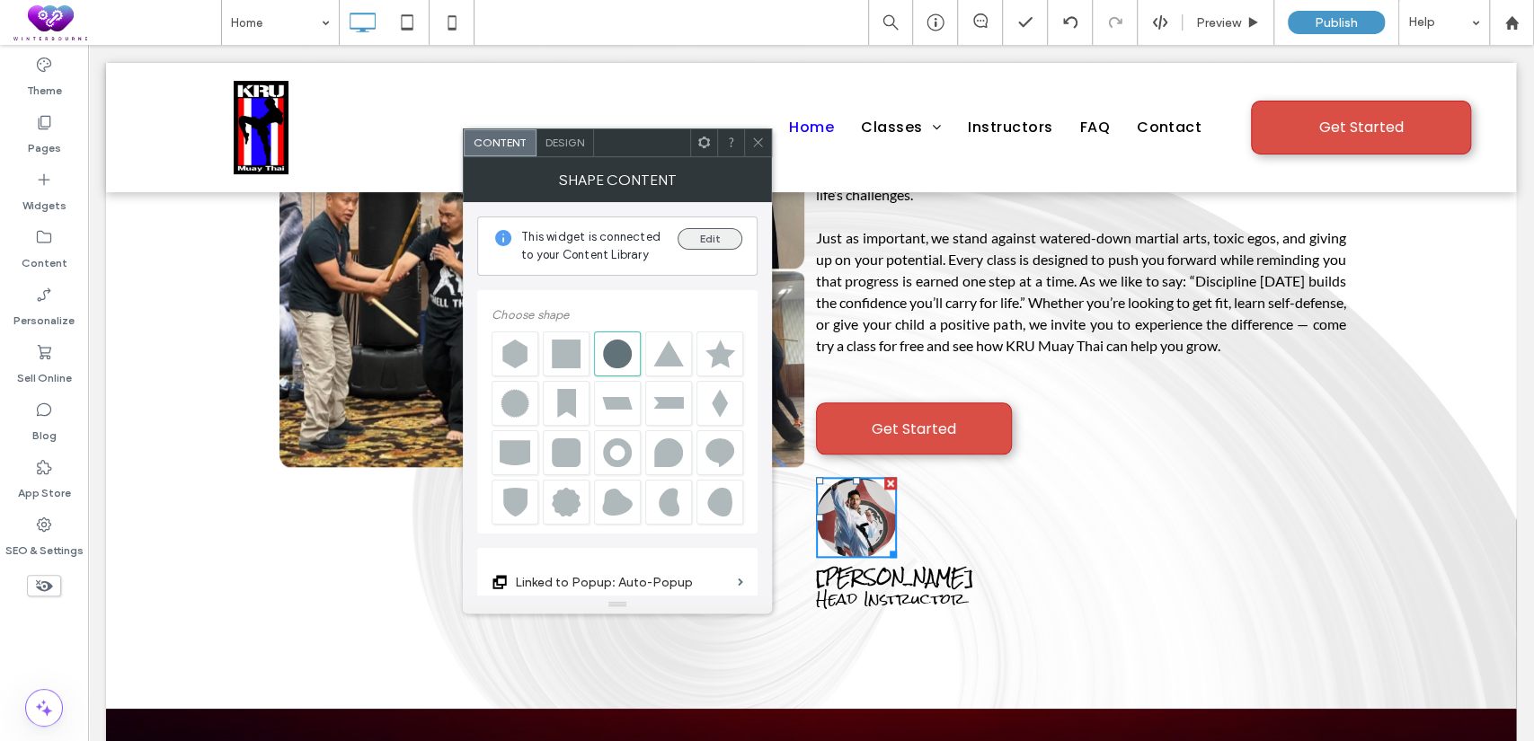
click at [724, 228] on button "Edit" at bounding box center [710, 239] width 65 height 22
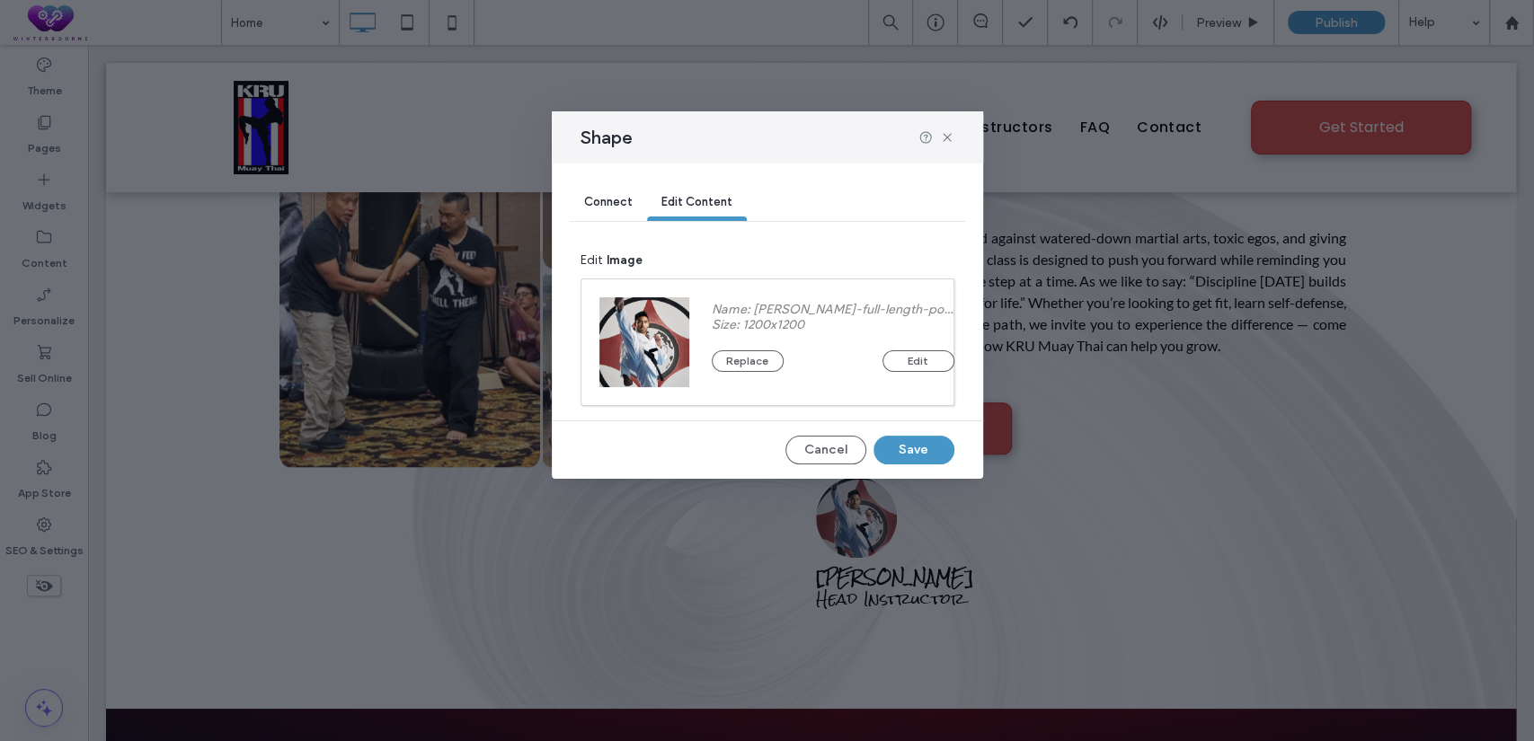
click at [614, 200] on span "Connect" at bounding box center [608, 201] width 49 height 13
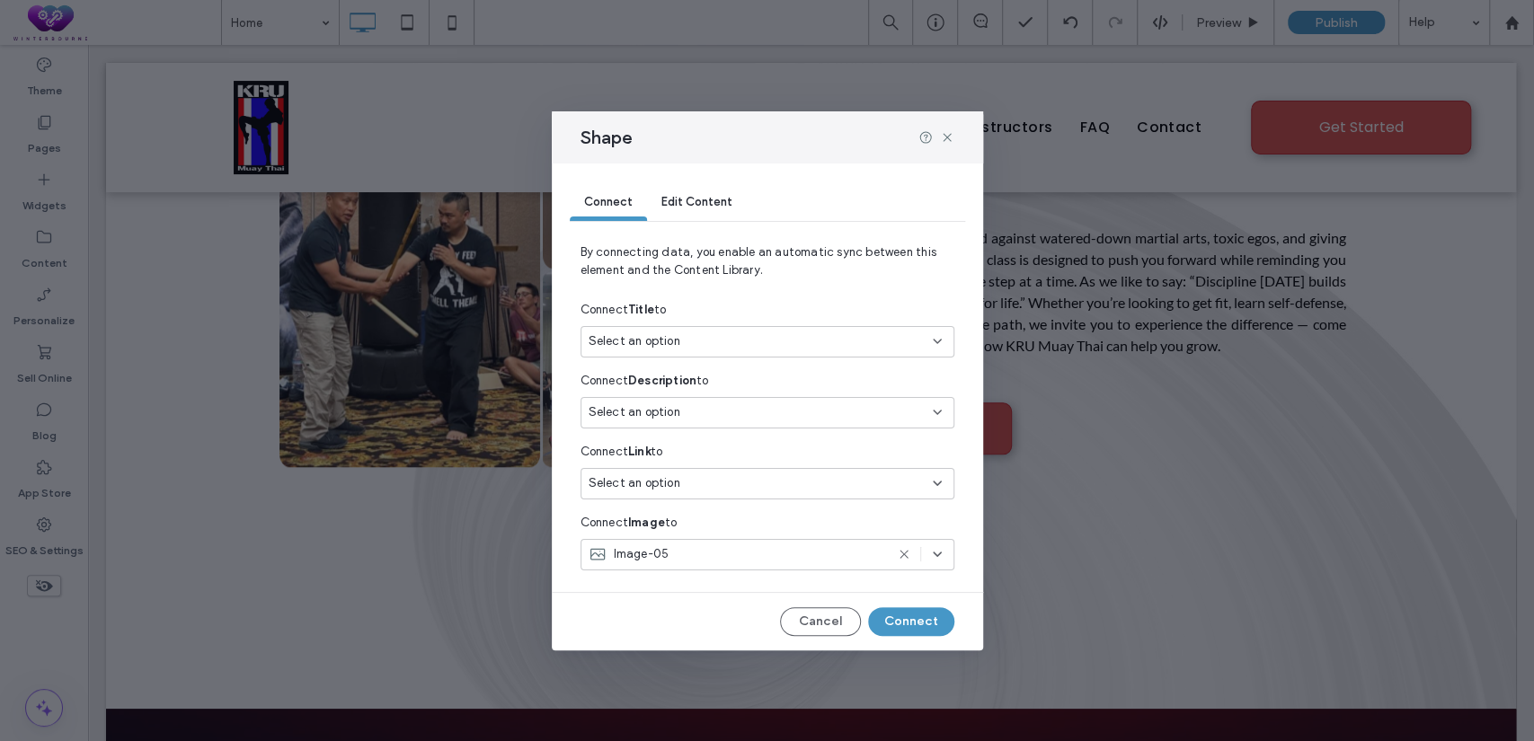
click at [939, 553] on use at bounding box center [937, 555] width 7 height 4
click at [691, 204] on span "Edit Content" at bounding box center [696, 201] width 71 height 13
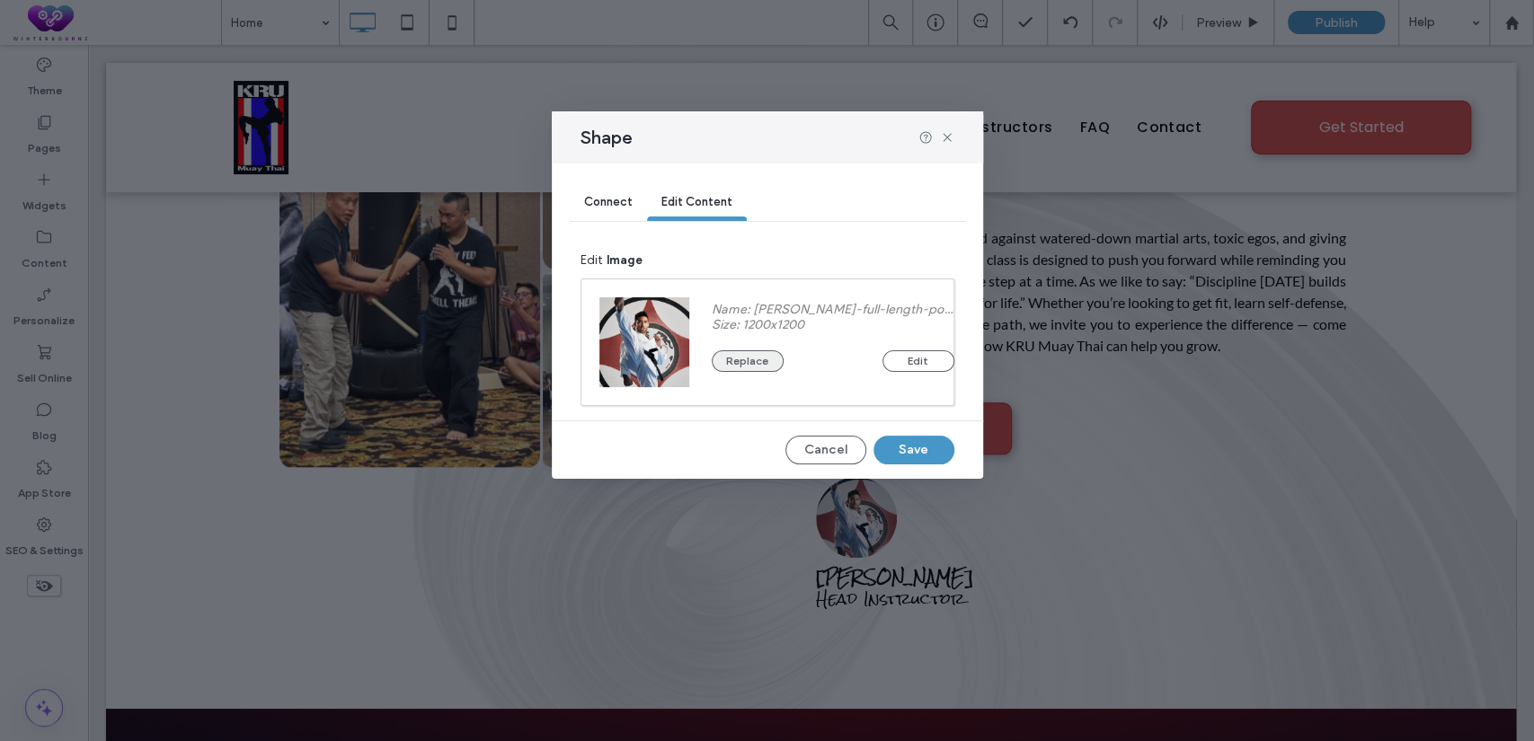
click at [757, 359] on button "Replace" at bounding box center [748, 361] width 72 height 22
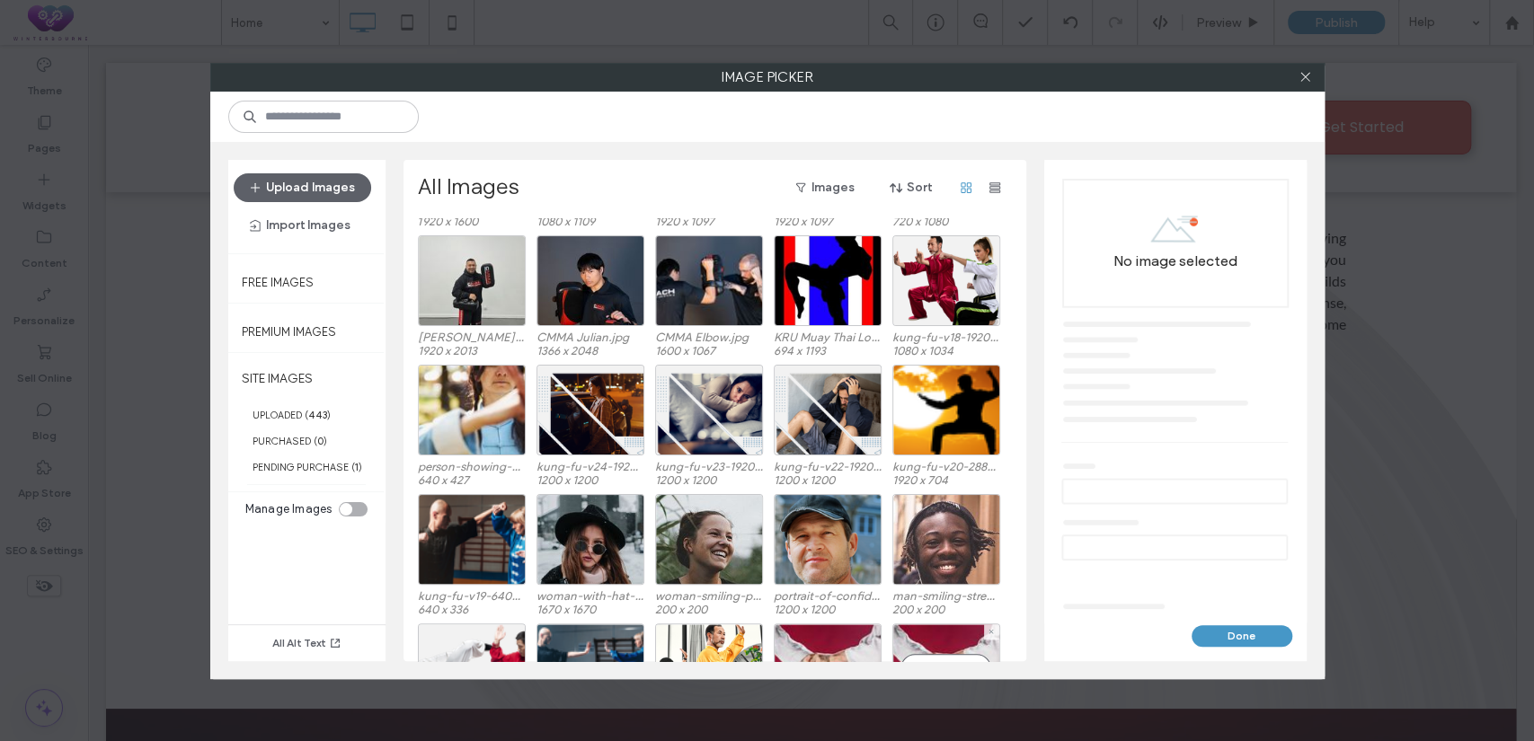
scroll to position [924, 0]
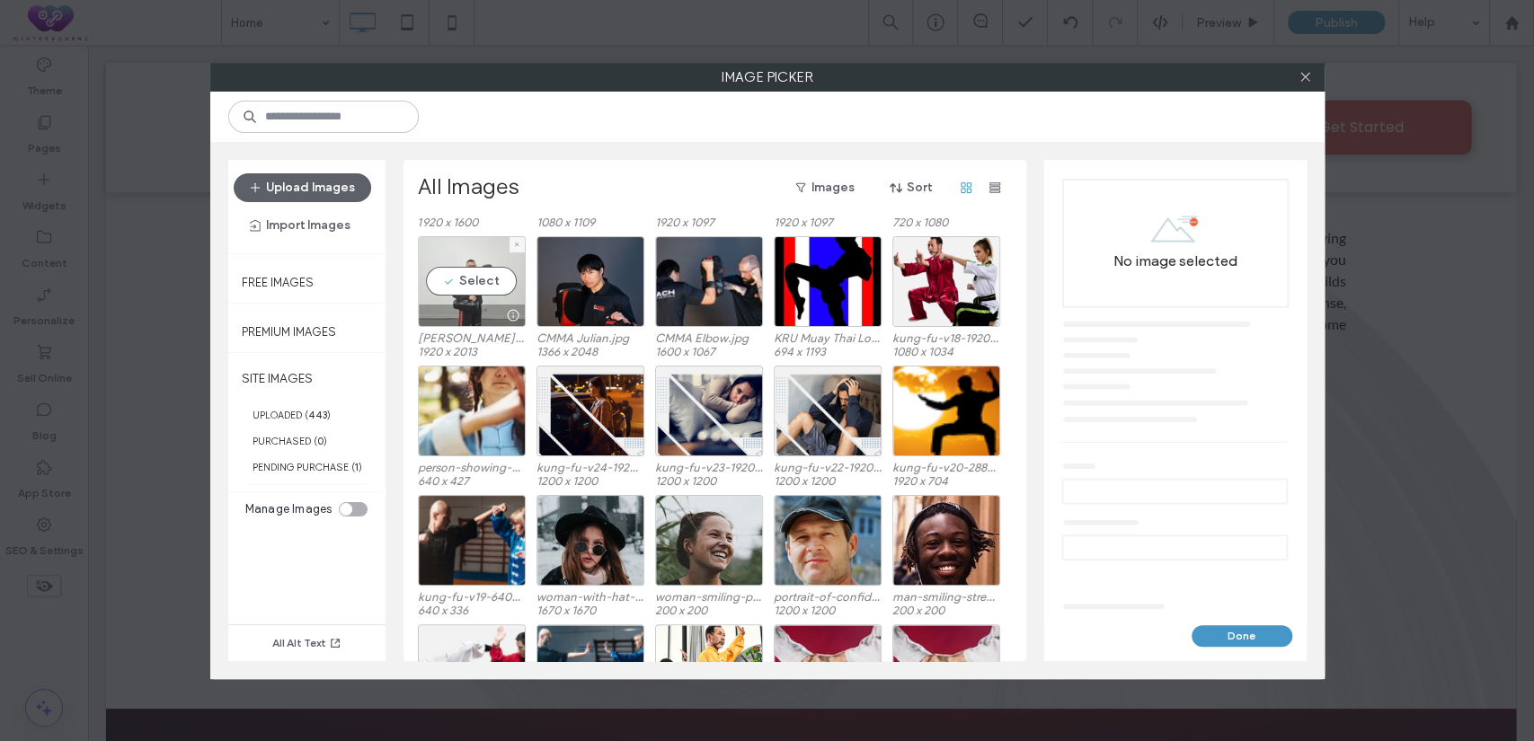
click at [474, 274] on div "Select" at bounding box center [472, 281] width 108 height 91
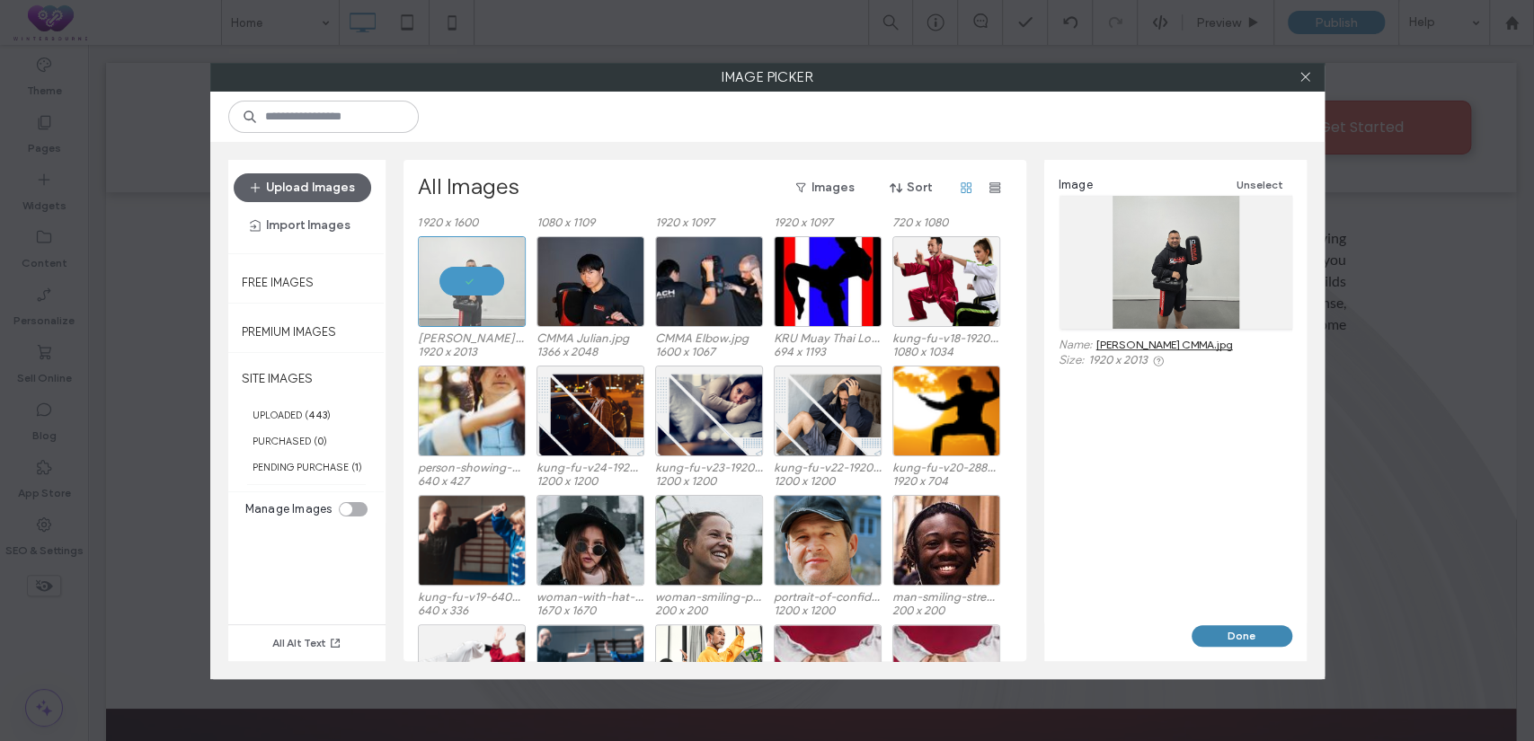
click at [1252, 635] on button "Done" at bounding box center [1242, 637] width 101 height 22
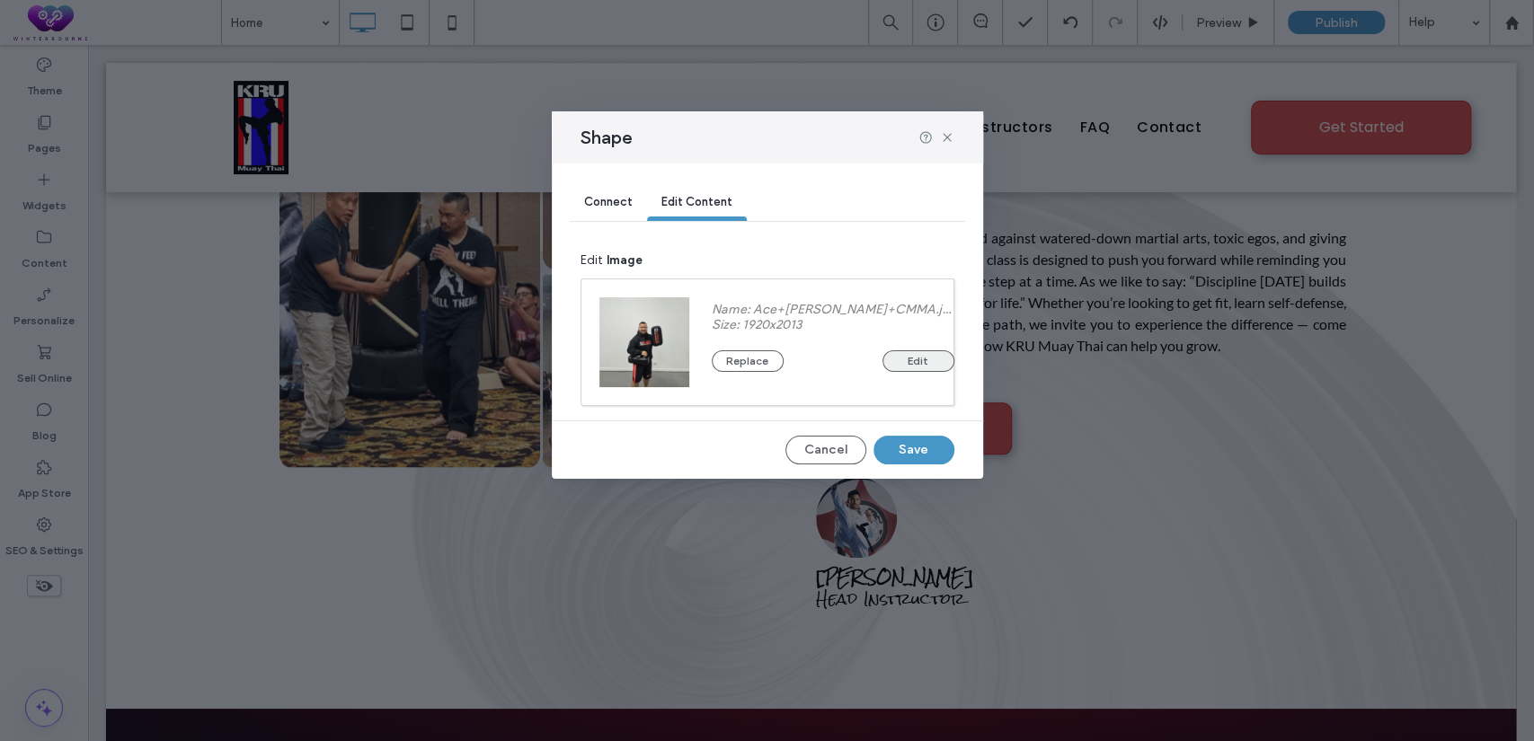
click at [887, 365] on button "Edit" at bounding box center [919, 361] width 72 height 22
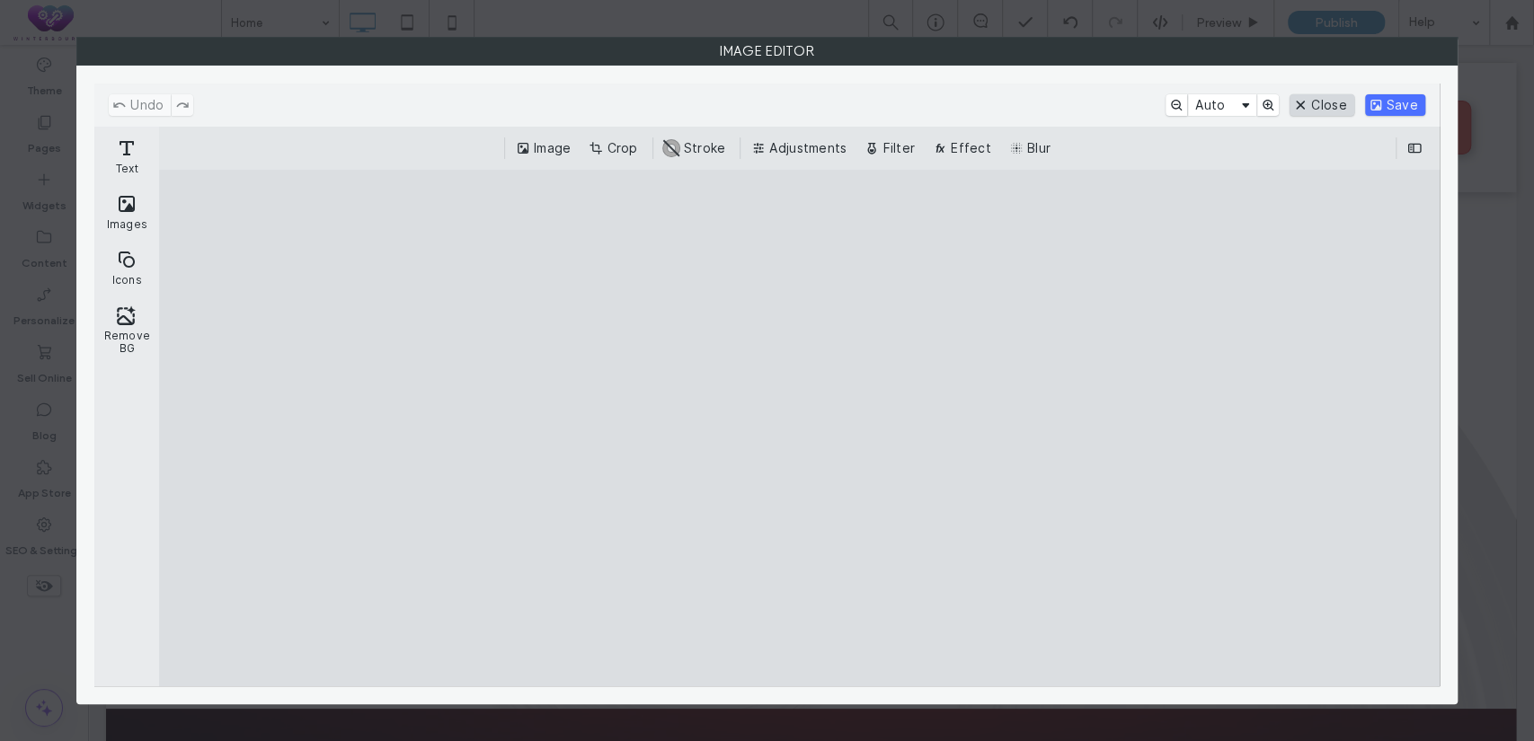
click at [1326, 109] on button "Close" at bounding box center [1322, 105] width 64 height 22
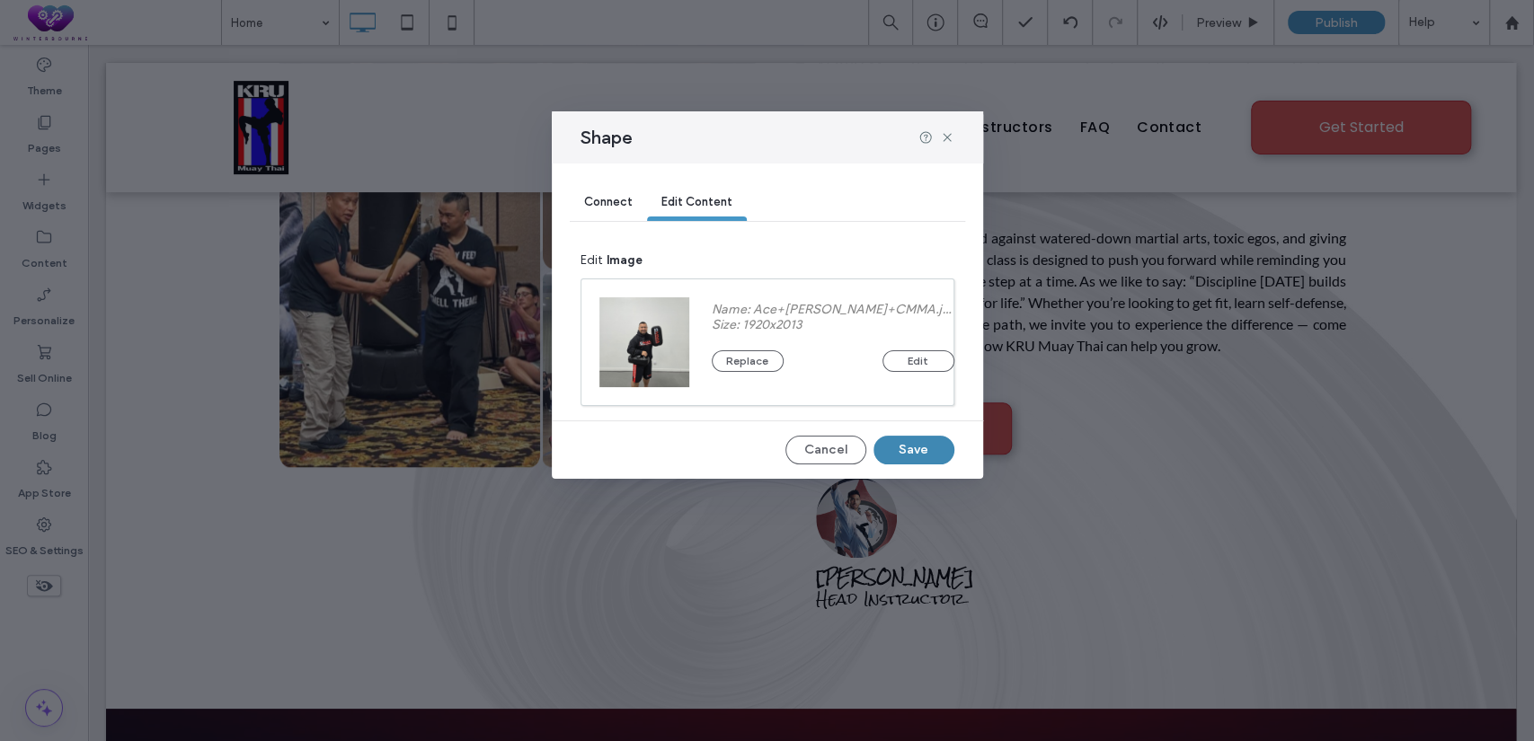
click at [919, 451] on button "Save" at bounding box center [914, 450] width 81 height 29
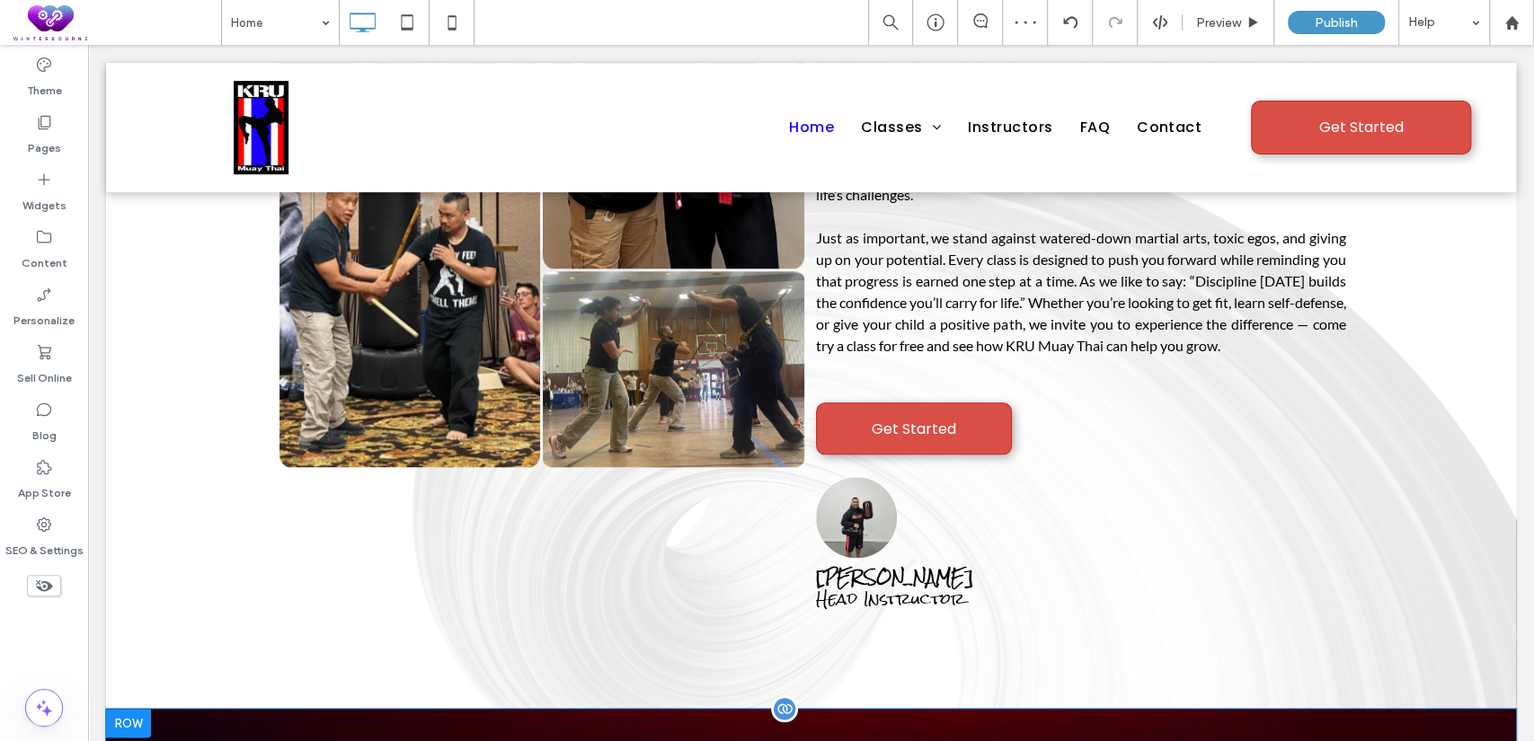
scroll to position [1165, 0]
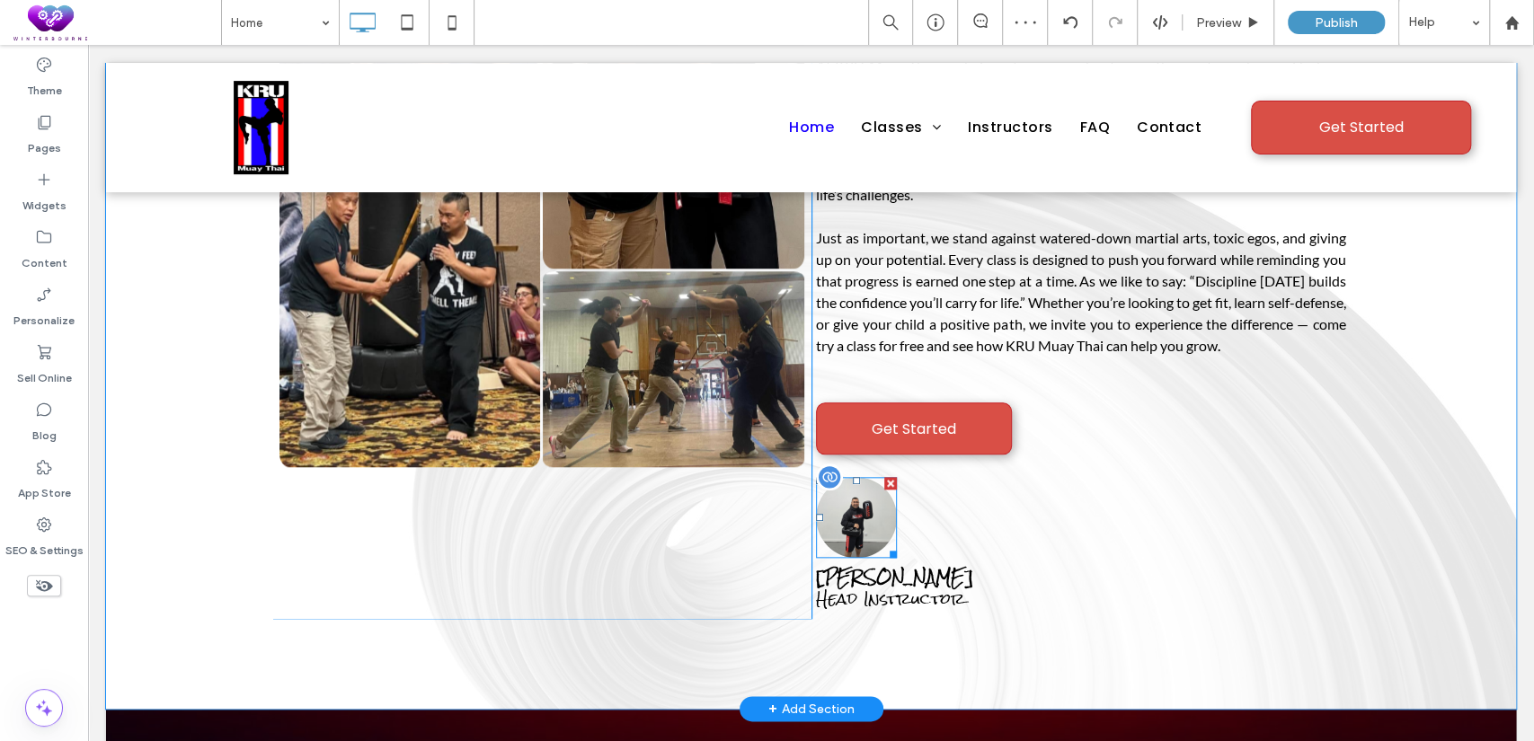
click at [839, 477] on link at bounding box center [856, 517] width 81 height 81
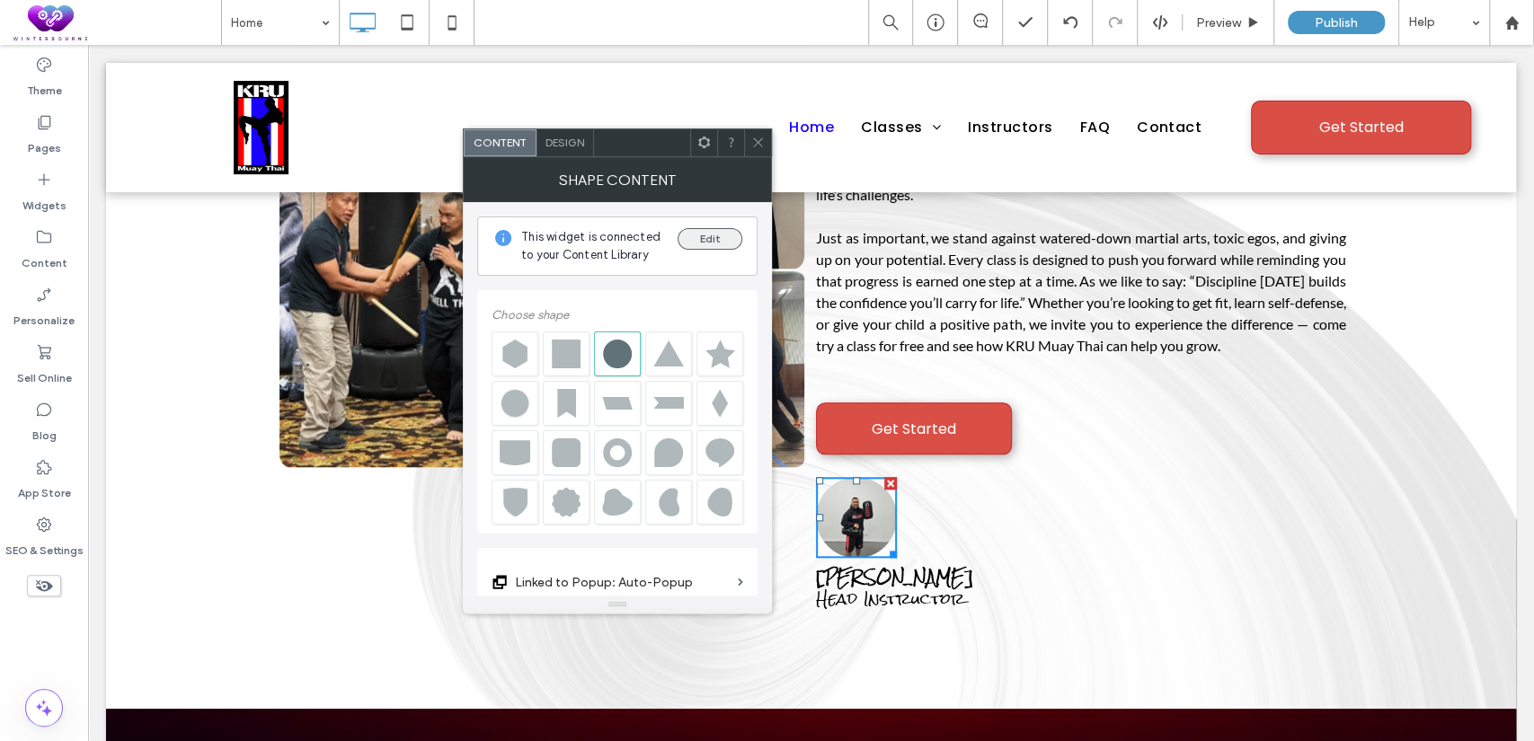
click at [704, 236] on button "Edit" at bounding box center [710, 239] width 65 height 22
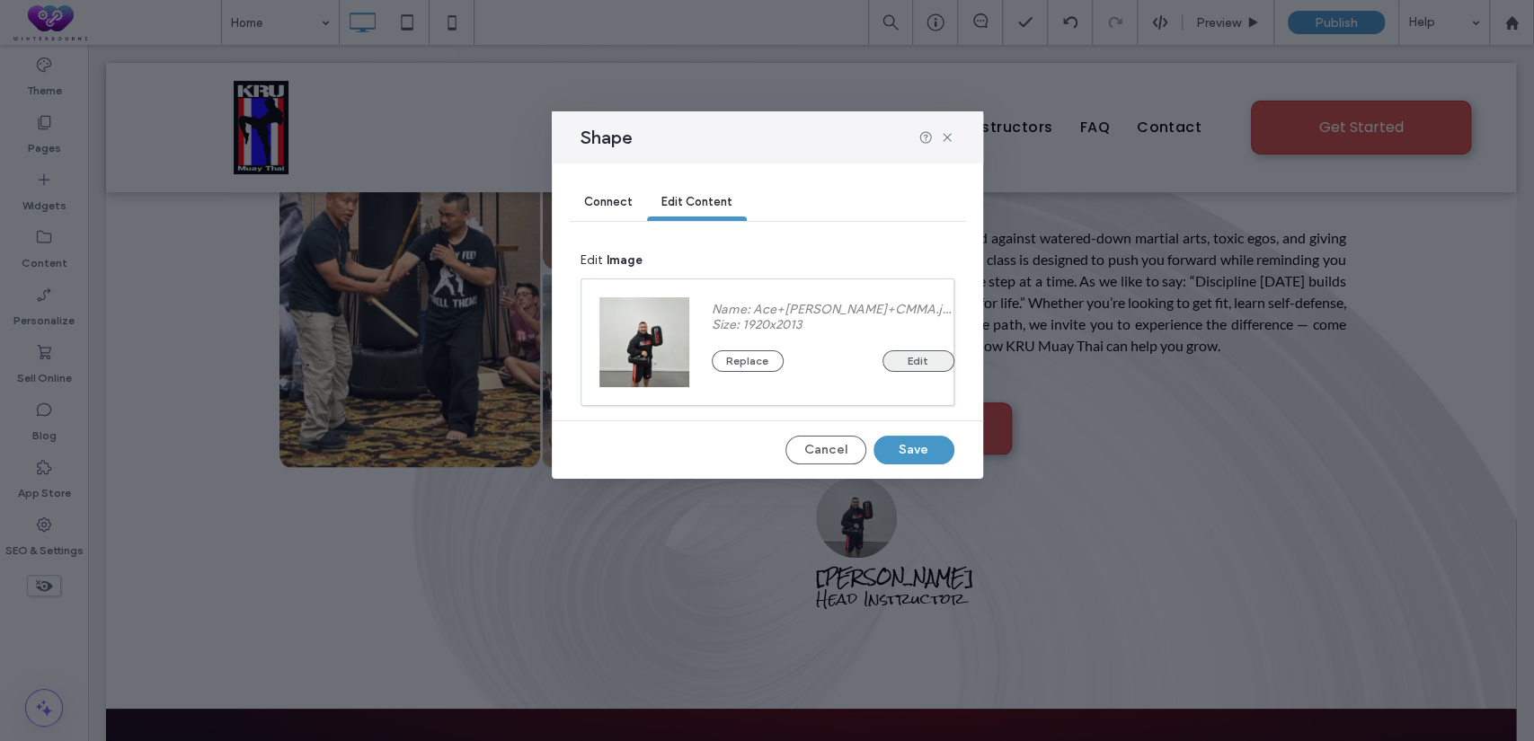
click at [889, 366] on button "Edit" at bounding box center [919, 361] width 72 height 22
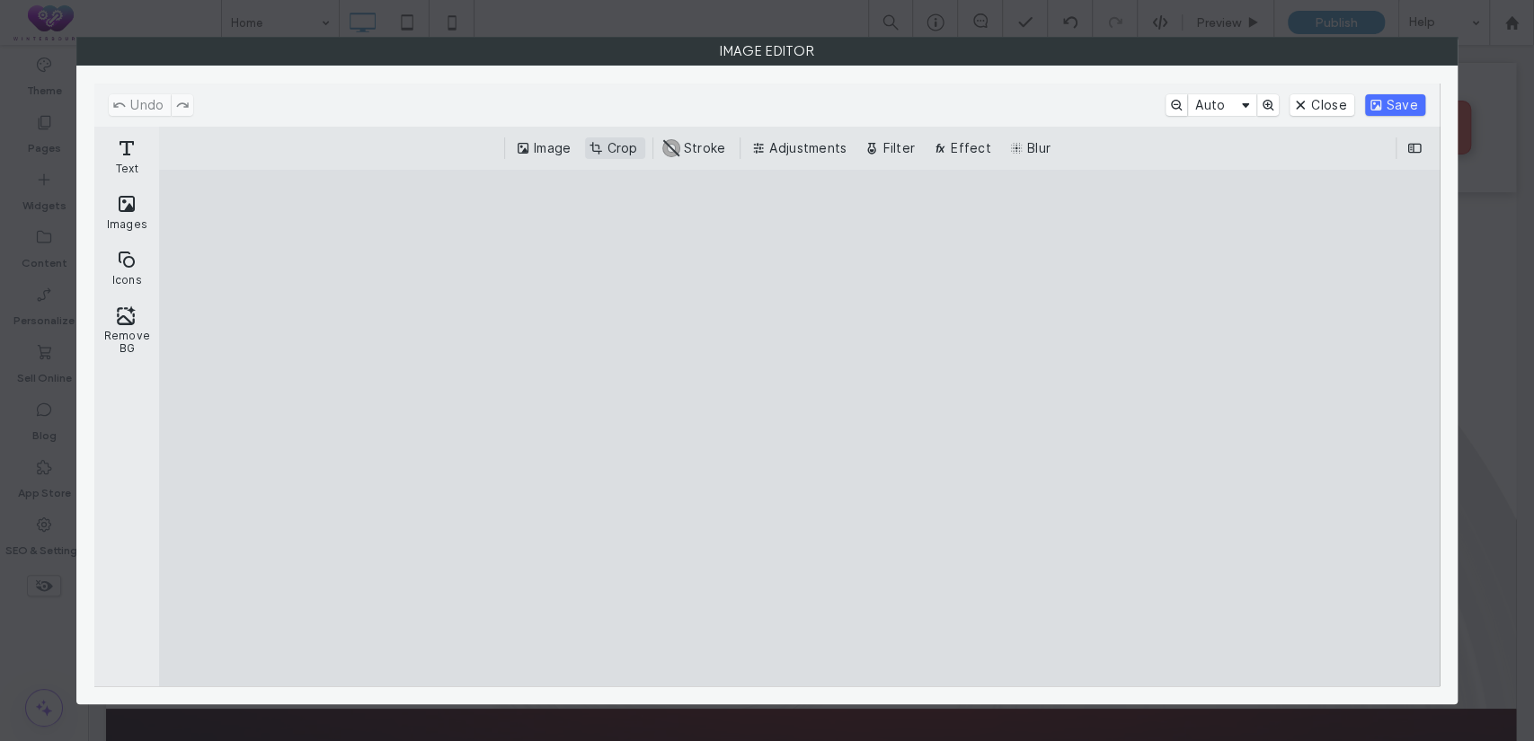
click at [638, 148] on button "Crop" at bounding box center [614, 149] width 59 height 22
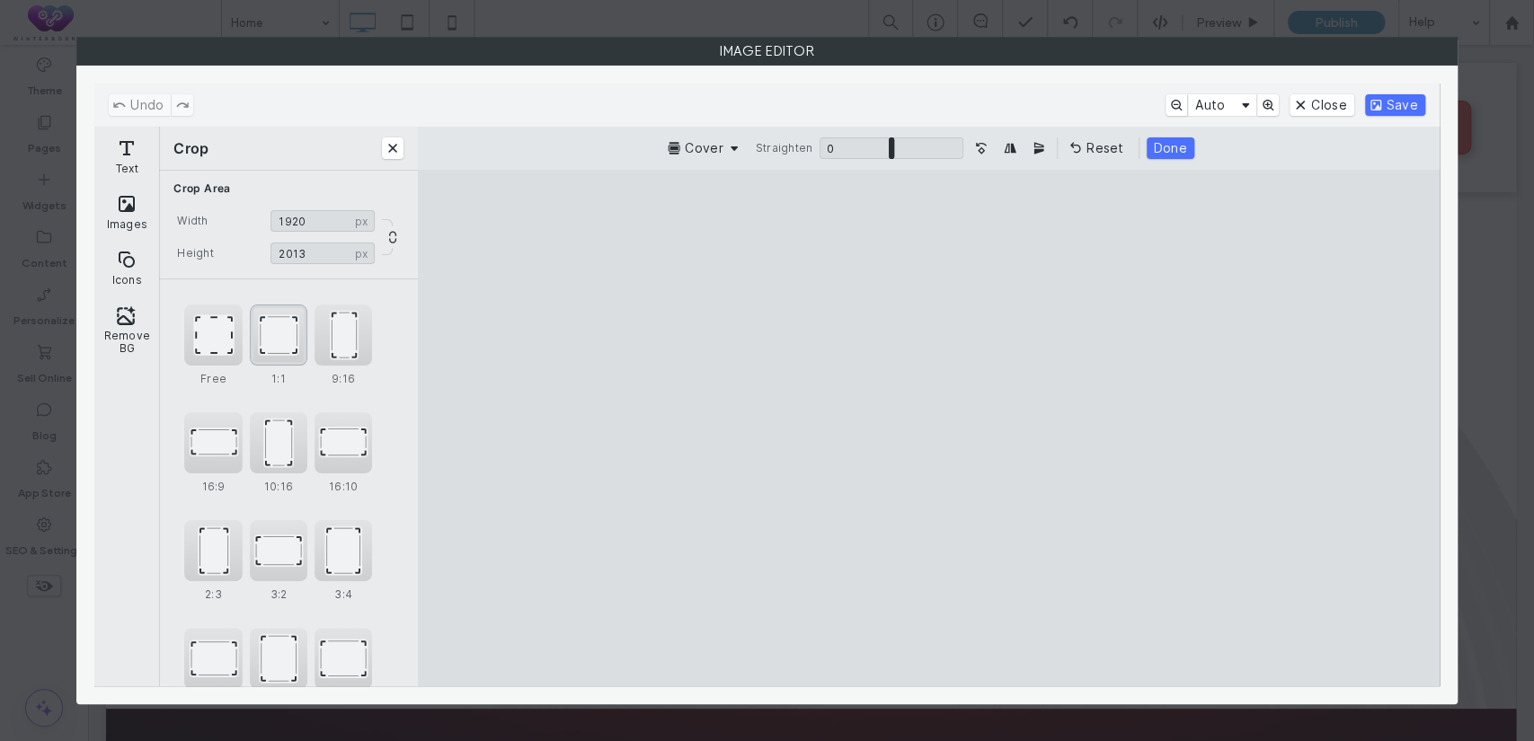
click at [271, 342] on div "1:1" at bounding box center [279, 335] width 58 height 61
type input "****"
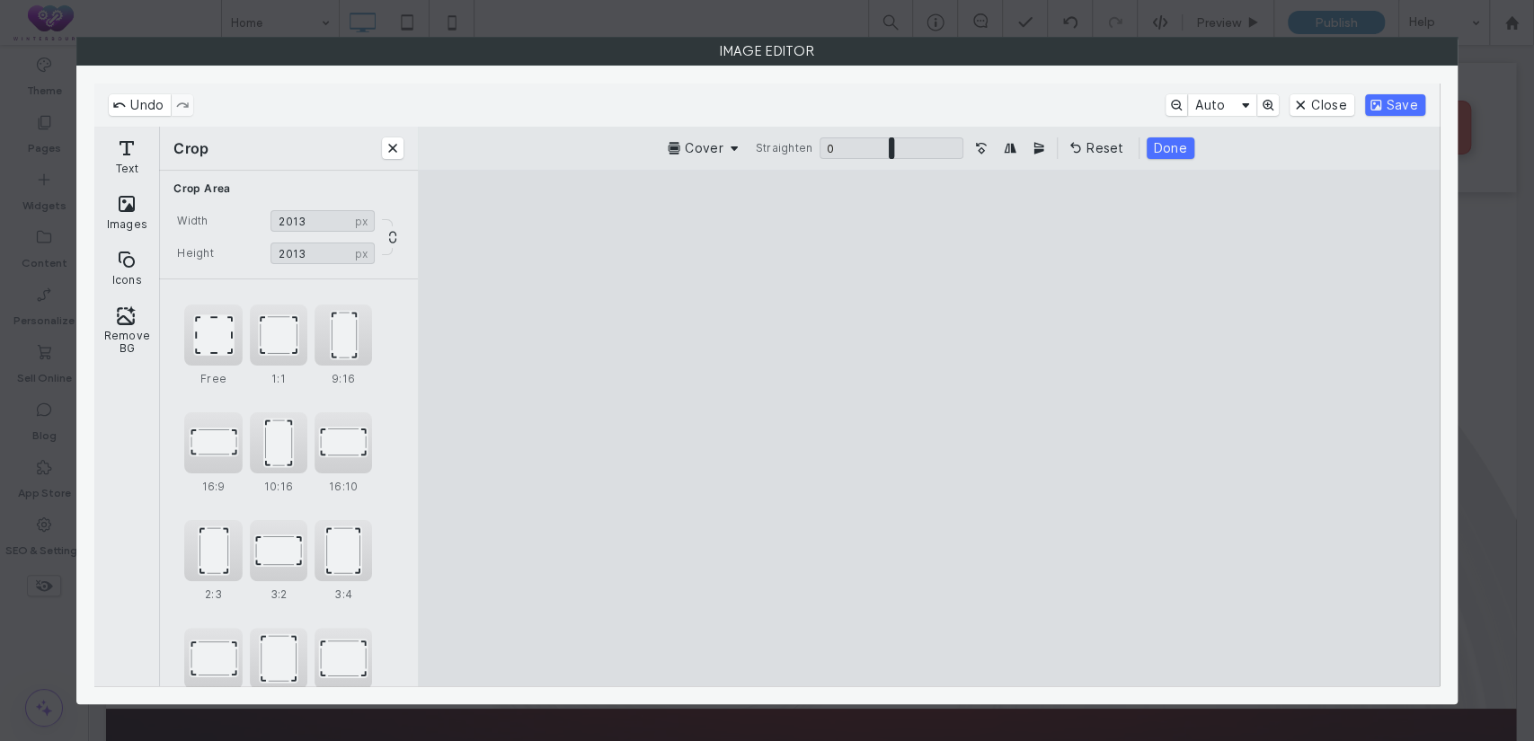
type input "****"
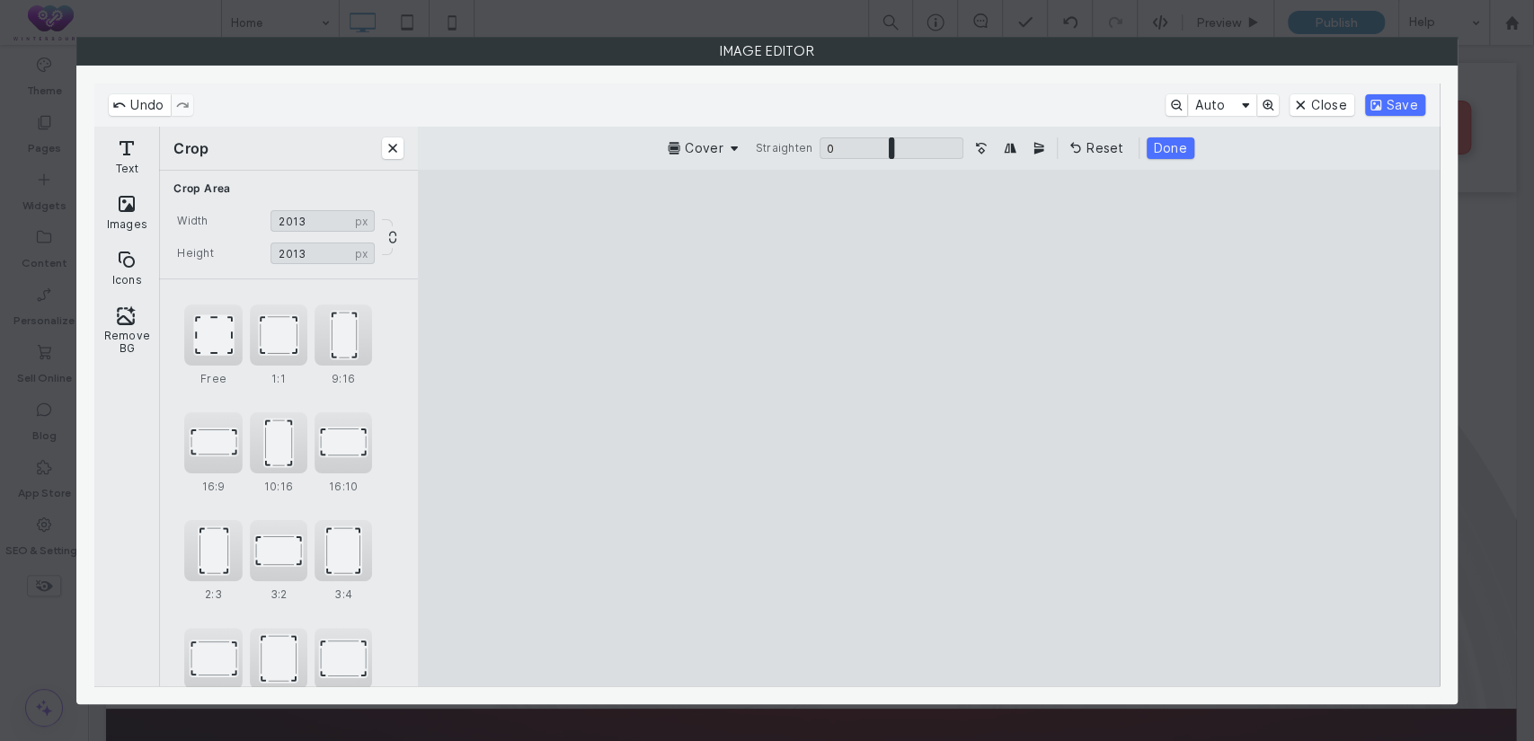
type input "****"
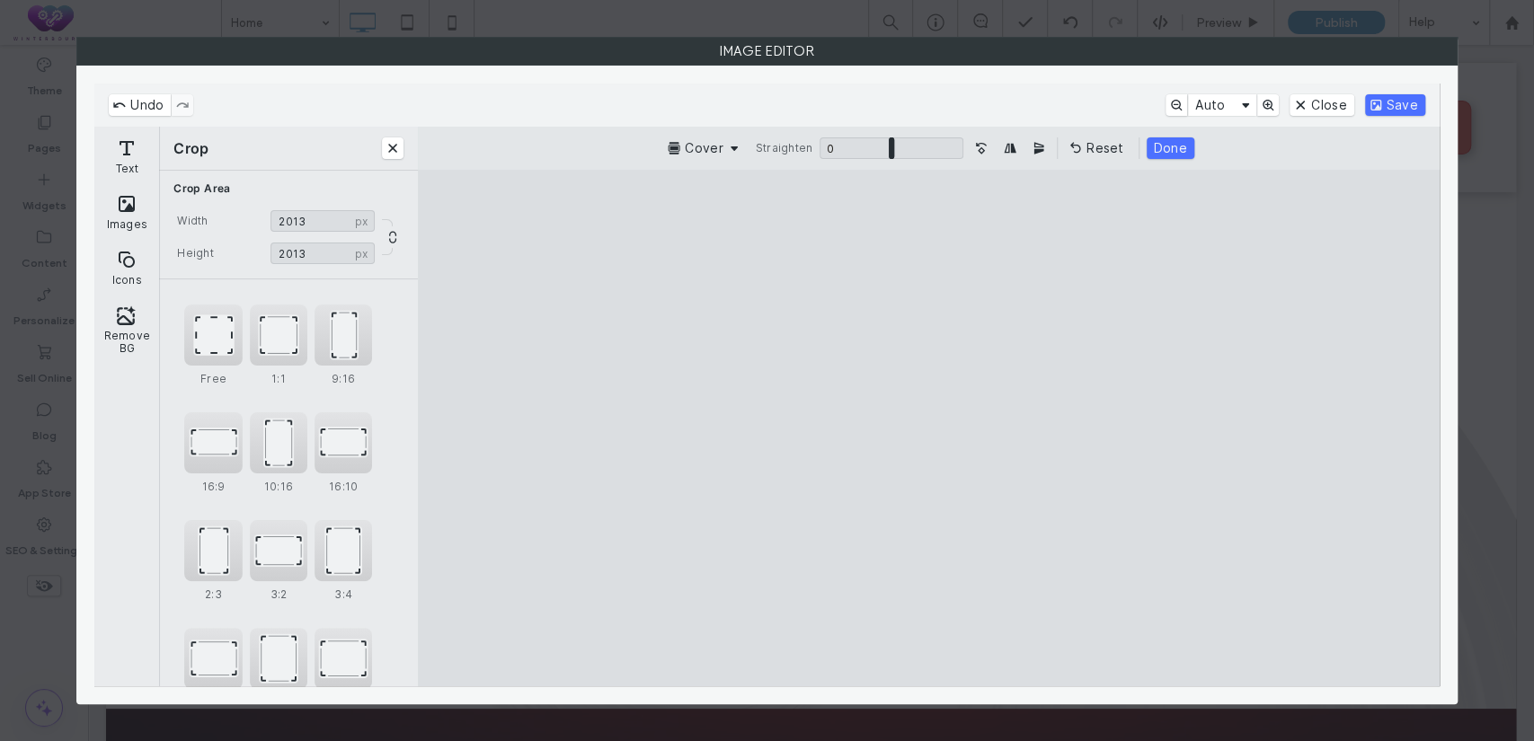
type input "****"
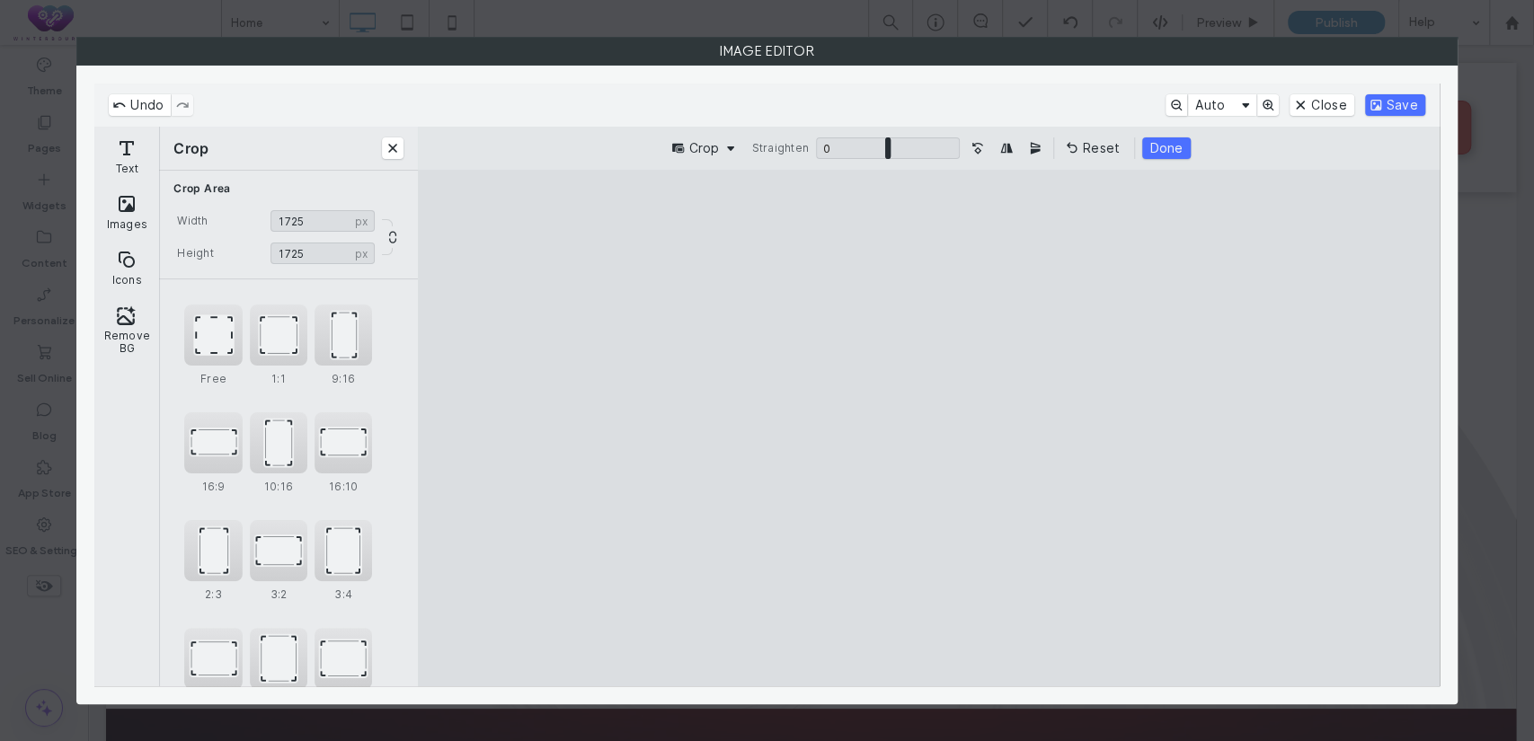
type input "****"
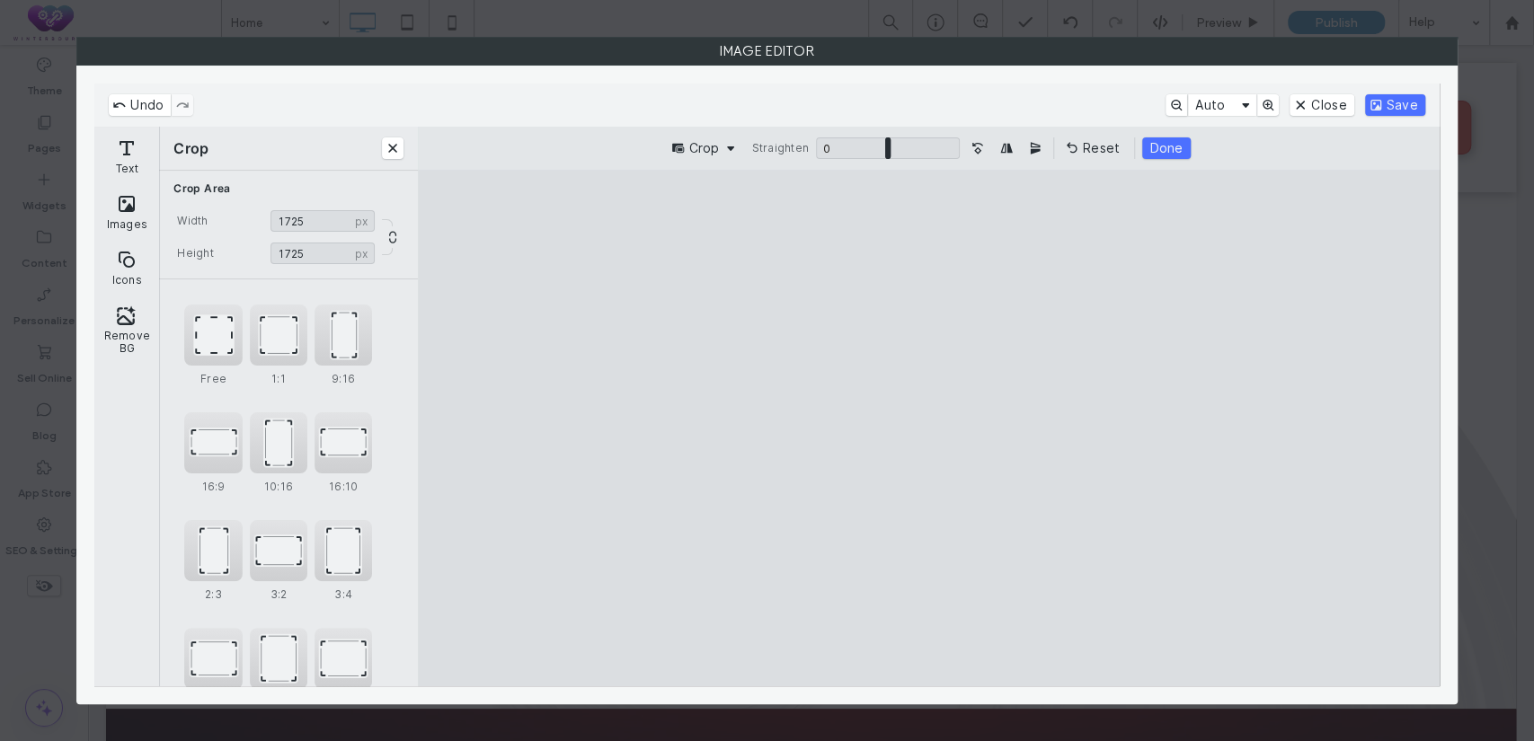
type input "****"
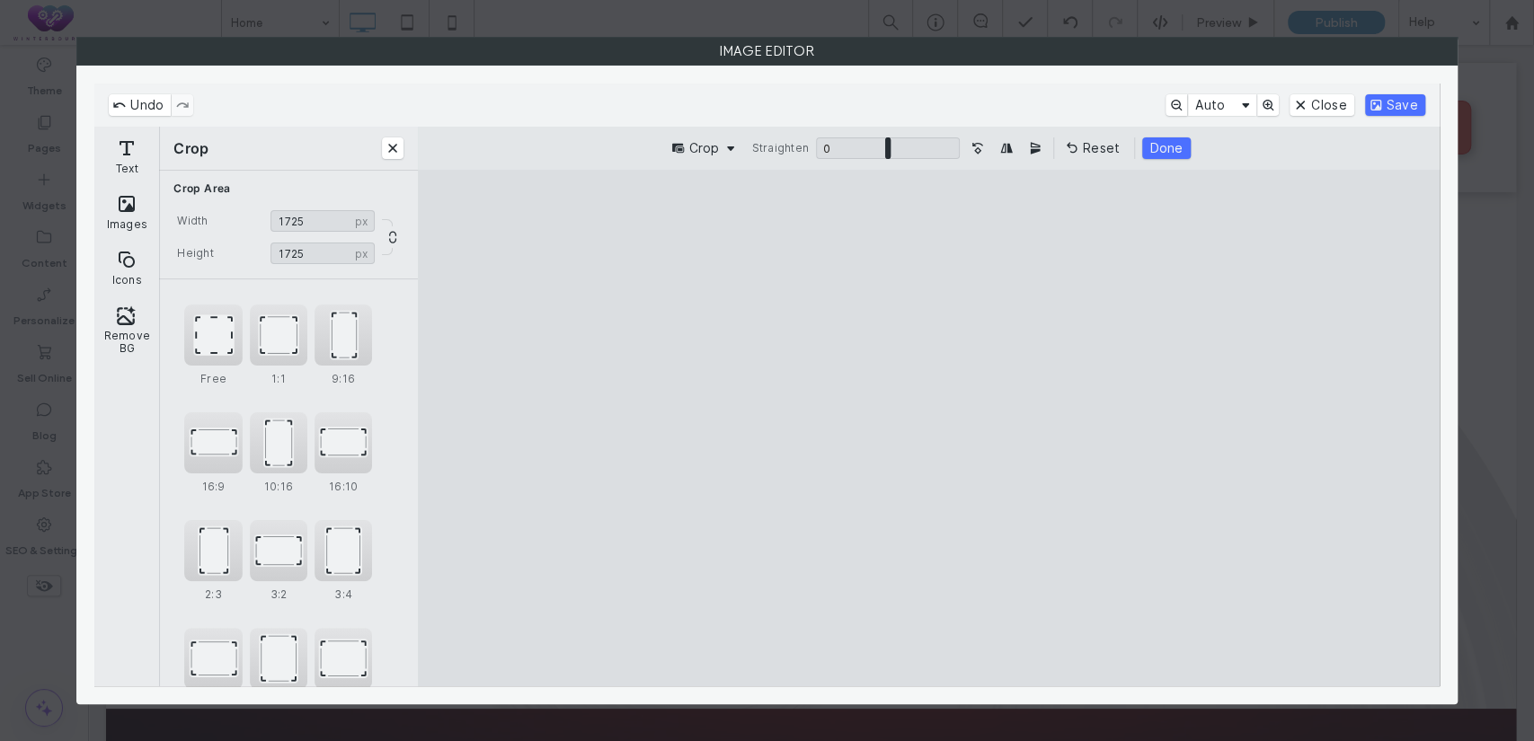
type input "****"
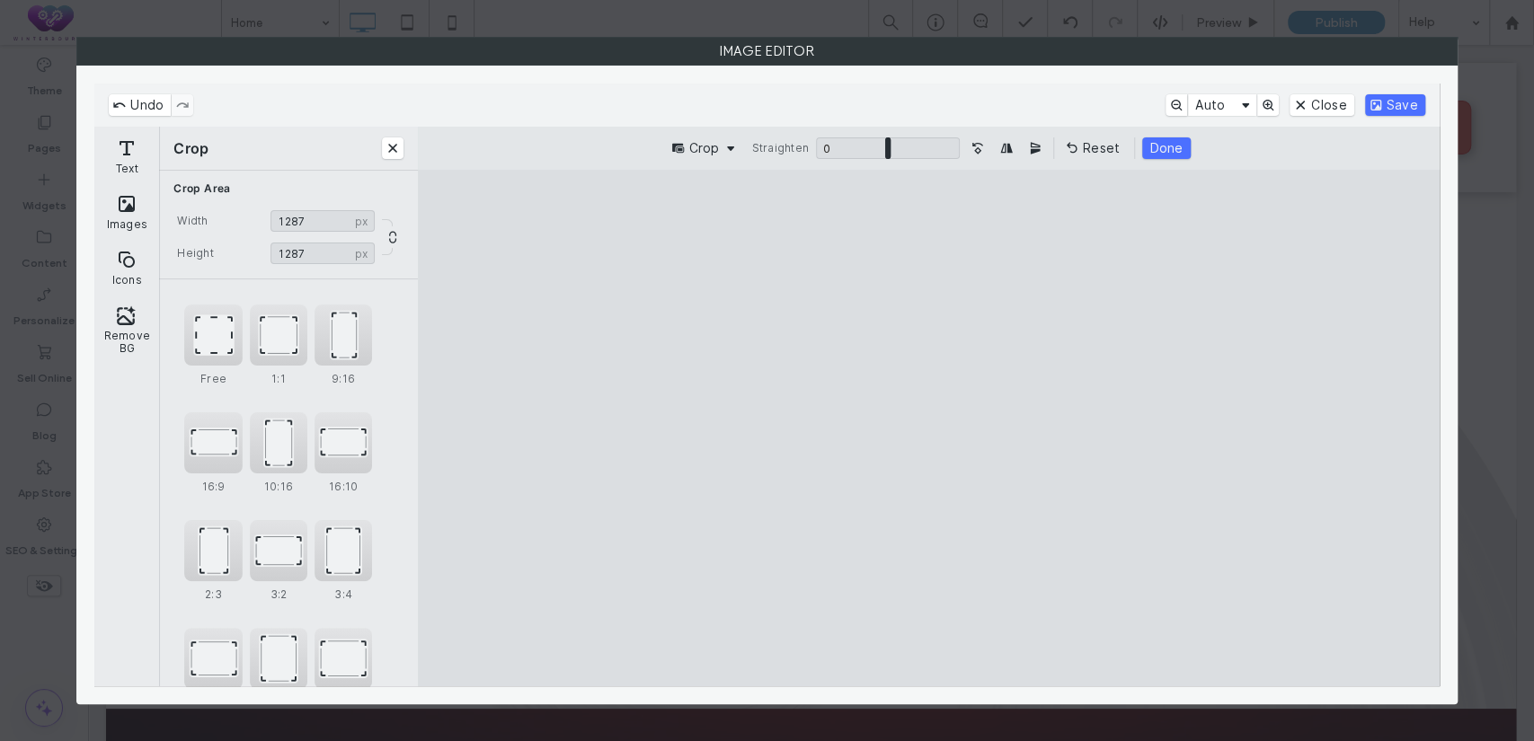
type input "****"
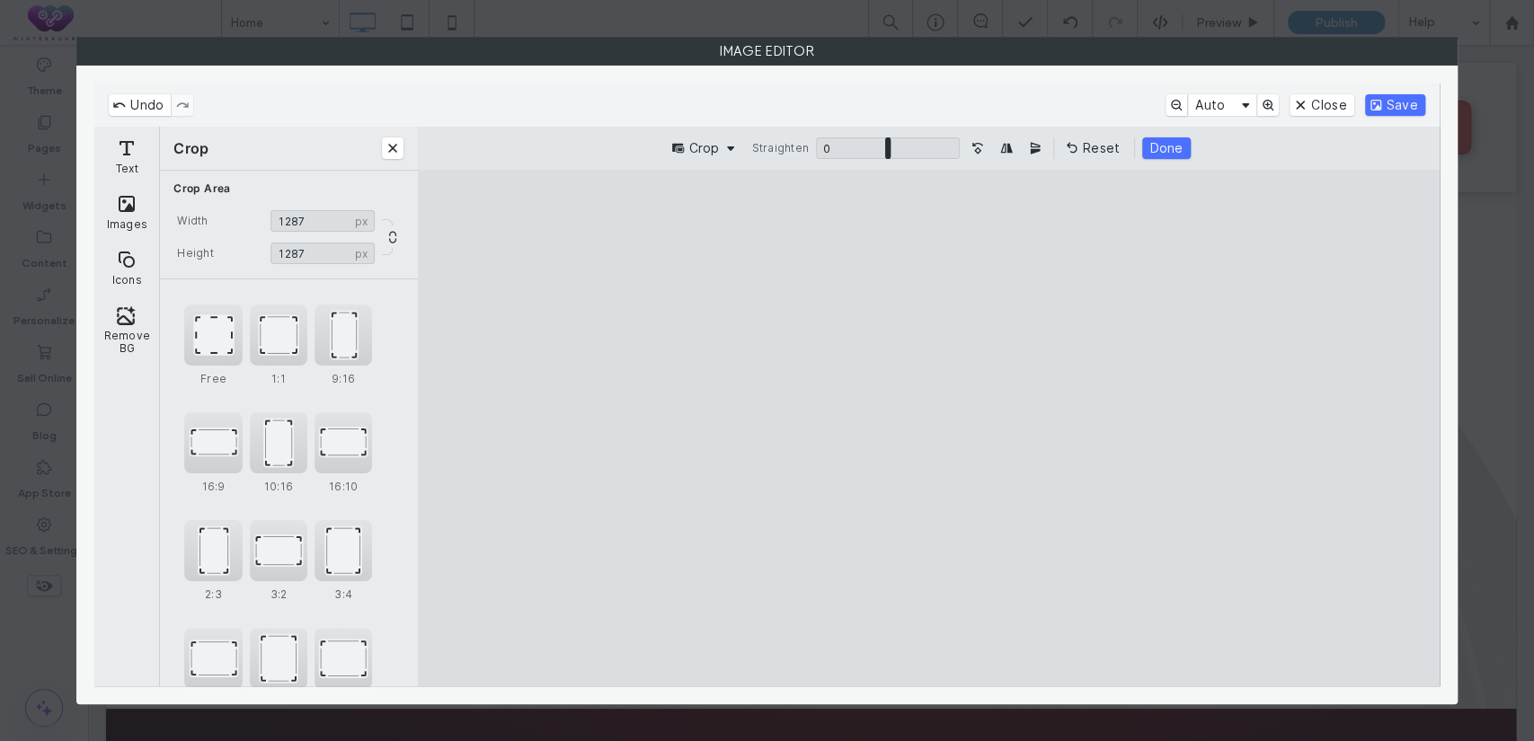
type input "****"
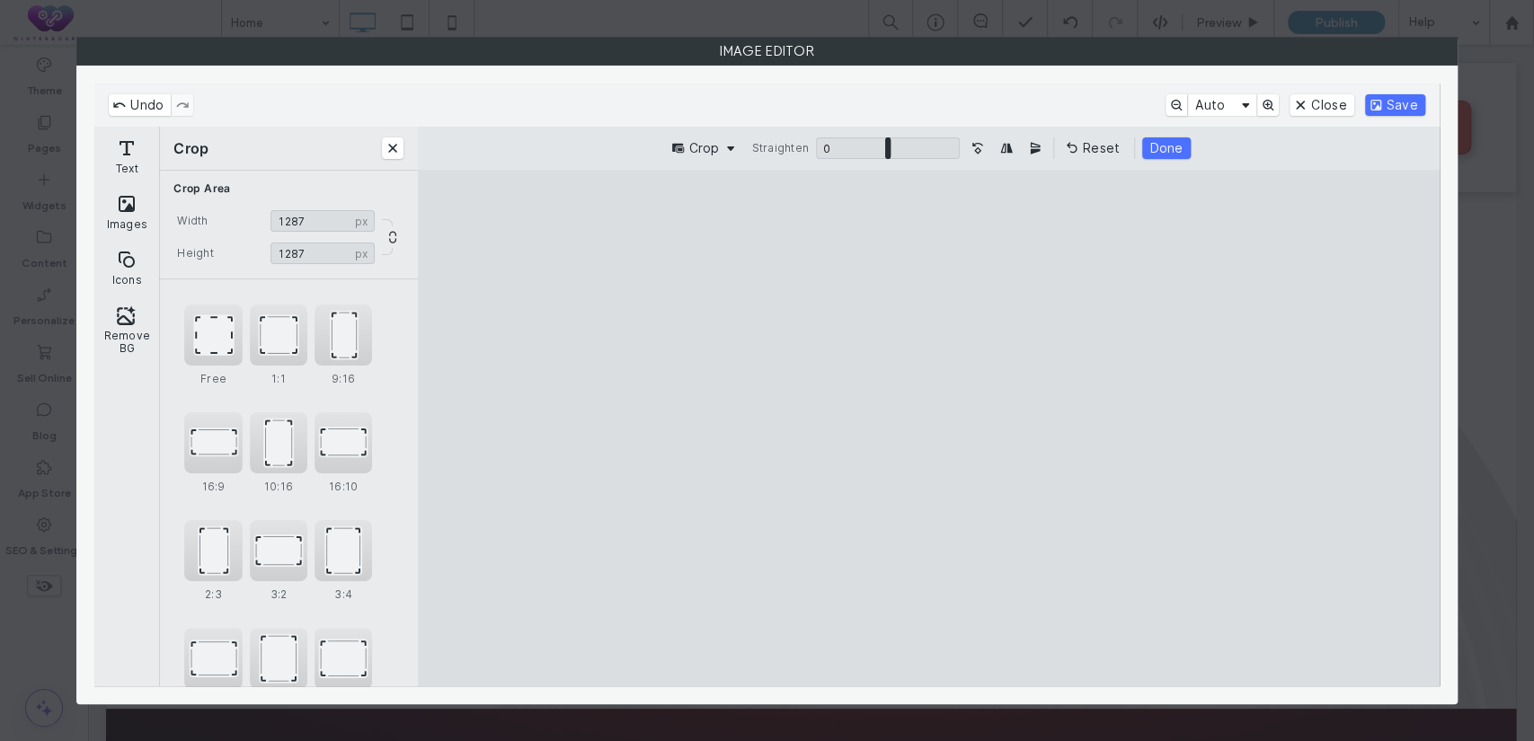
type input "****"
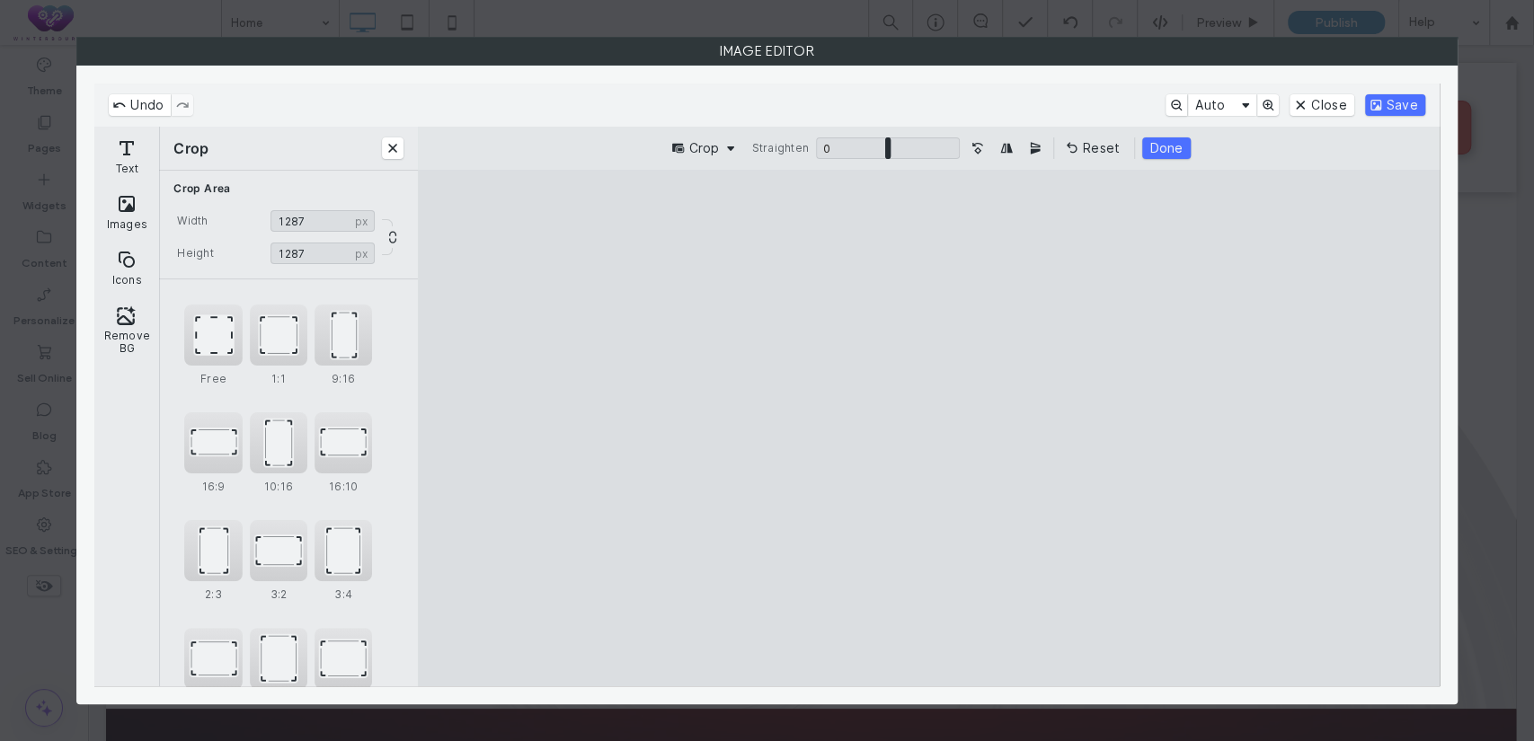
type input "****"
drag, startPoint x: 727, startPoint y: 631, endPoint x: 927, endPoint y: 497, distance: 241.0
click at [928, 429] on cesdk-canvas "Editor canvas" at bounding box center [928, 429] width 0 height 0
drag, startPoint x: 877, startPoint y: 522, endPoint x: 1032, endPoint y: 422, distance: 184.0
click at [928, 429] on cesdk-canvas "Editor canvas" at bounding box center [928, 429] width 0 height 0
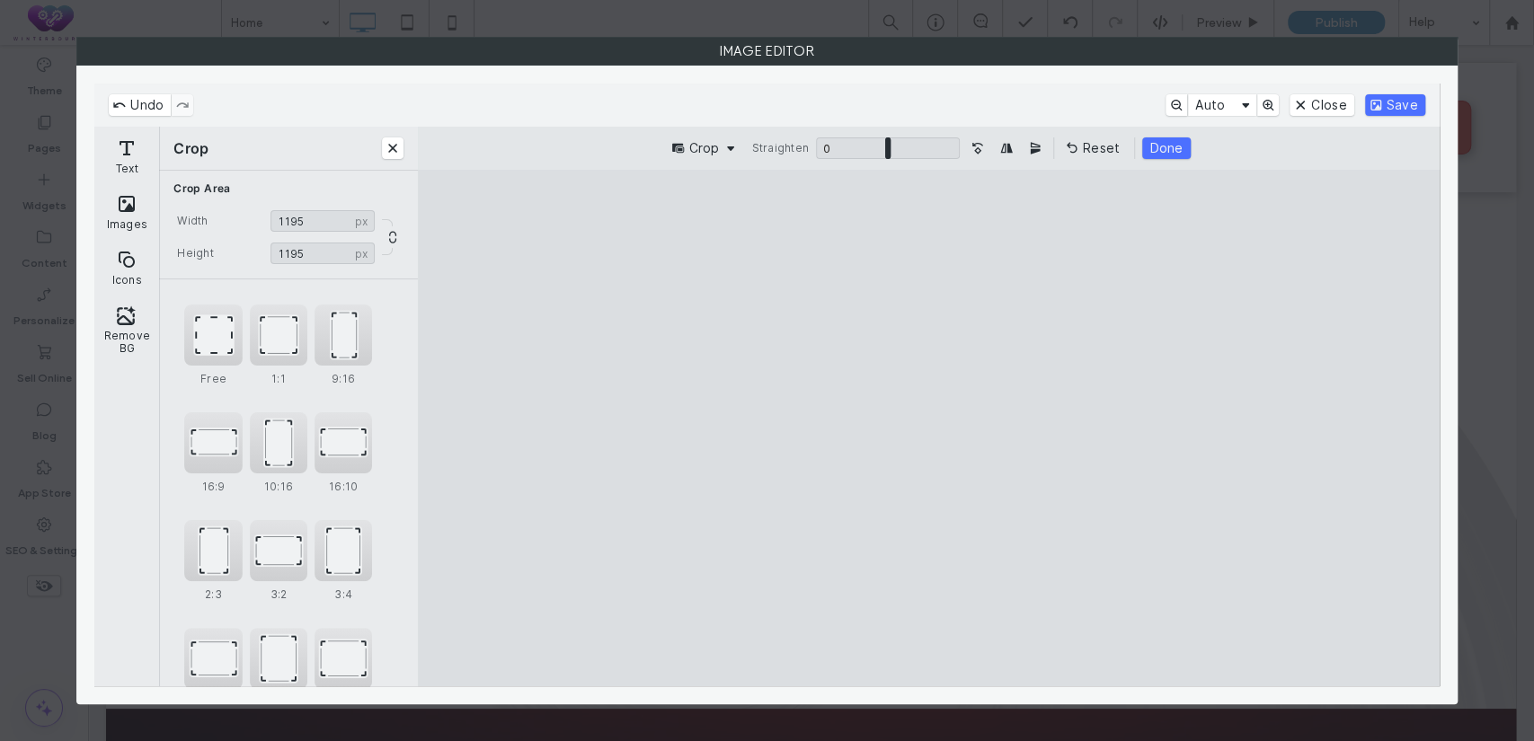
type input "****"
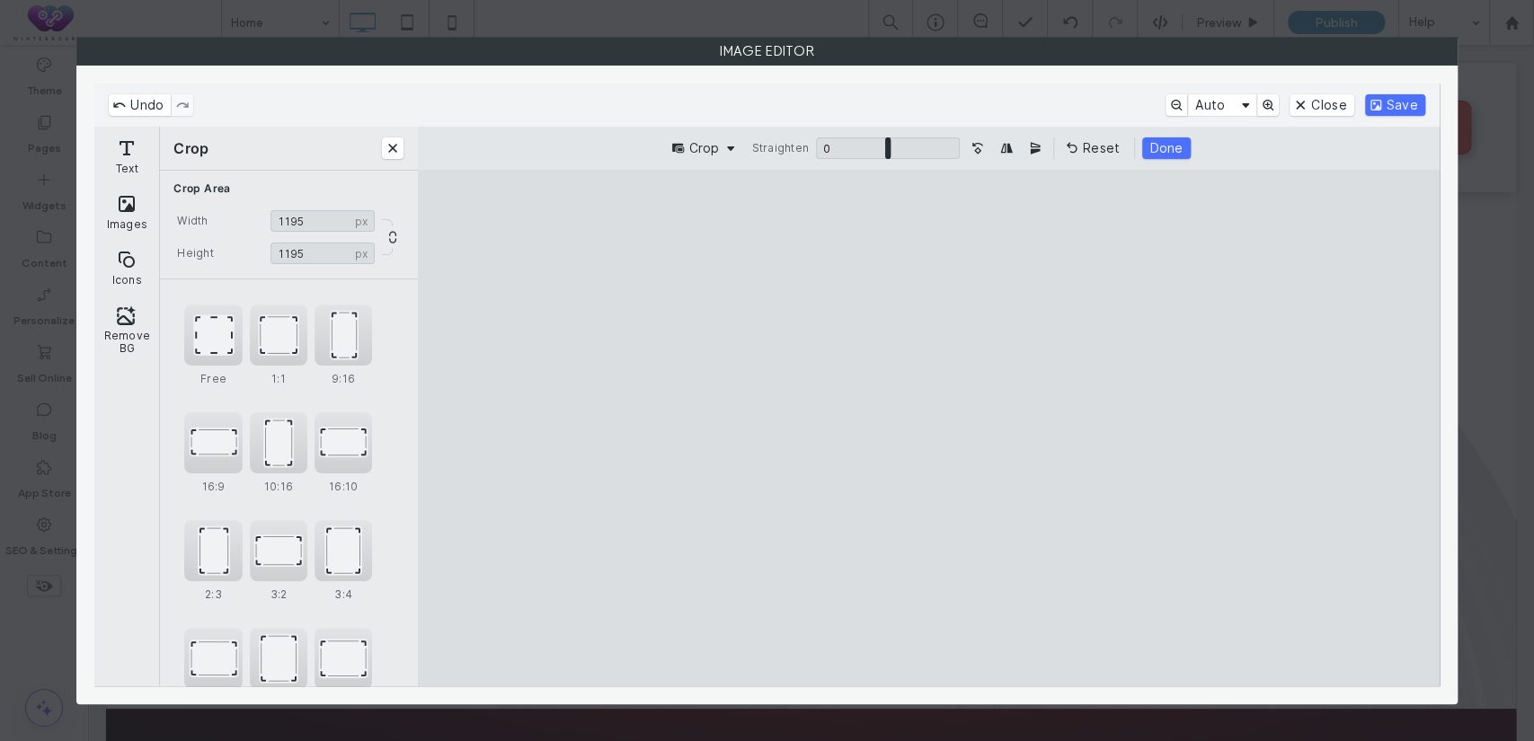
type input "****"
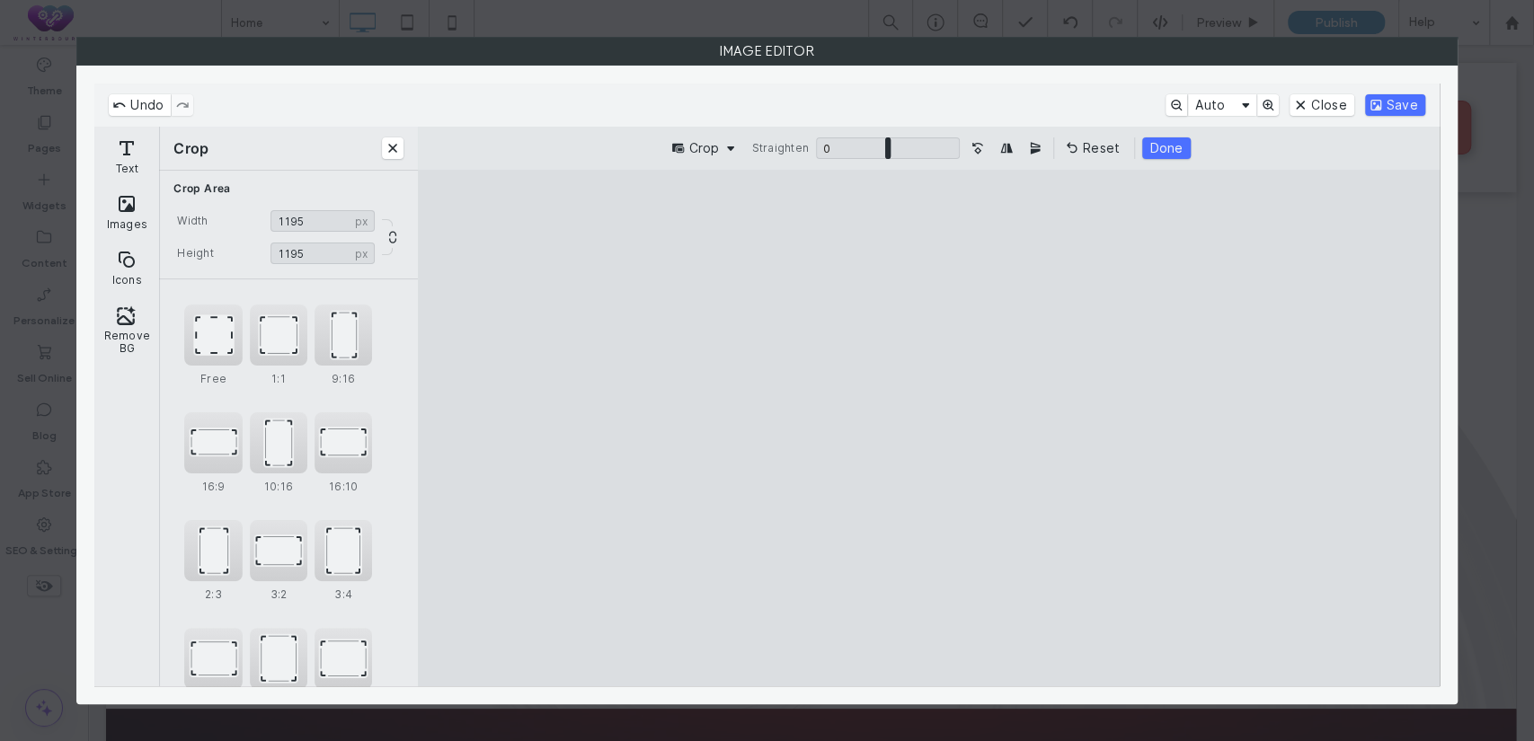
type input "****"
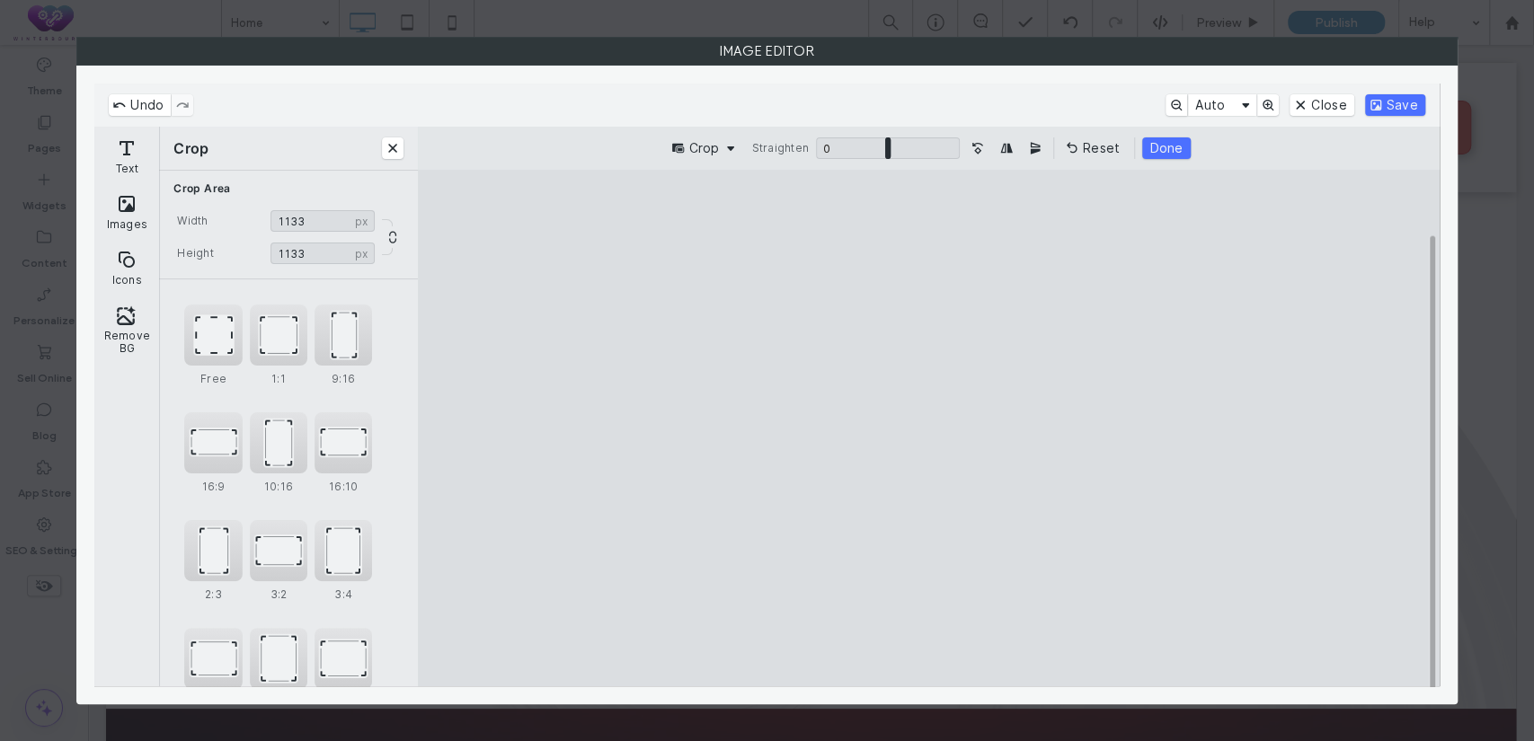
type input "****"
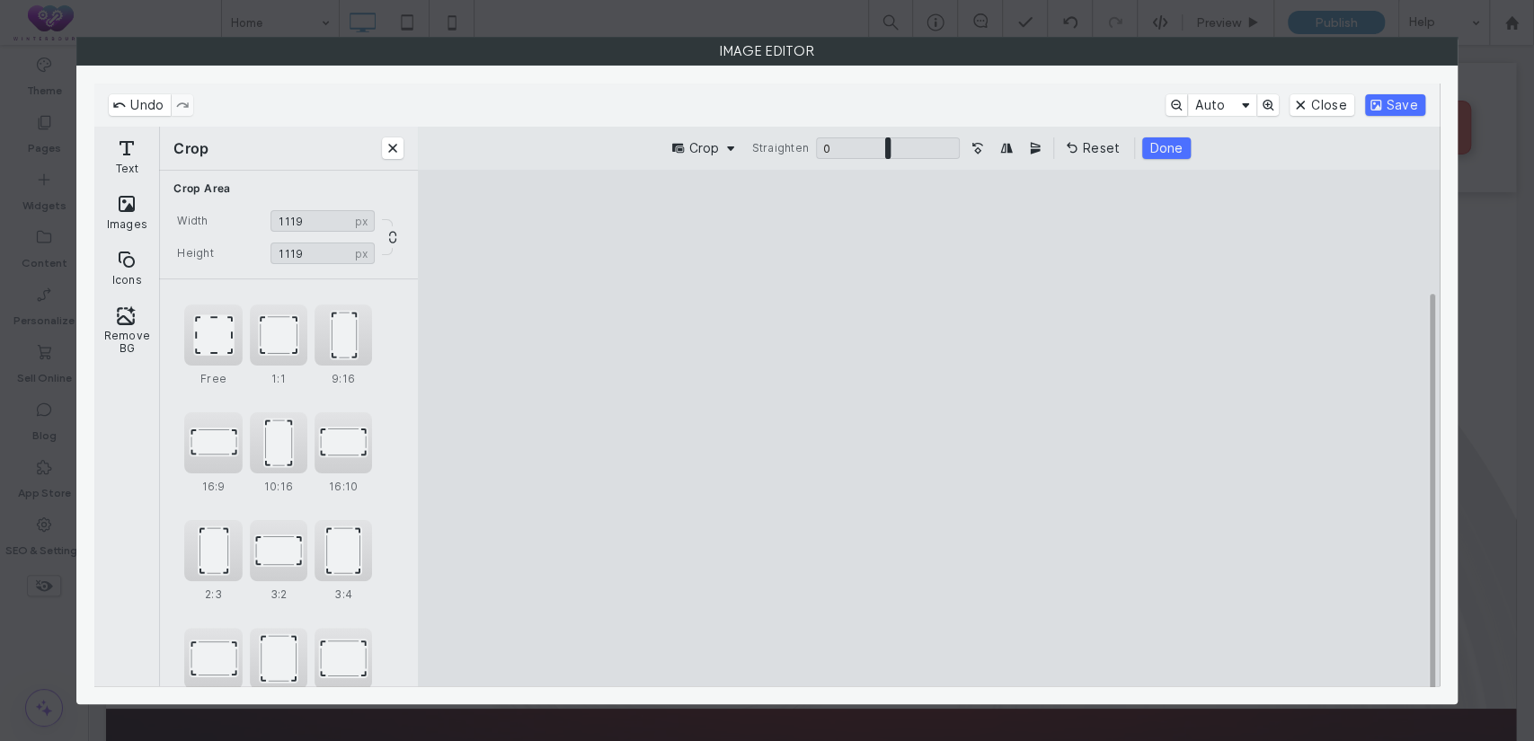
type input "****"
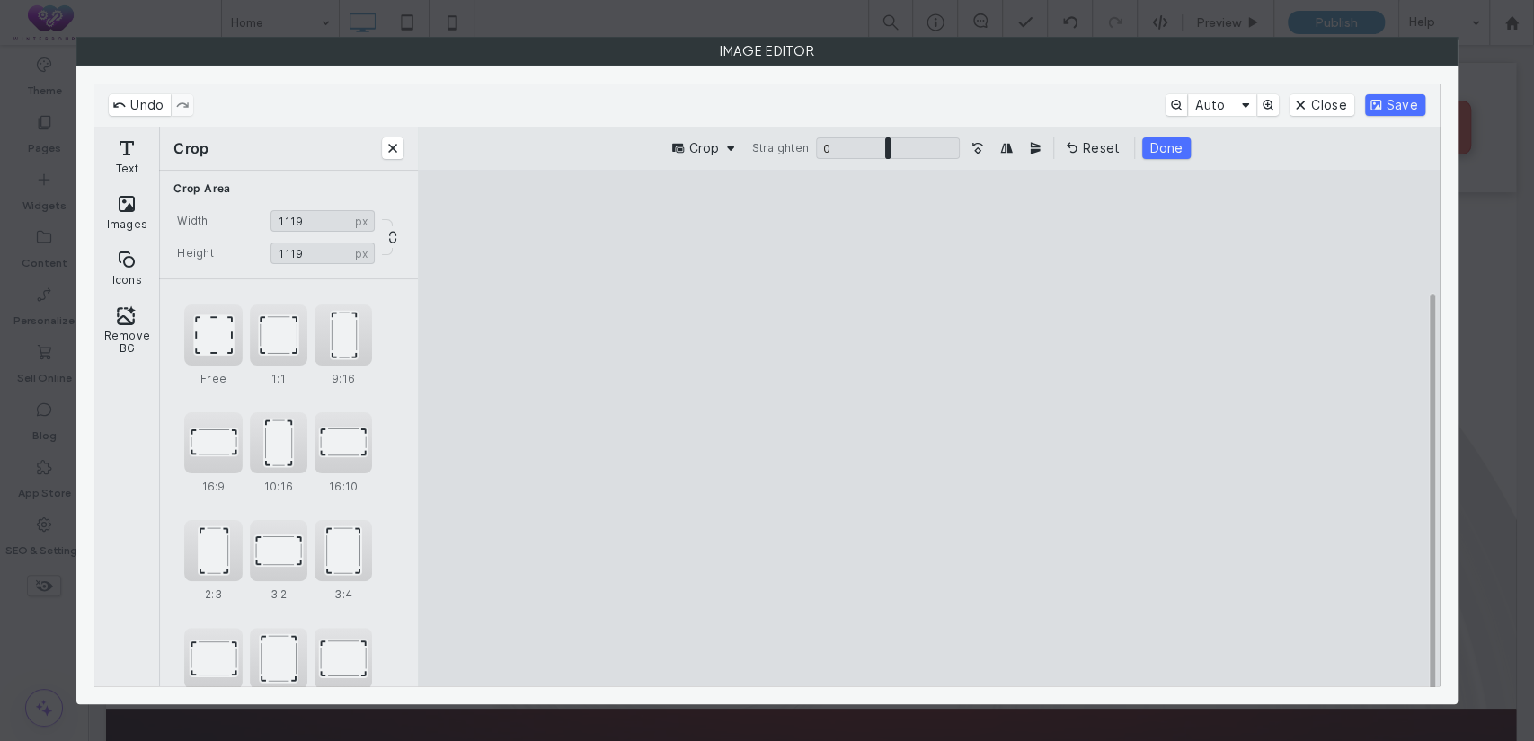
type input "****"
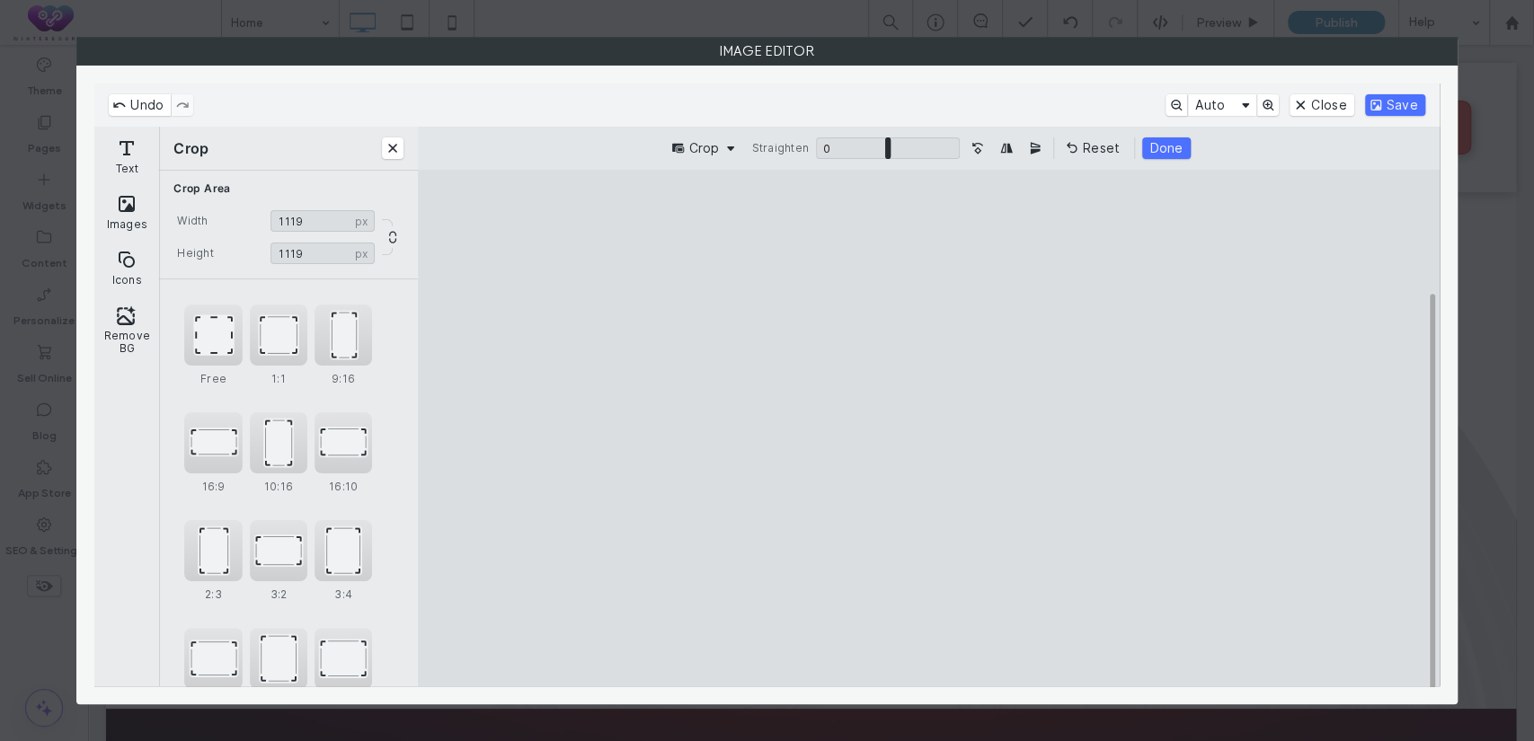
type input "****"
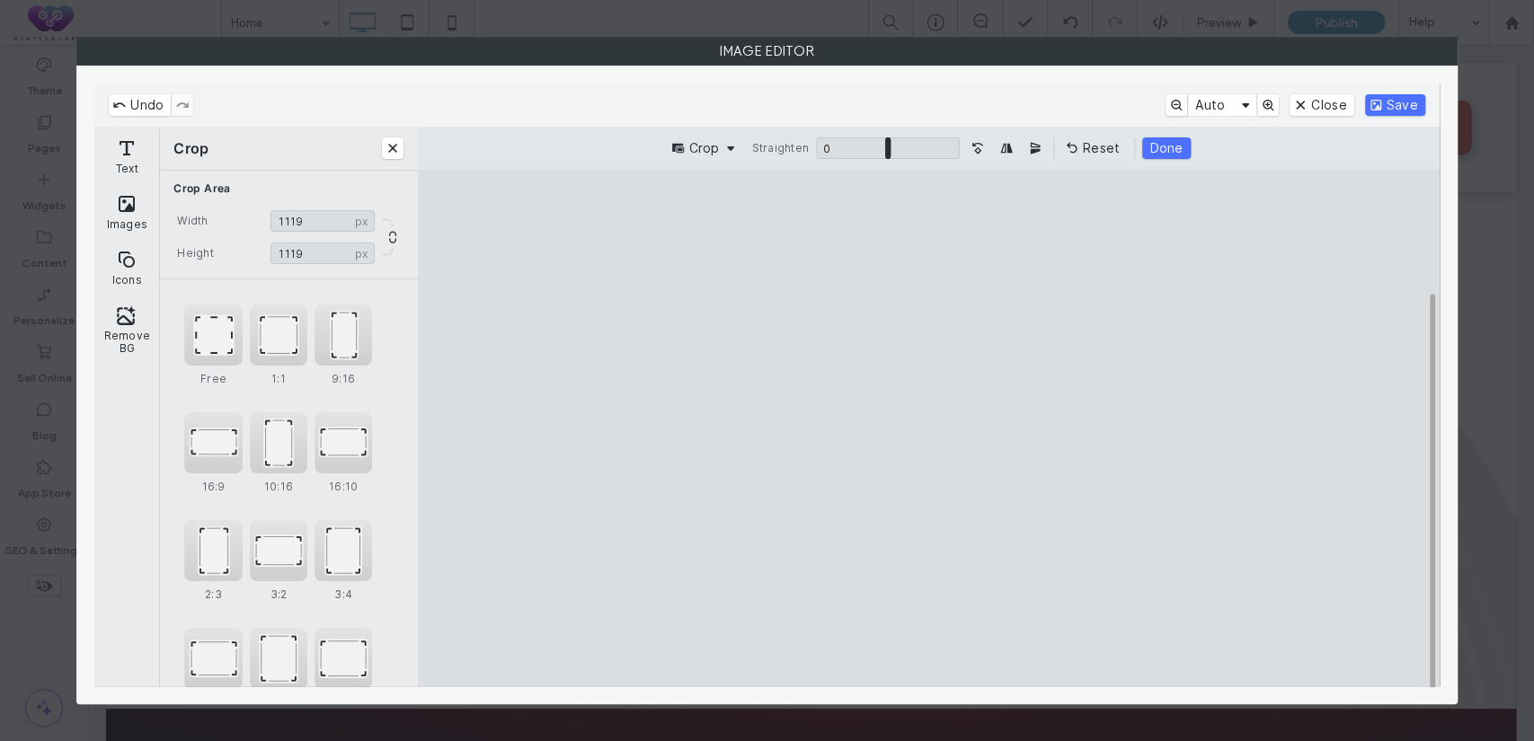
type input "****"
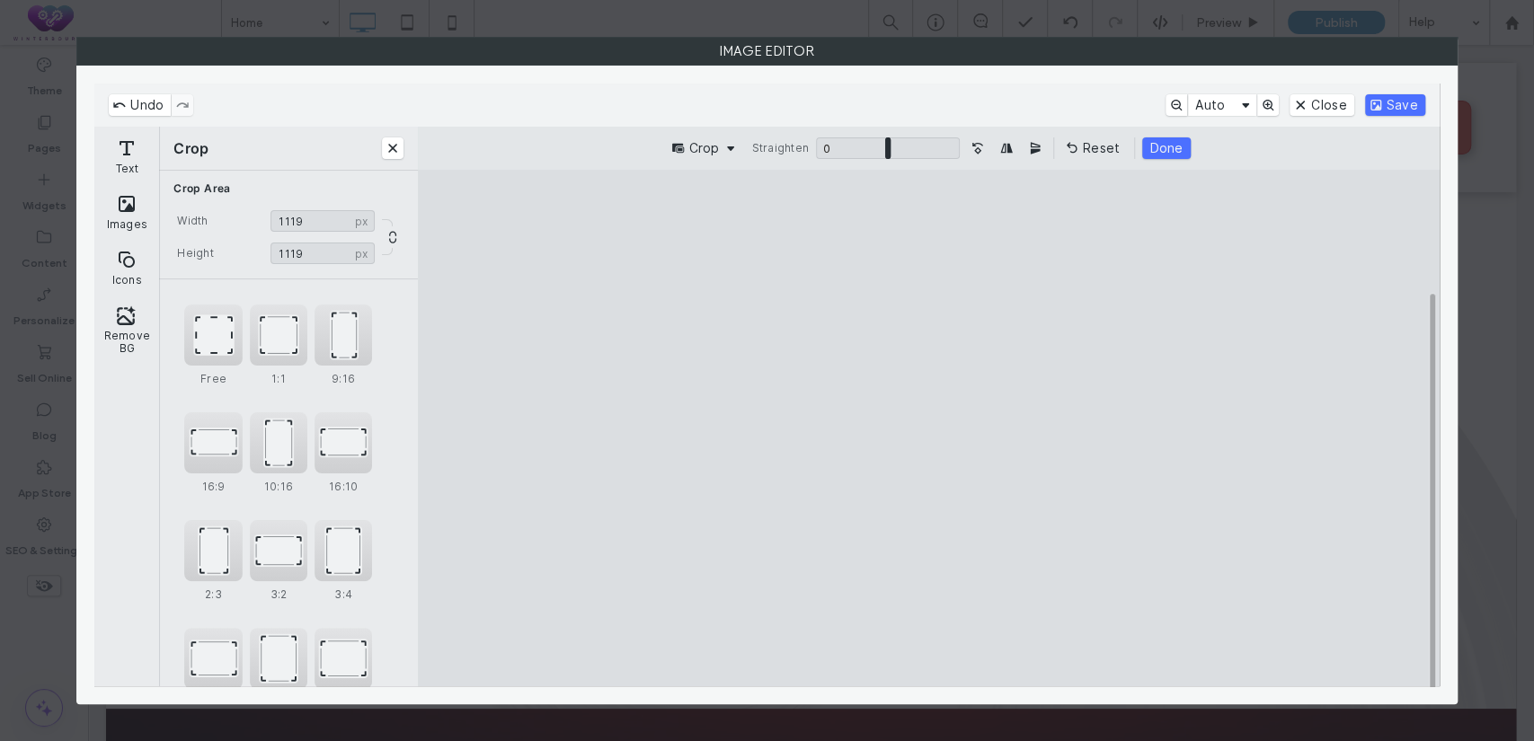
type input "****"
drag, startPoint x: 722, startPoint y: 634, endPoint x: 785, endPoint y: 605, distance: 69.6
click at [928, 429] on cesdk-canvas "Editor canvas" at bounding box center [928, 429] width 0 height 0
drag, startPoint x: 979, startPoint y: 528, endPoint x: 982, endPoint y: 510, distance: 18.3
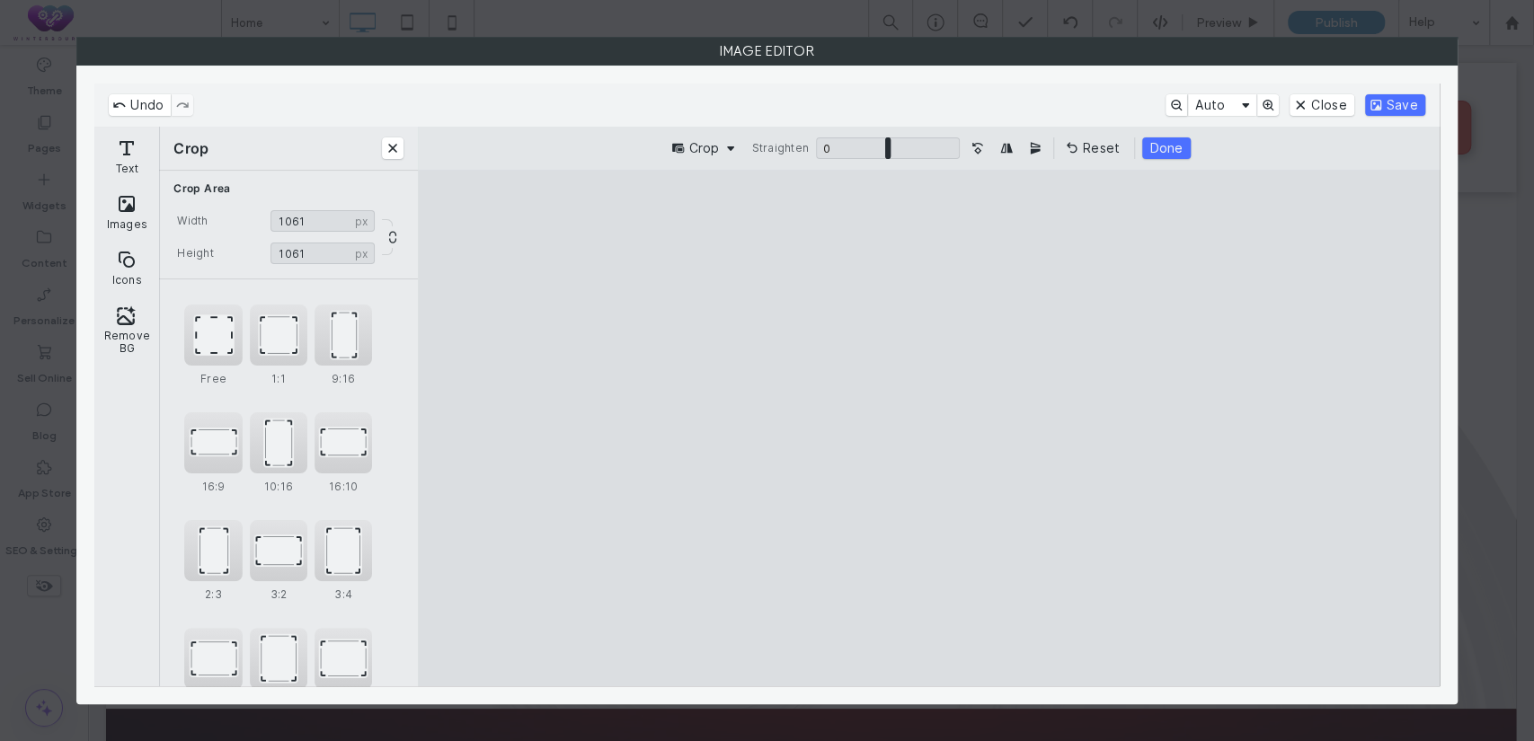
click at [928, 429] on cesdk-canvas "Editor canvas" at bounding box center [928, 429] width 0 height 0
click at [1386, 100] on button "Save" at bounding box center [1395, 105] width 60 height 22
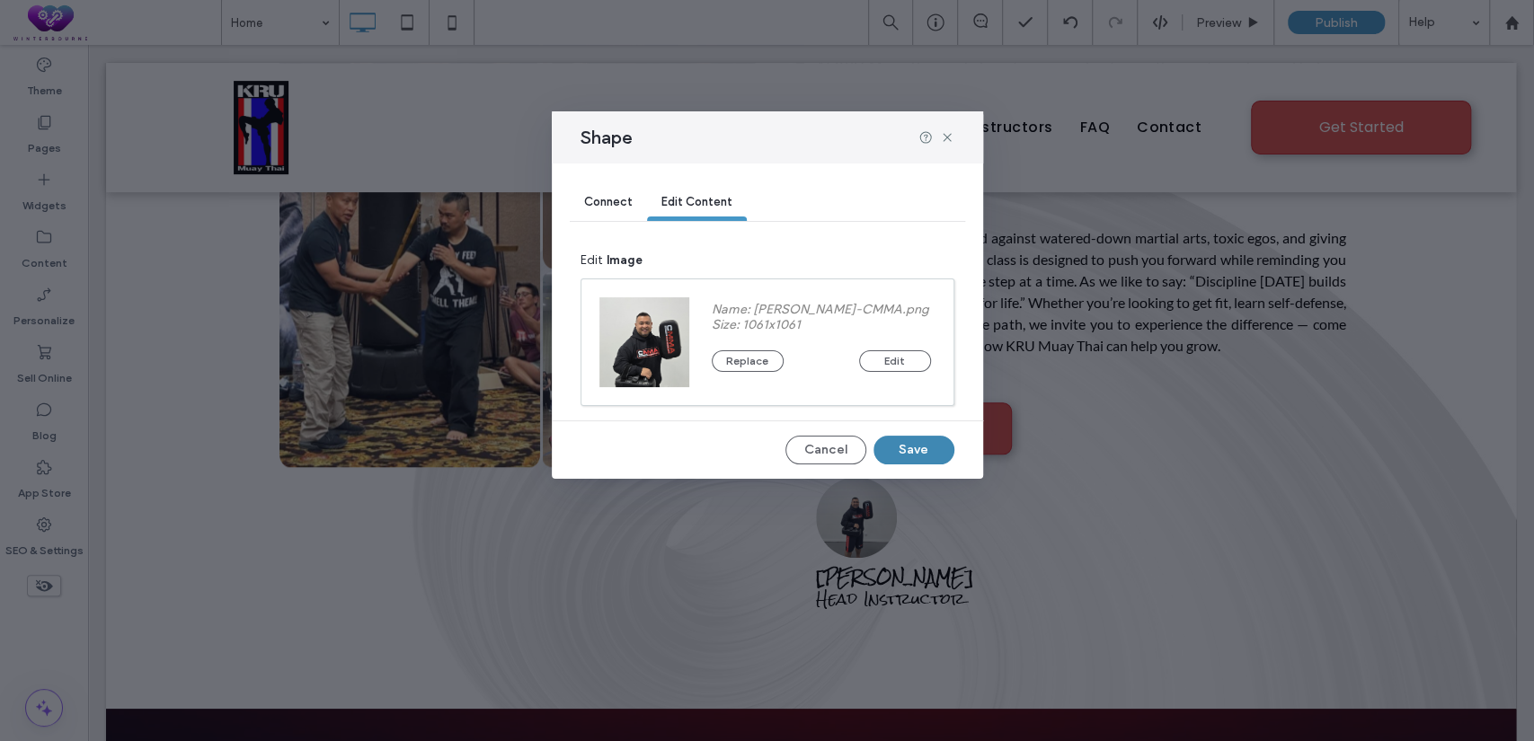
click at [912, 448] on button "Save" at bounding box center [914, 450] width 81 height 29
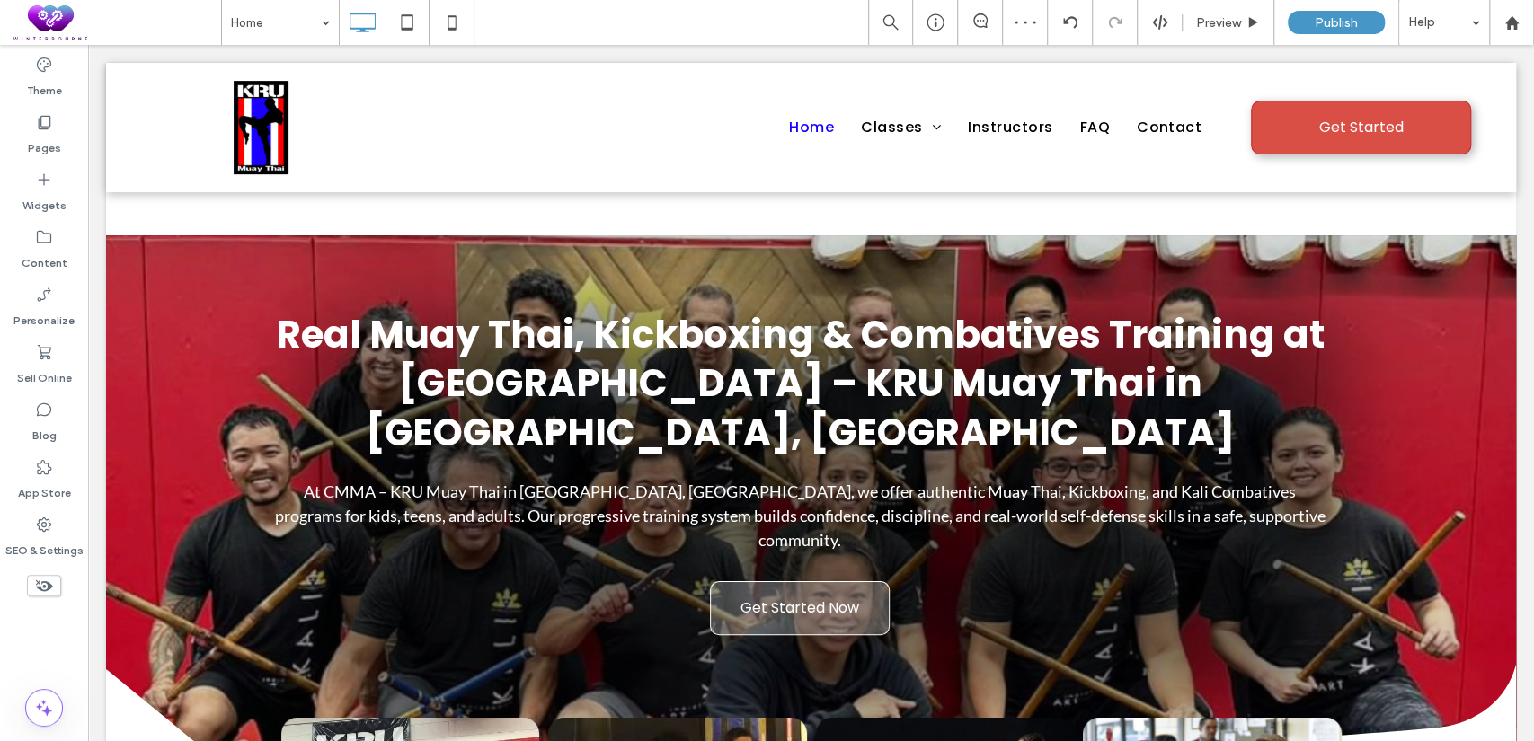
scroll to position [1331, 0]
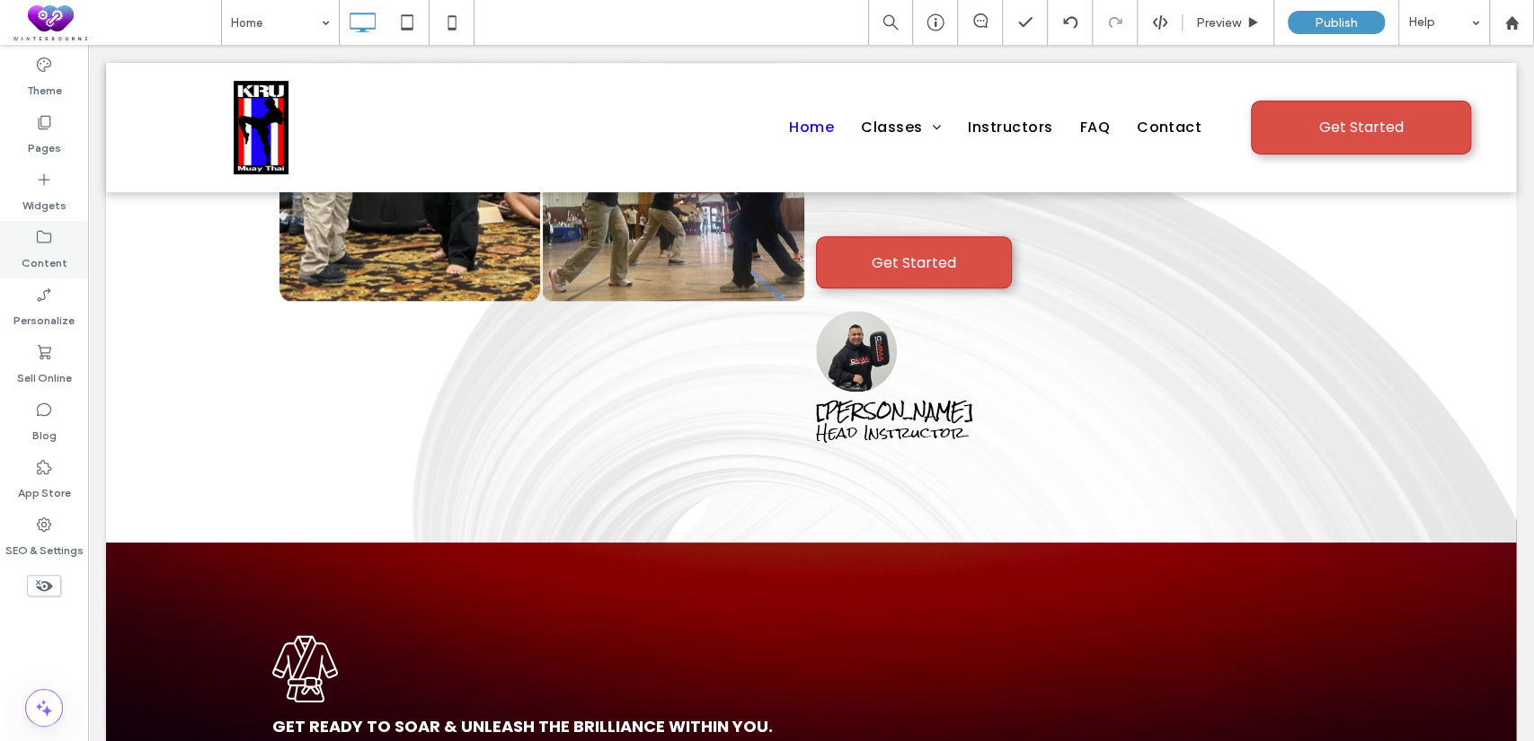
click at [38, 223] on div "Content" at bounding box center [44, 250] width 88 height 58
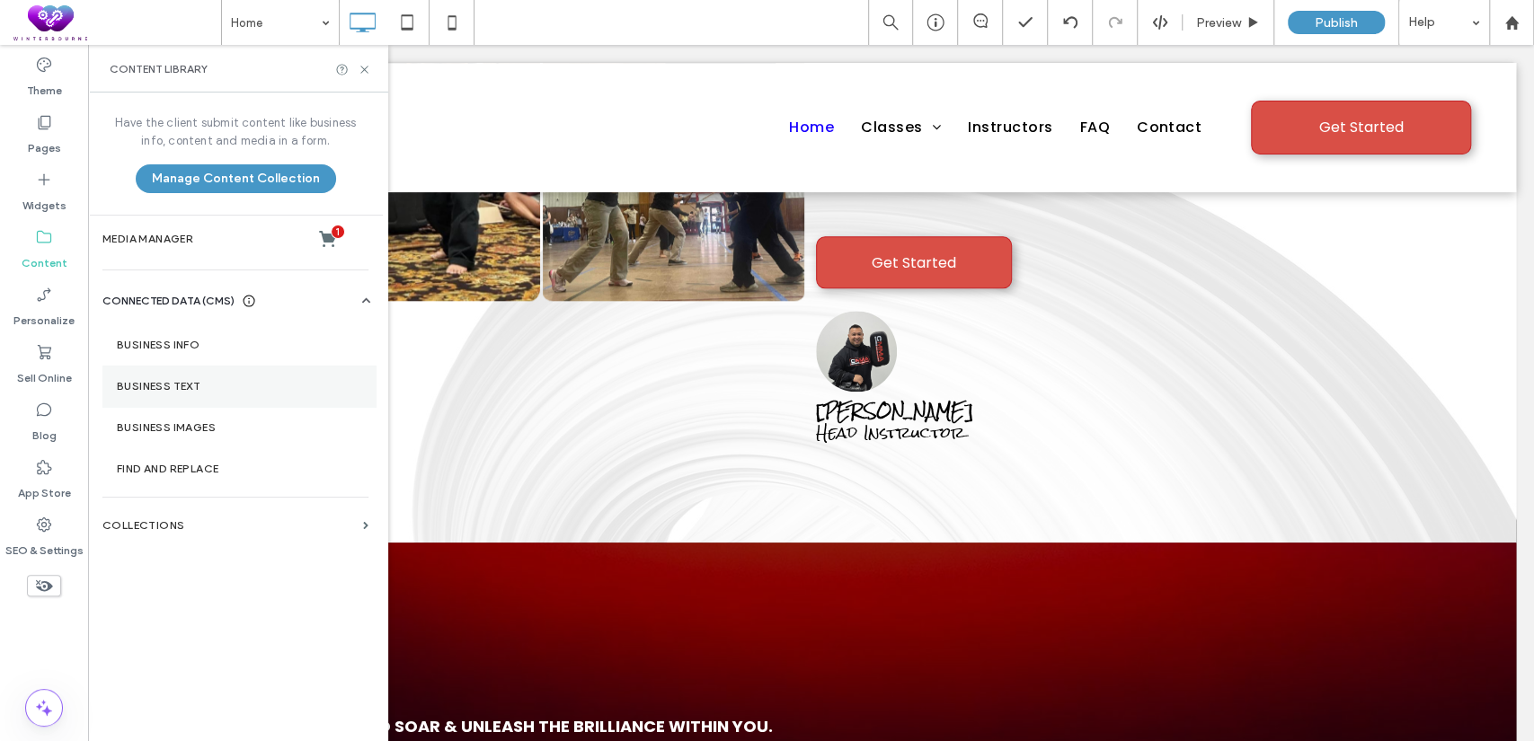
click at [202, 394] on section "Business Text" at bounding box center [238, 386] width 273 height 41
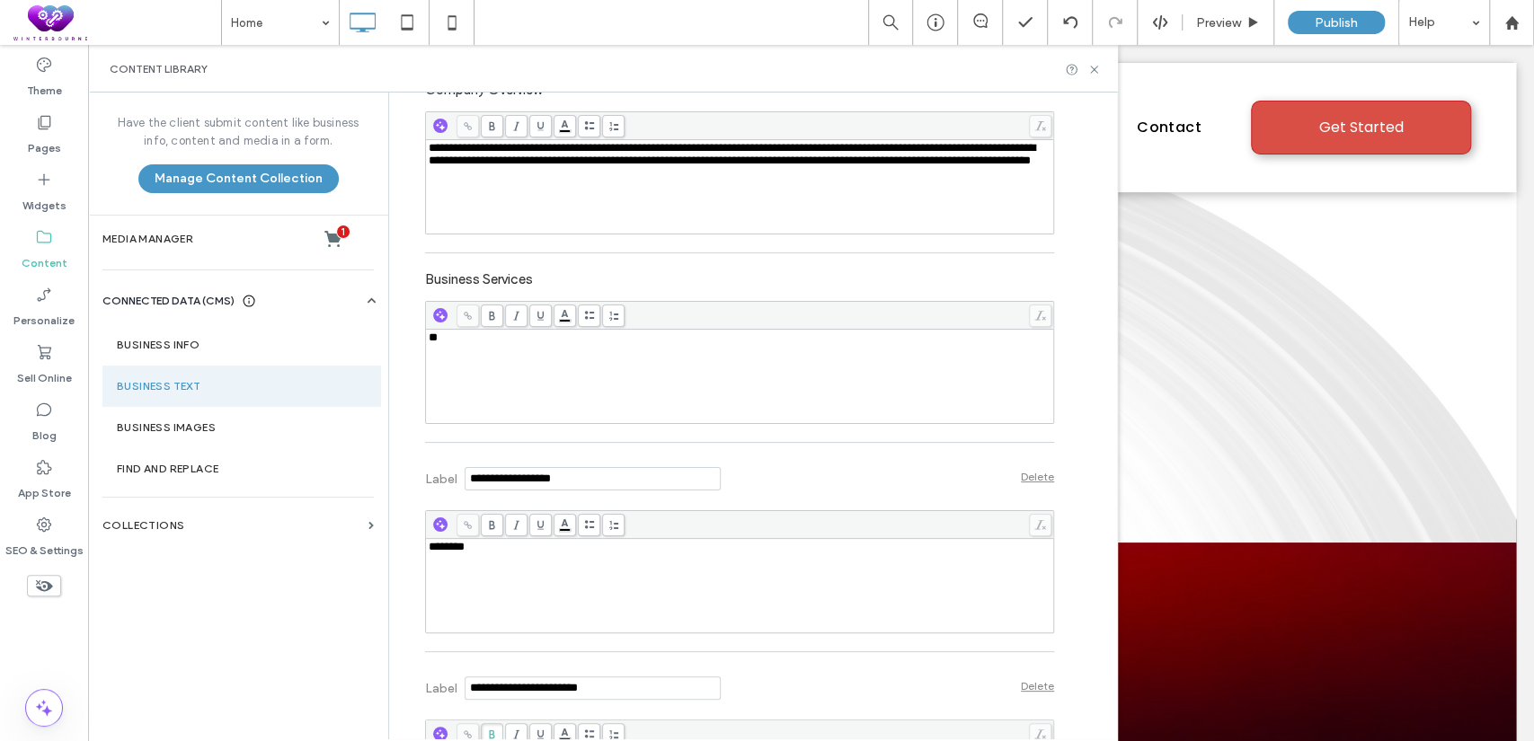
scroll to position [665, 0]
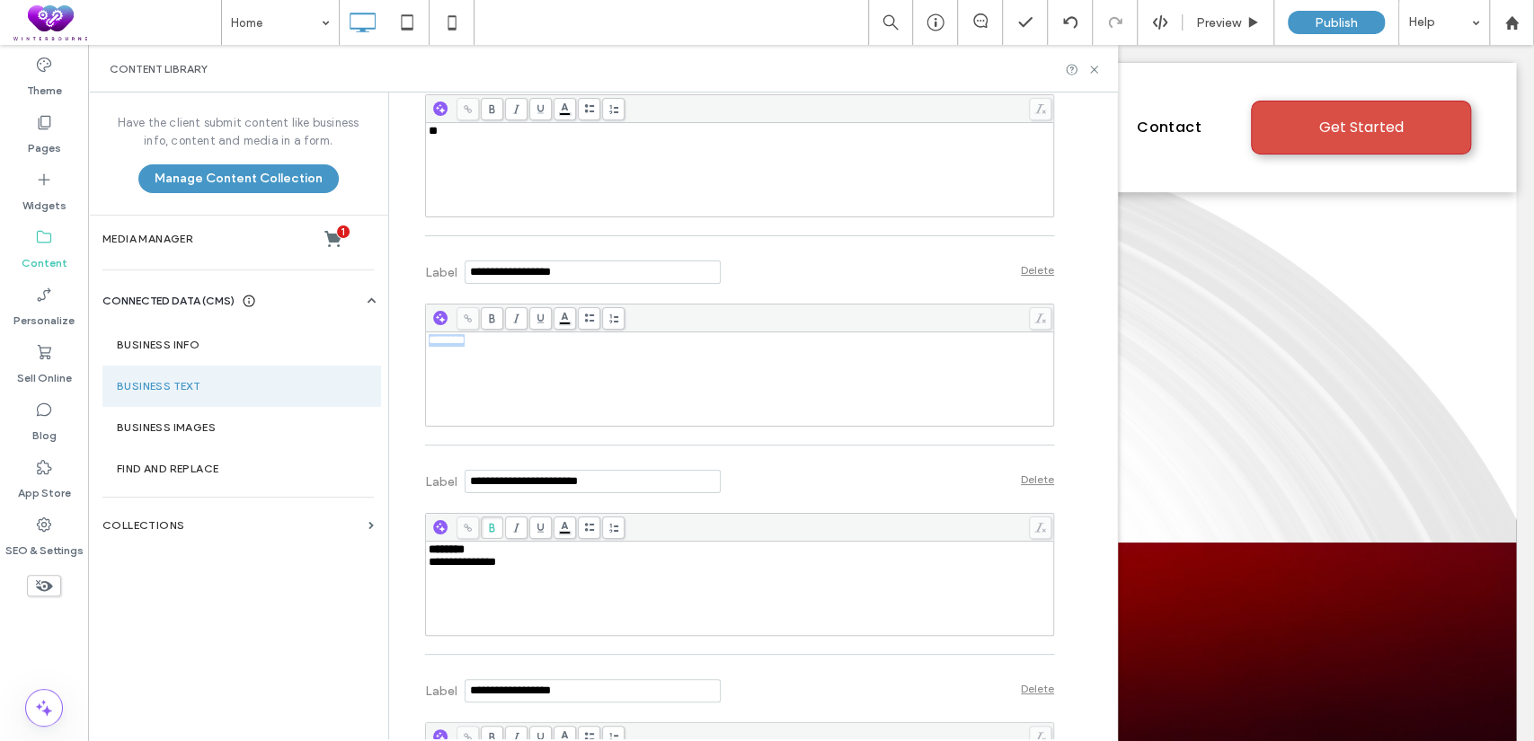
drag, startPoint x: 524, startPoint y: 398, endPoint x: 390, endPoint y: 385, distance: 134.6
drag, startPoint x: 475, startPoint y: 593, endPoint x: 418, endPoint y: 593, distance: 56.6
click at [428, 593] on div "**********" at bounding box center [740, 589] width 624 height 90
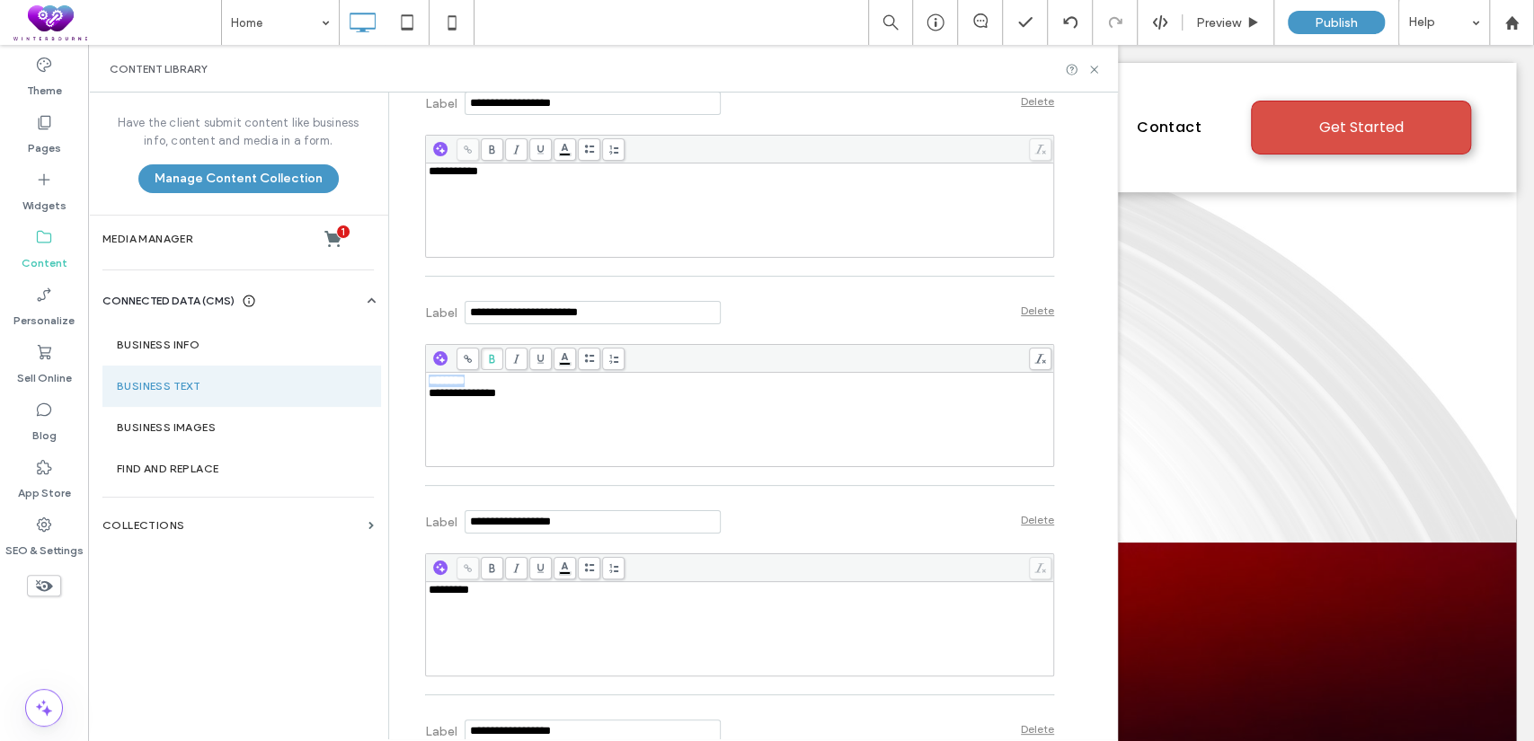
scroll to position [832, 0]
click at [499, 180] on div "**********" at bounding box center [740, 173] width 623 height 13
drag, startPoint x: 499, startPoint y: 219, endPoint x: 388, endPoint y: 217, distance: 110.6
click at [588, 466] on div "**********" at bounding box center [740, 422] width 623 height 90
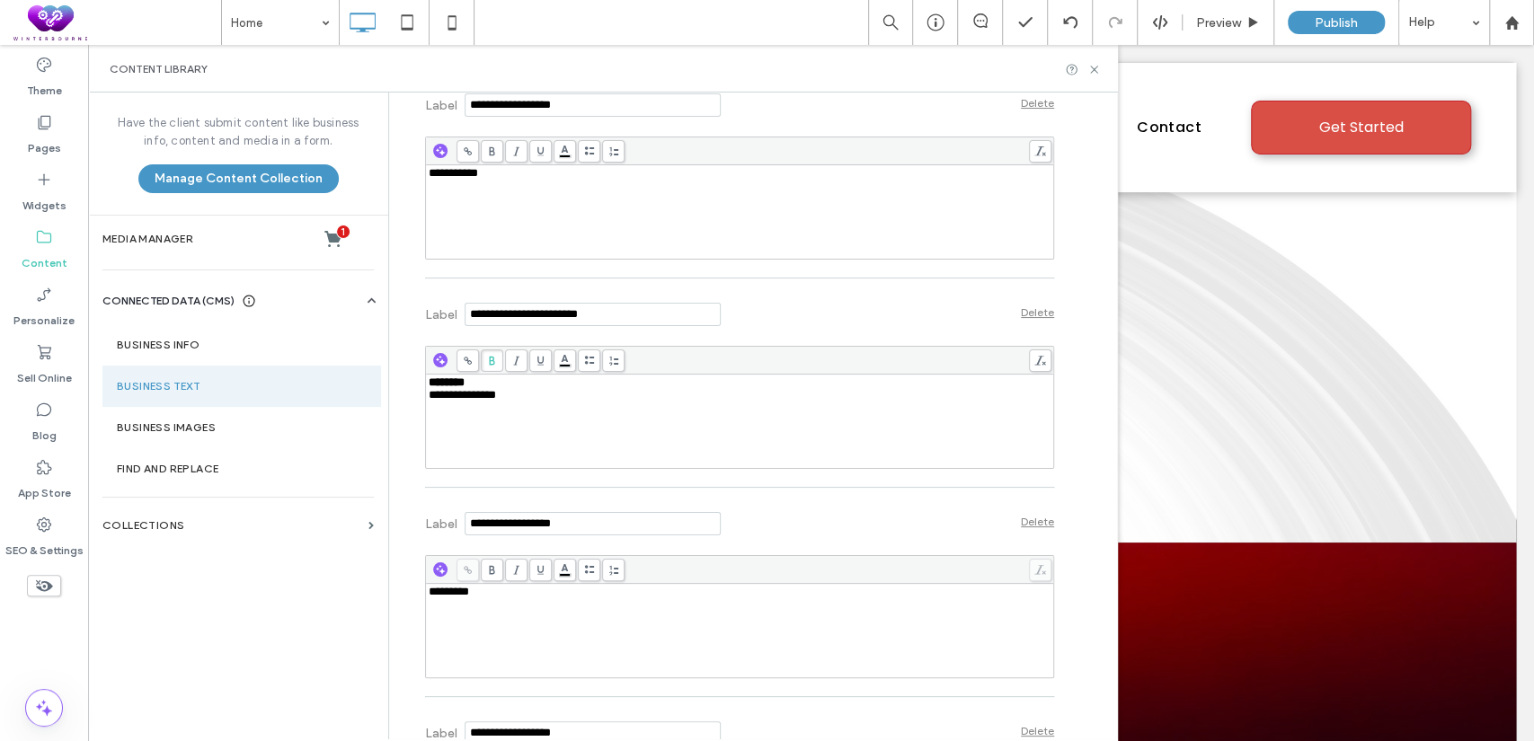
click at [553, 402] on div "**********" at bounding box center [740, 395] width 623 height 13
drag, startPoint x: 475, startPoint y: 425, endPoint x: 426, endPoint y: 344, distance: 94.3
copy span "**********"
click at [458, 388] on span "********" at bounding box center [447, 383] width 36 height 12
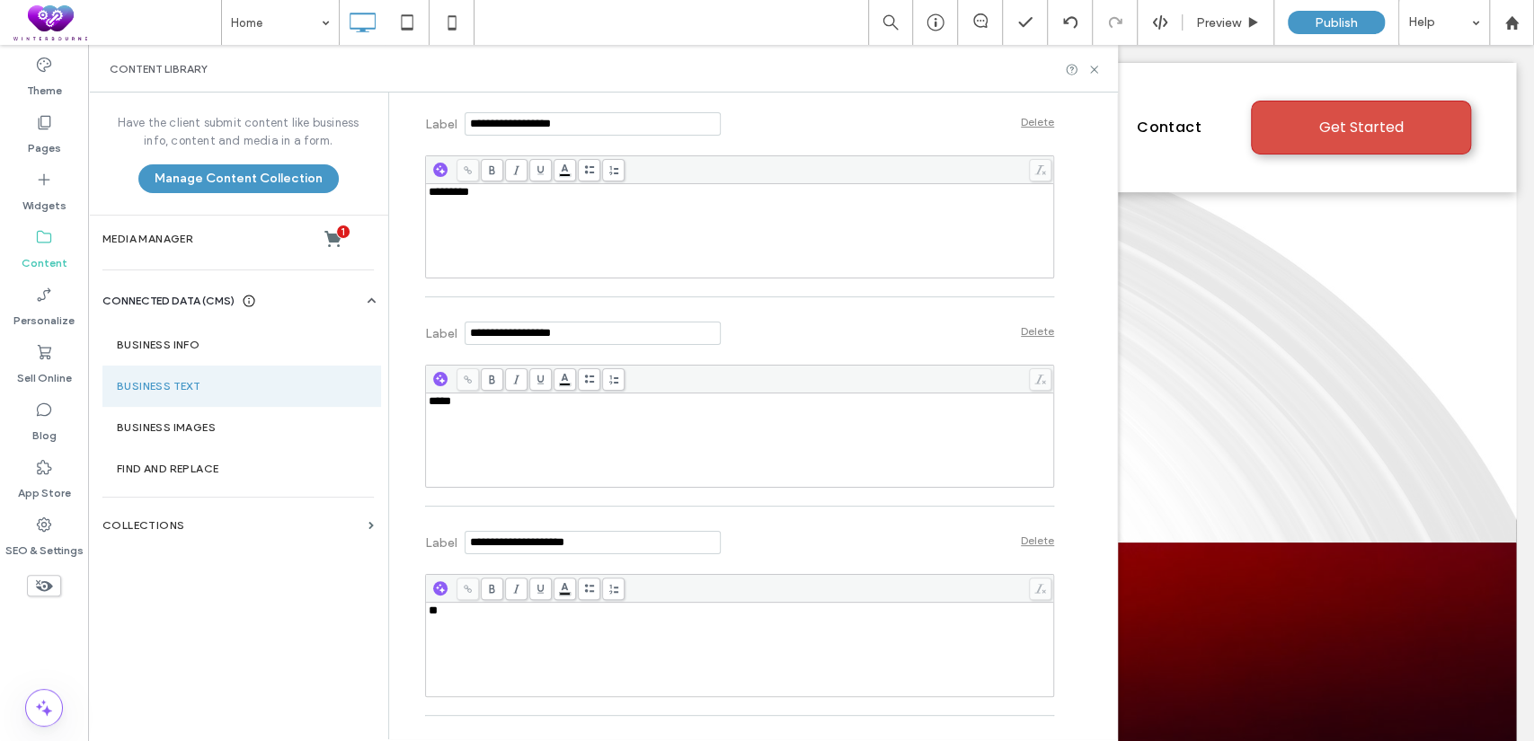
scroll to position [1331, 0]
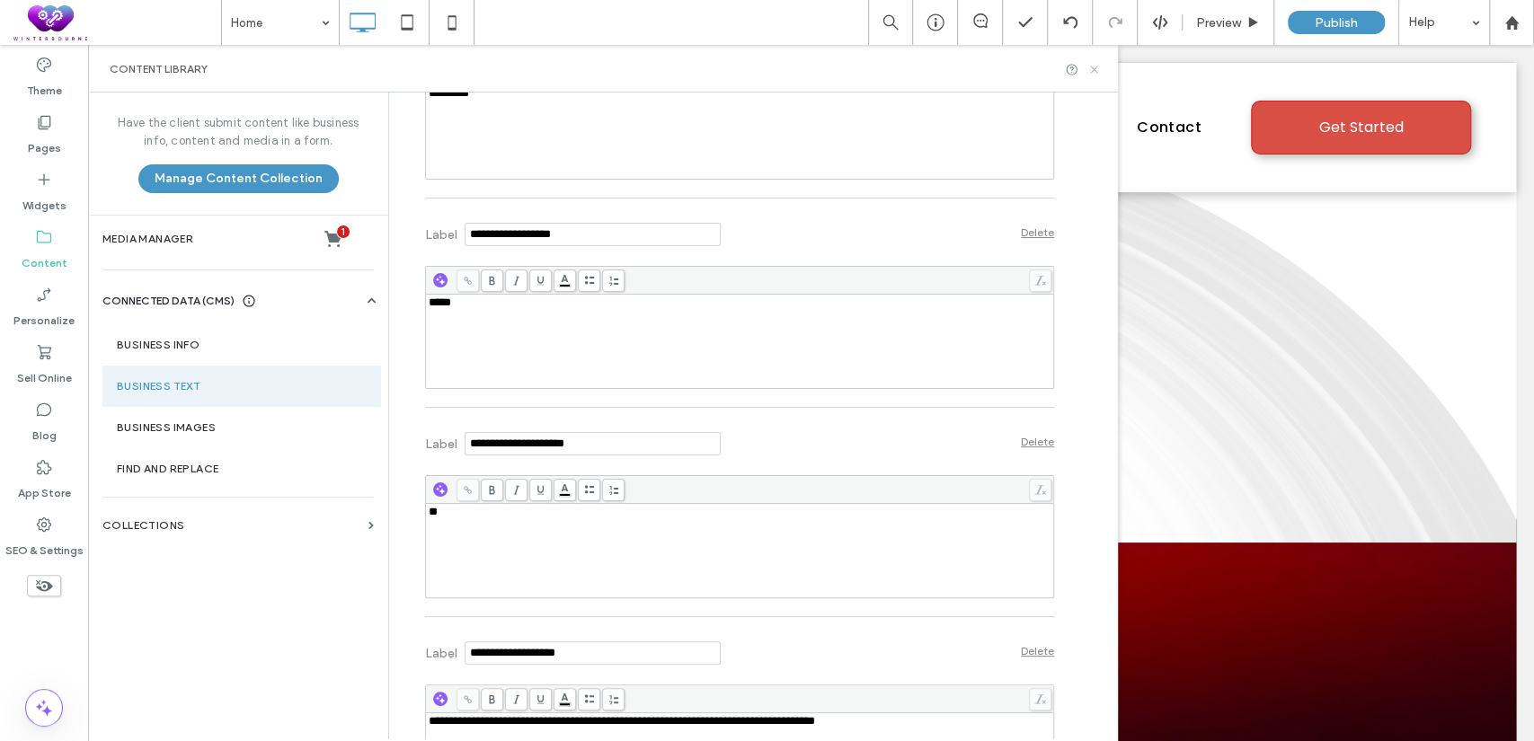
click at [1097, 68] on icon at bounding box center [1093, 69] width 13 height 13
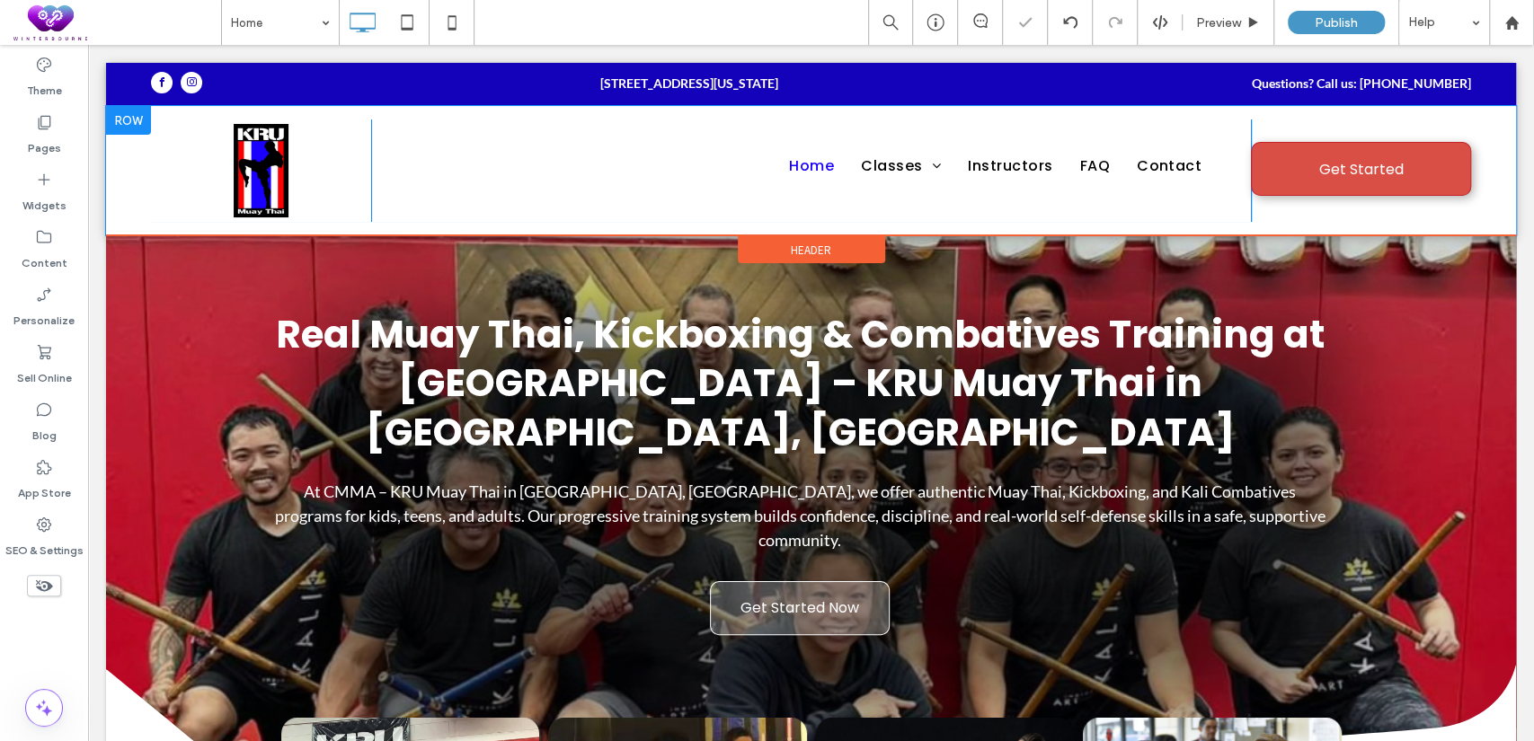
scroll to position [0, 0]
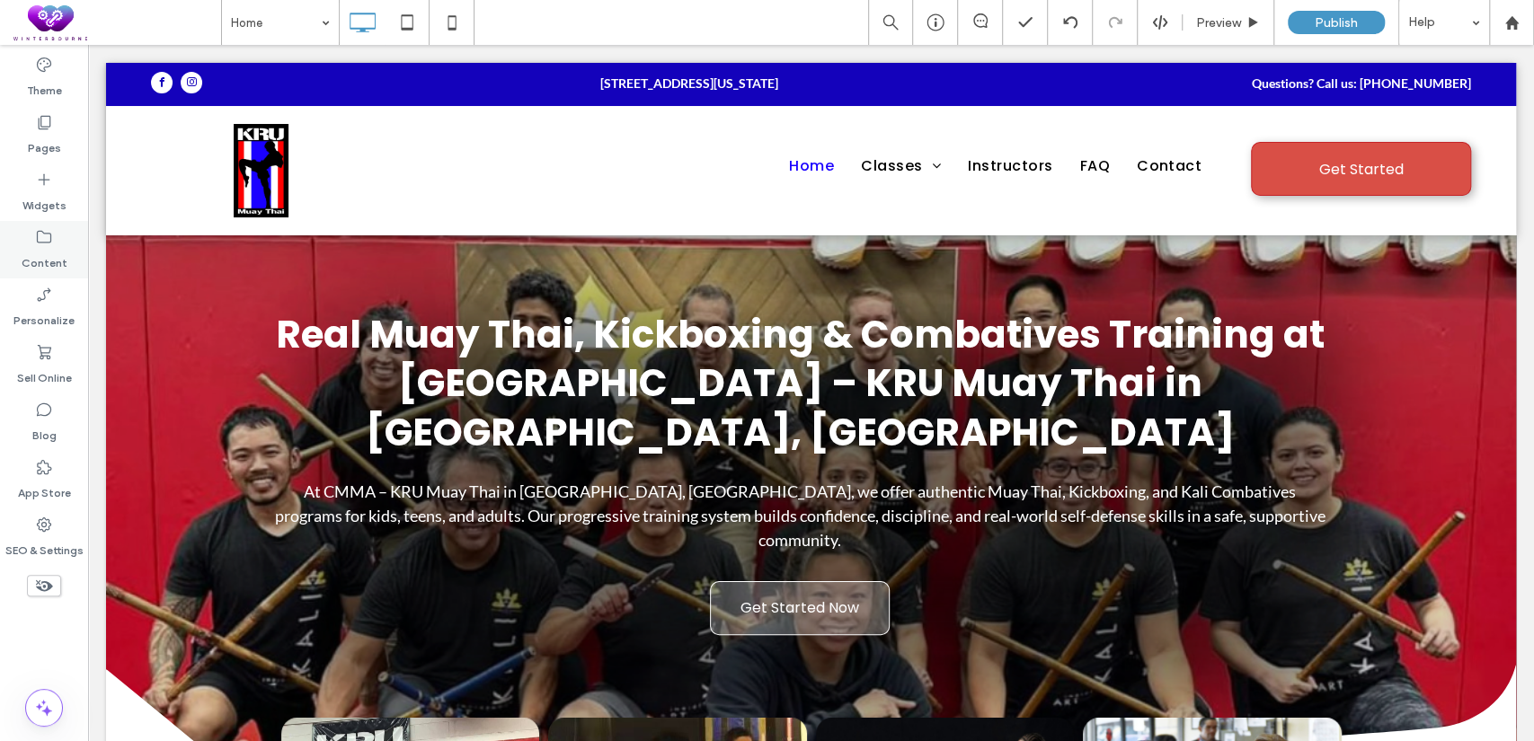
click at [48, 237] on icon at bounding box center [44, 237] width 18 height 18
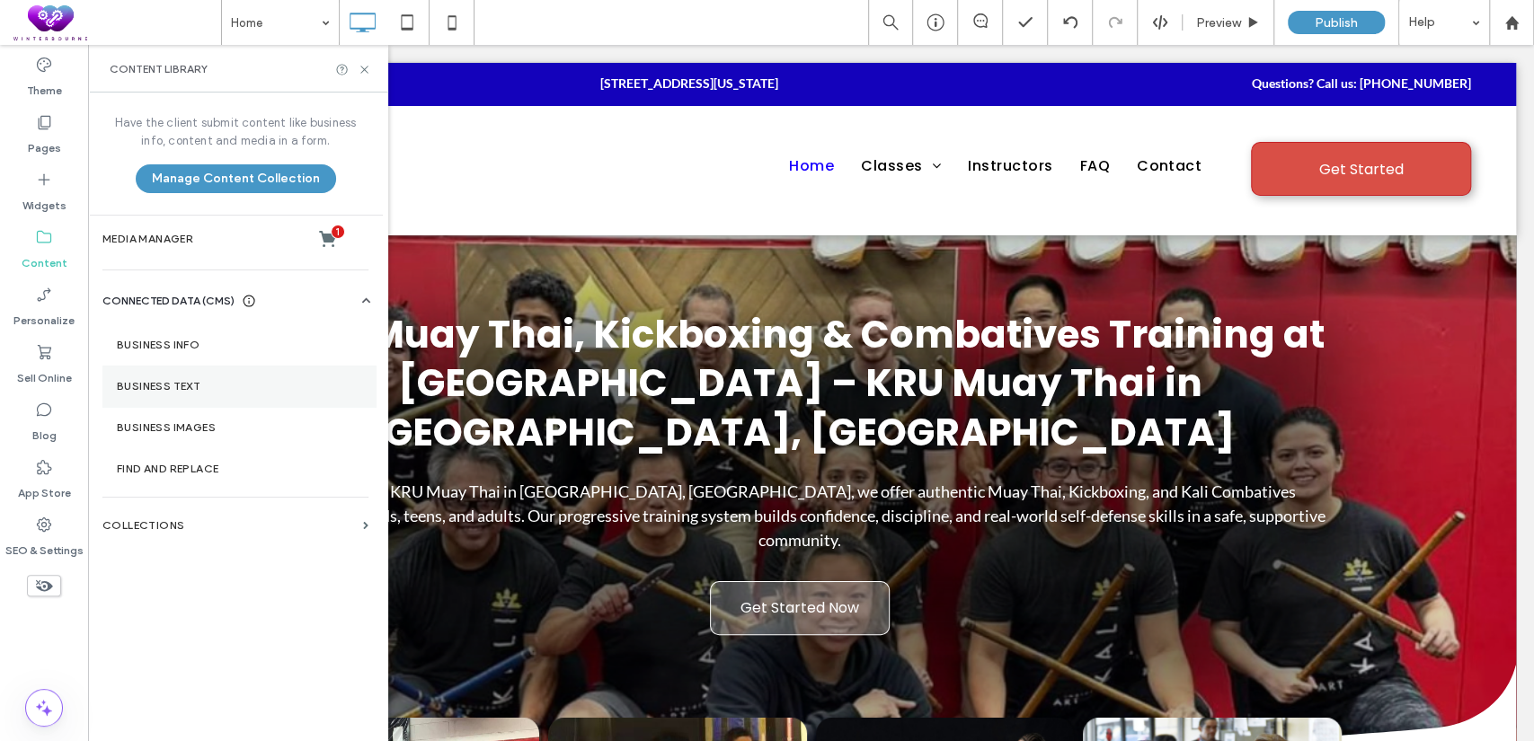
click at [191, 393] on section "Business Text" at bounding box center [238, 386] width 273 height 41
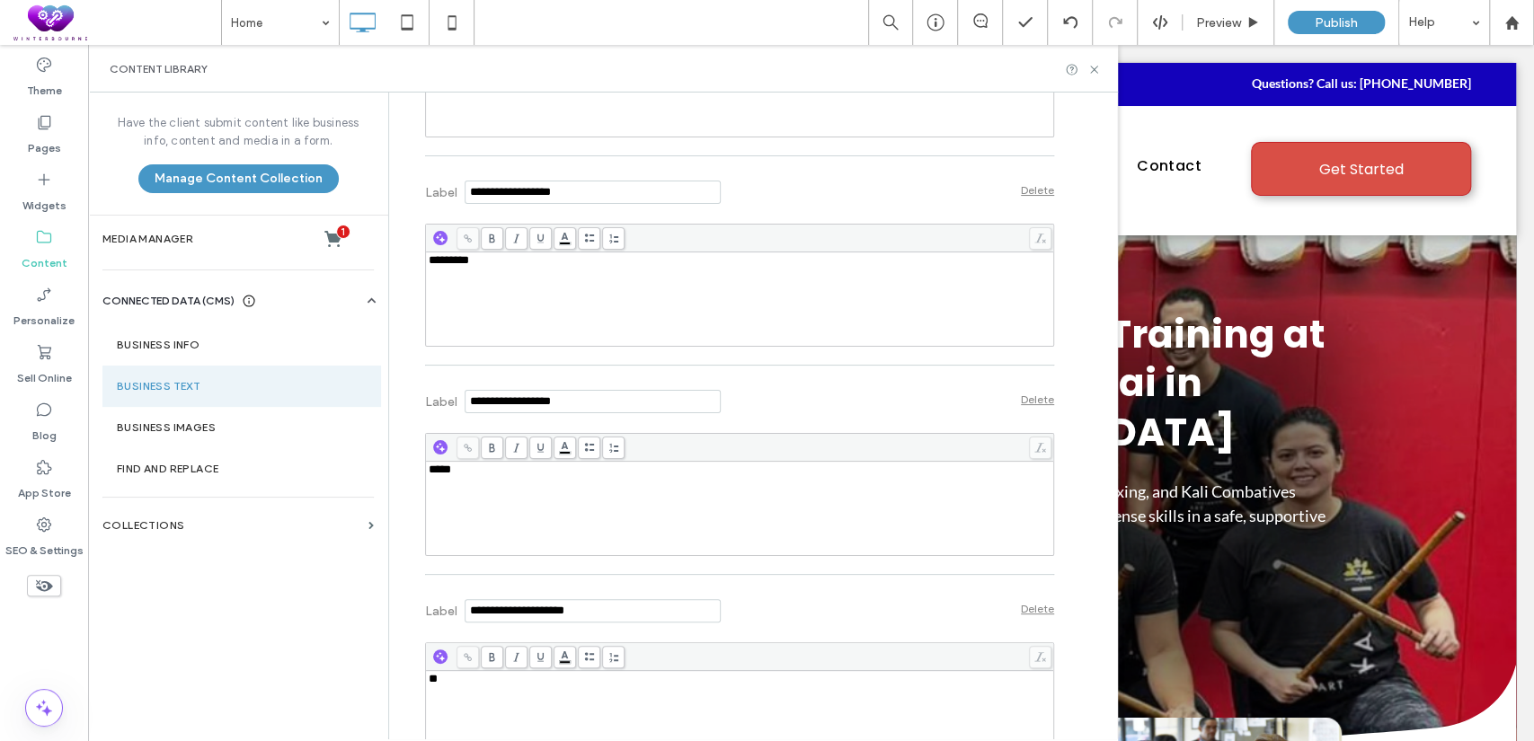
scroll to position [1165, 0]
drag, startPoint x: 503, startPoint y: 306, endPoint x: 407, endPoint y: 306, distance: 96.2
drag, startPoint x: 458, startPoint y: 517, endPoint x: 402, endPoint y: 524, distance: 57.1
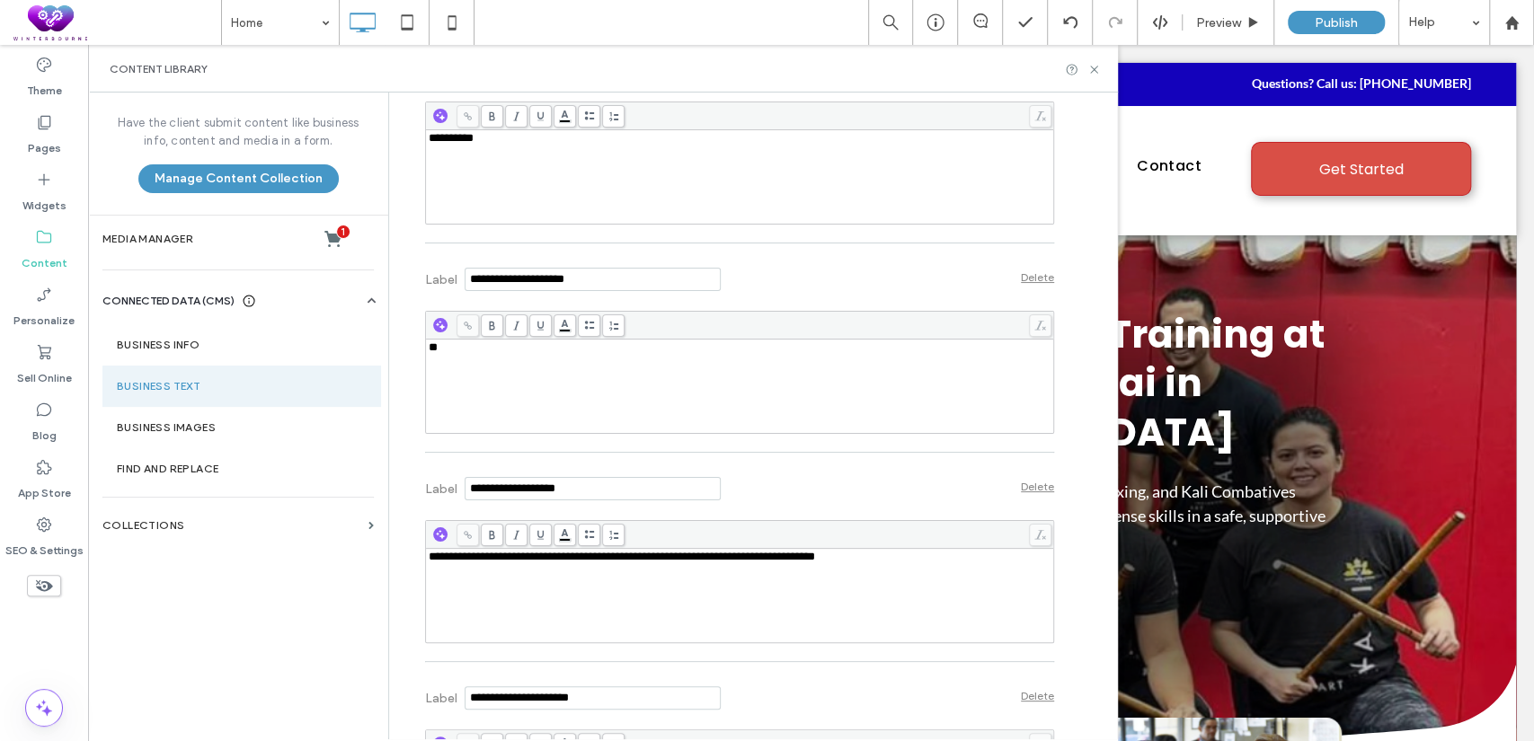
scroll to position [1497, 0]
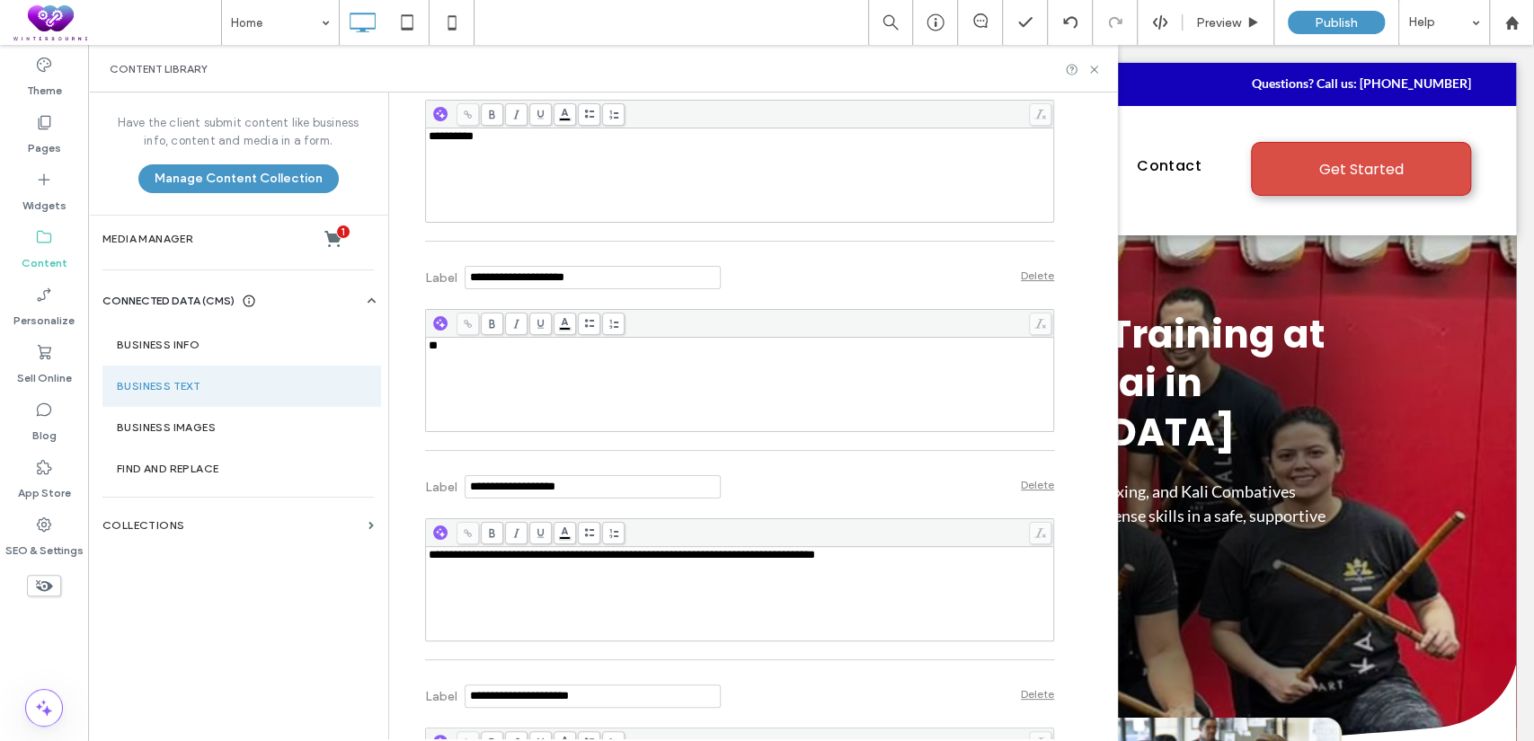
click at [443, 407] on div "**" at bounding box center [740, 385] width 623 height 90
click at [821, 300] on div "Label Delete" at bounding box center [739, 275] width 629 height 49
click at [1095, 73] on icon at bounding box center [1093, 69] width 13 height 13
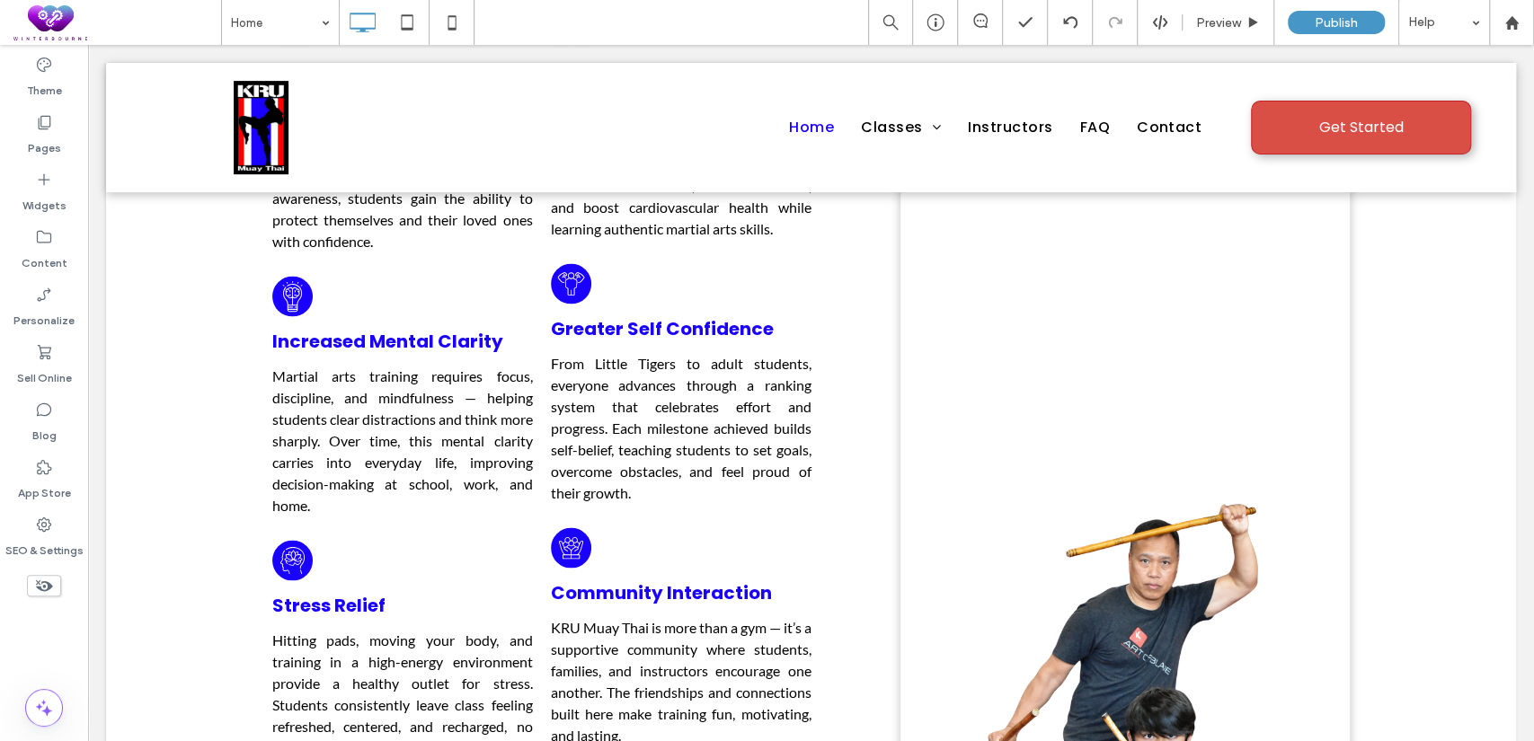
scroll to position [1824, 0]
